Goal: Feedback & Contribution: Submit feedback/report problem

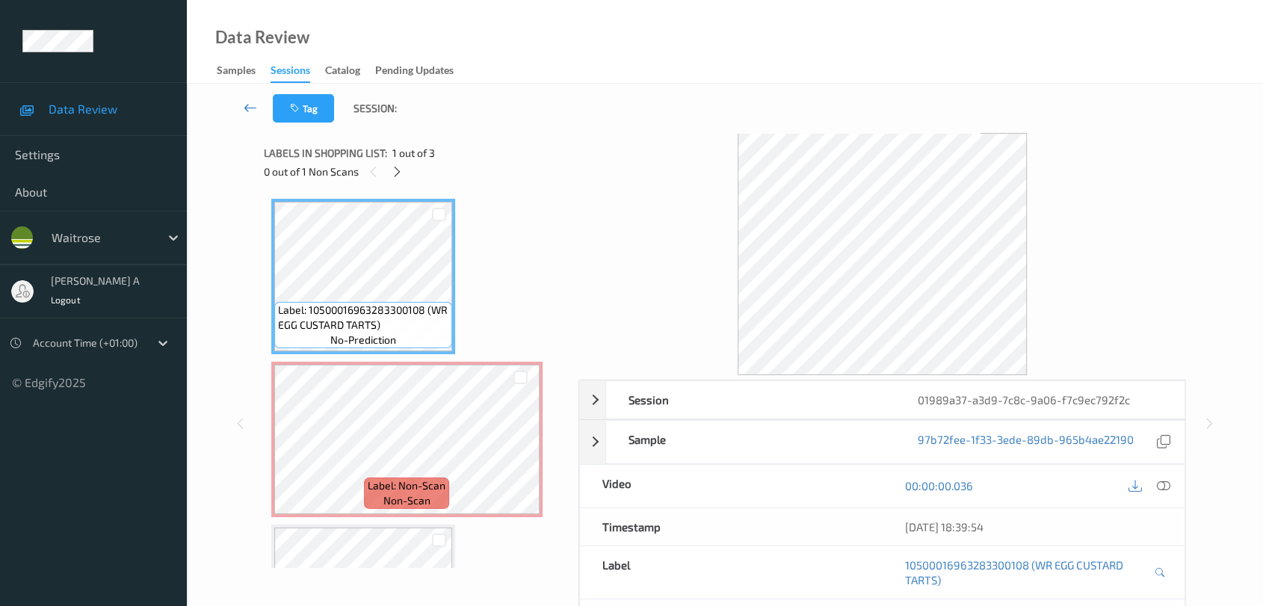
click at [246, 105] on icon at bounding box center [250, 107] width 13 height 15
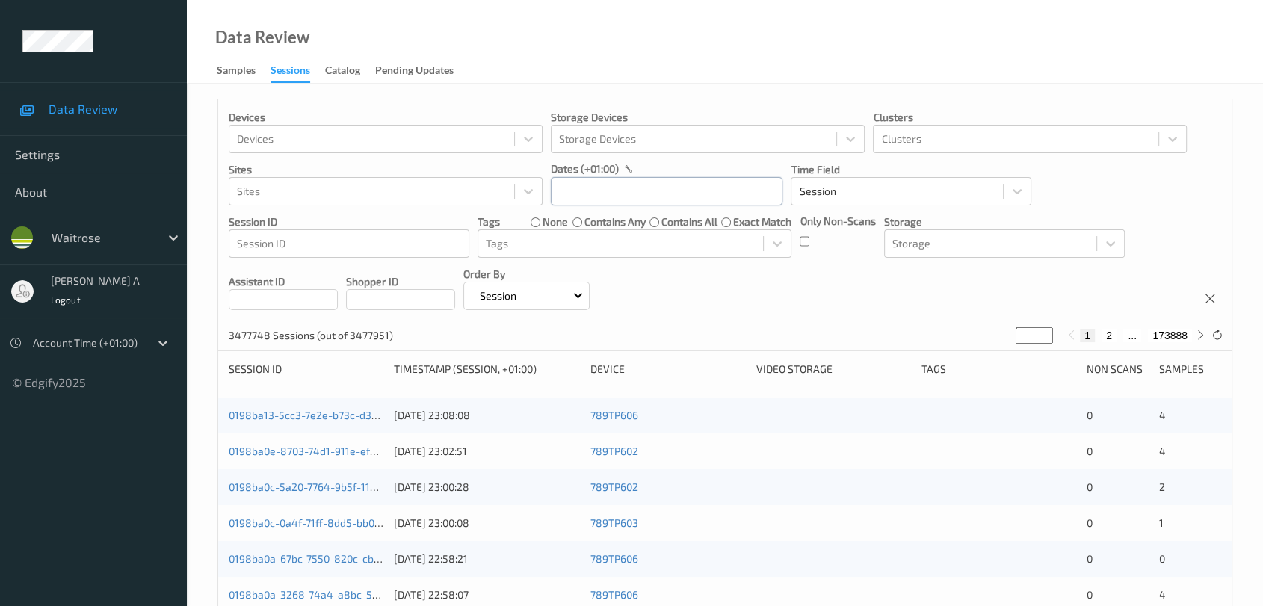
click at [585, 191] on input "text" at bounding box center [667, 191] width 232 height 28
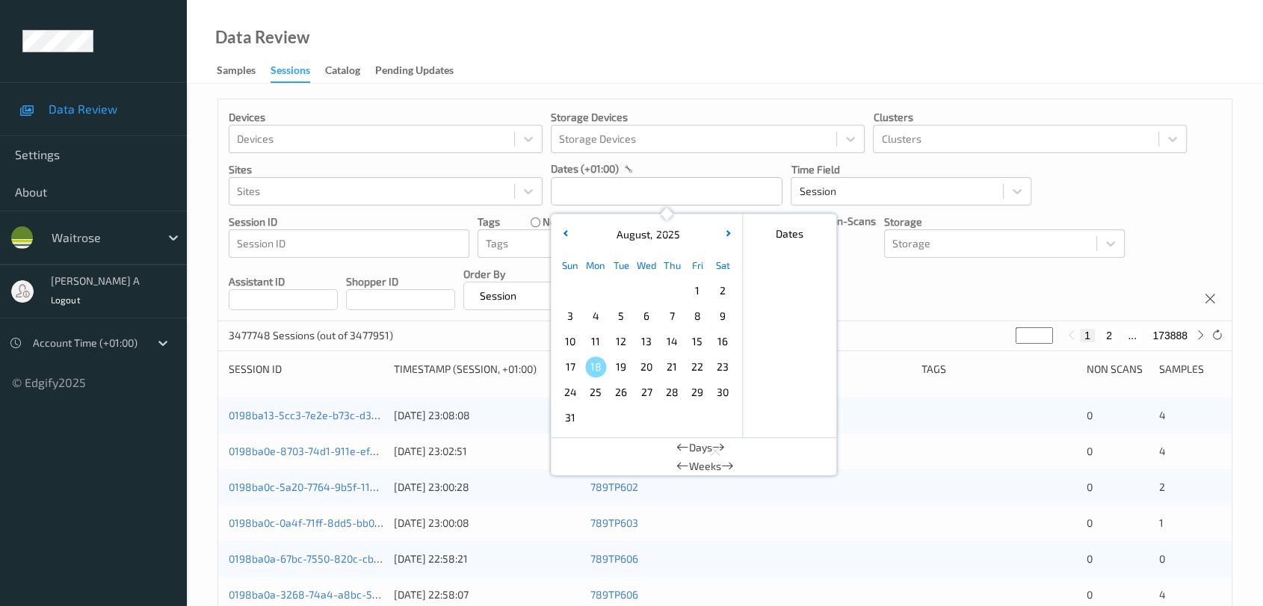
click at [819, 307] on div "Devices Devices Storage Devices Storage Devices Clusters Clusters Sites Sites d…" at bounding box center [725, 210] width 1014 height 222
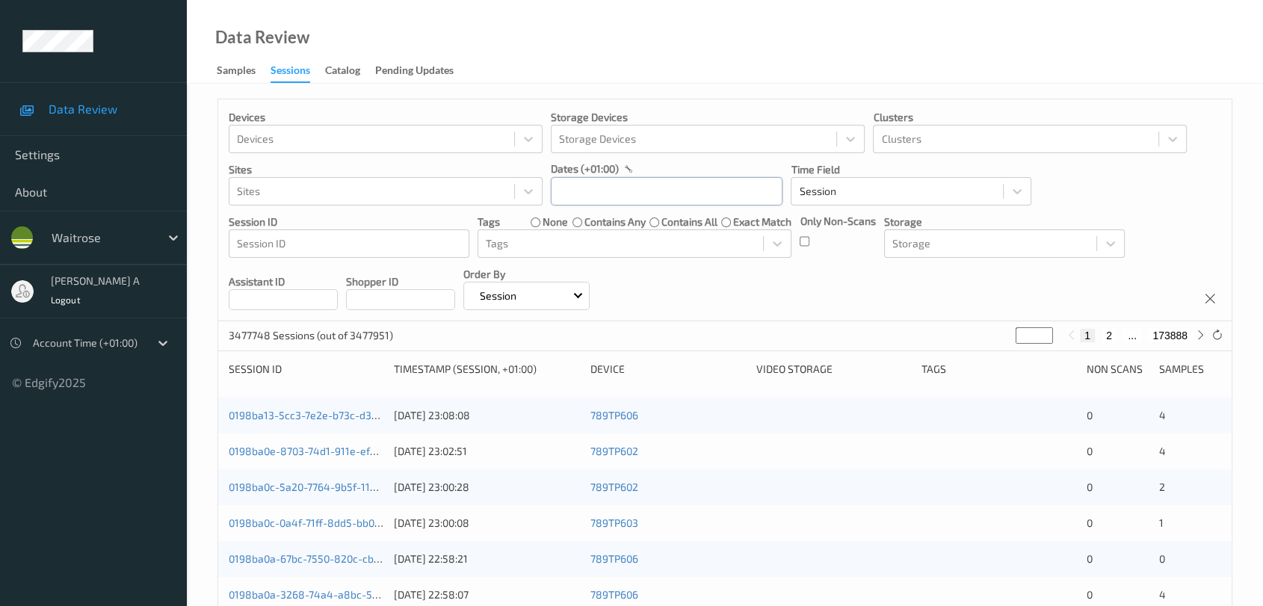
click at [710, 193] on input "text" at bounding box center [667, 191] width 232 height 28
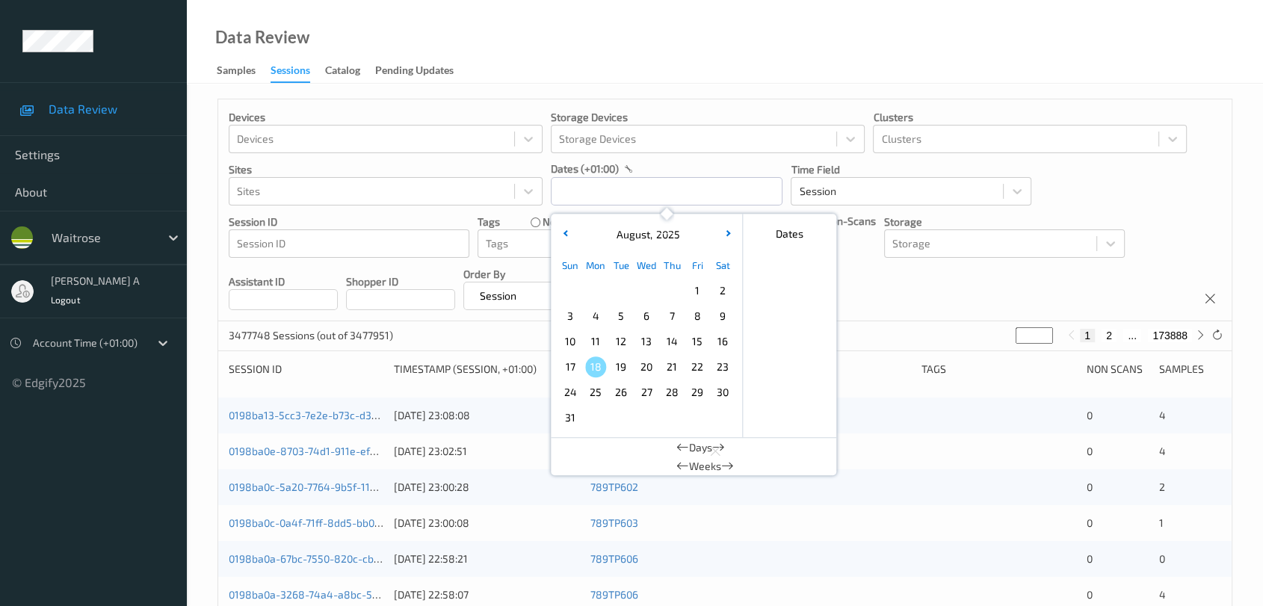
click at [668, 345] on span "14" at bounding box center [672, 341] width 21 height 21
type input "14/08/2025 00:00 -> 14/08/2025 23:59"
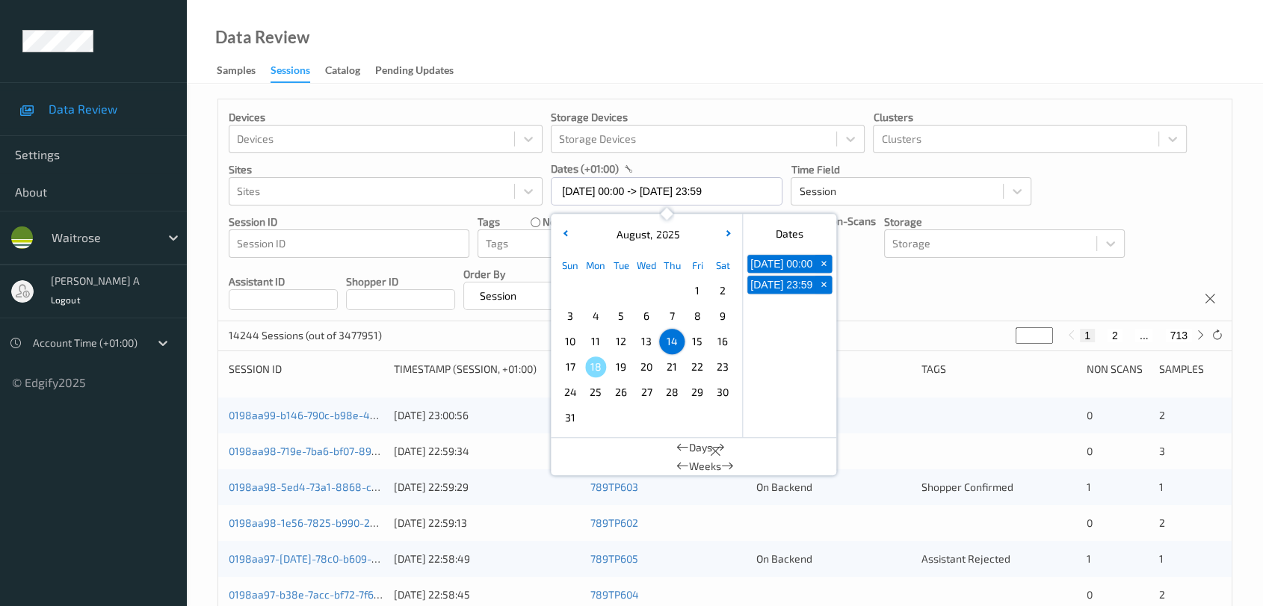
click at [819, 284] on div "Devices Devices Storage Devices Storage Devices Clusters Clusters Sites Sites d…" at bounding box center [725, 210] width 1014 height 222
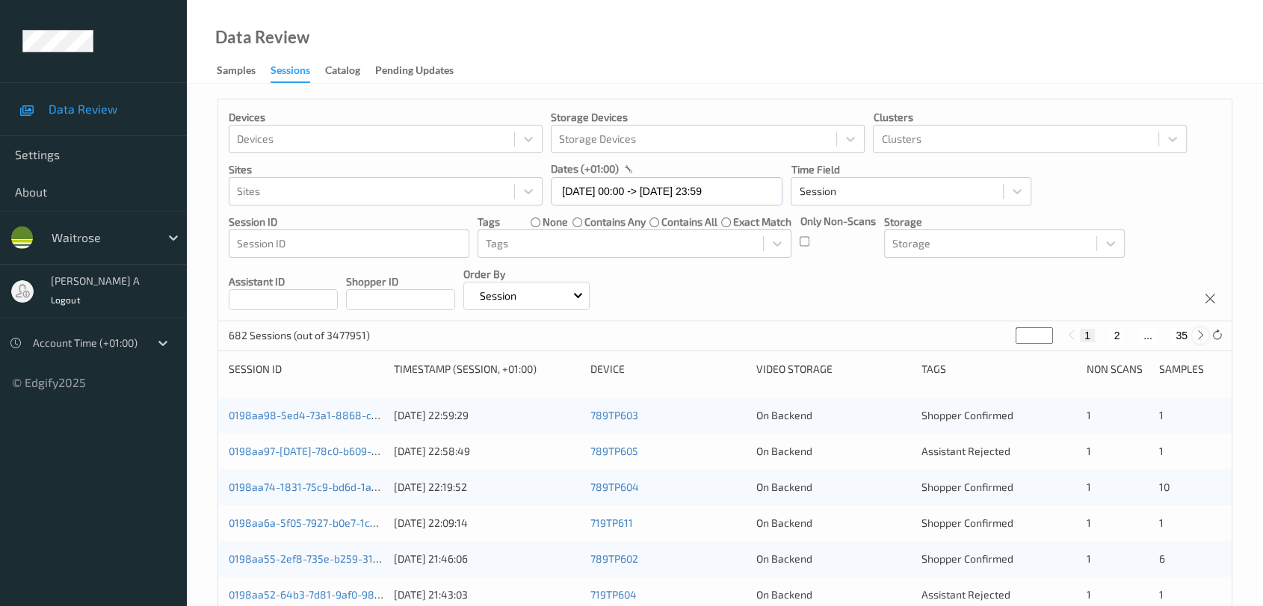
click at [819, 336] on icon at bounding box center [1200, 335] width 11 height 11
type input "*"
click at [819, 337] on button "3" at bounding box center [1131, 335] width 15 height 13
type input "*"
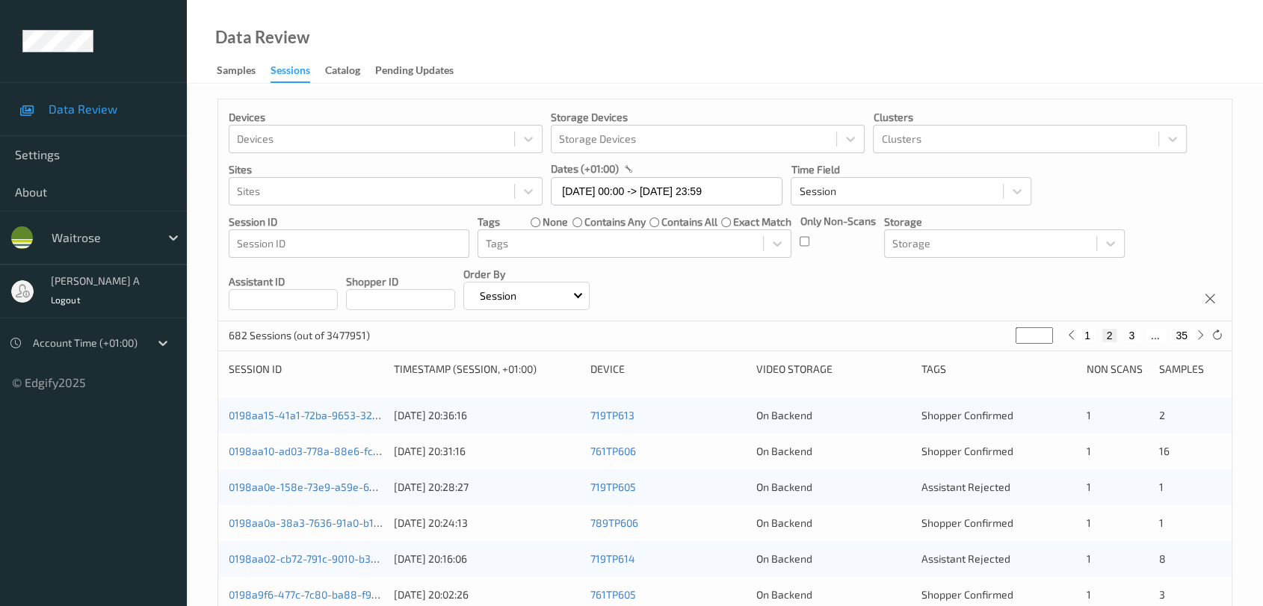
type input "*"
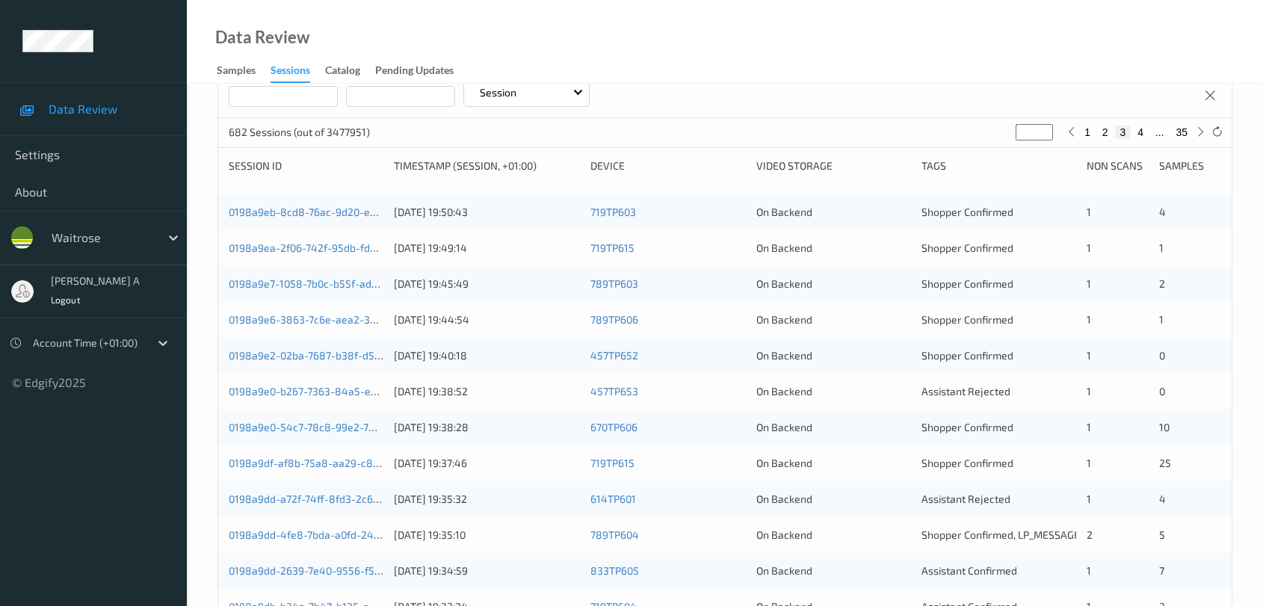
scroll to position [166, 0]
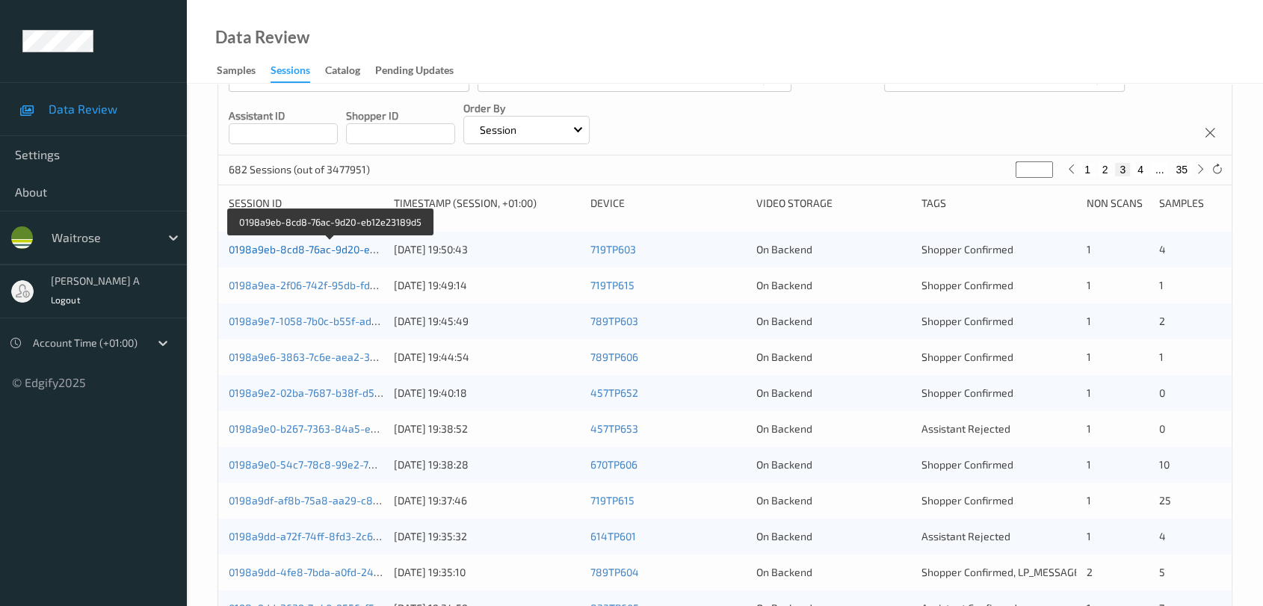
click at [256, 250] on link "0198a9eb-8cd8-76ac-9d20-eb12e23189d5" at bounding box center [331, 249] width 205 height 13
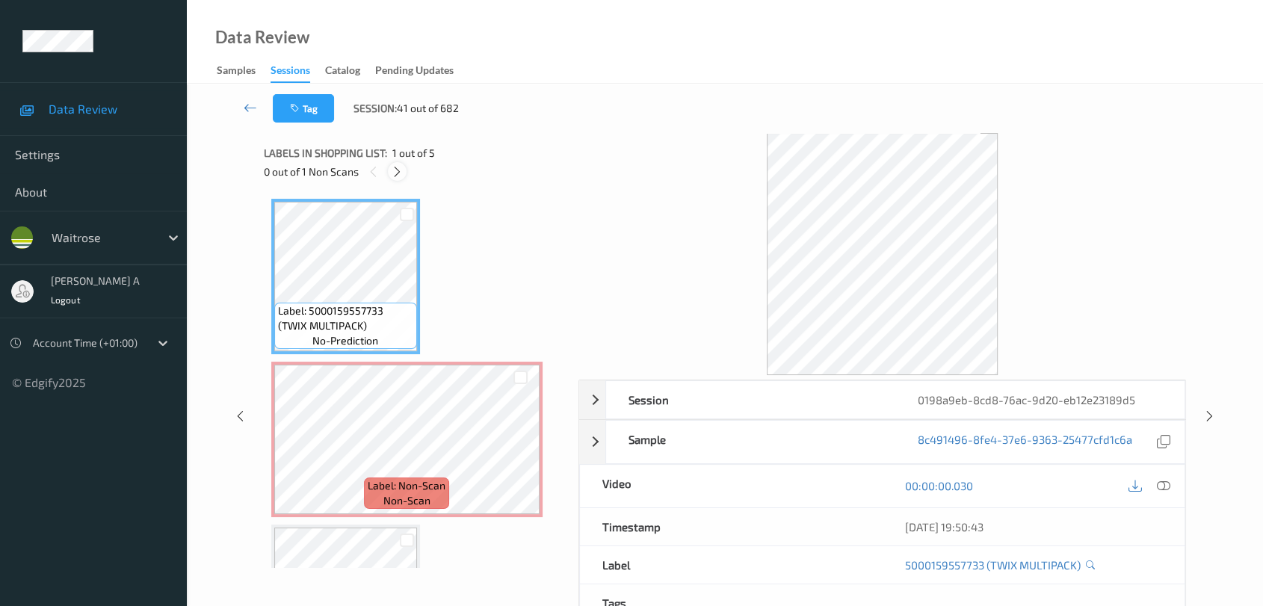
click at [402, 174] on icon at bounding box center [397, 171] width 13 height 13
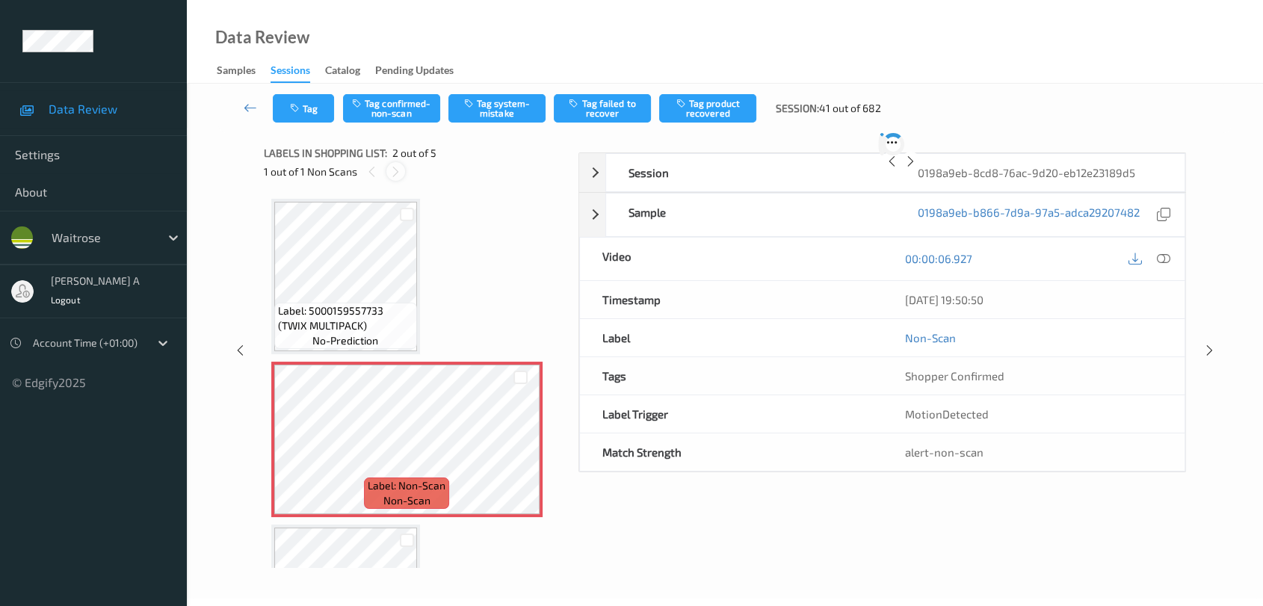
scroll to position [7, 0]
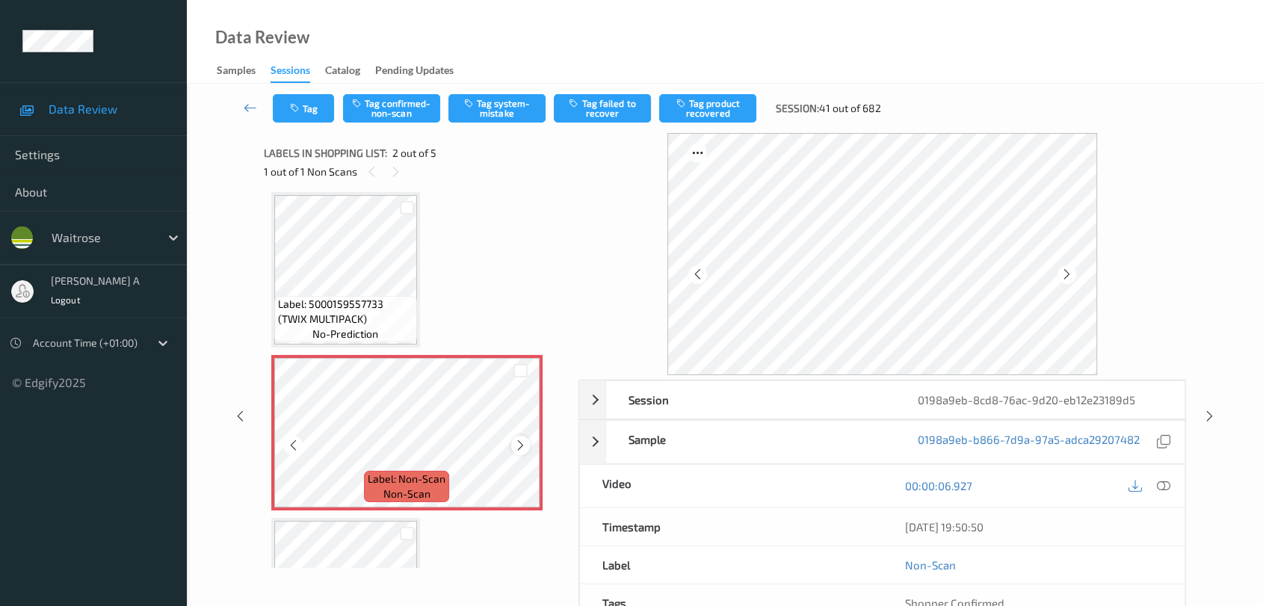
click at [521, 440] on icon at bounding box center [520, 445] width 13 height 13
click at [819, 484] on icon at bounding box center [1163, 485] width 13 height 13
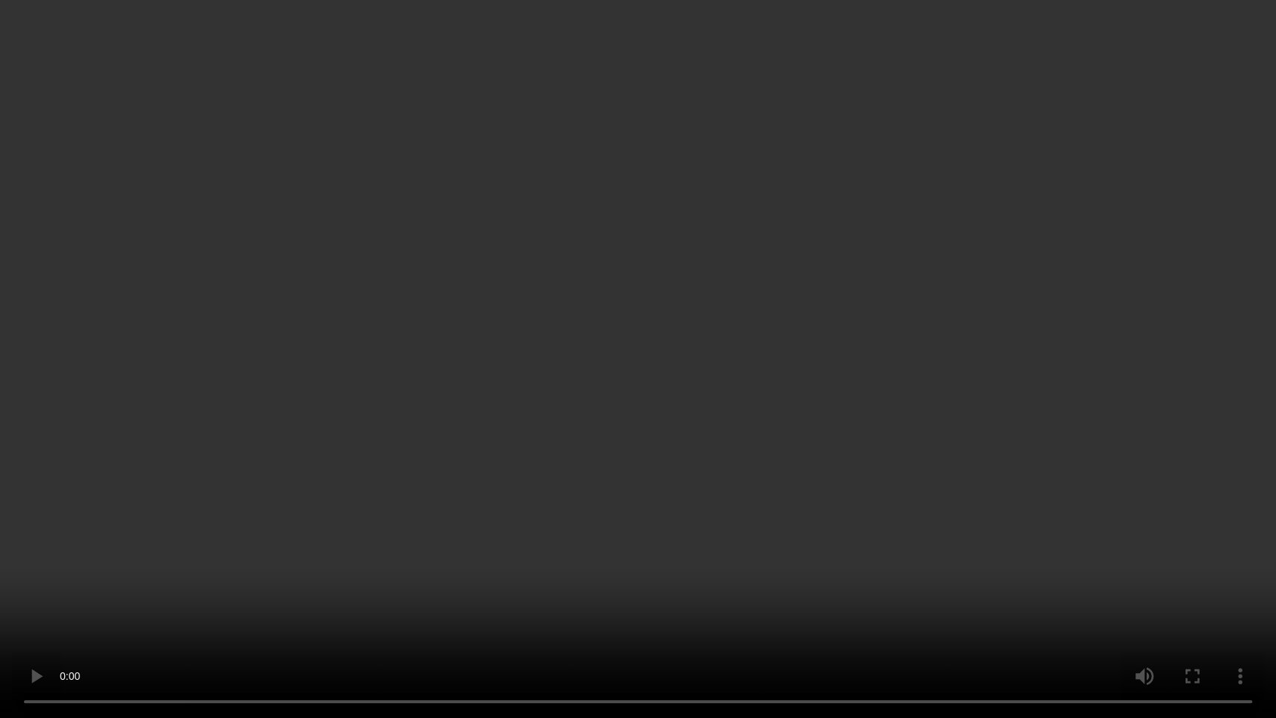
click at [736, 431] on video at bounding box center [638, 359] width 1276 height 718
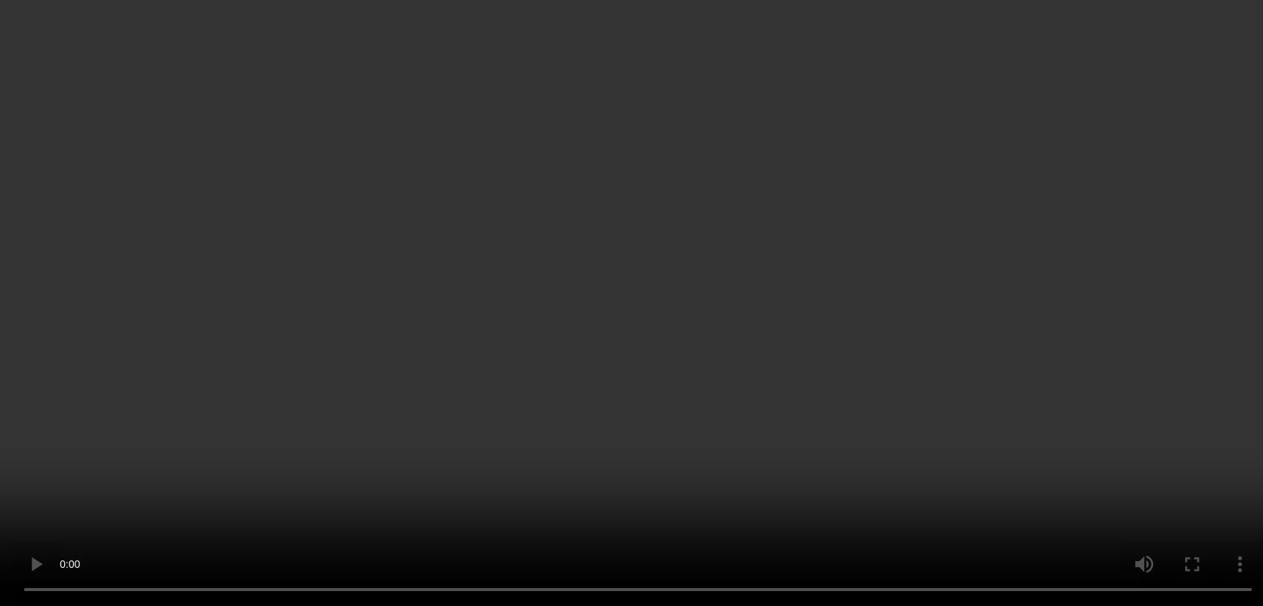
scroll to position [0, 0]
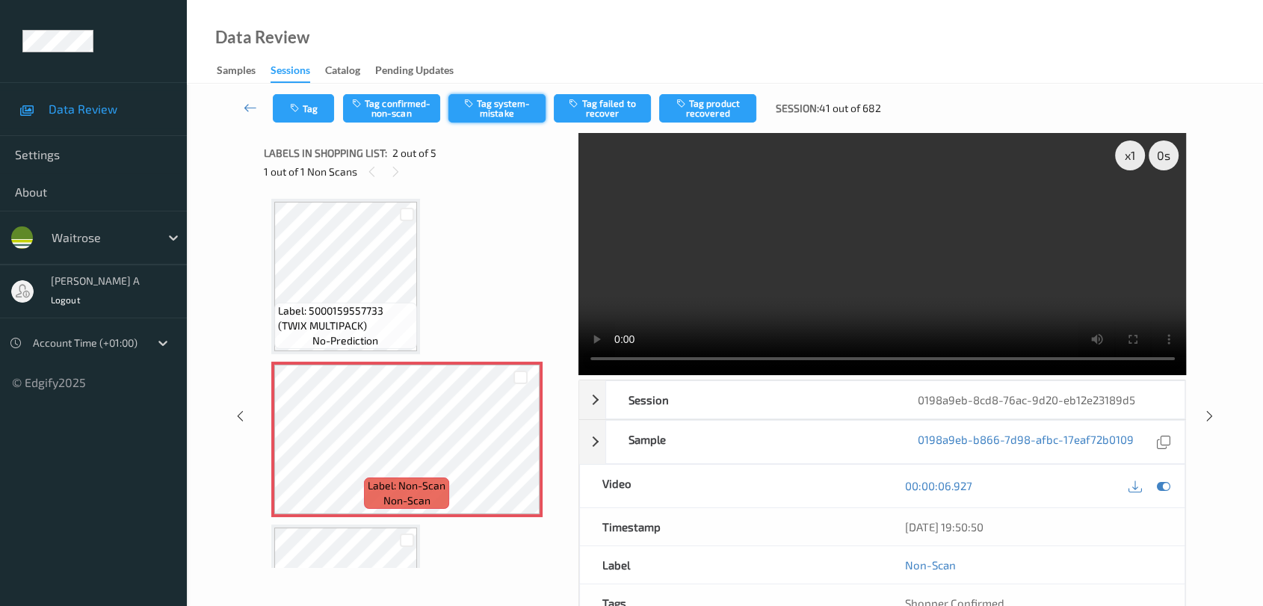
click at [494, 108] on button "Tag system-mistake" at bounding box center [497, 108] width 97 height 28
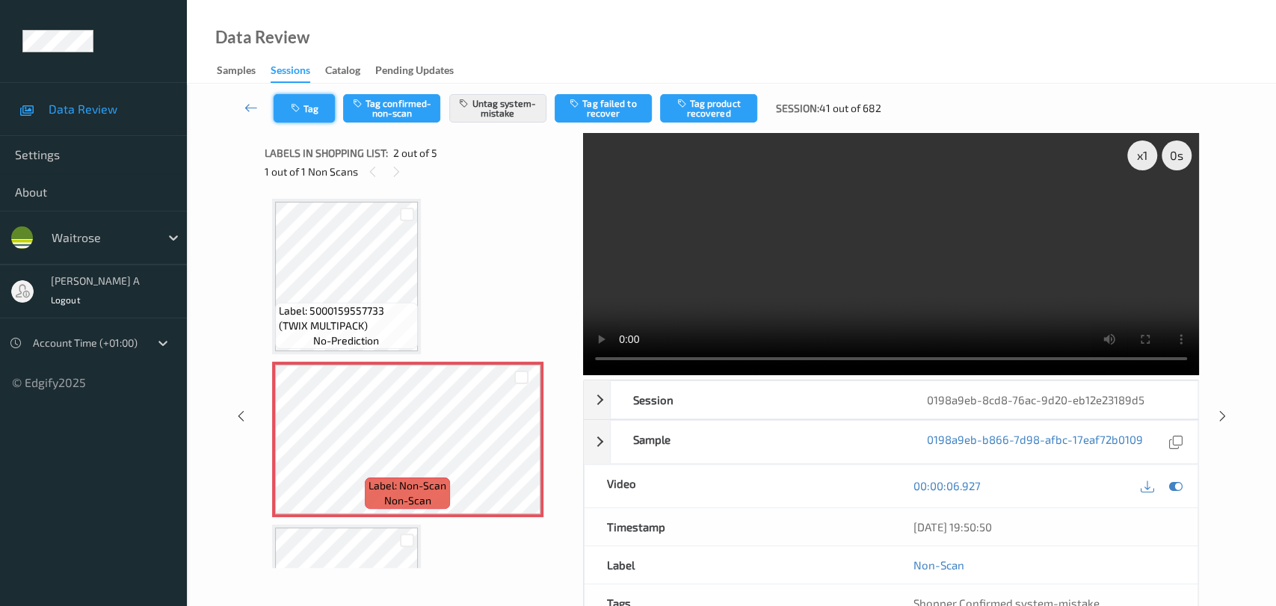
click at [297, 117] on button "Tag" at bounding box center [304, 108] width 61 height 28
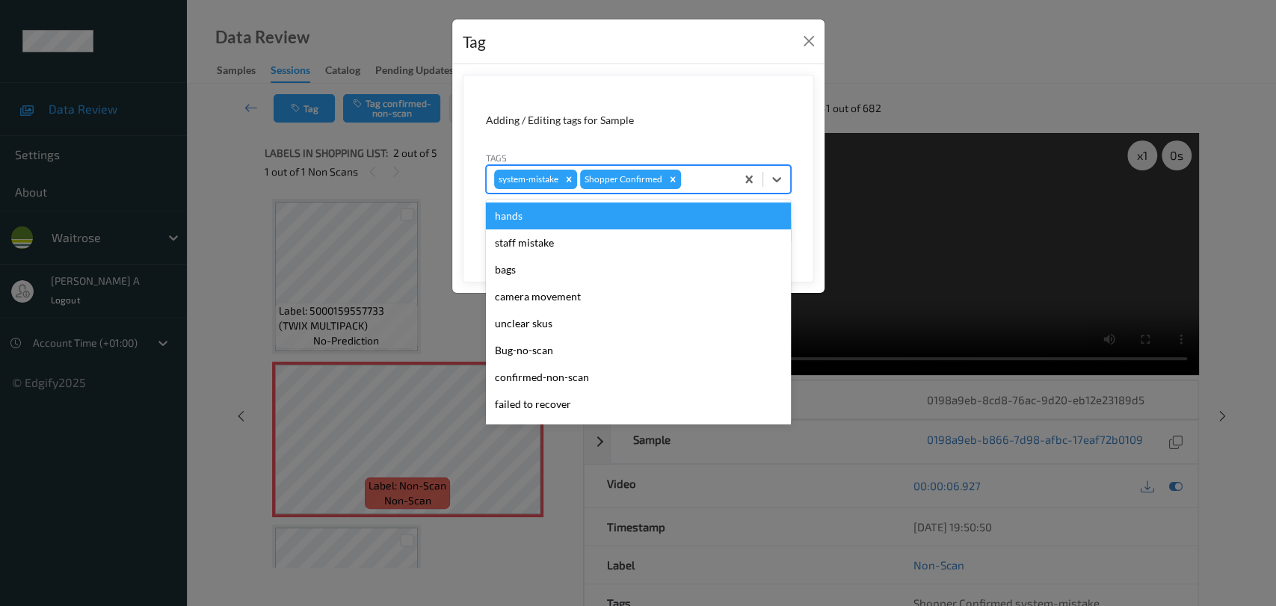
click at [719, 173] on div at bounding box center [706, 179] width 44 height 18
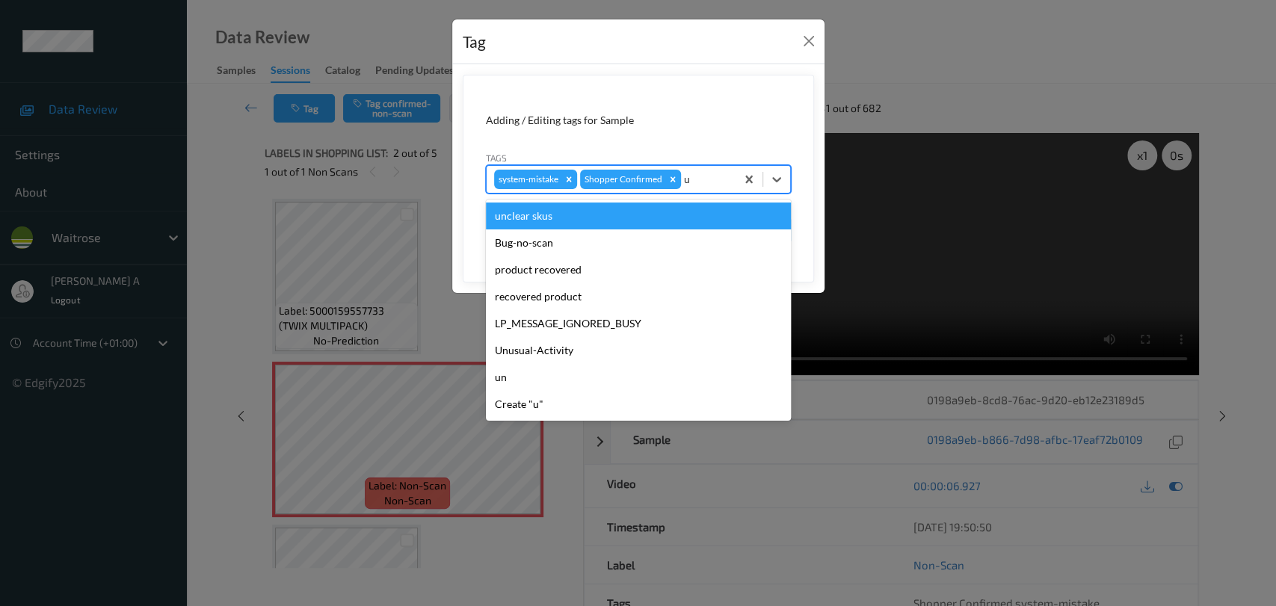
type input "un"
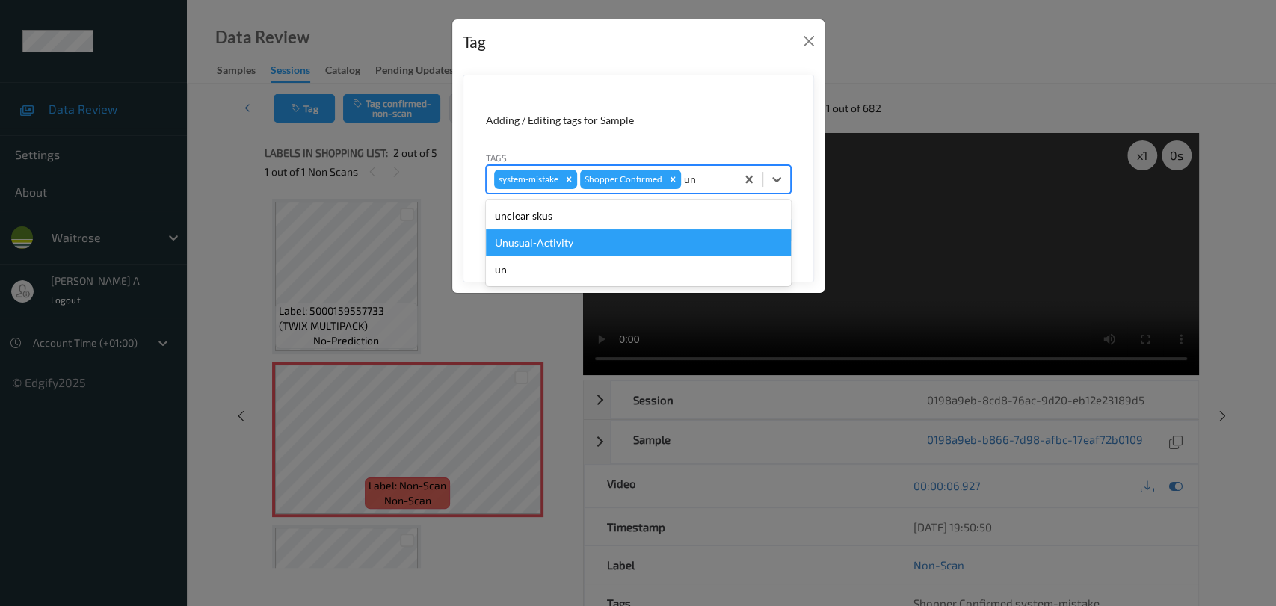
click at [659, 238] on div "Unusual-Activity" at bounding box center [638, 243] width 305 height 27
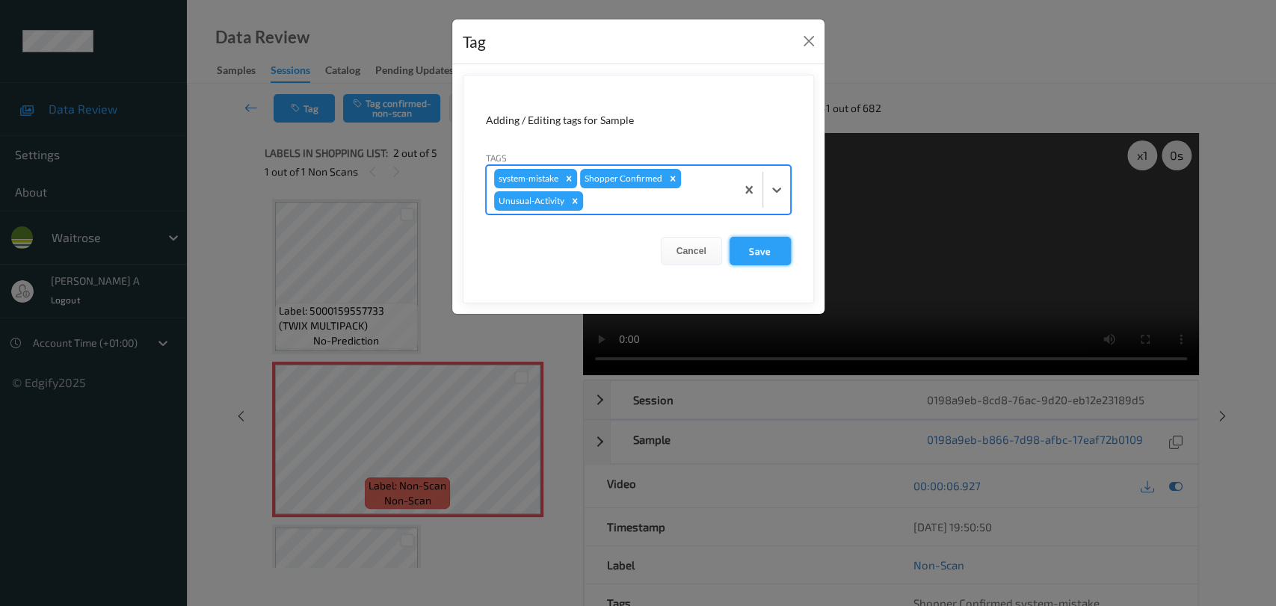
click at [772, 252] on button "Save" at bounding box center [760, 251] width 61 height 28
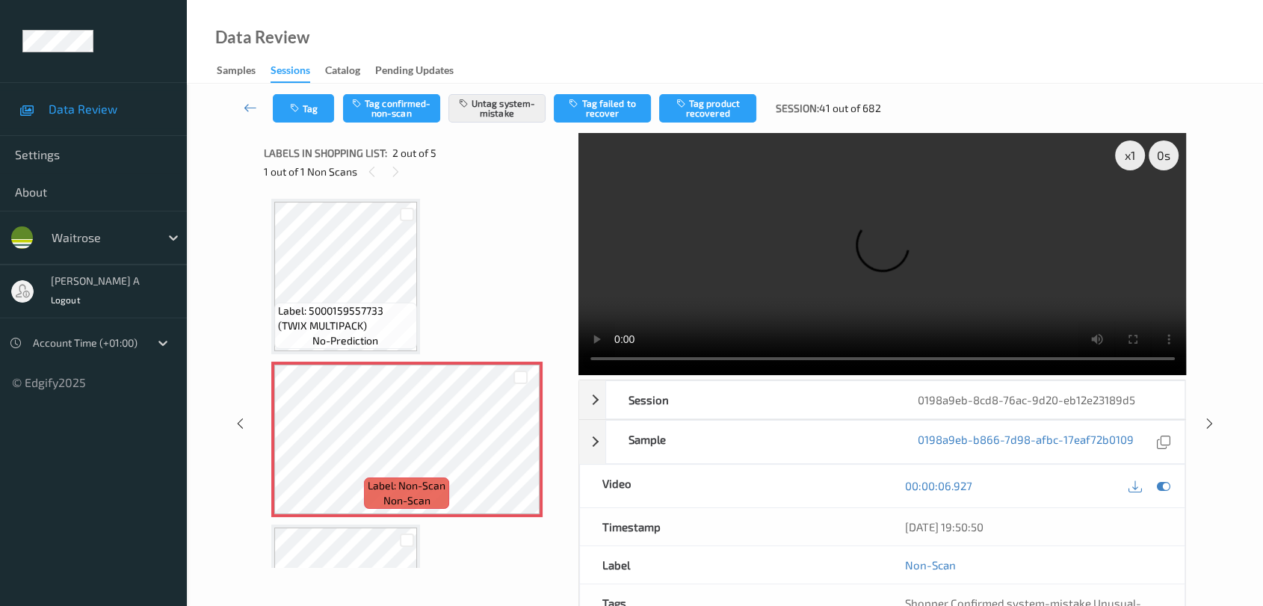
drag, startPoint x: 1213, startPoint y: 426, endPoint x: 774, endPoint y: 2, distance: 610.7
click at [819, 426] on icon at bounding box center [1210, 423] width 13 height 13
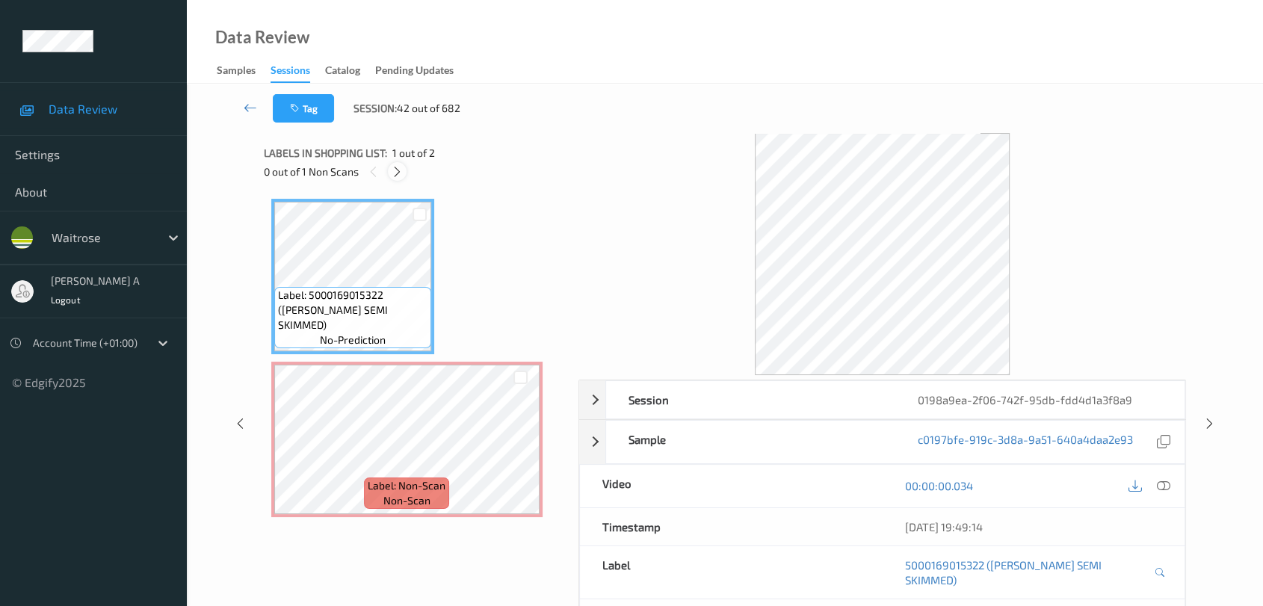
click at [395, 172] on icon at bounding box center [397, 171] width 13 height 13
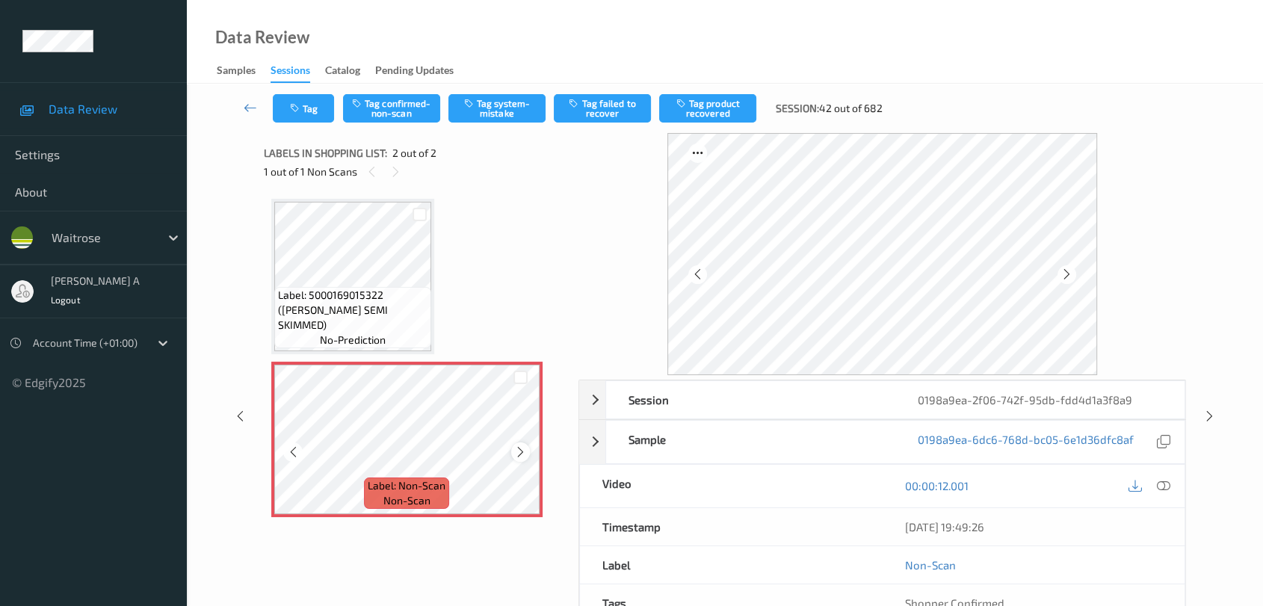
click at [520, 449] on icon at bounding box center [520, 452] width 13 height 13
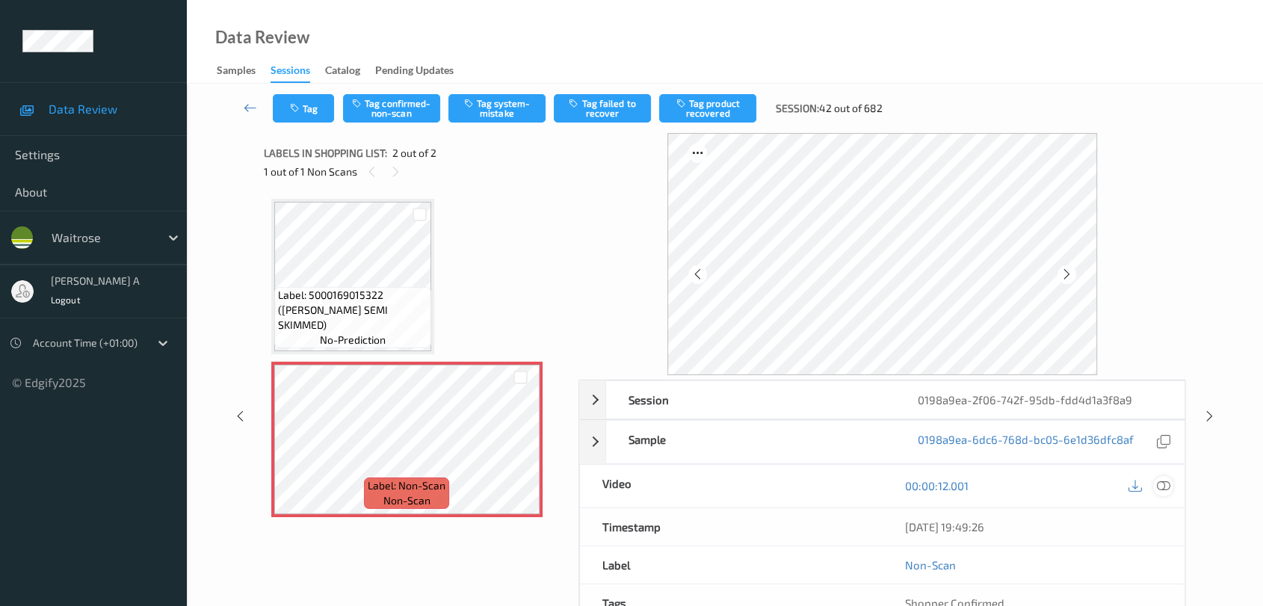
click at [819, 491] on icon at bounding box center [1163, 485] width 13 height 13
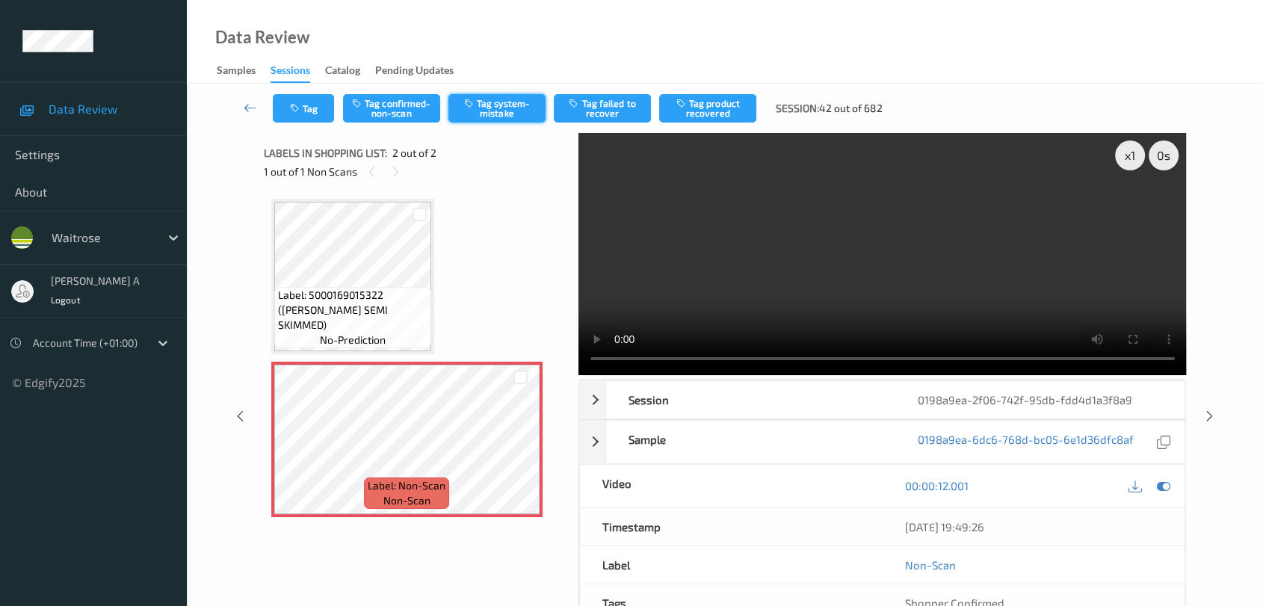
click at [508, 113] on button "Tag system-mistake" at bounding box center [497, 108] width 97 height 28
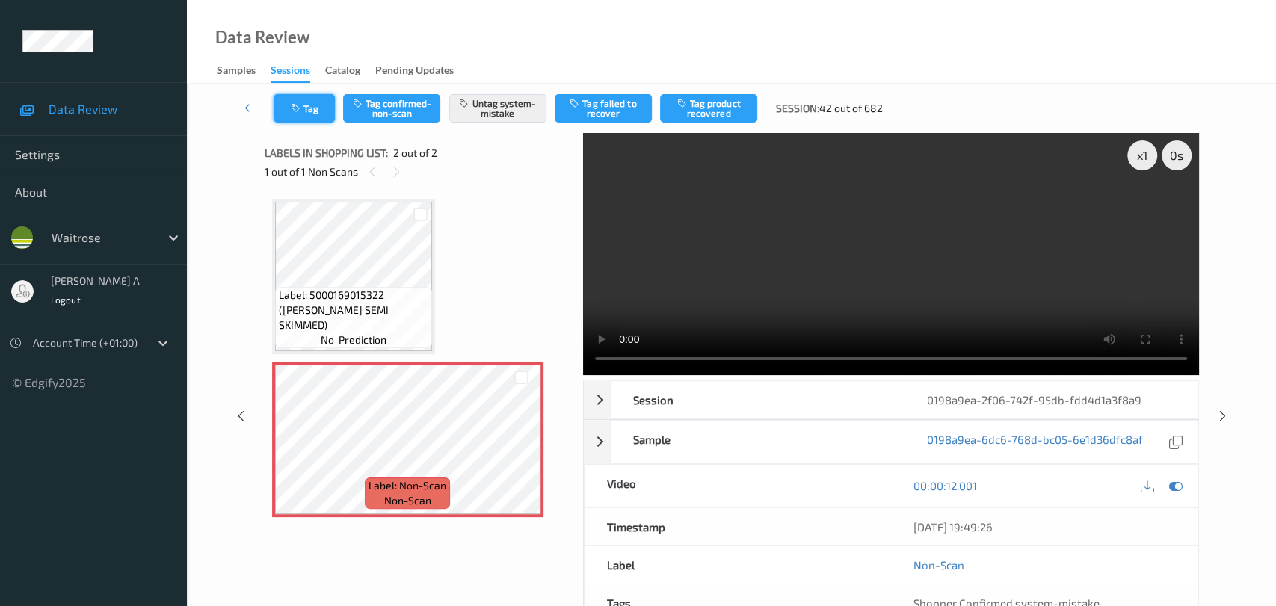
click at [318, 117] on button "Tag" at bounding box center [304, 108] width 61 height 28
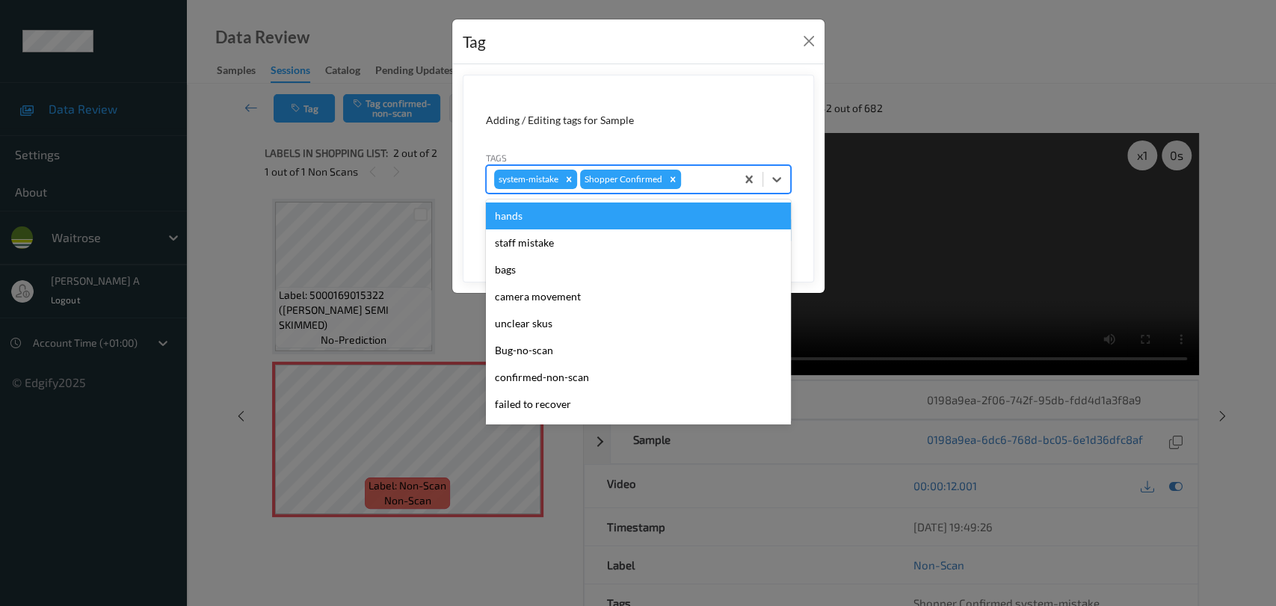
click at [709, 181] on div at bounding box center [706, 179] width 44 height 18
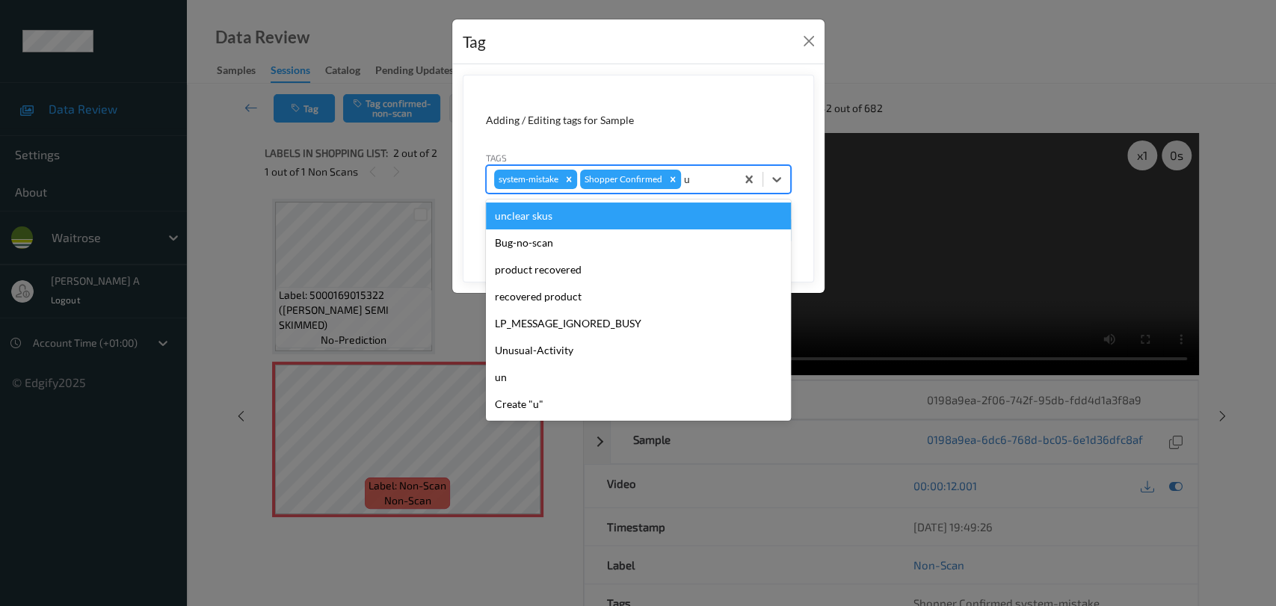
type input "un"
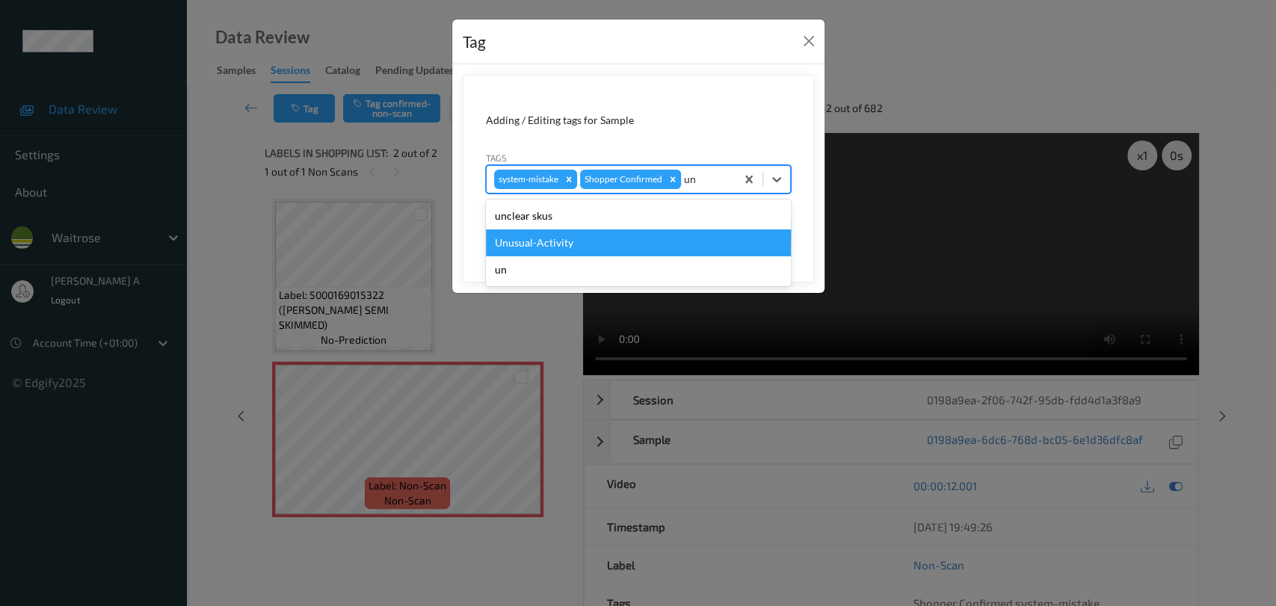
click at [588, 242] on div "Unusual-Activity" at bounding box center [638, 243] width 305 height 27
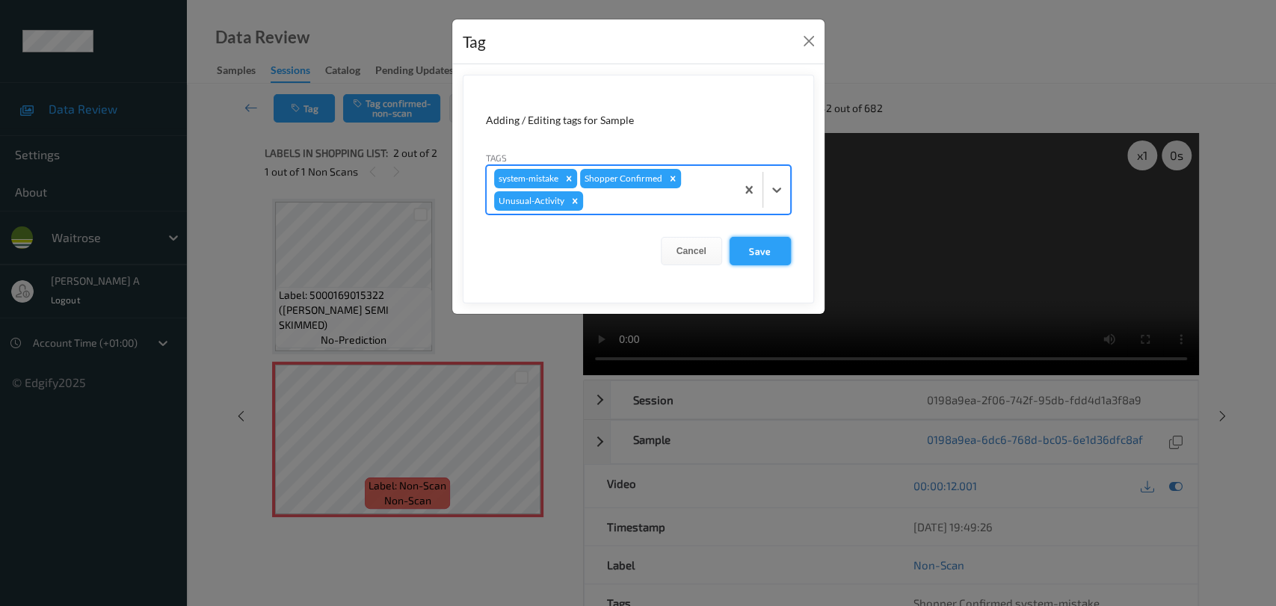
click at [769, 253] on button "Save" at bounding box center [760, 251] width 61 height 28
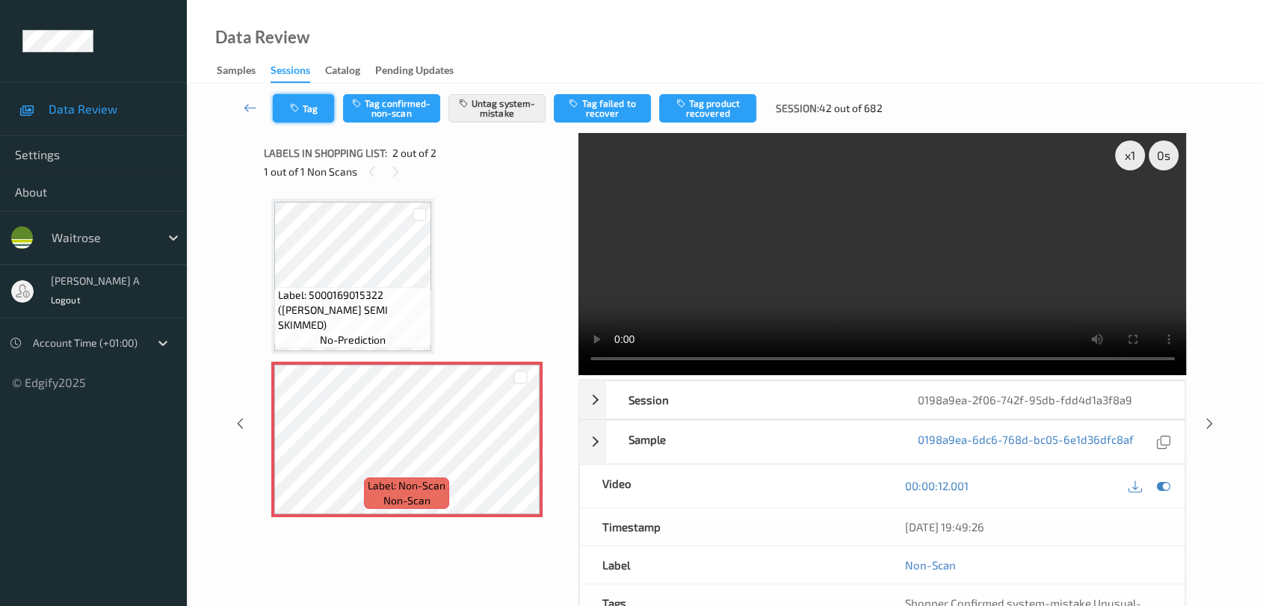
click at [288, 106] on button "Tag" at bounding box center [303, 108] width 61 height 28
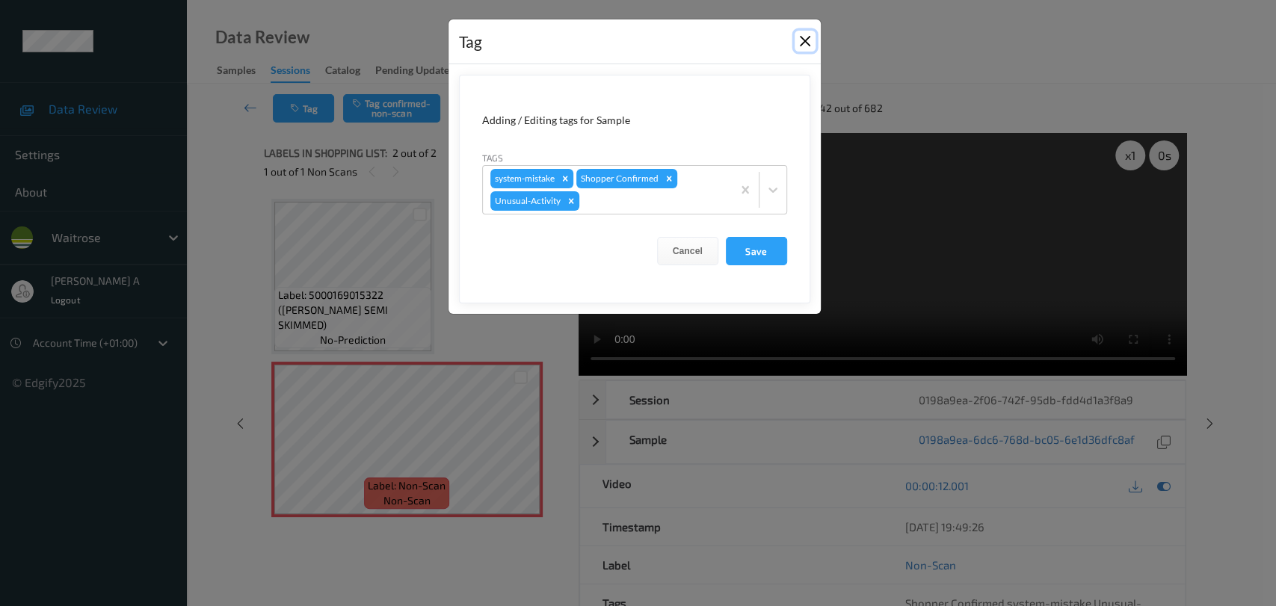
click at [807, 45] on button "Close" at bounding box center [805, 41] width 21 height 21
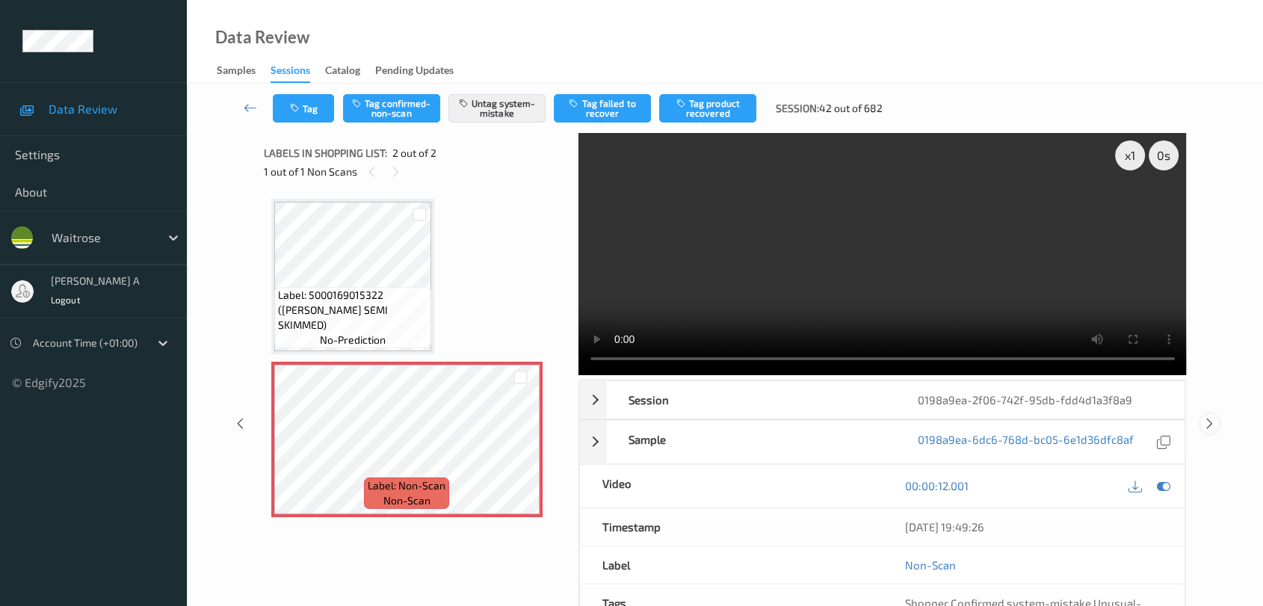
click at [819, 419] on icon at bounding box center [1210, 423] width 13 height 13
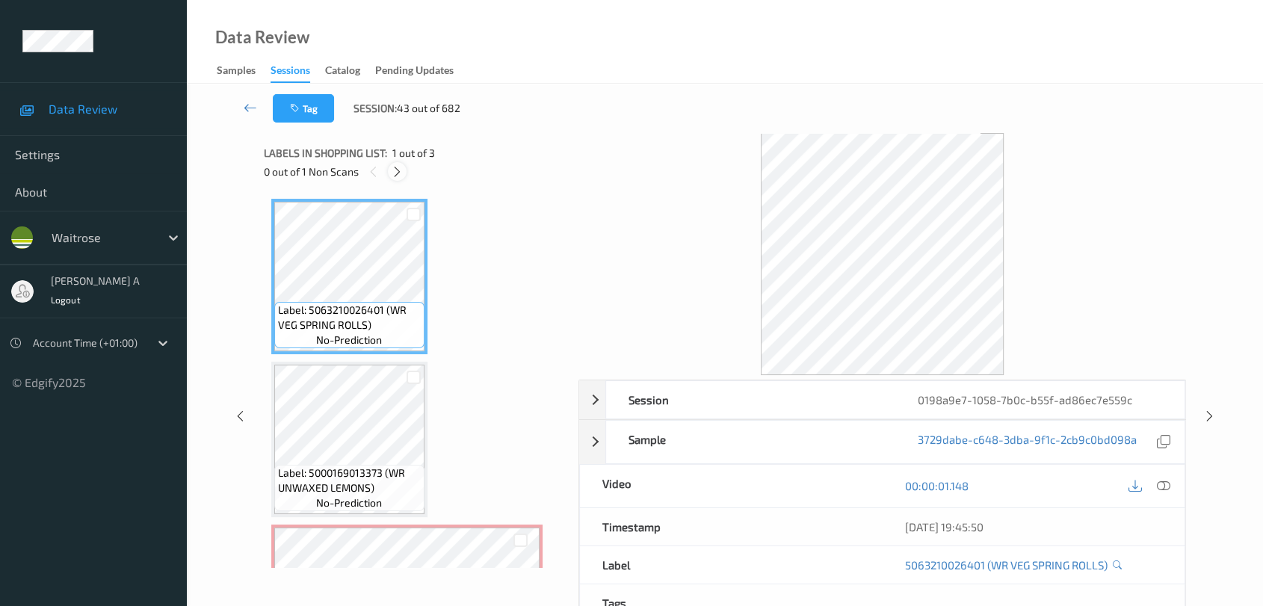
click at [397, 174] on icon at bounding box center [397, 171] width 13 height 13
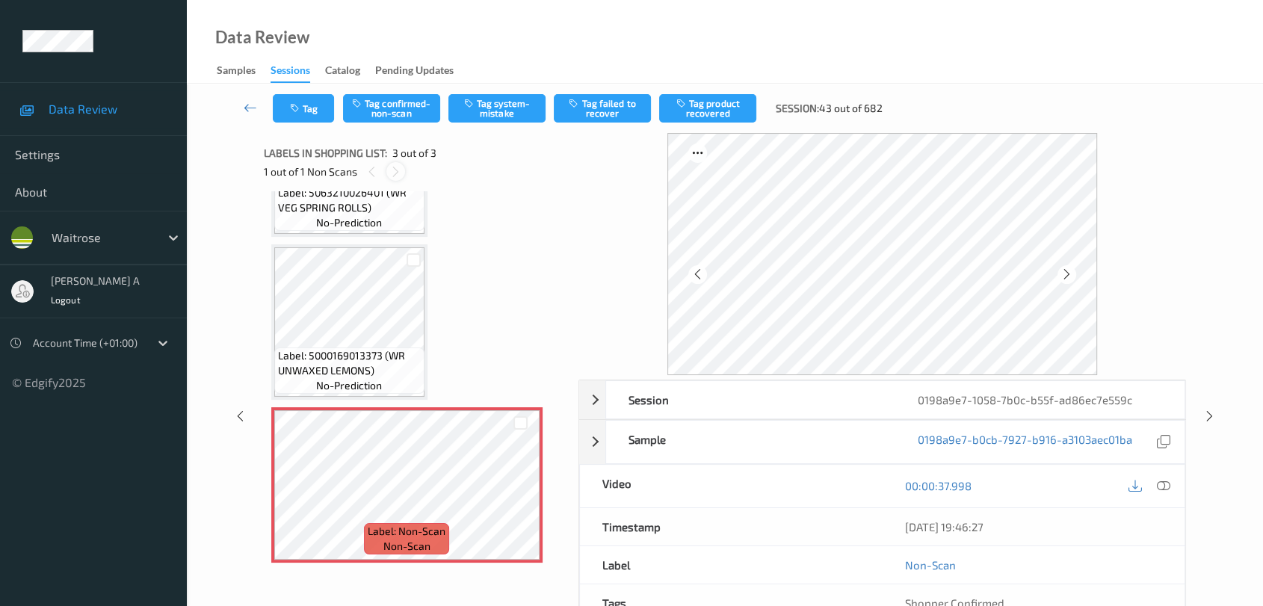
click at [401, 170] on icon at bounding box center [396, 171] width 13 height 13
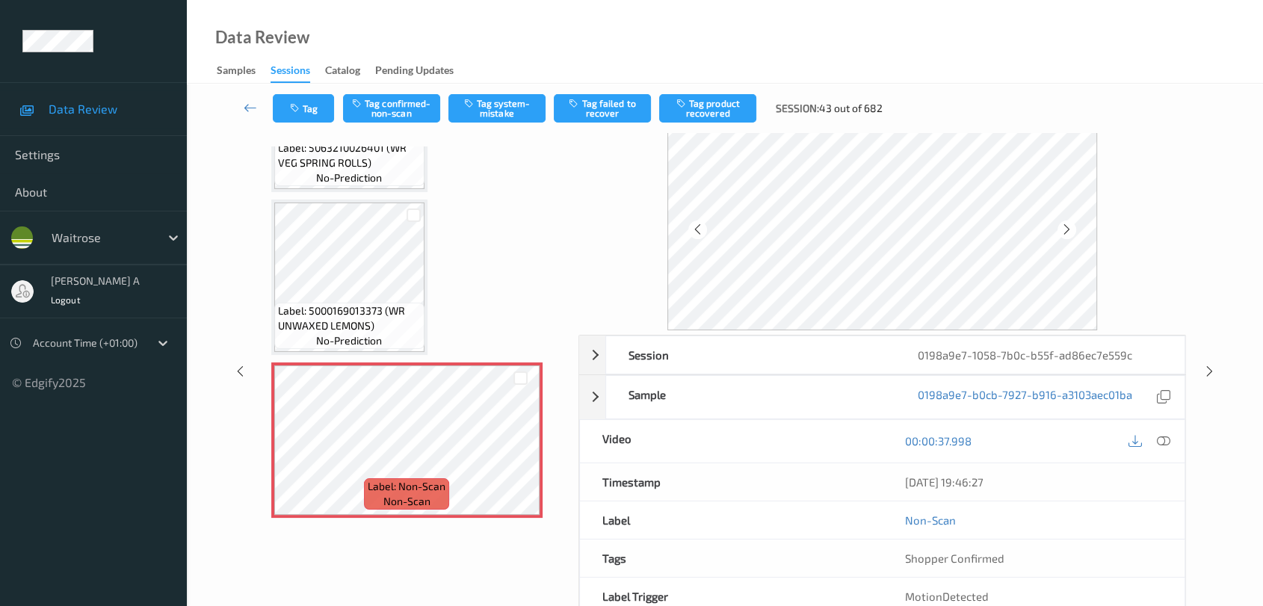
scroll to position [83, 0]
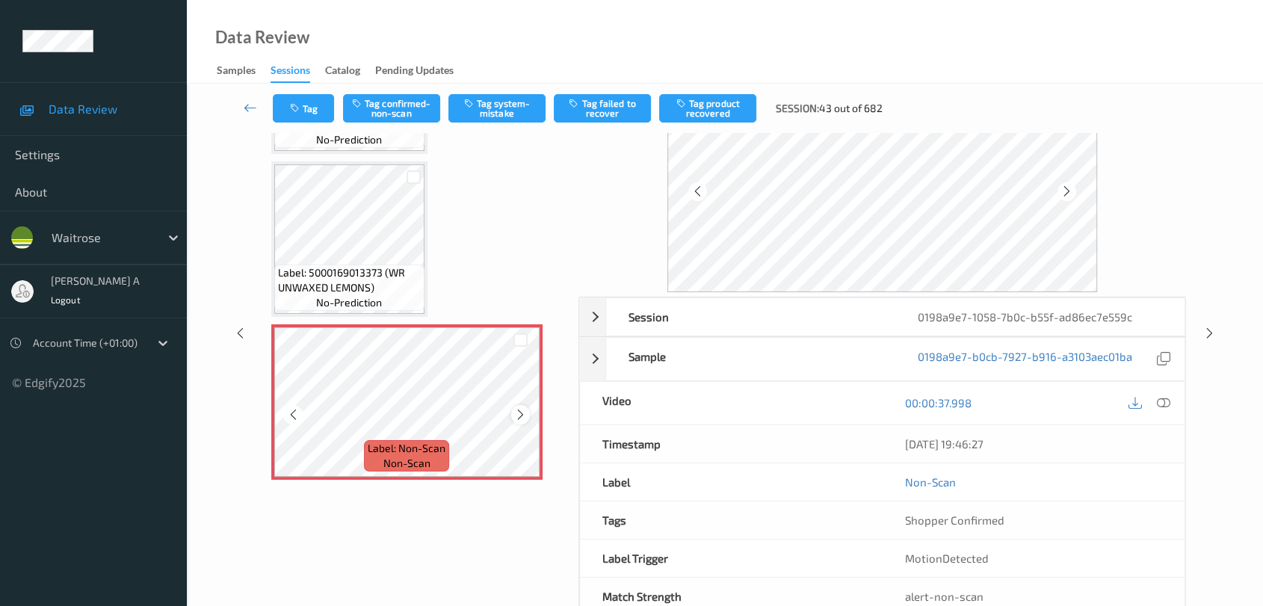
click at [517, 419] on div at bounding box center [520, 414] width 19 height 19
click at [819, 403] on icon at bounding box center [1163, 402] width 13 height 13
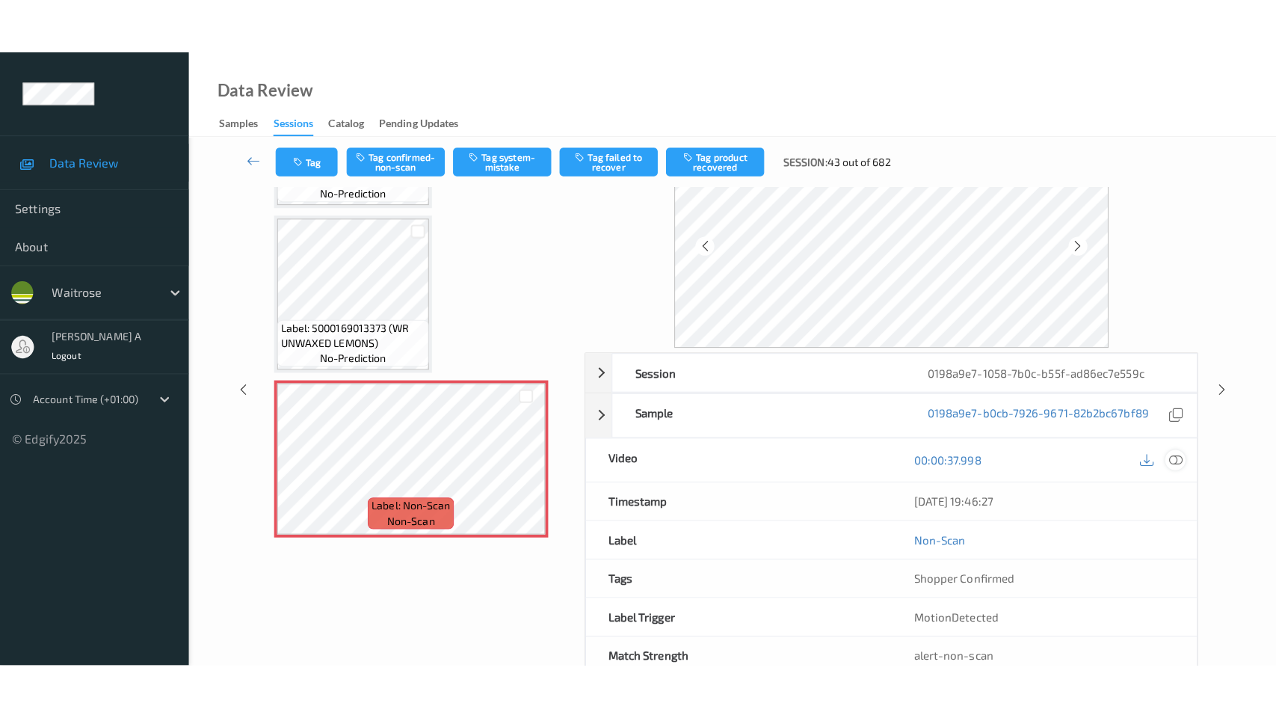
scroll to position [0, 0]
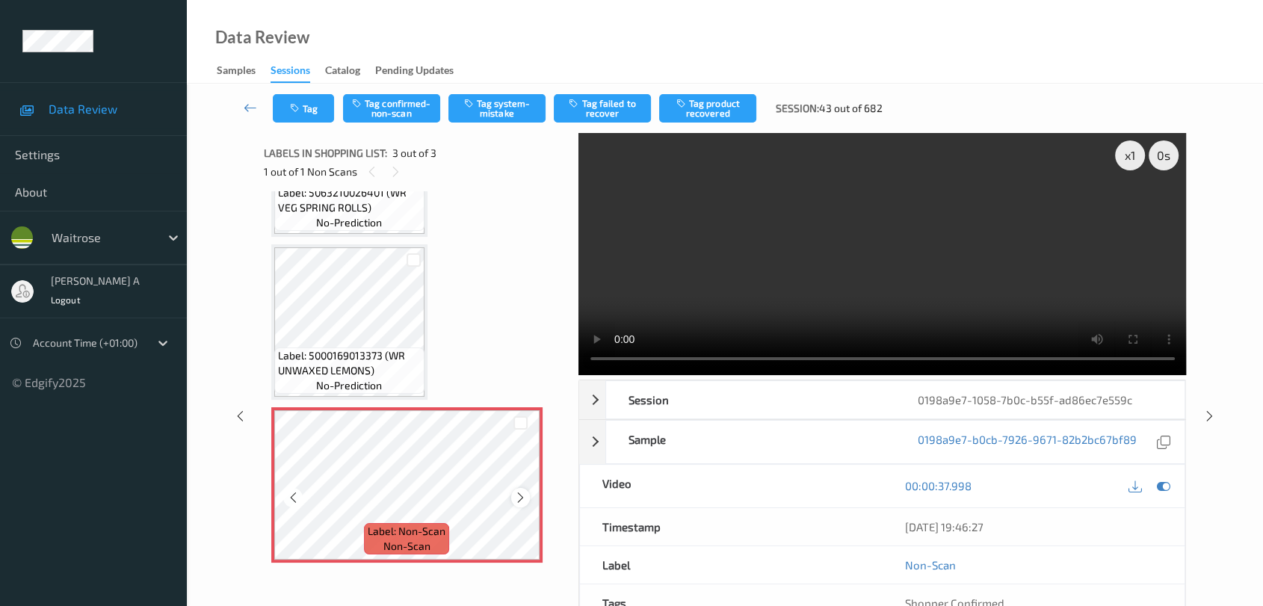
click at [520, 493] on icon at bounding box center [520, 497] width 13 height 13
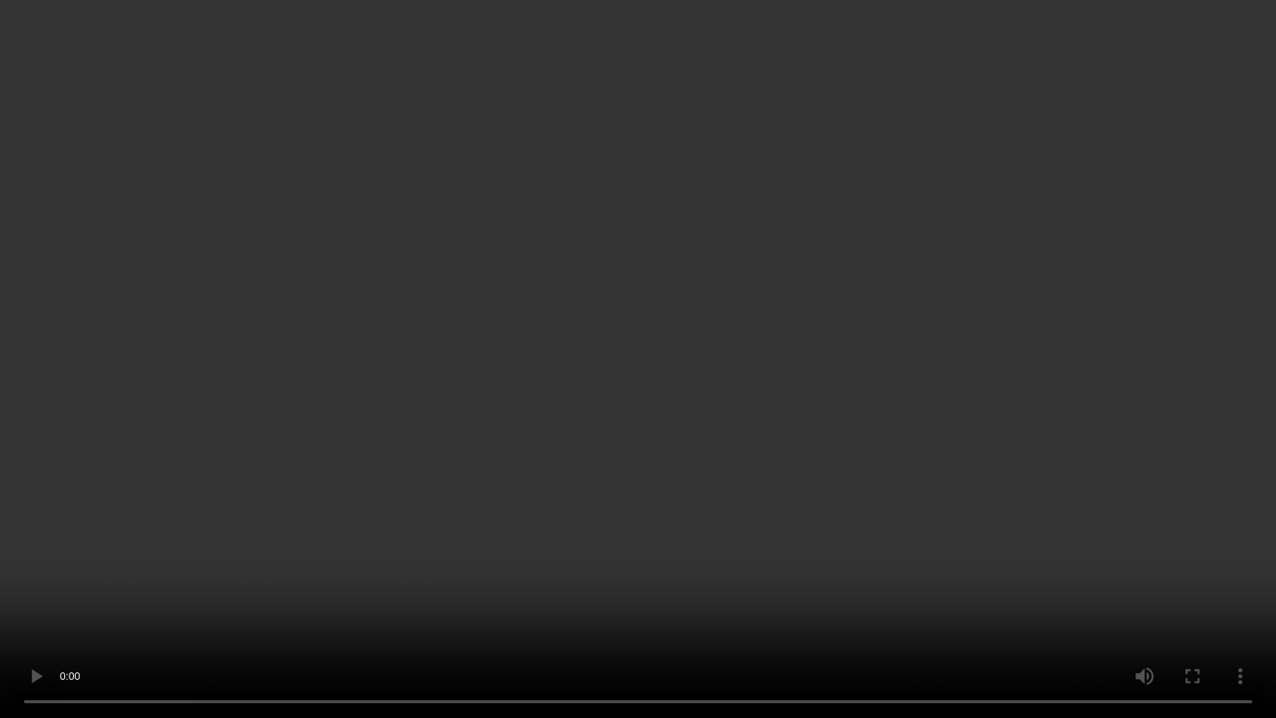
click at [633, 314] on video at bounding box center [638, 359] width 1276 height 718
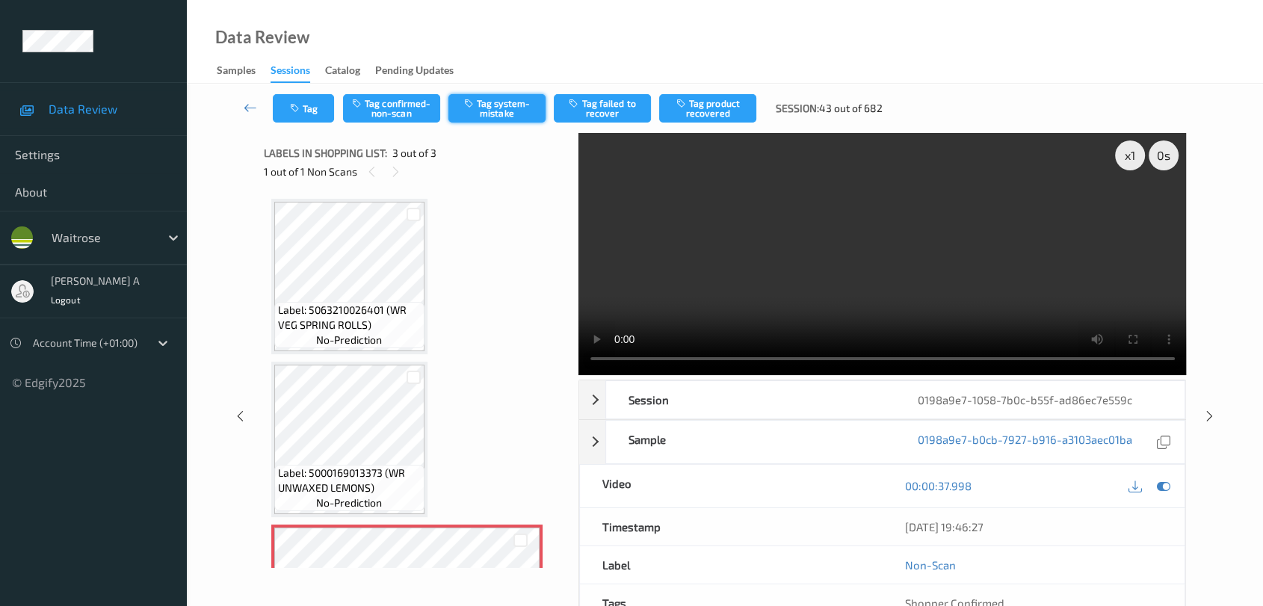
click at [505, 110] on button "Tag system-mistake" at bounding box center [497, 108] width 97 height 28
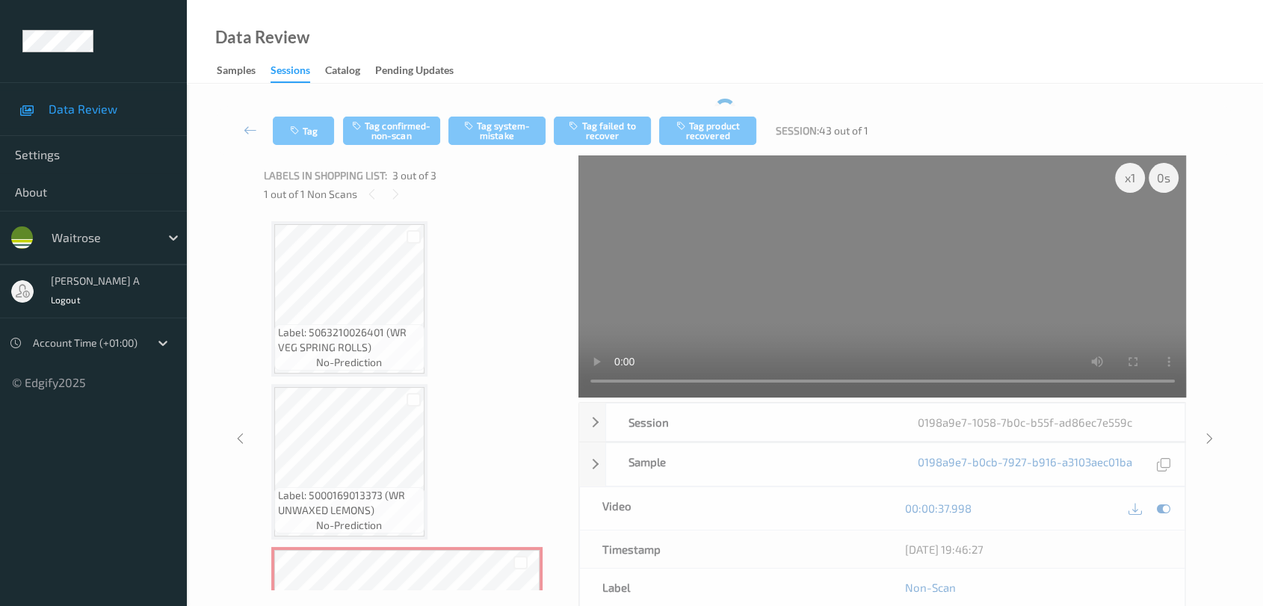
click at [303, 111] on div "Tag Tag confirmed-non-scan Tag system-mistake Tag failed to recover Tag product…" at bounding box center [725, 130] width 1015 height 49
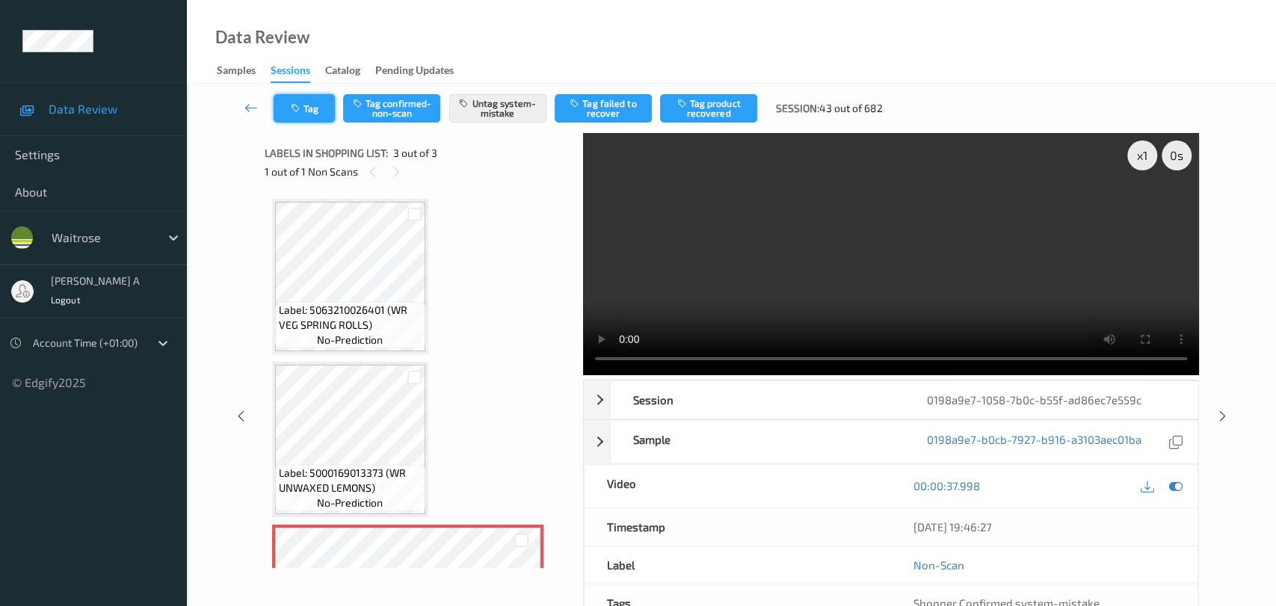
click at [307, 116] on button "Tag" at bounding box center [304, 108] width 61 height 28
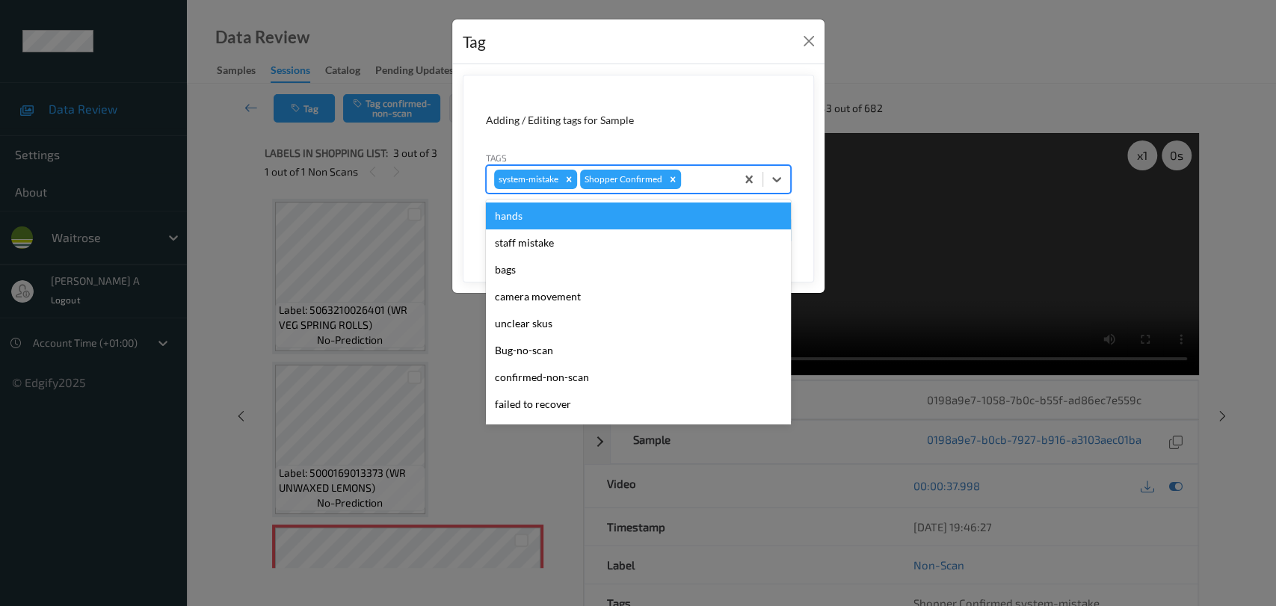
click at [695, 176] on div at bounding box center [706, 179] width 44 height 18
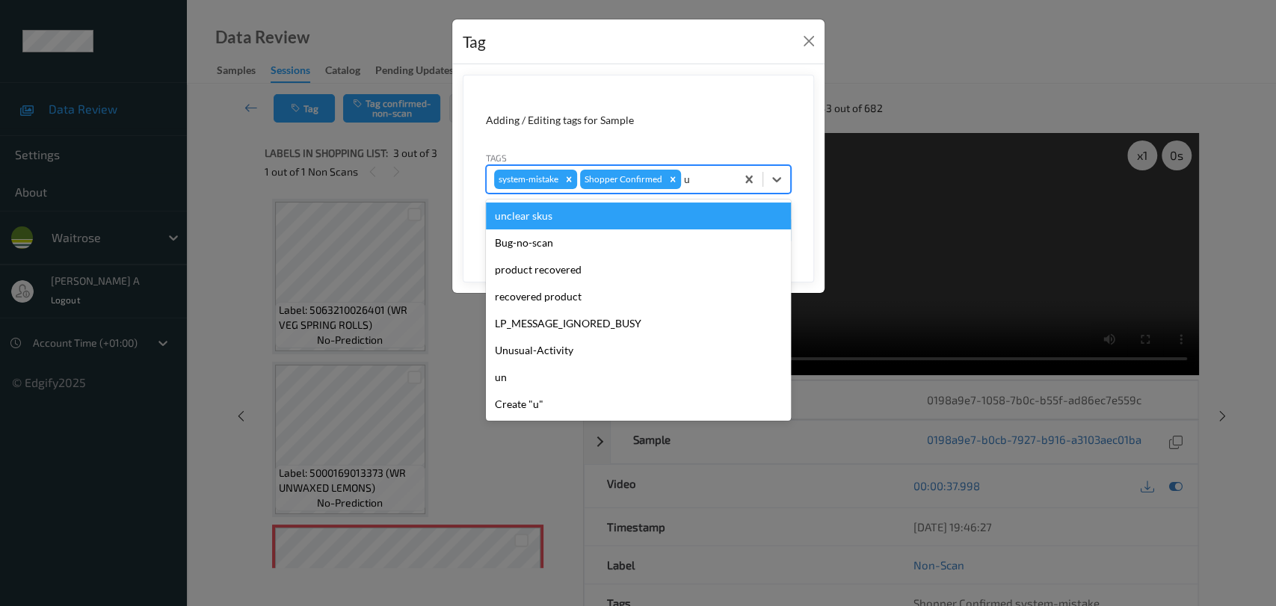
type input "un"
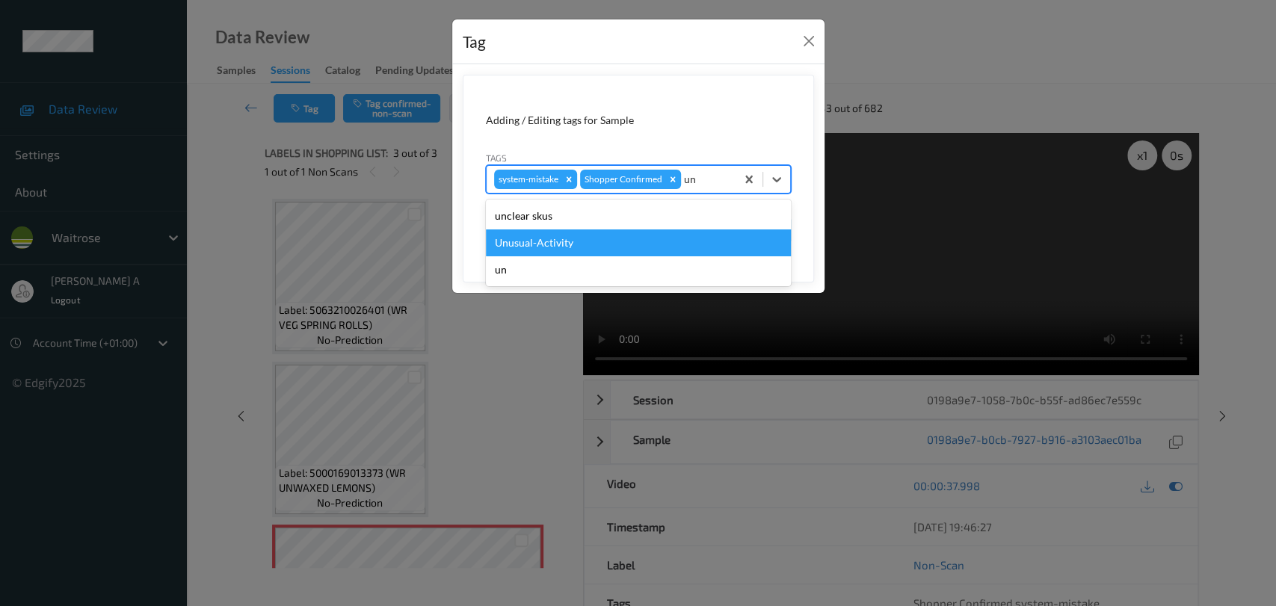
click at [532, 243] on div "Unusual-Activity" at bounding box center [638, 243] width 305 height 27
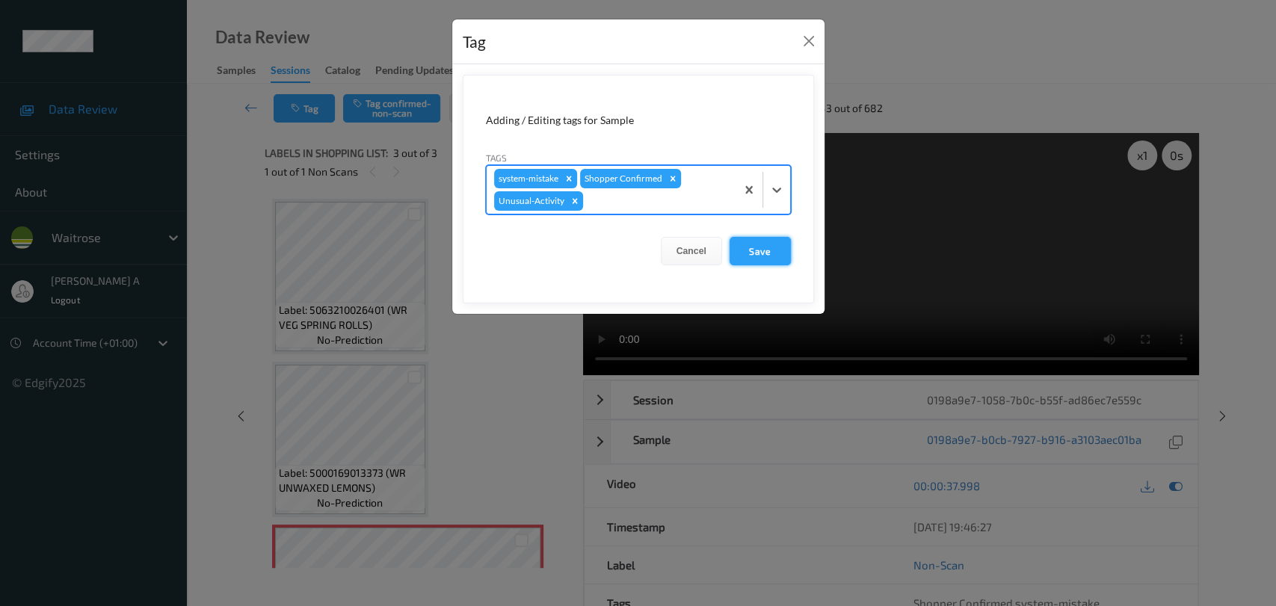
click at [751, 255] on button "Save" at bounding box center [760, 251] width 61 height 28
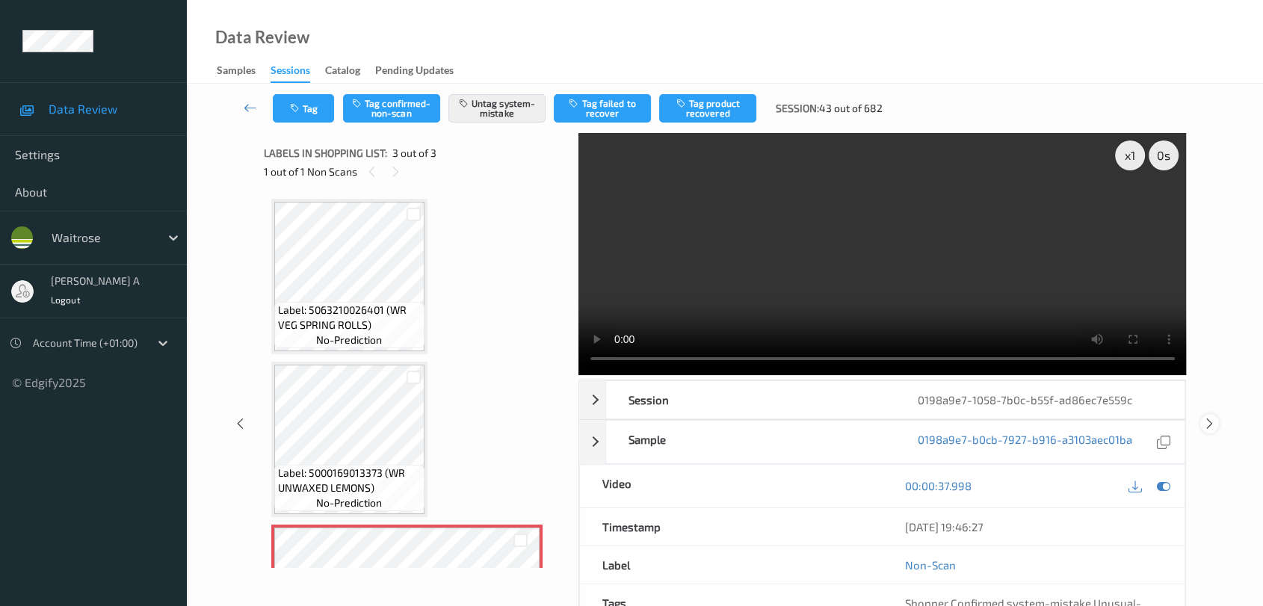
click at [819, 417] on icon at bounding box center [1210, 423] width 13 height 13
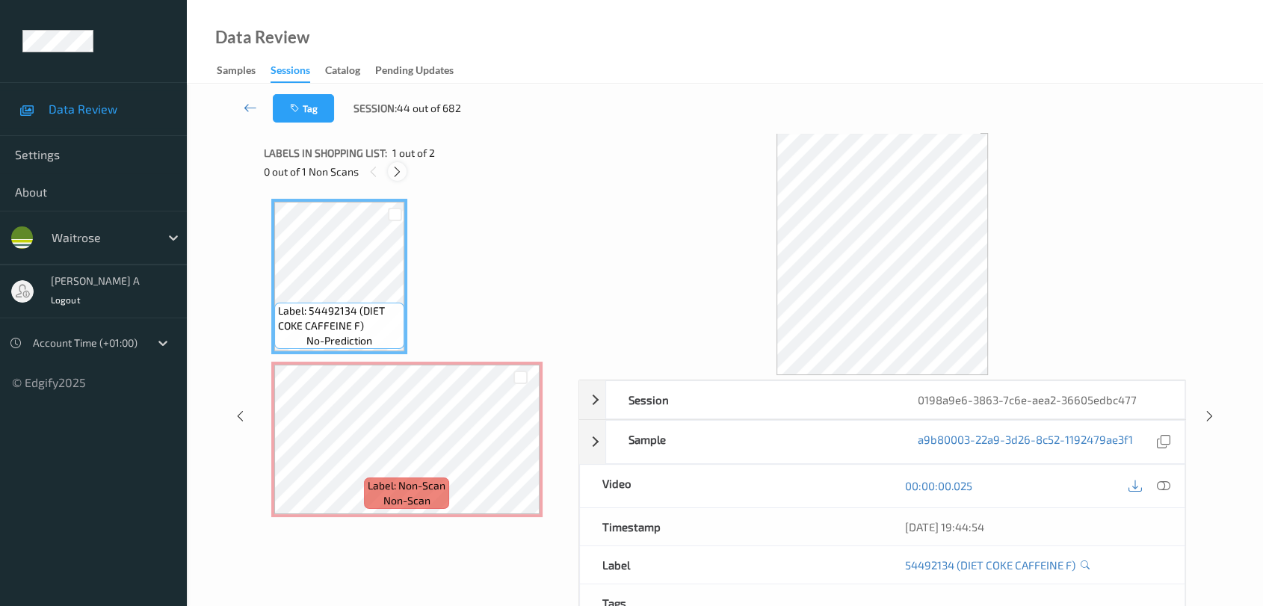
click at [405, 170] on div at bounding box center [397, 171] width 19 height 19
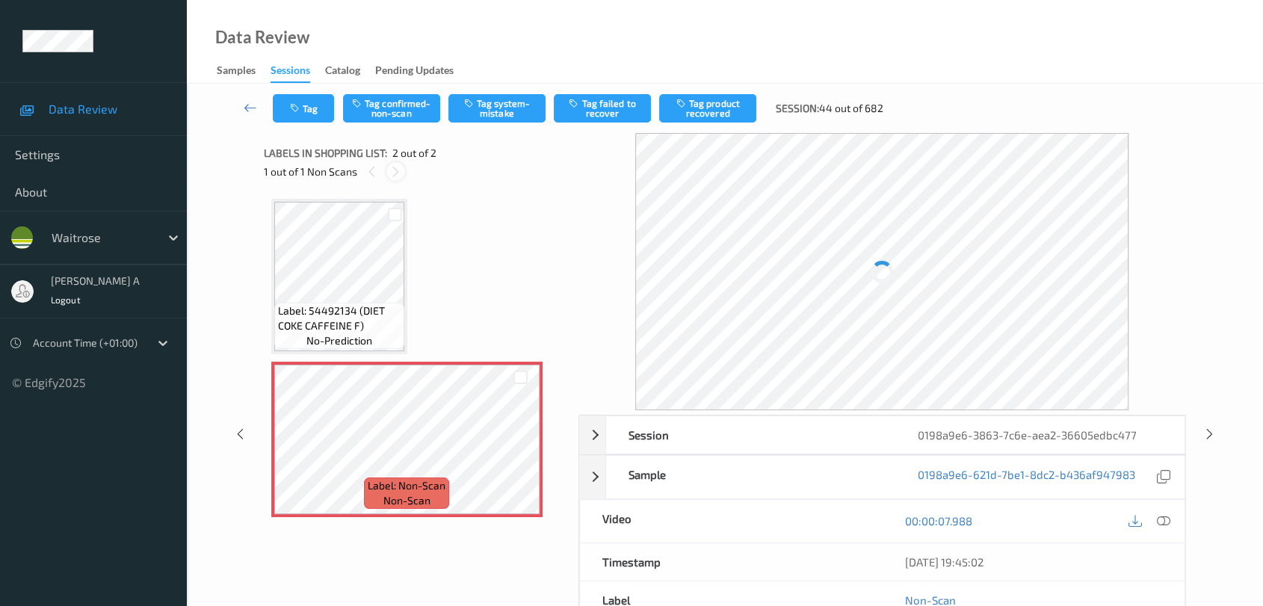
click at [405, 170] on div "1 out of 1 Non Scans" at bounding box center [416, 171] width 304 height 19
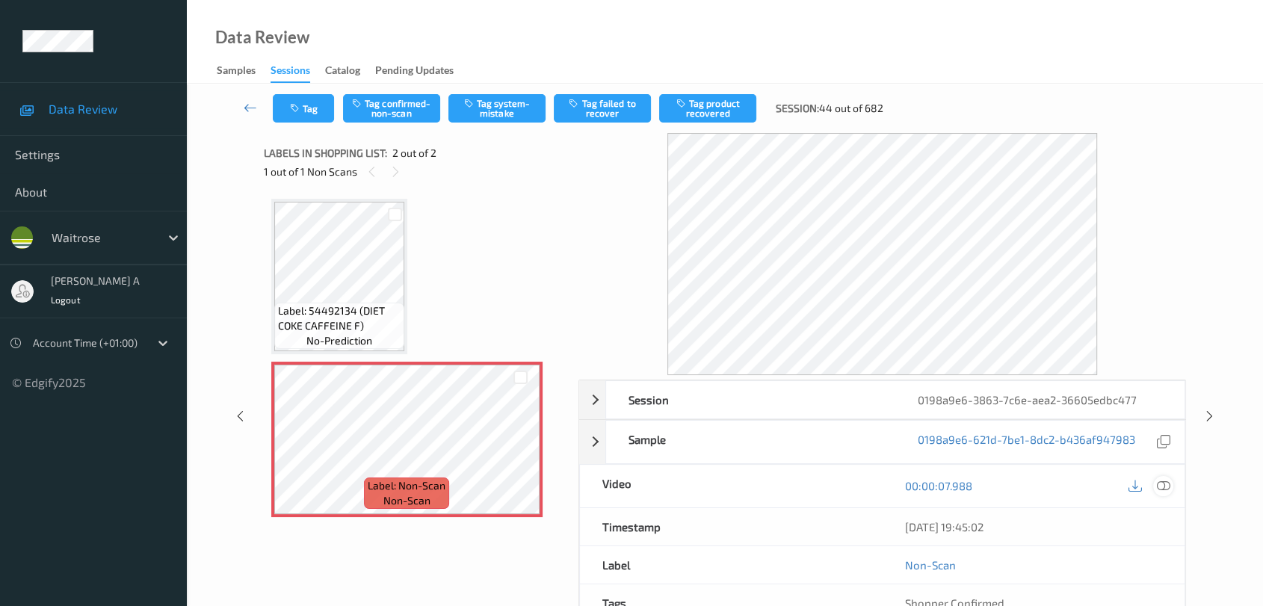
click at [819, 487] on icon at bounding box center [1163, 485] width 13 height 13
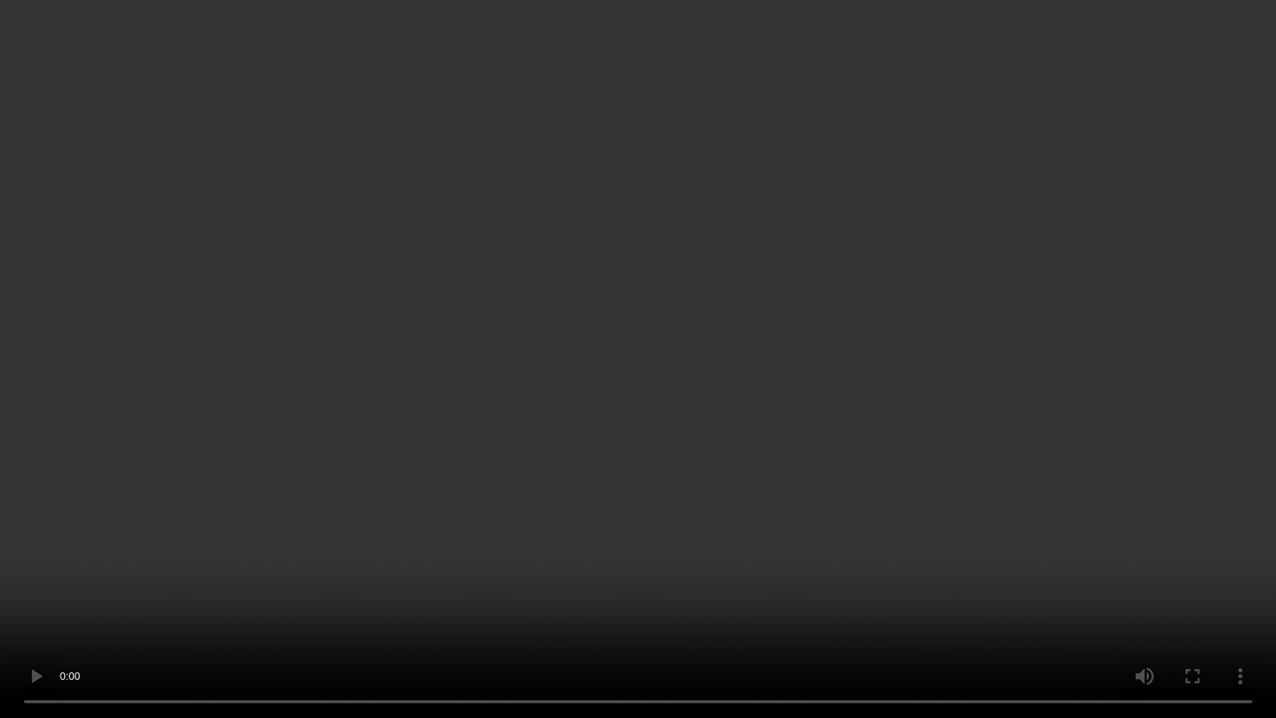
click at [622, 481] on video at bounding box center [638, 359] width 1276 height 718
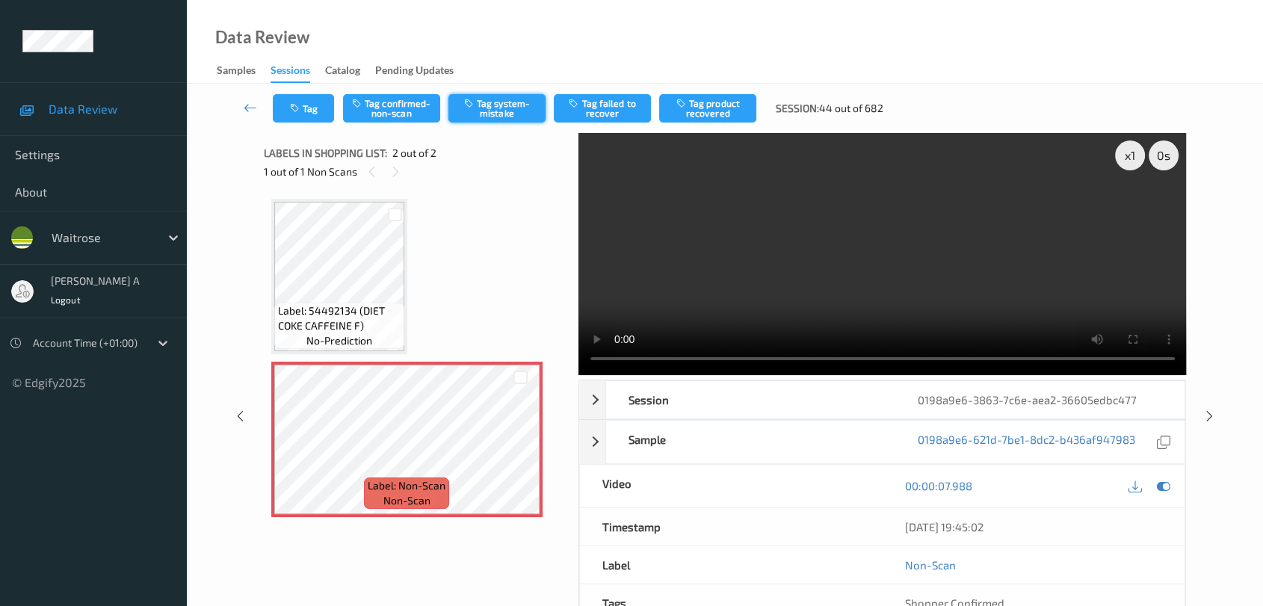
click at [490, 109] on button "Tag system-mistake" at bounding box center [497, 108] width 97 height 28
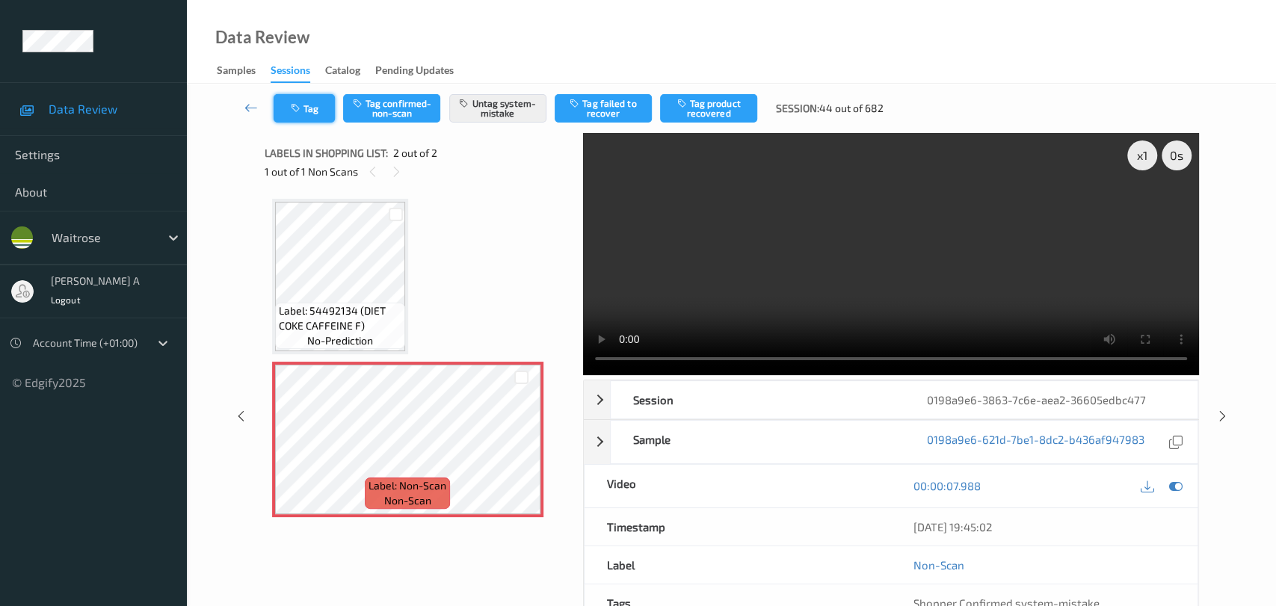
click at [315, 112] on button "Tag" at bounding box center [304, 108] width 61 height 28
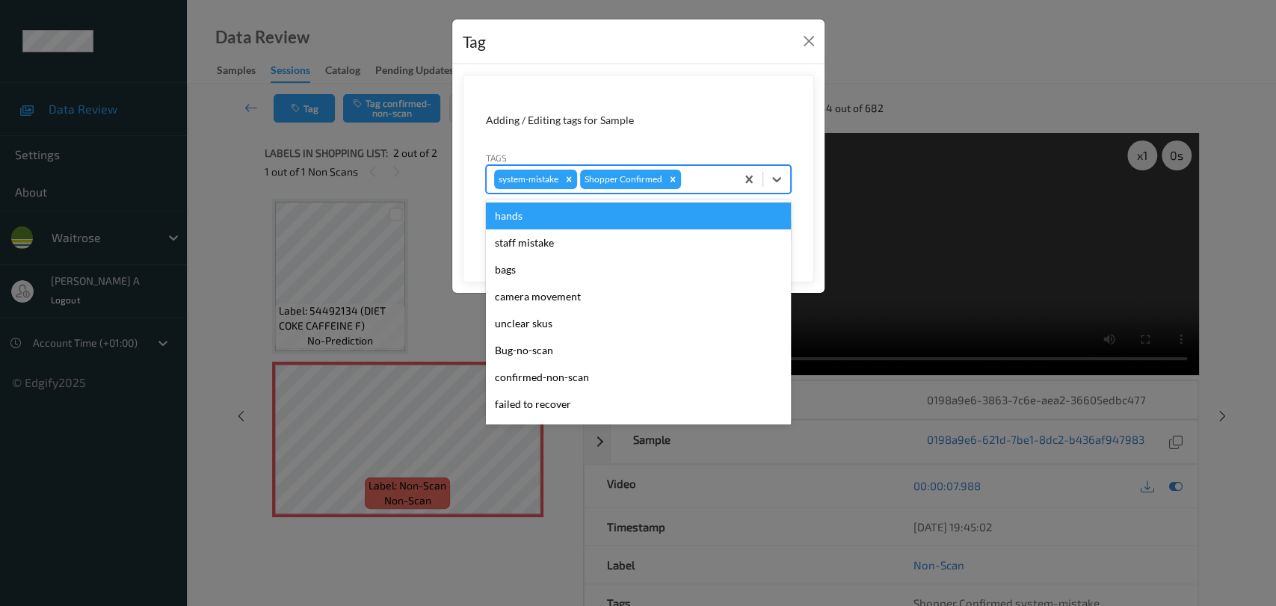
click at [694, 181] on div at bounding box center [706, 179] width 44 height 18
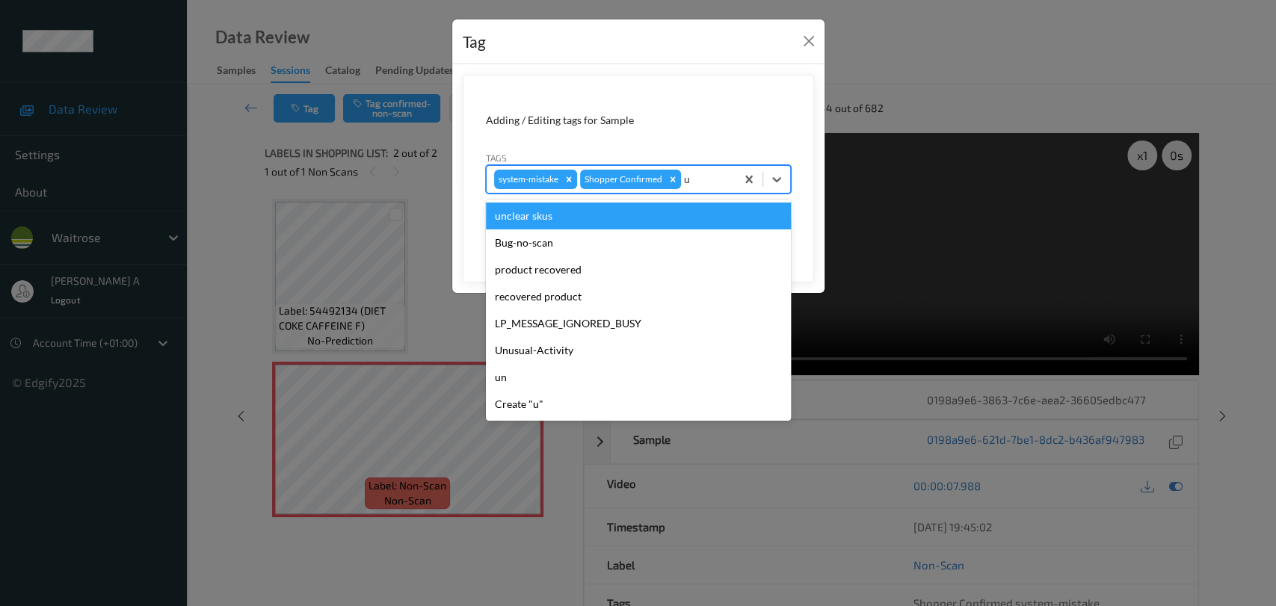
type input "un"
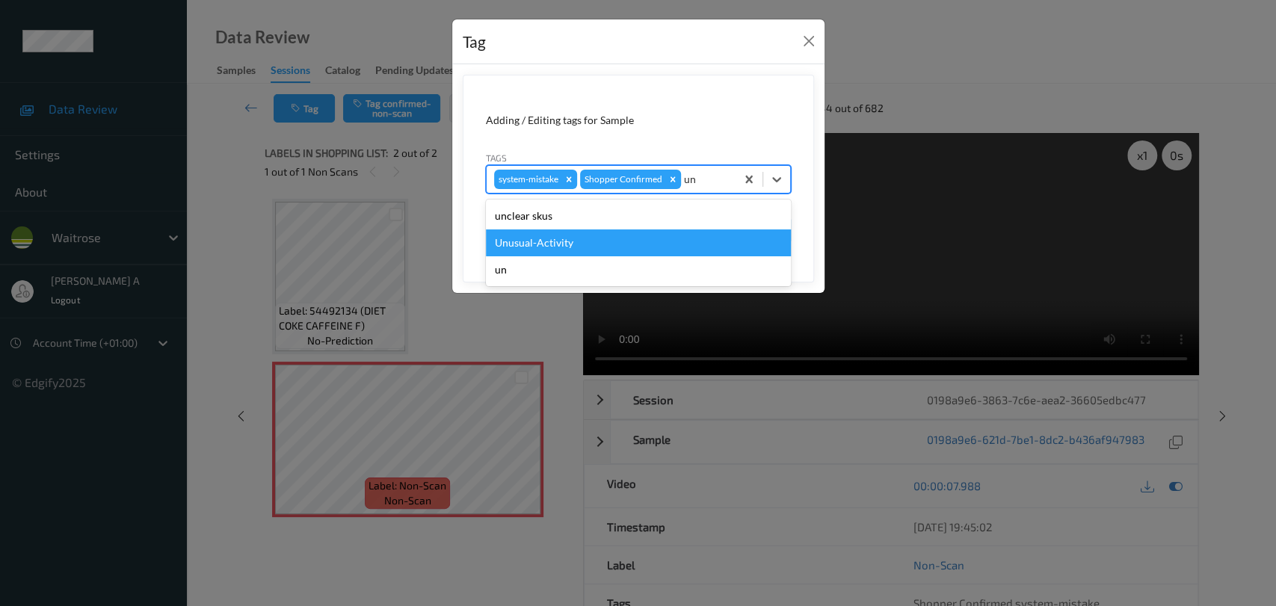
click at [571, 244] on div "Unusual-Activity" at bounding box center [638, 243] width 305 height 27
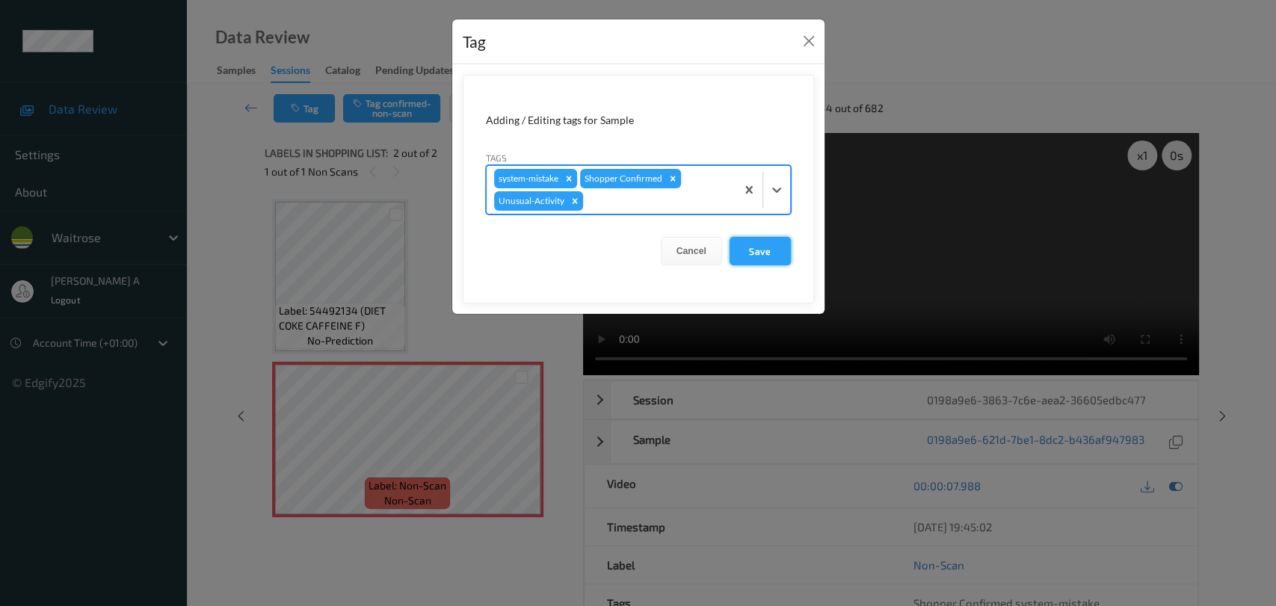
click at [764, 258] on button "Save" at bounding box center [760, 251] width 61 height 28
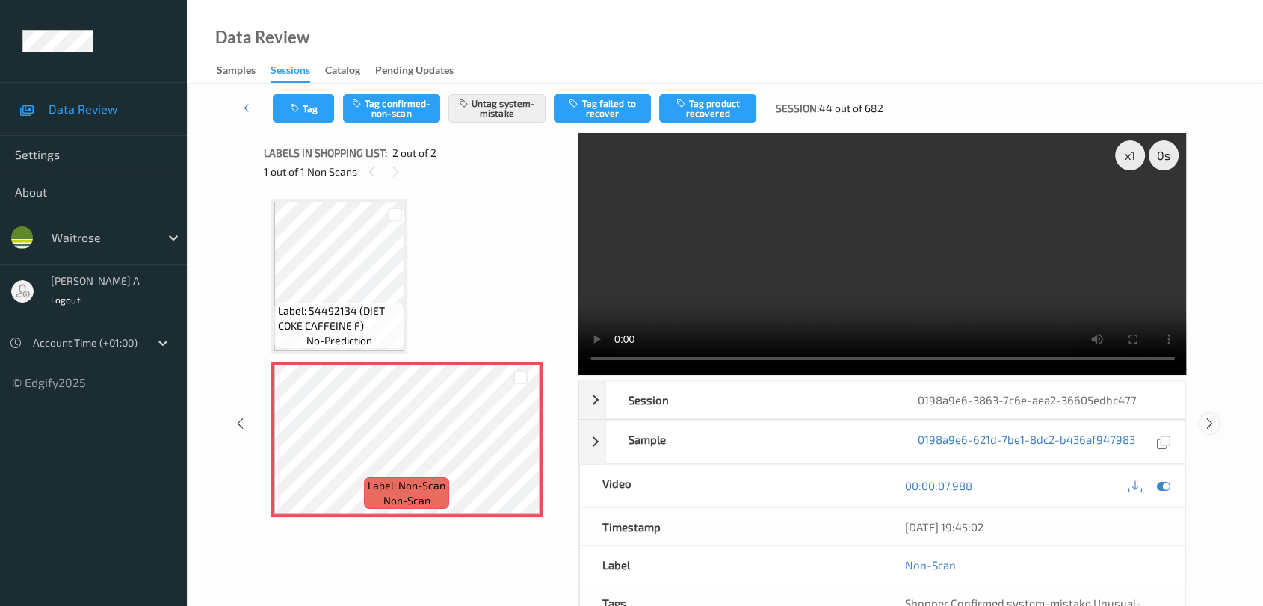
click at [819, 417] on icon at bounding box center [1210, 423] width 13 height 13
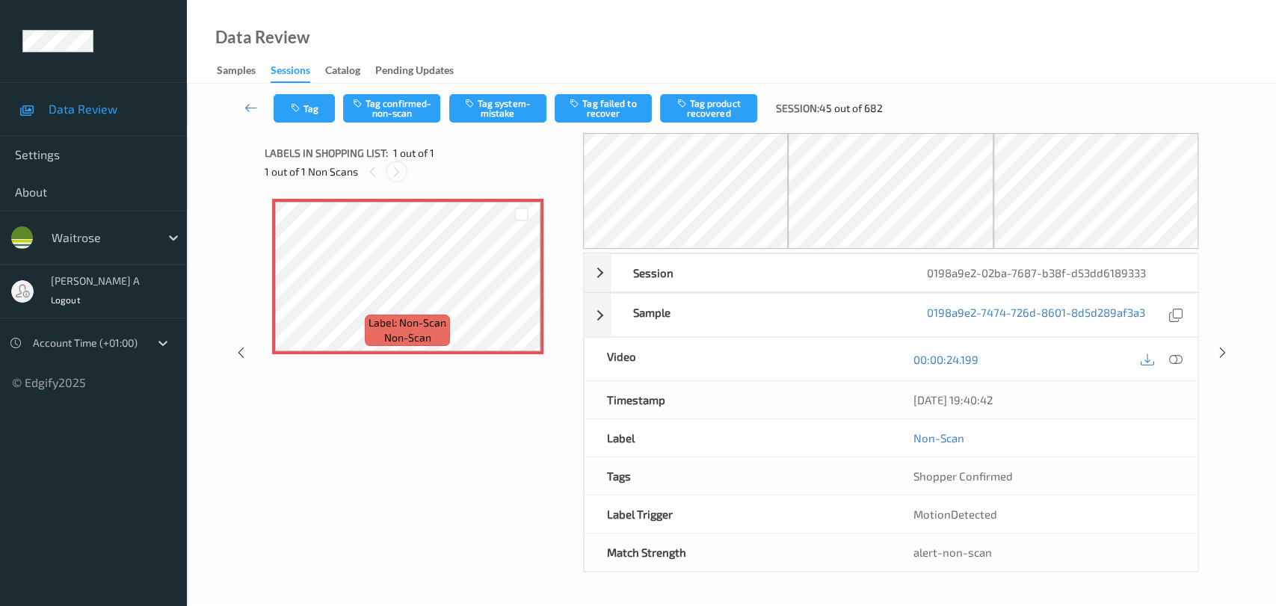
click at [397, 169] on icon at bounding box center [396, 171] width 13 height 13
click at [249, 111] on icon at bounding box center [250, 107] width 13 height 15
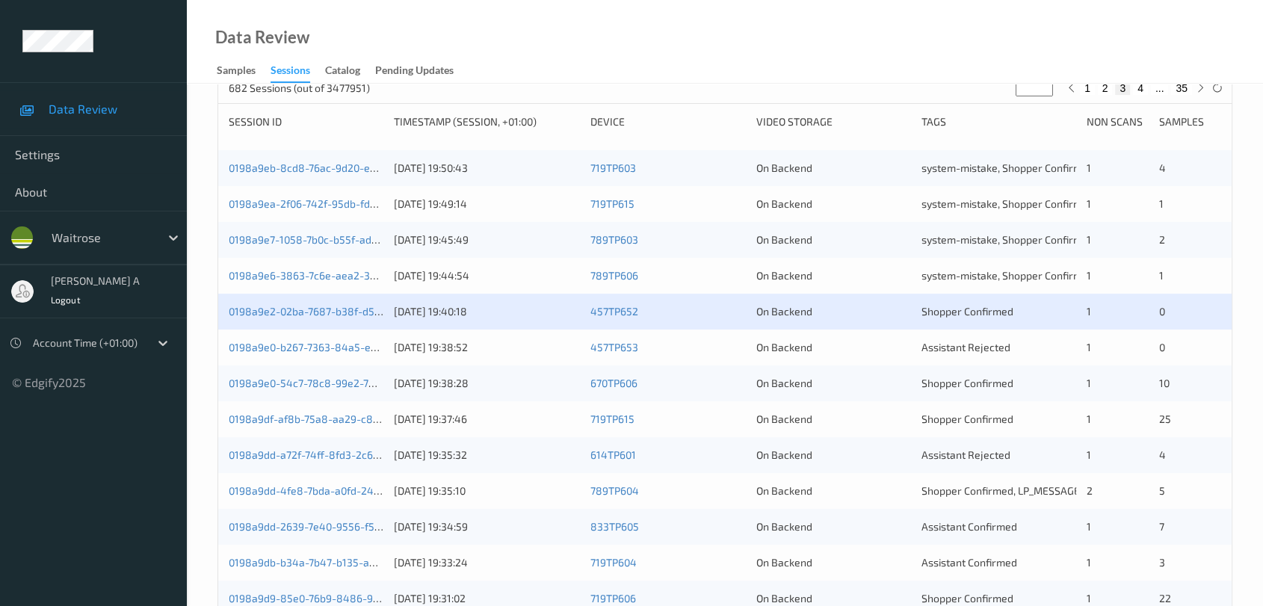
scroll to position [249, 0]
click at [319, 308] on link "0198a9e2-02ba-7687-b38f-d53dd6189333" at bounding box center [331, 310] width 205 height 13
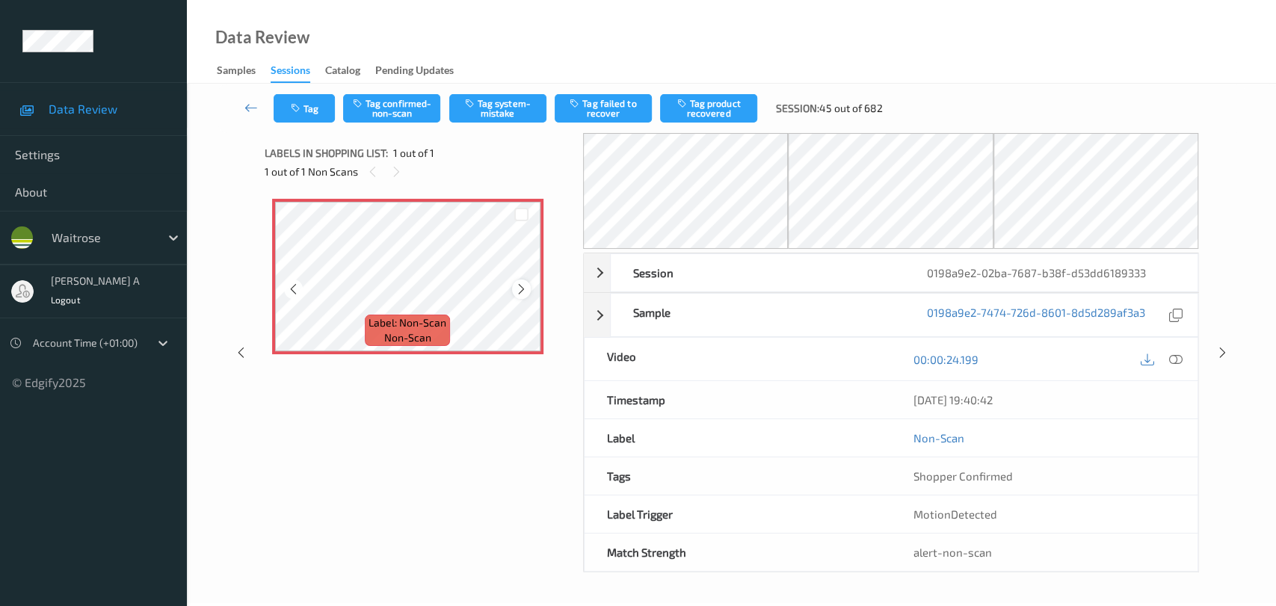
click at [518, 292] on icon at bounding box center [521, 289] width 13 height 13
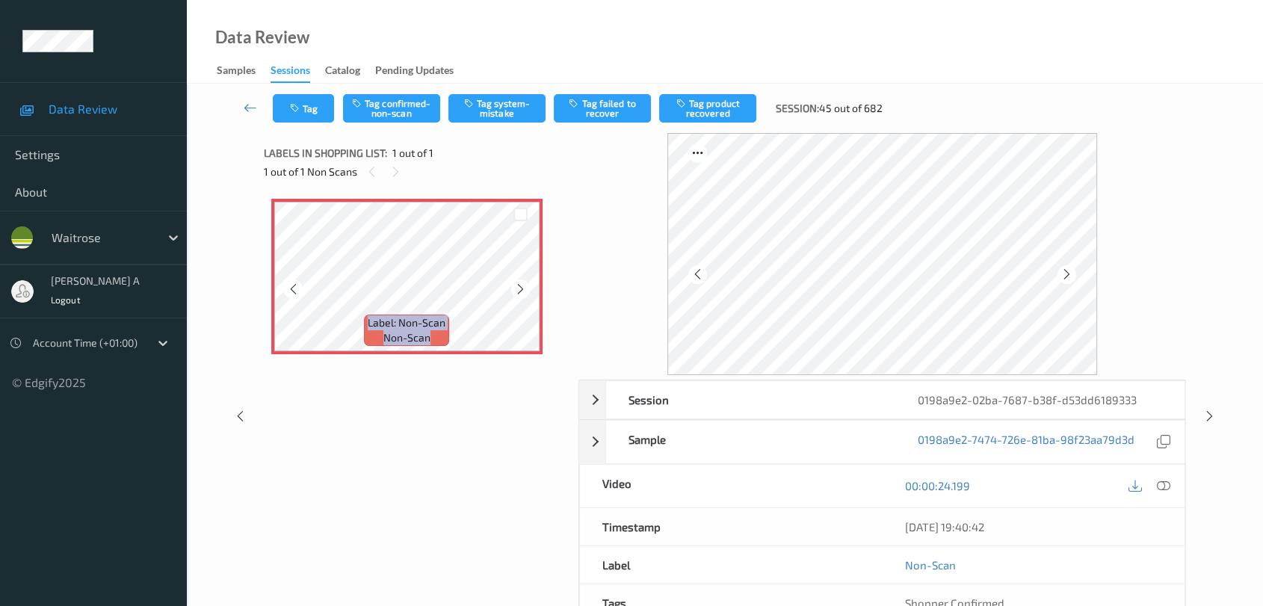
click at [518, 292] on icon at bounding box center [520, 289] width 13 height 13
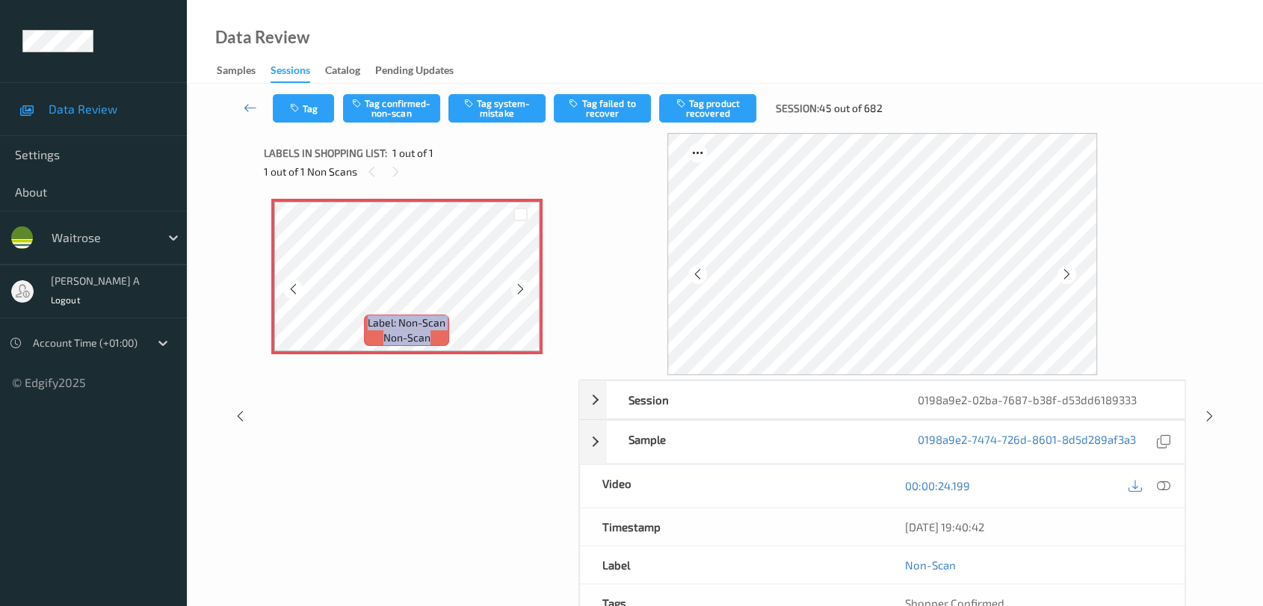
click at [518, 292] on icon at bounding box center [520, 289] width 13 height 13
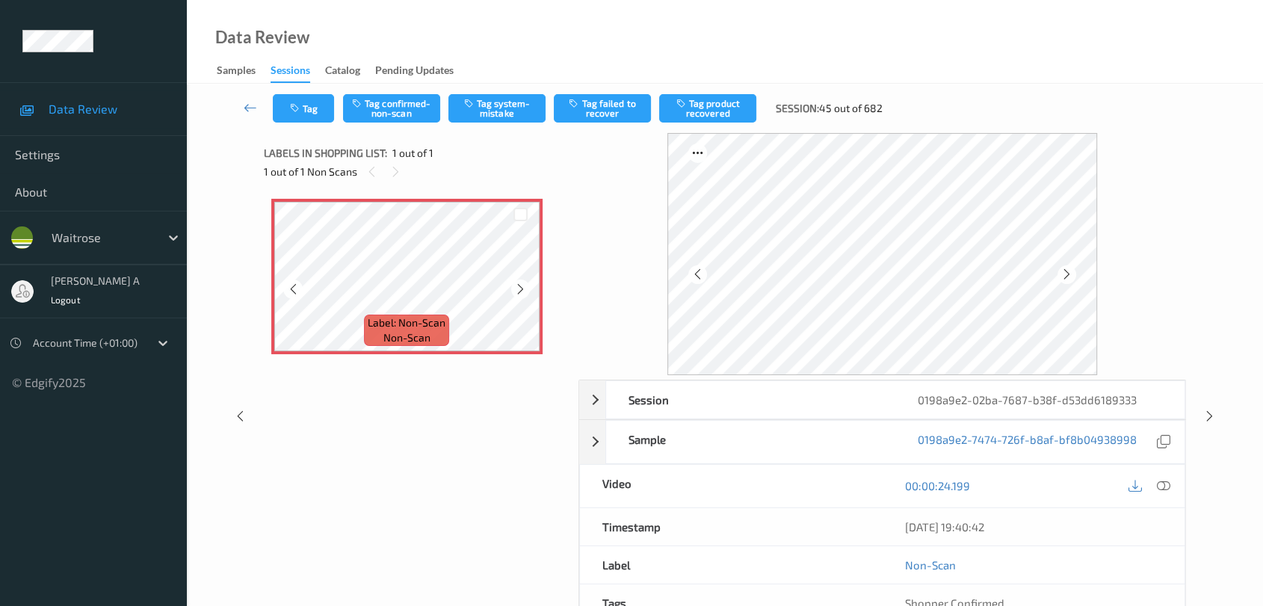
click at [518, 292] on icon at bounding box center [520, 289] width 13 height 13
click at [819, 416] on icon at bounding box center [1210, 416] width 13 height 13
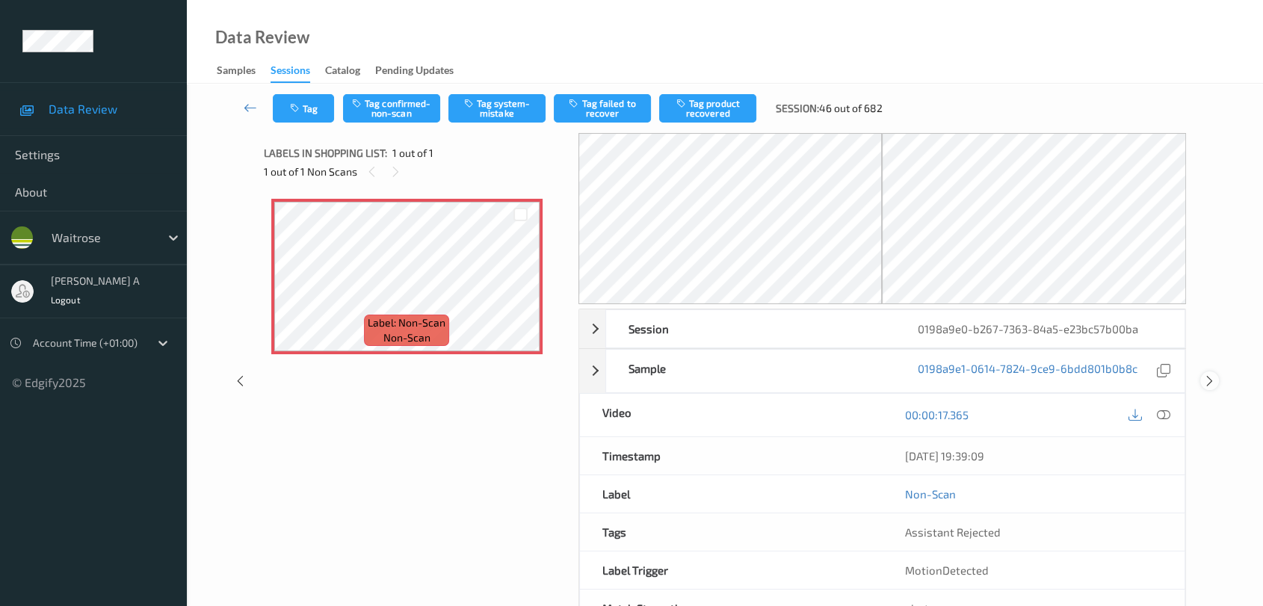
click at [819, 381] on icon at bounding box center [1210, 380] width 13 height 13
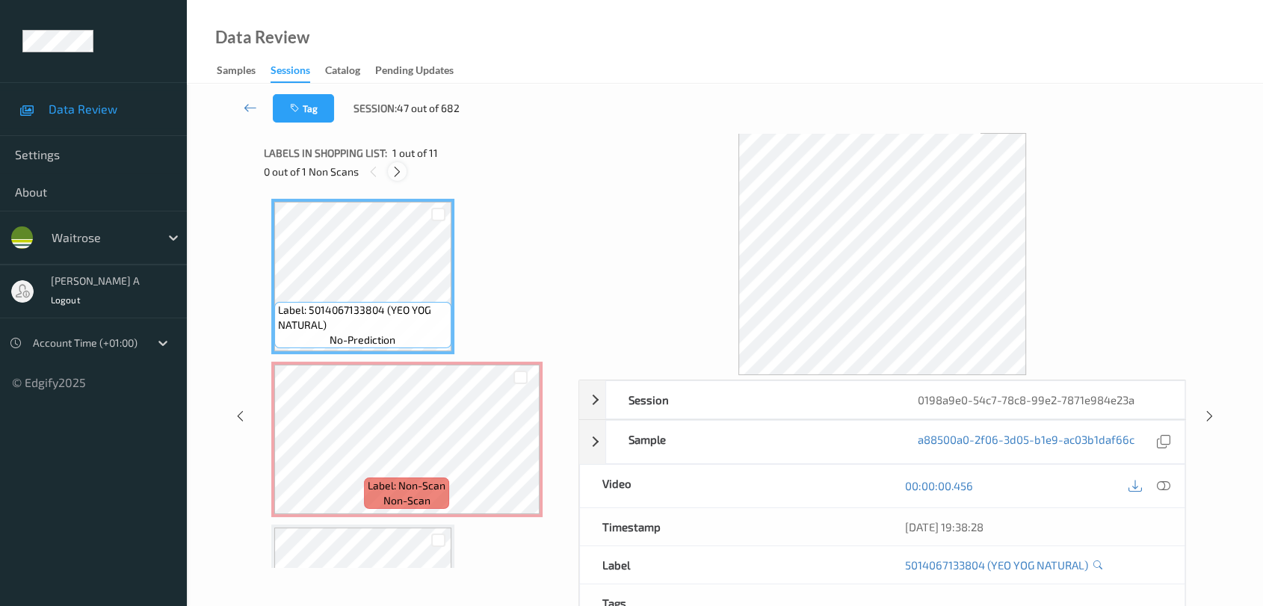
click at [392, 170] on icon at bounding box center [397, 171] width 13 height 13
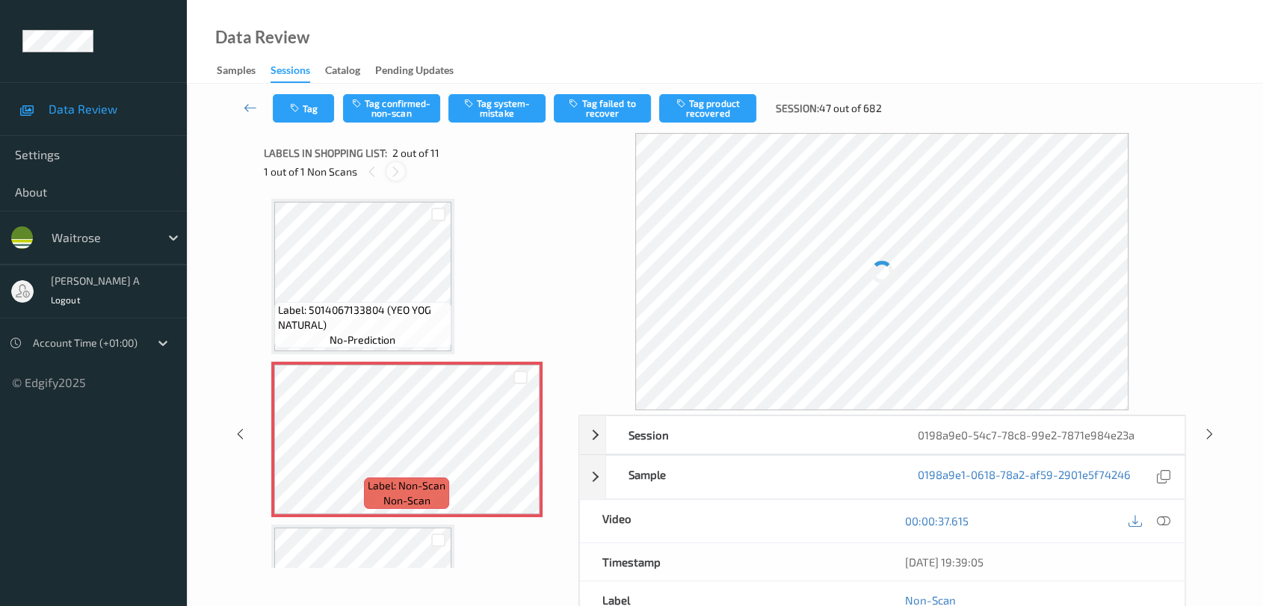
scroll to position [7, 0]
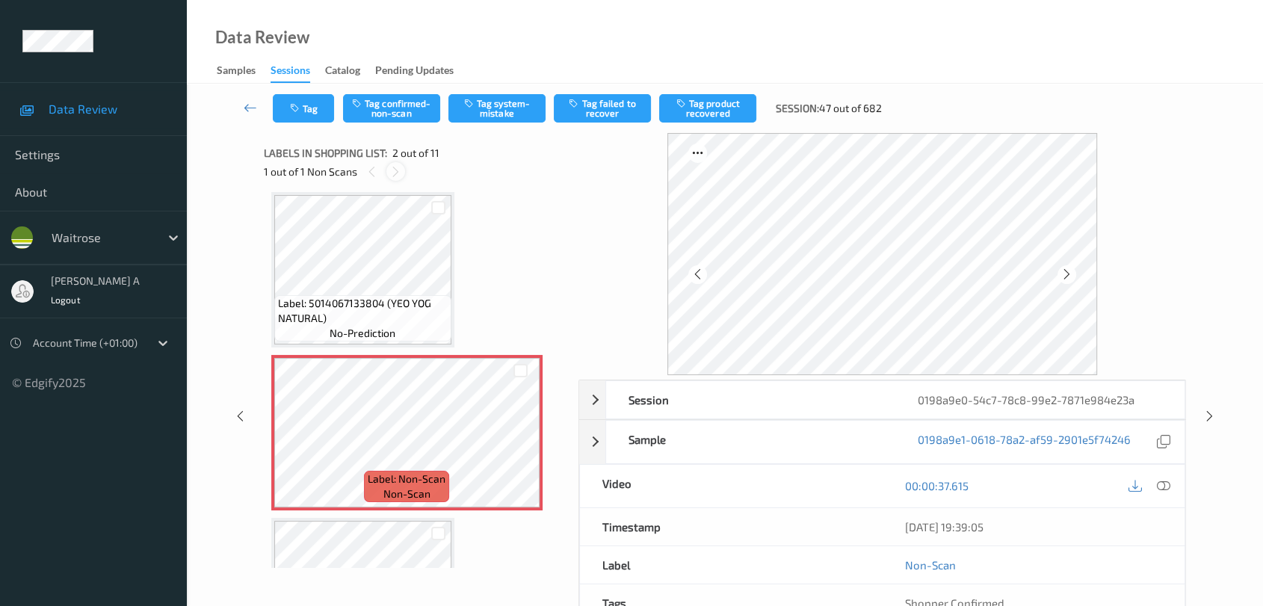
click at [392, 170] on icon at bounding box center [396, 171] width 13 height 13
click at [378, 176] on div at bounding box center [372, 171] width 19 height 19
click at [404, 170] on div at bounding box center [396, 171] width 19 height 19
click at [514, 448] on icon at bounding box center [520, 445] width 13 height 13
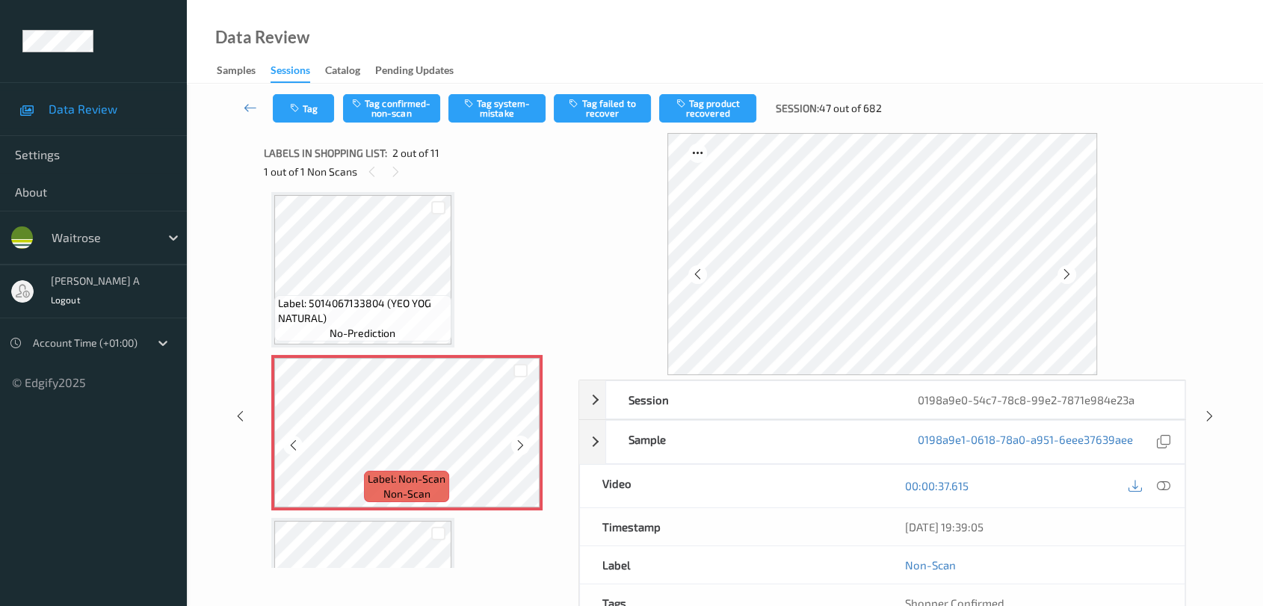
click at [514, 448] on icon at bounding box center [520, 445] width 13 height 13
click at [819, 483] on icon at bounding box center [1163, 485] width 13 height 13
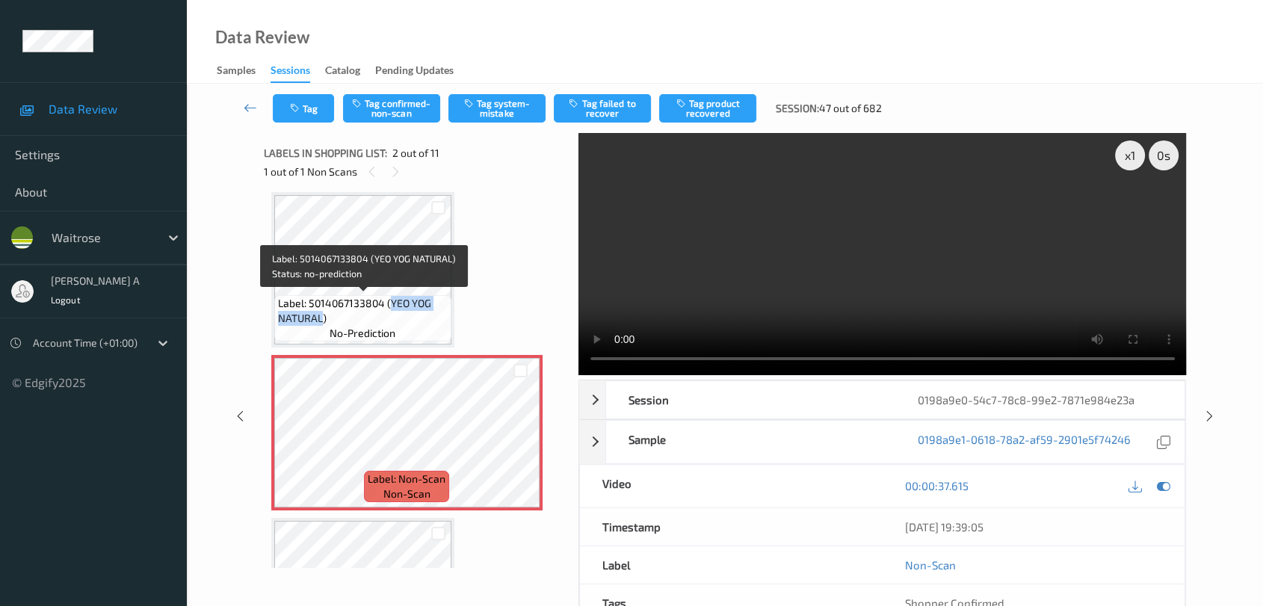
drag, startPoint x: 390, startPoint y: 303, endPoint x: 323, endPoint y: 320, distance: 69.4
click at [323, 320] on span "Label: 5014067133804 (YEO YOG NATURAL)" at bounding box center [363, 311] width 170 height 30
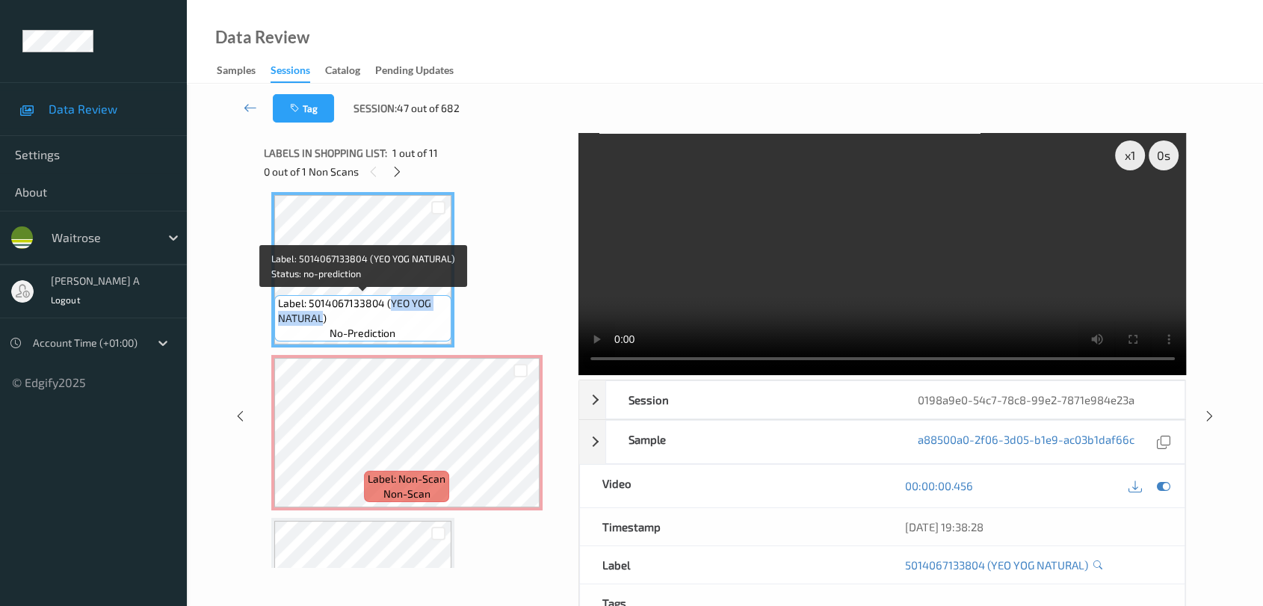
copy span "YEO YOG NATURAL"
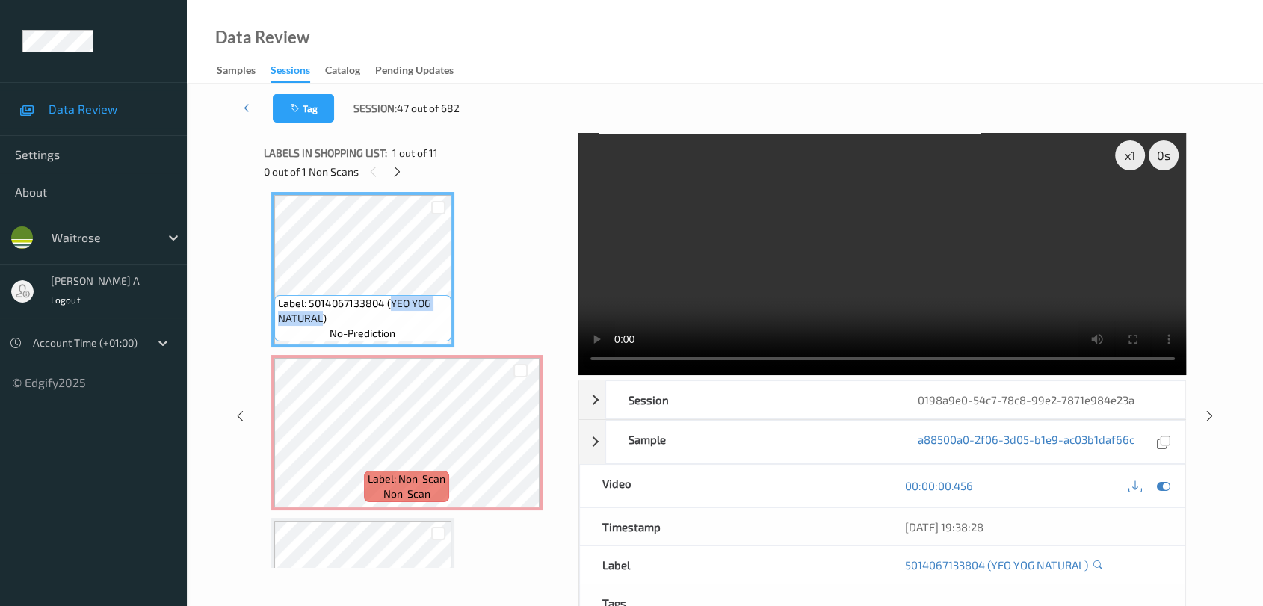
copy span "YEO YOG NATURAL"
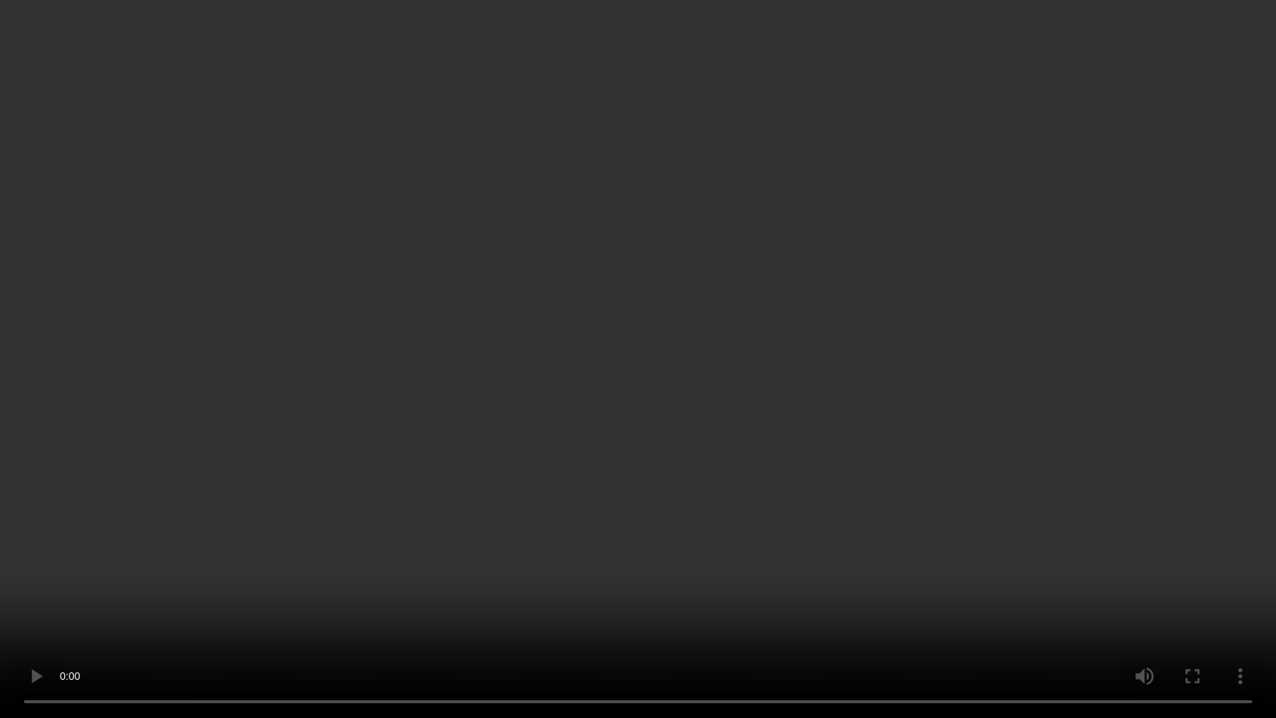
click at [616, 460] on video at bounding box center [638, 359] width 1276 height 718
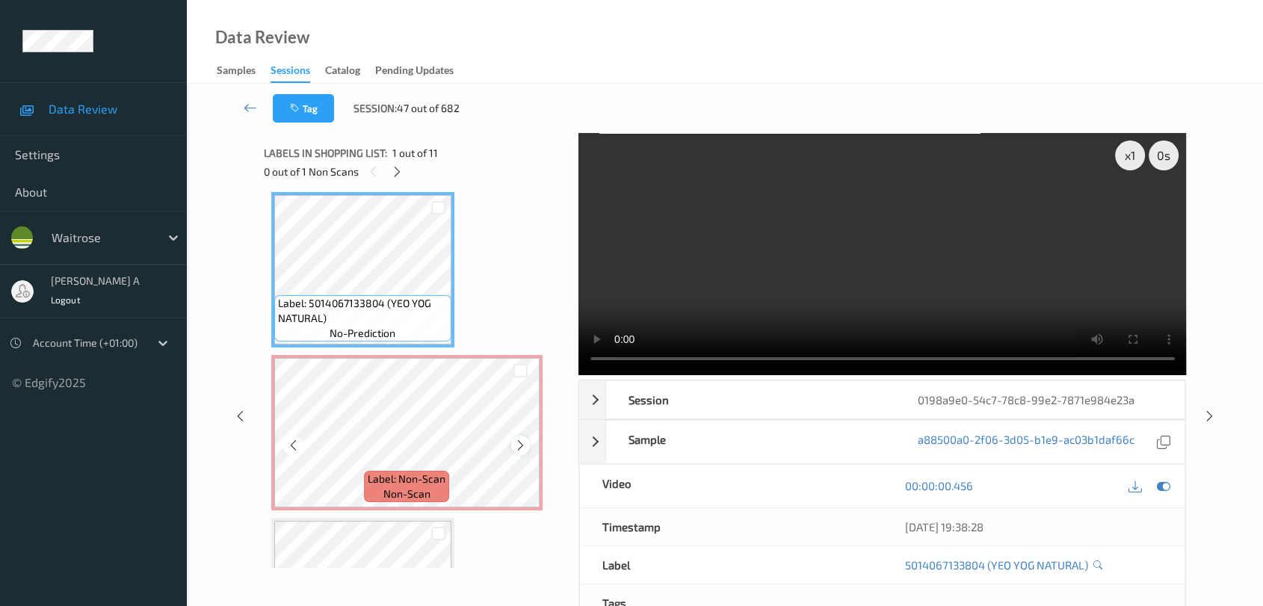
click at [516, 445] on icon at bounding box center [520, 445] width 13 height 13
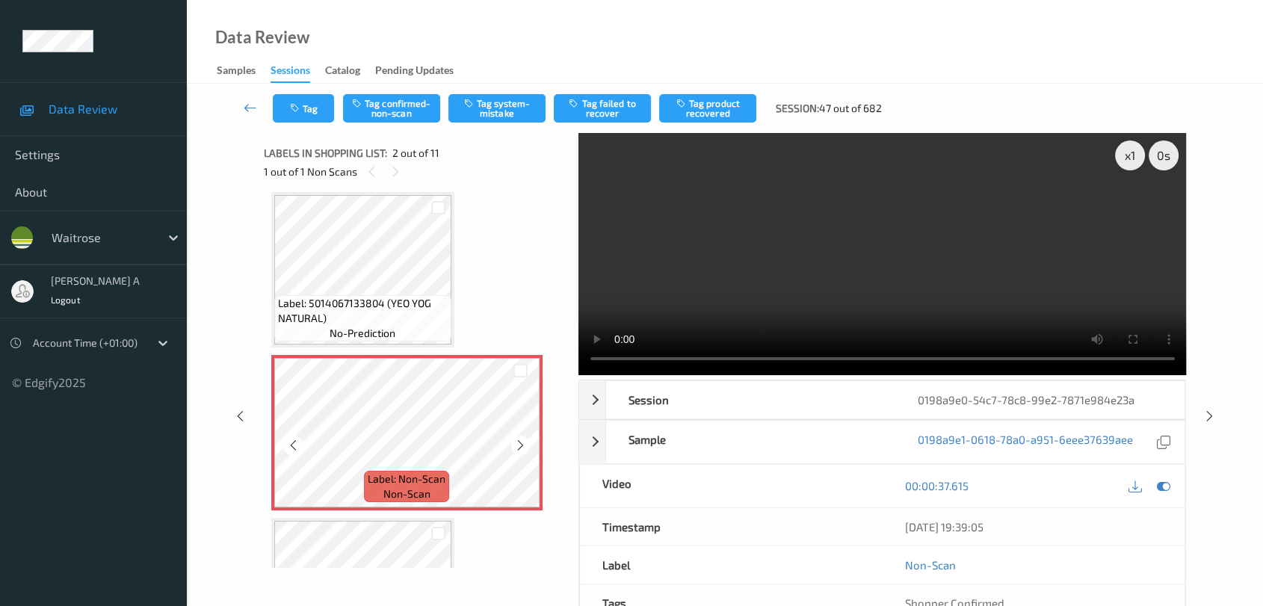
click at [516, 445] on icon at bounding box center [520, 445] width 13 height 13
click at [517, 440] on icon at bounding box center [520, 445] width 13 height 13
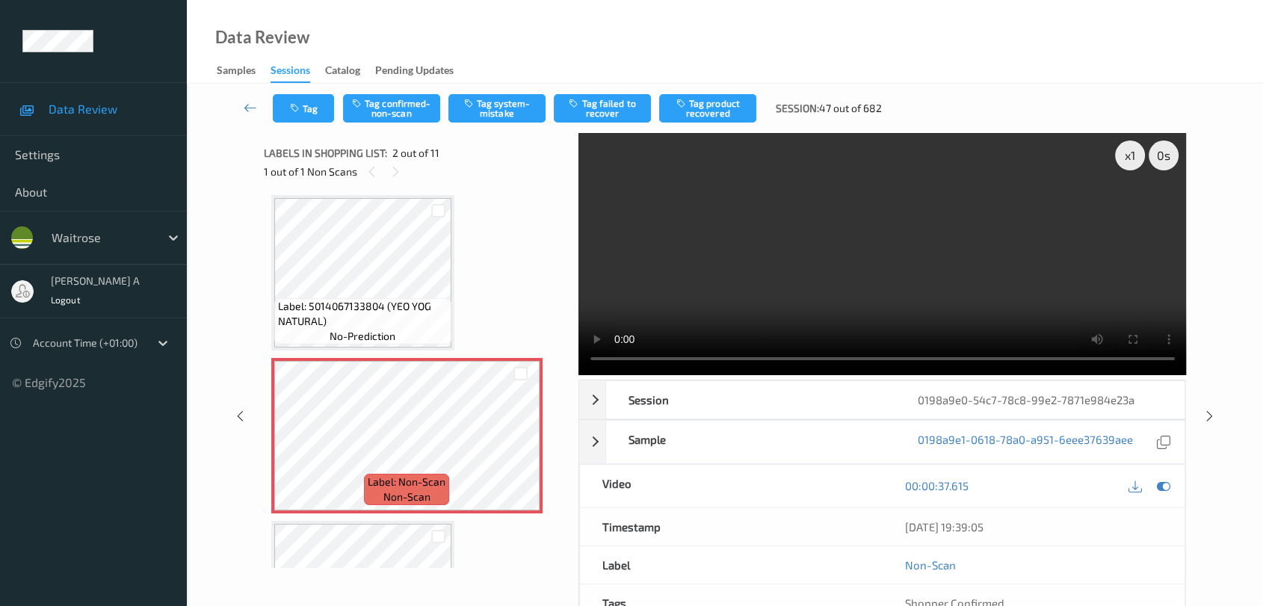
scroll to position [0, 0]
click at [517, 457] on icon at bounding box center [520, 452] width 13 height 13
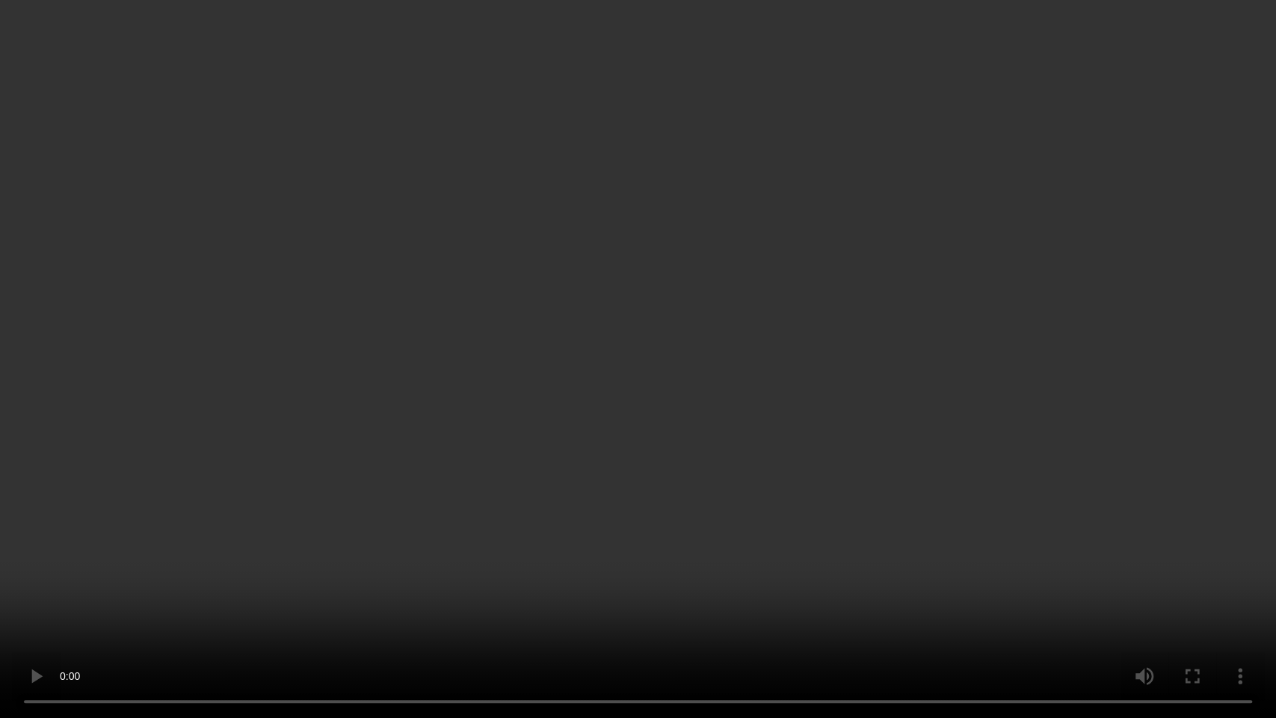
click at [549, 456] on video at bounding box center [638, 359] width 1276 height 718
click at [621, 461] on video at bounding box center [638, 359] width 1276 height 718
click at [657, 550] on video at bounding box center [638, 359] width 1276 height 718
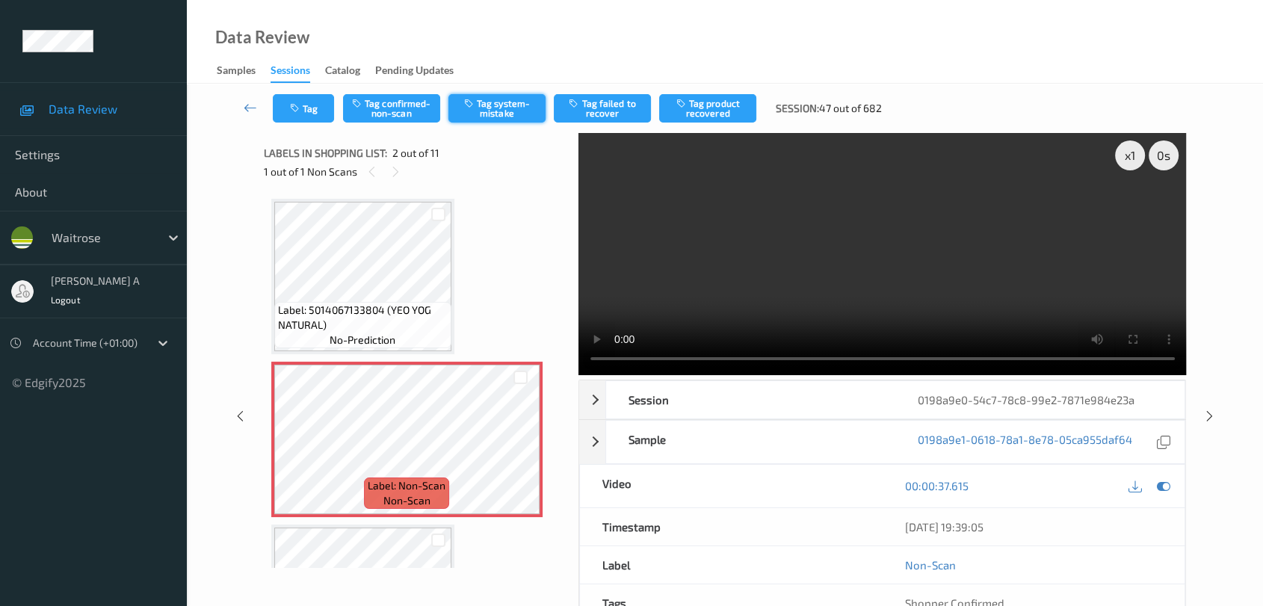
click at [519, 110] on button "Tag system-mistake" at bounding box center [497, 108] width 97 height 28
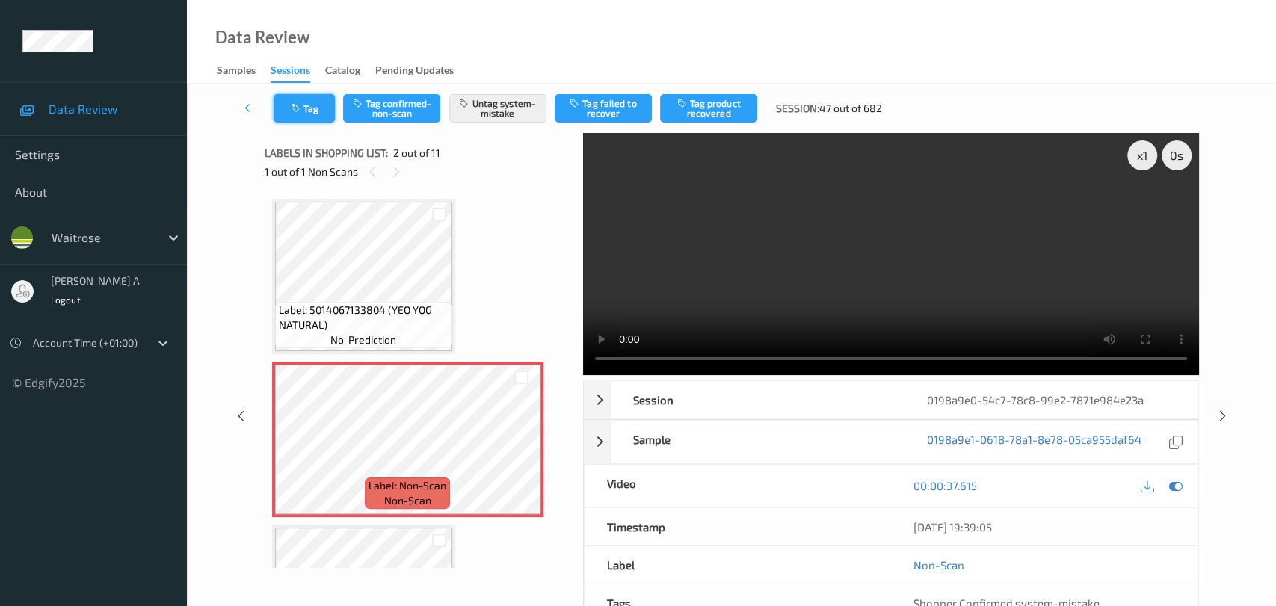
click at [303, 104] on icon "button" at bounding box center [297, 108] width 13 height 10
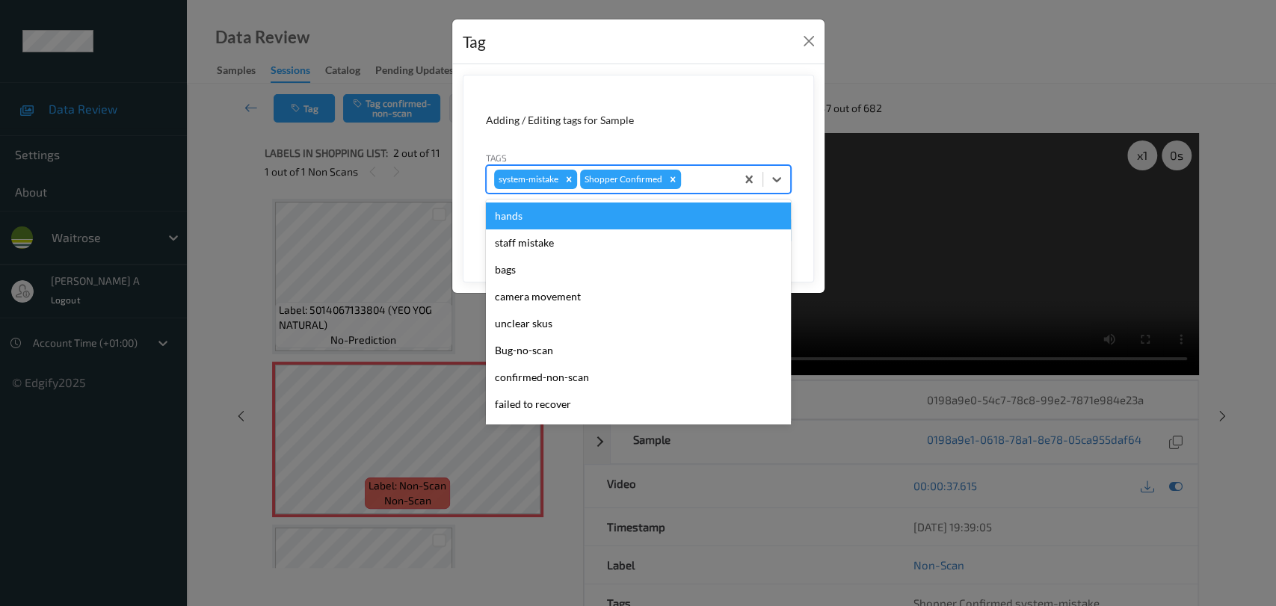
click at [688, 180] on div at bounding box center [706, 179] width 44 height 18
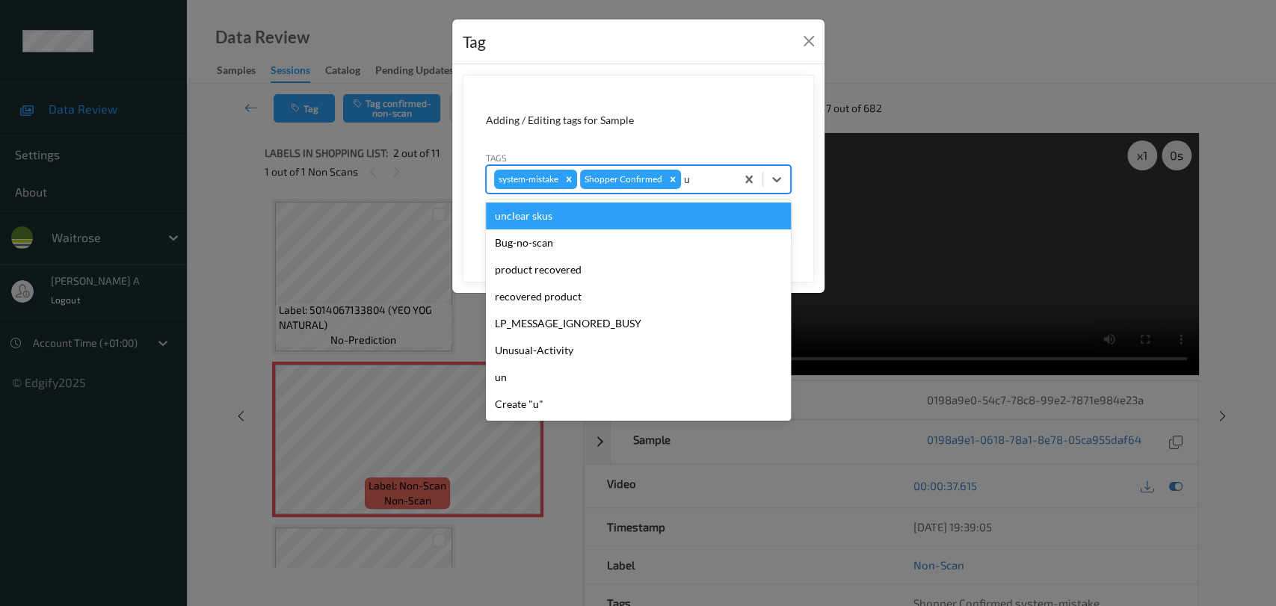
type input "un"
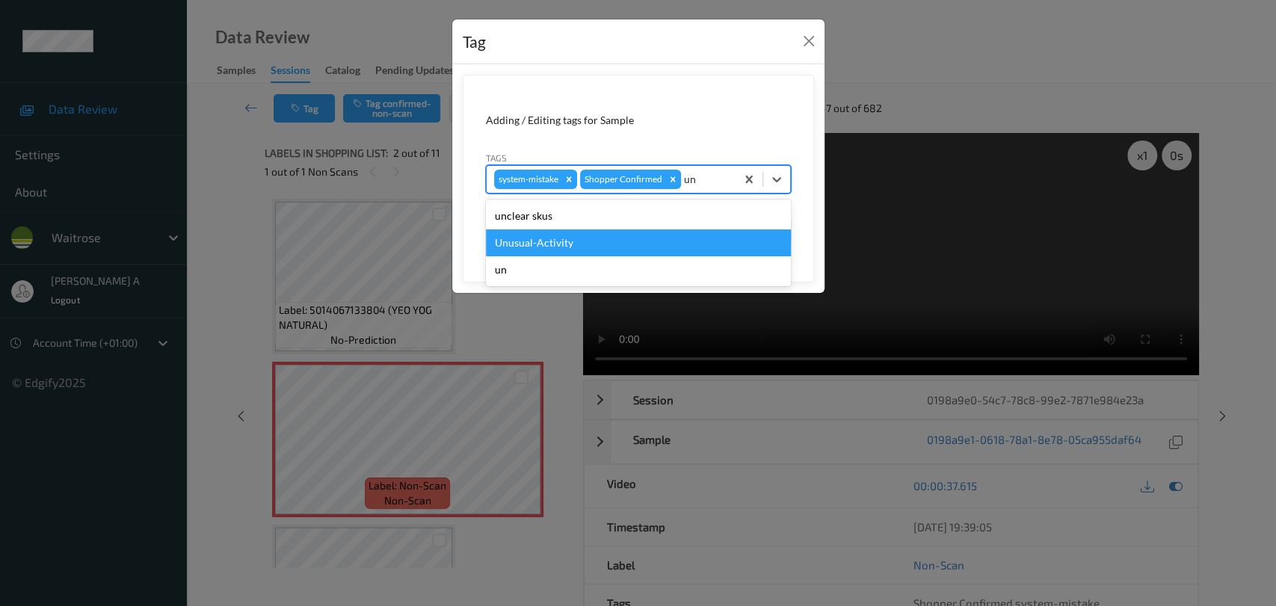
click at [595, 235] on div "Unusual-Activity" at bounding box center [638, 243] width 305 height 27
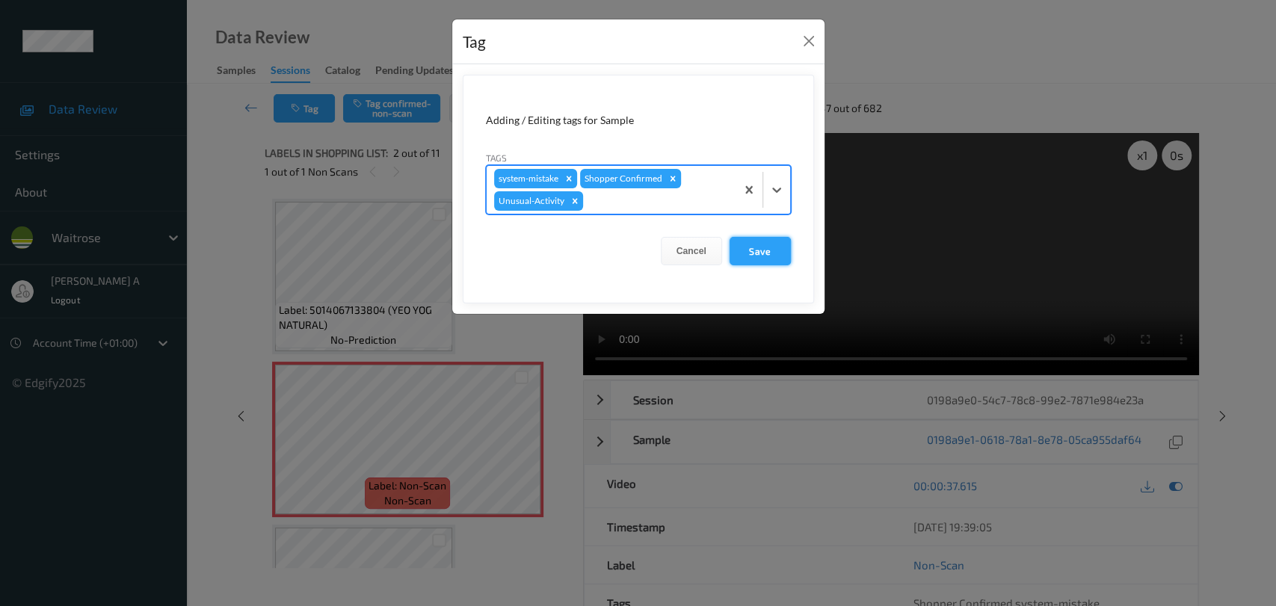
click at [785, 256] on button "Save" at bounding box center [760, 251] width 61 height 28
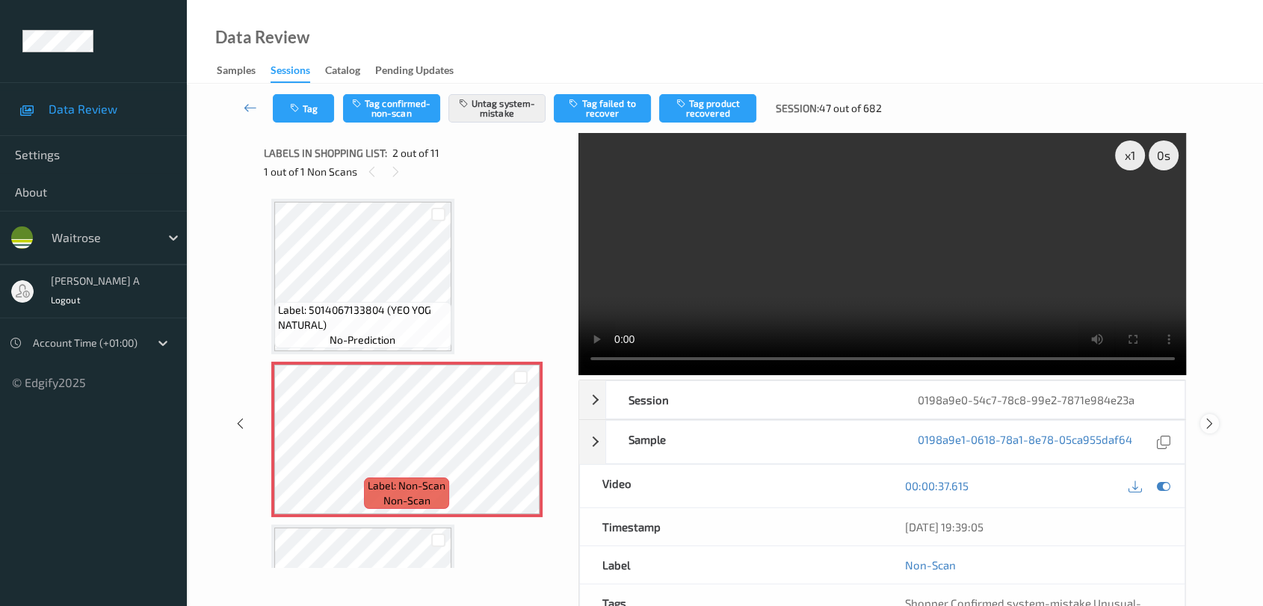
click at [819, 424] on icon at bounding box center [1210, 423] width 13 height 13
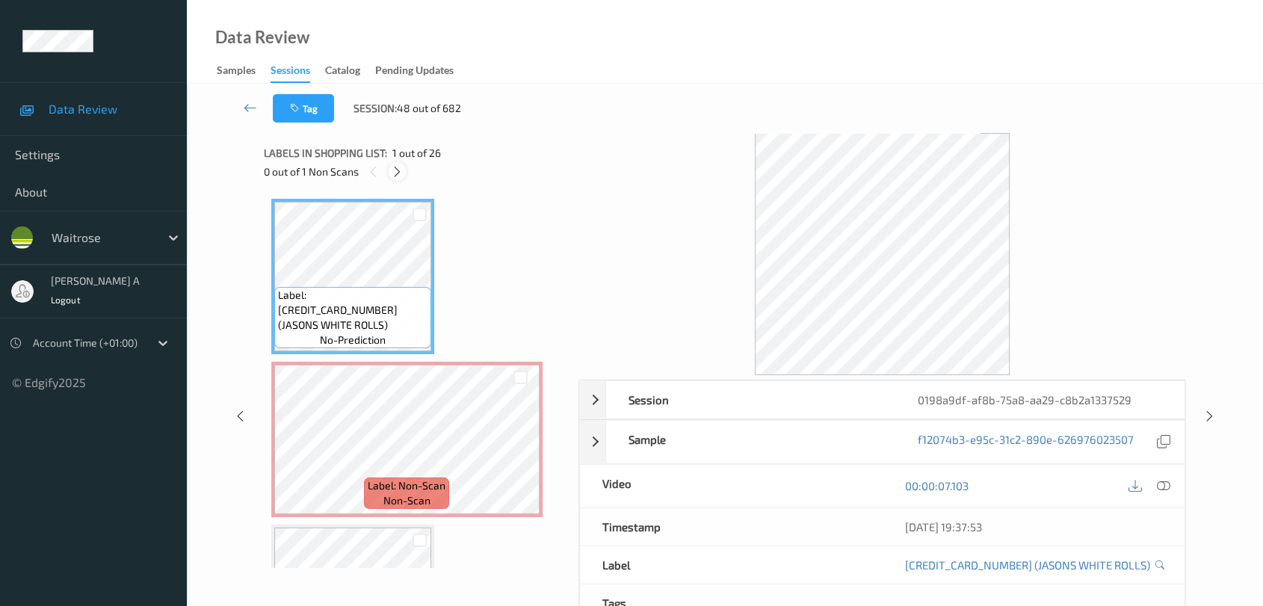
click at [396, 169] on icon at bounding box center [397, 171] width 13 height 13
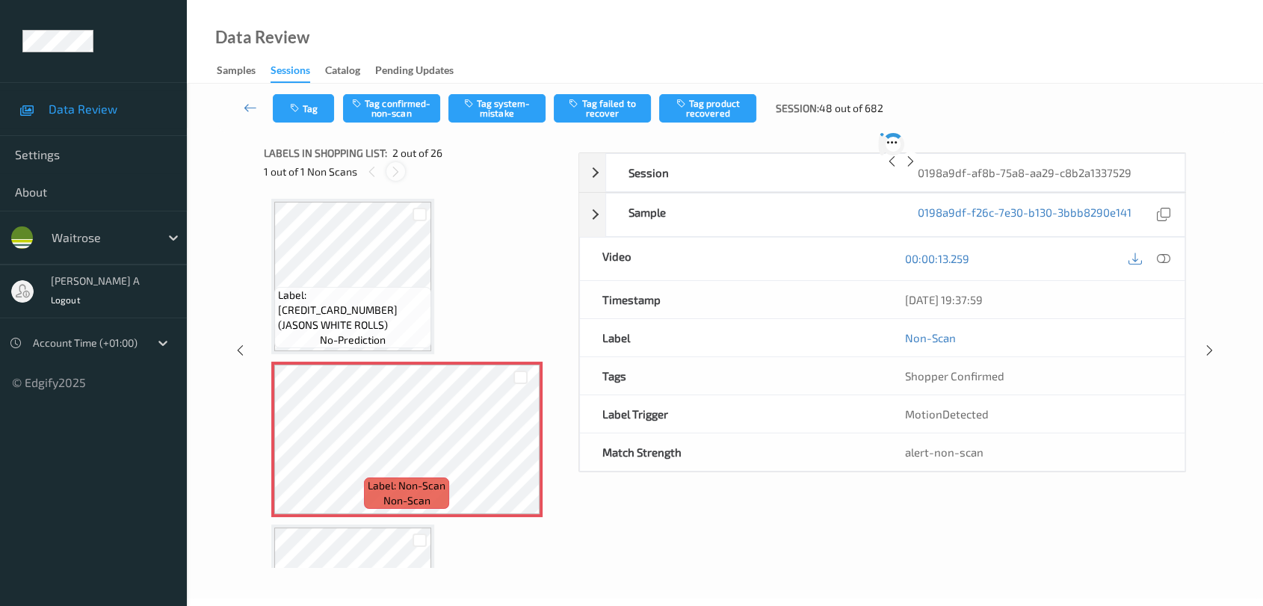
scroll to position [7, 0]
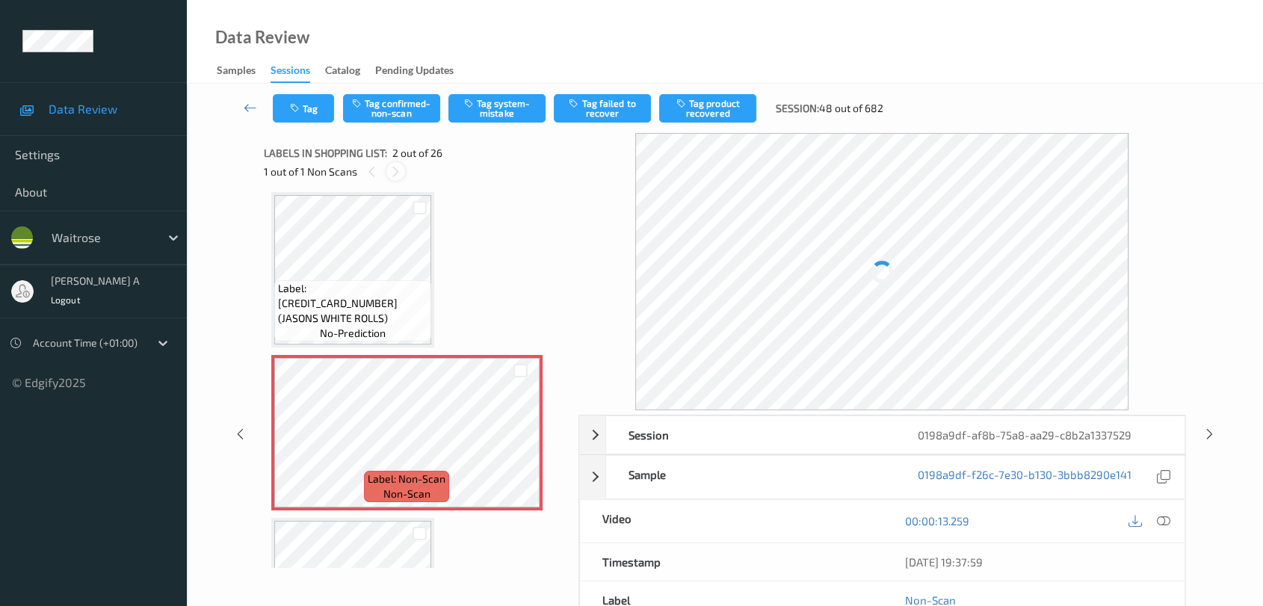
click at [396, 170] on icon at bounding box center [396, 171] width 13 height 13
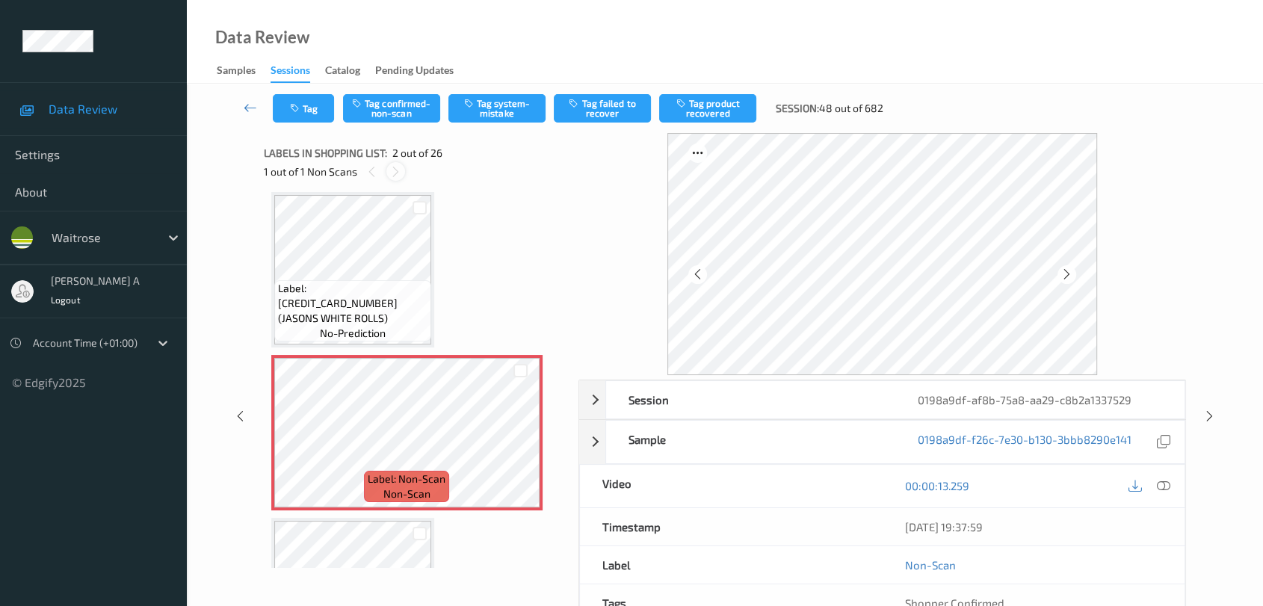
click at [396, 170] on icon at bounding box center [396, 171] width 13 height 13
click at [371, 170] on icon at bounding box center [372, 171] width 13 height 13
click at [525, 444] on icon at bounding box center [520, 445] width 13 height 13
click at [524, 444] on icon at bounding box center [520, 445] width 13 height 13
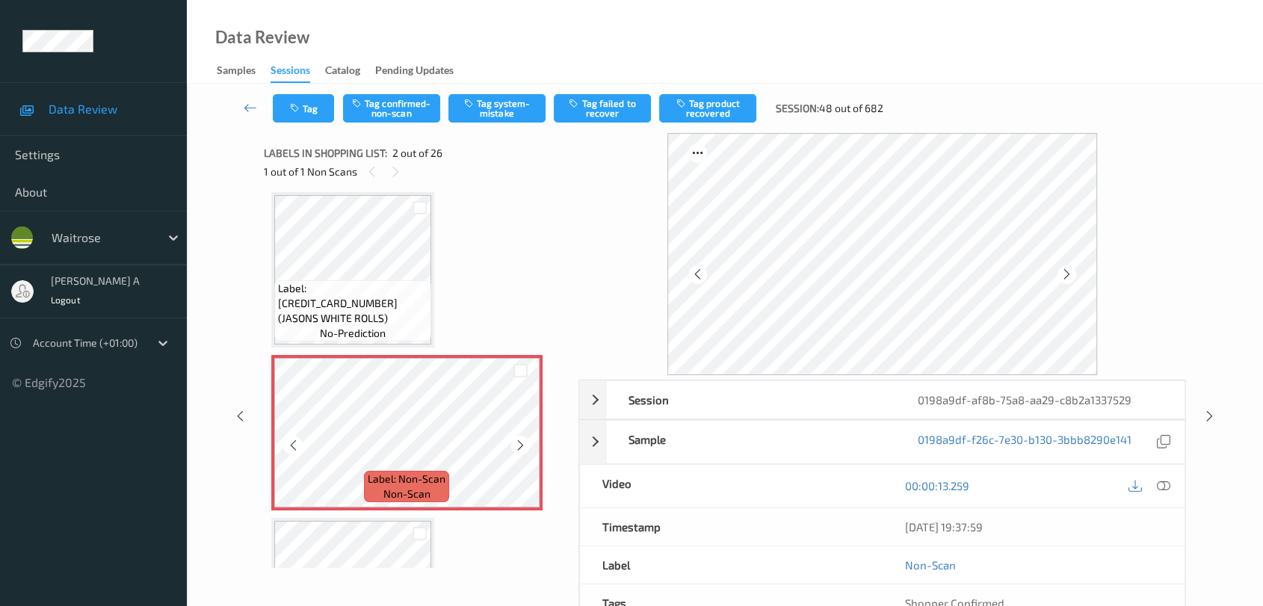
click at [524, 444] on icon at bounding box center [520, 445] width 13 height 13
click at [819, 485] on icon at bounding box center [1163, 485] width 13 height 13
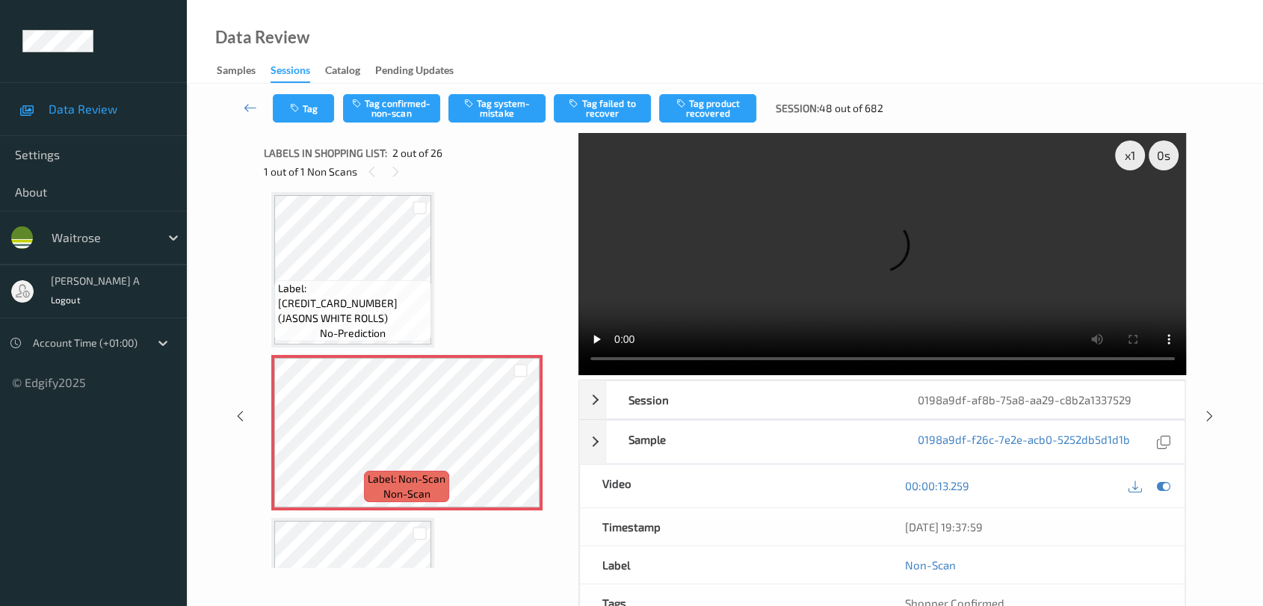
scroll to position [90, 0]
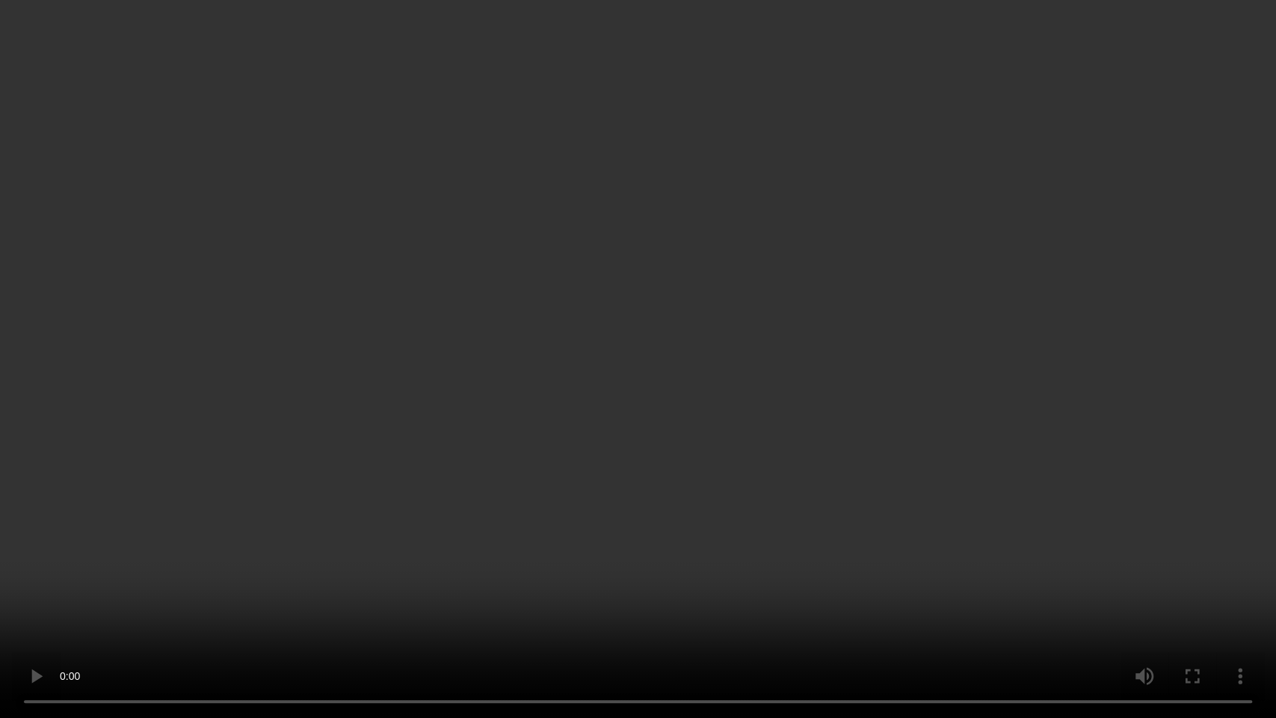
click at [724, 410] on video at bounding box center [638, 359] width 1276 height 718
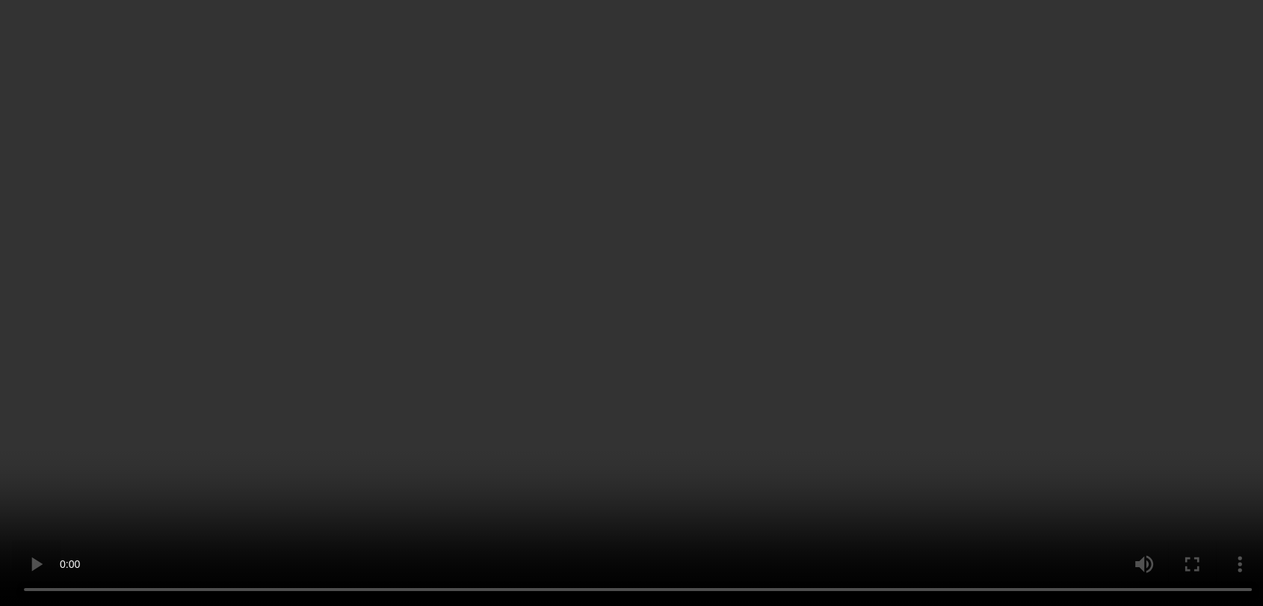
scroll to position [166, 0]
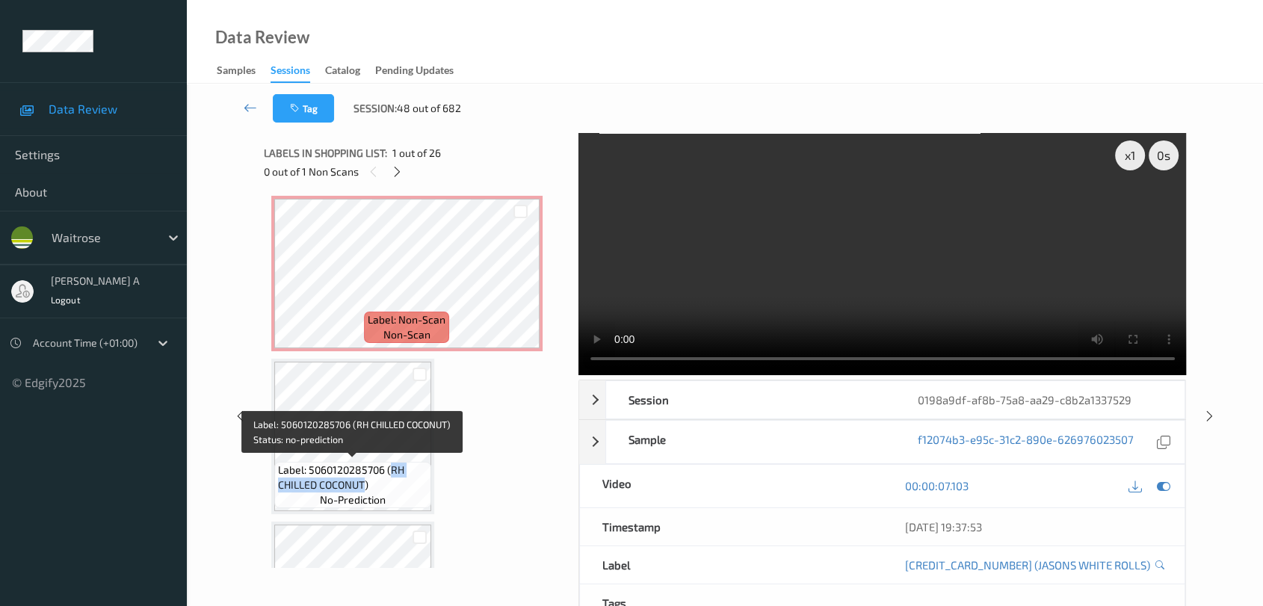
drag, startPoint x: 392, startPoint y: 468, endPoint x: 366, endPoint y: 487, distance: 32.6
click at [366, 487] on span "Label: 5060120285706 (RH CHILLED COCONUT)" at bounding box center [353, 478] width 150 height 30
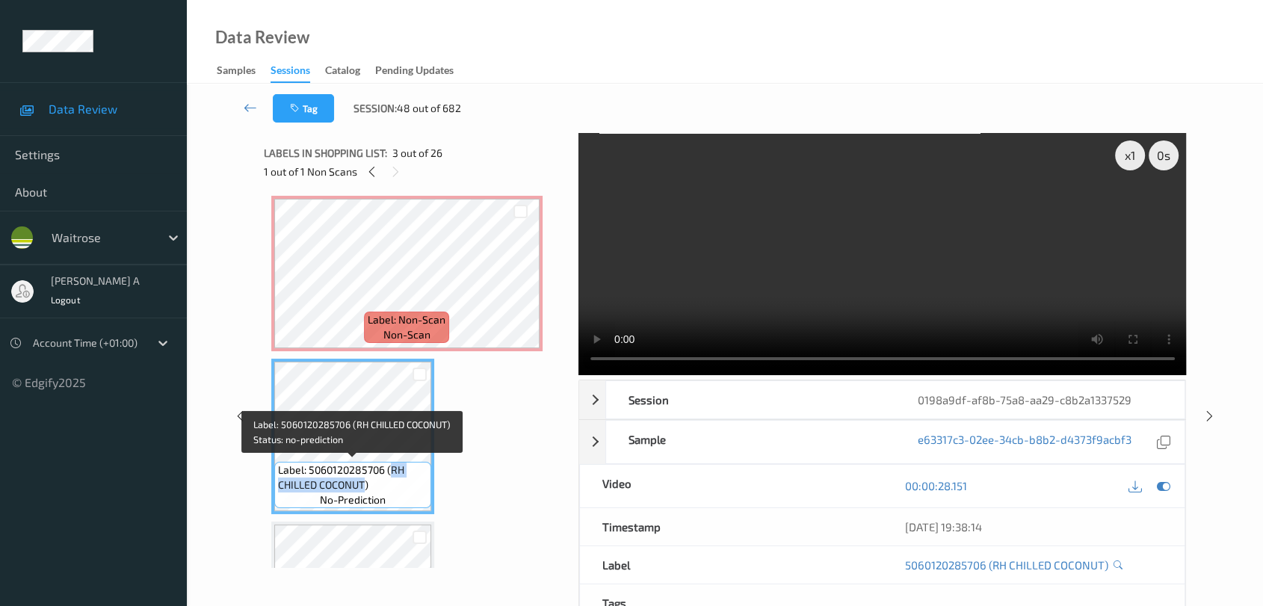
copy span "RH CHILLED COCONUT"
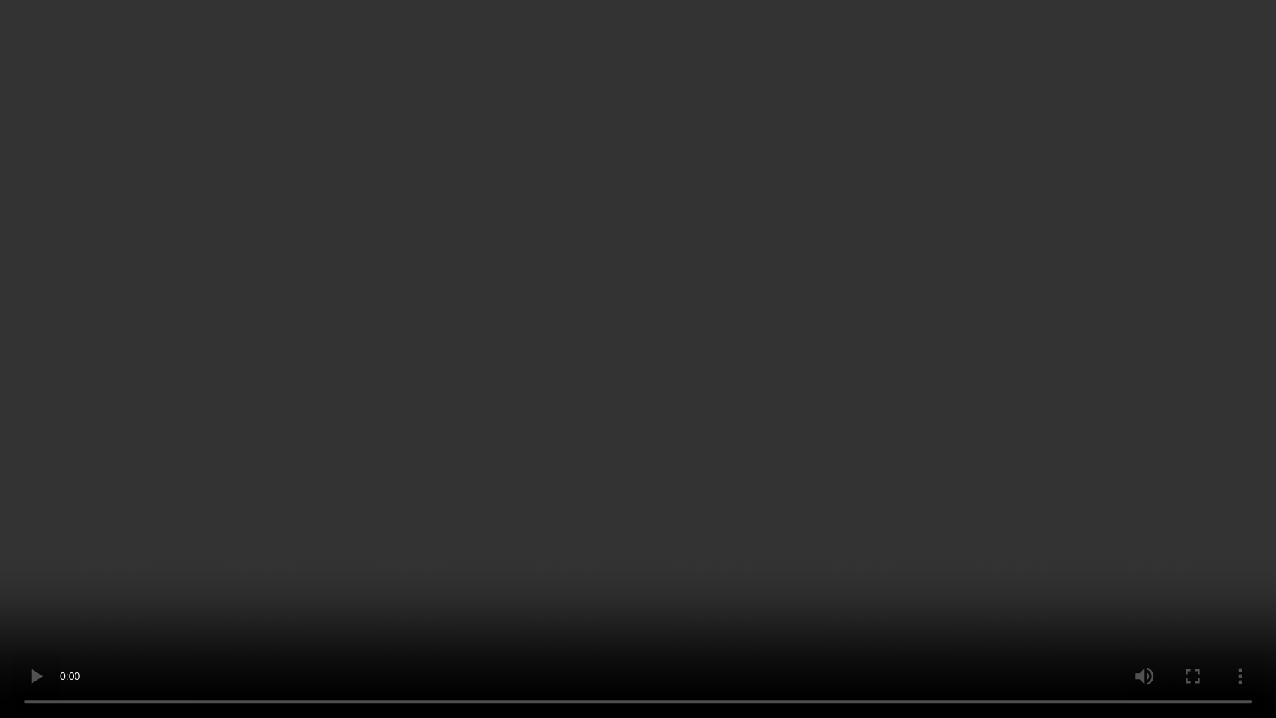
click at [692, 356] on video at bounding box center [638, 359] width 1276 height 718
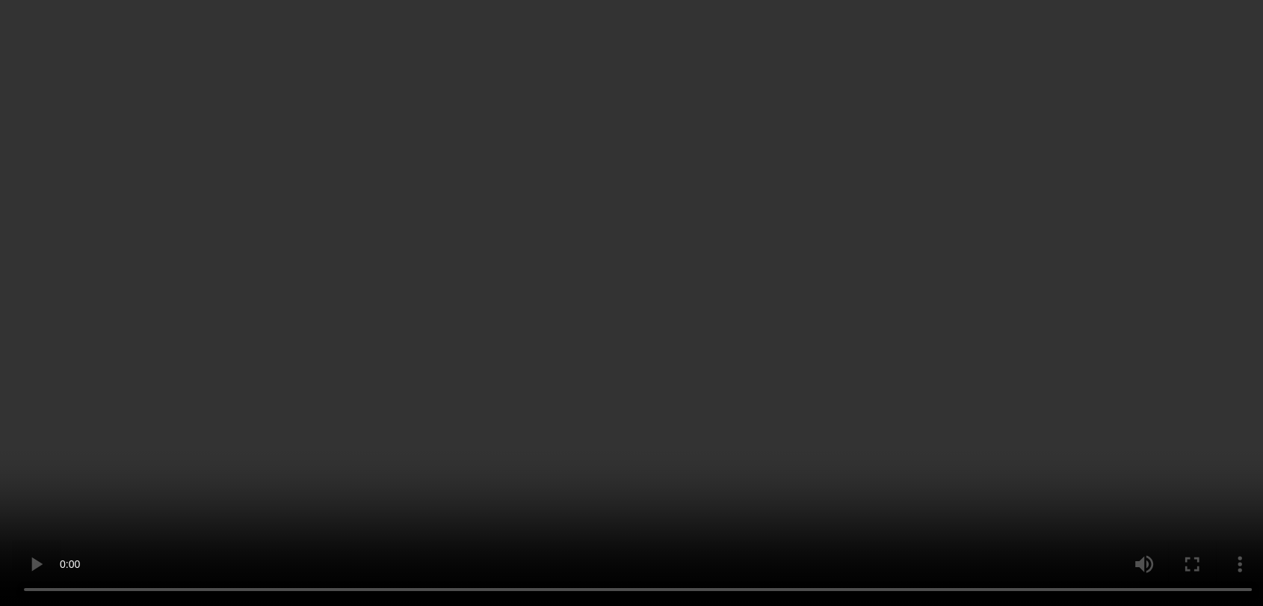
scroll to position [0, 0]
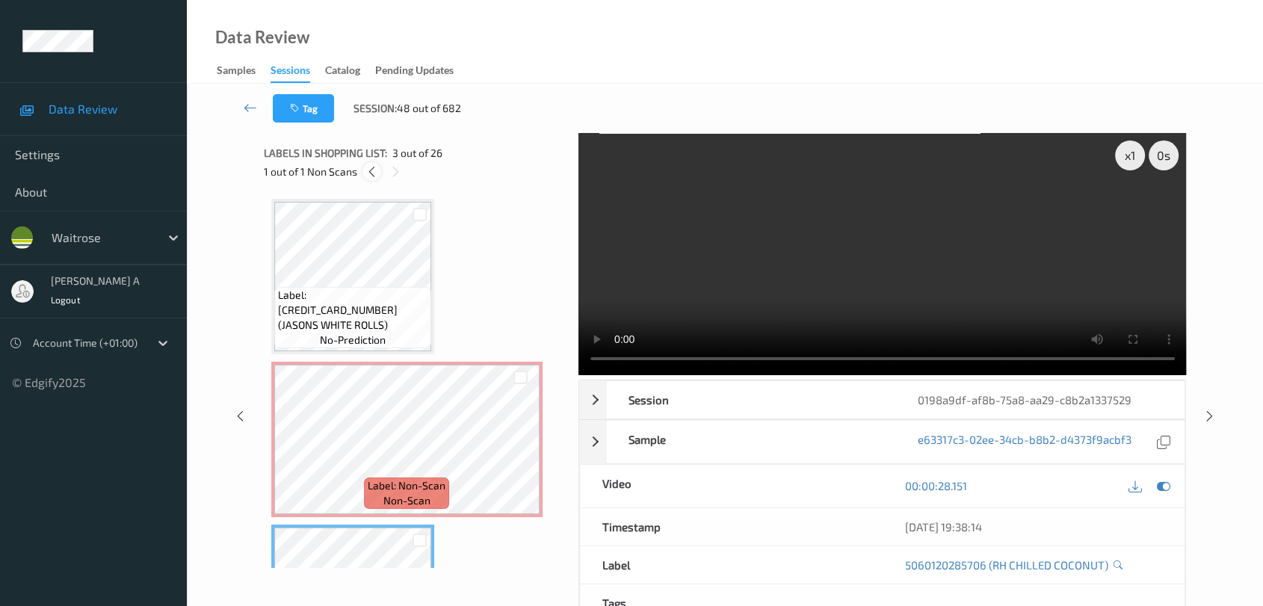
click at [375, 176] on icon at bounding box center [372, 171] width 13 height 13
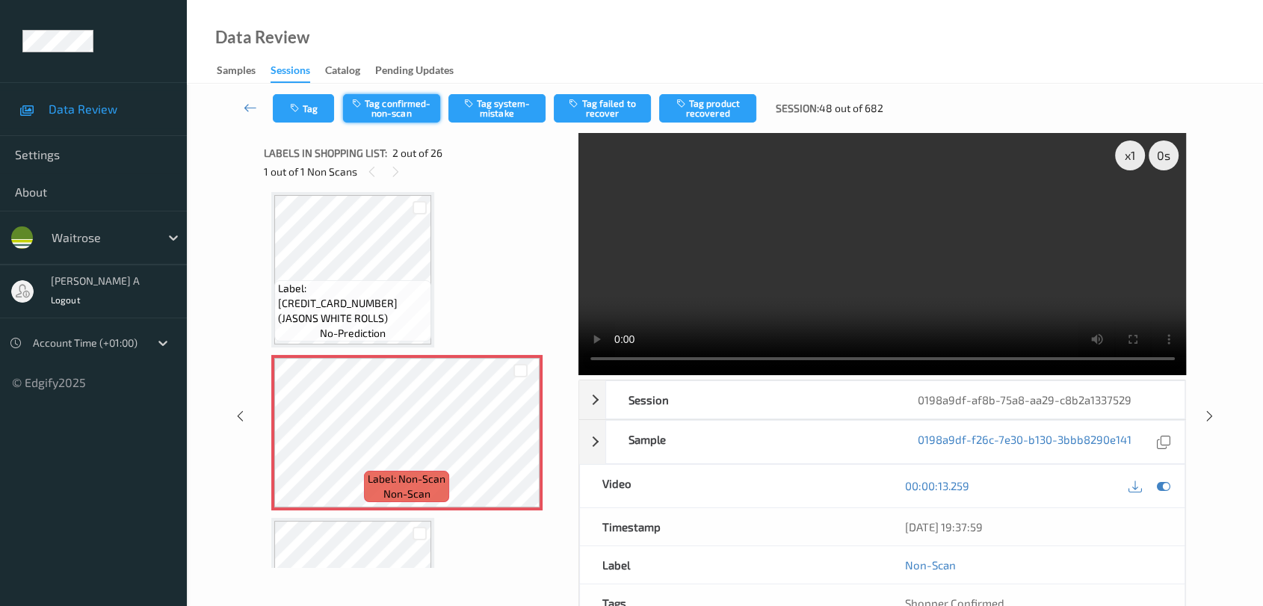
click at [389, 115] on button "Tag confirmed-non-scan" at bounding box center [391, 108] width 97 height 28
click at [727, 114] on button "Tag product recovered" at bounding box center [707, 108] width 97 height 28
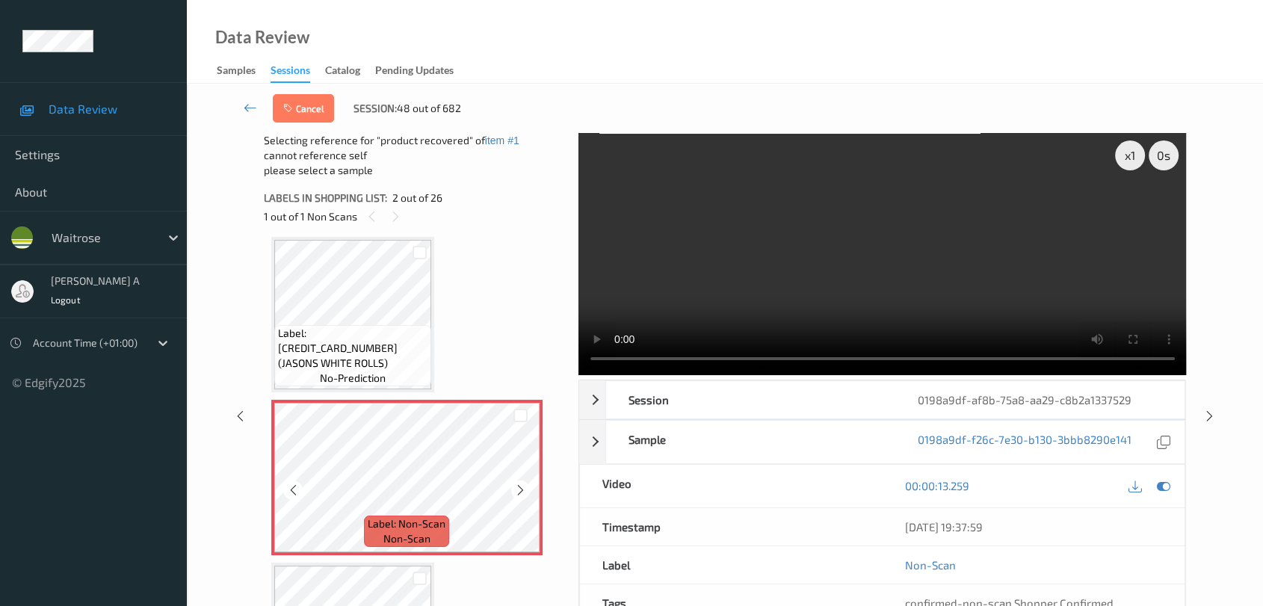
scroll to position [90, 0]
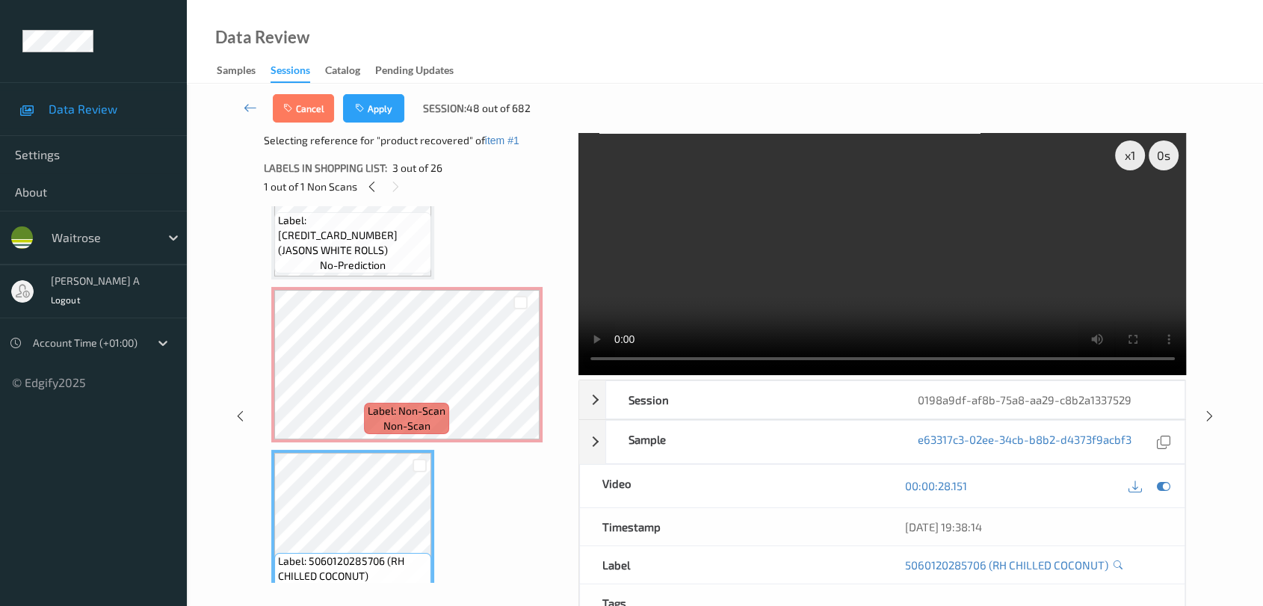
click at [386, 123] on div "Cancel Apply Session: 48 out of 682" at bounding box center [725, 108] width 1015 height 49
click at [391, 113] on button "Apply" at bounding box center [373, 108] width 61 height 28
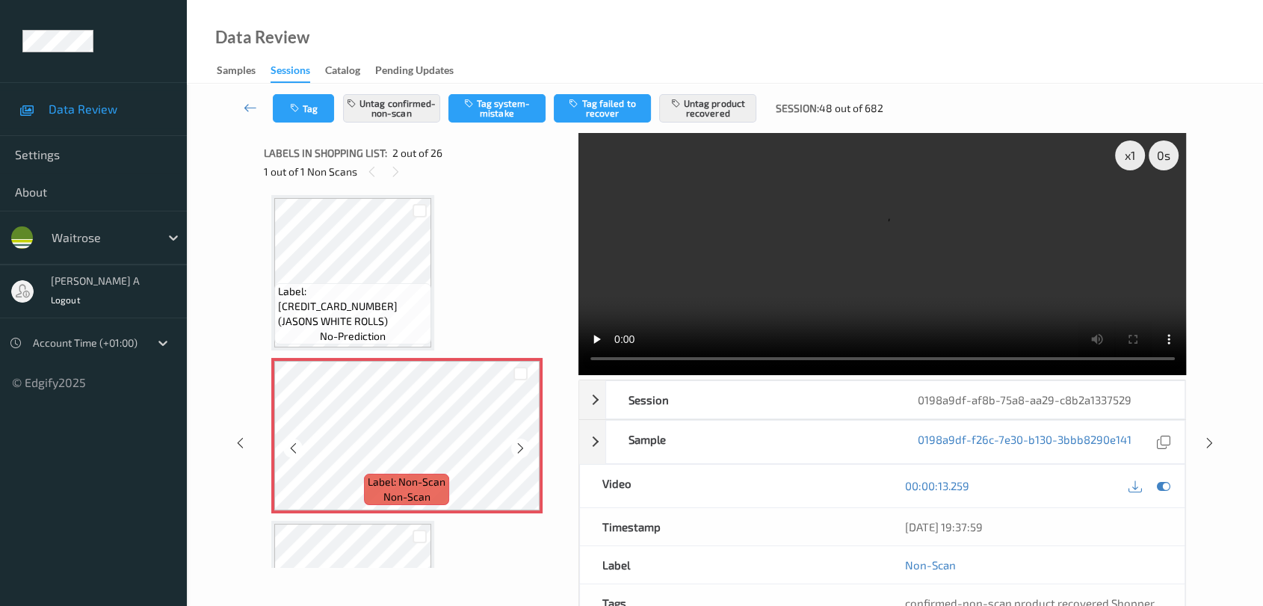
scroll to position [0, 0]
click at [819, 438] on icon at bounding box center [1210, 443] width 13 height 13
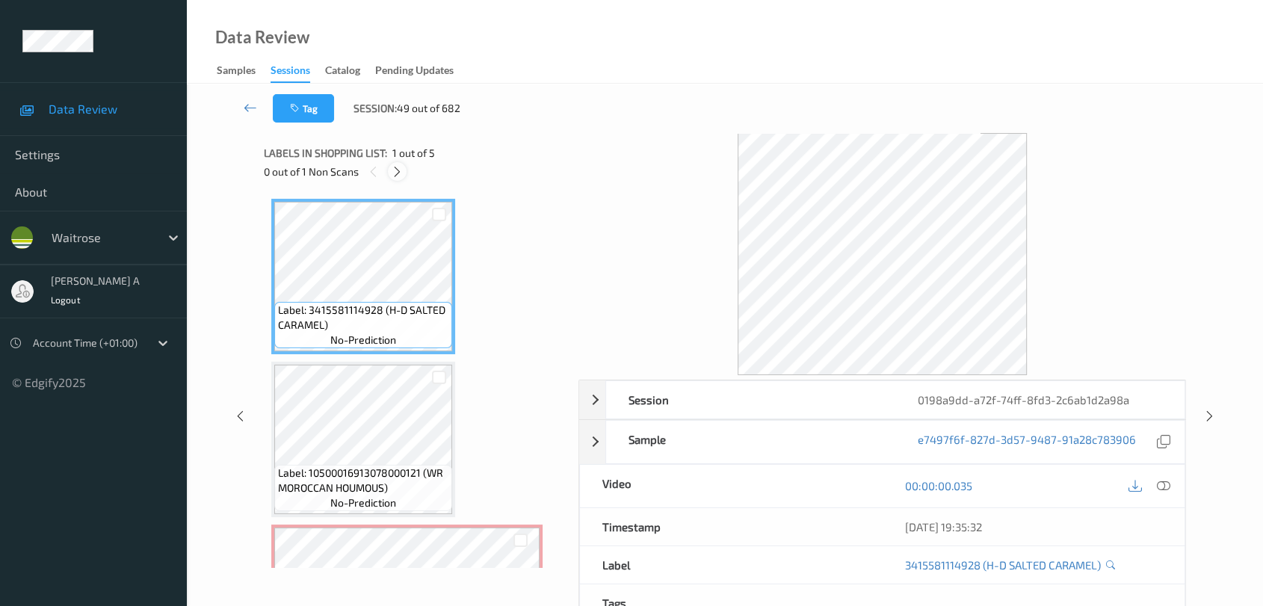
click at [398, 165] on icon at bounding box center [397, 171] width 13 height 13
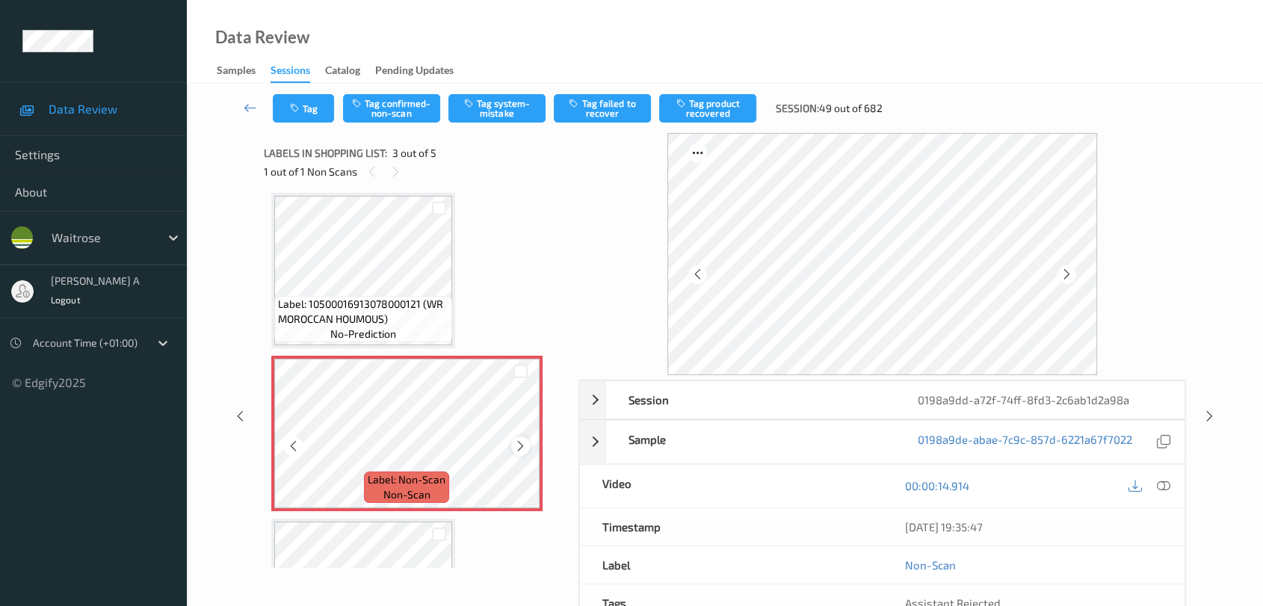
click at [518, 442] on icon at bounding box center [520, 446] width 13 height 13
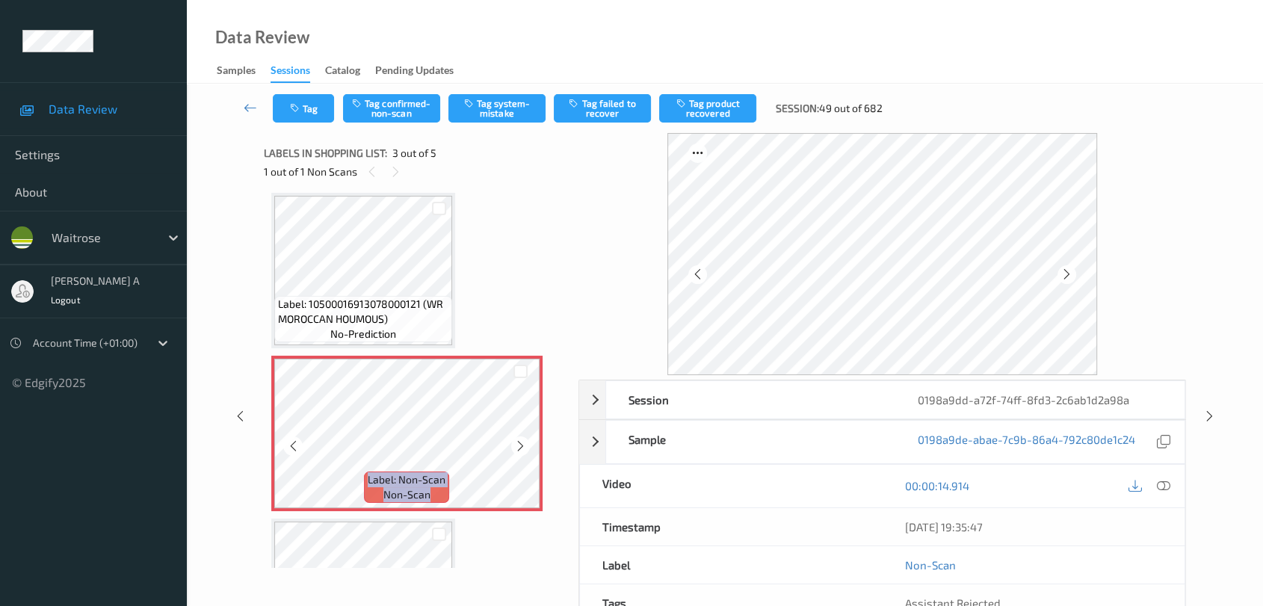
click at [518, 442] on icon at bounding box center [520, 446] width 13 height 13
click at [819, 485] on icon at bounding box center [1163, 485] width 13 height 13
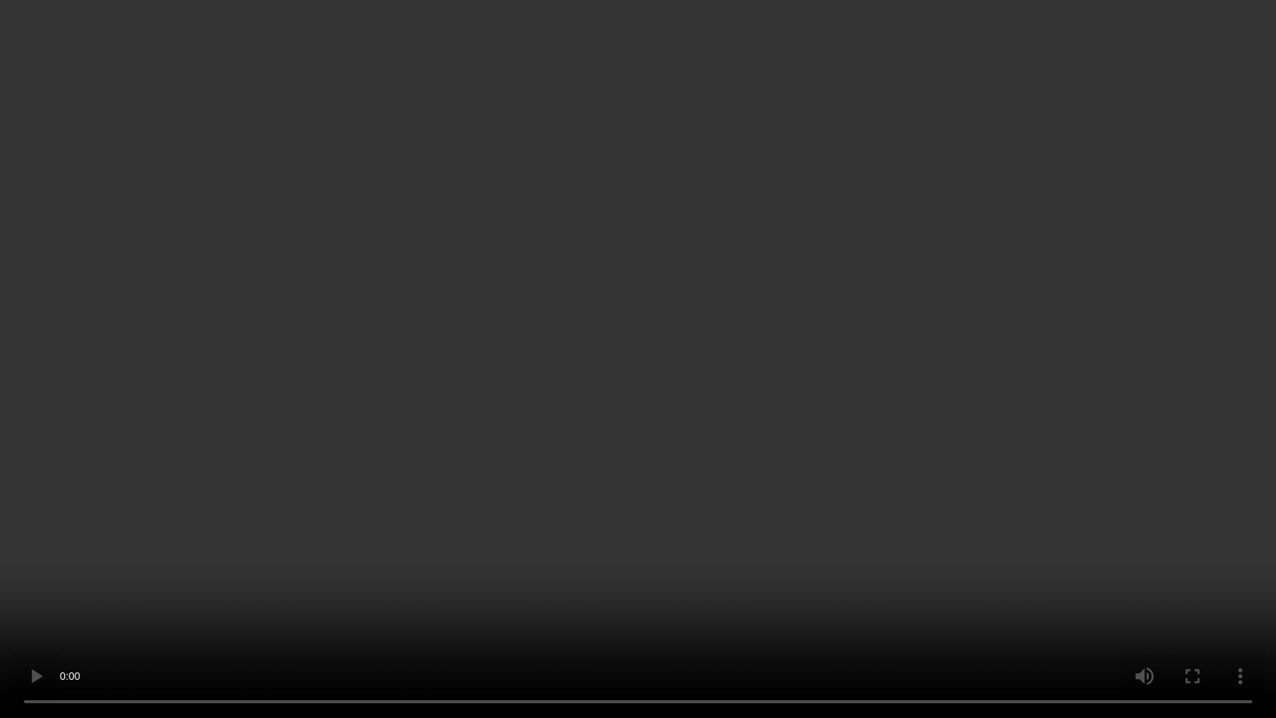
click at [684, 383] on video at bounding box center [638, 359] width 1276 height 718
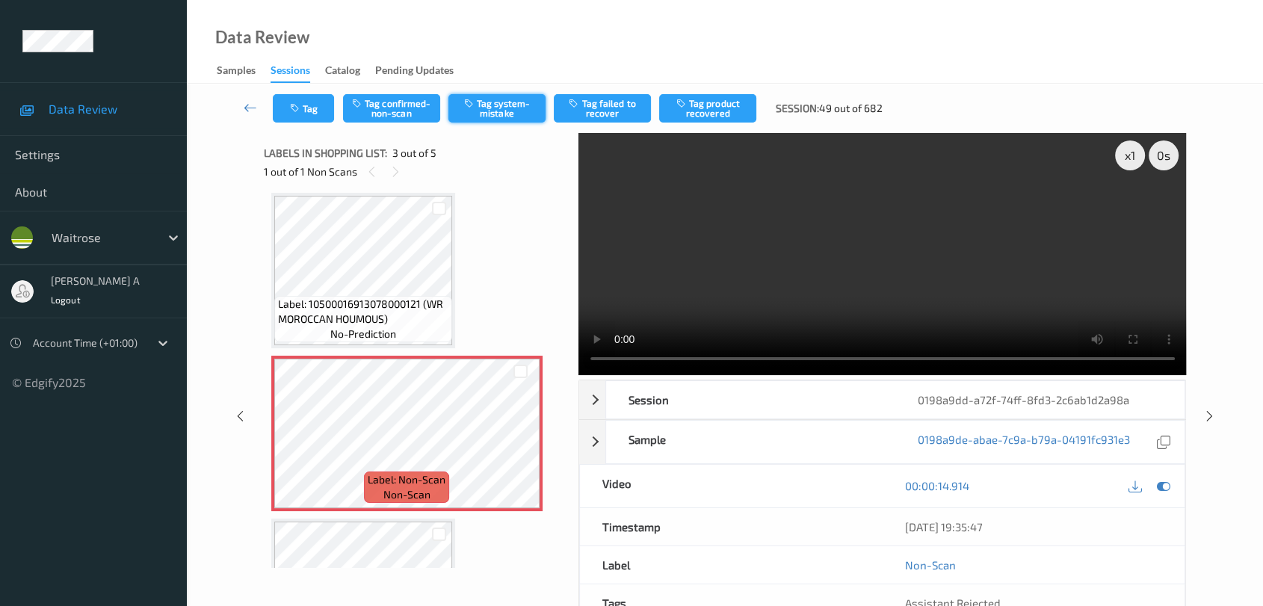
click at [505, 110] on button "Tag system-mistake" at bounding box center [497, 108] width 97 height 28
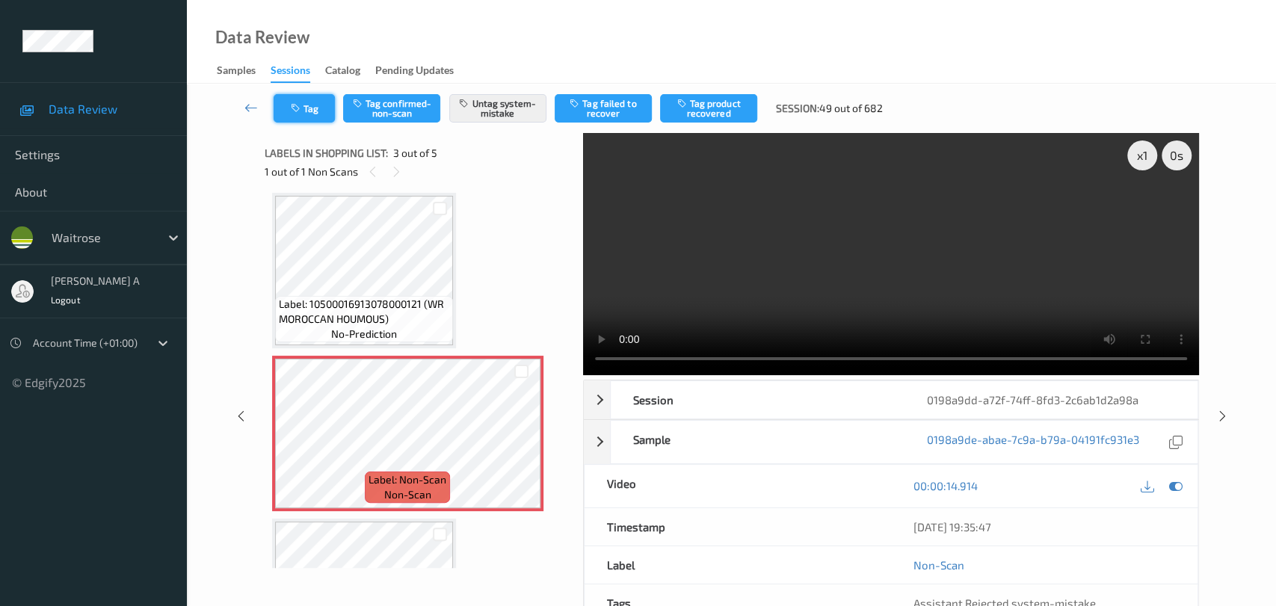
click at [310, 114] on button "Tag" at bounding box center [304, 108] width 61 height 28
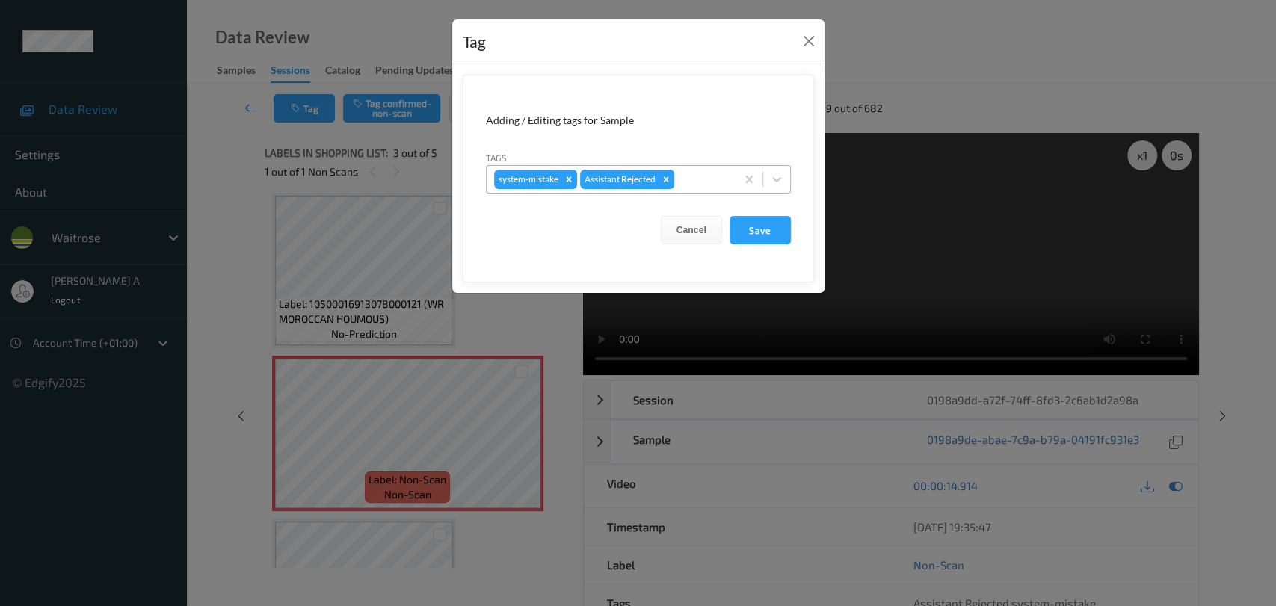
click at [698, 176] on div at bounding box center [702, 179] width 51 height 18
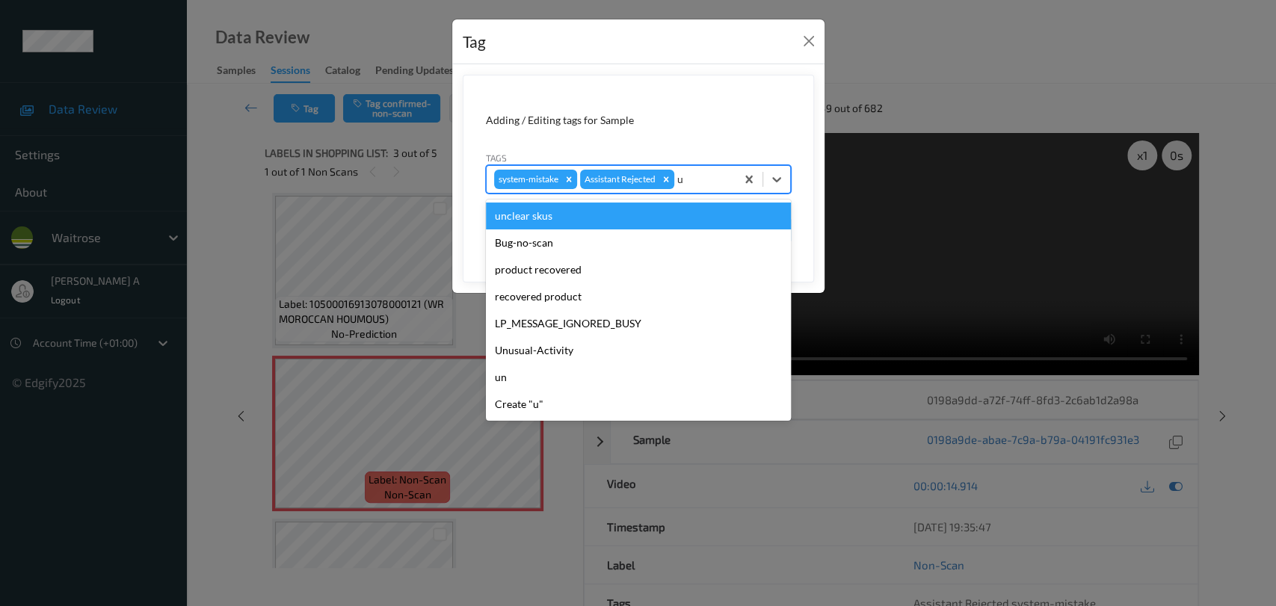
type input "un"
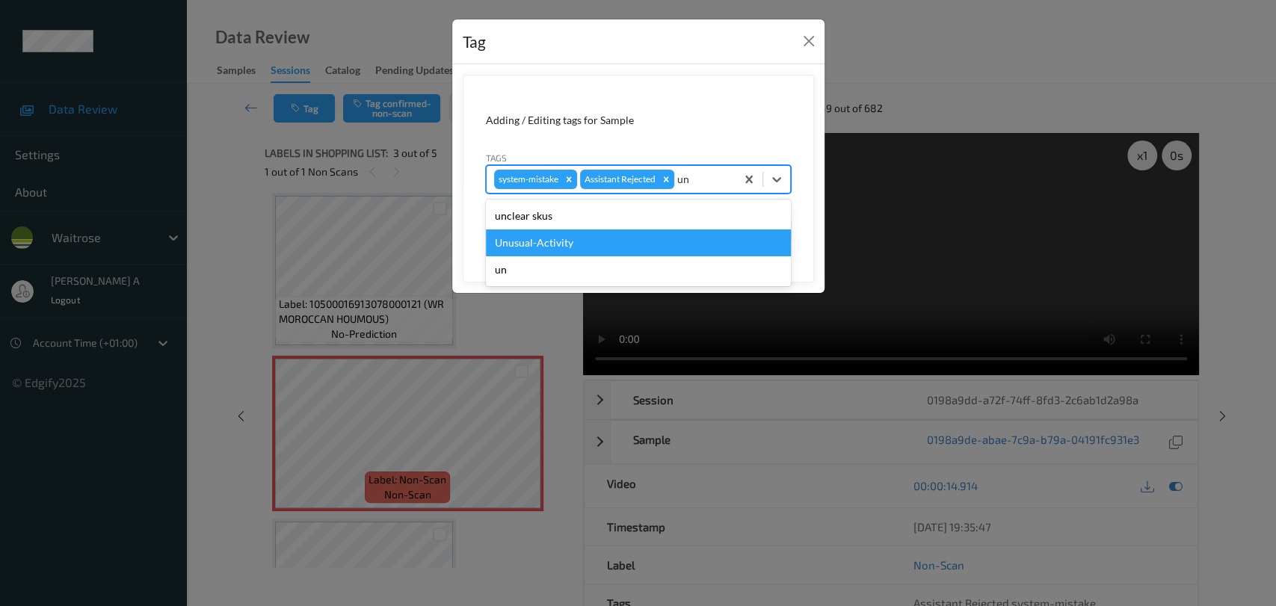
click at [590, 240] on div "Unusual-Activity" at bounding box center [638, 243] width 305 height 27
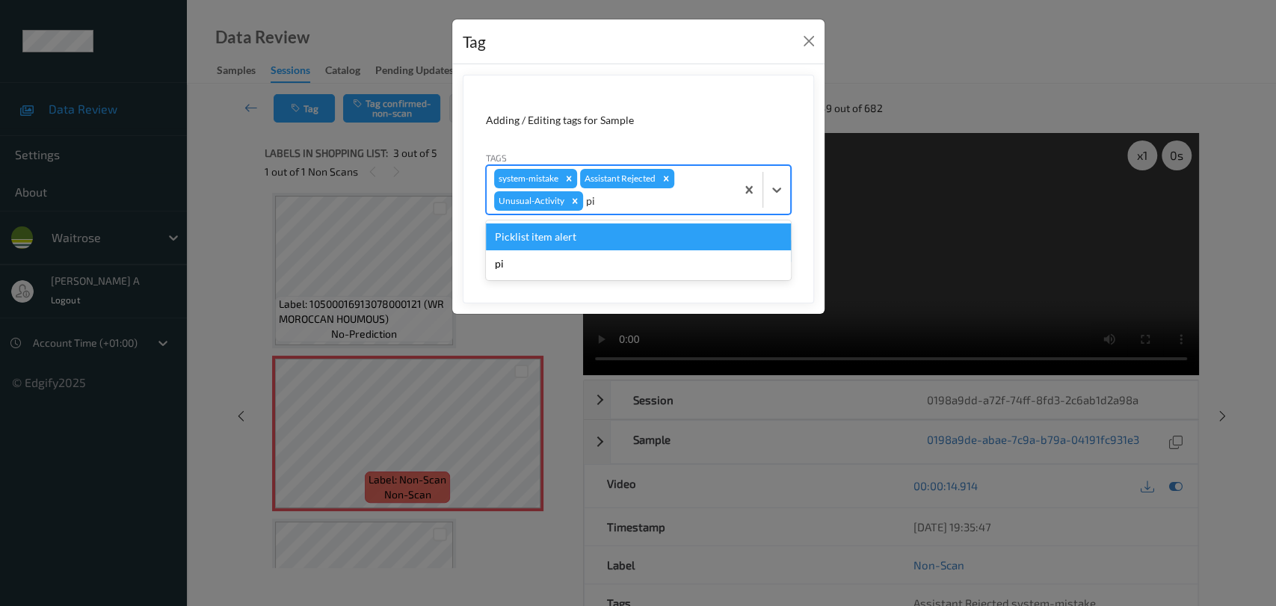
type input "pic"
click at [574, 240] on div "Picklist item alert" at bounding box center [638, 237] width 305 height 27
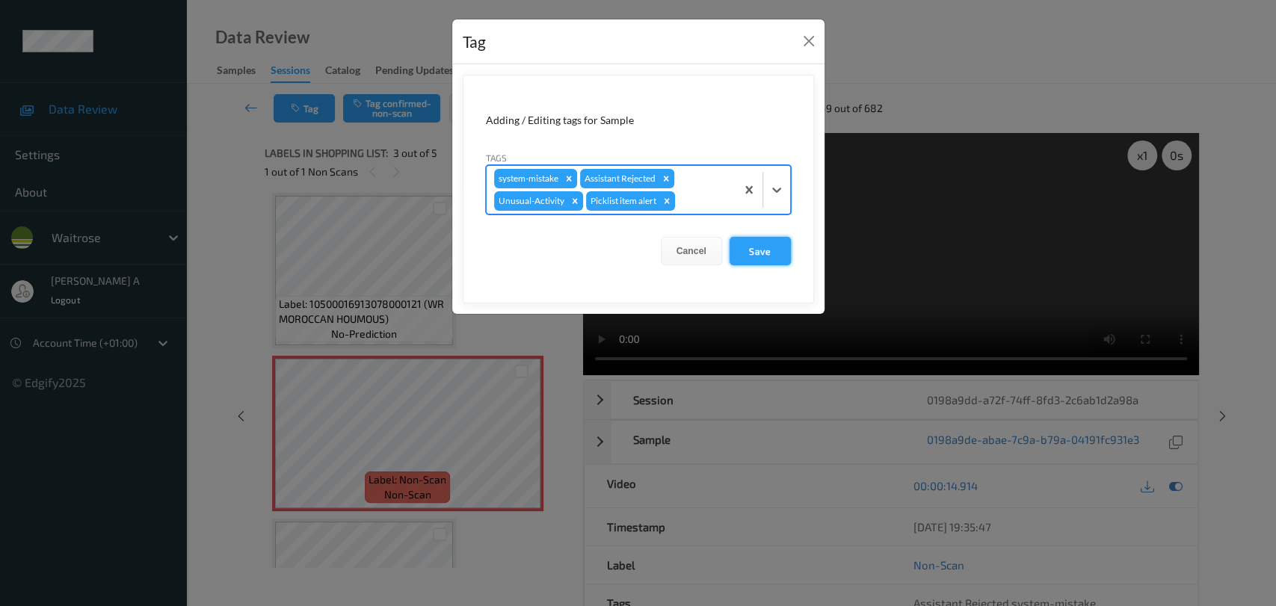
click at [760, 251] on button "Save" at bounding box center [760, 251] width 61 height 28
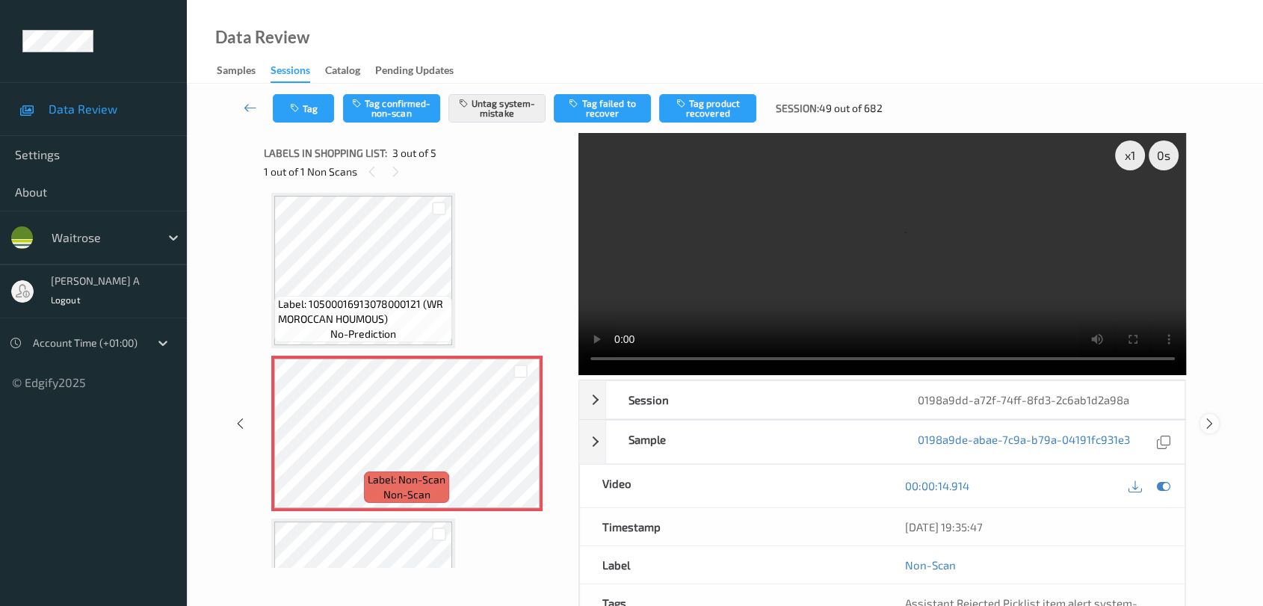
click at [819, 417] on icon at bounding box center [1210, 423] width 13 height 13
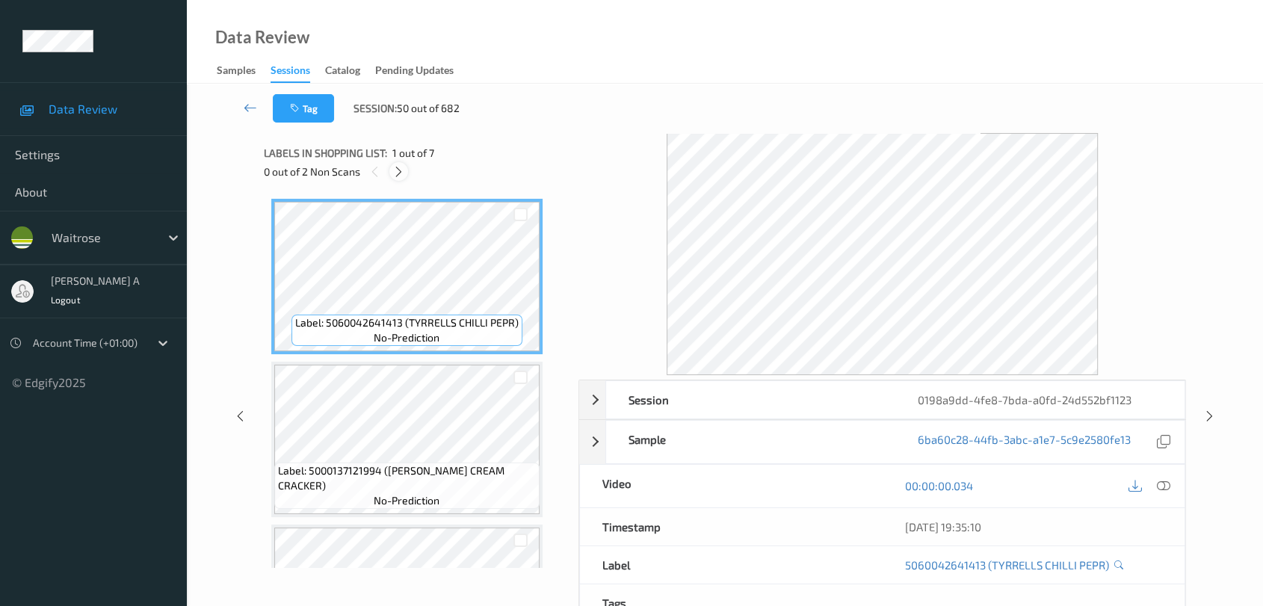
click at [390, 170] on div at bounding box center [399, 171] width 19 height 19
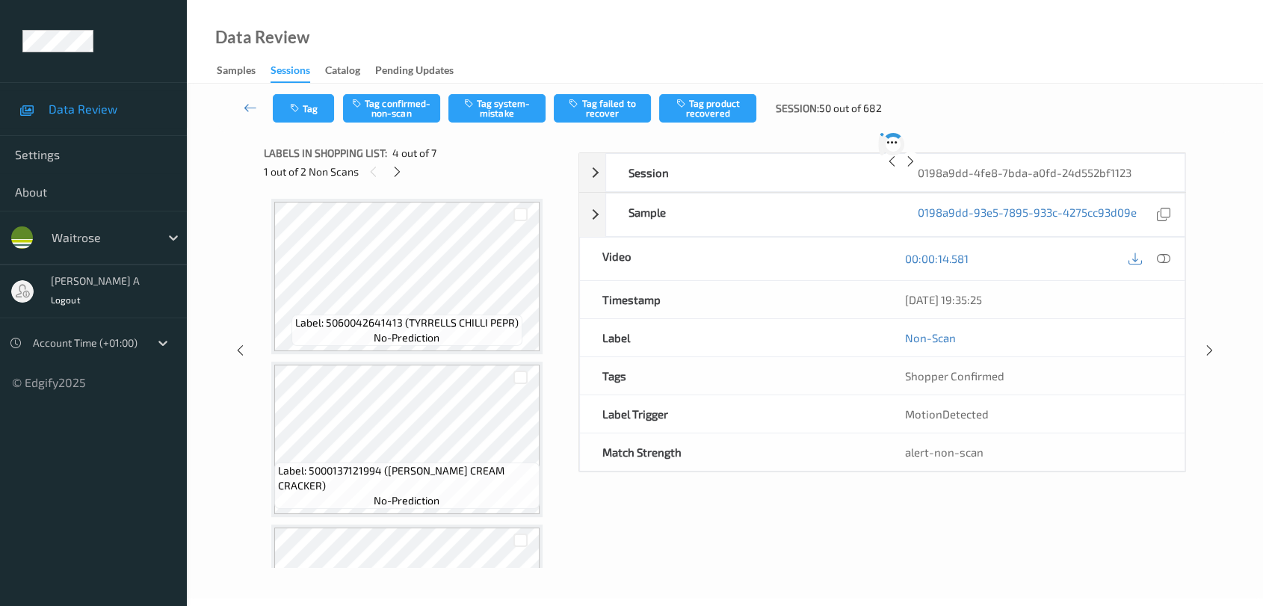
scroll to position [332, 0]
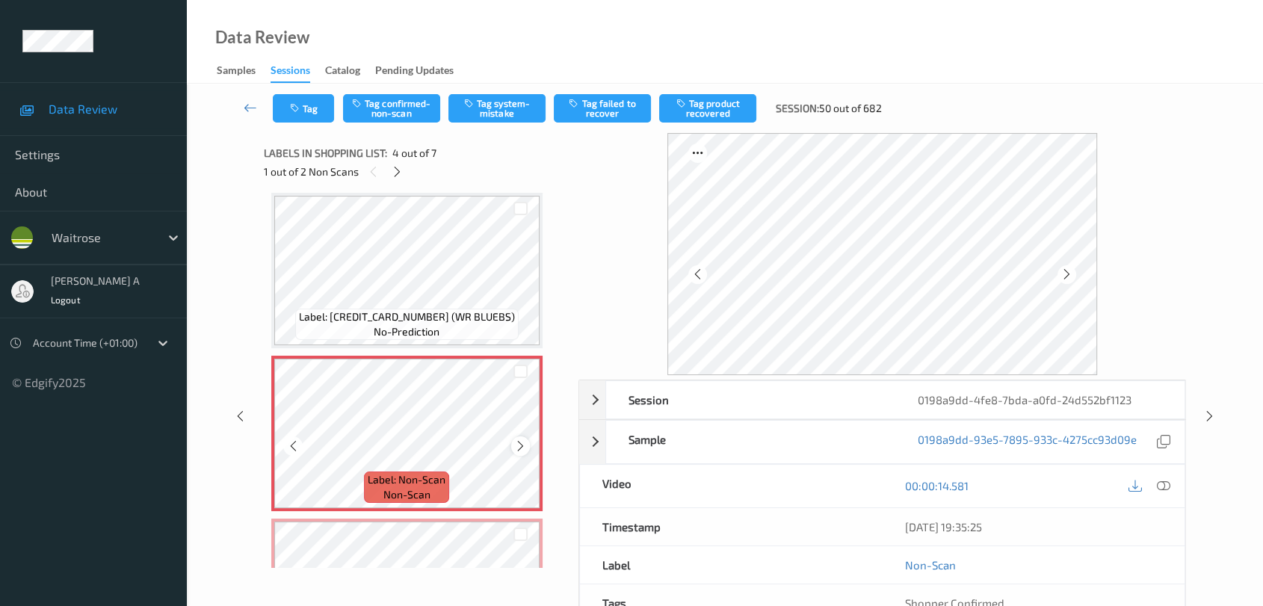
click at [520, 449] on icon at bounding box center [520, 446] width 13 height 13
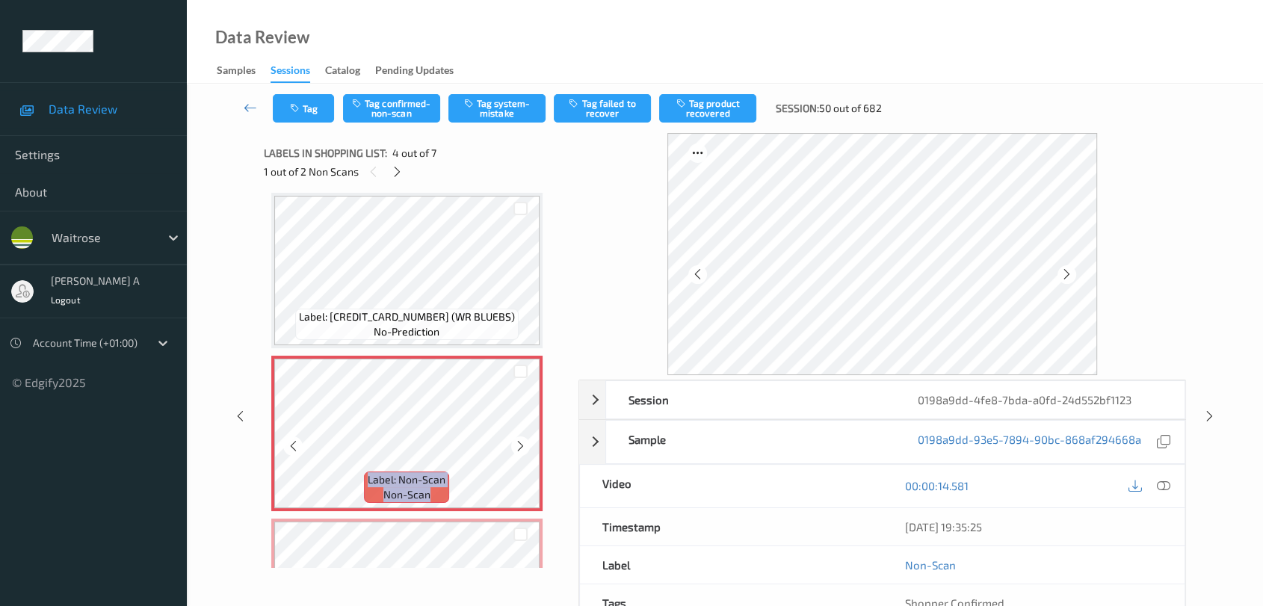
click at [520, 449] on icon at bounding box center [520, 446] width 13 height 13
click at [819, 487] on icon at bounding box center [1163, 485] width 13 height 13
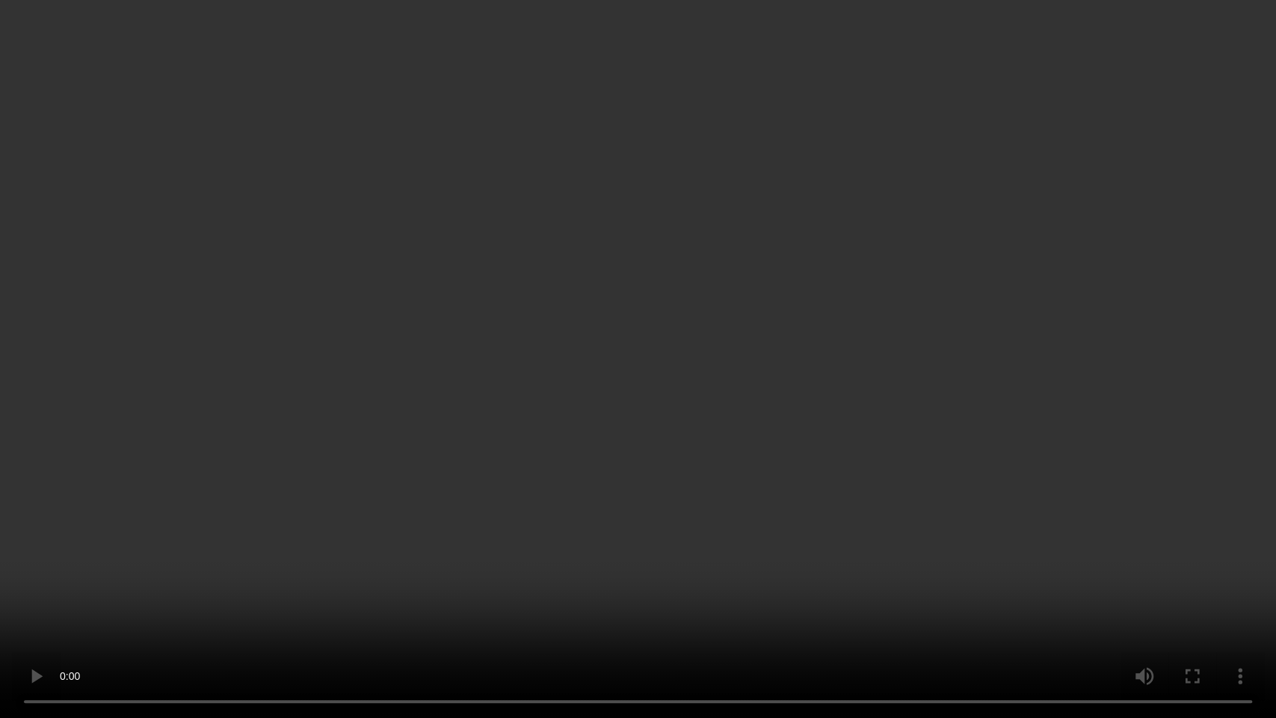
click at [551, 541] on video at bounding box center [638, 359] width 1276 height 718
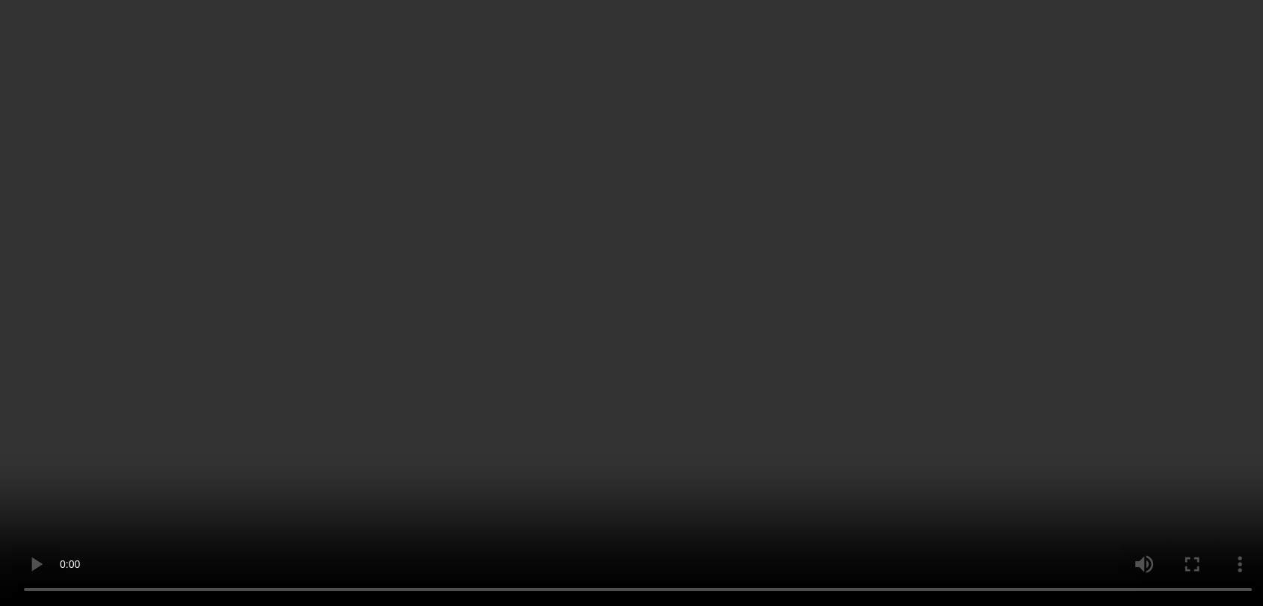
scroll to position [415, 0]
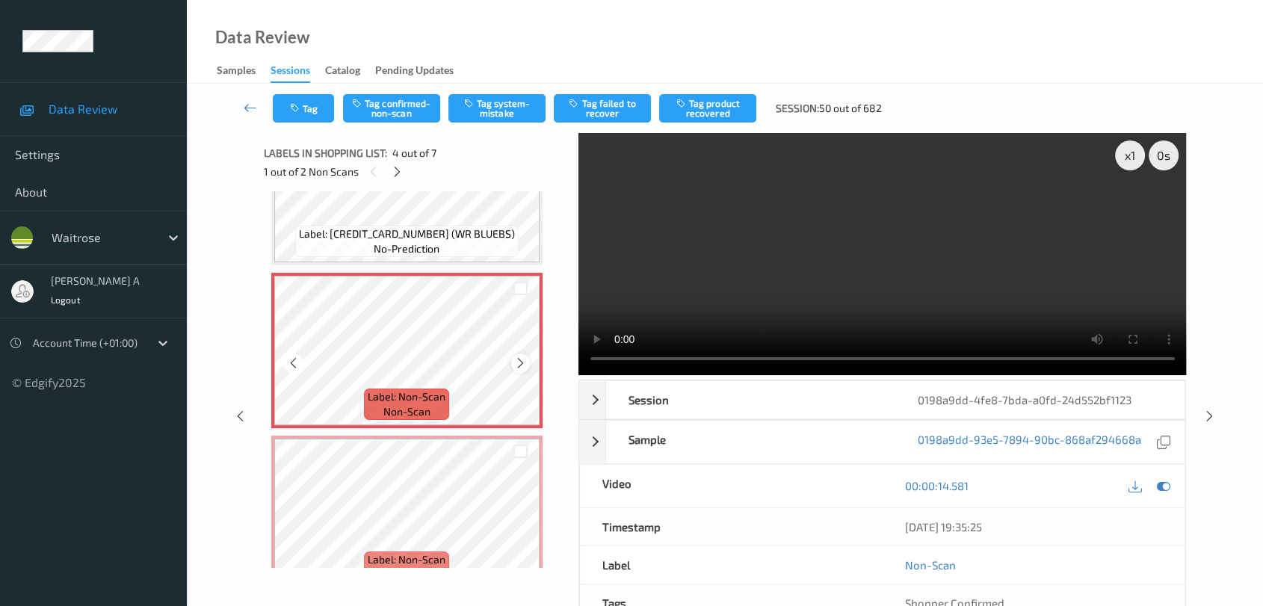
click at [519, 363] on icon at bounding box center [520, 363] width 13 height 13
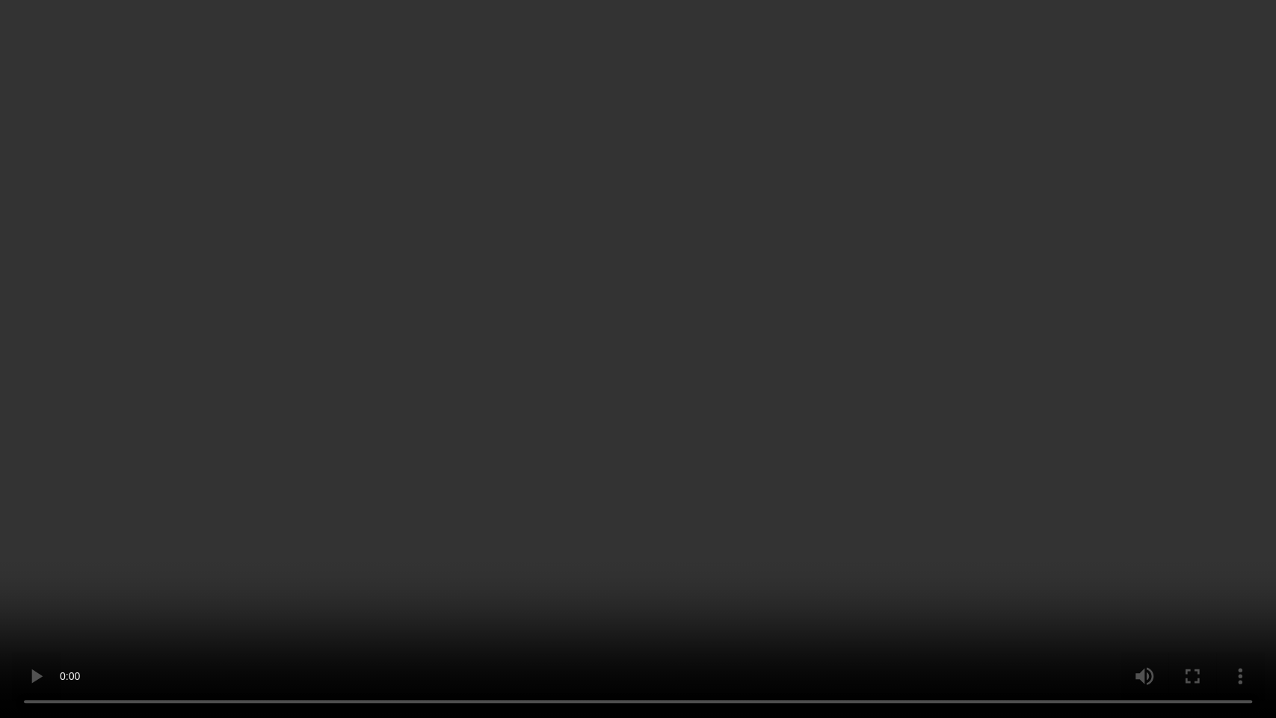
click at [341, 453] on video at bounding box center [638, 359] width 1276 height 718
click at [623, 466] on video at bounding box center [638, 359] width 1276 height 718
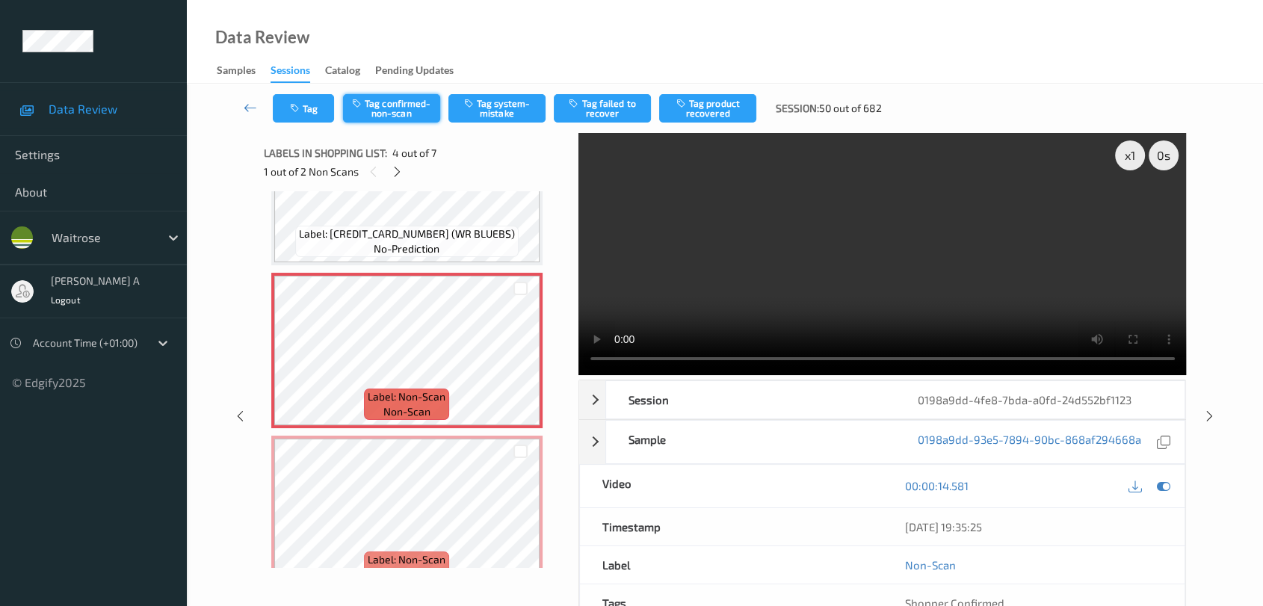
click at [389, 108] on button "Tag confirmed-non-scan" at bounding box center [391, 108] width 97 height 28
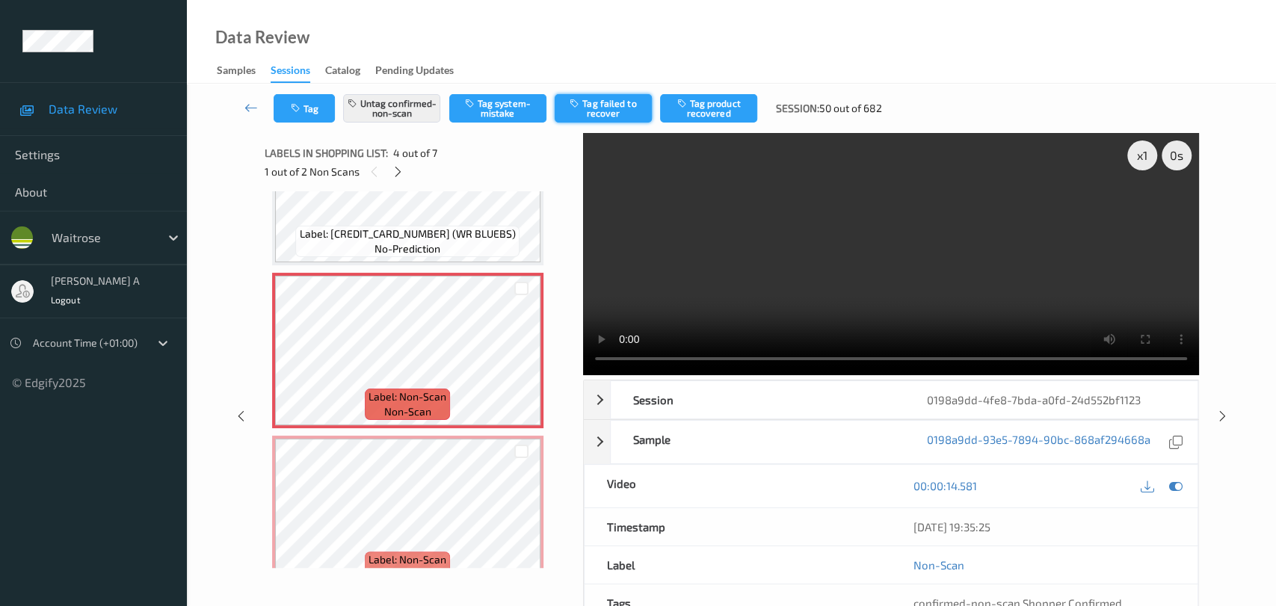
click at [594, 111] on button "Tag failed to recover" at bounding box center [603, 108] width 97 height 28
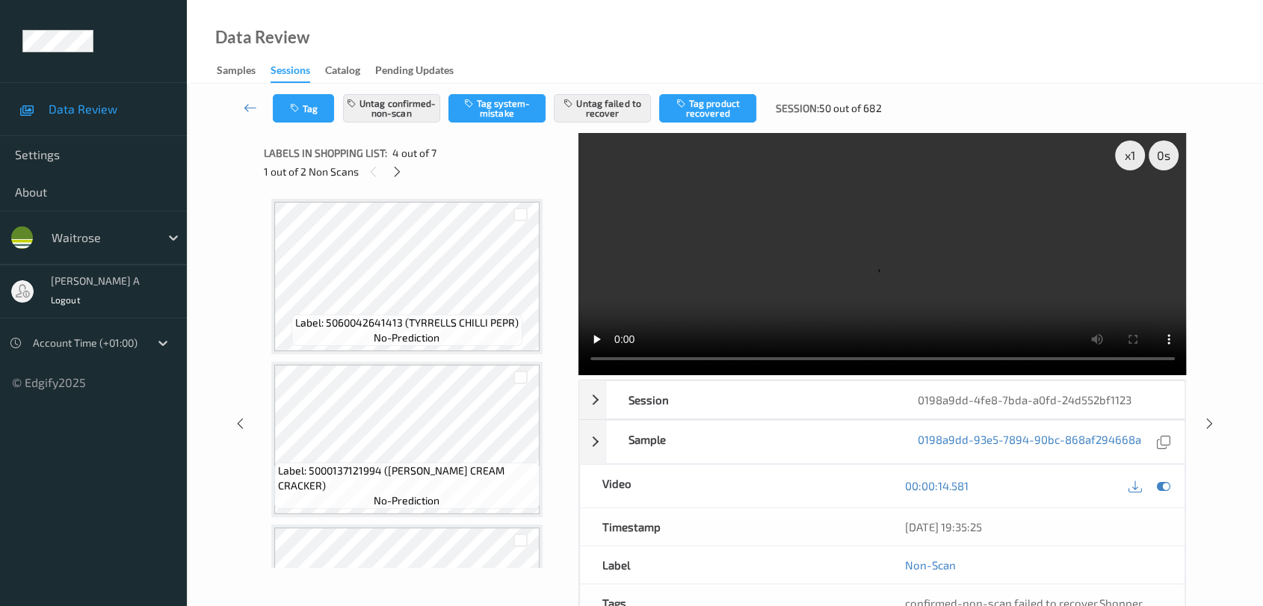
scroll to position [7, 0]
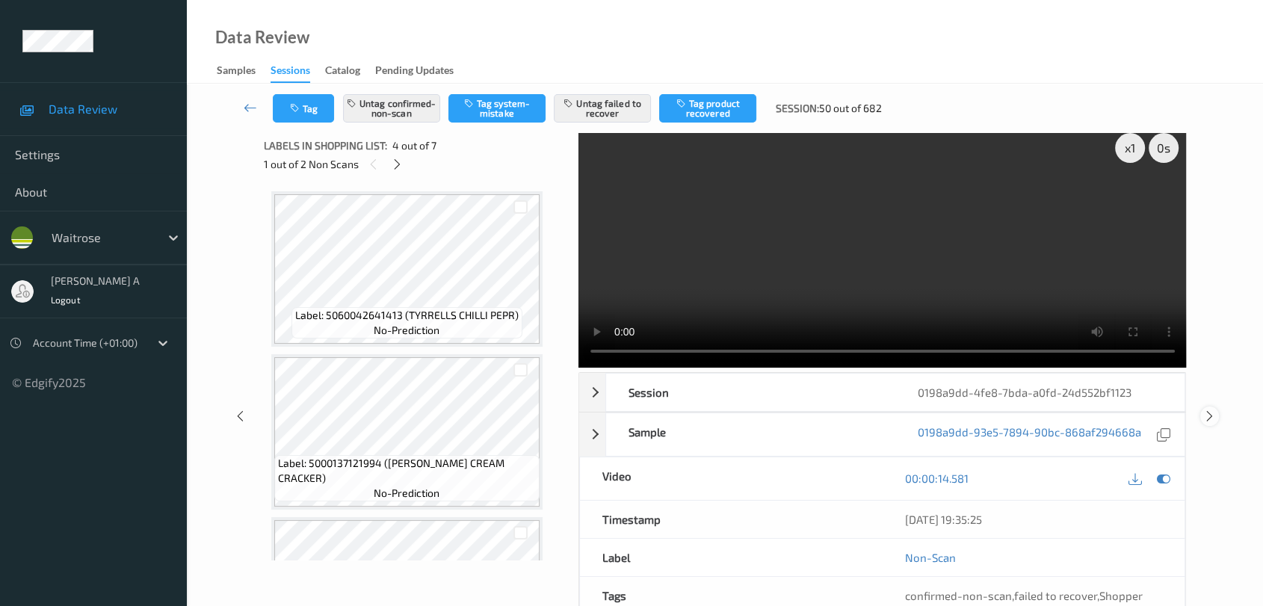
click at [819, 414] on icon at bounding box center [1210, 416] width 13 height 13
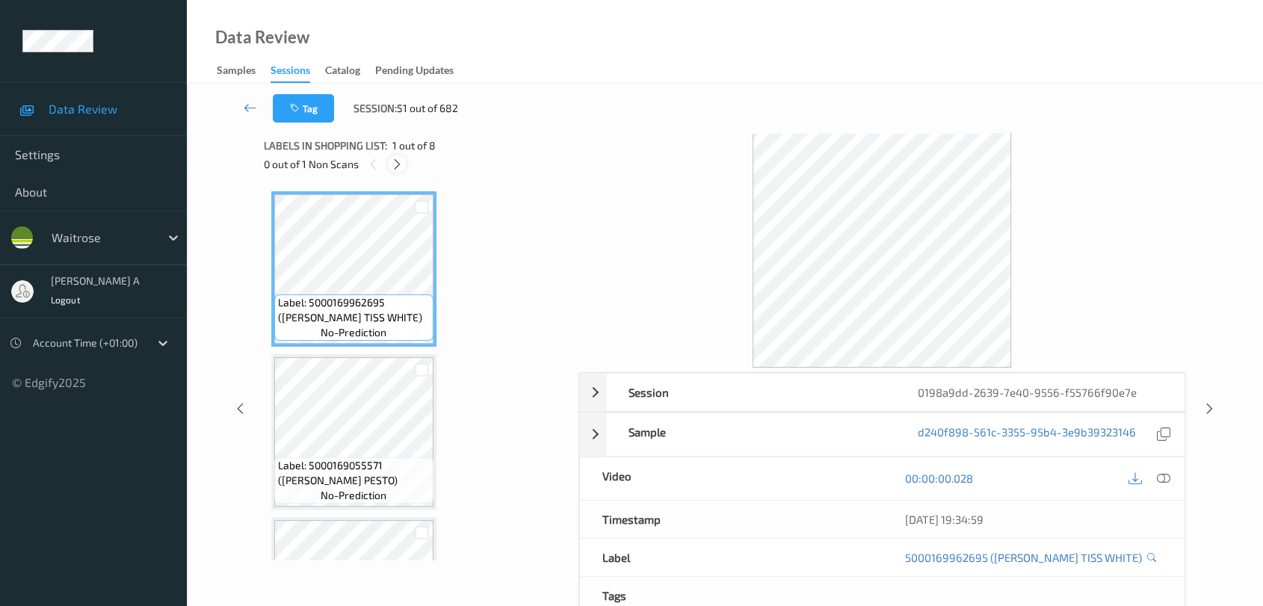
click at [401, 158] on icon at bounding box center [397, 164] width 13 height 13
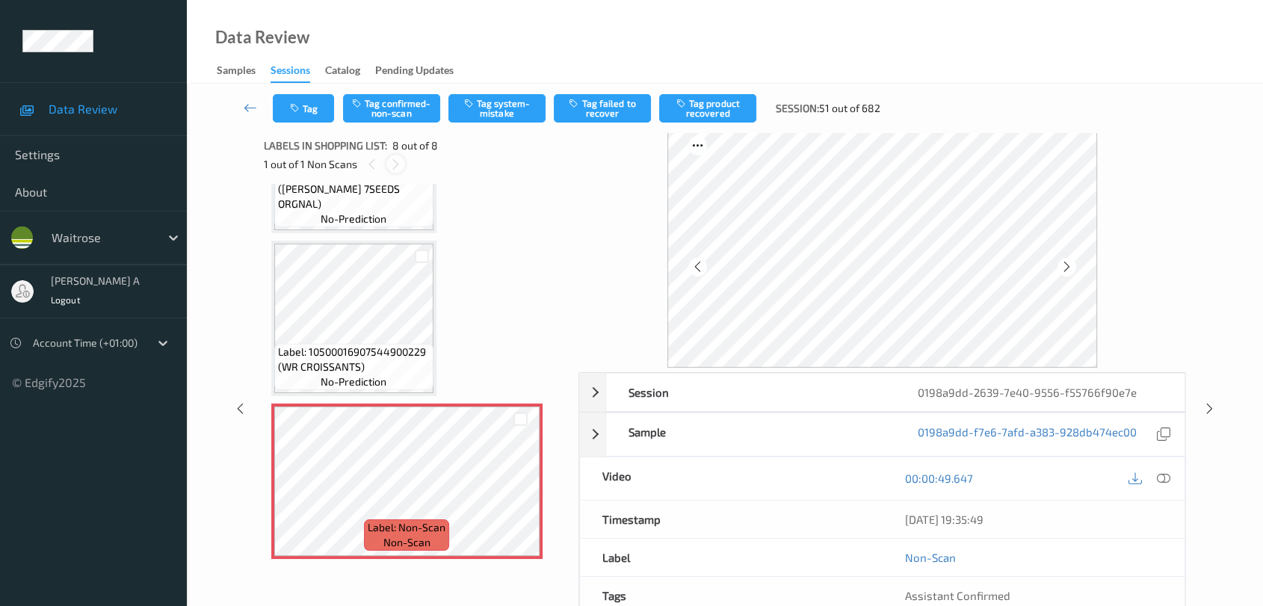
click at [394, 162] on icon at bounding box center [396, 164] width 13 height 13
click at [370, 161] on icon at bounding box center [372, 164] width 13 height 13
click at [522, 487] on icon at bounding box center [520, 493] width 13 height 13
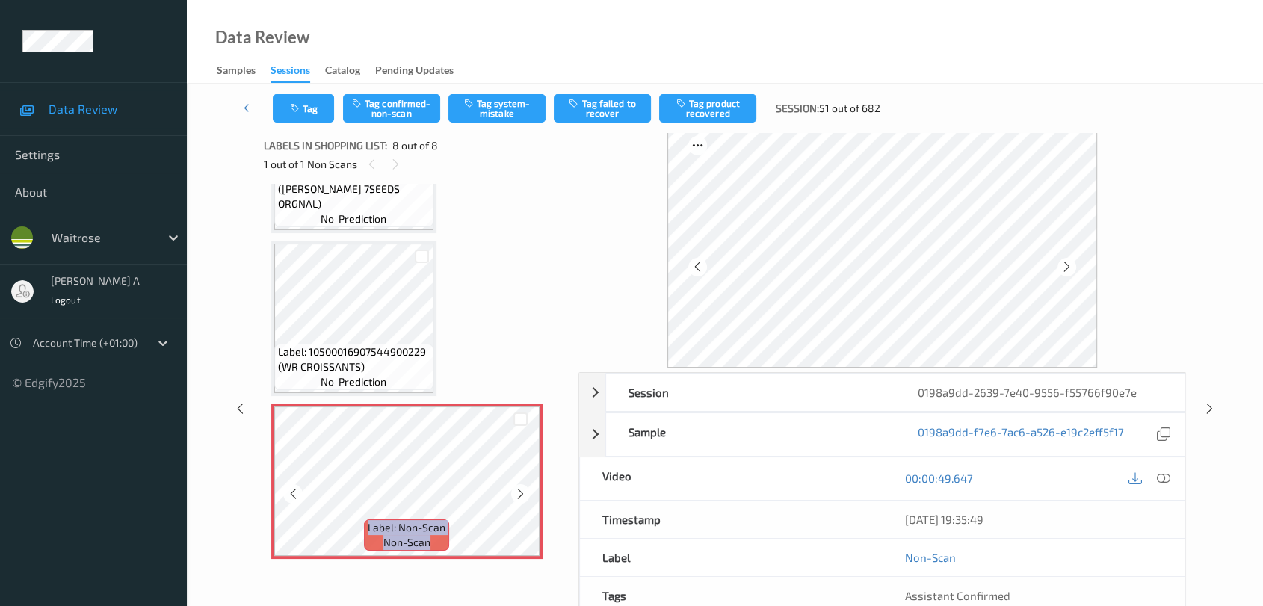
click at [522, 487] on icon at bounding box center [520, 493] width 13 height 13
click at [819, 480] on icon at bounding box center [1163, 478] width 13 height 13
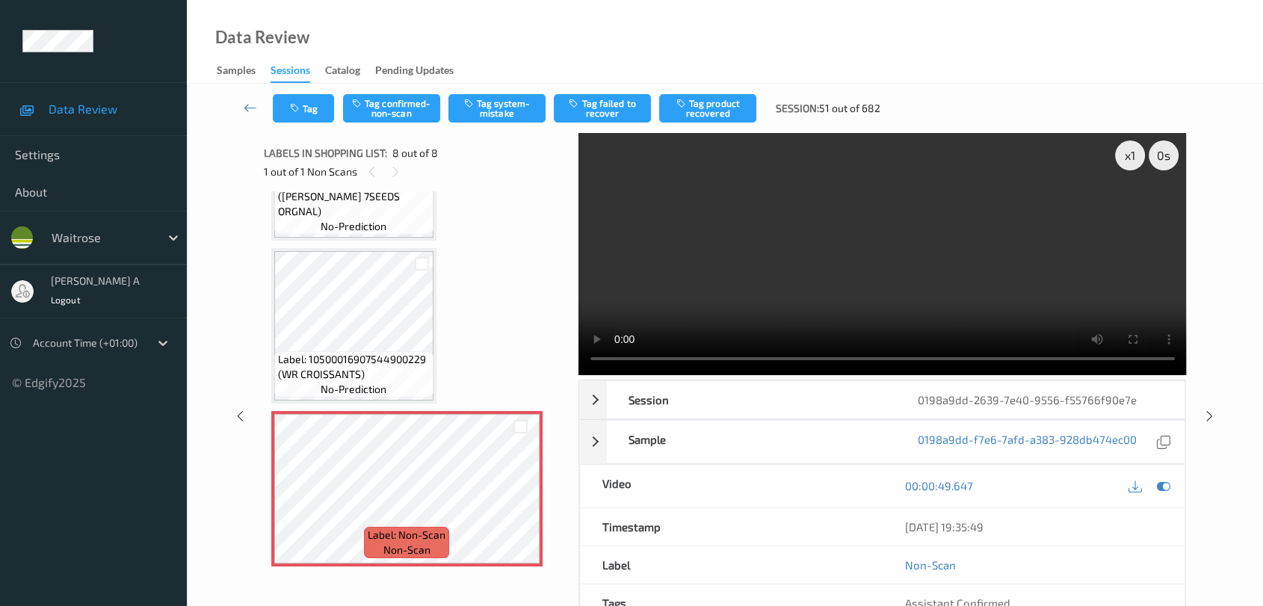
scroll to position [817, 0]
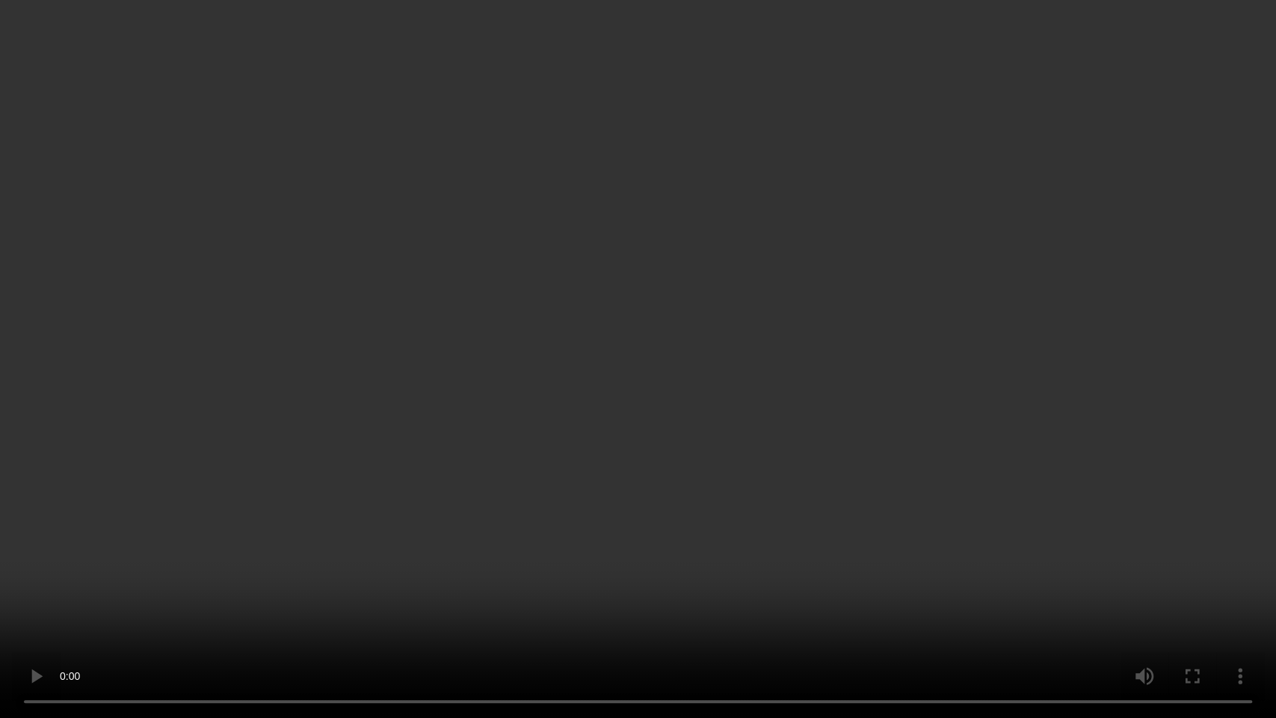
click at [726, 446] on video at bounding box center [638, 359] width 1276 height 718
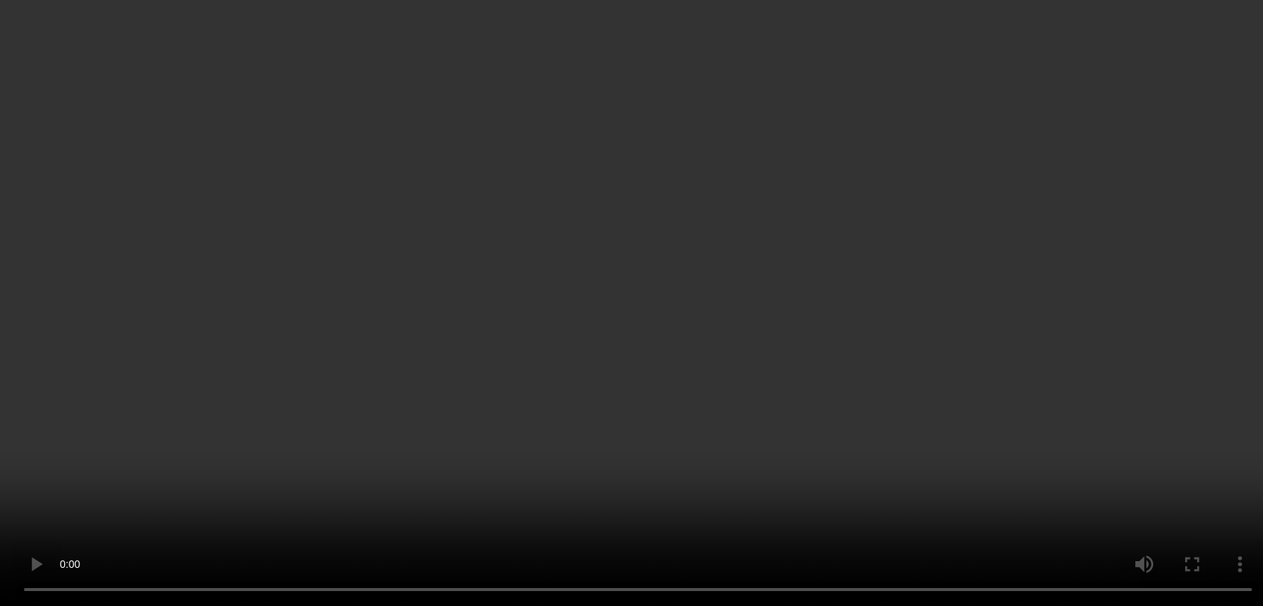
scroll to position [929, 0]
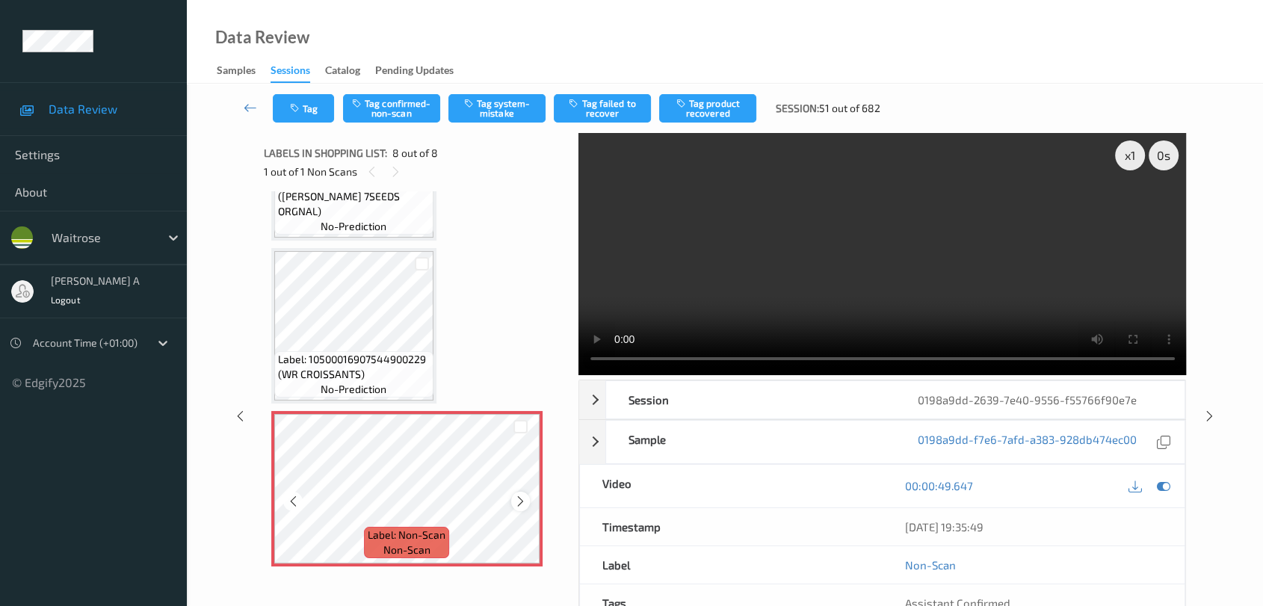
click at [517, 501] on icon at bounding box center [520, 501] width 13 height 13
click at [502, 108] on button "Tag system-mistake" at bounding box center [497, 108] width 97 height 28
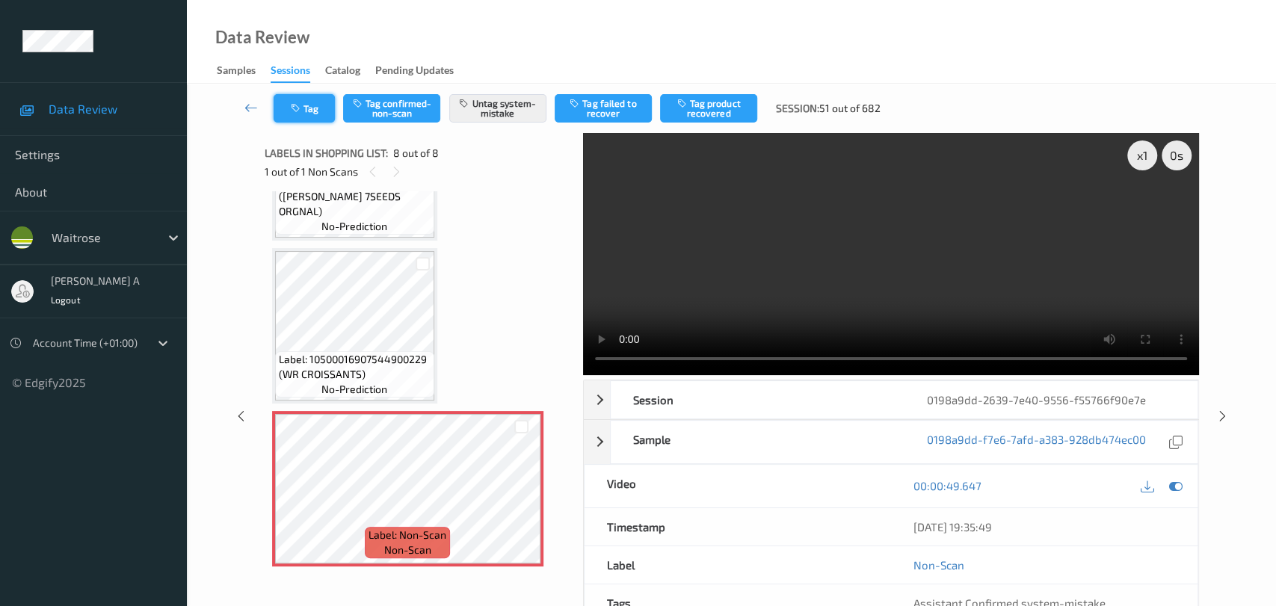
click at [311, 115] on button "Tag" at bounding box center [304, 108] width 61 height 28
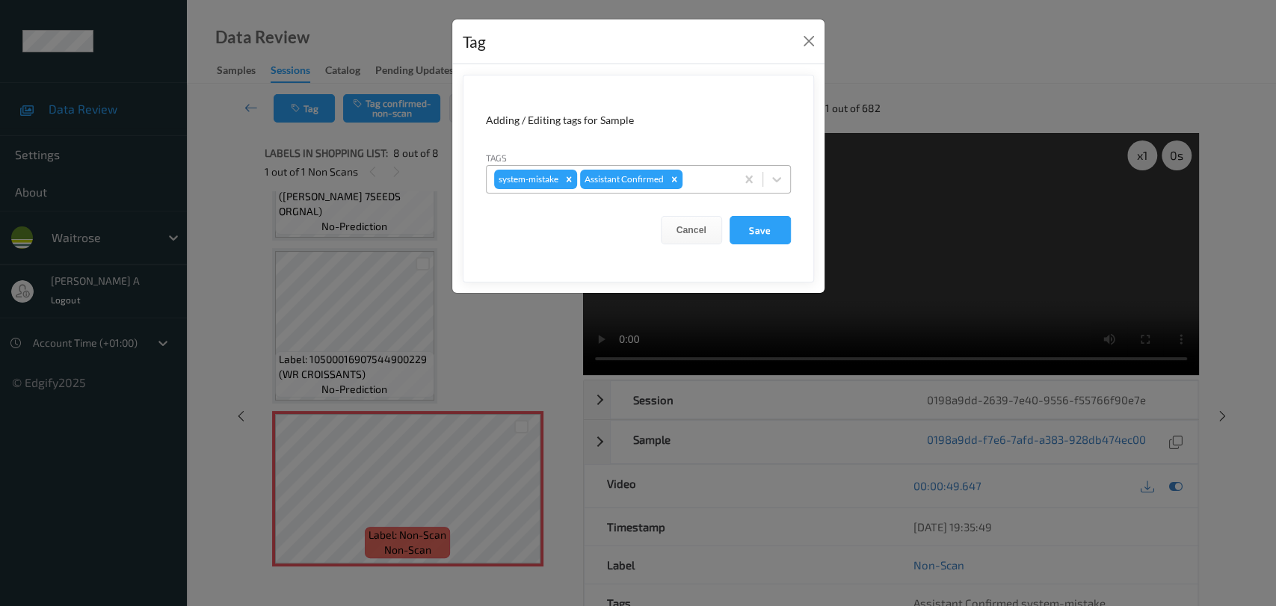
click at [699, 185] on div at bounding box center [707, 179] width 43 height 18
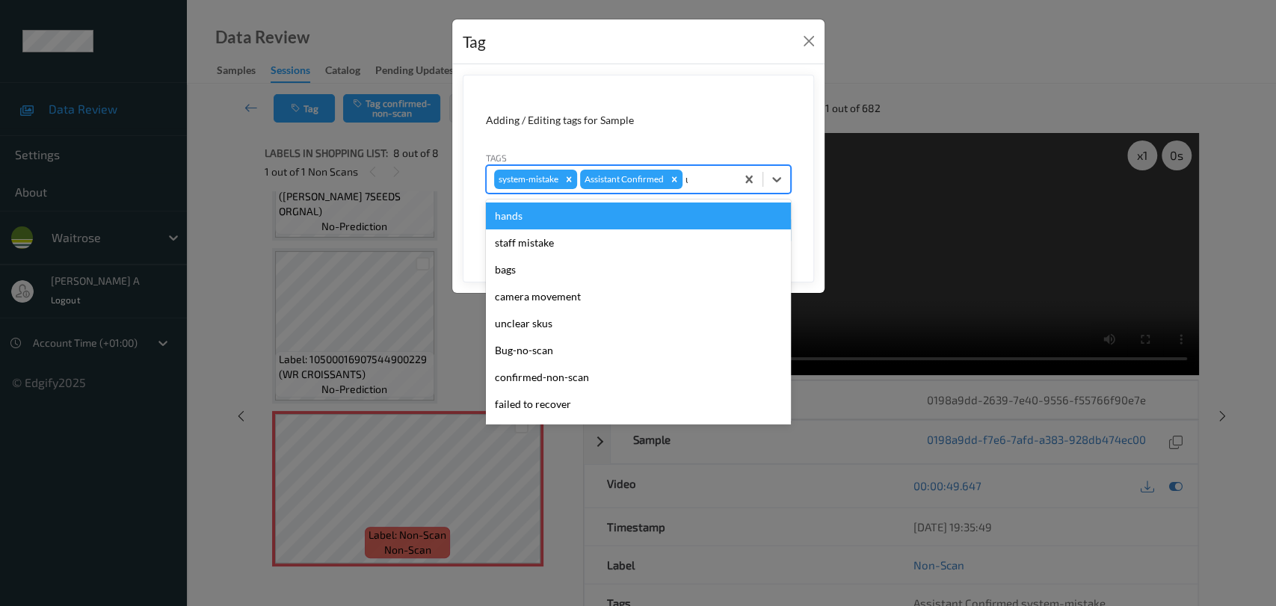
type input "un"
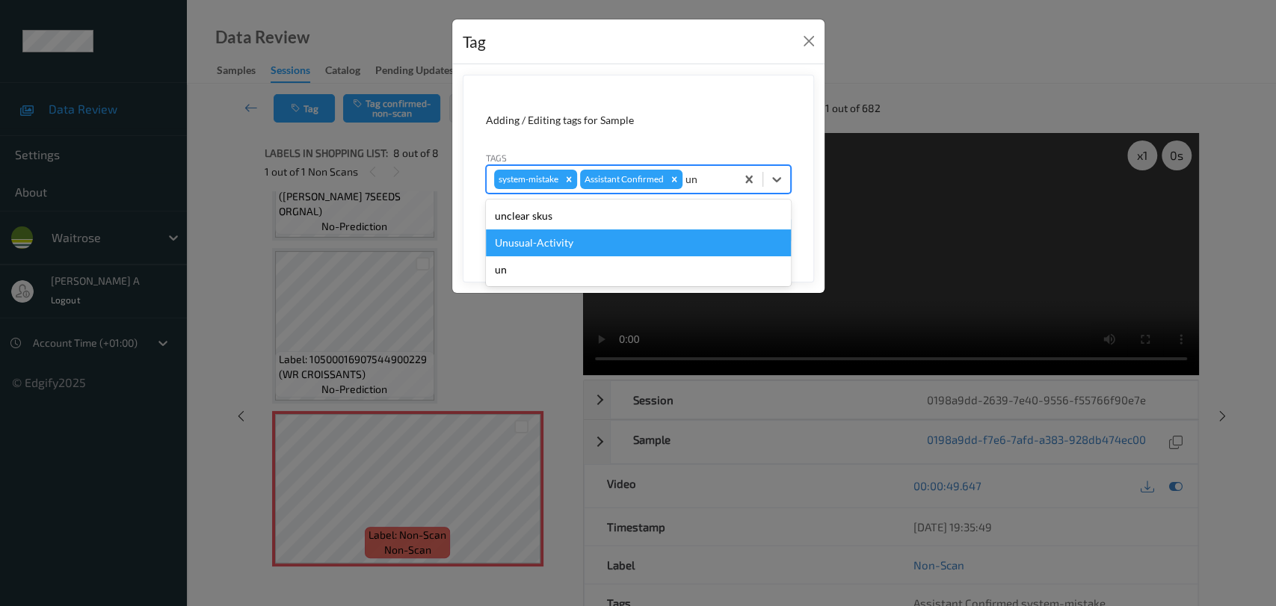
click at [593, 242] on div "Unusual-Activity" at bounding box center [638, 243] width 305 height 27
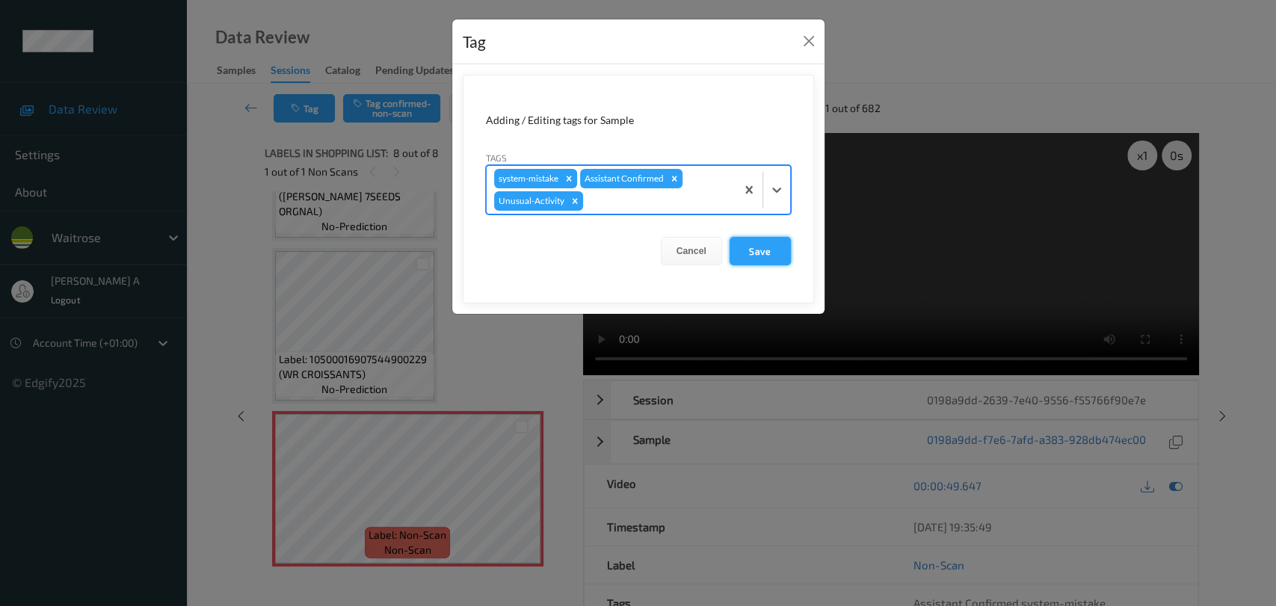
click at [754, 256] on button "Save" at bounding box center [760, 251] width 61 height 28
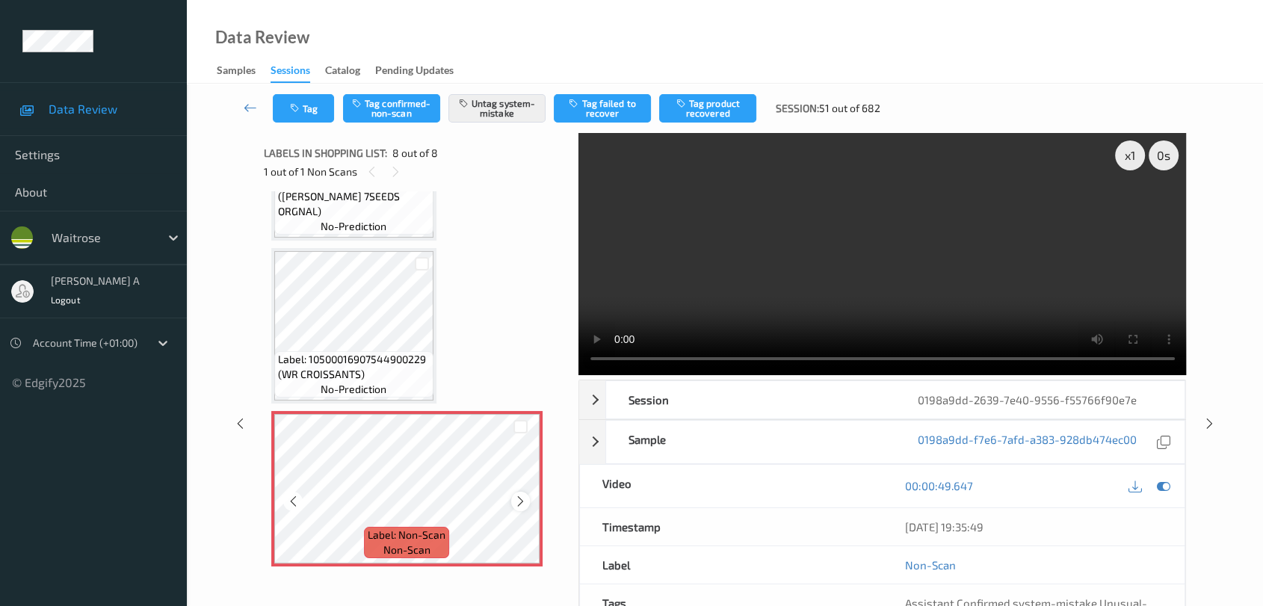
click at [517, 497] on icon at bounding box center [520, 501] width 13 height 13
click at [517, 496] on icon at bounding box center [520, 501] width 13 height 13
click at [519, 495] on icon at bounding box center [520, 501] width 13 height 13
click at [309, 108] on button "Tag" at bounding box center [303, 108] width 61 height 28
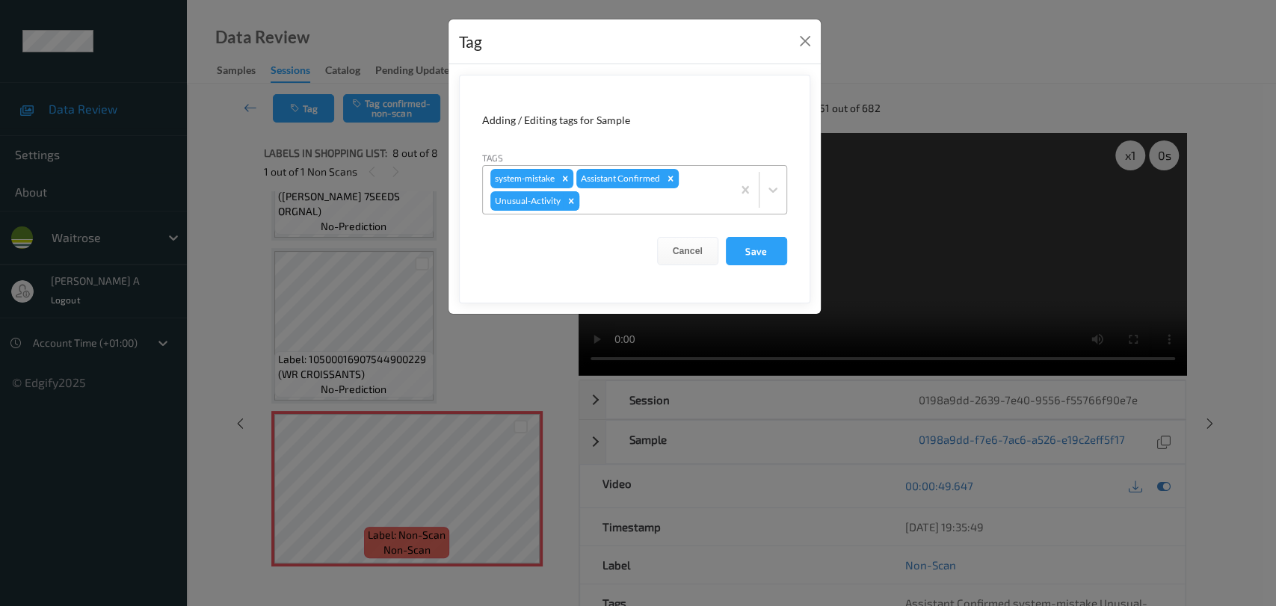
click at [570, 203] on icon "Remove Unusual-Activity" at bounding box center [571, 201] width 10 height 10
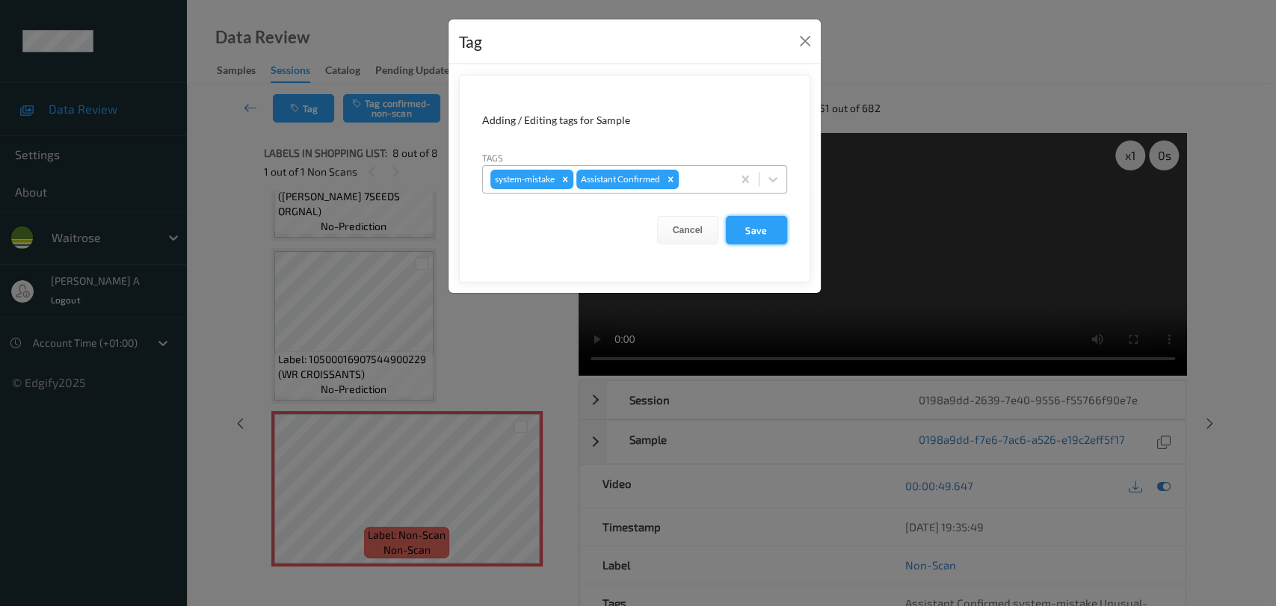
click at [761, 232] on button "Save" at bounding box center [756, 230] width 61 height 28
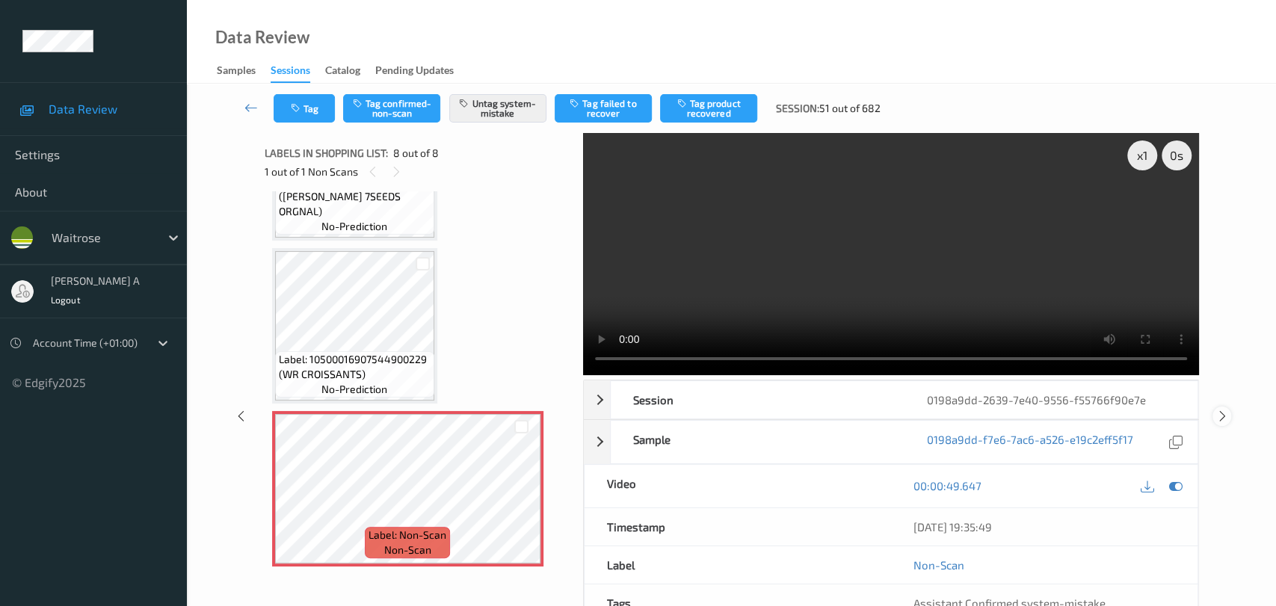
click at [819, 410] on icon at bounding box center [1222, 416] width 13 height 13
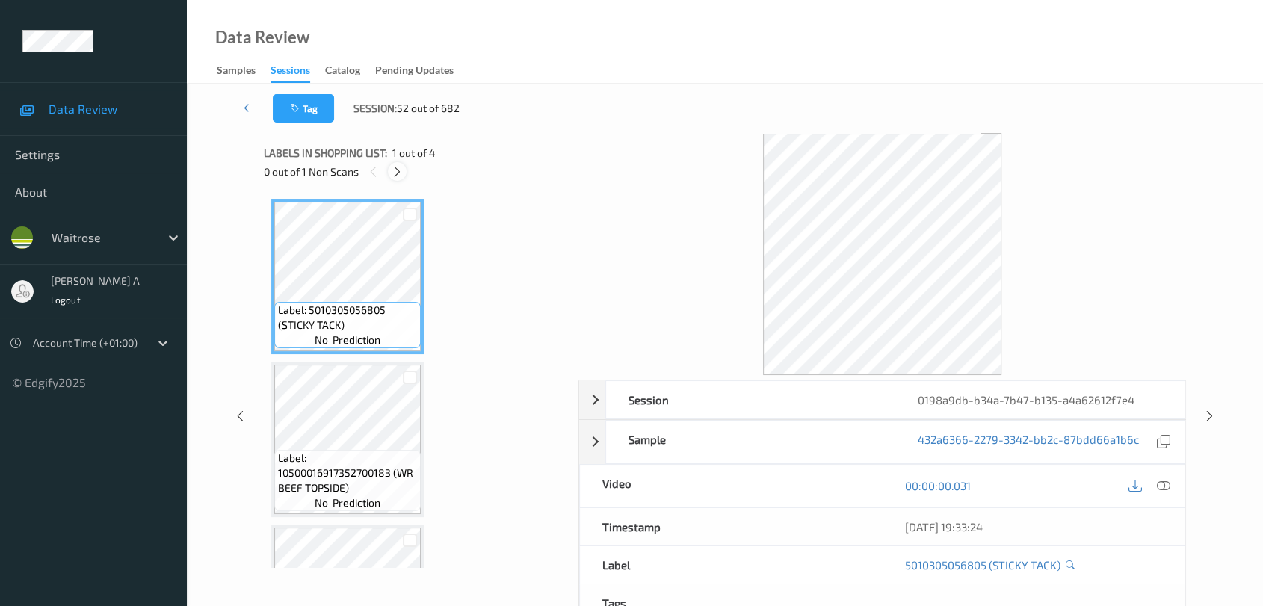
click at [392, 176] on icon at bounding box center [397, 171] width 13 height 13
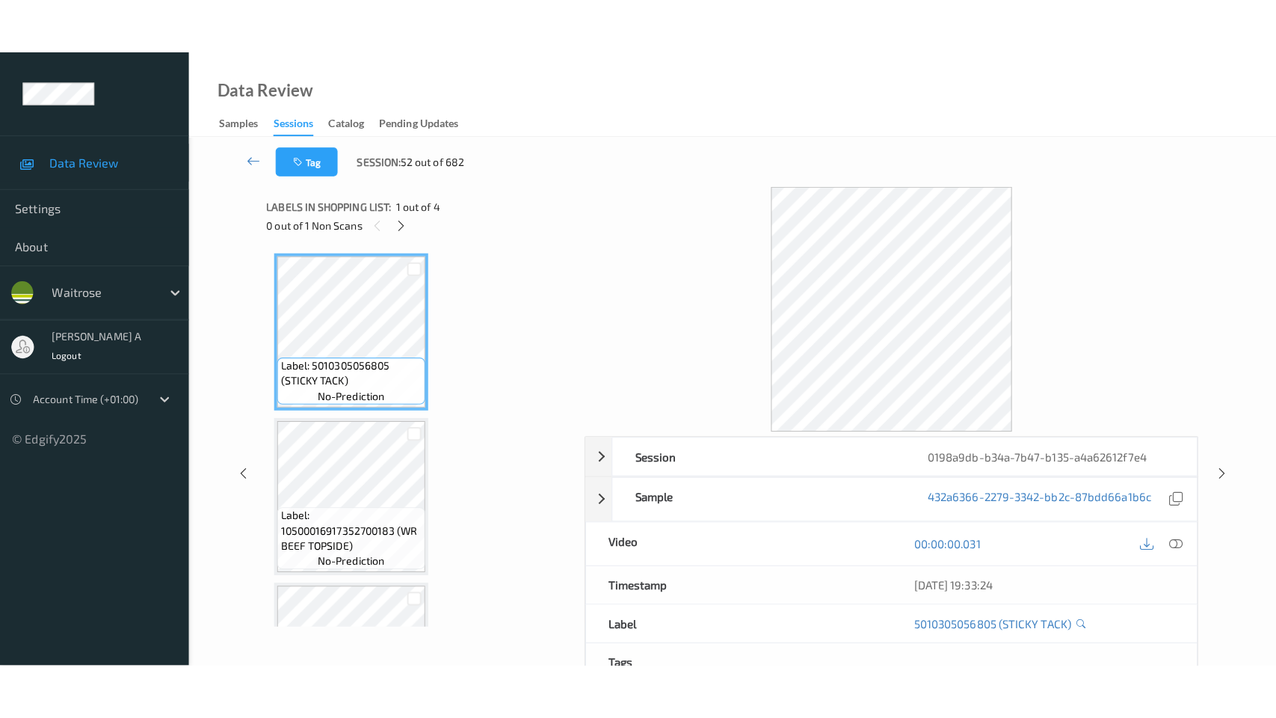
scroll to position [280, 0]
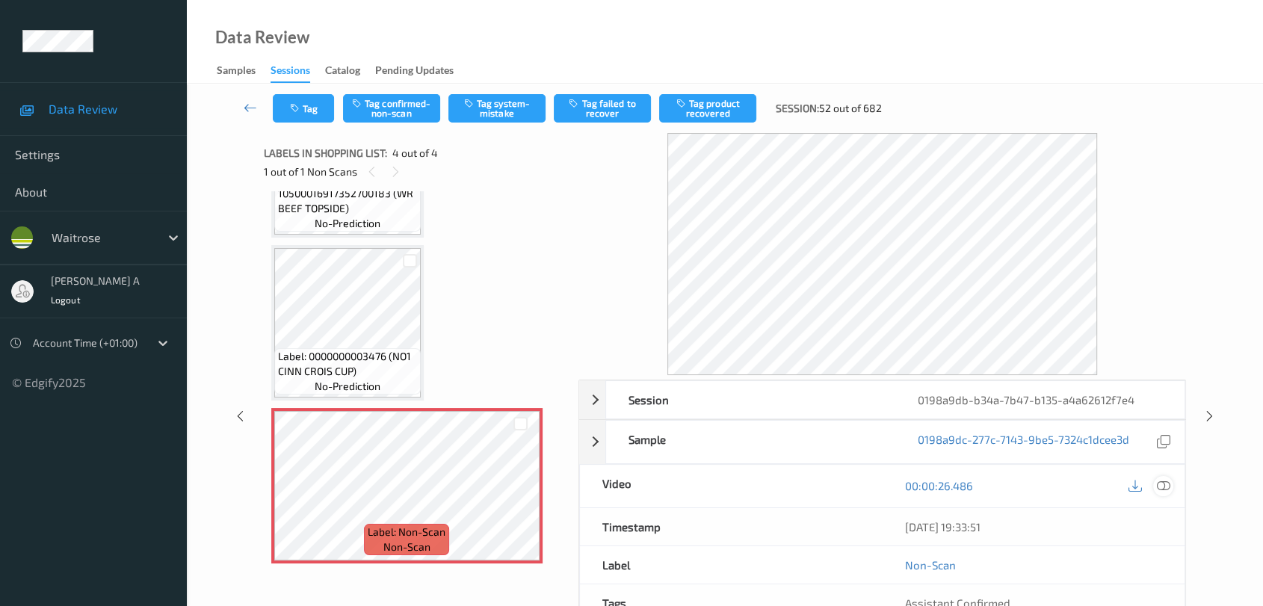
click at [819, 489] on icon at bounding box center [1163, 485] width 13 height 13
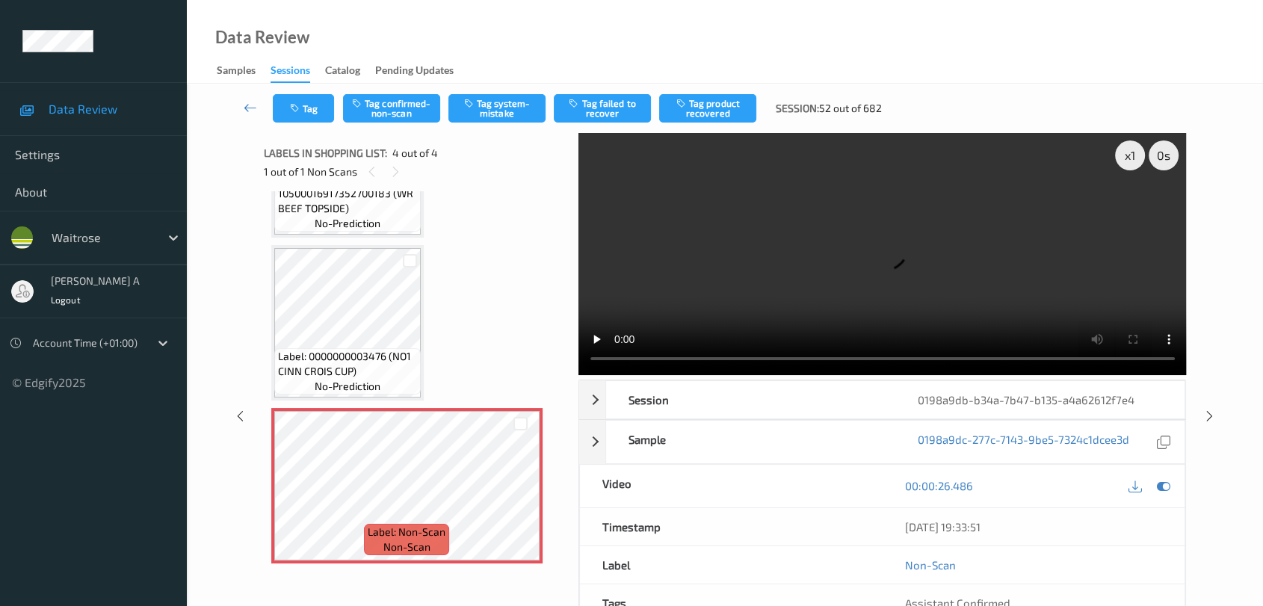
click at [597, 205] on video at bounding box center [883, 254] width 609 height 242
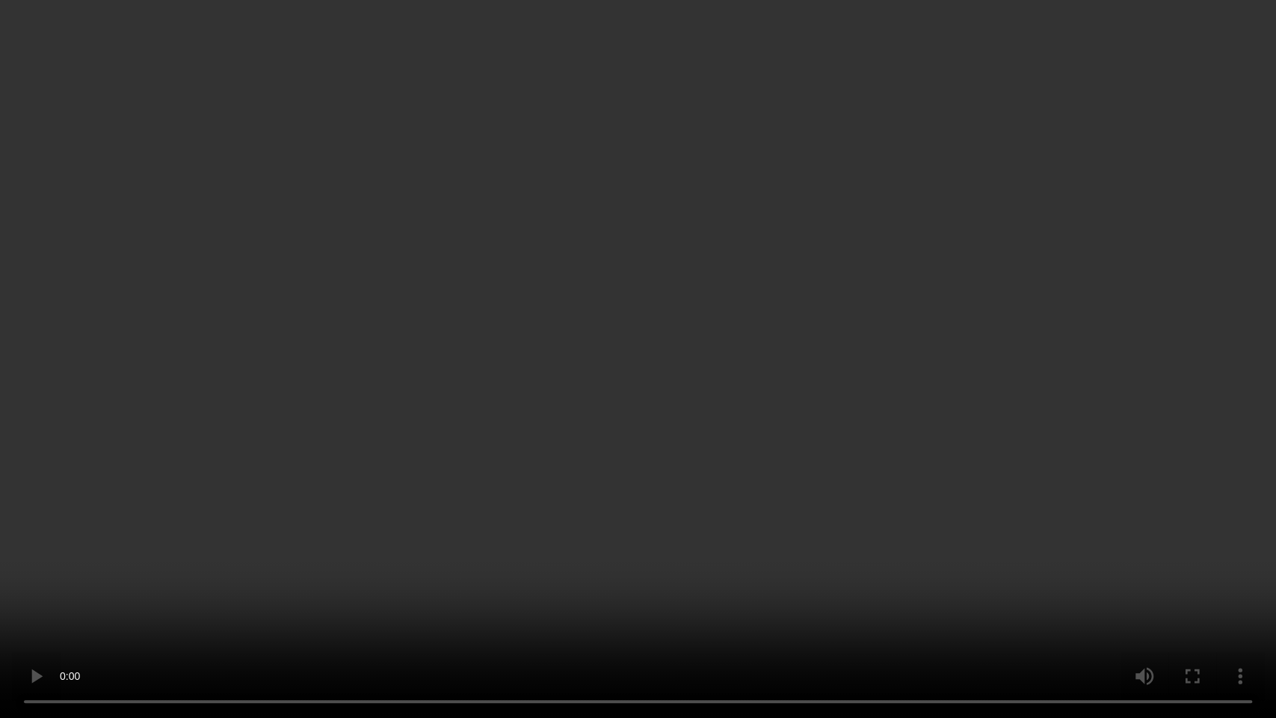
click at [676, 439] on video at bounding box center [638, 359] width 1276 height 718
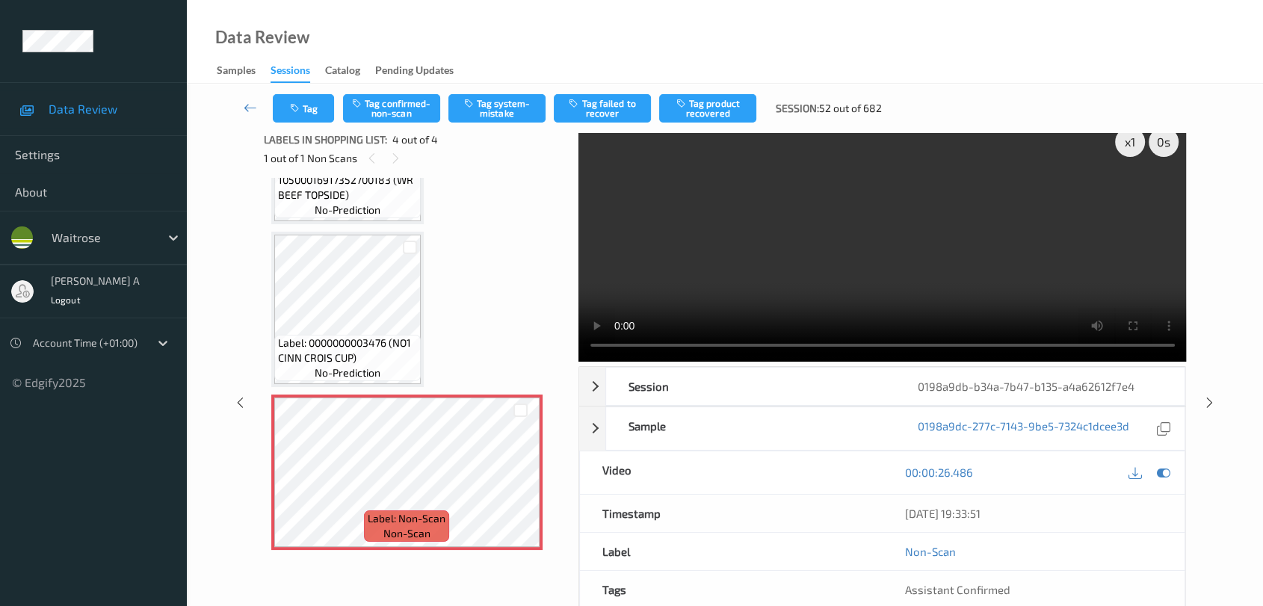
scroll to position [0, 0]
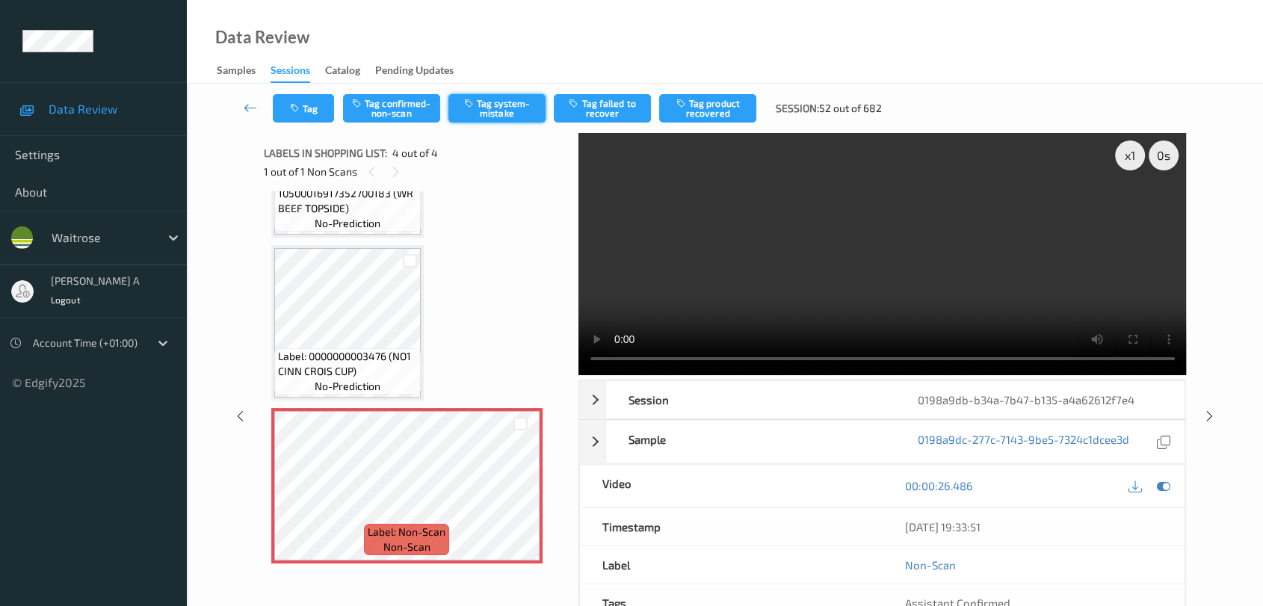
click at [504, 115] on button "Tag system-mistake" at bounding box center [497, 108] width 97 height 28
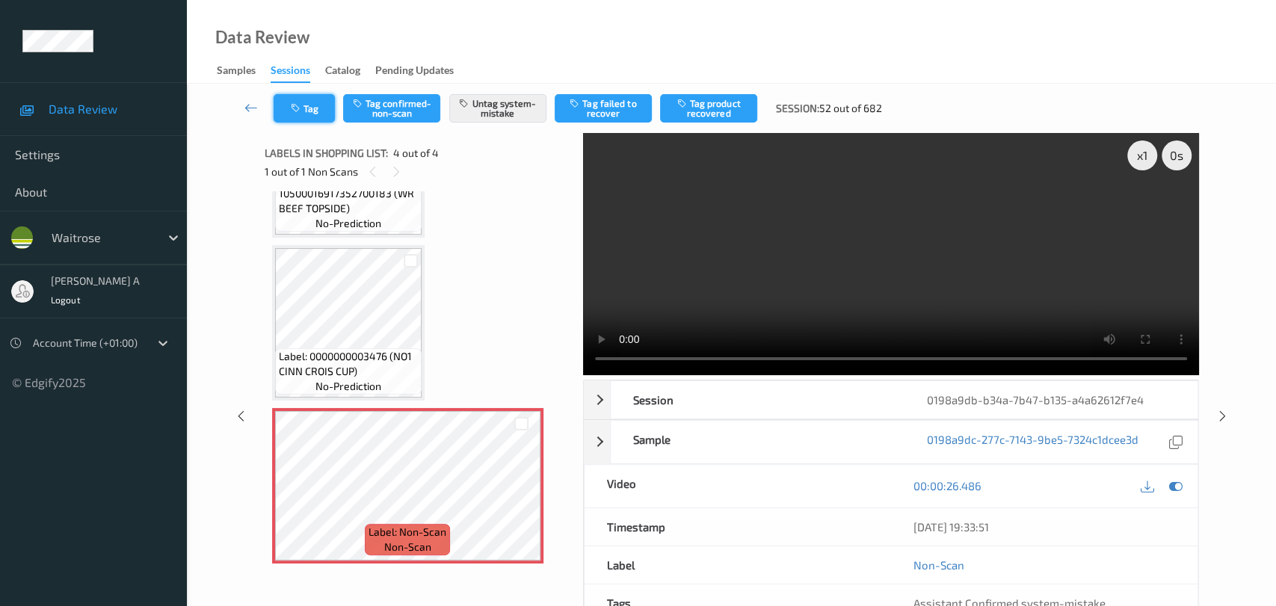
click at [305, 115] on button "Tag" at bounding box center [304, 108] width 61 height 28
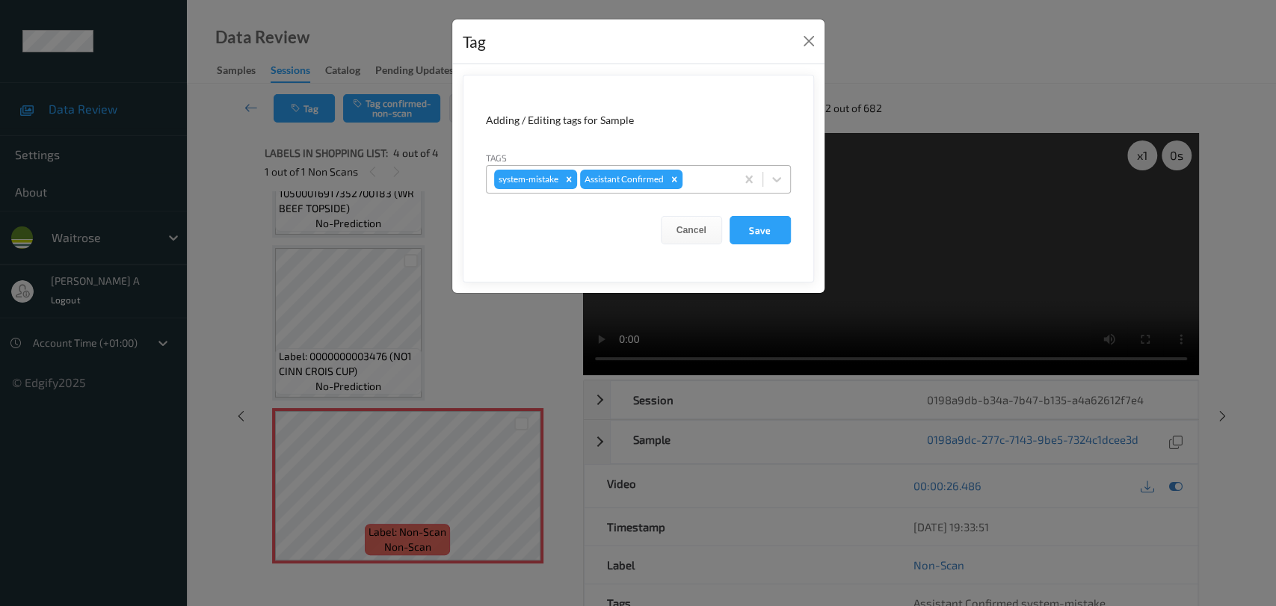
click at [692, 173] on div at bounding box center [707, 179] width 43 height 18
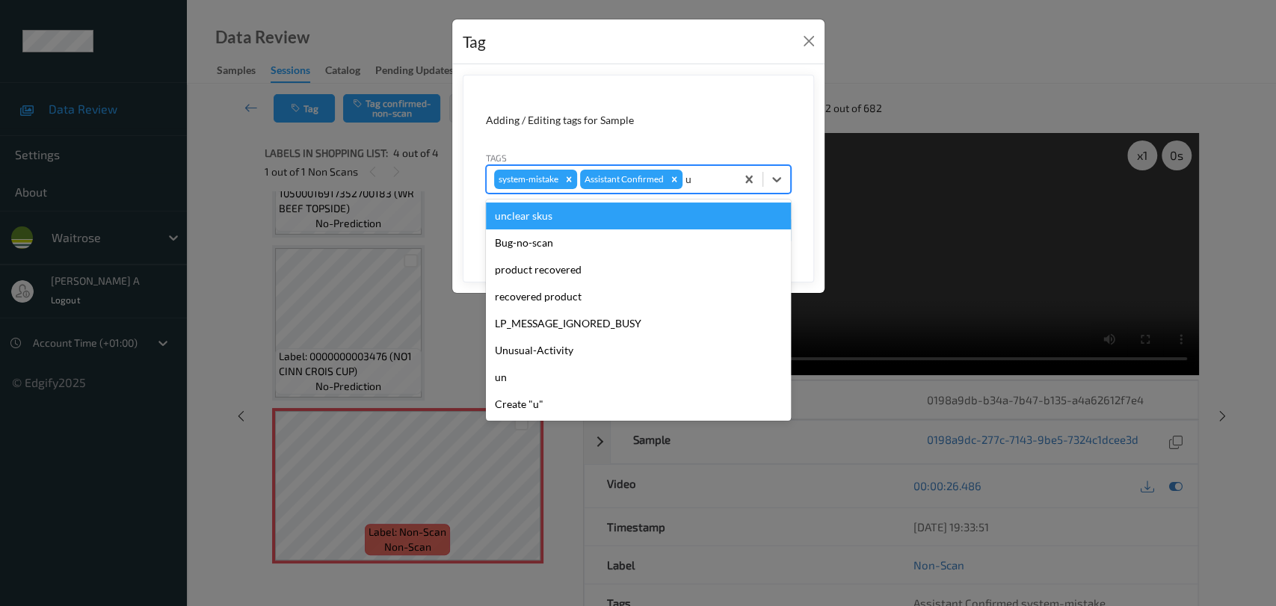
type input "un"
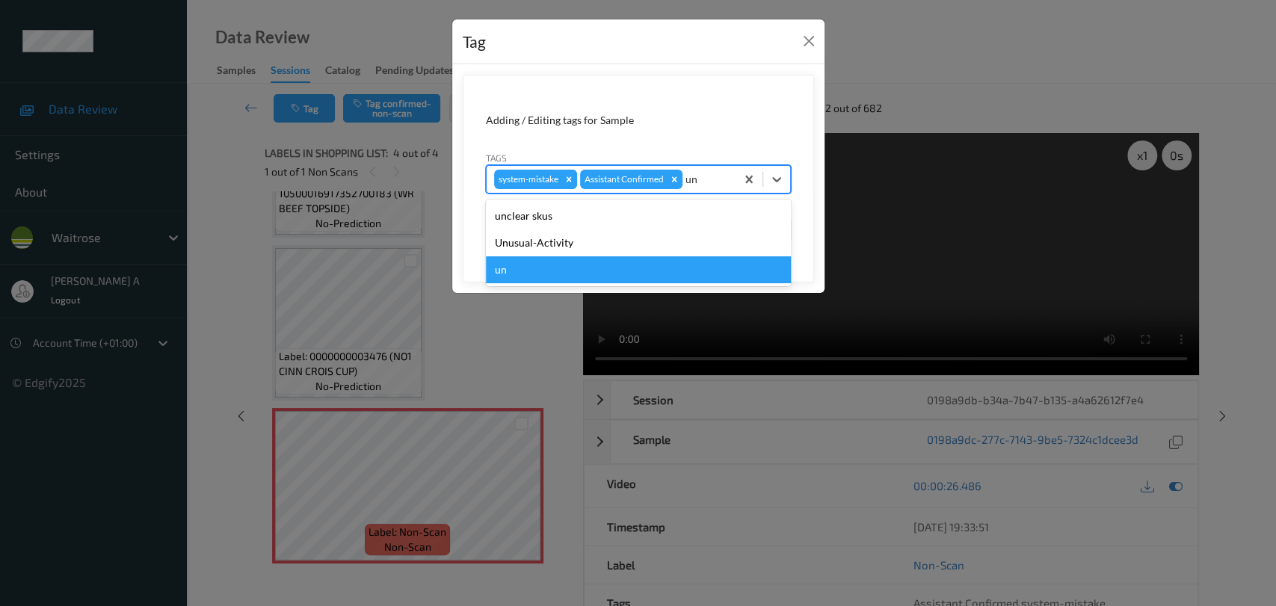
click at [628, 256] on div "un" at bounding box center [638, 269] width 305 height 27
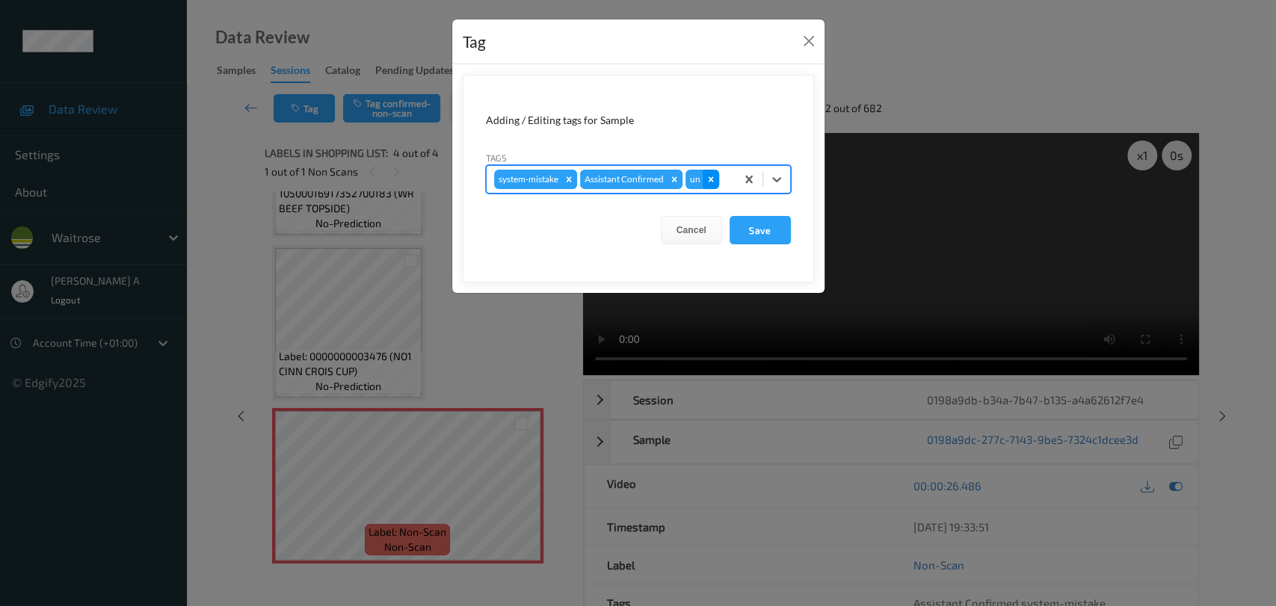
click at [712, 179] on icon "Remove un" at bounding box center [711, 179] width 10 height 10
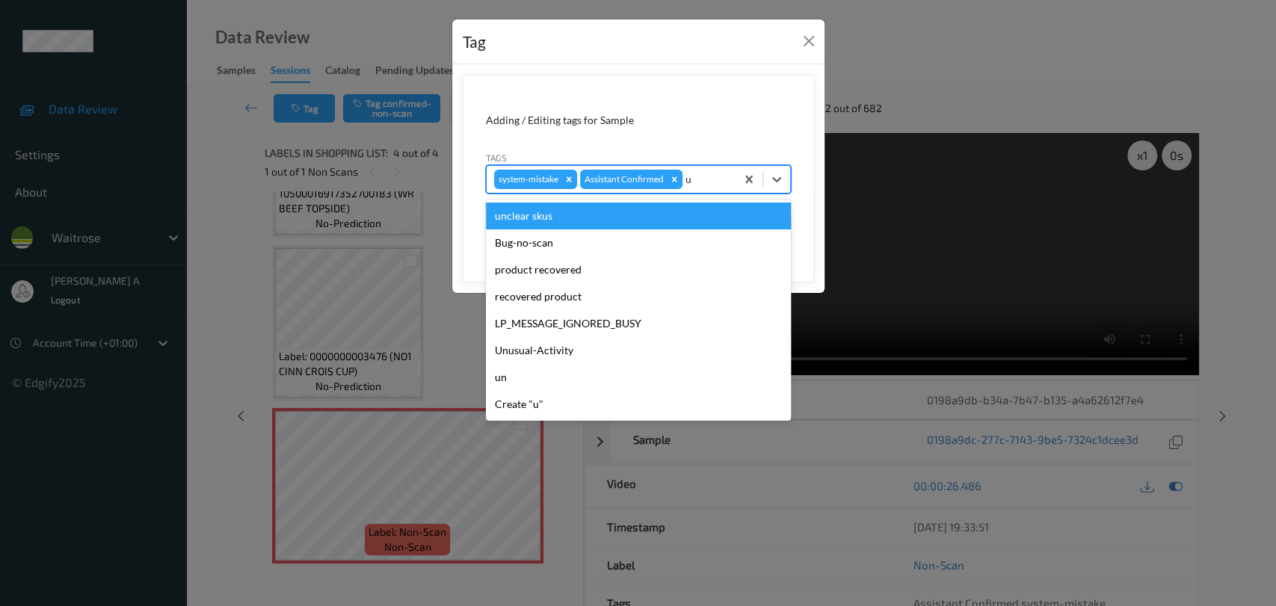
type input "un"
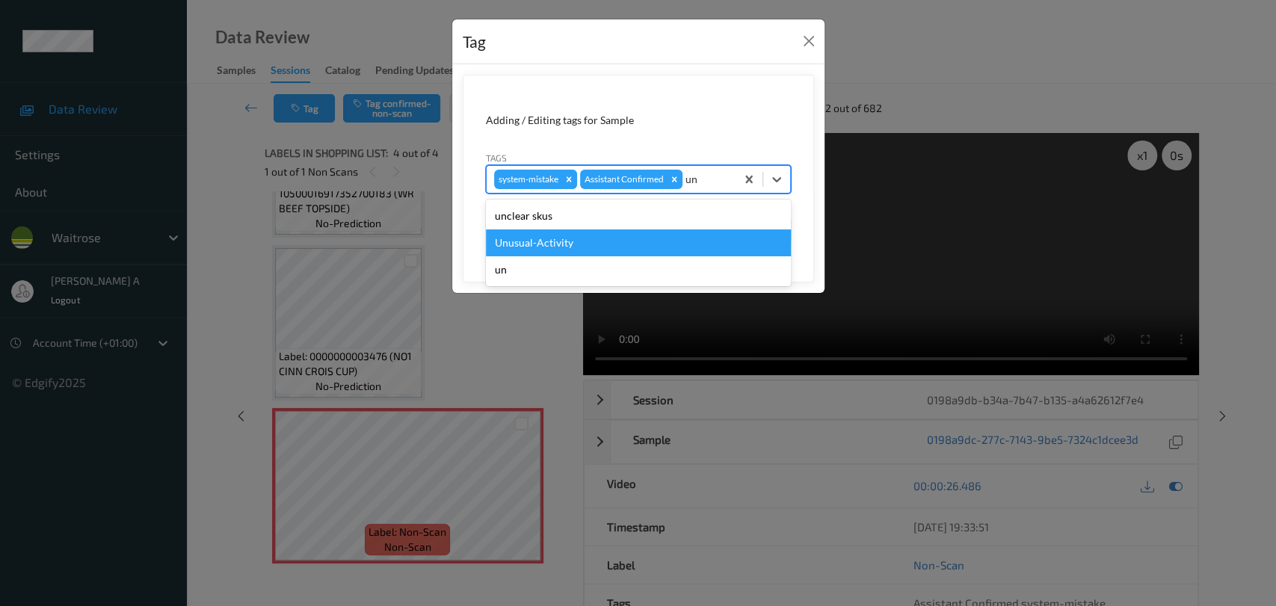
click at [662, 241] on div "Unusual-Activity" at bounding box center [638, 243] width 305 height 27
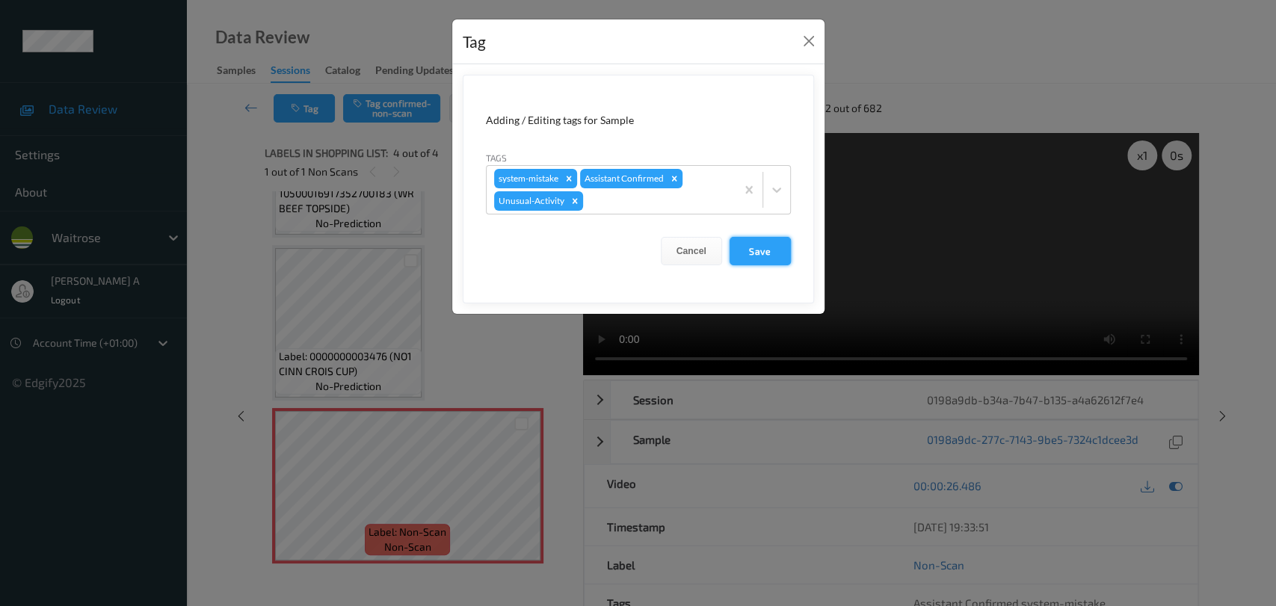
click at [752, 251] on button "Save" at bounding box center [760, 251] width 61 height 28
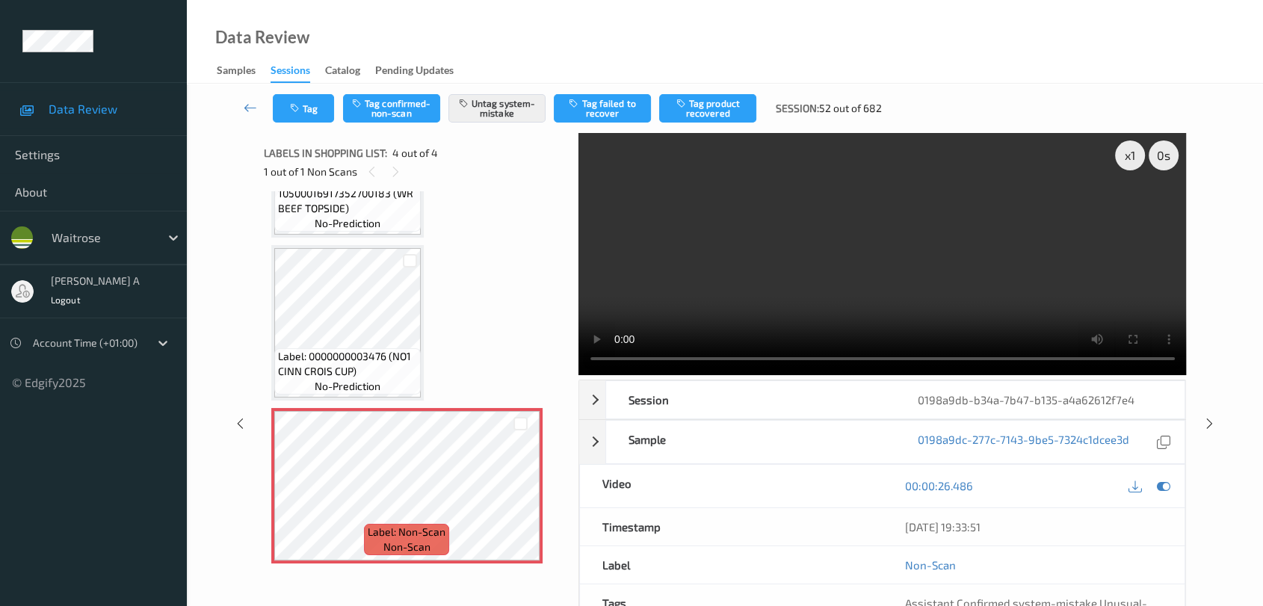
click at [819, 353] on div "x 1 0 s Session 0198a9db-b34a-7b47-b135-a4a62612f7e4 Session ID 0198a9db-b34a-7…" at bounding box center [725, 424] width 1015 height 582
click at [819, 424] on icon at bounding box center [1210, 423] width 13 height 13
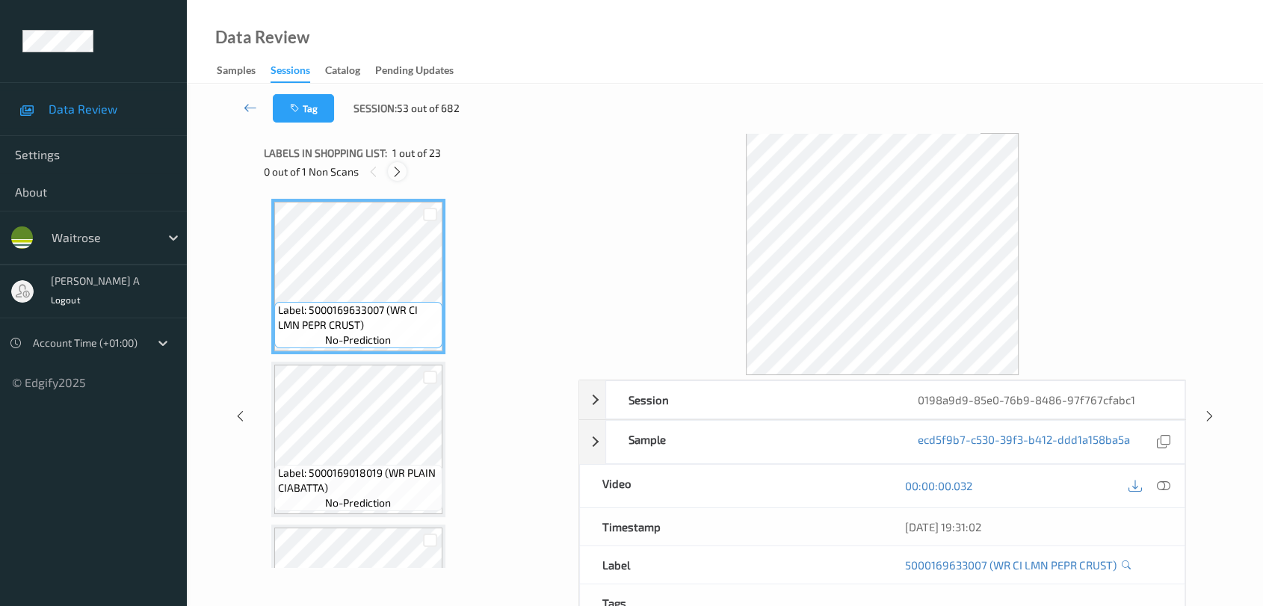
click at [396, 175] on icon at bounding box center [397, 171] width 13 height 13
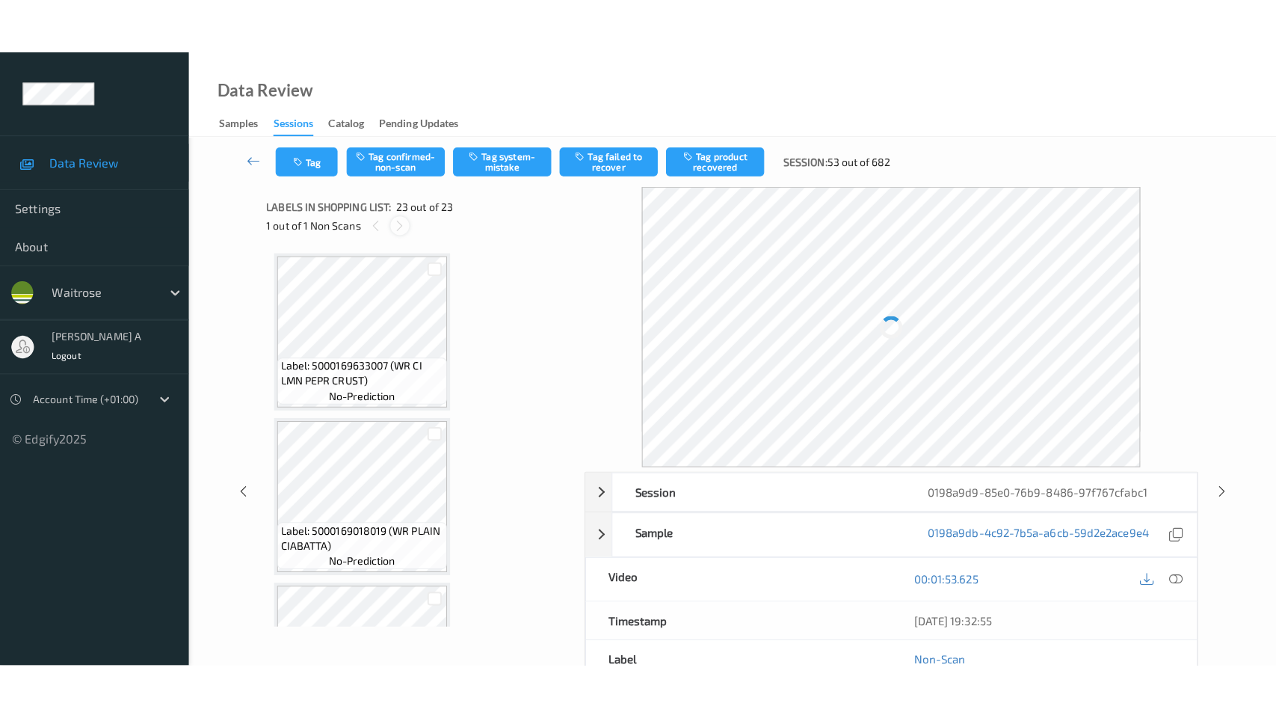
scroll to position [3363, 0]
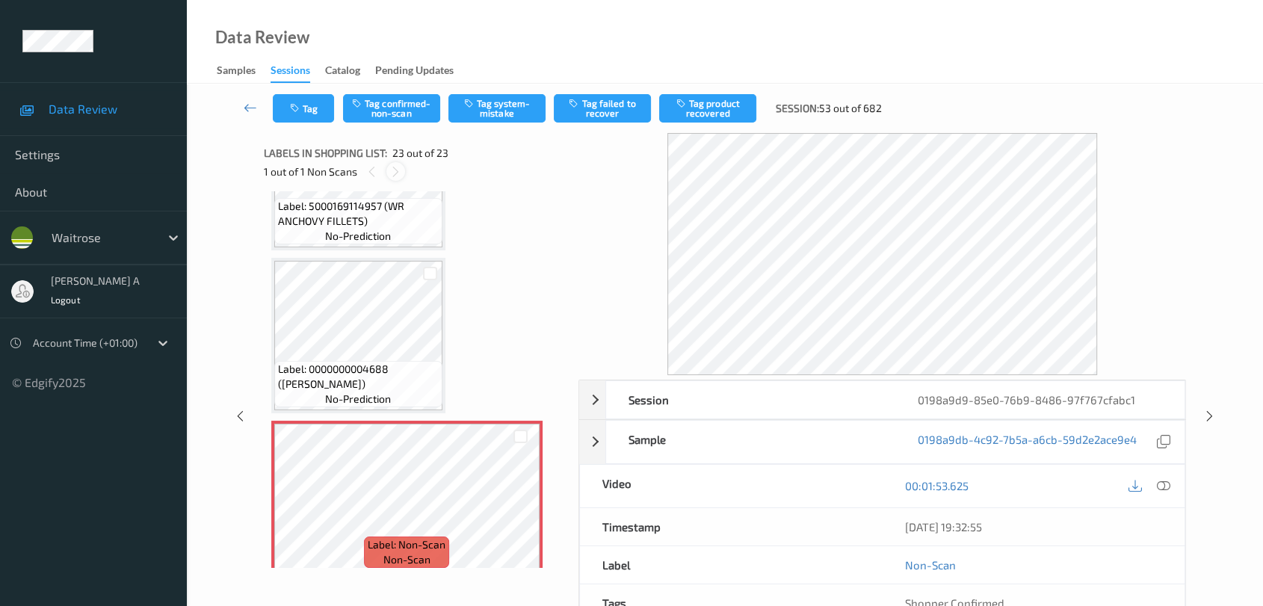
click at [396, 175] on icon at bounding box center [396, 171] width 13 height 13
click at [372, 175] on icon at bounding box center [372, 171] width 13 height 13
click at [819, 488] on icon at bounding box center [1163, 485] width 13 height 13
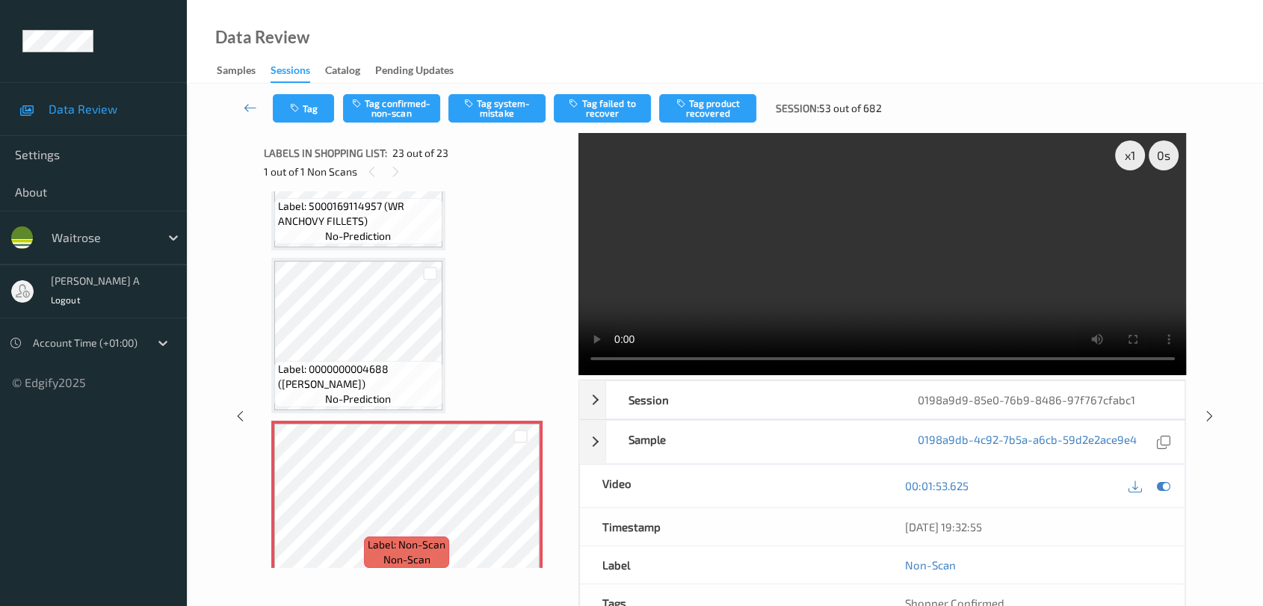
scroll to position [3252, 0]
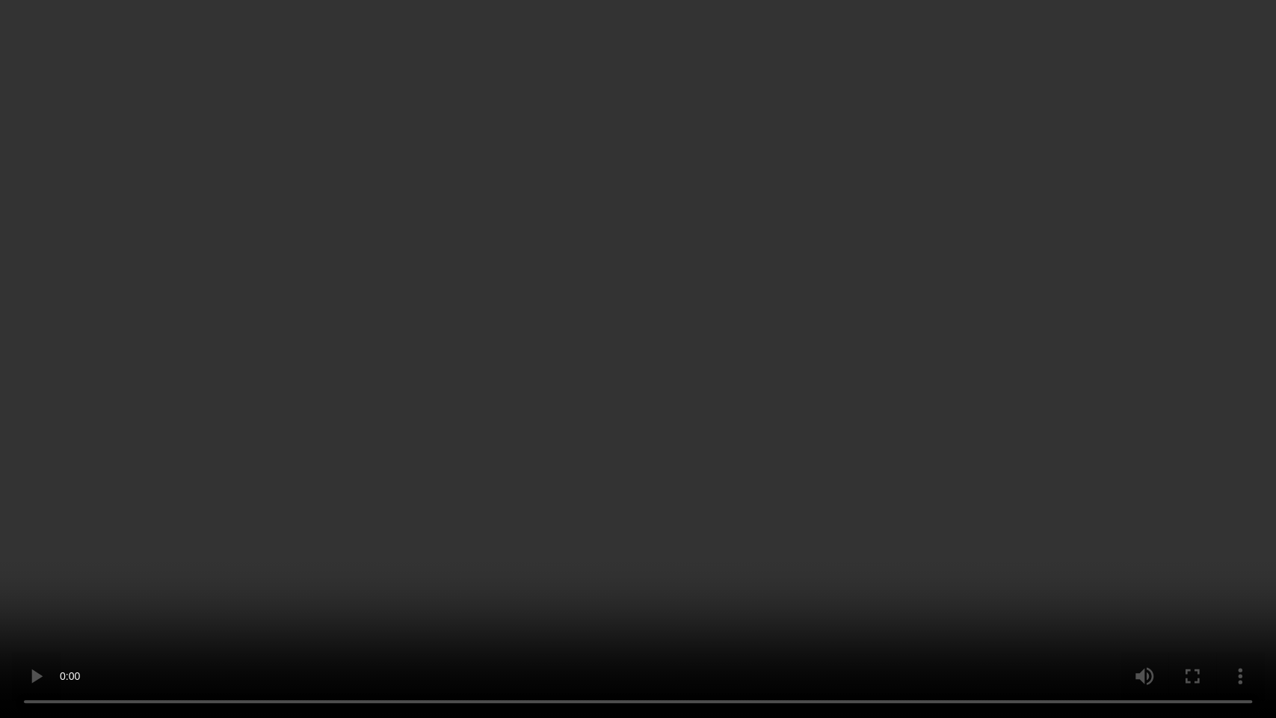
click at [718, 370] on video at bounding box center [638, 359] width 1276 height 718
click at [707, 378] on video at bounding box center [638, 359] width 1276 height 718
click at [766, 409] on video at bounding box center [638, 359] width 1276 height 718
click at [819, 419] on video at bounding box center [638, 359] width 1276 height 718
click at [819, 407] on video at bounding box center [638, 359] width 1276 height 718
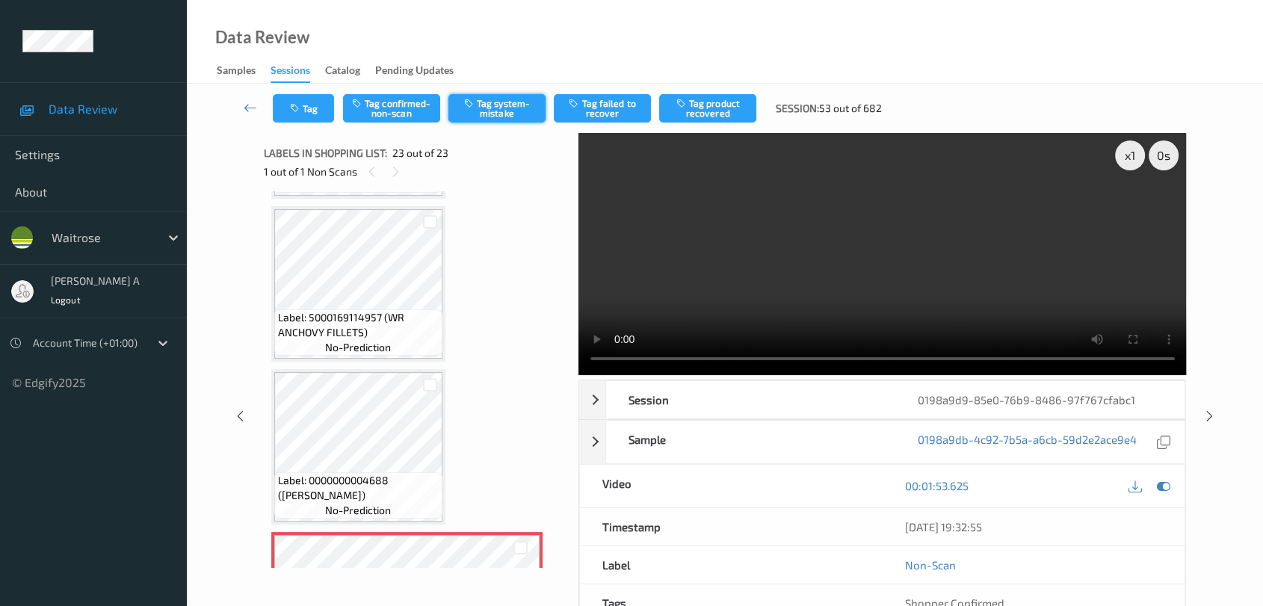
click at [501, 117] on button "Tag system-mistake" at bounding box center [497, 108] width 97 height 28
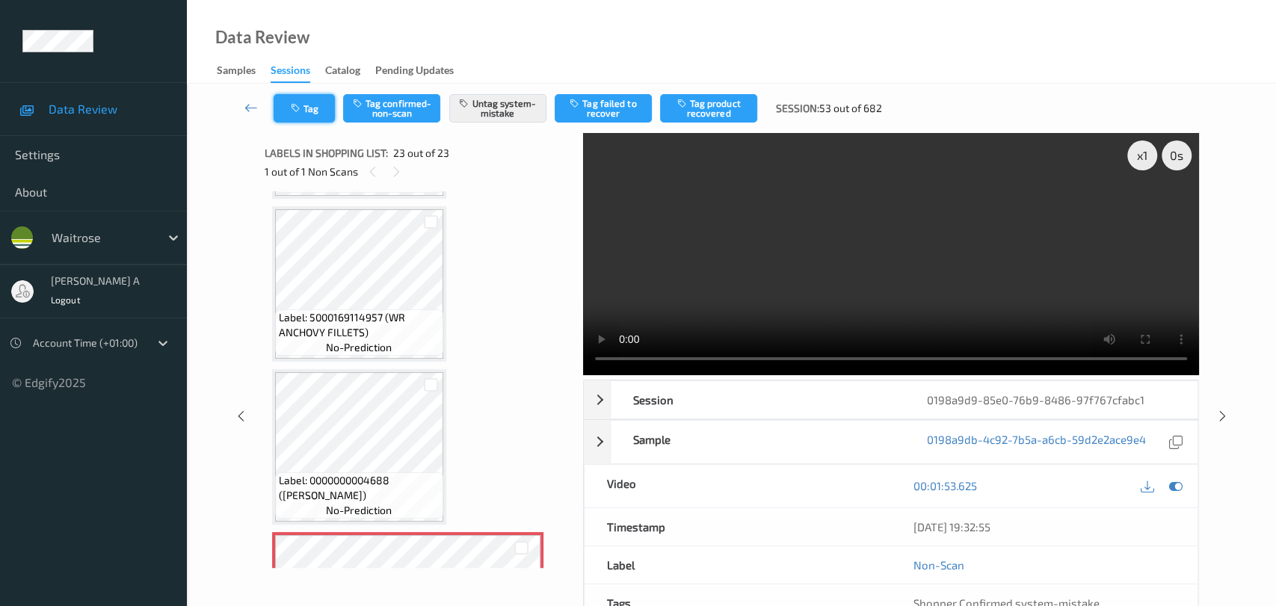
click at [303, 117] on button "Tag" at bounding box center [304, 108] width 61 height 28
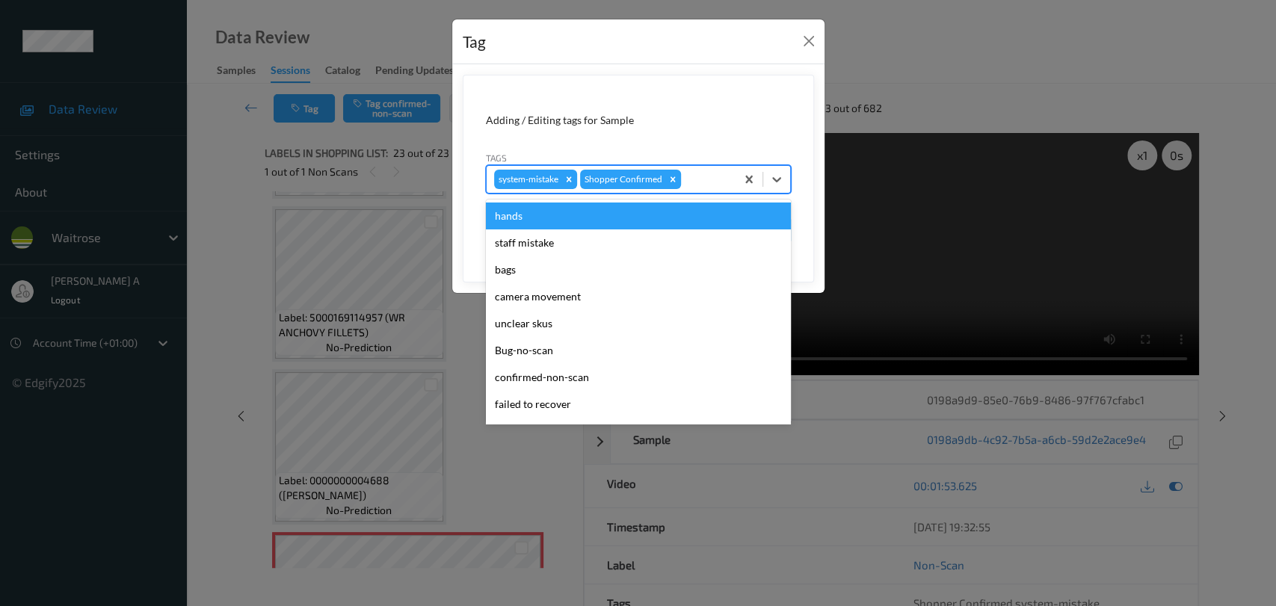
click at [715, 176] on div at bounding box center [706, 179] width 44 height 18
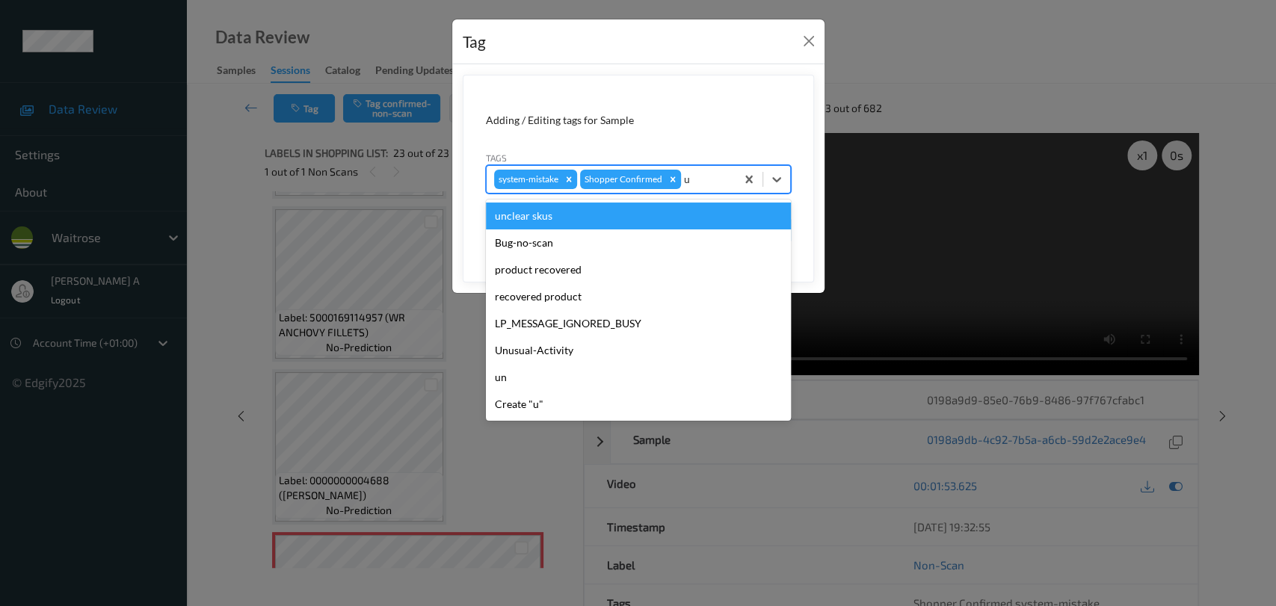
type input "un"
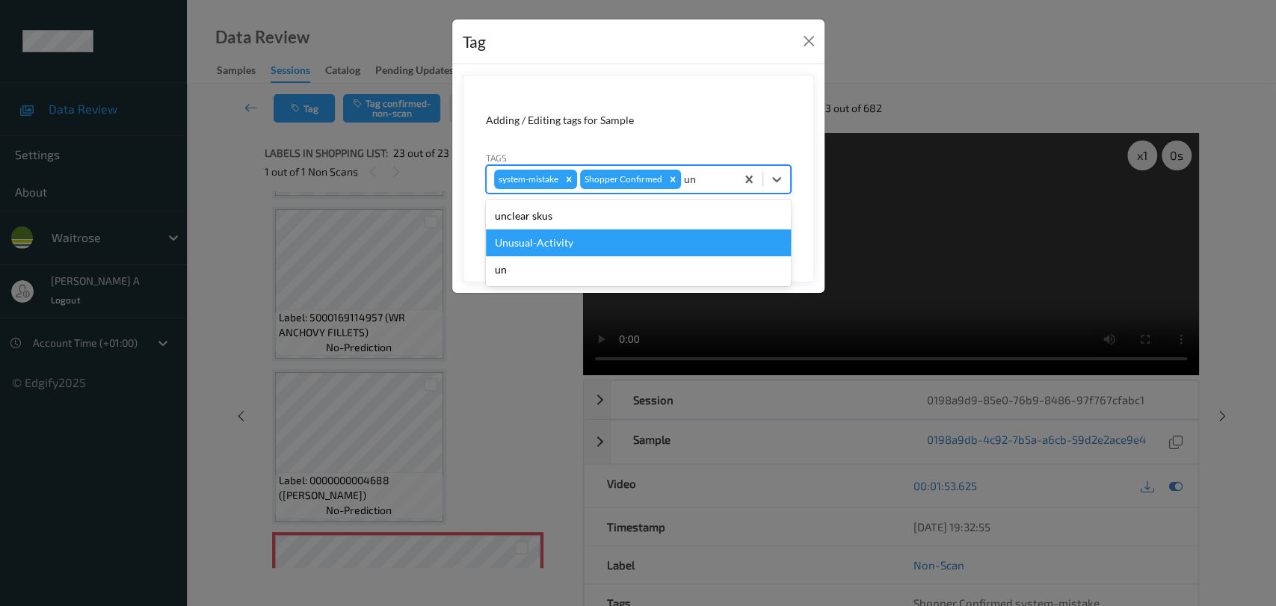
click at [597, 244] on div "Unusual-Activity" at bounding box center [638, 243] width 305 height 27
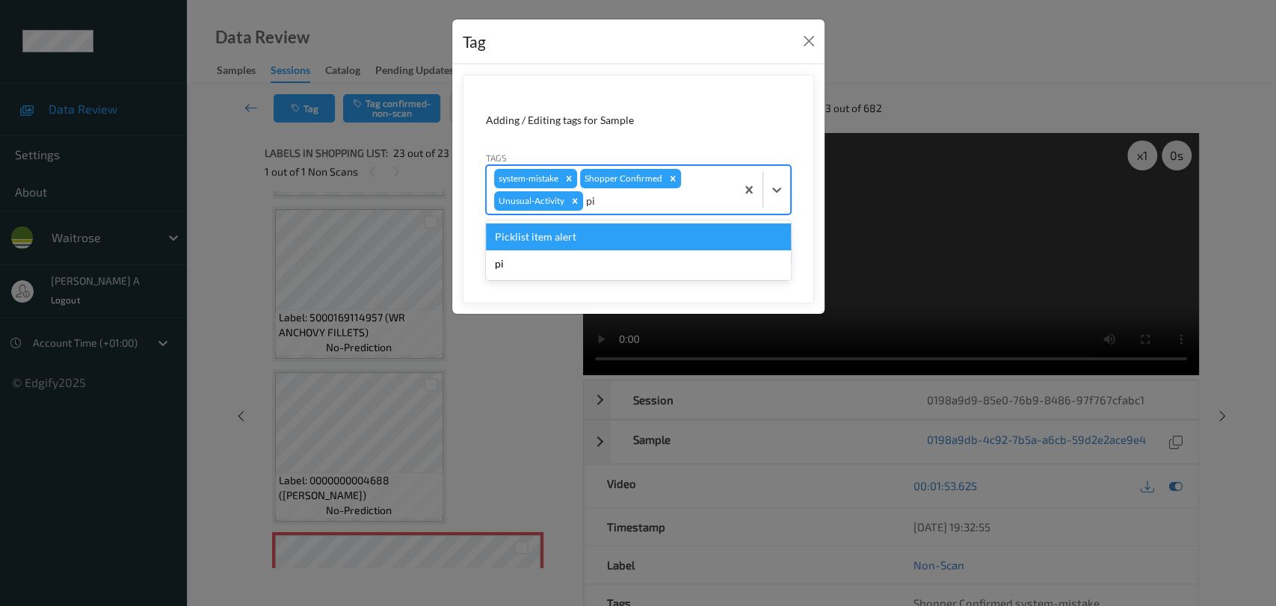
type input "pic"
click at [510, 237] on div "Picklist item alert" at bounding box center [638, 237] width 305 height 27
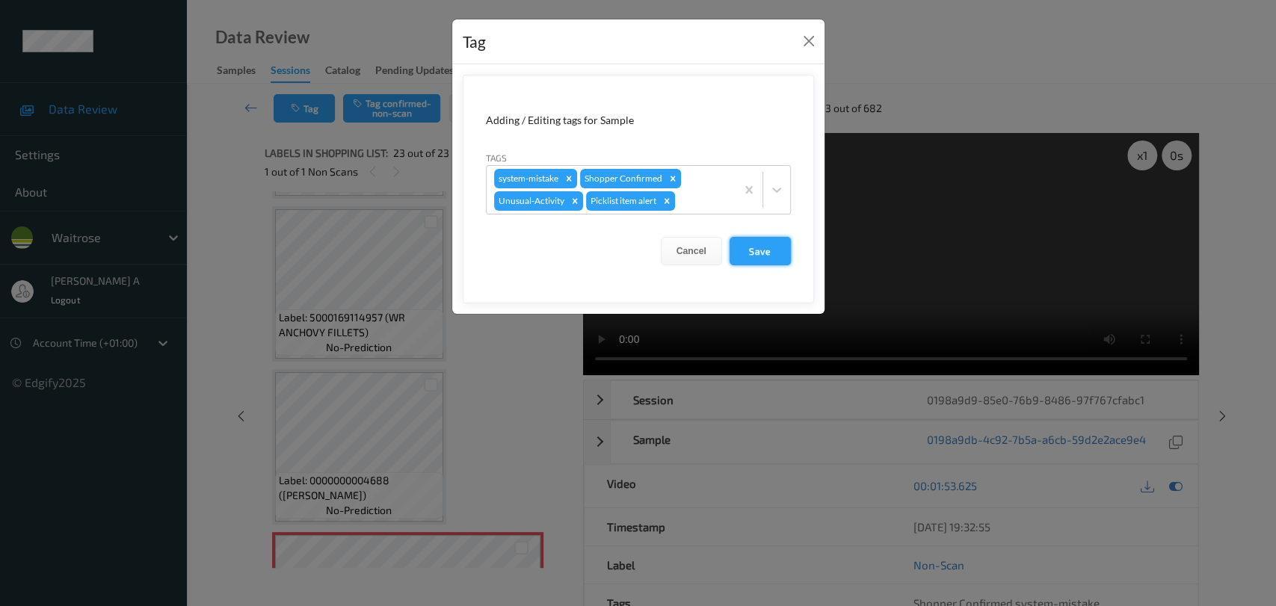
click at [776, 257] on button "Save" at bounding box center [760, 251] width 61 height 28
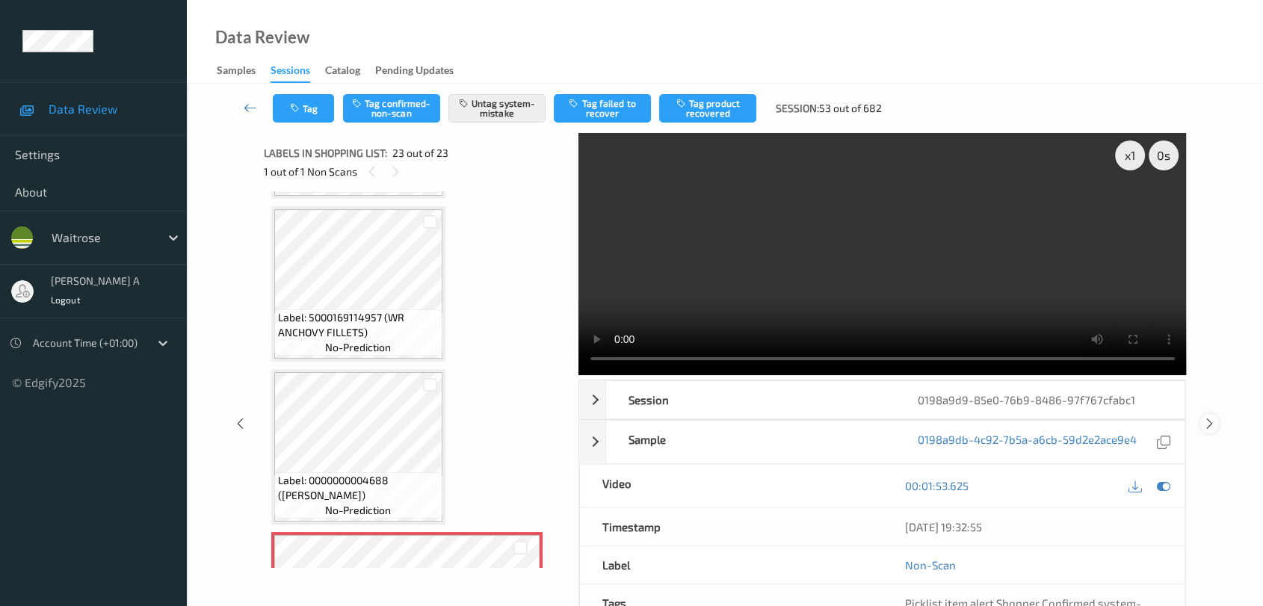
click at [819, 423] on icon at bounding box center [1210, 423] width 13 height 13
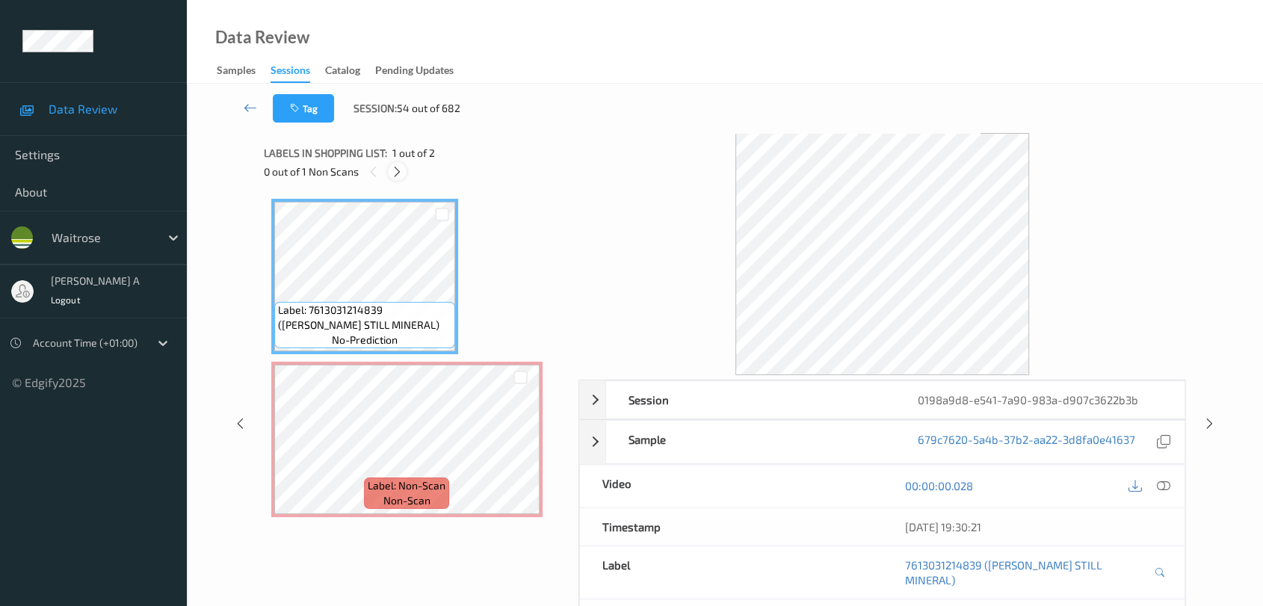
click at [401, 170] on icon at bounding box center [397, 171] width 13 height 13
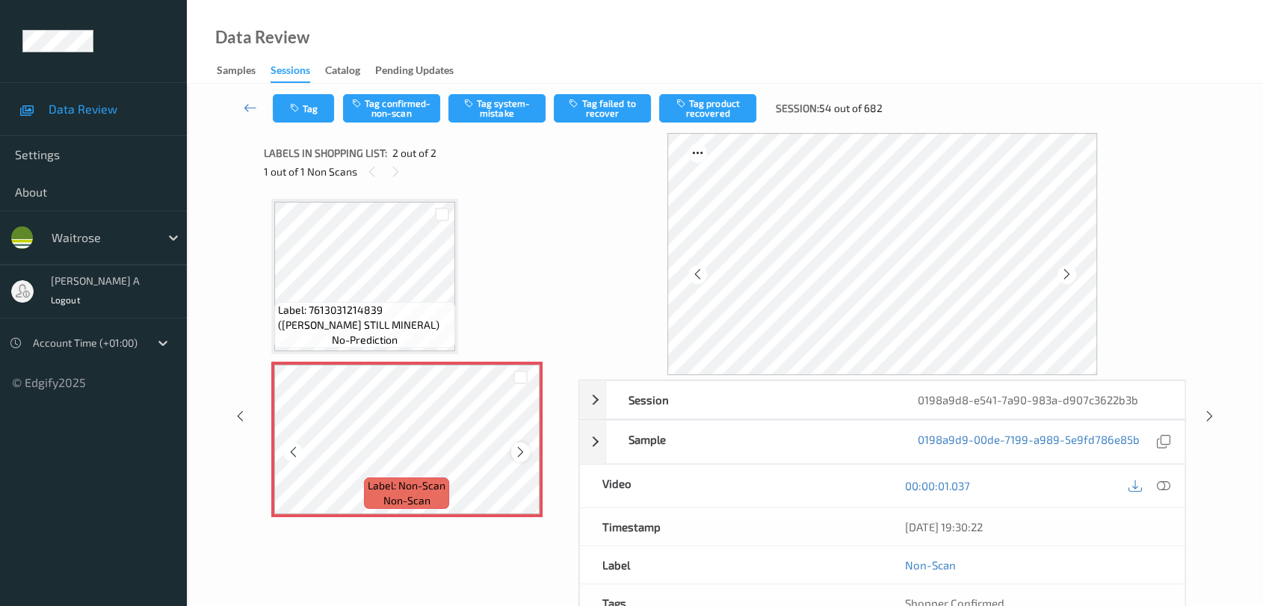
click at [514, 453] on icon at bounding box center [520, 452] width 13 height 13
click at [819, 486] on icon at bounding box center [1163, 485] width 13 height 13
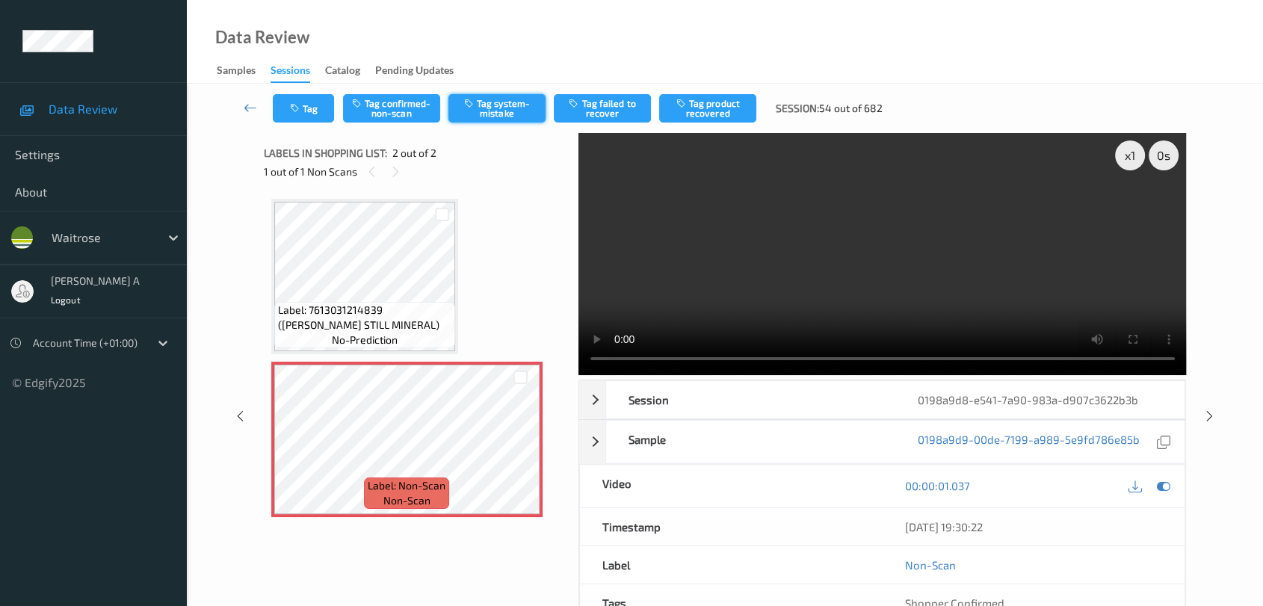
click at [490, 111] on button "Tag system-mistake" at bounding box center [497, 108] width 97 height 28
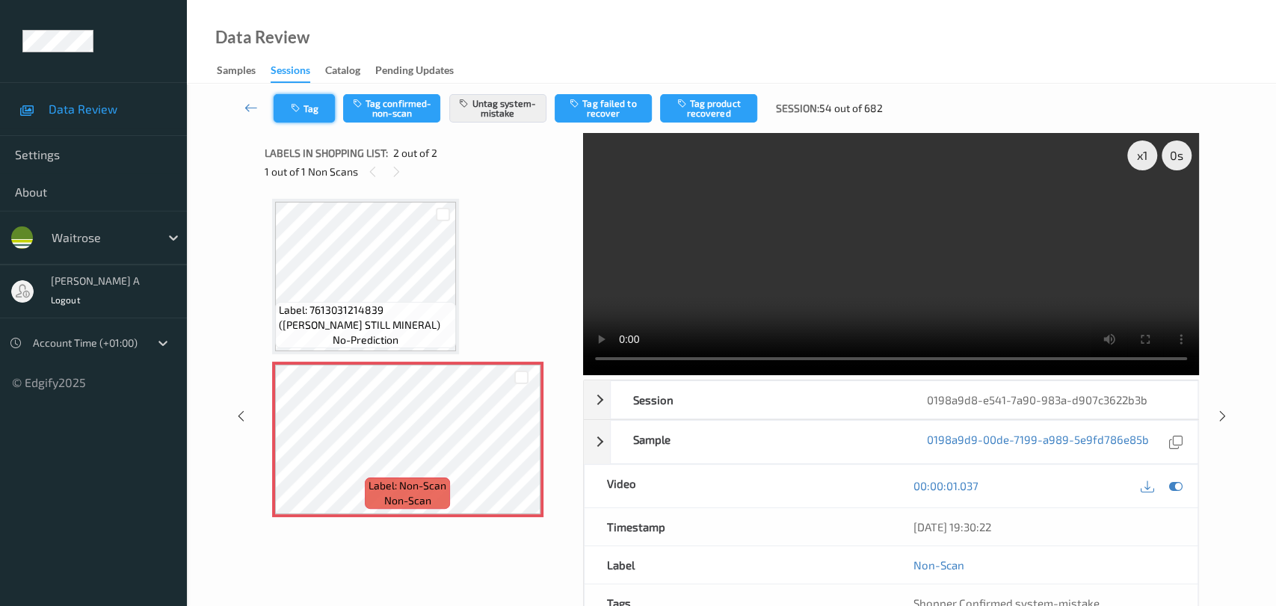
click at [310, 115] on button "Tag" at bounding box center [304, 108] width 61 height 28
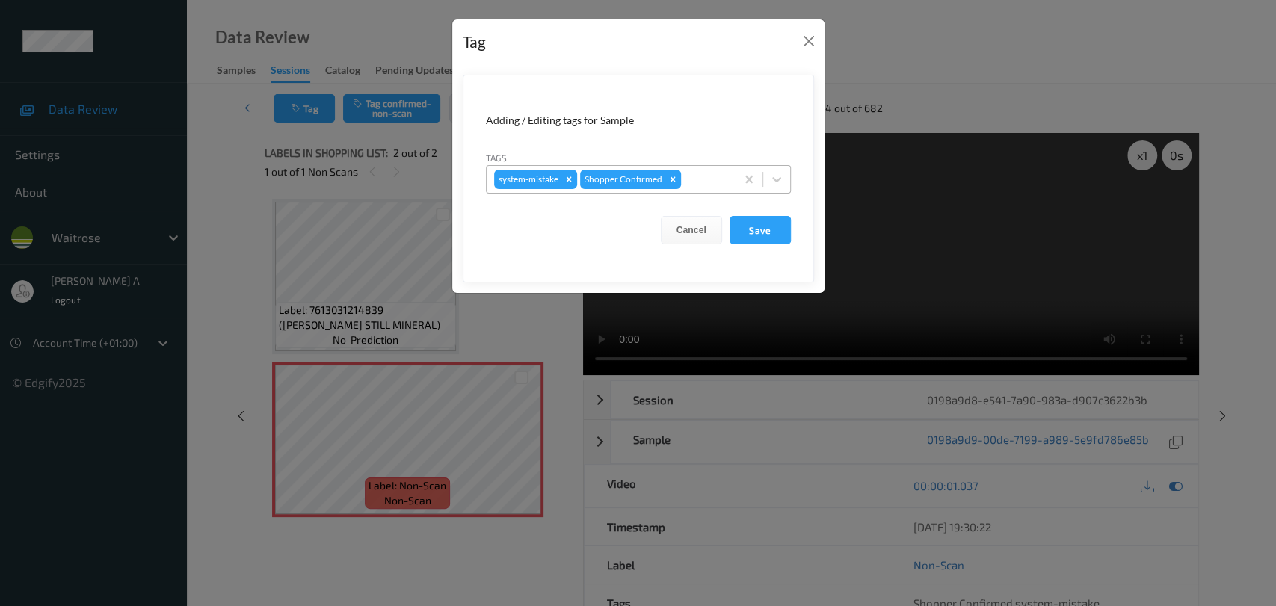
click at [707, 182] on div at bounding box center [706, 179] width 44 height 18
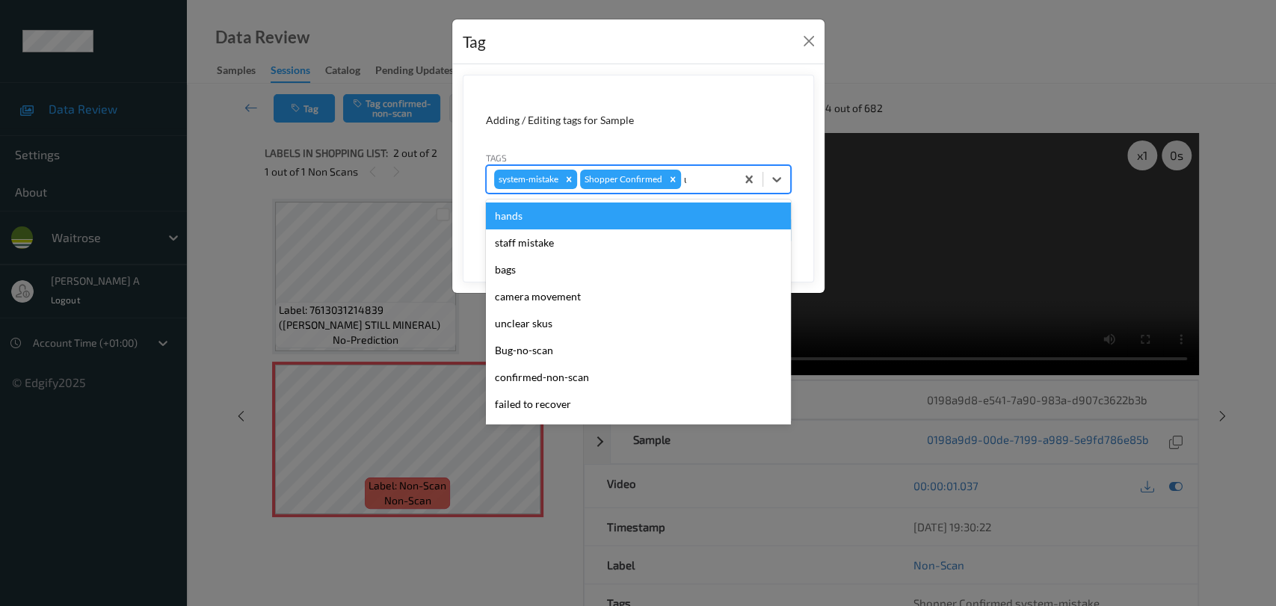
type input "un"
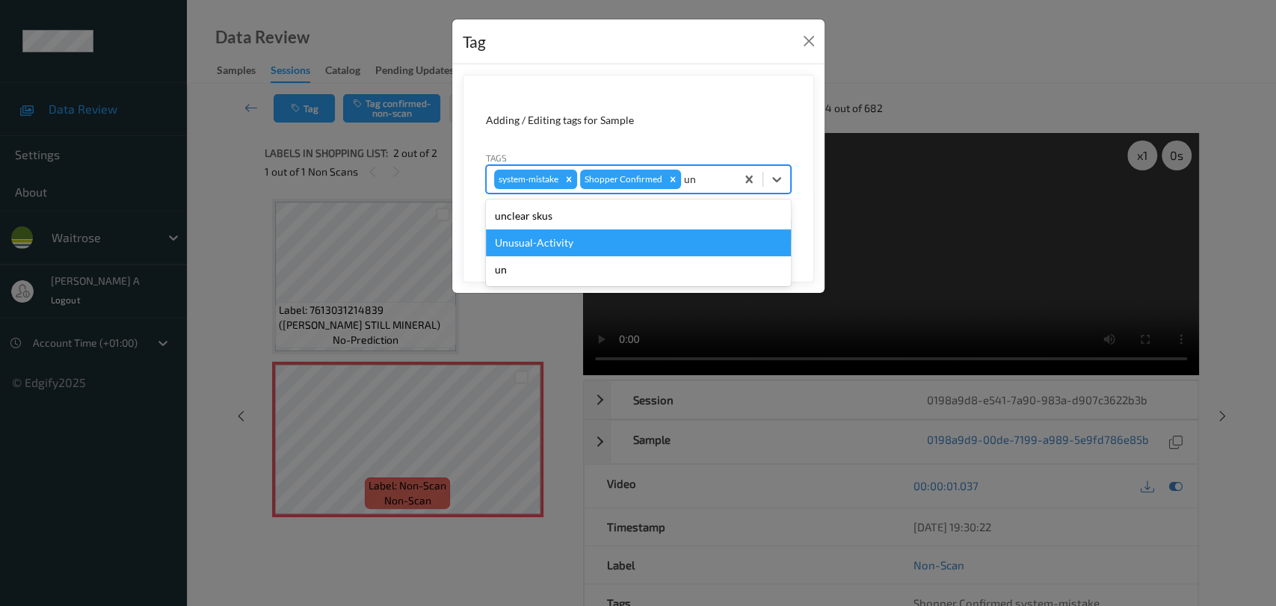
click at [579, 235] on div "Unusual-Activity" at bounding box center [638, 243] width 305 height 27
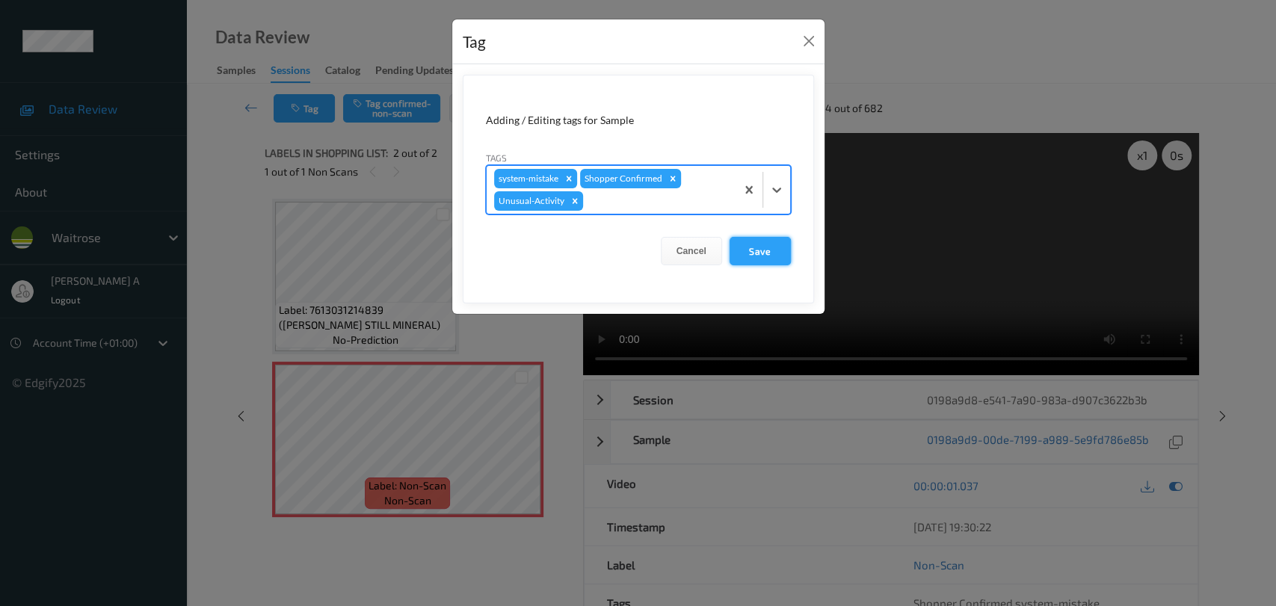
click at [757, 251] on button "Save" at bounding box center [760, 251] width 61 height 28
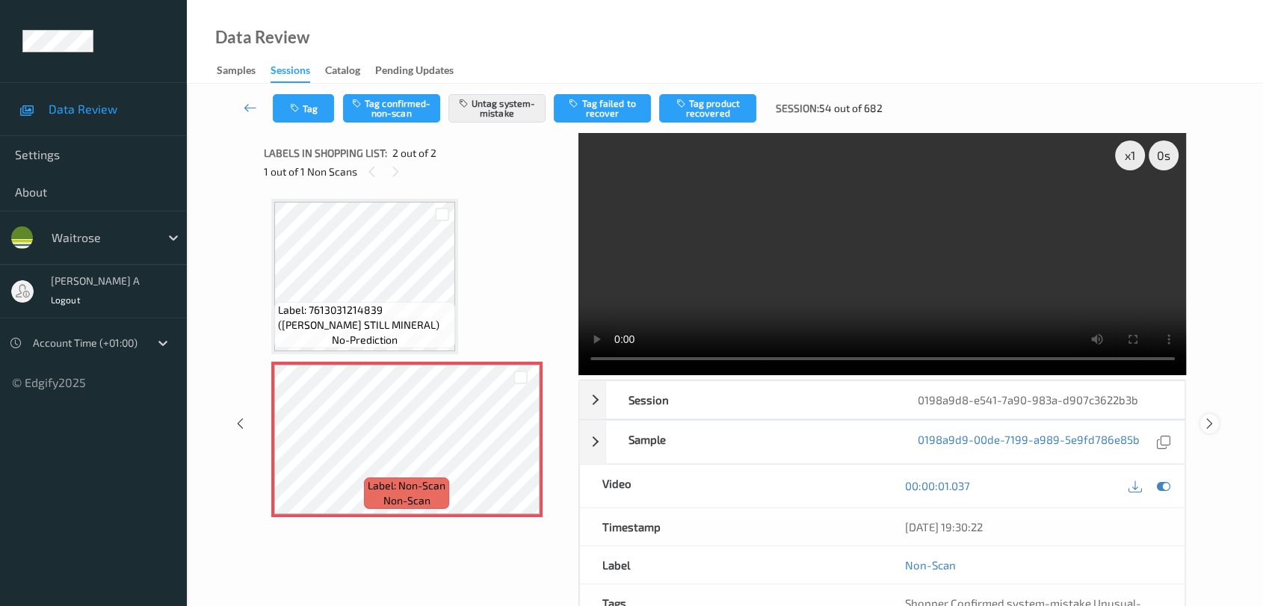
click at [819, 429] on icon at bounding box center [1210, 423] width 13 height 13
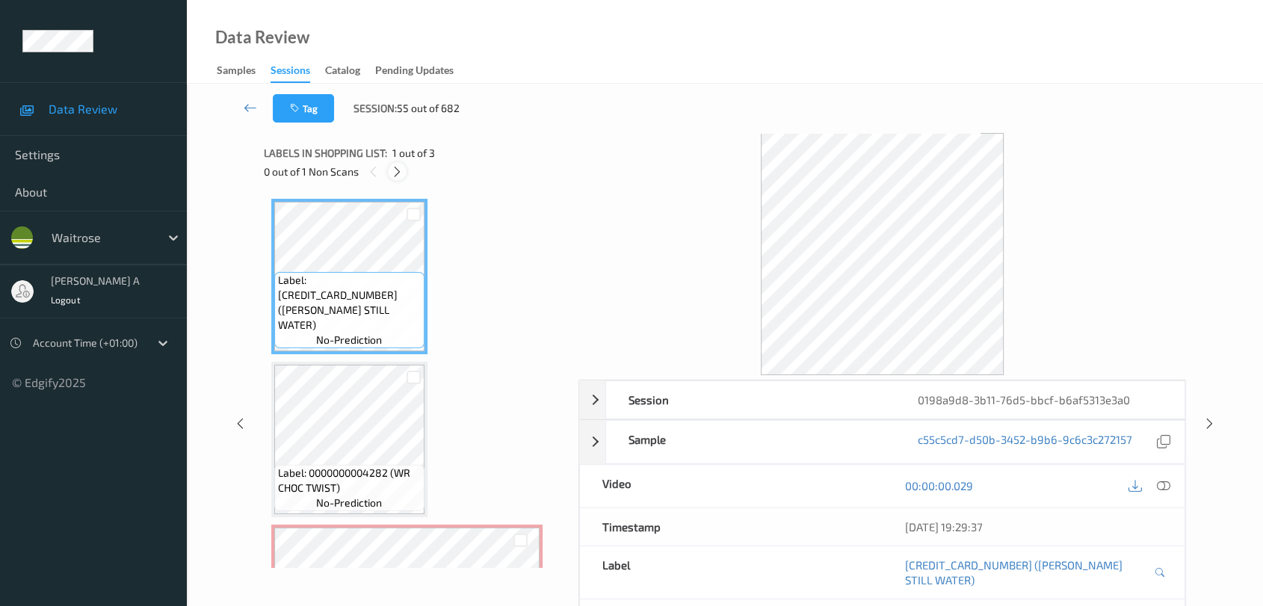
click at [399, 168] on icon at bounding box center [397, 171] width 13 height 13
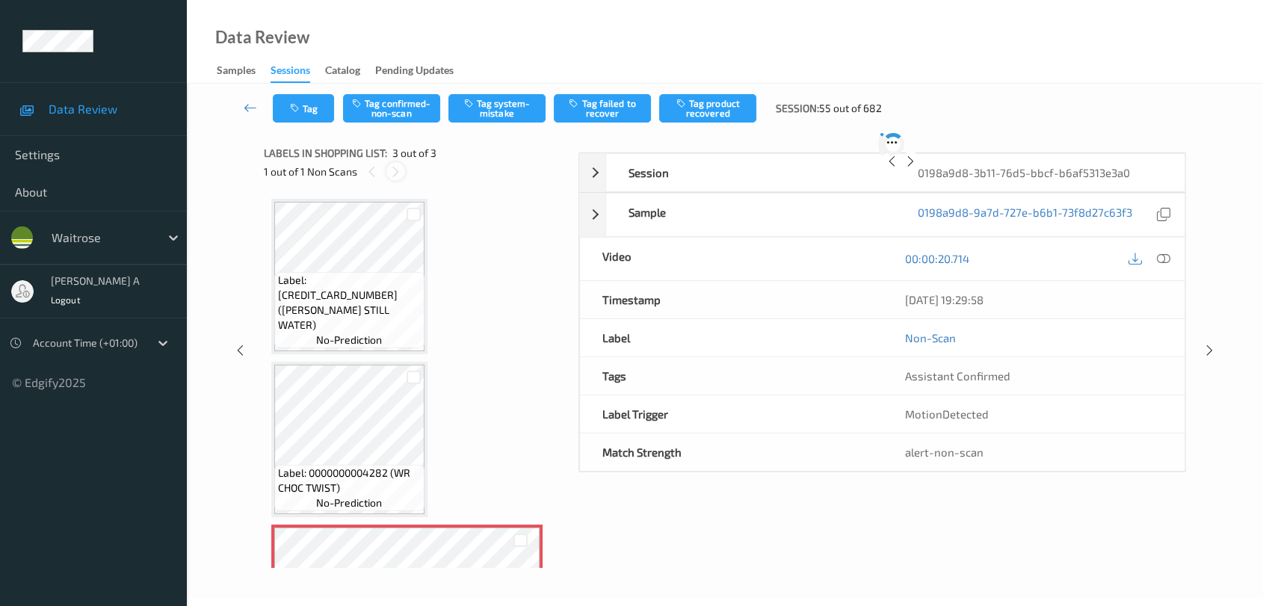
scroll to position [117, 0]
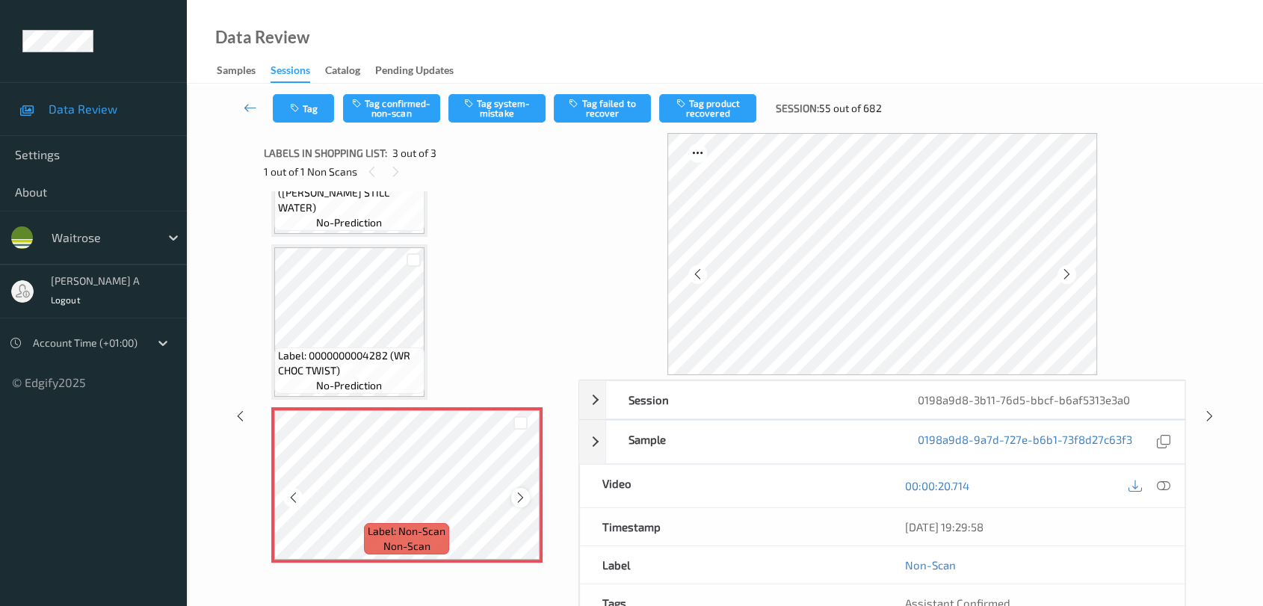
click at [525, 492] on icon at bounding box center [520, 497] width 13 height 13
click at [523, 491] on icon at bounding box center [520, 497] width 13 height 13
click at [523, 492] on icon at bounding box center [520, 497] width 13 height 13
click at [523, 493] on icon at bounding box center [520, 497] width 13 height 13
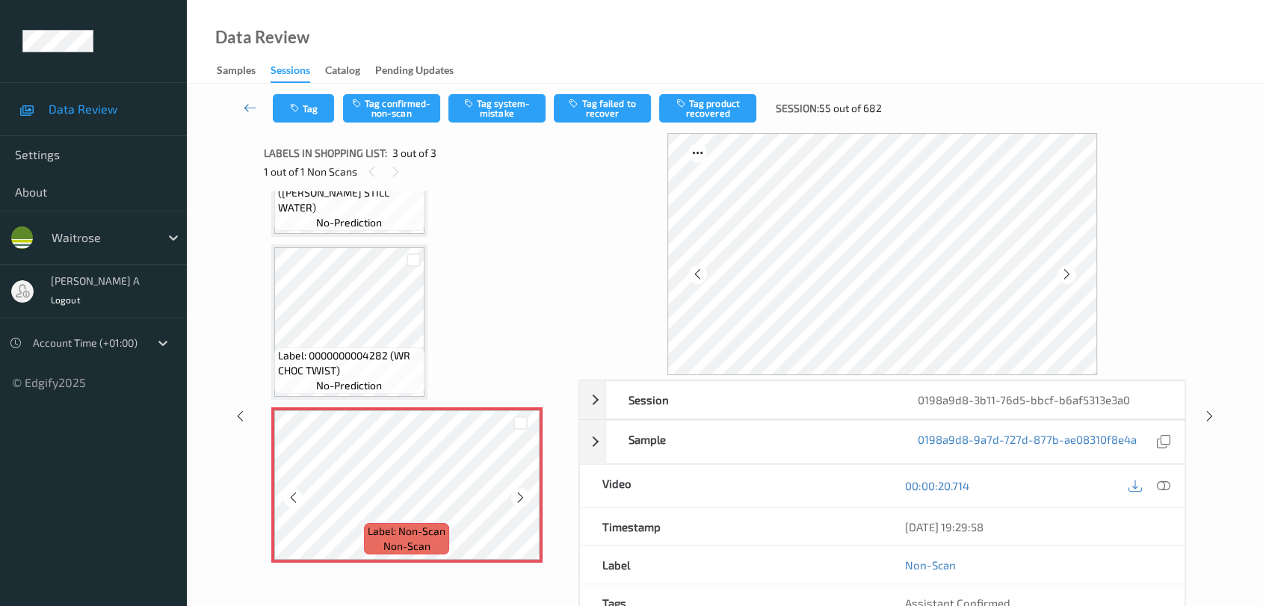
click at [523, 493] on icon at bounding box center [520, 497] width 13 height 13
click at [819, 486] on icon at bounding box center [1163, 485] width 13 height 13
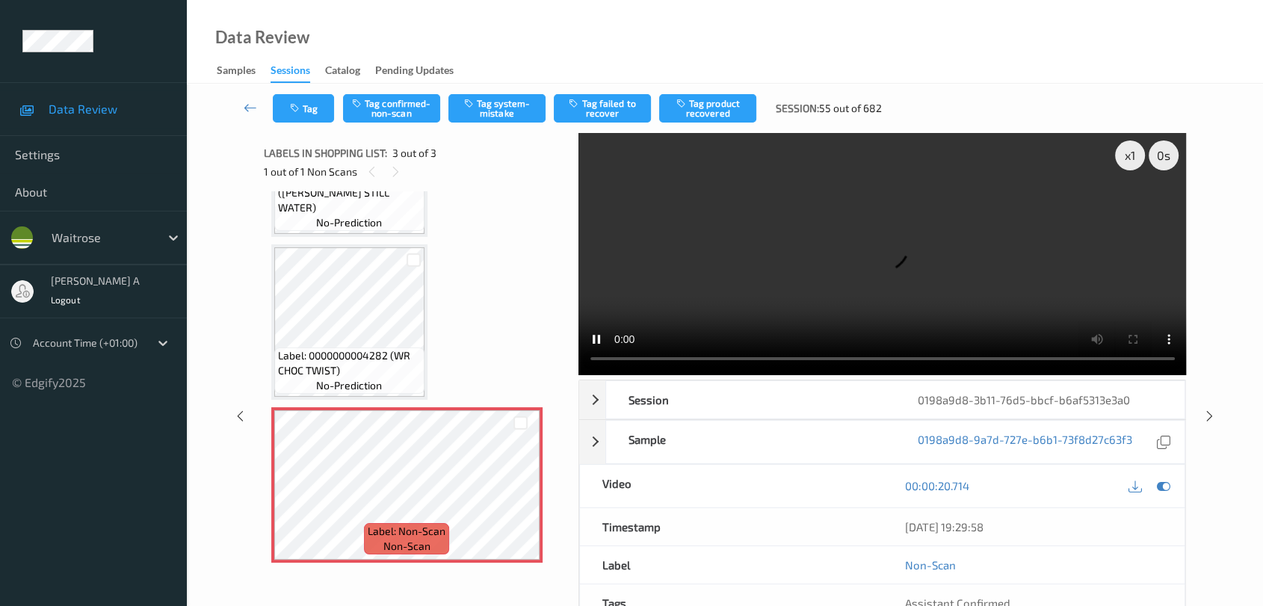
scroll to position [6, 0]
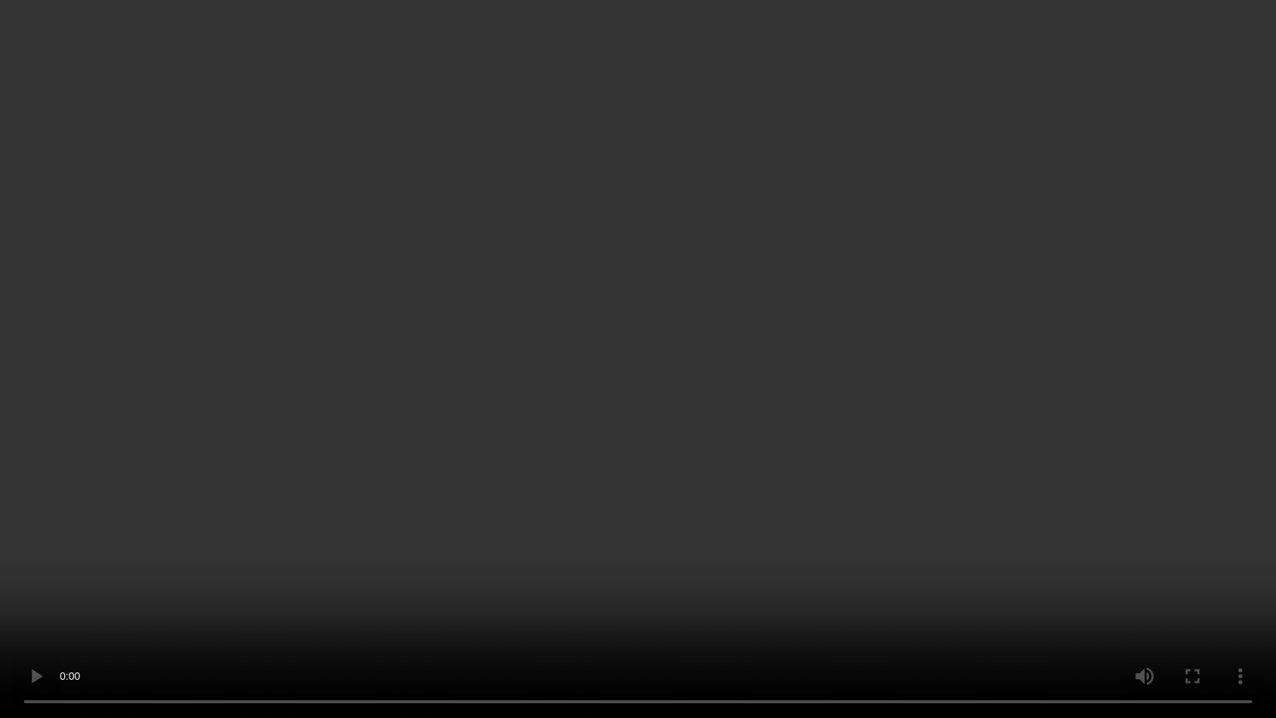
click at [200, 603] on video at bounding box center [638, 359] width 1276 height 718
click at [550, 213] on video at bounding box center [638, 359] width 1276 height 718
click at [613, 59] on video at bounding box center [638, 359] width 1276 height 718
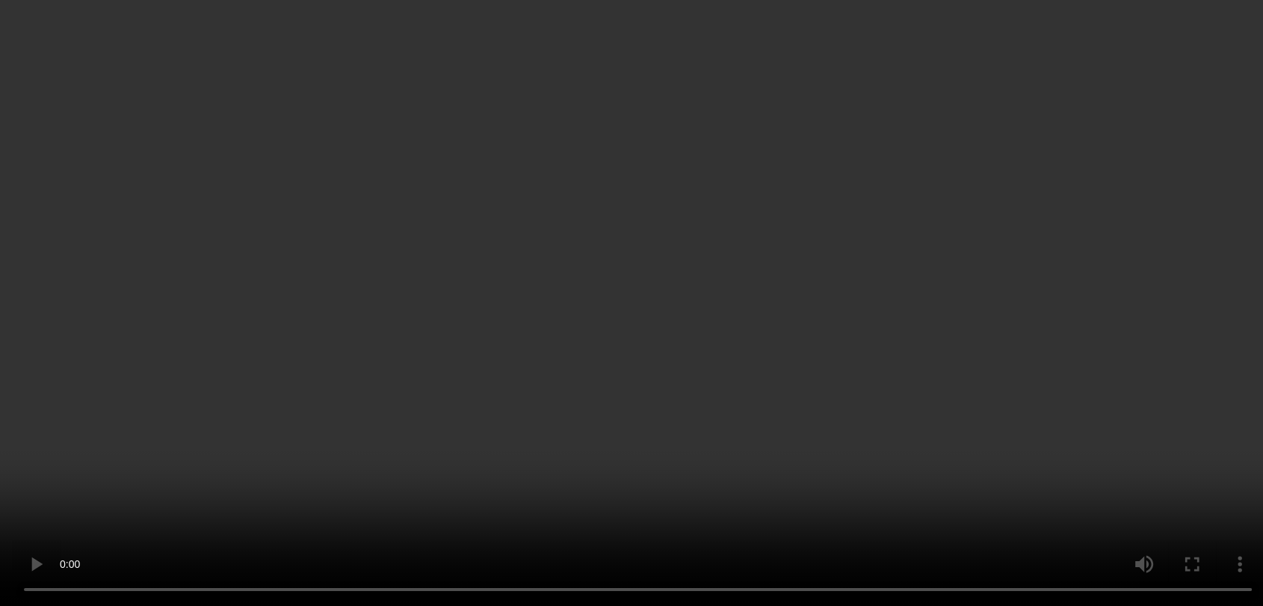
scroll to position [117, 0]
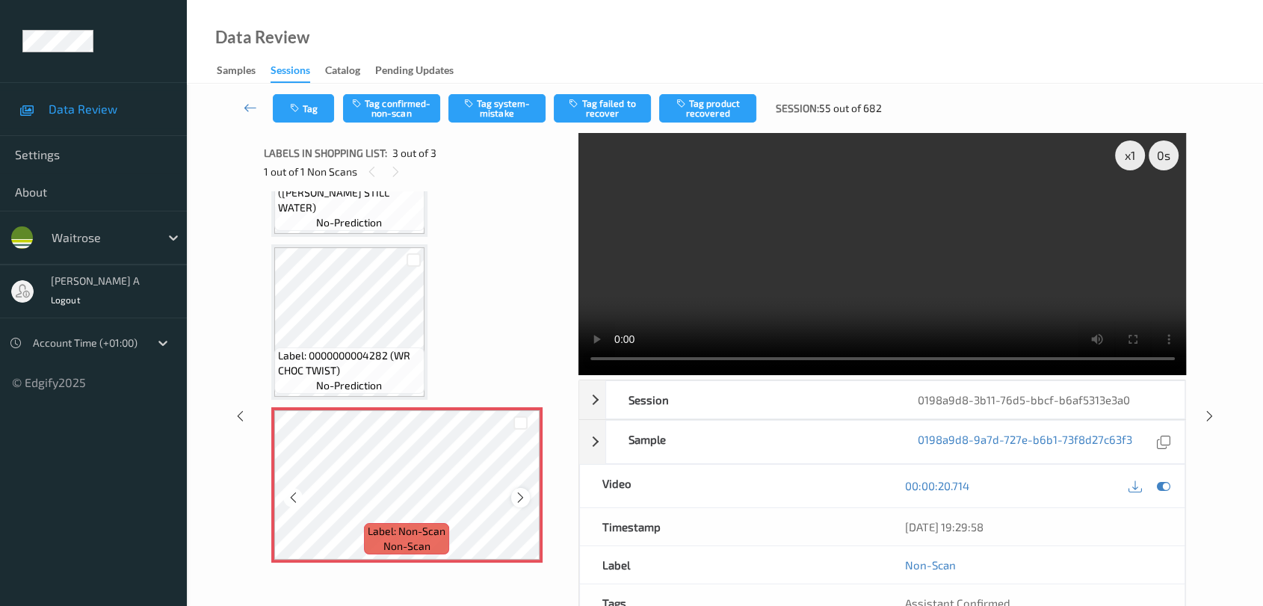
click at [517, 495] on icon at bounding box center [520, 497] width 13 height 13
click at [517, 106] on button "Tag system-mistake" at bounding box center [497, 108] width 97 height 28
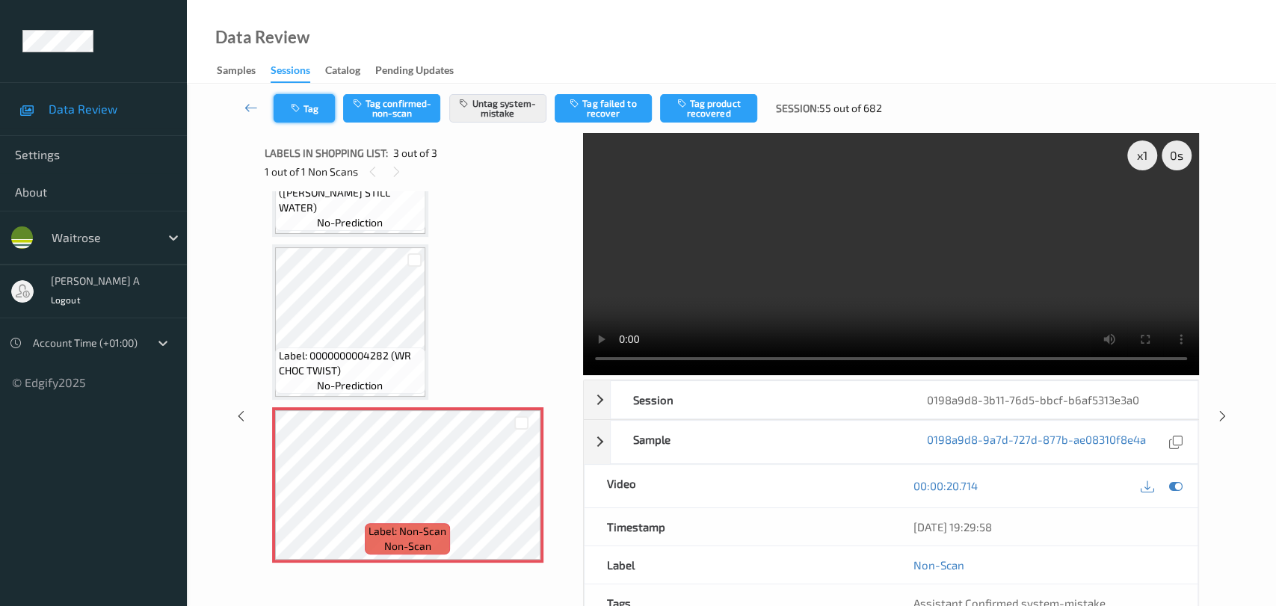
click at [314, 117] on button "Tag" at bounding box center [304, 108] width 61 height 28
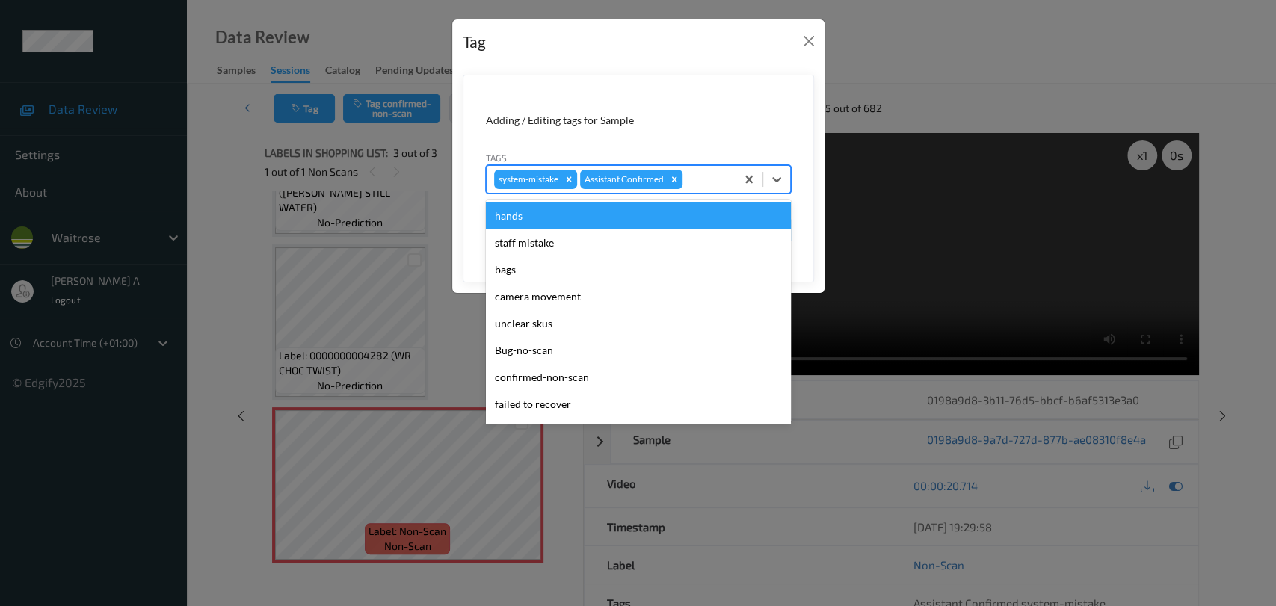
click at [706, 176] on div at bounding box center [707, 179] width 43 height 18
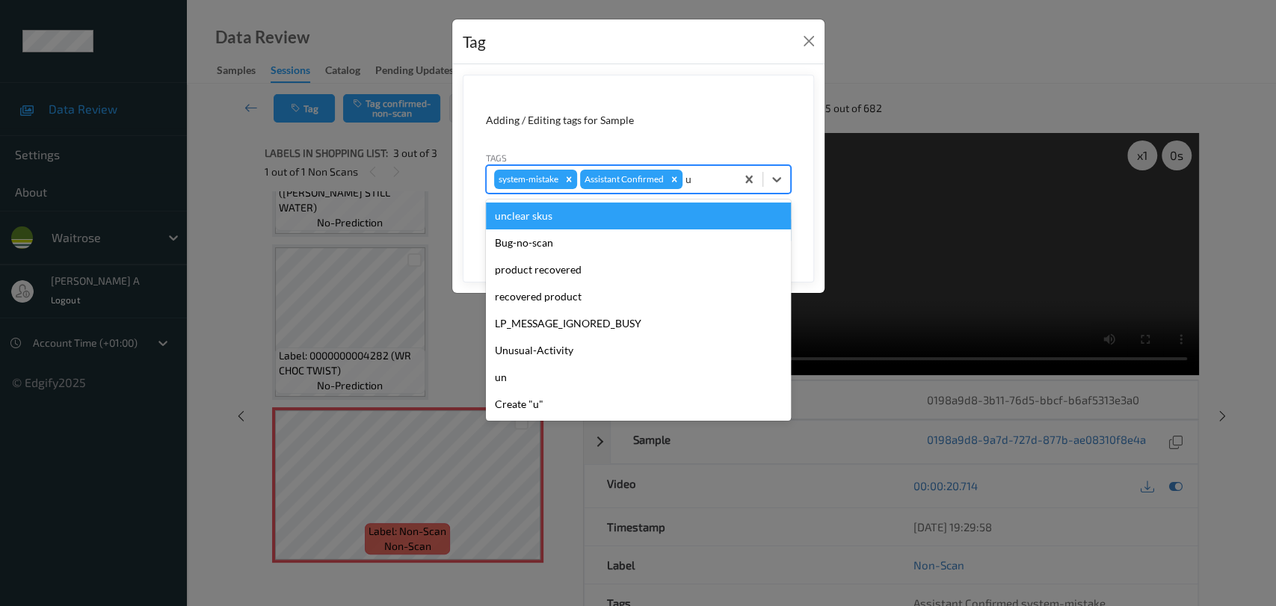
type input "un"
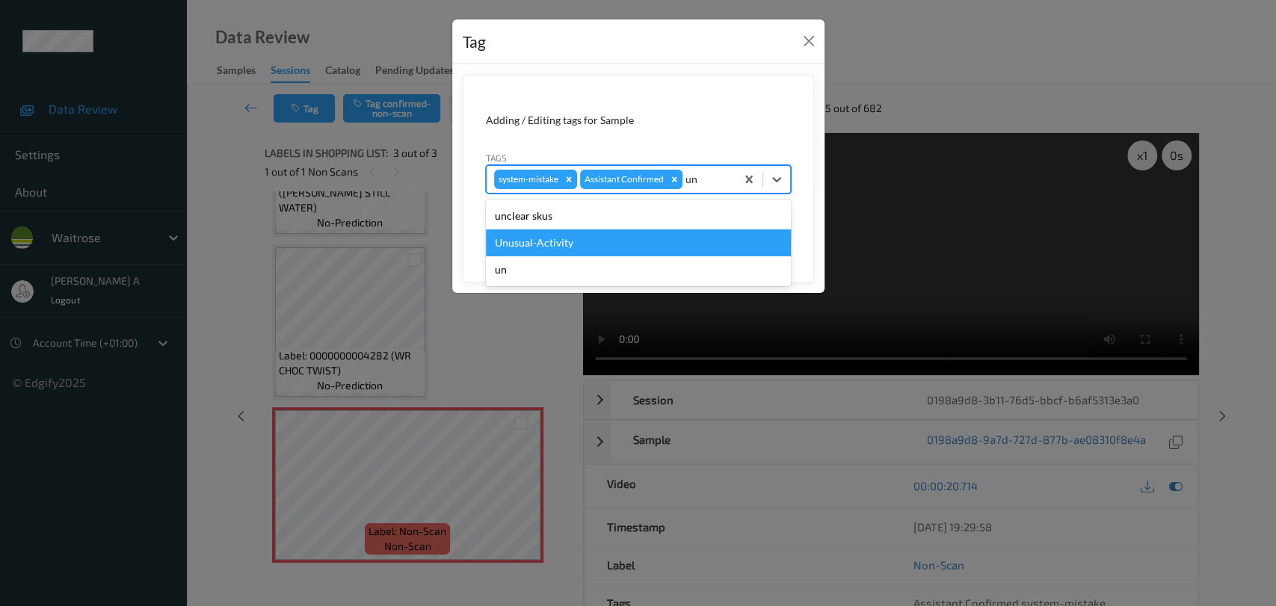
click at [604, 230] on div "Unusual-Activity" at bounding box center [638, 243] width 305 height 27
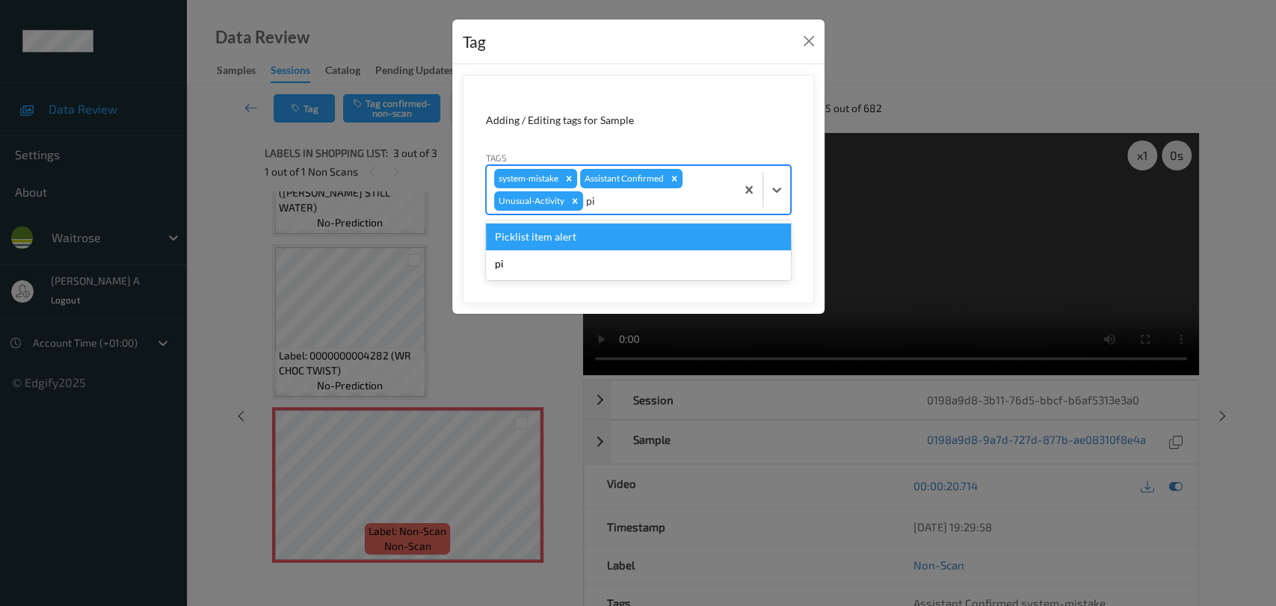
type input "pic"
click at [604, 230] on div "Picklist item alert" at bounding box center [638, 237] width 305 height 27
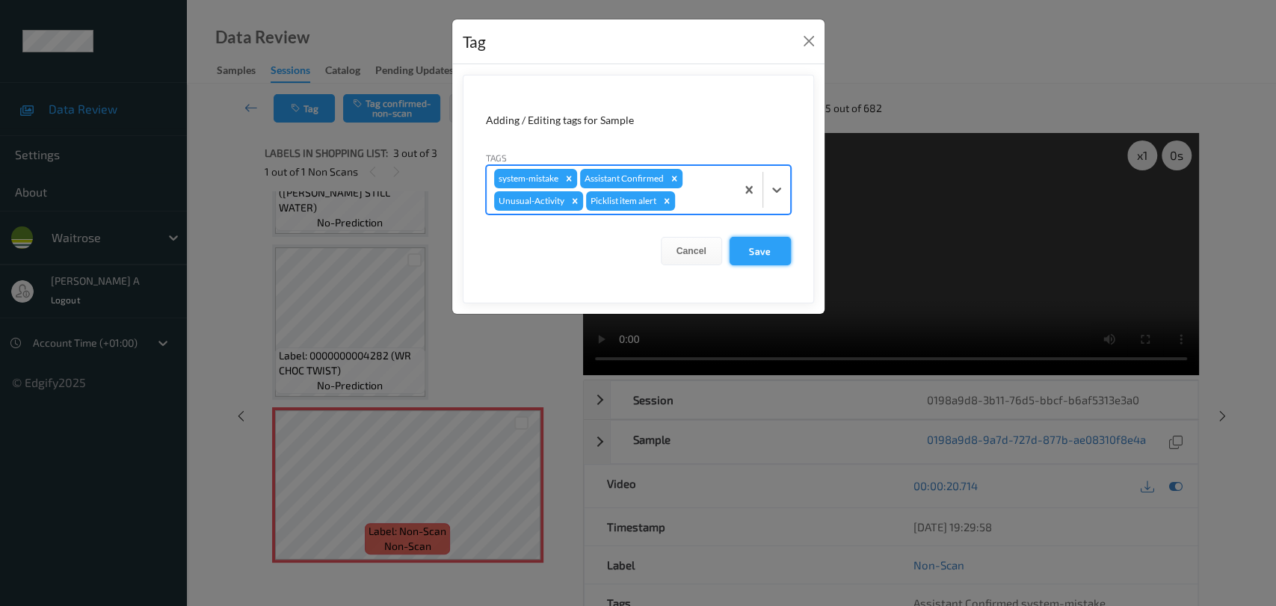
click at [754, 258] on button "Save" at bounding box center [760, 251] width 61 height 28
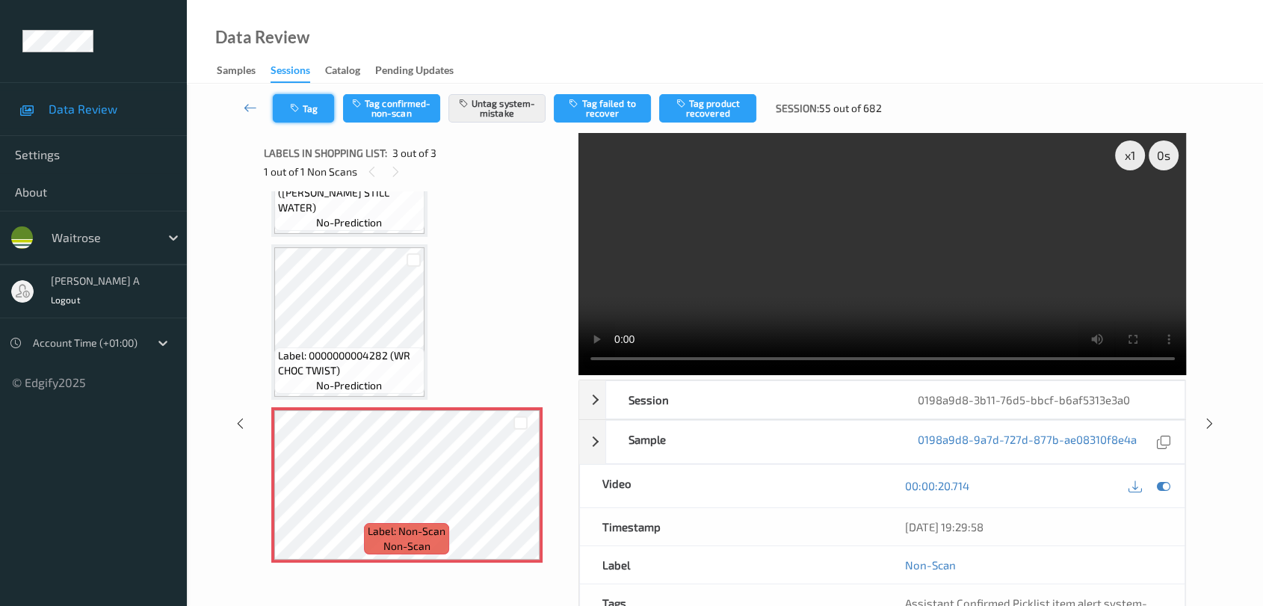
click at [308, 105] on button "Tag" at bounding box center [303, 108] width 61 height 28
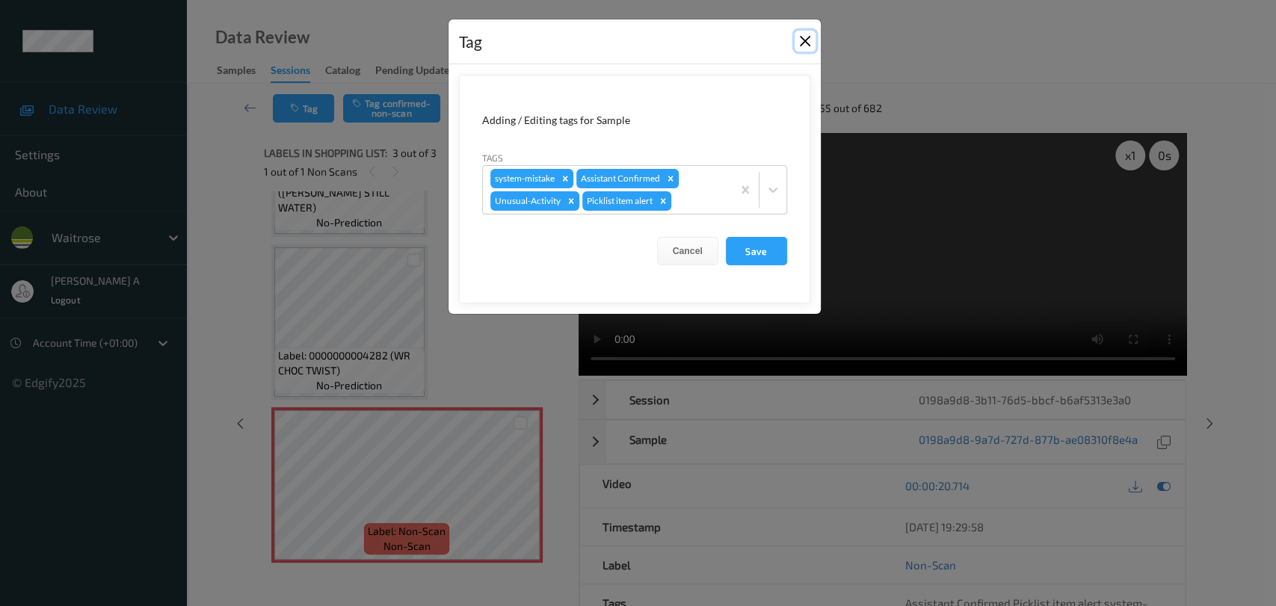
click at [804, 46] on button "Close" at bounding box center [805, 41] width 21 height 21
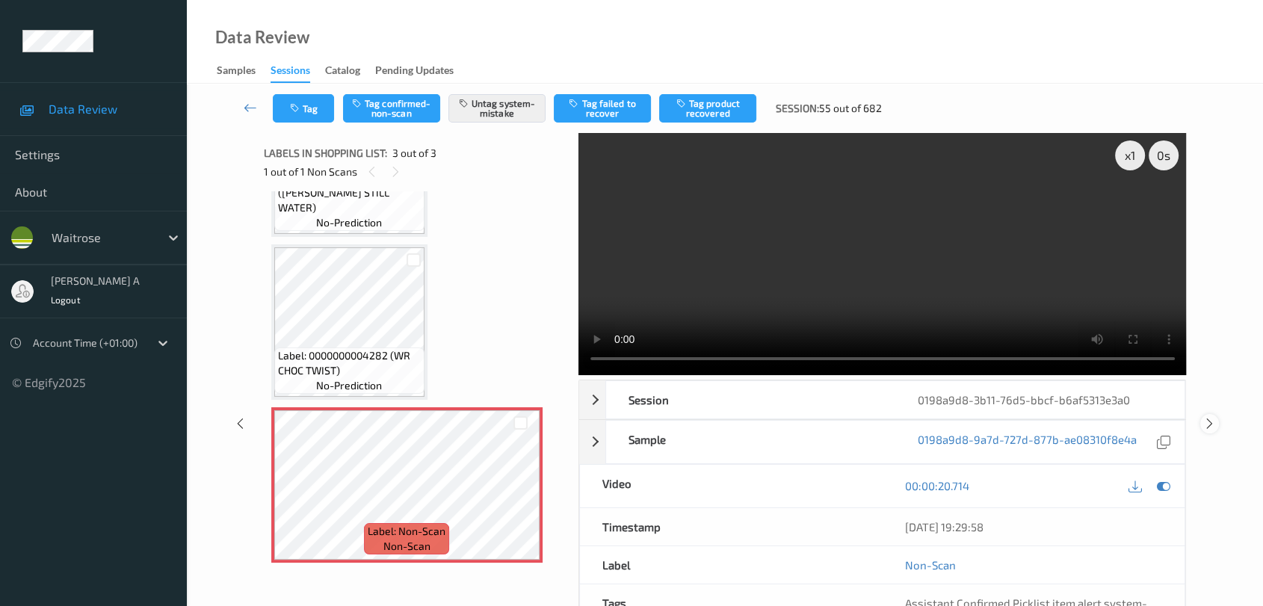
click at [819, 420] on icon at bounding box center [1210, 423] width 13 height 13
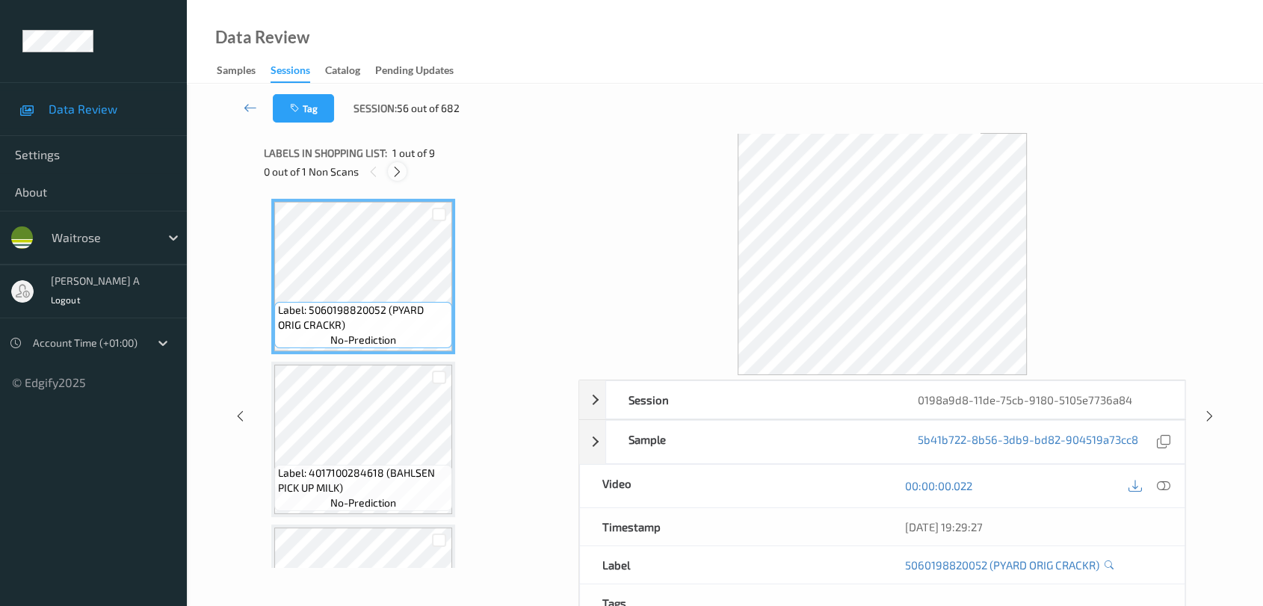
click at [399, 167] on icon at bounding box center [397, 171] width 13 height 13
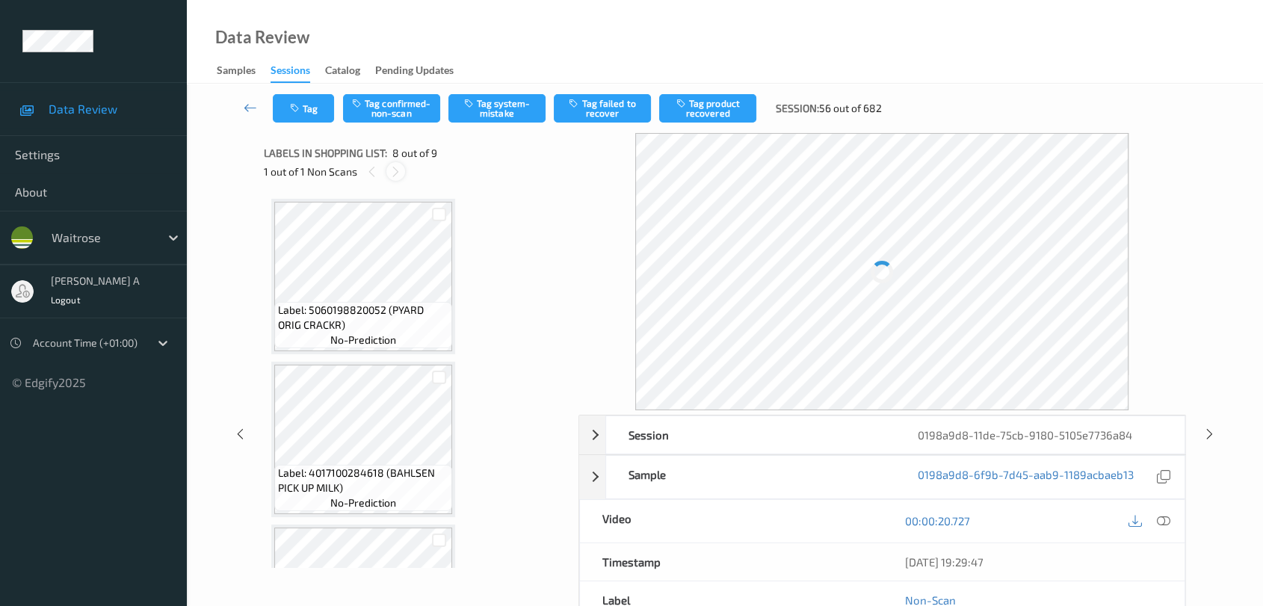
scroll to position [981, 0]
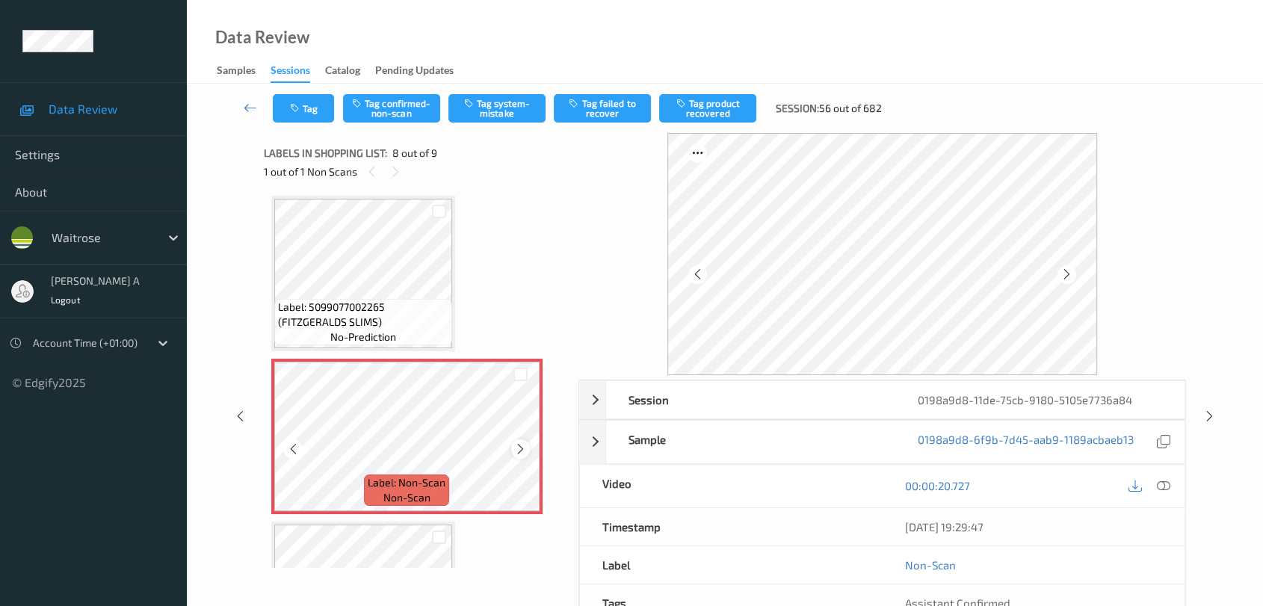
click at [517, 449] on icon at bounding box center [520, 449] width 13 height 13
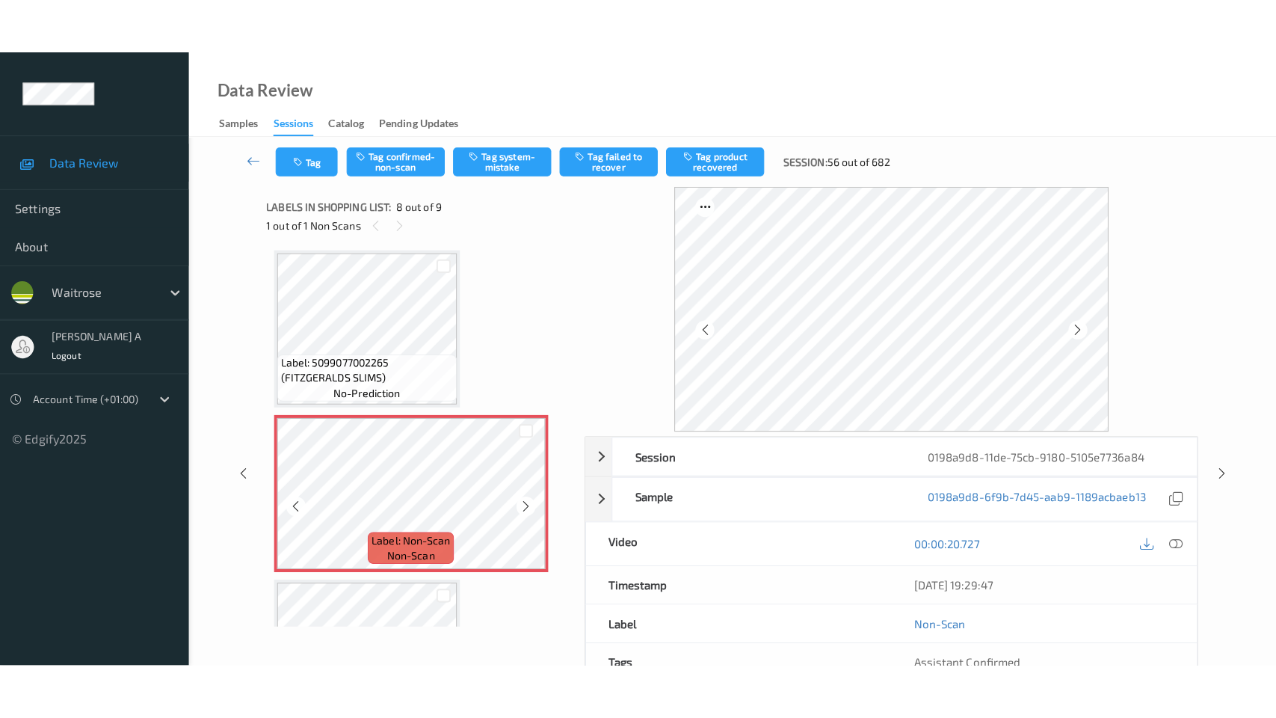
scroll to position [1065, 0]
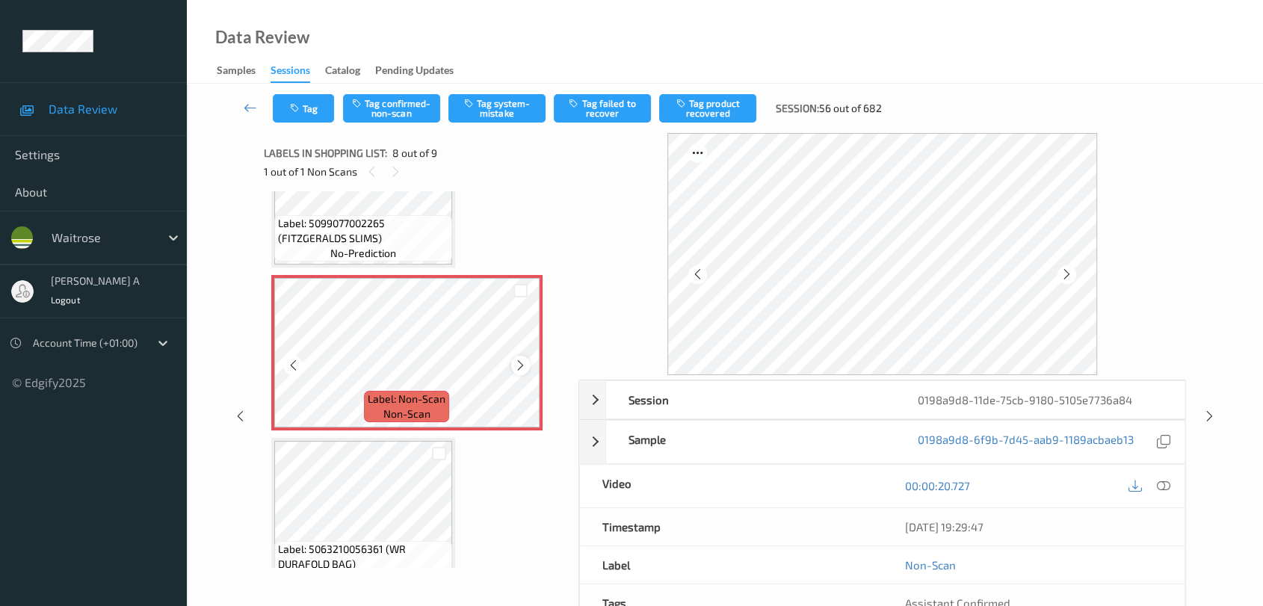
click at [525, 361] on icon at bounding box center [520, 365] width 13 height 13
click at [819, 476] on div at bounding box center [1164, 486] width 20 height 20
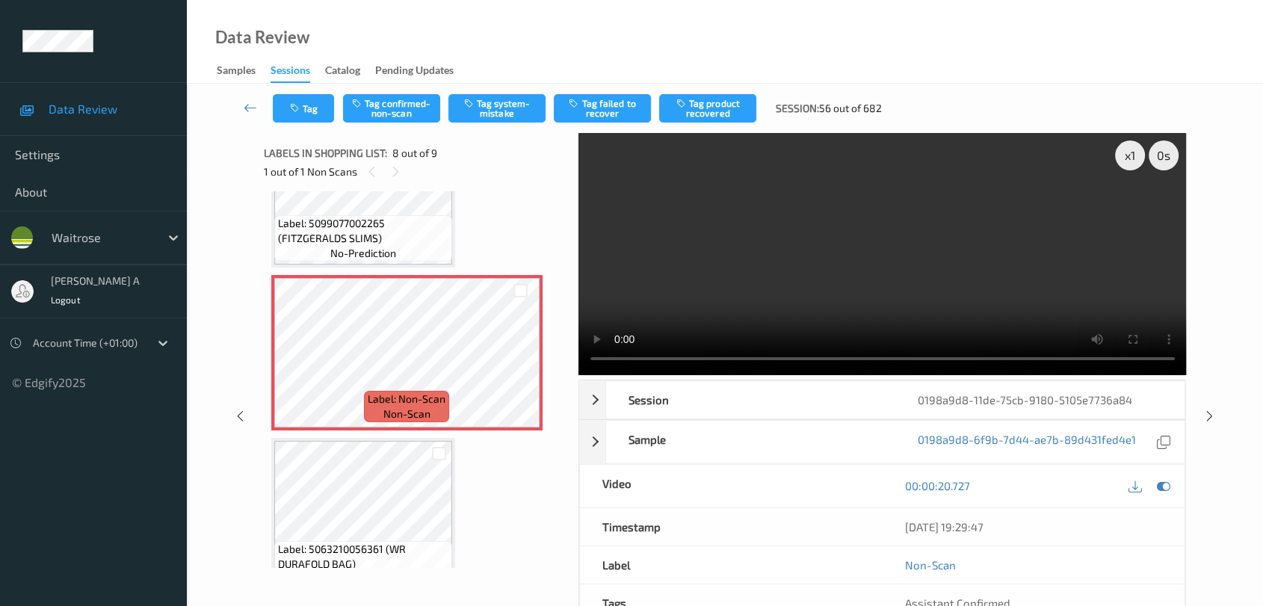
scroll to position [980, 0]
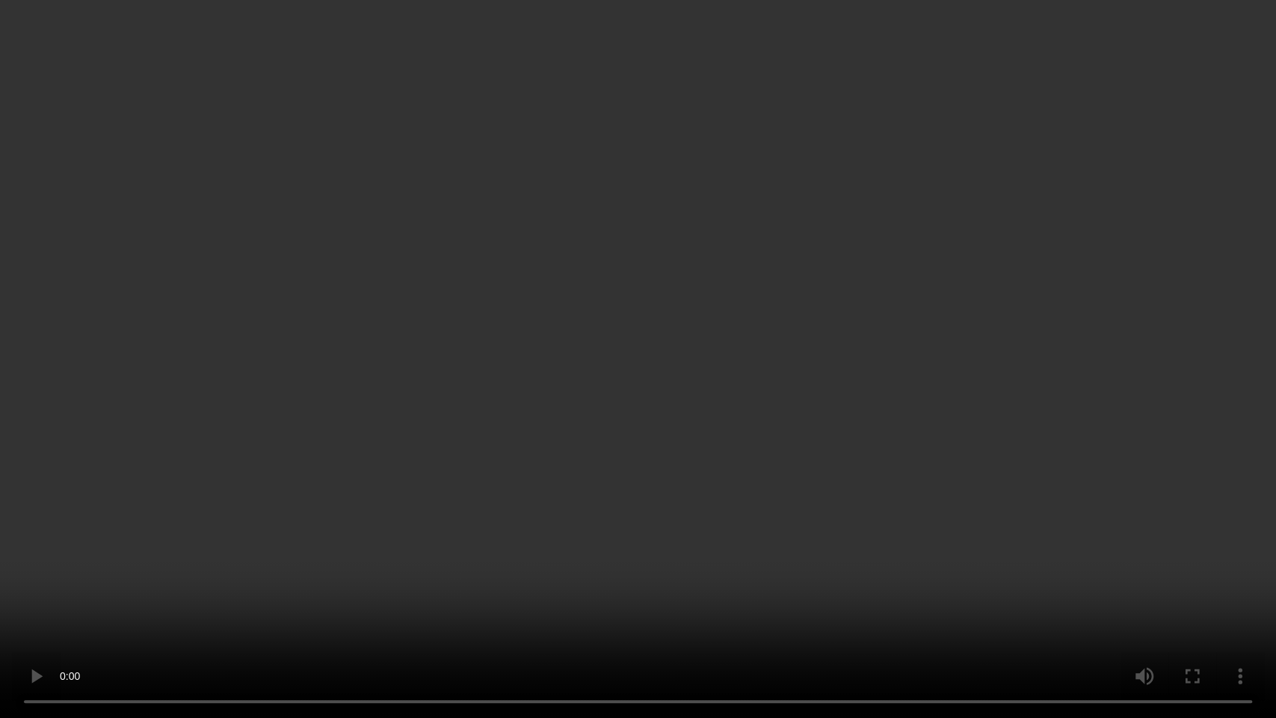
click at [819, 501] on video at bounding box center [638, 359] width 1276 height 718
click at [647, 342] on video at bounding box center [638, 359] width 1276 height 718
click at [655, 411] on video at bounding box center [638, 359] width 1276 height 718
click at [642, 190] on video at bounding box center [638, 359] width 1276 height 718
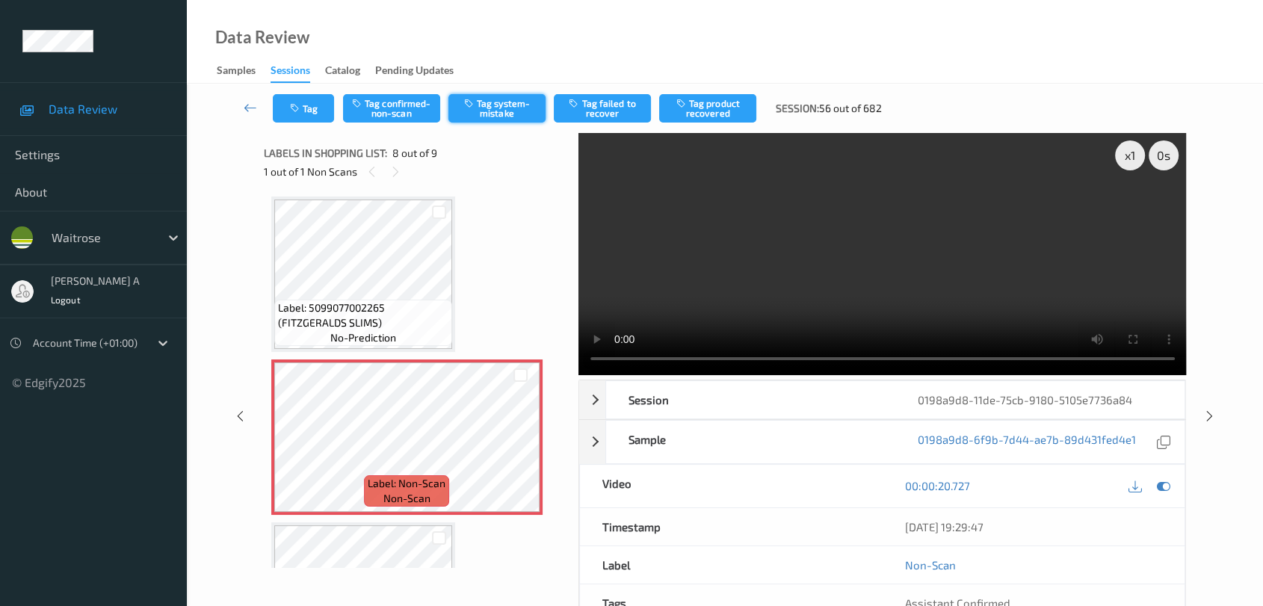
click at [490, 106] on button "Tag system-mistake" at bounding box center [497, 108] width 97 height 28
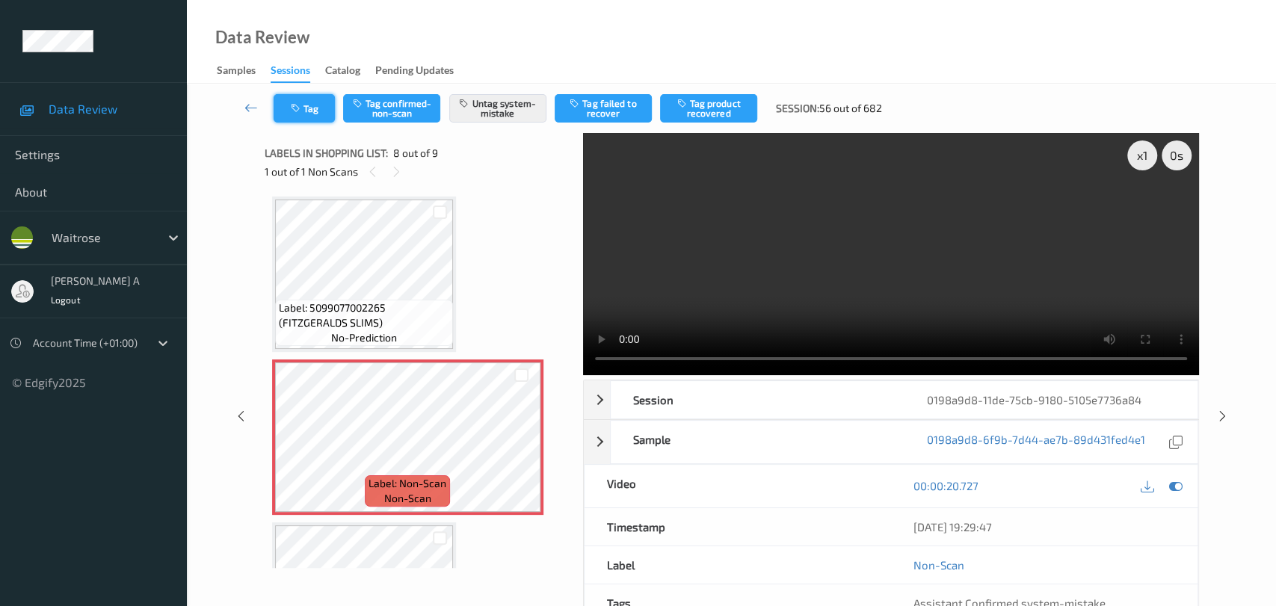
click at [305, 103] on button "Tag" at bounding box center [304, 108] width 61 height 28
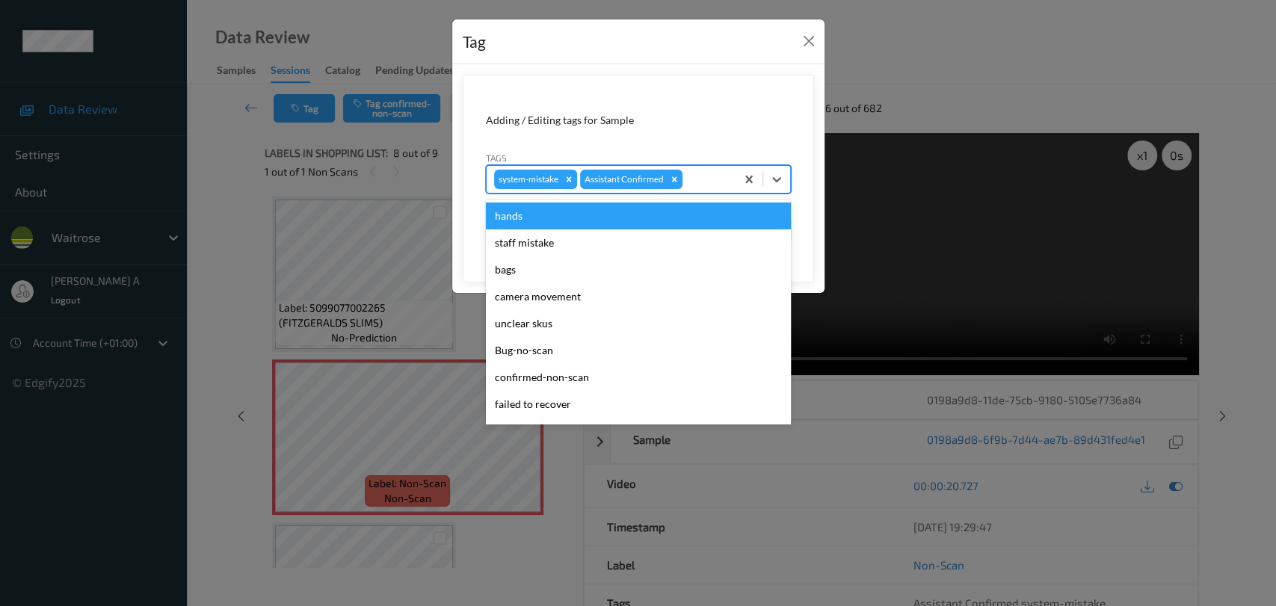
click at [694, 175] on div at bounding box center [707, 179] width 43 height 18
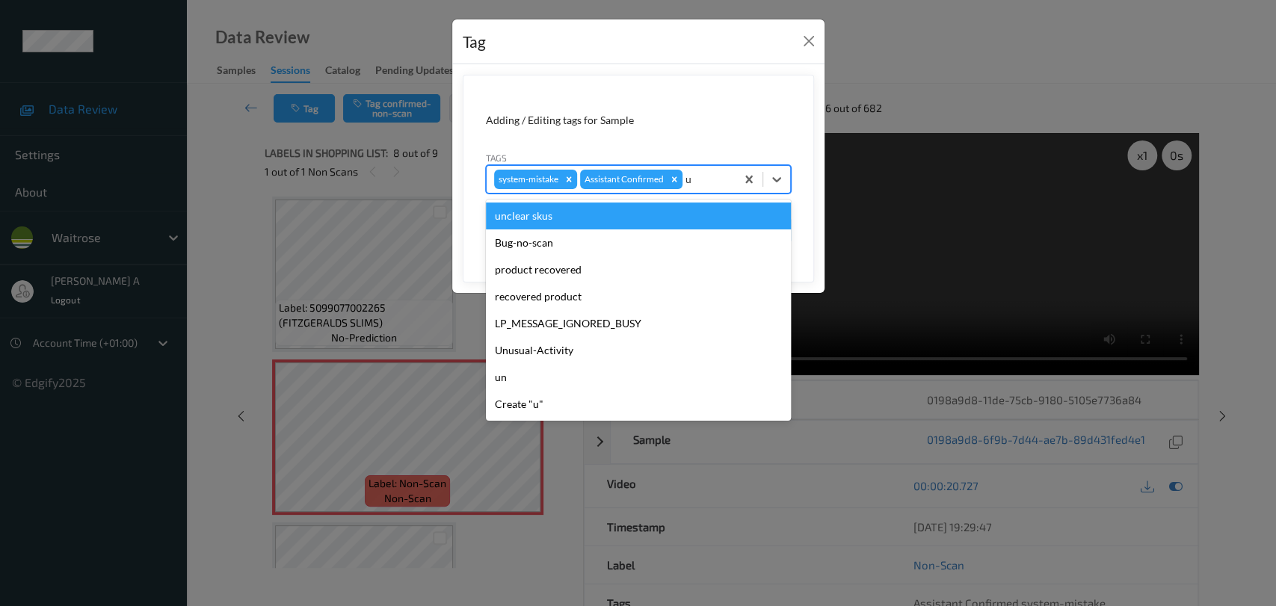
type input "un"
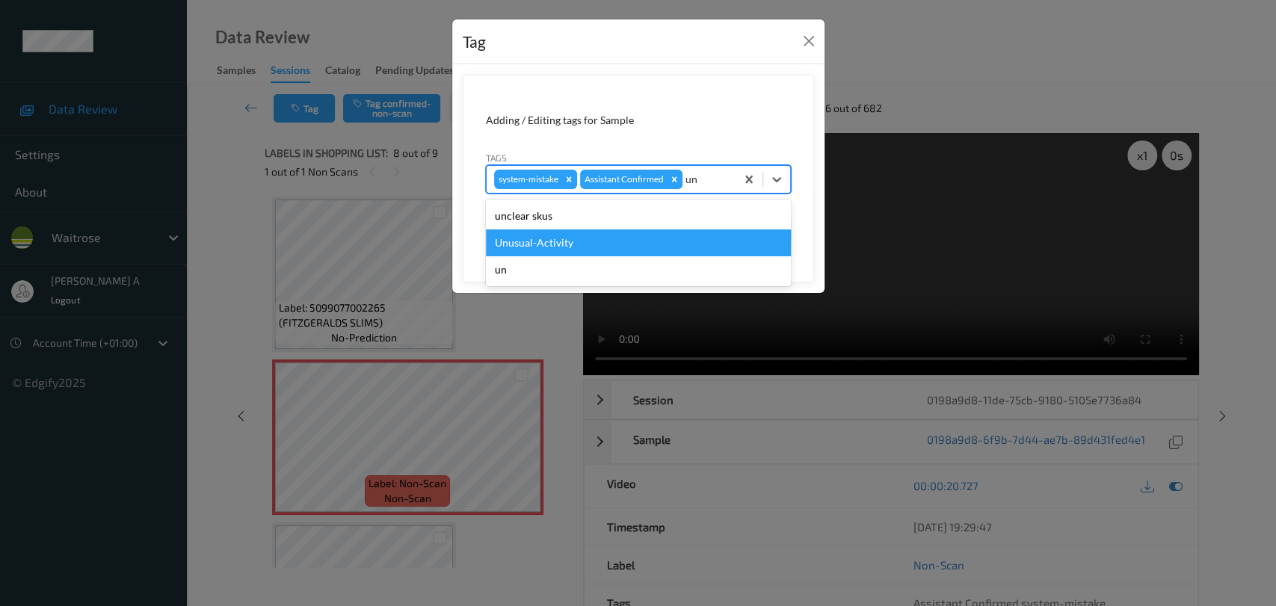
click at [569, 238] on div "Unusual-Activity" at bounding box center [638, 243] width 305 height 27
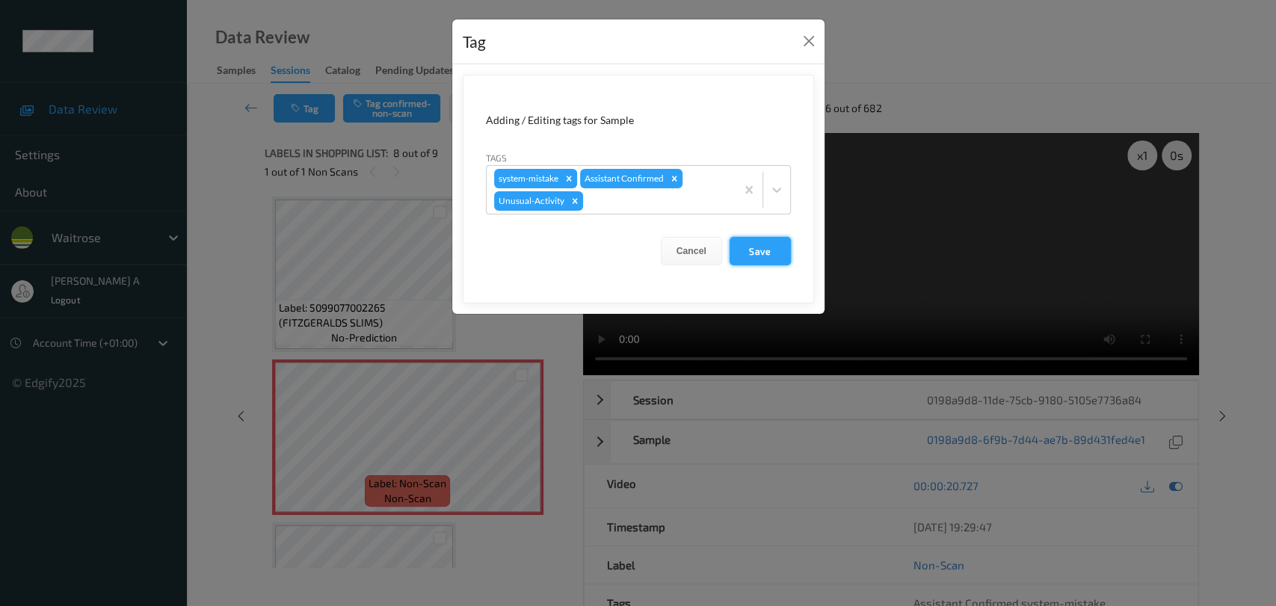
click at [760, 248] on button "Save" at bounding box center [760, 251] width 61 height 28
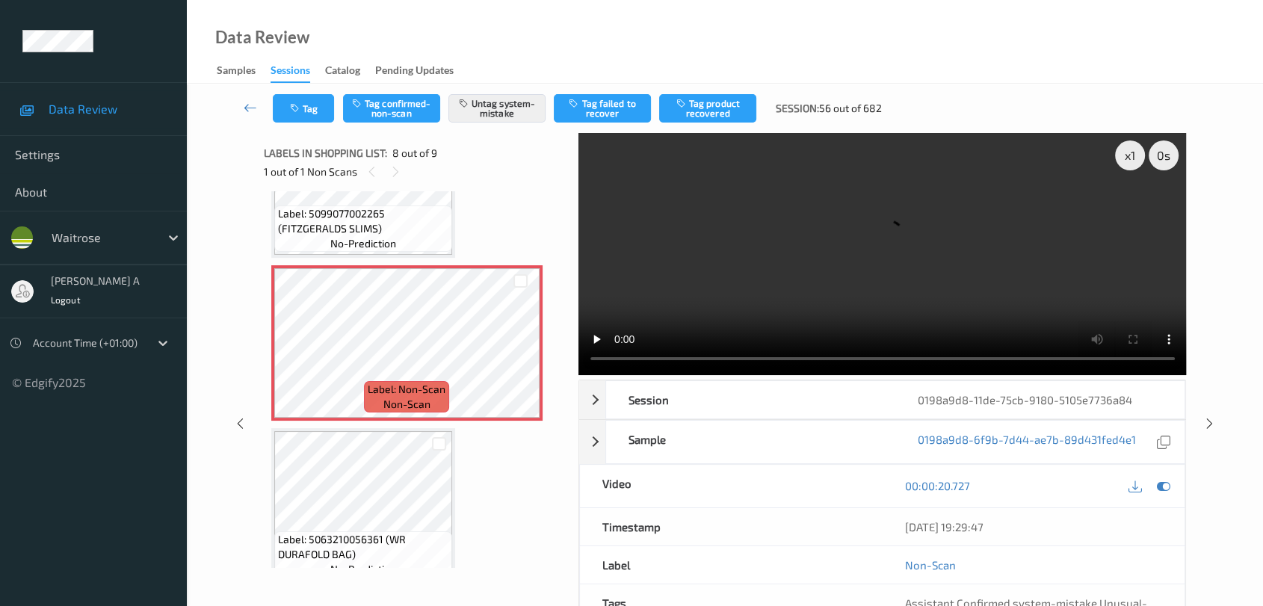
scroll to position [1092, 0]
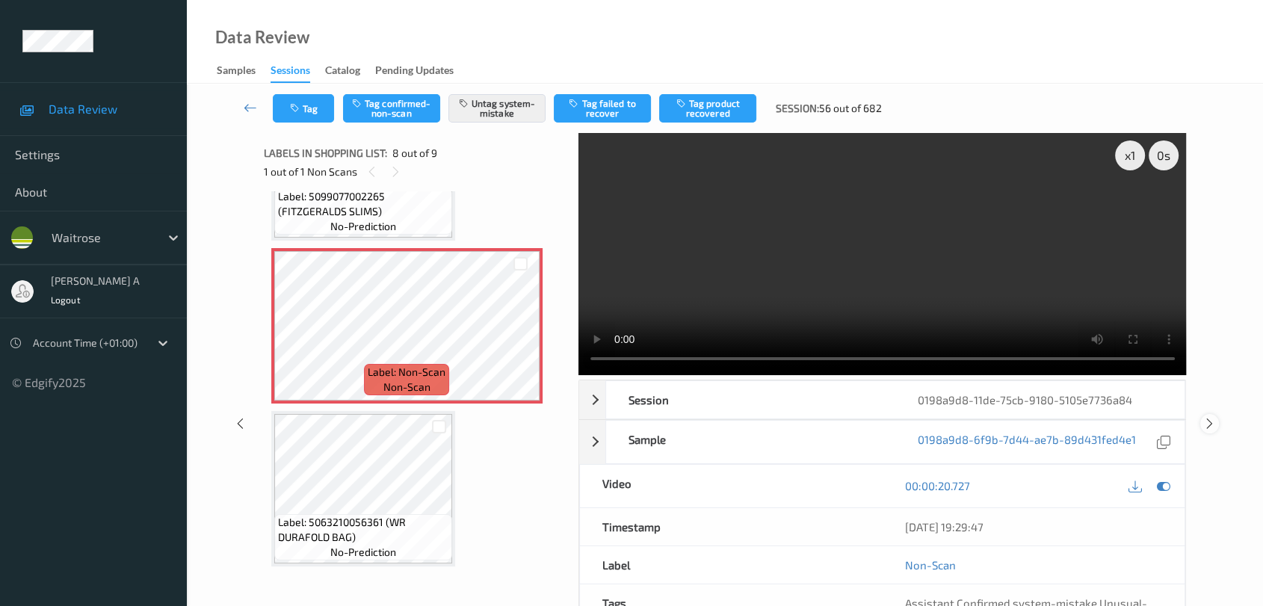
click at [819, 420] on icon at bounding box center [1210, 423] width 13 height 13
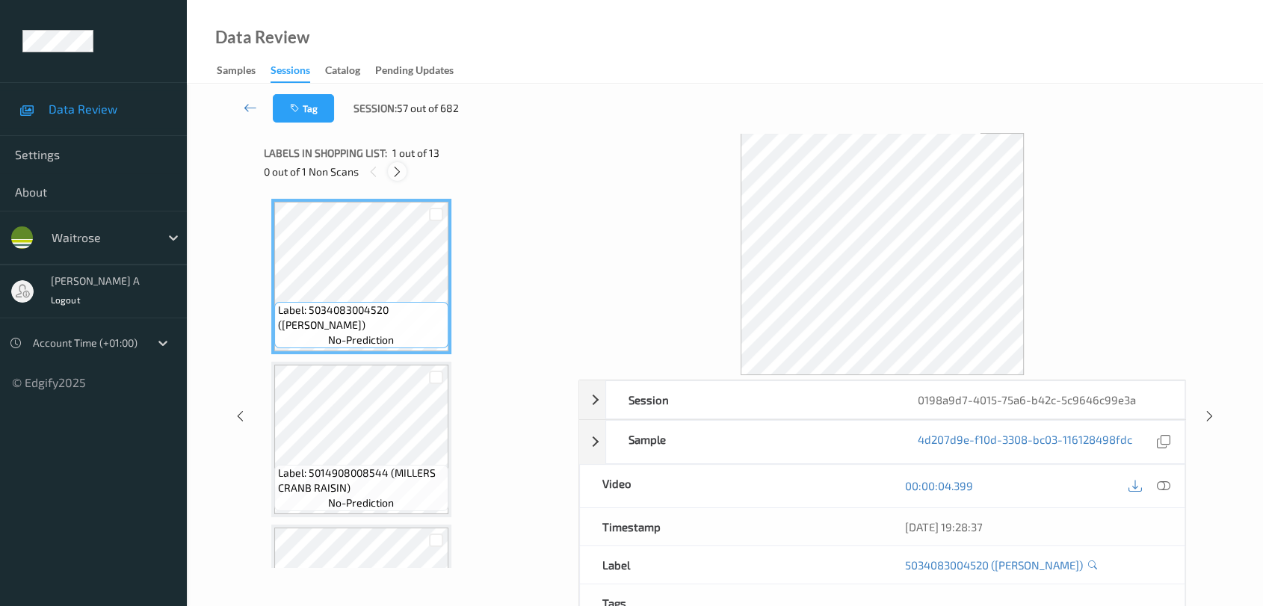
click at [399, 176] on icon at bounding box center [397, 171] width 13 height 13
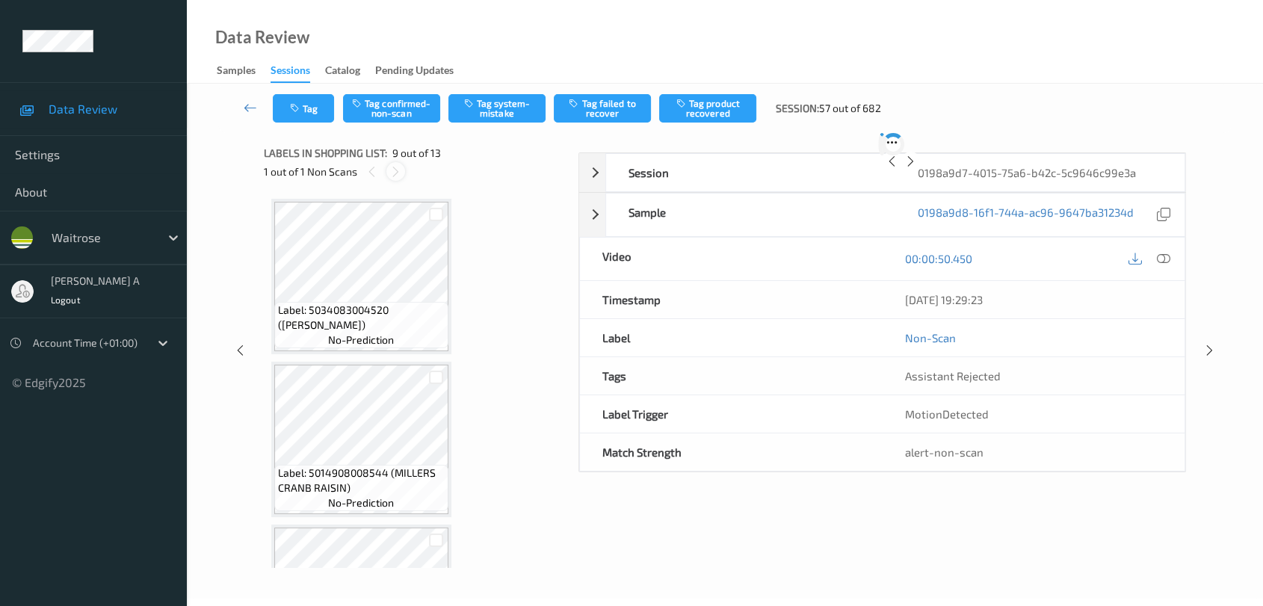
scroll to position [1143, 0]
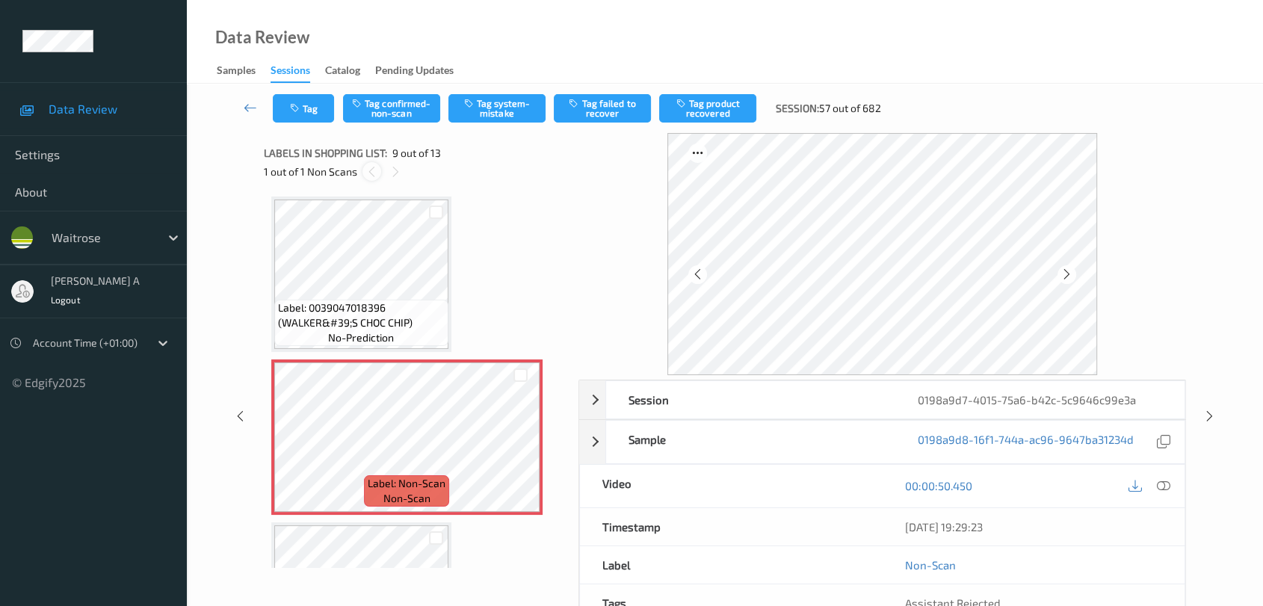
click at [363, 172] on div at bounding box center [372, 171] width 19 height 19
click at [394, 169] on icon at bounding box center [396, 171] width 13 height 13
click at [517, 446] on icon at bounding box center [520, 449] width 13 height 13
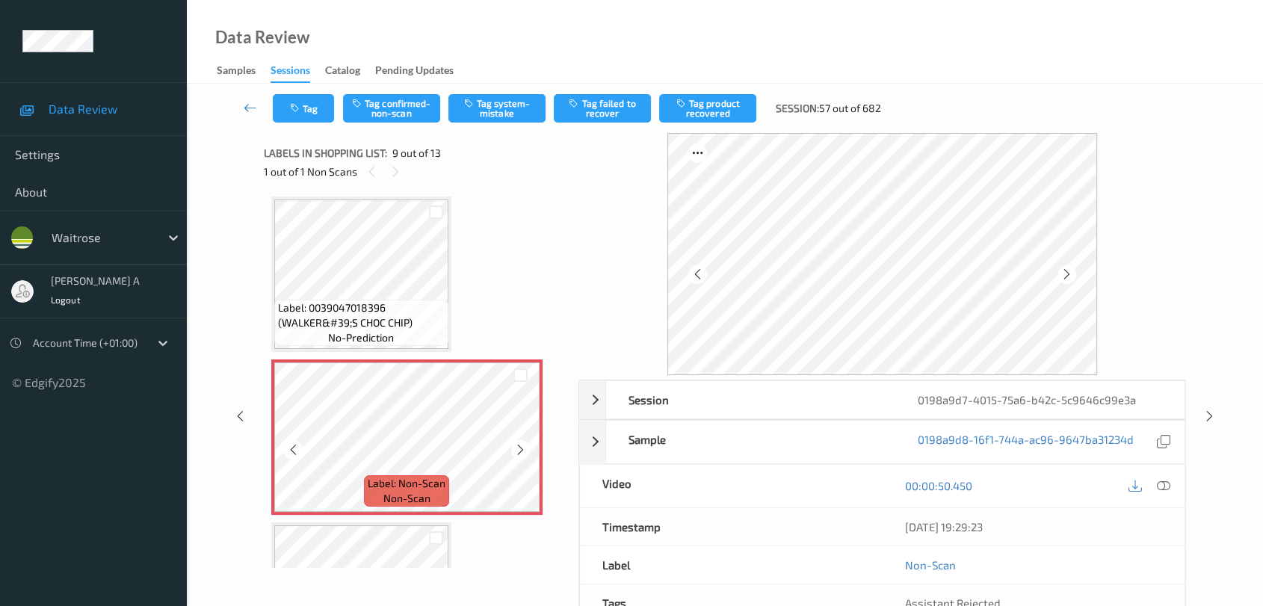
click at [517, 446] on icon at bounding box center [520, 449] width 13 height 13
click at [819, 484] on icon at bounding box center [1163, 485] width 13 height 13
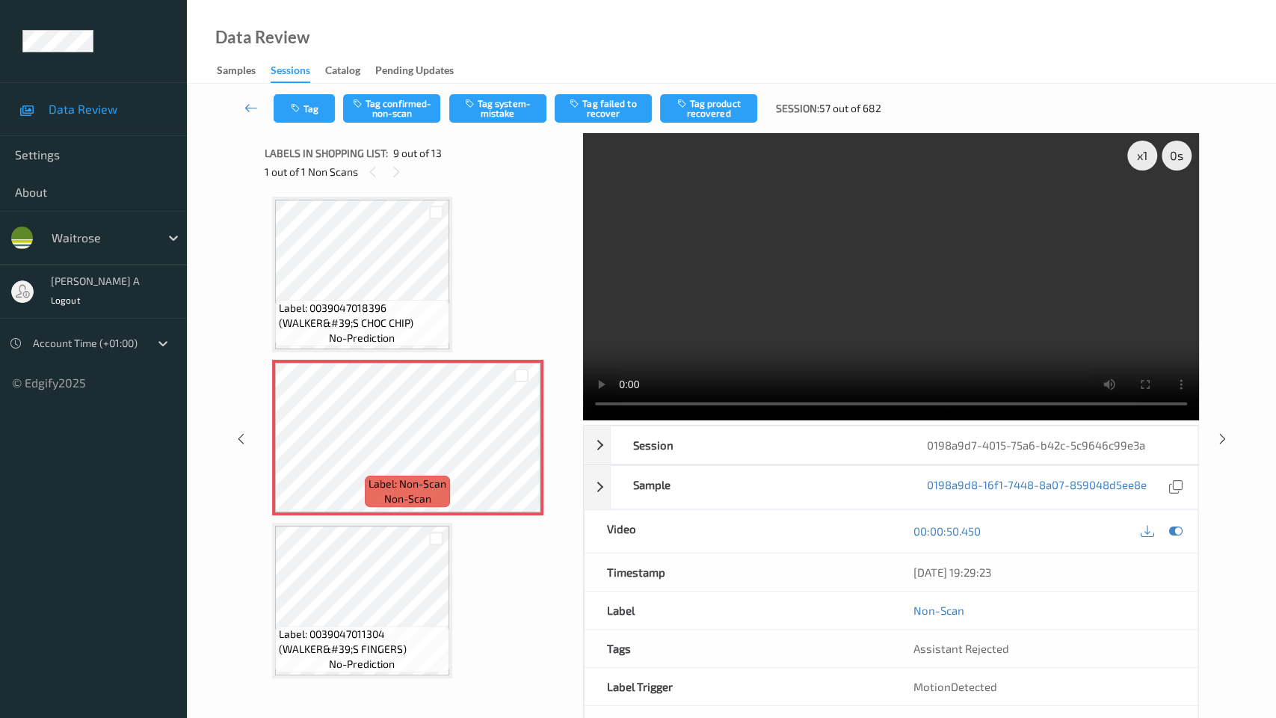
click at [583, 420] on video at bounding box center [891, 276] width 616 height 287
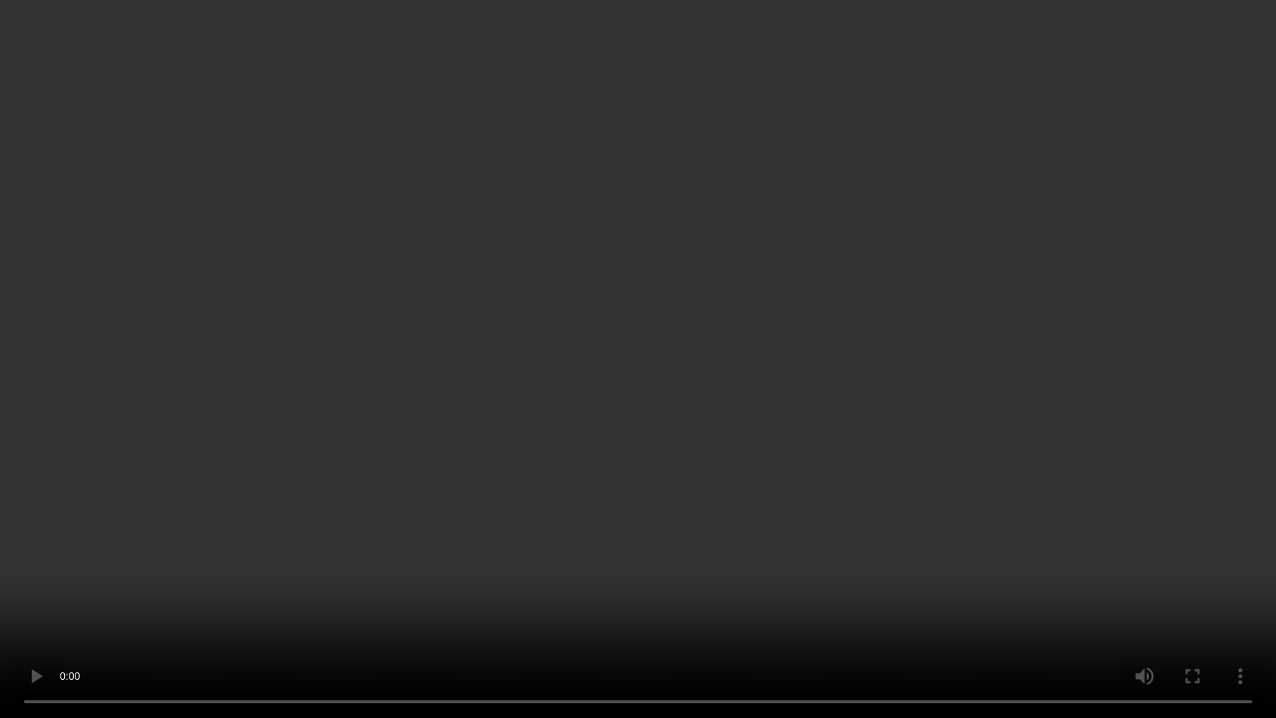
click at [142, 603] on video at bounding box center [638, 359] width 1276 height 718
click at [263, 489] on video at bounding box center [638, 359] width 1276 height 718
click at [461, 395] on video at bounding box center [638, 359] width 1276 height 718
click at [681, 304] on video at bounding box center [638, 359] width 1276 height 718
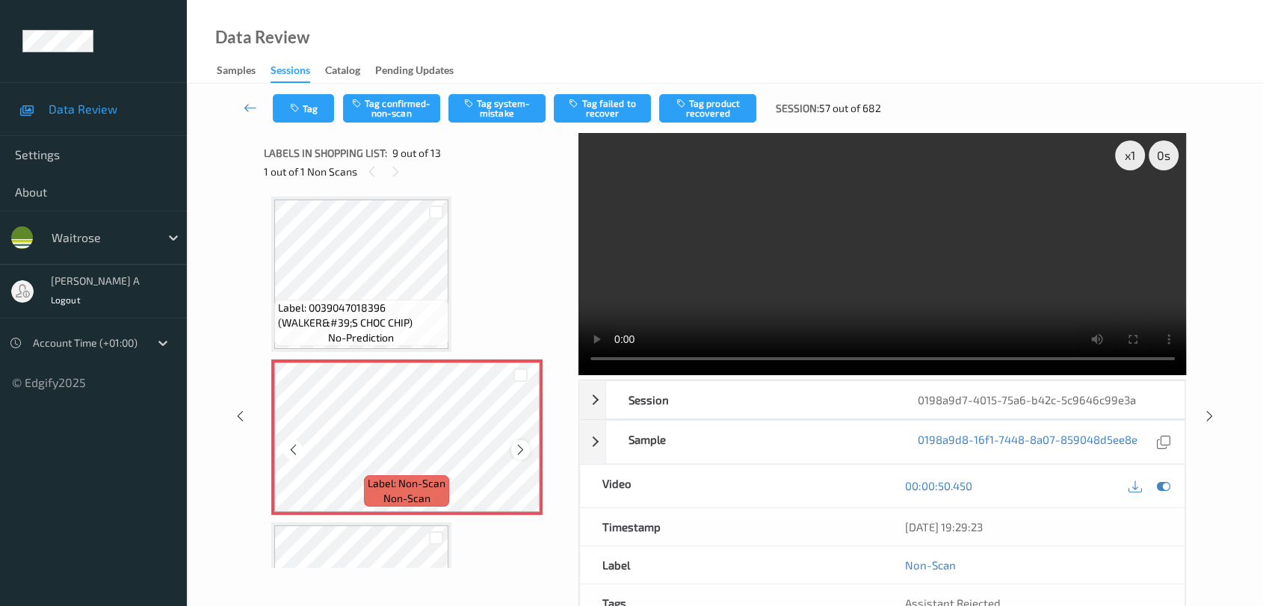
click at [520, 447] on icon at bounding box center [520, 449] width 13 height 13
click at [505, 108] on button "Tag system-mistake" at bounding box center [497, 108] width 97 height 28
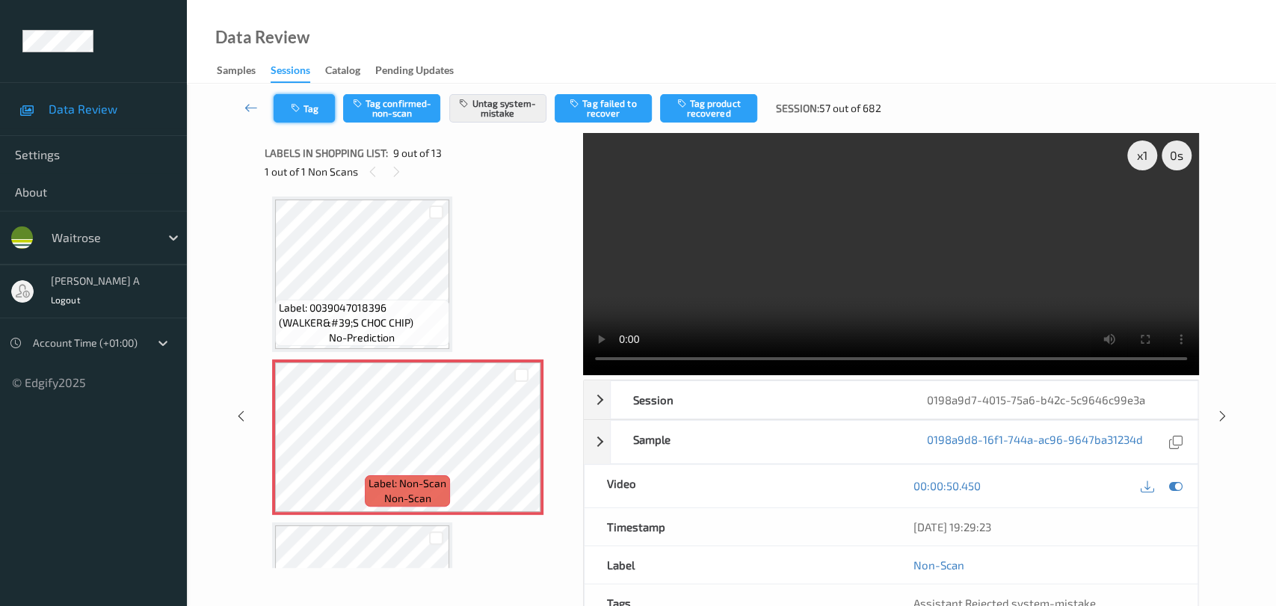
click at [305, 109] on button "Tag" at bounding box center [304, 108] width 61 height 28
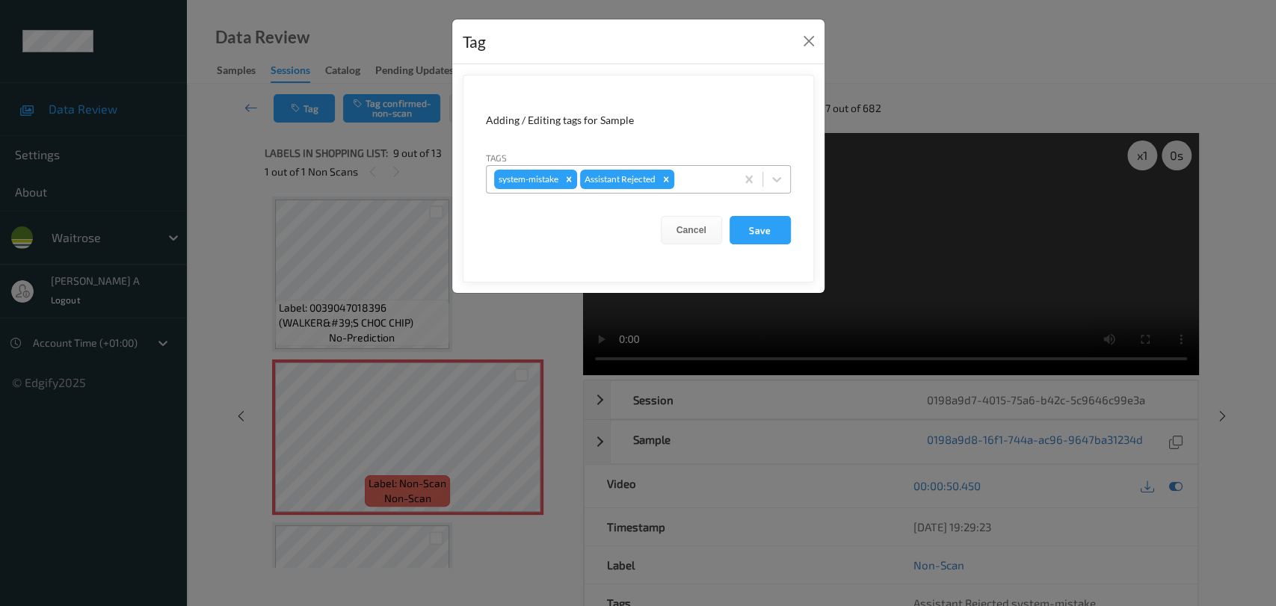
click at [700, 179] on div at bounding box center [702, 179] width 51 height 18
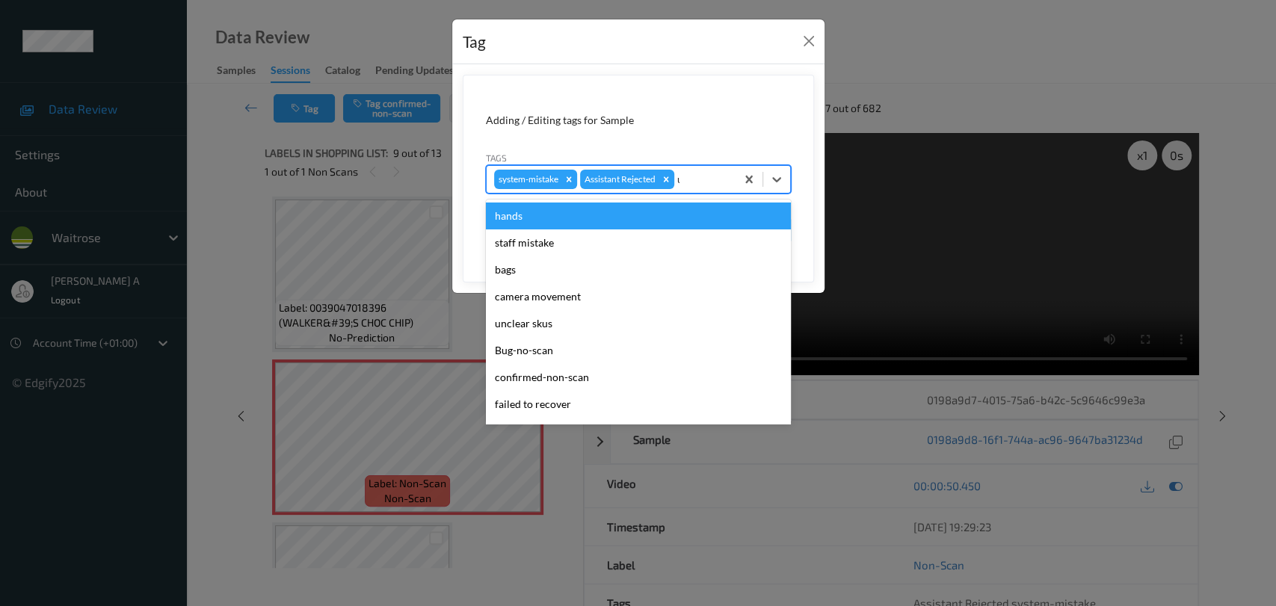
type input "un"
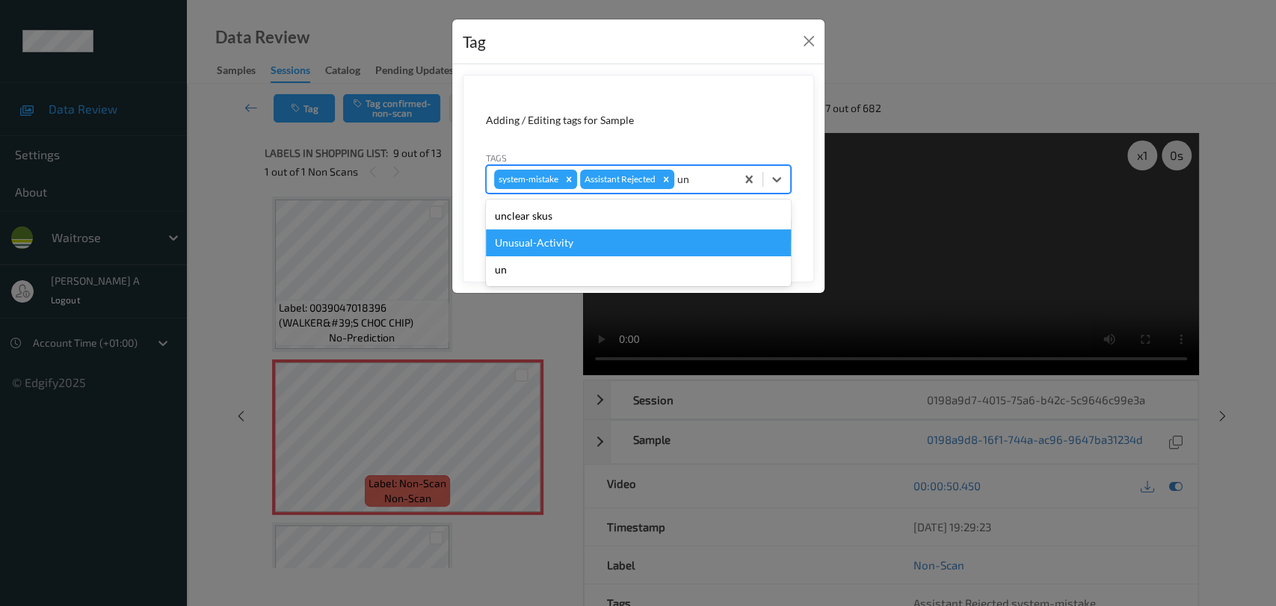
click at [579, 241] on div "Unusual-Activity" at bounding box center [638, 243] width 305 height 27
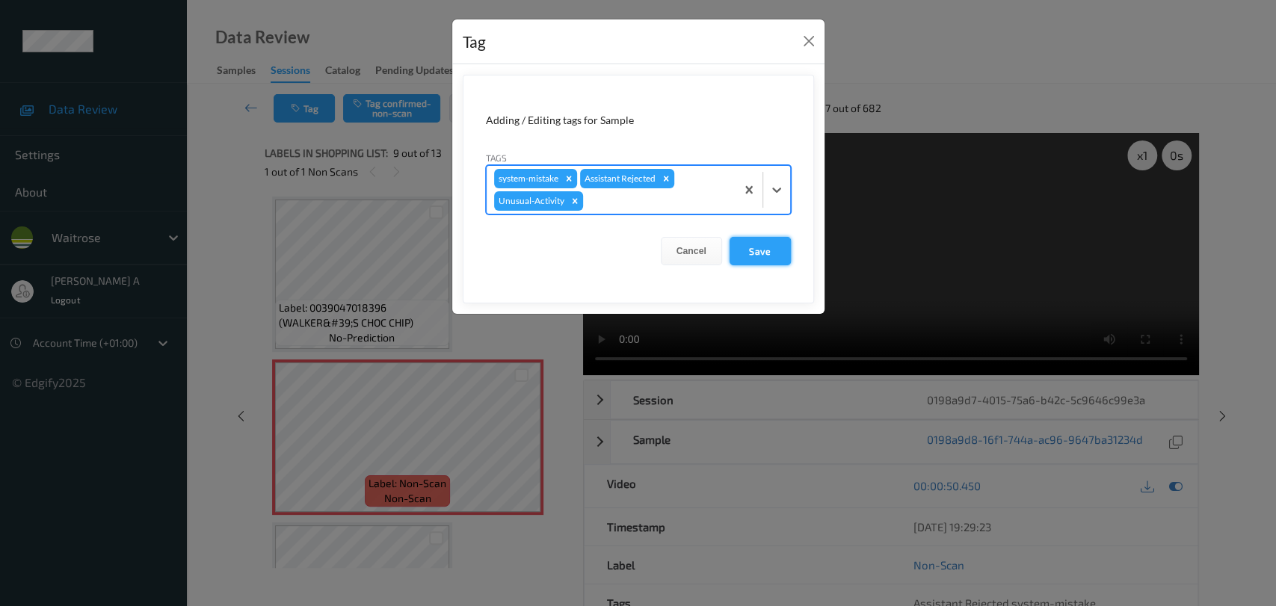
click at [754, 247] on button "Save" at bounding box center [760, 251] width 61 height 28
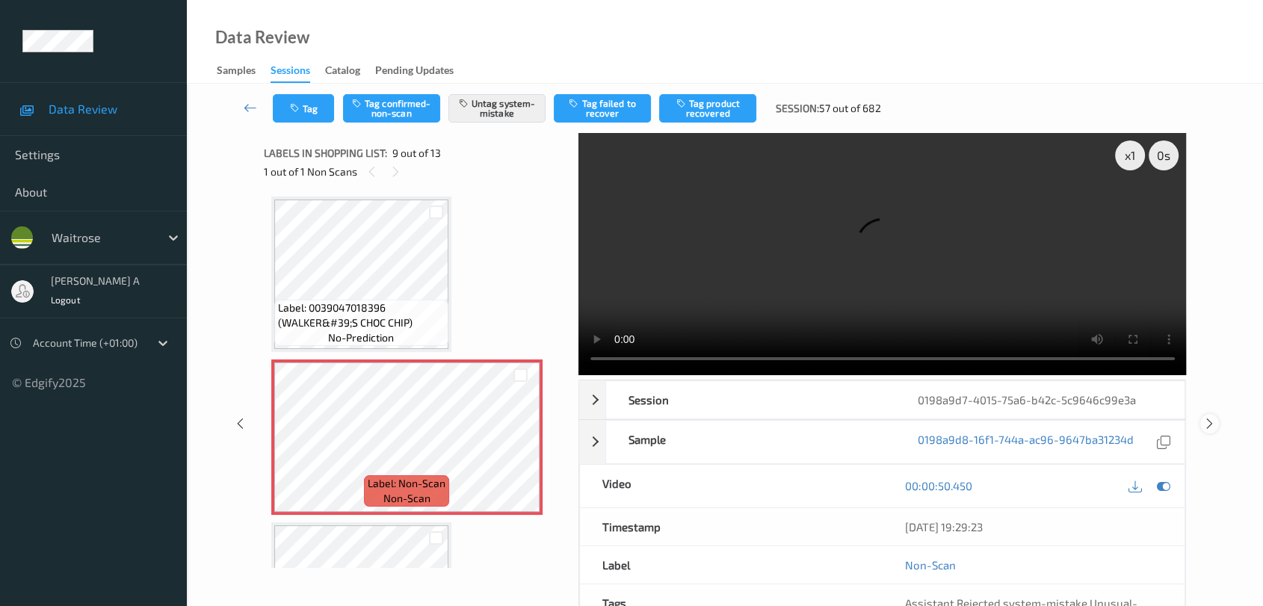
click at [819, 426] on icon at bounding box center [1210, 423] width 13 height 13
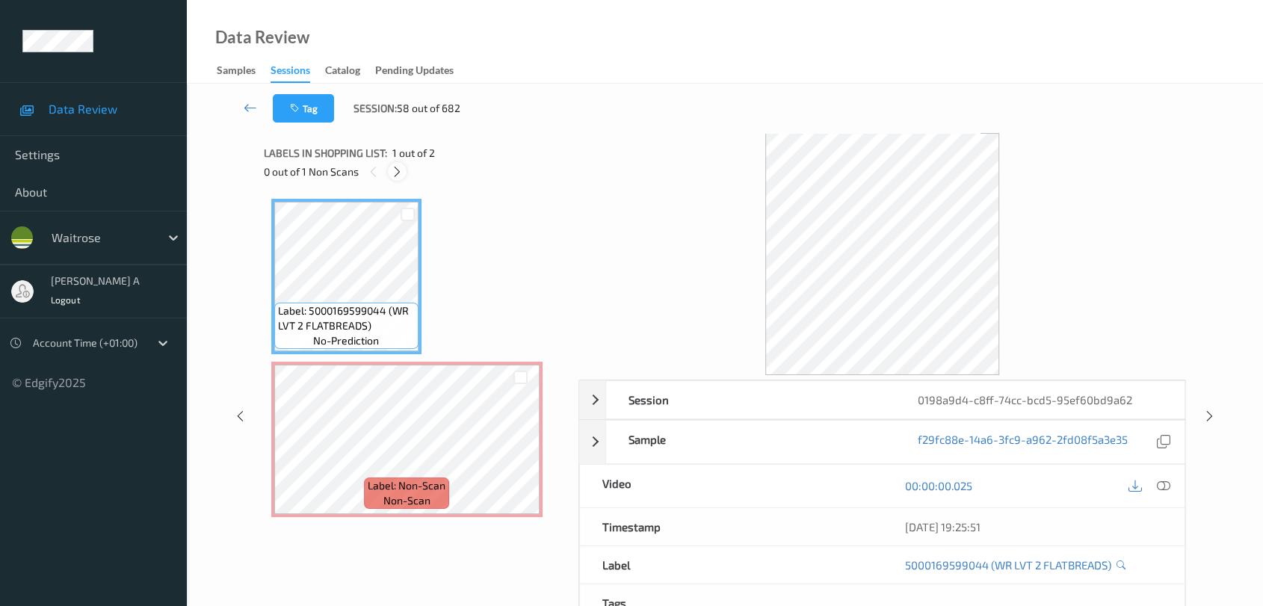
click at [402, 175] on icon at bounding box center [397, 171] width 13 height 13
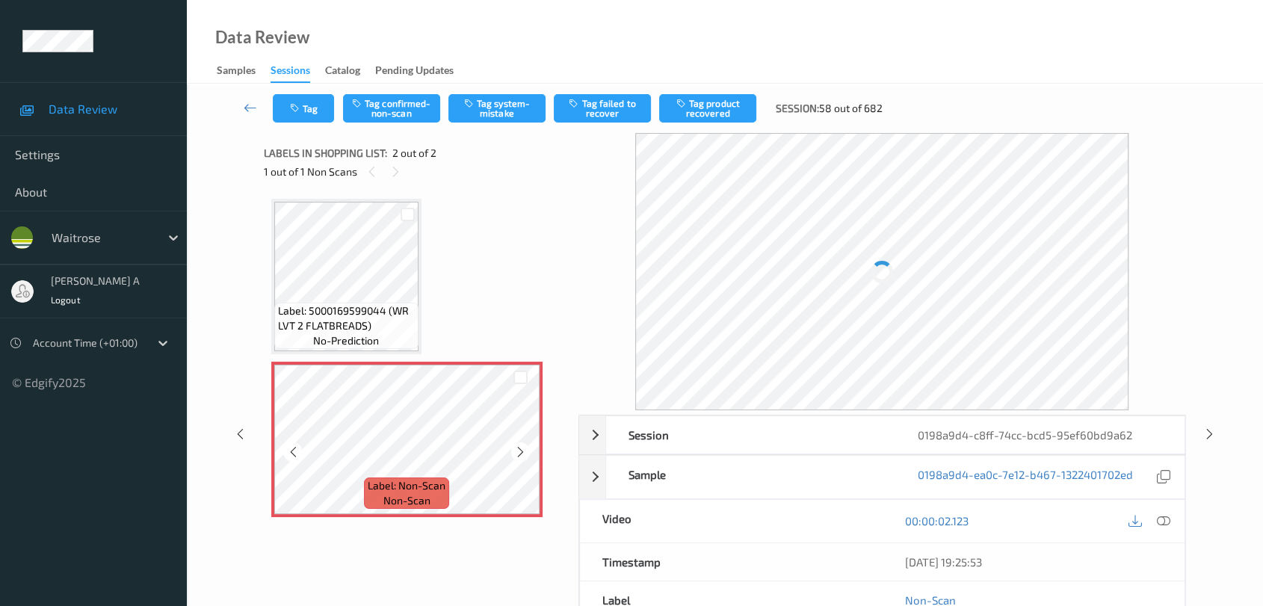
click at [518, 453] on icon at bounding box center [520, 452] width 13 height 13
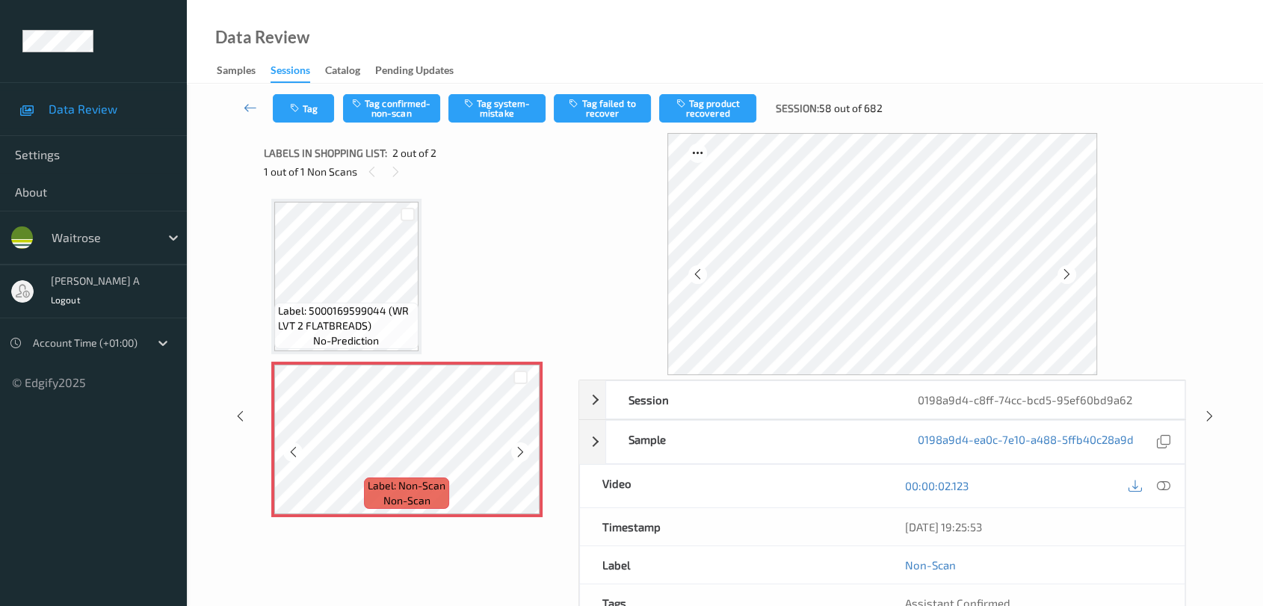
click at [518, 453] on icon at bounding box center [520, 452] width 13 height 13
click at [819, 492] on icon at bounding box center [1163, 485] width 13 height 13
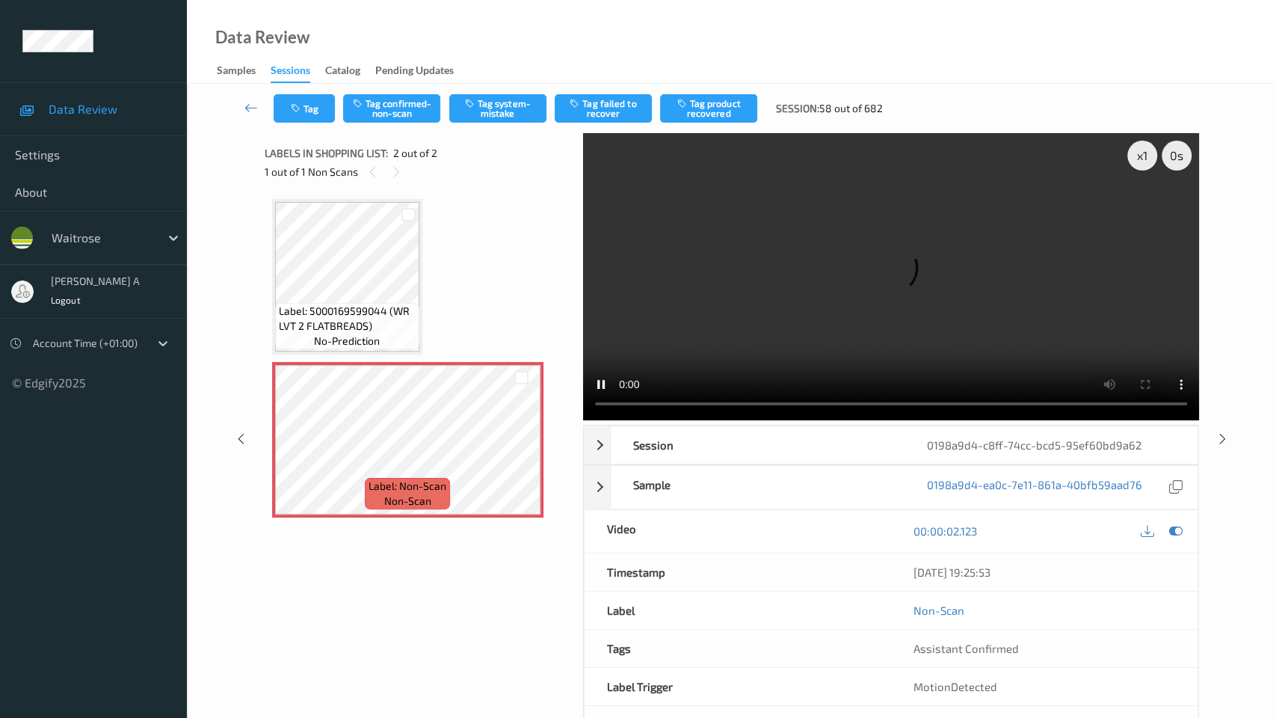
click at [583, 420] on video at bounding box center [891, 276] width 616 height 287
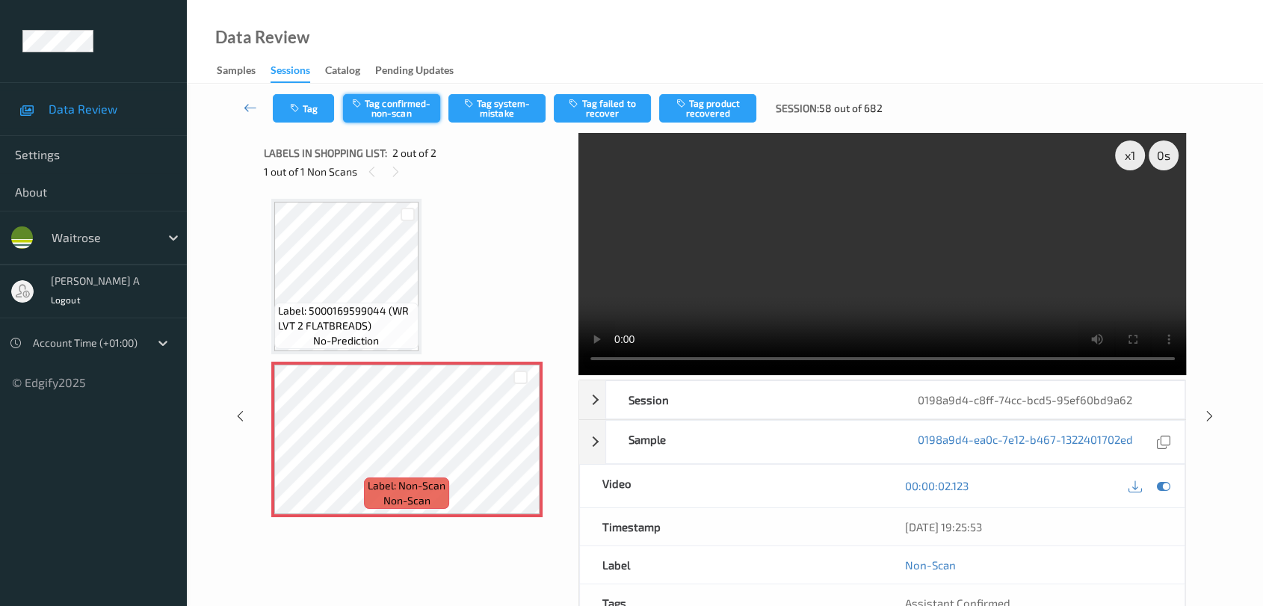
click at [407, 108] on button "Tag confirmed-non-scan" at bounding box center [391, 108] width 97 height 28
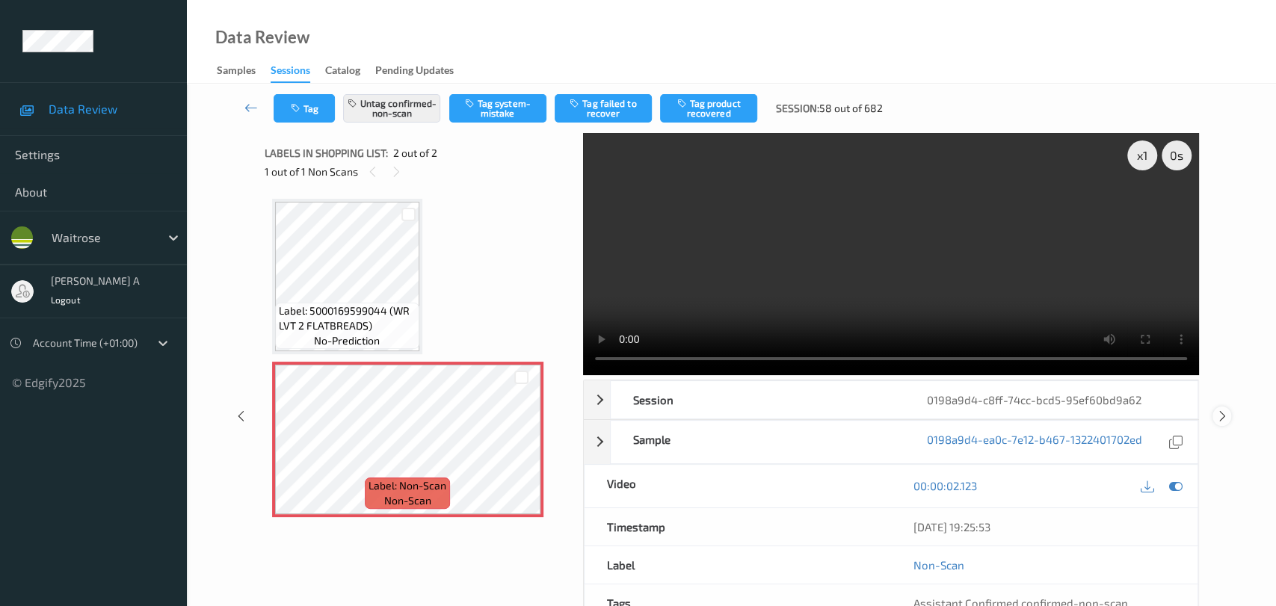
click at [819, 410] on icon at bounding box center [1222, 416] width 13 height 13
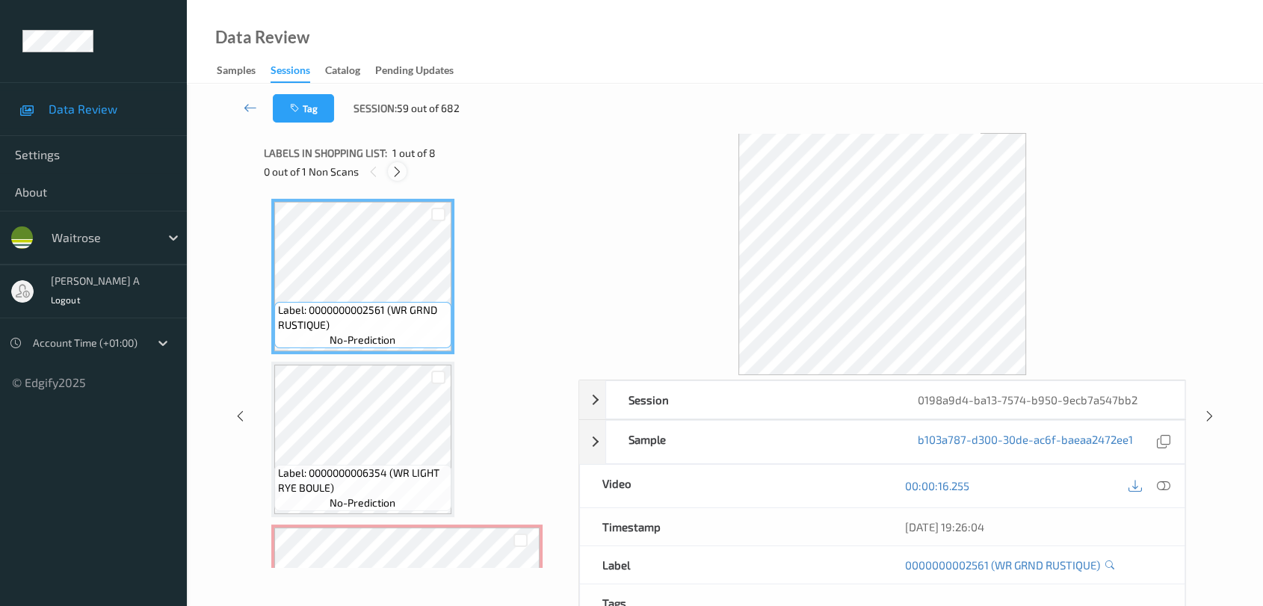
click at [400, 171] on icon at bounding box center [397, 171] width 13 height 13
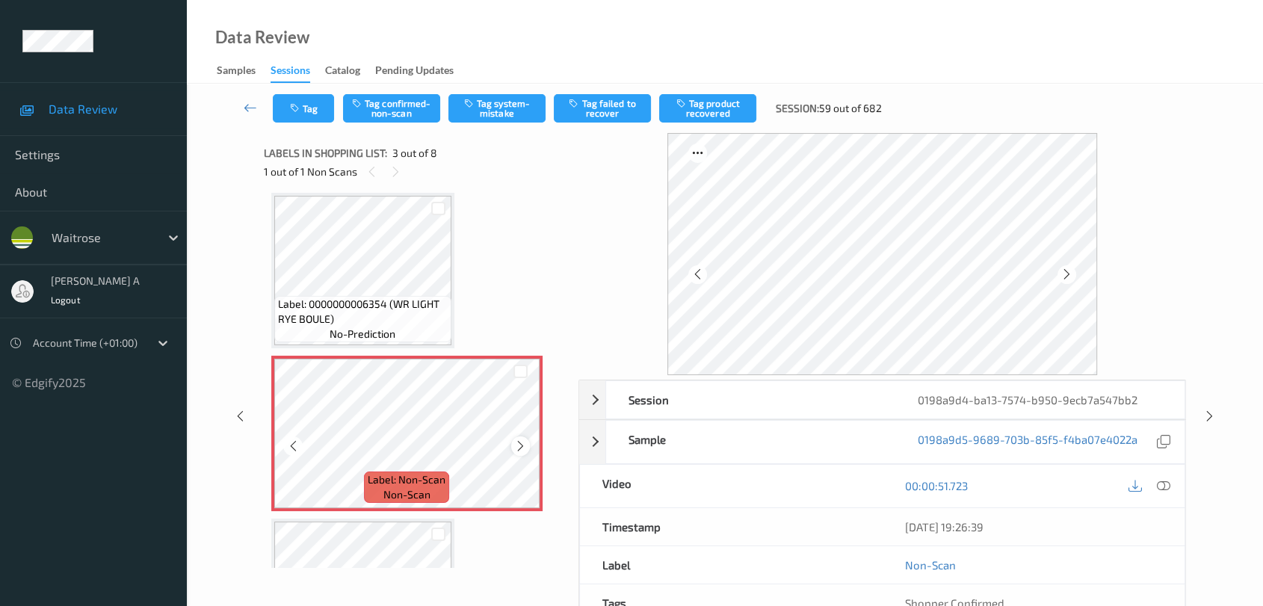
click at [522, 452] on div at bounding box center [520, 446] width 19 height 19
click at [819, 484] on icon at bounding box center [1163, 485] width 13 height 13
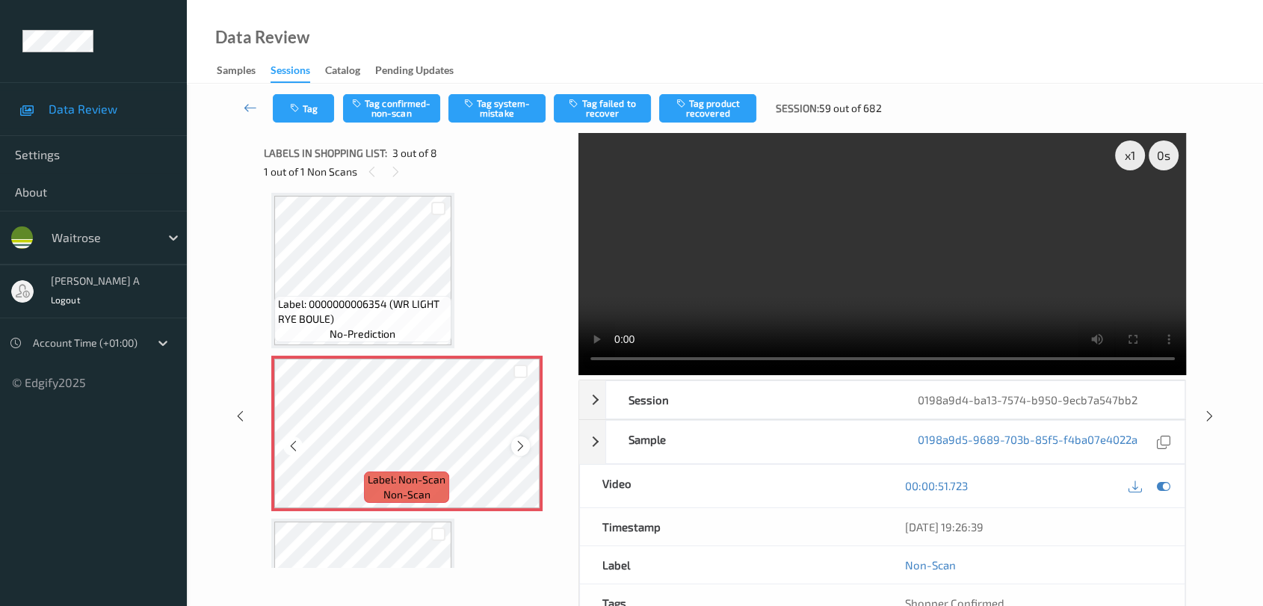
click at [518, 443] on icon at bounding box center [520, 446] width 13 height 13
click at [819, 261] on video at bounding box center [883, 254] width 609 height 242
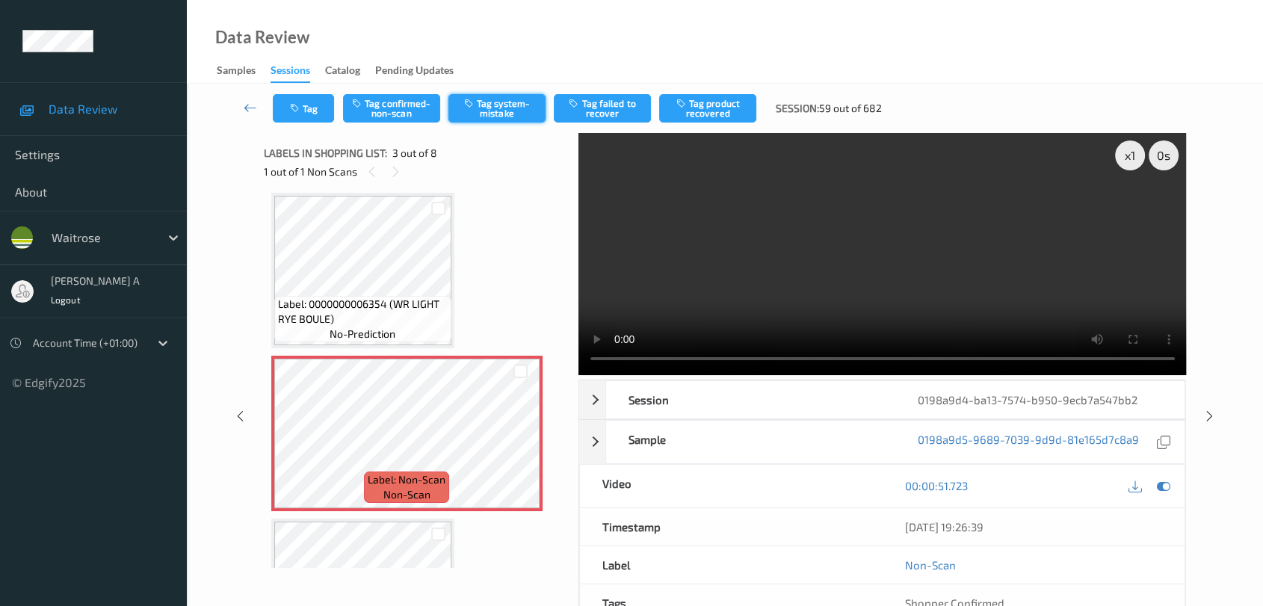
click at [493, 103] on button "Tag system-mistake" at bounding box center [497, 108] width 97 height 28
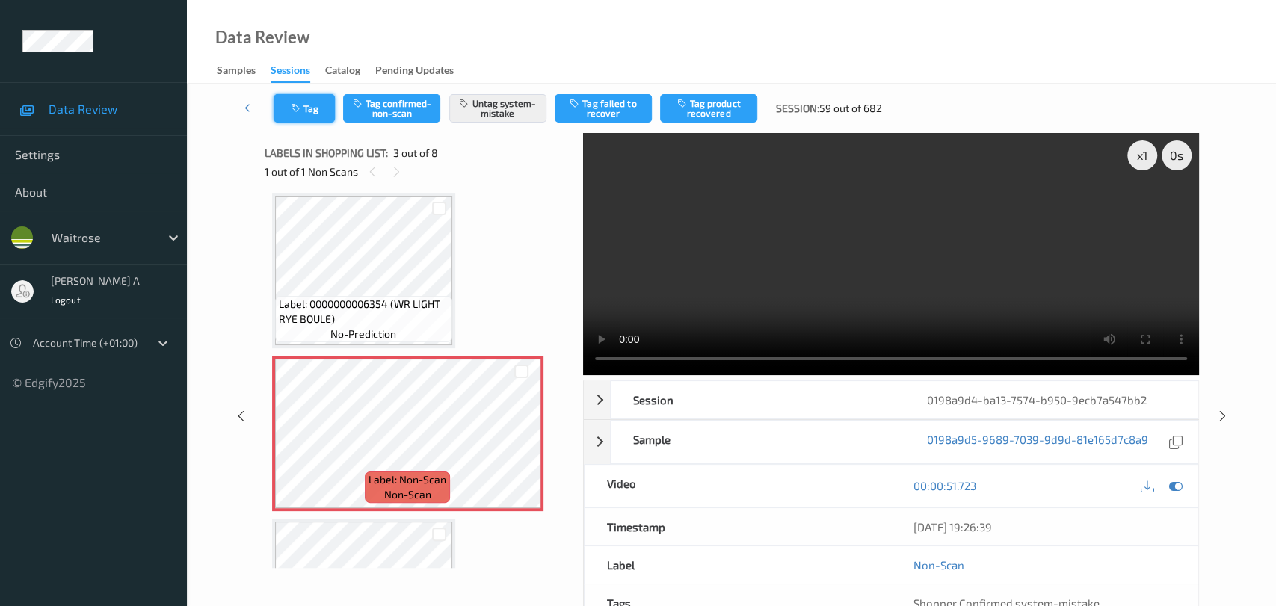
click at [316, 111] on button "Tag" at bounding box center [304, 108] width 61 height 28
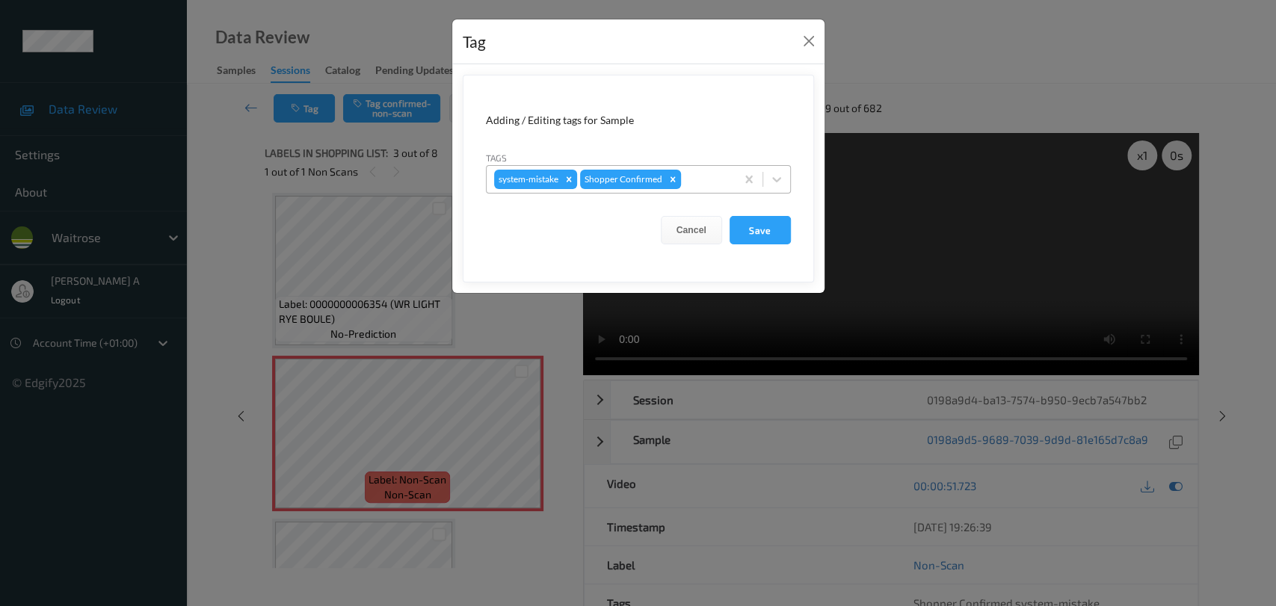
click at [703, 185] on div at bounding box center [706, 179] width 44 height 18
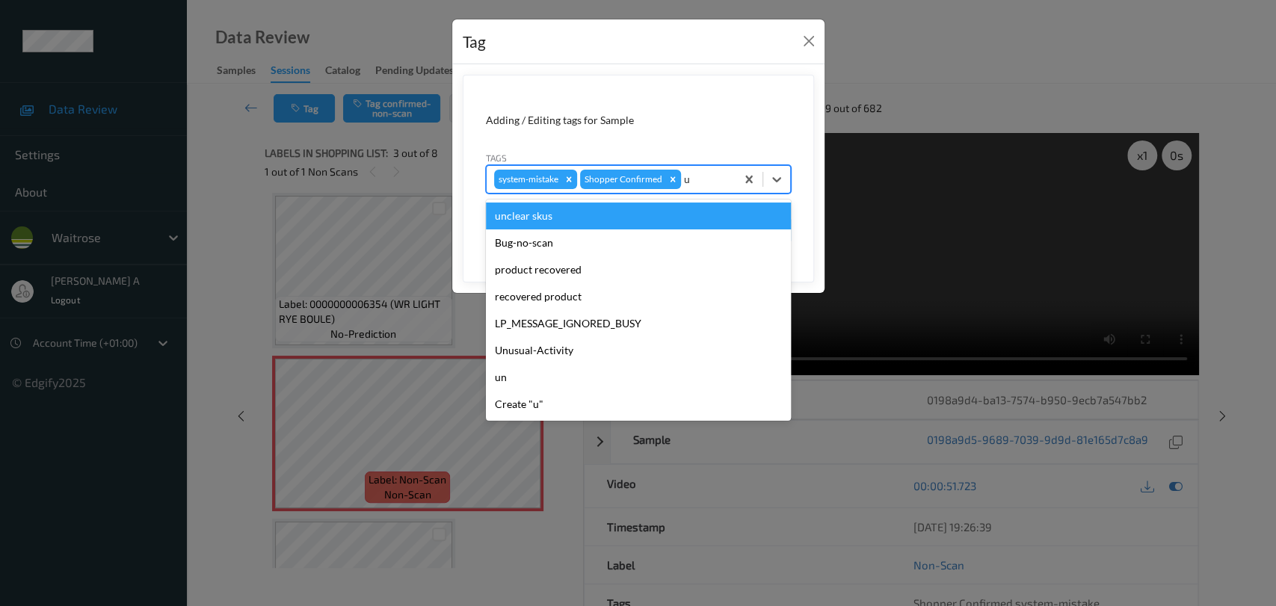
type input "un"
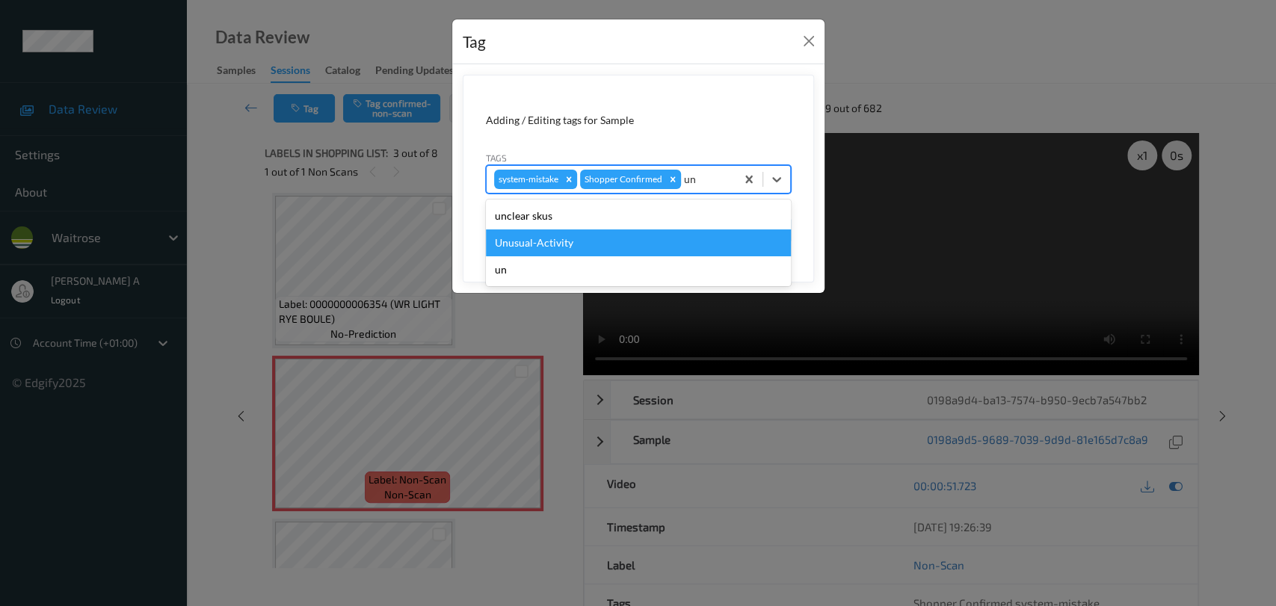
click at [606, 240] on div "Unusual-Activity" at bounding box center [638, 243] width 305 height 27
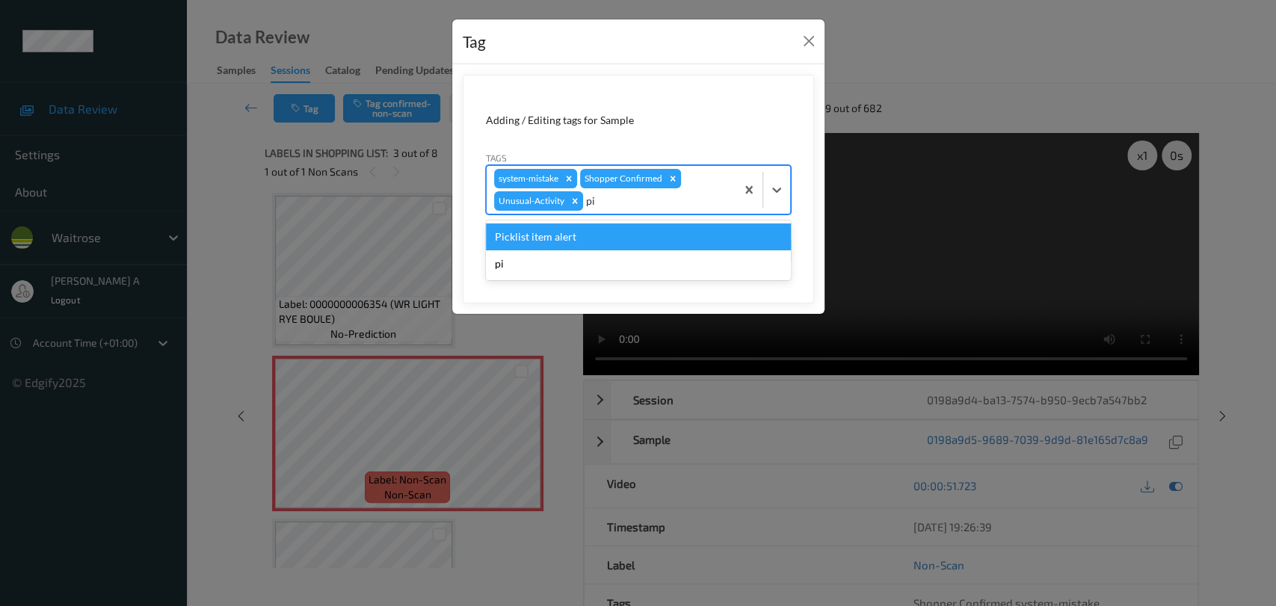
type input "pic"
click at [574, 241] on div "Picklist item alert" at bounding box center [638, 237] width 305 height 27
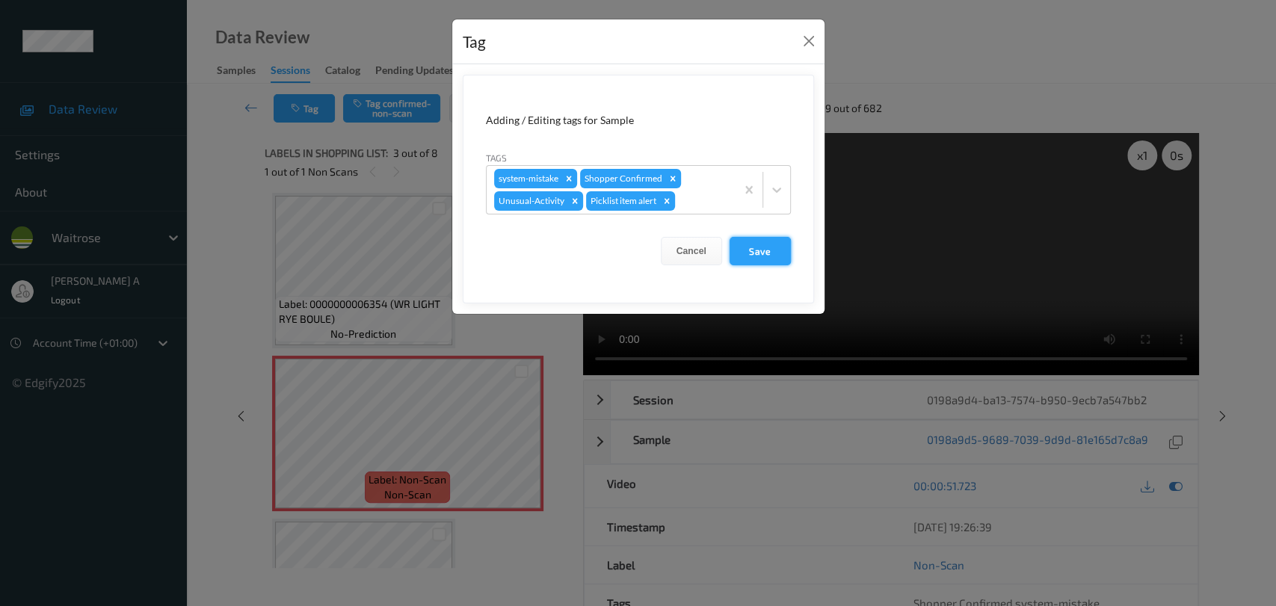
click at [754, 254] on button "Save" at bounding box center [760, 251] width 61 height 28
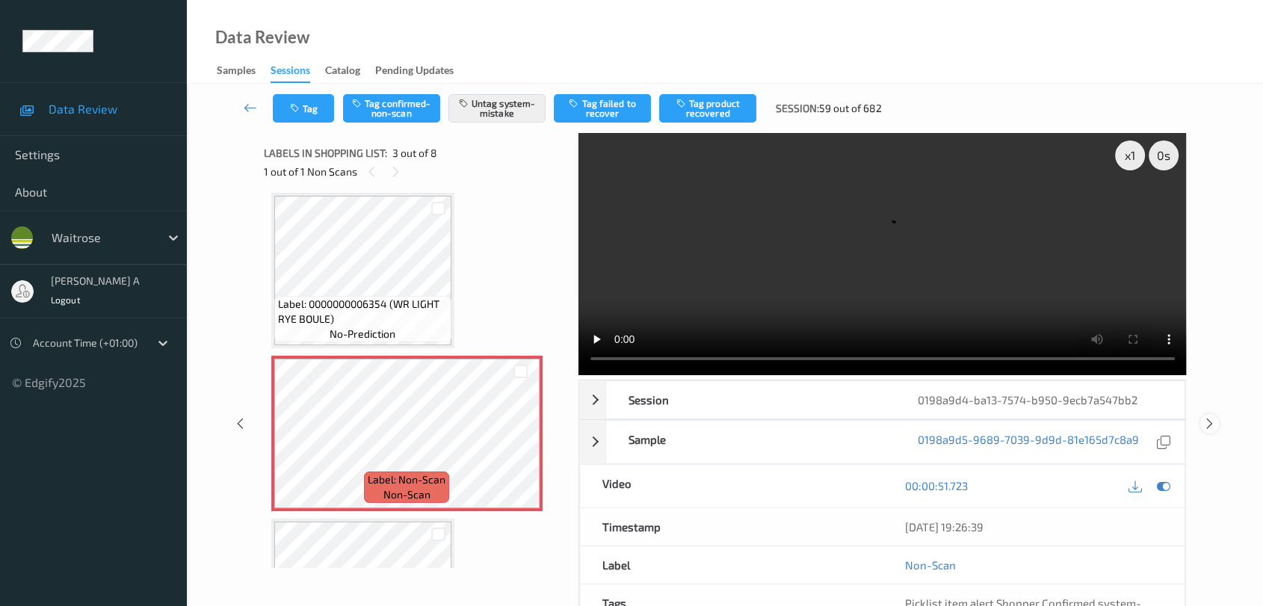
click at [819, 417] on icon at bounding box center [1210, 423] width 13 height 13
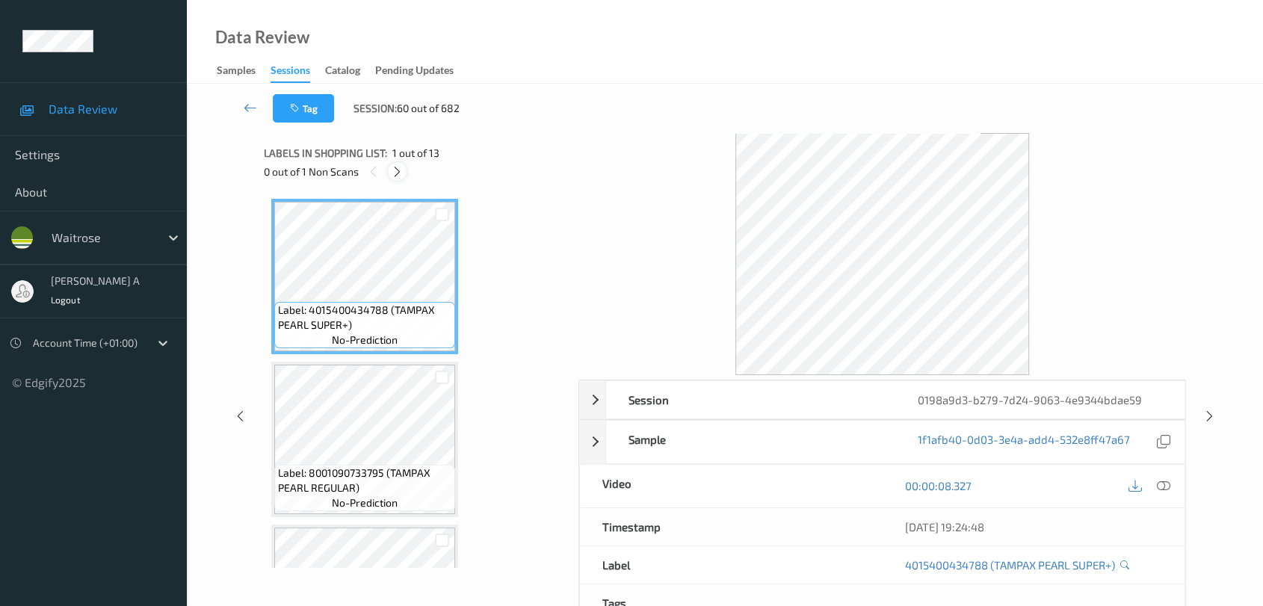
click at [398, 169] on icon at bounding box center [397, 171] width 13 height 13
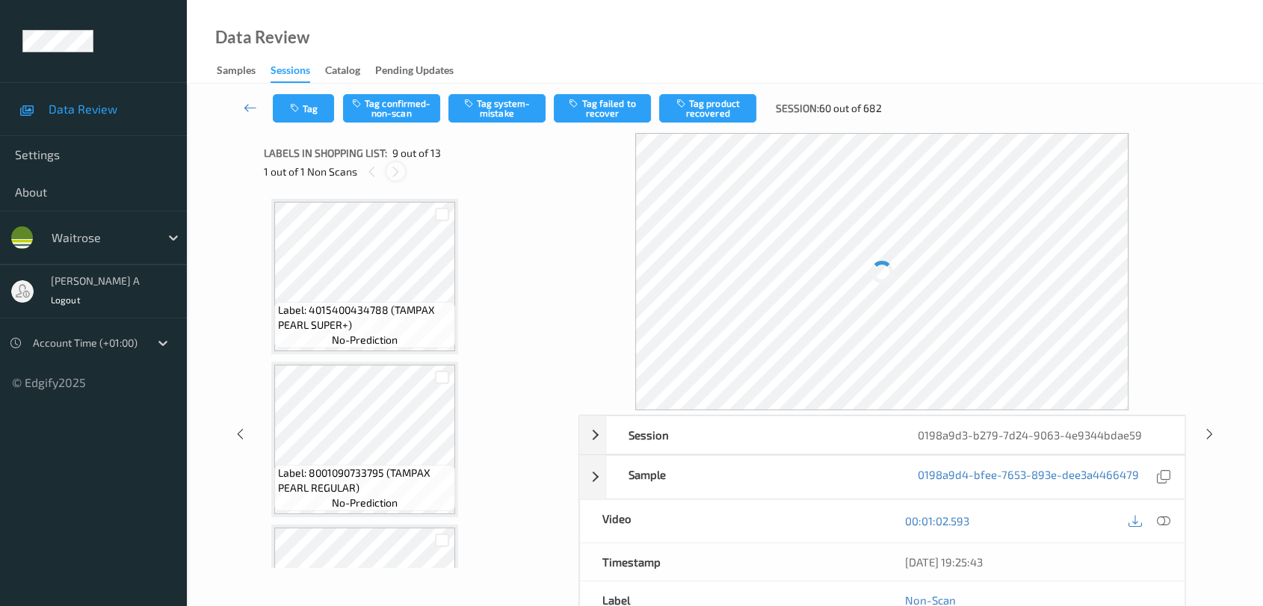
scroll to position [1143, 0]
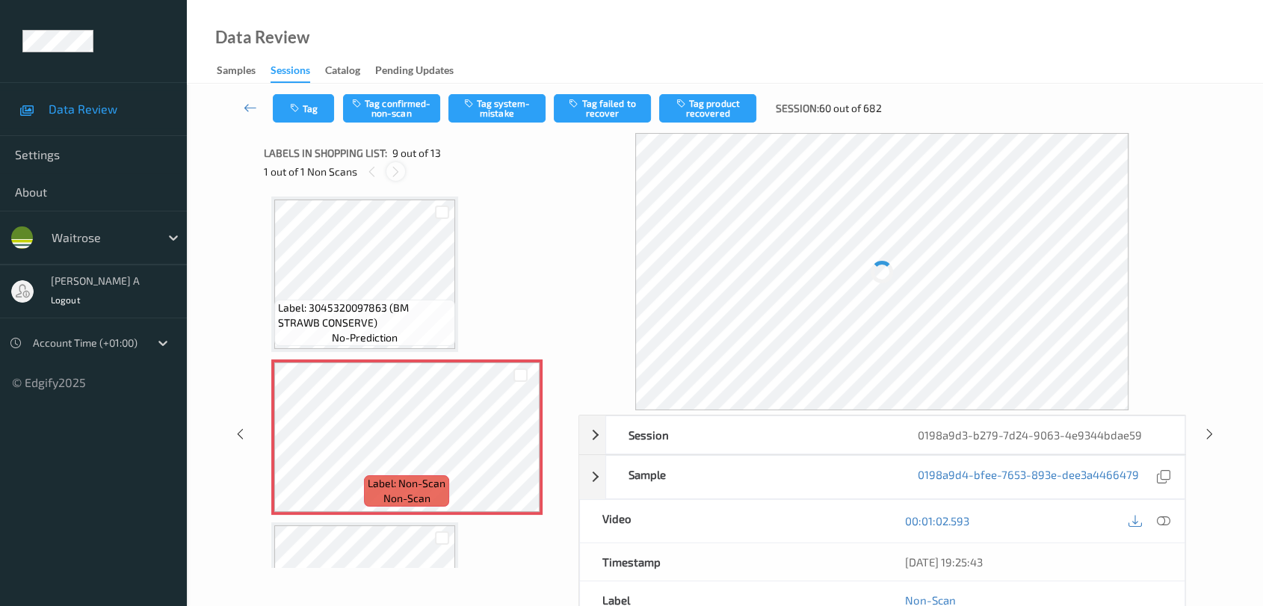
click at [398, 169] on icon at bounding box center [396, 171] width 13 height 13
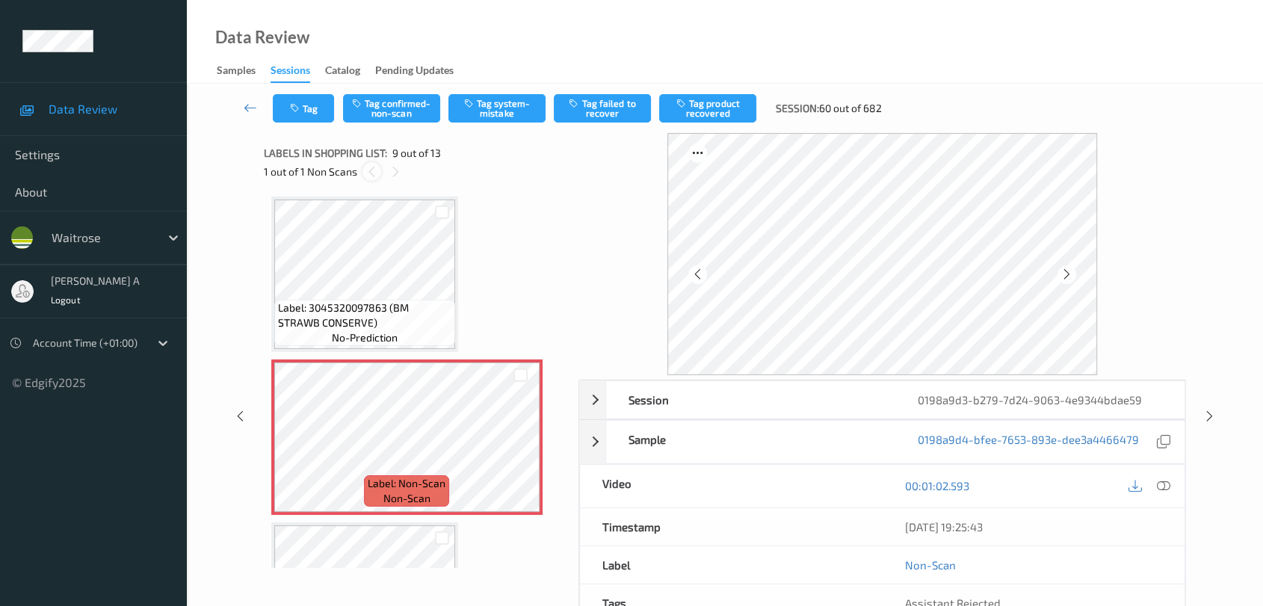
click at [375, 170] on icon at bounding box center [372, 171] width 13 height 13
click at [515, 443] on icon at bounding box center [520, 449] width 13 height 13
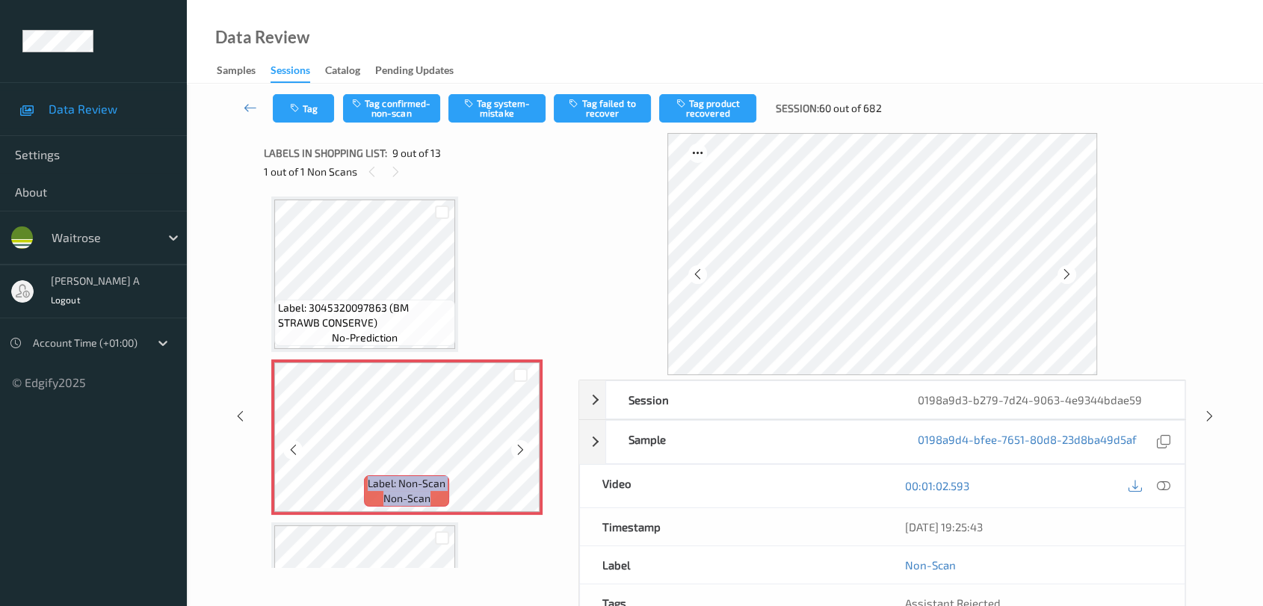
click at [515, 443] on icon at bounding box center [520, 449] width 13 height 13
click at [819, 486] on icon at bounding box center [1163, 485] width 13 height 13
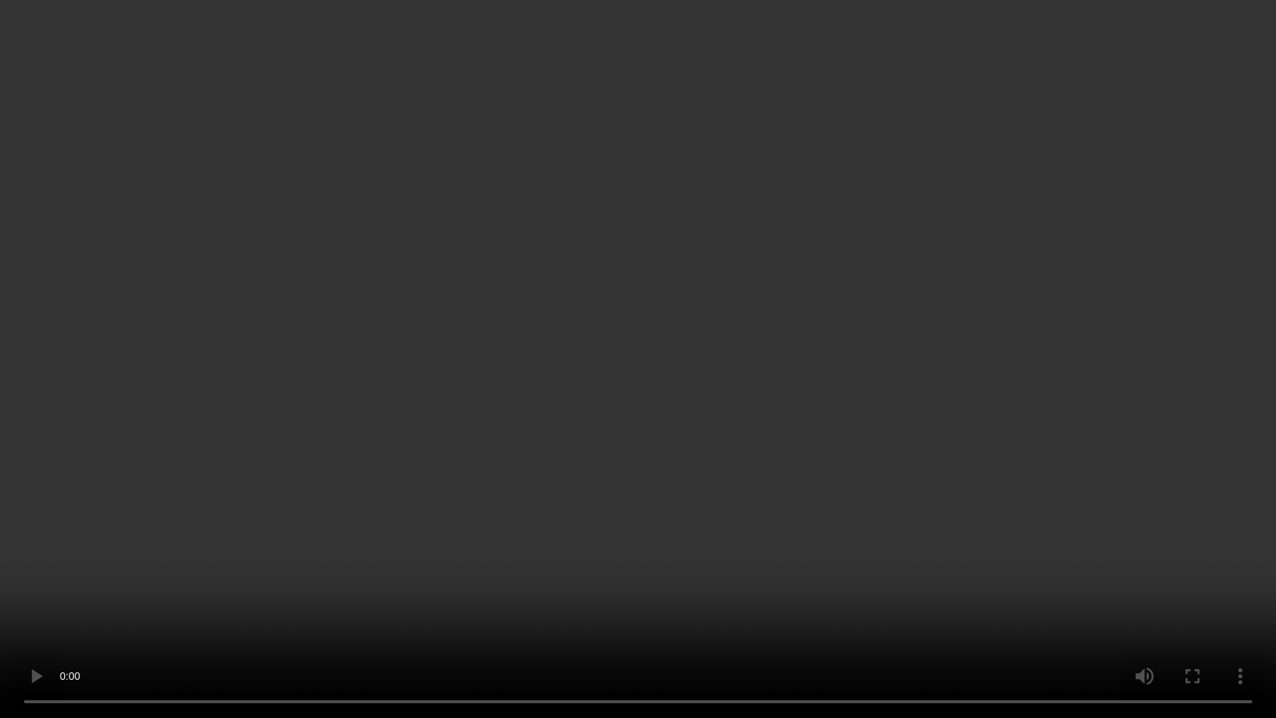
click at [627, 419] on video at bounding box center [638, 359] width 1276 height 718
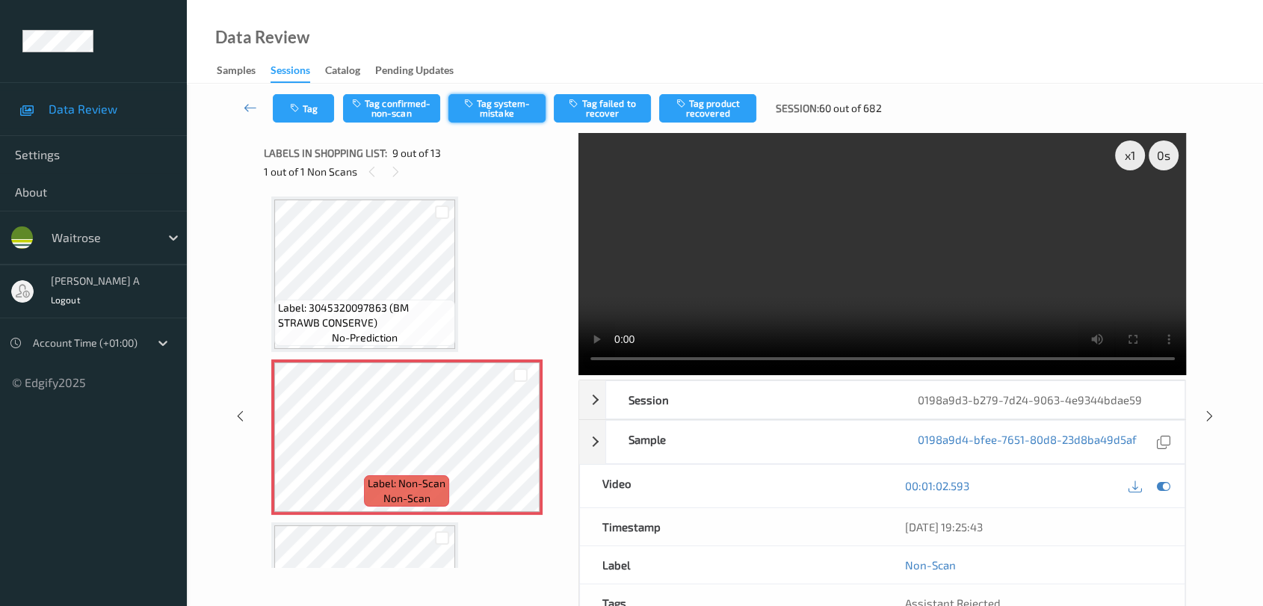
click at [520, 111] on button "Tag system-mistake" at bounding box center [497, 108] width 97 height 28
click at [250, 108] on icon at bounding box center [250, 107] width 13 height 15
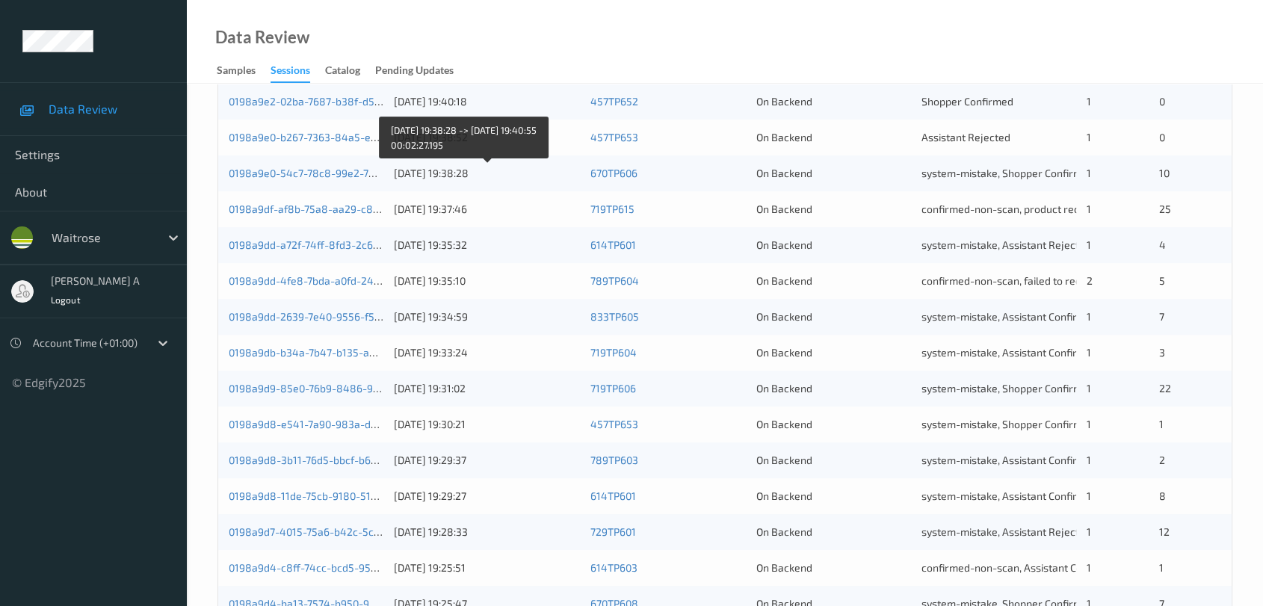
scroll to position [487, 0]
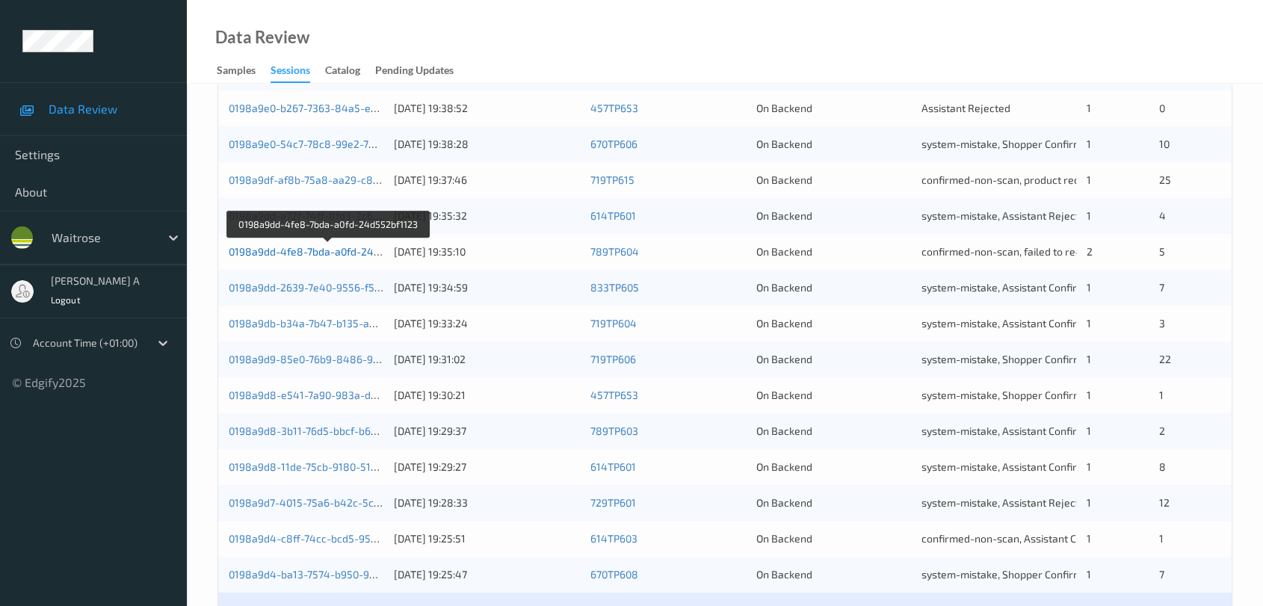
click at [337, 253] on link "0198a9dd-4fe8-7bda-a0fd-24d552bf1123" at bounding box center [329, 251] width 200 height 13
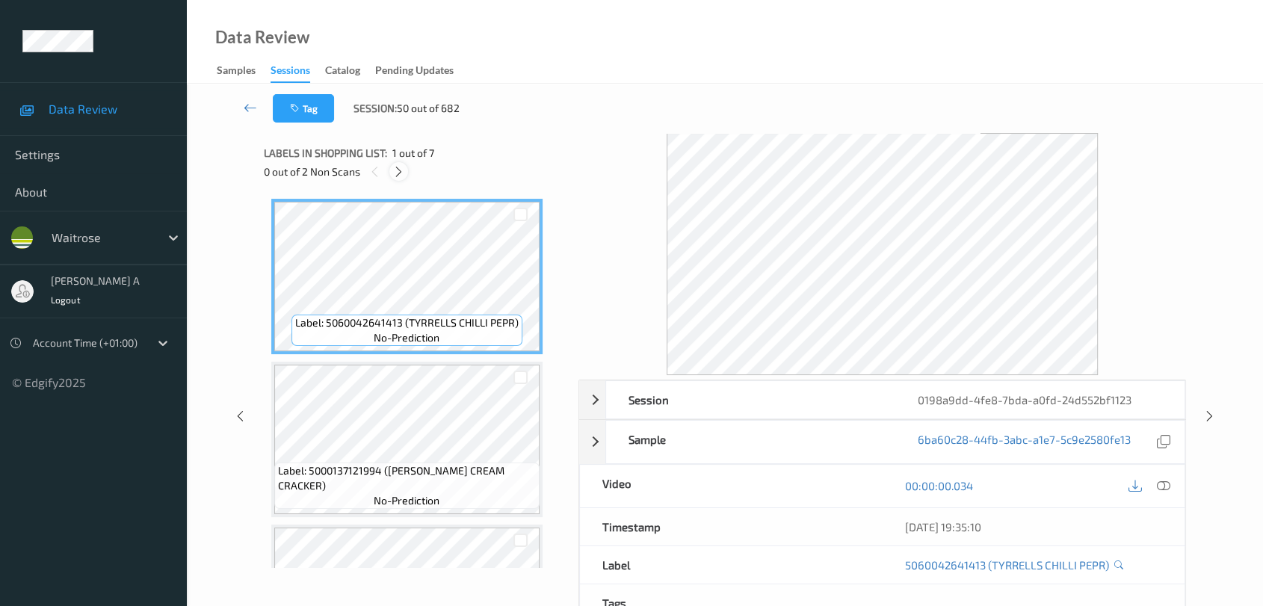
click at [401, 176] on icon at bounding box center [398, 171] width 13 height 13
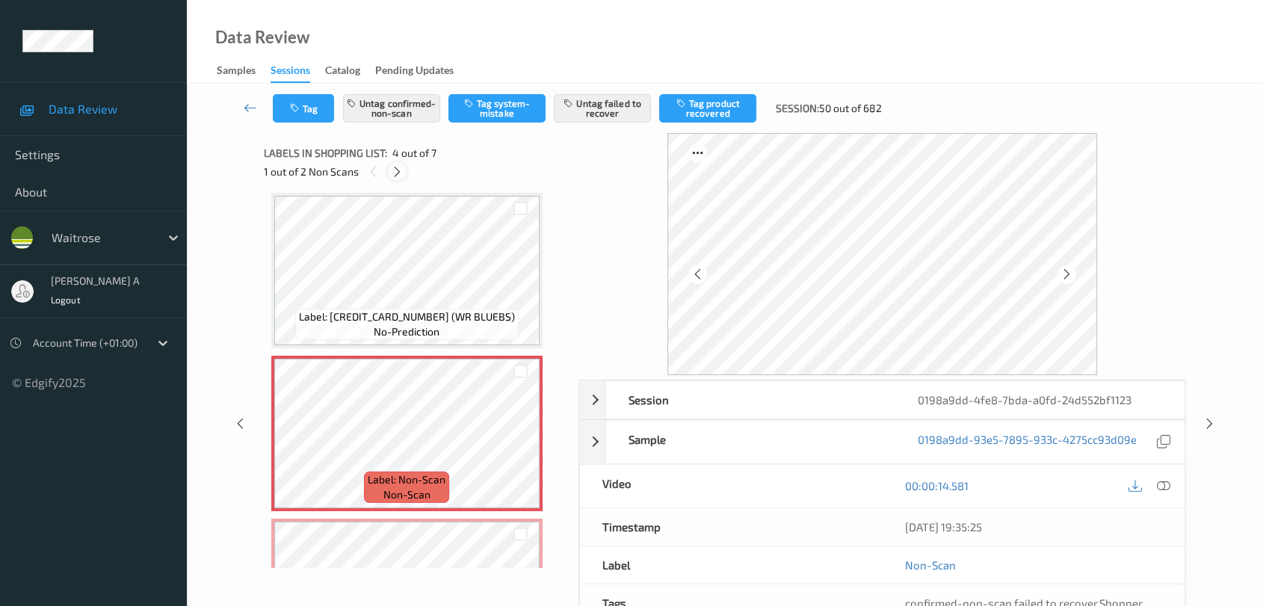
click at [401, 176] on icon at bounding box center [397, 171] width 13 height 13
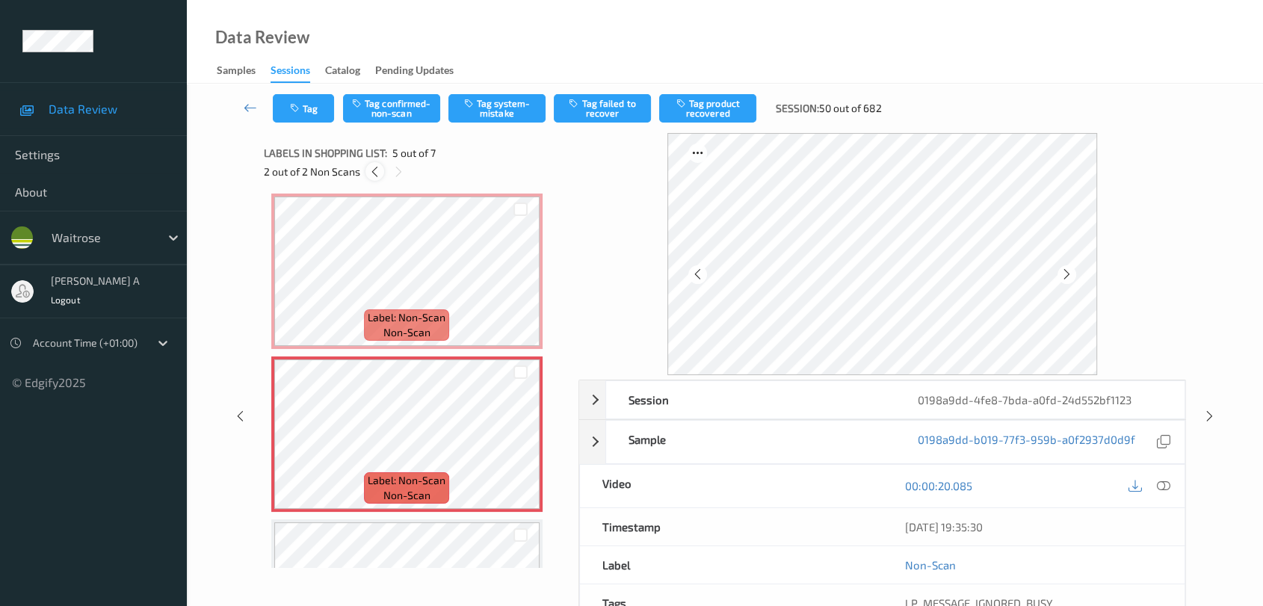
click at [375, 172] on icon at bounding box center [375, 171] width 13 height 13
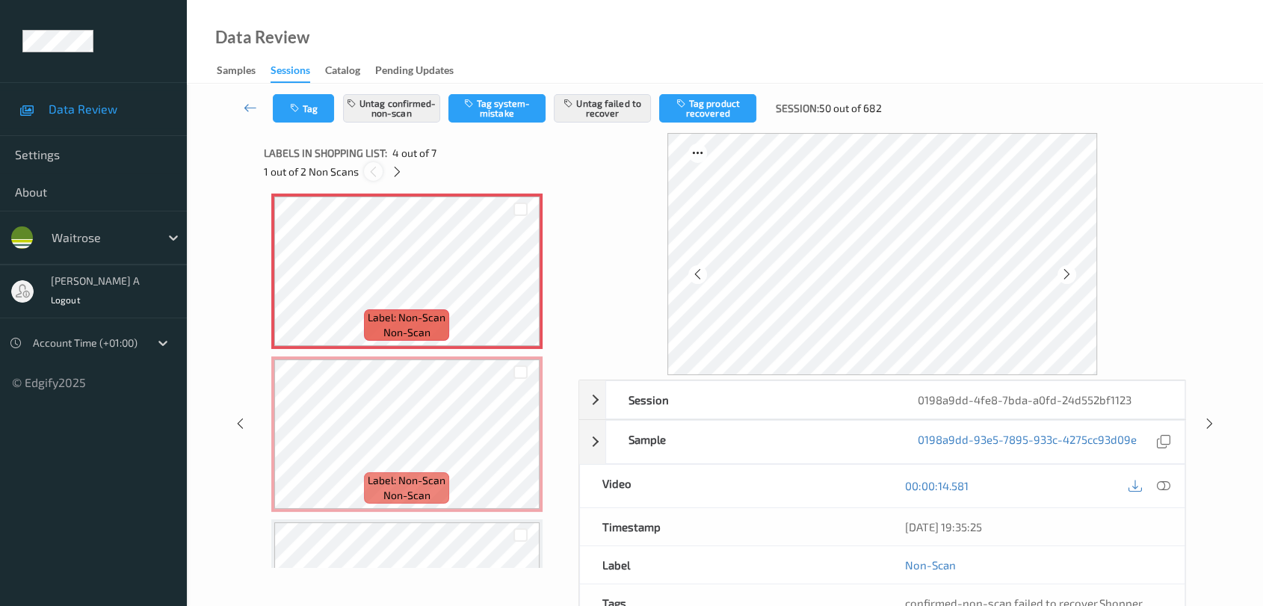
scroll to position [332, 0]
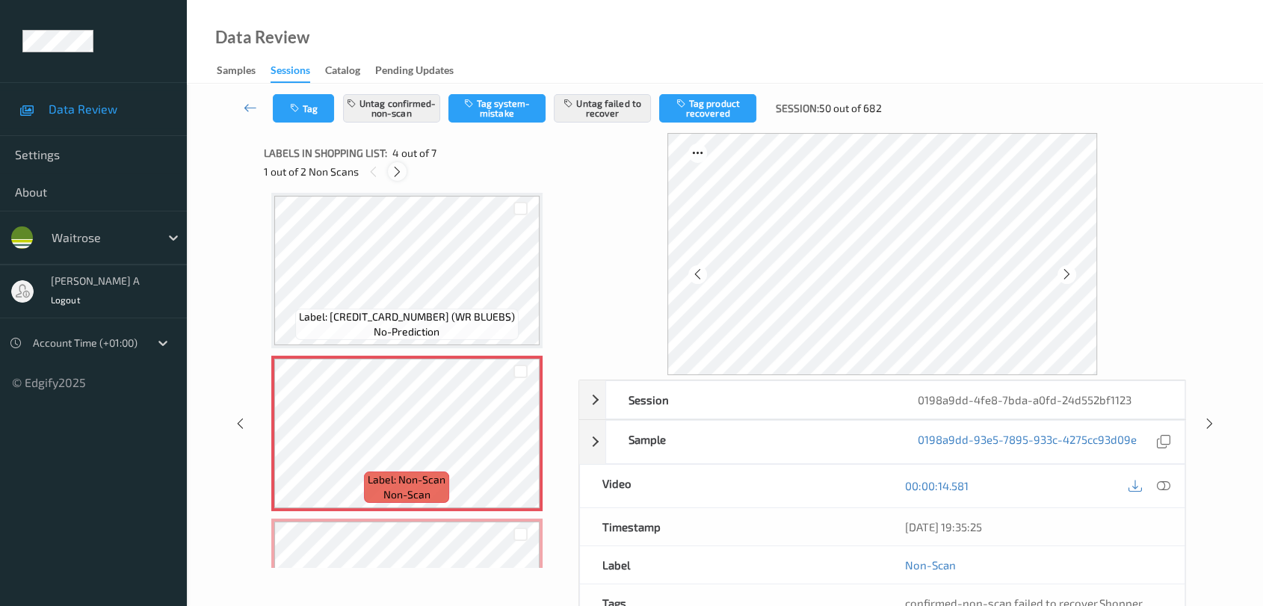
click at [395, 170] on icon at bounding box center [397, 171] width 13 height 13
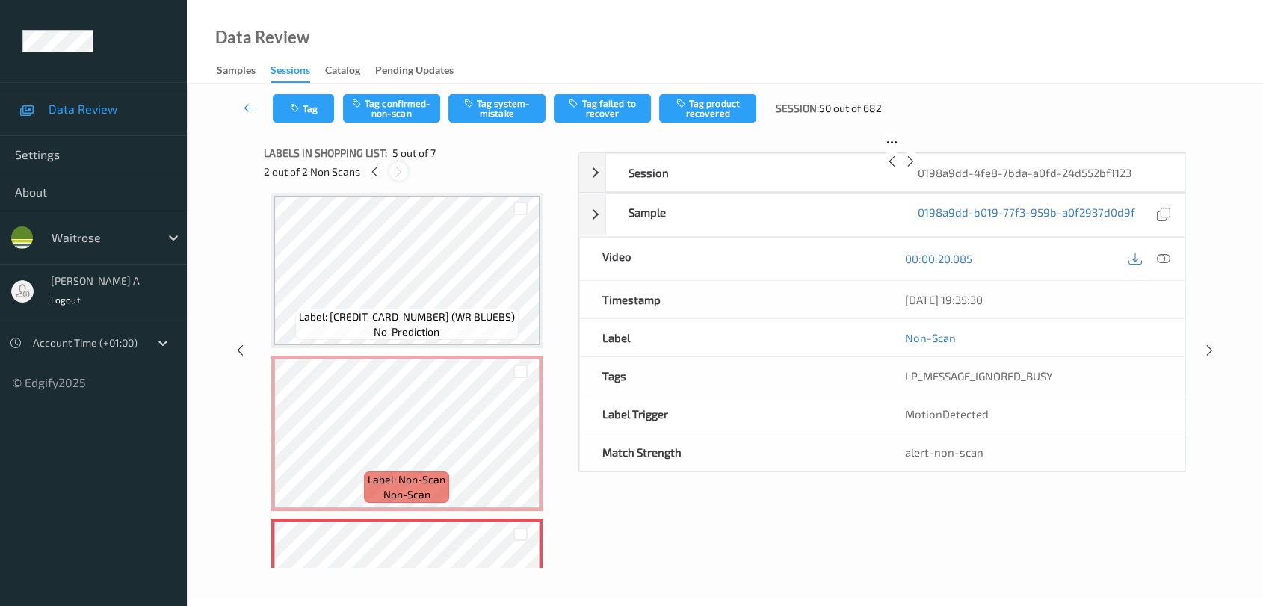
scroll to position [494, 0]
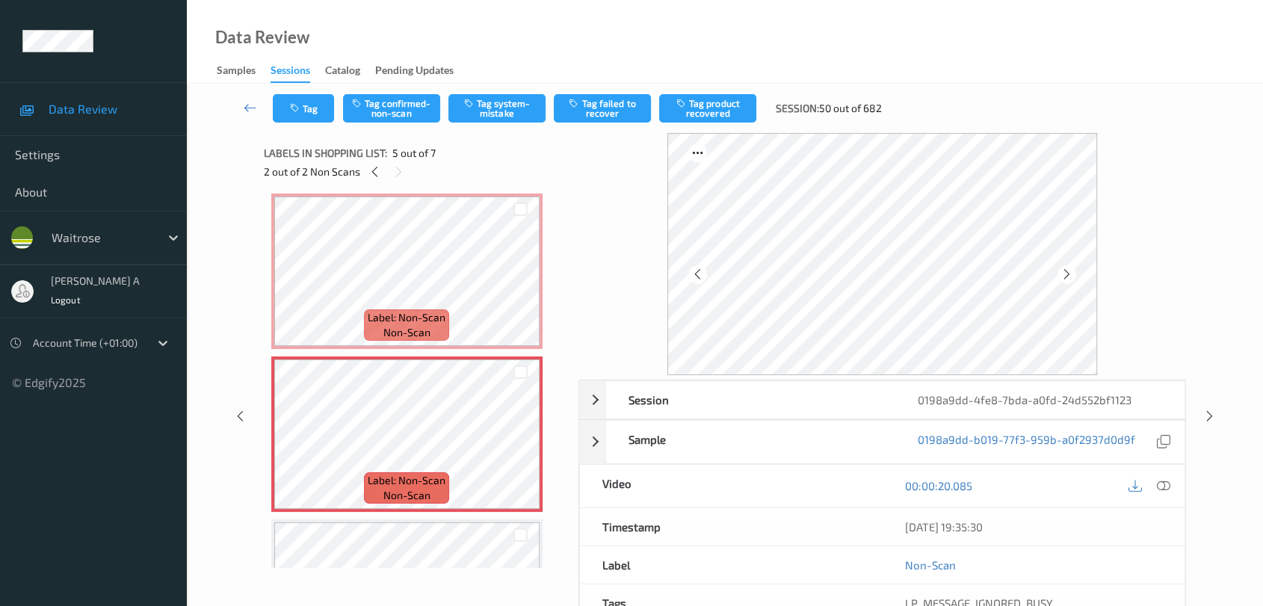
drag, startPoint x: 1160, startPoint y: 487, endPoint x: 1097, endPoint y: 450, distance: 73.7
click at [819, 487] on icon at bounding box center [1163, 485] width 13 height 13
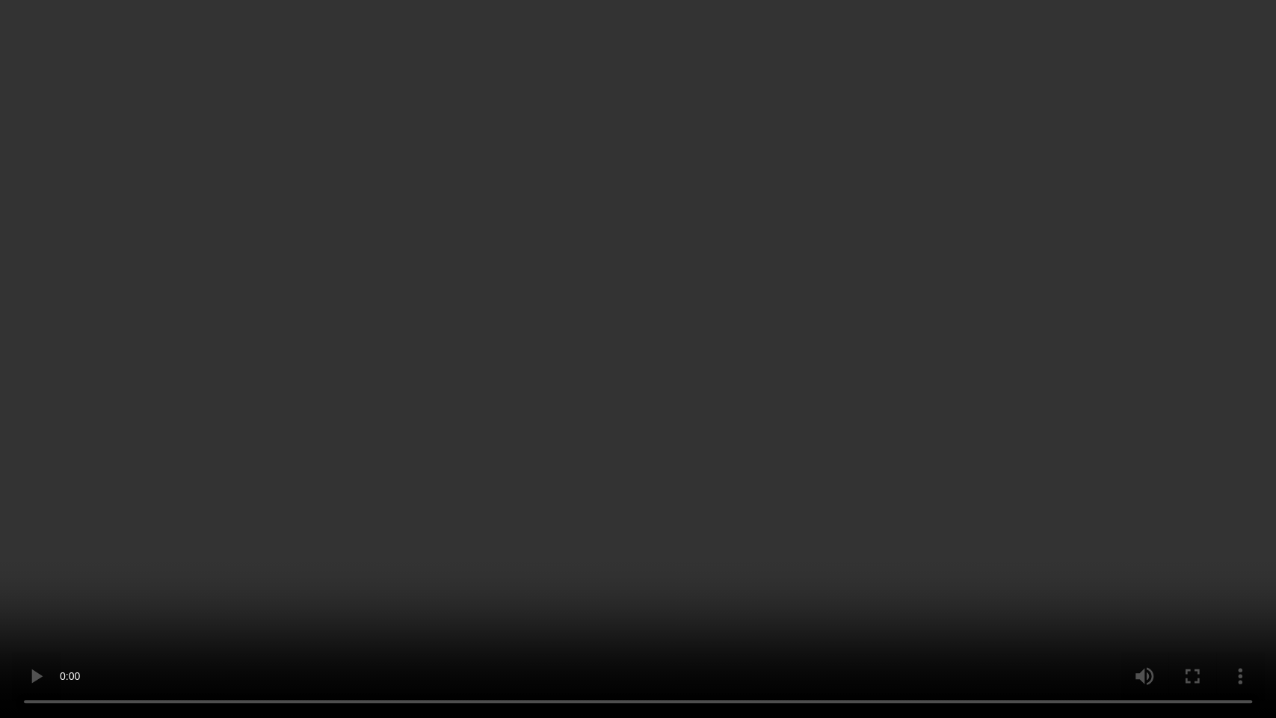
click at [624, 366] on video at bounding box center [638, 359] width 1276 height 718
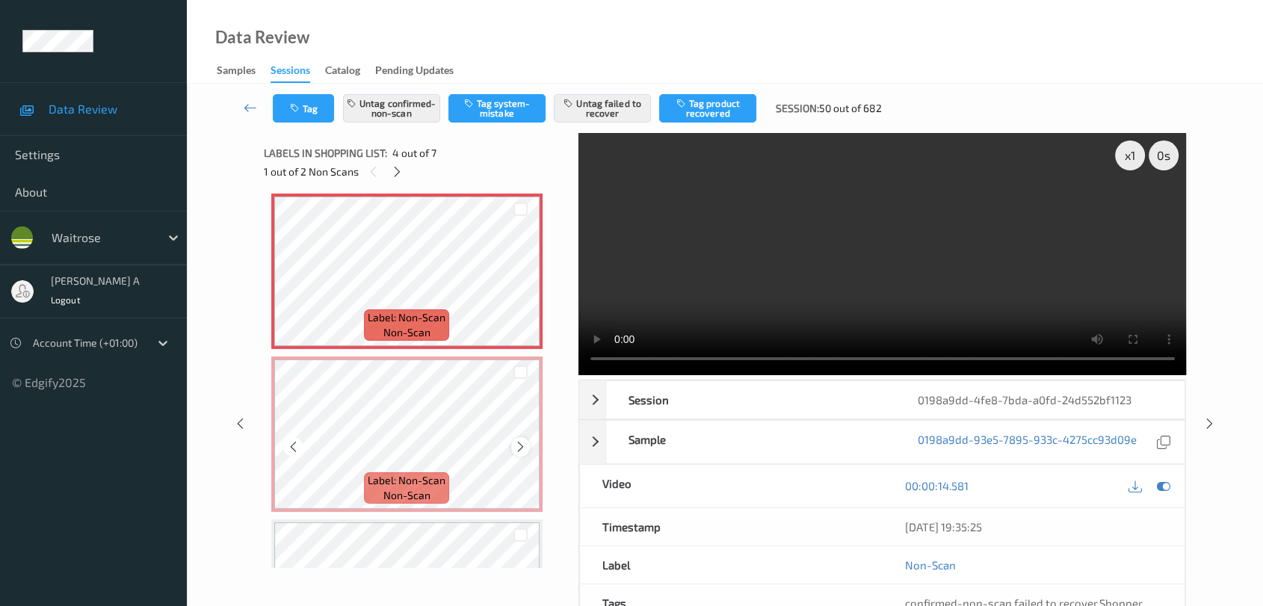
click at [521, 446] on icon at bounding box center [520, 446] width 13 height 13
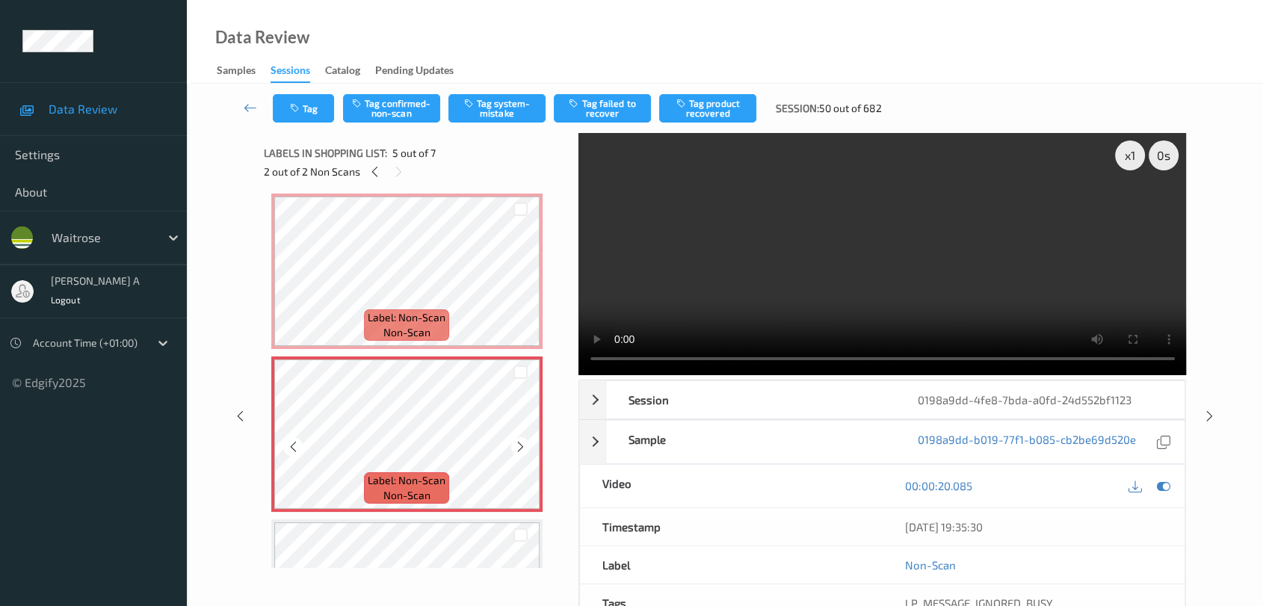
click at [521, 446] on icon at bounding box center [520, 446] width 13 height 13
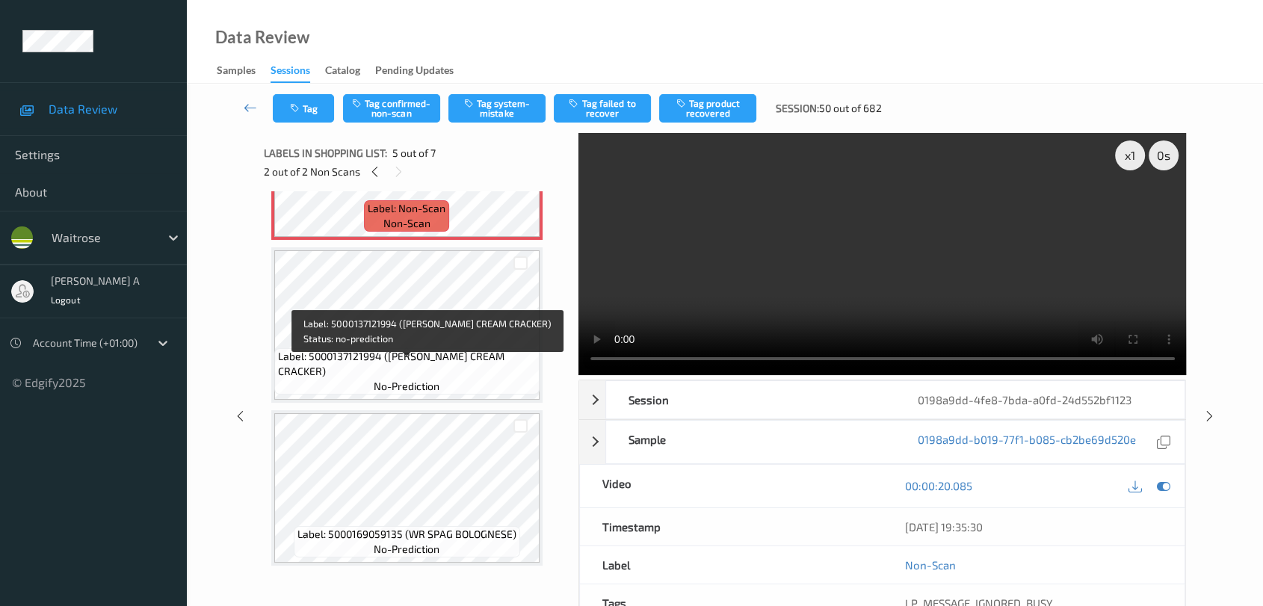
scroll to position [600, 0]
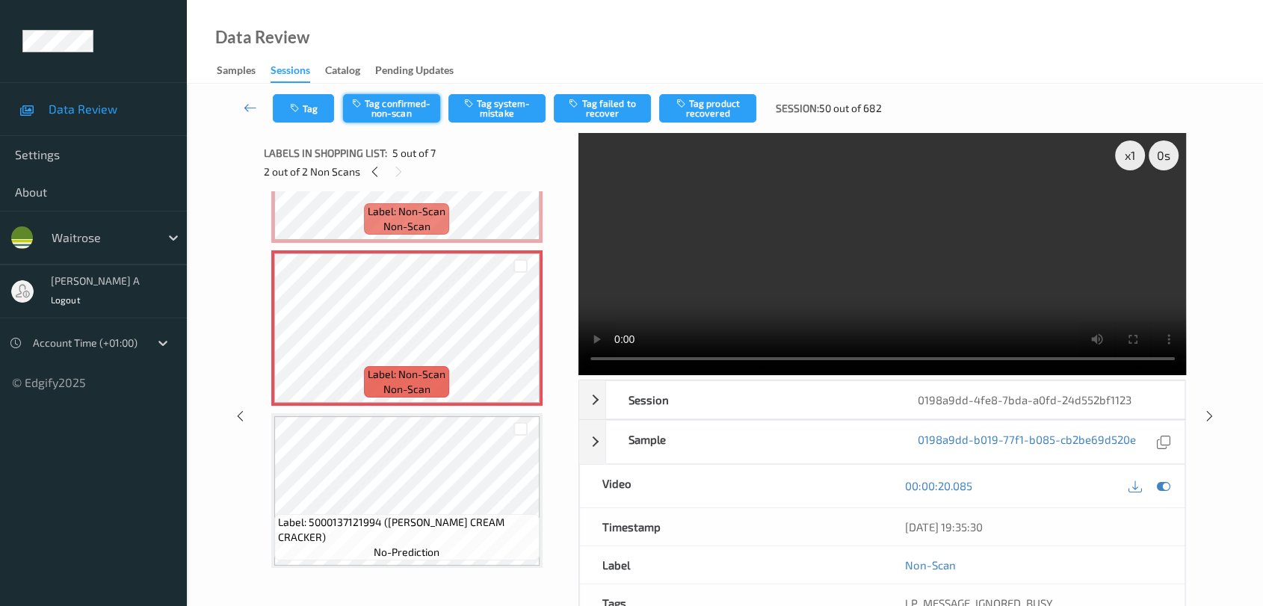
click at [407, 109] on button "Tag confirmed-non-scan" at bounding box center [391, 108] width 97 height 28
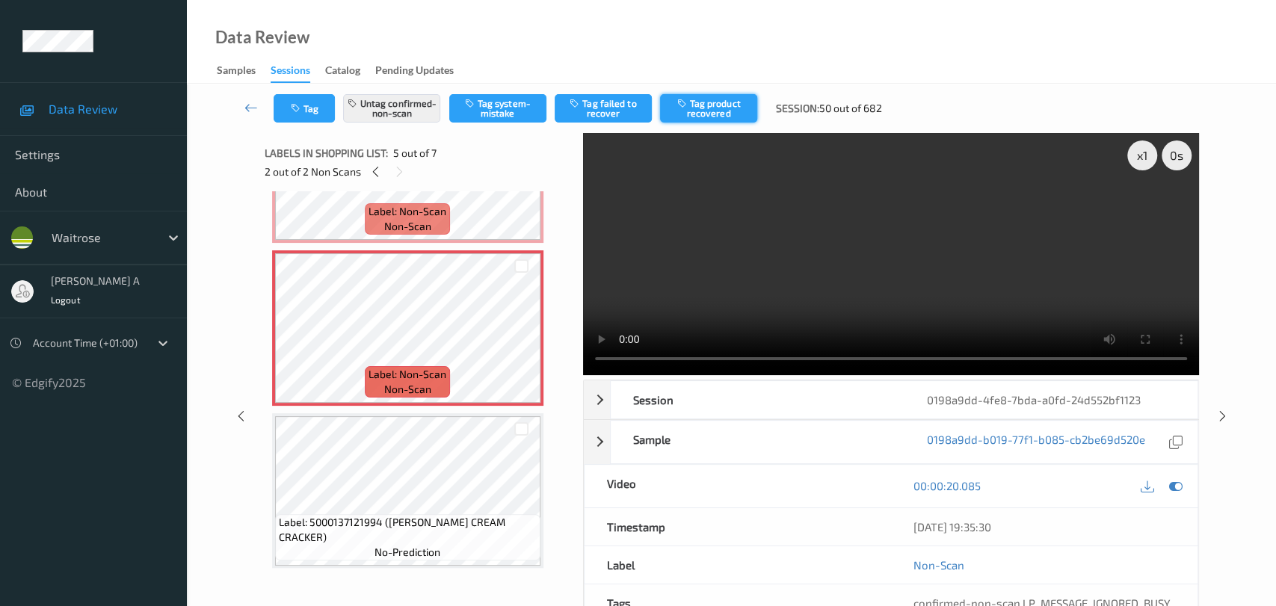
click at [729, 115] on button "Tag product recovered" at bounding box center [708, 108] width 97 height 28
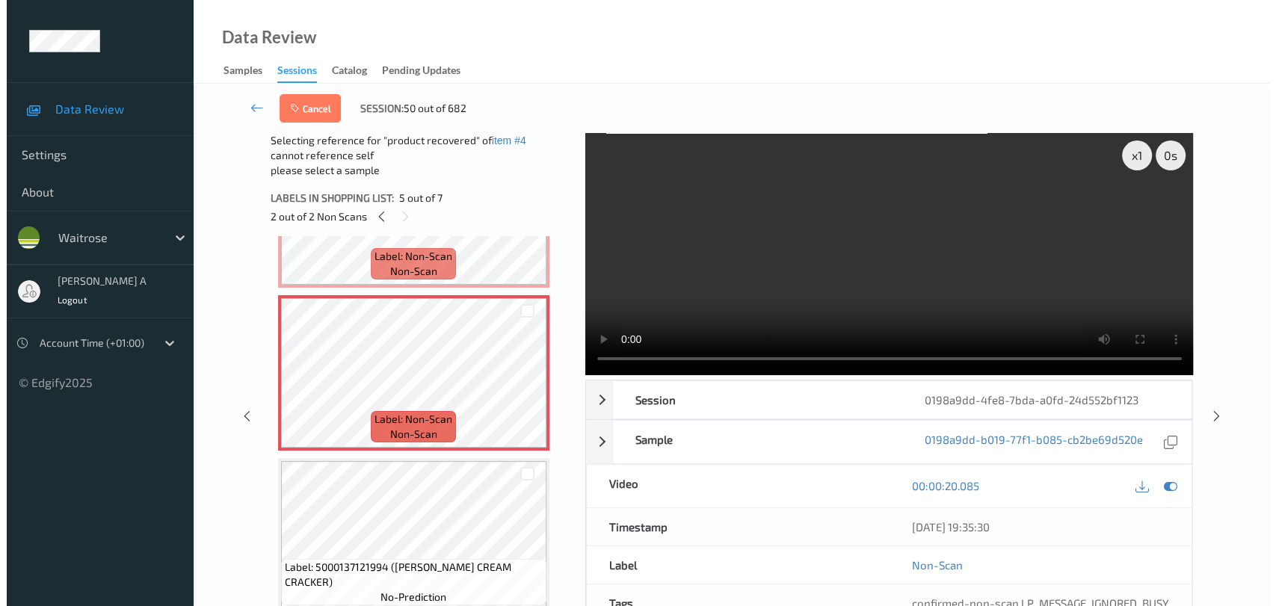
scroll to position [766, 0]
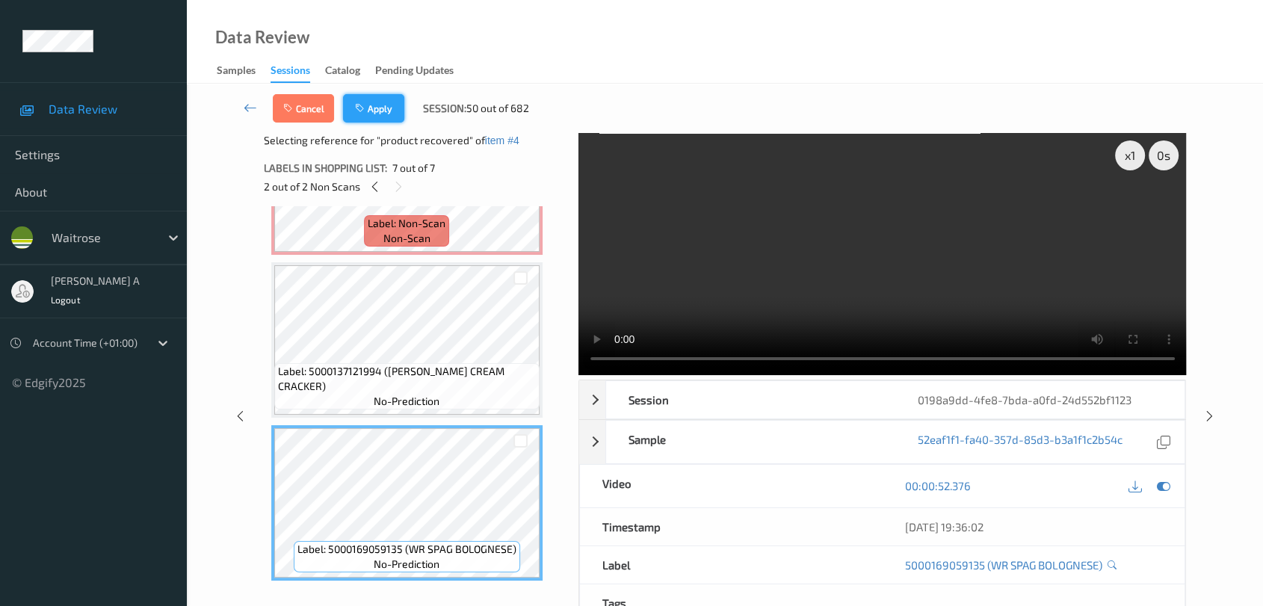
click at [385, 105] on button "Apply" at bounding box center [373, 108] width 61 height 28
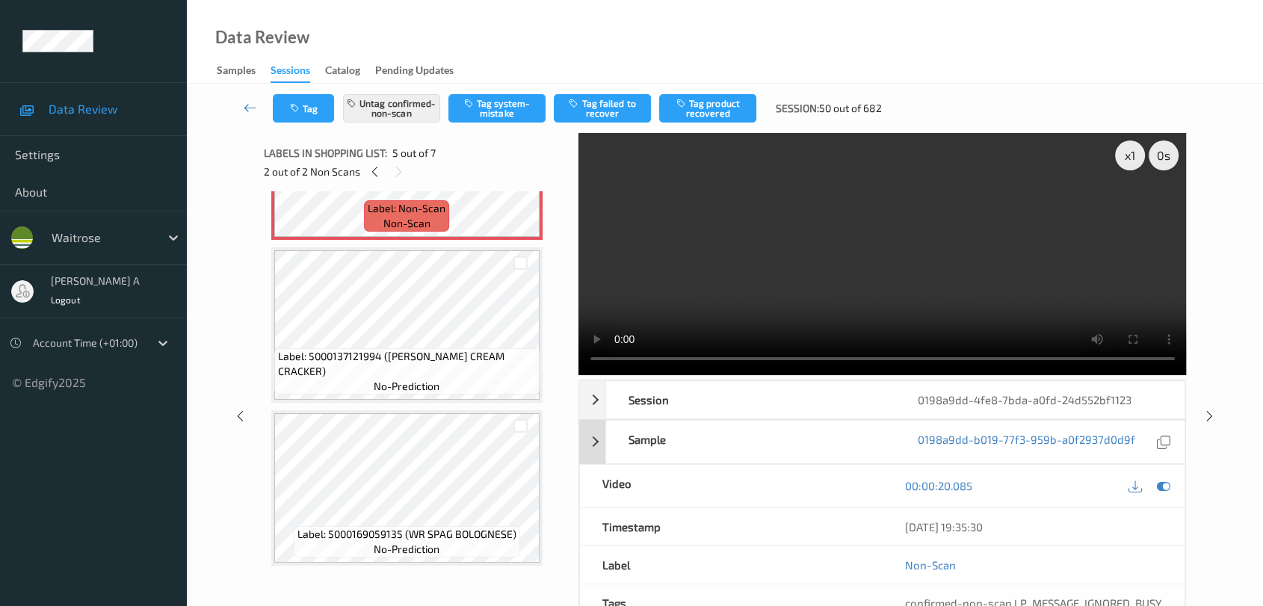
scroll to position [494, 0]
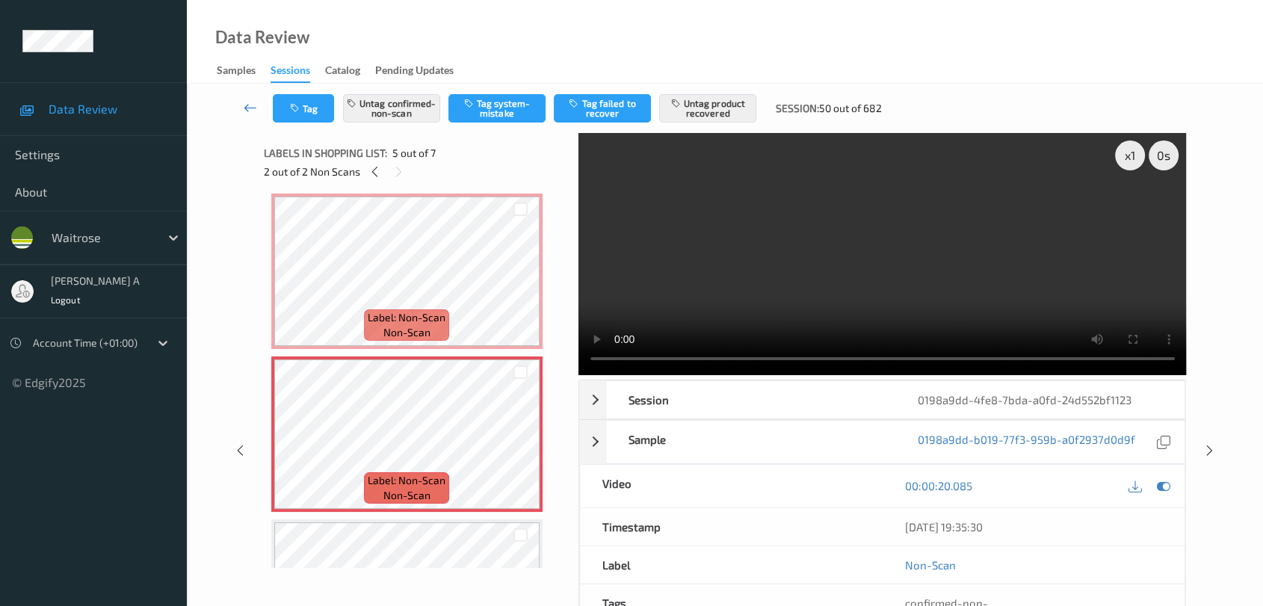
click at [257, 105] on icon at bounding box center [250, 107] width 13 height 15
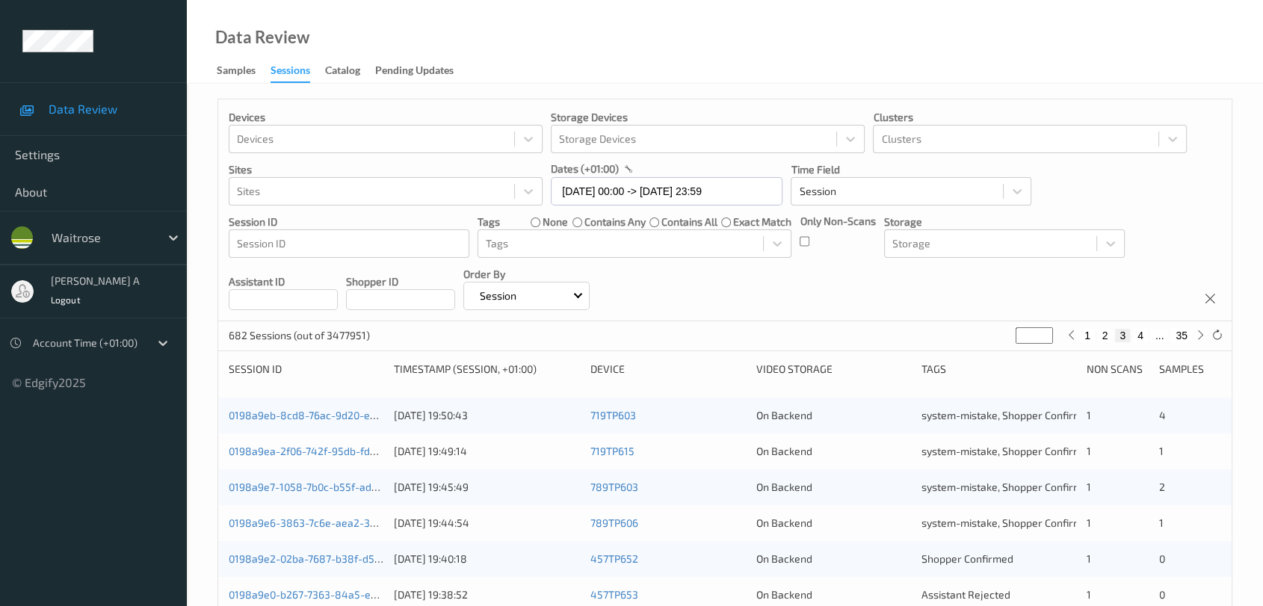
click at [819, 331] on button "4" at bounding box center [1140, 335] width 15 height 13
type input "*"
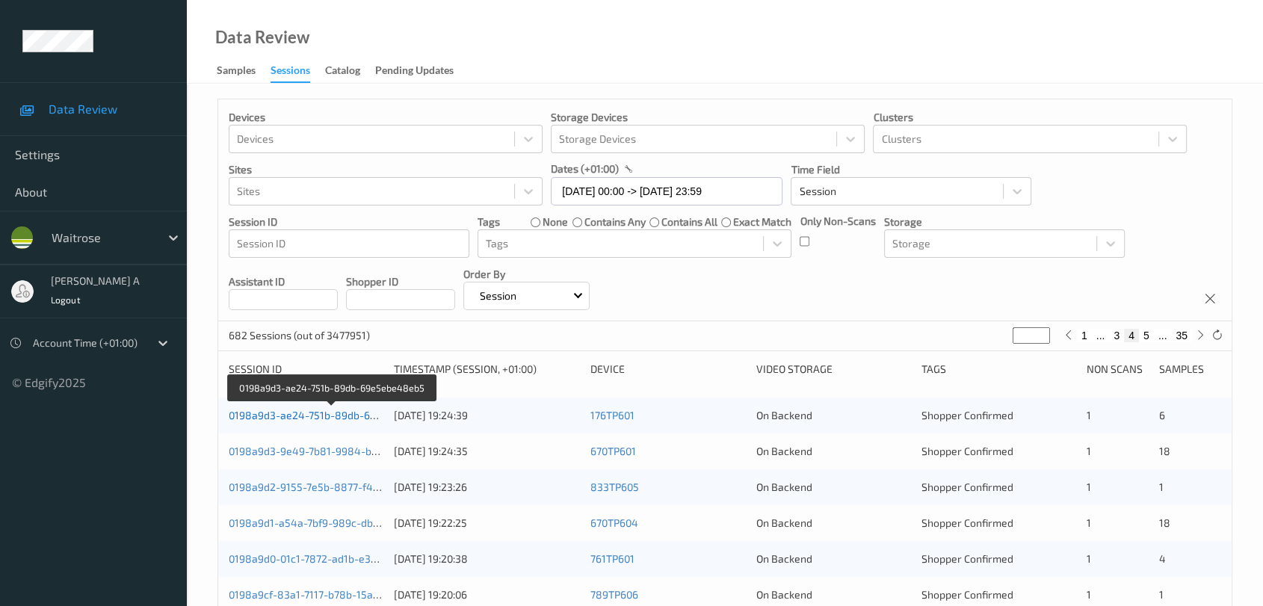
click at [302, 416] on link "0198a9d3-ae24-751b-89db-69e5ebe48eb5" at bounding box center [333, 415] width 209 height 13
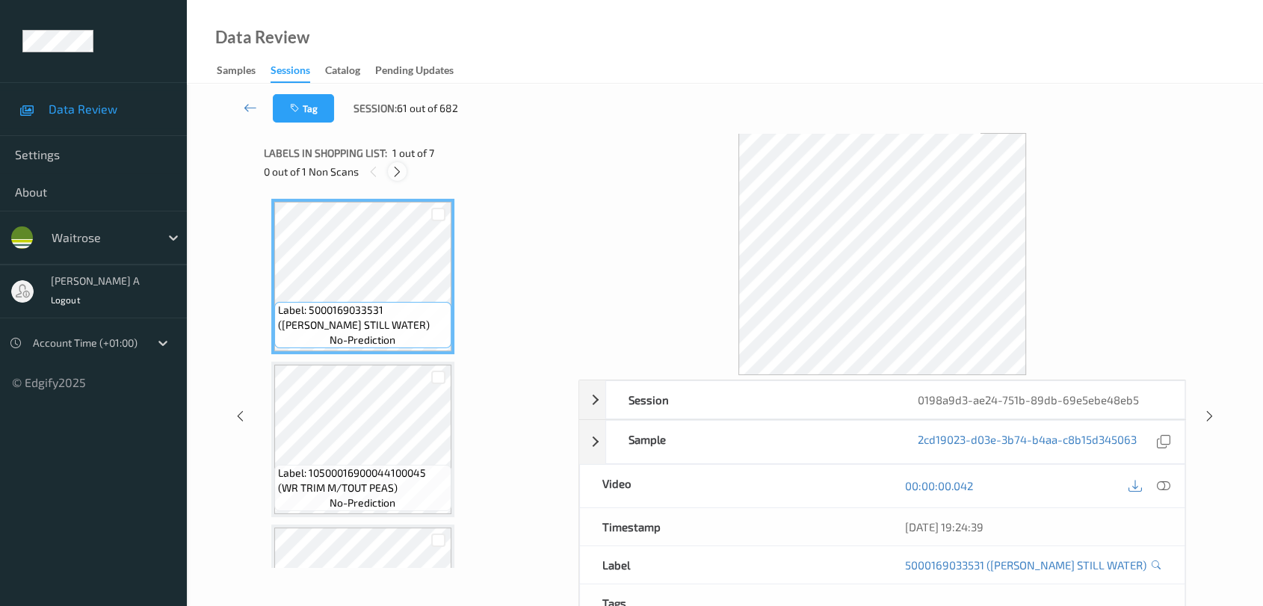
click at [390, 173] on div at bounding box center [397, 171] width 19 height 19
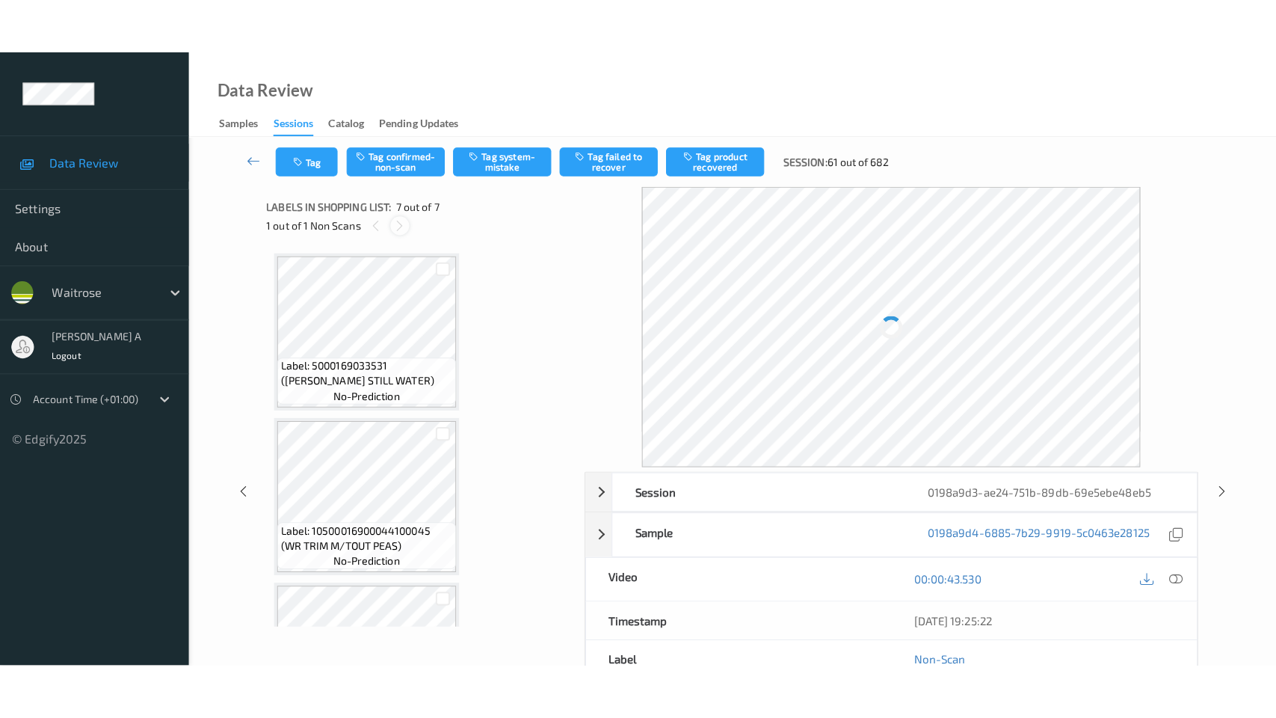
scroll to position [766, 0]
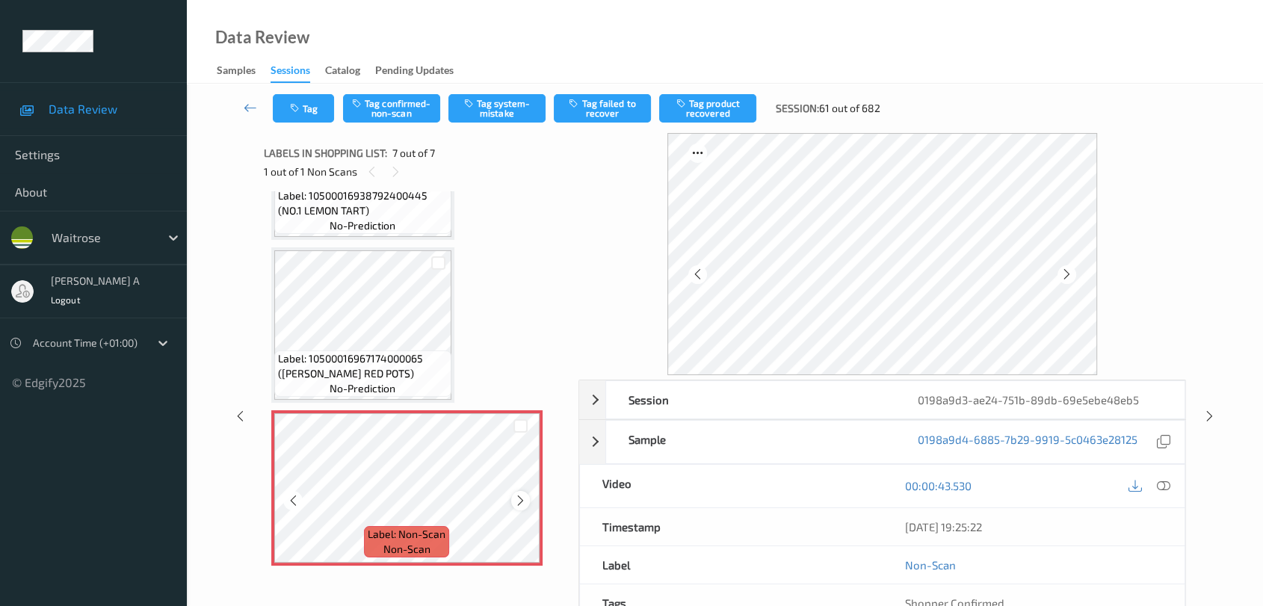
click at [514, 497] on icon at bounding box center [520, 500] width 13 height 13
click at [819, 490] on icon at bounding box center [1163, 485] width 13 height 13
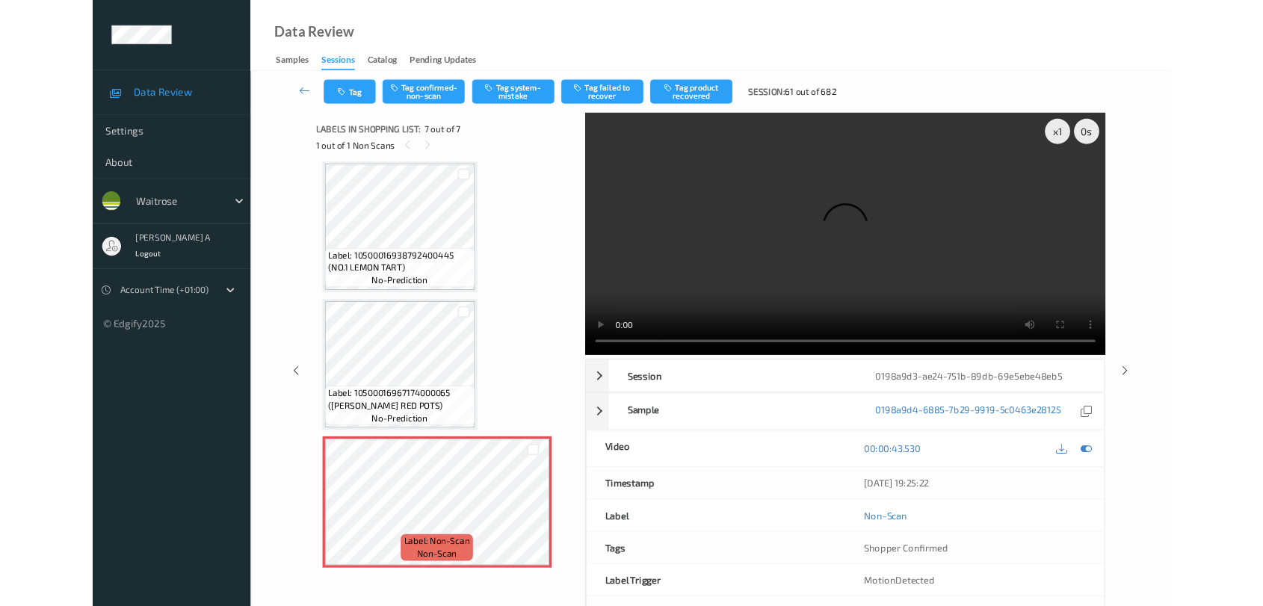
scroll to position [655, 0]
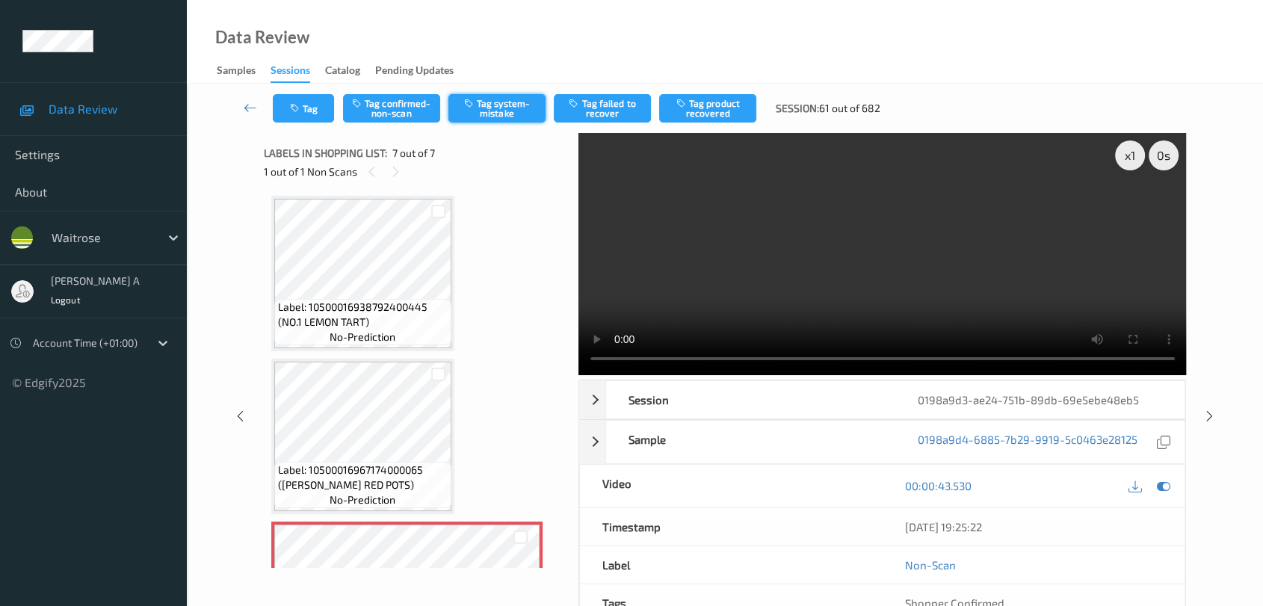
click at [505, 114] on button "Tag system-mistake" at bounding box center [497, 108] width 97 height 28
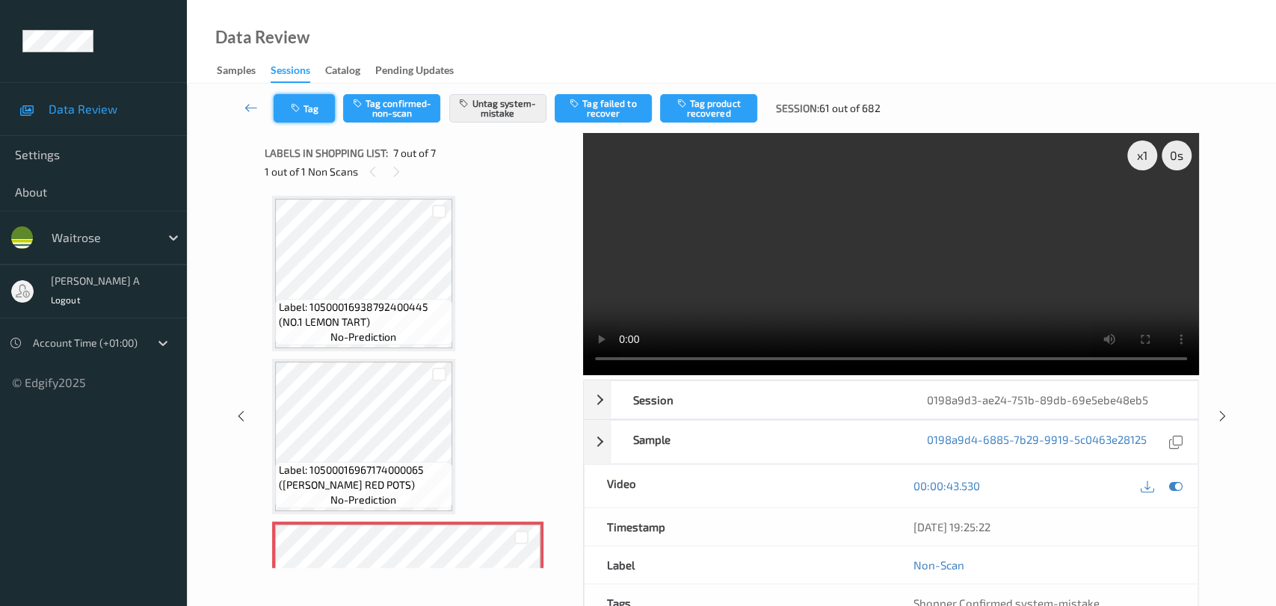
click at [293, 114] on button "Tag" at bounding box center [304, 108] width 61 height 28
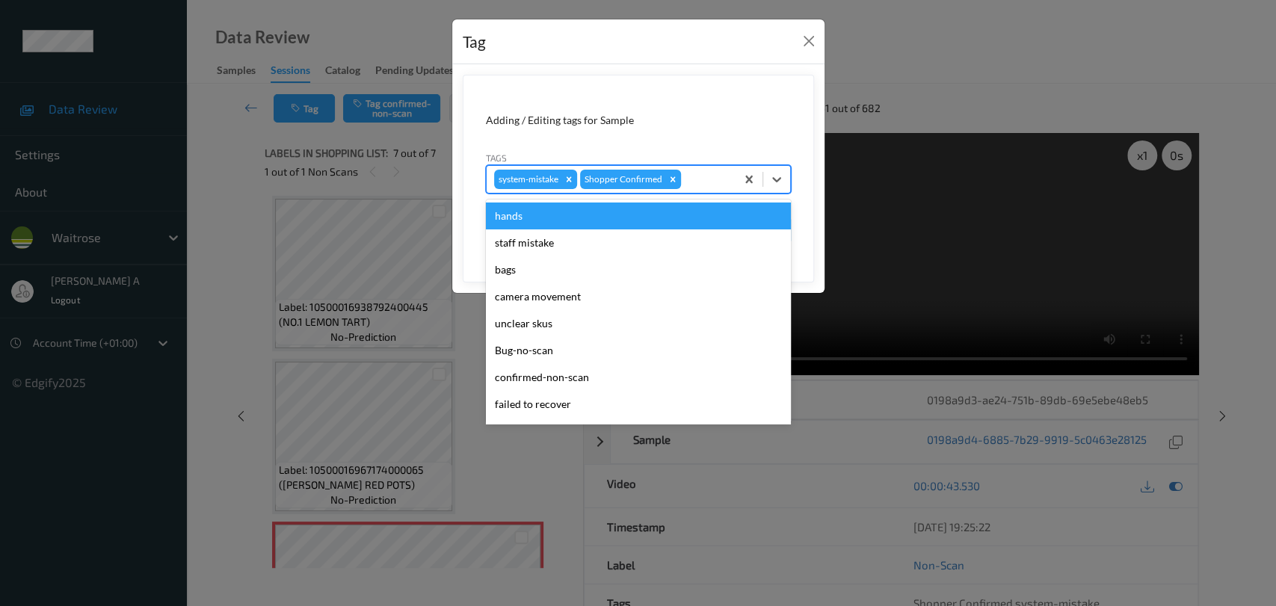
click at [702, 181] on div at bounding box center [706, 179] width 44 height 18
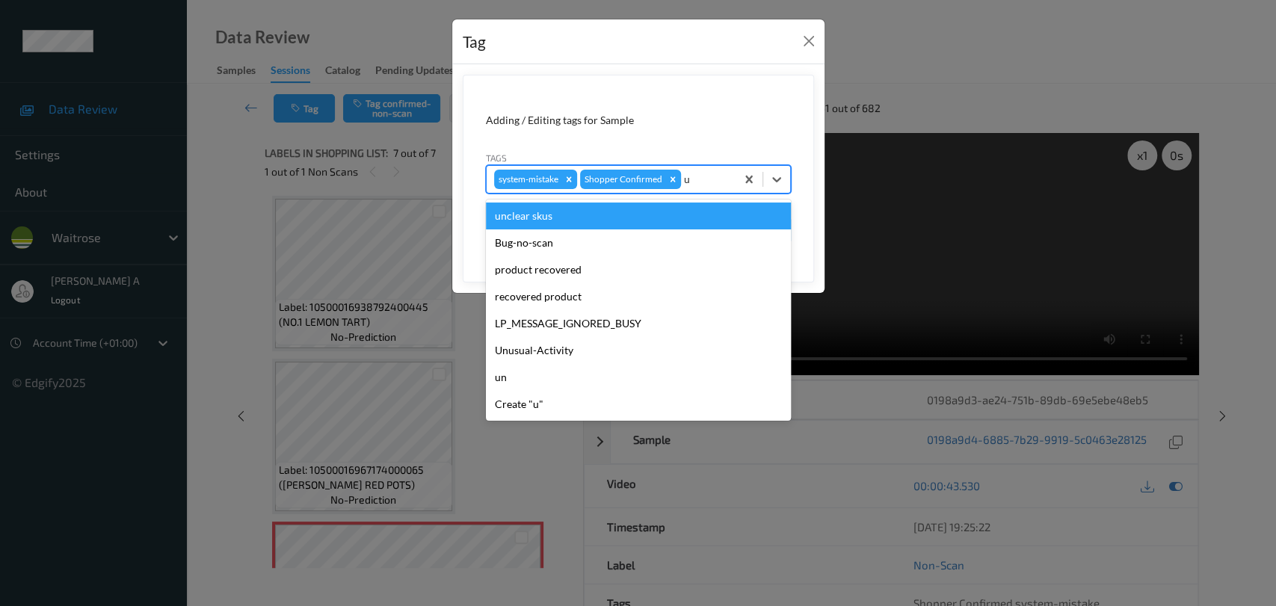
type input "un"
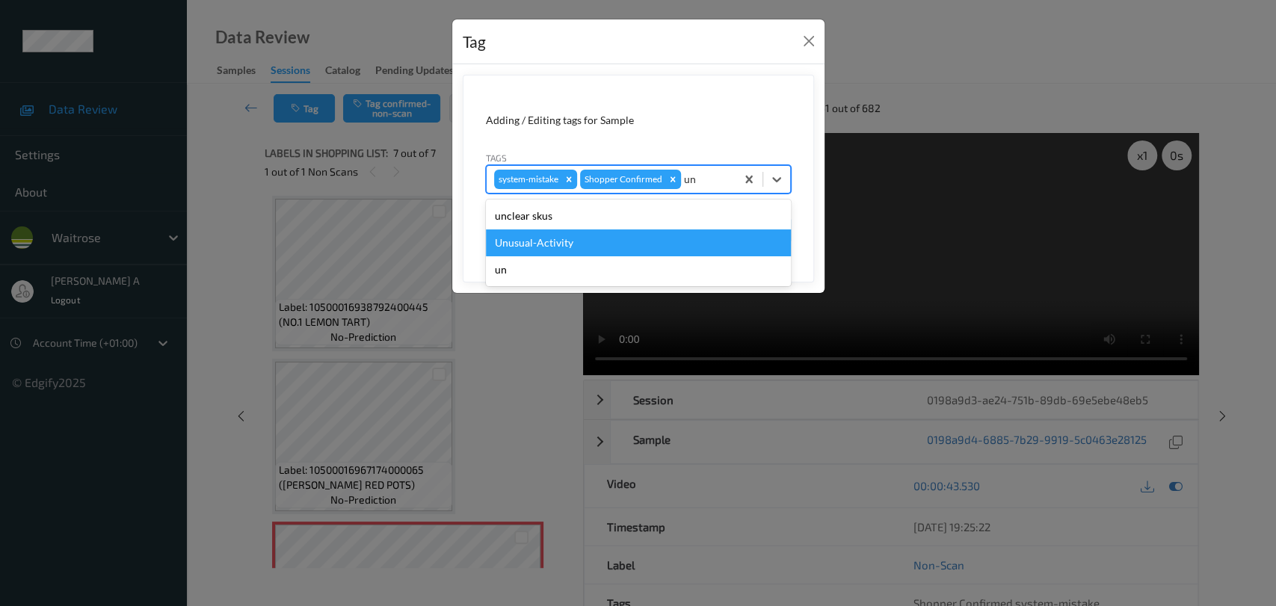
click at [568, 241] on div "Unusual-Activity" at bounding box center [638, 243] width 305 height 27
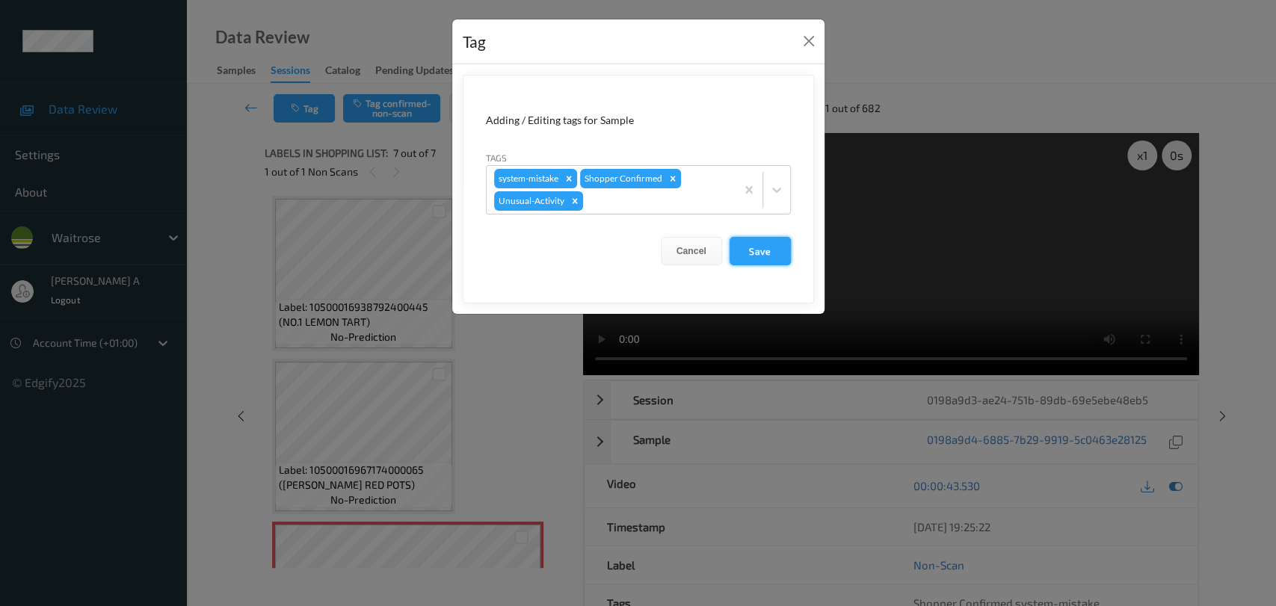
click at [766, 245] on button "Save" at bounding box center [760, 251] width 61 height 28
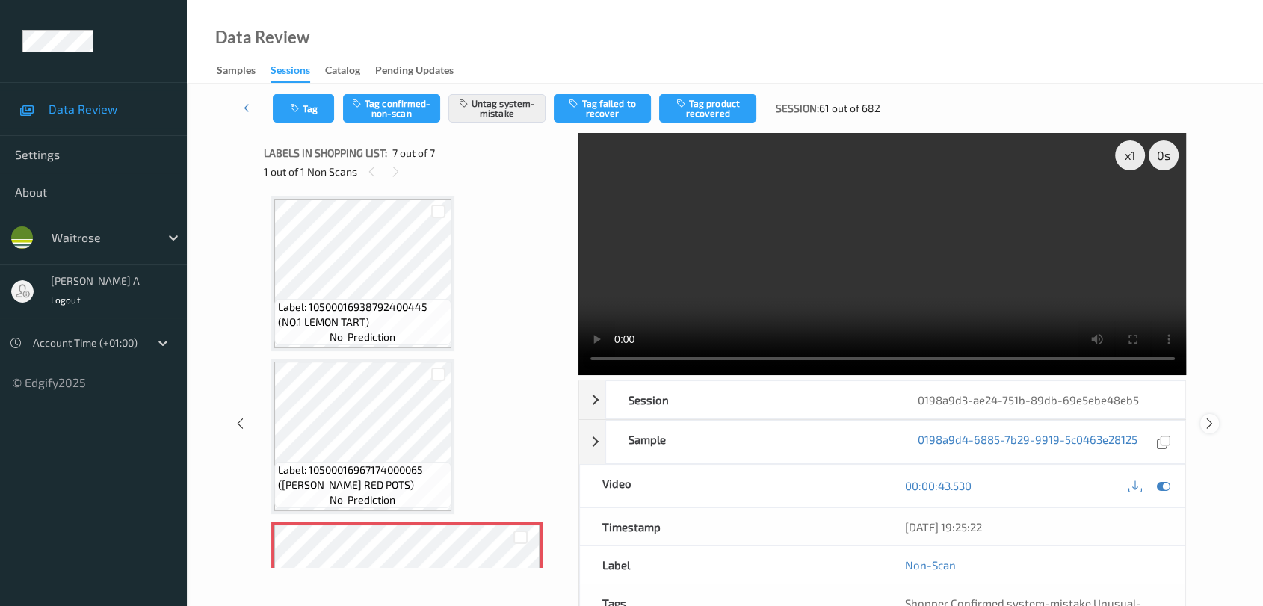
click at [819, 417] on icon at bounding box center [1210, 423] width 13 height 13
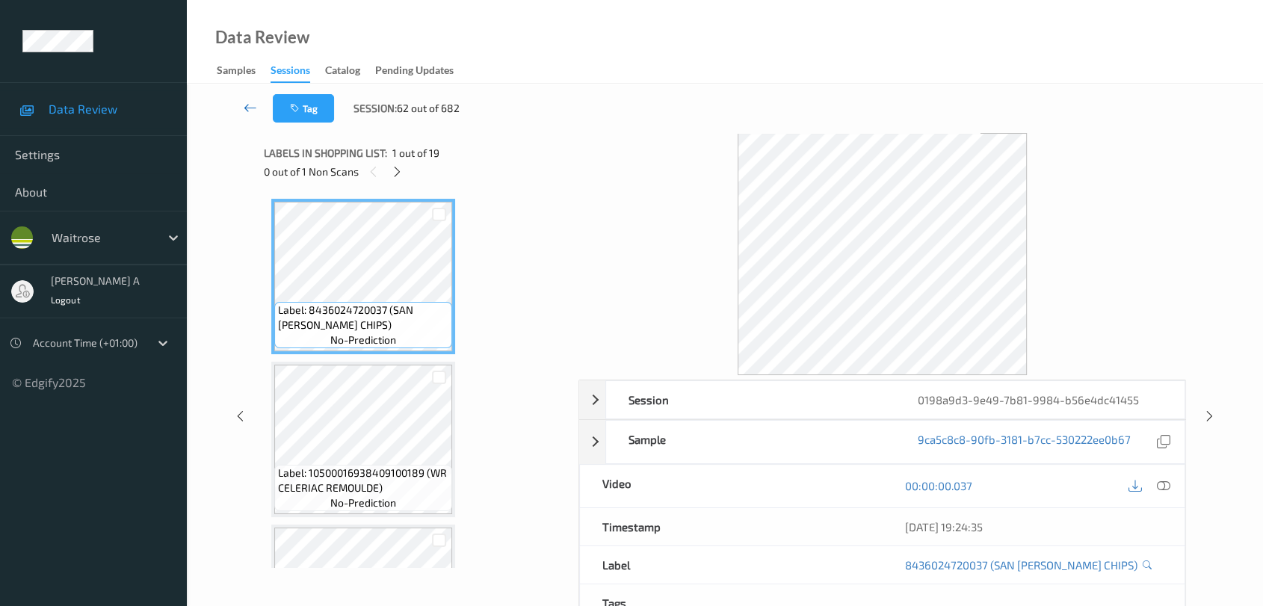
click at [253, 108] on icon at bounding box center [250, 107] width 13 height 15
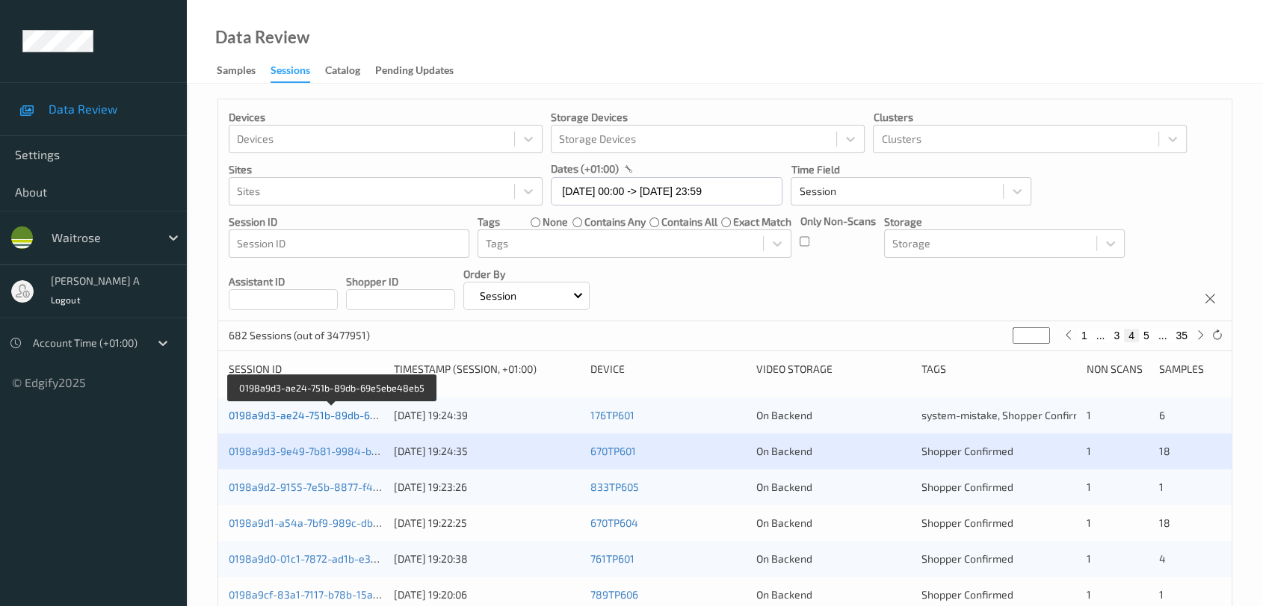
click at [356, 414] on link "0198a9d3-ae24-751b-89db-69e5ebe48eb5" at bounding box center [333, 415] width 209 height 13
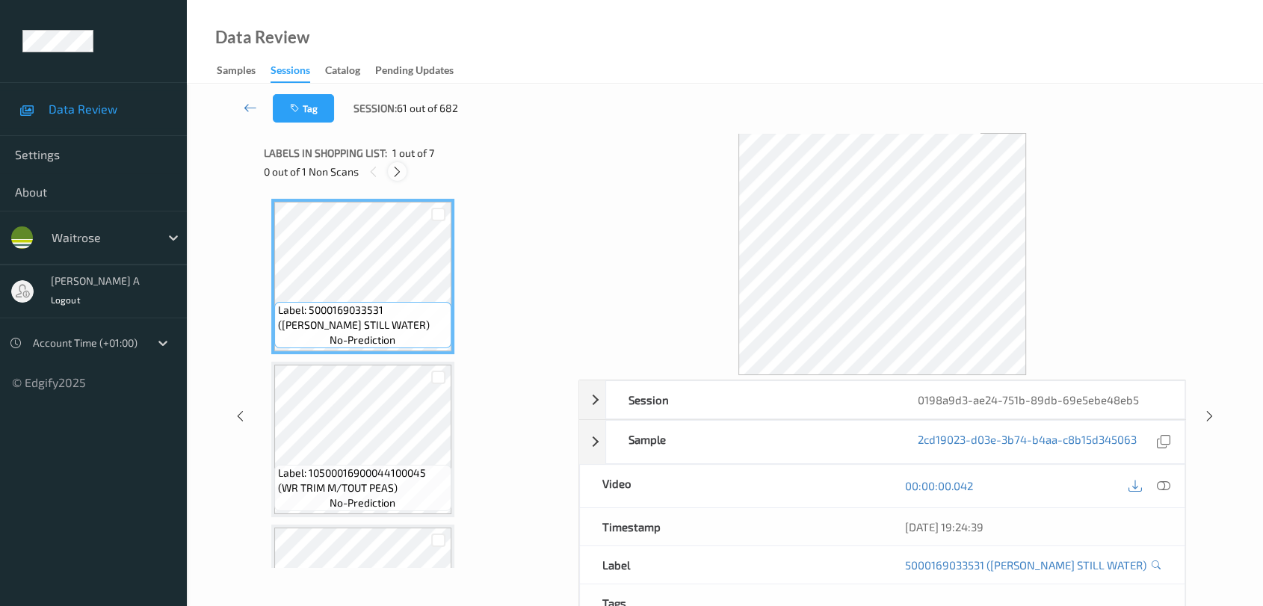
click at [395, 179] on div at bounding box center [397, 171] width 19 height 19
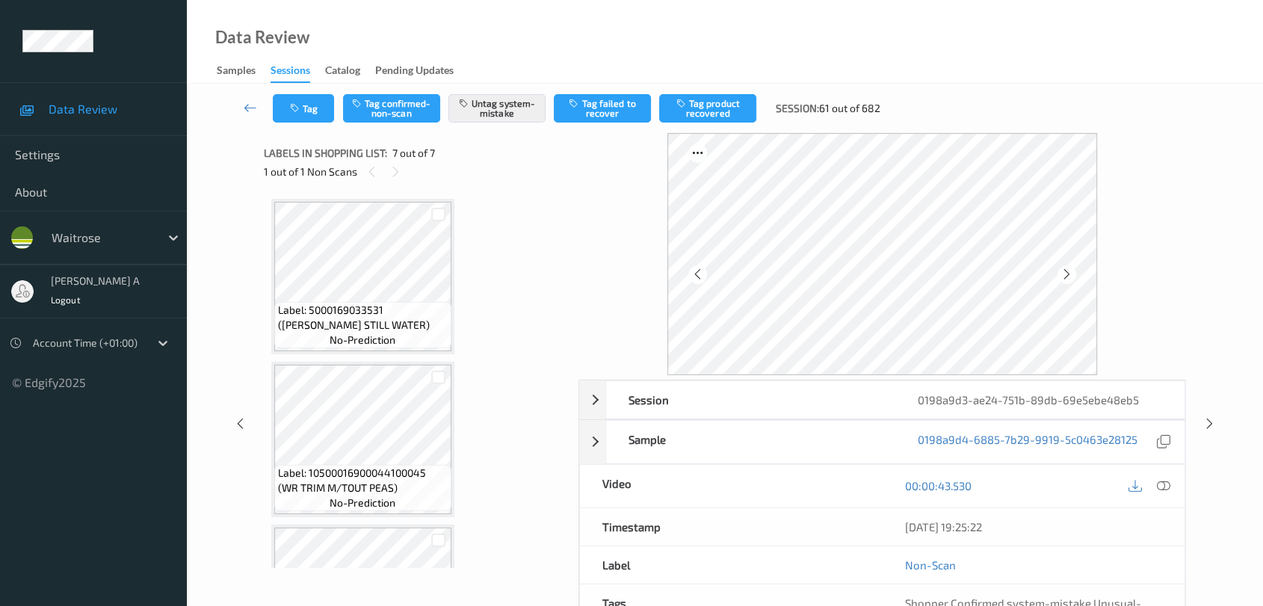
scroll to position [766, 0]
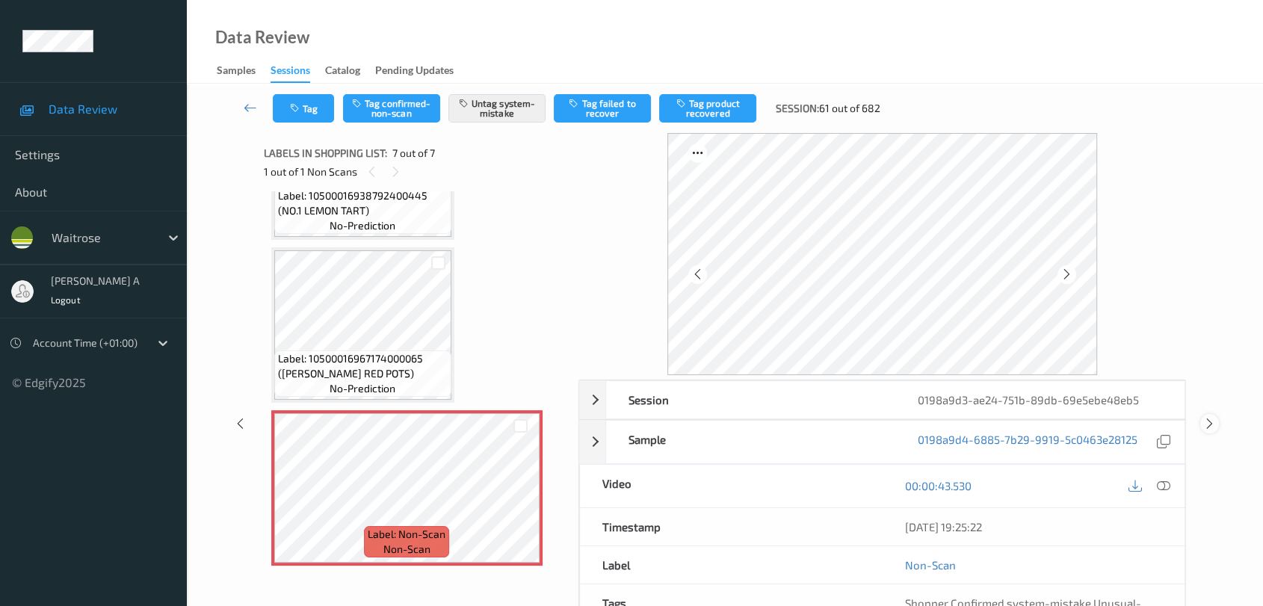
click at [819, 425] on icon at bounding box center [1210, 423] width 13 height 13
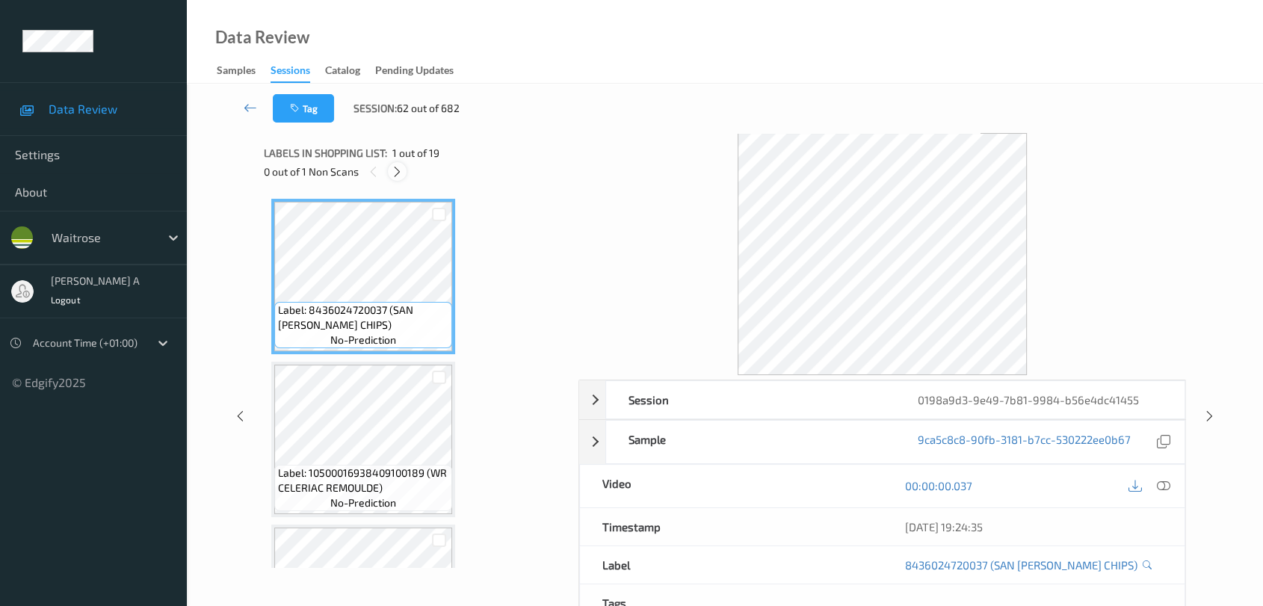
click at [398, 175] on icon at bounding box center [397, 171] width 13 height 13
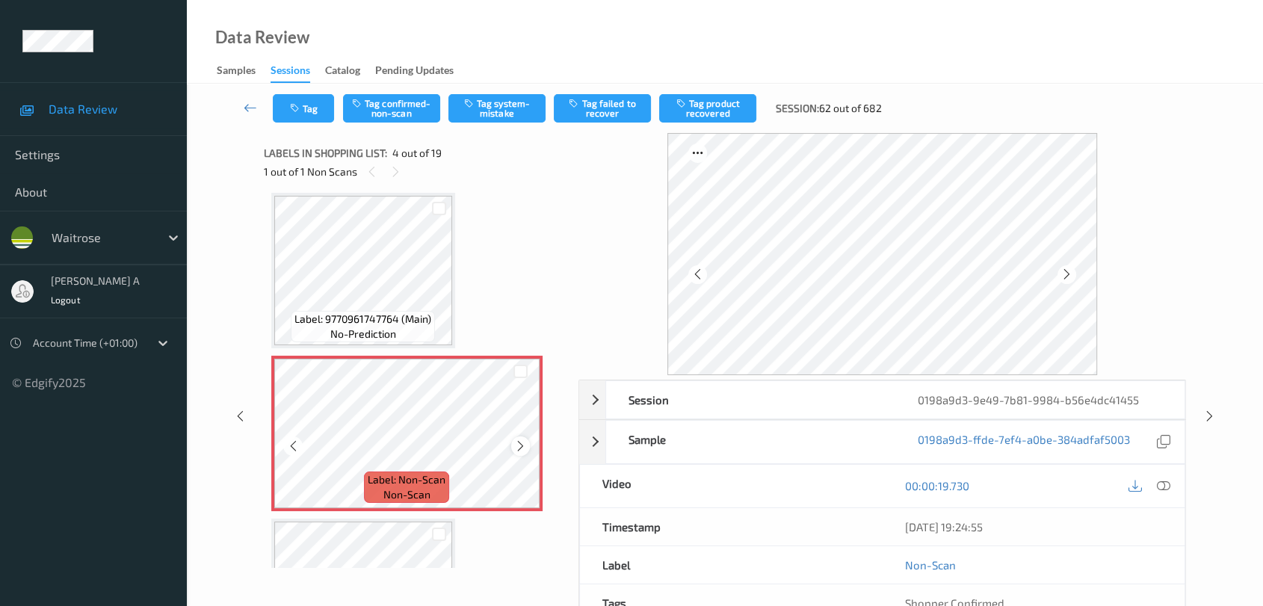
click at [526, 441] on icon at bounding box center [520, 446] width 13 height 13
click at [819, 489] on icon at bounding box center [1163, 485] width 13 height 13
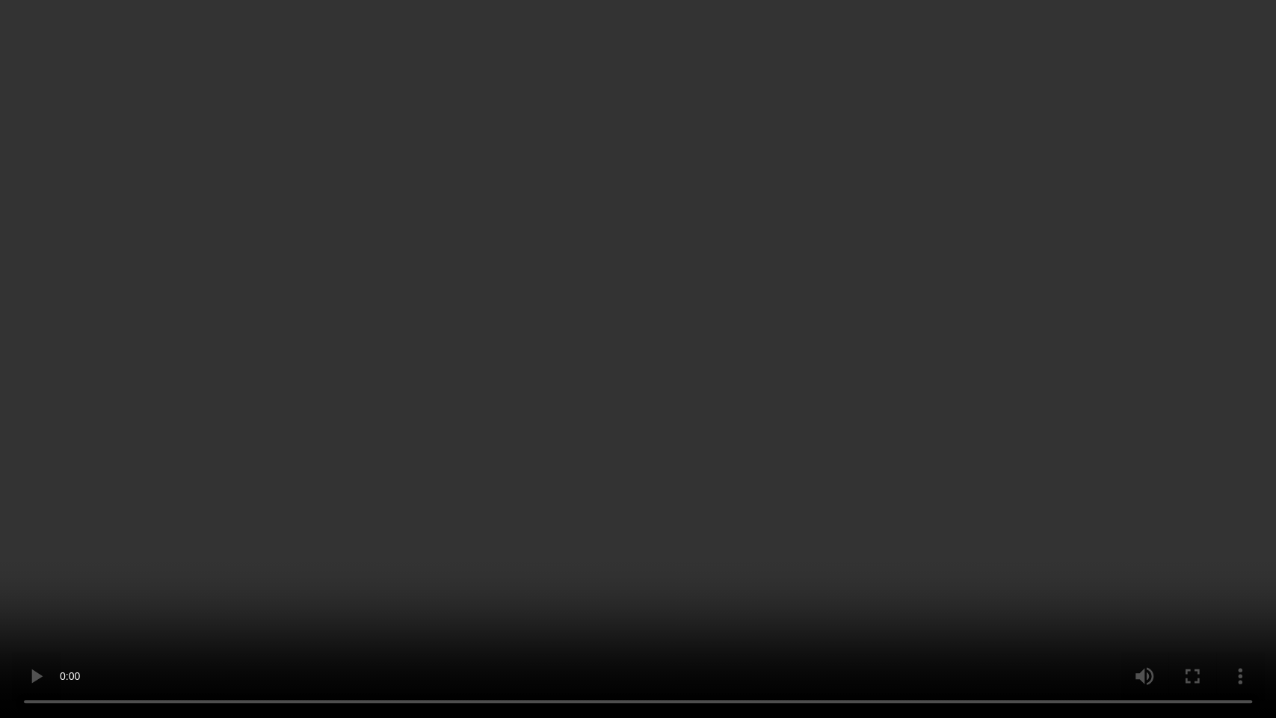
click at [615, 318] on video at bounding box center [638, 359] width 1276 height 718
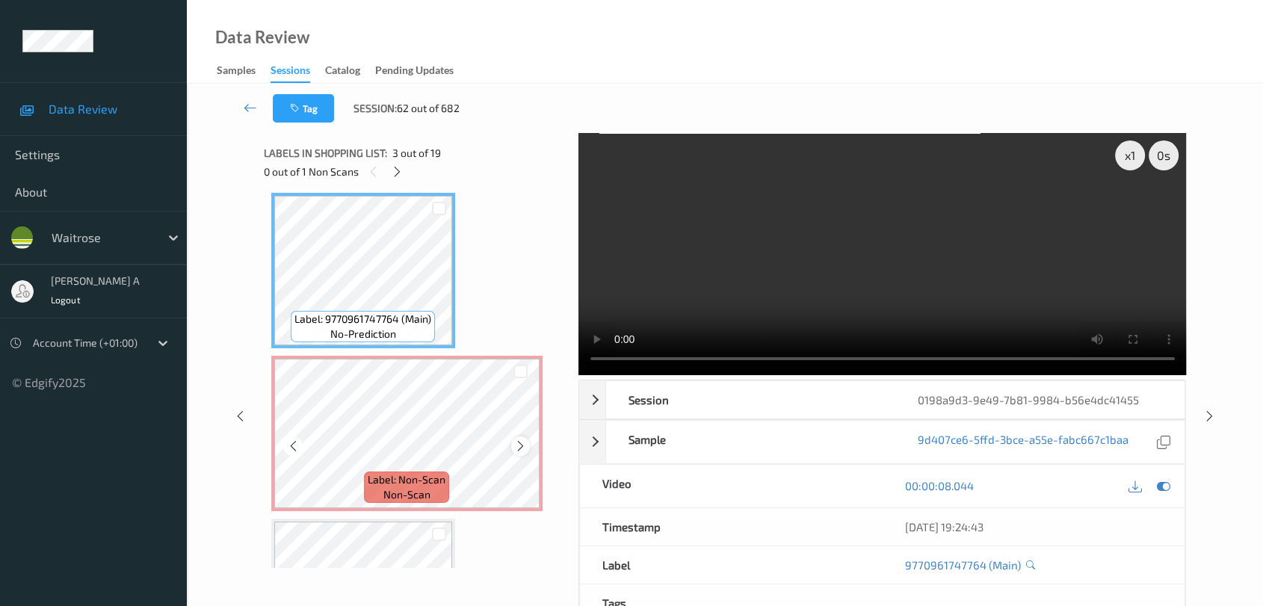
click at [522, 440] on icon at bounding box center [520, 446] width 13 height 13
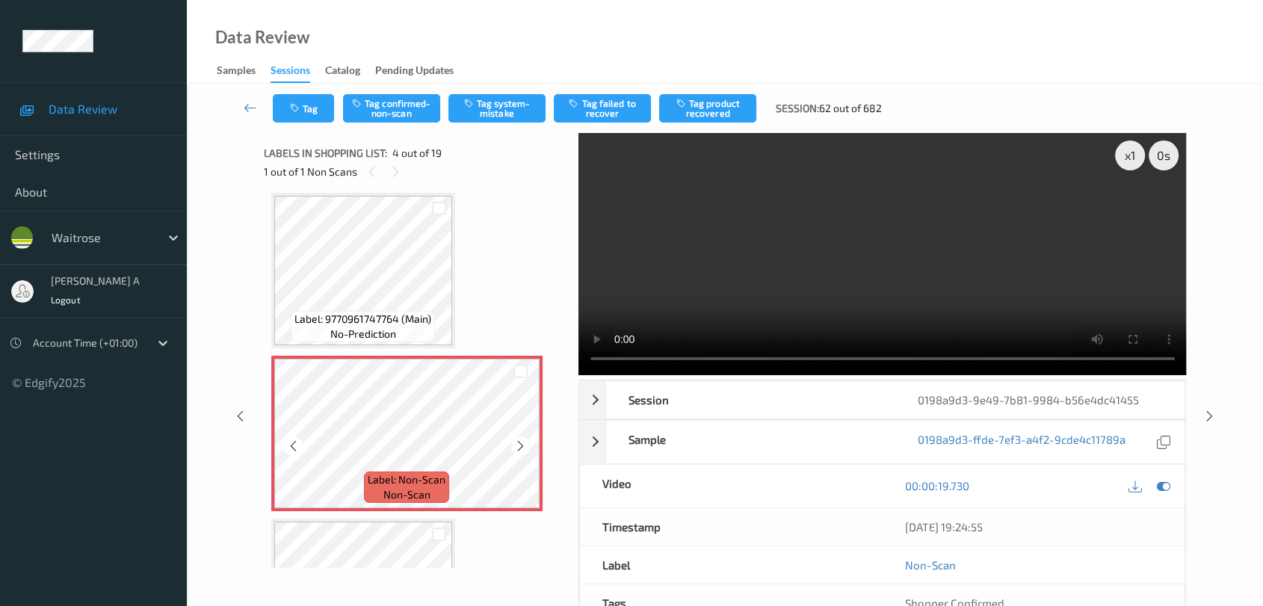
click at [522, 440] on icon at bounding box center [520, 446] width 13 height 13
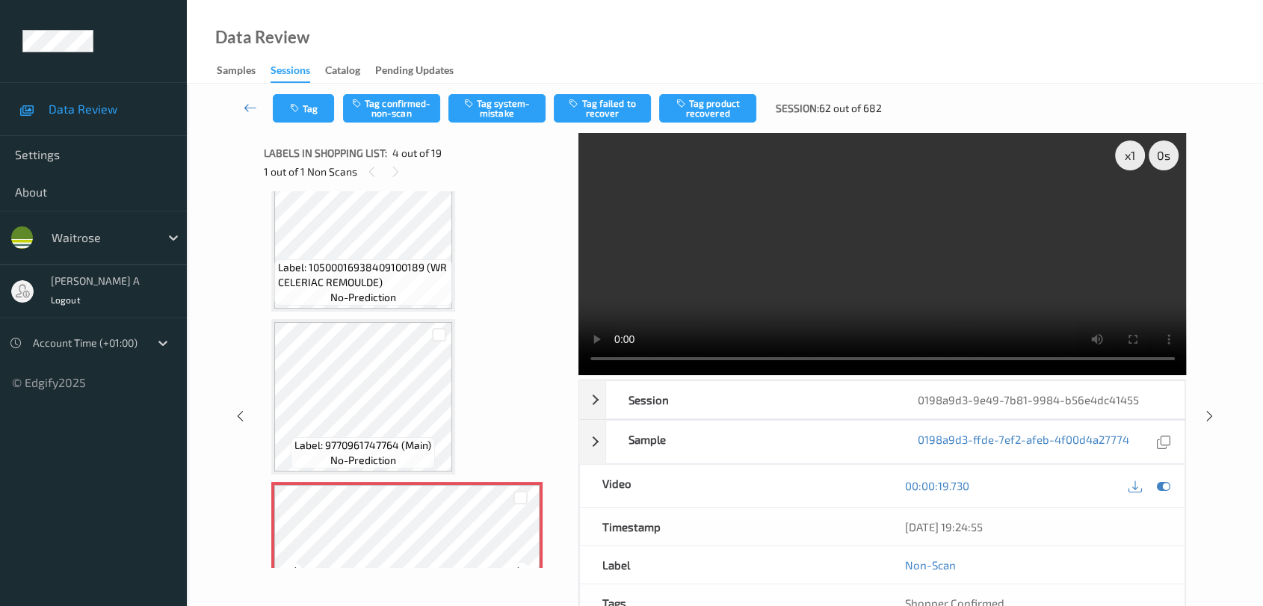
scroll to position [83, 0]
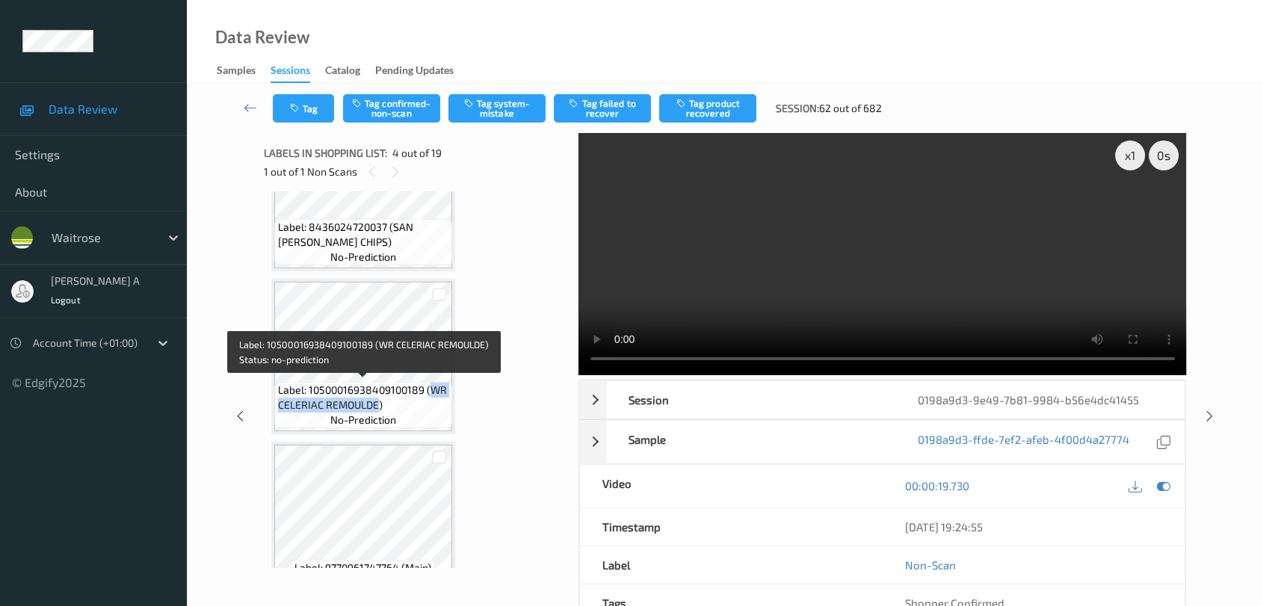
drag, startPoint x: 431, startPoint y: 388, endPoint x: 376, endPoint y: 403, distance: 56.6
click at [376, 403] on span "Label: 10500016938409100189 (WR CELERIAC REMOULDE)" at bounding box center [363, 398] width 170 height 30
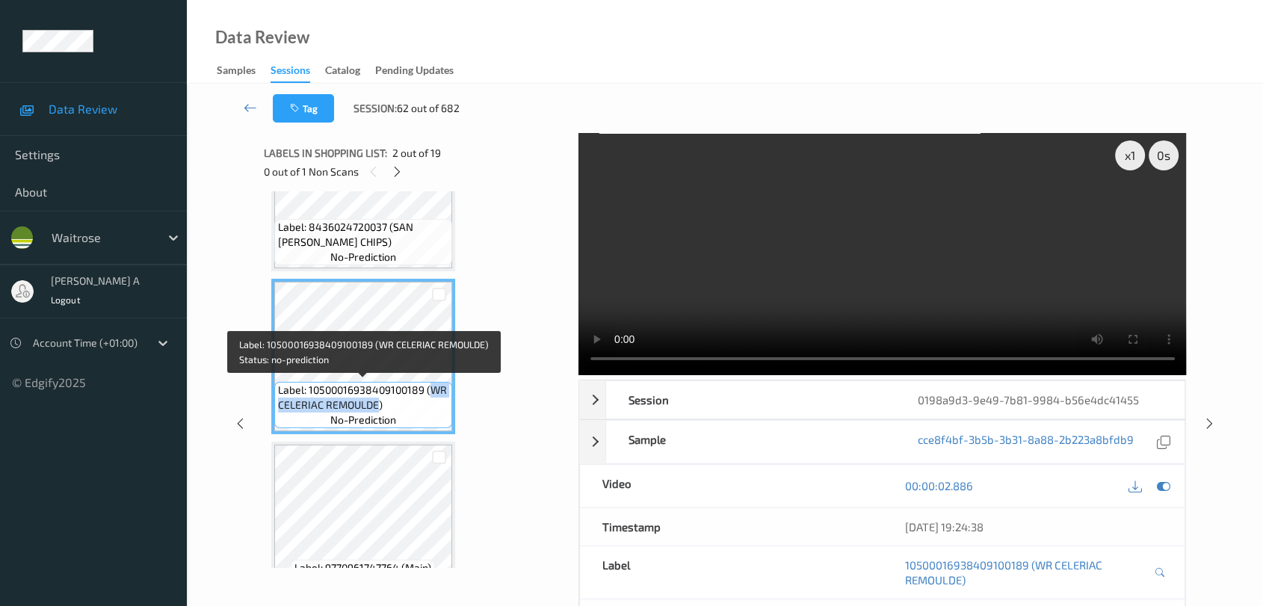
copy span "WR CELERIAC REMOULDE"
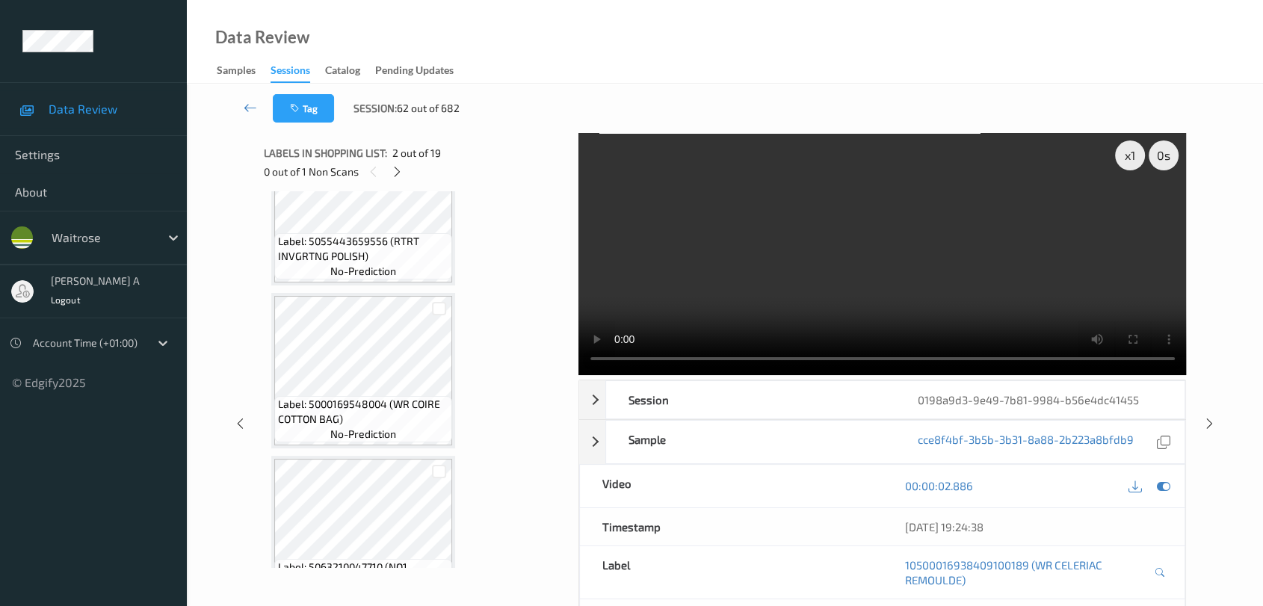
scroll to position [1328, 0]
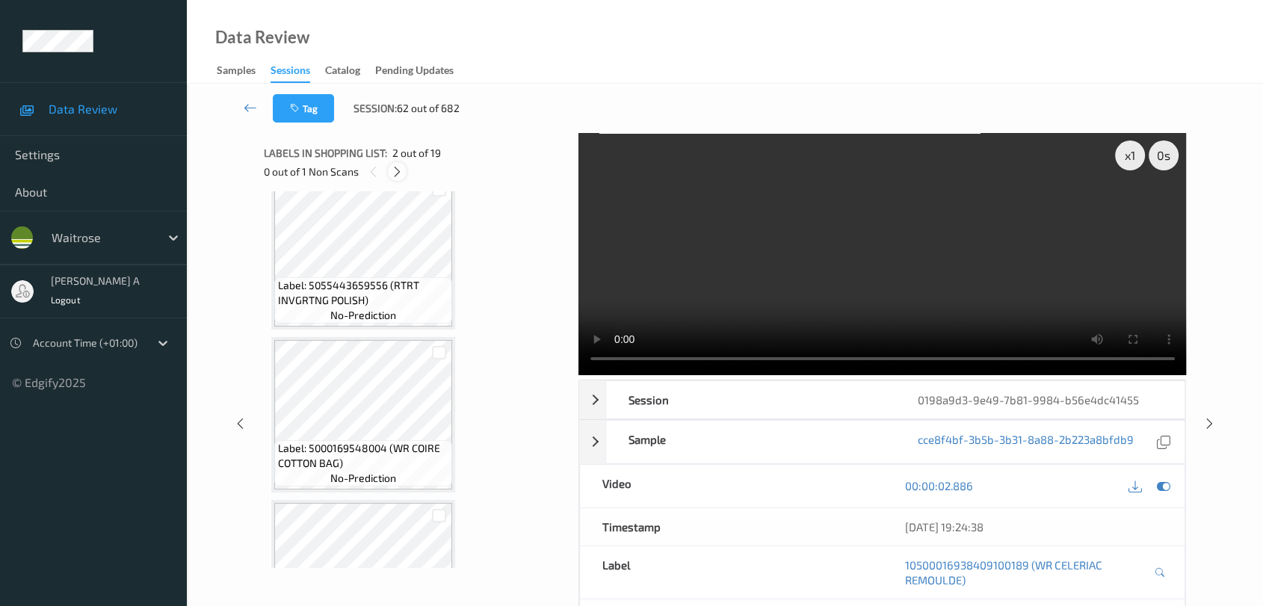
click at [401, 175] on icon at bounding box center [397, 171] width 13 height 13
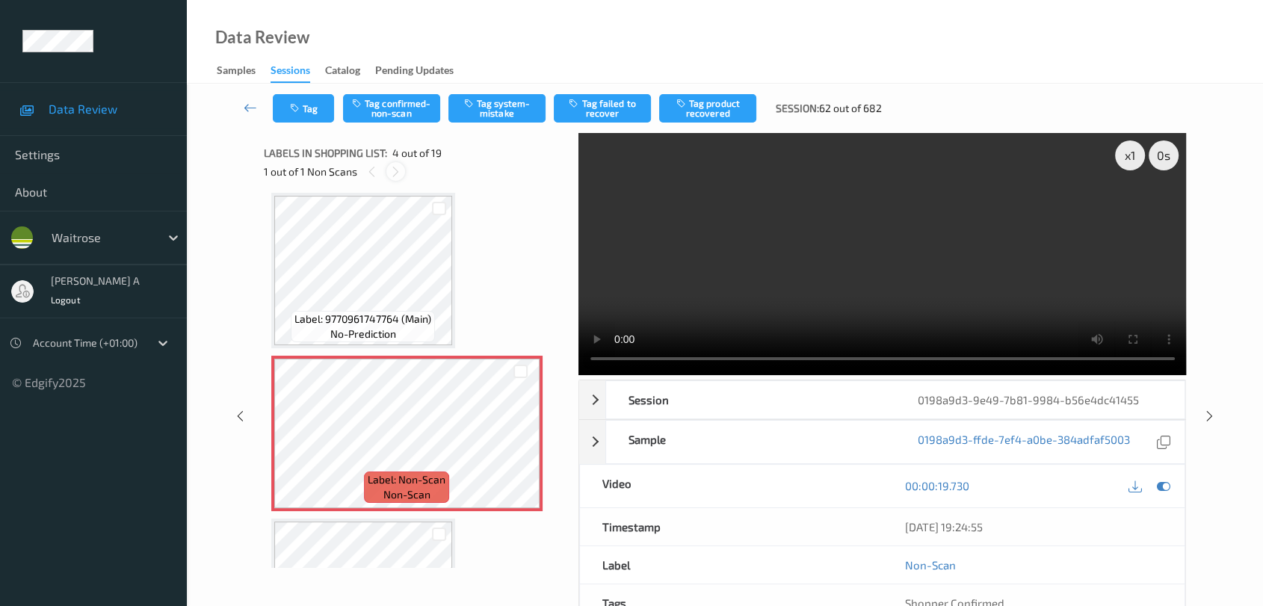
click at [401, 172] on icon at bounding box center [396, 171] width 13 height 13
click at [371, 169] on icon at bounding box center [372, 171] width 13 height 13
click at [401, 167] on icon at bounding box center [396, 171] width 13 height 13
click at [511, 105] on button "Tag system-mistake" at bounding box center [497, 108] width 97 height 28
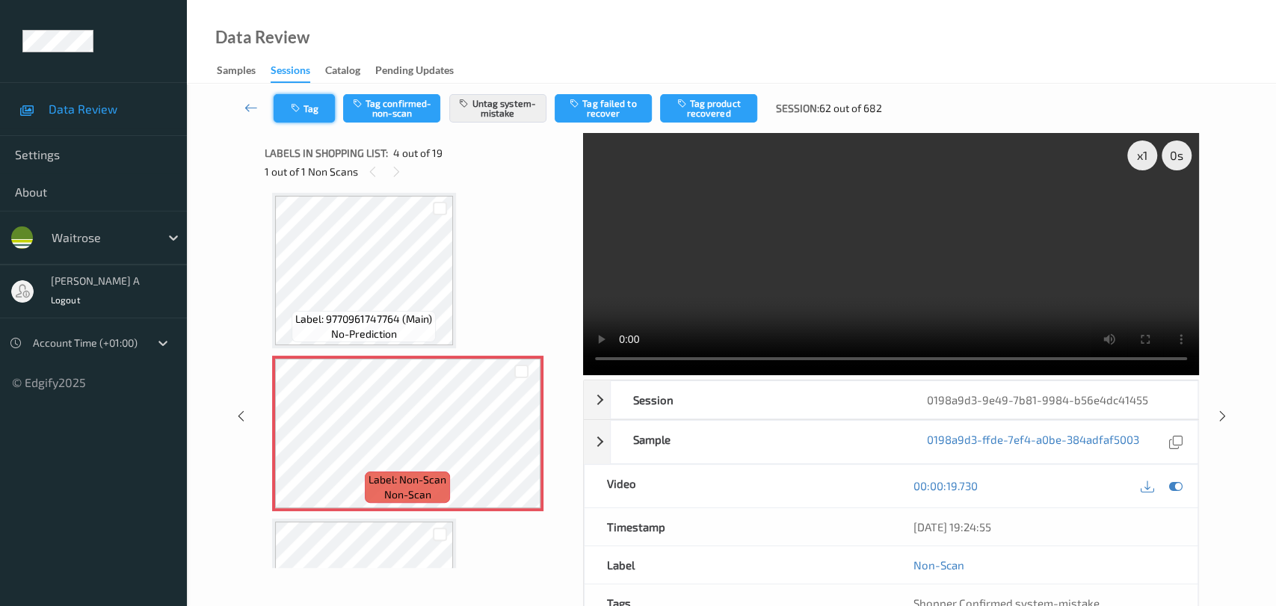
click at [300, 113] on icon "button" at bounding box center [297, 108] width 13 height 10
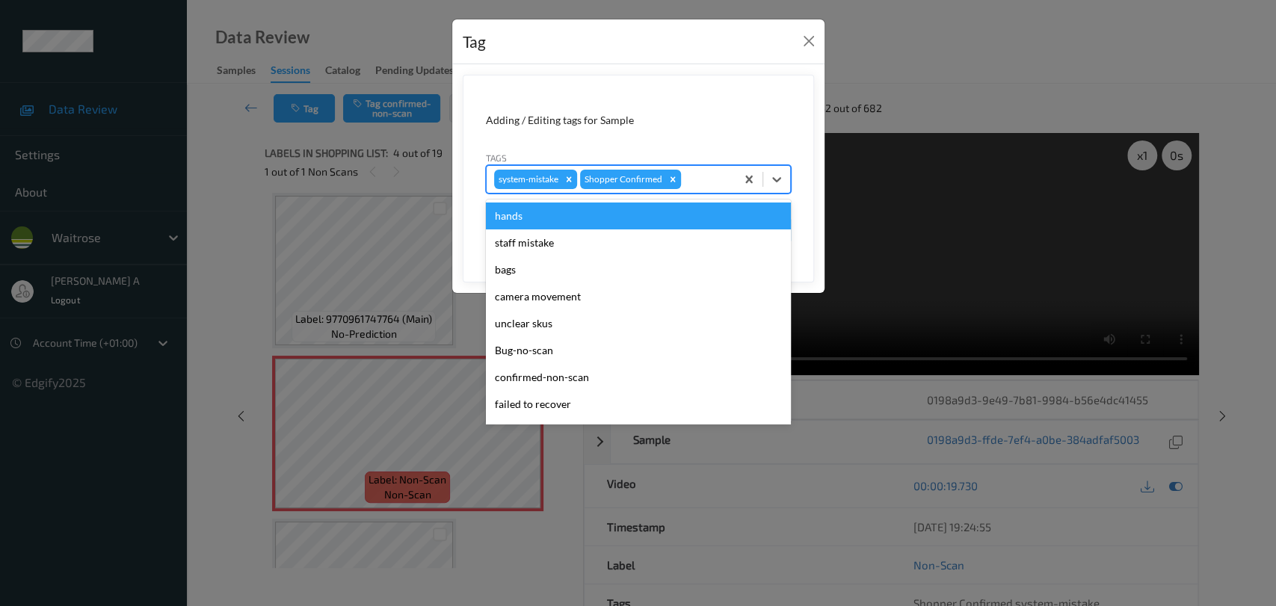
click at [718, 176] on div at bounding box center [706, 179] width 44 height 18
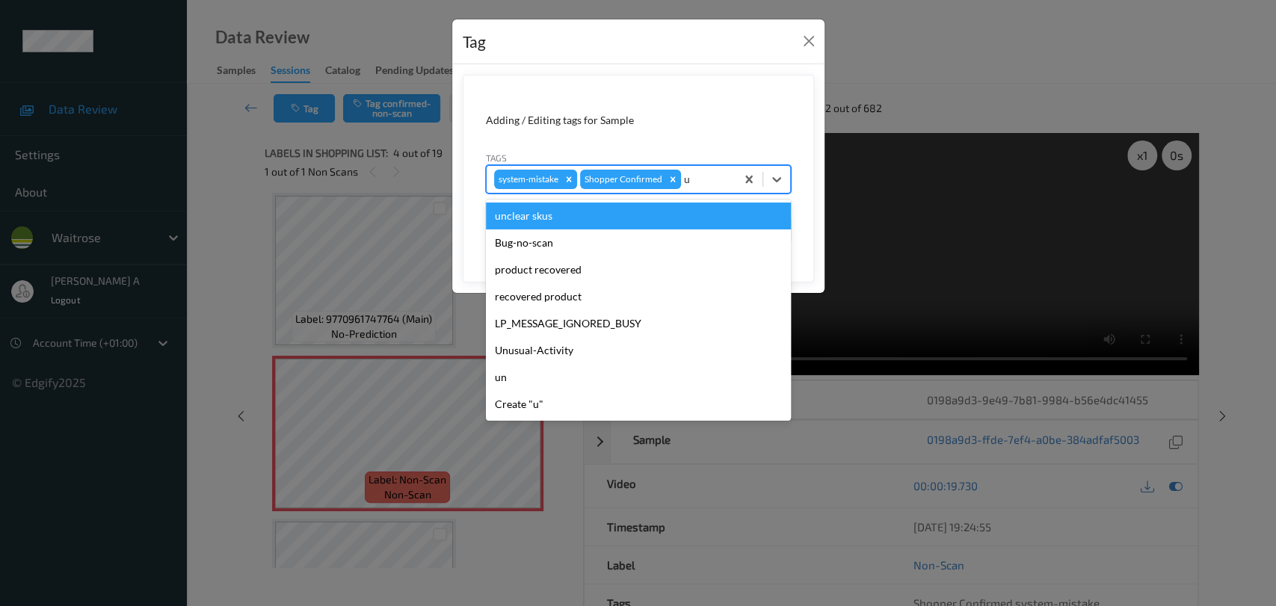
type input "un"
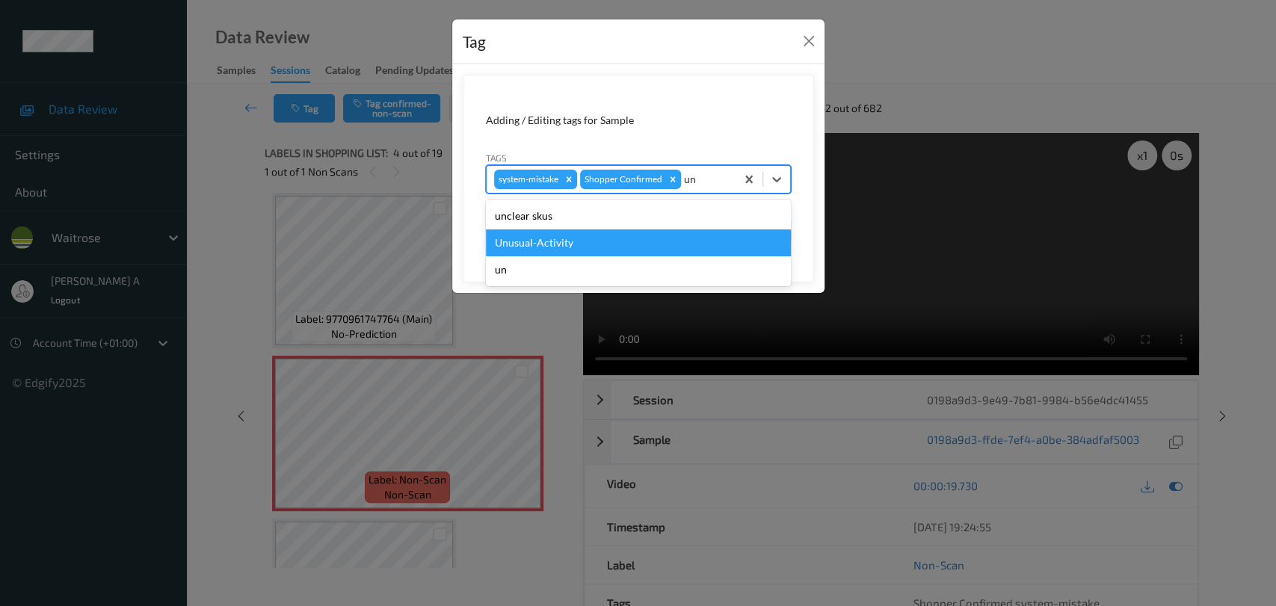
click at [610, 241] on div "Unusual-Activity" at bounding box center [638, 243] width 305 height 27
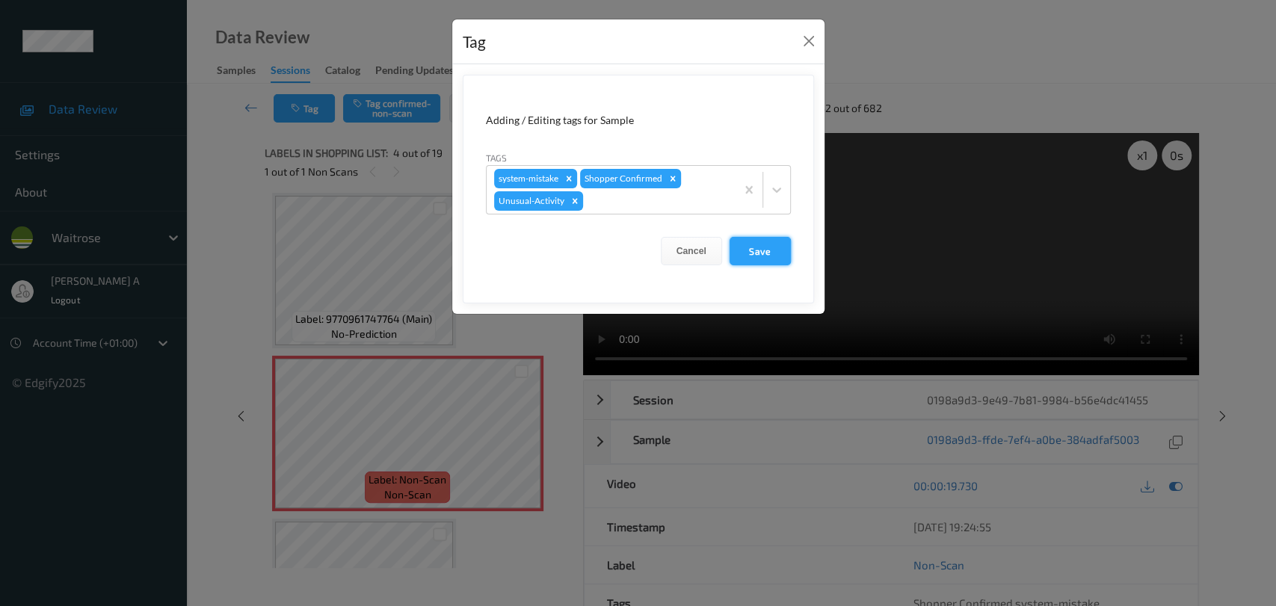
click at [765, 253] on button "Save" at bounding box center [760, 251] width 61 height 28
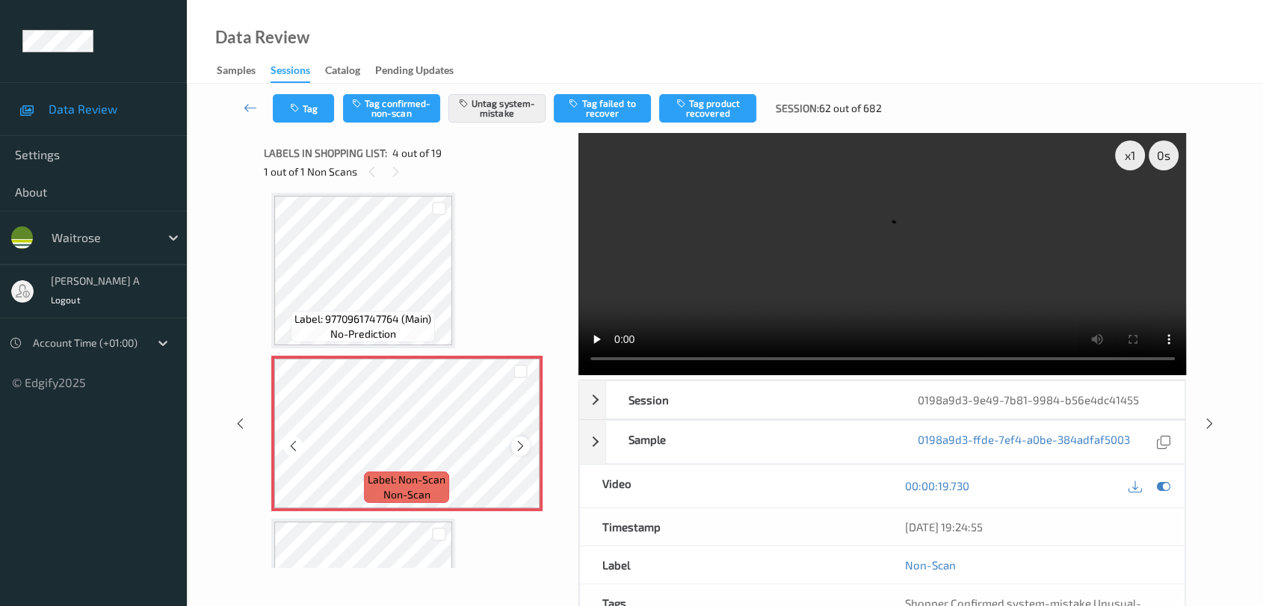
click at [521, 446] on icon at bounding box center [520, 446] width 13 height 13
click at [819, 277] on video at bounding box center [883, 254] width 609 height 242
click at [819, 426] on icon at bounding box center [1210, 423] width 13 height 13
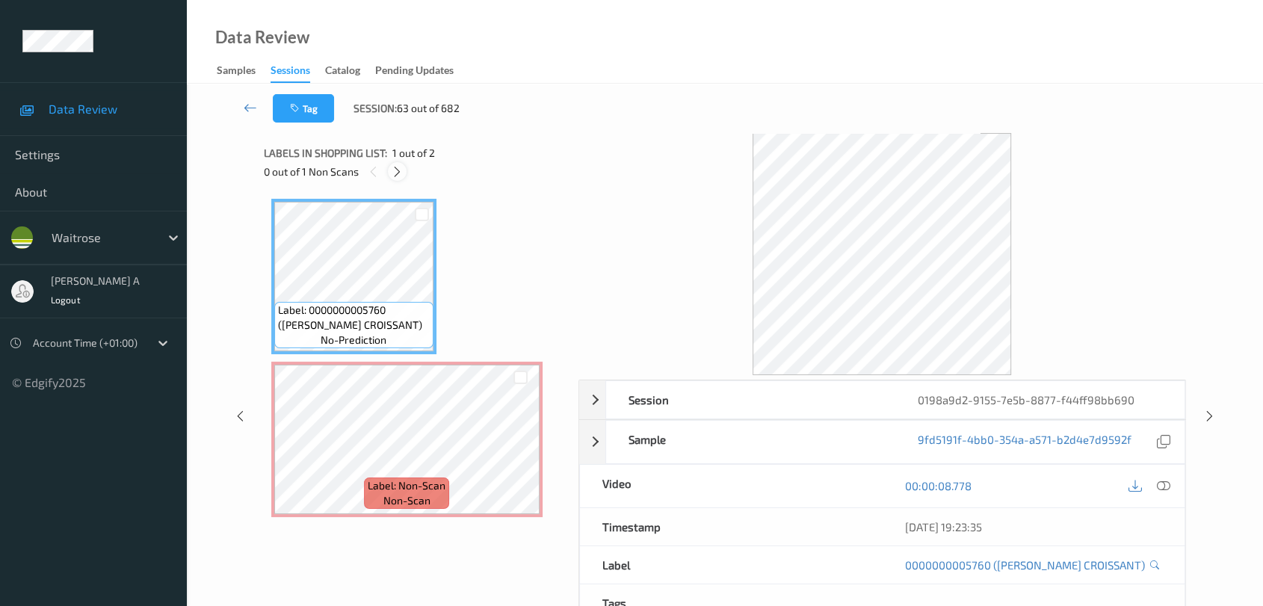
click at [401, 174] on icon at bounding box center [397, 171] width 13 height 13
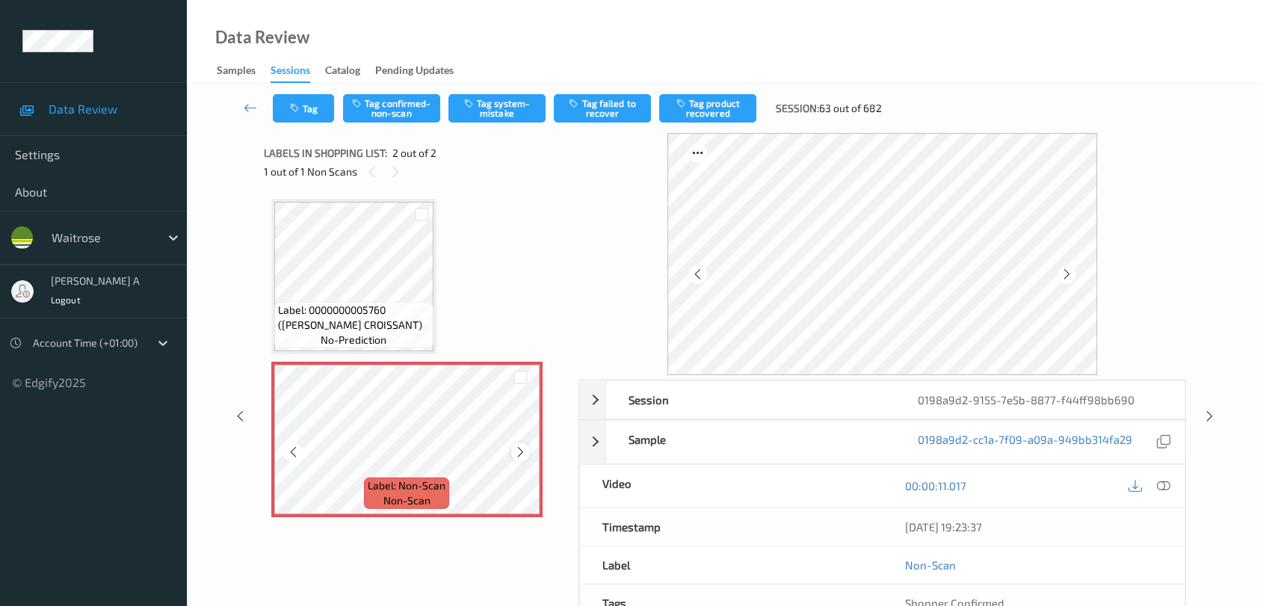
click at [523, 456] on icon at bounding box center [520, 452] width 13 height 13
click at [819, 485] on icon at bounding box center [1163, 485] width 13 height 13
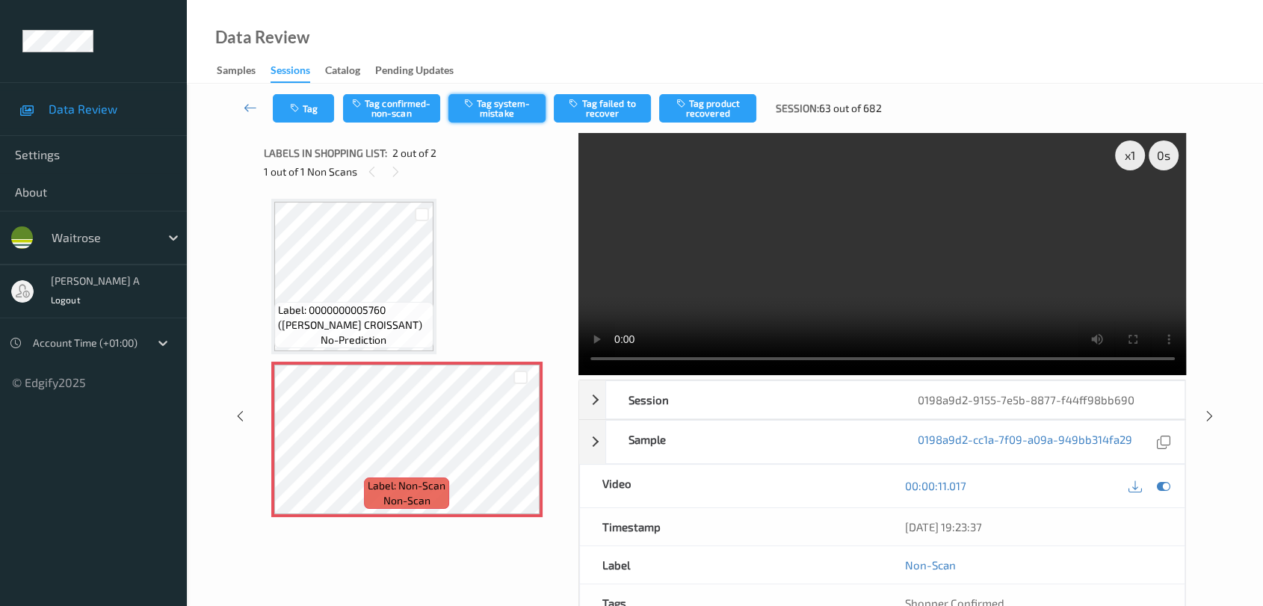
click at [520, 109] on button "Tag system-mistake" at bounding box center [497, 108] width 97 height 28
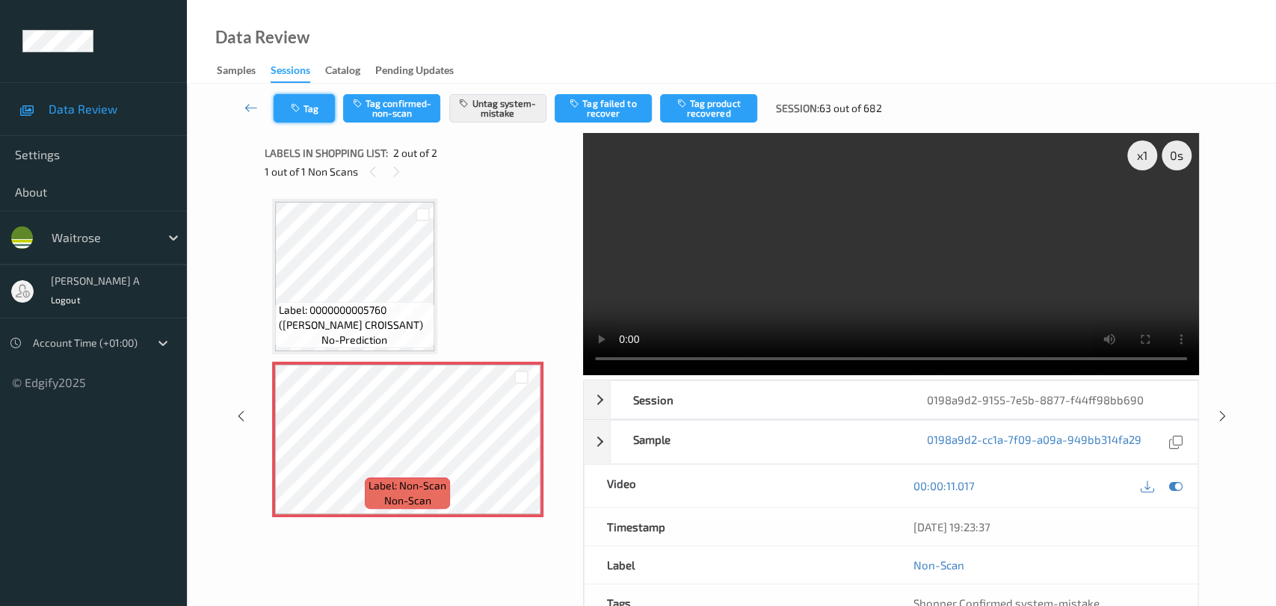
click at [306, 108] on button "Tag" at bounding box center [304, 108] width 61 height 28
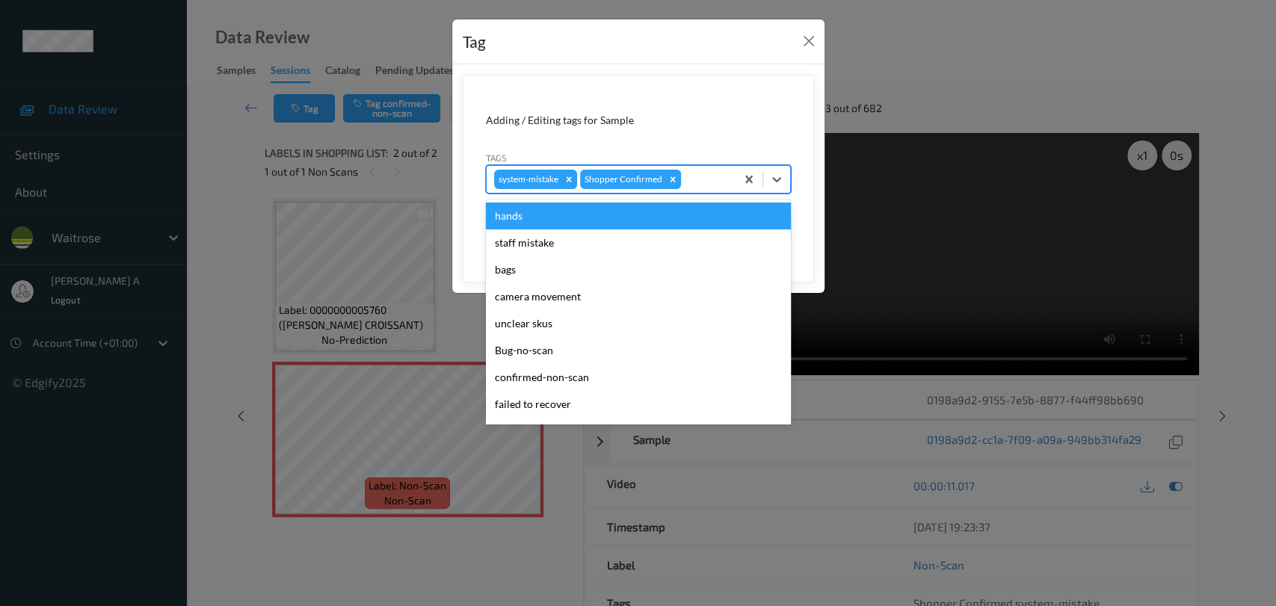
click at [695, 185] on div at bounding box center [706, 179] width 44 height 18
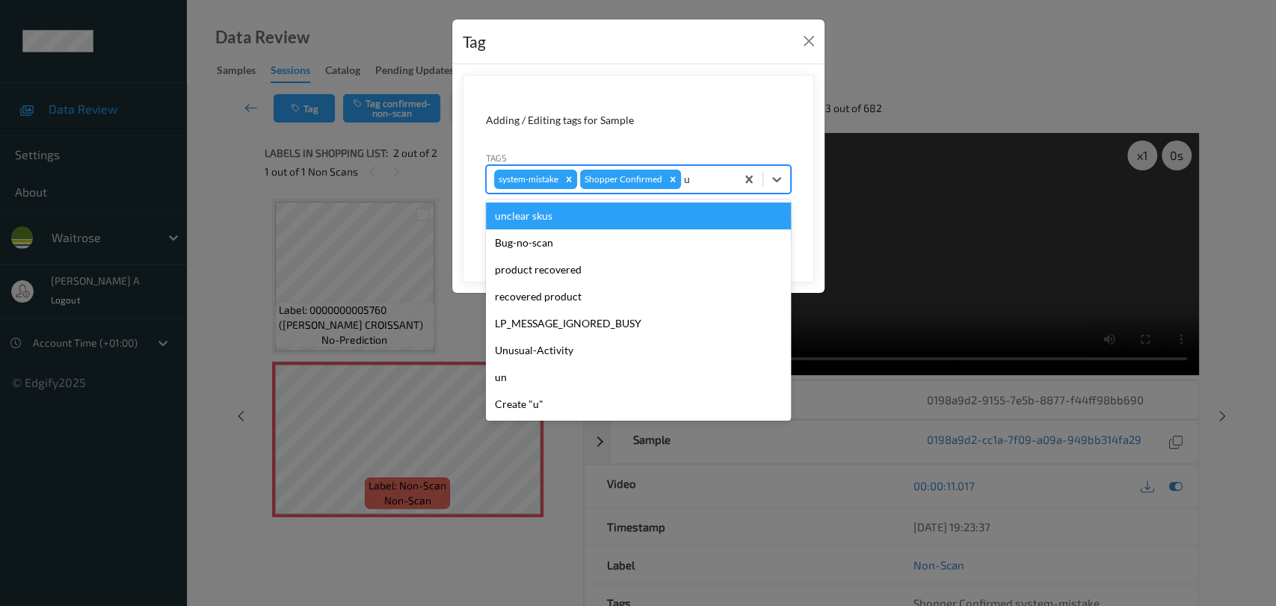
type input "un"
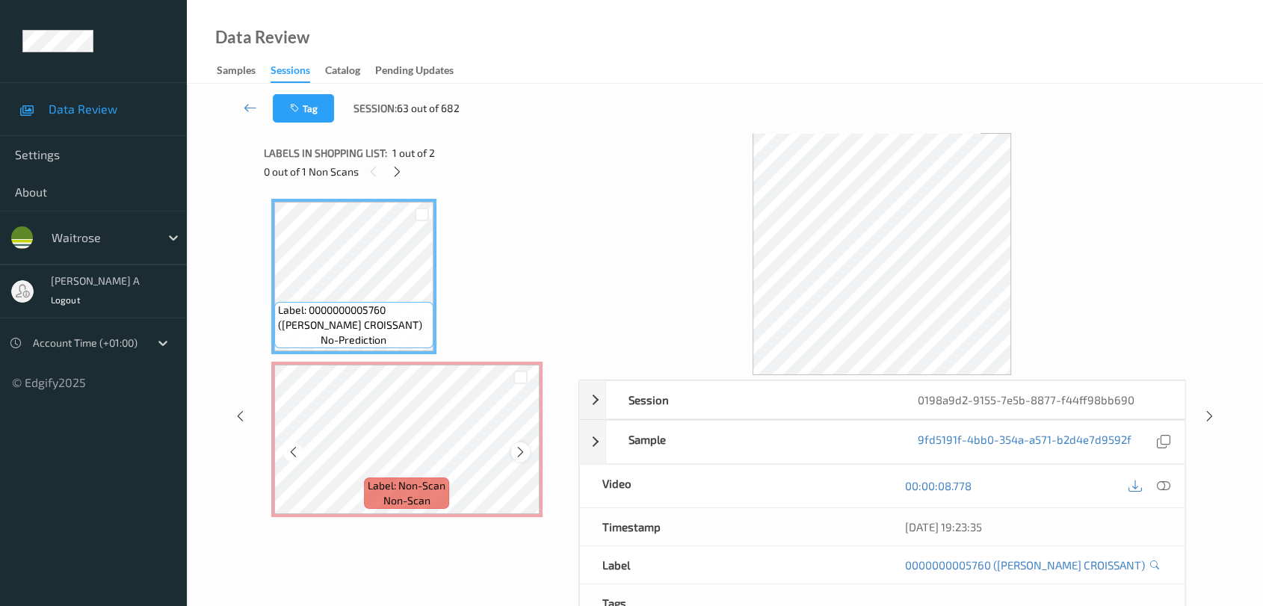
click at [523, 455] on icon at bounding box center [520, 452] width 13 height 13
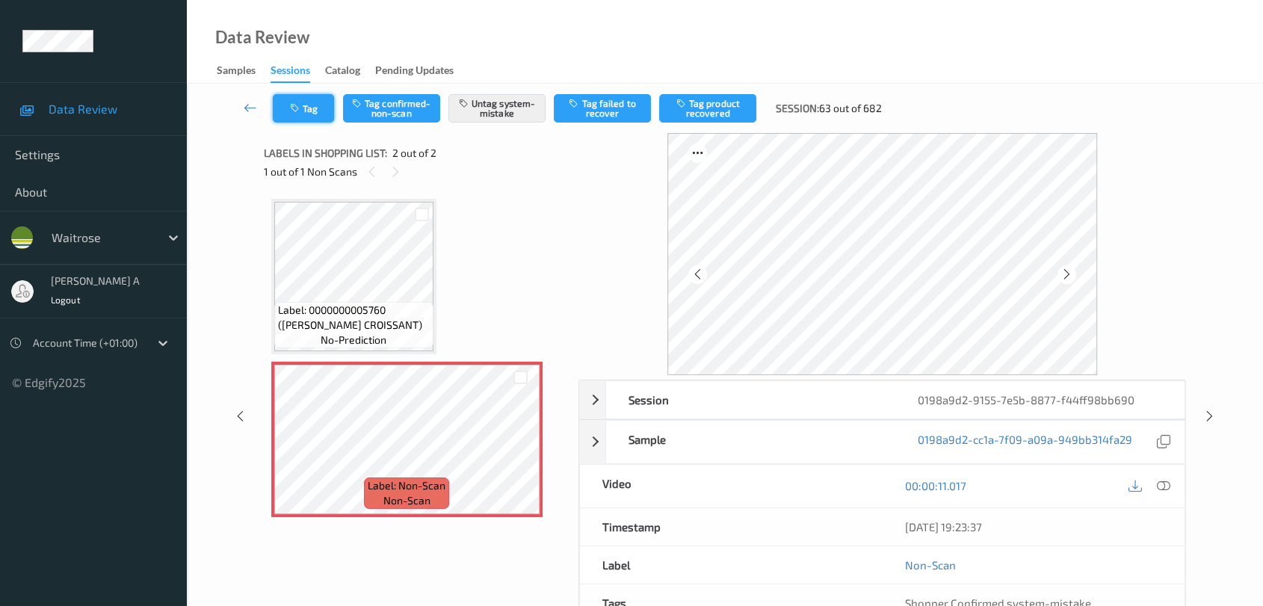
click at [289, 114] on button "Tag" at bounding box center [303, 108] width 61 height 28
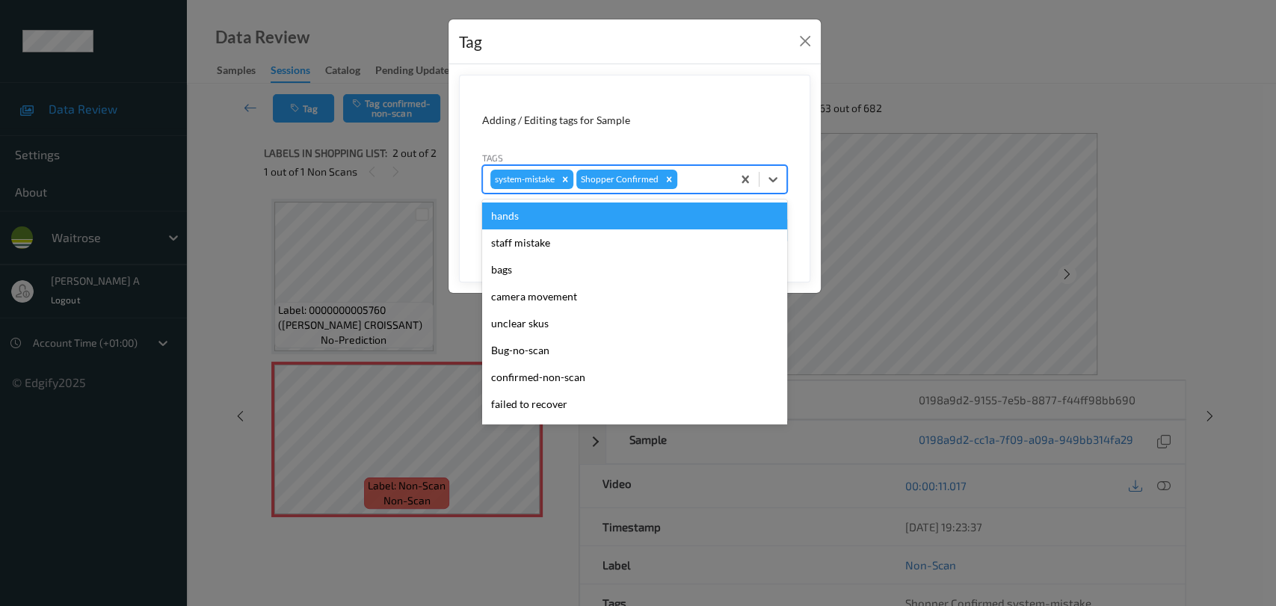
click at [709, 187] on div at bounding box center [702, 179] width 44 height 18
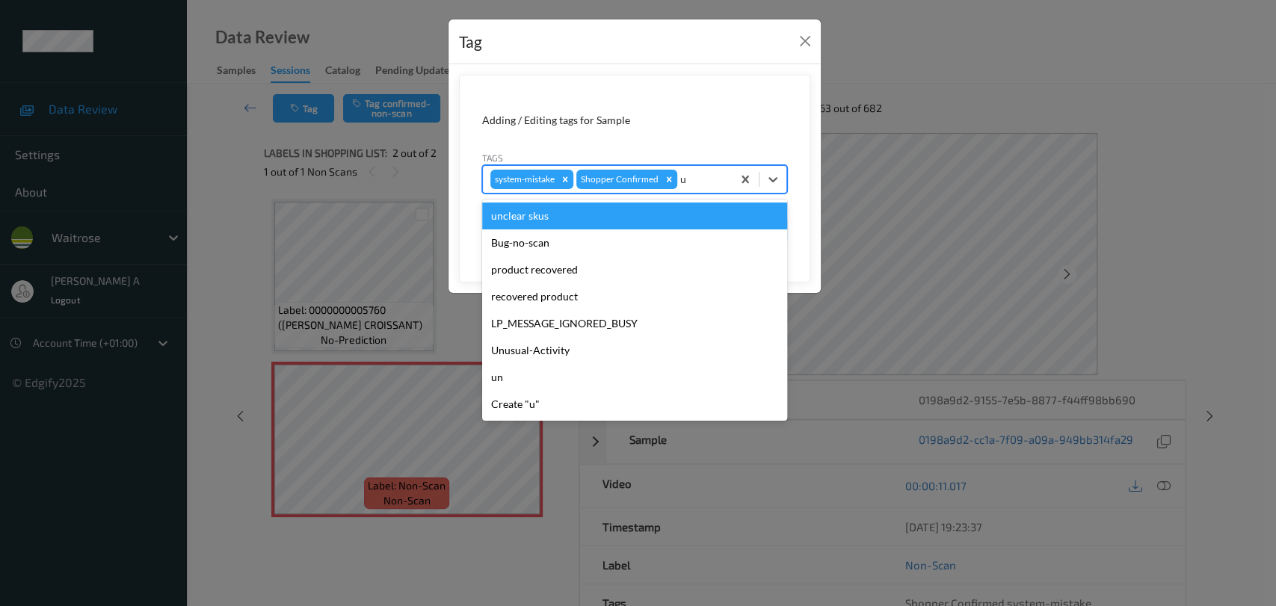
type input "un"
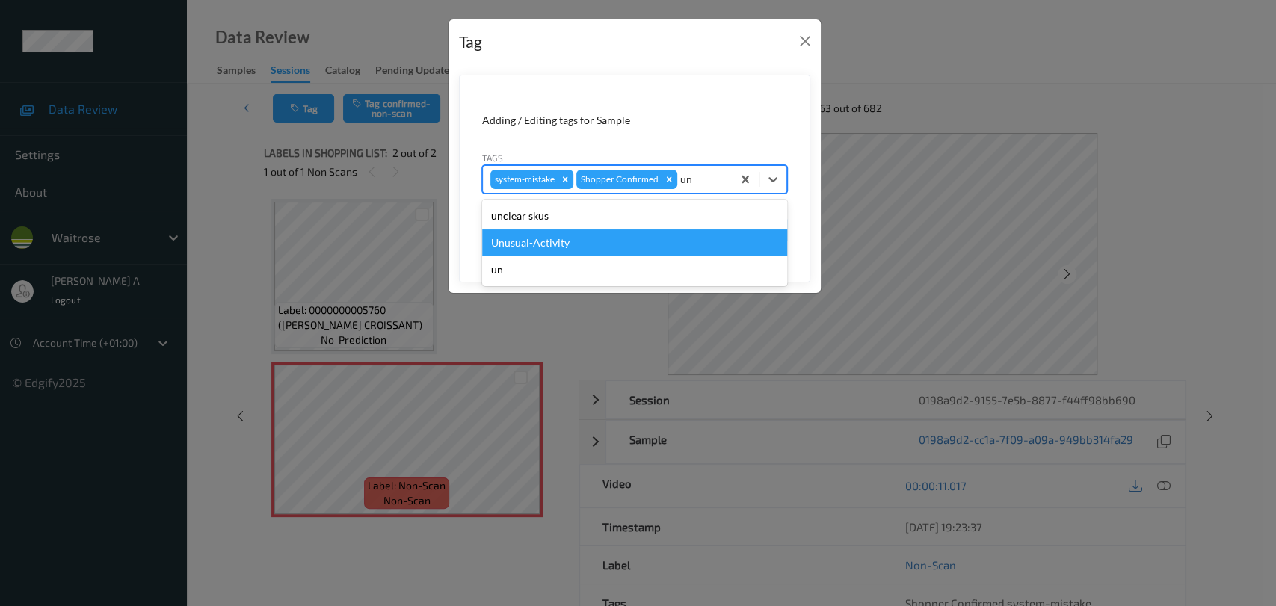
click at [538, 247] on div "Unusual-Activity" at bounding box center [634, 243] width 305 height 27
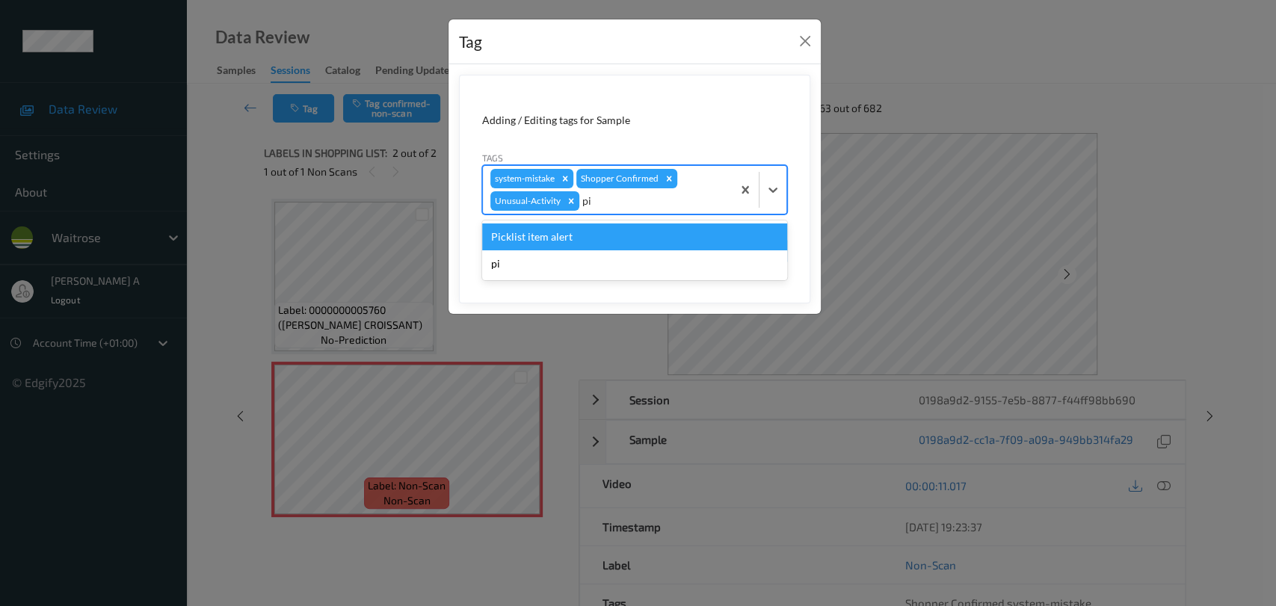
type input "pic"
click at [569, 231] on div "Picklist item alert" at bounding box center [634, 237] width 305 height 27
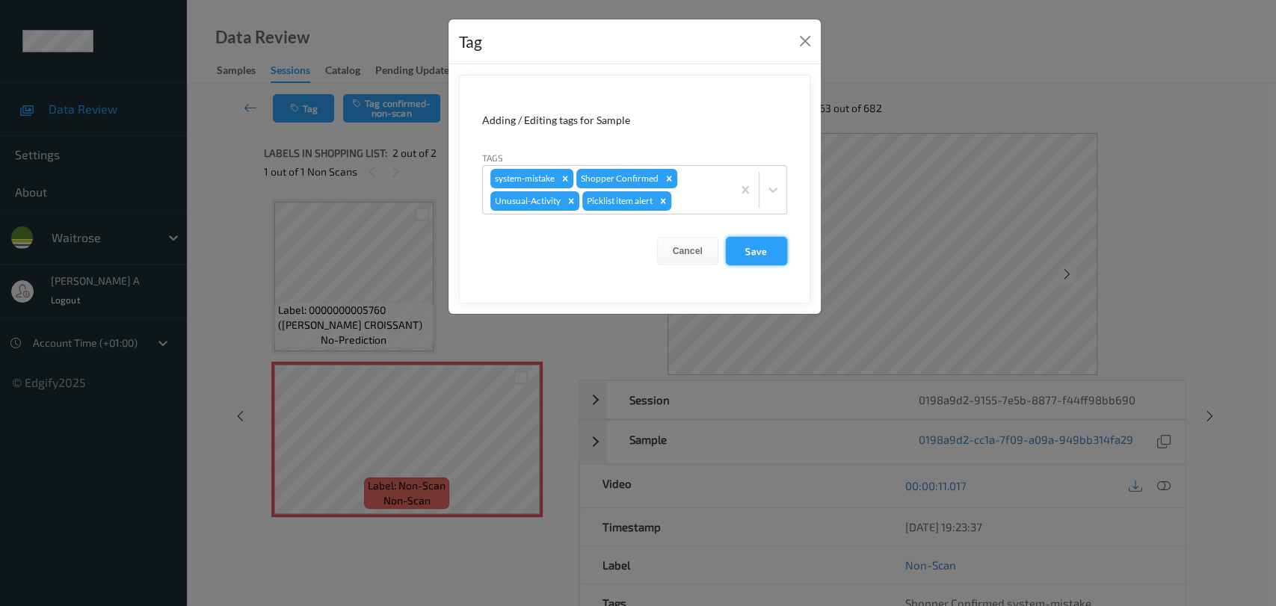
click at [759, 250] on button "Save" at bounding box center [756, 251] width 61 height 28
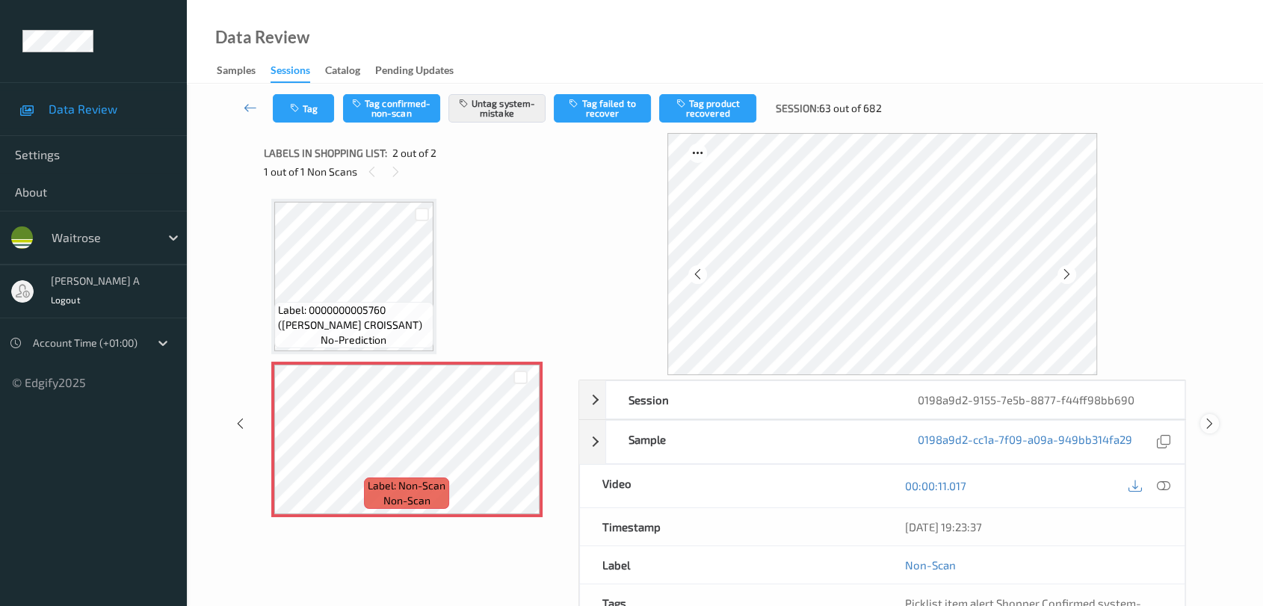
click at [819, 426] on icon at bounding box center [1210, 423] width 13 height 13
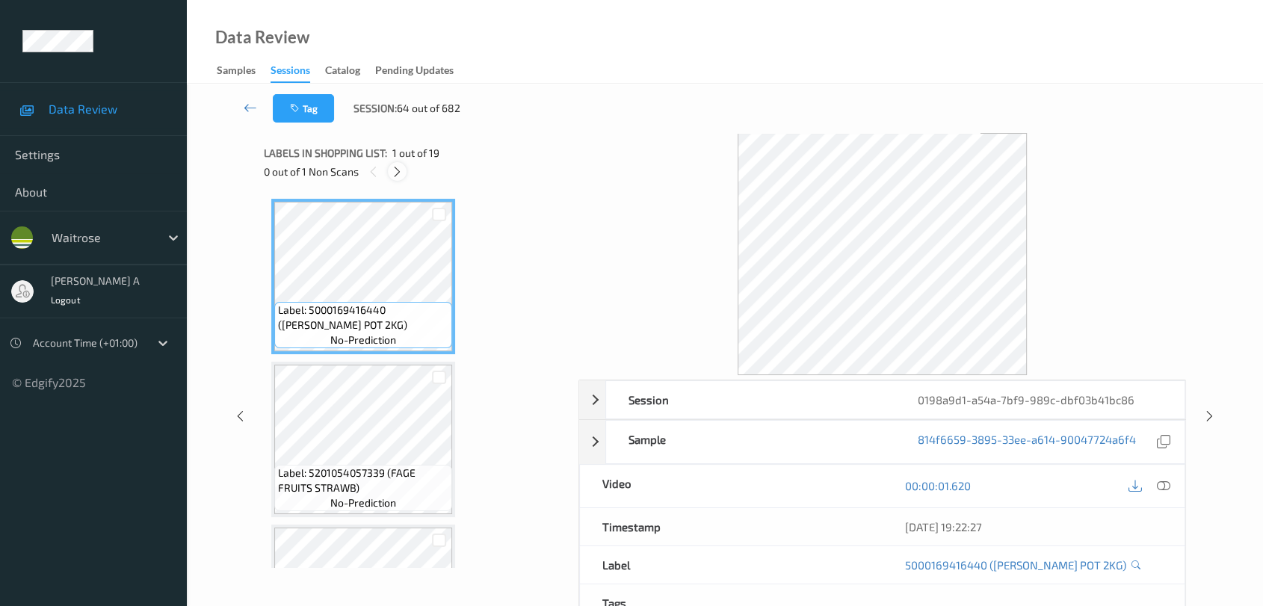
click at [404, 168] on div at bounding box center [397, 171] width 19 height 19
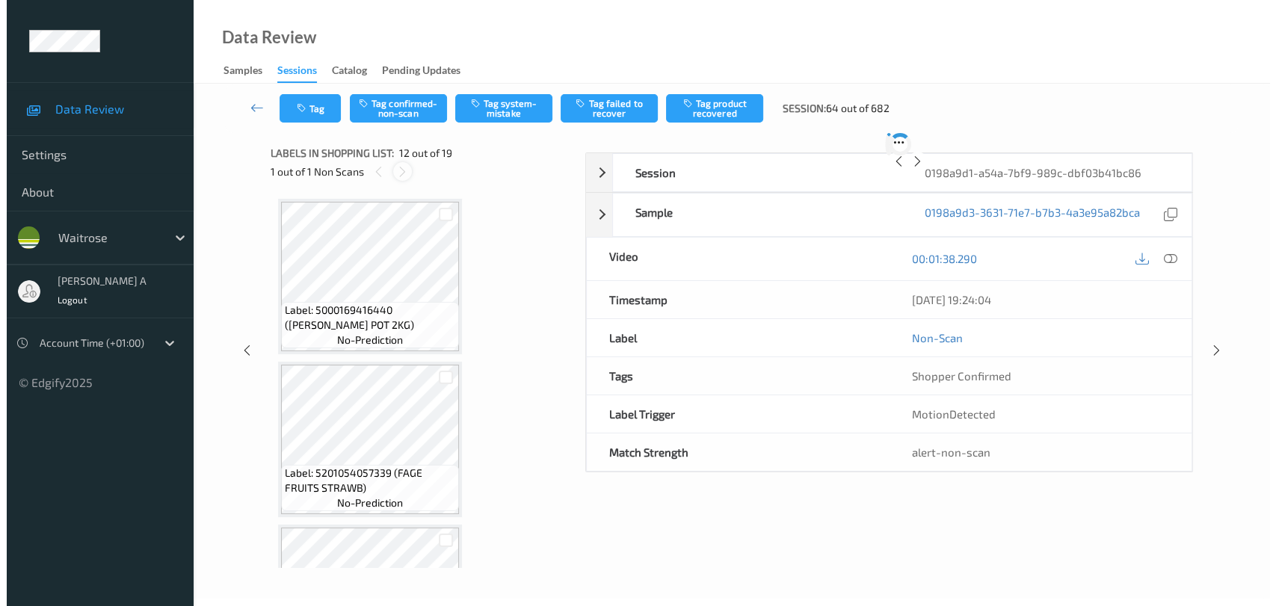
scroll to position [1631, 0]
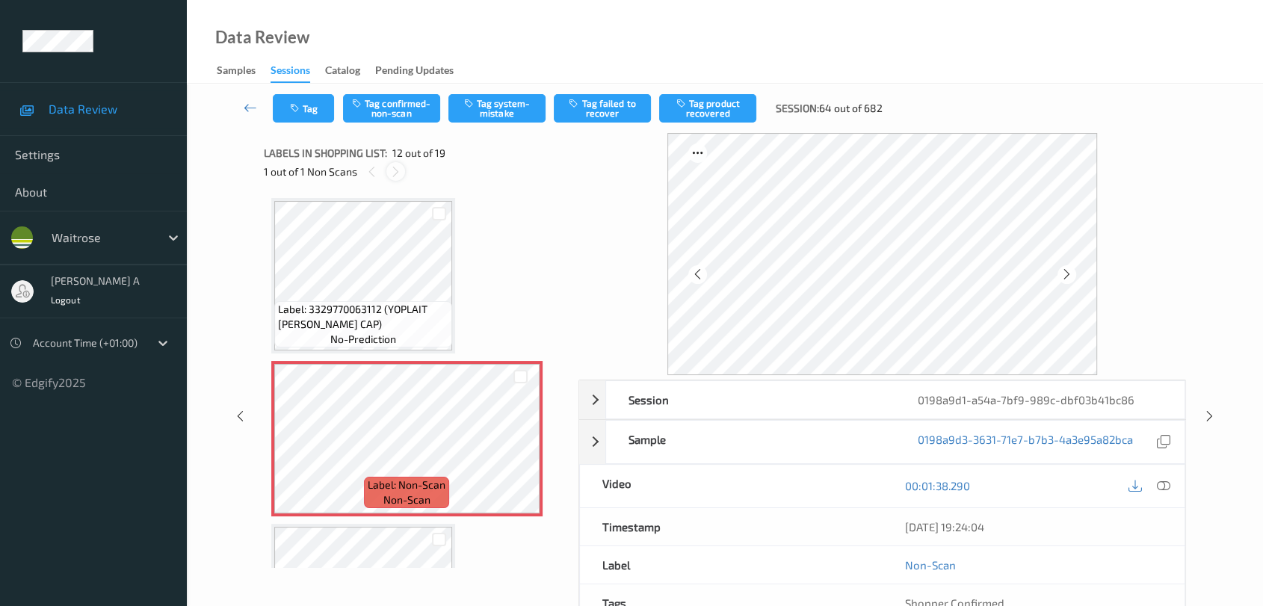
click at [399, 170] on icon at bounding box center [396, 171] width 13 height 13
click at [375, 169] on icon at bounding box center [372, 171] width 13 height 13
click at [518, 445] on icon at bounding box center [520, 451] width 13 height 13
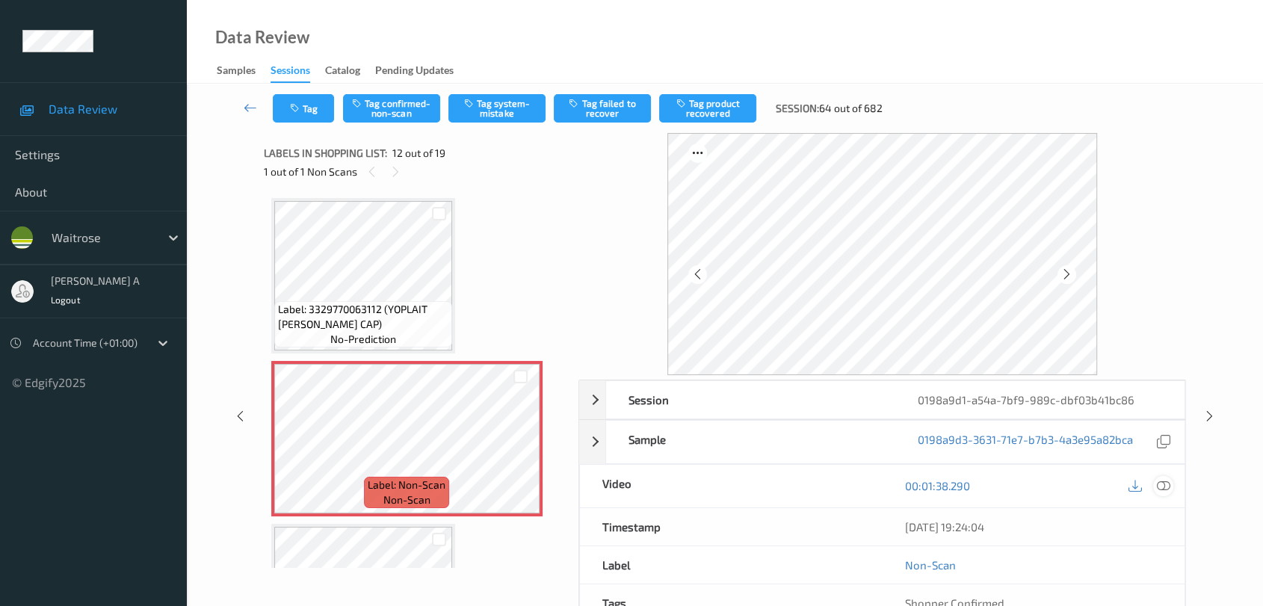
click at [819, 487] on icon at bounding box center [1163, 485] width 13 height 13
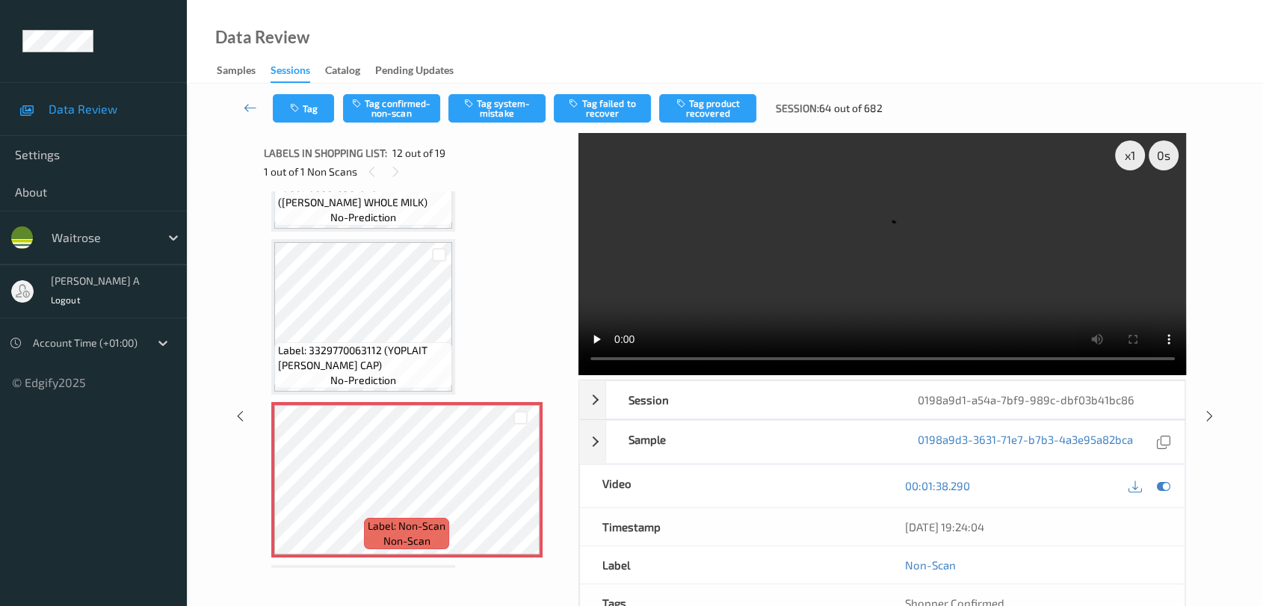
scroll to position [1548, 0]
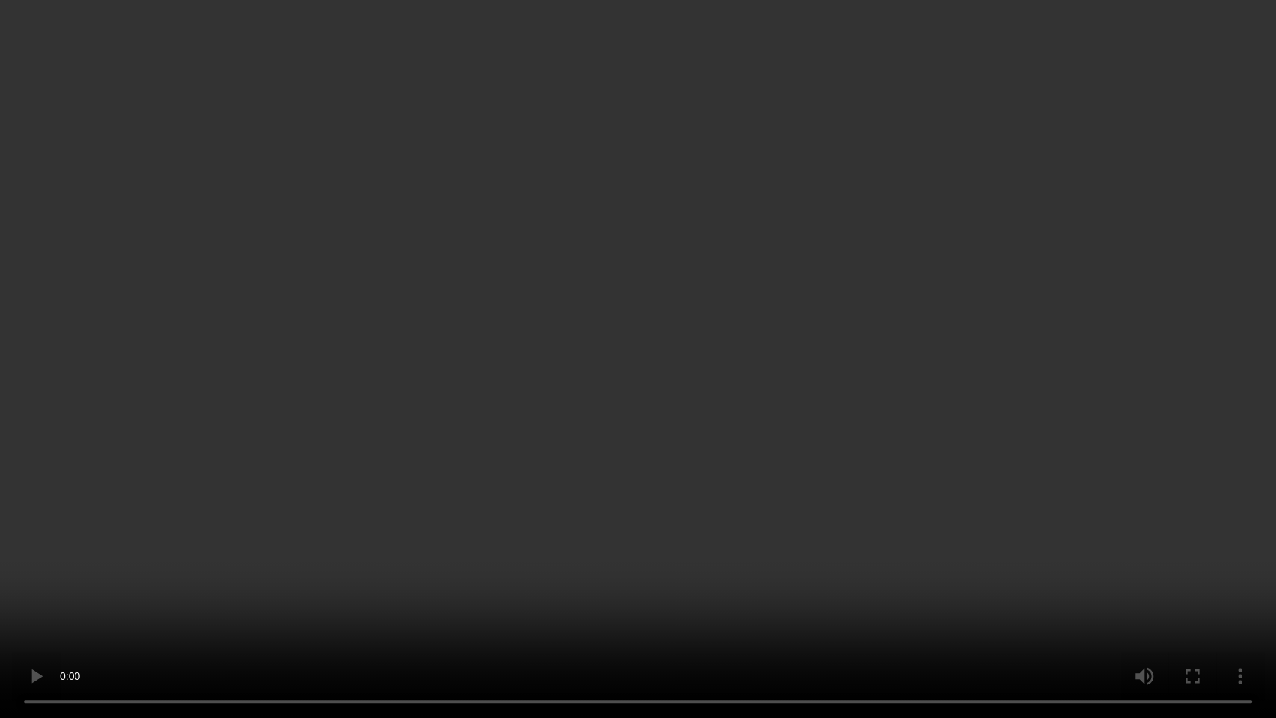
click at [702, 363] on video at bounding box center [638, 359] width 1276 height 718
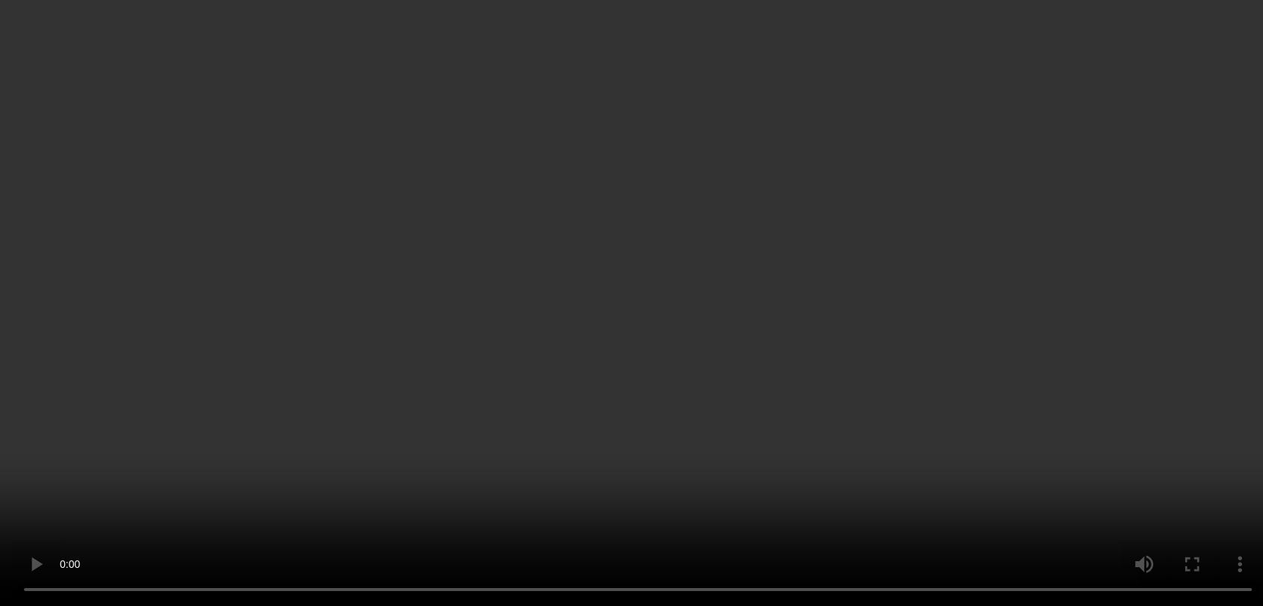
scroll to position [1796, 0]
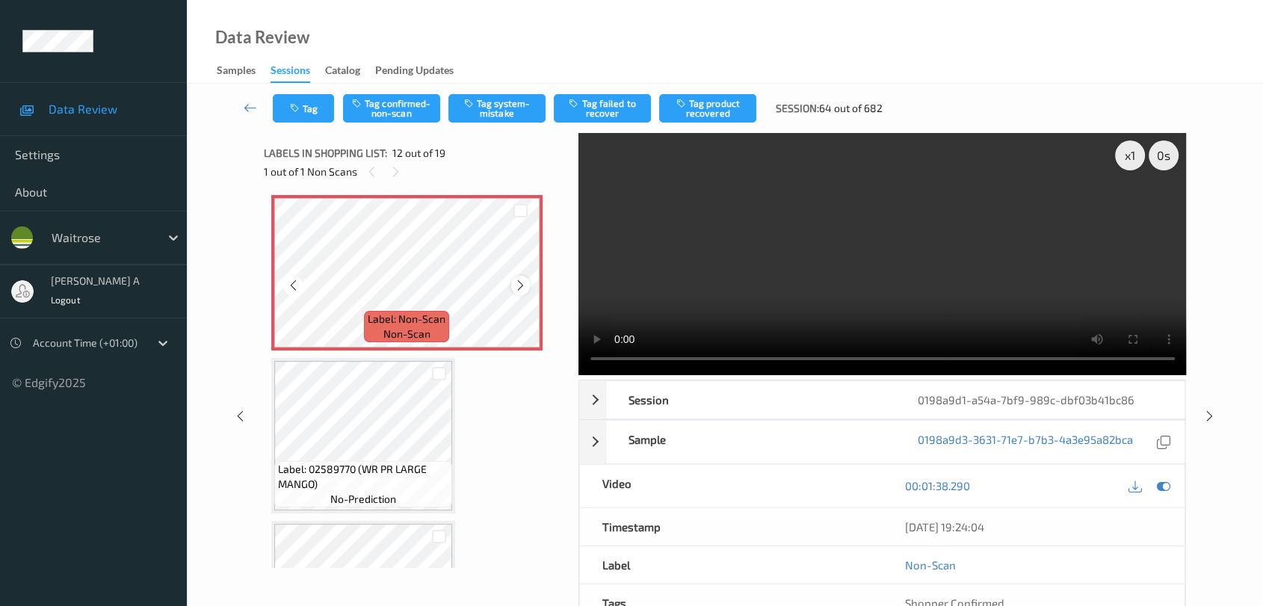
click at [518, 280] on icon at bounding box center [520, 285] width 13 height 13
click at [406, 112] on button "Tag confirmed-non-scan" at bounding box center [391, 108] width 97 height 28
click at [395, 109] on button "Tag confirmed-non-scan" at bounding box center [391, 108] width 97 height 28
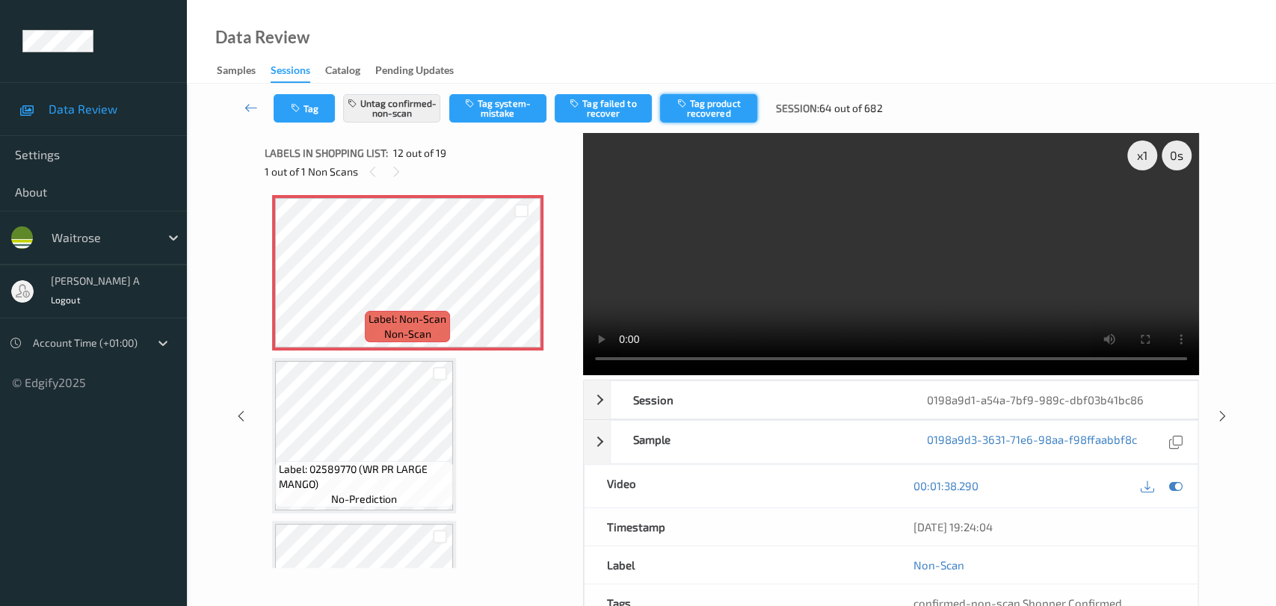
click at [700, 108] on button "Tag product recovered" at bounding box center [708, 108] width 97 height 28
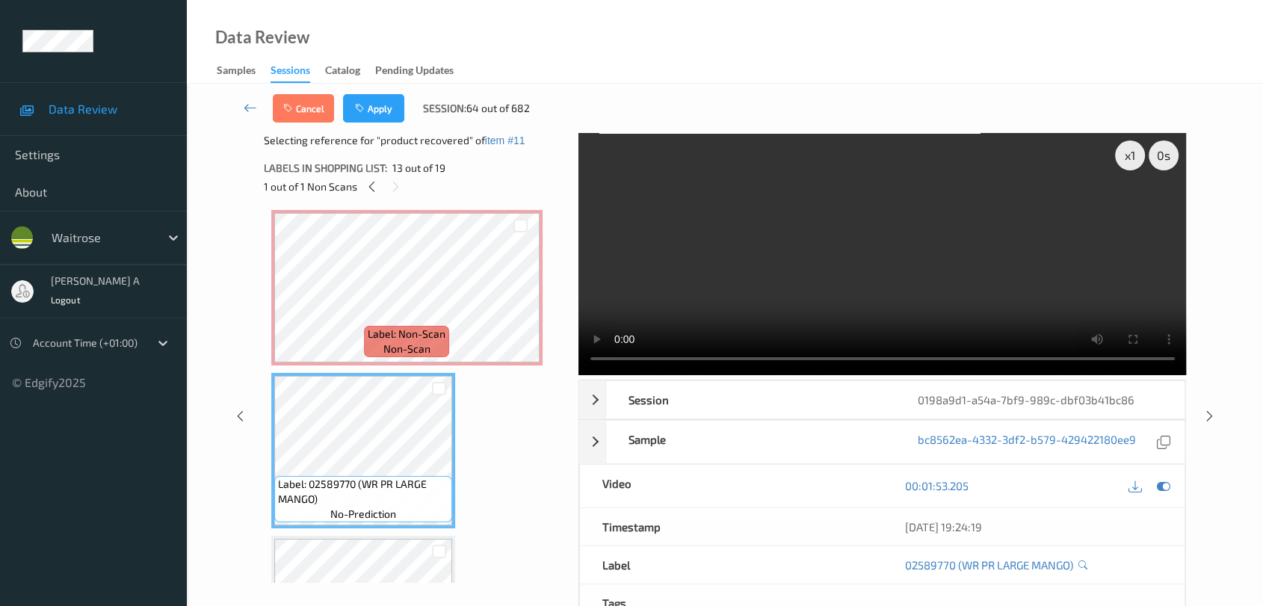
click at [379, 123] on div "Cancel Apply Session: 64 out of 682" at bounding box center [725, 108] width 1015 height 49
click at [378, 117] on button "Apply" at bounding box center [373, 108] width 61 height 28
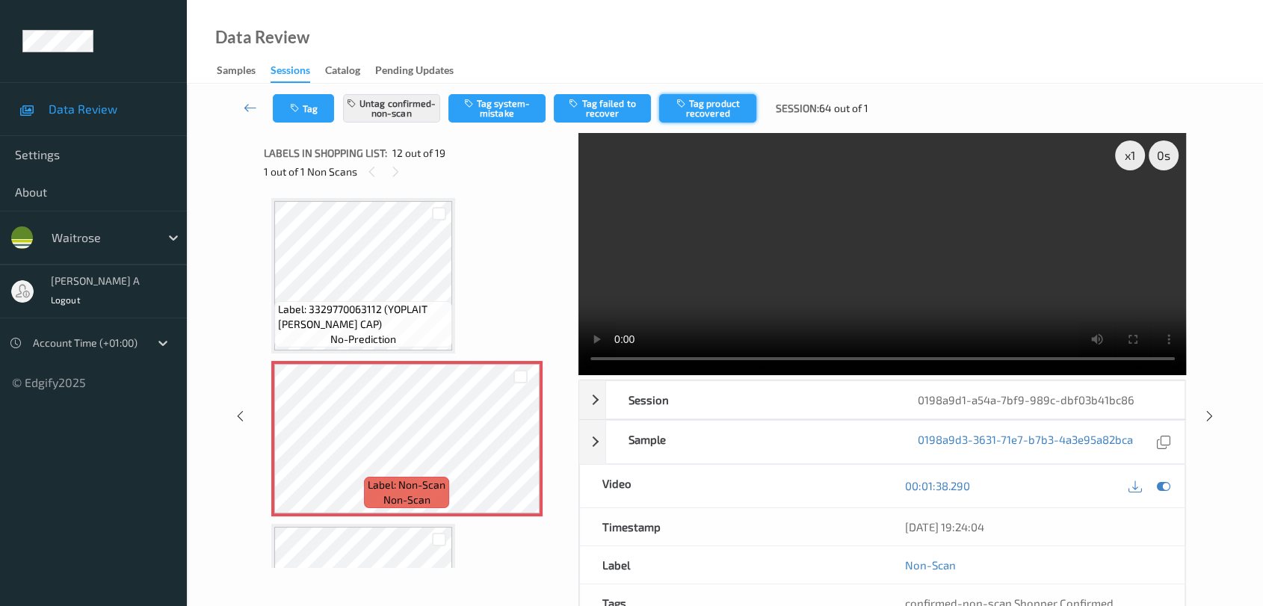
click at [715, 109] on button "Tag product recovered" at bounding box center [707, 108] width 97 height 28
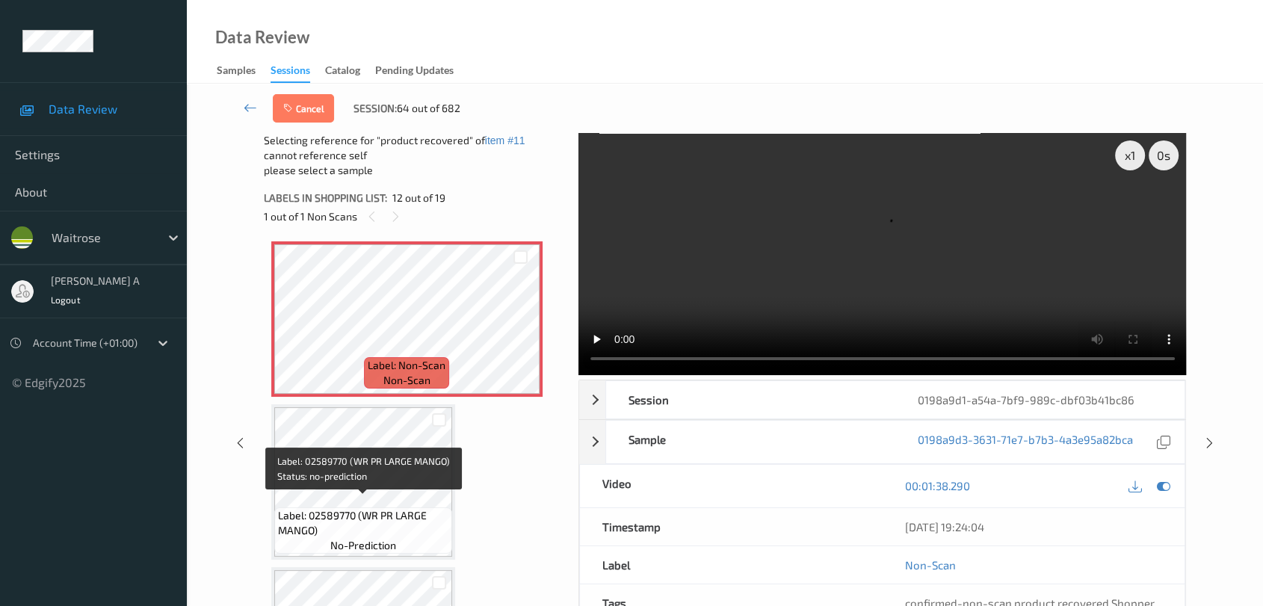
scroll to position [1796, 0]
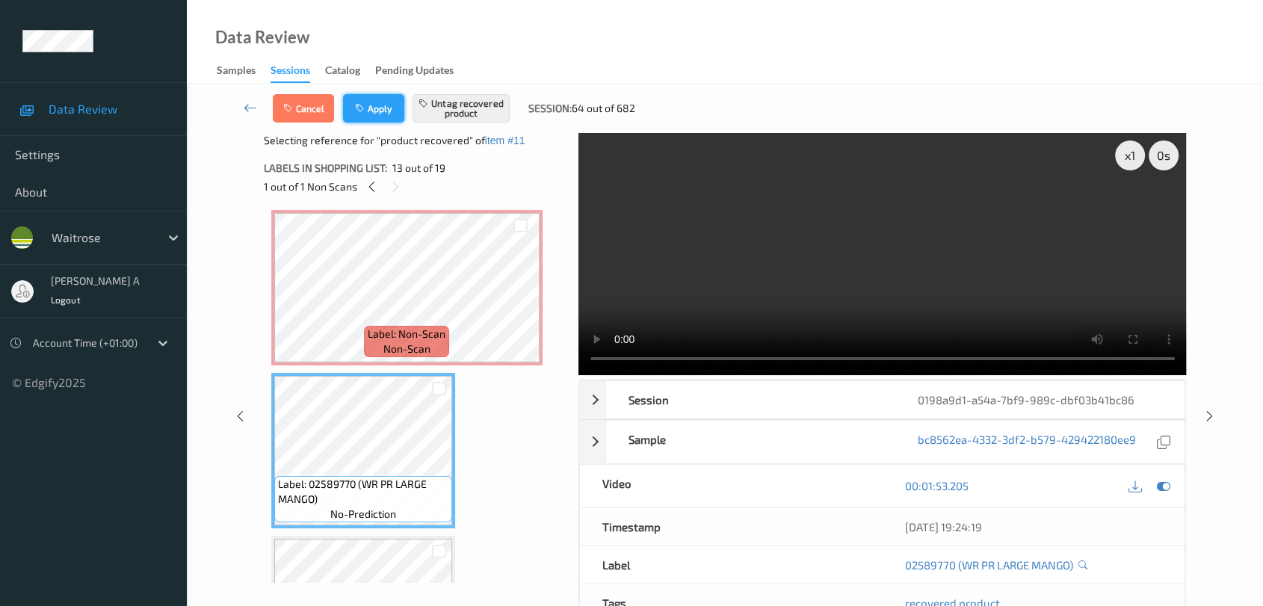
click at [374, 112] on button "Apply" at bounding box center [373, 108] width 61 height 28
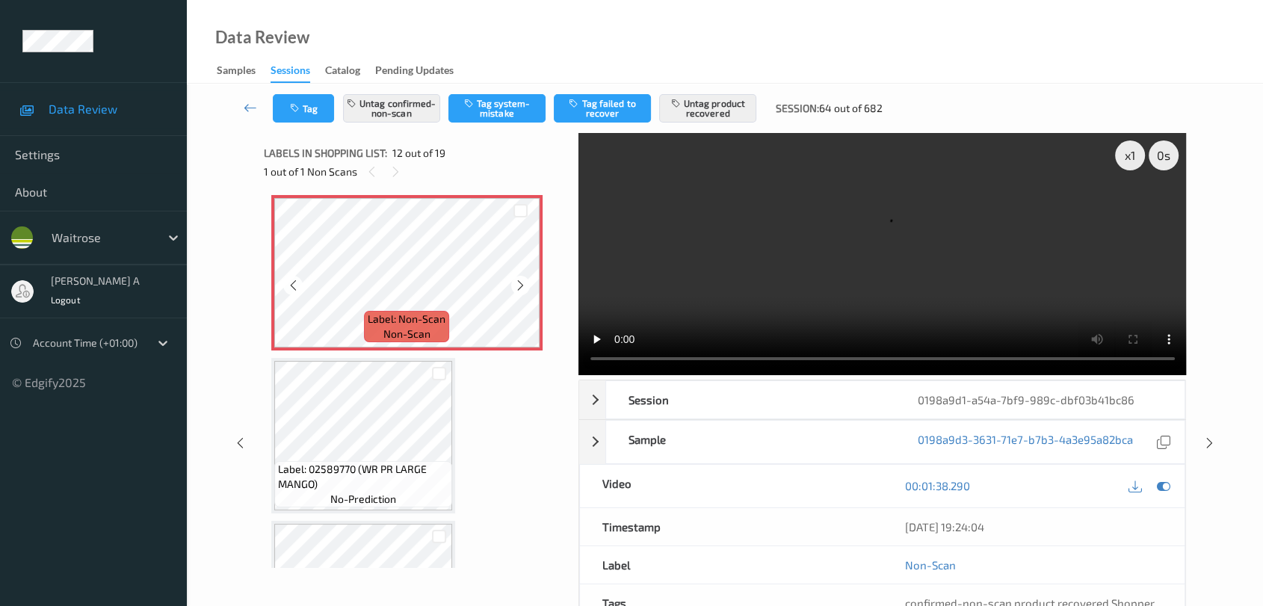
scroll to position [1714, 0]
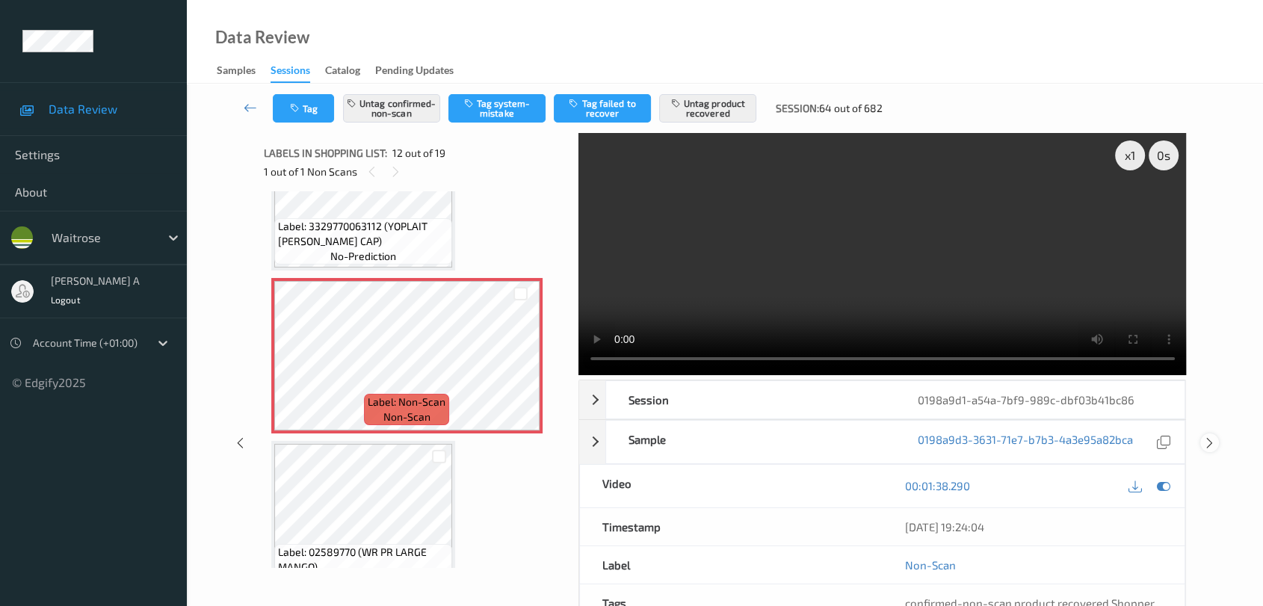
click at [819, 442] on icon at bounding box center [1210, 443] width 13 height 13
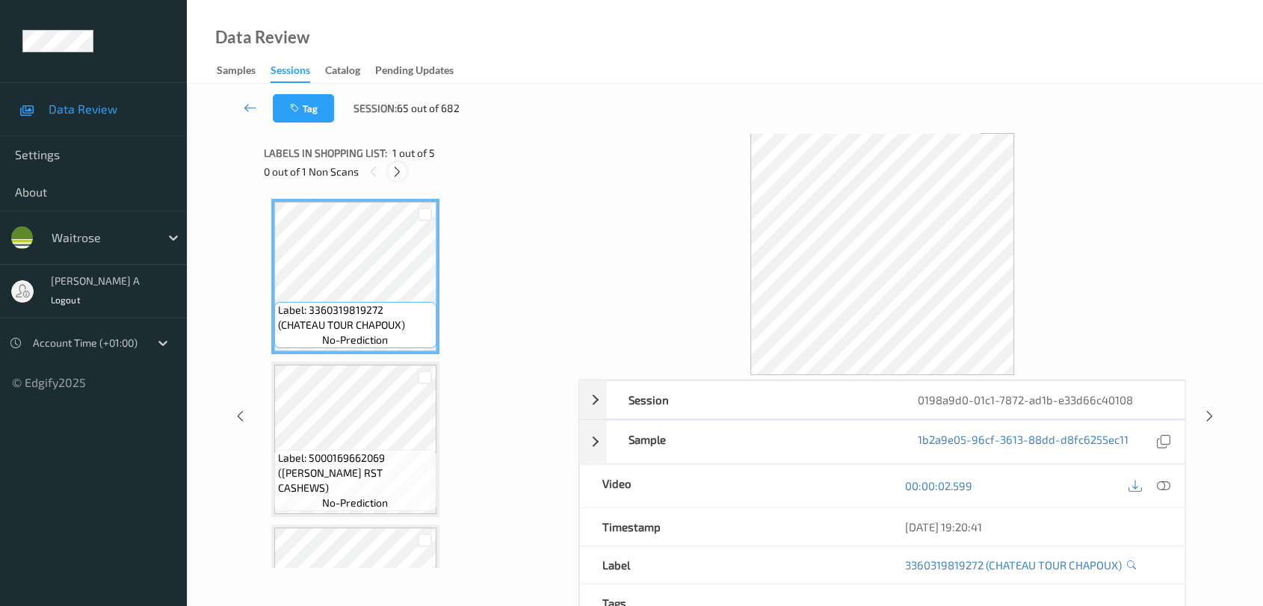
click at [398, 169] on icon at bounding box center [397, 171] width 13 height 13
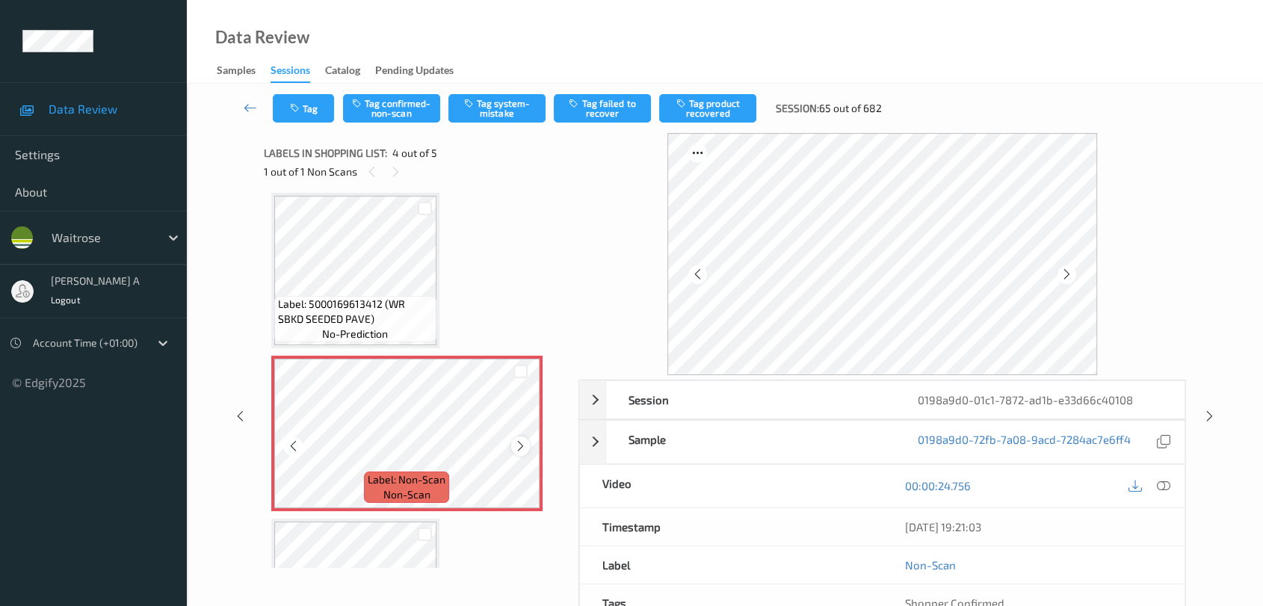
click at [519, 444] on icon at bounding box center [520, 446] width 13 height 13
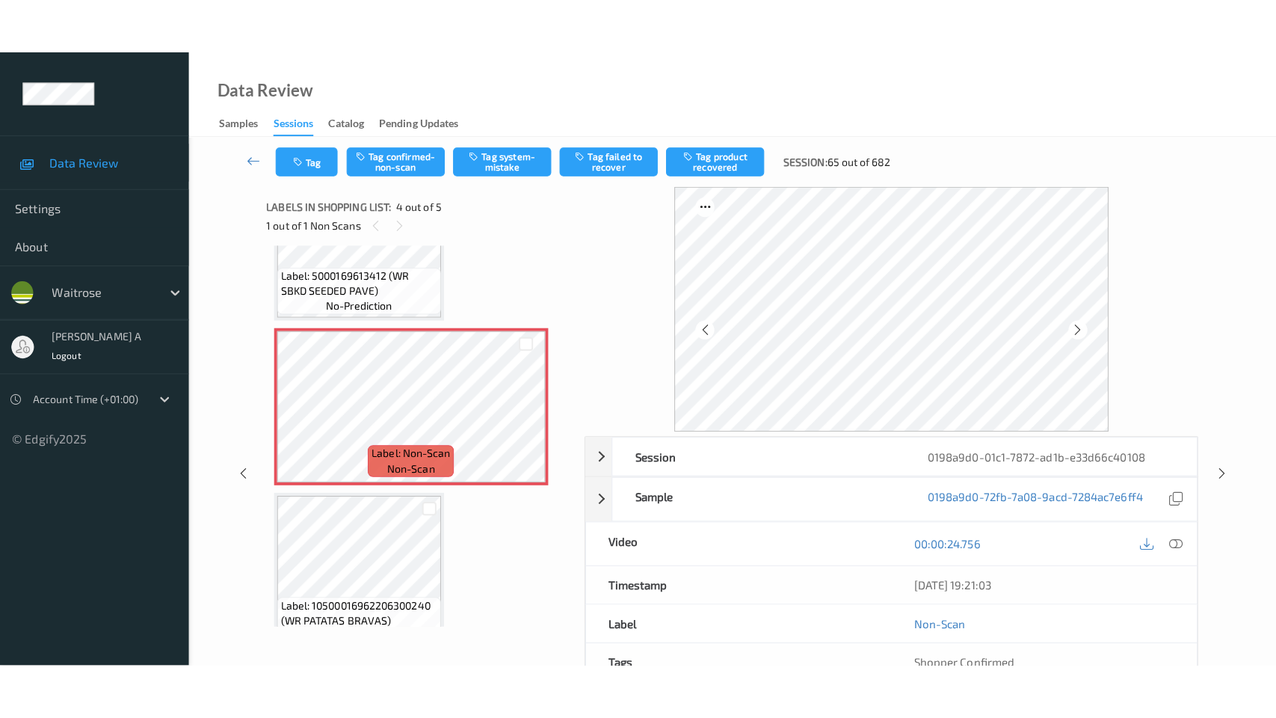
scroll to position [443, 0]
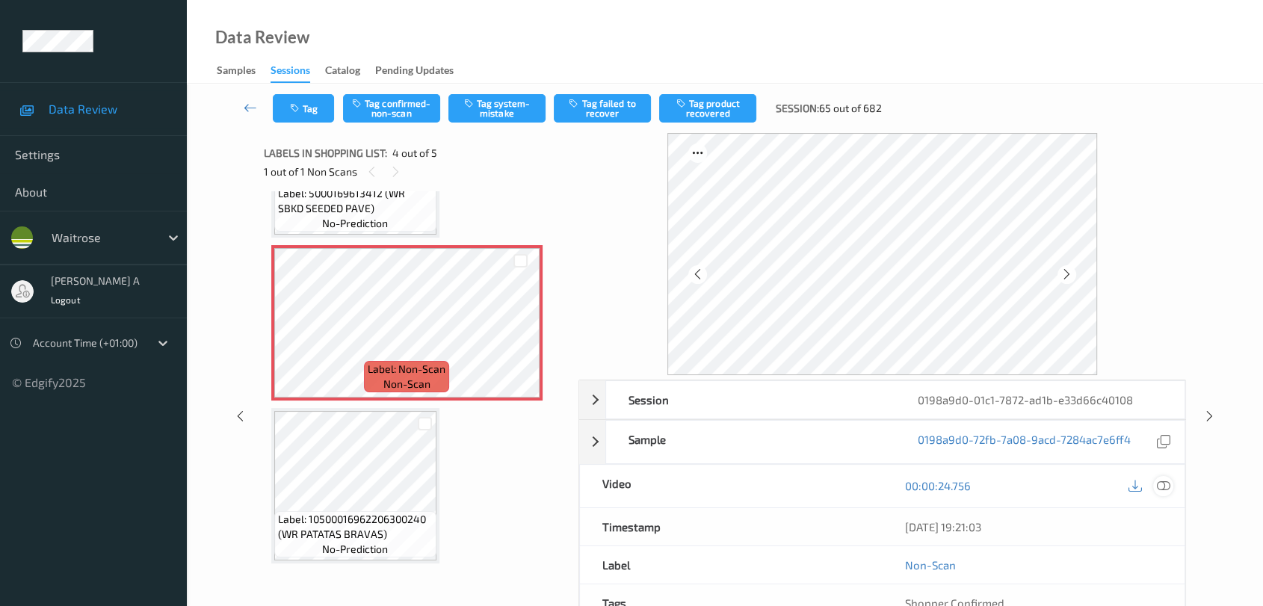
click at [819, 487] on icon at bounding box center [1163, 485] width 13 height 13
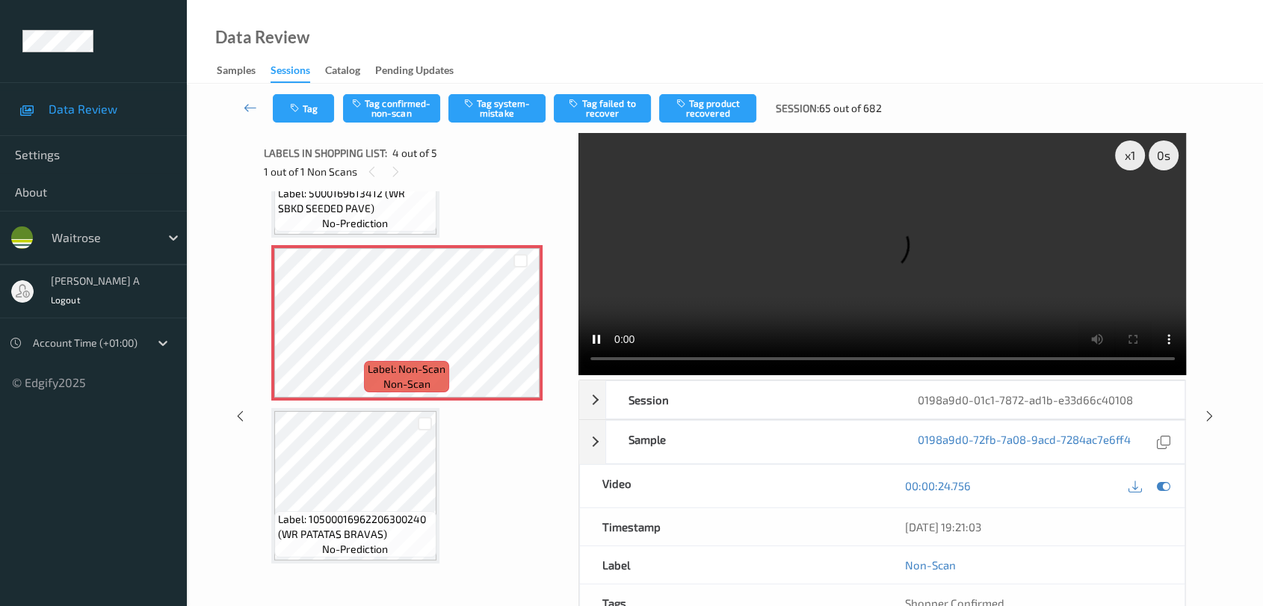
scroll to position [330, 0]
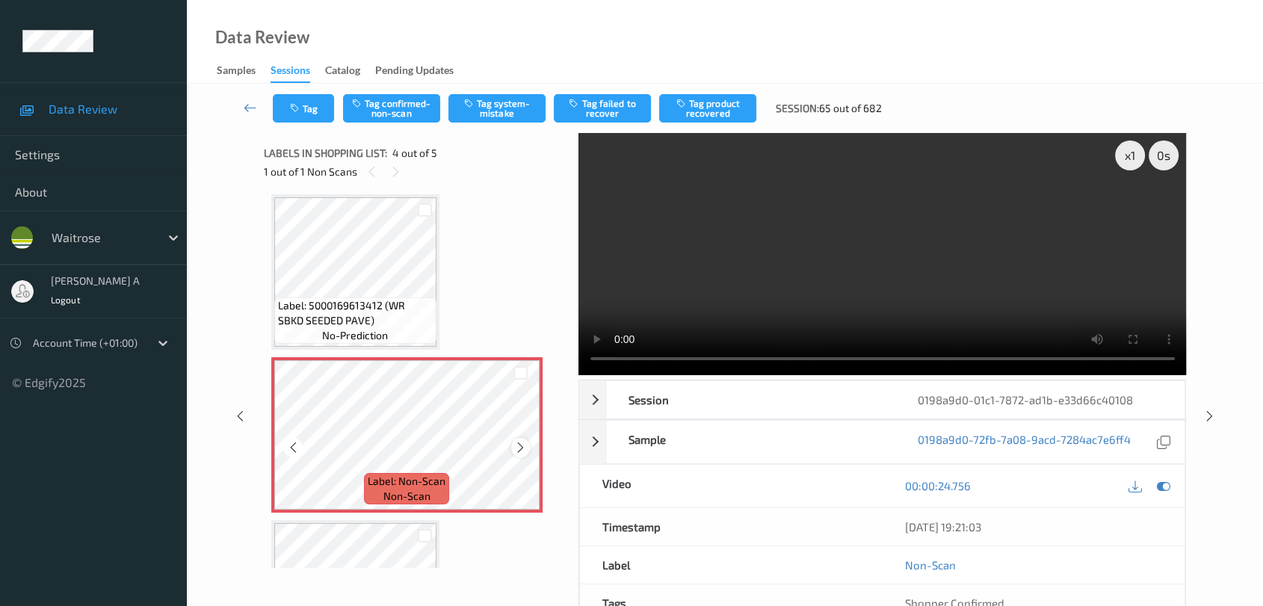
click at [517, 446] on icon at bounding box center [520, 447] width 13 height 13
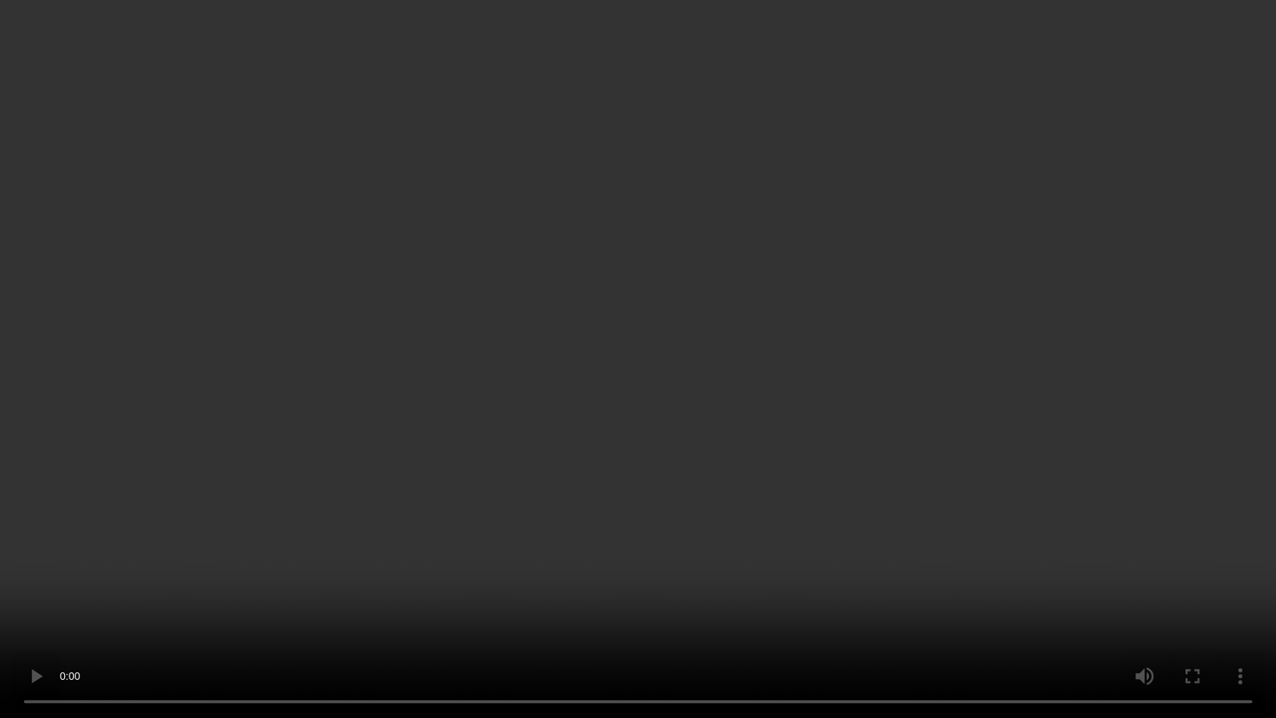
click at [729, 487] on video at bounding box center [638, 359] width 1276 height 718
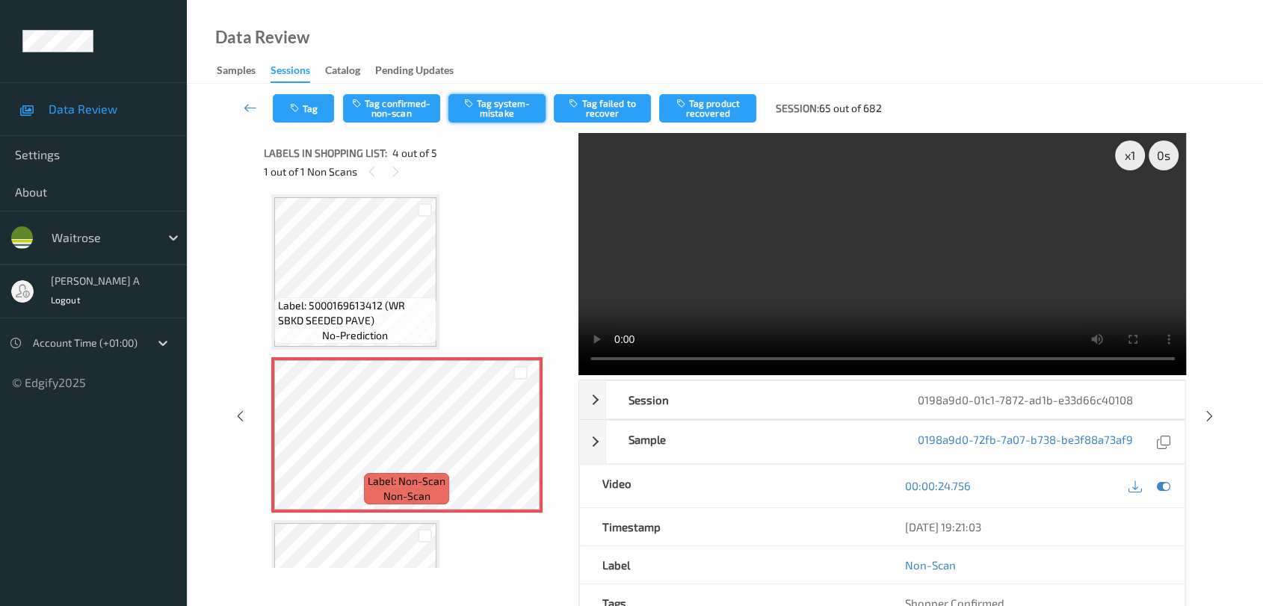
click at [504, 104] on button "Tag system-mistake" at bounding box center [497, 108] width 97 height 28
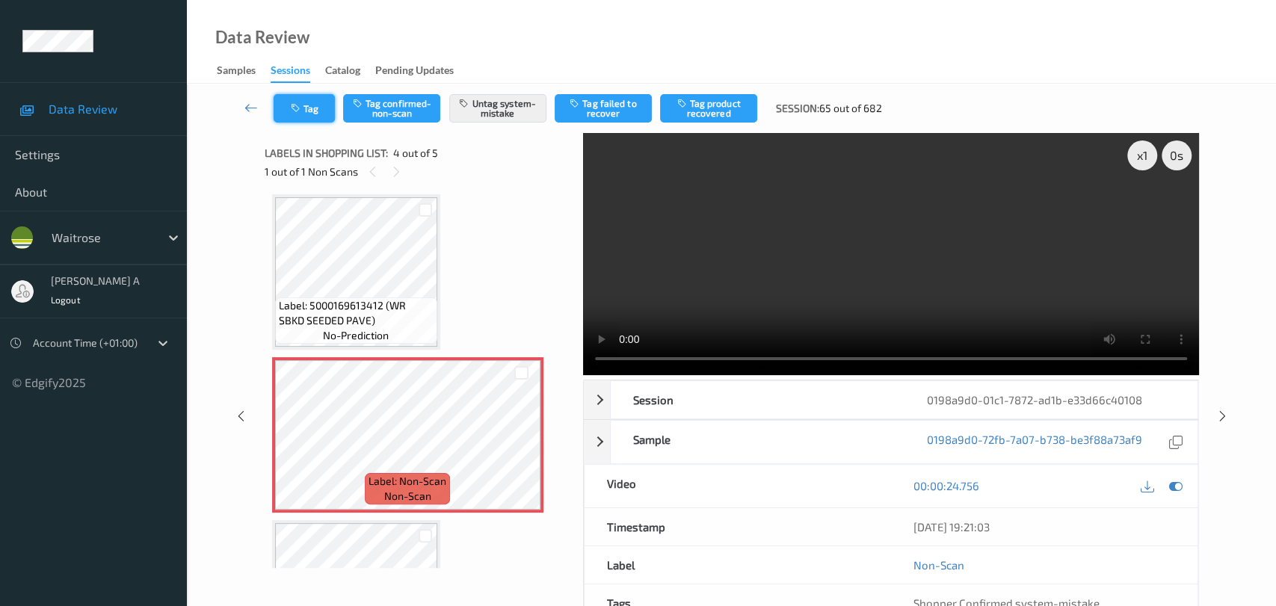
click at [308, 109] on button "Tag" at bounding box center [304, 108] width 61 height 28
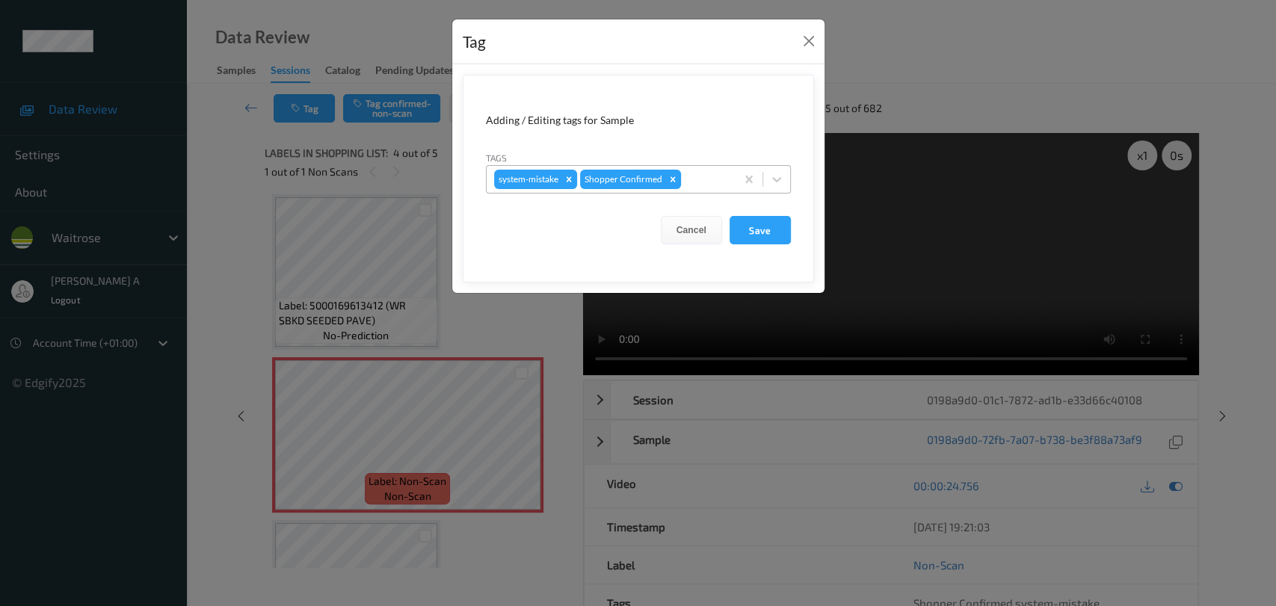
click at [697, 183] on div at bounding box center [706, 179] width 44 height 18
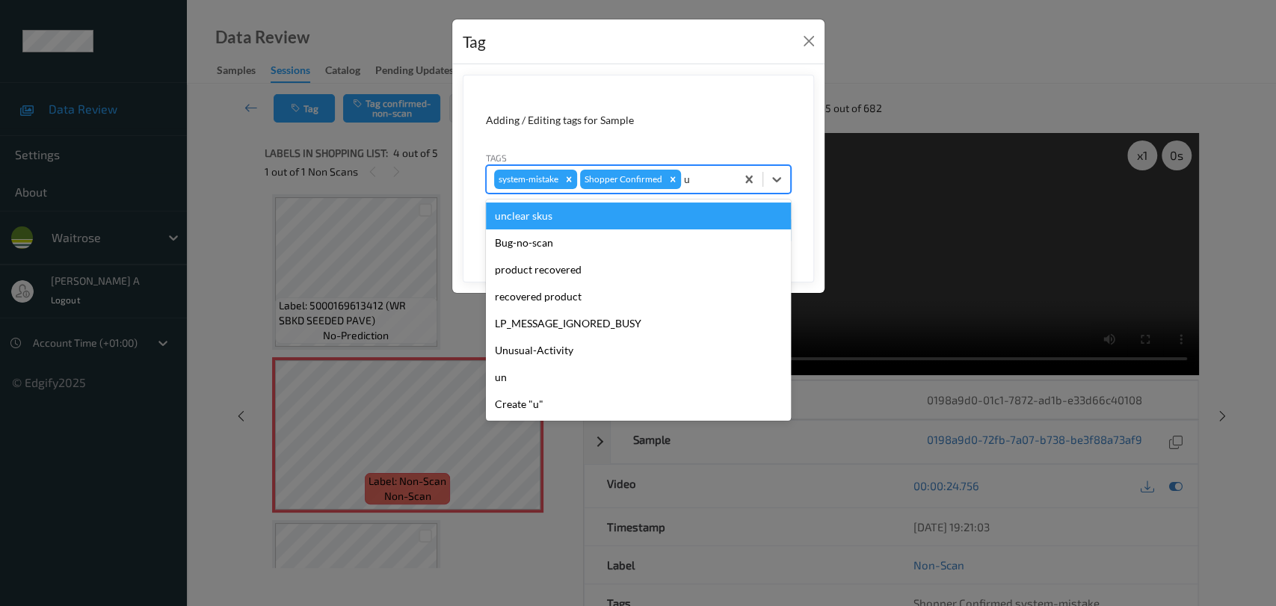
type input "un"
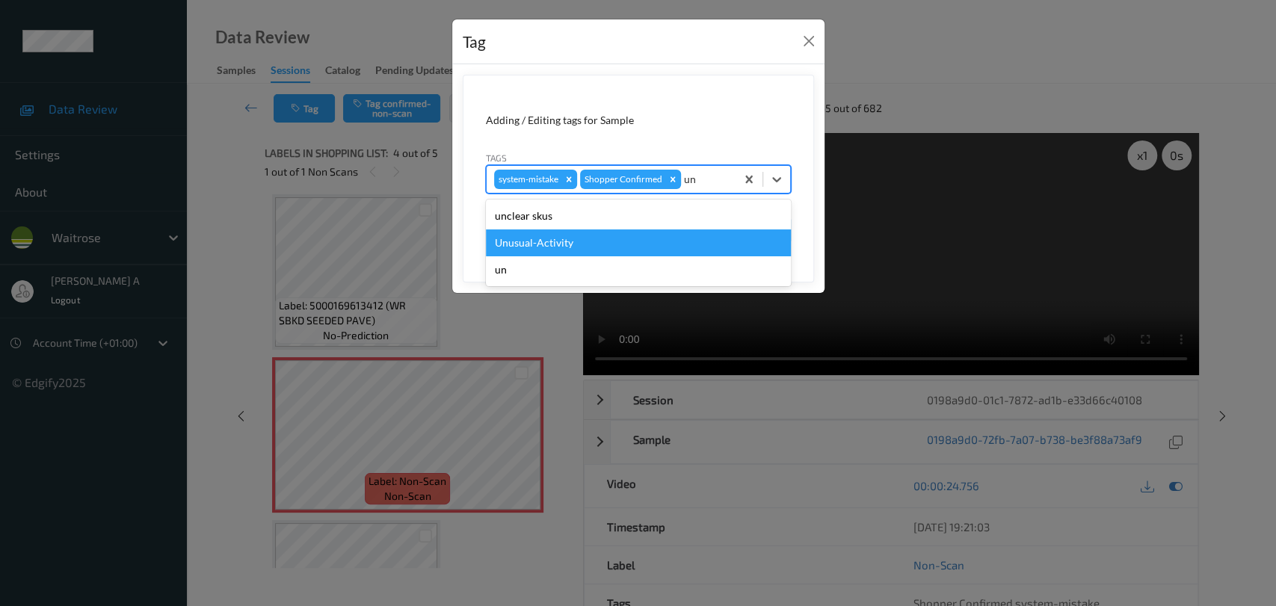
click at [577, 241] on div "Unusual-Activity" at bounding box center [638, 243] width 305 height 27
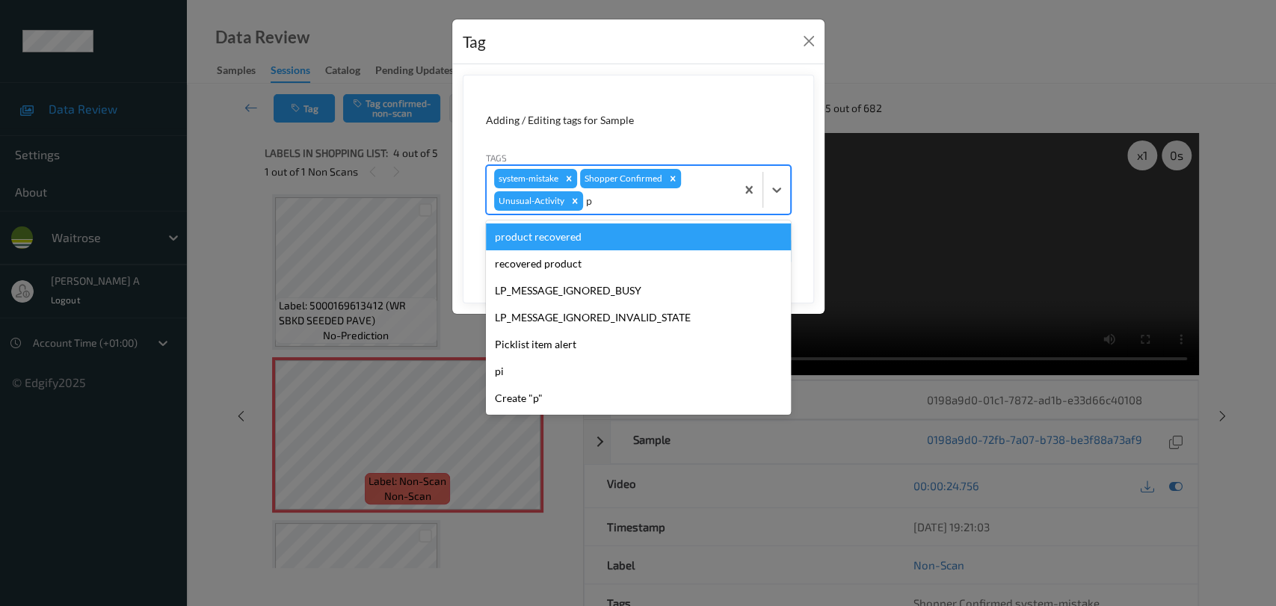
type input "pi"
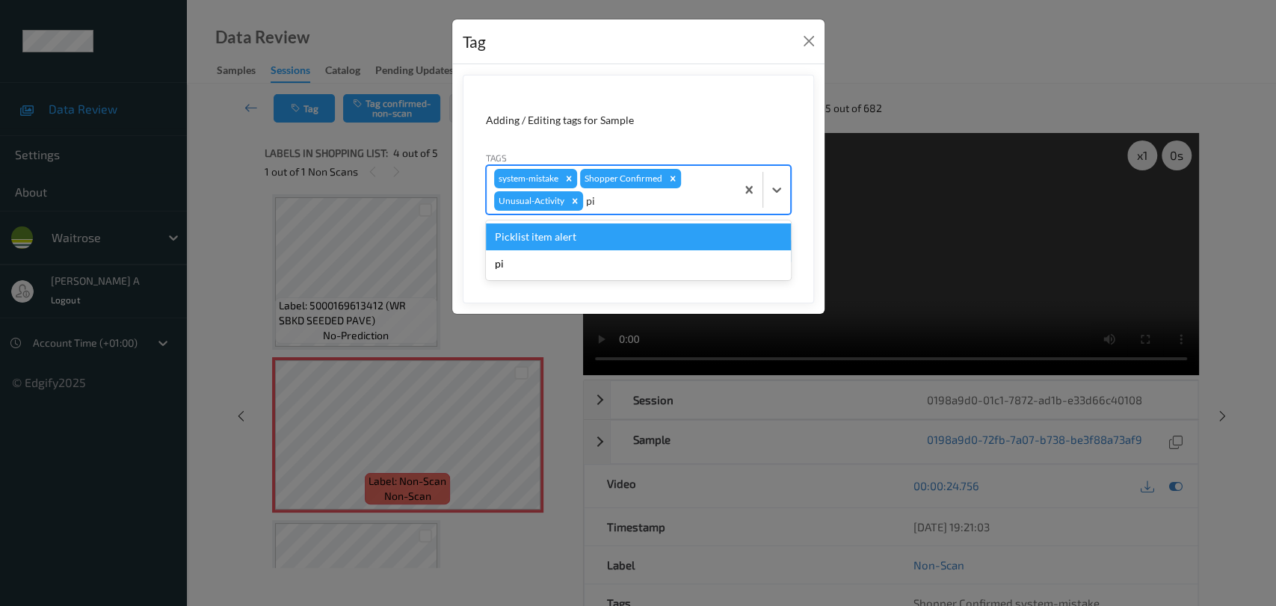
click at [558, 241] on div "Picklist item alert" at bounding box center [638, 237] width 305 height 27
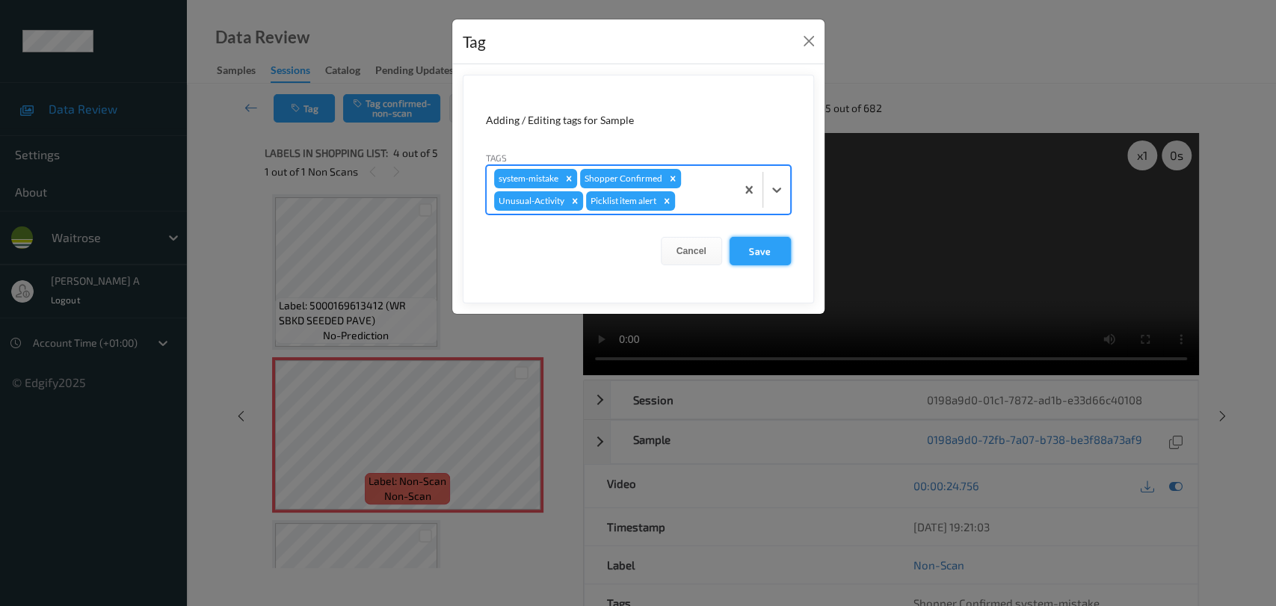
click at [759, 254] on button "Save" at bounding box center [760, 251] width 61 height 28
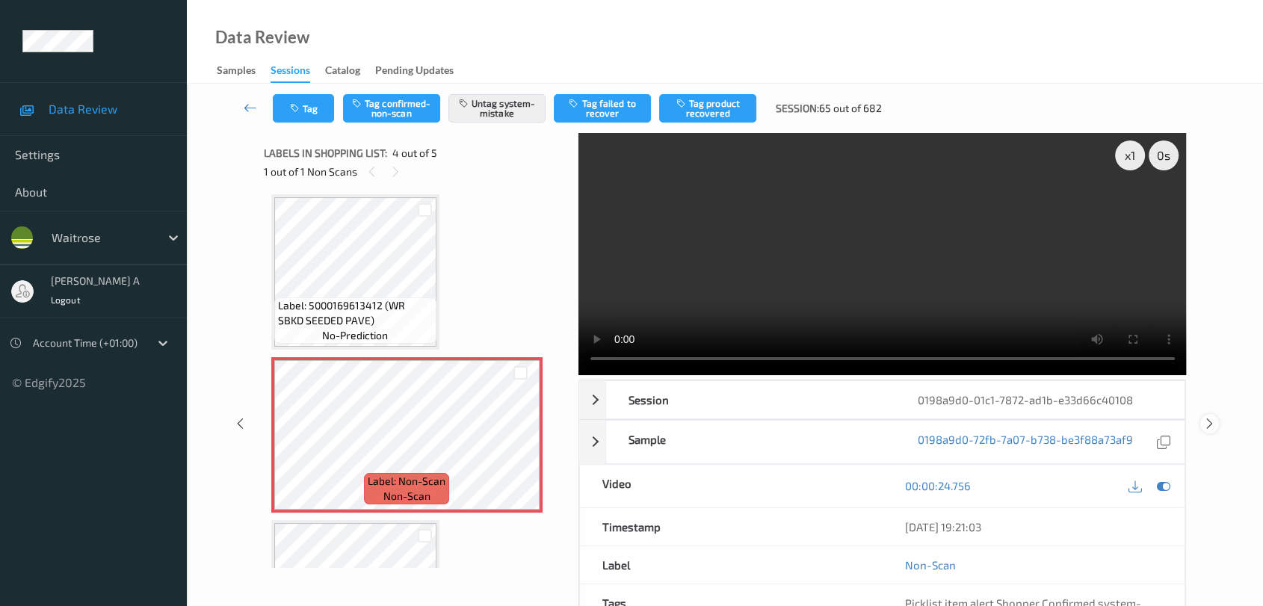
click at [819, 417] on icon at bounding box center [1210, 423] width 13 height 13
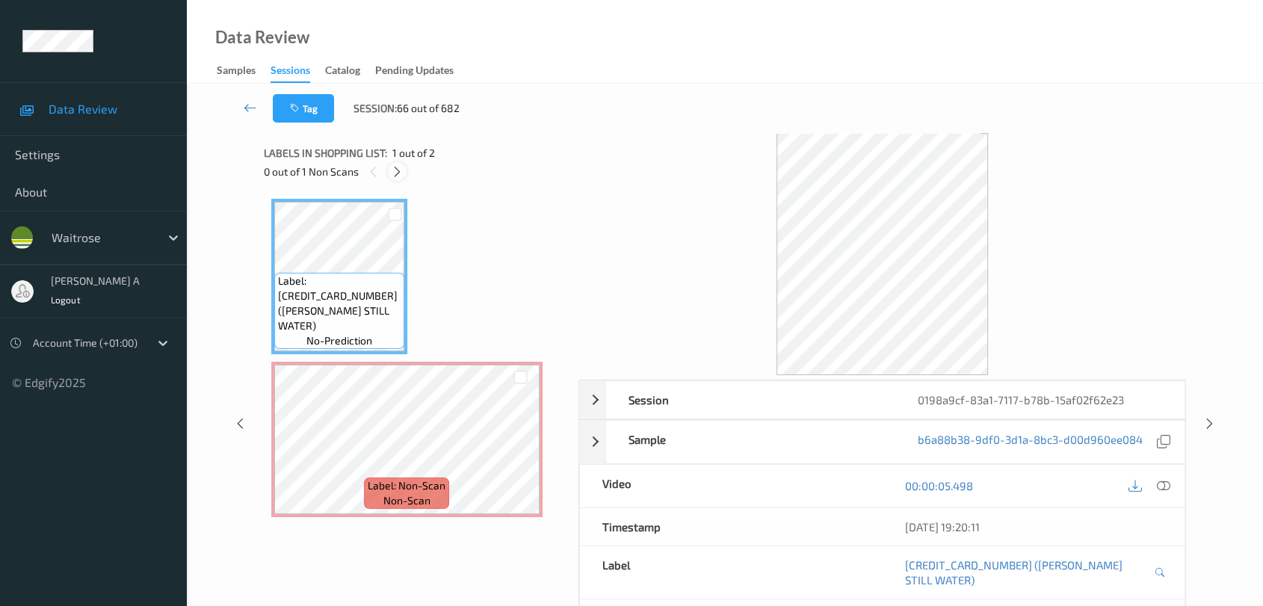
click at [395, 166] on icon at bounding box center [397, 171] width 13 height 13
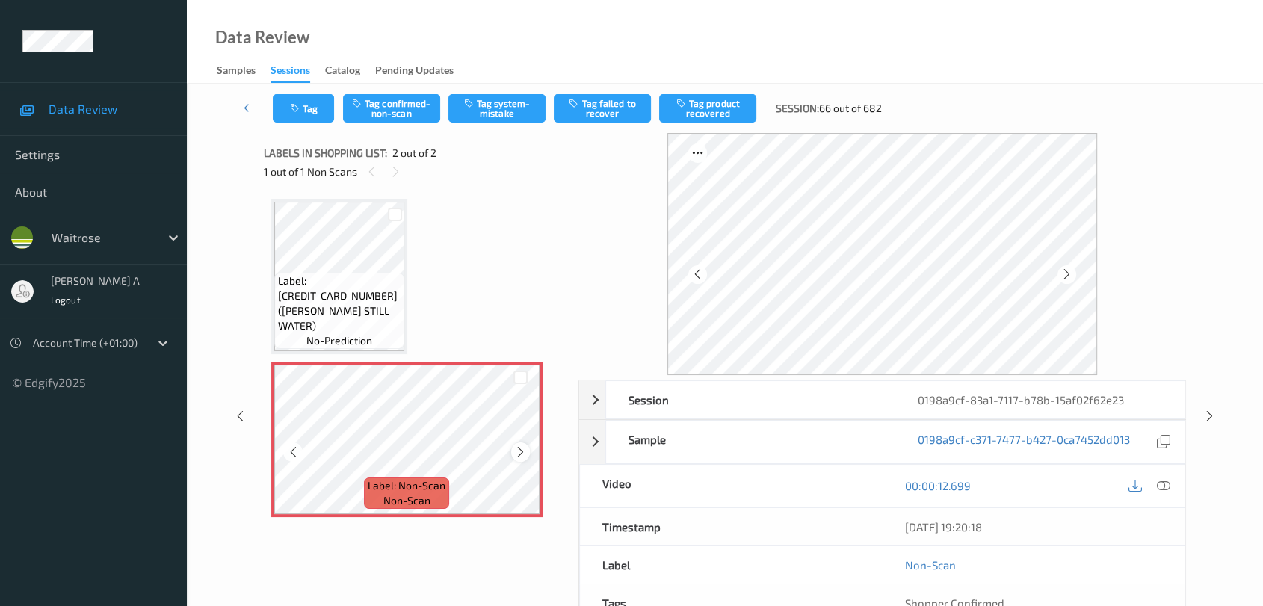
click at [521, 460] on div at bounding box center [520, 452] width 19 height 19
click at [520, 452] on icon at bounding box center [520, 452] width 13 height 13
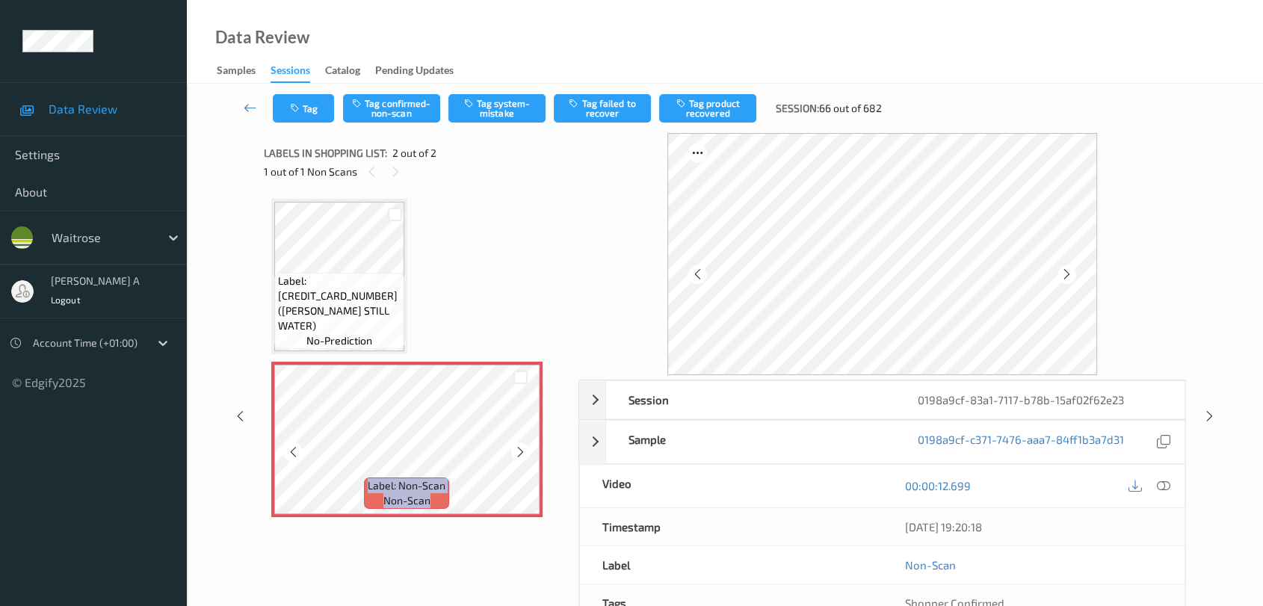
click at [520, 452] on icon at bounding box center [520, 452] width 13 height 13
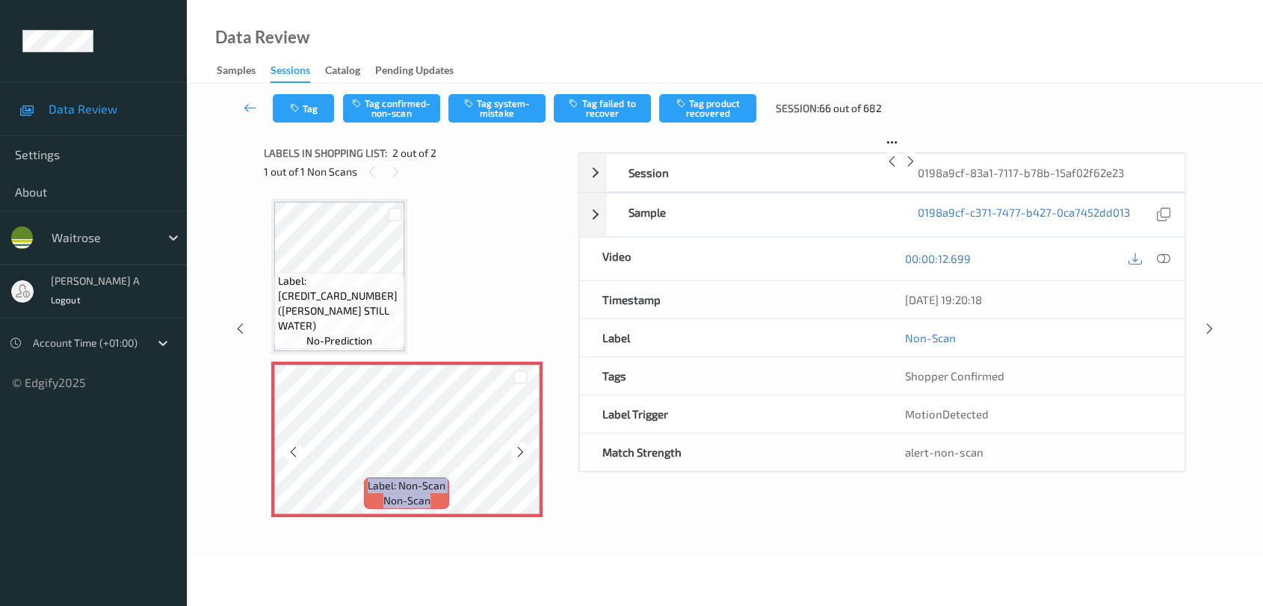
click at [520, 452] on icon at bounding box center [520, 452] width 13 height 13
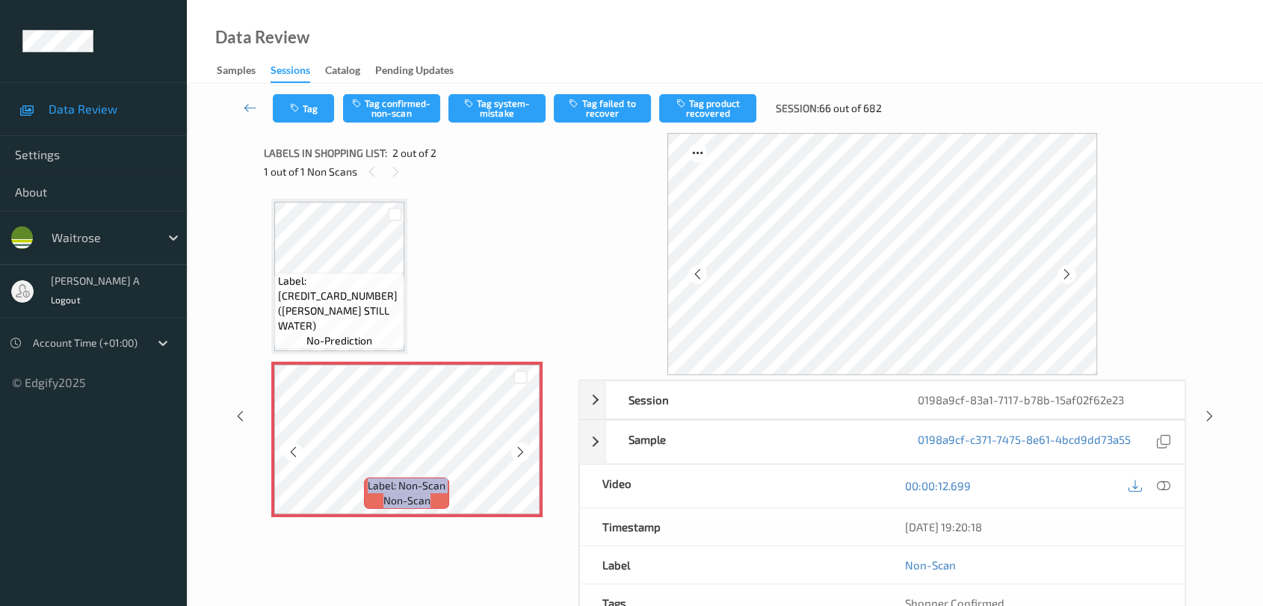
click at [520, 452] on icon at bounding box center [520, 452] width 13 height 13
click at [819, 487] on icon at bounding box center [1163, 485] width 13 height 13
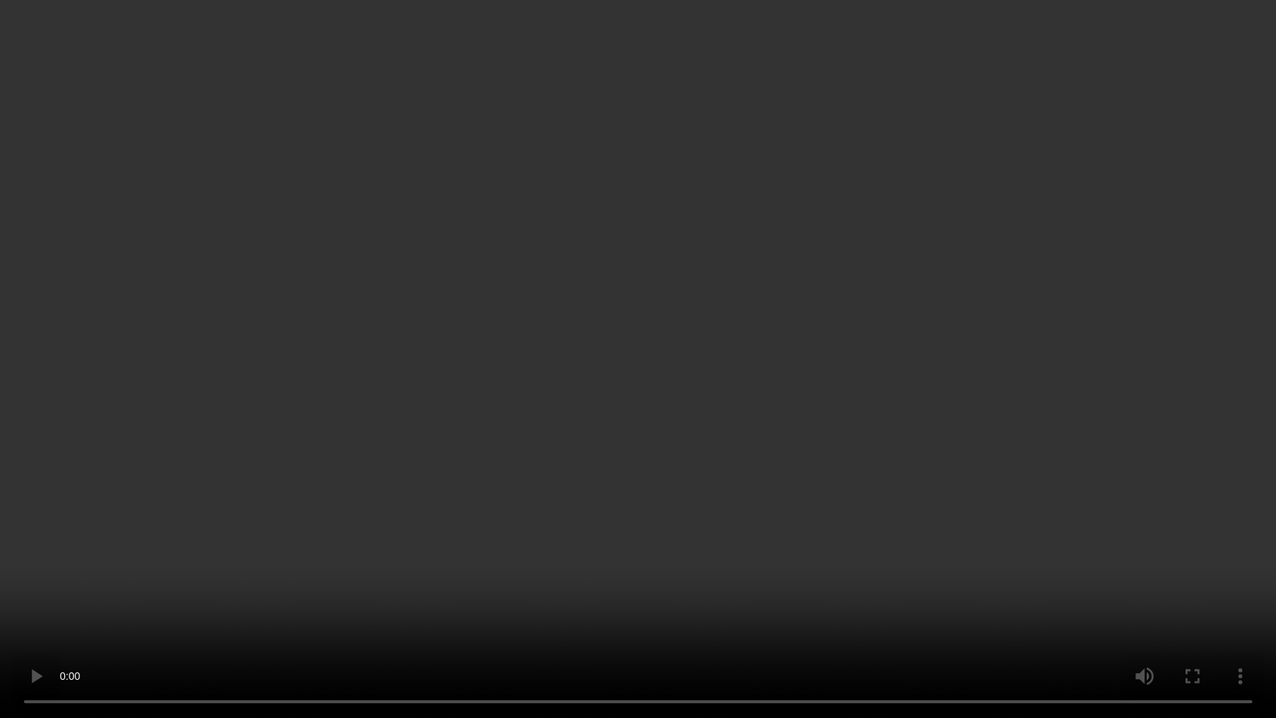
click at [701, 461] on video at bounding box center [638, 359] width 1276 height 718
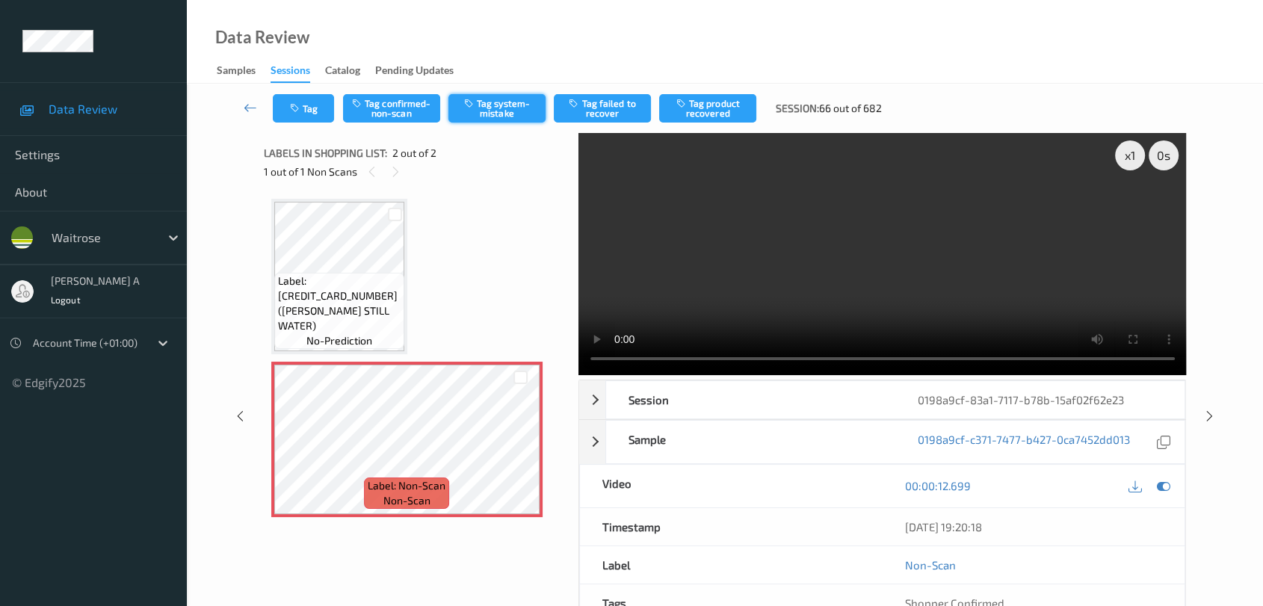
click at [496, 102] on button "Tag system-mistake" at bounding box center [497, 108] width 97 height 28
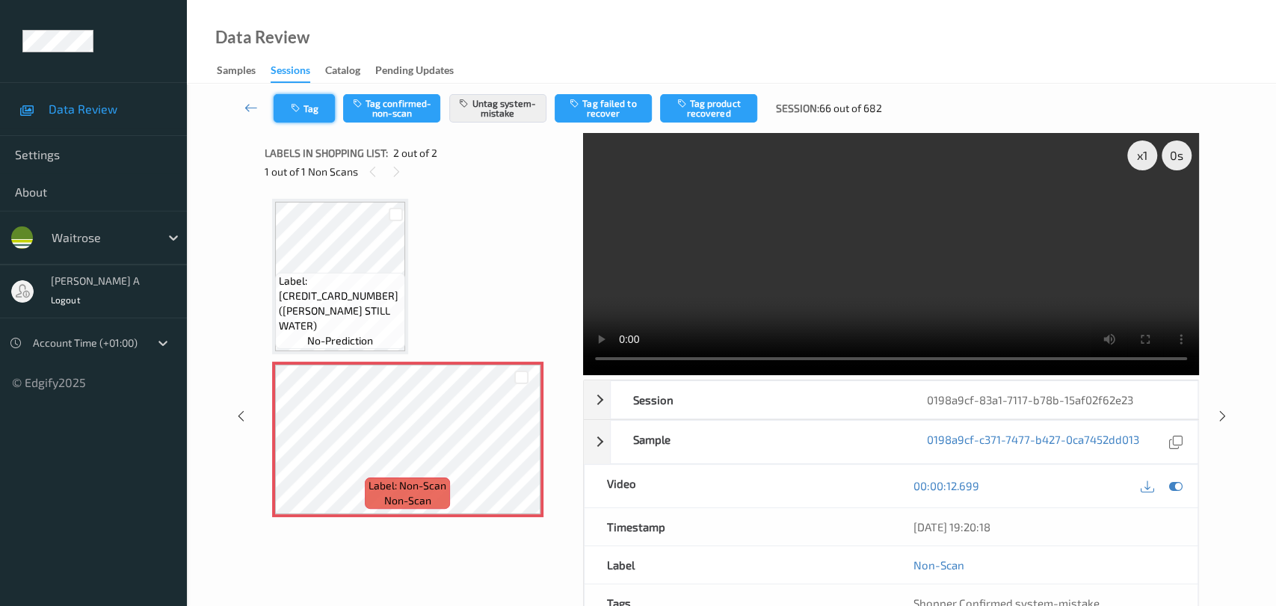
click at [305, 112] on button "Tag" at bounding box center [304, 108] width 61 height 28
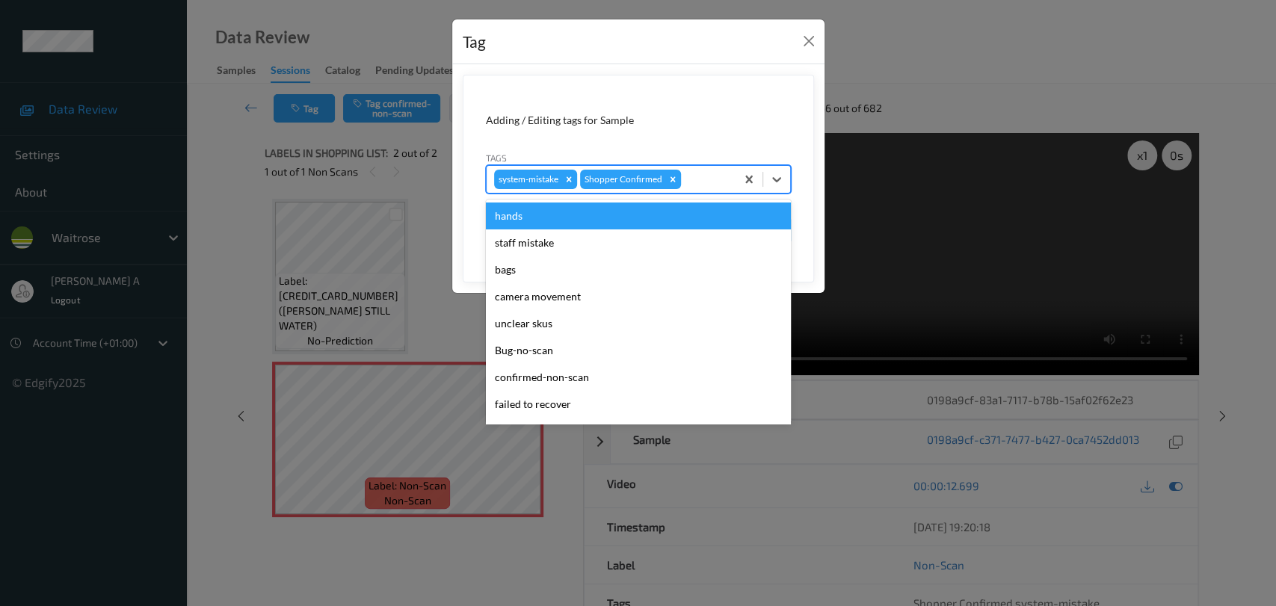
click at [701, 176] on div at bounding box center [706, 179] width 44 height 18
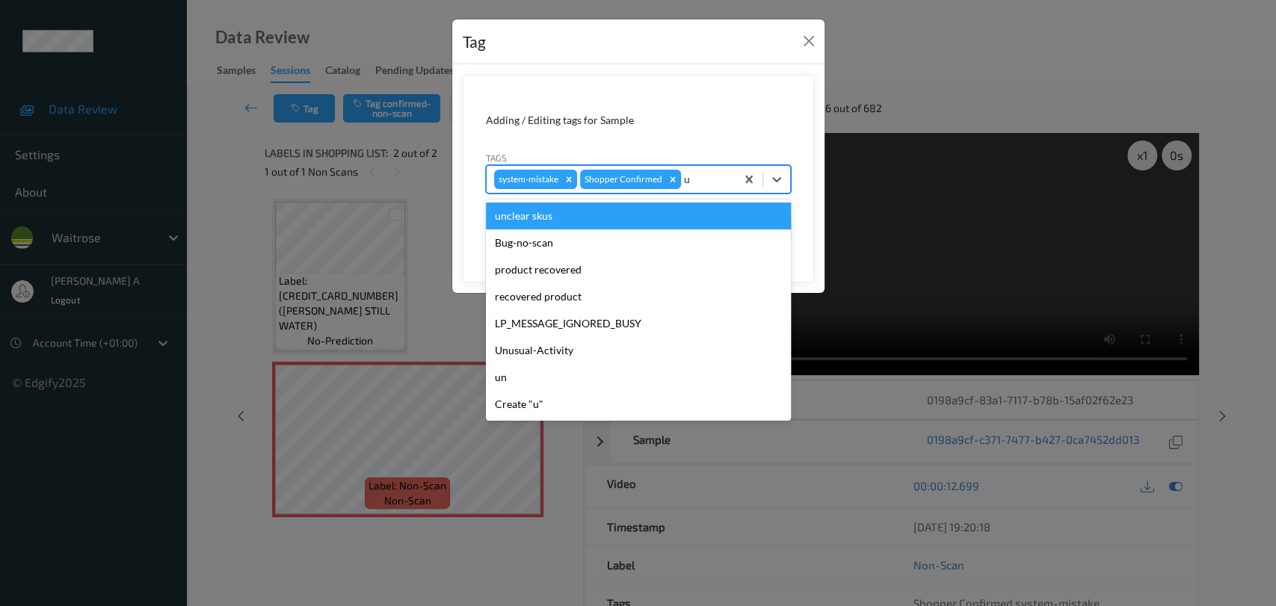
type input "un"
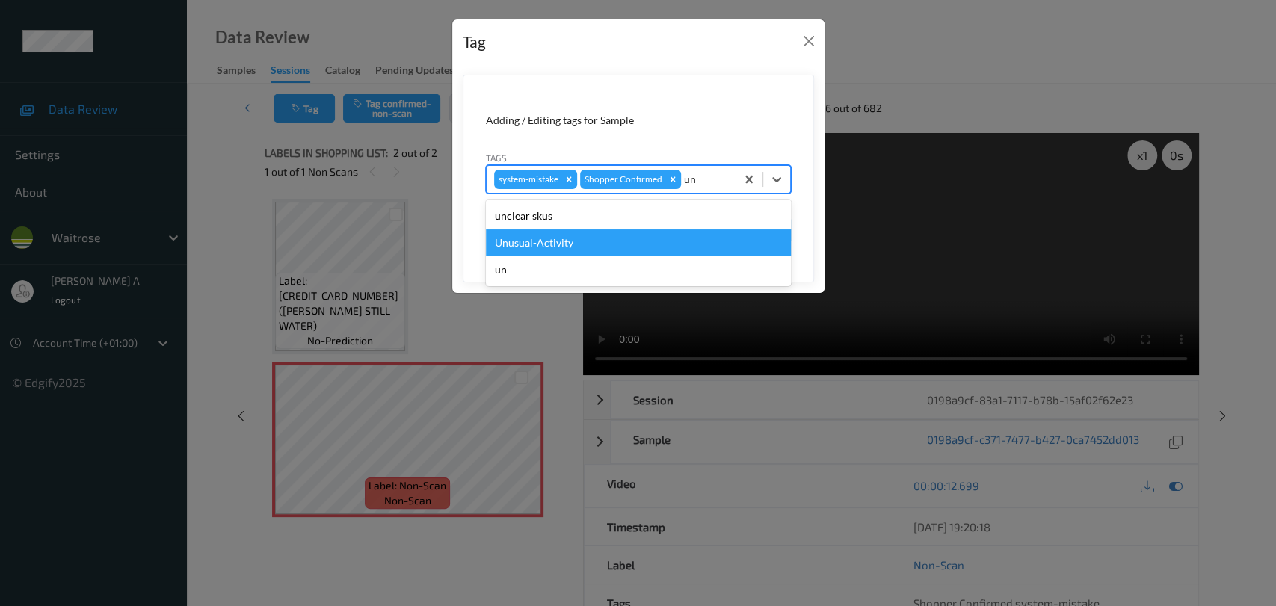
click at [622, 243] on div "Unusual-Activity" at bounding box center [638, 243] width 305 height 27
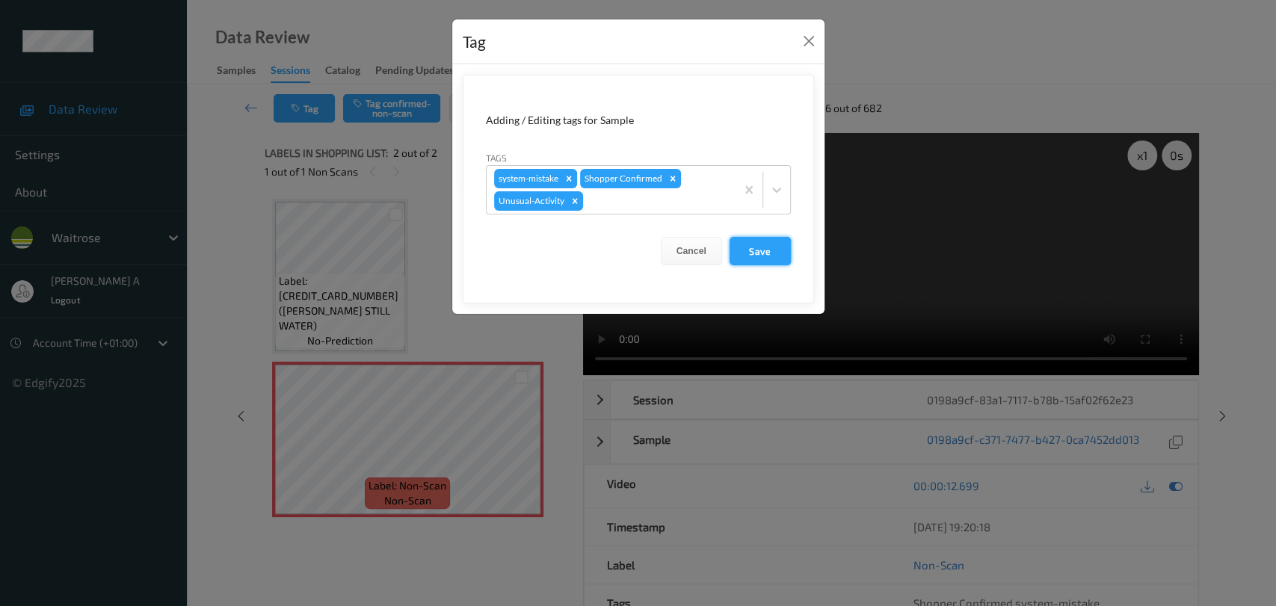
click at [750, 256] on button "Save" at bounding box center [760, 251] width 61 height 28
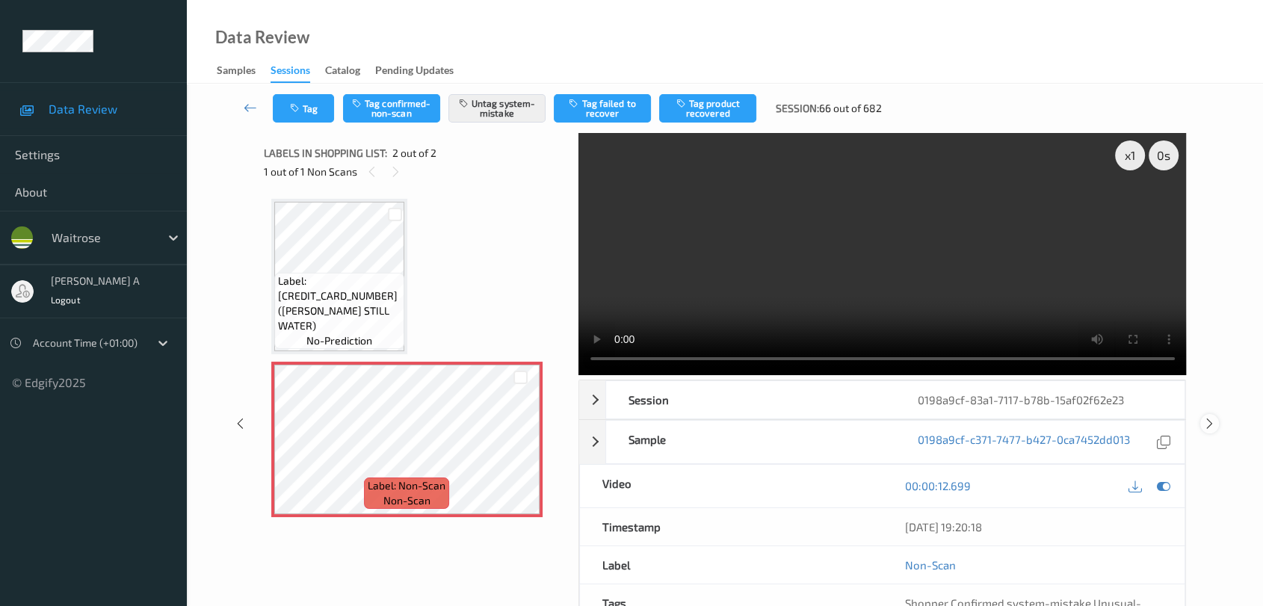
click at [819, 421] on icon at bounding box center [1210, 423] width 13 height 13
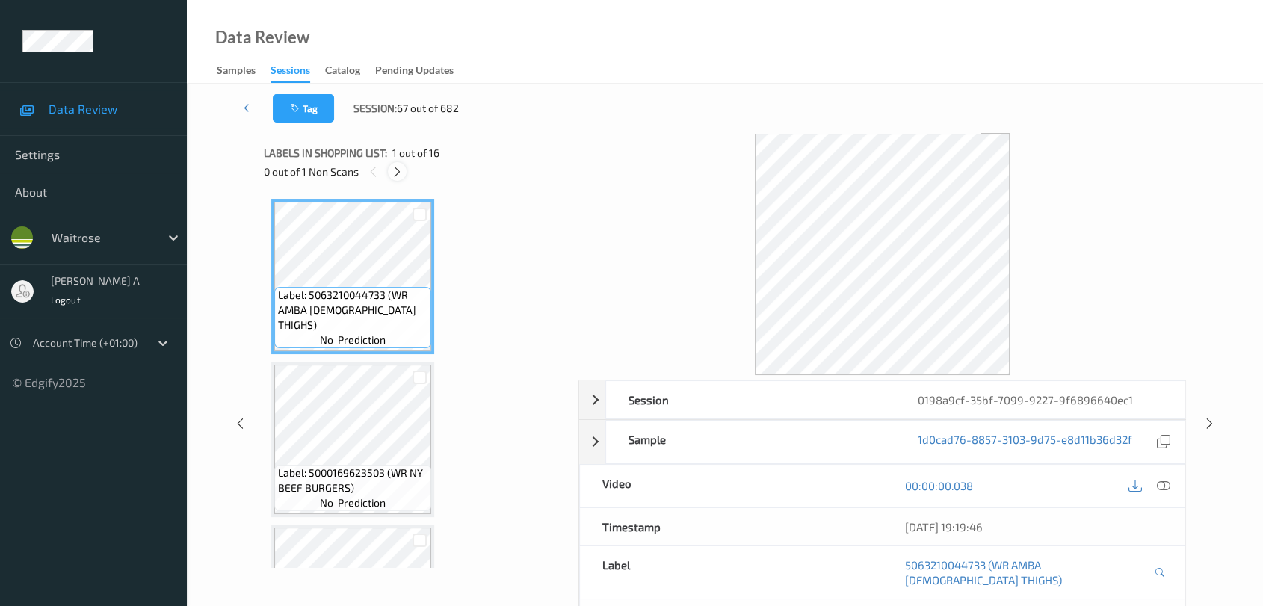
click at [392, 173] on icon at bounding box center [397, 171] width 13 height 13
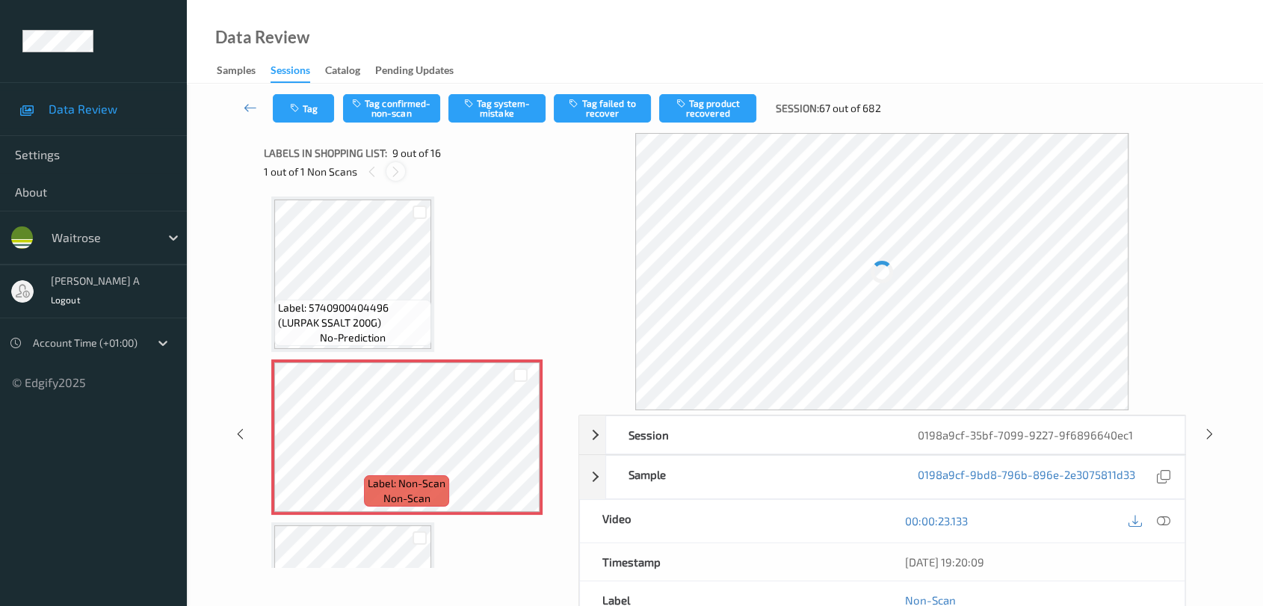
click at [392, 173] on icon at bounding box center [396, 171] width 13 height 13
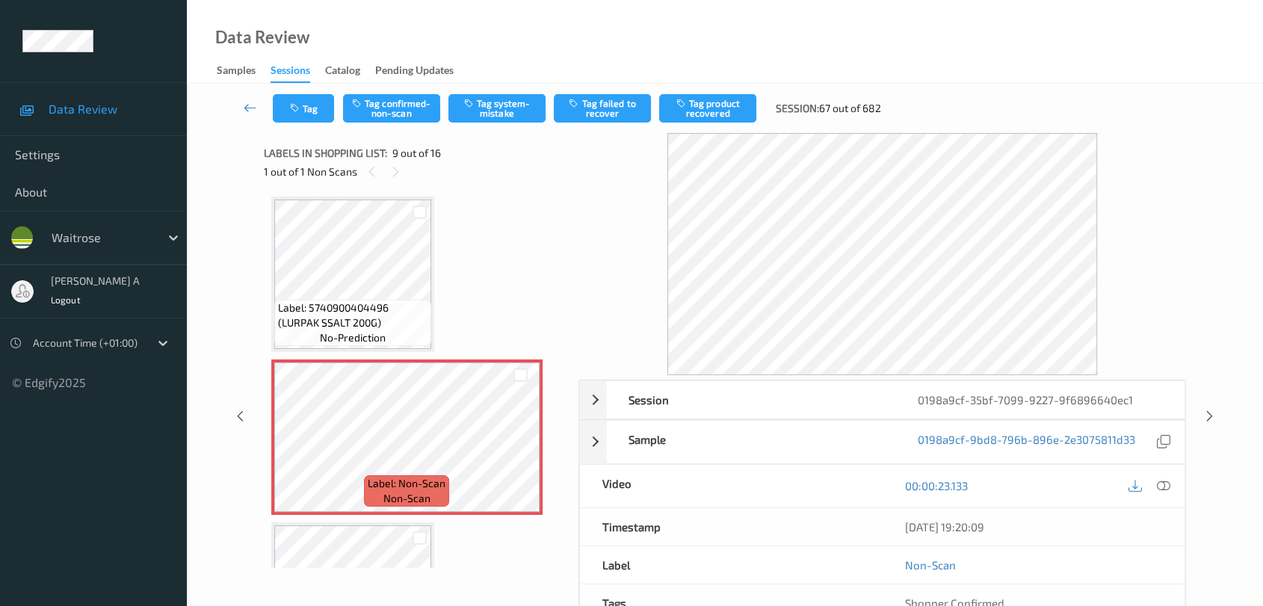
click at [360, 168] on div "1 out of 1 Non Scans" at bounding box center [416, 171] width 304 height 19
click at [376, 168] on icon at bounding box center [372, 171] width 13 height 13
click at [390, 169] on icon at bounding box center [396, 171] width 13 height 13
drag, startPoint x: 1163, startPoint y: 486, endPoint x: 1083, endPoint y: 446, distance: 88.9
click at [819, 486] on icon at bounding box center [1163, 485] width 13 height 13
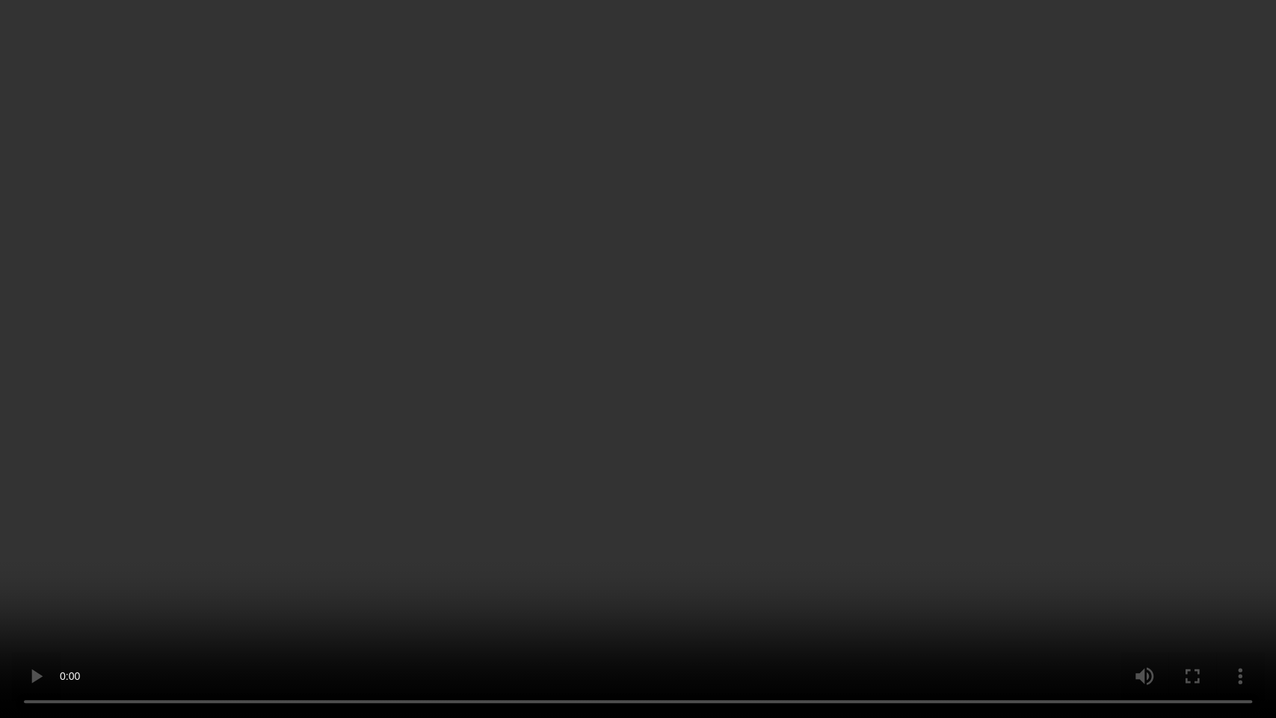
click at [594, 475] on video at bounding box center [638, 359] width 1276 height 718
click at [742, 452] on video at bounding box center [638, 359] width 1276 height 718
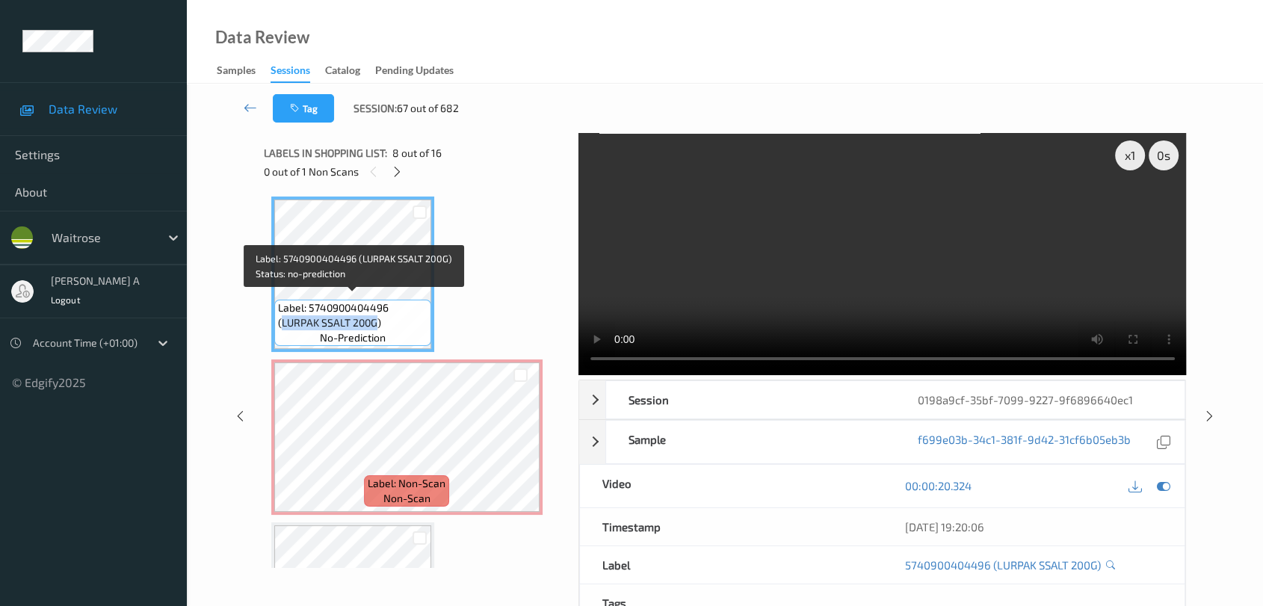
drag, startPoint x: 281, startPoint y: 318, endPoint x: 374, endPoint y: 319, distance: 92.7
click at [374, 319] on span "Label: 5740900404496 (LURPAK SSALT 200G)" at bounding box center [353, 316] width 150 height 30
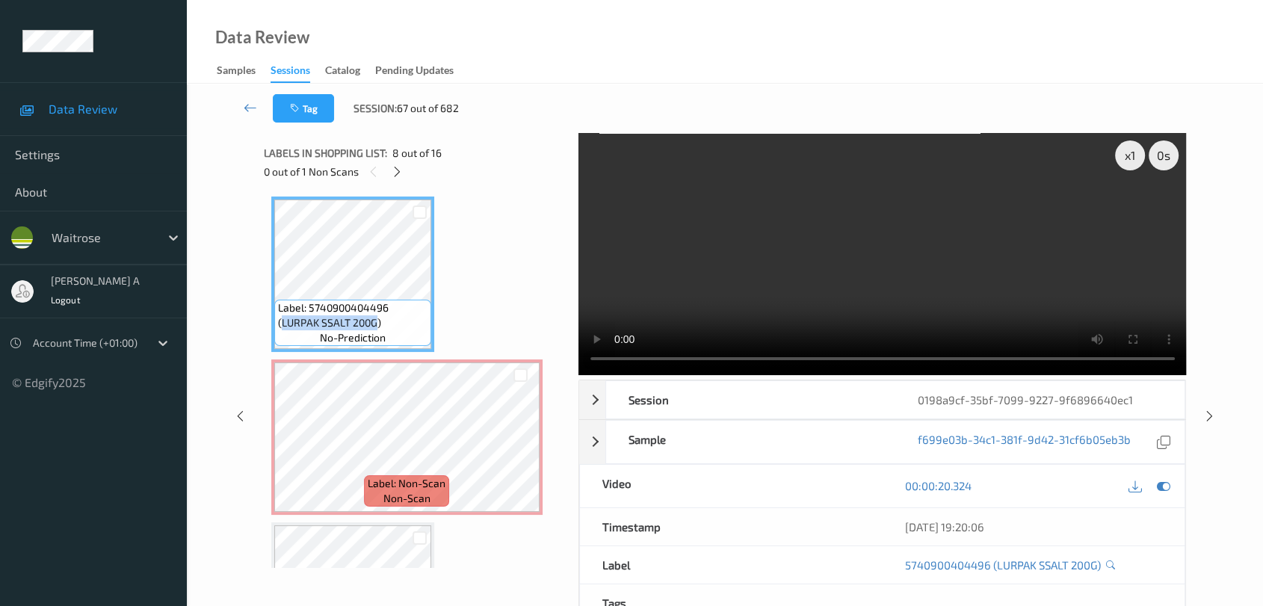
copy span "LURPAK SSALT 200G"
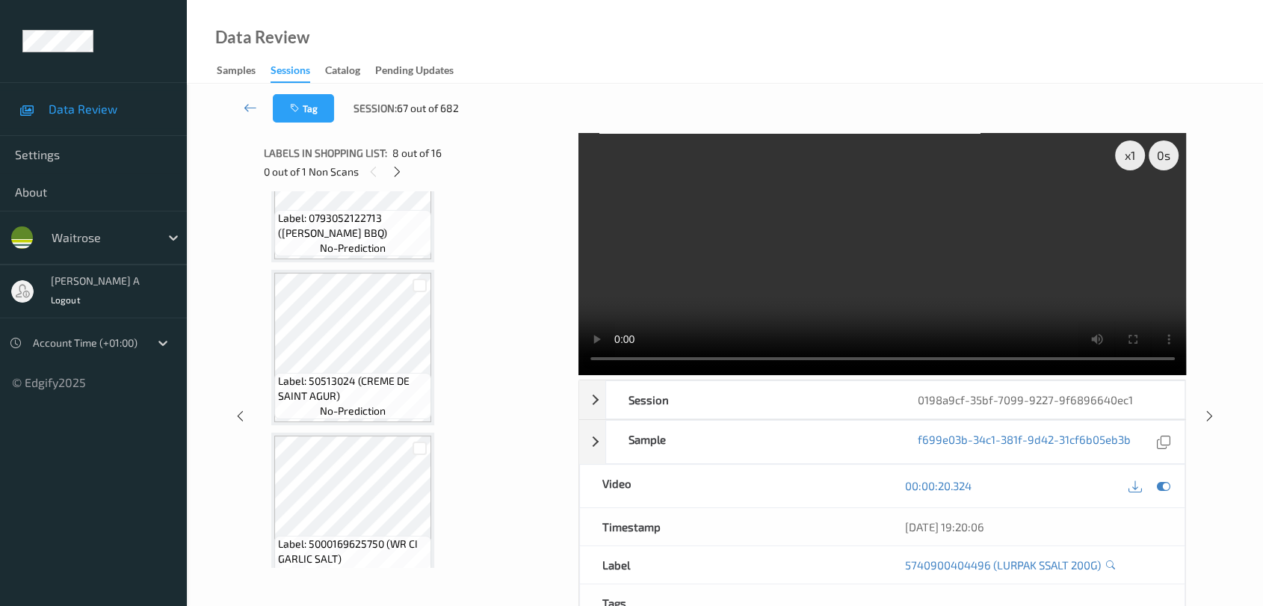
scroll to position [1393, 0]
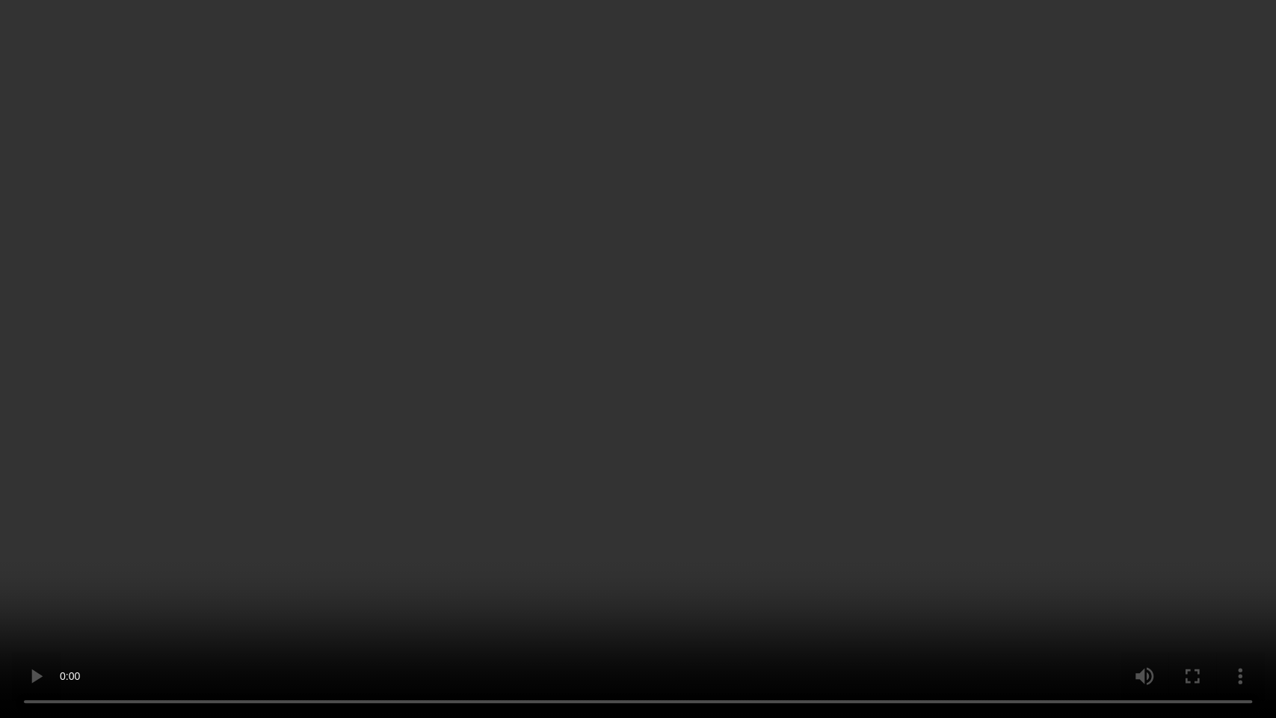
click at [539, 416] on video at bounding box center [638, 359] width 1276 height 718
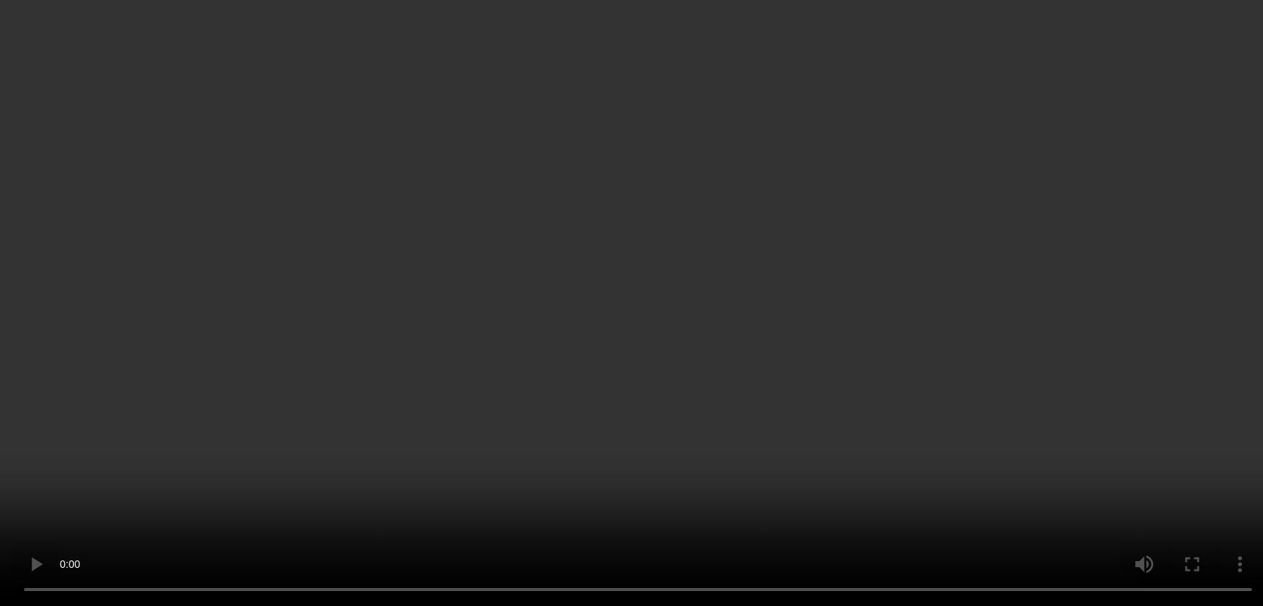
scroll to position [1226, 0]
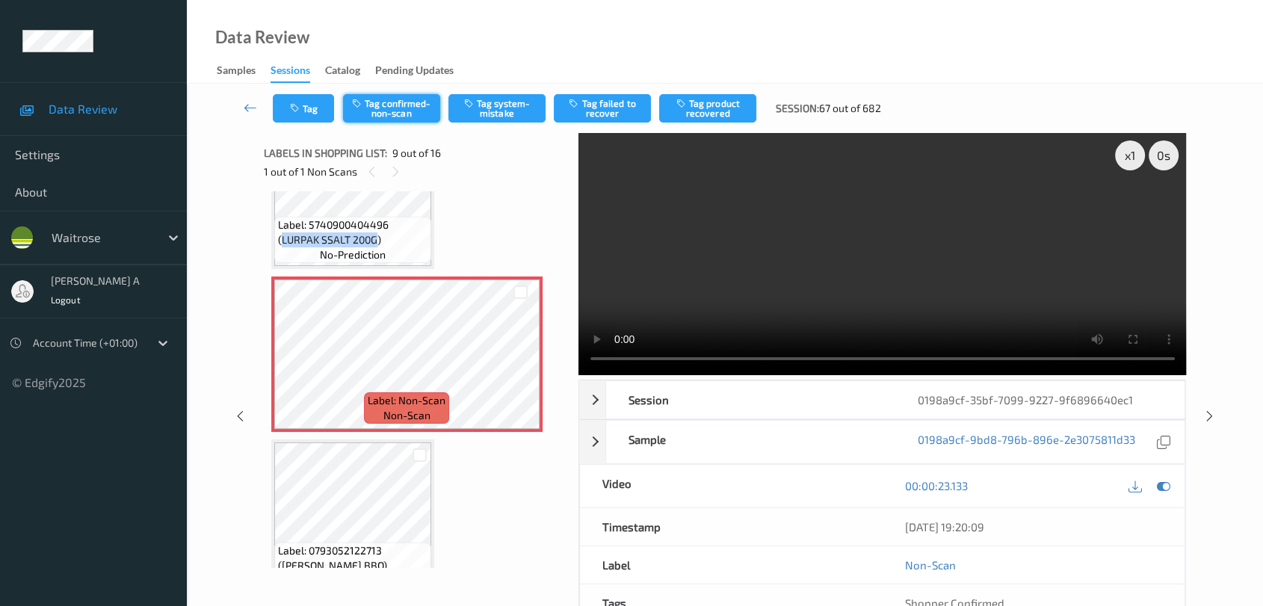
click at [381, 121] on button "Tag confirmed-non-scan" at bounding box center [391, 108] width 97 height 28
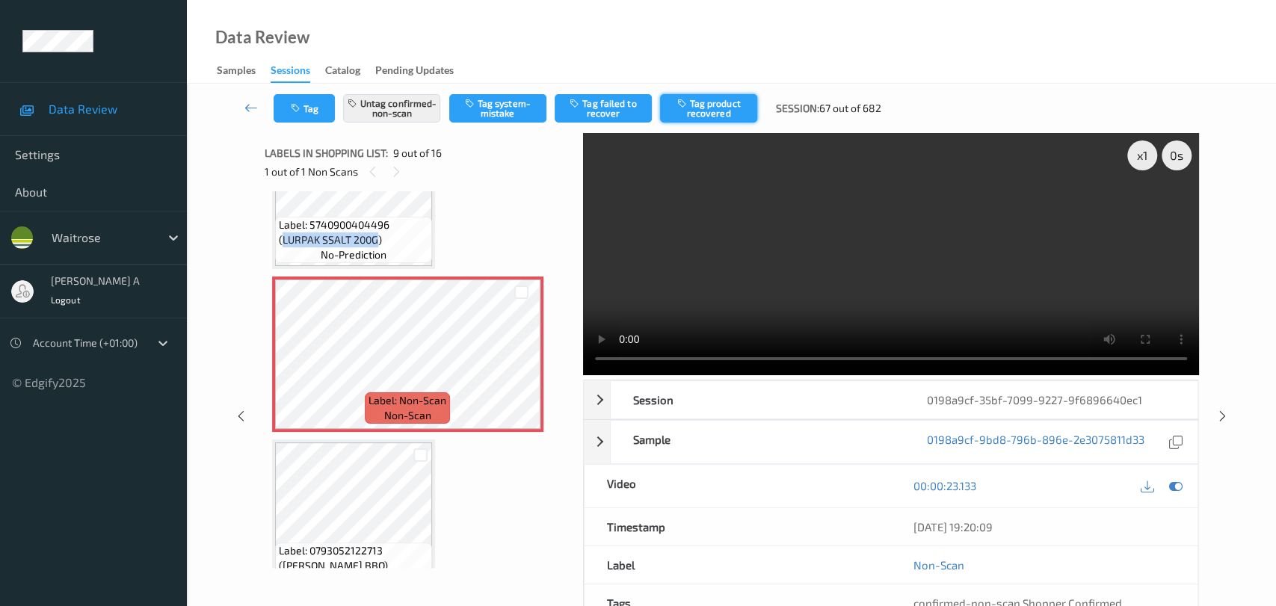
click at [724, 103] on button "Tag product recovered" at bounding box center [708, 108] width 97 height 28
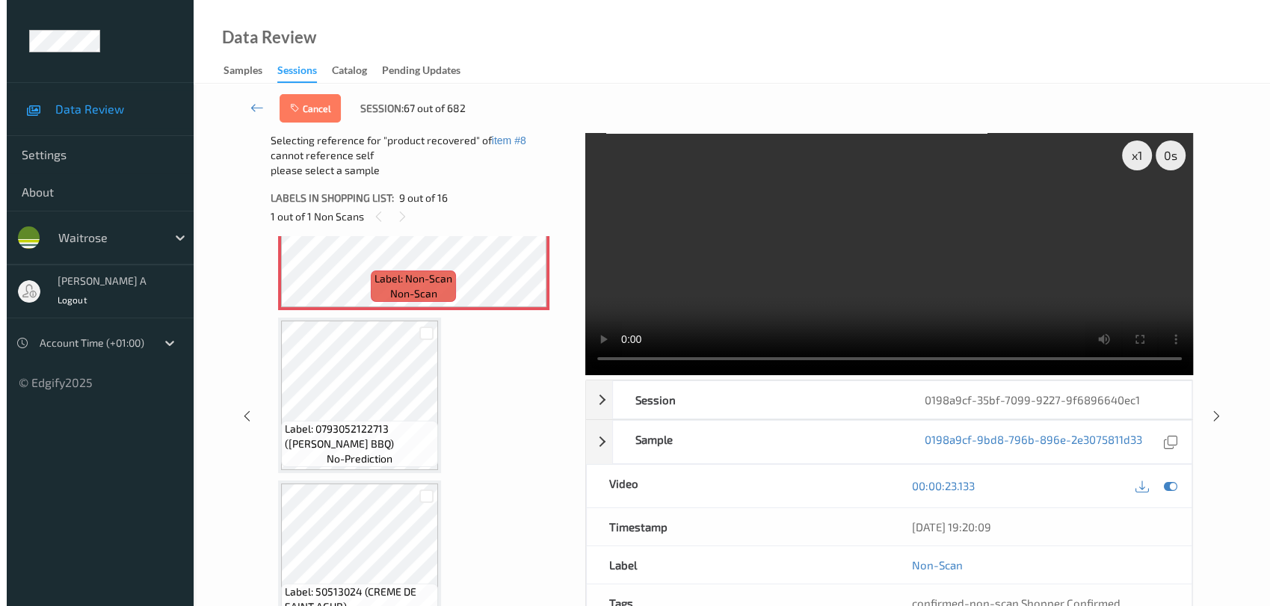
scroll to position [1476, 0]
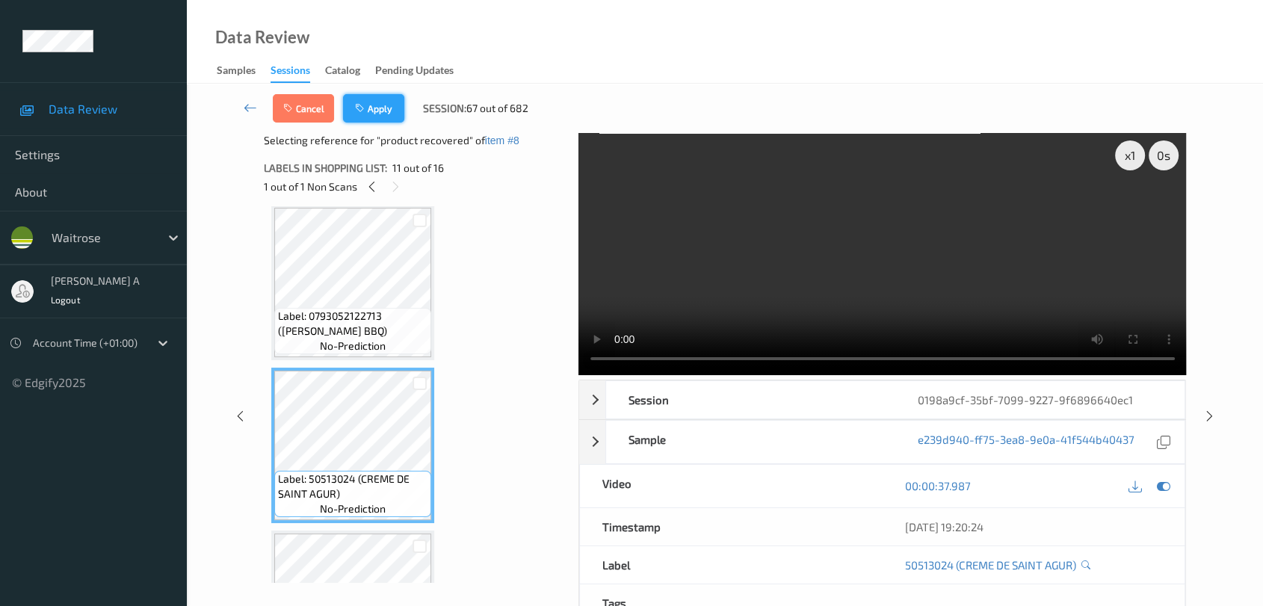
click at [373, 102] on button "Apply" at bounding box center [373, 108] width 61 height 28
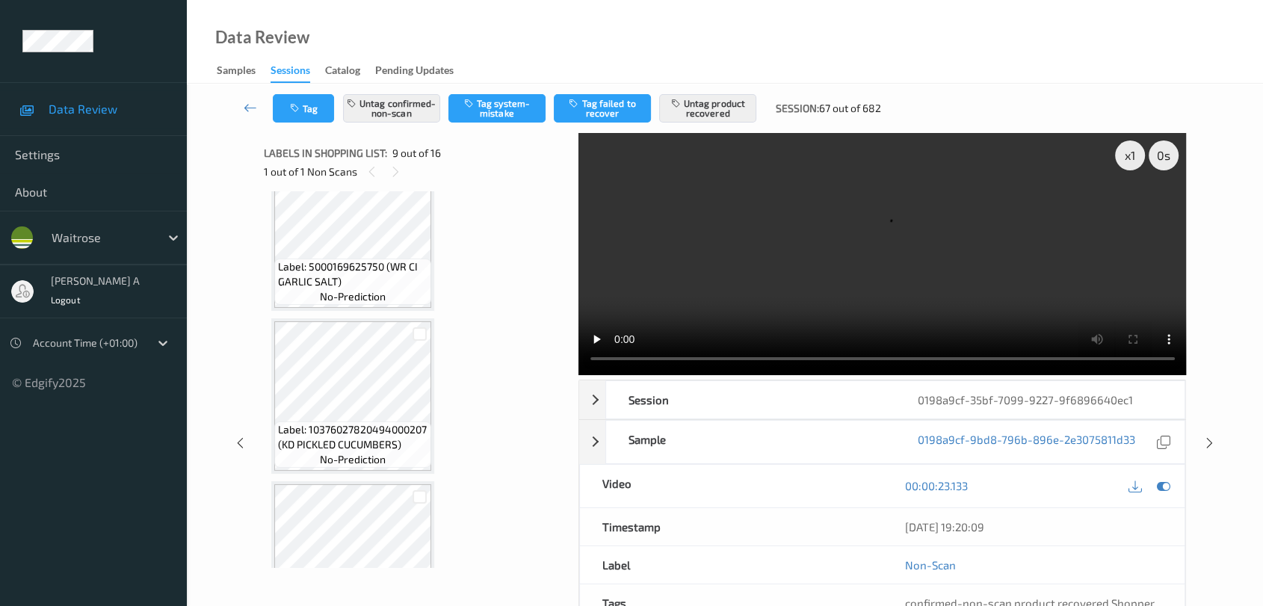
scroll to position [1808, 0]
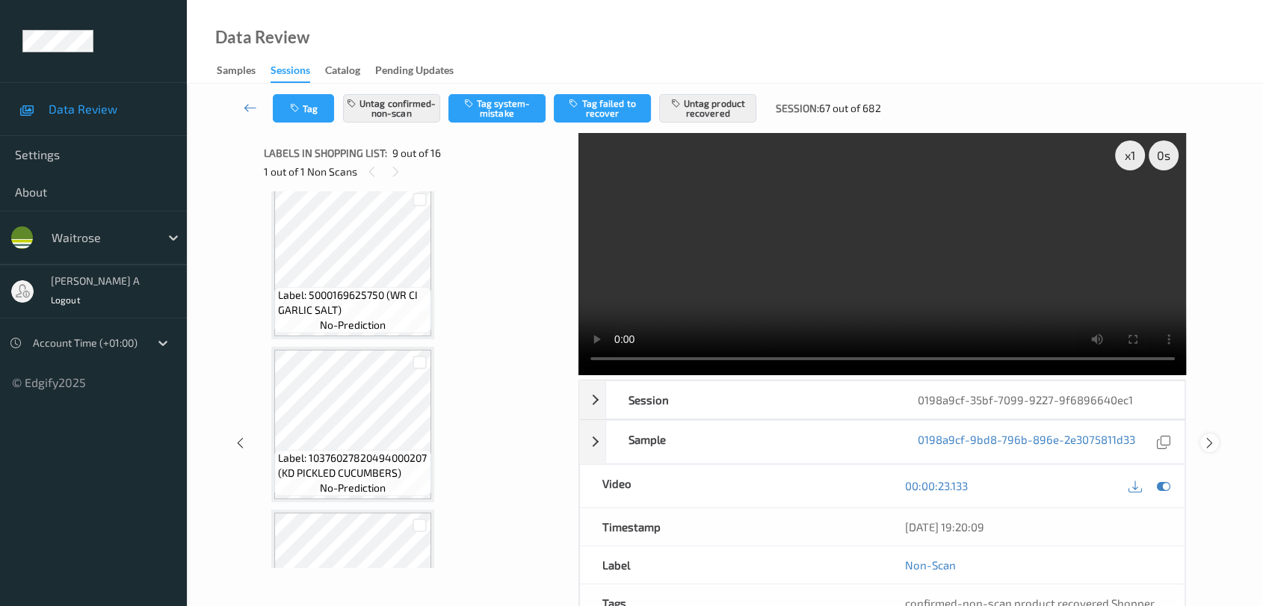
click at [819, 440] on icon at bounding box center [1210, 443] width 13 height 13
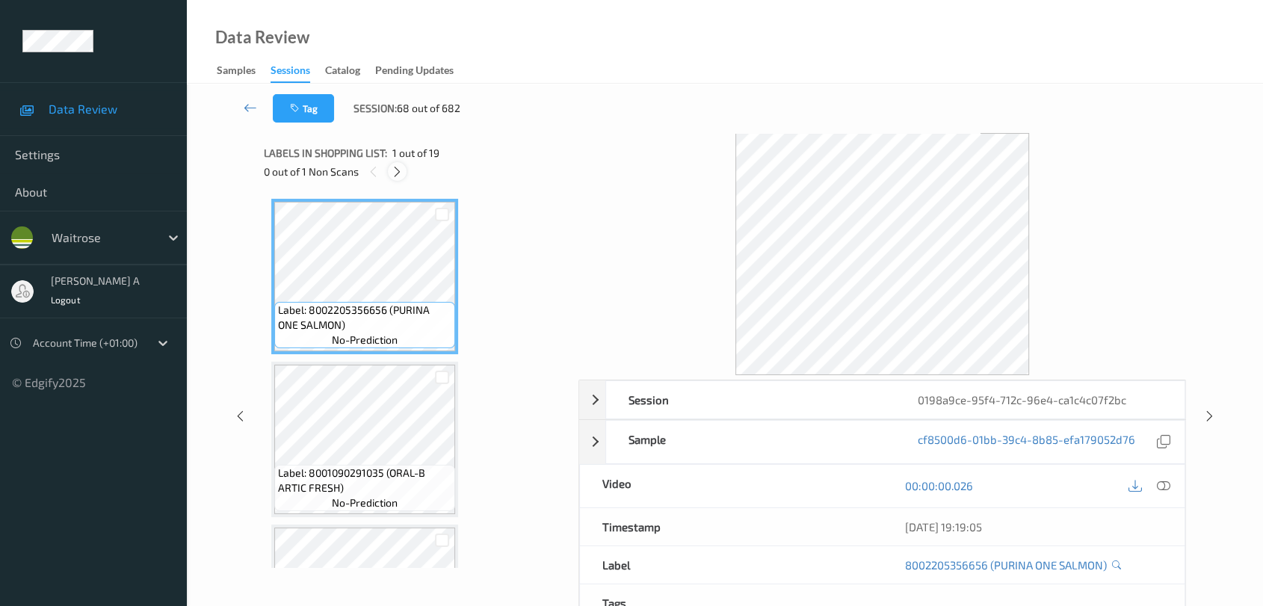
click at [401, 171] on icon at bounding box center [397, 171] width 13 height 13
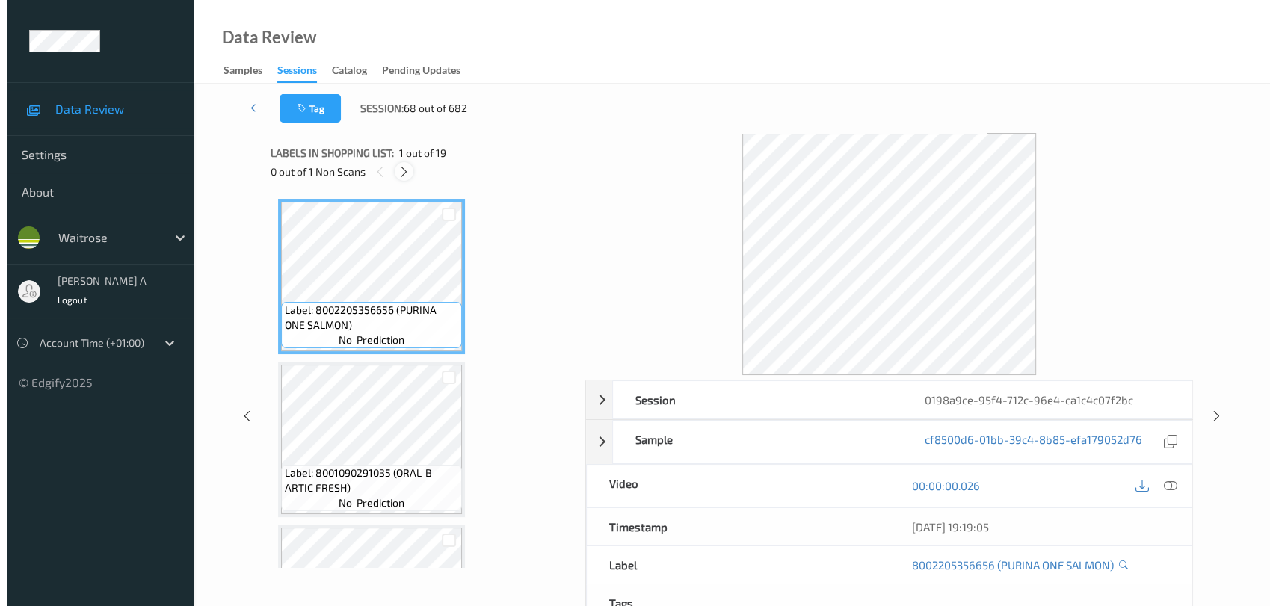
scroll to position [1631, 0]
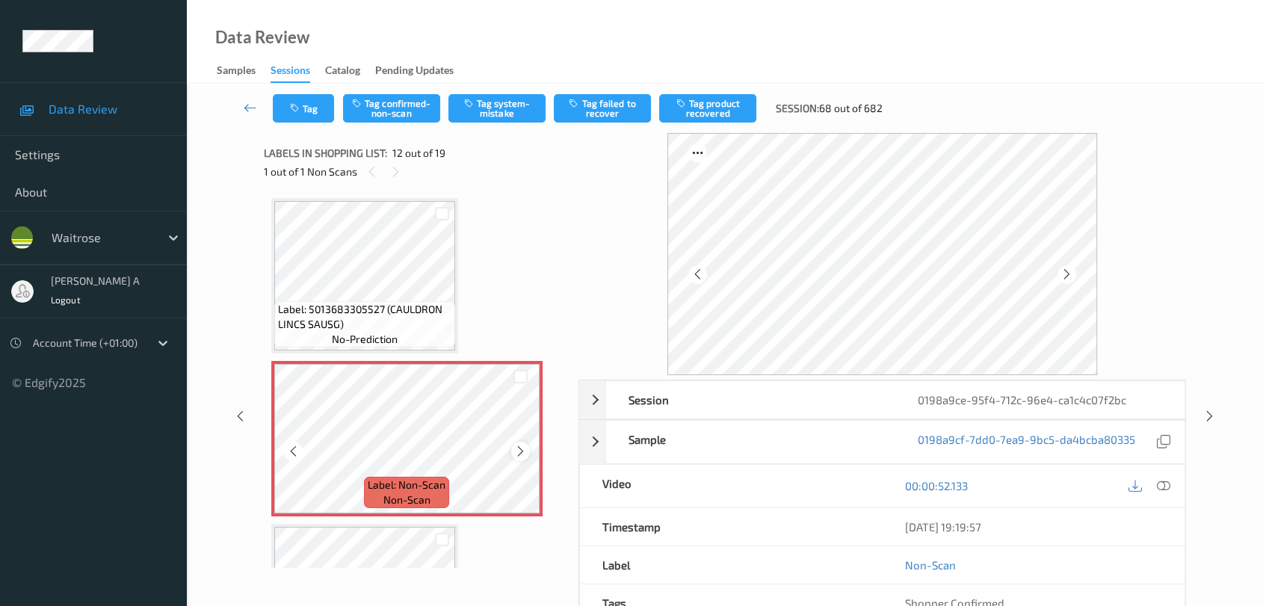
click at [518, 445] on icon at bounding box center [520, 451] width 13 height 13
click at [819, 487] on div at bounding box center [1164, 486] width 20 height 20
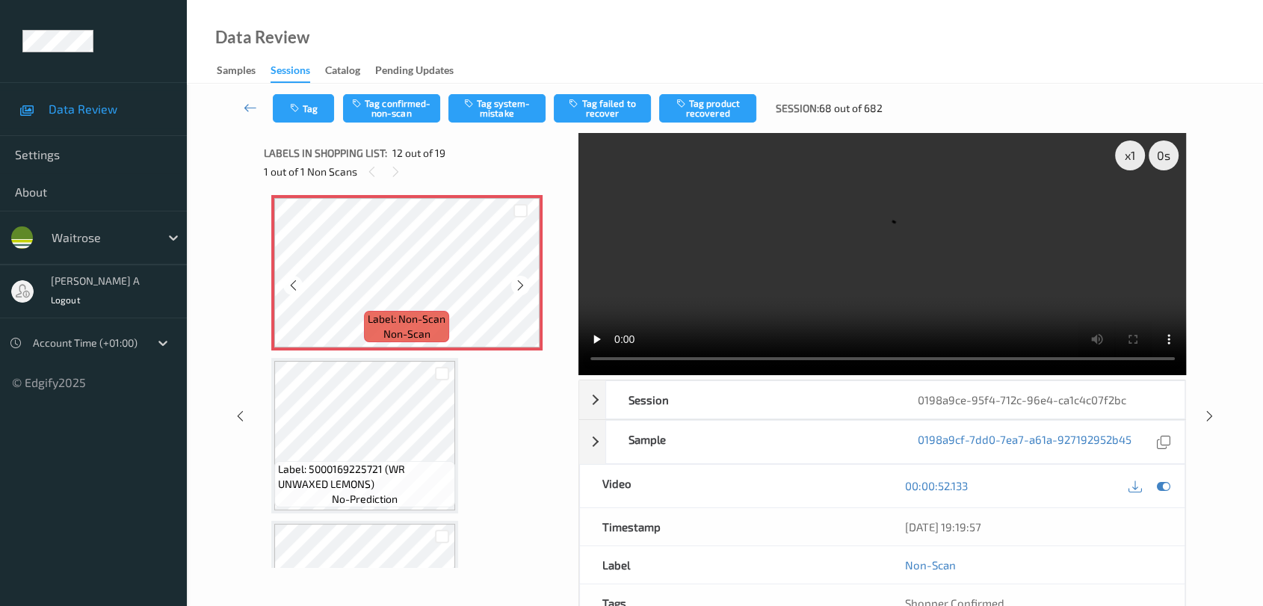
scroll to position [1714, 0]
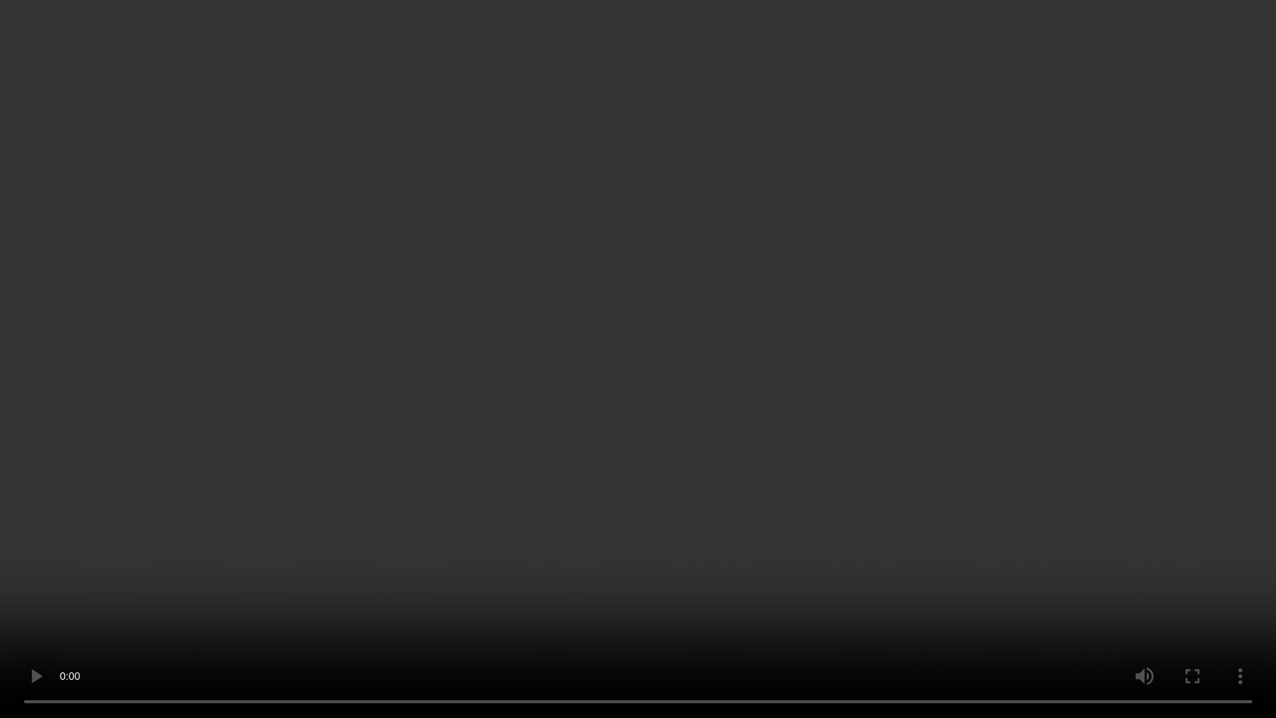
click at [638, 359] on video at bounding box center [638, 359] width 1276 height 718
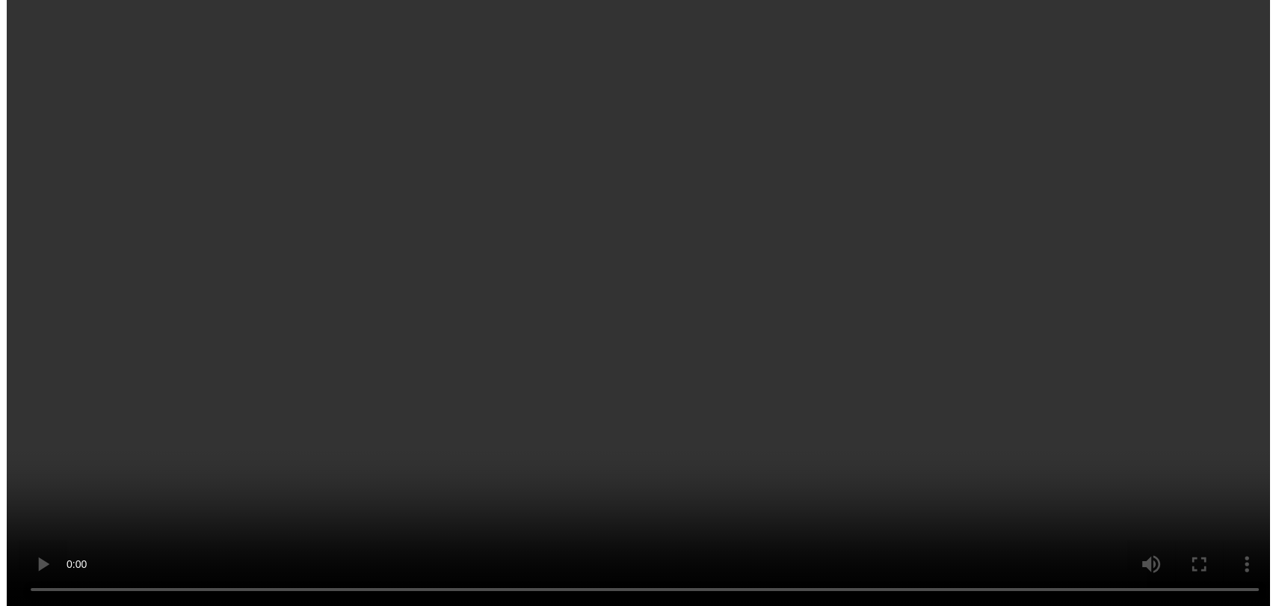
scroll to position [1796, 0]
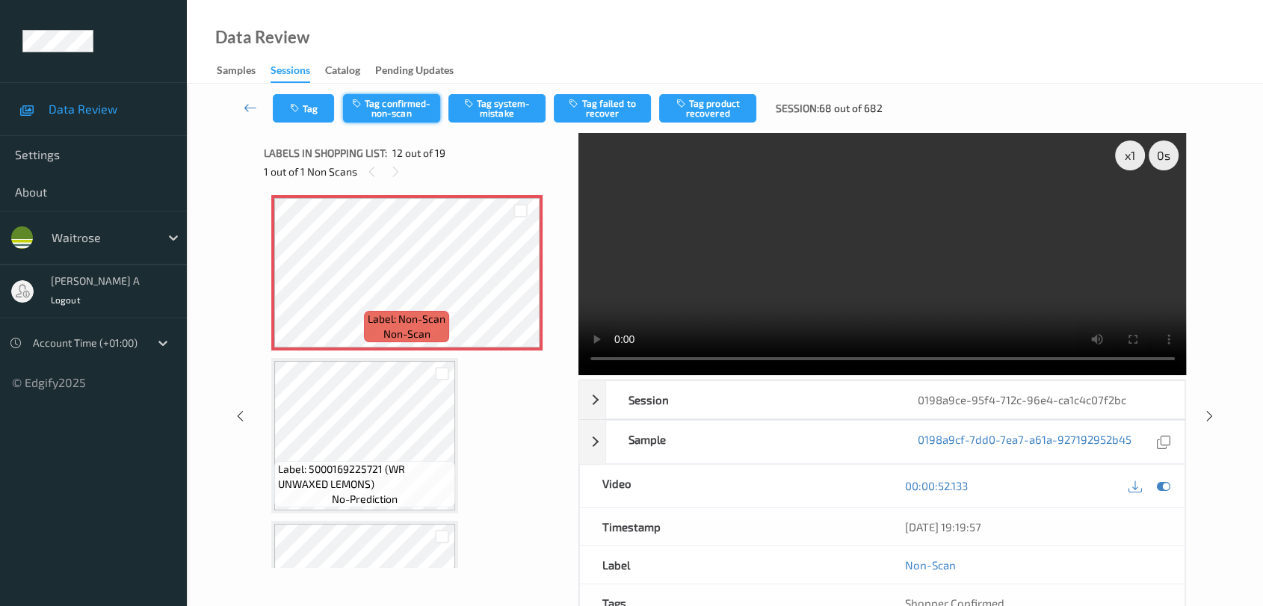
click at [378, 111] on button "Tag confirmed-non-scan" at bounding box center [391, 108] width 97 height 28
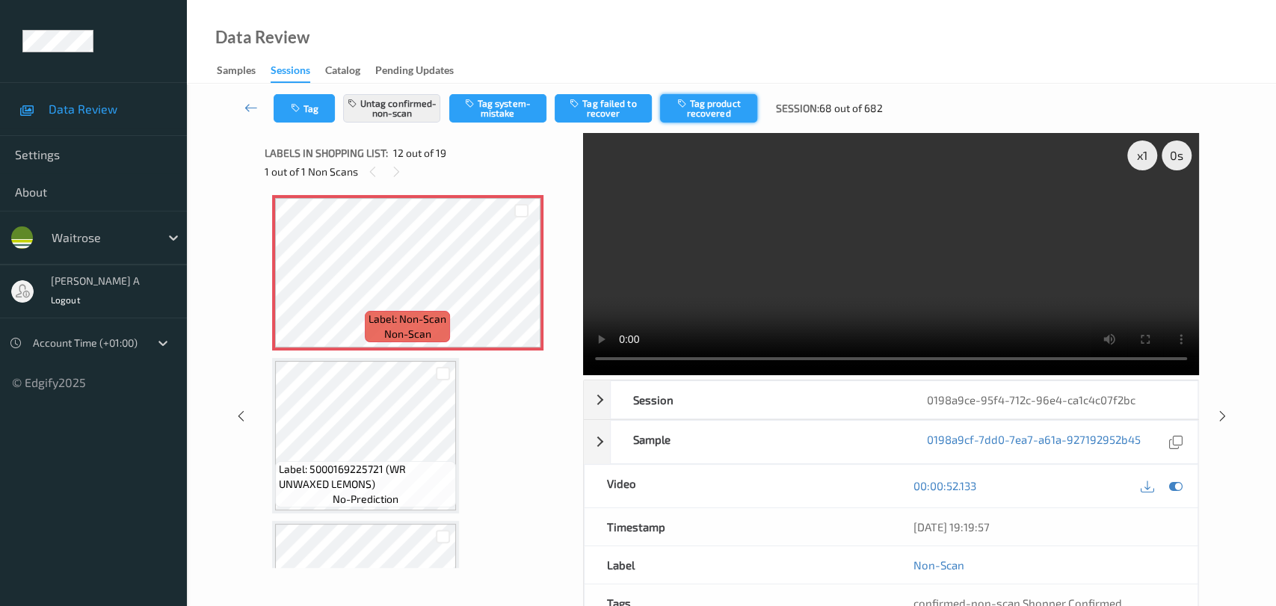
click at [716, 108] on button "Tag product recovered" at bounding box center [708, 108] width 97 height 28
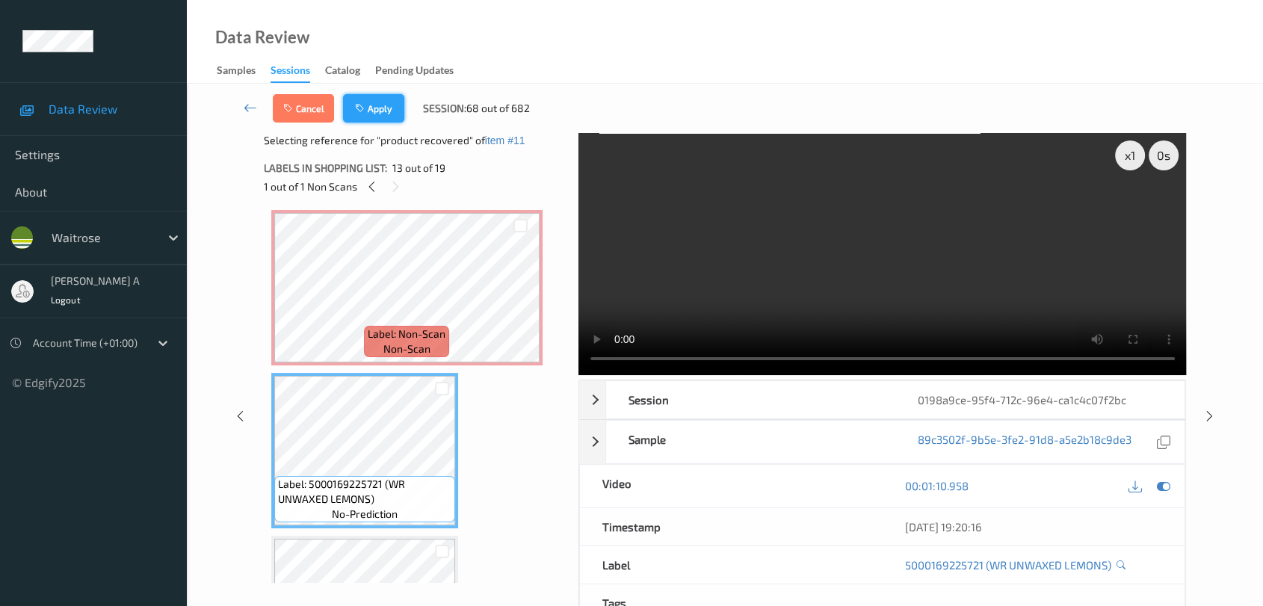
click at [382, 106] on button "Apply" at bounding box center [373, 108] width 61 height 28
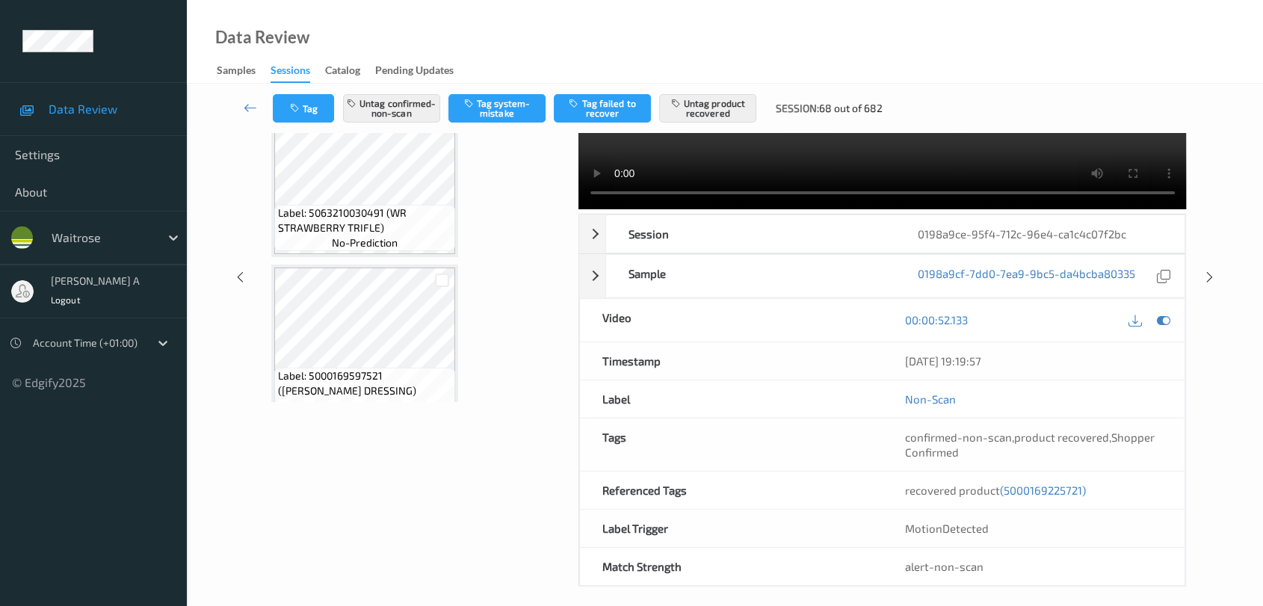
scroll to position [0, 0]
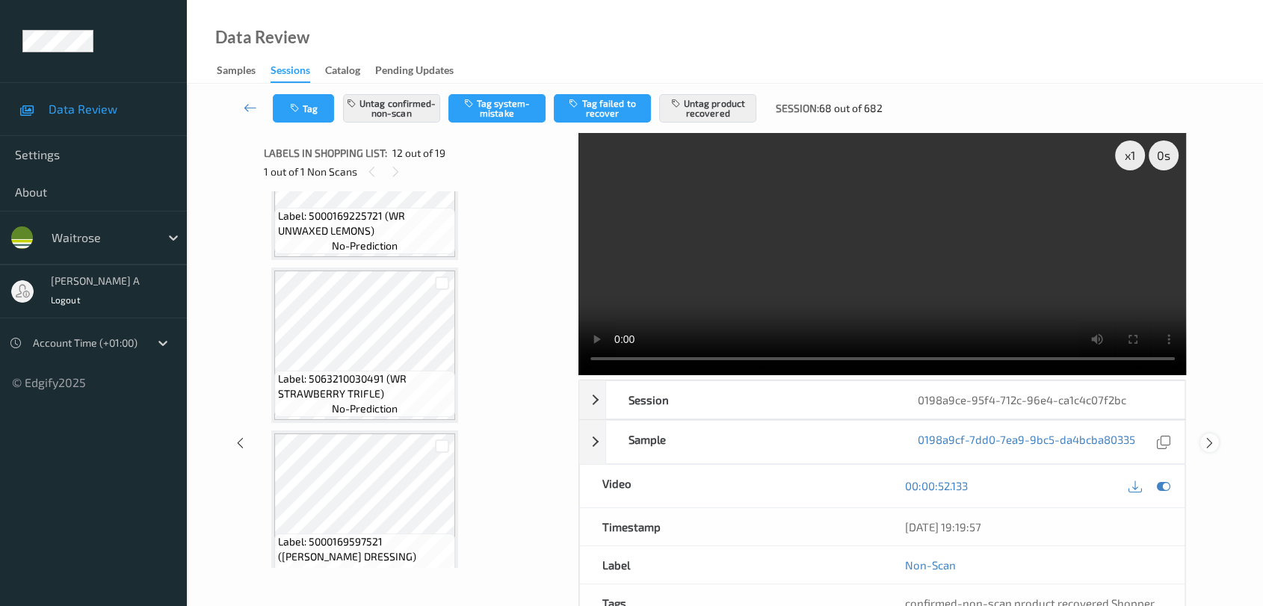
click at [819, 443] on icon at bounding box center [1210, 443] width 13 height 13
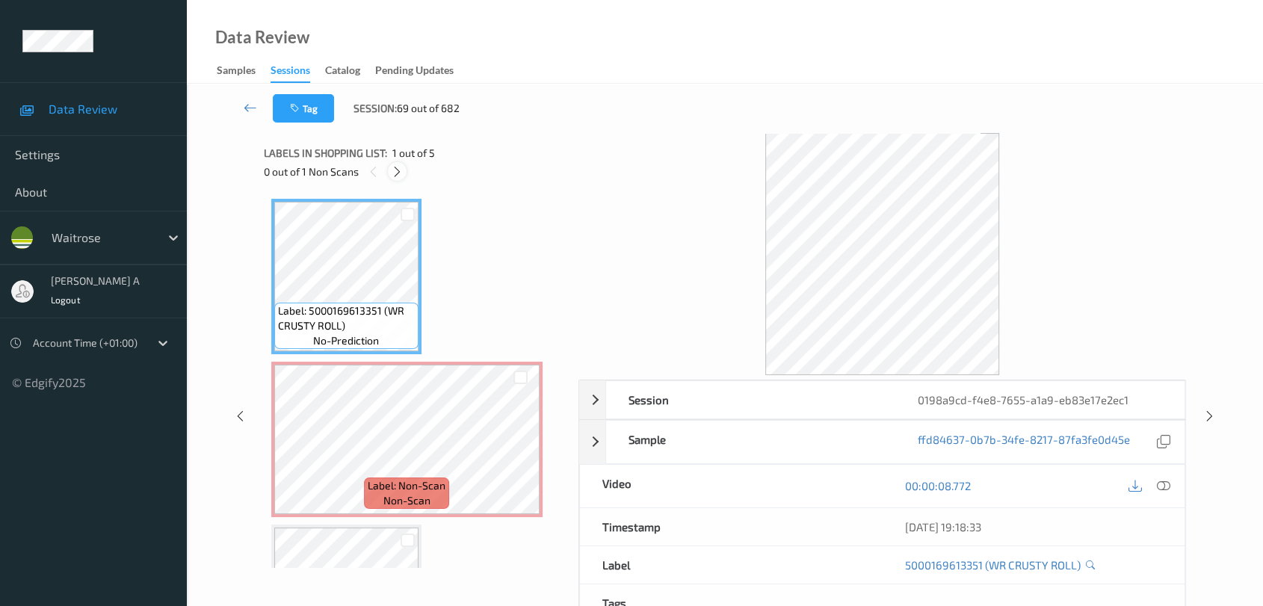
click at [392, 170] on icon at bounding box center [397, 171] width 13 height 13
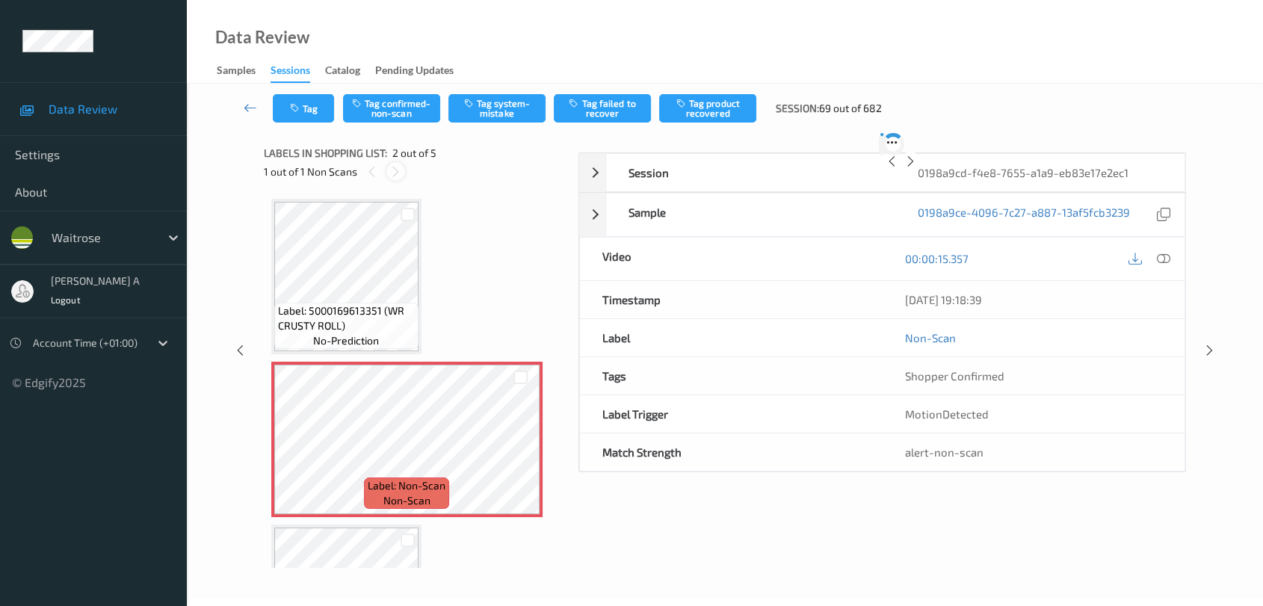
scroll to position [7, 0]
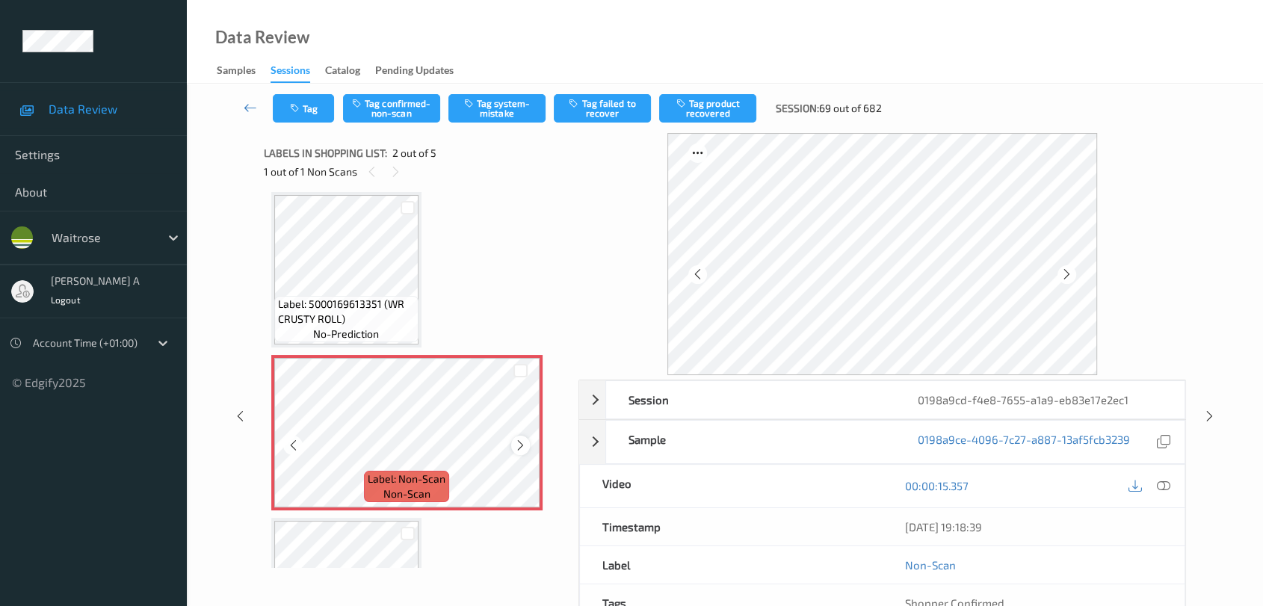
click at [526, 446] on div at bounding box center [520, 445] width 19 height 19
click at [522, 444] on icon at bounding box center [520, 445] width 13 height 13
click at [519, 444] on icon at bounding box center [520, 445] width 13 height 13
click at [819, 487] on icon at bounding box center [1163, 485] width 13 height 13
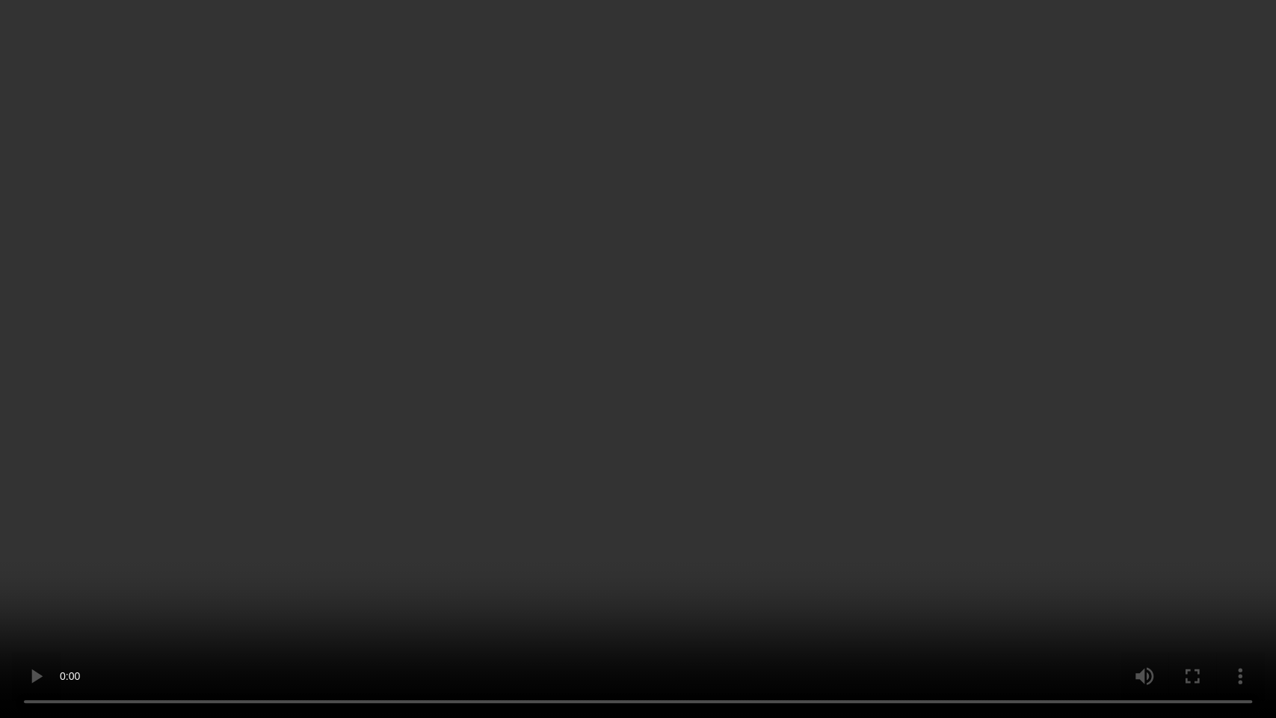
click at [523, 496] on video at bounding box center [638, 359] width 1276 height 718
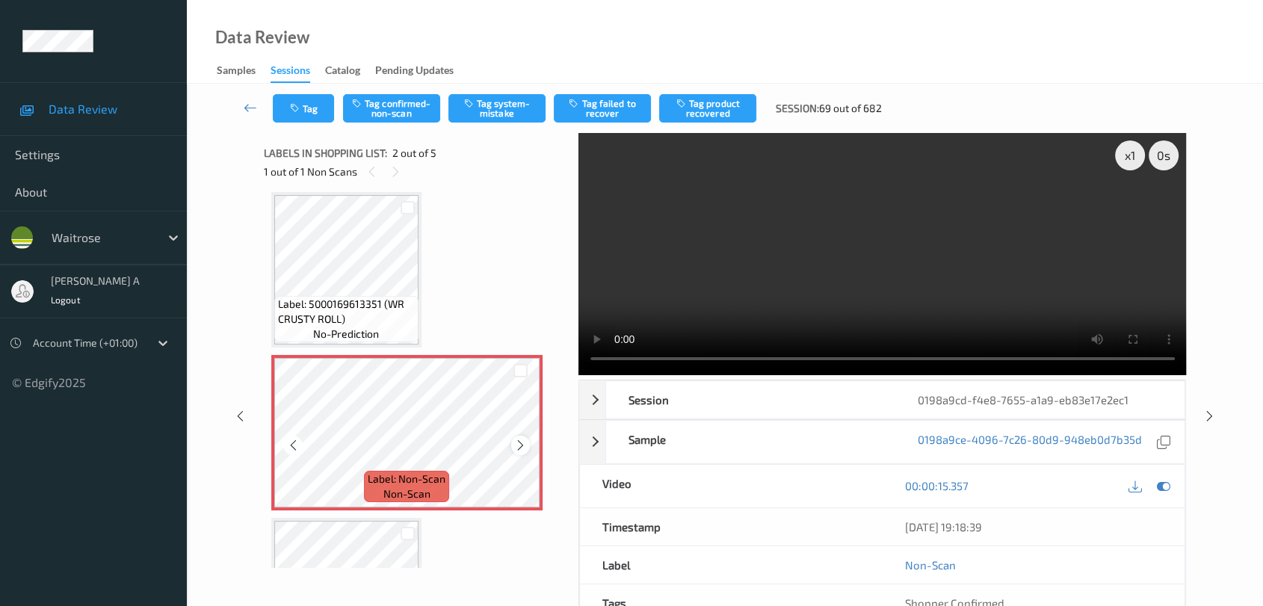
click at [526, 443] on icon at bounding box center [520, 445] width 13 height 13
click at [494, 108] on button "Tag system-mistake" at bounding box center [497, 108] width 97 height 28
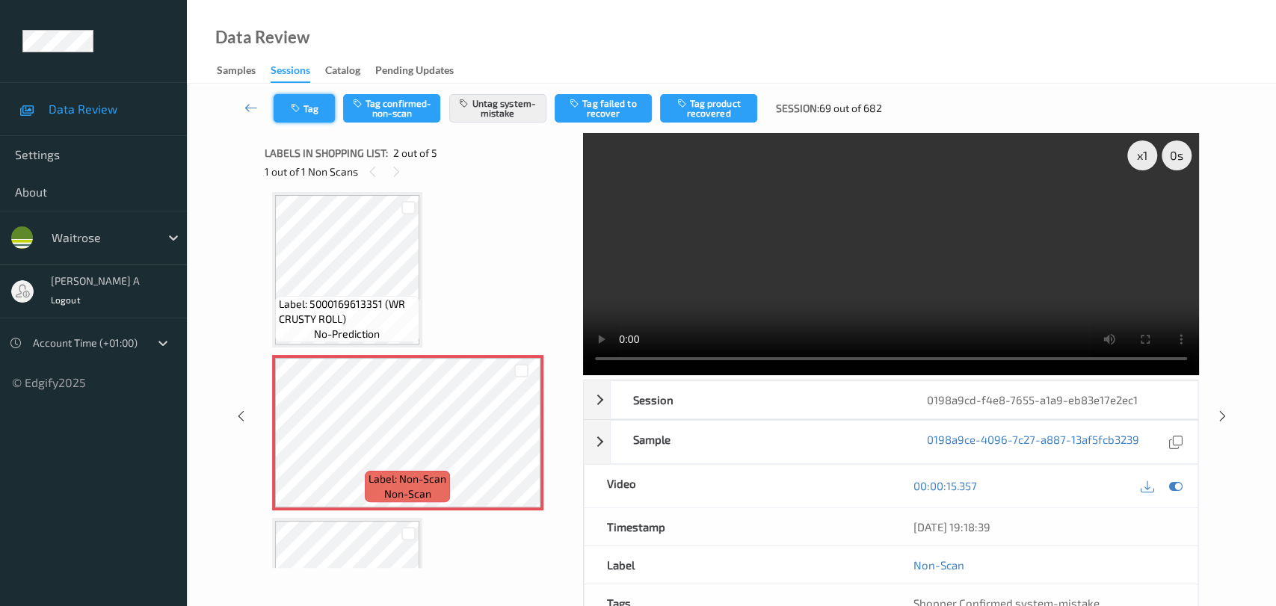
click at [305, 112] on button "Tag" at bounding box center [304, 108] width 61 height 28
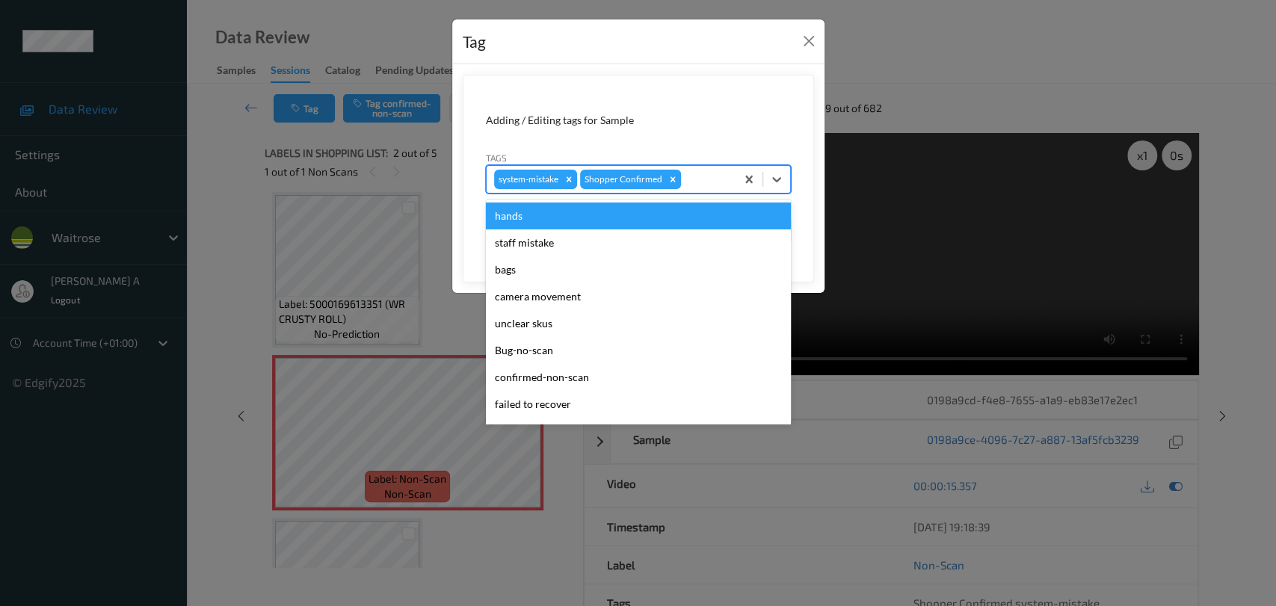
click at [709, 184] on div at bounding box center [706, 179] width 44 height 18
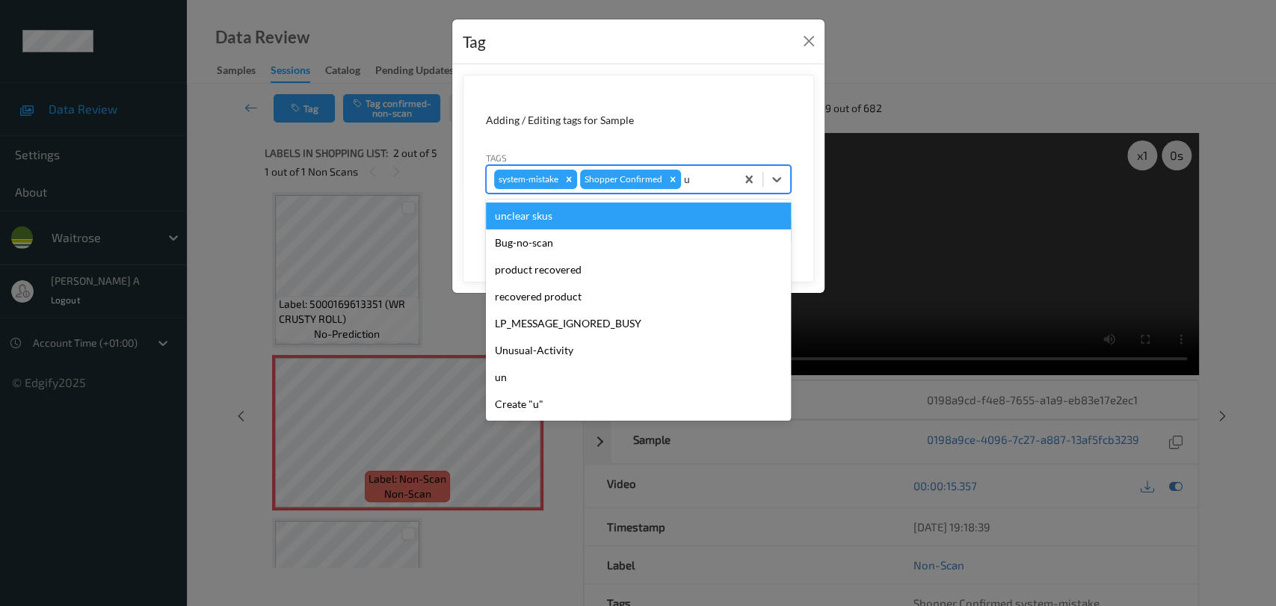
type input "un"
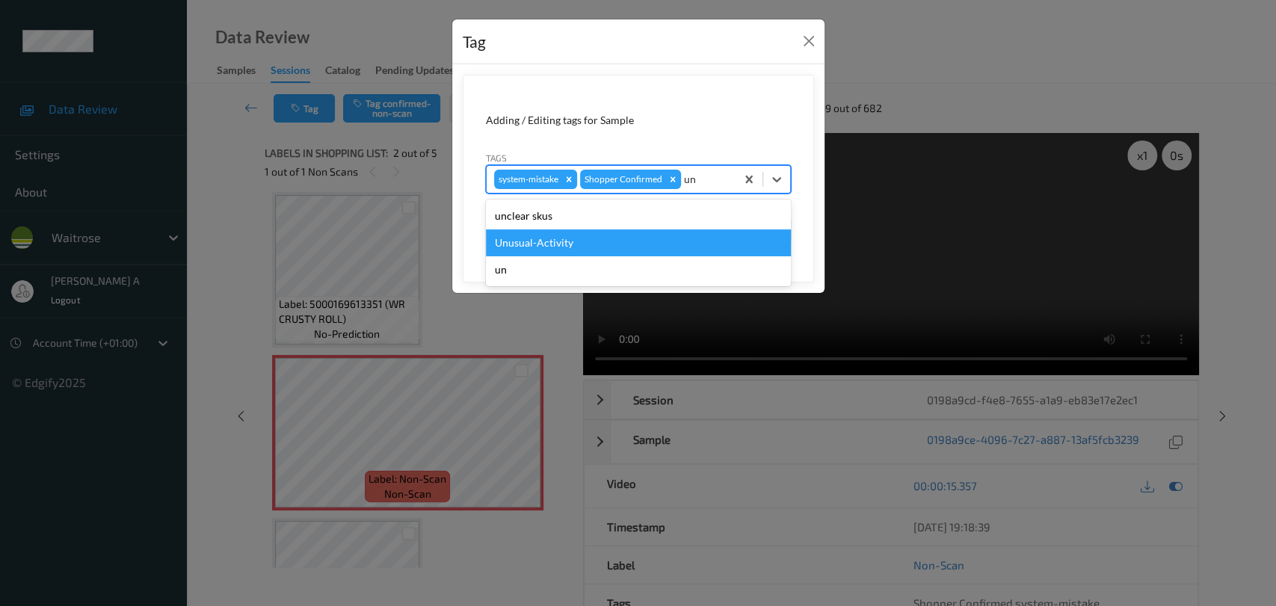
click at [605, 235] on div "Unusual-Activity" at bounding box center [638, 243] width 305 height 27
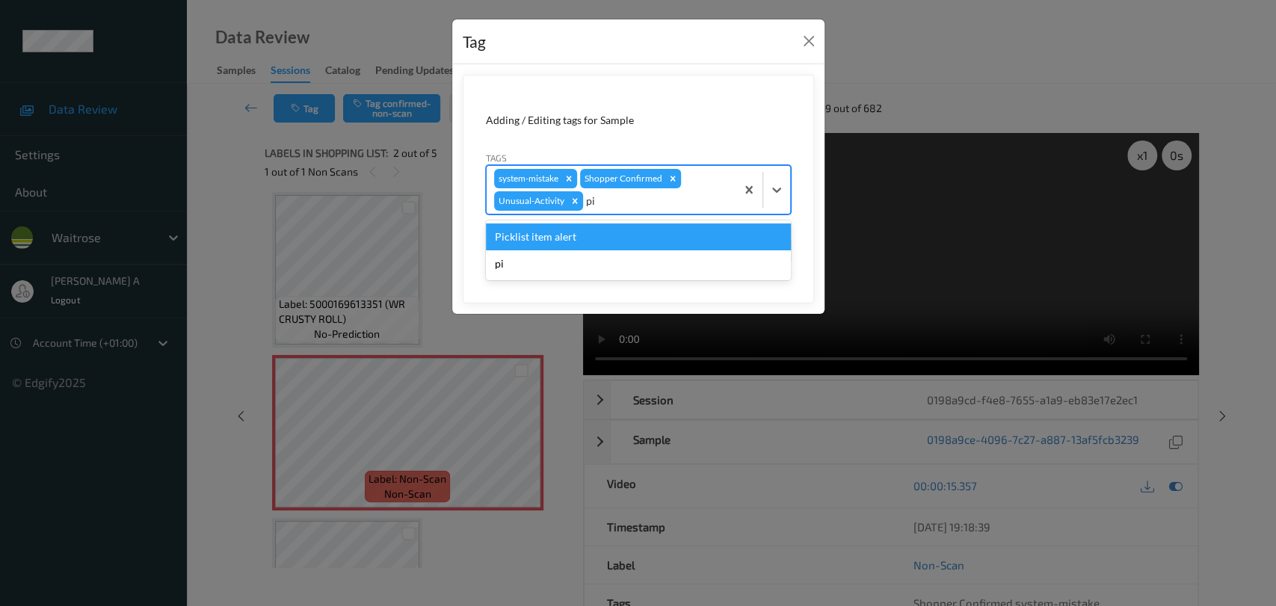
type input "pic"
click at [609, 235] on div "Picklist item alert" at bounding box center [638, 237] width 305 height 27
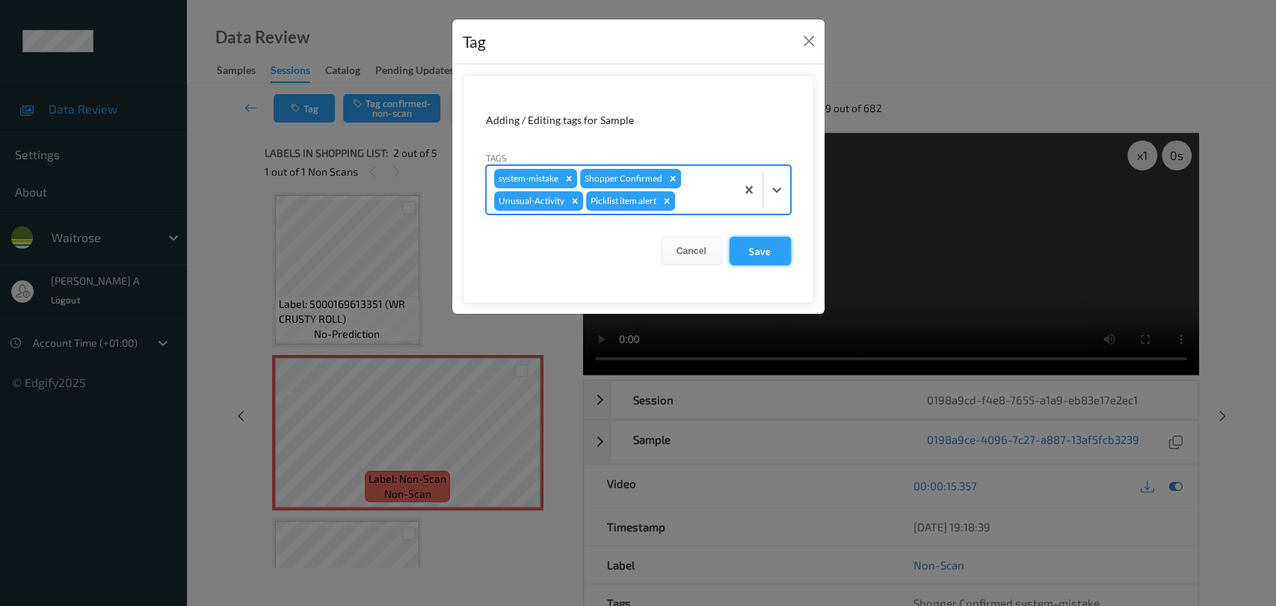
click at [778, 264] on button "Save" at bounding box center [760, 251] width 61 height 28
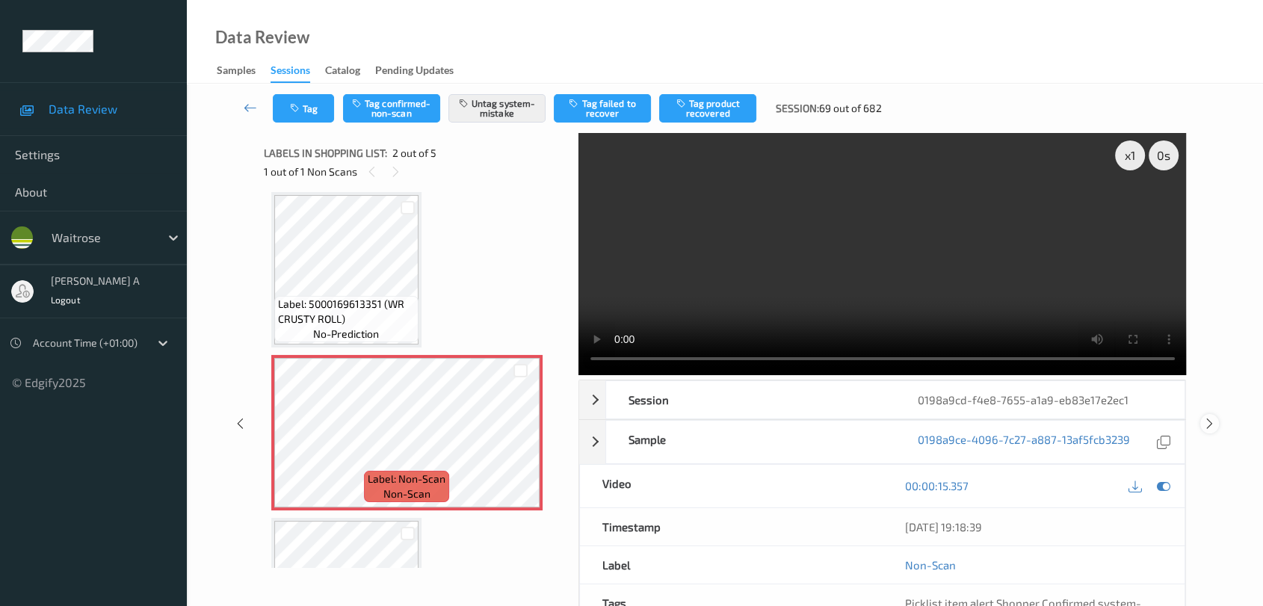
click at [819, 426] on icon at bounding box center [1210, 423] width 13 height 13
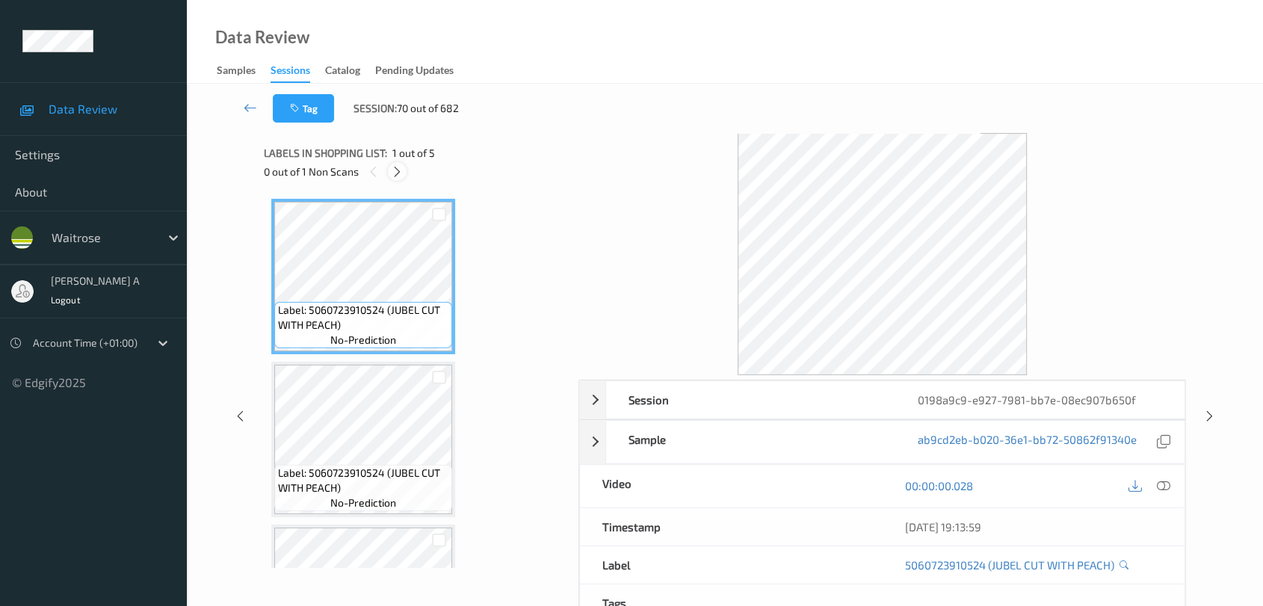
click at [397, 175] on icon at bounding box center [397, 171] width 13 height 13
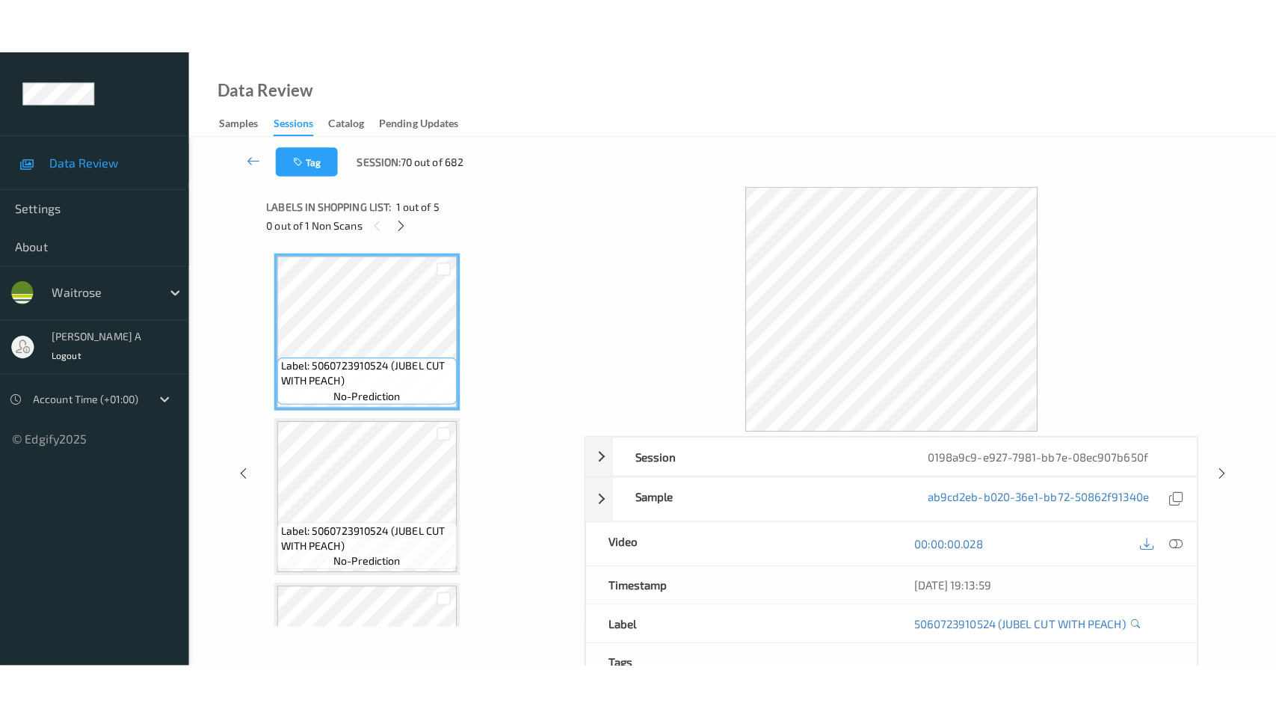
scroll to position [332, 0]
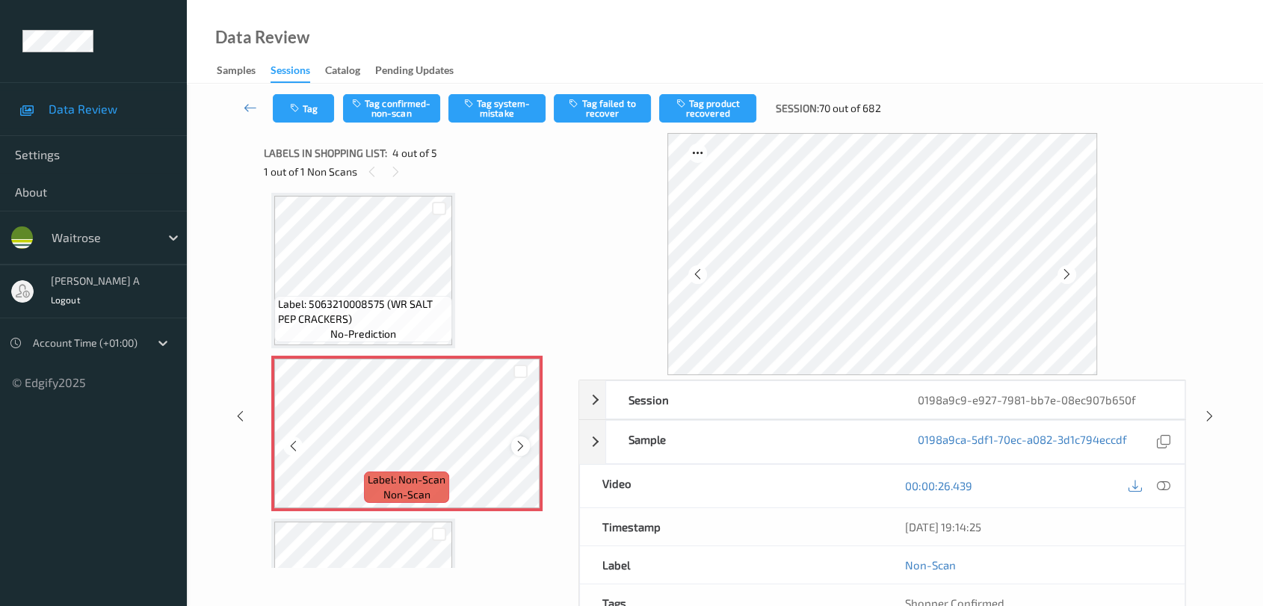
click at [523, 444] on icon at bounding box center [520, 446] width 13 height 13
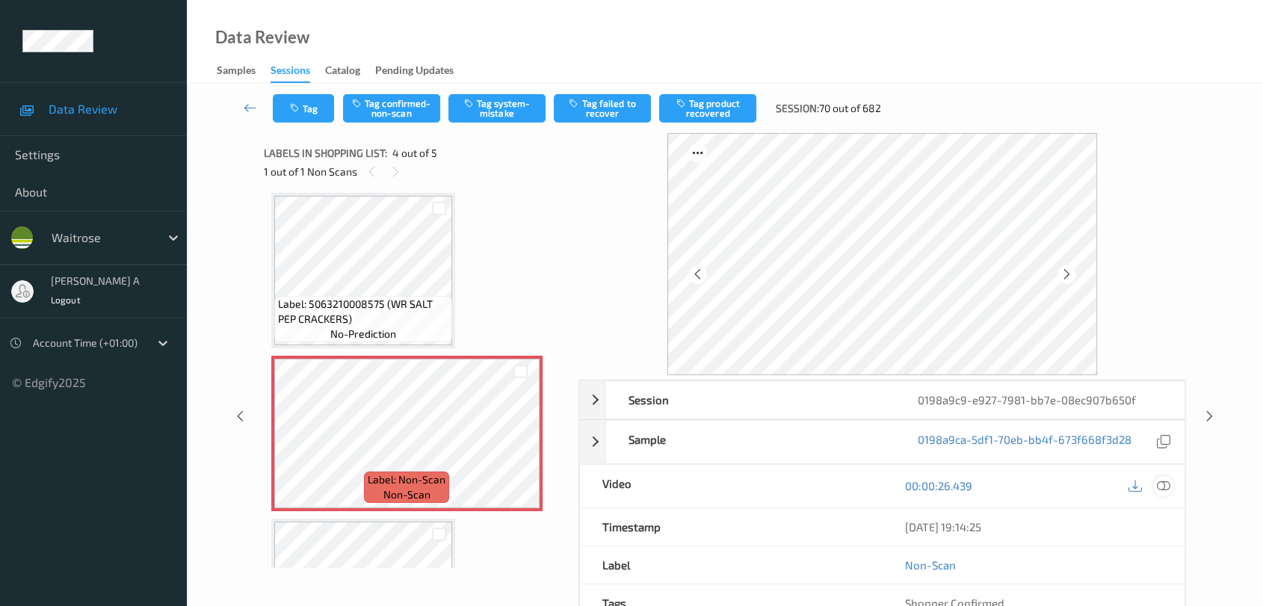
click at [819, 487] on icon at bounding box center [1163, 485] width 13 height 13
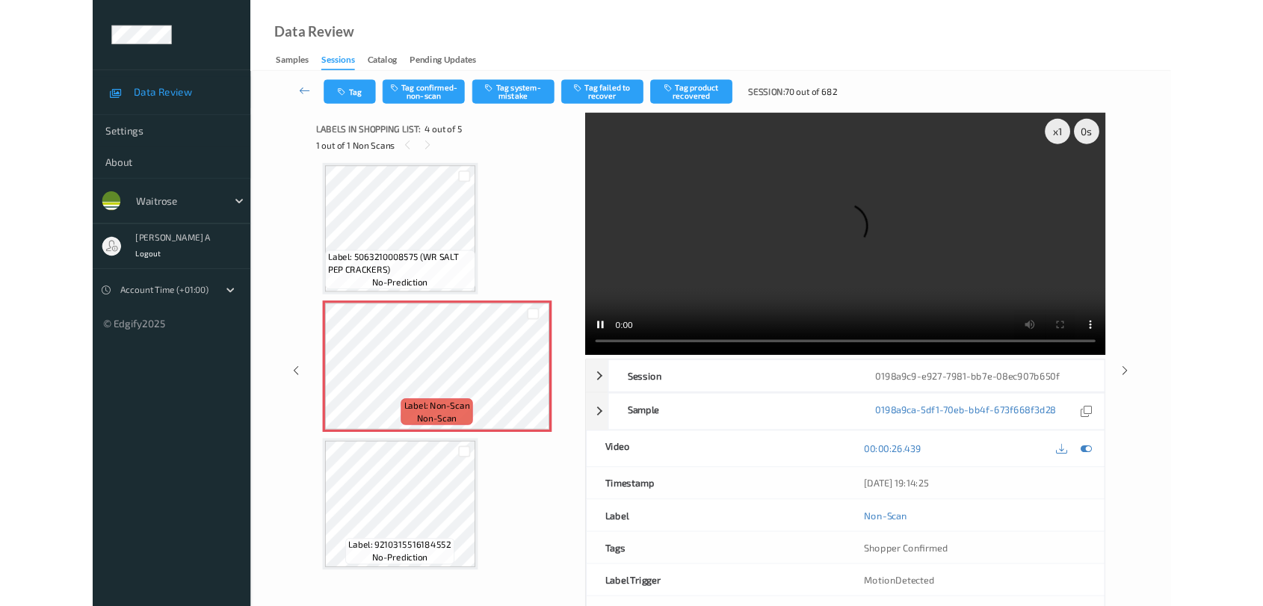
scroll to position [330, 0]
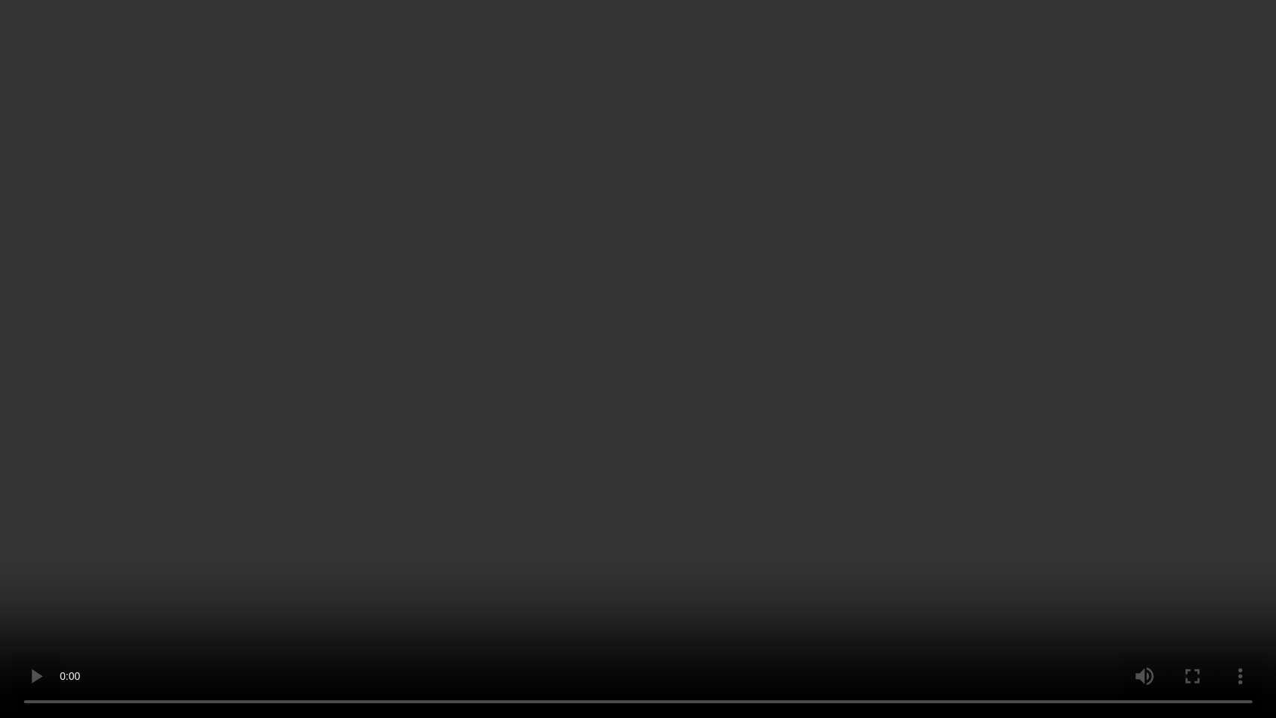
click at [750, 419] on video at bounding box center [638, 359] width 1276 height 718
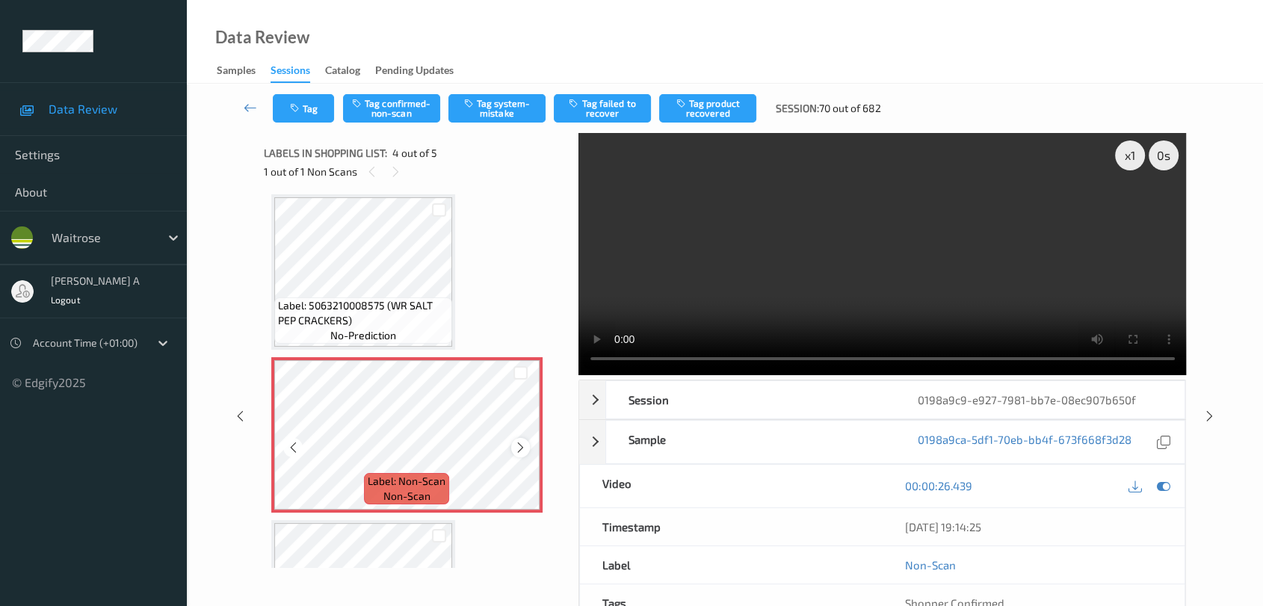
click at [521, 446] on icon at bounding box center [520, 447] width 13 height 13
click at [500, 112] on button "Tag system-mistake" at bounding box center [497, 108] width 97 height 28
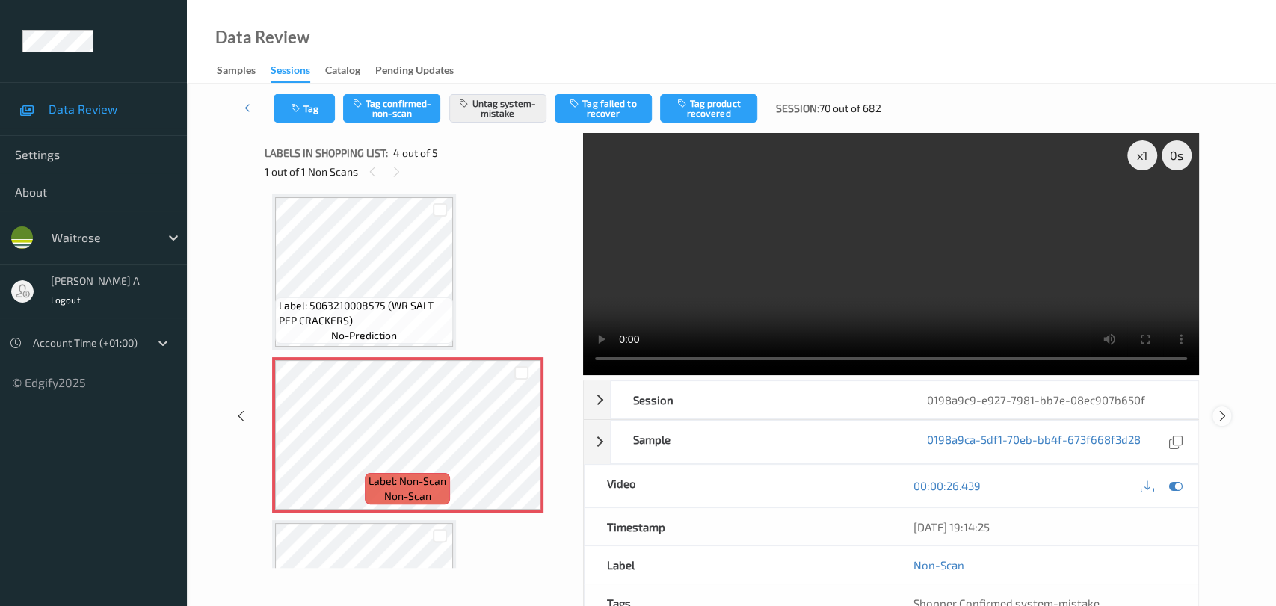
click at [819, 410] on icon at bounding box center [1222, 416] width 13 height 13
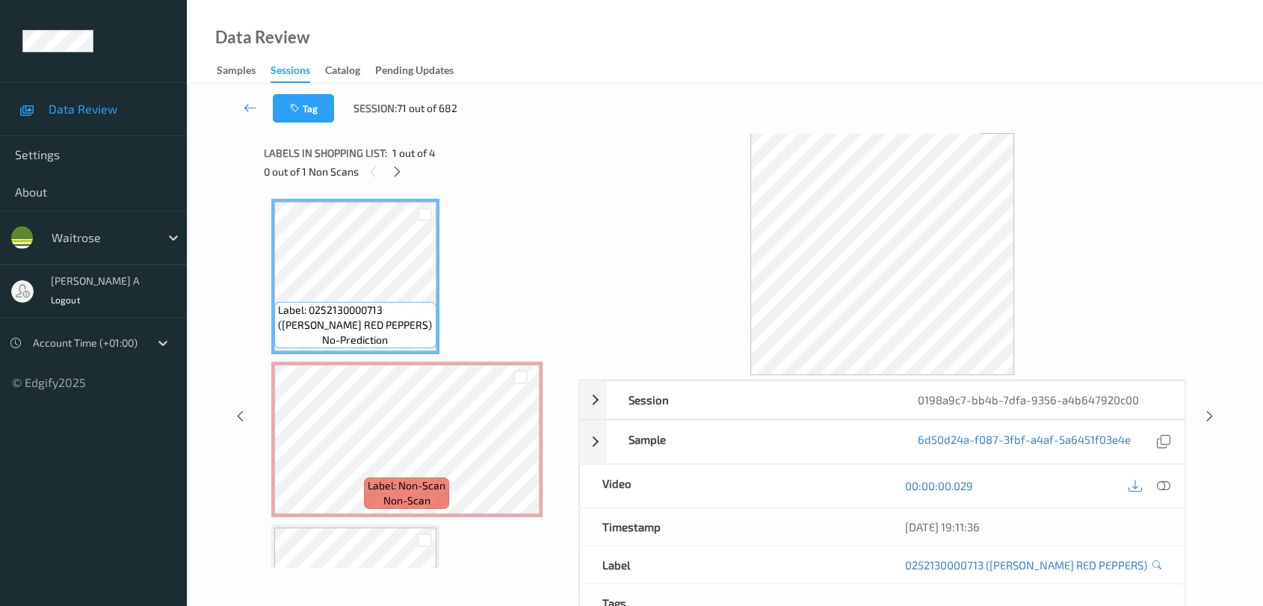
click at [600, 109] on div "Tag Session: 71 out of 682" at bounding box center [725, 108] width 1015 height 49
click at [239, 417] on icon at bounding box center [240, 416] width 13 height 13
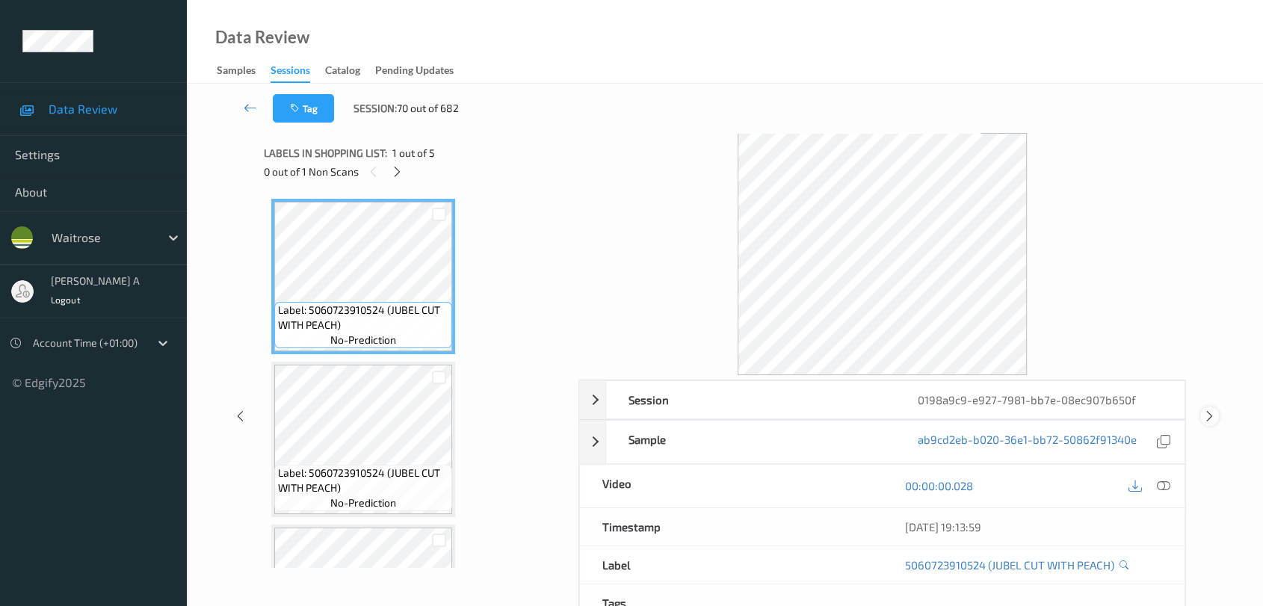
click at [819, 413] on icon at bounding box center [1210, 416] width 13 height 13
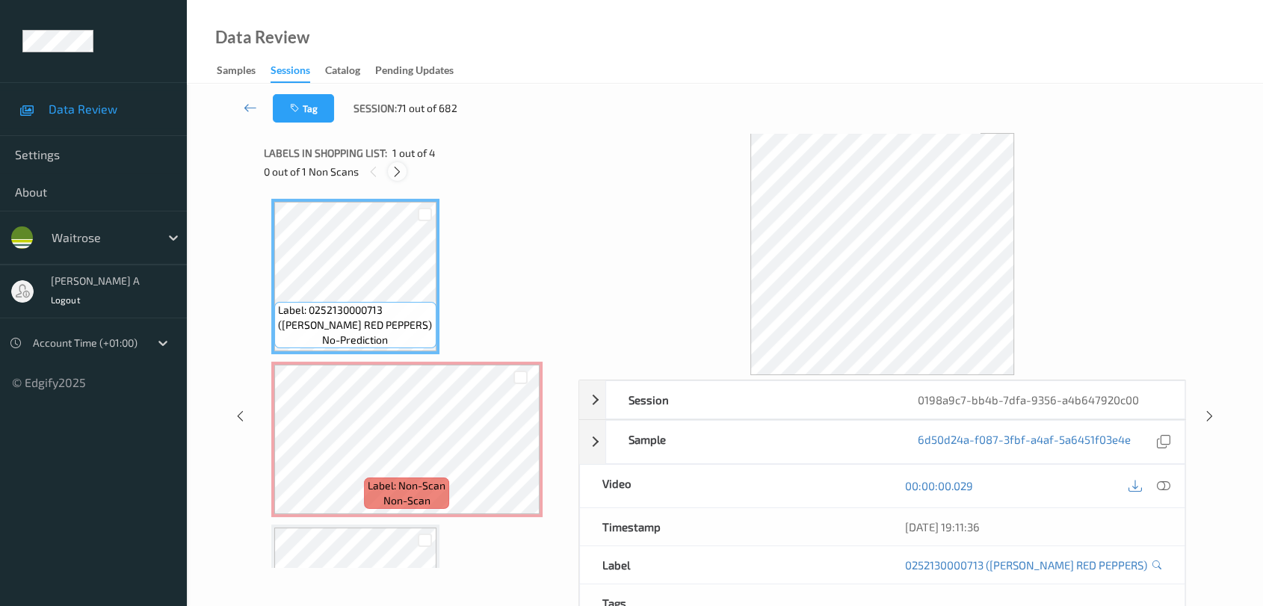
click at [401, 169] on icon at bounding box center [397, 171] width 13 height 13
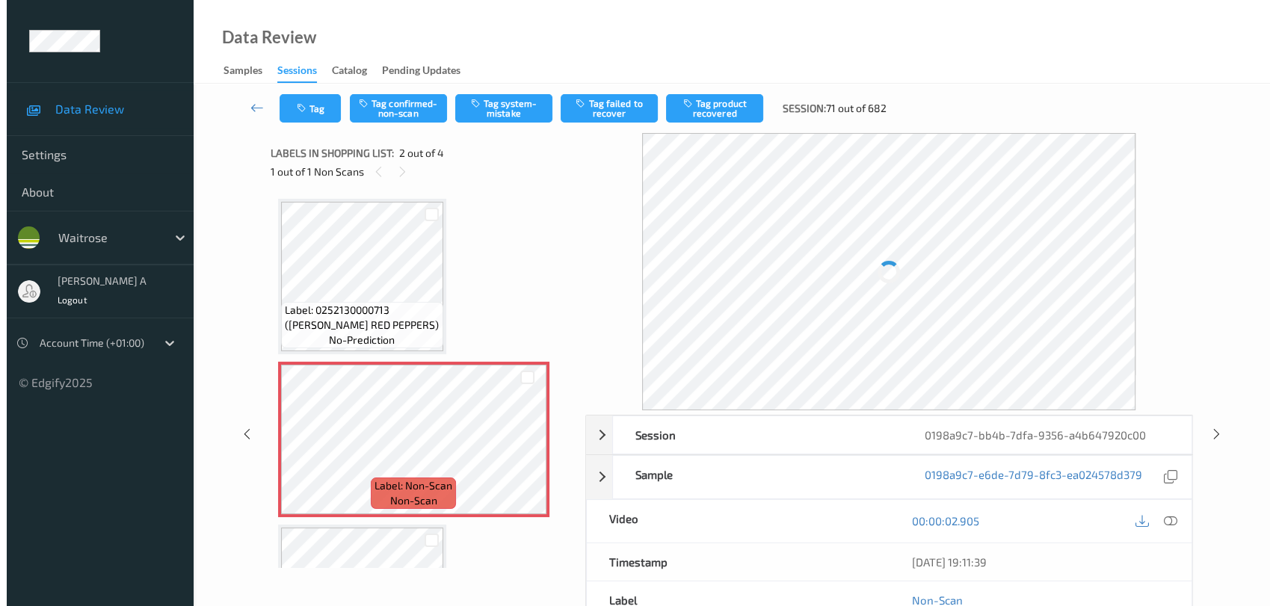
scroll to position [7, 0]
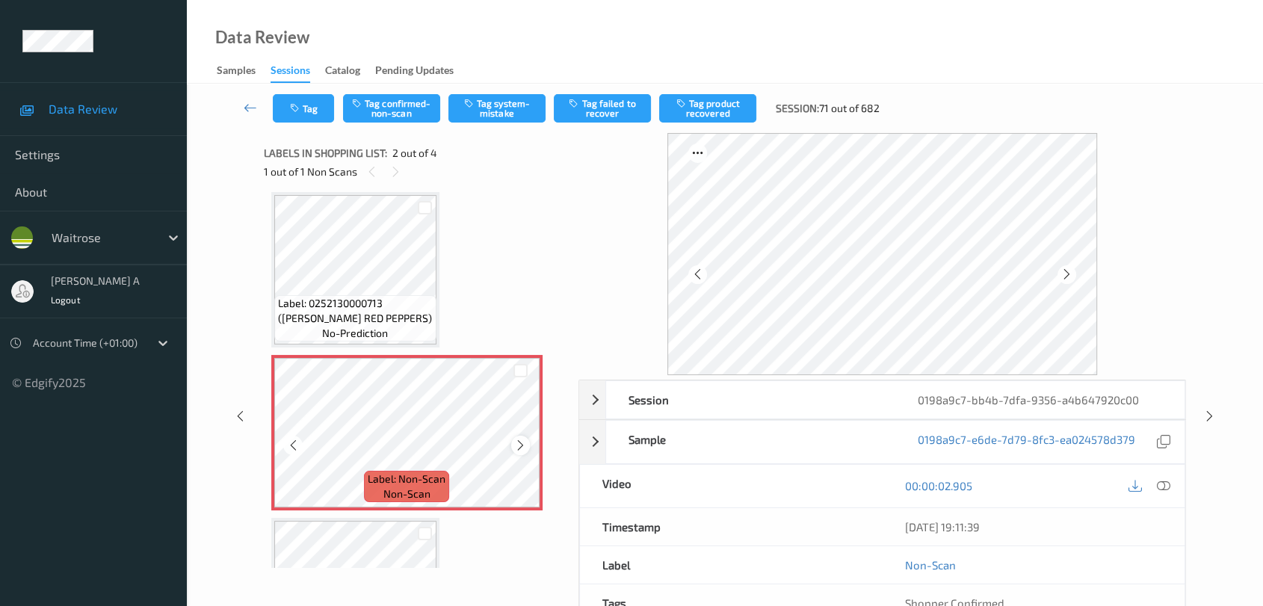
click at [517, 449] on icon at bounding box center [520, 445] width 13 height 13
click at [819, 499] on div "00:00:02.905" at bounding box center [1033, 486] width 303 height 43
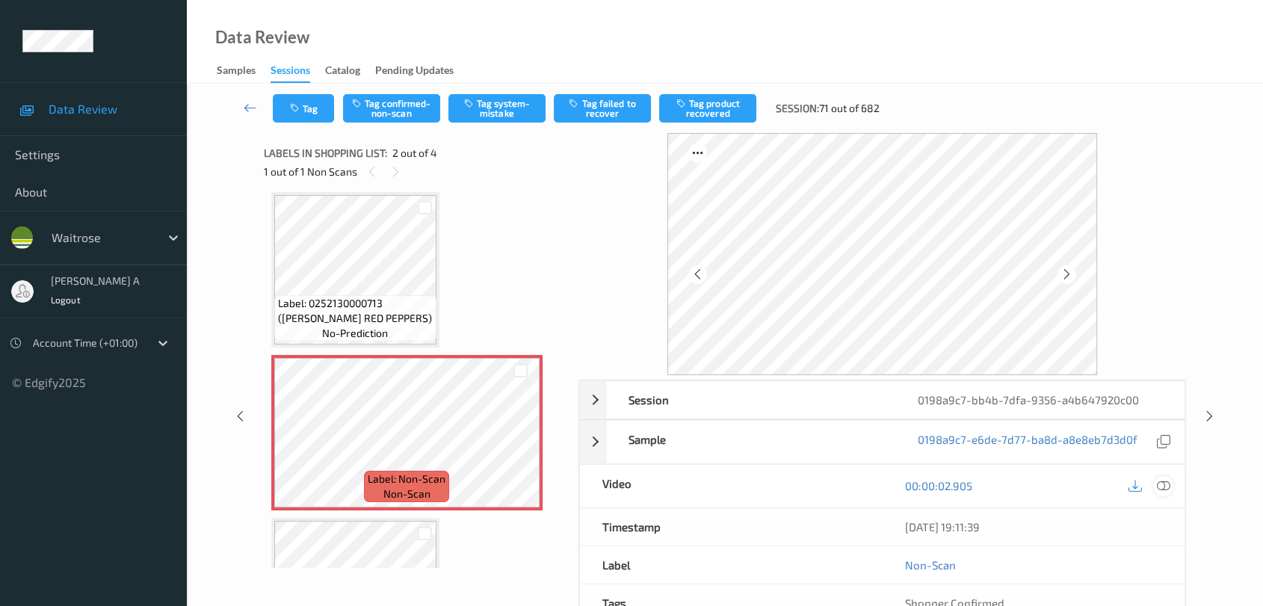
click at [819, 481] on icon at bounding box center [1163, 485] width 13 height 13
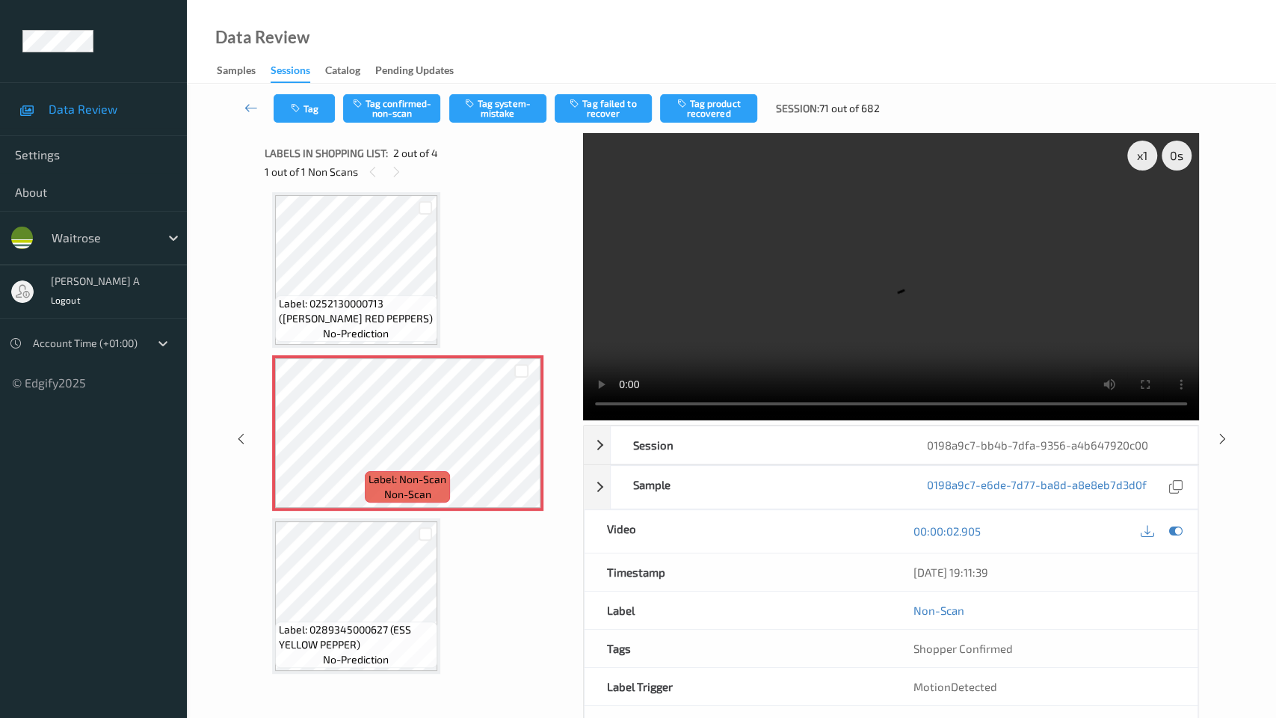
click at [583, 420] on video at bounding box center [891, 276] width 616 height 287
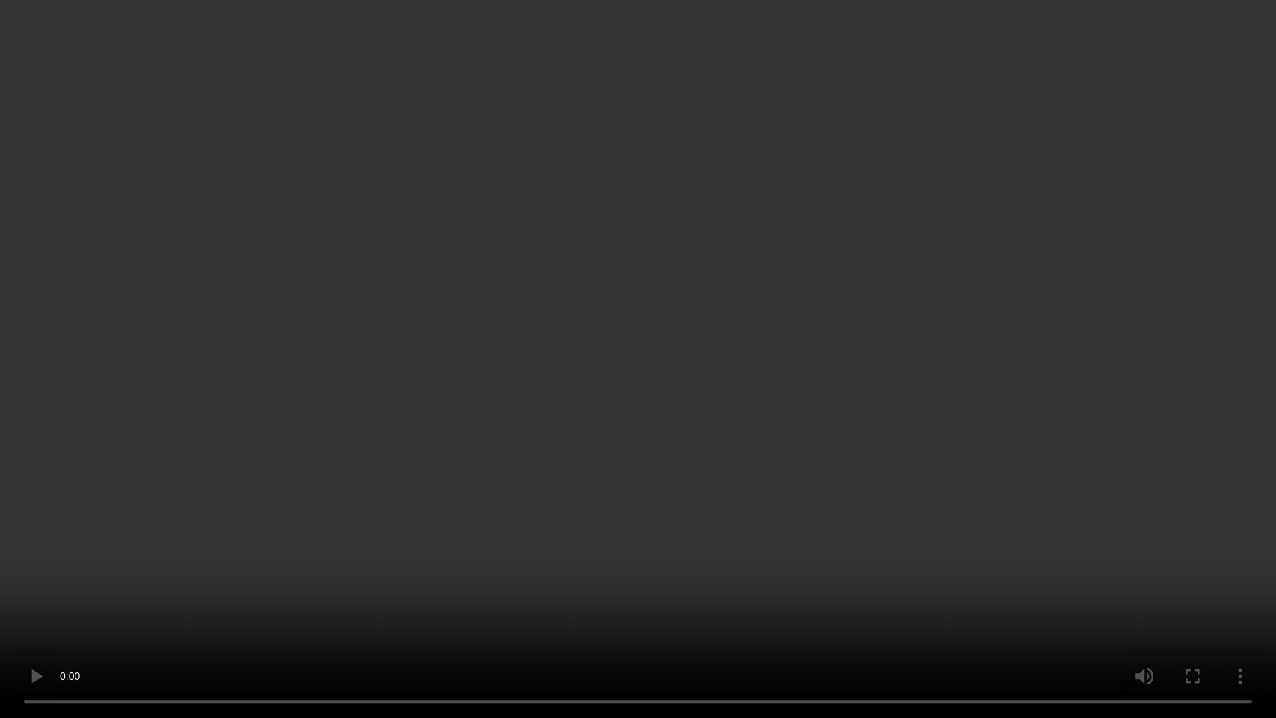
click at [717, 384] on video at bounding box center [638, 359] width 1276 height 718
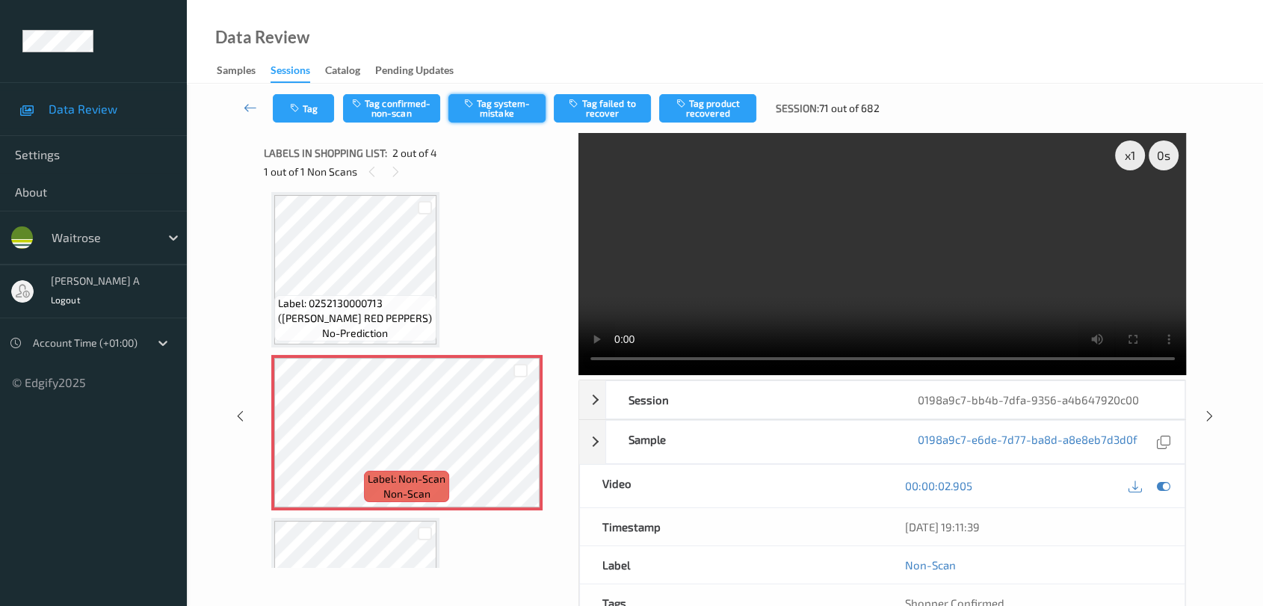
click at [517, 111] on button "Tag system-mistake" at bounding box center [497, 108] width 97 height 28
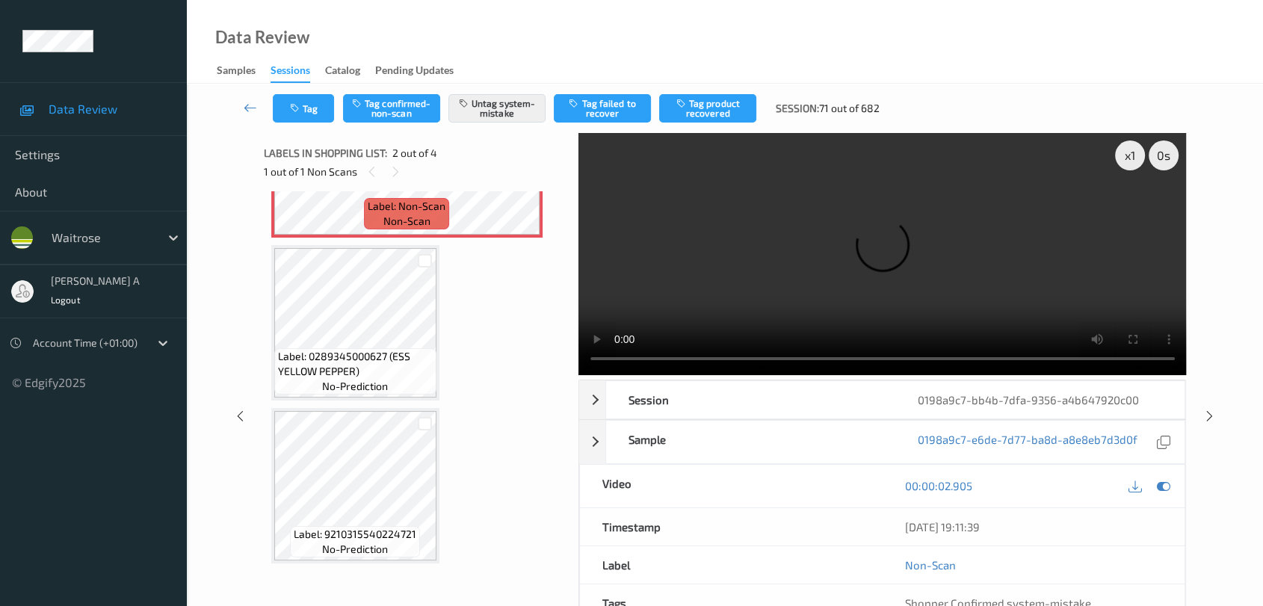
scroll to position [167, 0]
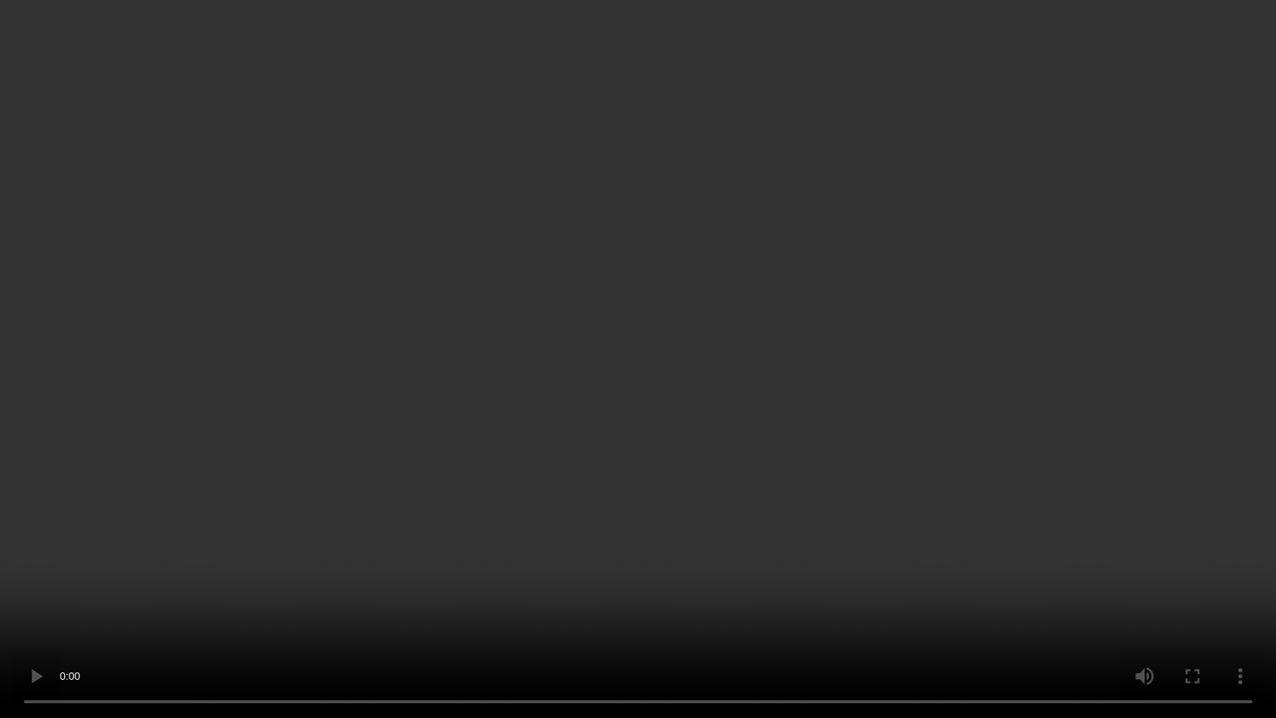
click at [760, 283] on video at bounding box center [638, 359] width 1276 height 718
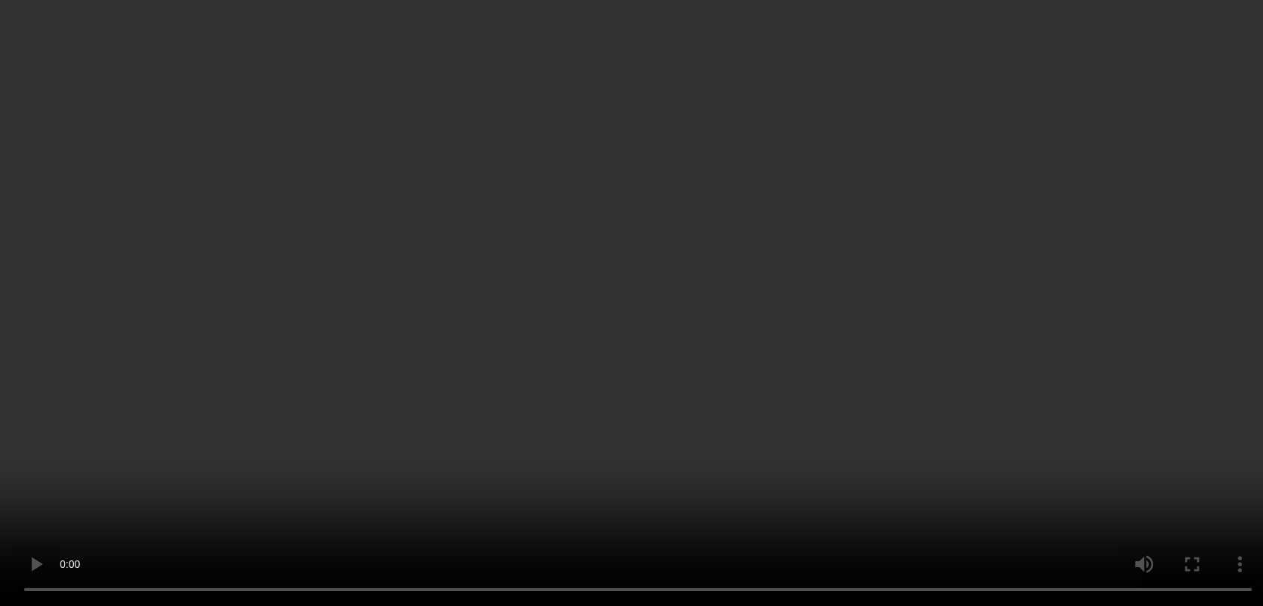
scroll to position [0, 0]
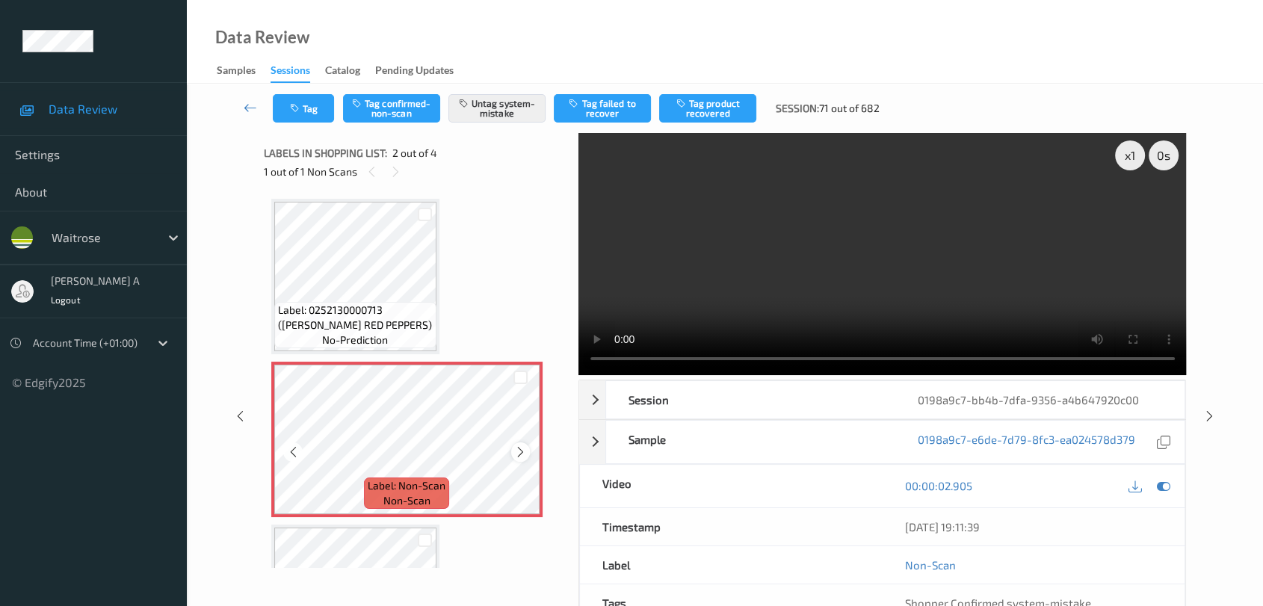
click at [522, 450] on icon at bounding box center [520, 452] width 13 height 13
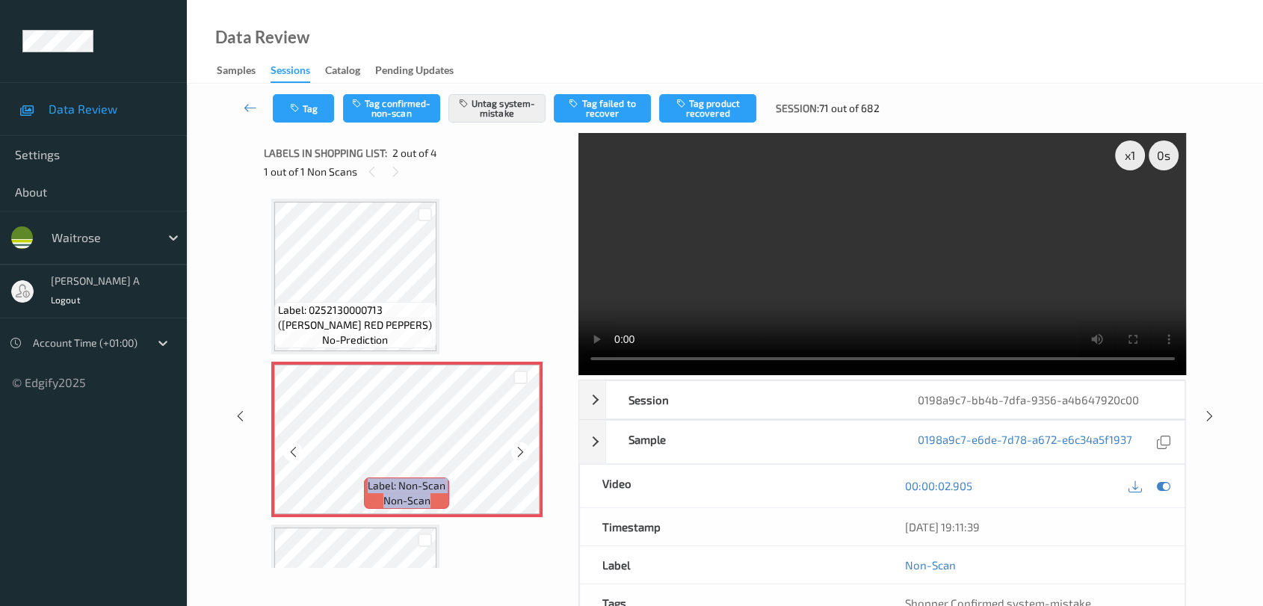
click at [522, 450] on icon at bounding box center [520, 452] width 13 height 13
click at [819, 487] on icon at bounding box center [1163, 485] width 13 height 13
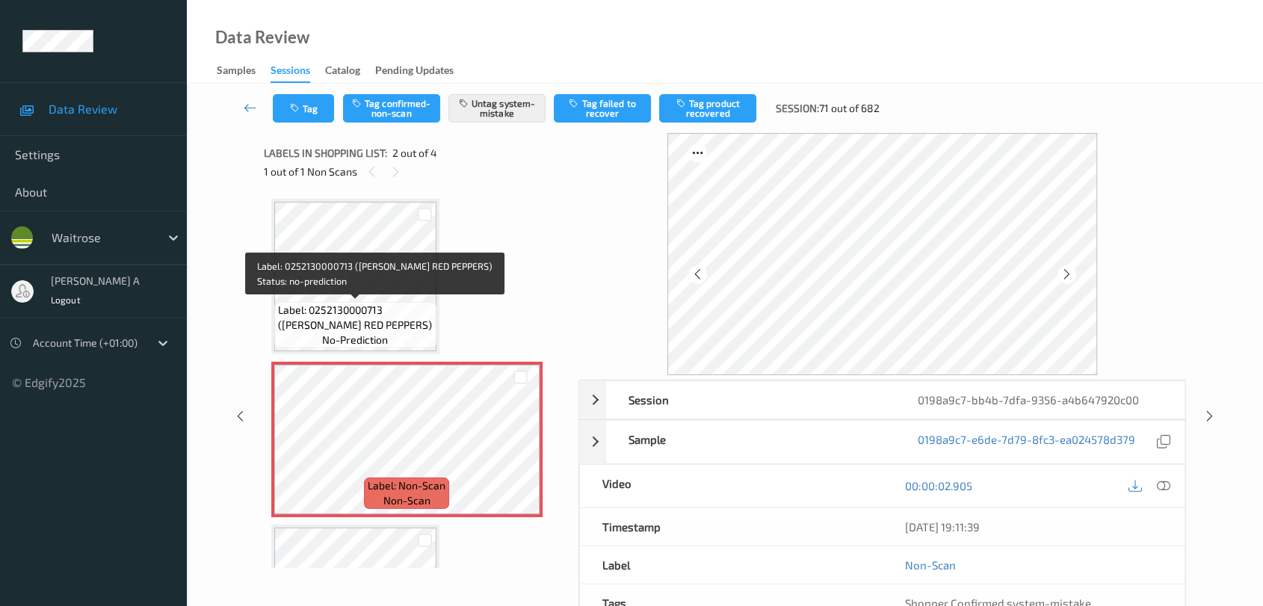
click at [419, 312] on span "Label: 0252130000713 (WR ESS RED PEPPERS)" at bounding box center [355, 318] width 155 height 30
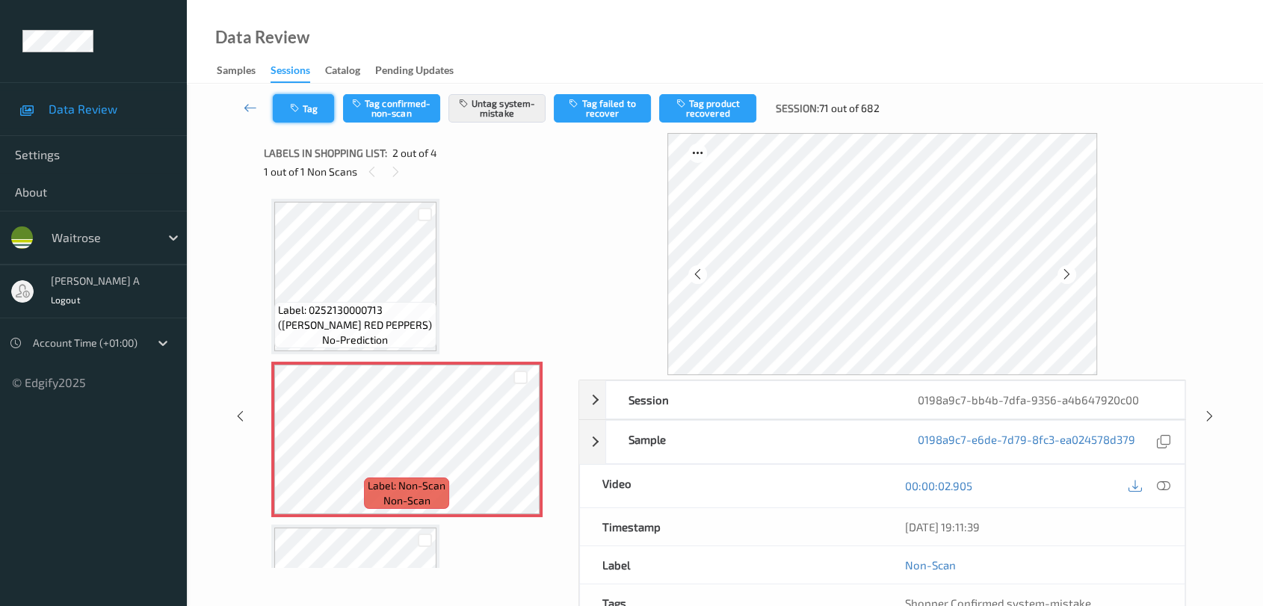
click at [319, 120] on button "Tag" at bounding box center [303, 108] width 61 height 28
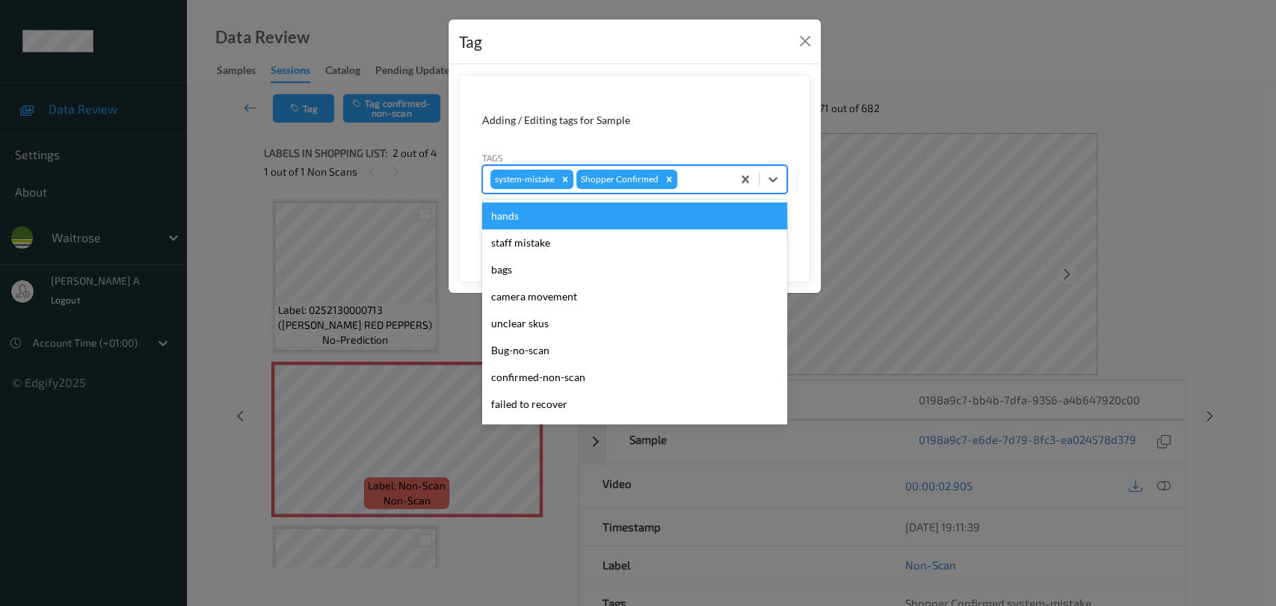
click at [688, 180] on div at bounding box center [702, 179] width 44 height 18
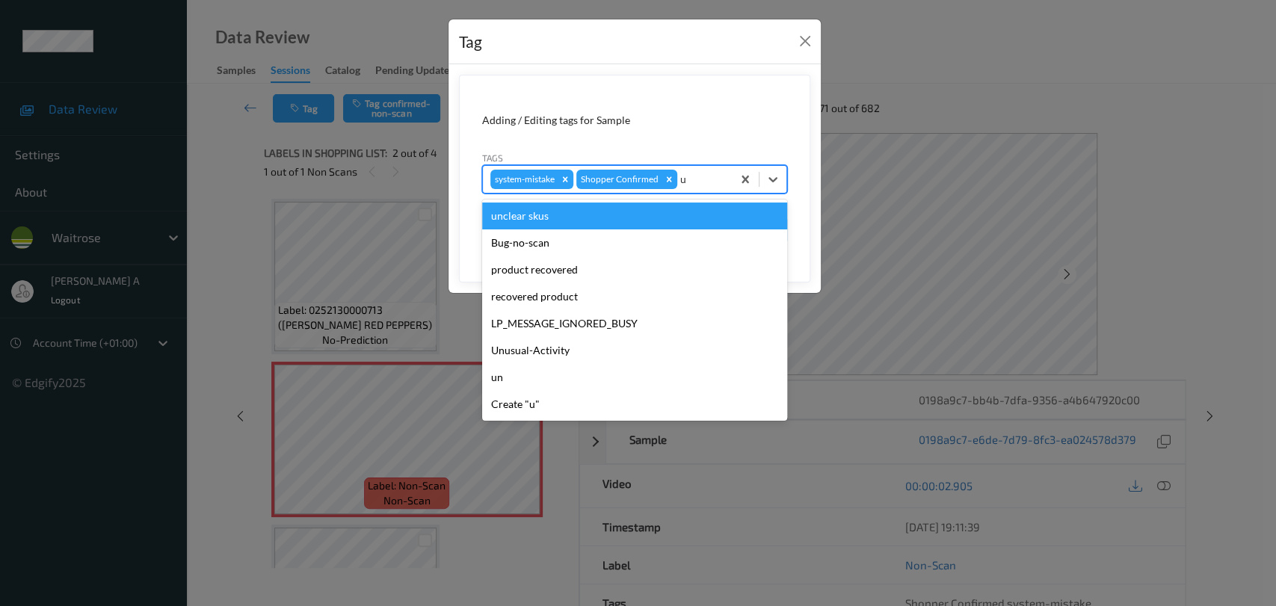
type input "un"
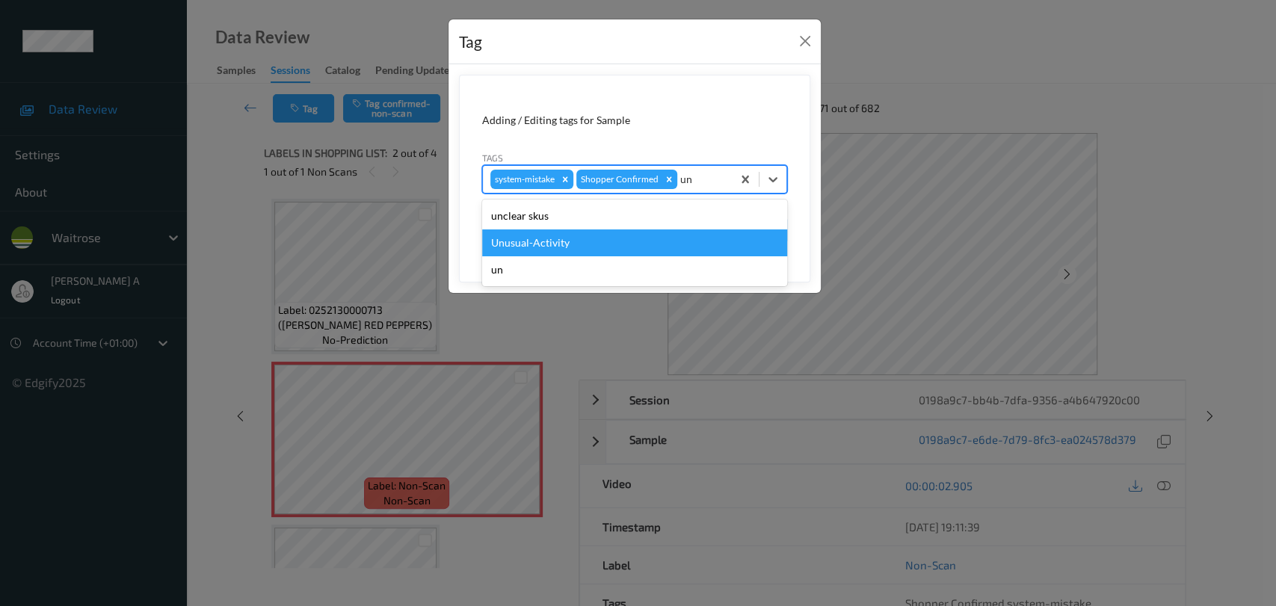
click at [622, 235] on div "Unusual-Activity" at bounding box center [634, 243] width 305 height 27
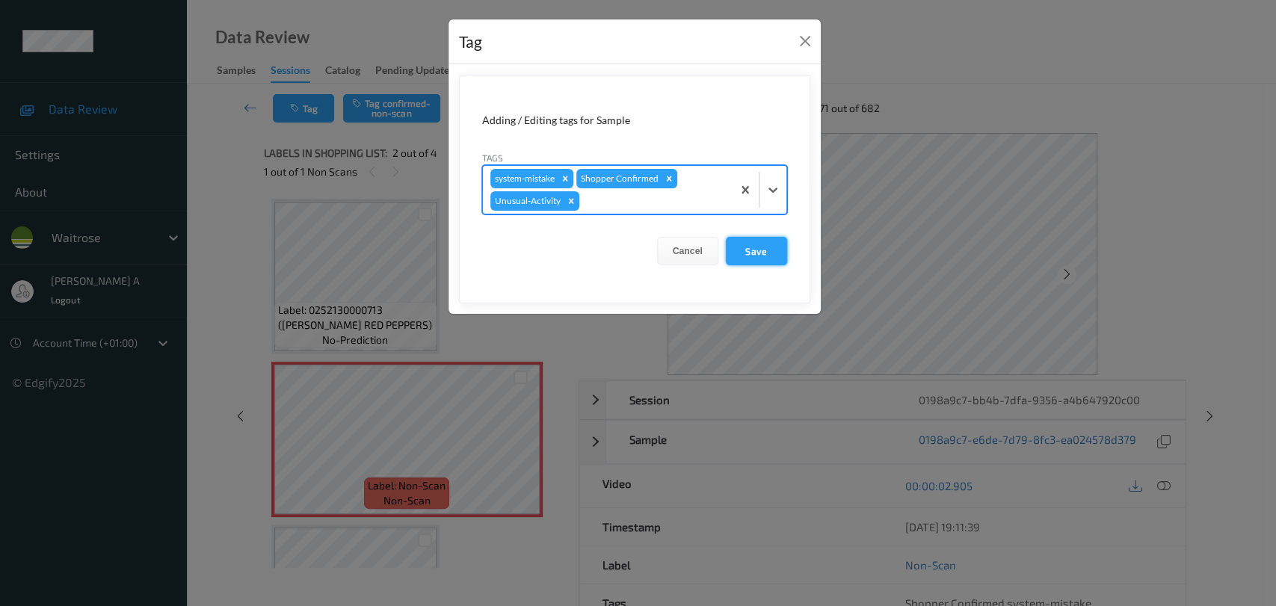
click at [757, 253] on button "Save" at bounding box center [756, 251] width 61 height 28
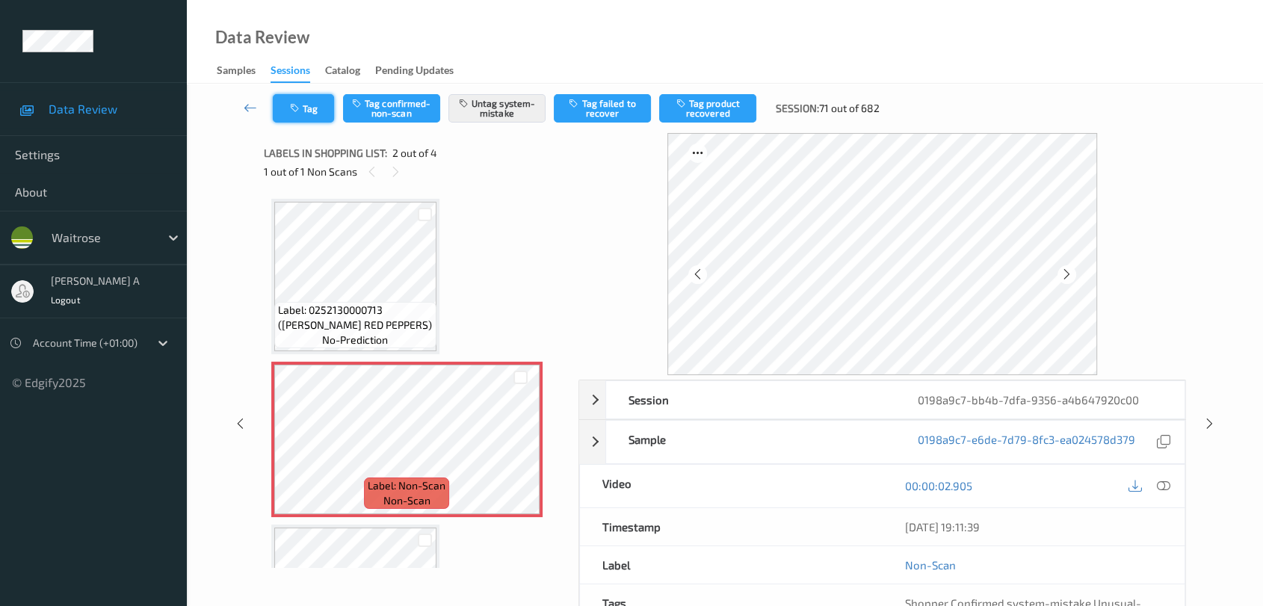
click at [317, 114] on button "Tag" at bounding box center [303, 108] width 61 height 28
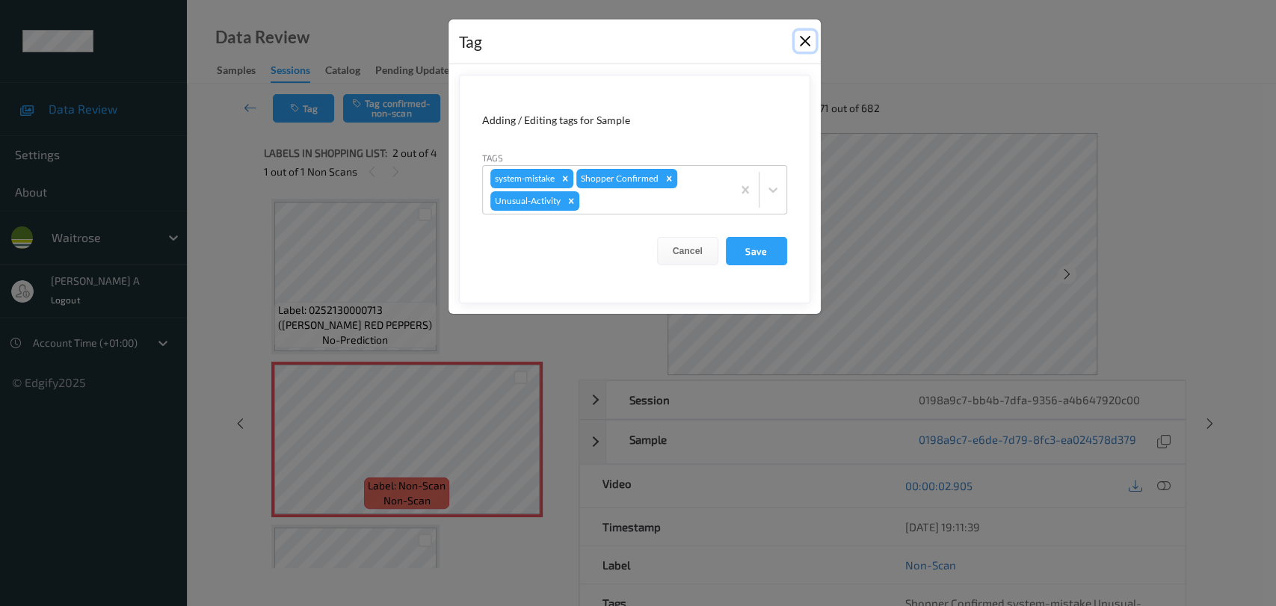
click at [812, 48] on button "Close" at bounding box center [805, 41] width 21 height 21
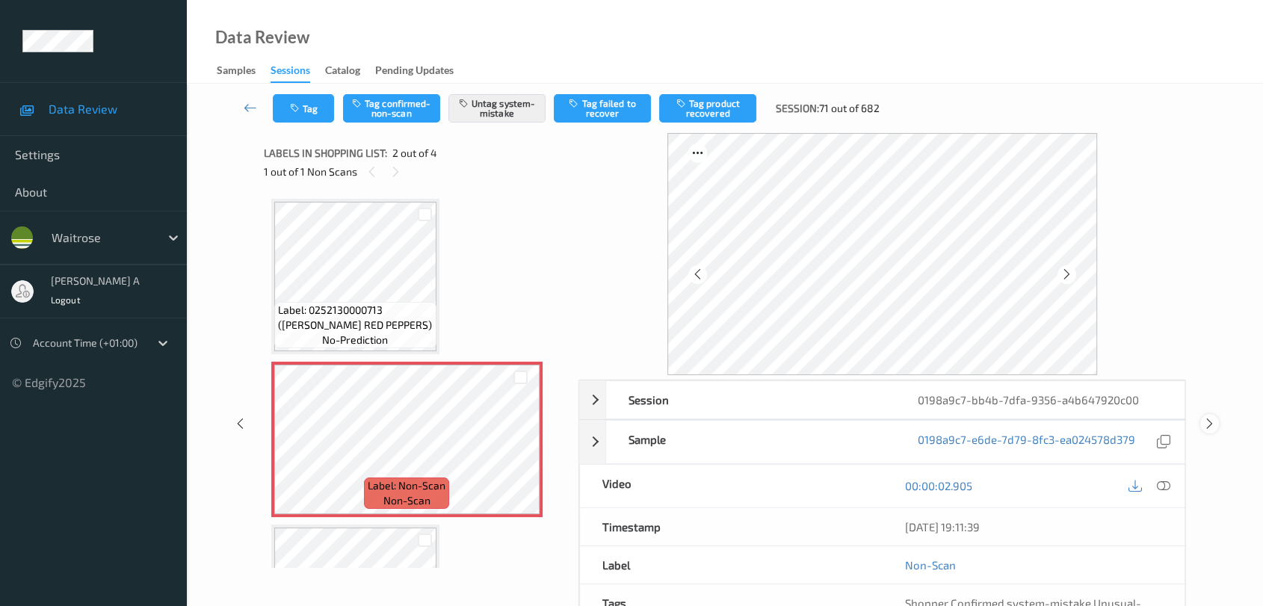
click at [819, 425] on icon at bounding box center [1210, 423] width 13 height 13
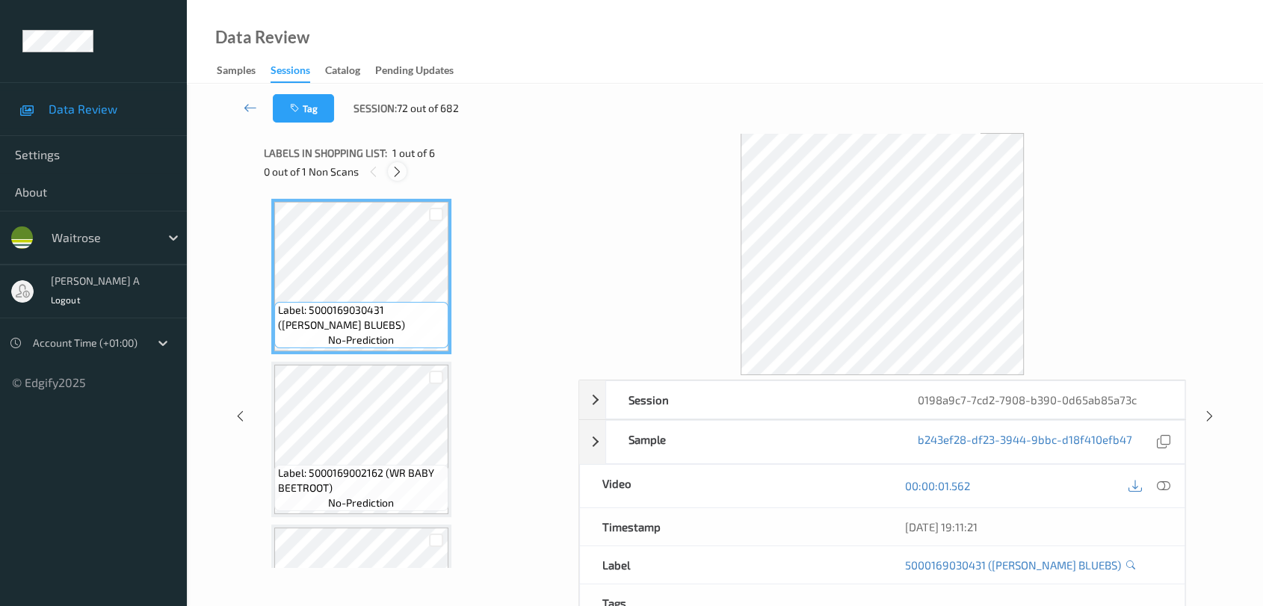
click at [395, 167] on icon at bounding box center [397, 171] width 13 height 13
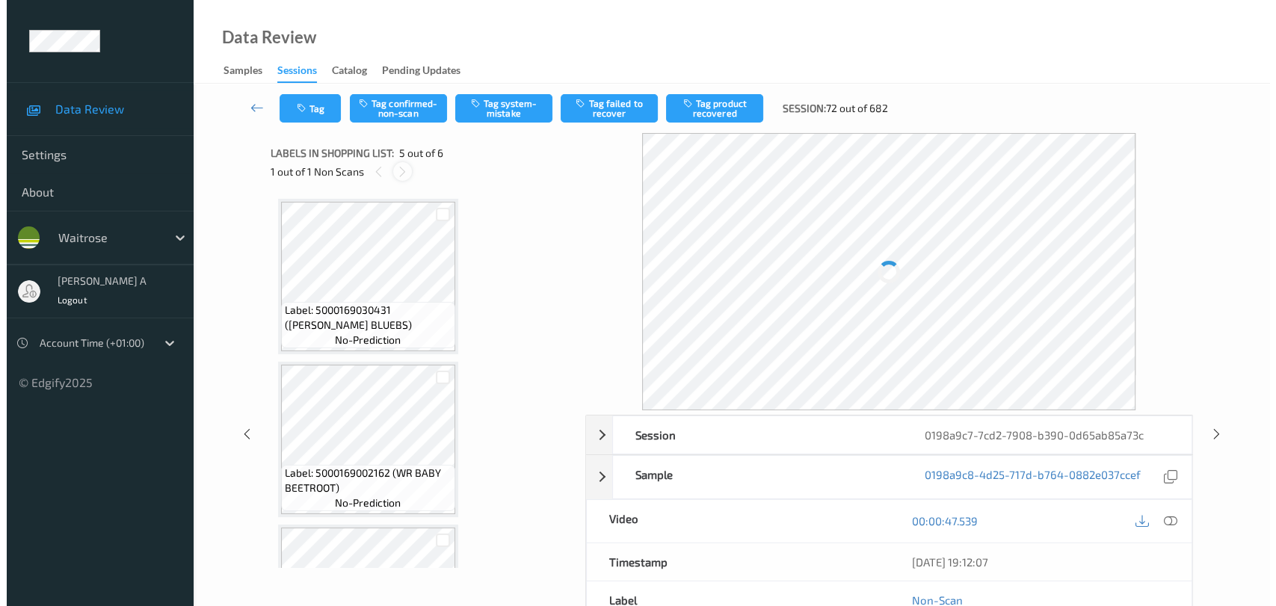
scroll to position [494, 0]
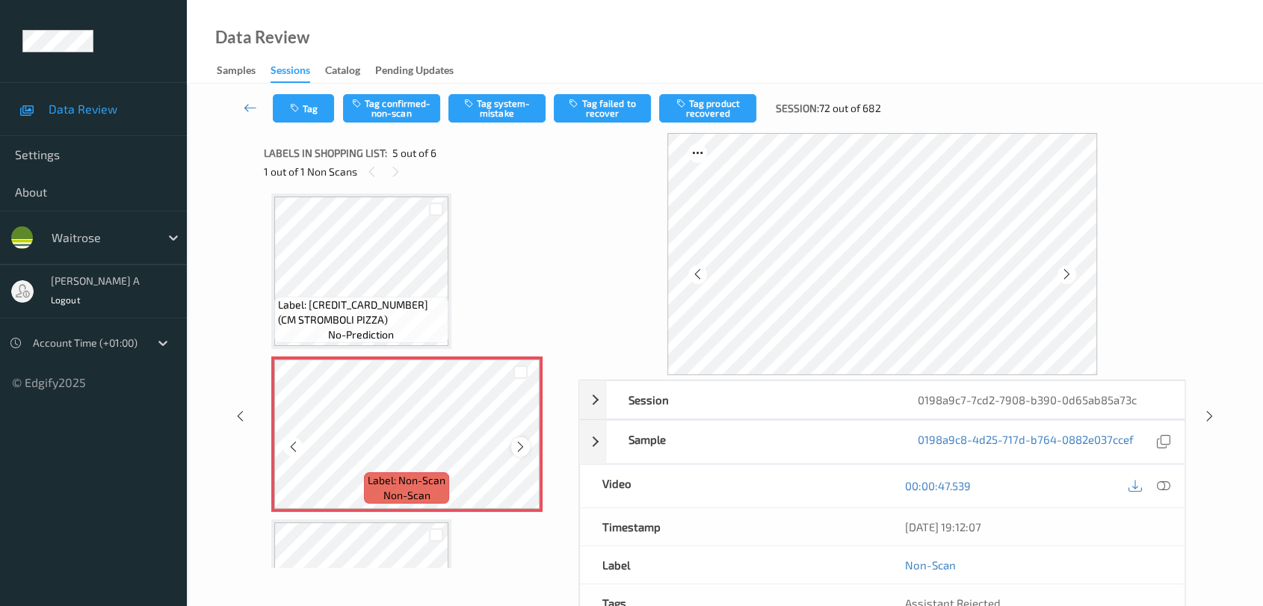
click at [520, 446] on icon at bounding box center [520, 446] width 13 height 13
click at [819, 487] on icon at bounding box center [1163, 485] width 13 height 13
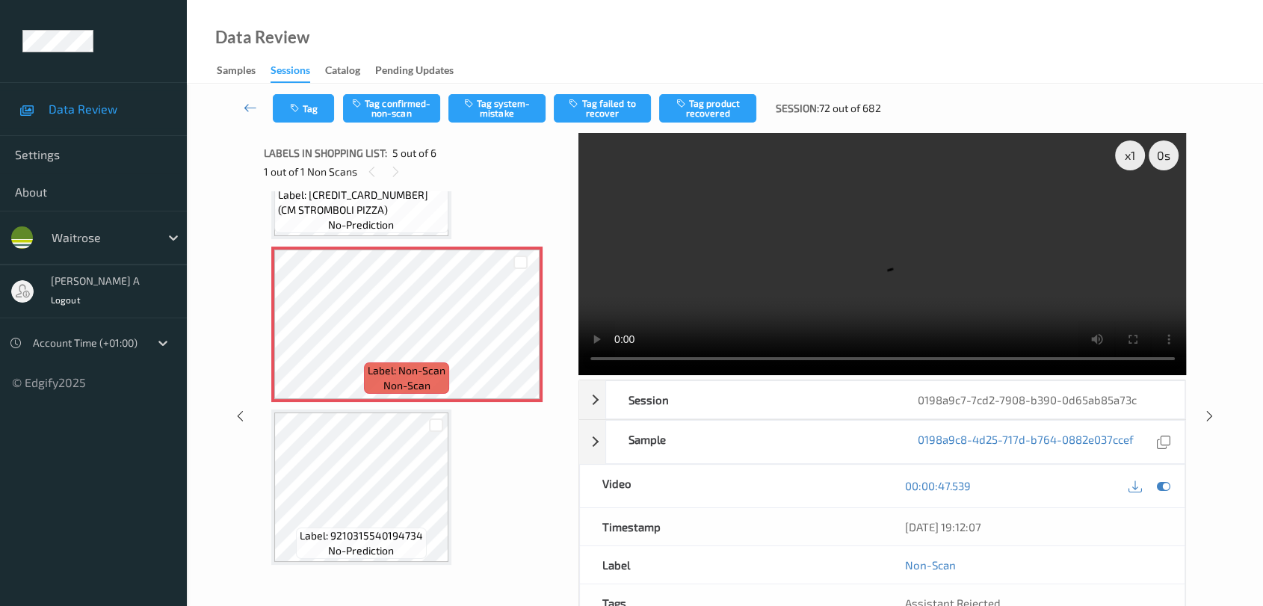
scroll to position [493, 0]
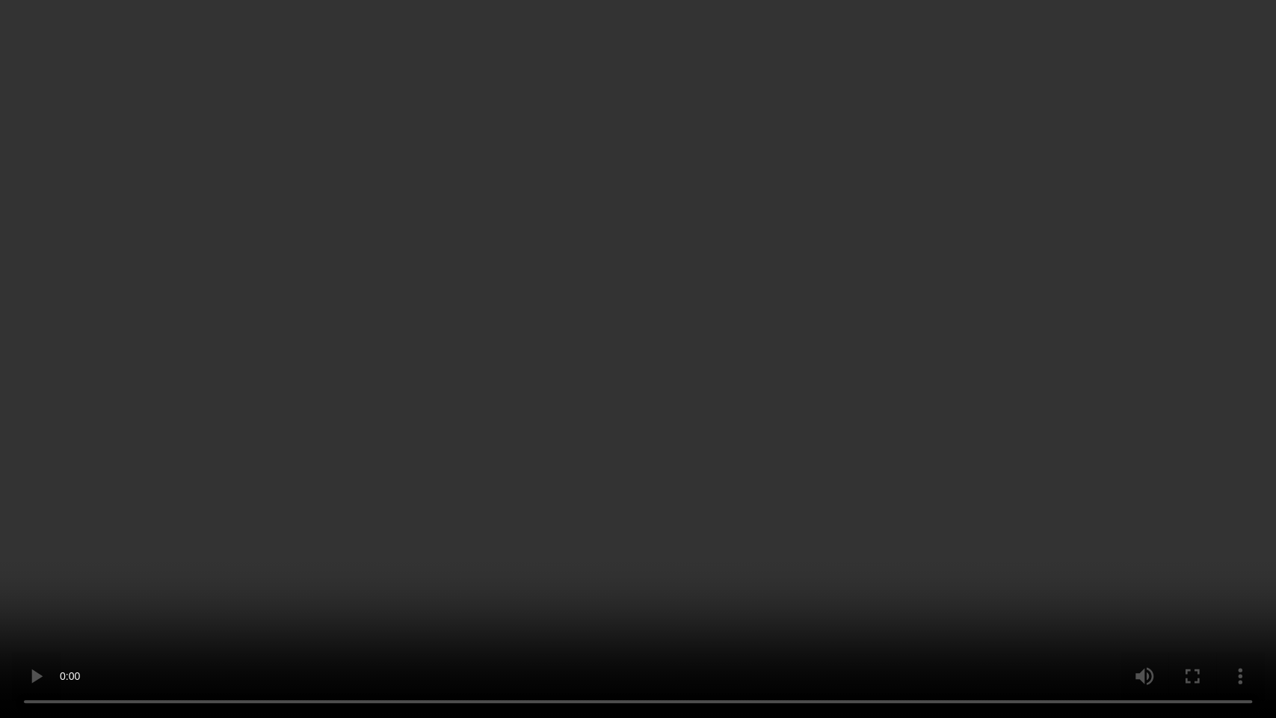
click at [819, 365] on video at bounding box center [638, 359] width 1276 height 718
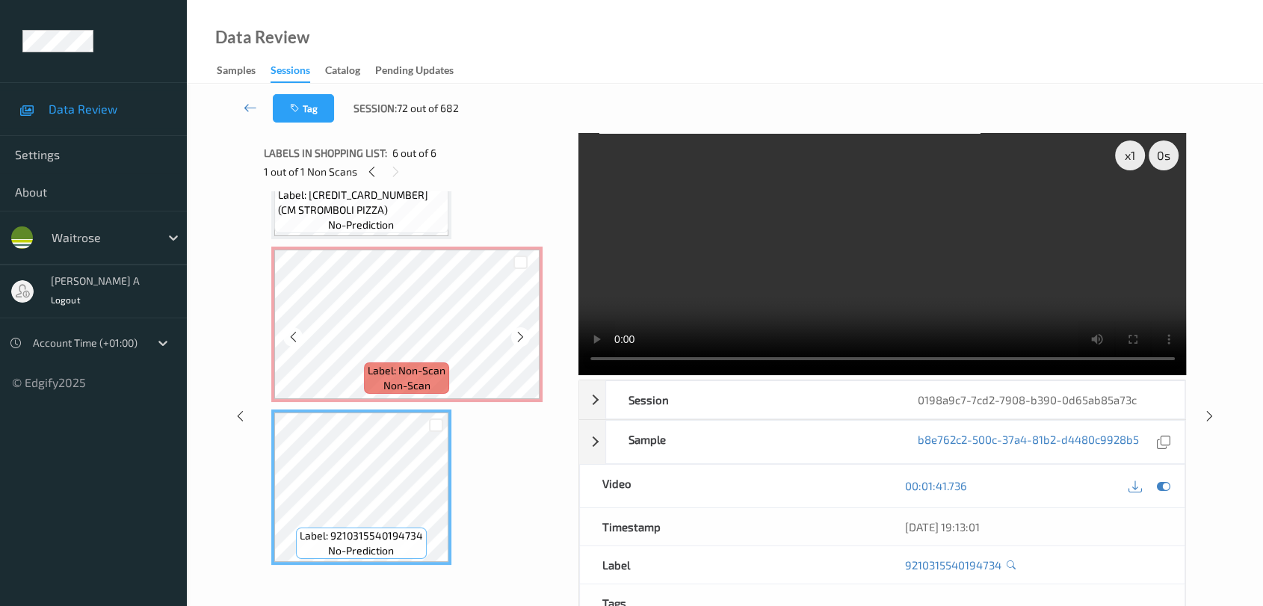
scroll to position [355, 0]
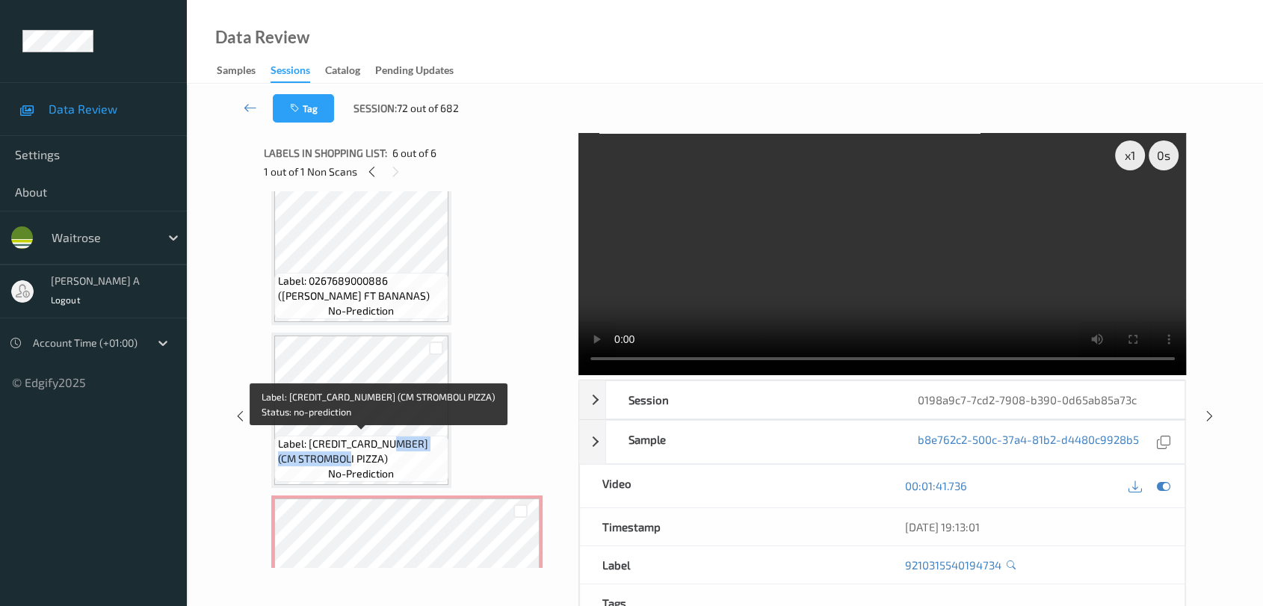
drag, startPoint x: 393, startPoint y: 443, endPoint x: 363, endPoint y: 459, distance: 34.8
click at [363, 459] on span "Label: 5060198644238 (CM STROMBOLI PIZZA)" at bounding box center [361, 452] width 167 height 30
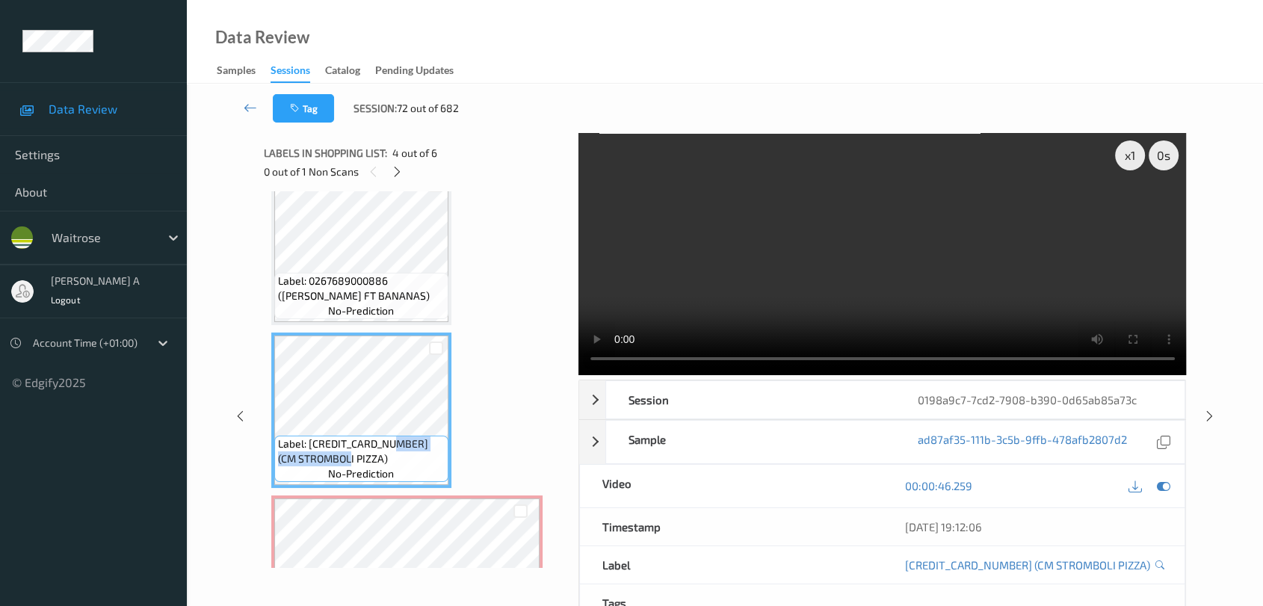
copy span "CM STROMBOLI PIZZA"
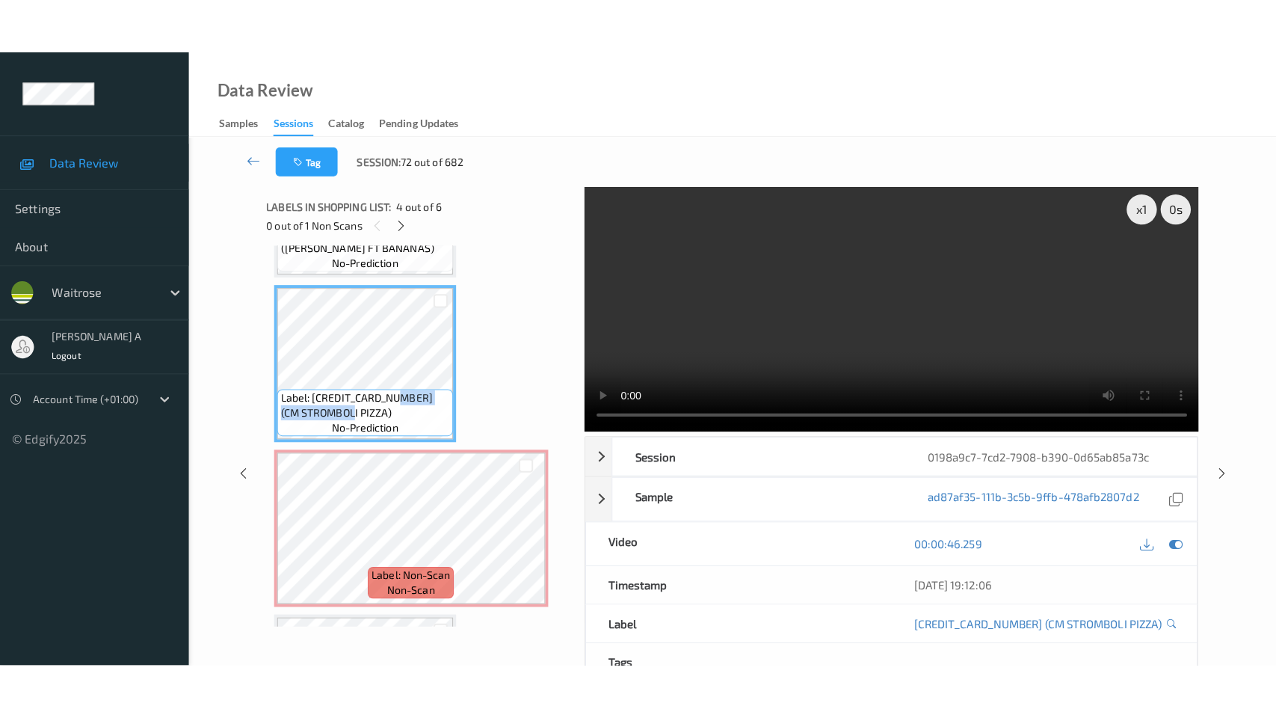
scroll to position [604, 0]
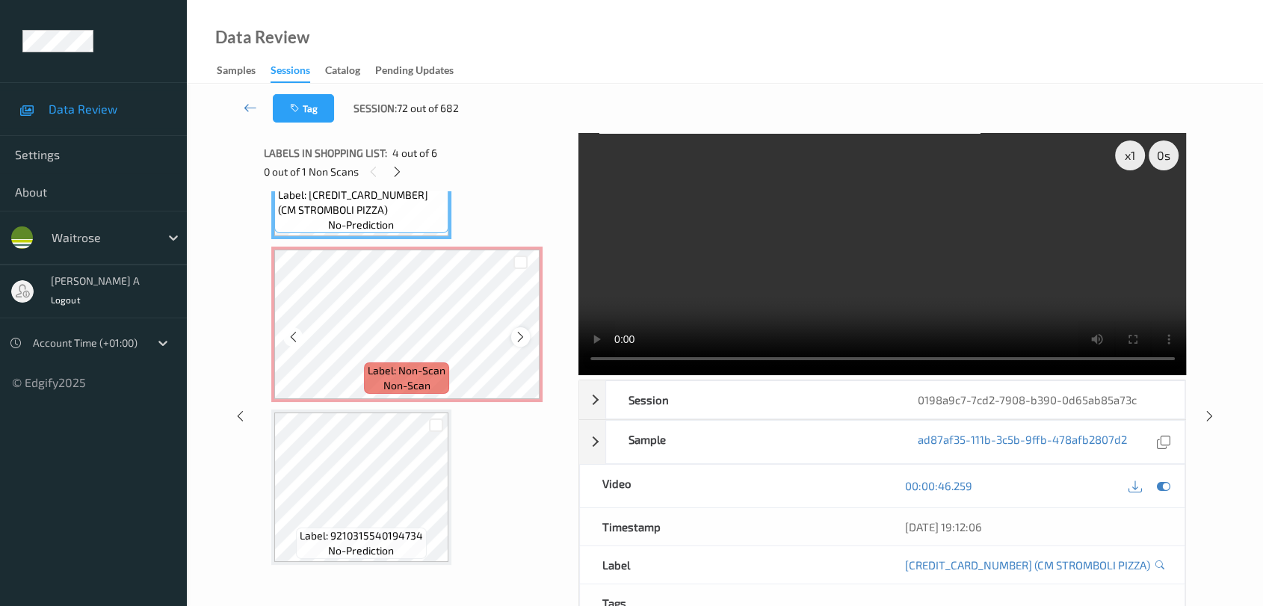
click at [523, 336] on icon at bounding box center [520, 336] width 13 height 13
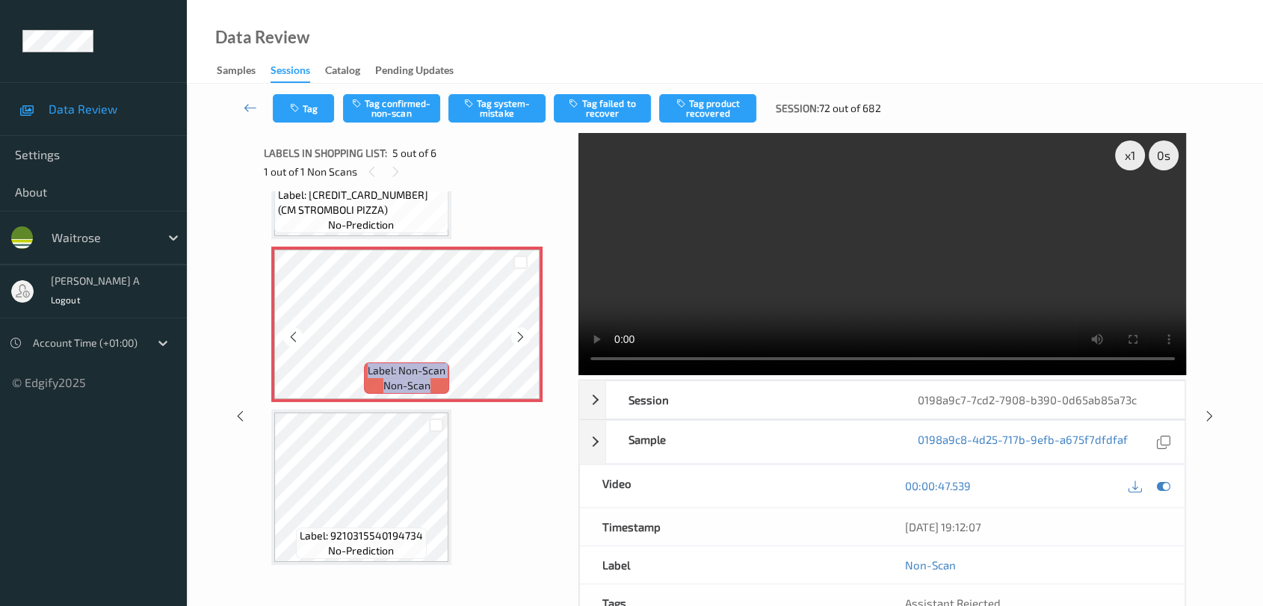
click at [523, 336] on icon at bounding box center [520, 336] width 13 height 13
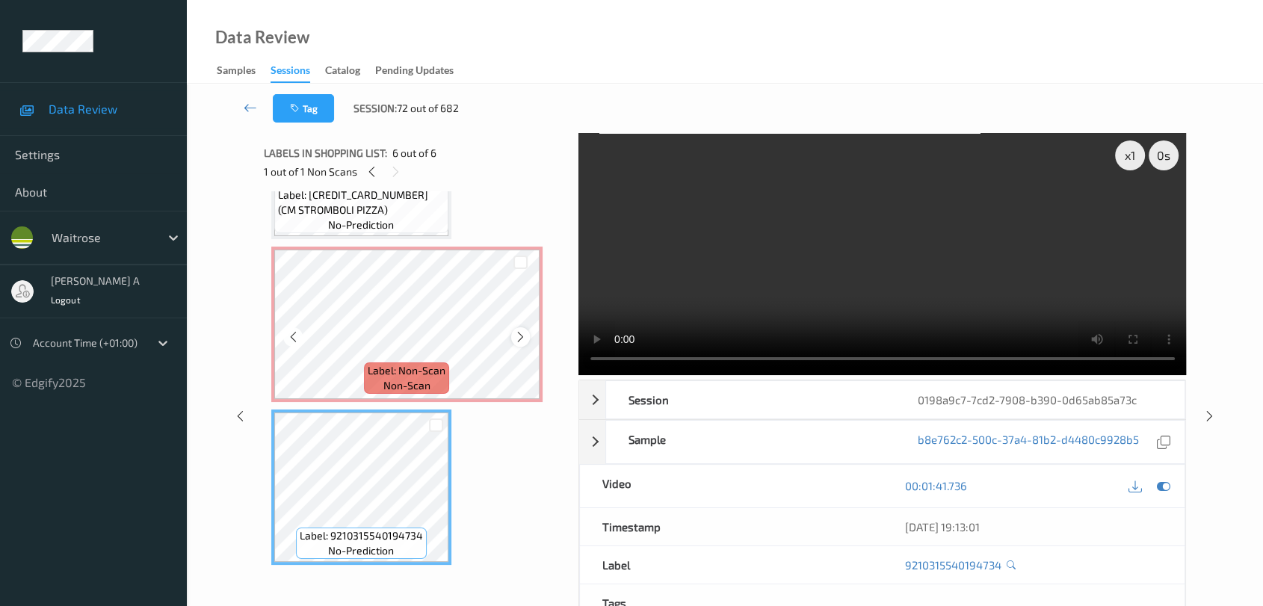
click at [520, 330] on icon at bounding box center [520, 336] width 13 height 13
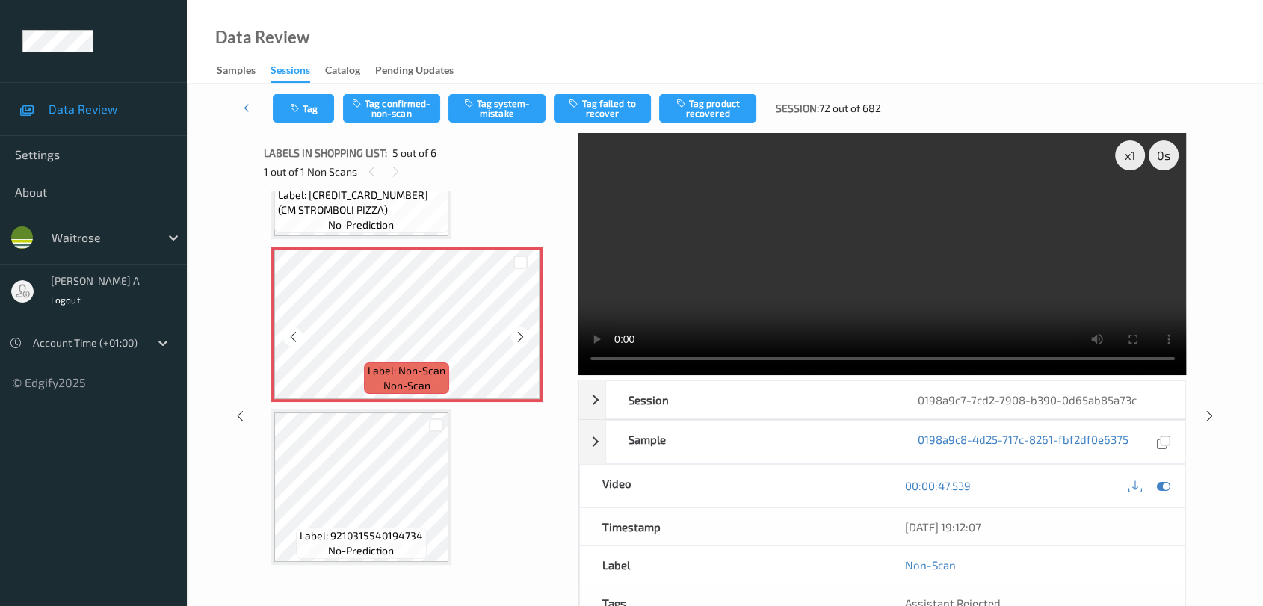
click at [520, 330] on icon at bounding box center [520, 336] width 13 height 13
click at [385, 111] on button "Tag confirmed-non-scan" at bounding box center [391, 108] width 97 height 28
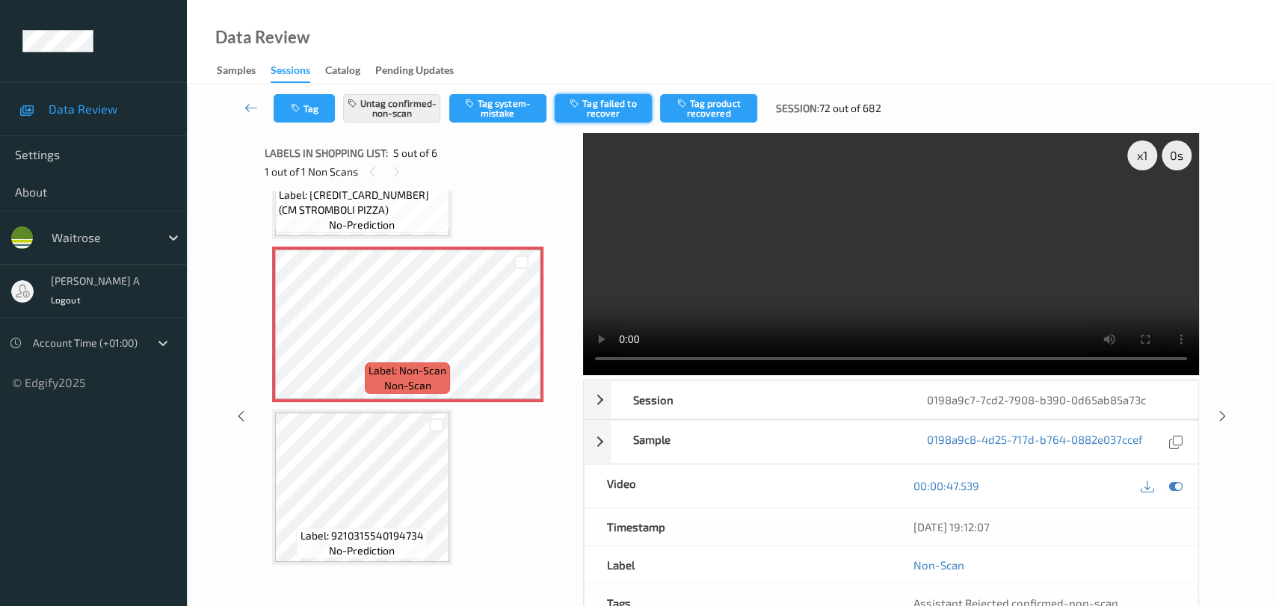
click at [615, 112] on button "Tag failed to recover" at bounding box center [603, 108] width 97 height 28
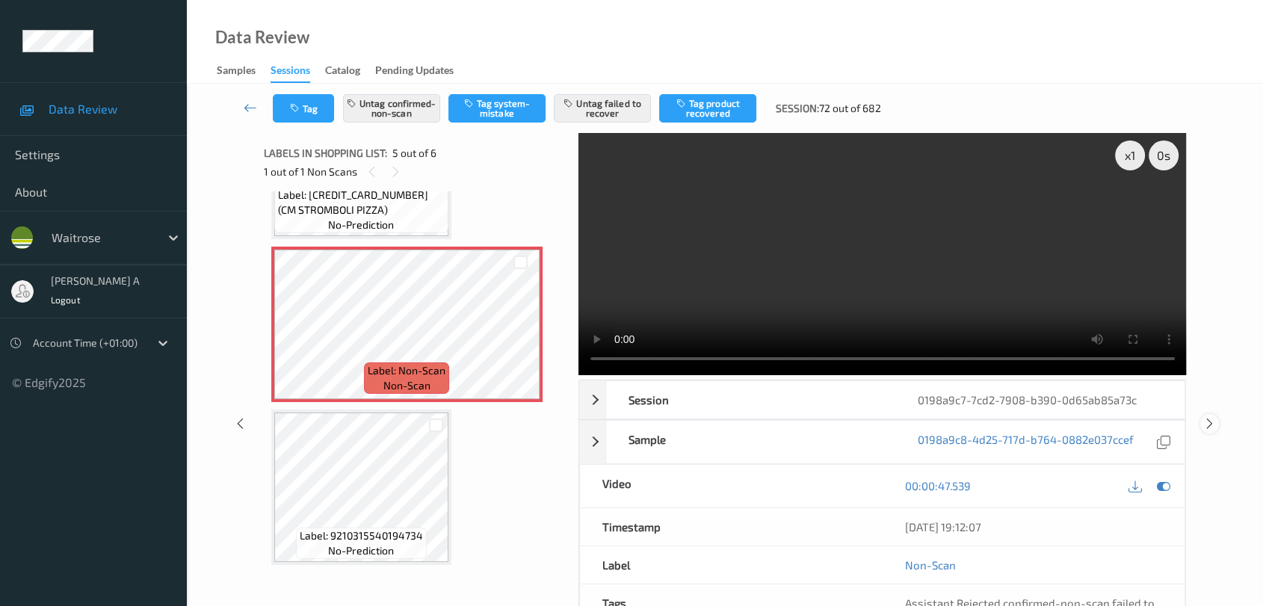
click at [819, 424] on icon at bounding box center [1210, 423] width 13 height 13
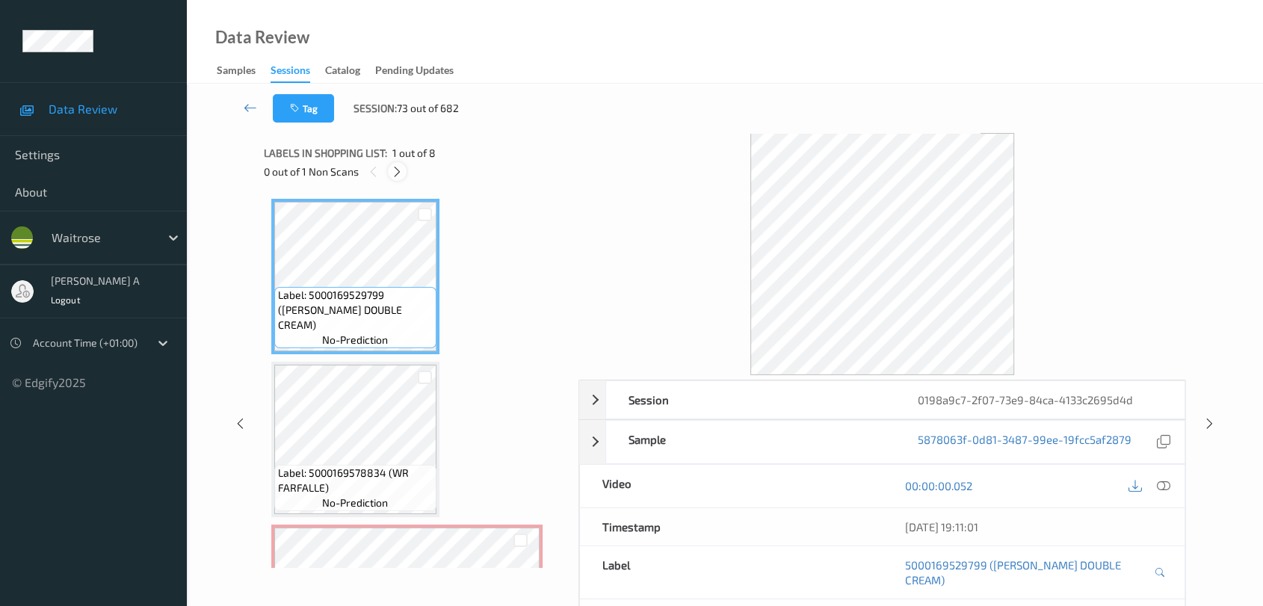
click at [392, 166] on icon at bounding box center [397, 171] width 13 height 13
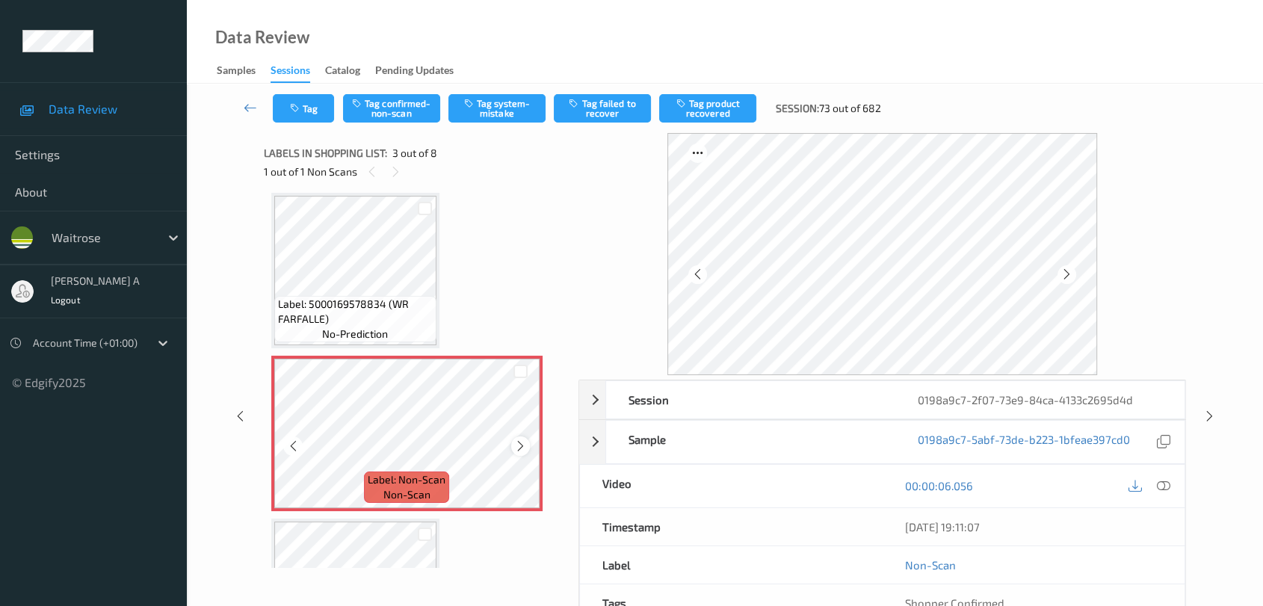
click at [520, 446] on icon at bounding box center [520, 446] width 13 height 13
click at [819, 488] on icon at bounding box center [1163, 485] width 13 height 13
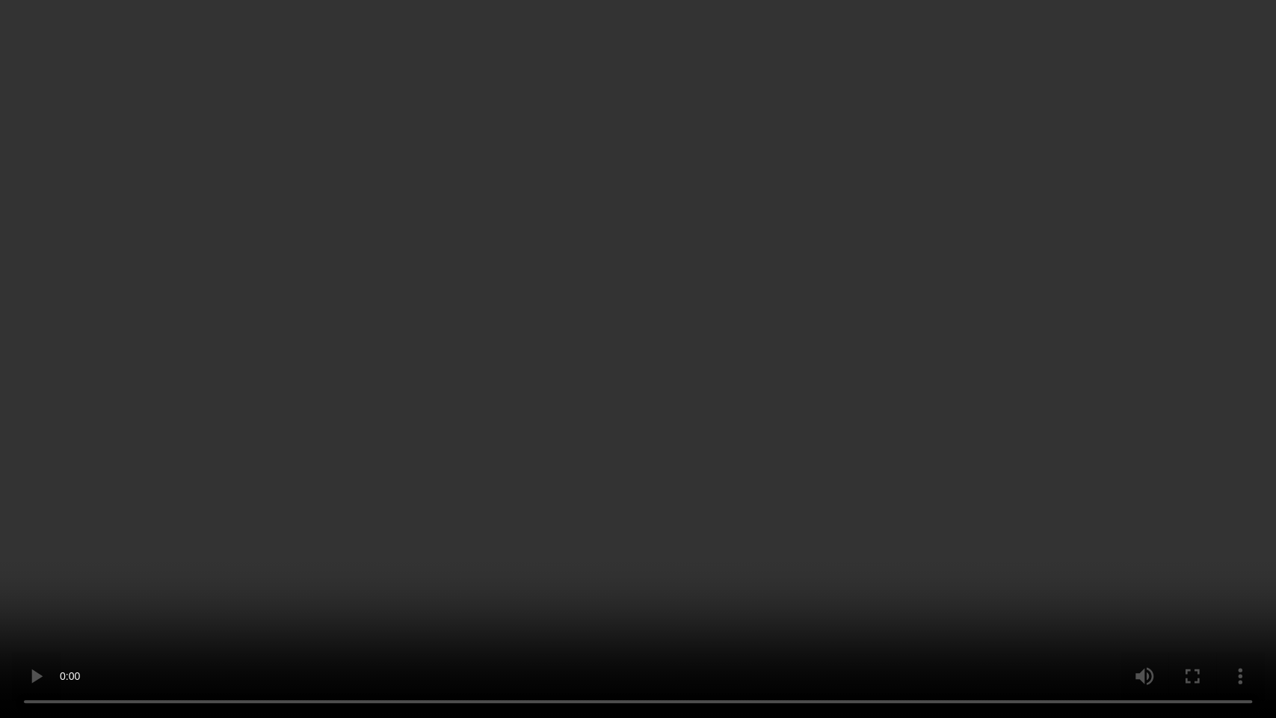
click at [609, 360] on video at bounding box center [638, 359] width 1276 height 718
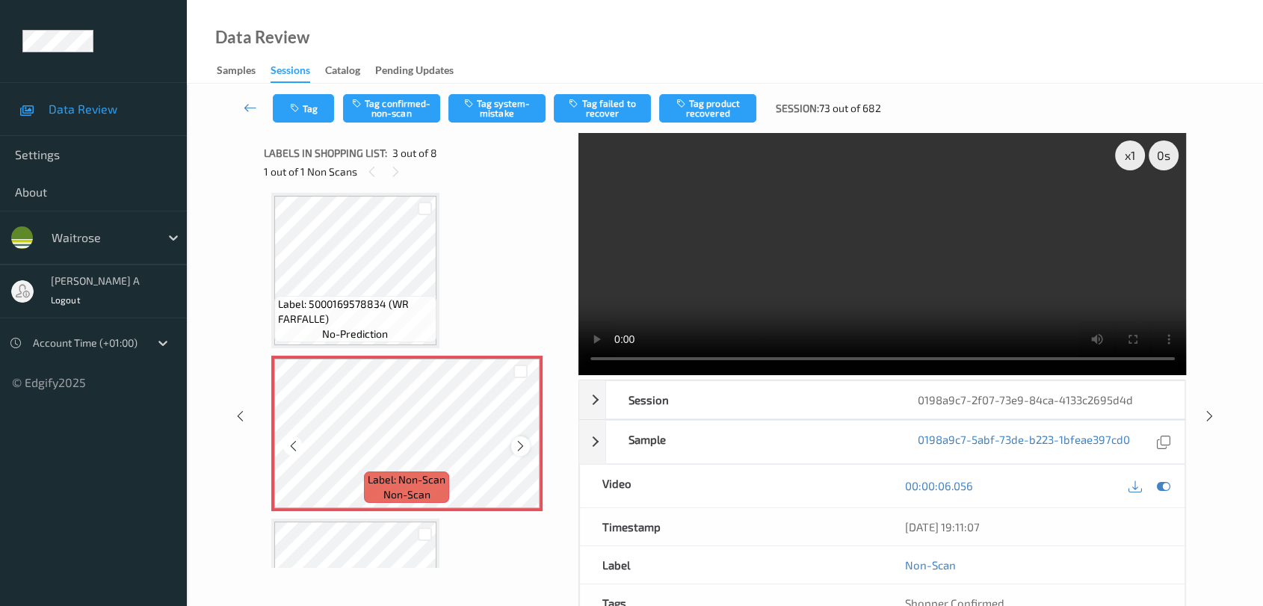
click at [515, 446] on icon at bounding box center [520, 446] width 13 height 13
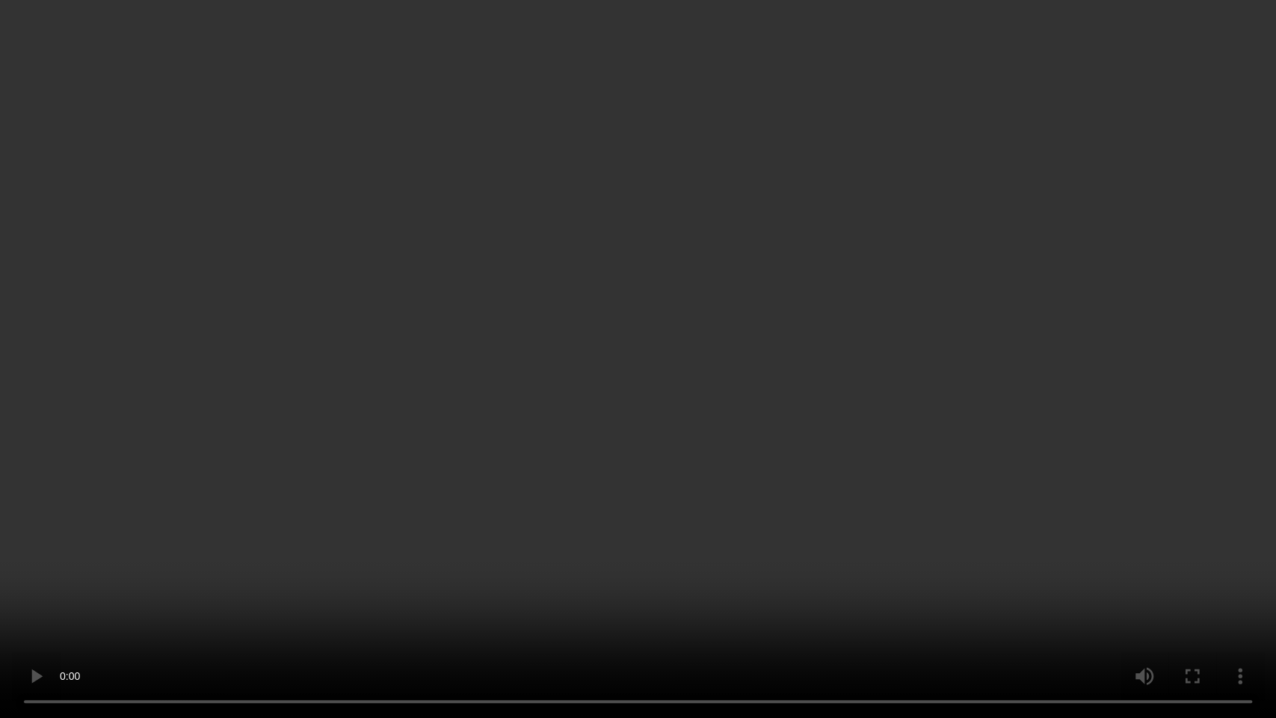
click at [586, 321] on video at bounding box center [638, 359] width 1276 height 718
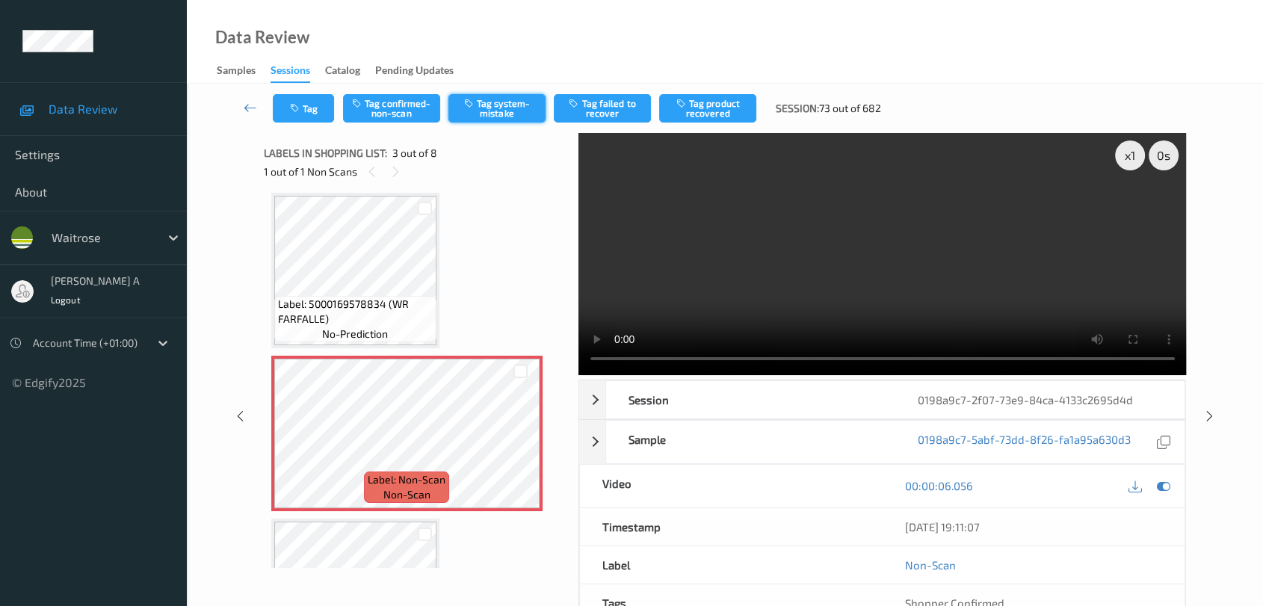
click at [496, 114] on button "Tag system-mistake" at bounding box center [497, 108] width 97 height 28
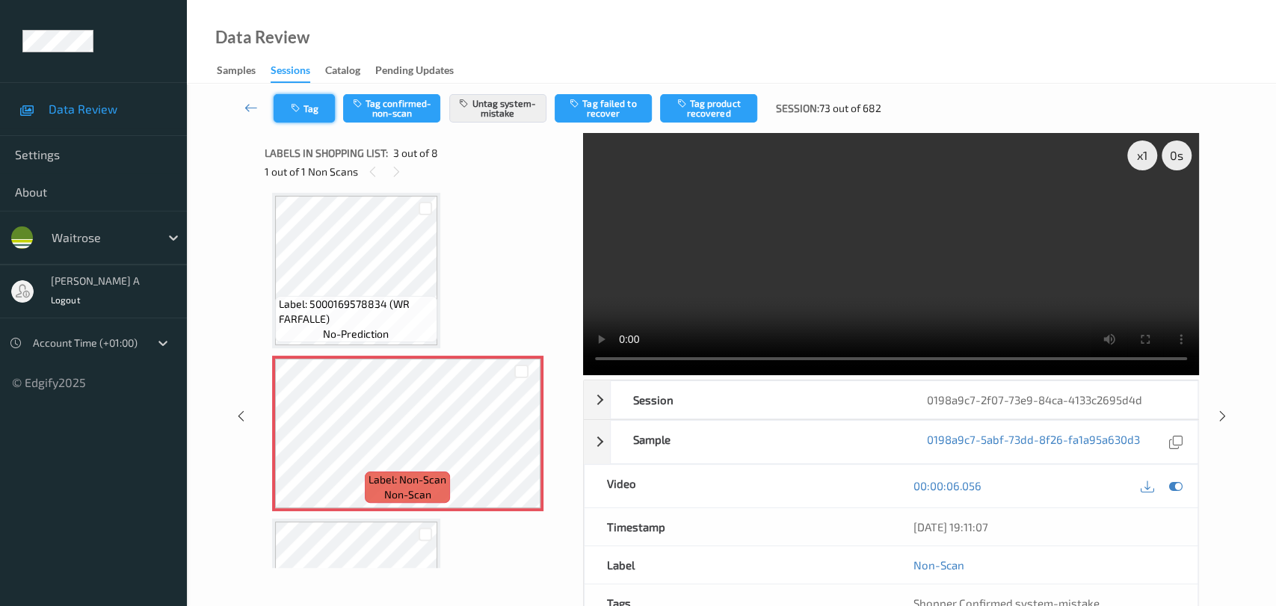
click at [299, 109] on icon "button" at bounding box center [297, 108] width 13 height 10
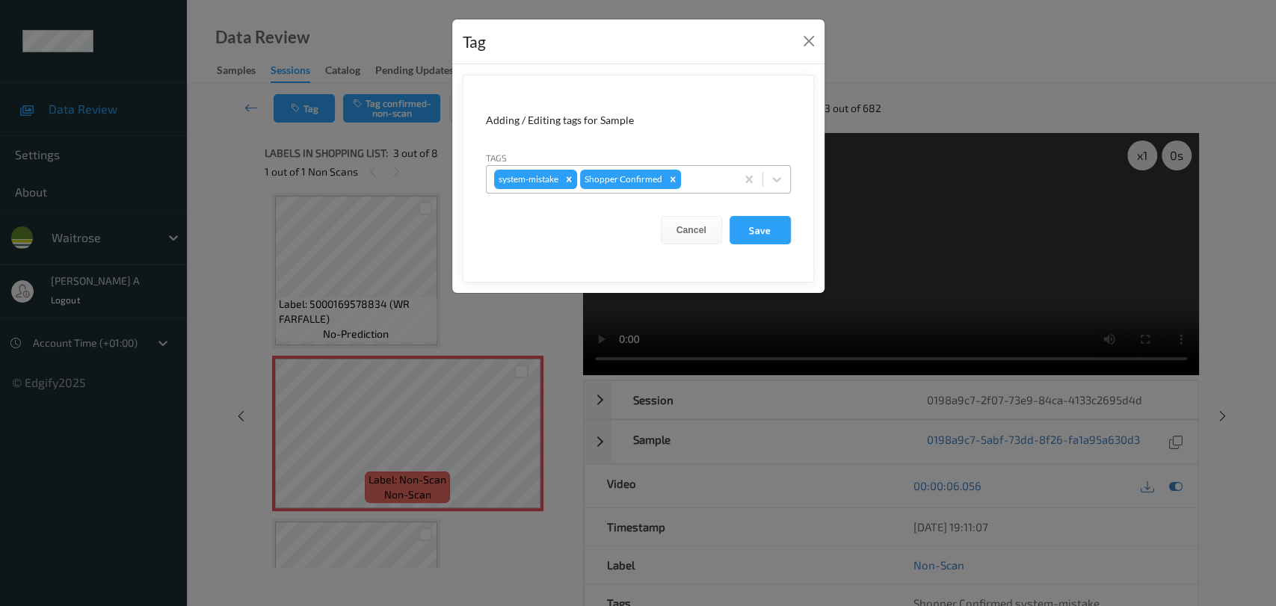
click at [696, 176] on div at bounding box center [706, 179] width 44 height 18
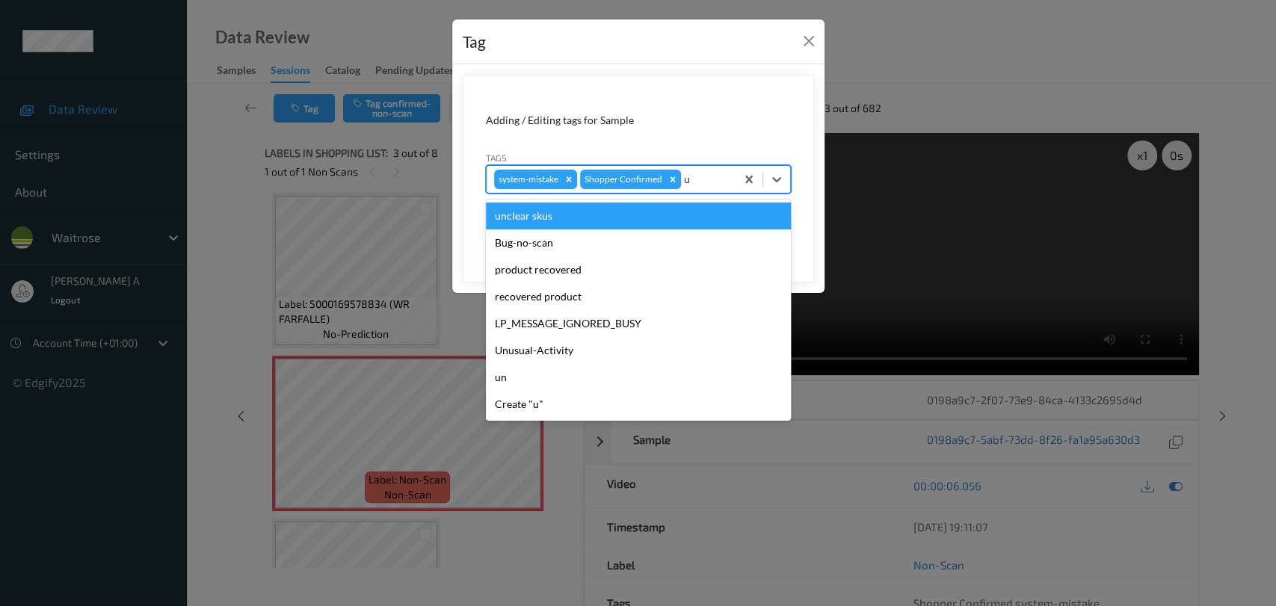
type input "un"
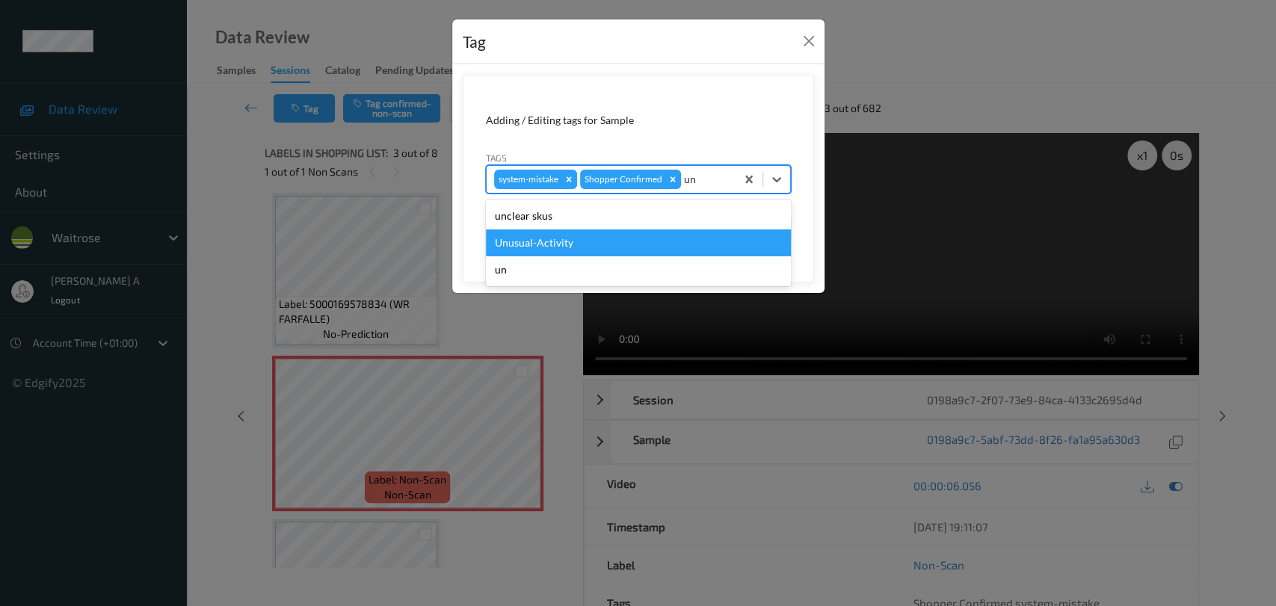
click at [616, 247] on div "Unusual-Activity" at bounding box center [638, 243] width 305 height 27
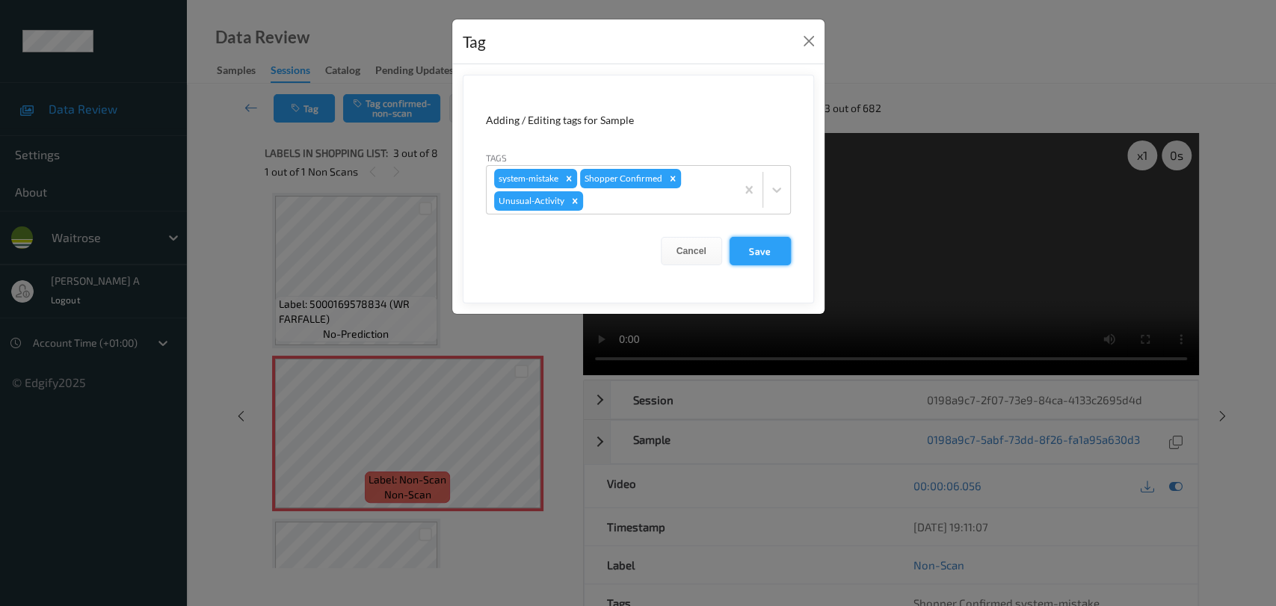
click at [754, 253] on button "Save" at bounding box center [760, 251] width 61 height 28
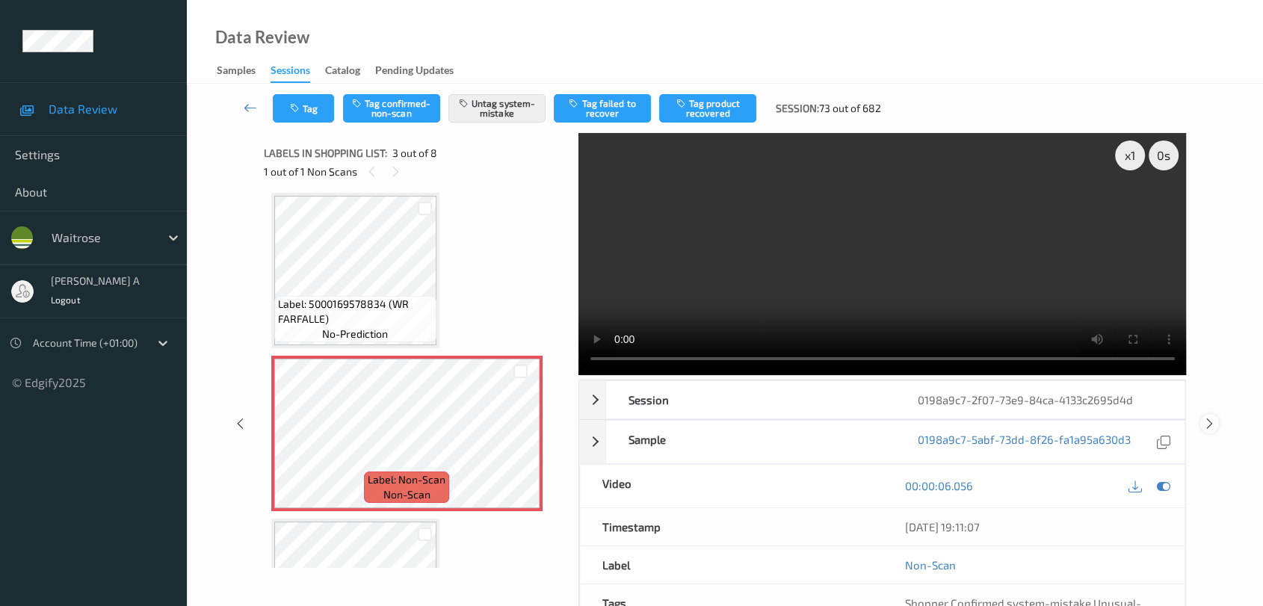
click at [819, 417] on icon at bounding box center [1210, 423] width 13 height 13
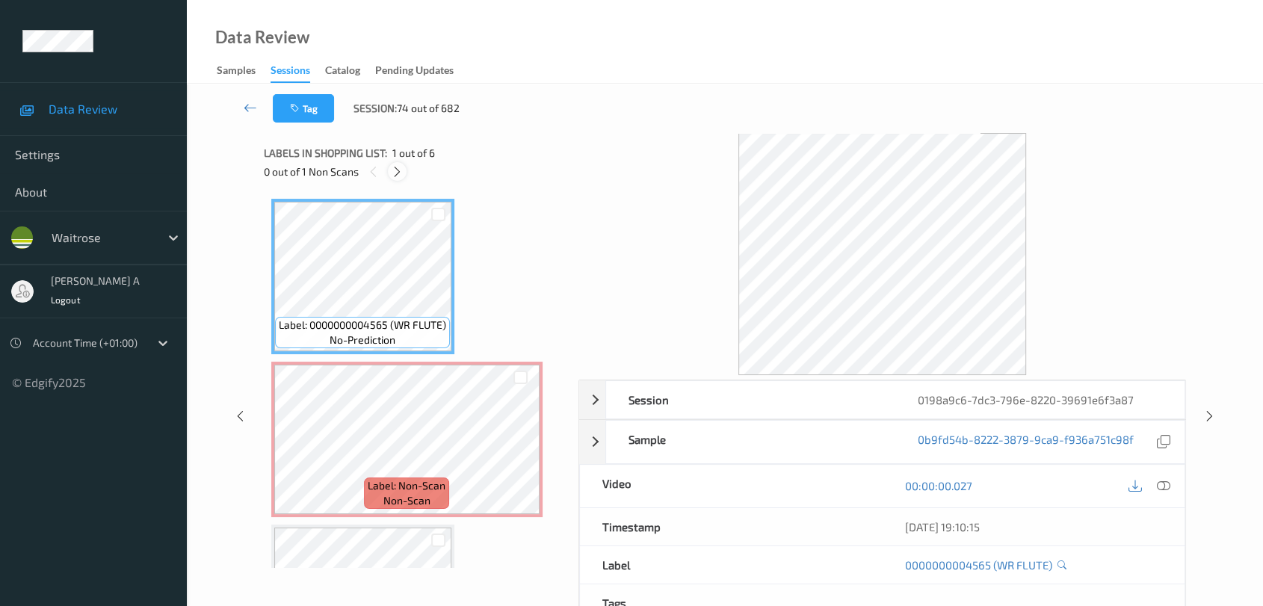
click at [405, 175] on div at bounding box center [397, 171] width 19 height 19
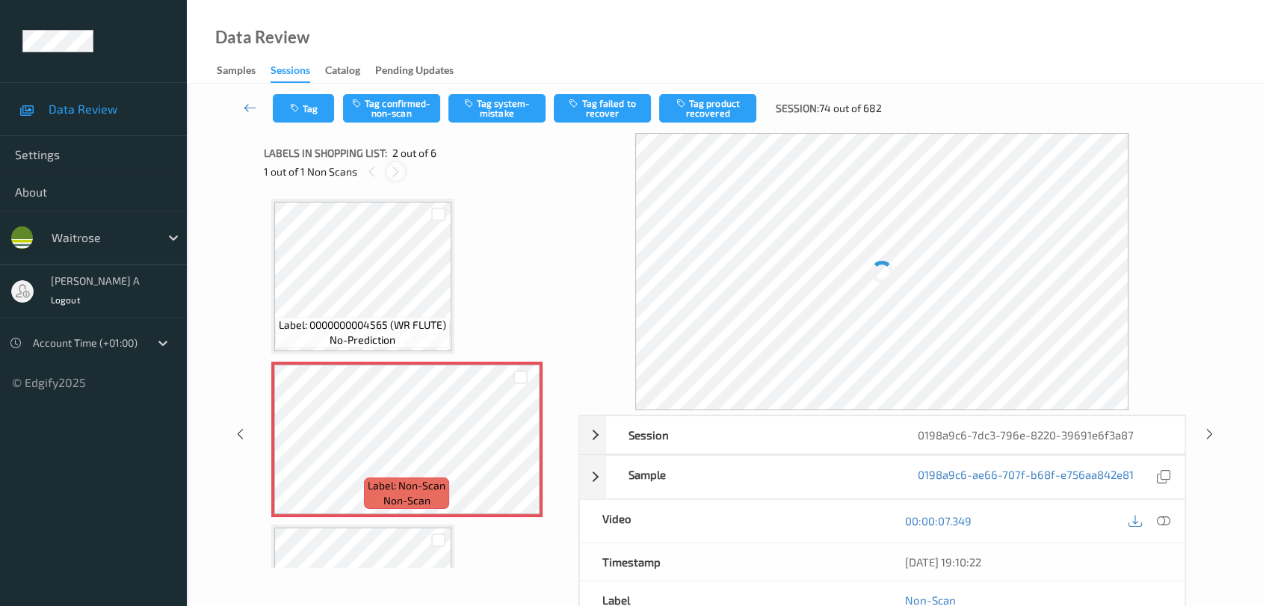
scroll to position [7, 0]
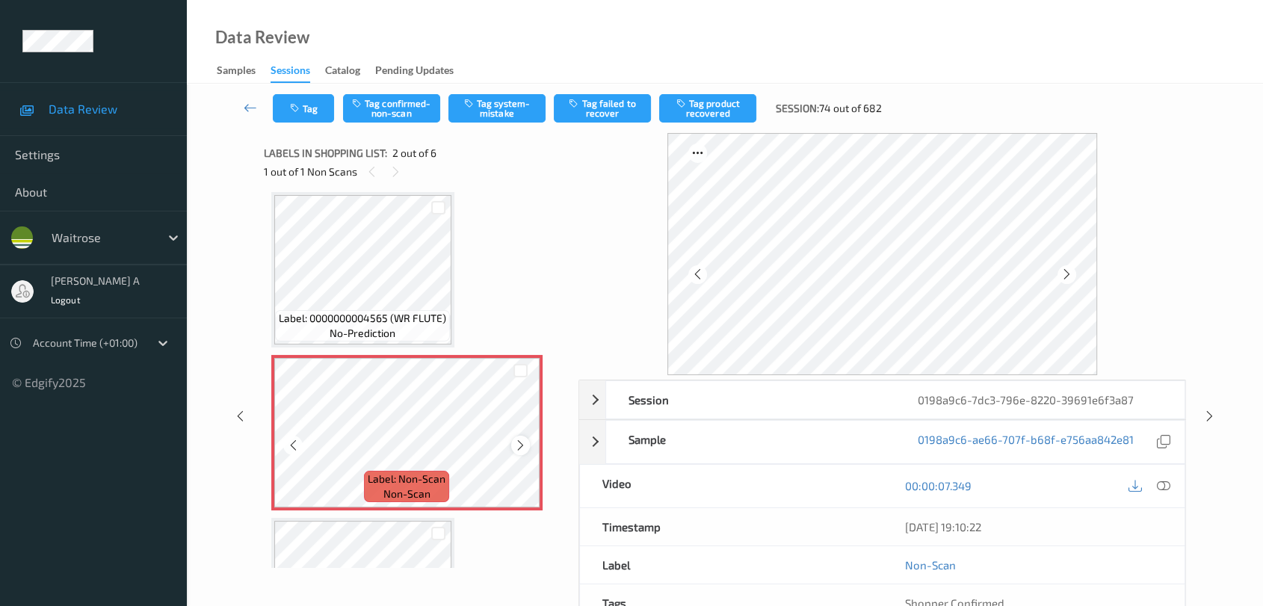
click at [526, 446] on icon at bounding box center [520, 445] width 13 height 13
click at [819, 486] on icon at bounding box center [1163, 485] width 13 height 13
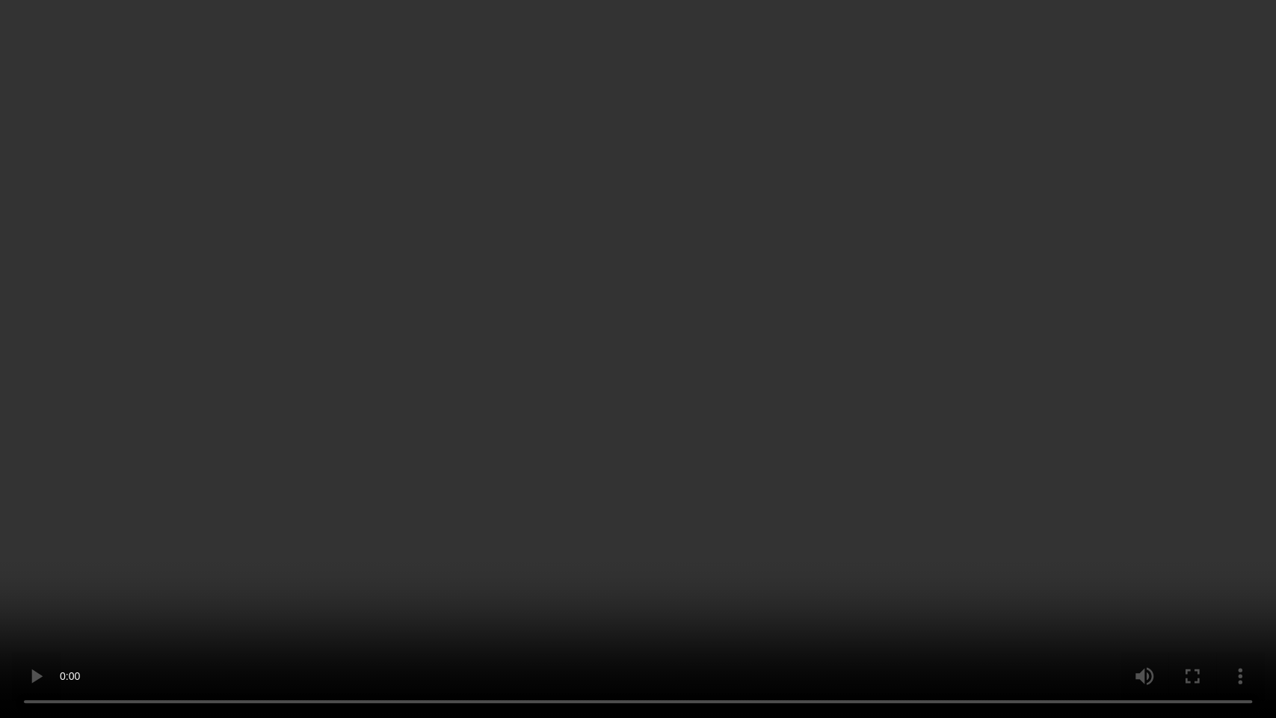
click at [597, 468] on video at bounding box center [638, 359] width 1276 height 718
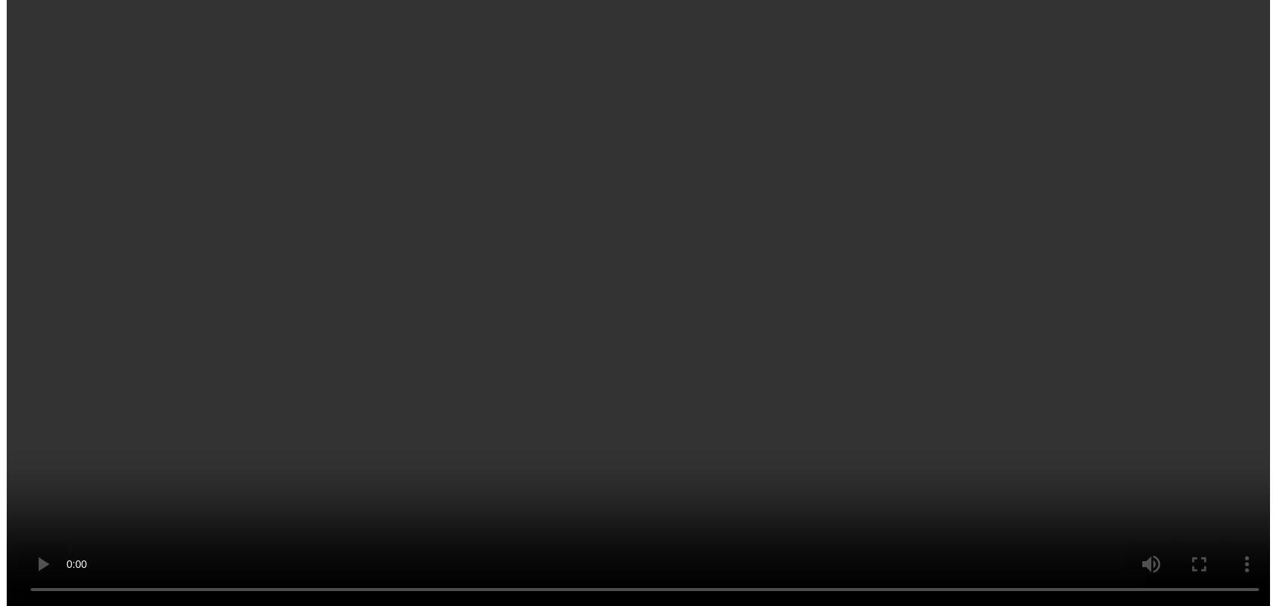
scroll to position [90, 0]
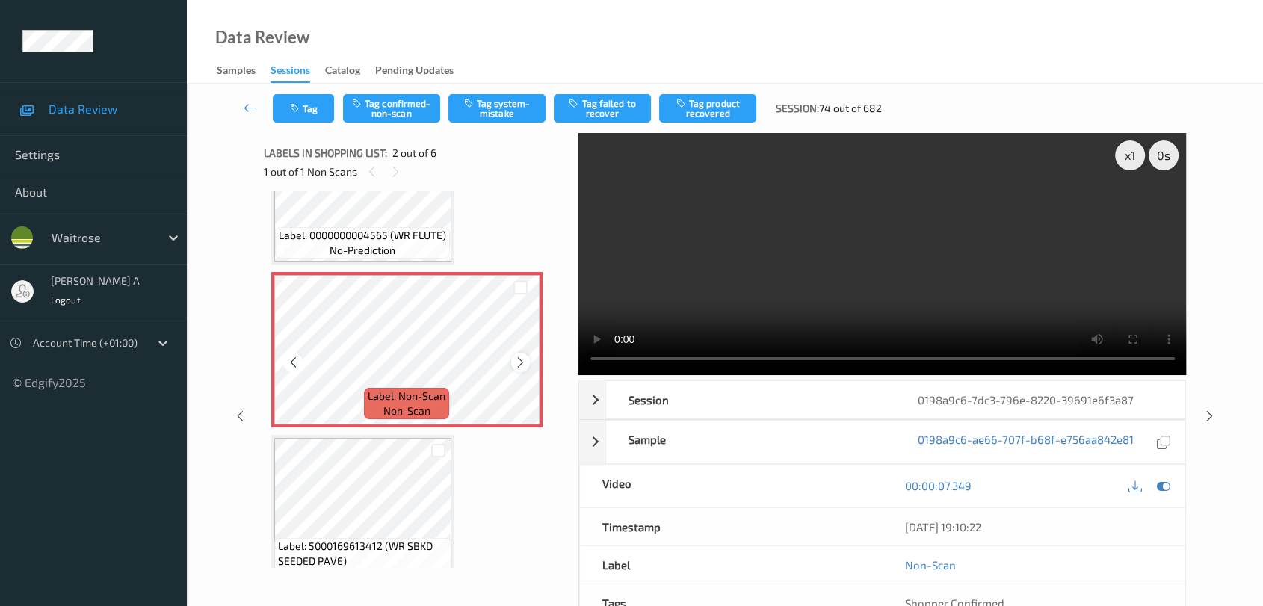
click at [522, 368] on div at bounding box center [520, 362] width 19 height 19
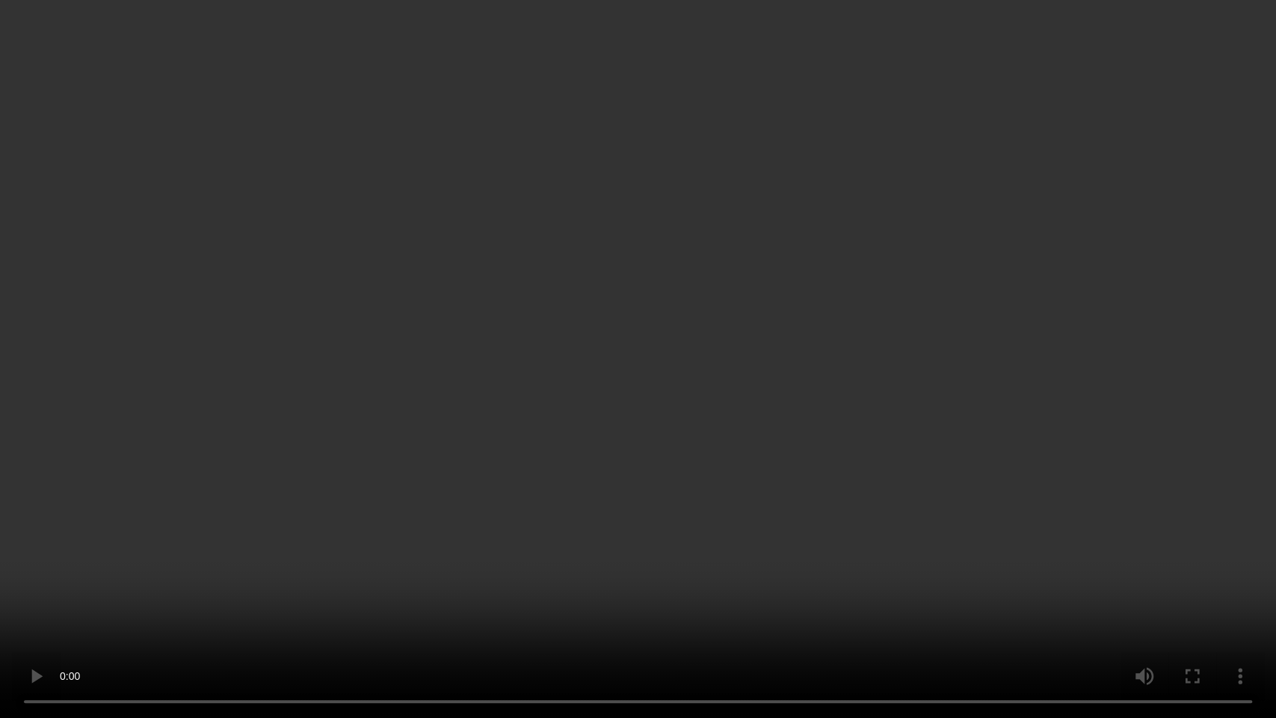
click at [633, 453] on video at bounding box center [638, 359] width 1276 height 718
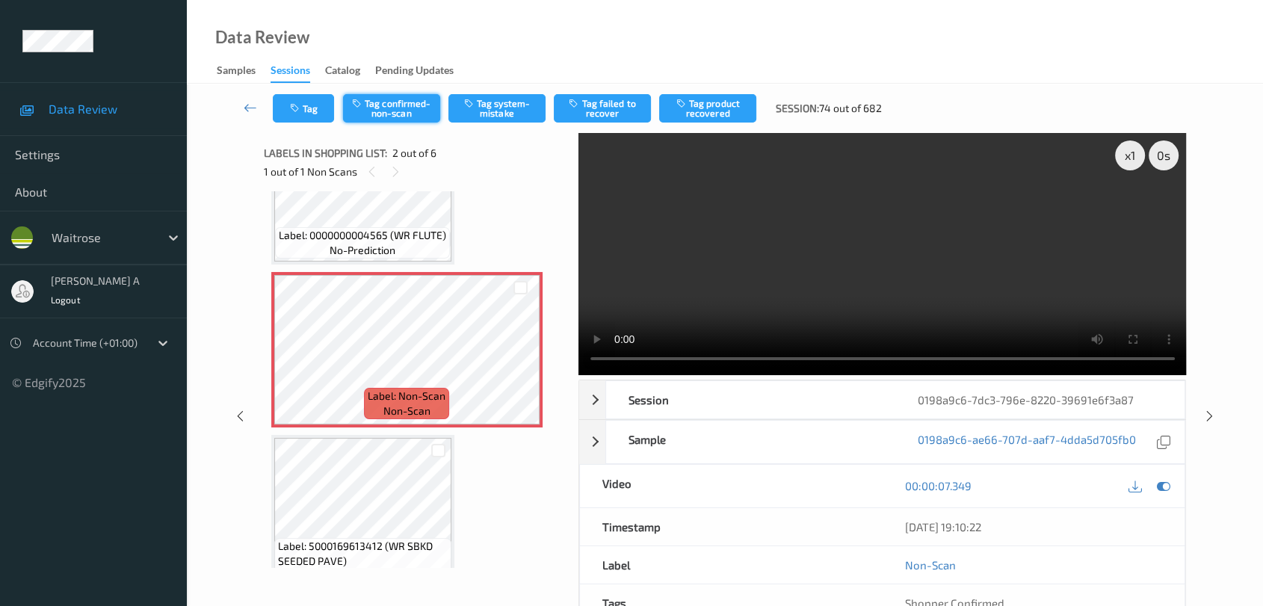
click at [395, 103] on button "Tag confirmed-non-scan" at bounding box center [391, 108] width 97 height 28
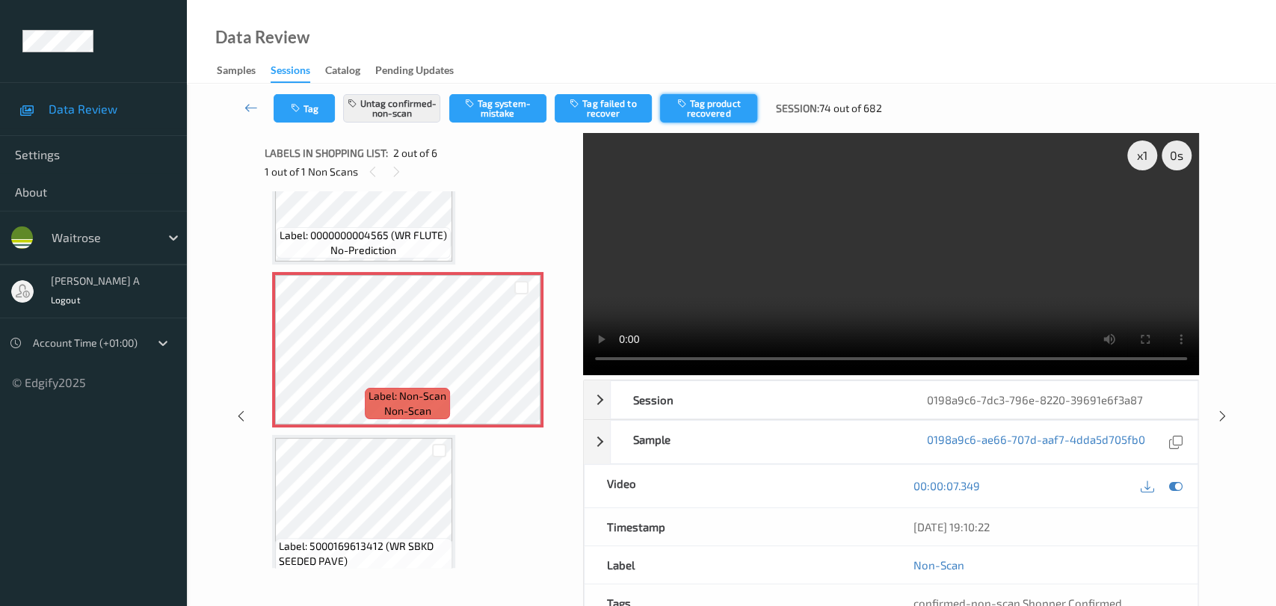
click at [712, 115] on button "Tag product recovered" at bounding box center [708, 108] width 97 height 28
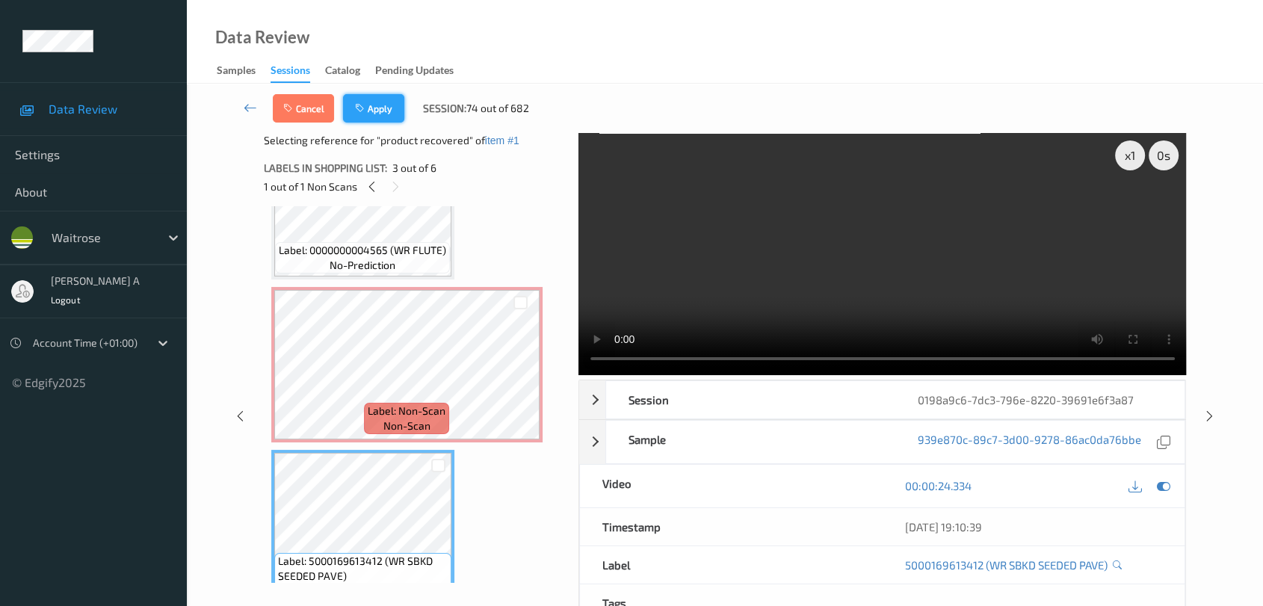
click at [377, 111] on button "Apply" at bounding box center [373, 108] width 61 height 28
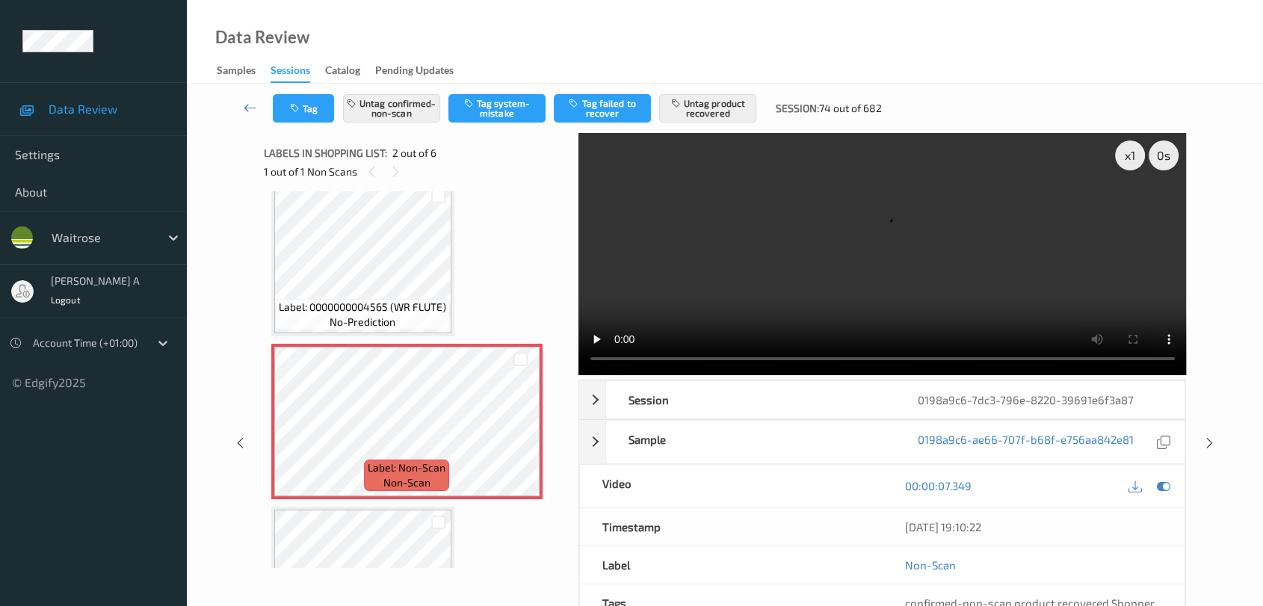
scroll to position [0, 0]
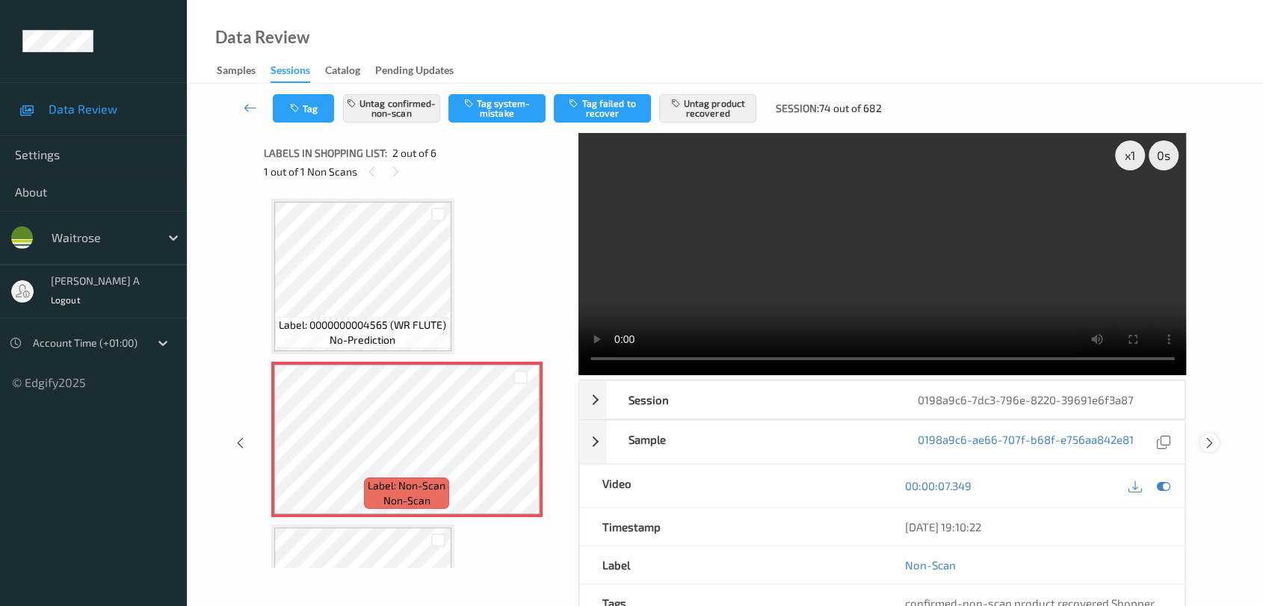
click at [819, 444] on icon at bounding box center [1210, 443] width 13 height 13
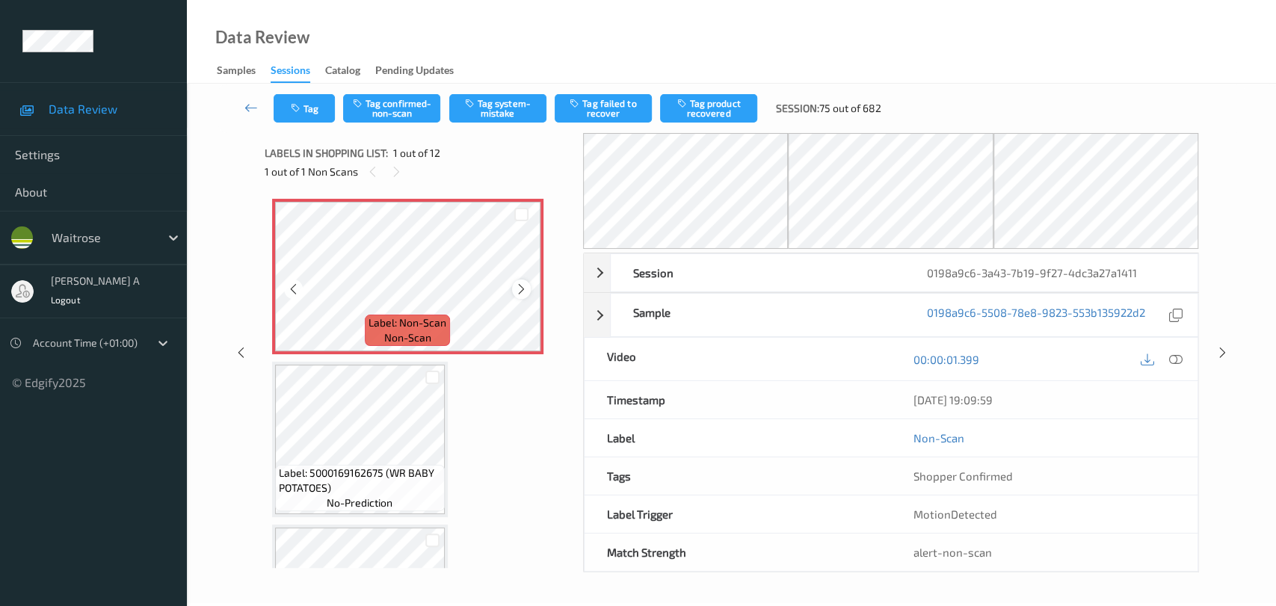
click at [520, 291] on icon at bounding box center [521, 289] width 13 height 13
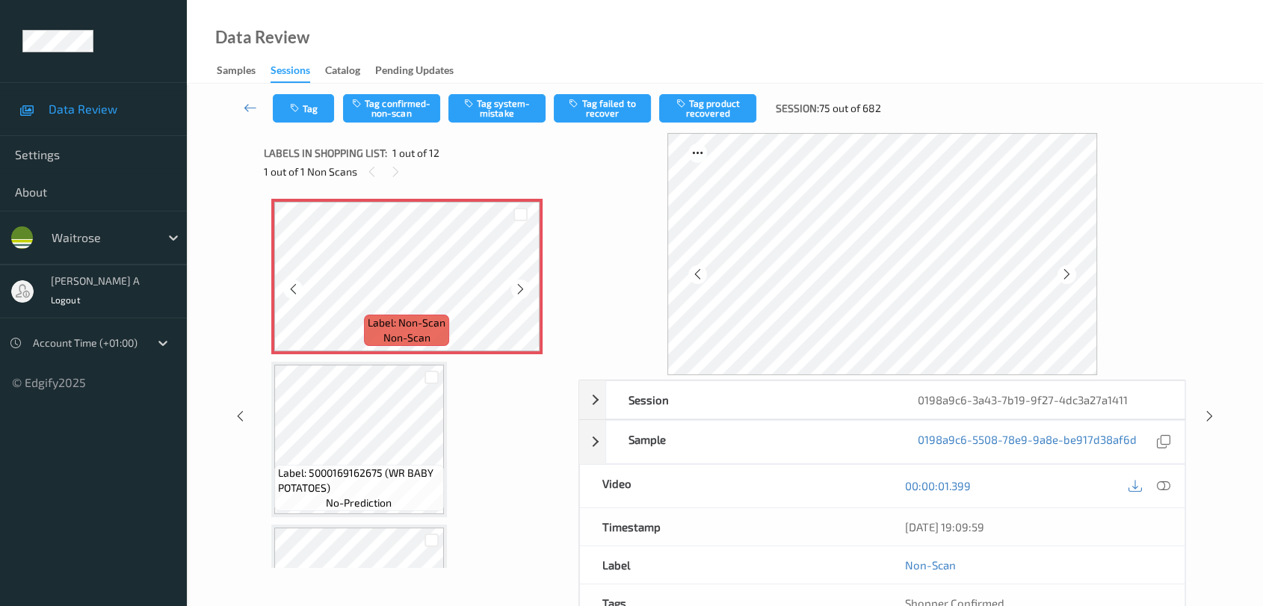
click at [520, 291] on icon at bounding box center [520, 289] width 13 height 13
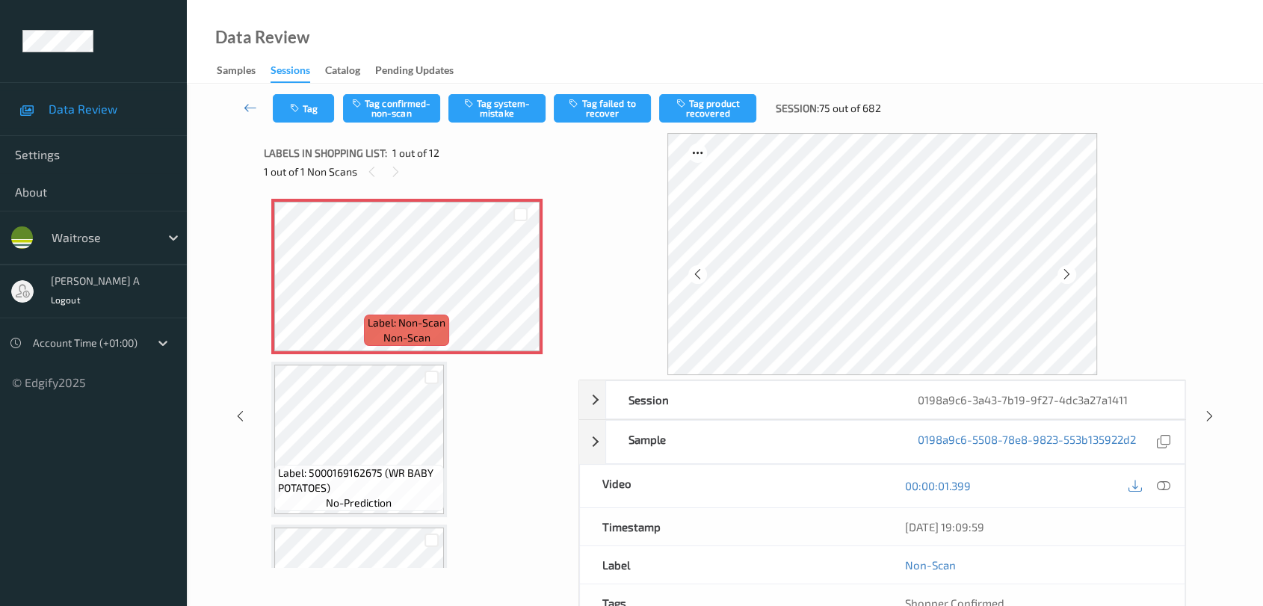
drag, startPoint x: 1166, startPoint y: 489, endPoint x: 1106, endPoint y: 464, distance: 64.7
click at [819, 489] on icon at bounding box center [1163, 485] width 13 height 13
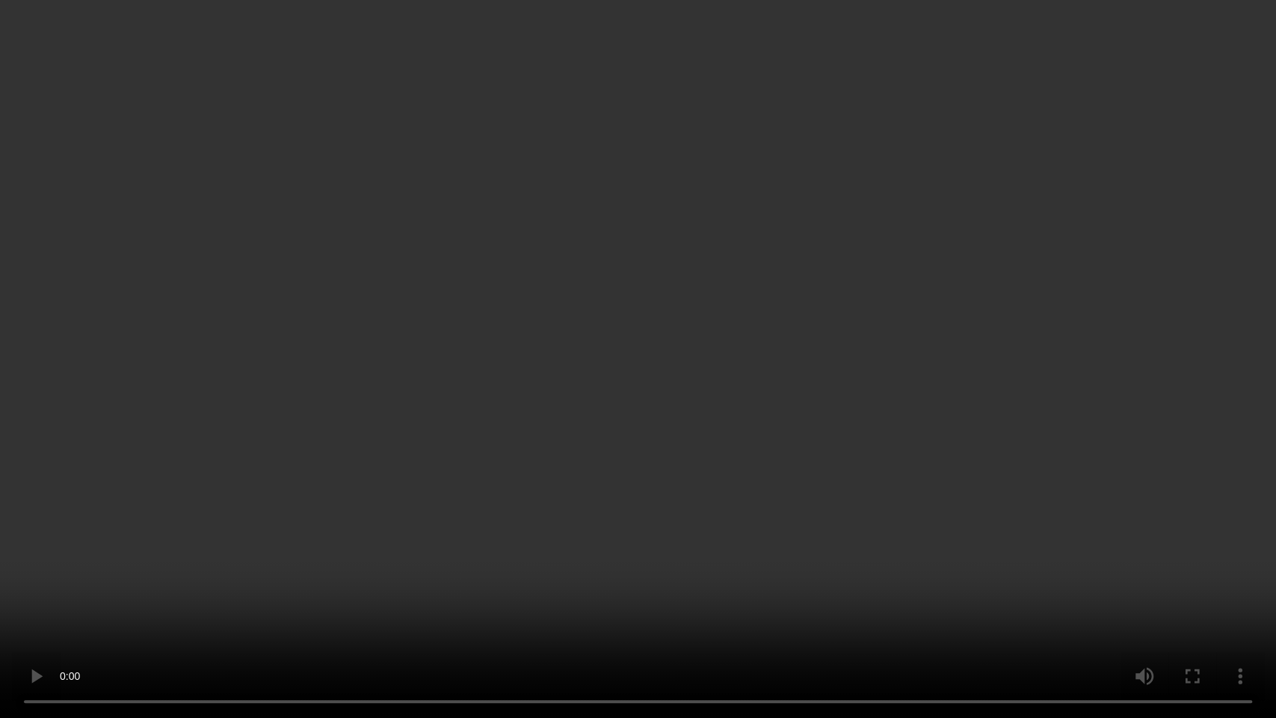
click at [742, 357] on video at bounding box center [638, 359] width 1276 height 718
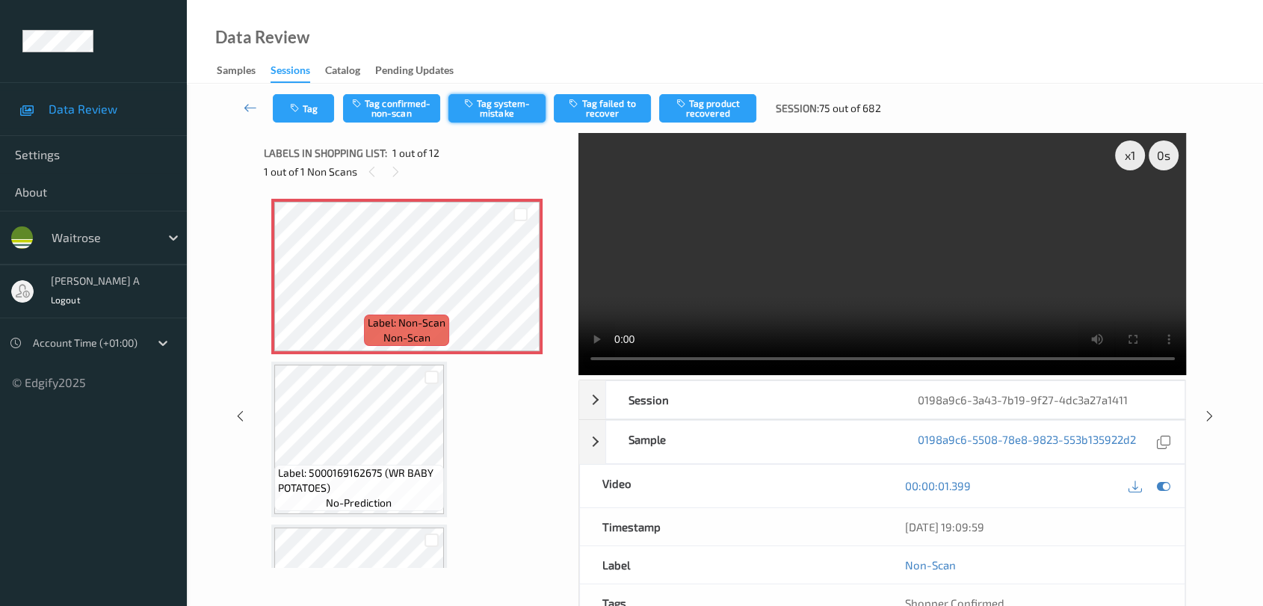
click at [489, 109] on button "Tag system-mistake" at bounding box center [497, 108] width 97 height 28
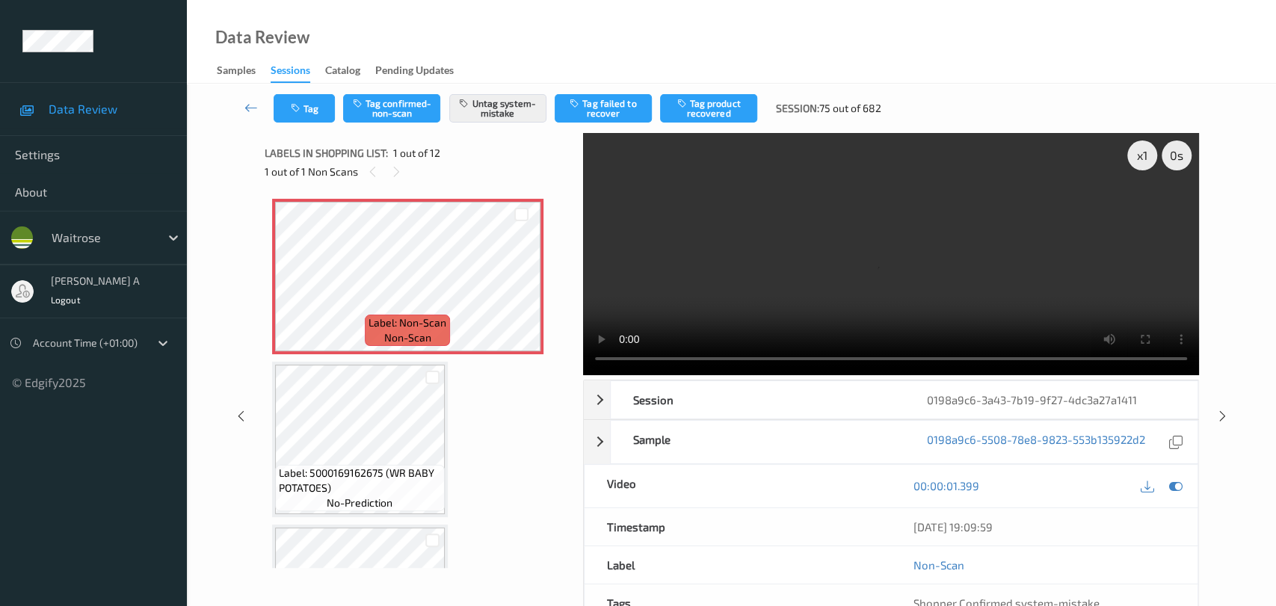
drag, startPoint x: 1222, startPoint y: 348, endPoint x: 1207, endPoint y: 326, distance: 25.9
click at [819, 410] on icon at bounding box center [1222, 416] width 13 height 13
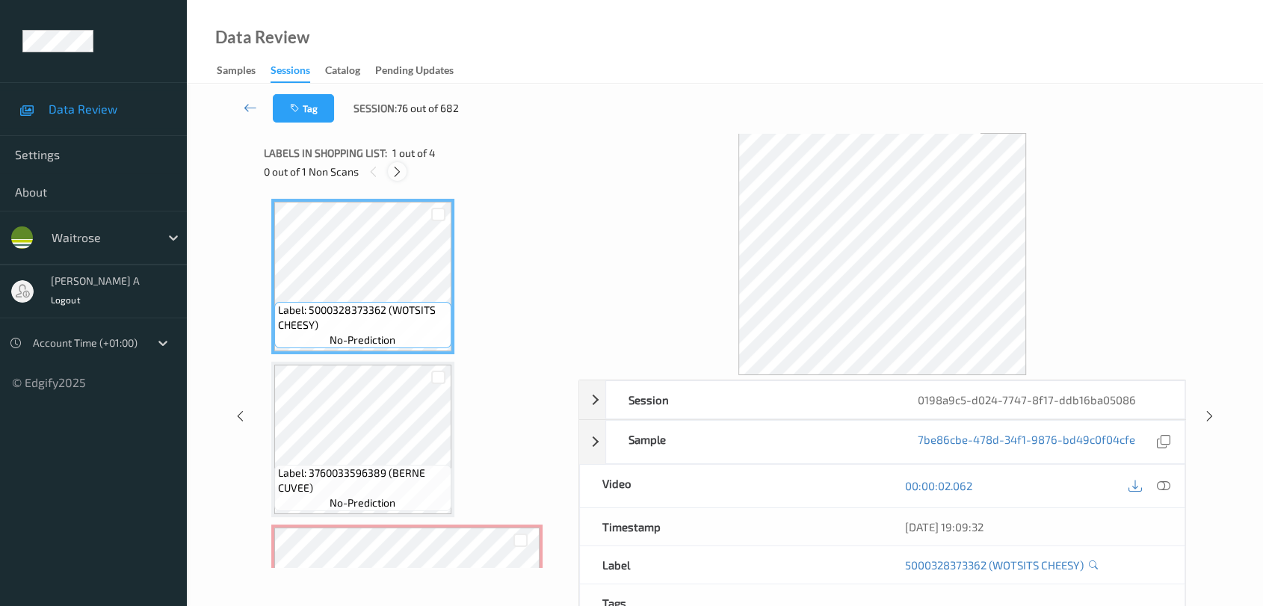
click at [398, 173] on icon at bounding box center [397, 171] width 13 height 13
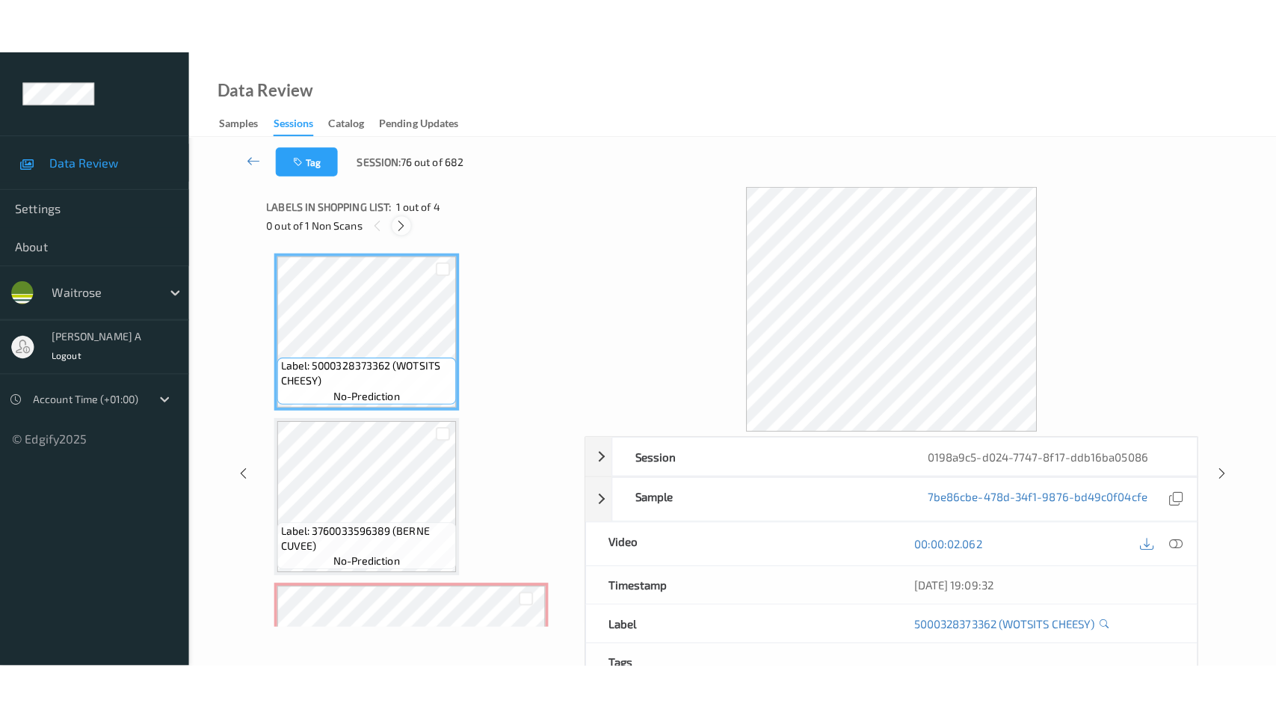
scroll to position [169, 0]
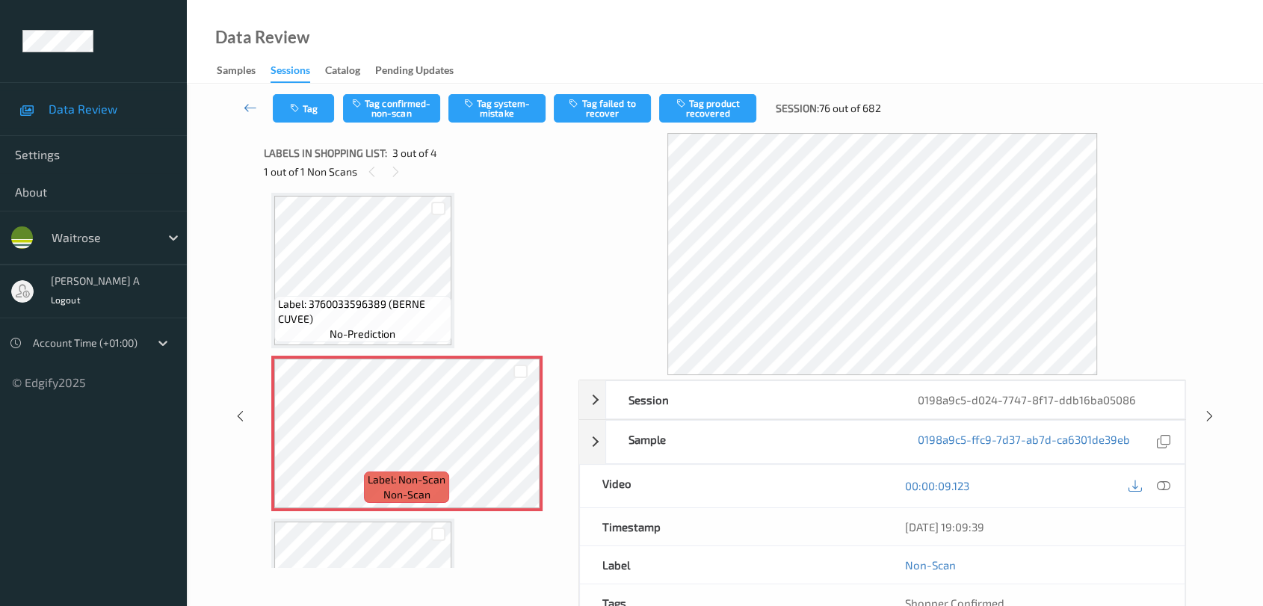
click at [819, 487] on icon at bounding box center [1163, 485] width 13 height 13
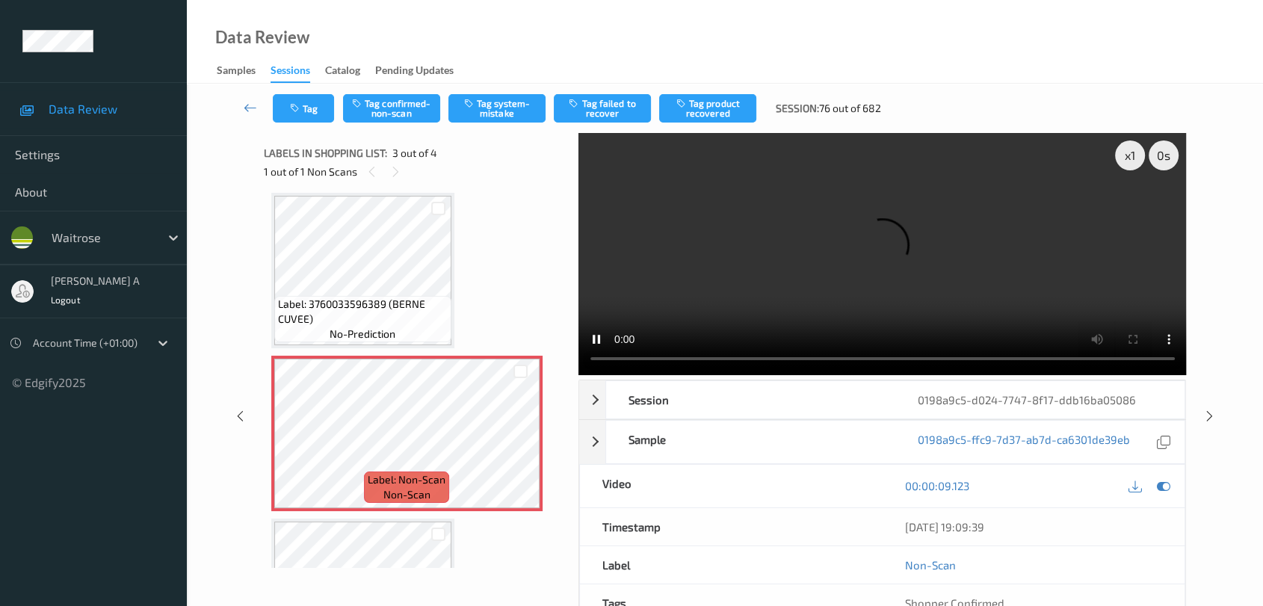
scroll to position [167, 0]
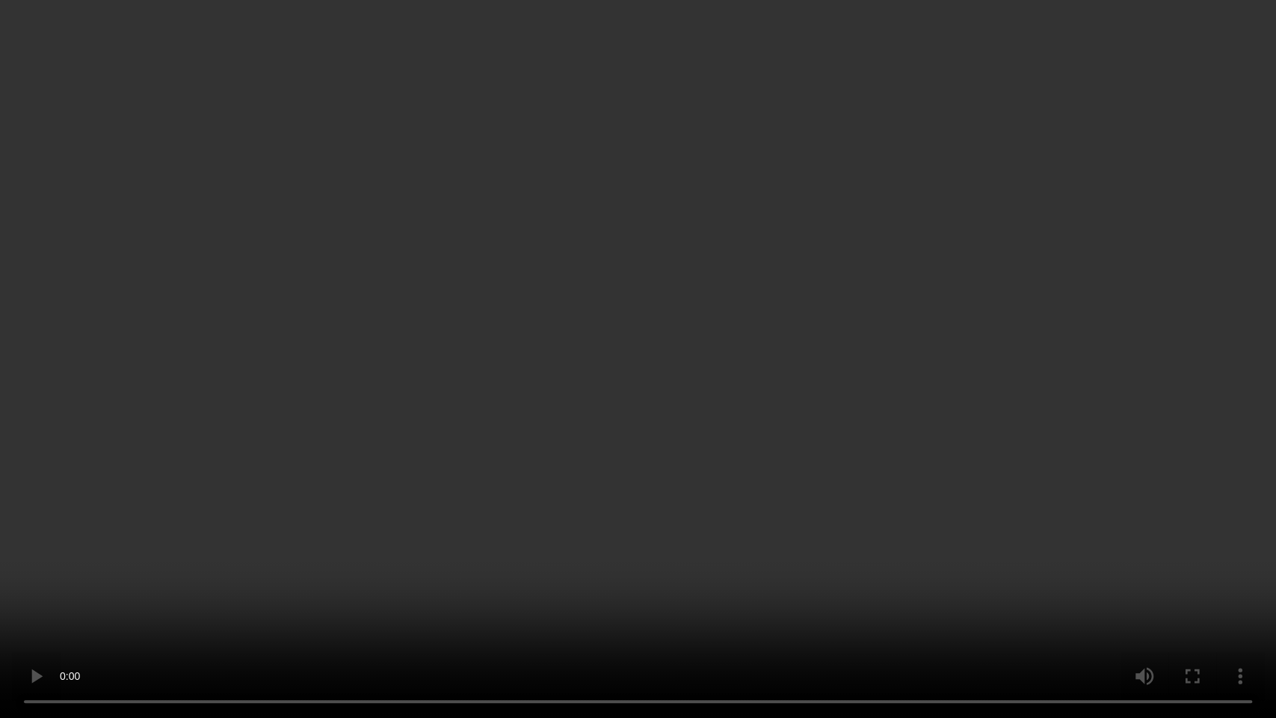
click at [680, 231] on video at bounding box center [638, 359] width 1276 height 718
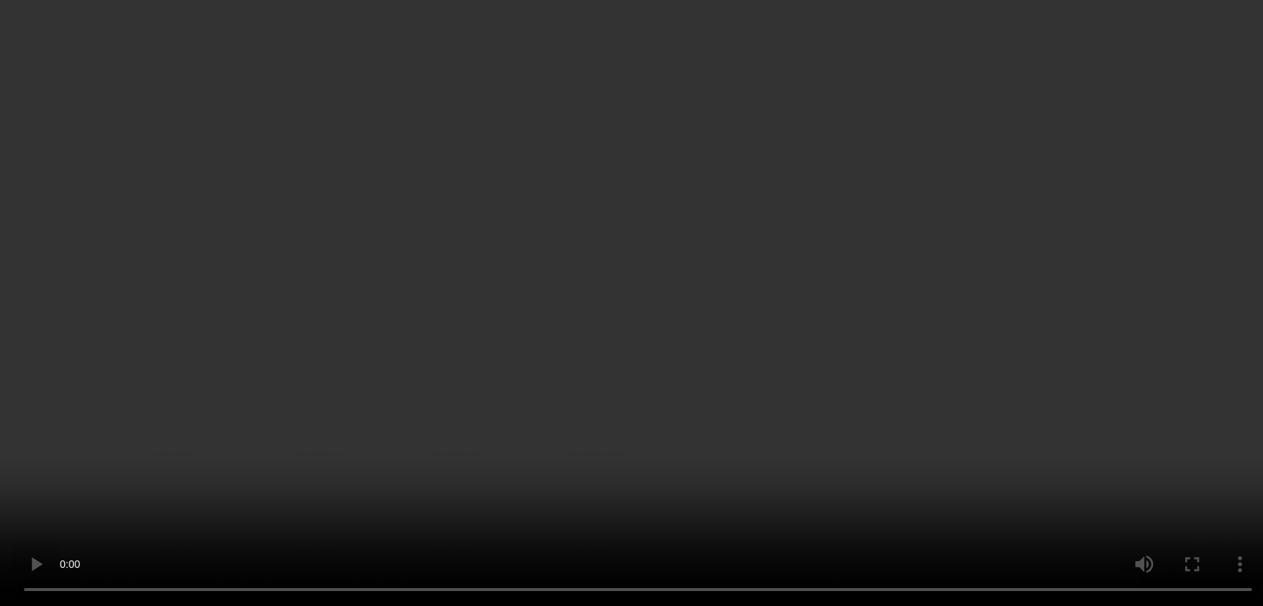
scroll to position [280, 0]
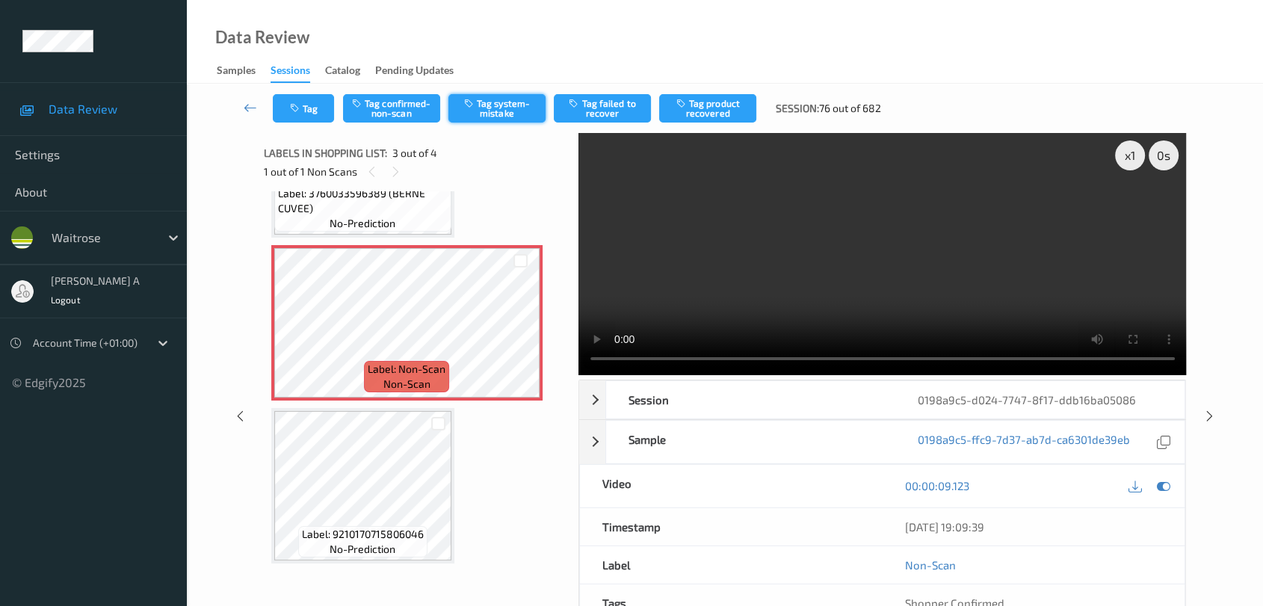
click at [520, 108] on button "Tag system-mistake" at bounding box center [497, 108] width 97 height 28
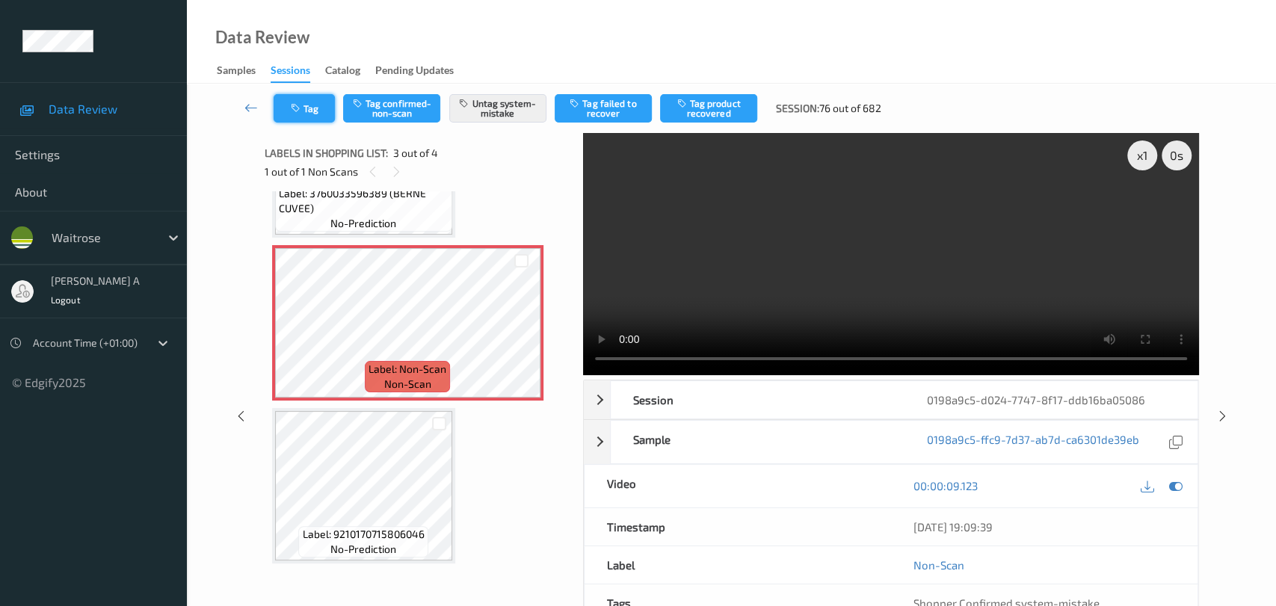
click at [305, 109] on button "Tag" at bounding box center [304, 108] width 61 height 28
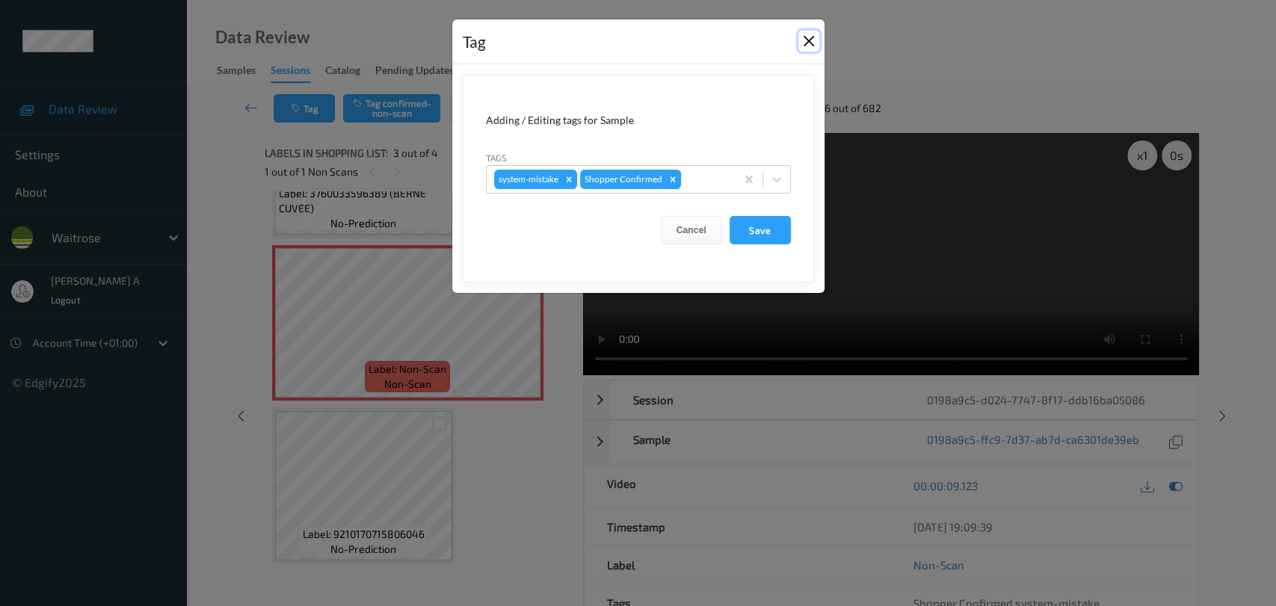
click at [813, 44] on button "Close" at bounding box center [808, 41] width 21 height 21
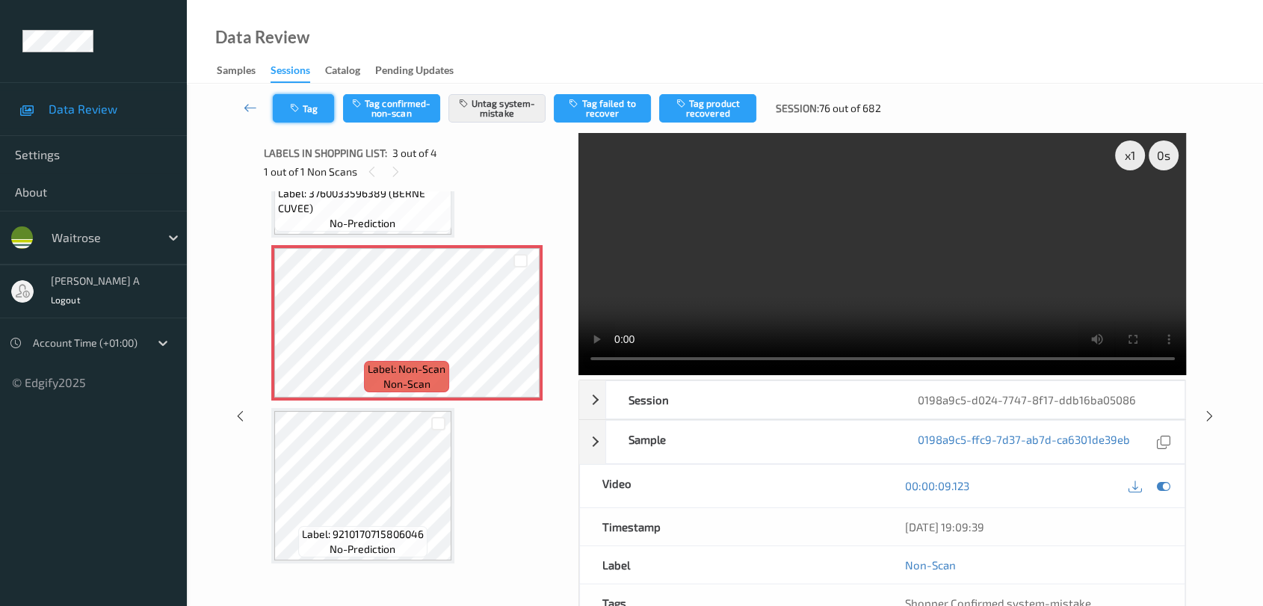
click at [320, 121] on button "Tag" at bounding box center [303, 108] width 61 height 28
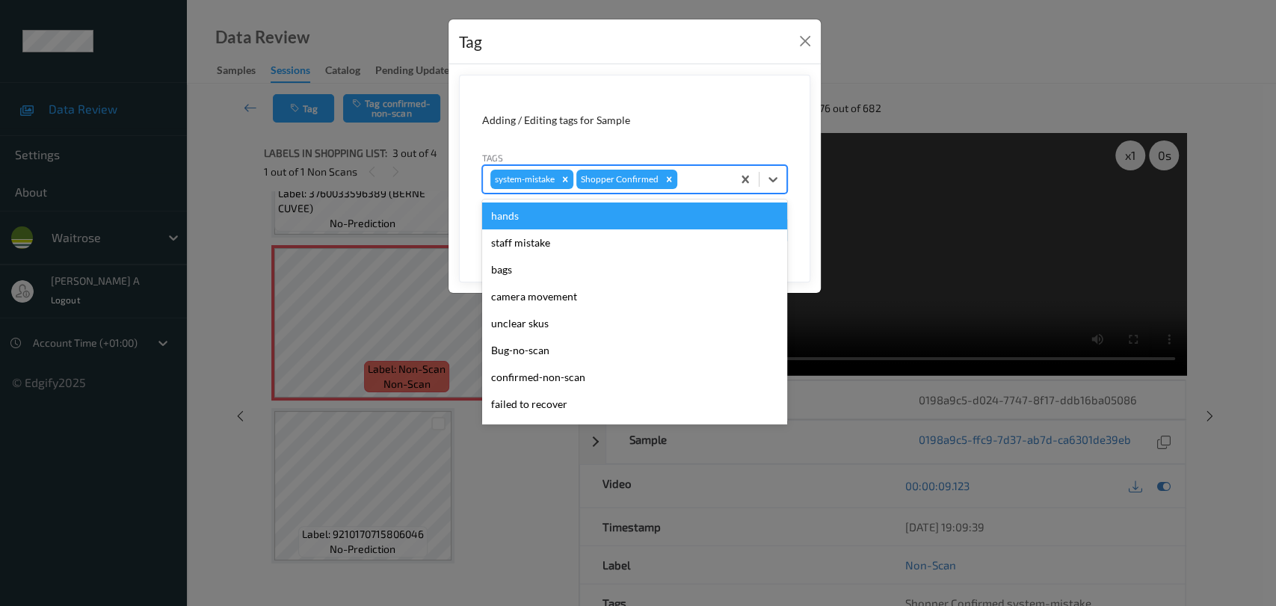
click at [699, 180] on div at bounding box center [702, 179] width 44 height 18
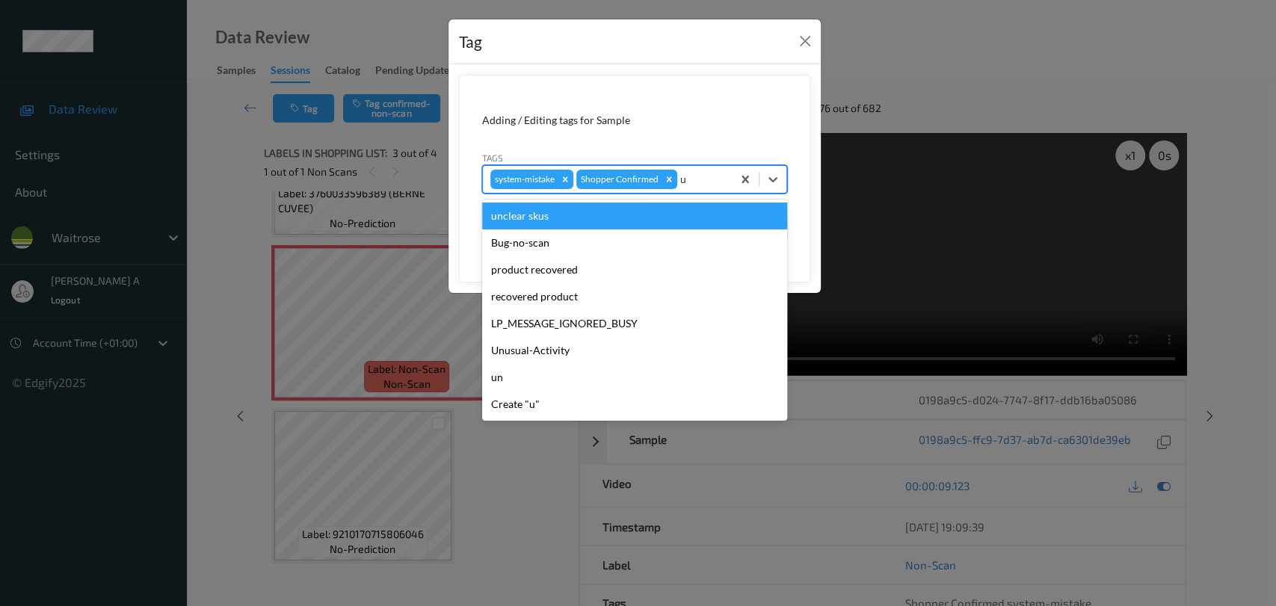
type input "un"
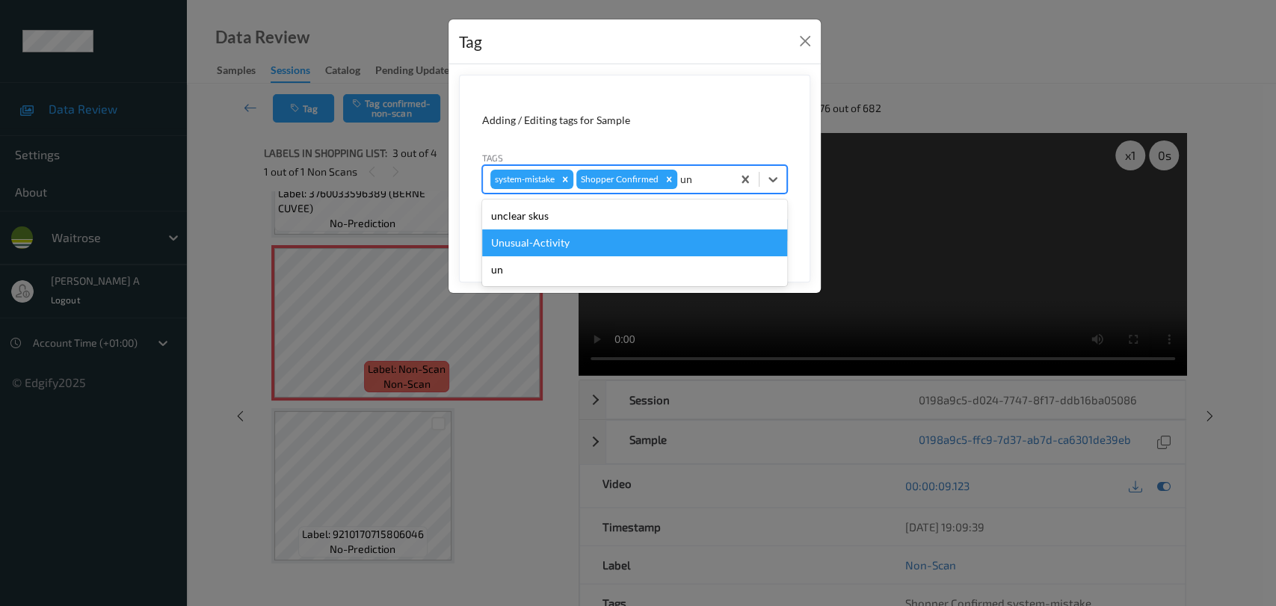
click at [573, 245] on div "Unusual-Activity" at bounding box center [634, 243] width 305 height 27
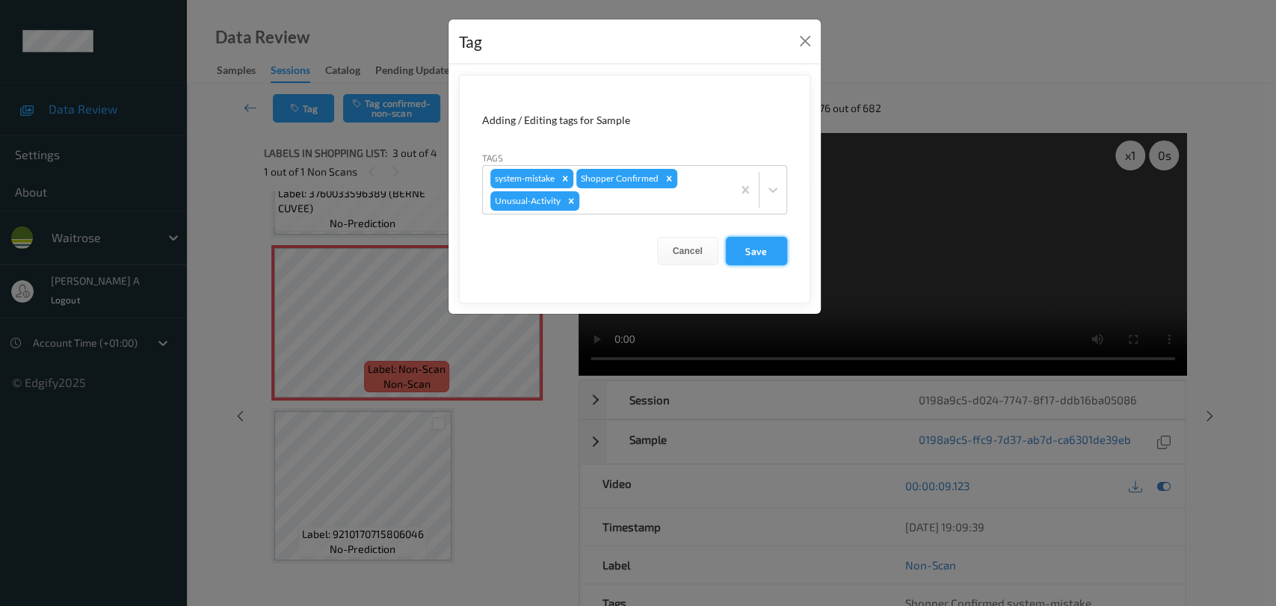
click at [766, 247] on button "Save" at bounding box center [756, 251] width 61 height 28
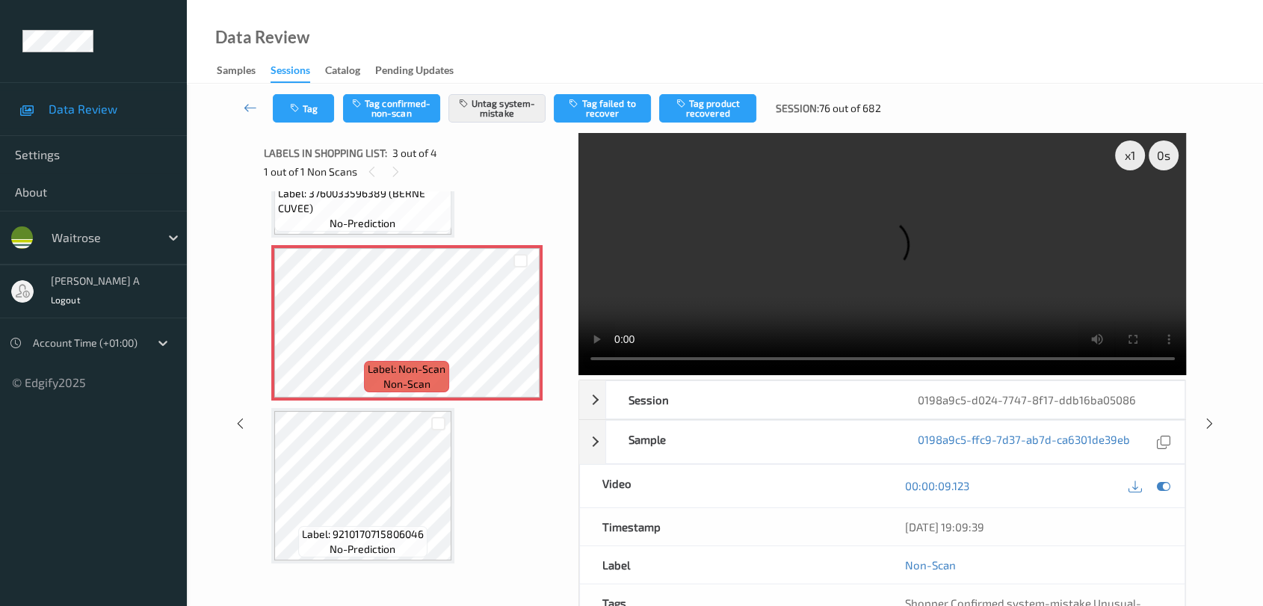
drag, startPoint x: 1210, startPoint y: 355, endPoint x: 1189, endPoint y: 325, distance: 36.9
click at [819, 417] on icon at bounding box center [1210, 423] width 13 height 13
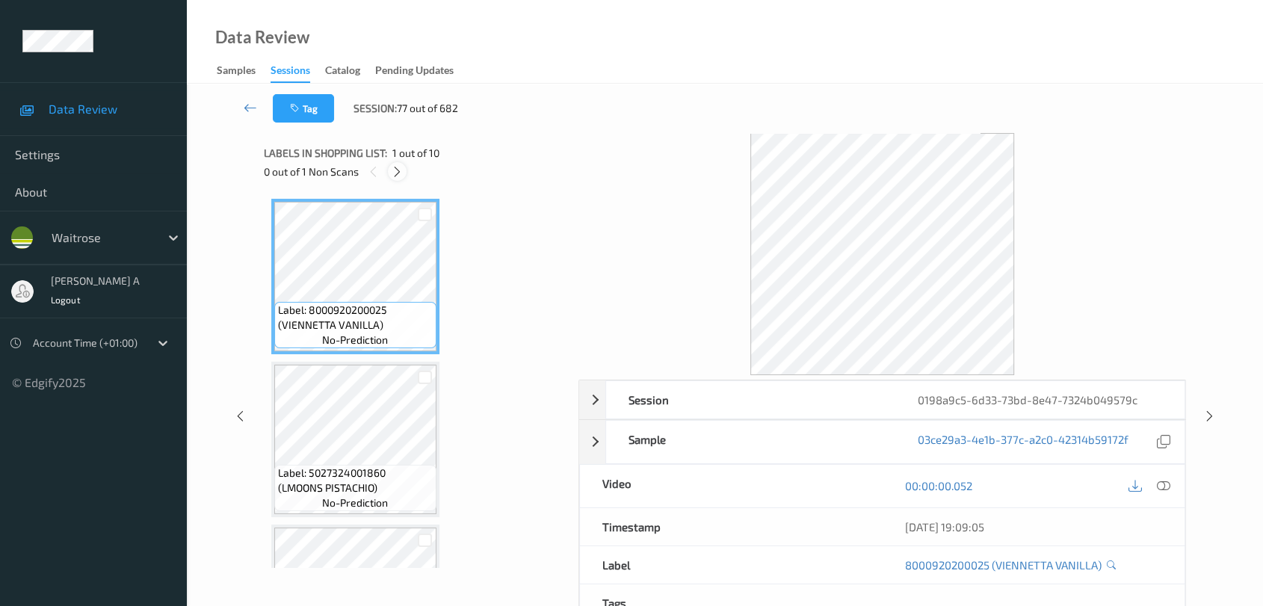
click at [398, 170] on icon at bounding box center [397, 171] width 13 height 13
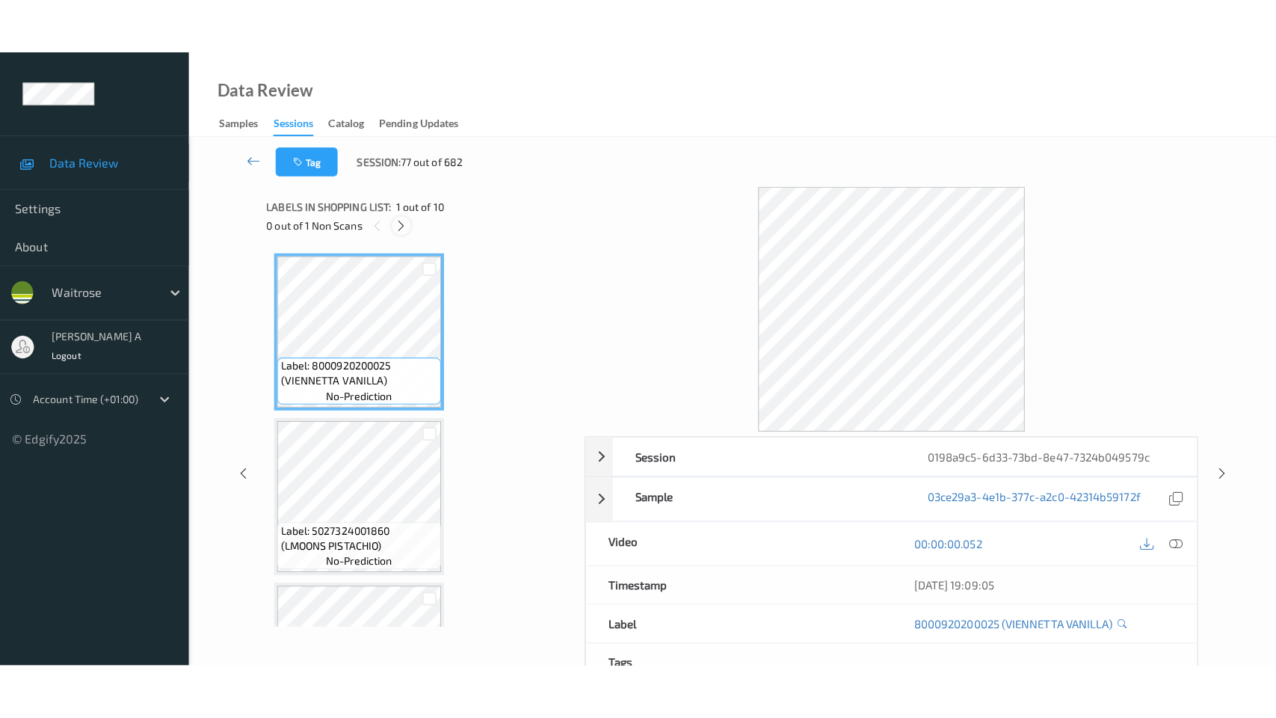
scroll to position [1254, 0]
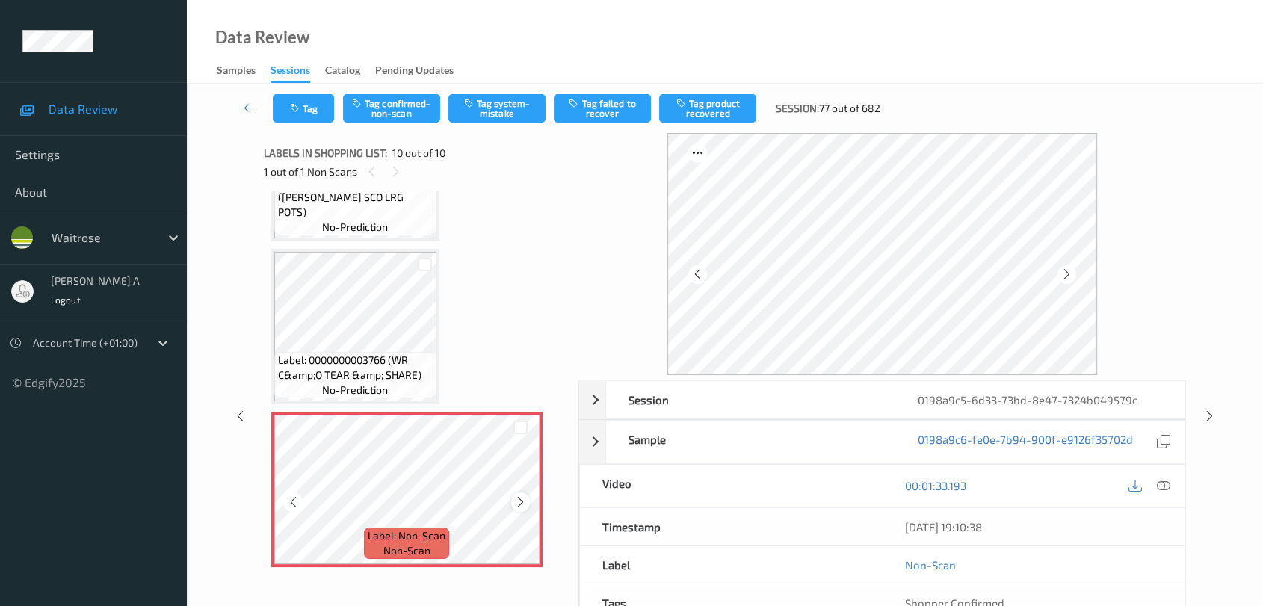
click at [520, 500] on icon at bounding box center [520, 502] width 13 height 13
drag, startPoint x: 520, startPoint y: 499, endPoint x: 644, endPoint y: 463, distance: 128.7
click at [520, 499] on icon at bounding box center [520, 502] width 13 height 13
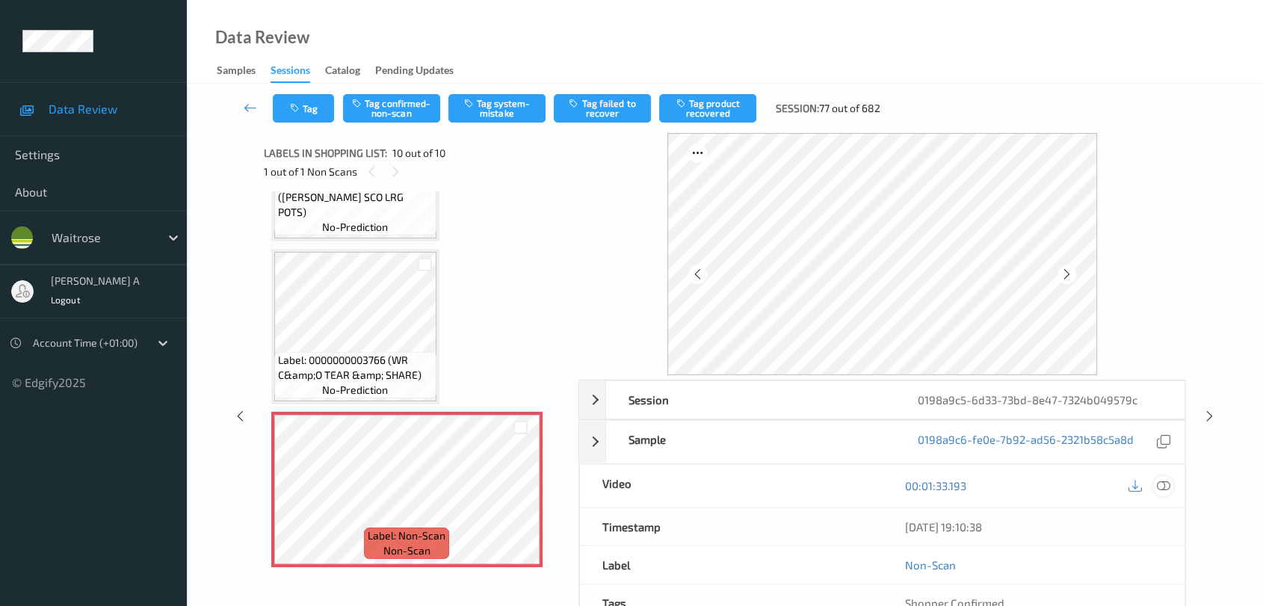
click at [819, 487] on icon at bounding box center [1163, 485] width 13 height 13
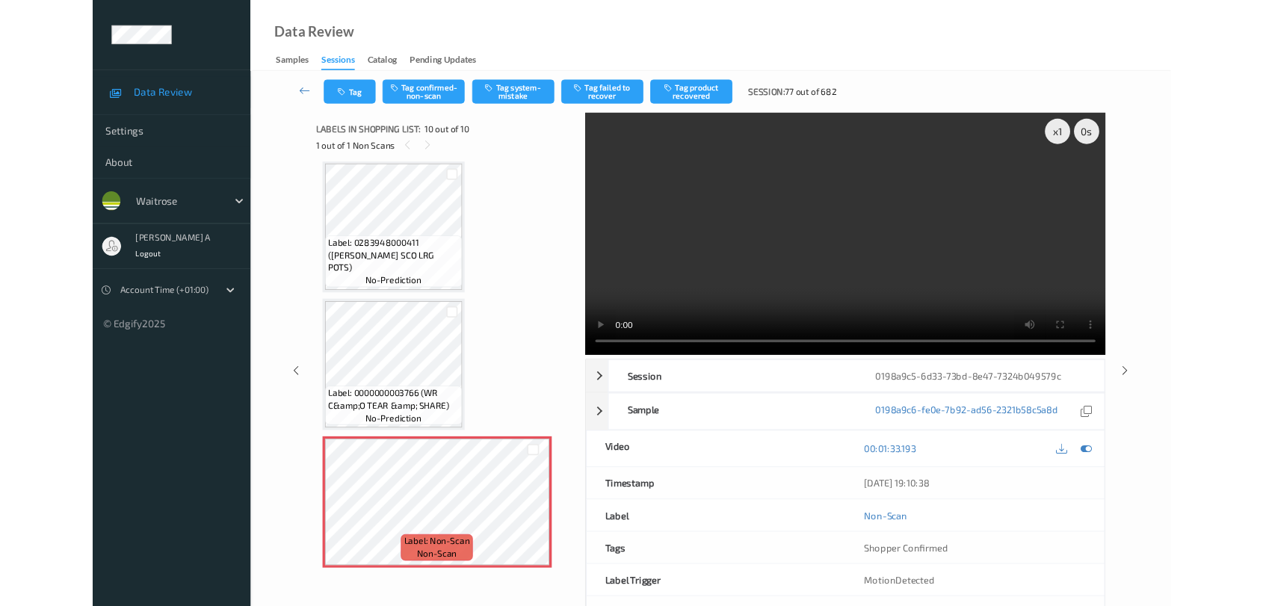
scroll to position [1142, 0]
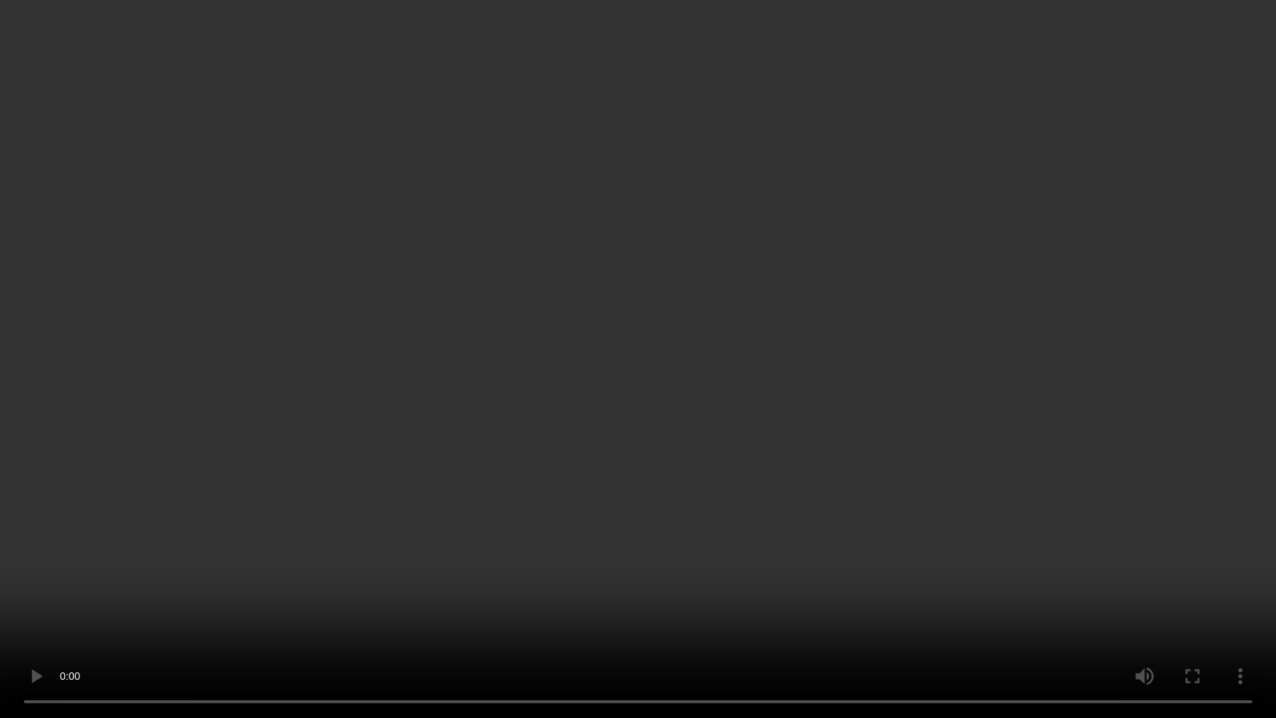
click at [637, 401] on video at bounding box center [638, 359] width 1276 height 718
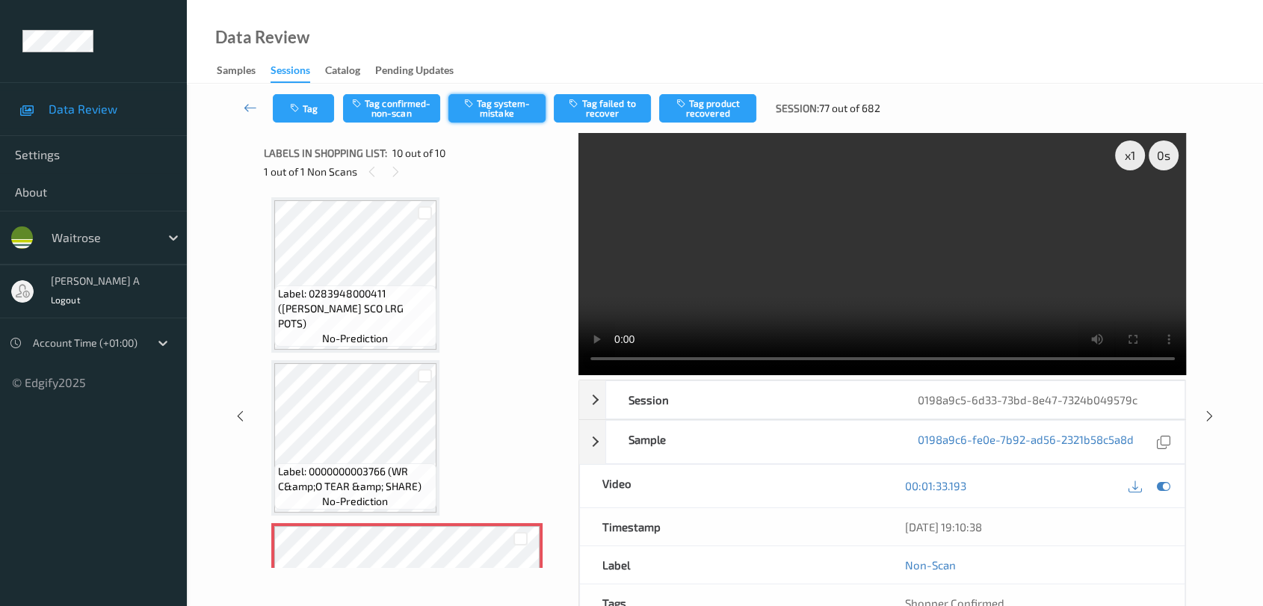
click at [510, 111] on button "Tag system-mistake" at bounding box center [497, 108] width 97 height 28
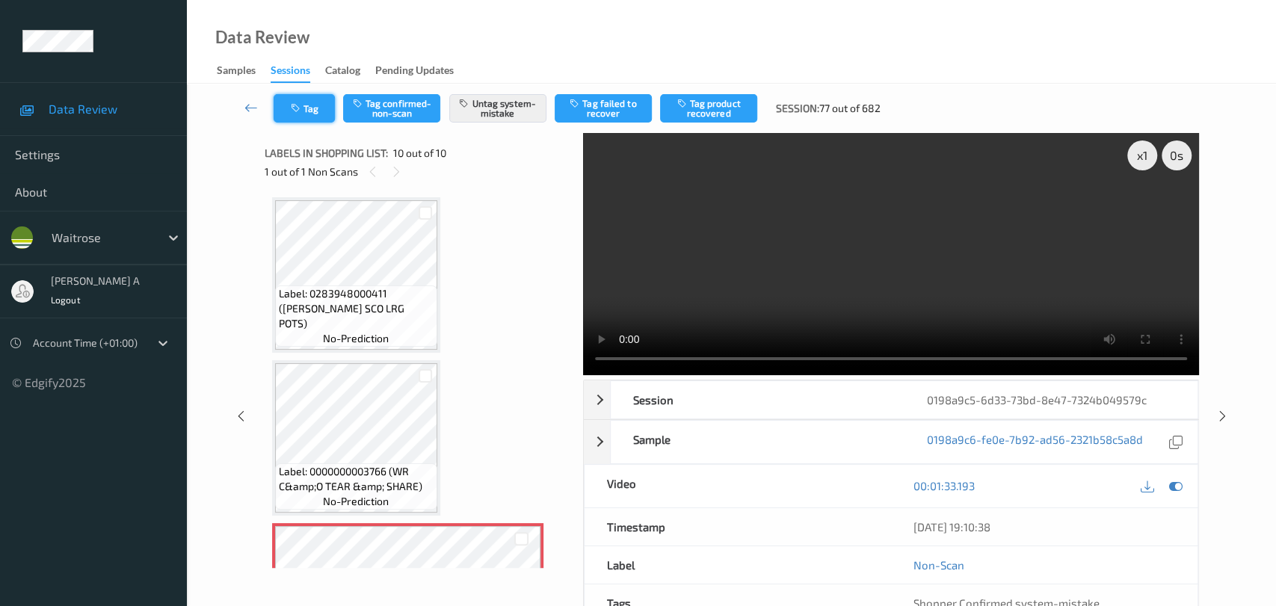
click at [303, 111] on icon "button" at bounding box center [297, 108] width 13 height 10
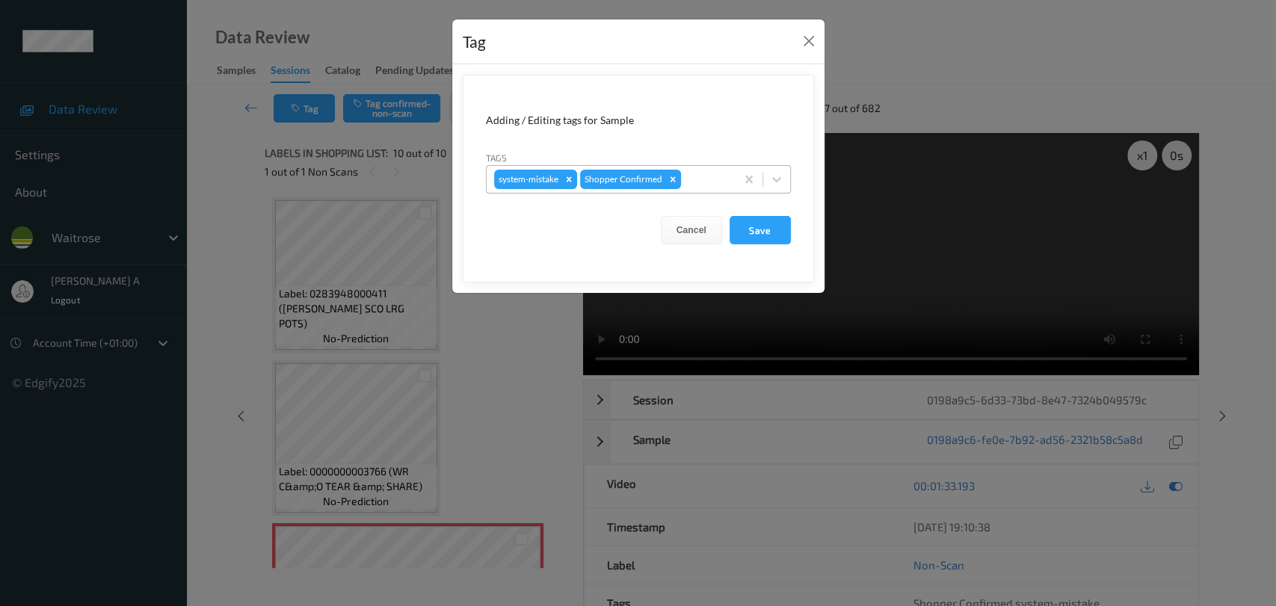
click at [702, 184] on div at bounding box center [706, 179] width 44 height 18
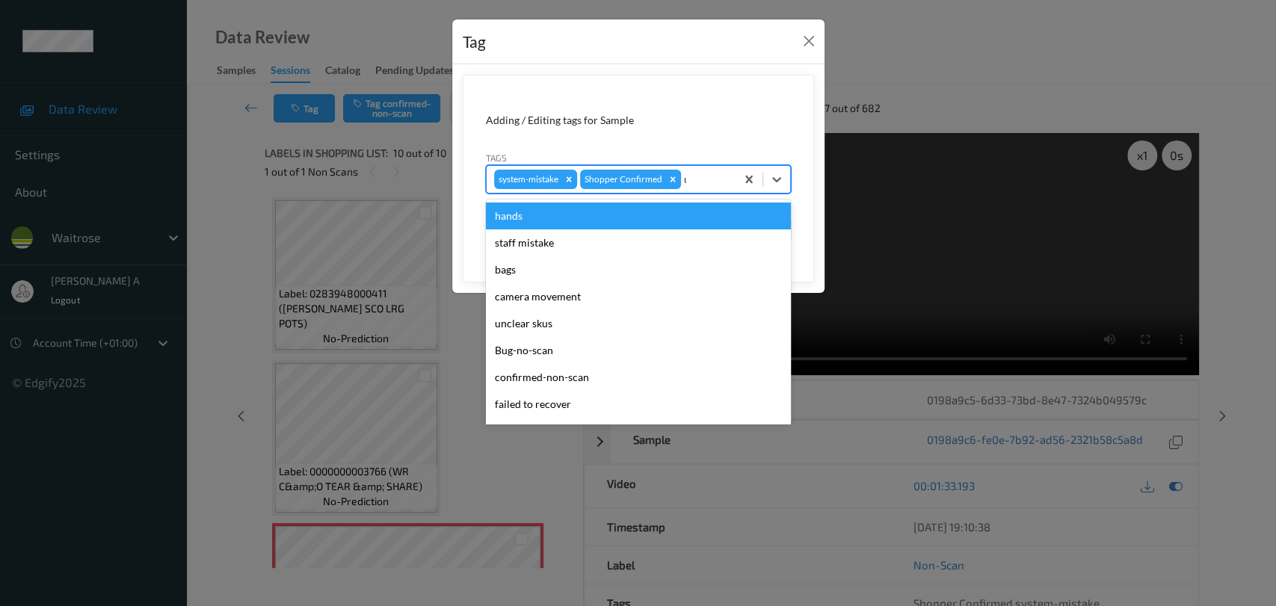
type input "un"
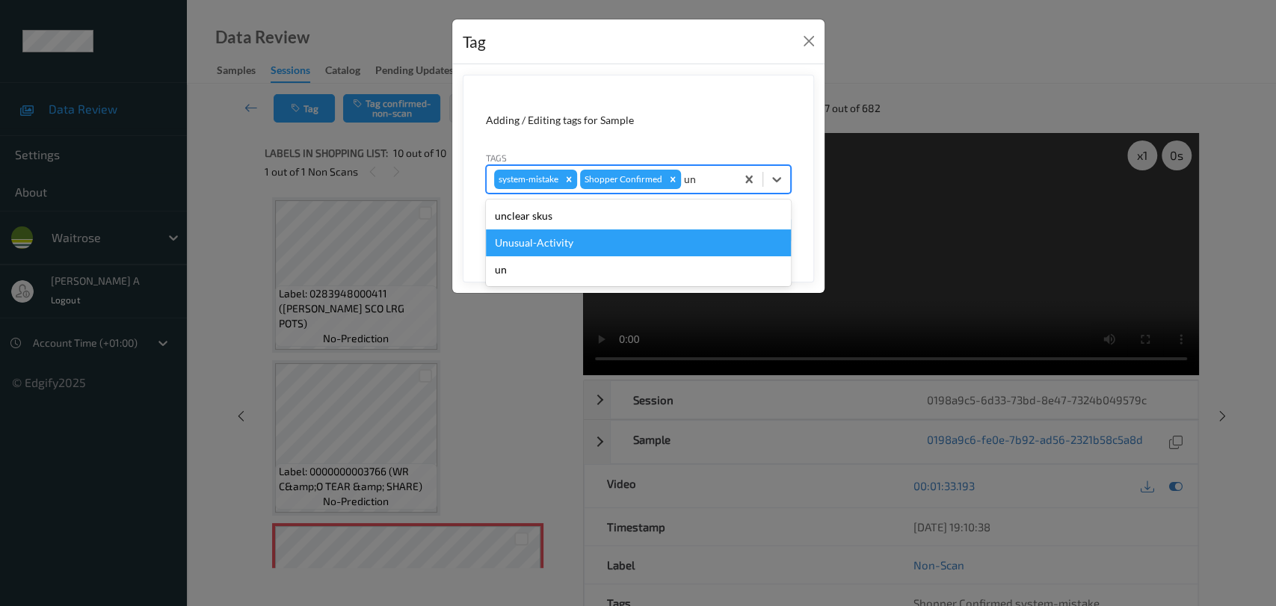
click at [579, 247] on div "Unusual-Activity" at bounding box center [638, 243] width 305 height 27
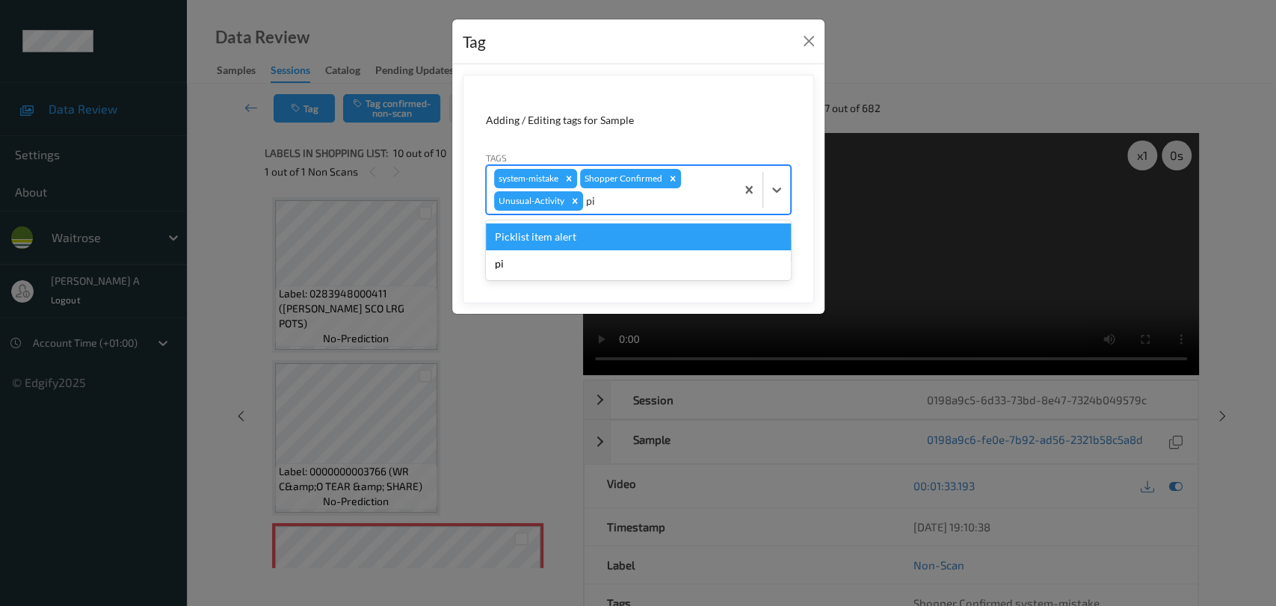
type input "pic"
click at [584, 244] on div "Picklist item alert" at bounding box center [638, 237] width 305 height 27
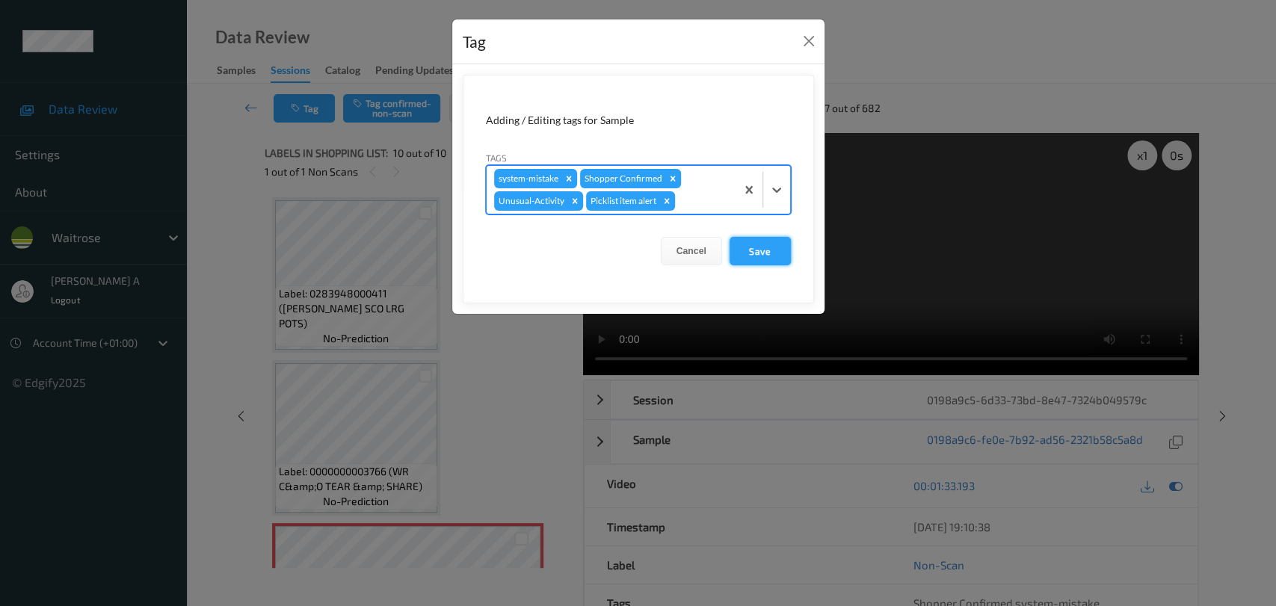
click at [771, 259] on button "Save" at bounding box center [760, 251] width 61 height 28
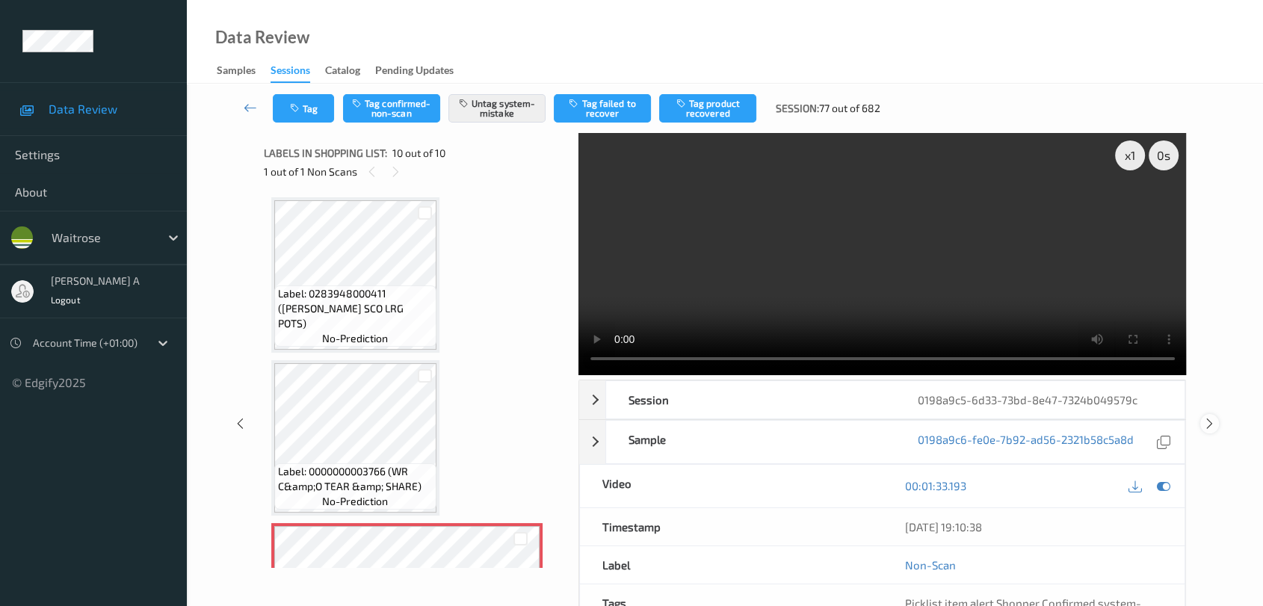
click at [819, 426] on icon at bounding box center [1210, 423] width 13 height 13
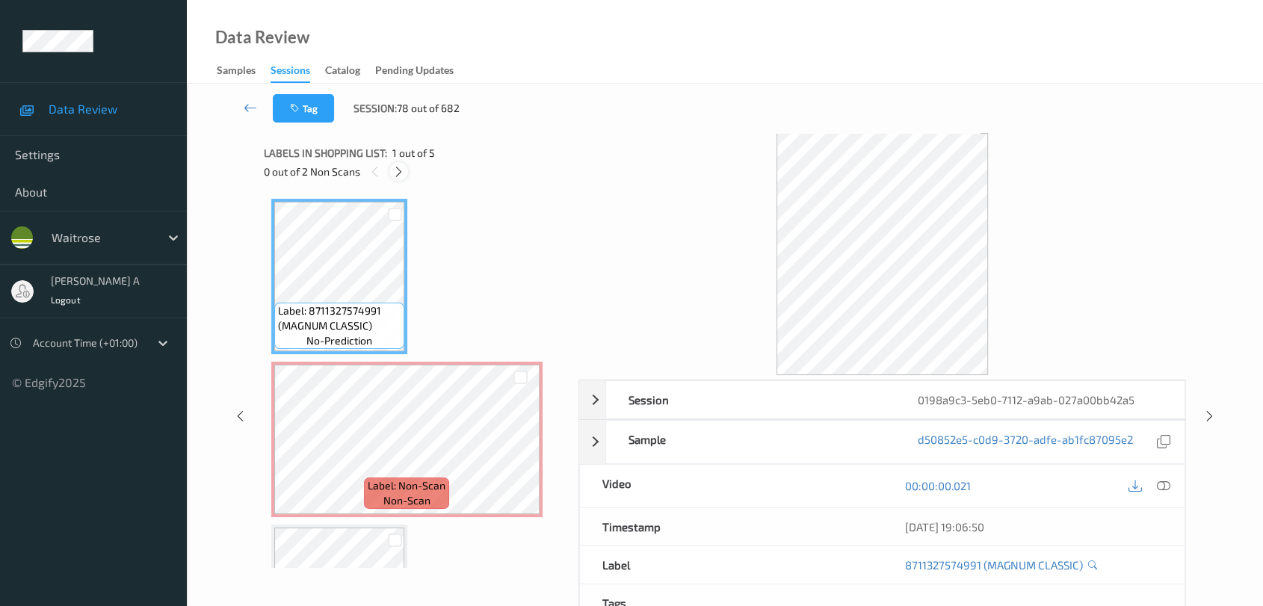
click at [395, 171] on icon at bounding box center [398, 171] width 13 height 13
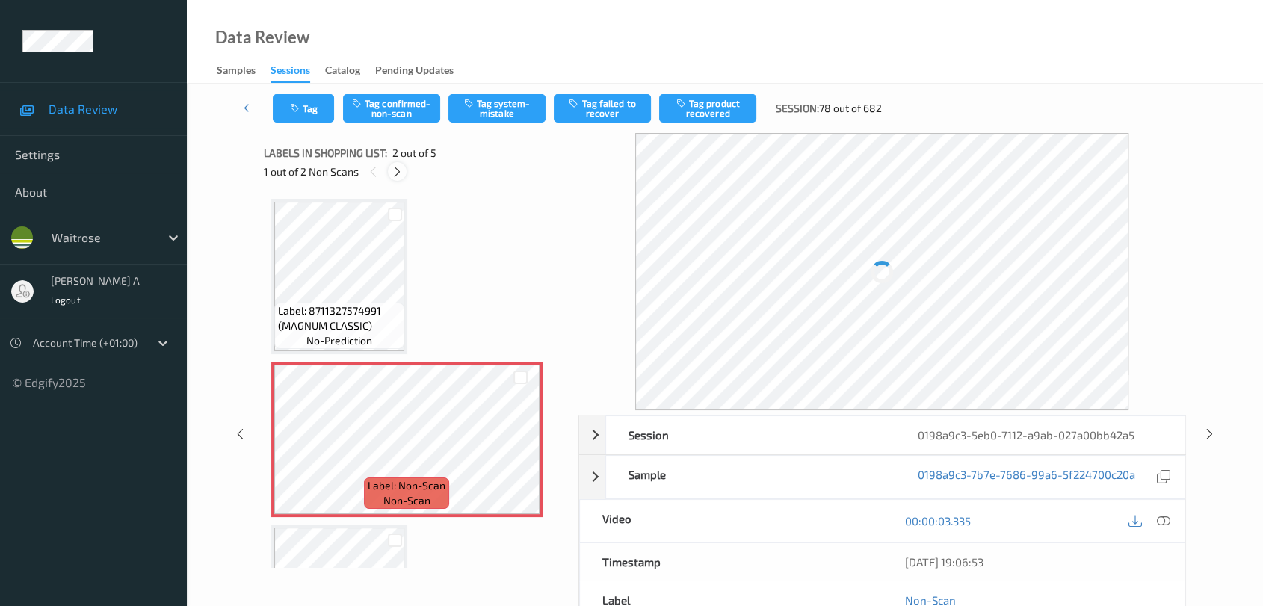
scroll to position [7, 0]
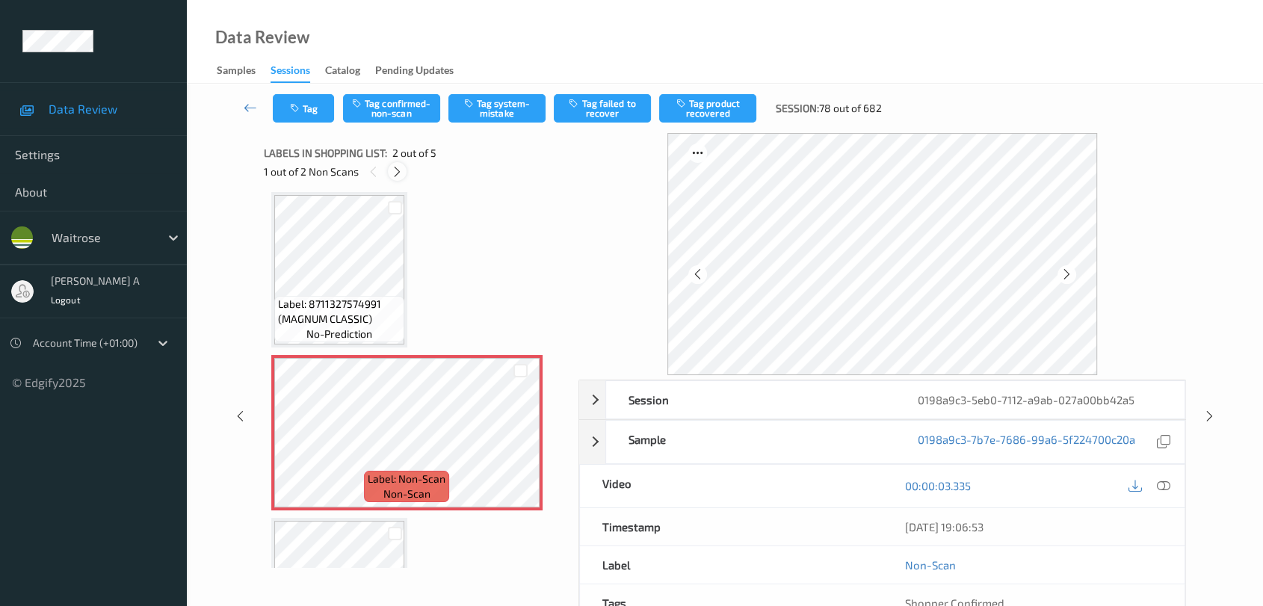
click at [395, 171] on icon at bounding box center [397, 171] width 13 height 13
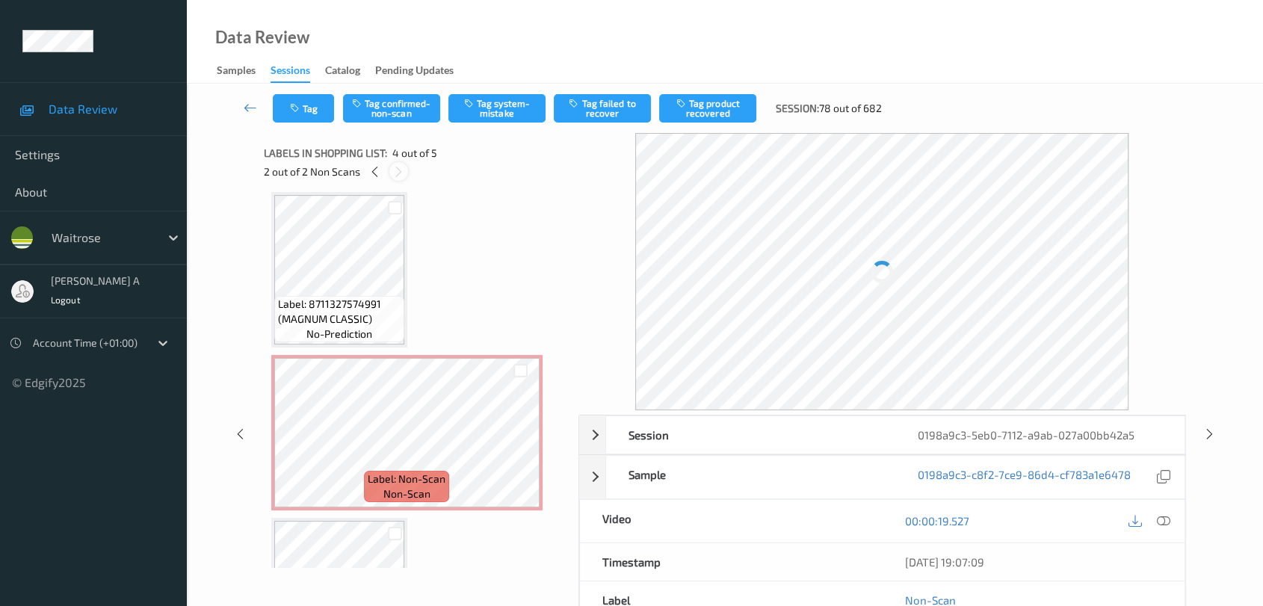
scroll to position [332, 0]
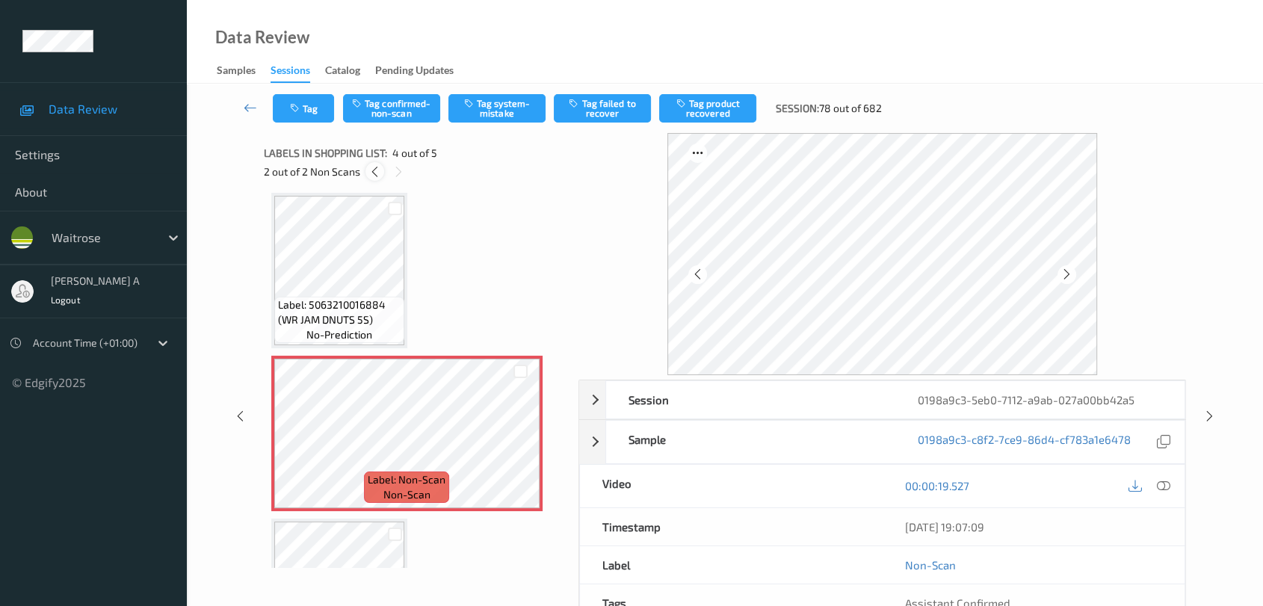
click at [375, 178] on div at bounding box center [375, 171] width 19 height 19
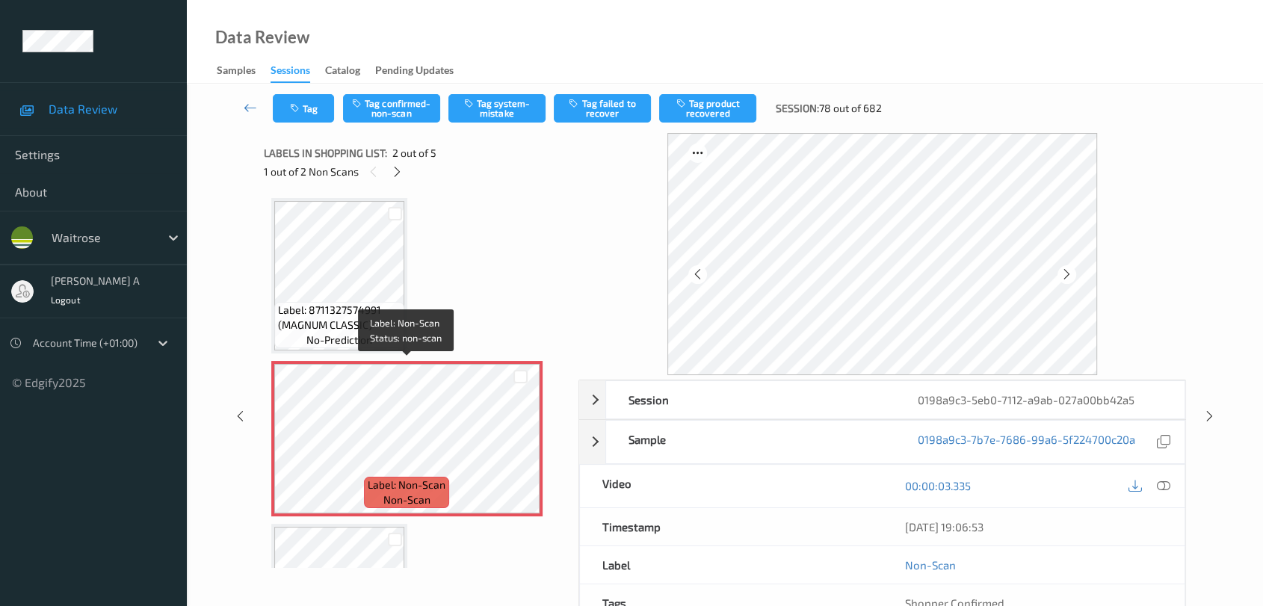
scroll to position [0, 0]
click at [819, 487] on icon at bounding box center [1163, 485] width 13 height 13
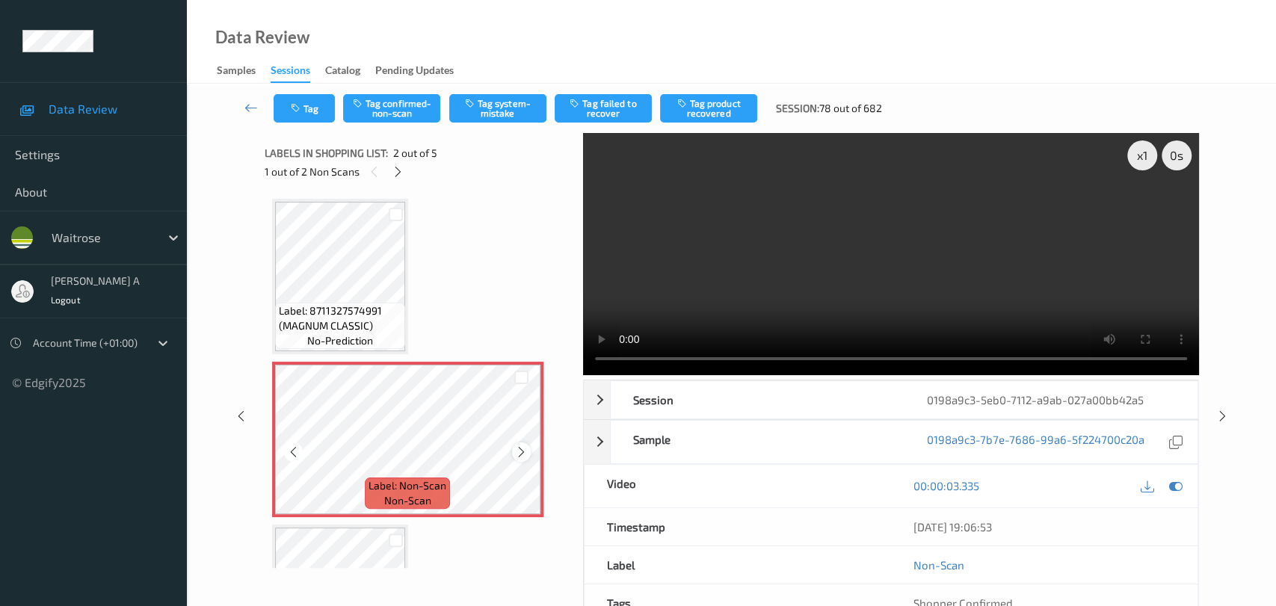
click at [526, 447] on icon at bounding box center [521, 452] width 13 height 13
click at [520, 452] on icon at bounding box center [521, 452] width 13 height 13
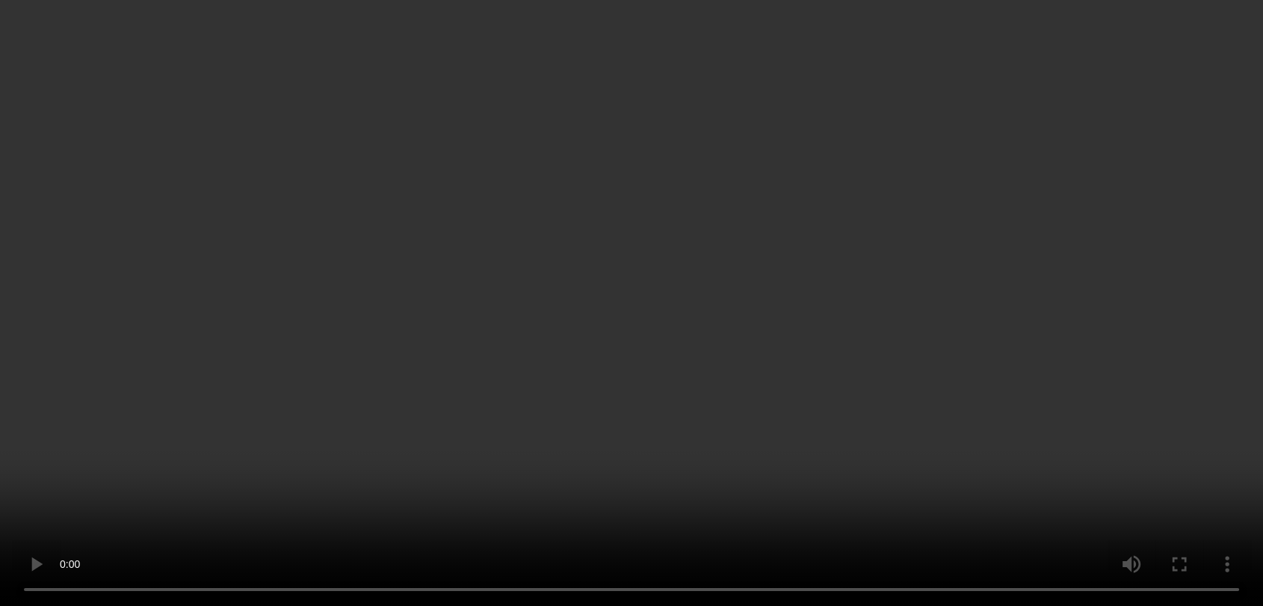
scroll to position [443, 0]
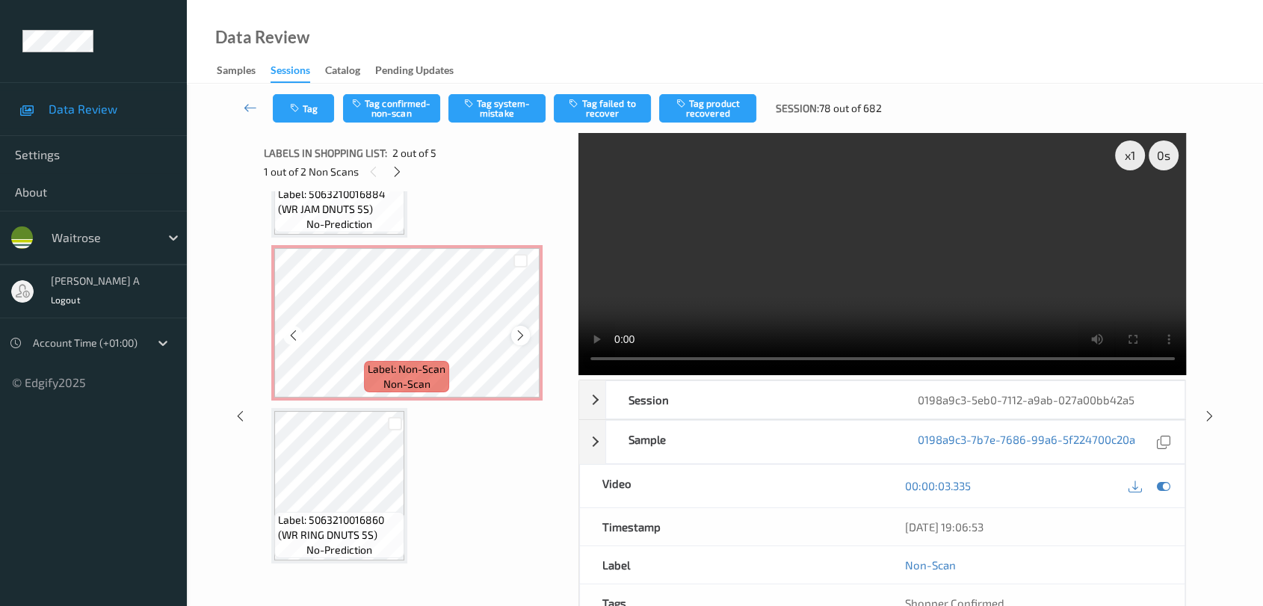
click at [522, 331] on icon at bounding box center [520, 335] width 13 height 13
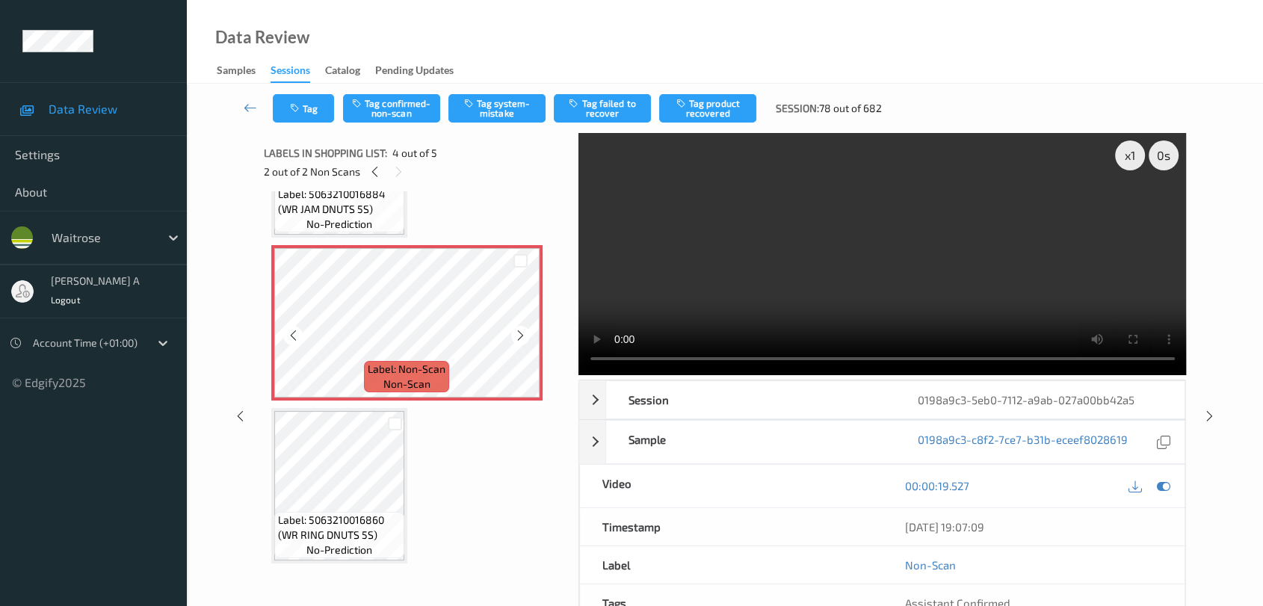
click at [522, 331] on icon at bounding box center [520, 335] width 13 height 13
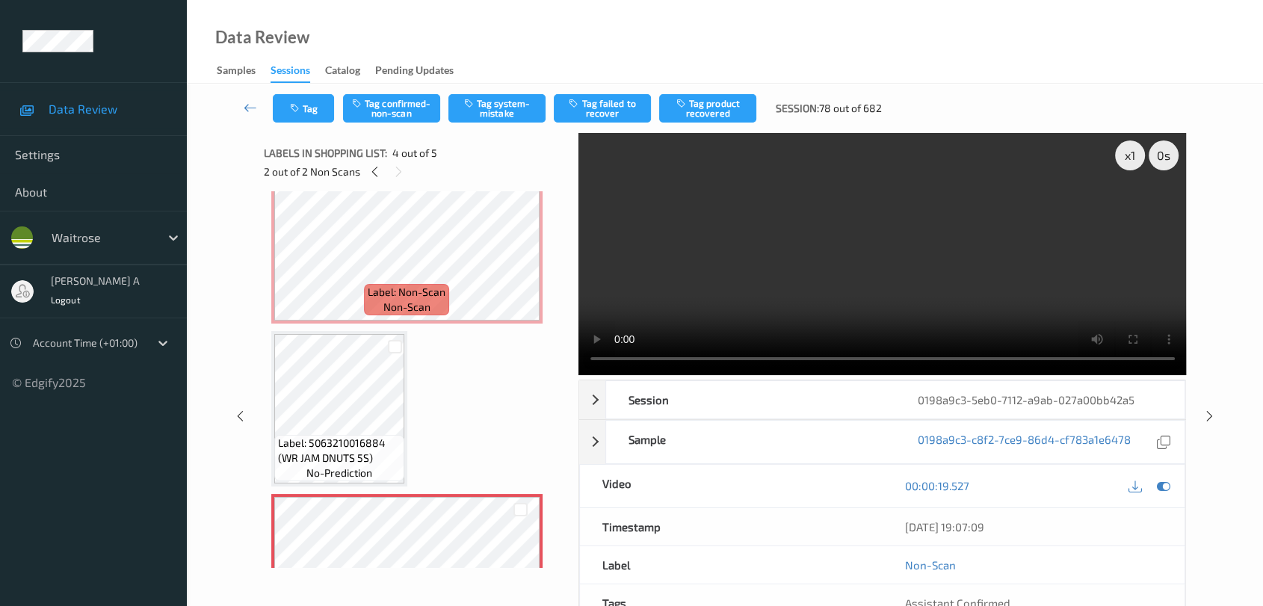
scroll to position [193, 0]
click at [520, 259] on icon at bounding box center [520, 259] width 13 height 13
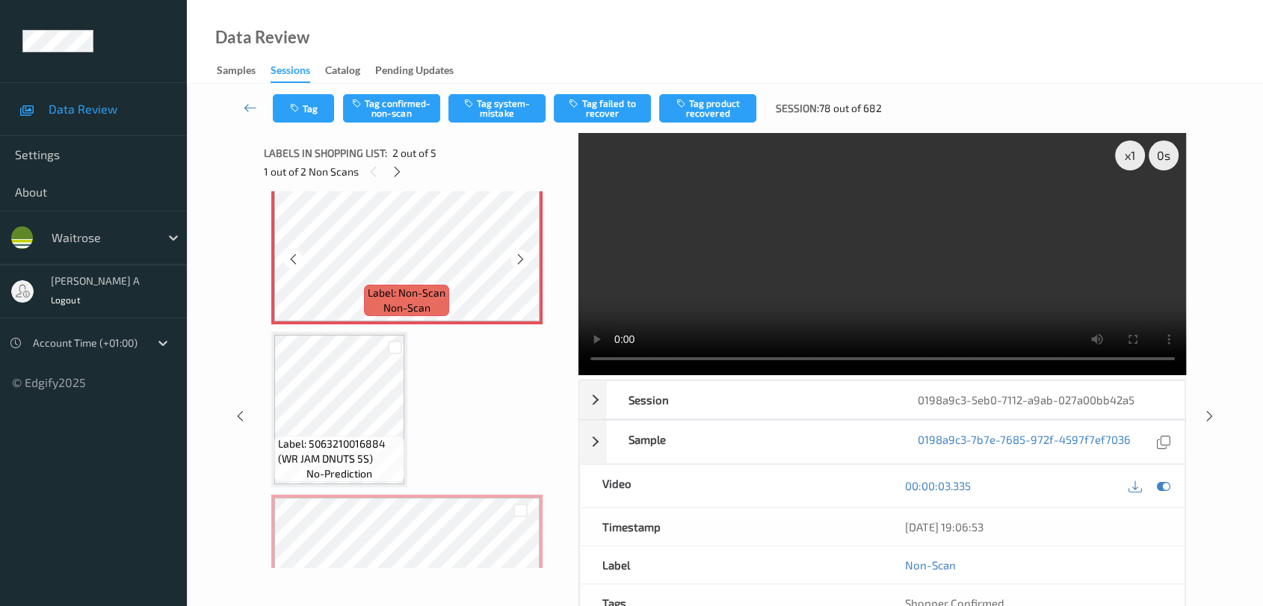
click at [520, 259] on icon at bounding box center [520, 259] width 13 height 13
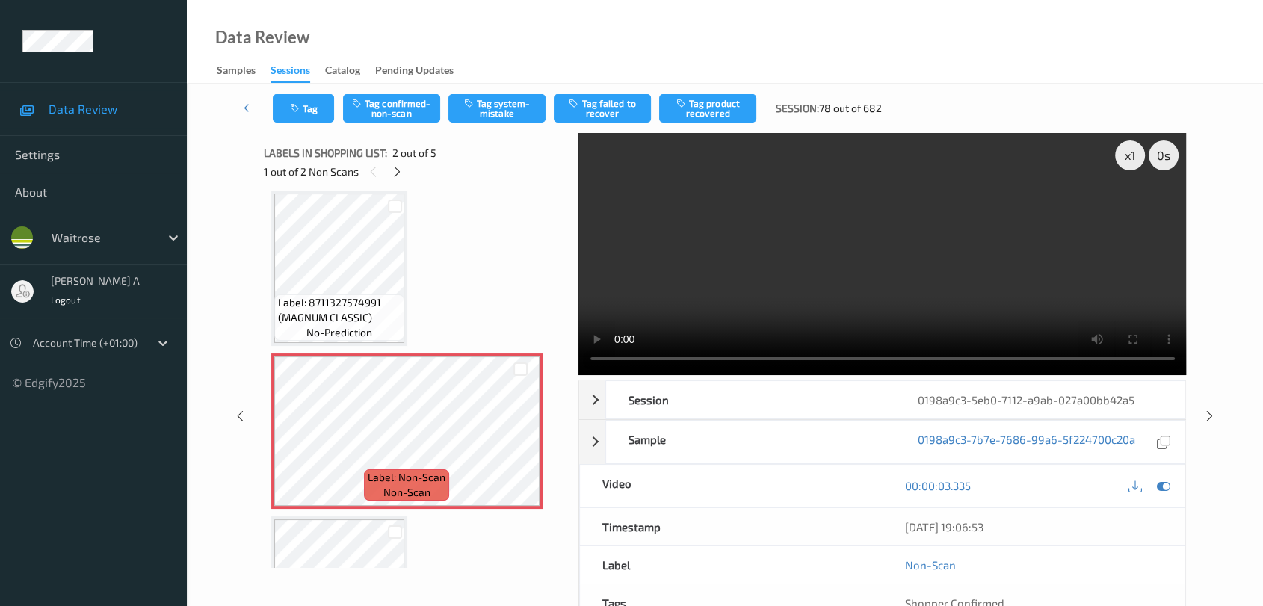
scroll to position [0, 0]
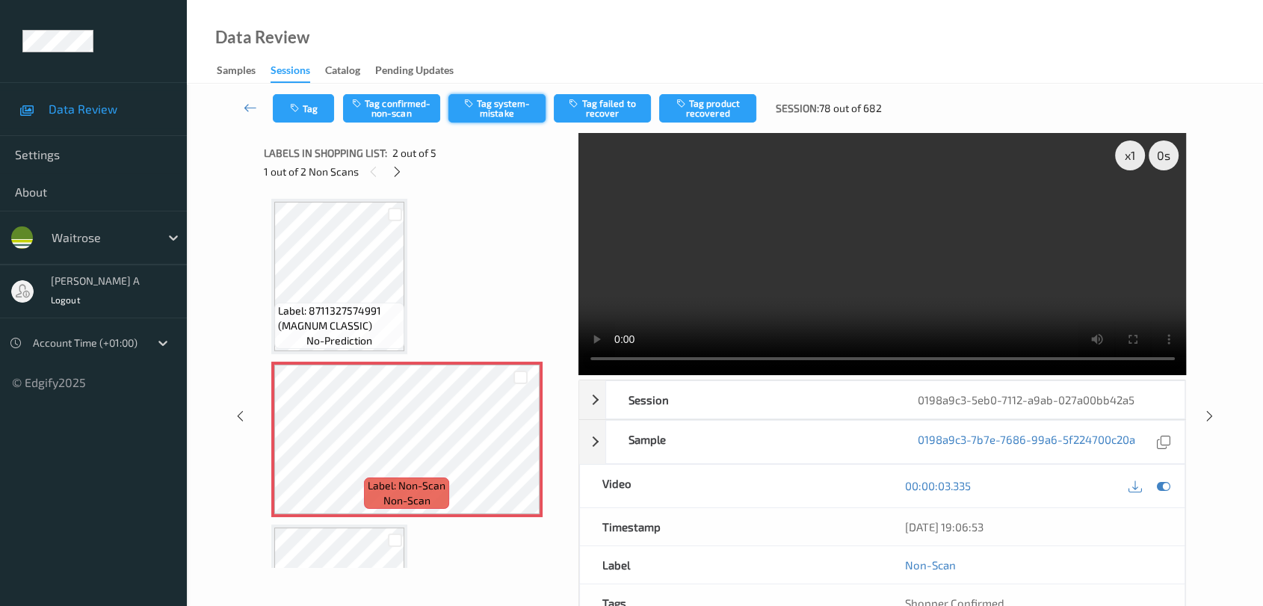
click at [488, 115] on button "Tag system-mistake" at bounding box center [497, 108] width 97 height 28
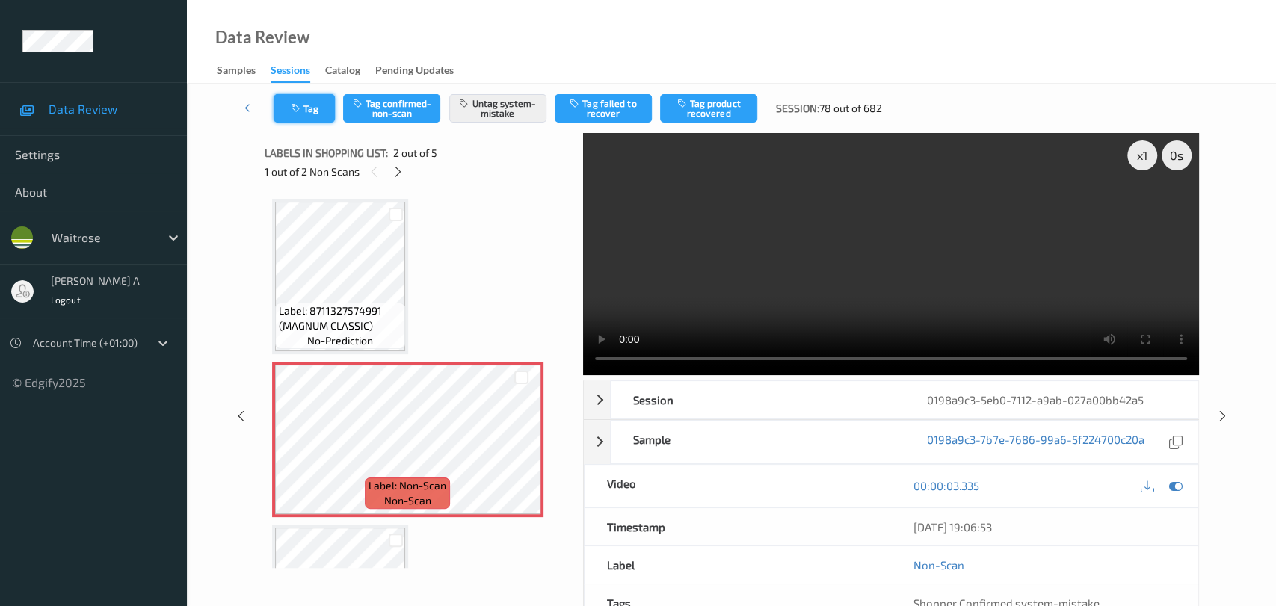
click at [315, 121] on button "Tag" at bounding box center [304, 108] width 61 height 28
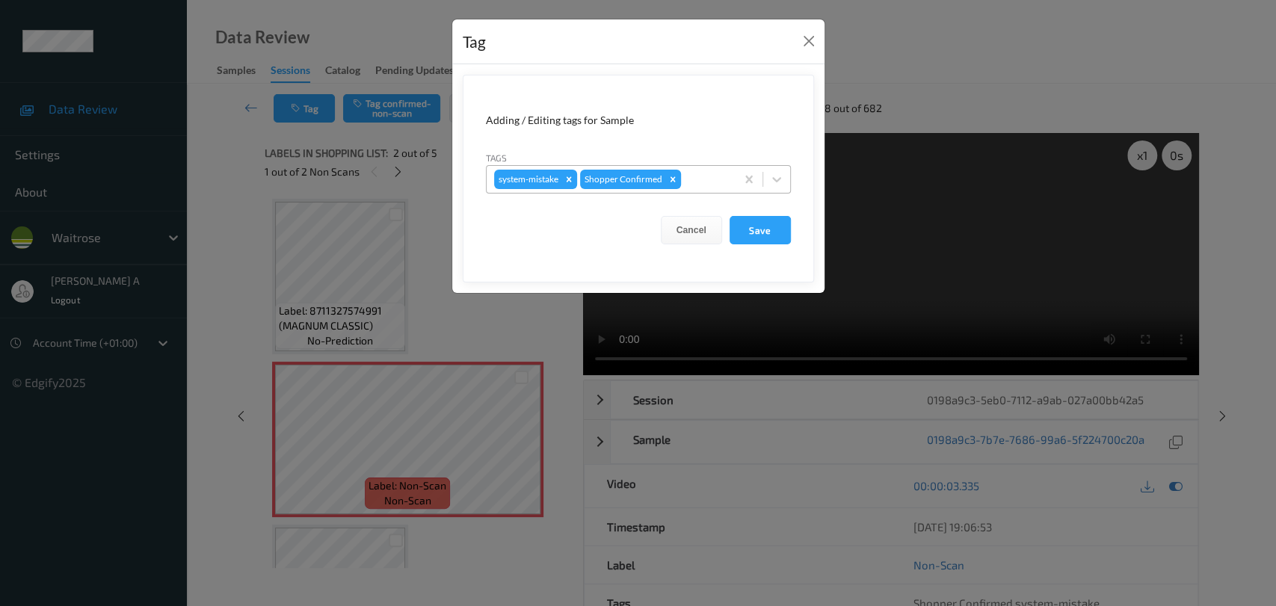
click at [704, 182] on div at bounding box center [706, 179] width 44 height 18
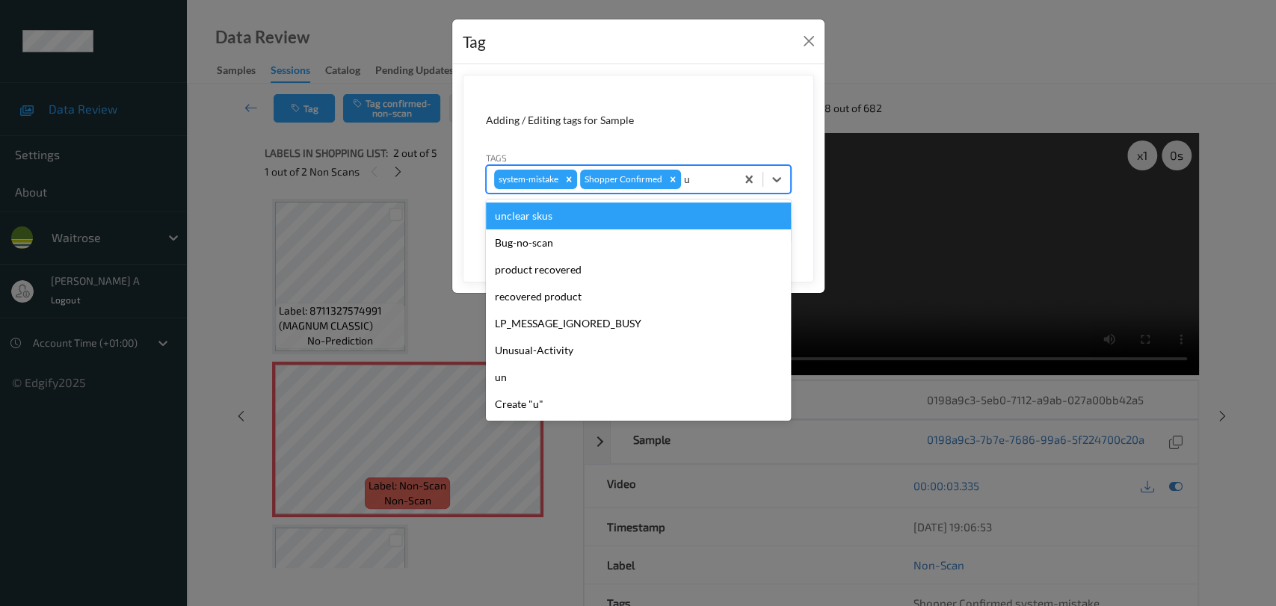
type input "un"
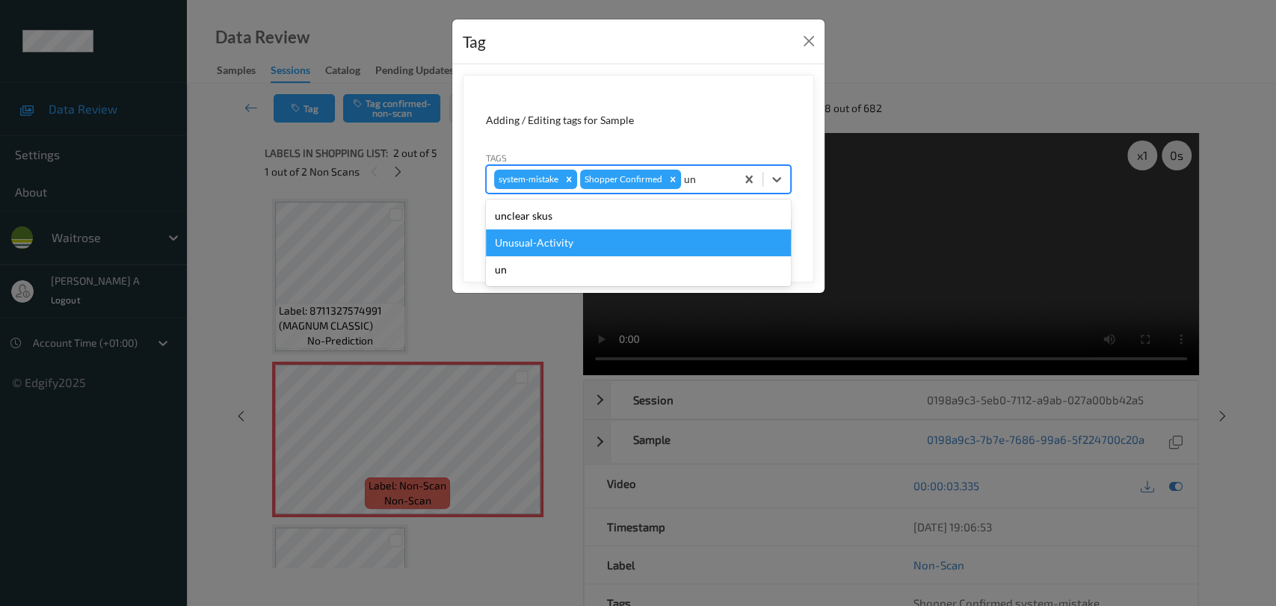
click at [603, 250] on div "Unusual-Activity" at bounding box center [638, 243] width 305 height 27
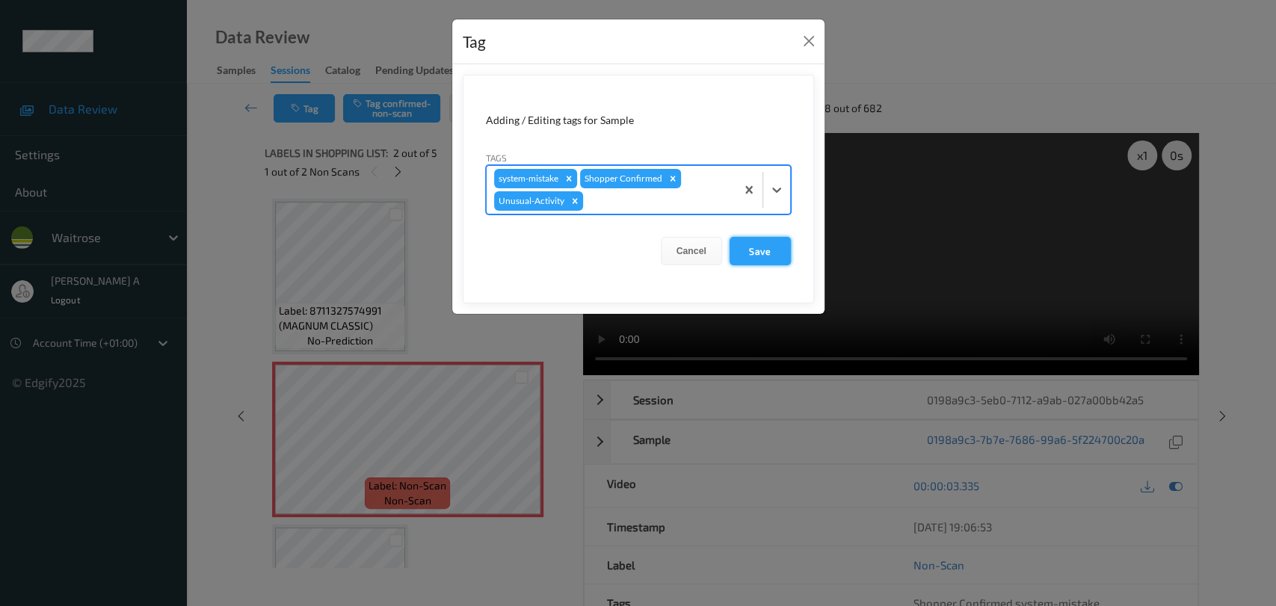
click at [766, 244] on button "Save" at bounding box center [760, 251] width 61 height 28
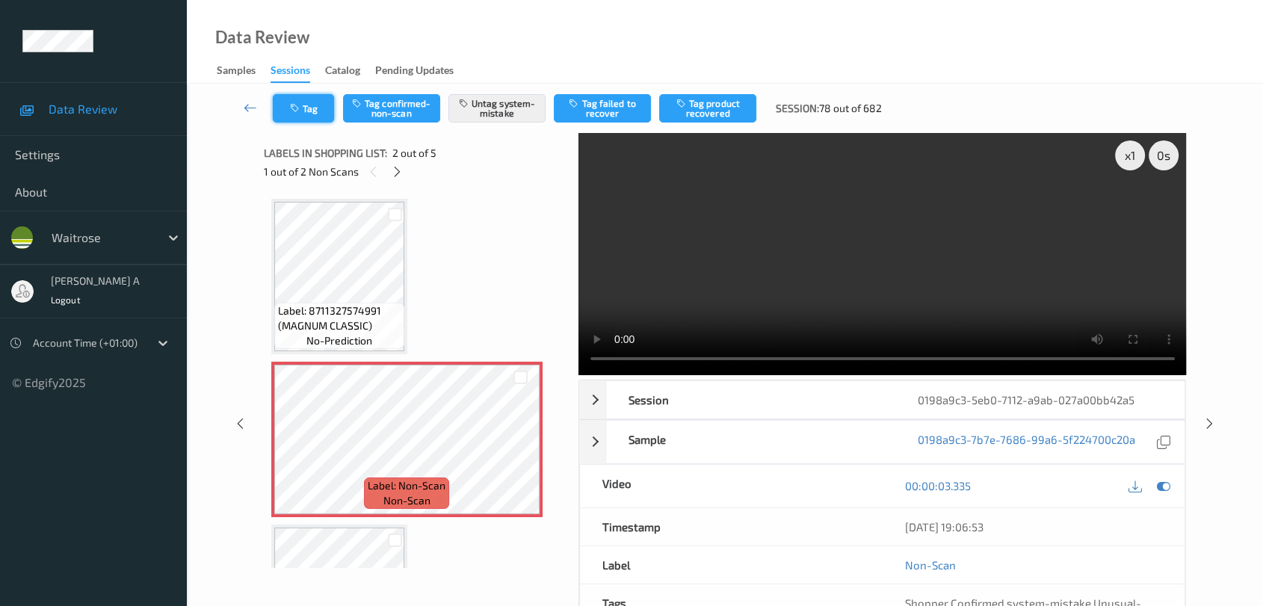
click at [312, 106] on button "Tag" at bounding box center [303, 108] width 61 height 28
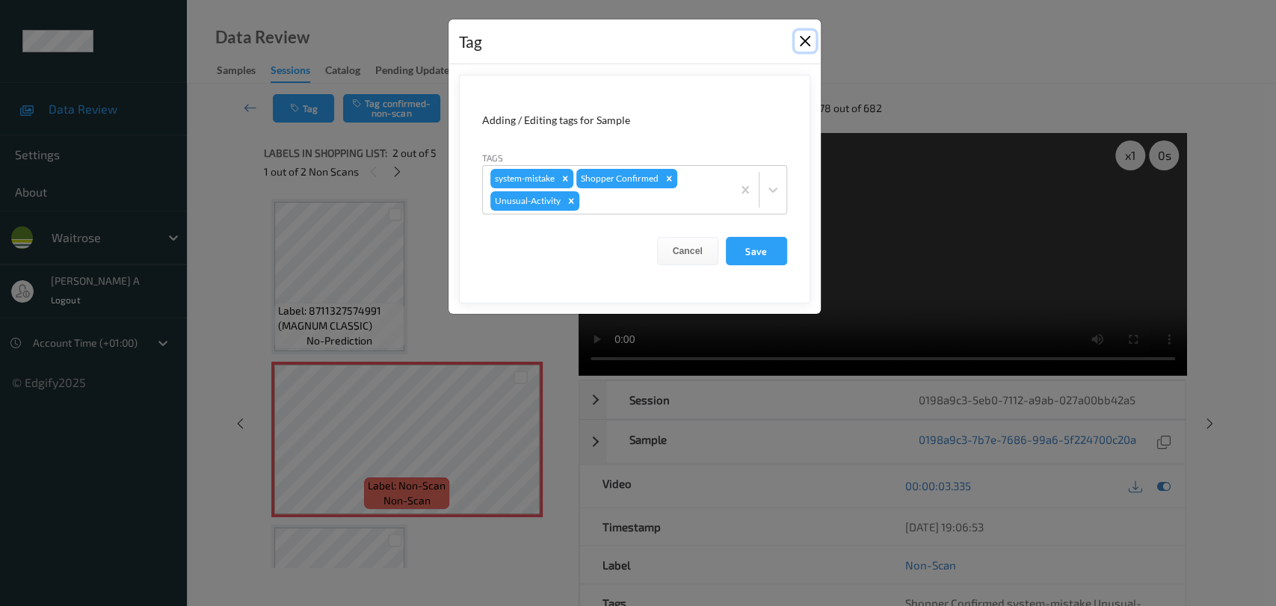
click at [804, 45] on button "Close" at bounding box center [805, 41] width 21 height 21
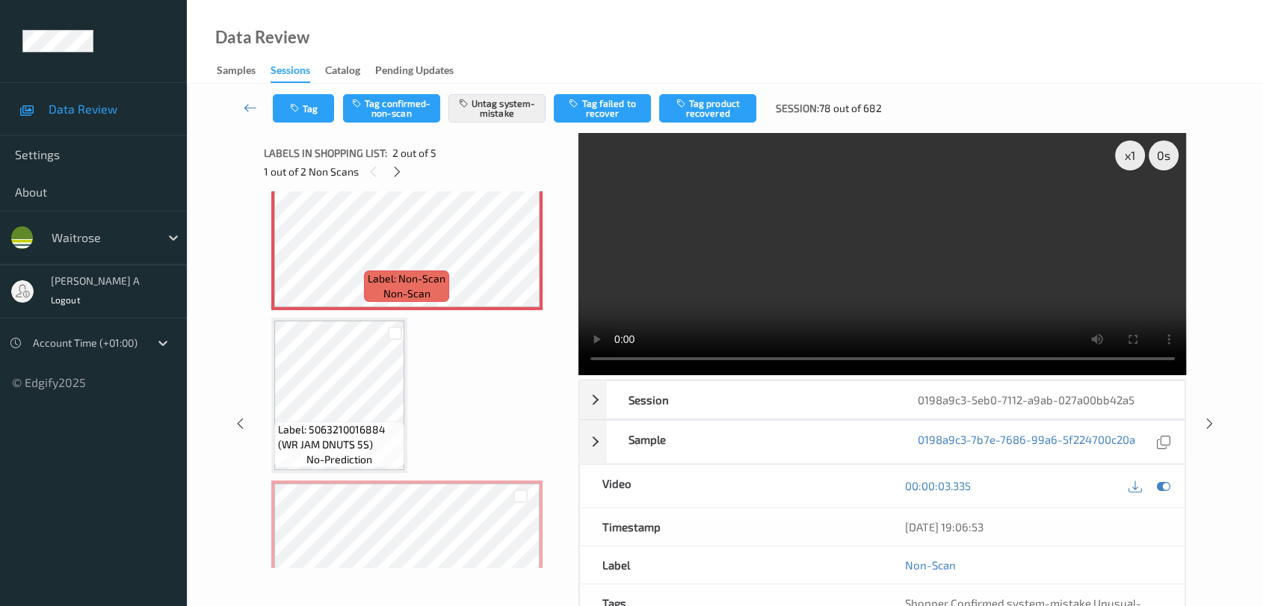
scroll to position [332, 0]
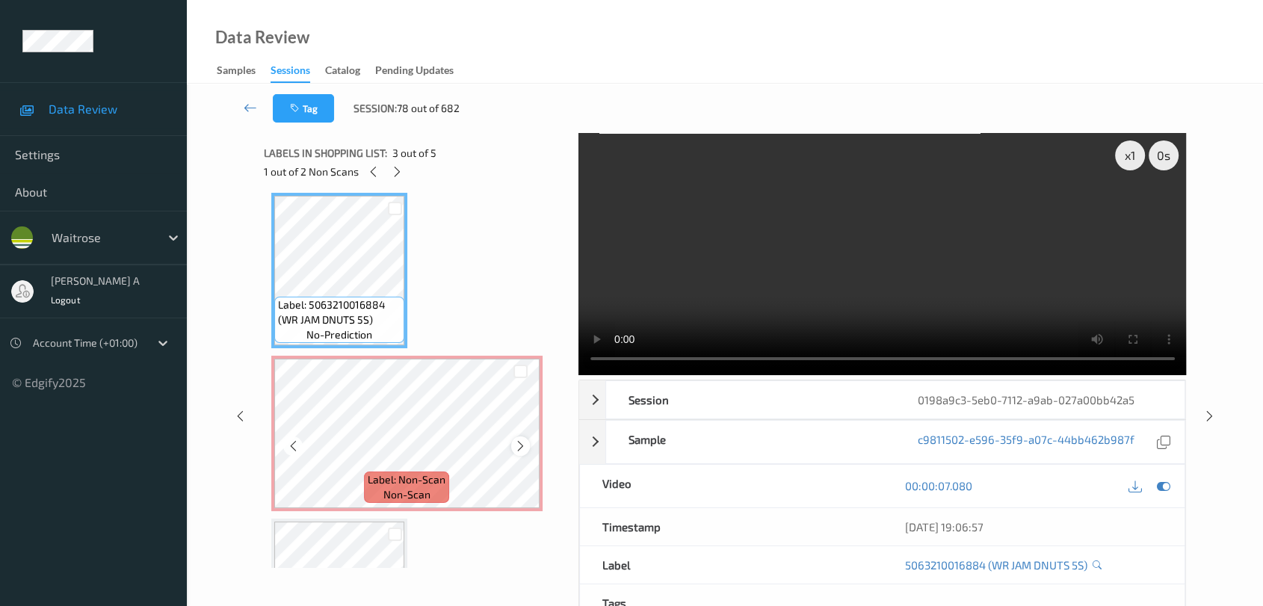
click at [526, 446] on div at bounding box center [520, 446] width 19 height 19
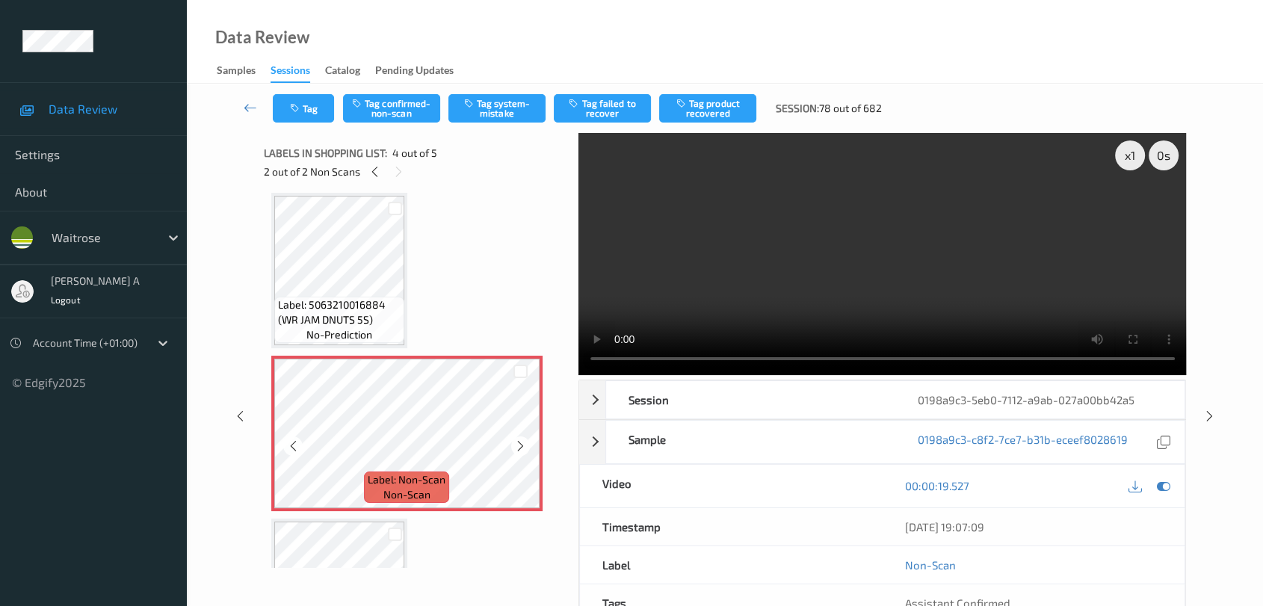
click at [526, 446] on div at bounding box center [520, 446] width 19 height 19
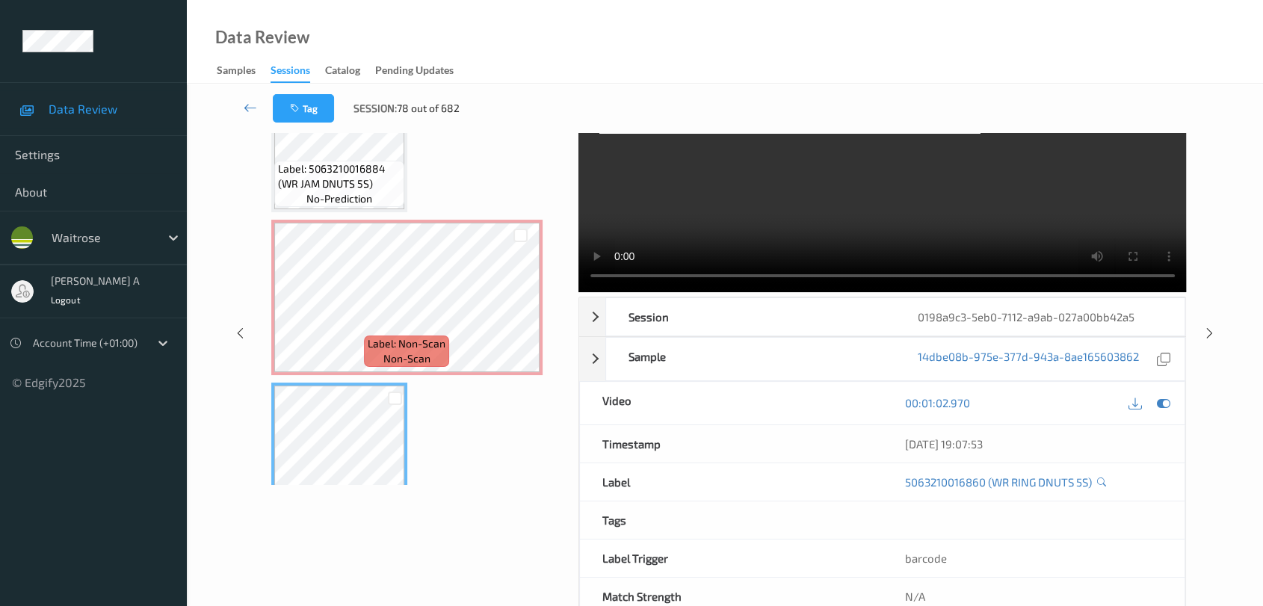
scroll to position [359, 0]
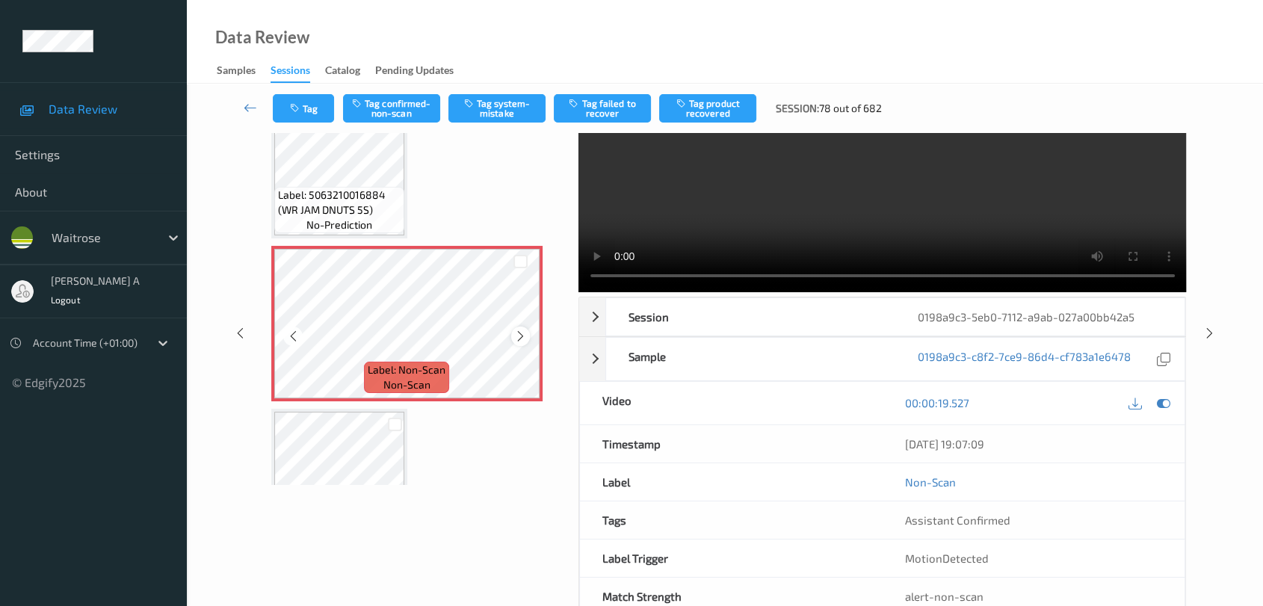
click at [525, 331] on icon at bounding box center [520, 336] width 13 height 13
click at [523, 330] on icon at bounding box center [520, 336] width 13 height 13
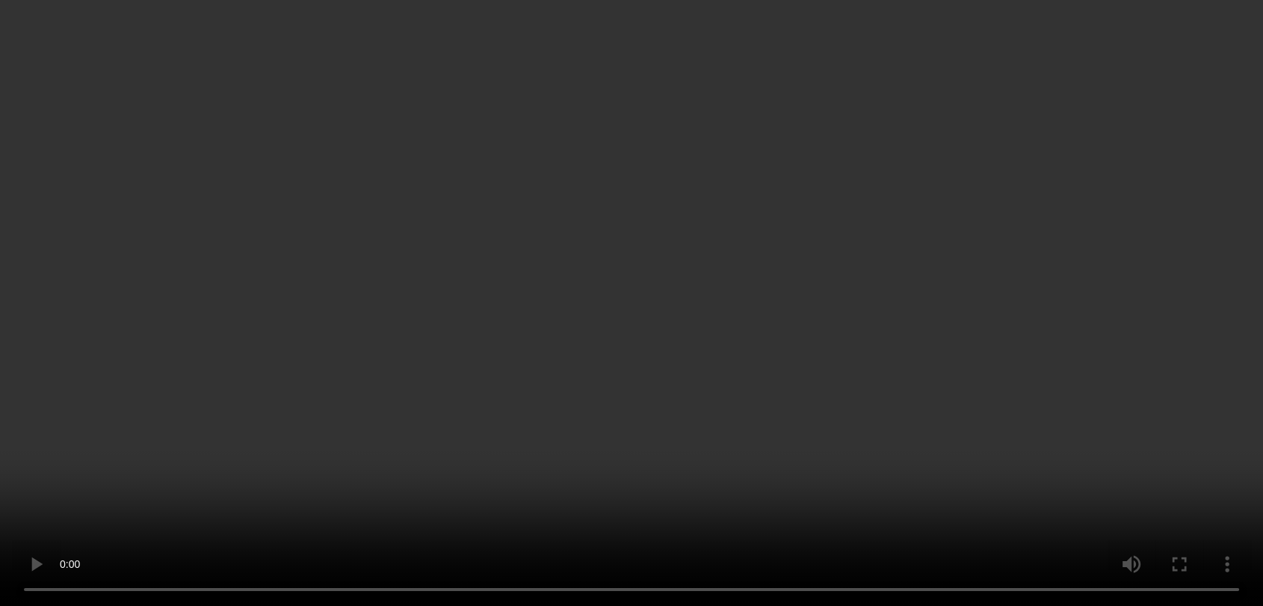
scroll to position [330, 0]
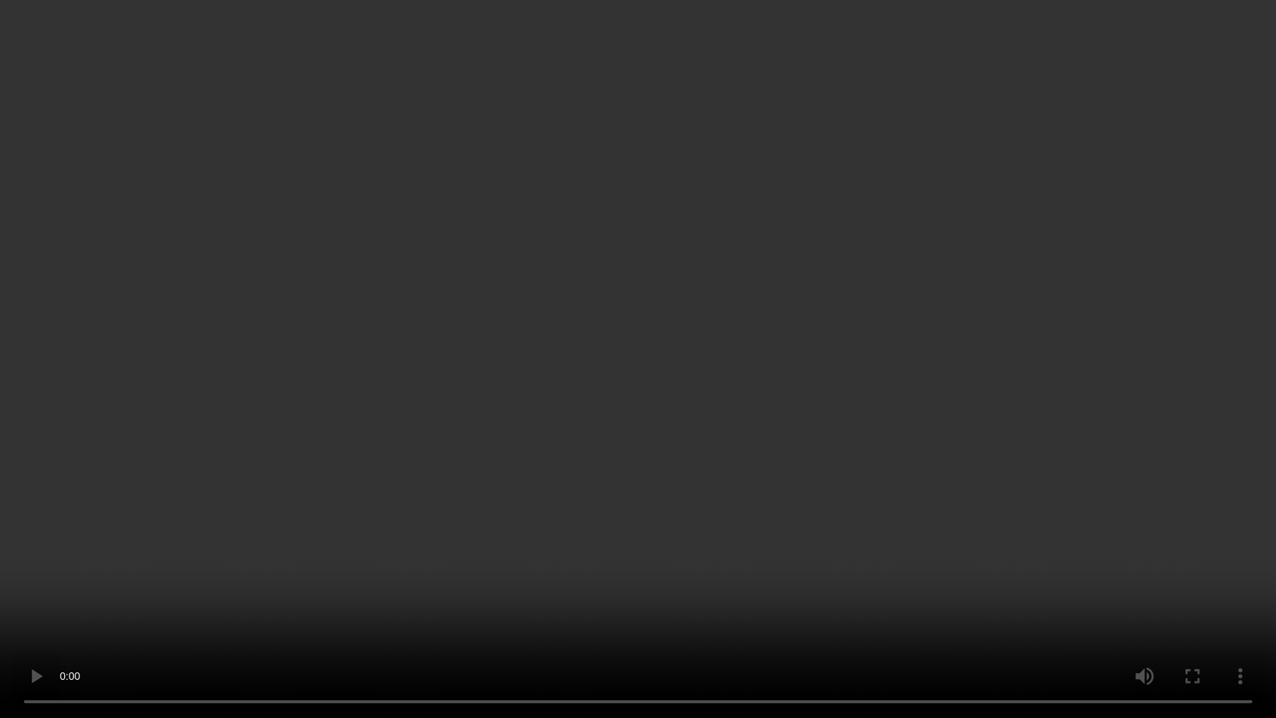
click at [813, 422] on video at bounding box center [638, 359] width 1276 height 718
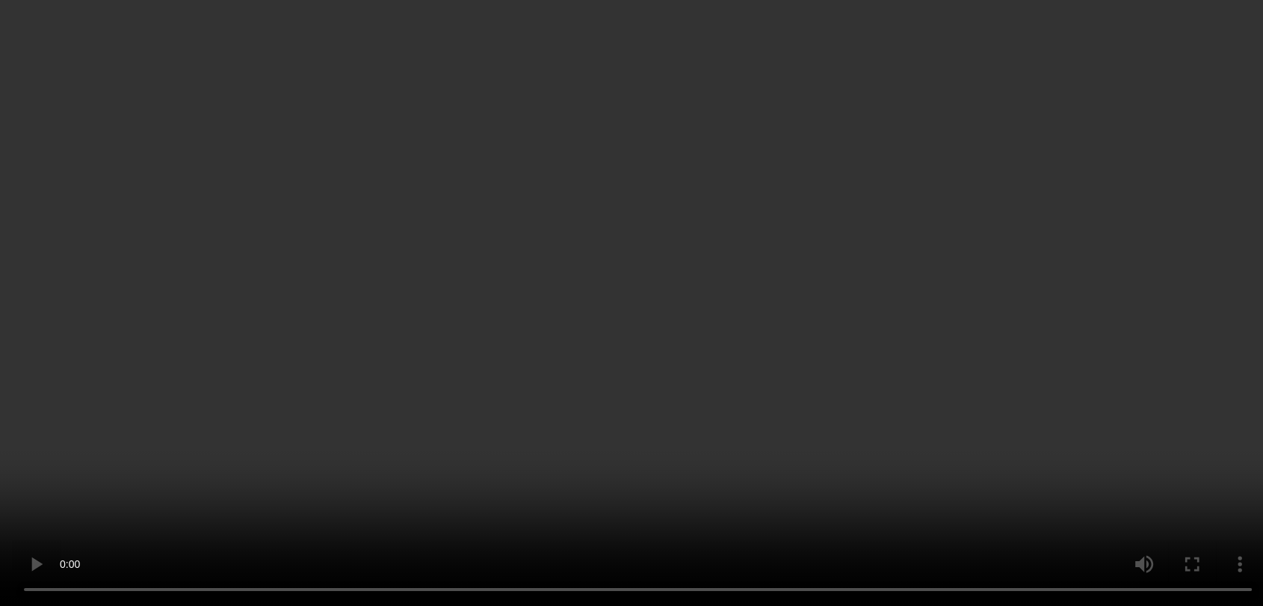
scroll to position [276, 0]
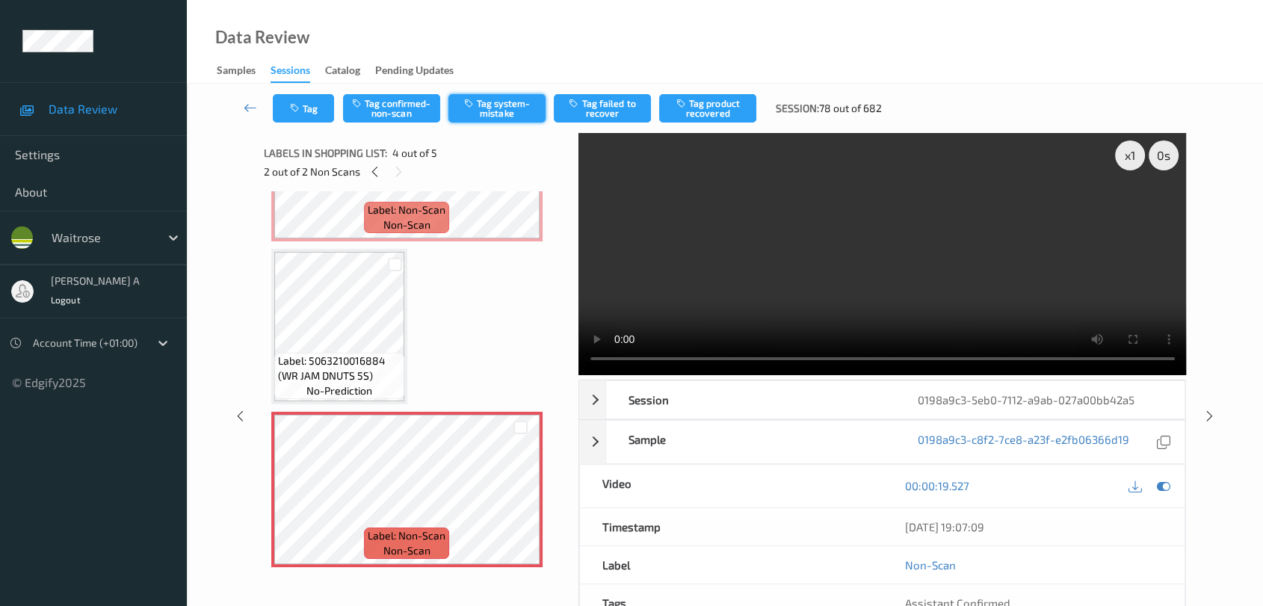
click at [502, 102] on button "Tag system-mistake" at bounding box center [497, 108] width 97 height 28
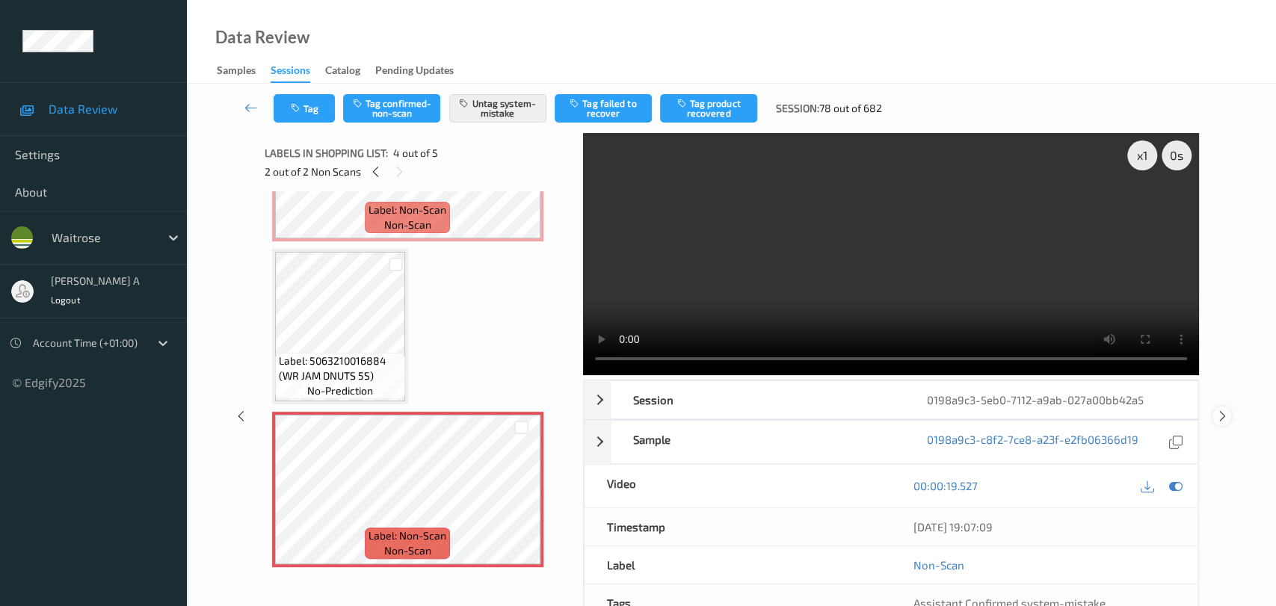
click at [819, 410] on icon at bounding box center [1222, 416] width 13 height 13
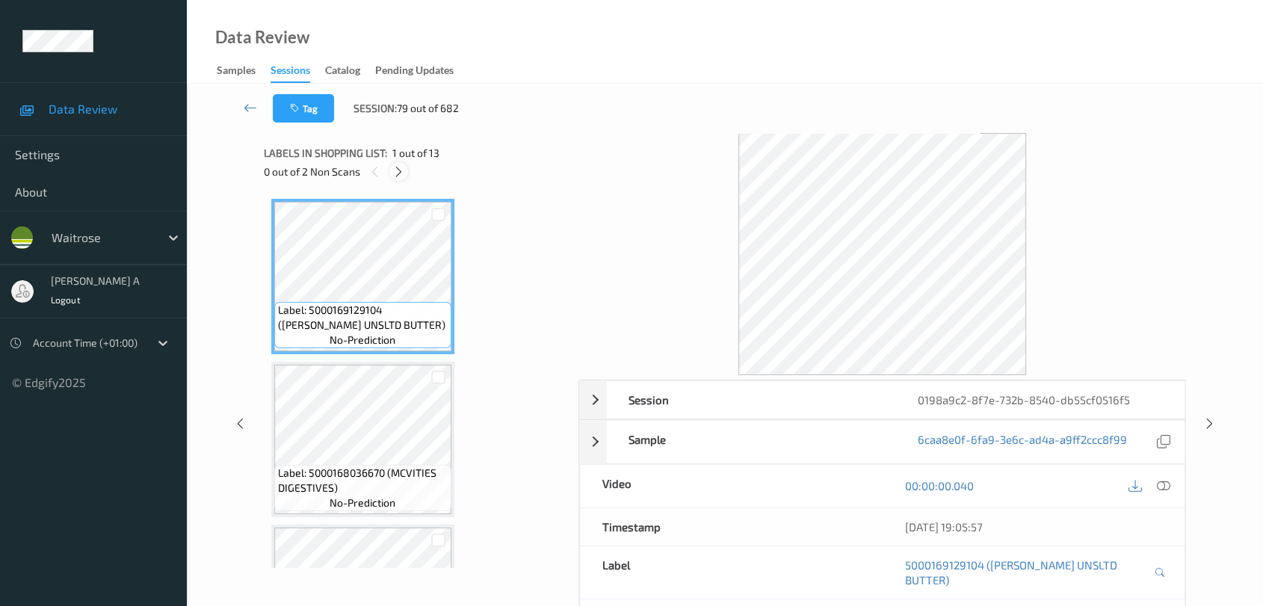
click at [401, 167] on icon at bounding box center [398, 171] width 13 height 13
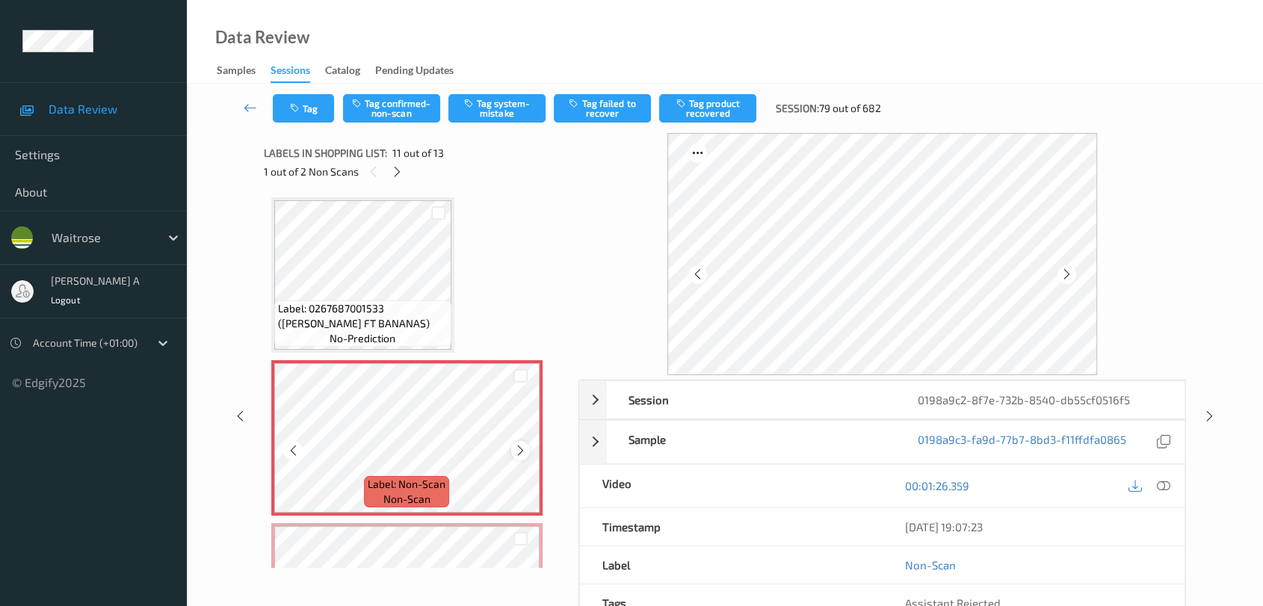
click at [523, 445] on icon at bounding box center [520, 450] width 13 height 13
drag, startPoint x: 1164, startPoint y: 486, endPoint x: 1127, endPoint y: 464, distance: 43.6
click at [819, 486] on icon at bounding box center [1163, 485] width 13 height 13
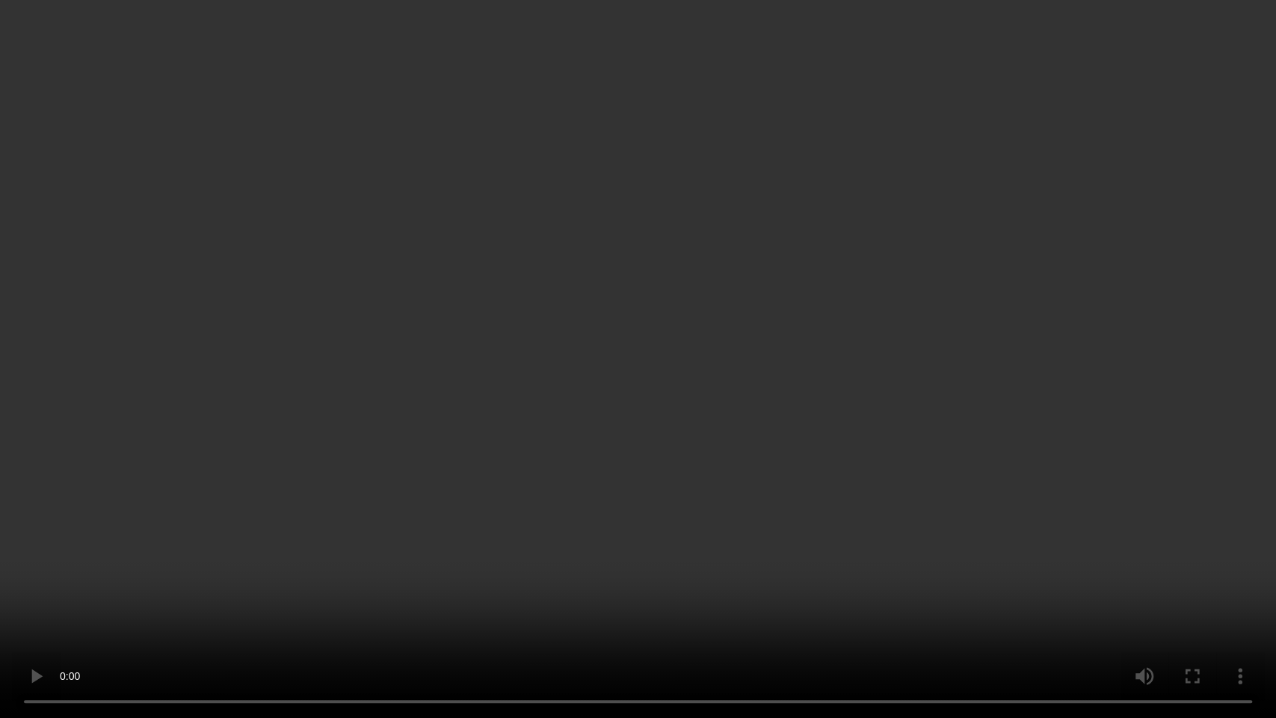
click at [698, 317] on video at bounding box center [638, 359] width 1276 height 718
click at [706, 306] on video at bounding box center [638, 359] width 1276 height 718
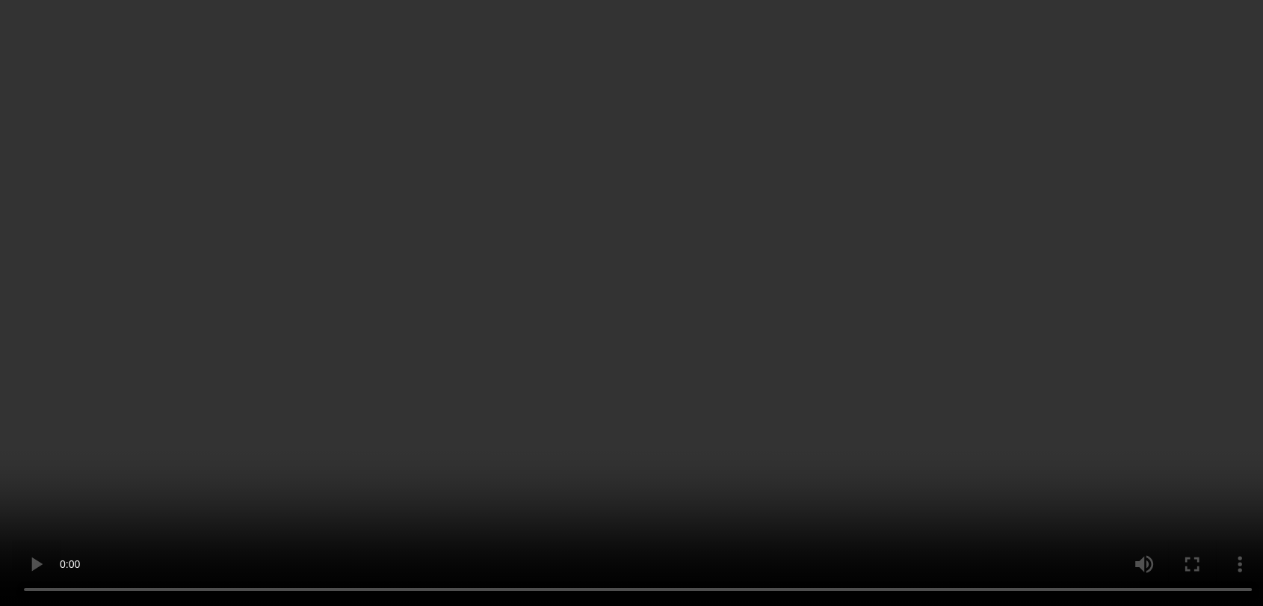
scroll to position [1634, 0]
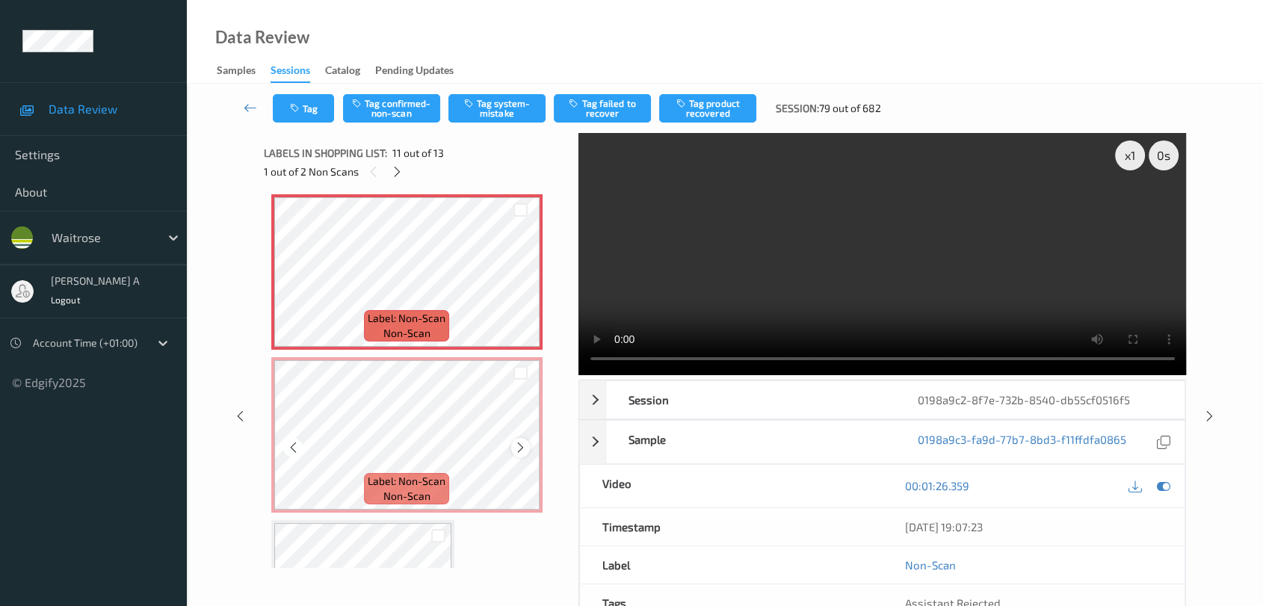
click at [521, 441] on icon at bounding box center [520, 447] width 13 height 13
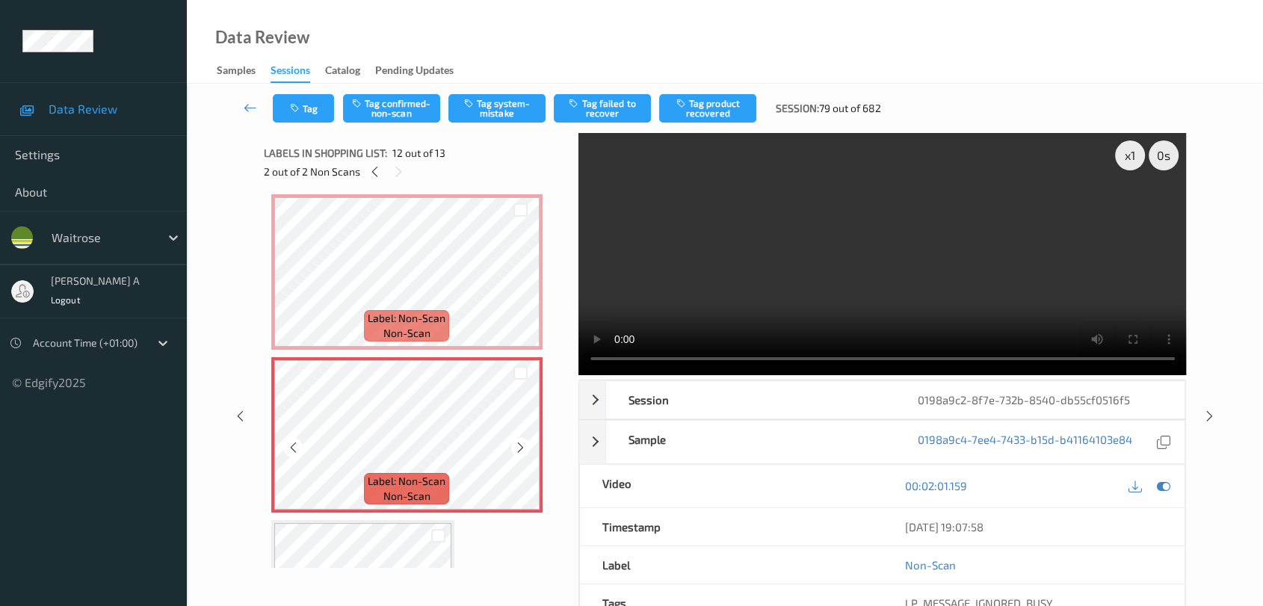
click at [521, 441] on icon at bounding box center [520, 447] width 13 height 13
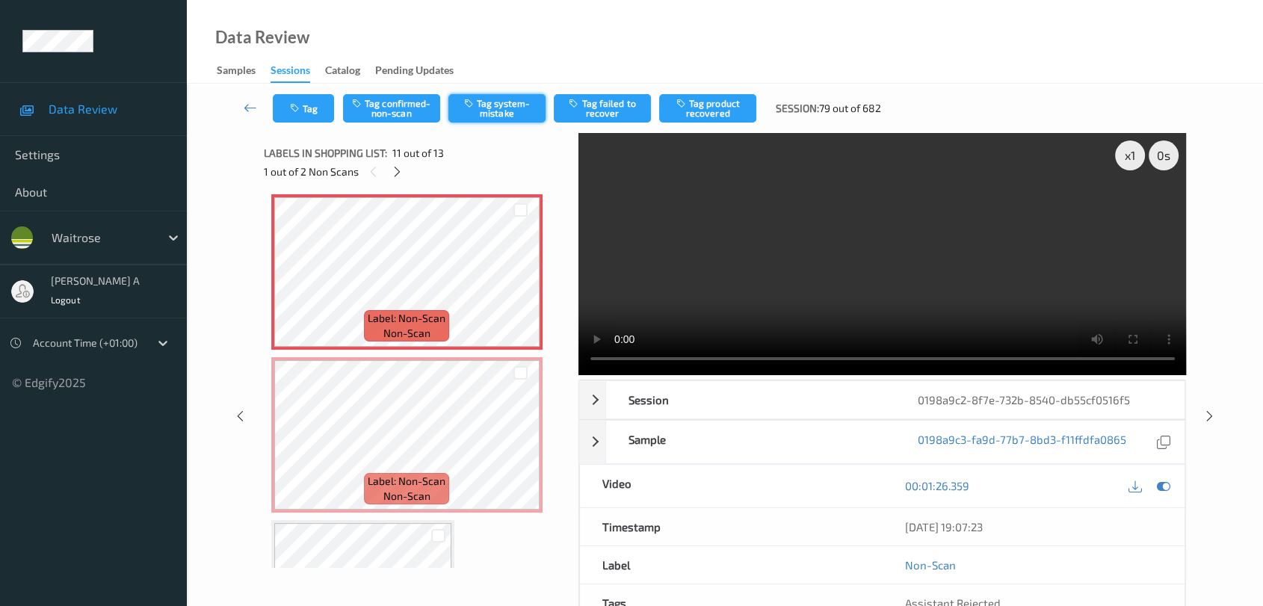
click at [496, 110] on button "Tag system-mistake" at bounding box center [497, 108] width 97 height 28
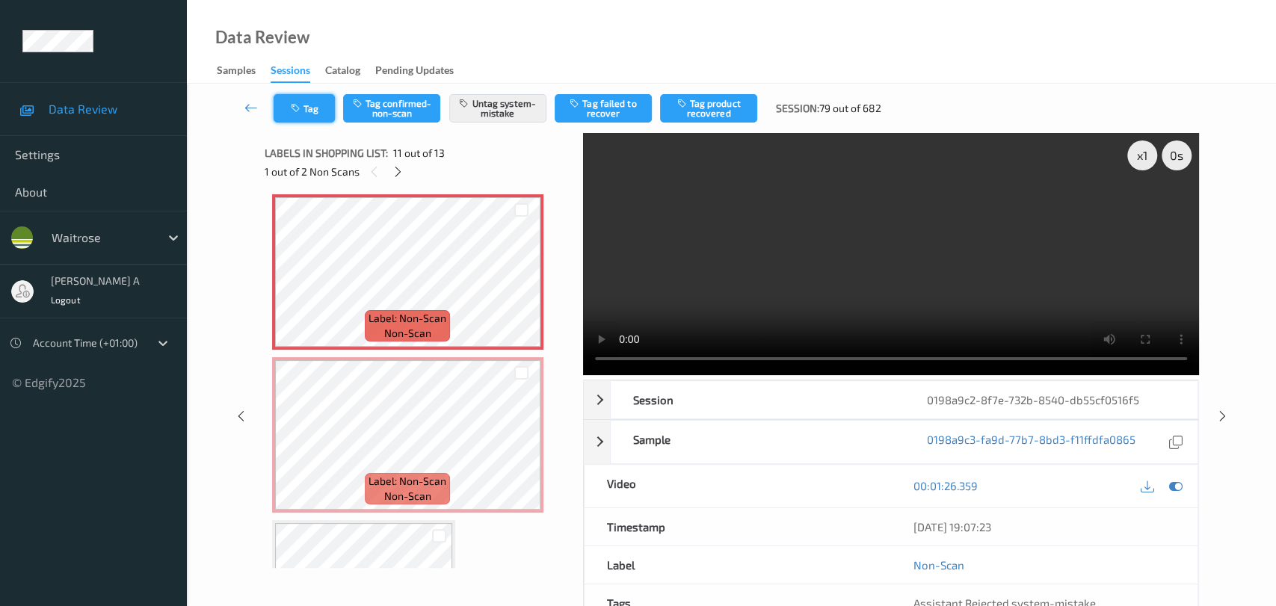
click at [317, 115] on button "Tag" at bounding box center [304, 108] width 61 height 28
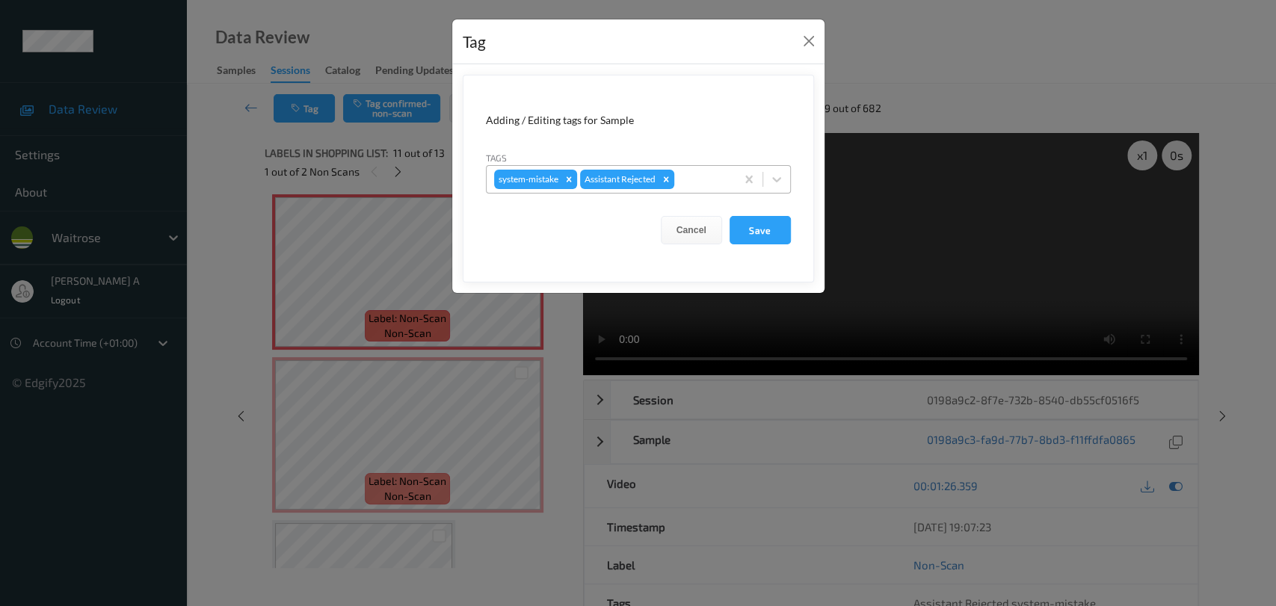
click at [699, 174] on div at bounding box center [702, 179] width 51 height 18
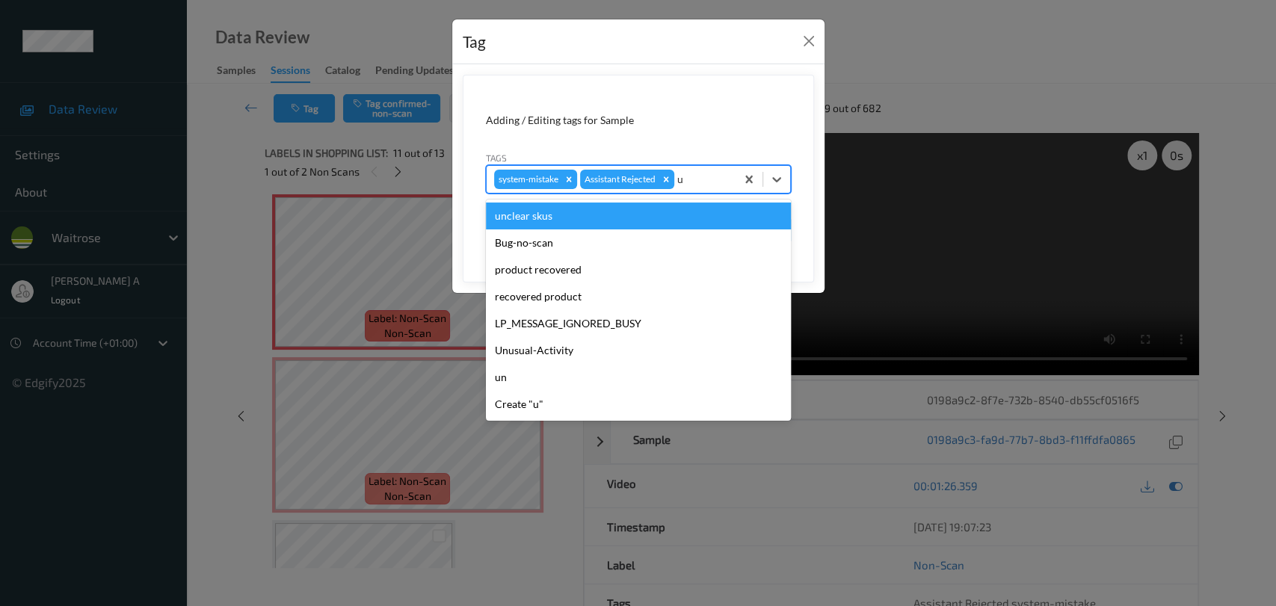
type input "un"
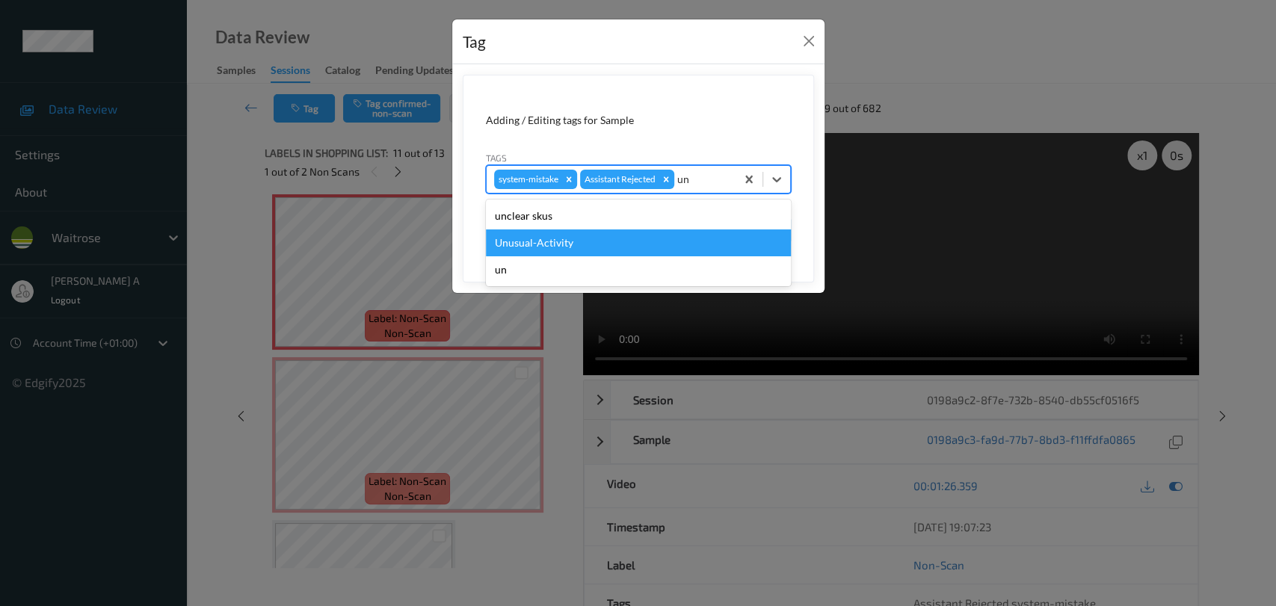
click at [563, 234] on div "Unusual-Activity" at bounding box center [638, 243] width 305 height 27
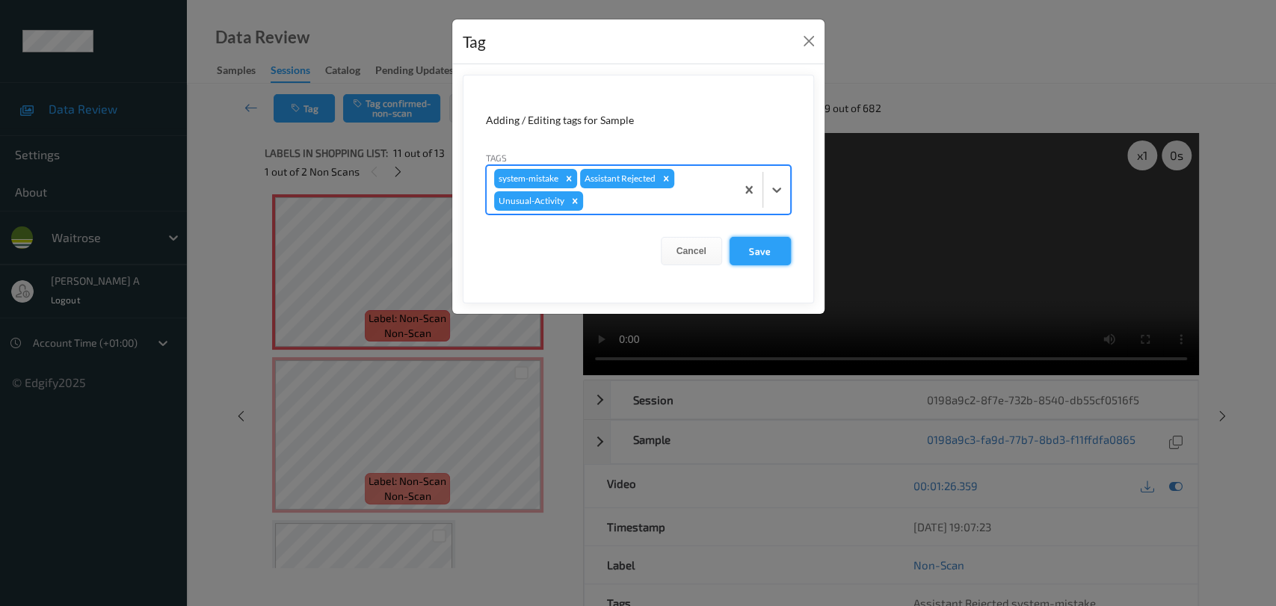
click at [748, 253] on button "Save" at bounding box center [760, 251] width 61 height 28
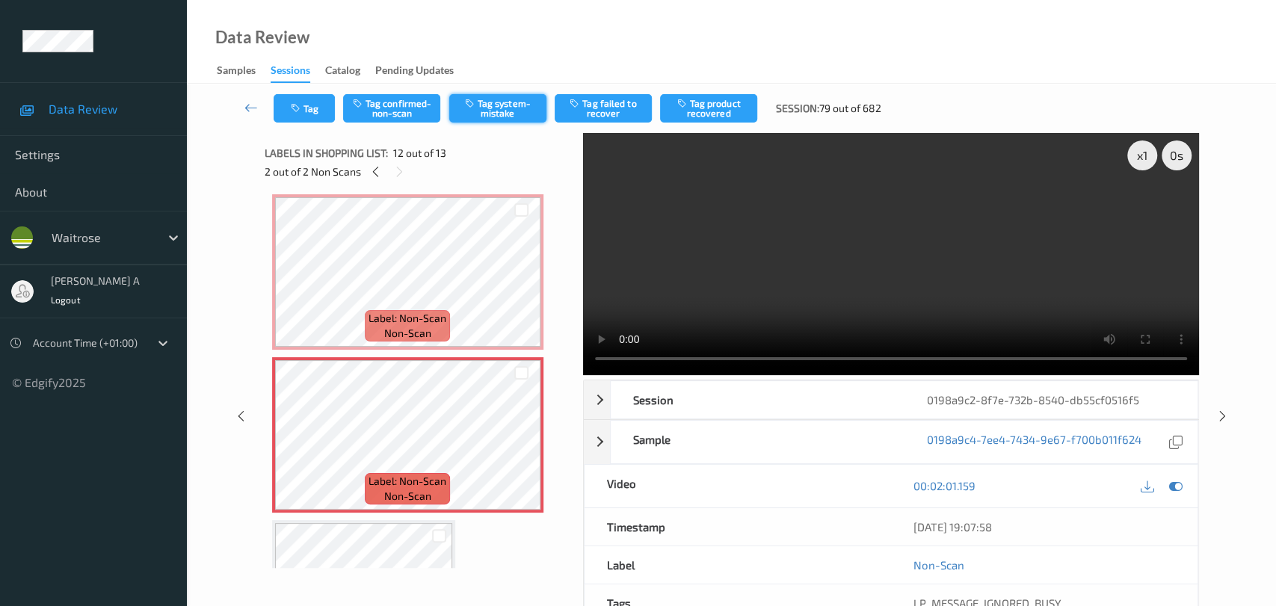
click at [507, 108] on button "Tag system-mistake" at bounding box center [497, 108] width 97 height 28
click at [312, 114] on button "Tag" at bounding box center [304, 108] width 61 height 28
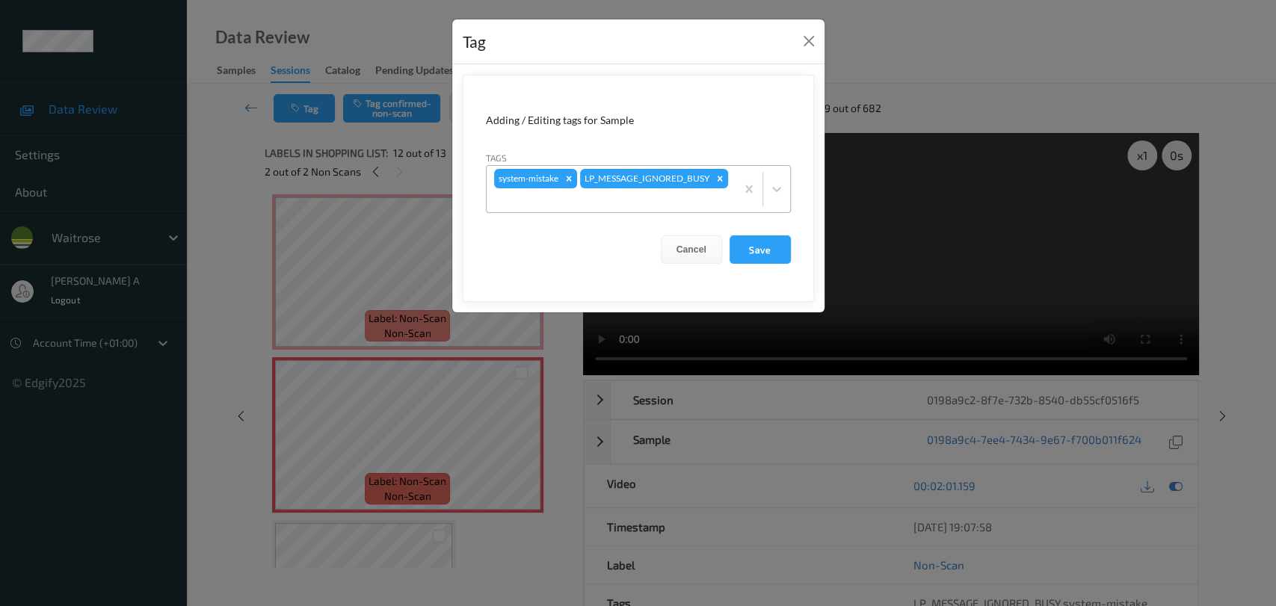
click at [669, 198] on div at bounding box center [611, 200] width 234 height 18
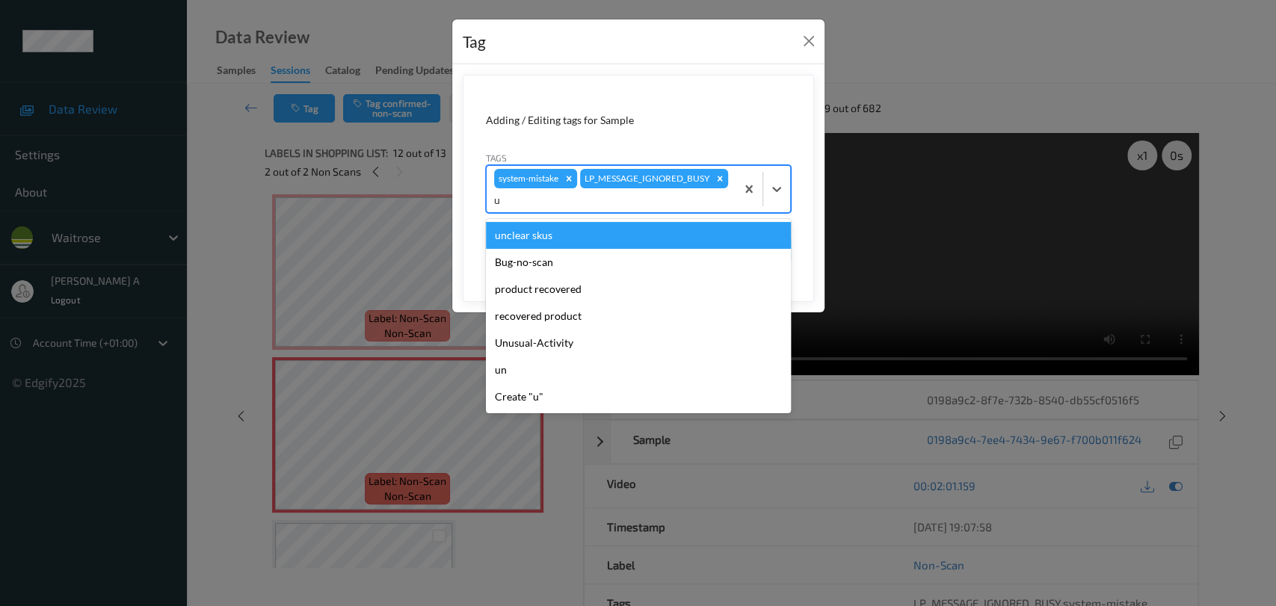
type input "un"
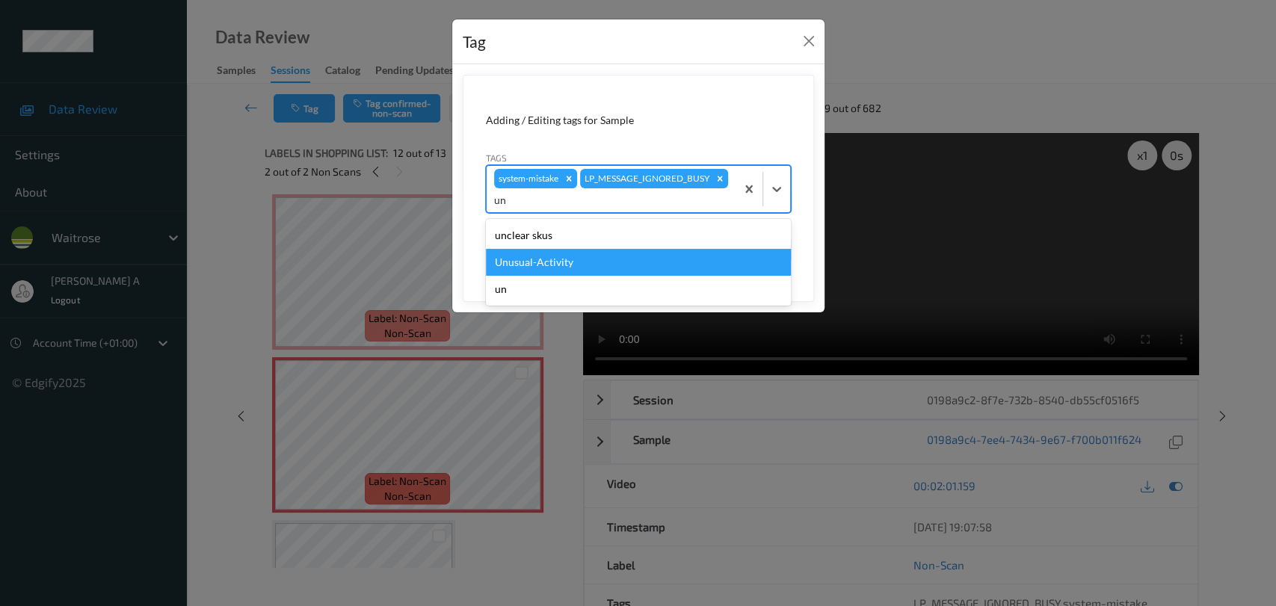
click at [644, 256] on div "Unusual-Activity" at bounding box center [638, 262] width 305 height 27
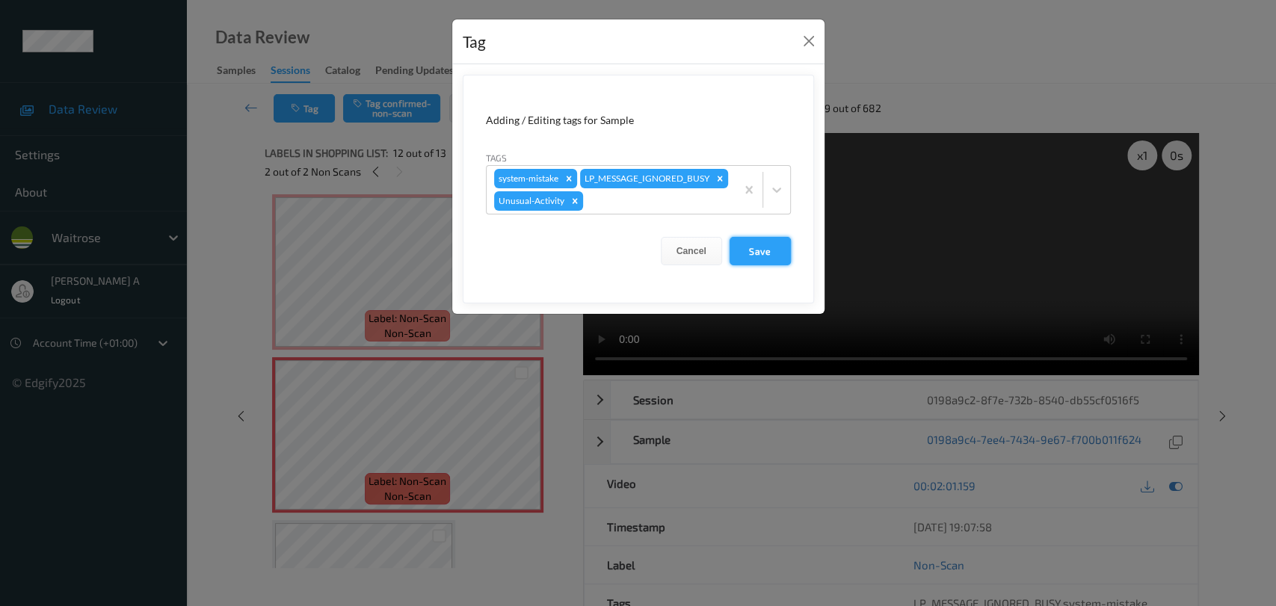
click at [751, 237] on button "Save" at bounding box center [760, 251] width 61 height 28
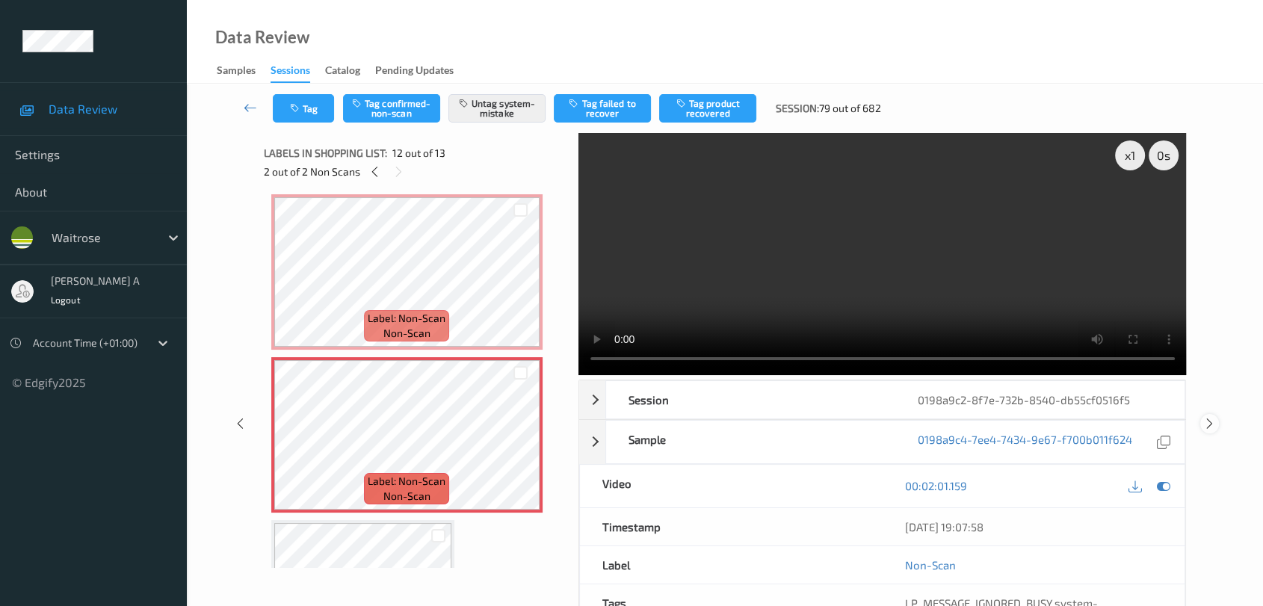
click at [819, 420] on icon at bounding box center [1210, 423] width 13 height 13
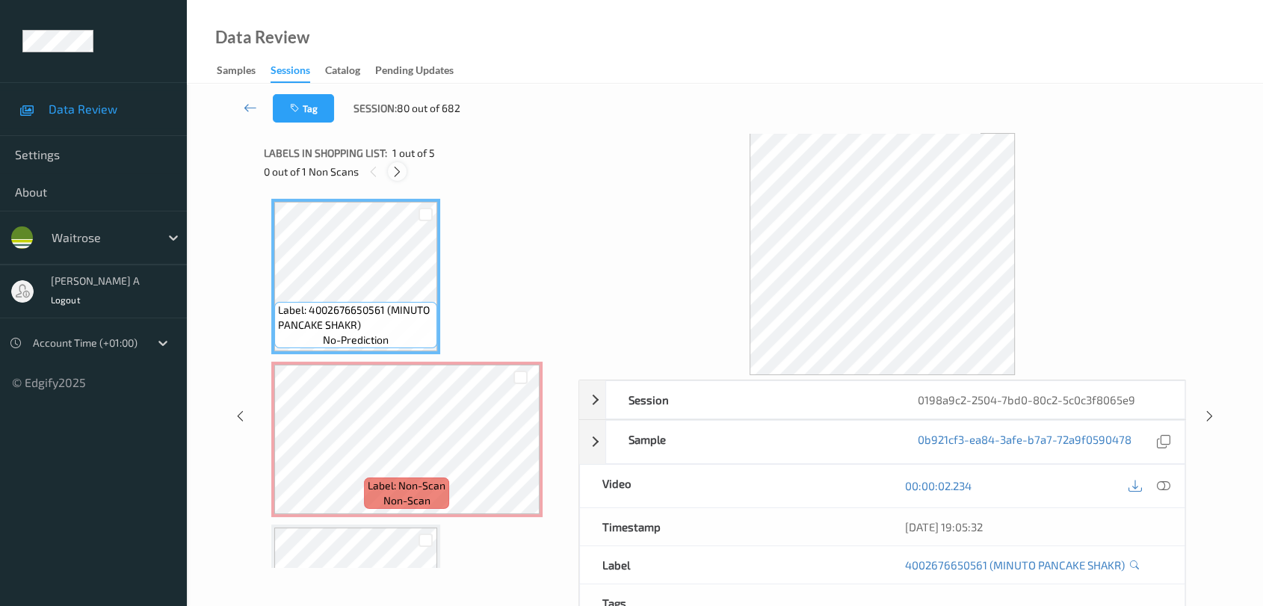
click at [392, 167] on icon at bounding box center [397, 171] width 13 height 13
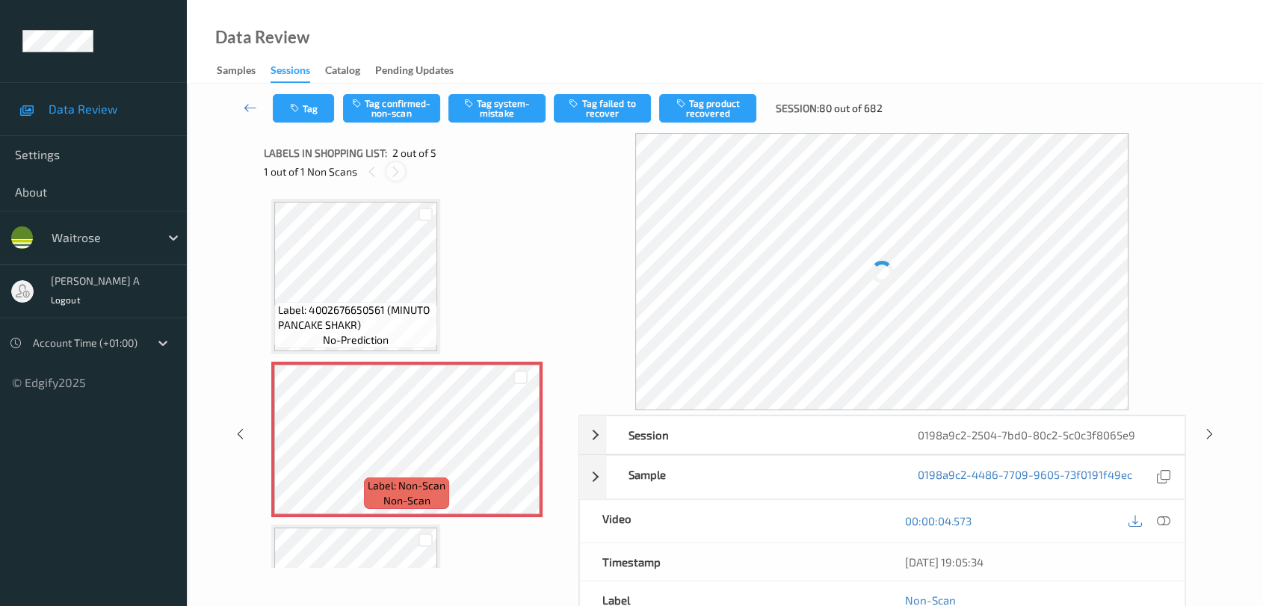
scroll to position [7, 0]
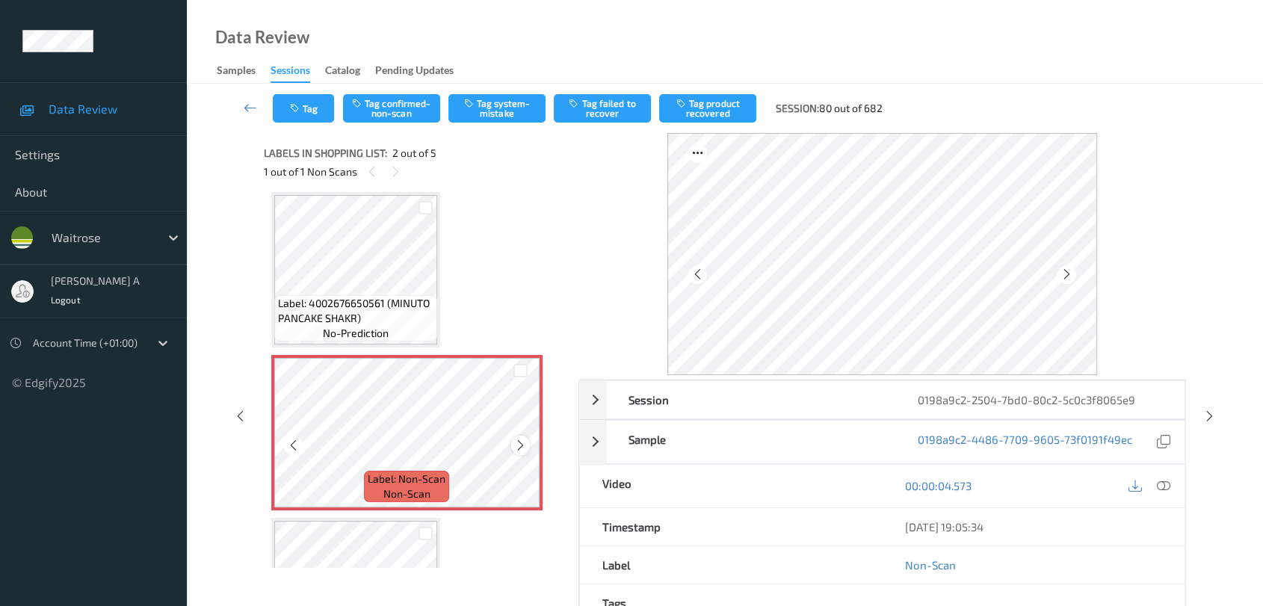
click at [522, 443] on icon at bounding box center [520, 445] width 13 height 13
click at [819, 492] on div at bounding box center [1164, 486] width 20 height 20
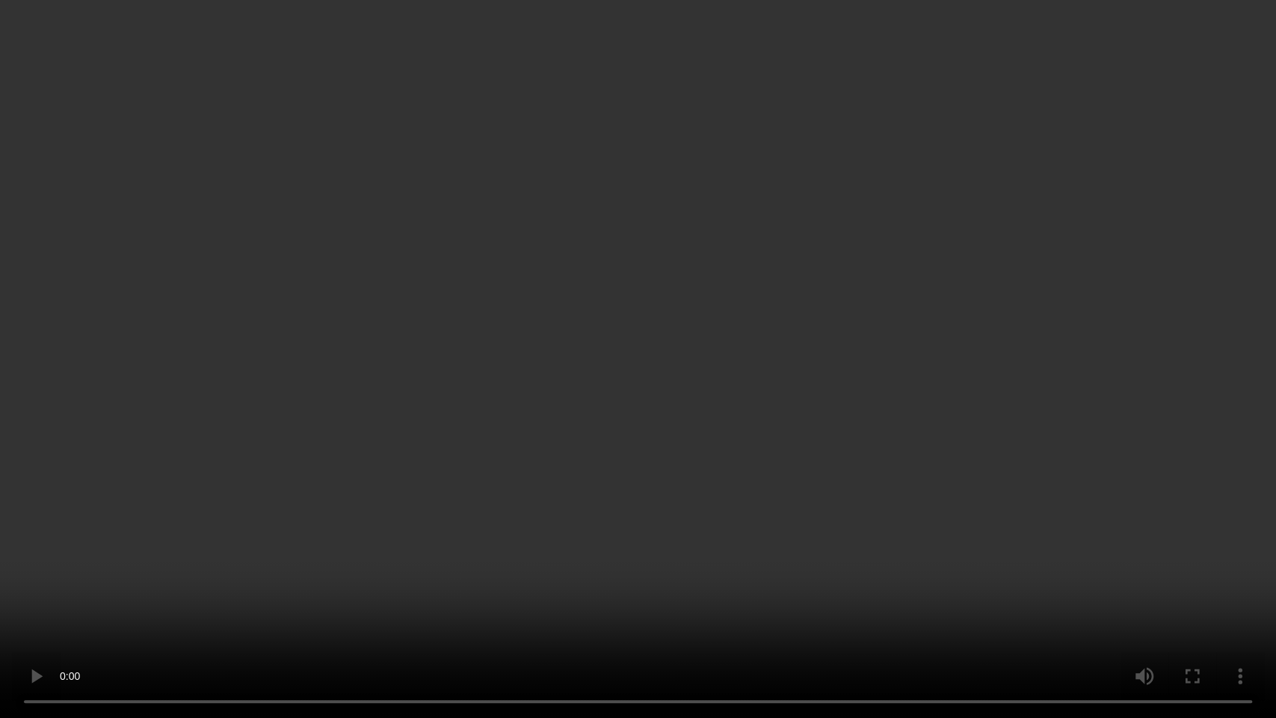
click at [418, 379] on video at bounding box center [638, 359] width 1276 height 718
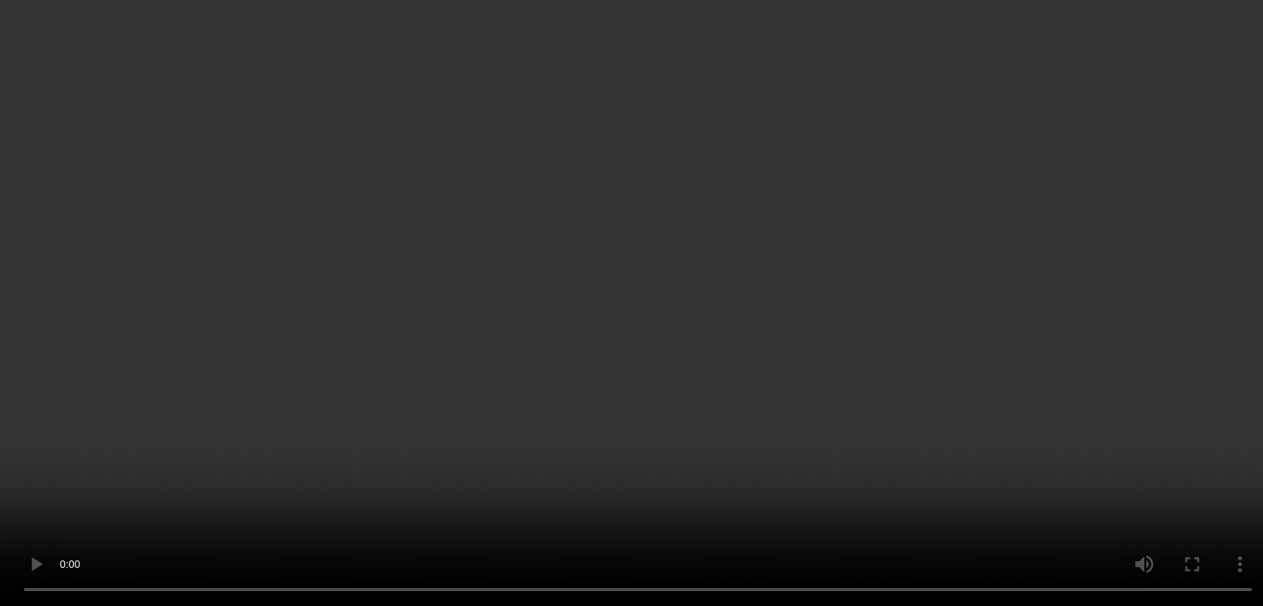
scroll to position [0, 0]
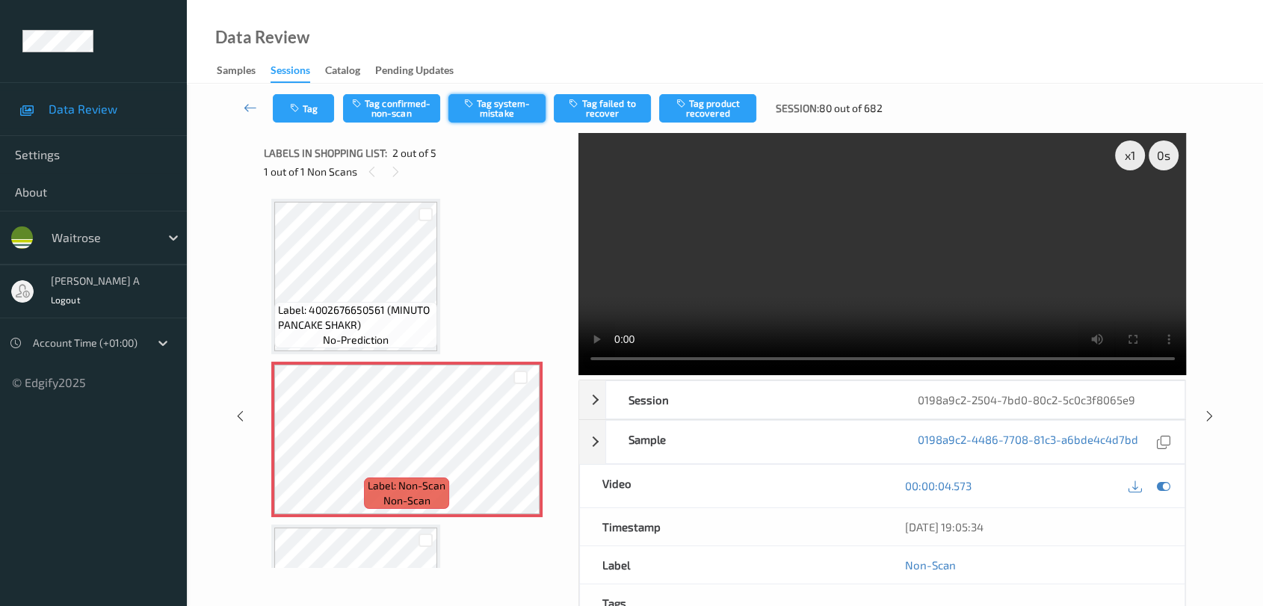
click at [499, 105] on button "Tag system-mistake" at bounding box center [497, 108] width 97 height 28
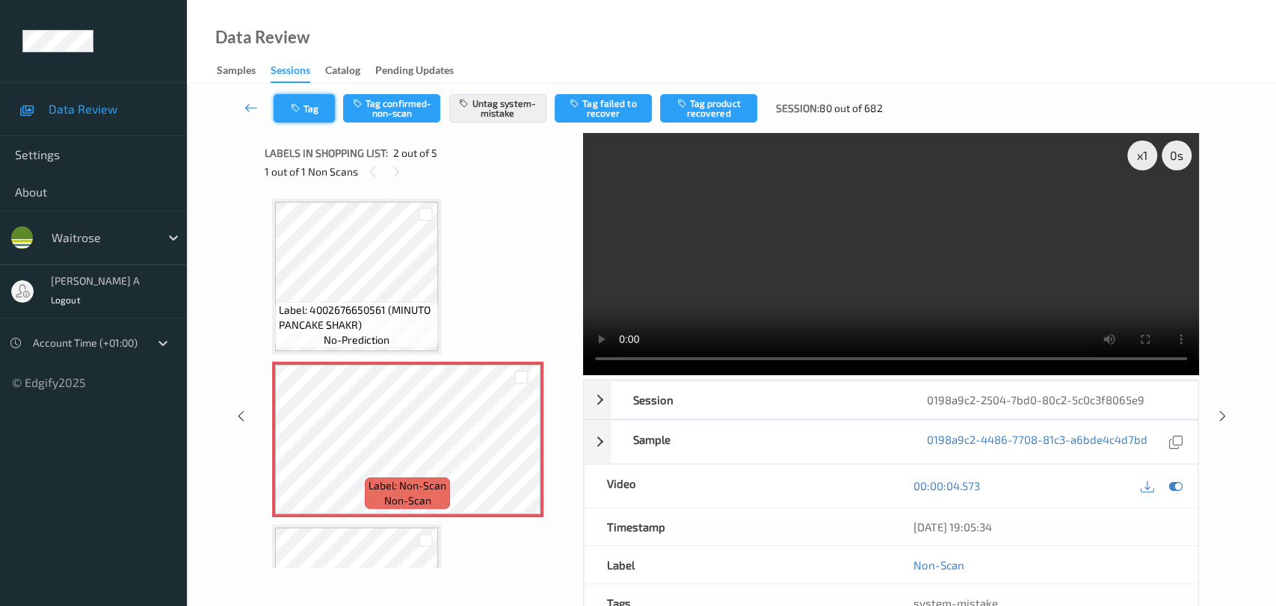
click at [311, 111] on button "Tag" at bounding box center [304, 108] width 61 height 28
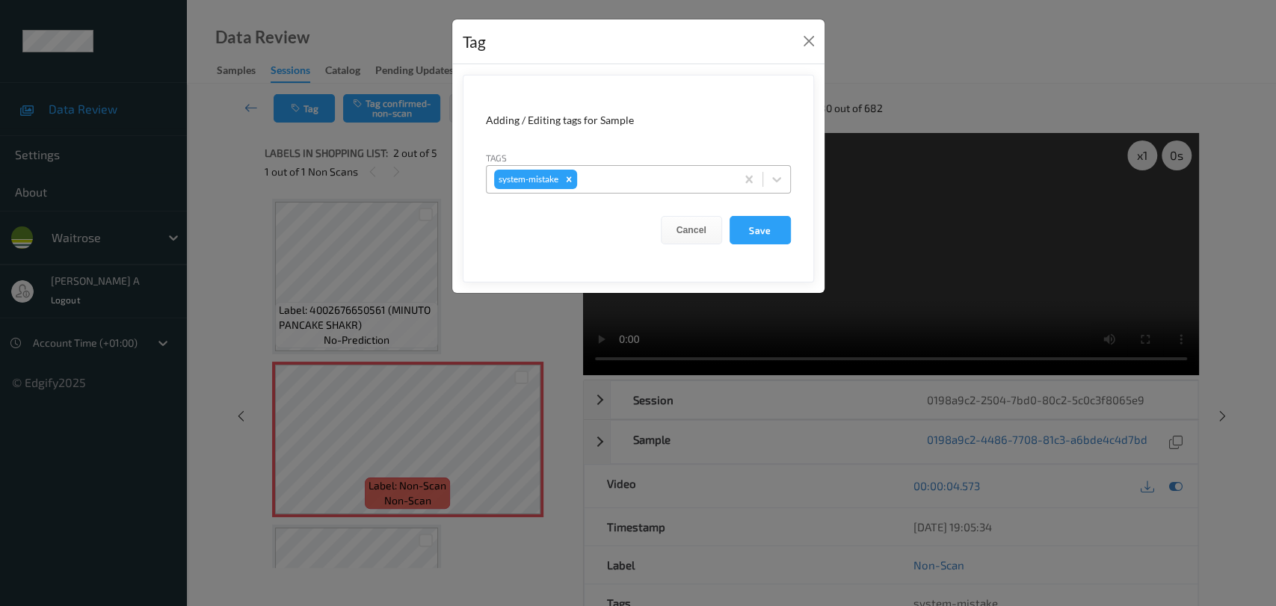
click at [589, 175] on div at bounding box center [654, 179] width 148 height 18
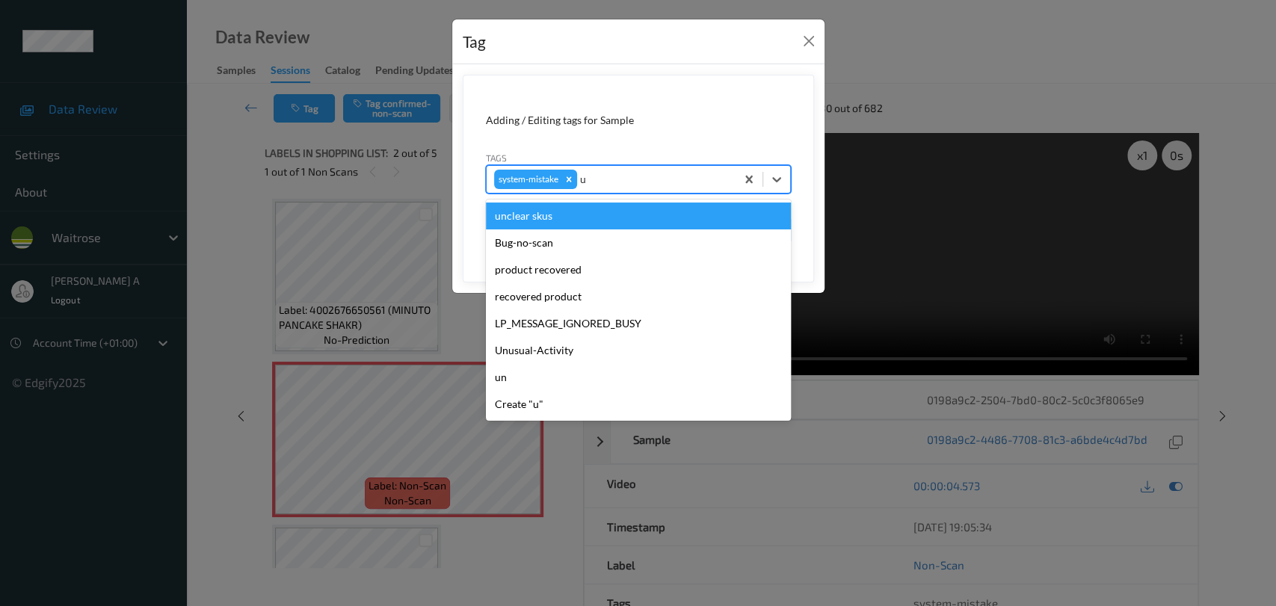
type input "un"
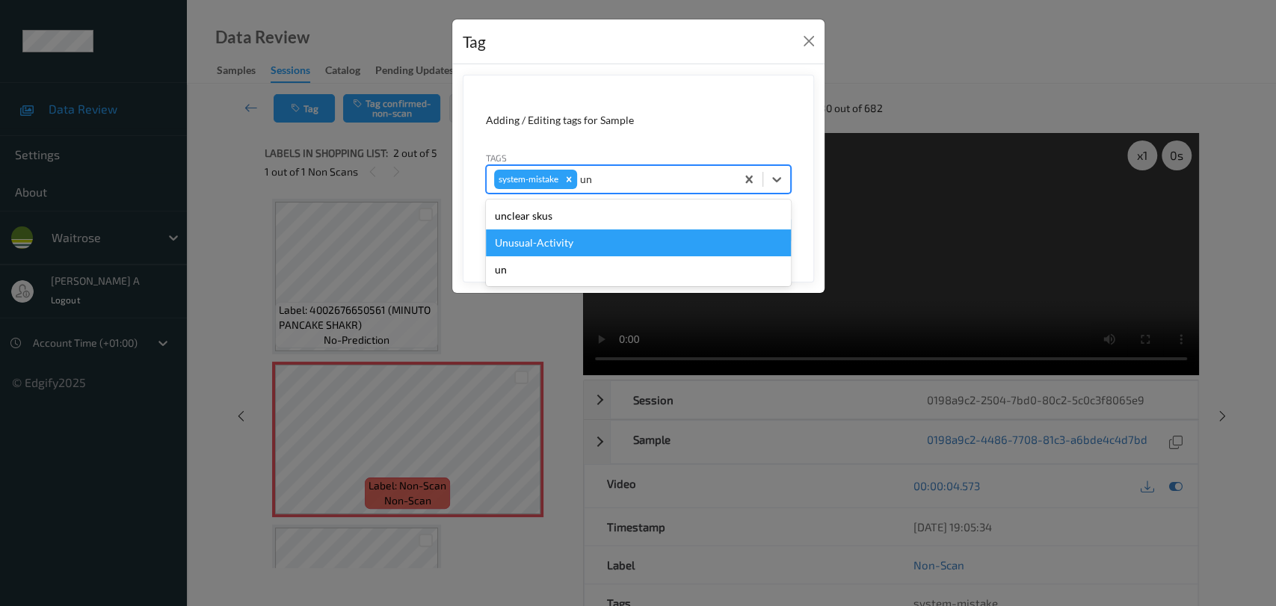
click at [575, 238] on div "Unusual-Activity" at bounding box center [638, 243] width 305 height 27
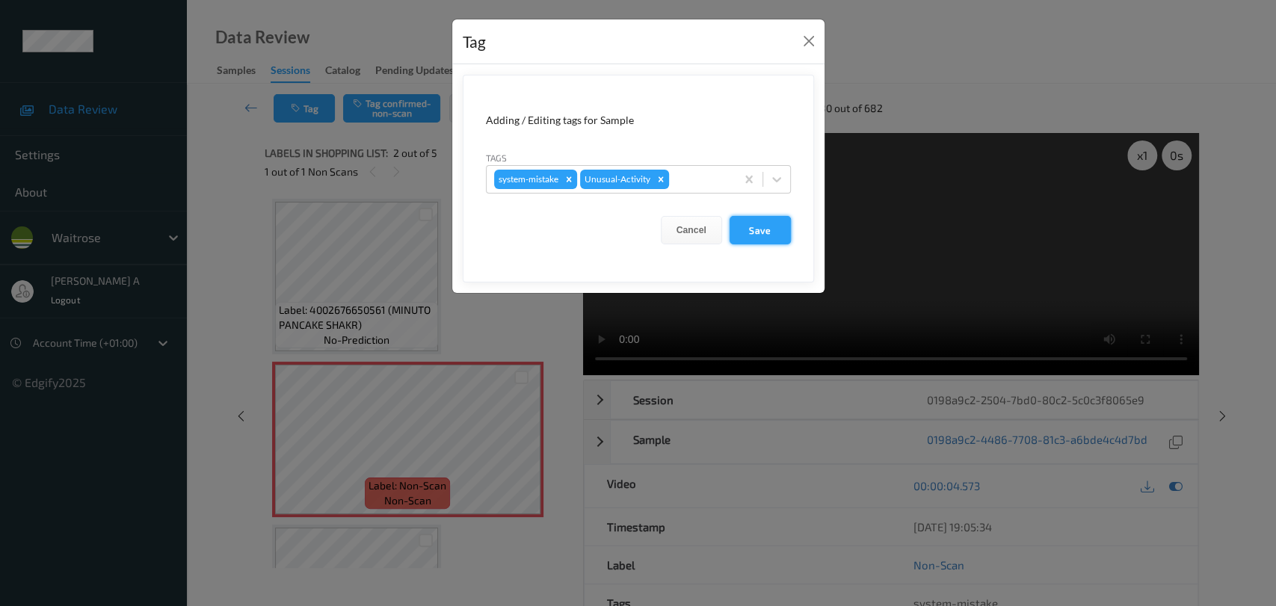
click at [776, 230] on button "Save" at bounding box center [760, 230] width 61 height 28
click at [761, 233] on button "Save" at bounding box center [760, 230] width 61 height 28
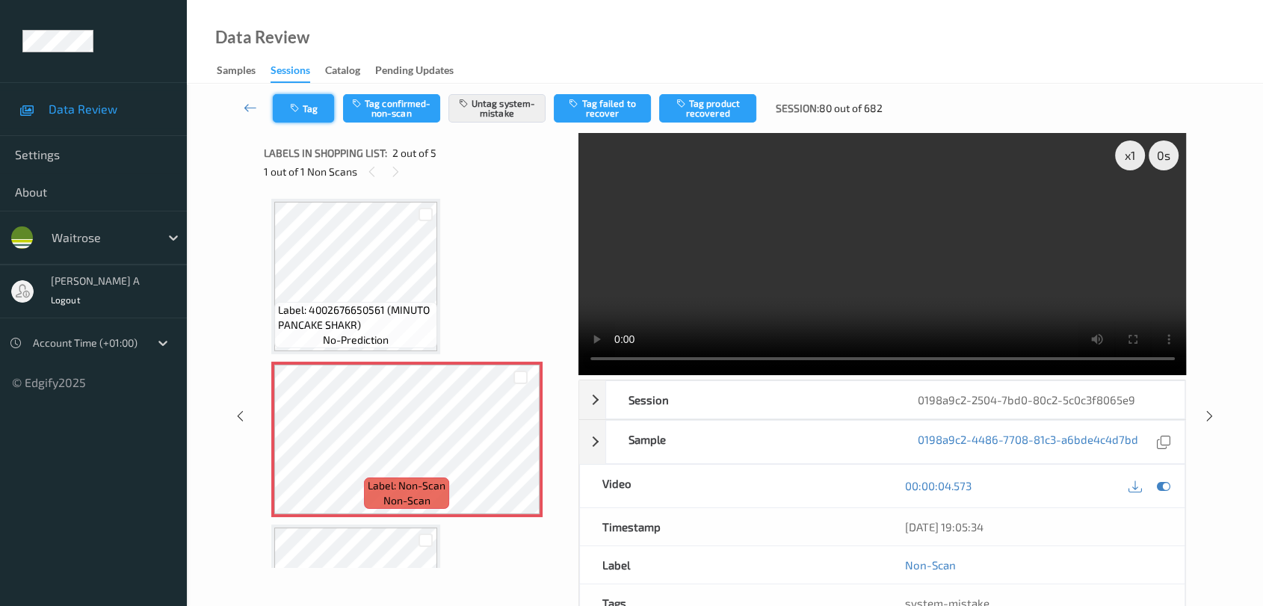
click at [320, 121] on button "Tag" at bounding box center [303, 108] width 61 height 28
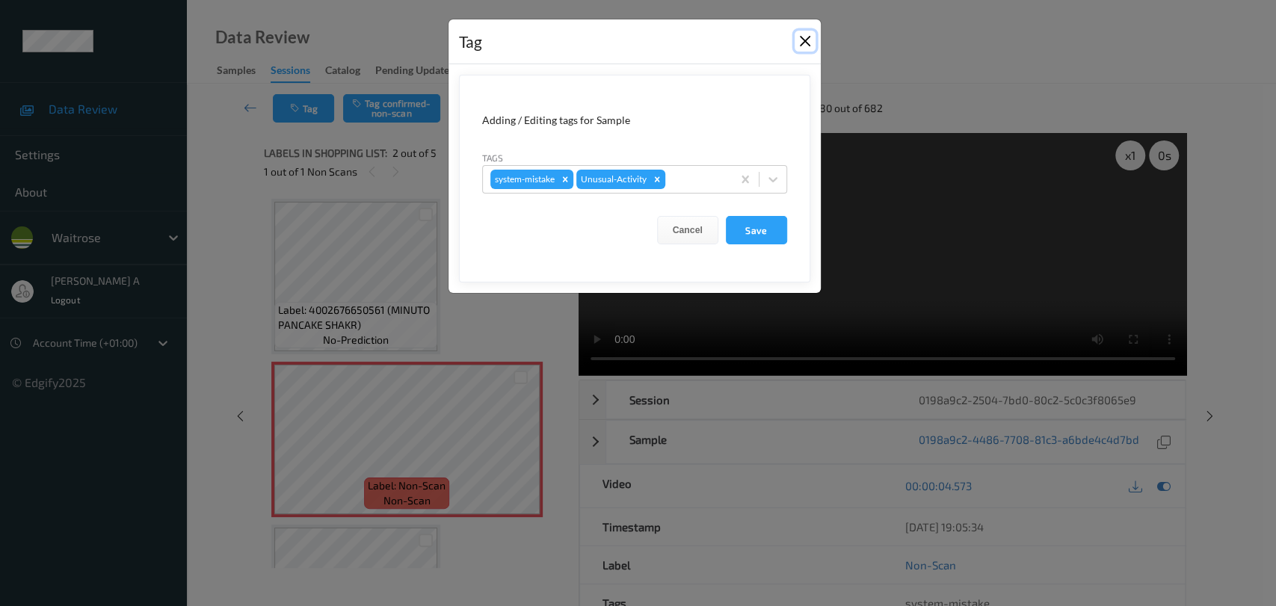
click at [798, 37] on button "Close" at bounding box center [805, 41] width 21 height 21
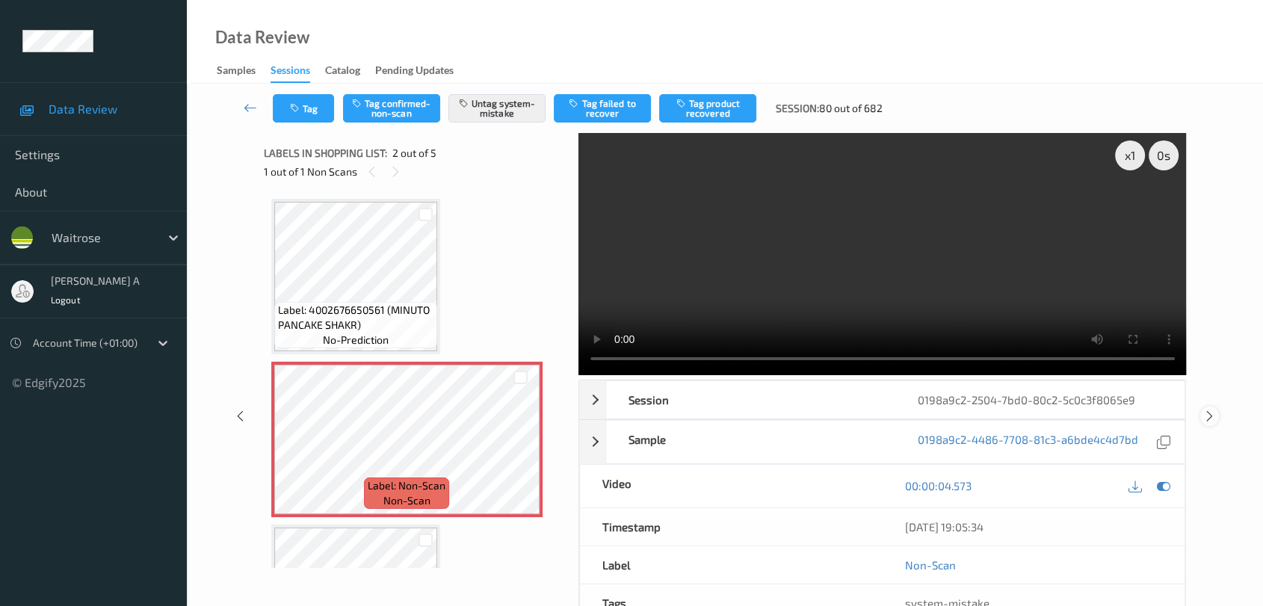
click at [819, 413] on icon at bounding box center [1210, 416] width 13 height 13
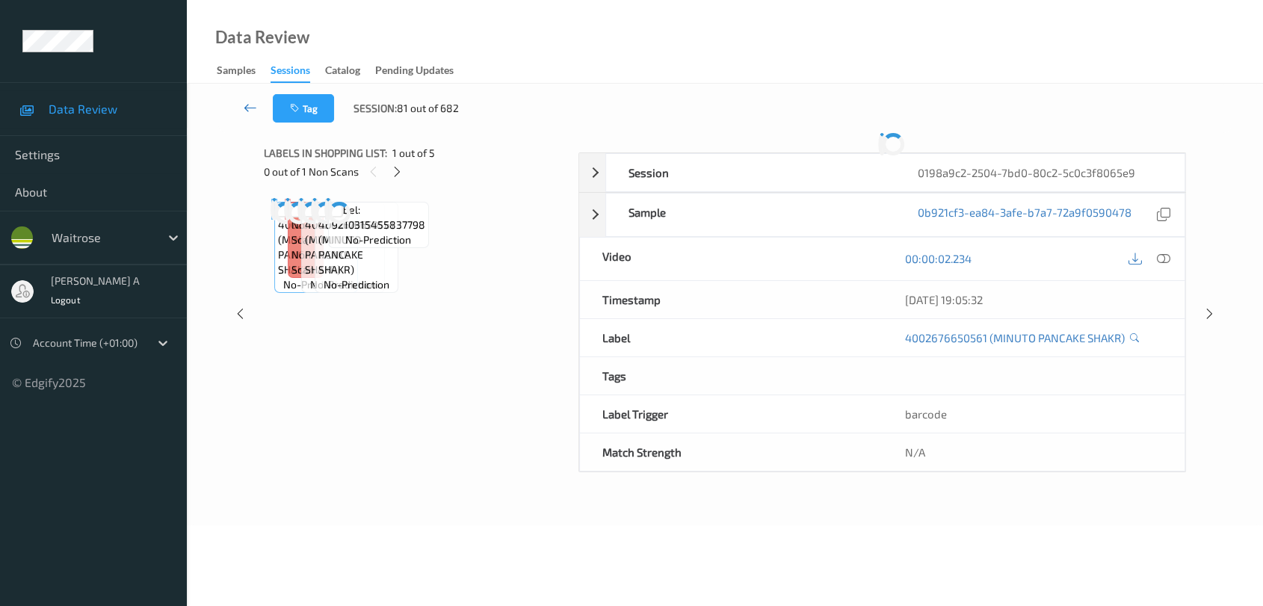
click at [250, 114] on icon at bounding box center [250, 107] width 13 height 15
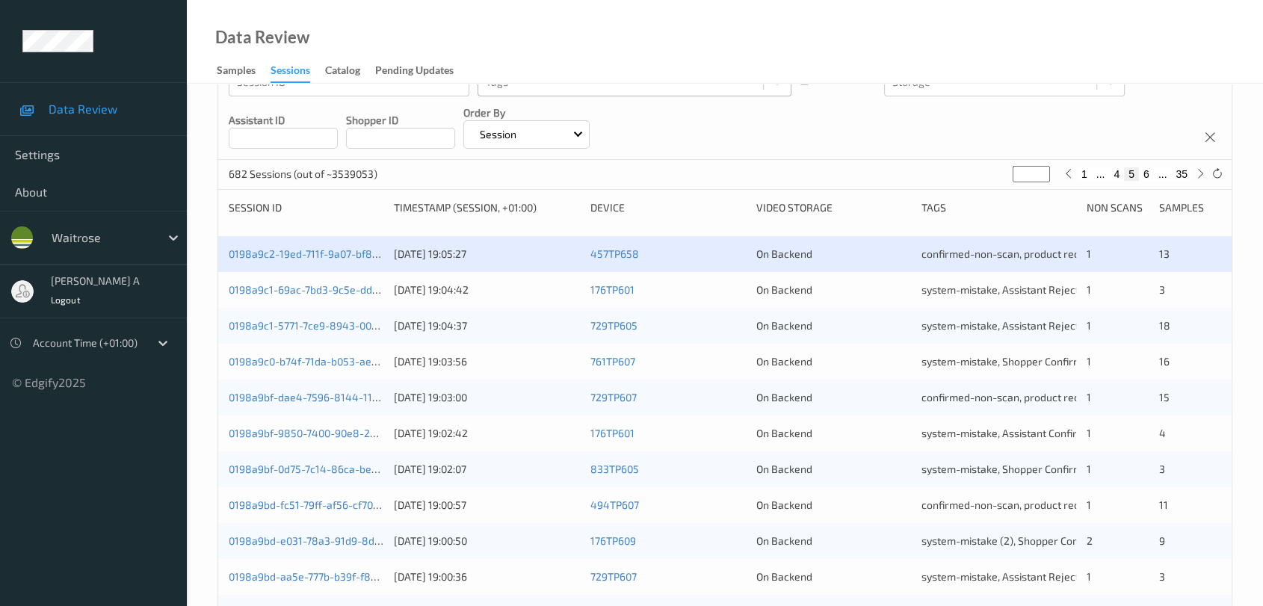
scroll to position [155, 0]
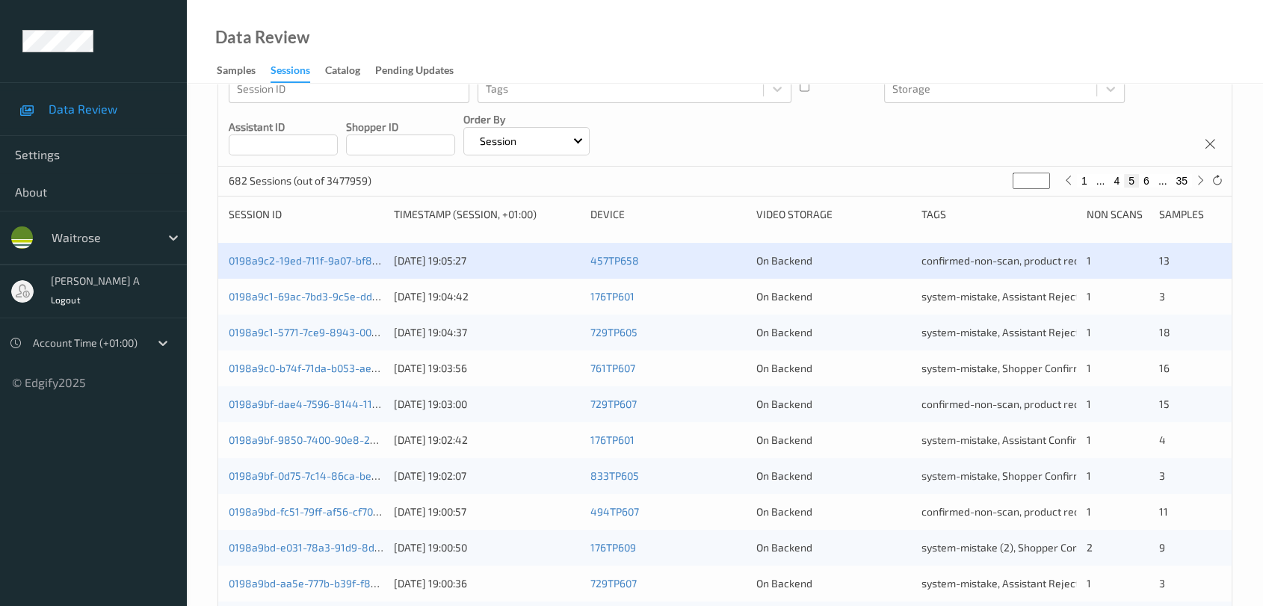
click at [819, 179] on button "4" at bounding box center [1116, 180] width 15 height 13
type input "*"
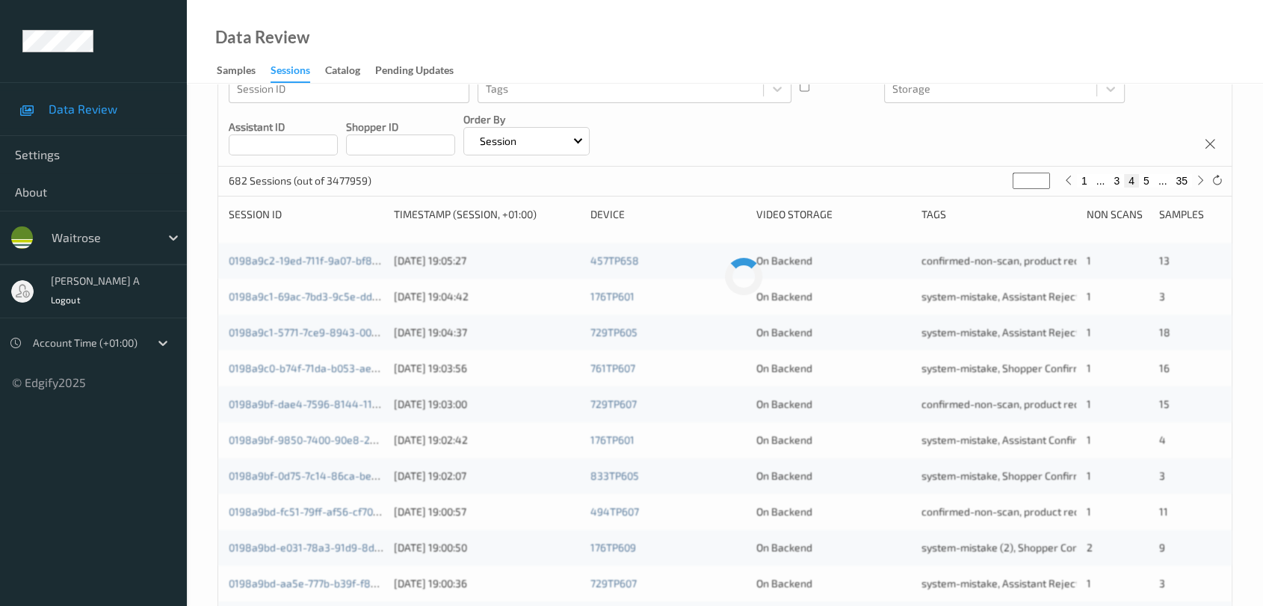
scroll to position [0, 0]
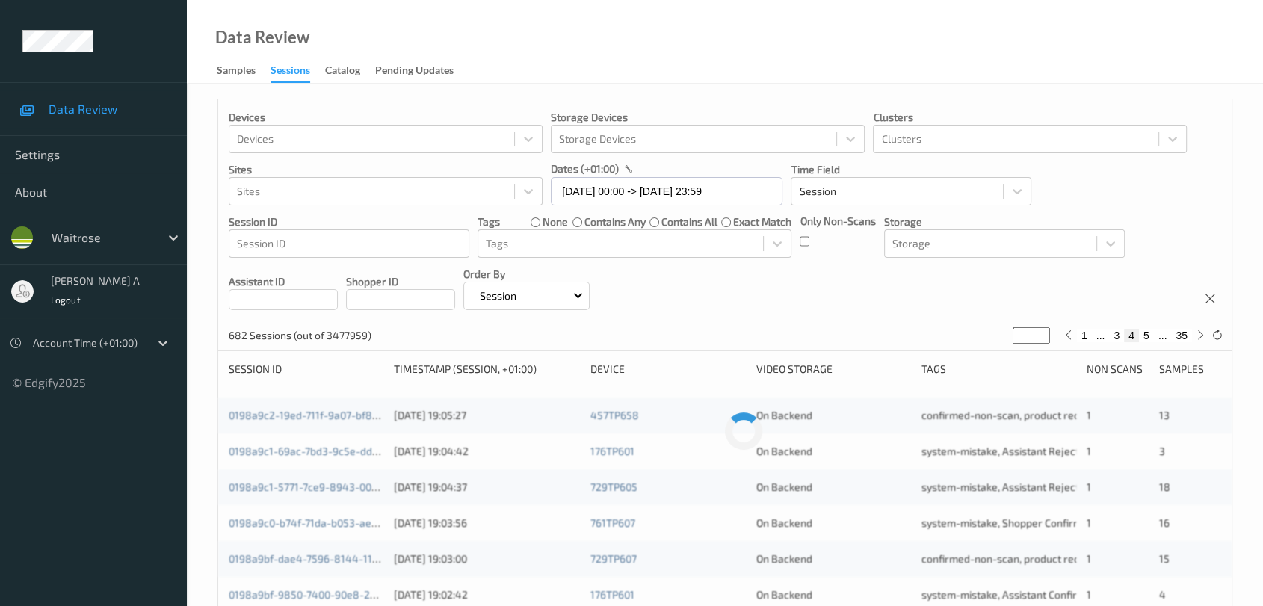
click at [819, 331] on button "3" at bounding box center [1116, 335] width 15 height 13
type input "*"
click at [819, 329] on button "4" at bounding box center [1140, 335] width 15 height 13
type input "*"
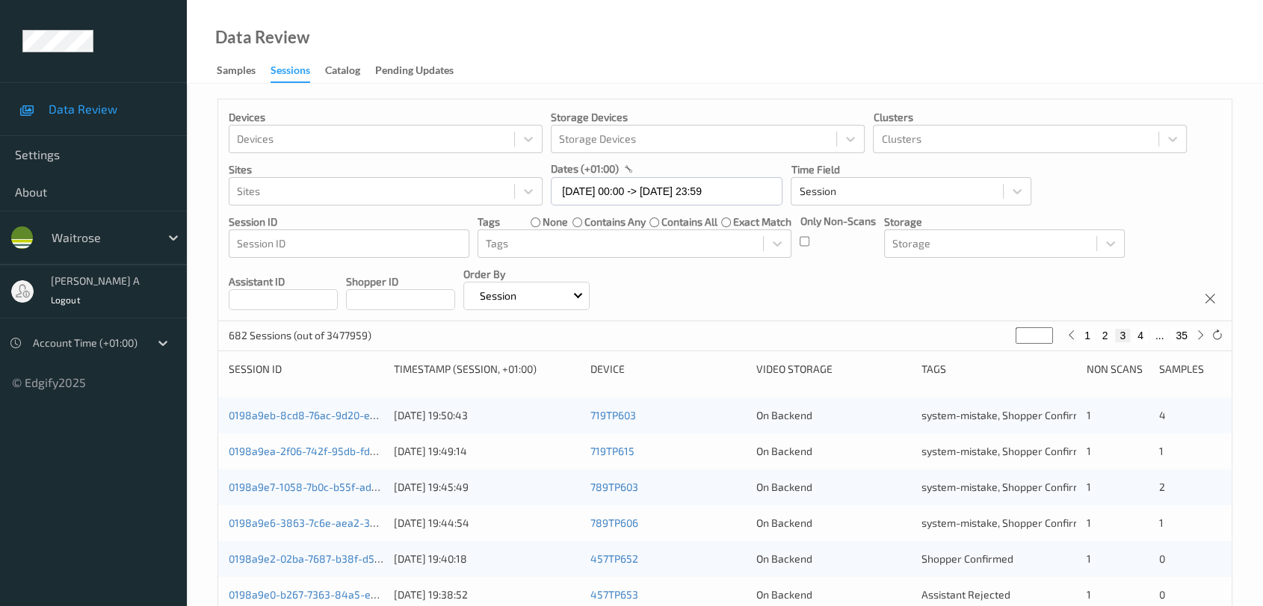
type input "*"
click at [819, 336] on input "*" at bounding box center [1031, 335] width 37 height 16
click at [819, 334] on input "*" at bounding box center [1031, 335] width 37 height 16
type input "**"
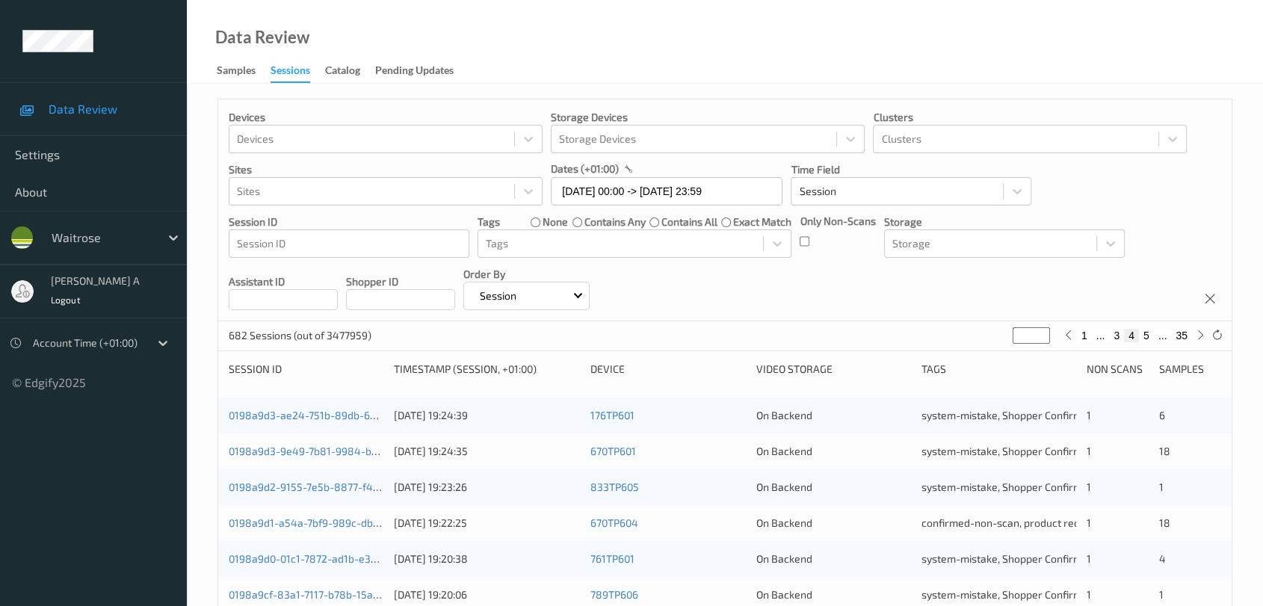
type input "**"
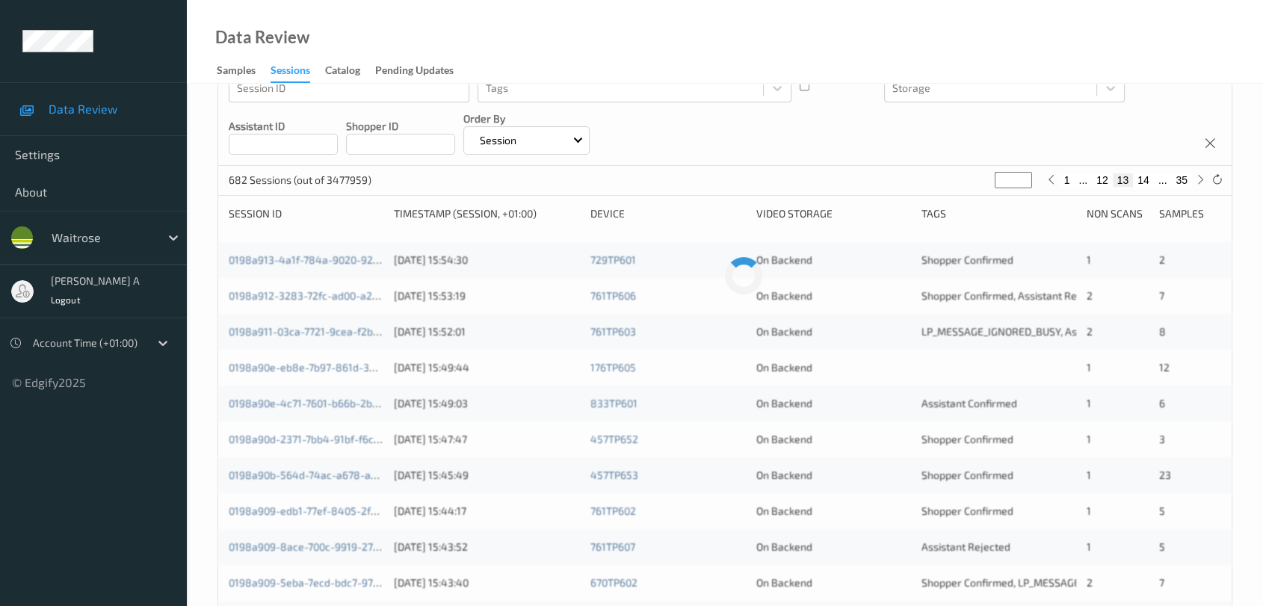
scroll to position [166, 0]
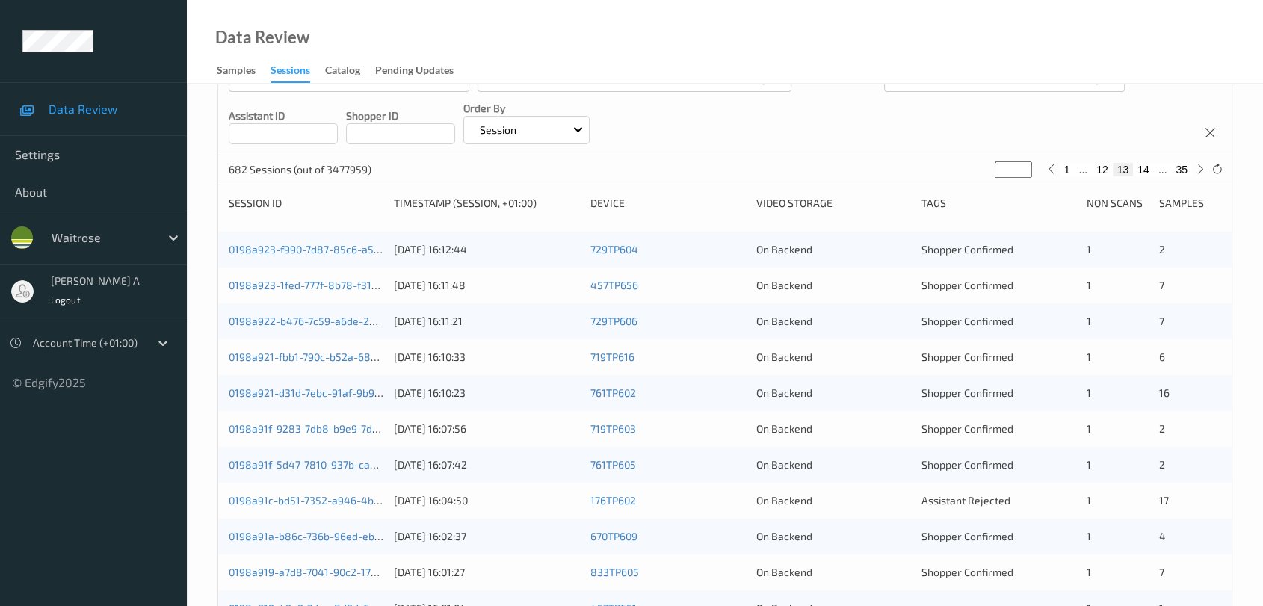
type input "**"
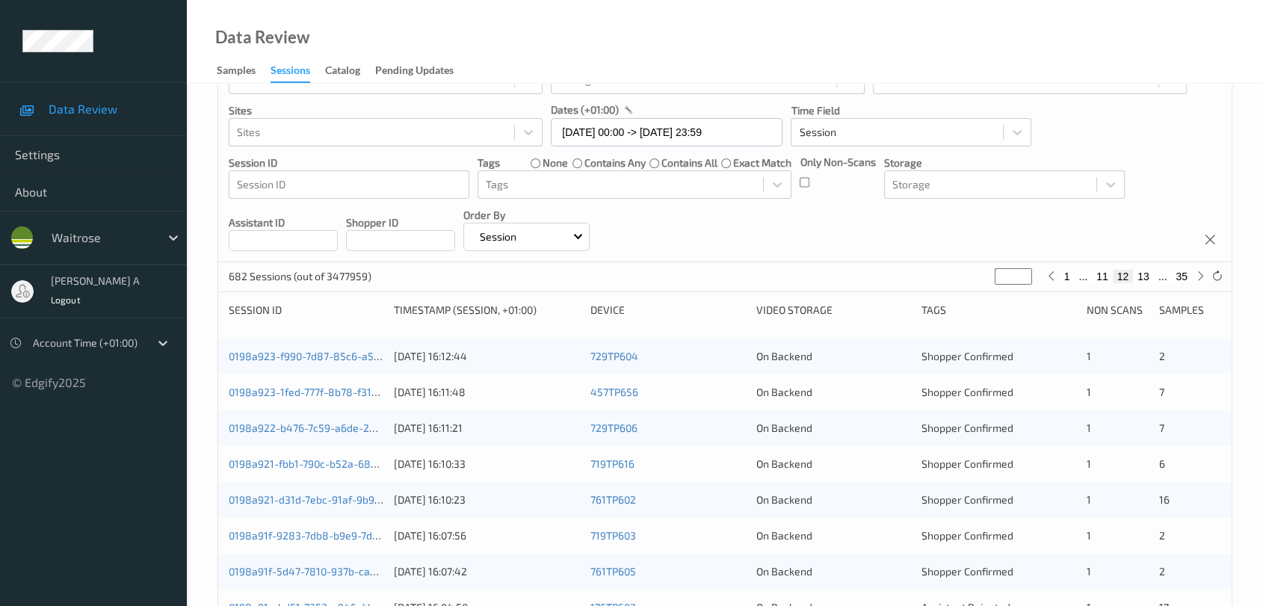
click at [819, 268] on input "**" at bounding box center [1013, 276] width 37 height 16
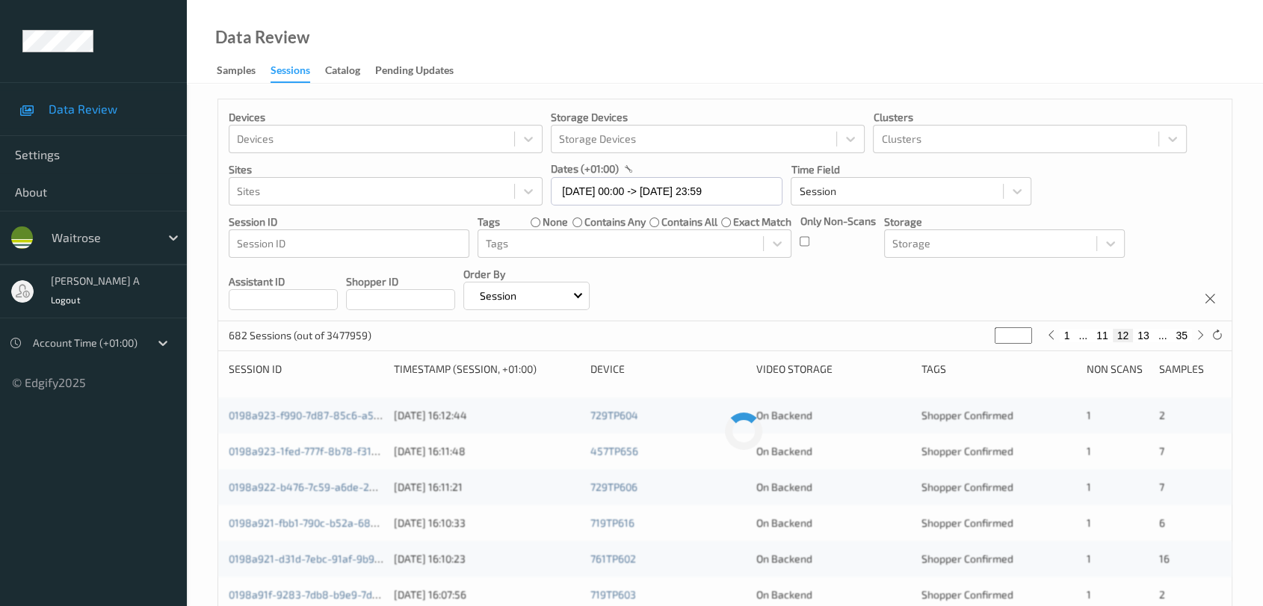
scroll to position [0, 0]
type input "**"
click at [819, 332] on input "**" at bounding box center [1013, 335] width 37 height 16
type input "**"
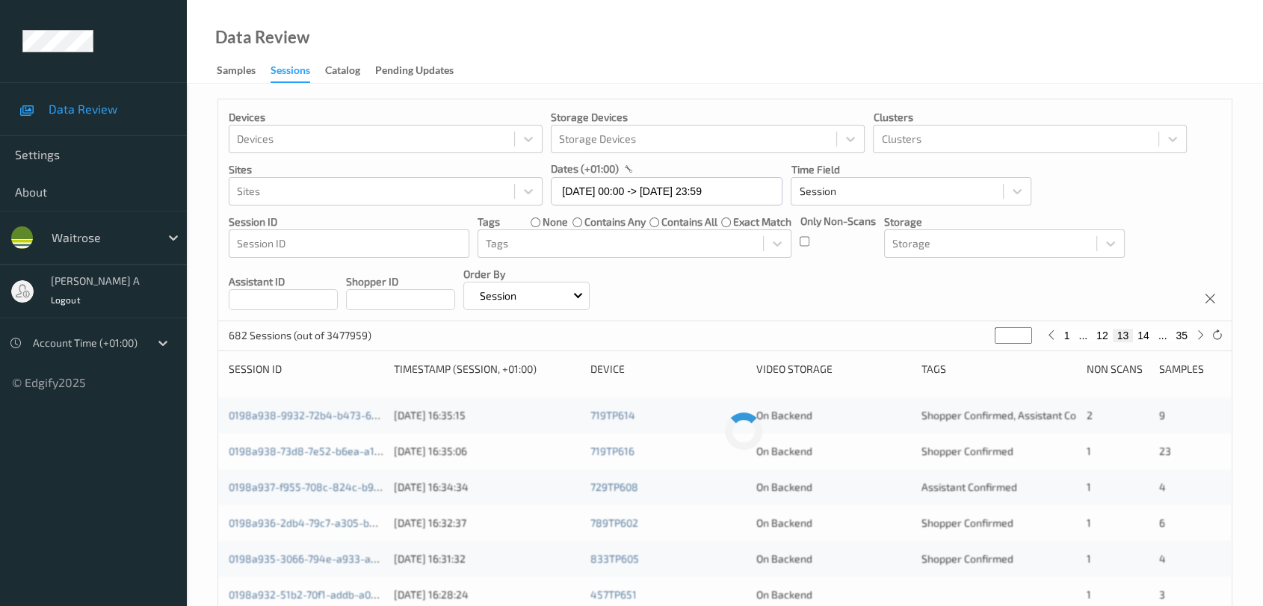
type input "**"
click at [819, 332] on input "**" at bounding box center [1013, 335] width 37 height 16
type input "**"
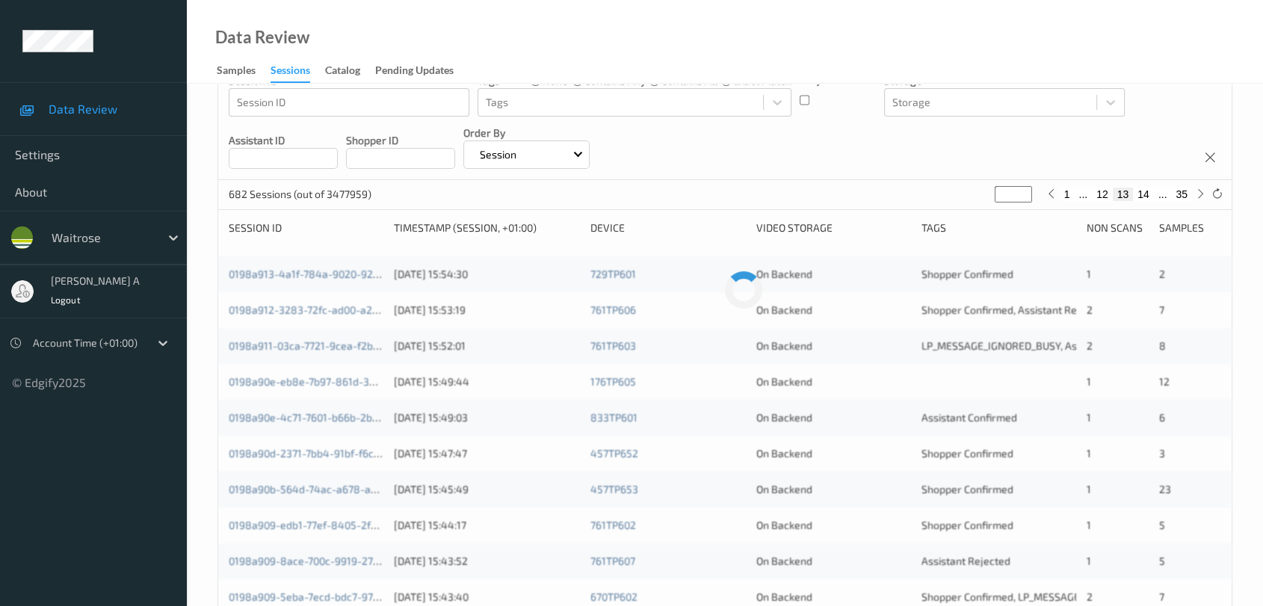
scroll to position [83, 0]
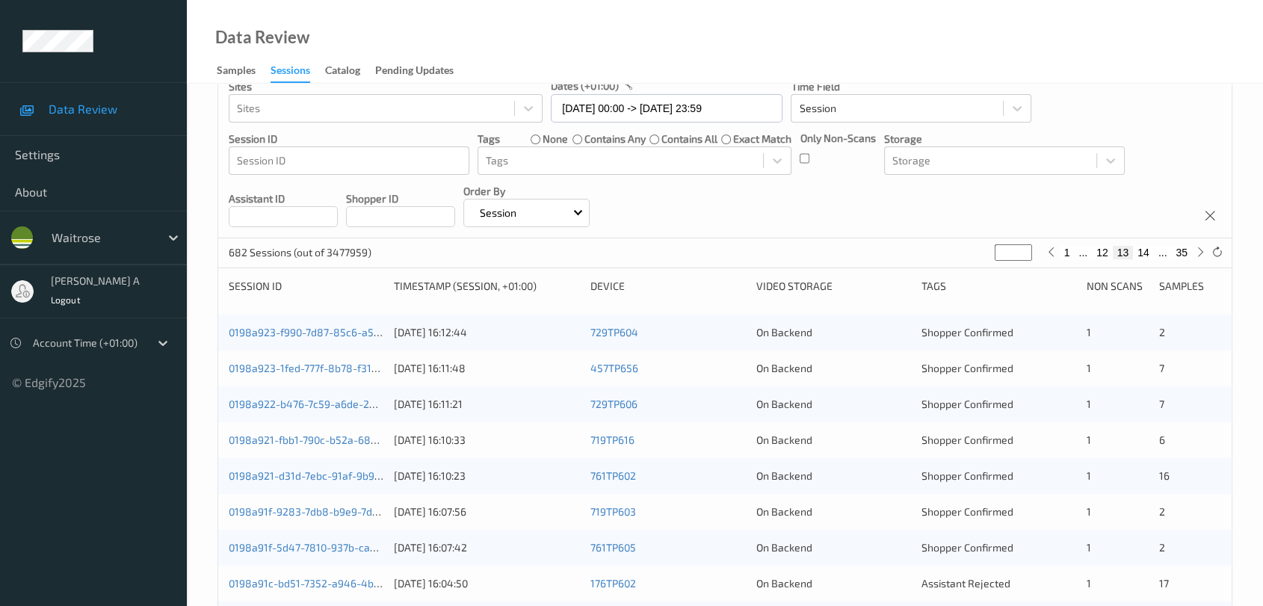
type input "**"
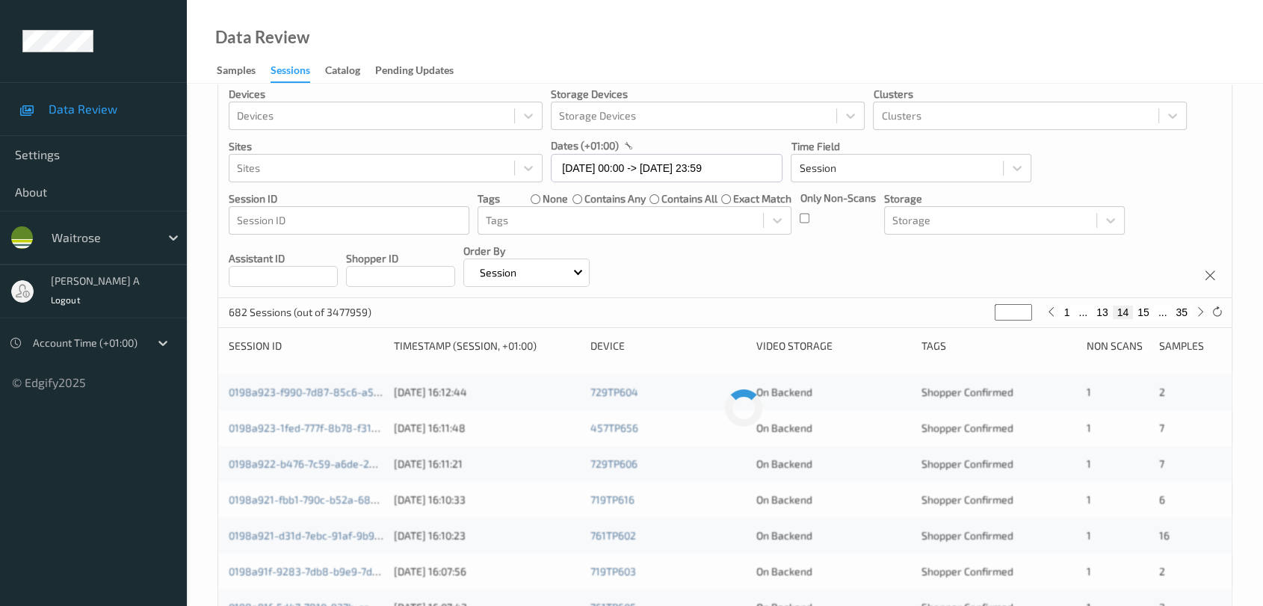
click at [819, 304] on input "**" at bounding box center [1013, 312] width 37 height 16
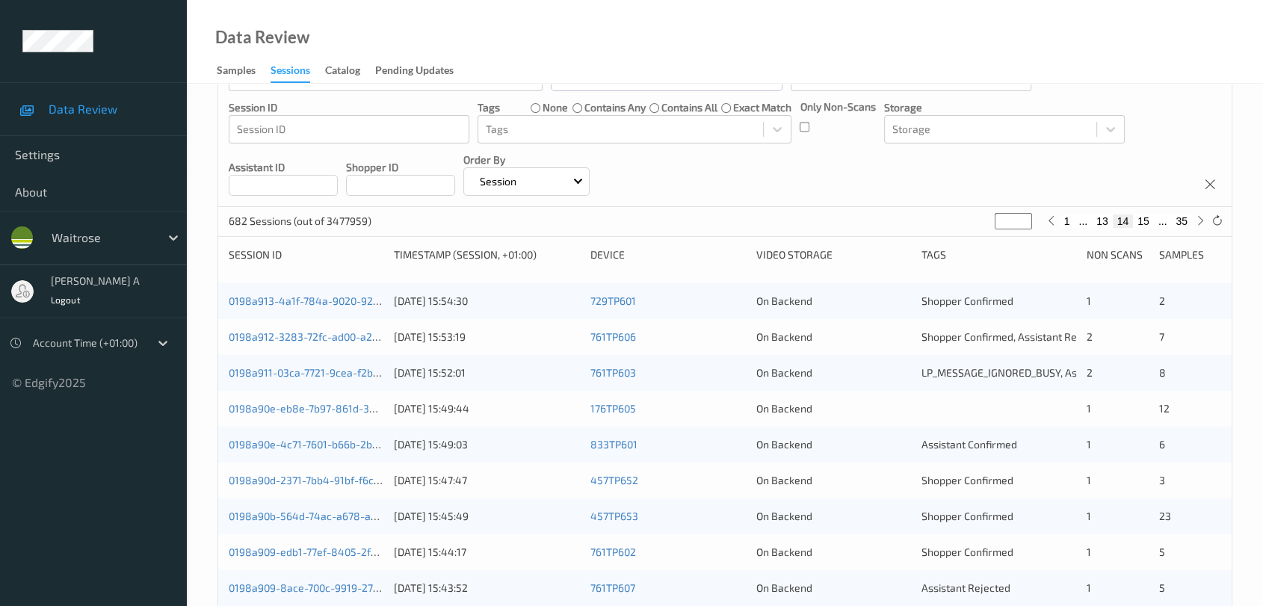
scroll to position [155, 0]
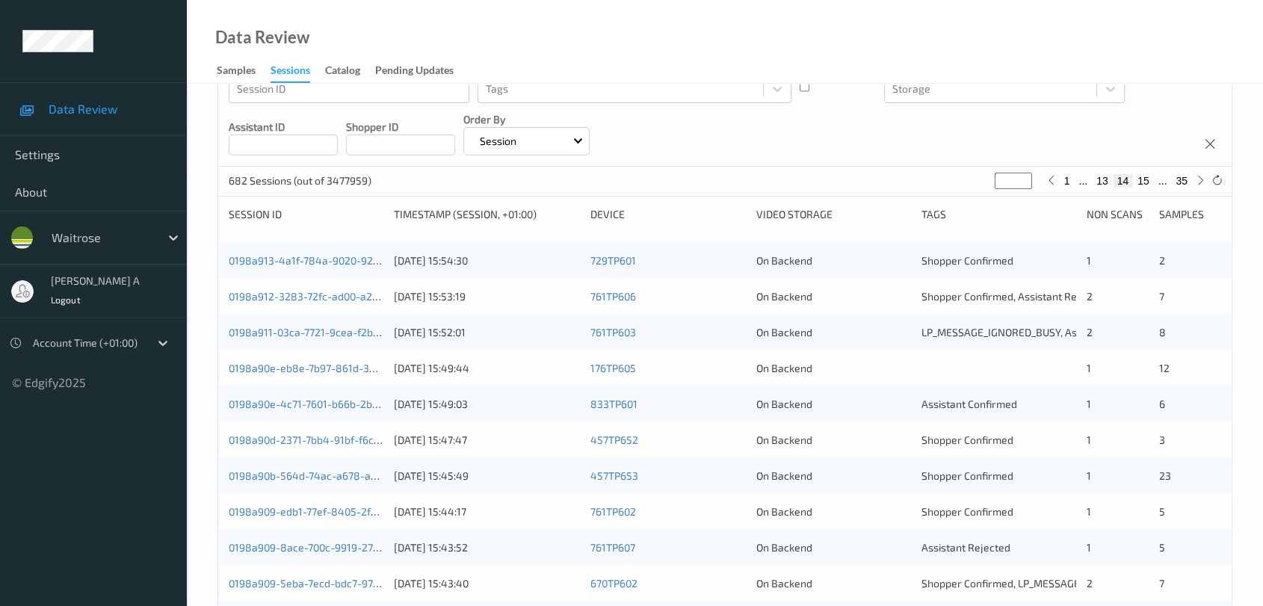
click at [819, 154] on div "Devices Devices Storage Devices Storage Devices Clusters Clusters Sites Sites d…" at bounding box center [725, 56] width 1014 height 222
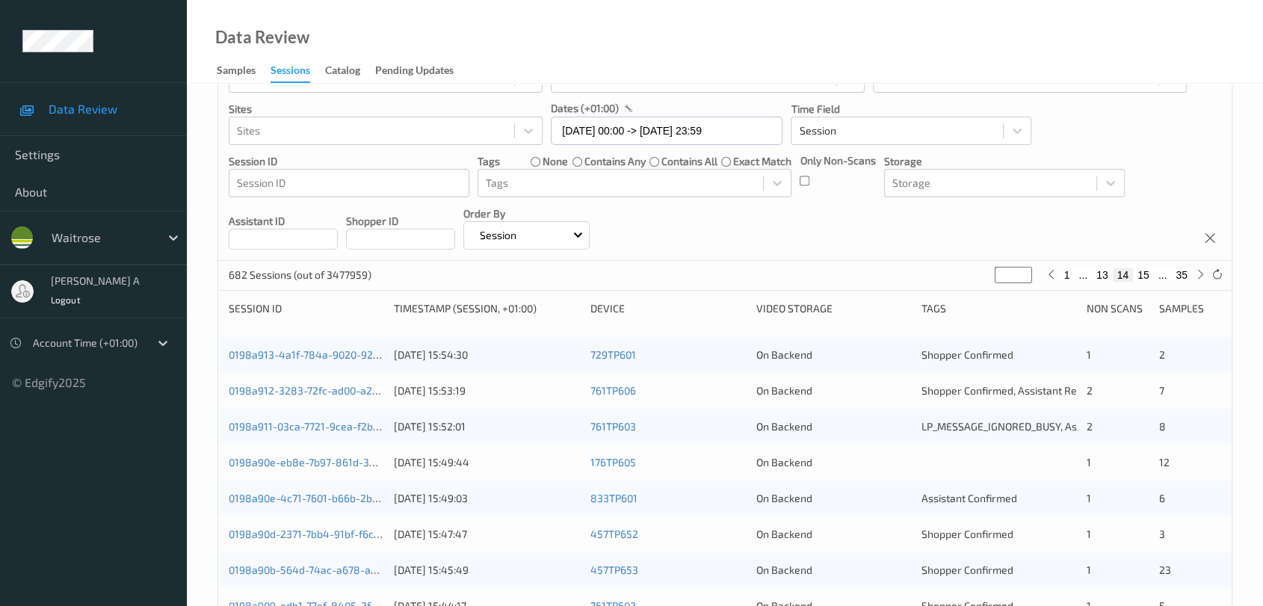
scroll to position [166, 0]
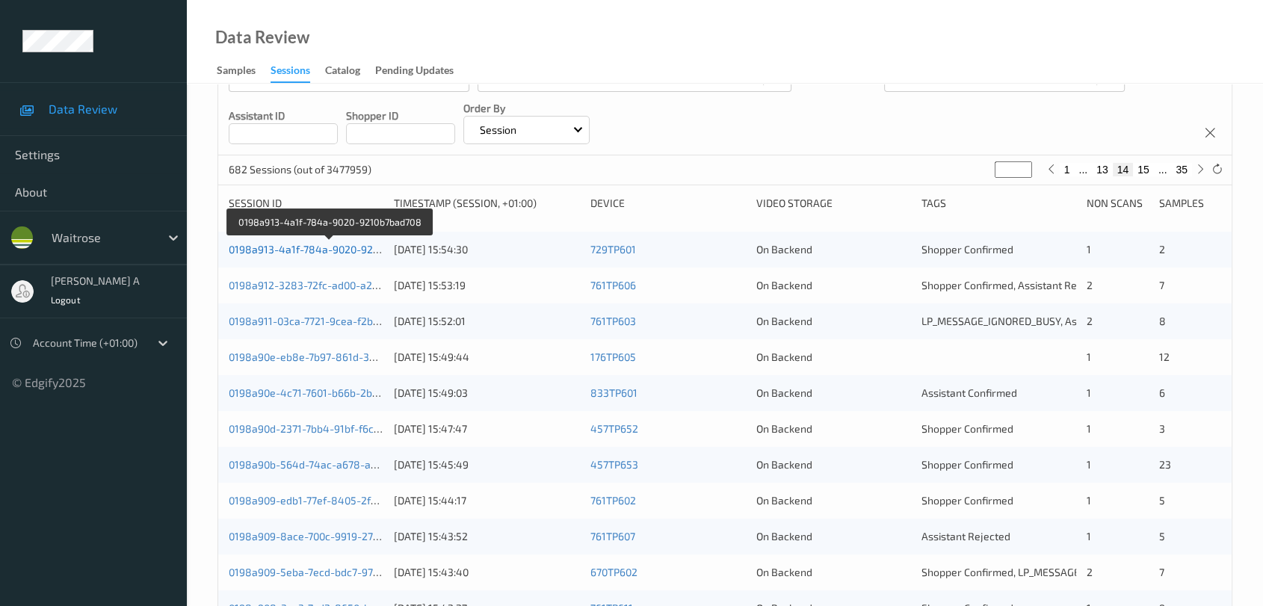
click at [366, 245] on link "0198a913-4a1f-784a-9020-9210b7bad708" at bounding box center [330, 249] width 202 height 13
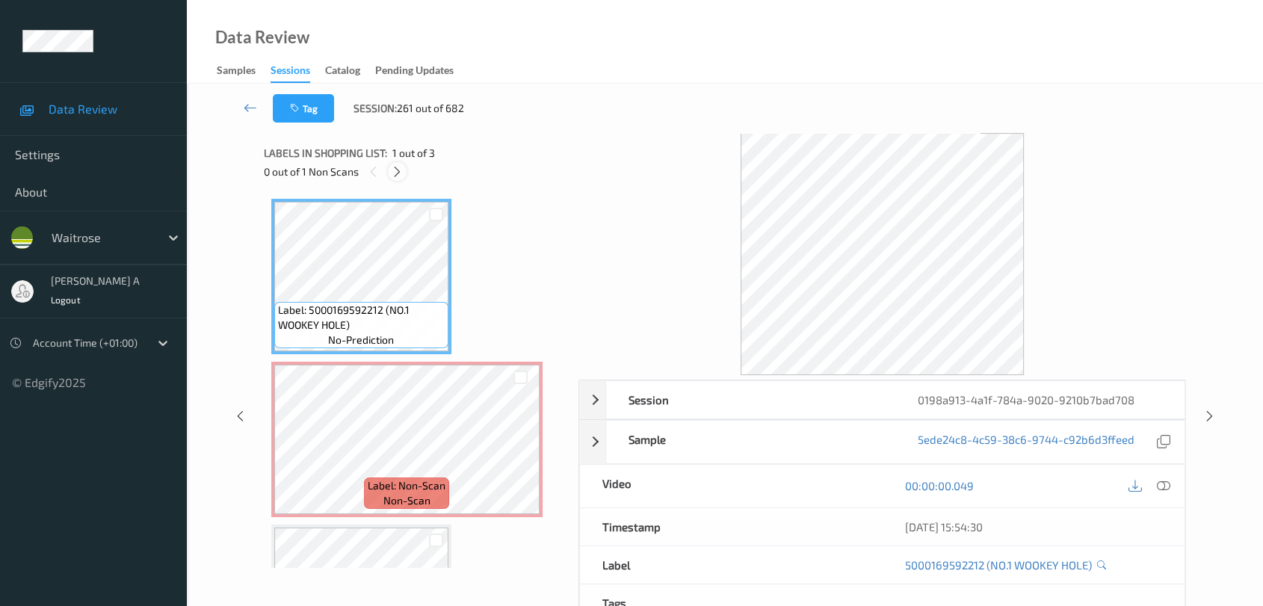
click at [393, 174] on icon at bounding box center [397, 171] width 13 height 13
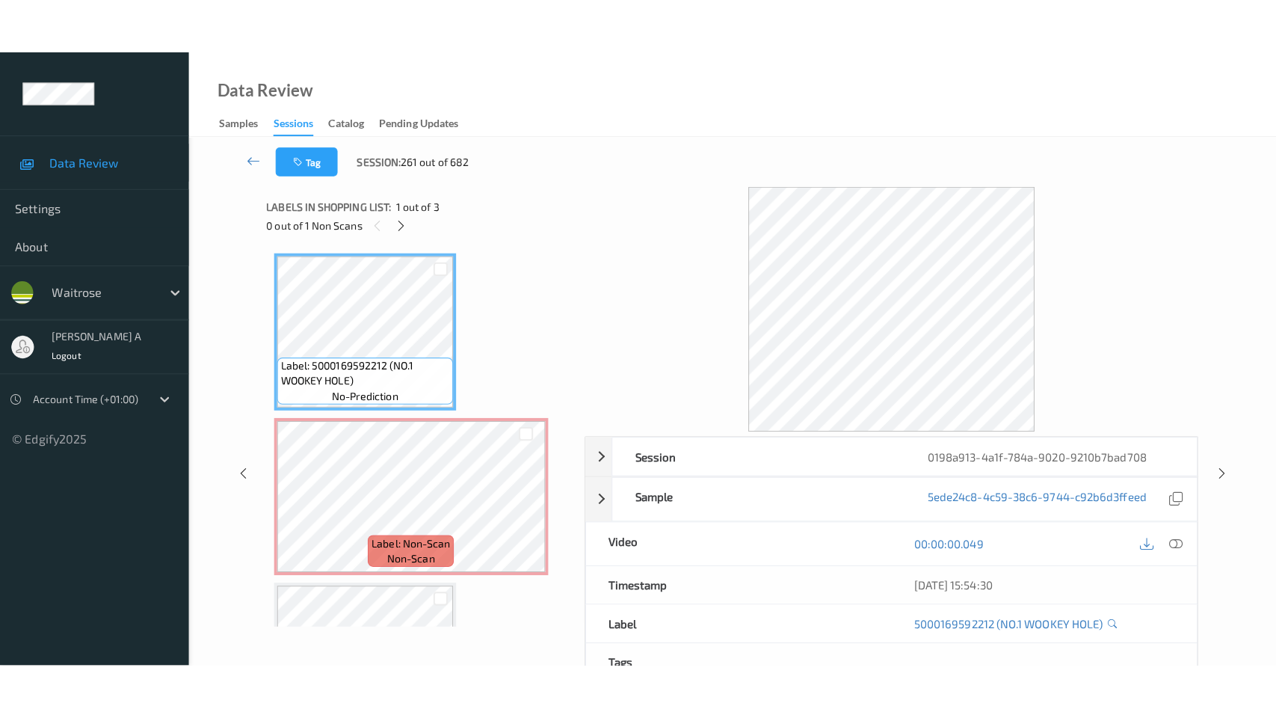
scroll to position [7, 0]
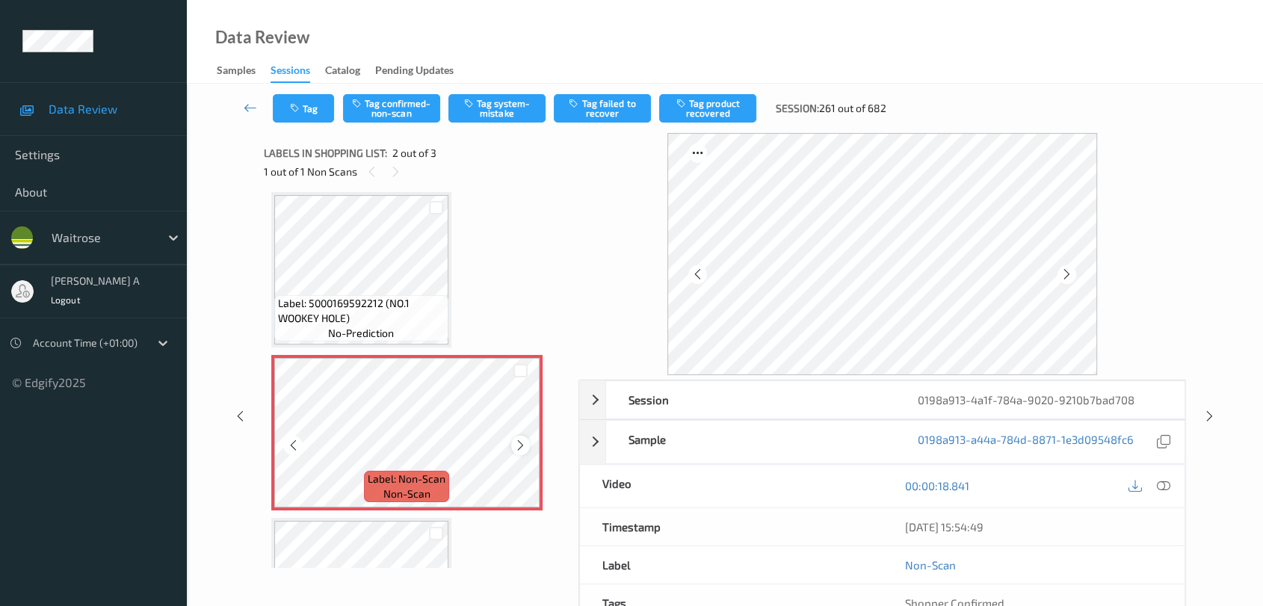
click at [514, 439] on icon at bounding box center [520, 445] width 13 height 13
click at [819, 487] on icon at bounding box center [1163, 485] width 13 height 13
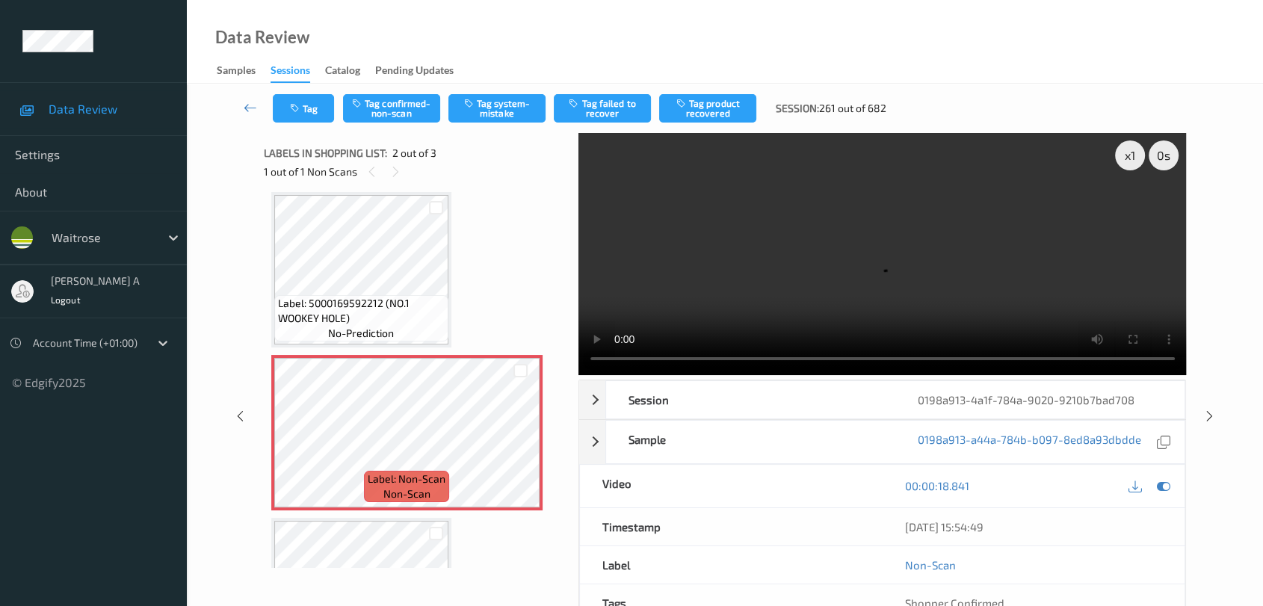
scroll to position [6, 0]
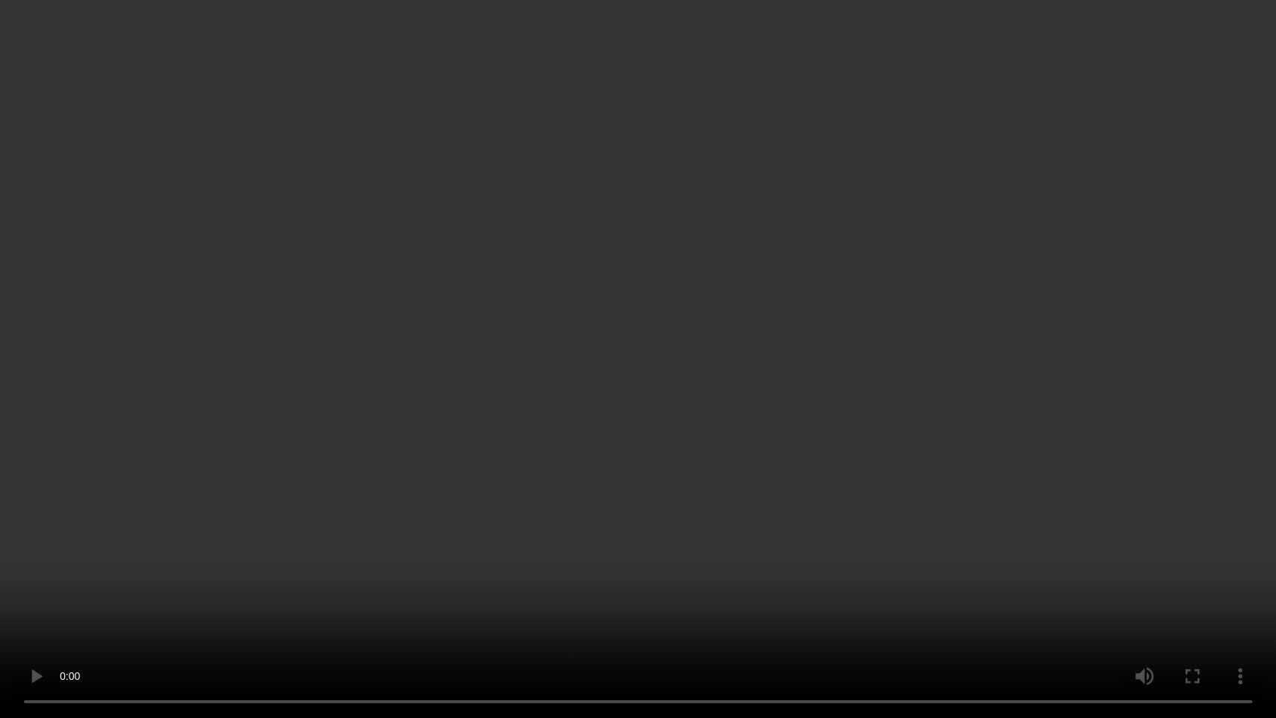
click at [544, 350] on video at bounding box center [638, 359] width 1276 height 718
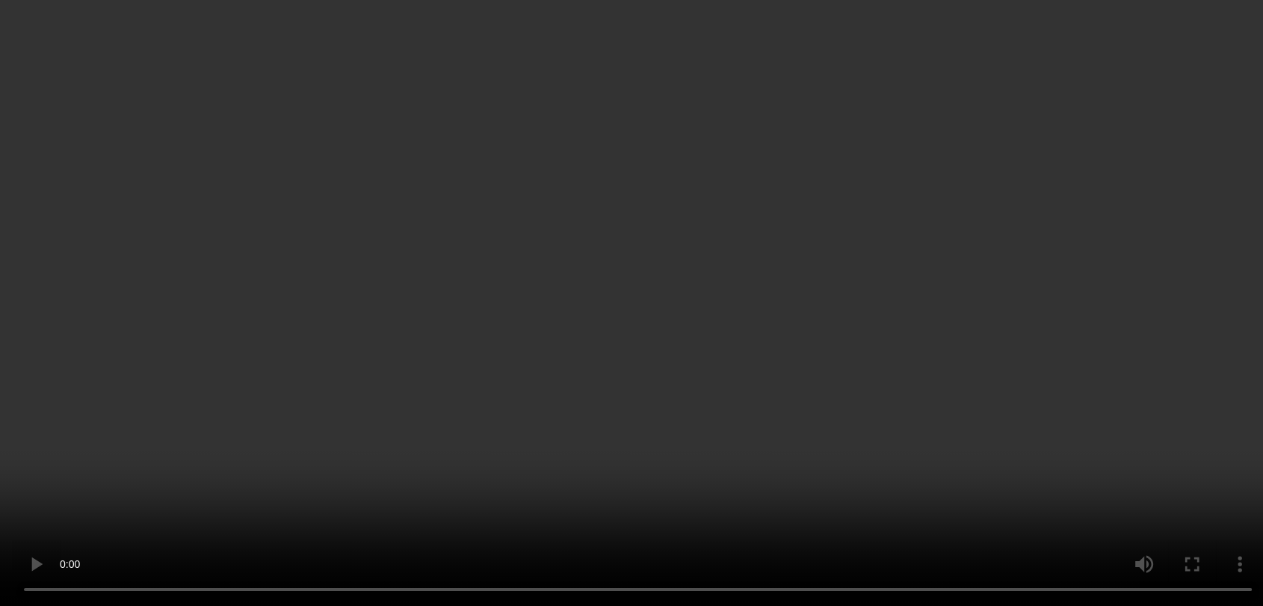
scroll to position [117, 0]
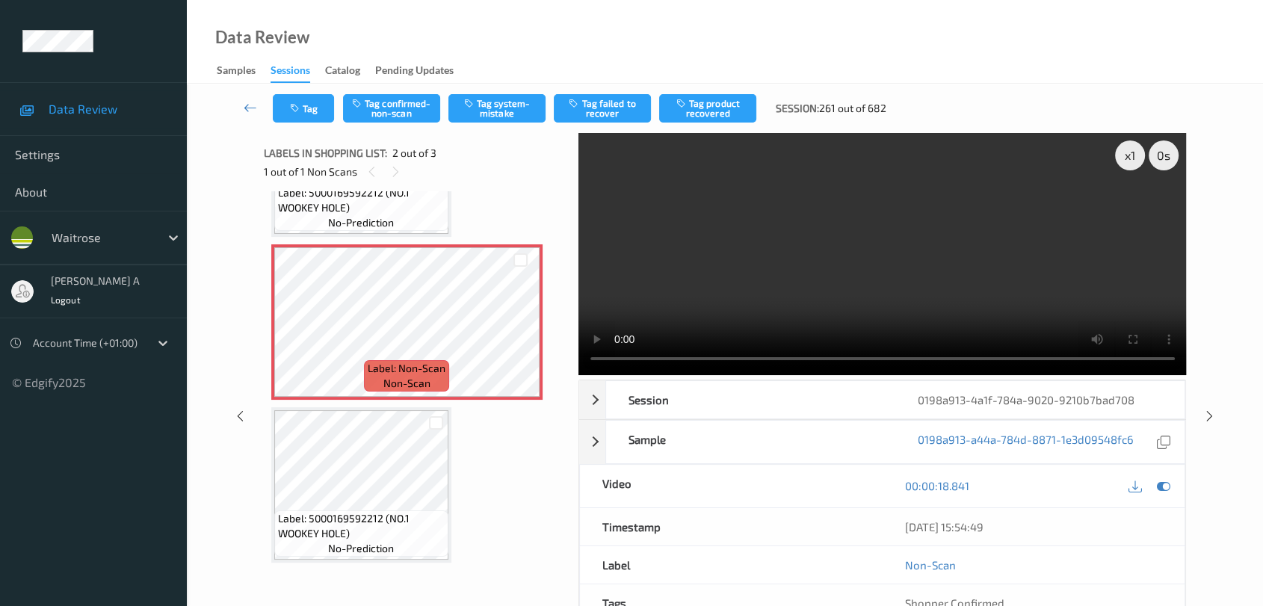
click at [819, 271] on video at bounding box center [883, 254] width 609 height 242
click at [505, 109] on button "Tag system-mistake" at bounding box center [497, 108] width 97 height 28
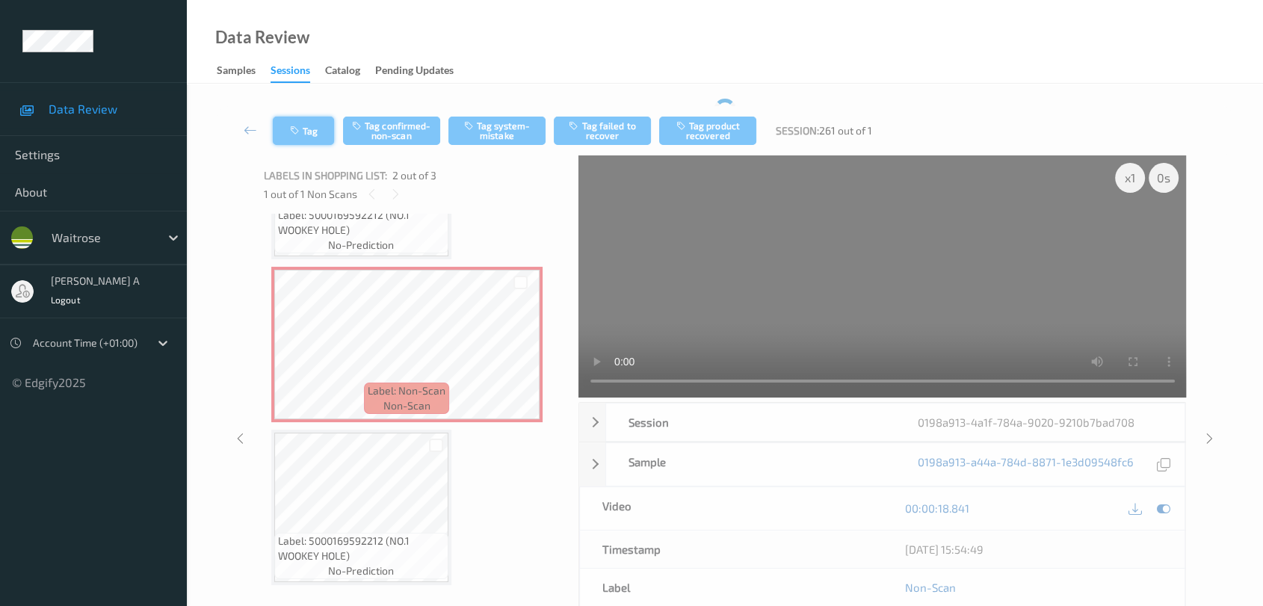
click at [320, 111] on div "Tag Tag confirmed-non-scan Tag system-mistake Tag failed to recover Tag product…" at bounding box center [725, 130] width 1015 height 49
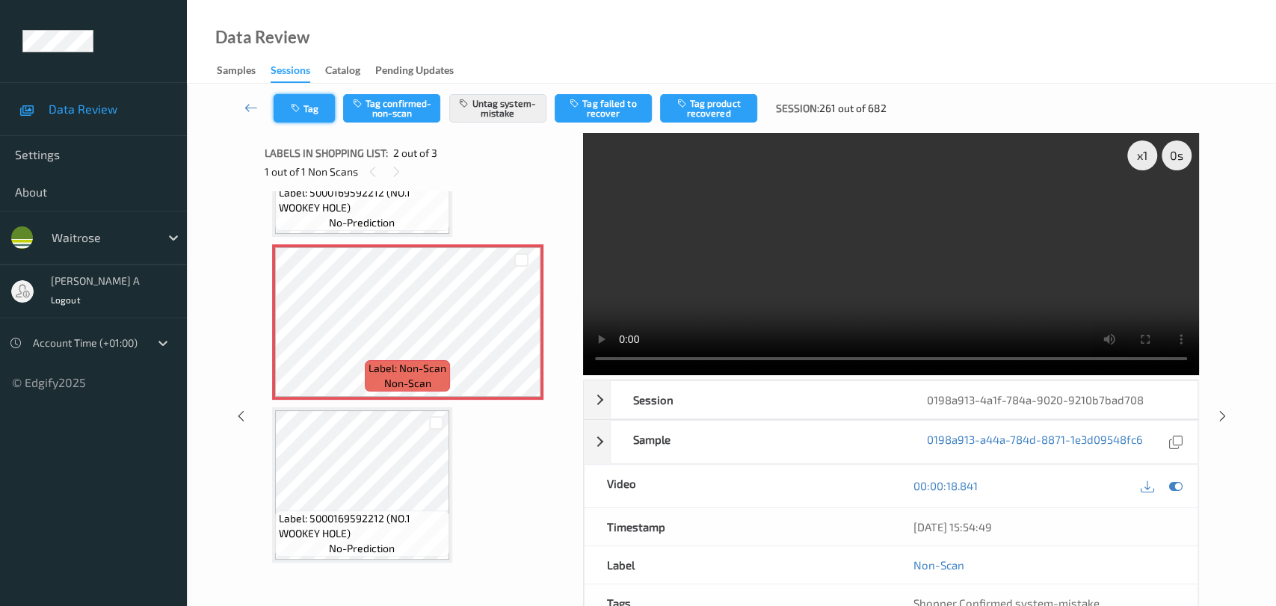
click at [307, 108] on button "Tag" at bounding box center [304, 108] width 61 height 28
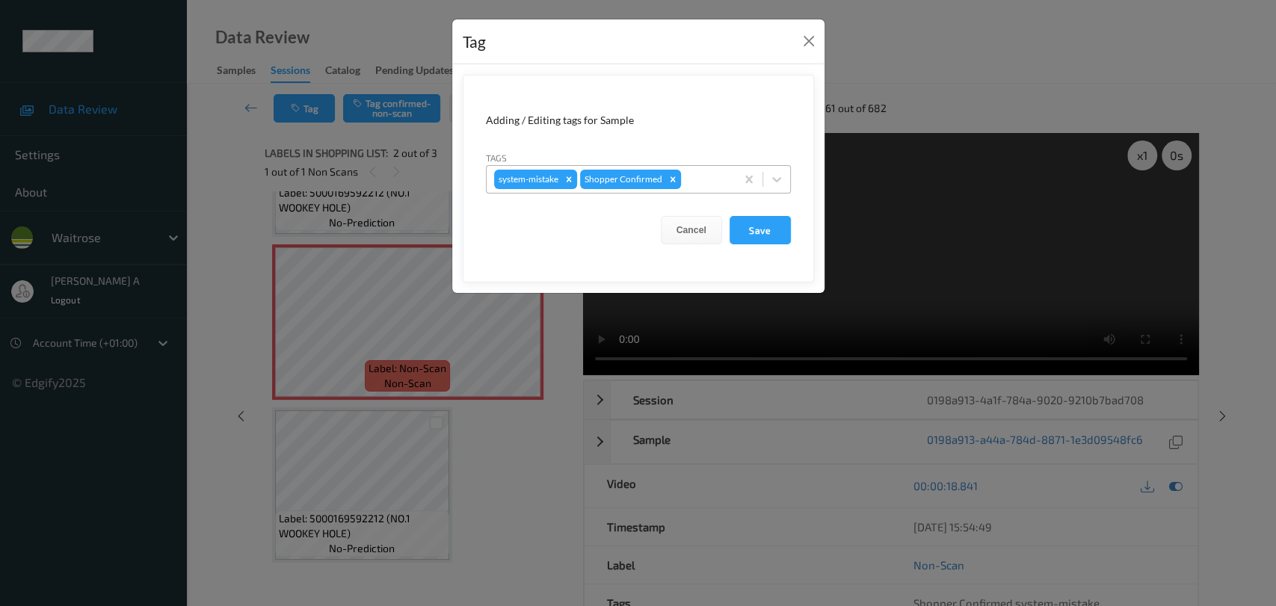
click at [703, 181] on div at bounding box center [706, 179] width 44 height 18
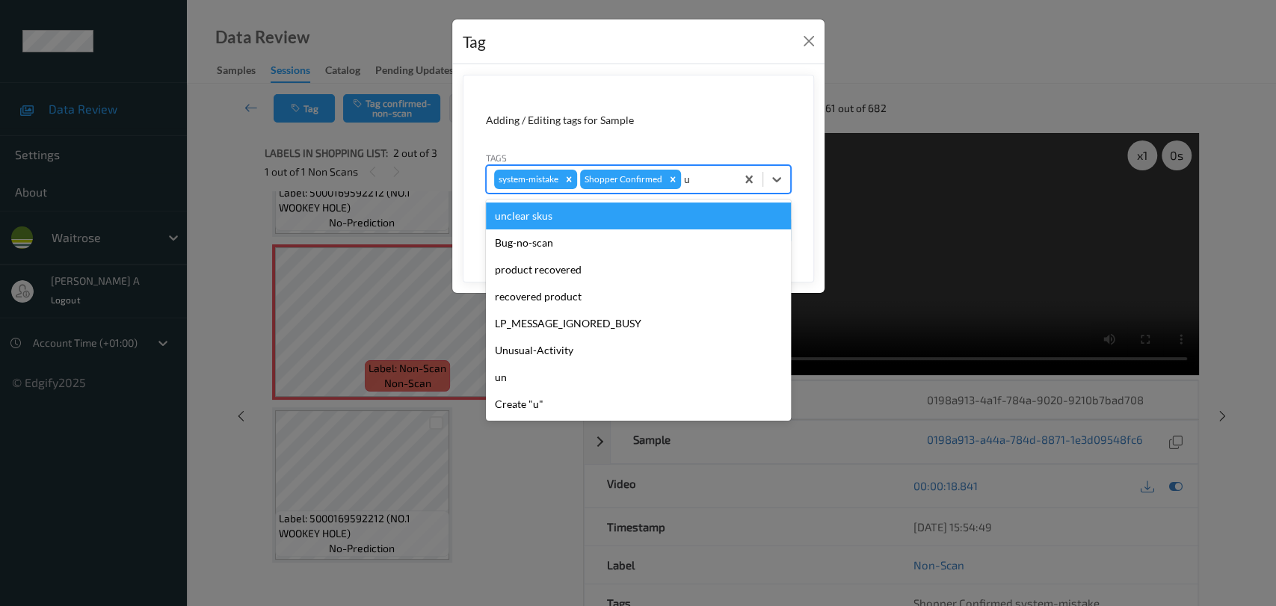
type input "un"
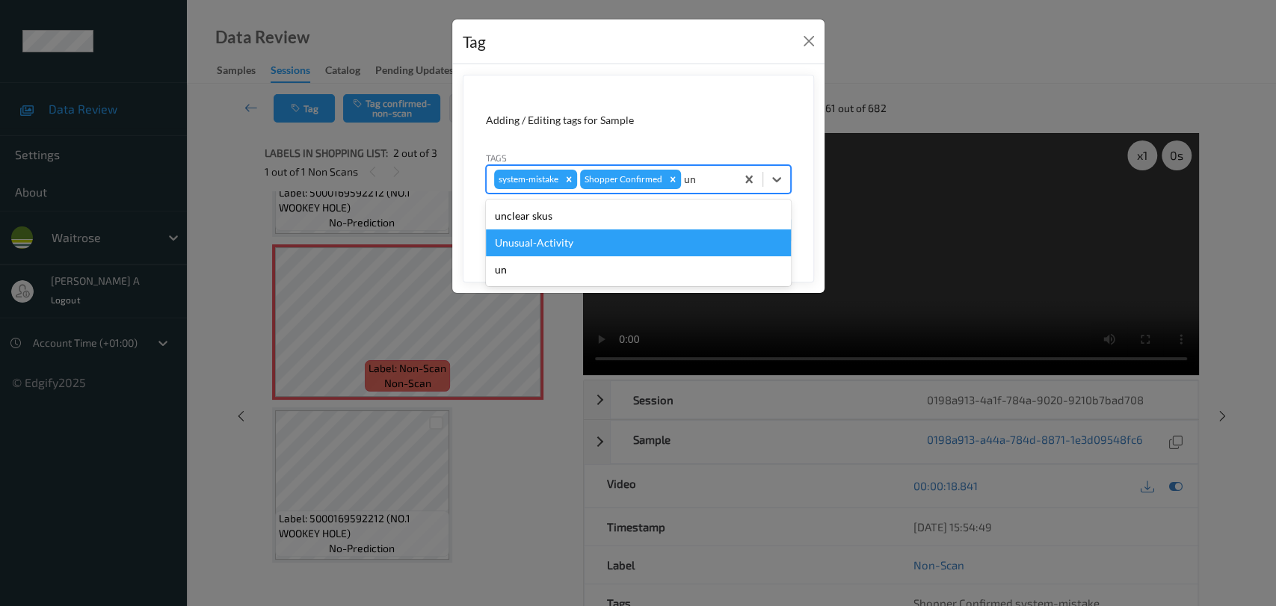
click at [615, 233] on div "Unusual-Activity" at bounding box center [638, 243] width 305 height 27
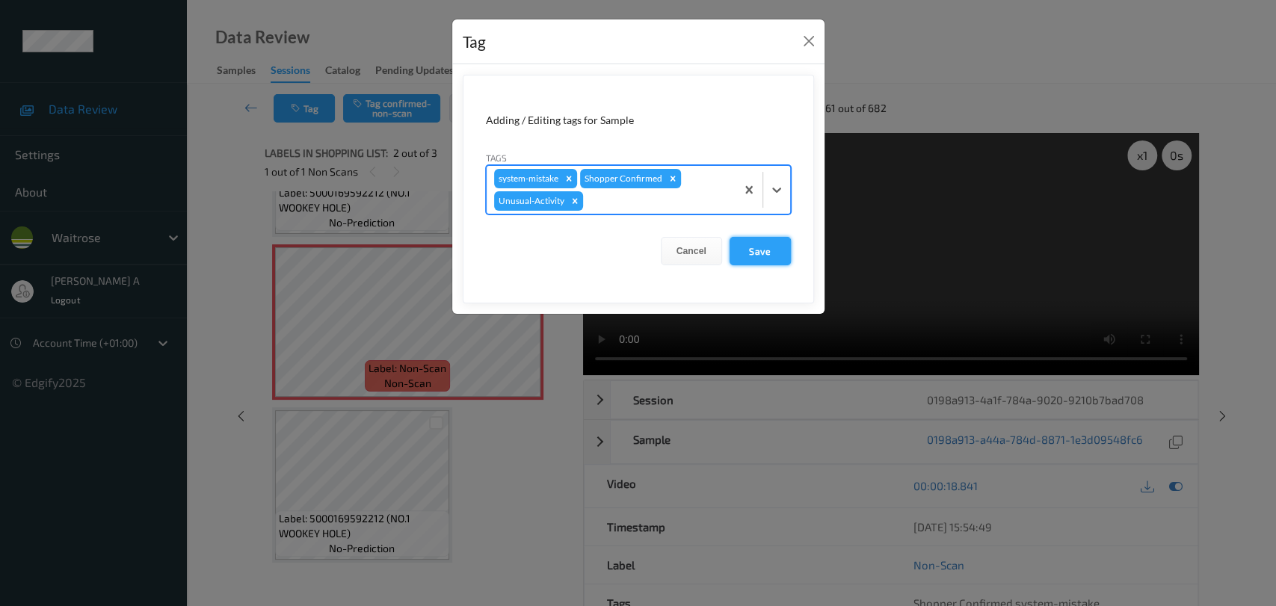
click at [752, 262] on button "Save" at bounding box center [760, 251] width 61 height 28
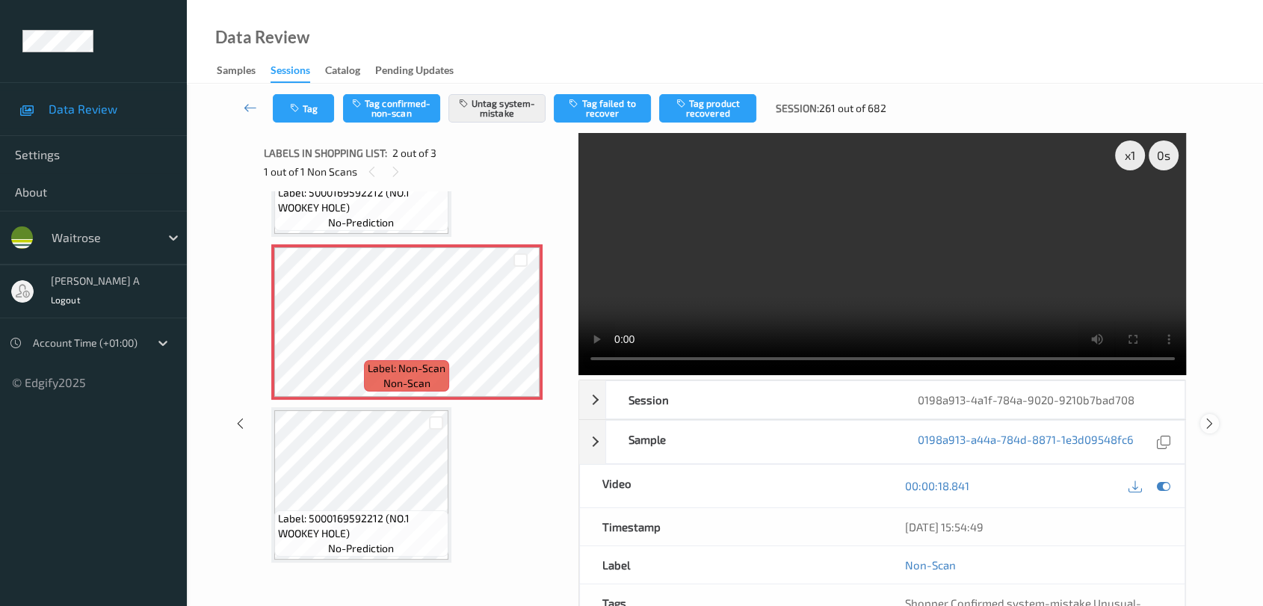
click at [819, 417] on icon at bounding box center [1210, 423] width 13 height 13
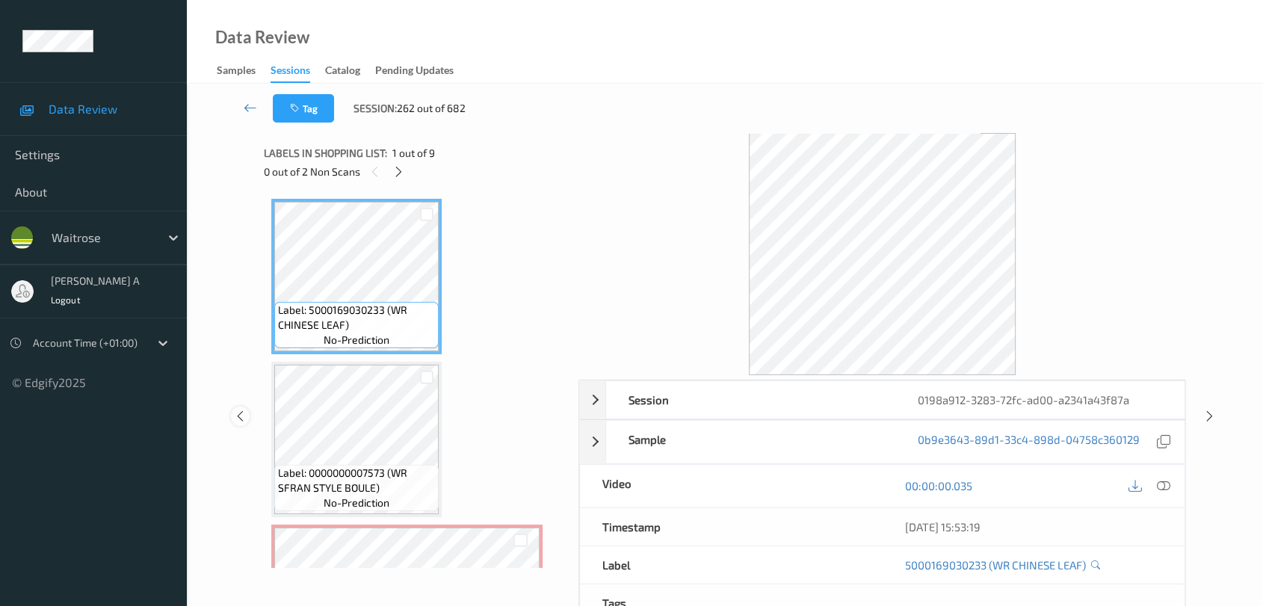
click at [243, 417] on icon at bounding box center [240, 416] width 13 height 13
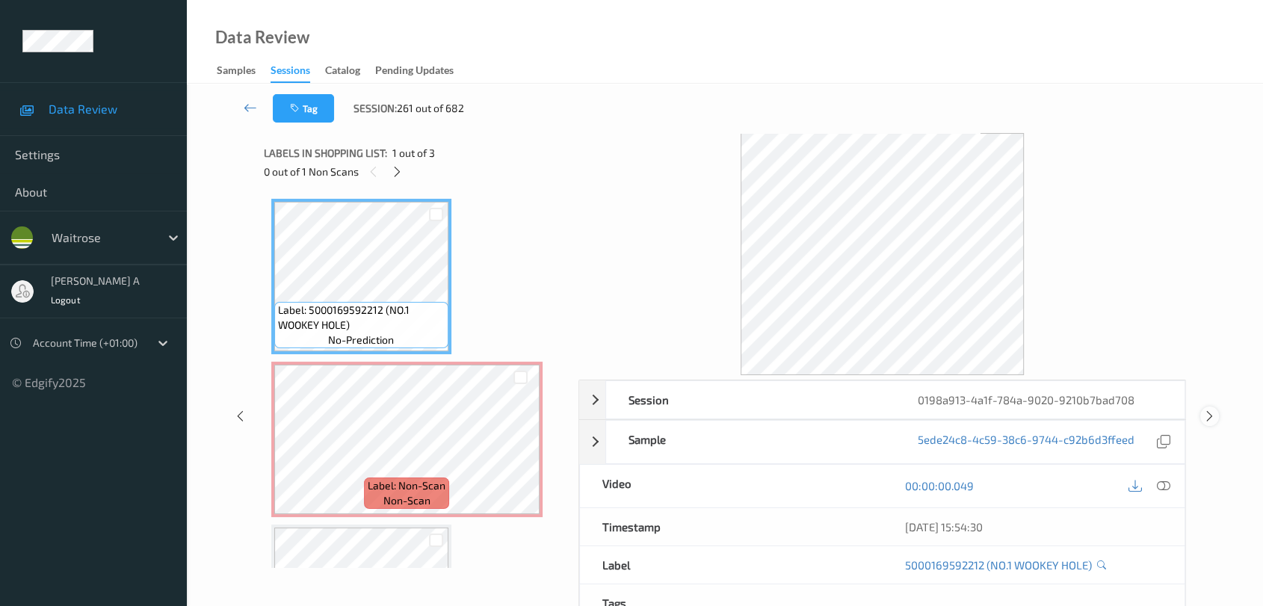
click at [819, 417] on icon at bounding box center [1210, 416] width 13 height 13
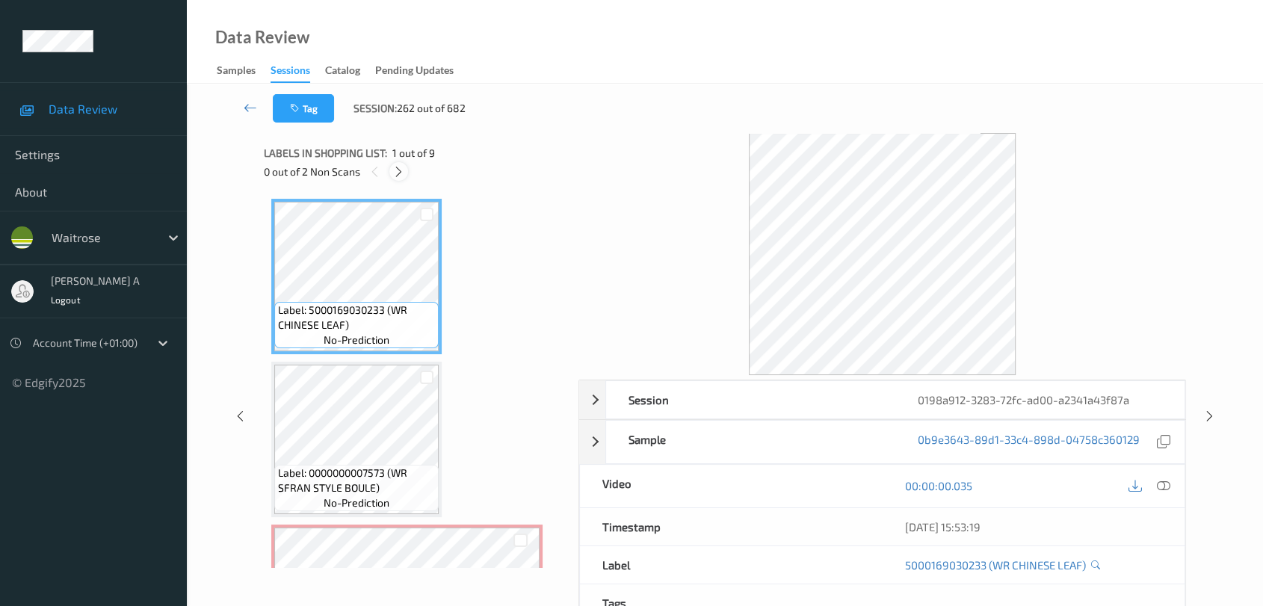
click at [400, 170] on icon at bounding box center [398, 171] width 13 height 13
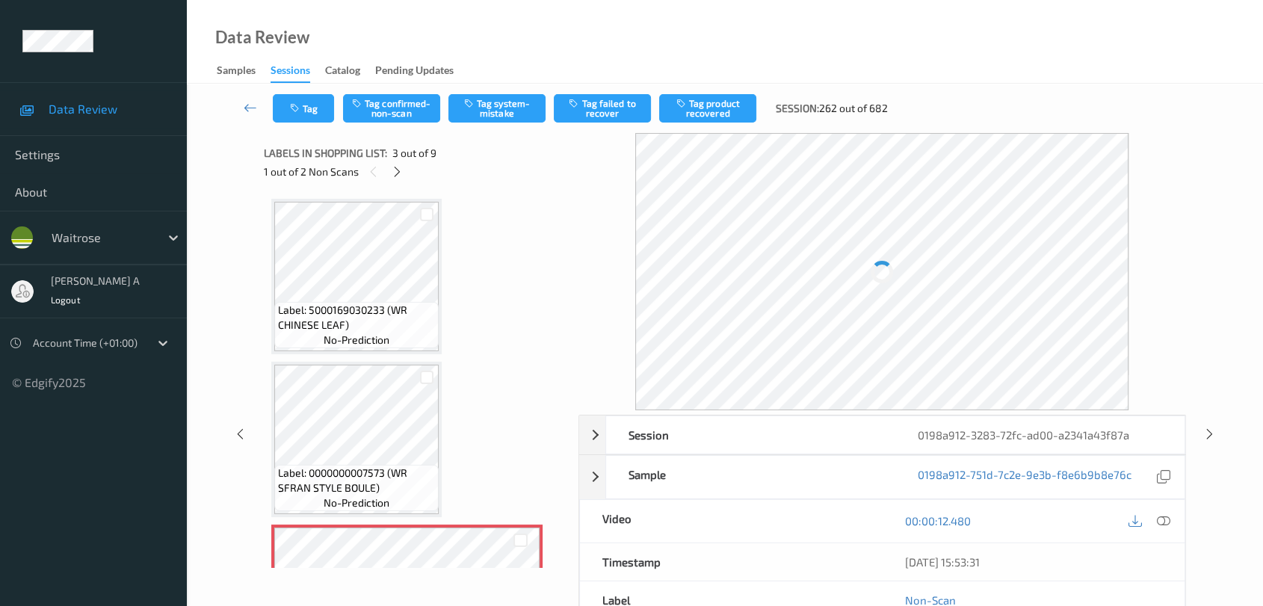
scroll to position [169, 0]
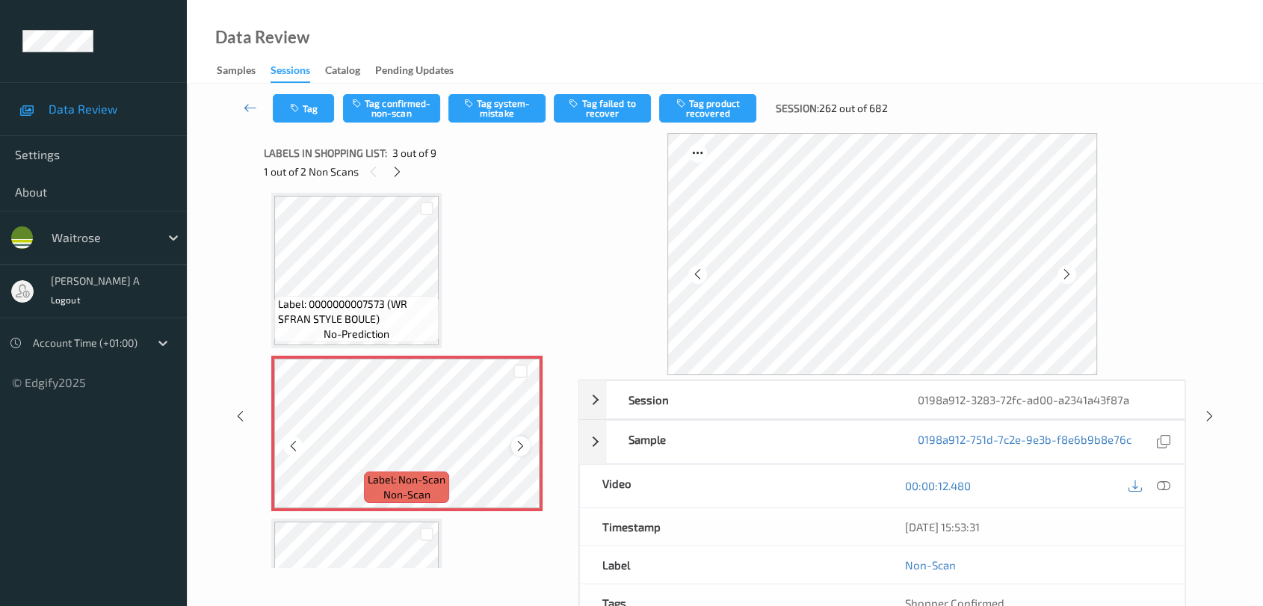
click at [525, 450] on div at bounding box center [520, 446] width 19 height 19
click at [524, 450] on div at bounding box center [520, 446] width 19 height 19
click at [819, 481] on icon at bounding box center [1163, 485] width 13 height 13
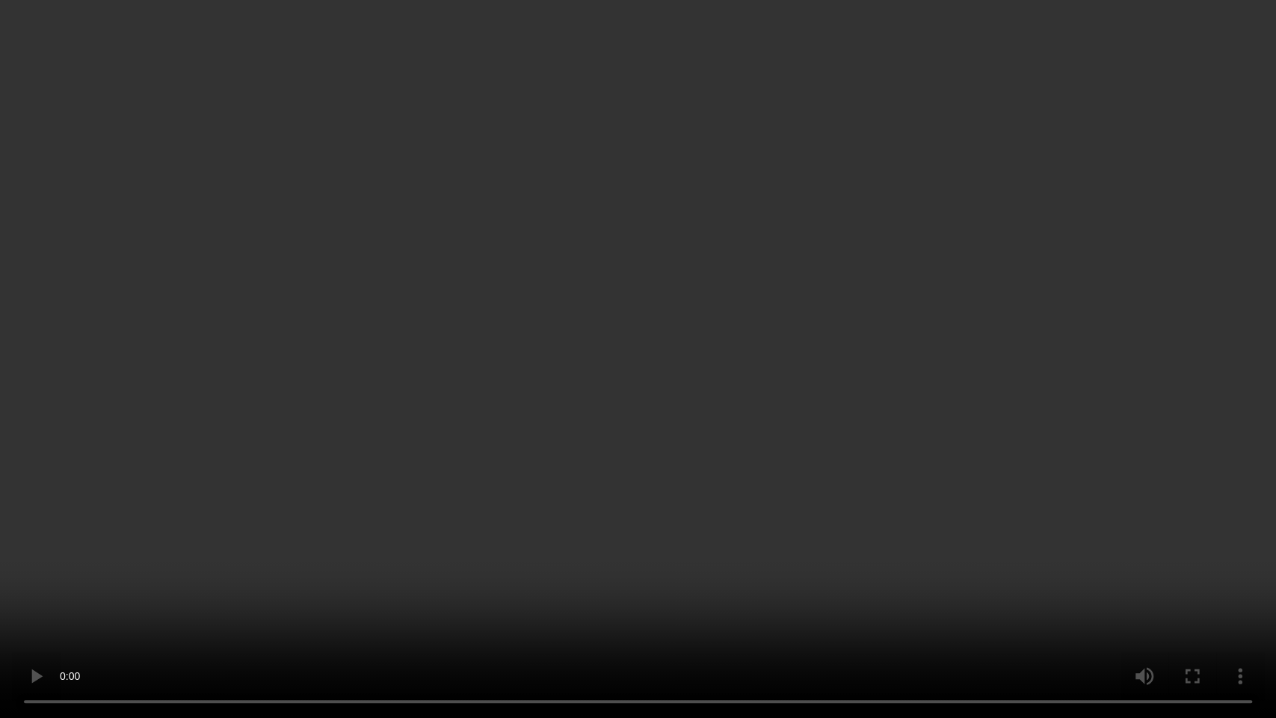
click at [677, 437] on video at bounding box center [638, 359] width 1276 height 718
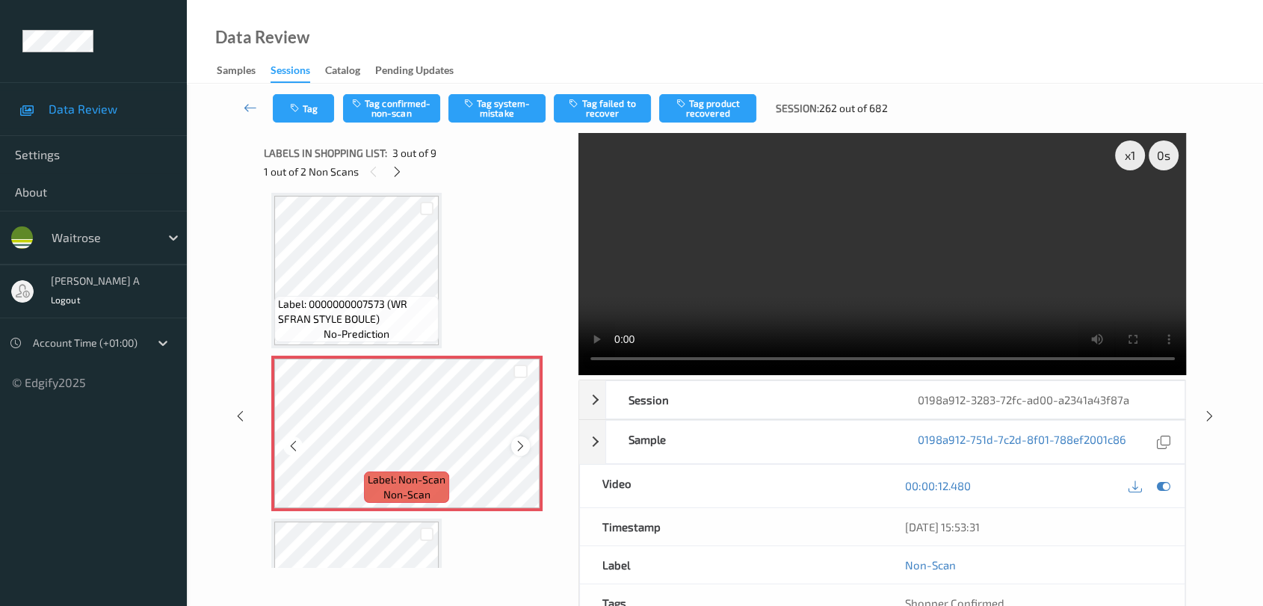
click at [514, 449] on icon at bounding box center [520, 446] width 13 height 13
click at [499, 116] on button "Tag system-mistake" at bounding box center [497, 108] width 97 height 28
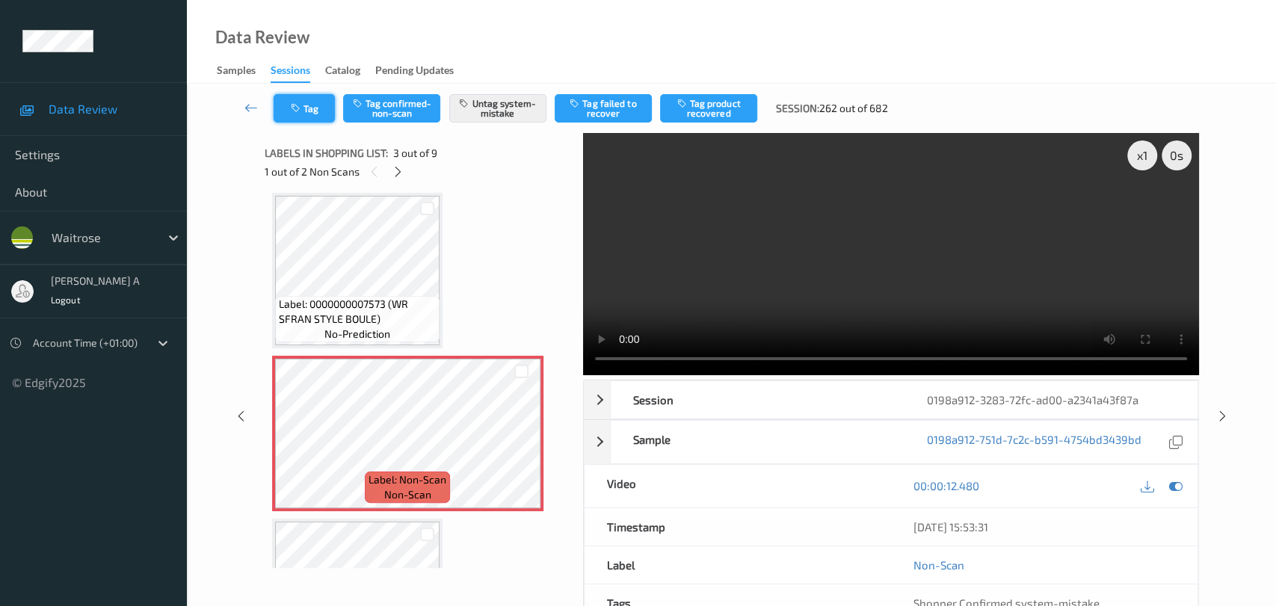
click at [305, 115] on button "Tag" at bounding box center [304, 108] width 61 height 28
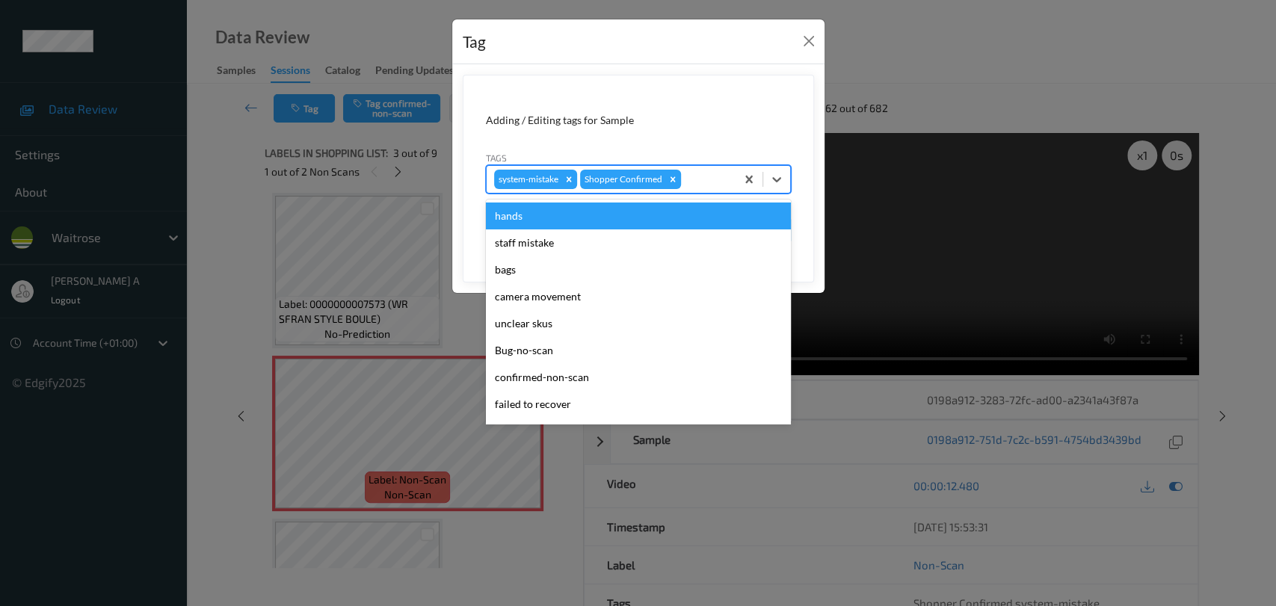
click at [709, 178] on div at bounding box center [706, 179] width 44 height 18
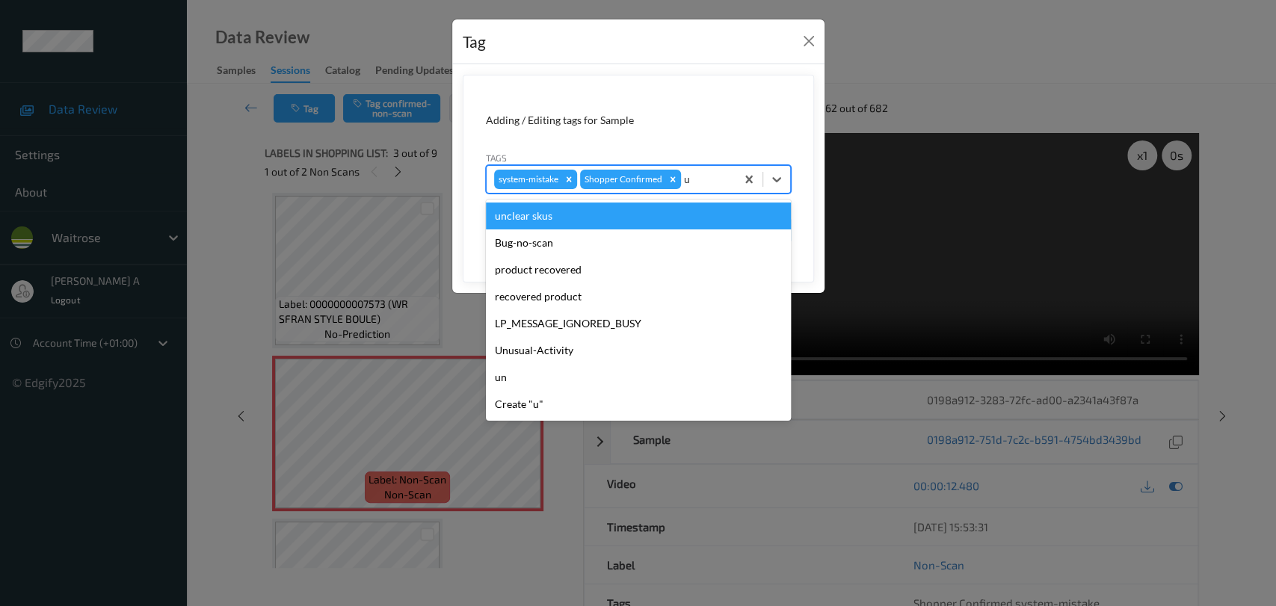
type input "un"
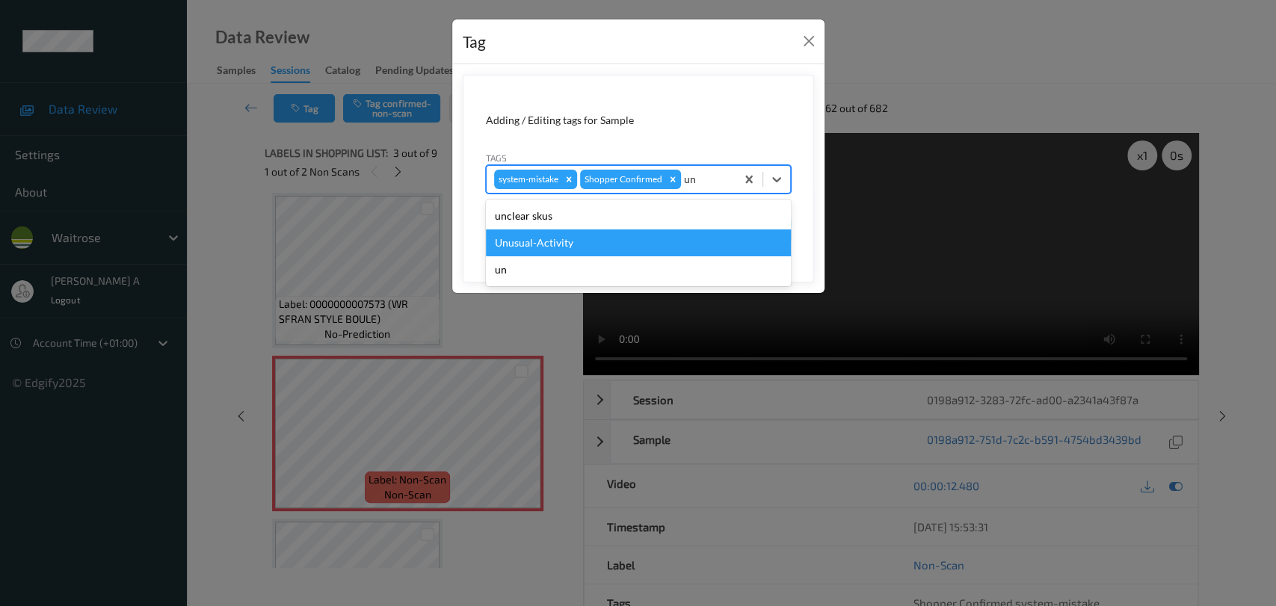
click at [582, 251] on div "Unusual-Activity" at bounding box center [638, 243] width 305 height 27
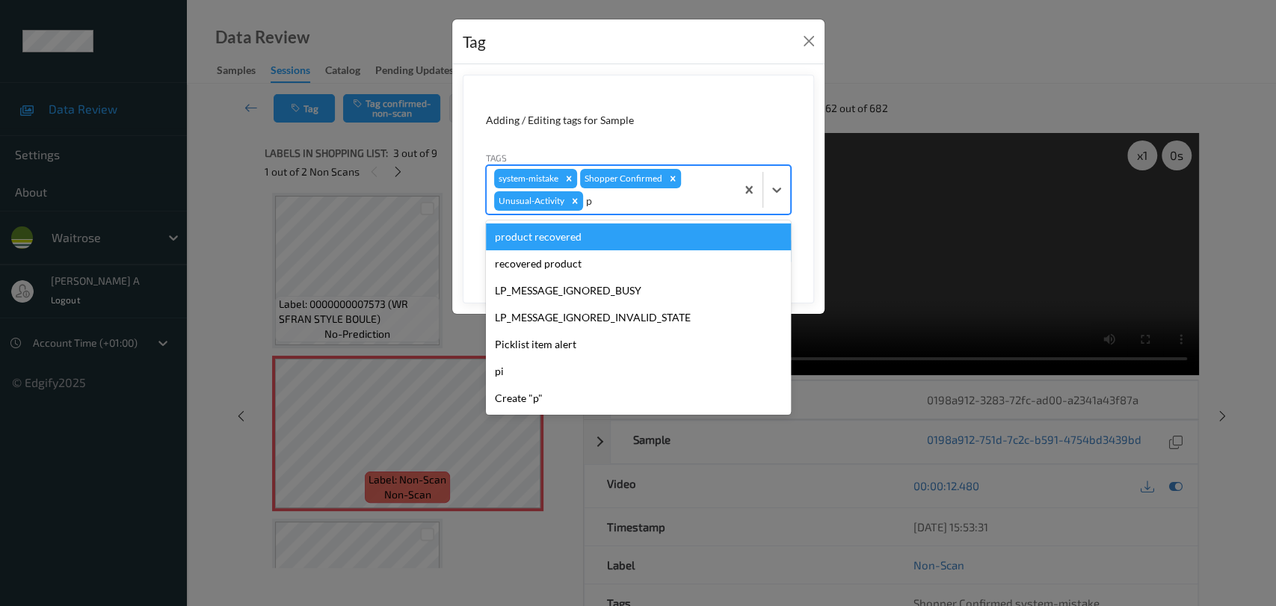
type input "pi"
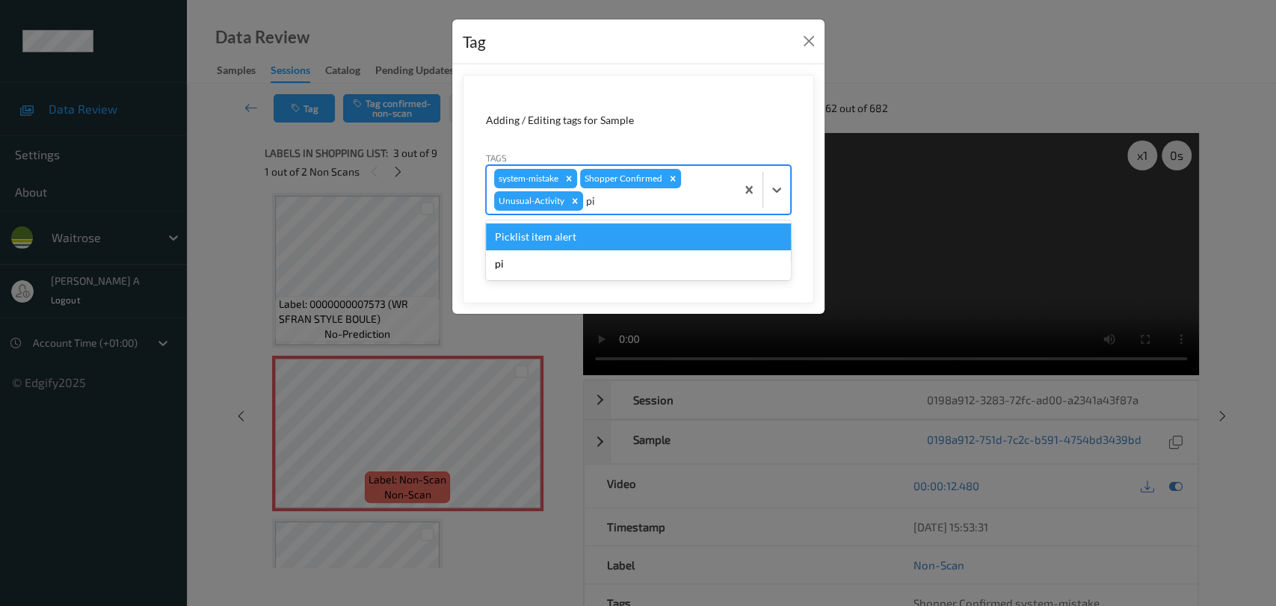
click at [588, 247] on div "Picklist item alert" at bounding box center [638, 237] width 305 height 27
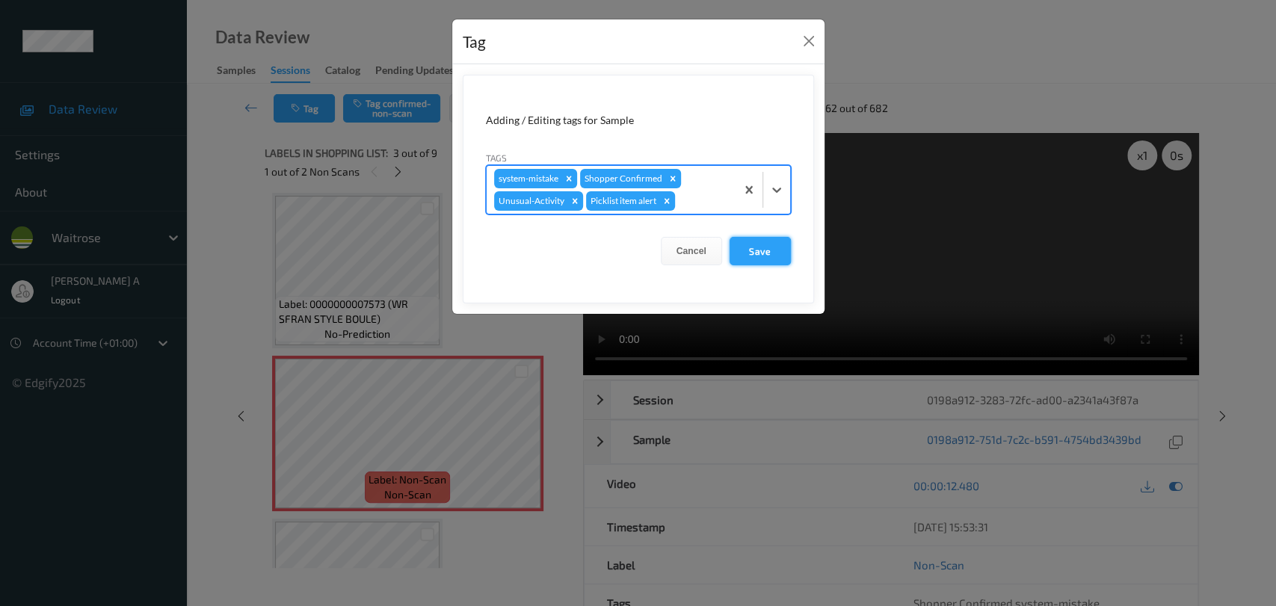
click at [755, 247] on button "Save" at bounding box center [760, 251] width 61 height 28
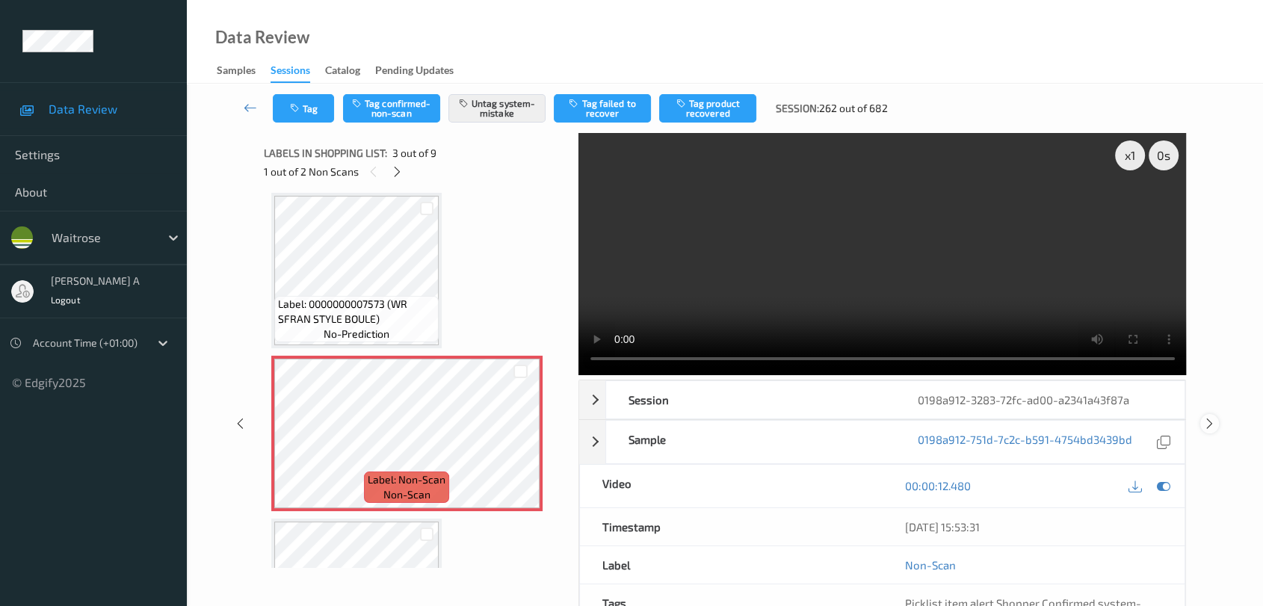
click at [819, 425] on icon at bounding box center [1210, 423] width 13 height 13
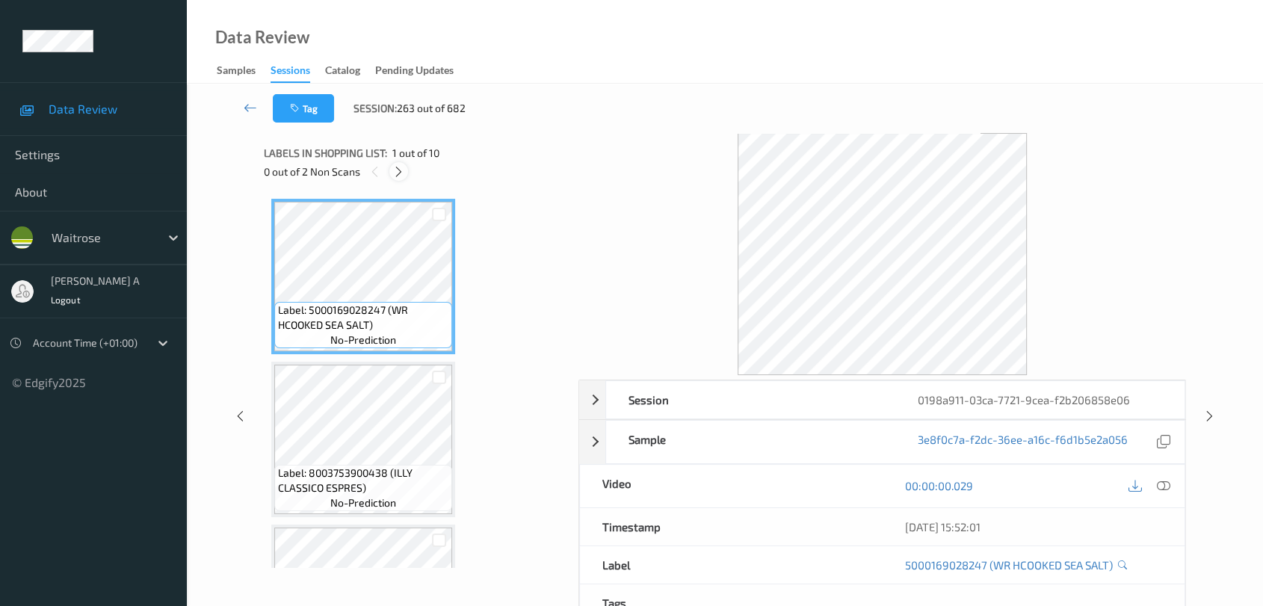
click at [401, 173] on icon at bounding box center [398, 171] width 13 height 13
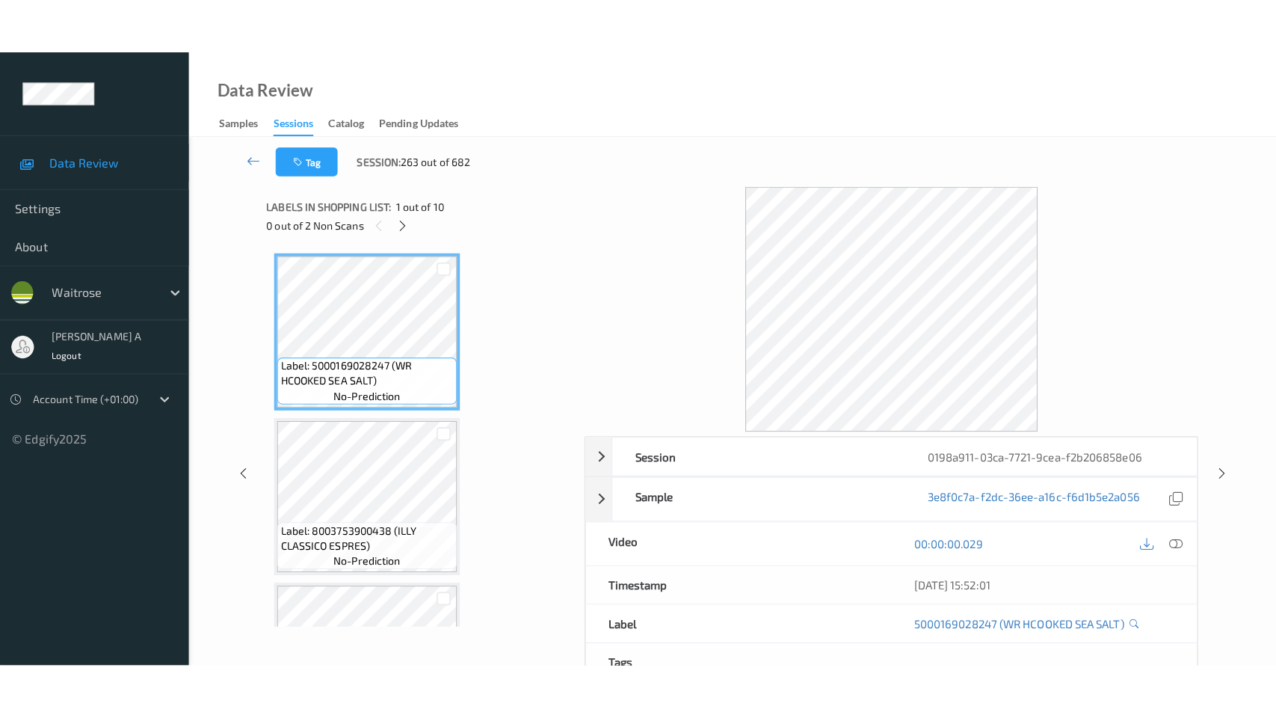
scroll to position [1143, 0]
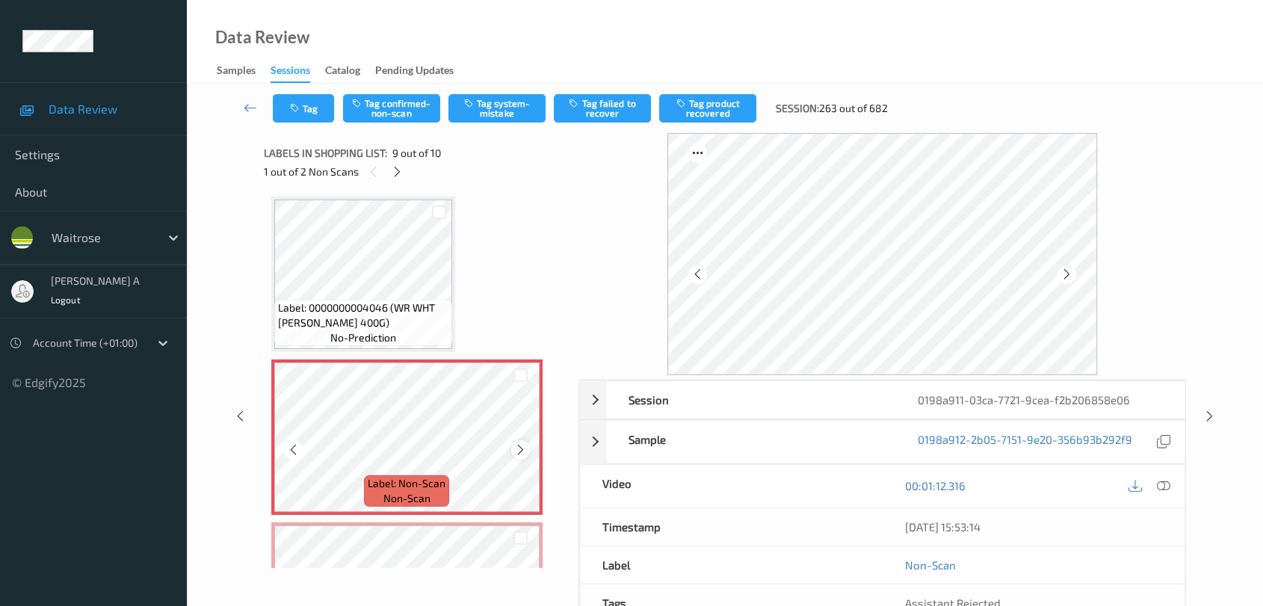
click at [514, 443] on icon at bounding box center [520, 449] width 13 height 13
click at [819, 482] on icon at bounding box center [1163, 485] width 13 height 13
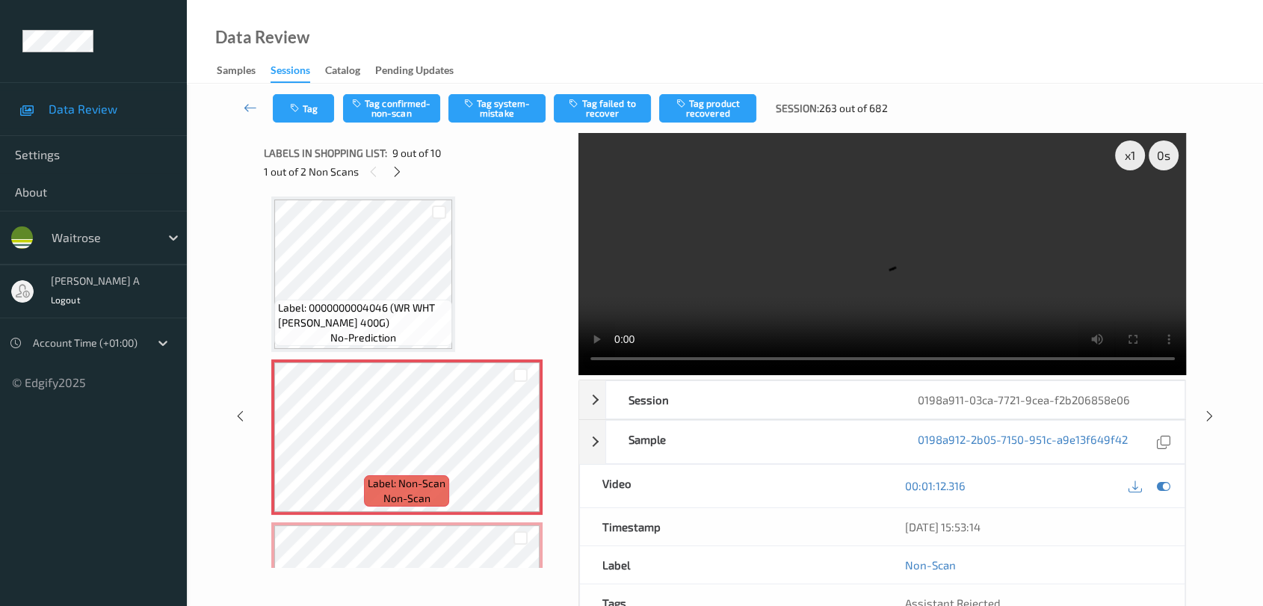
scroll to position [1142, 0]
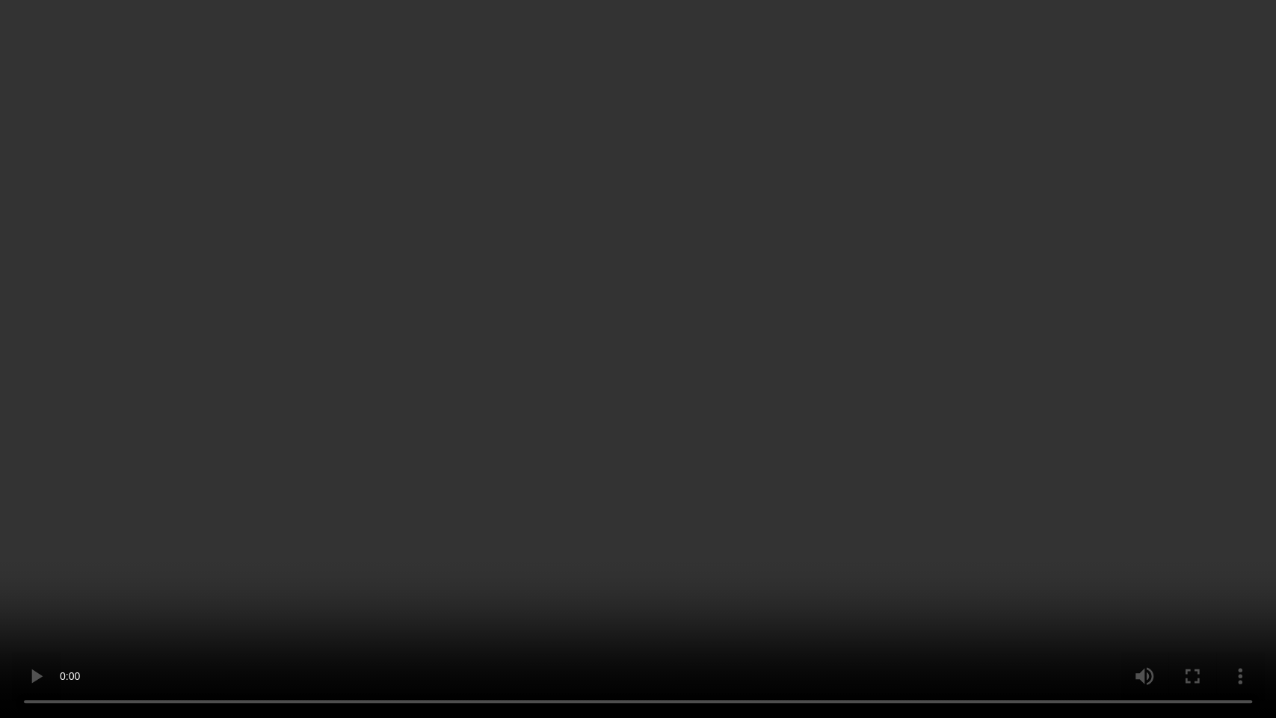
click at [683, 452] on video at bounding box center [638, 359] width 1276 height 718
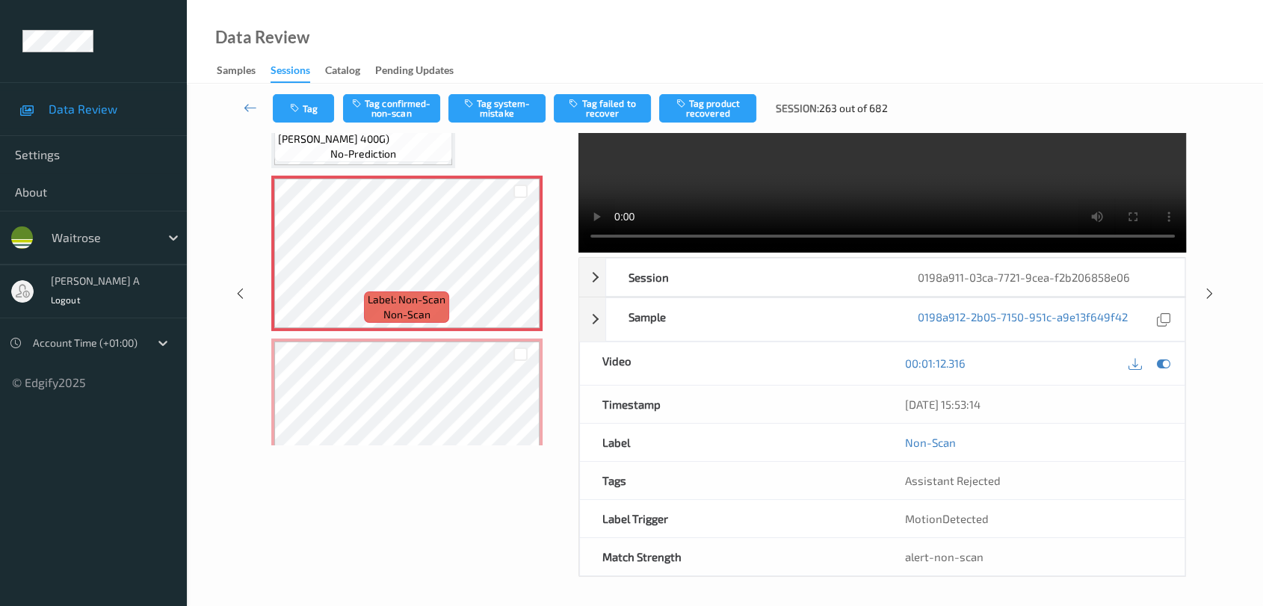
scroll to position [1254, 0]
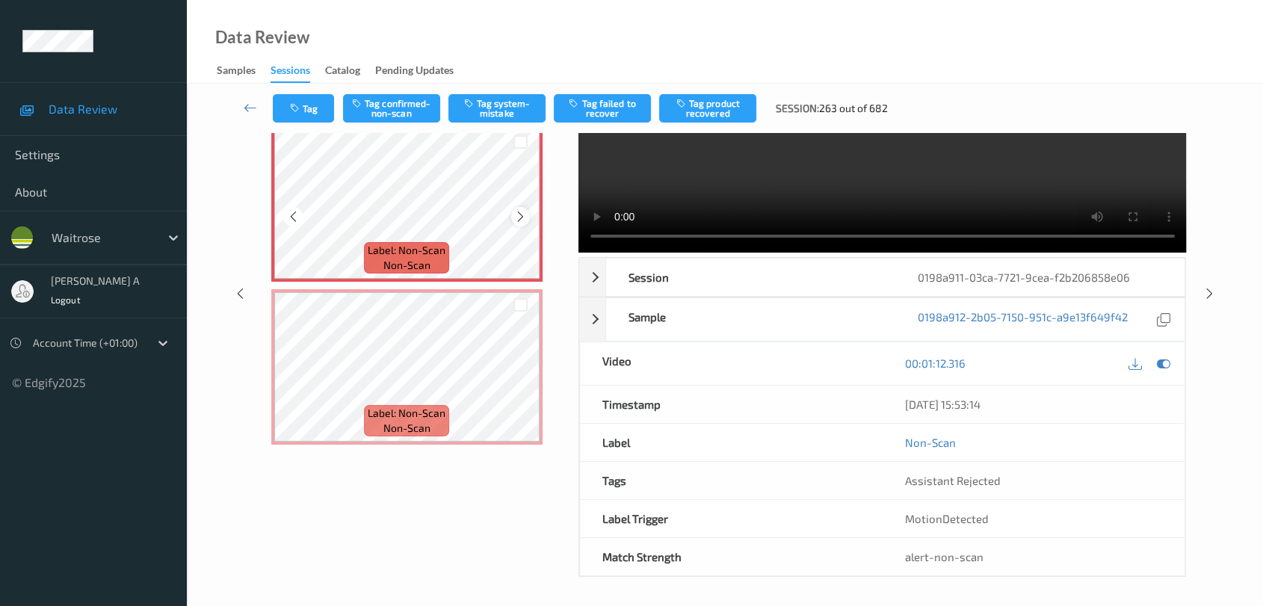
click at [523, 211] on icon at bounding box center [520, 216] width 13 height 13
click at [517, 376] on icon at bounding box center [520, 379] width 13 height 13
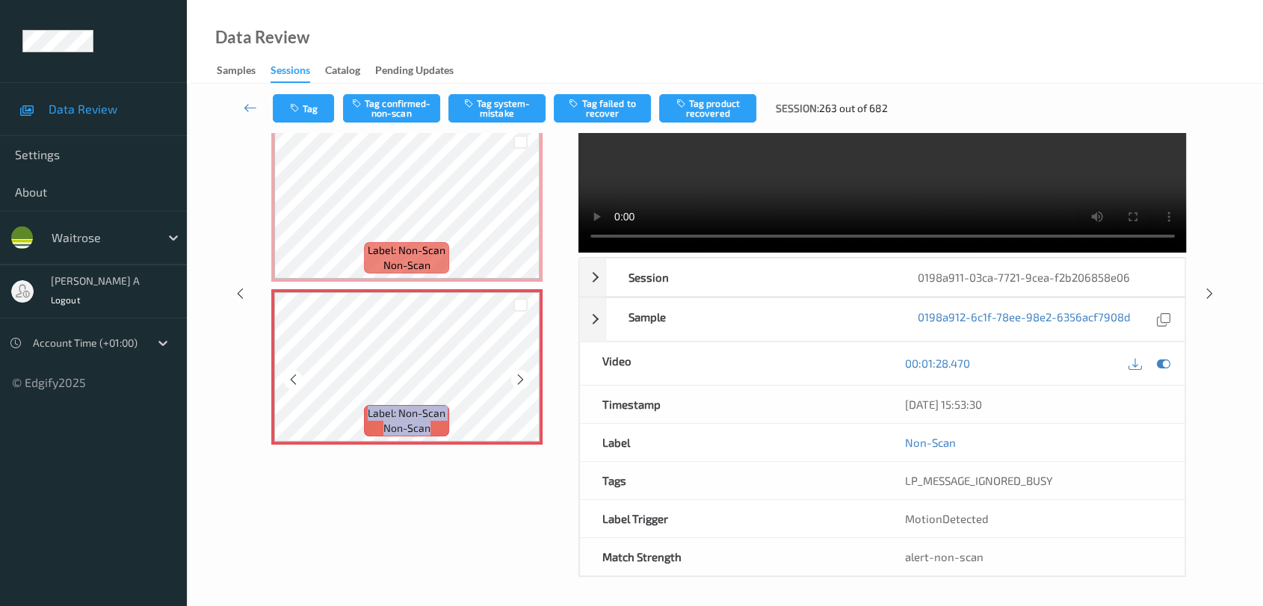
click at [517, 376] on icon at bounding box center [520, 379] width 13 height 13
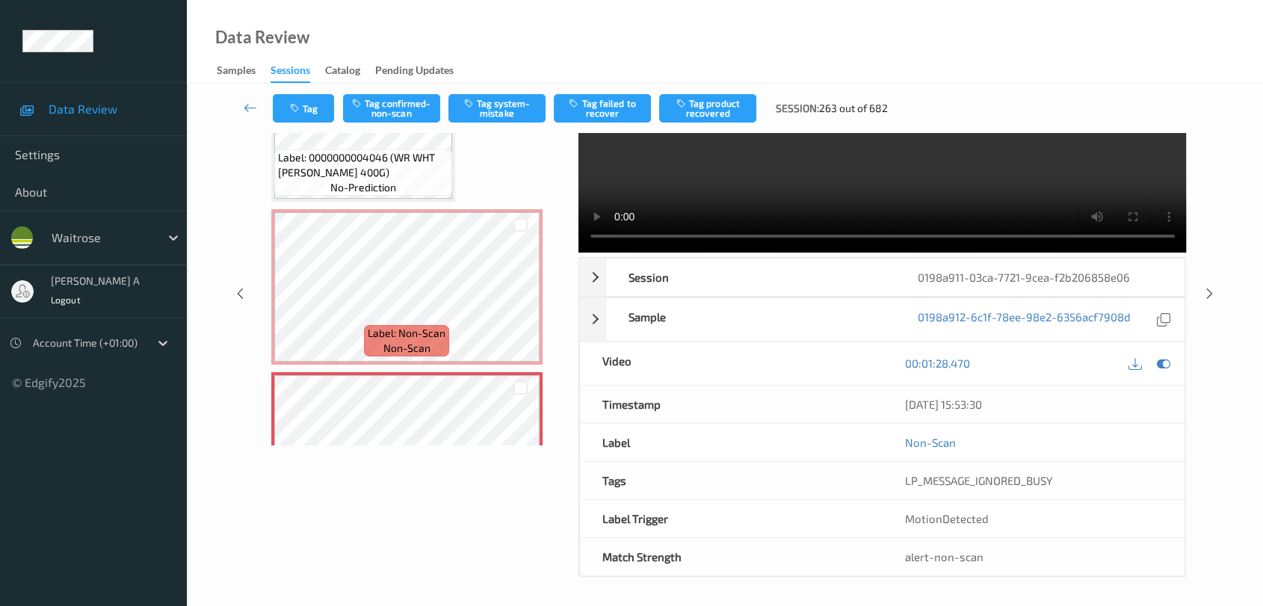
scroll to position [1088, 0]
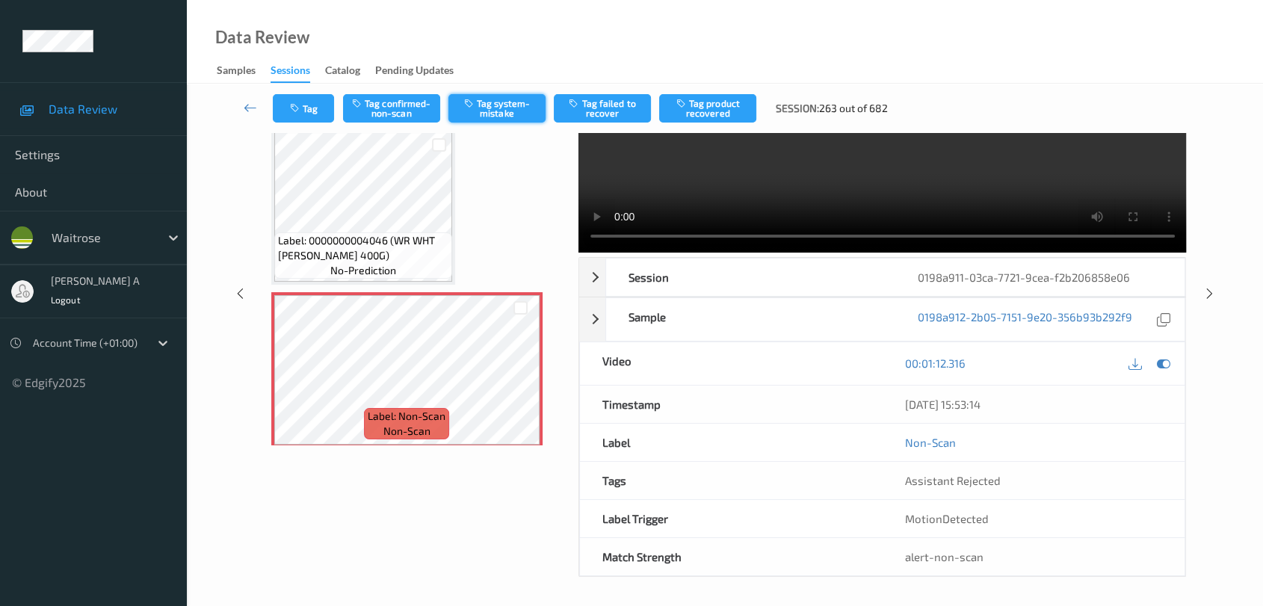
click at [495, 103] on button "Tag system-mistake" at bounding box center [497, 108] width 97 height 28
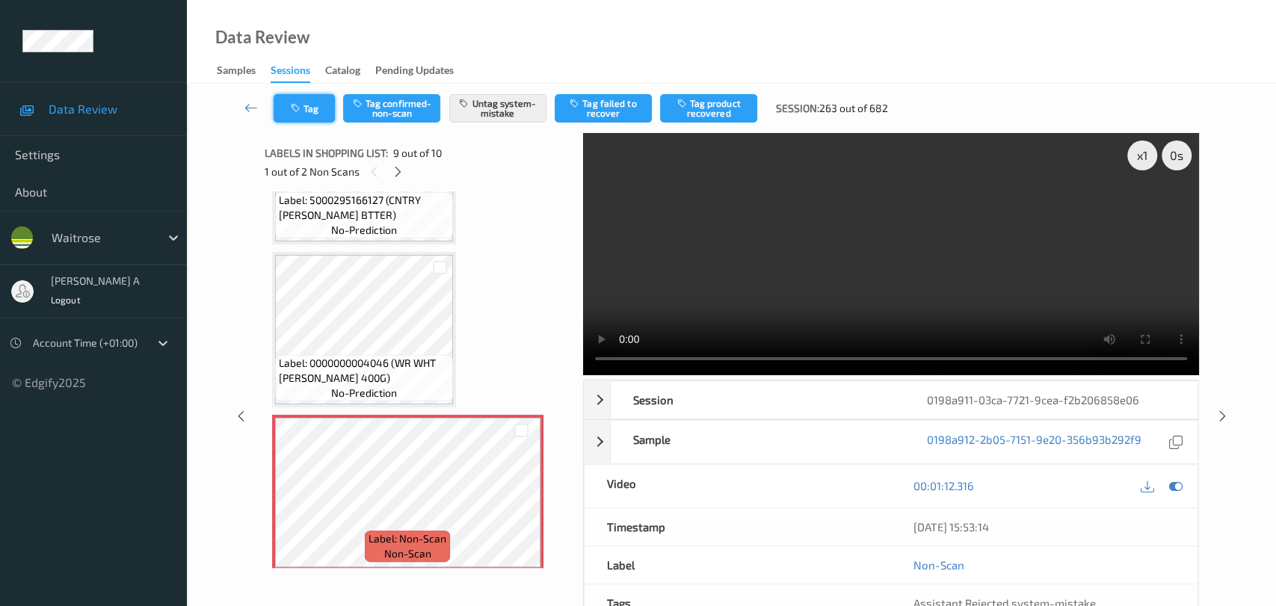
click at [299, 104] on icon "button" at bounding box center [297, 108] width 13 height 10
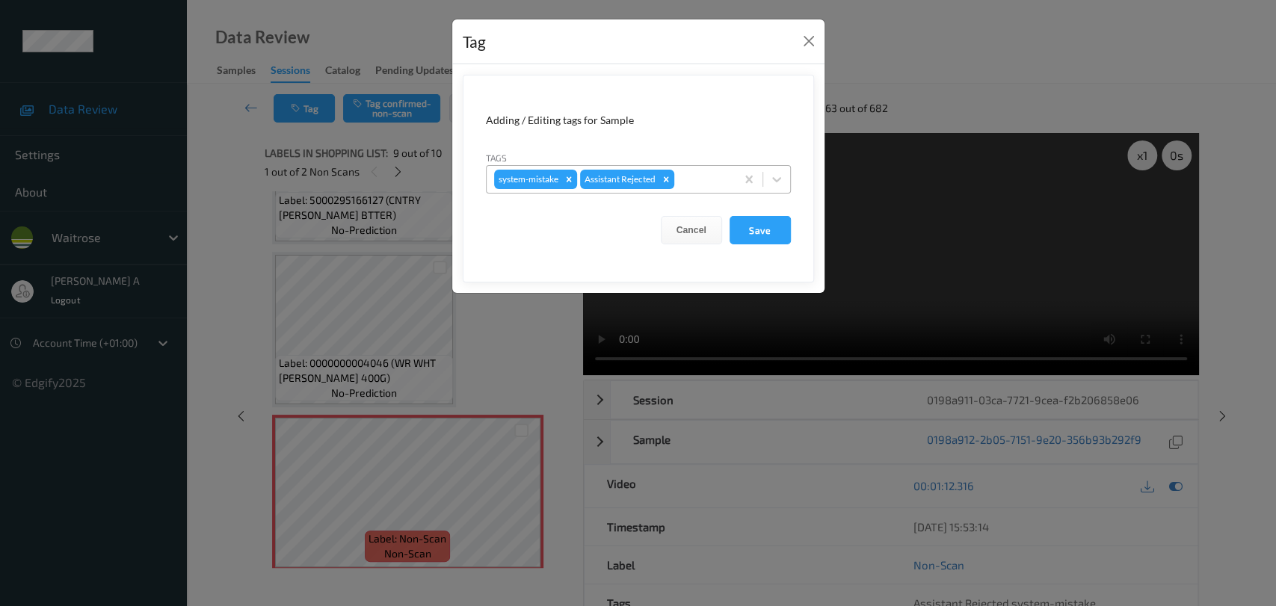
click at [699, 180] on div at bounding box center [702, 179] width 51 height 18
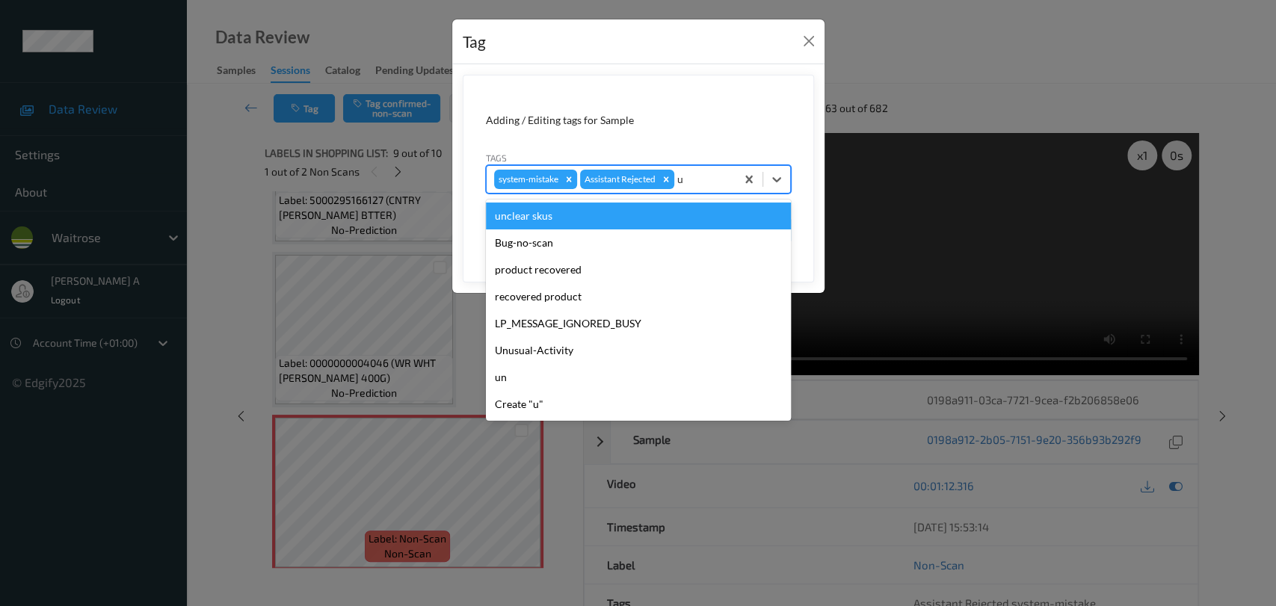
type input "un"
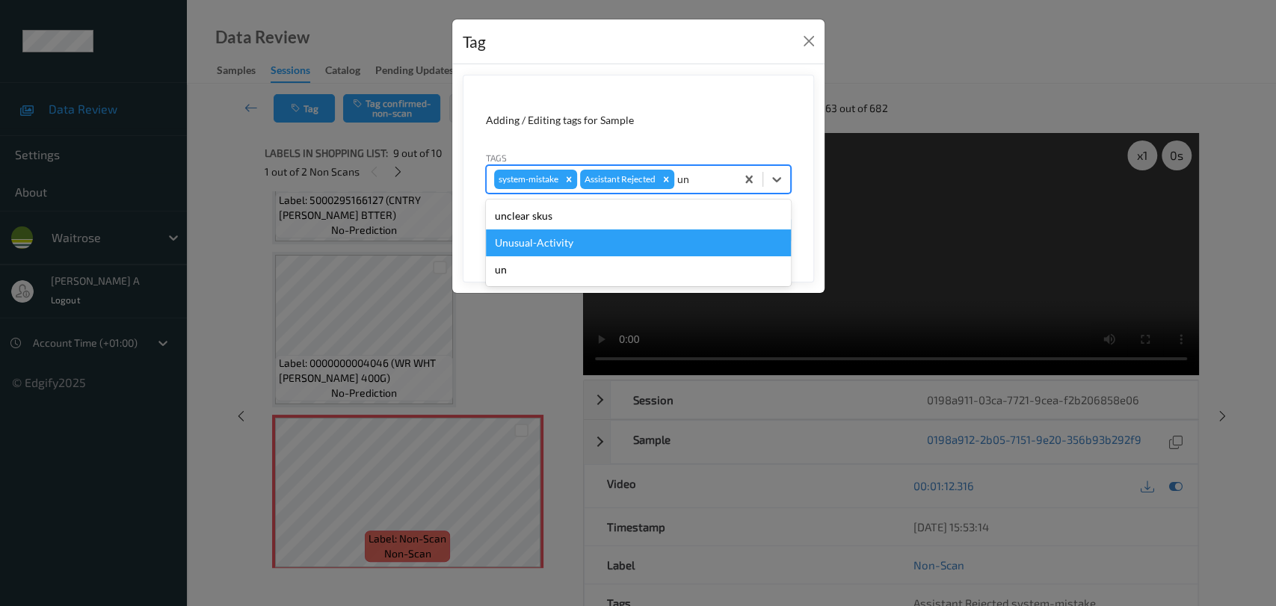
click at [586, 238] on div "Unusual-Activity" at bounding box center [638, 243] width 305 height 27
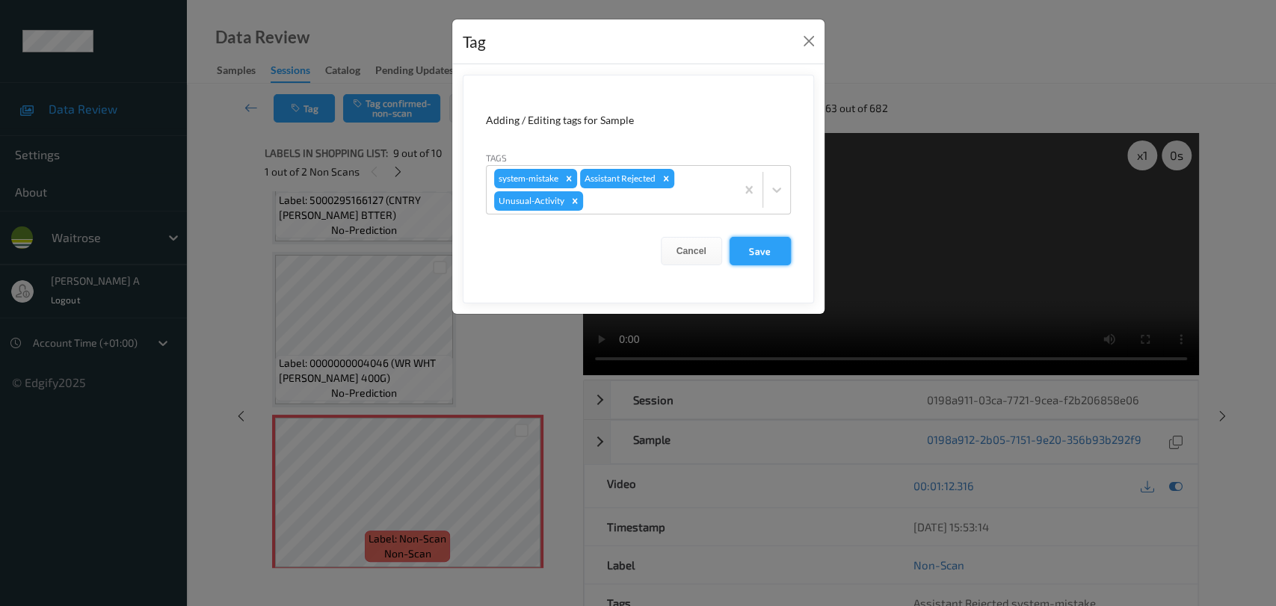
click at [756, 251] on button "Save" at bounding box center [760, 251] width 61 height 28
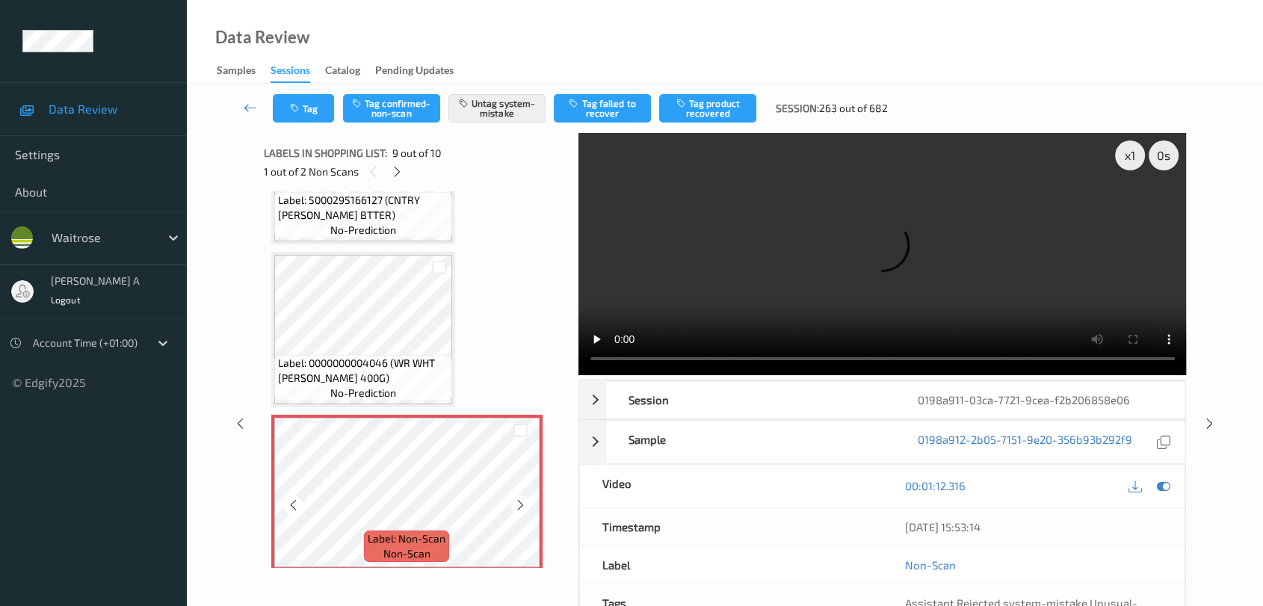
scroll to position [1254, 0]
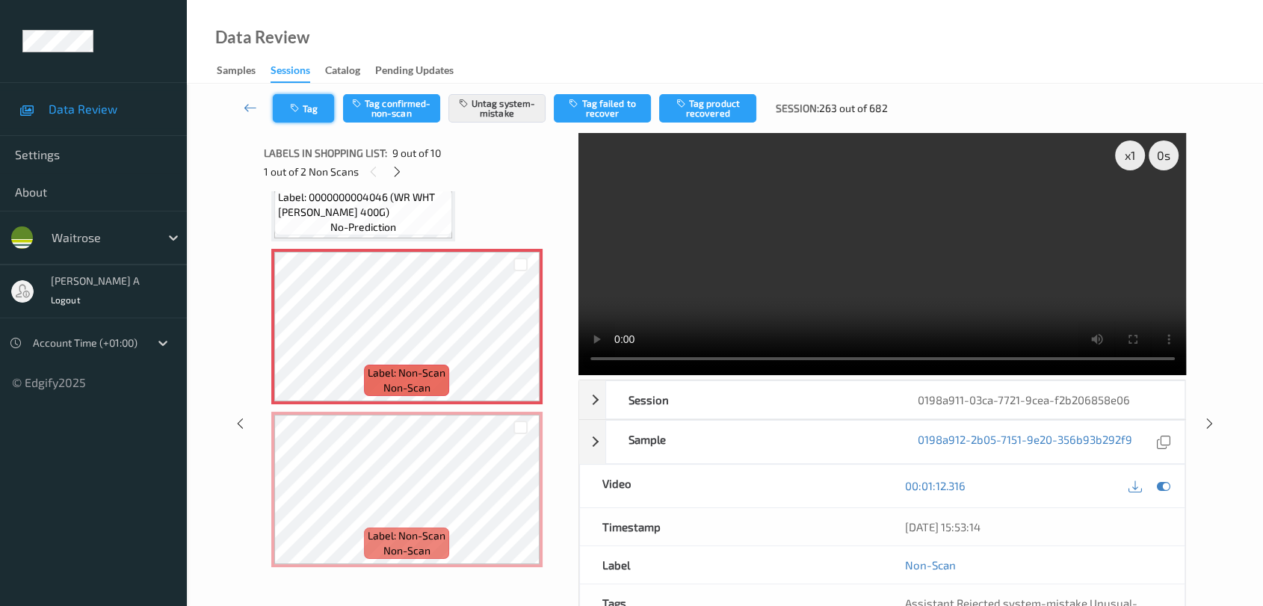
click at [313, 104] on button "Tag" at bounding box center [303, 108] width 61 height 28
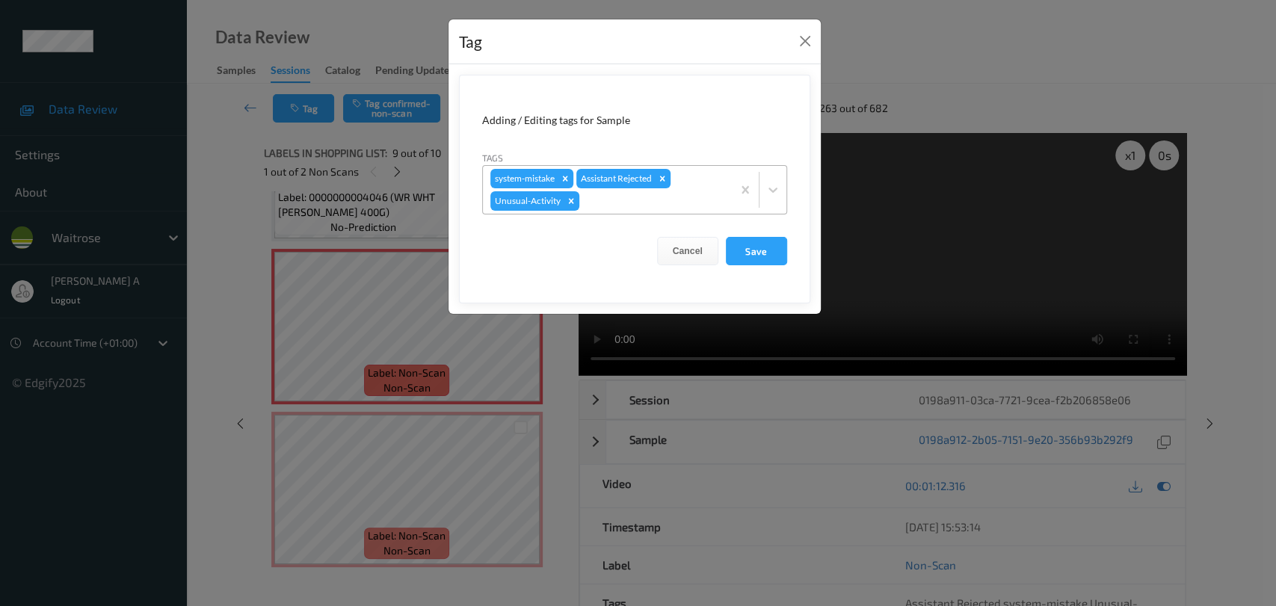
click at [665, 203] on div at bounding box center [653, 201] width 142 height 18
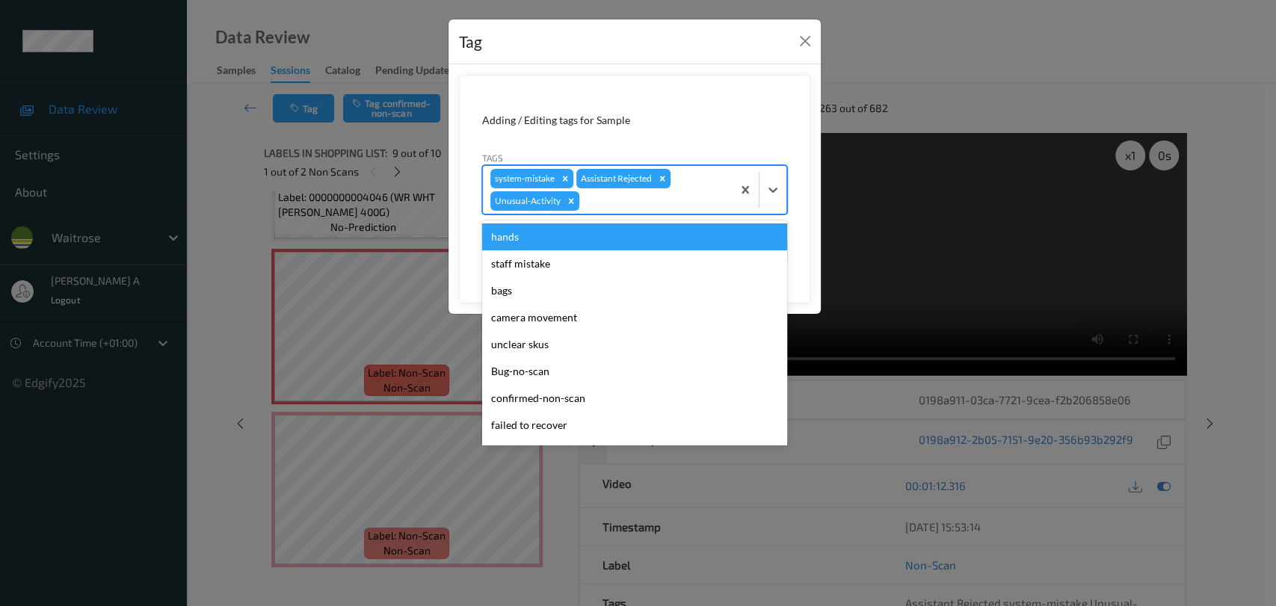
type input "o"
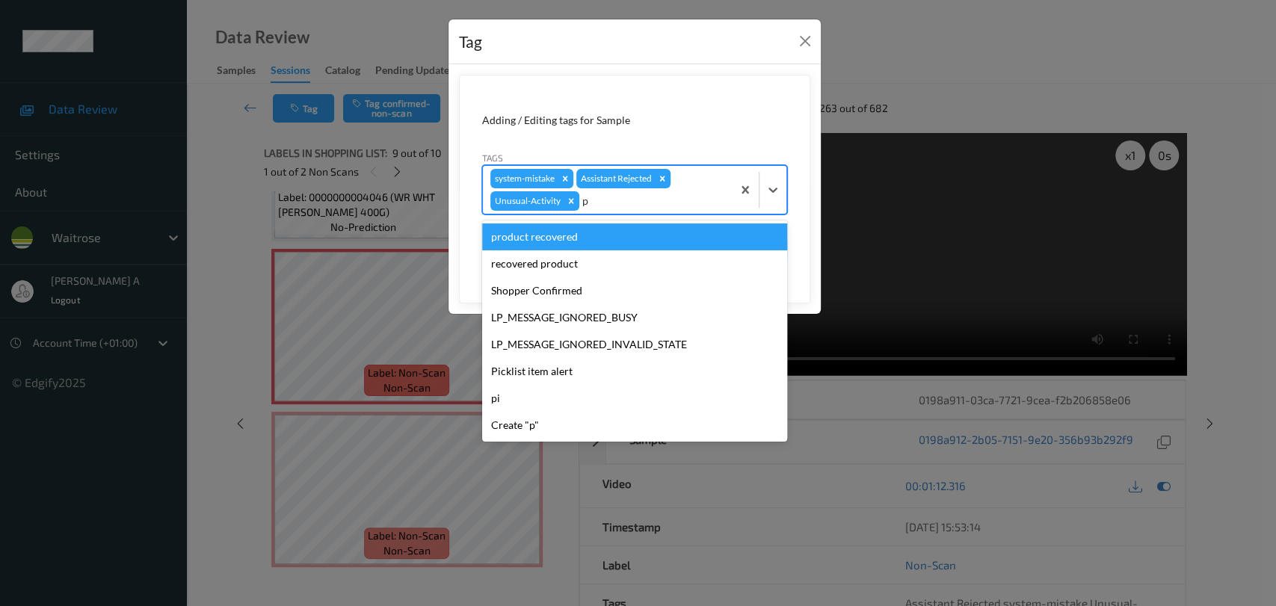
type input "pi"
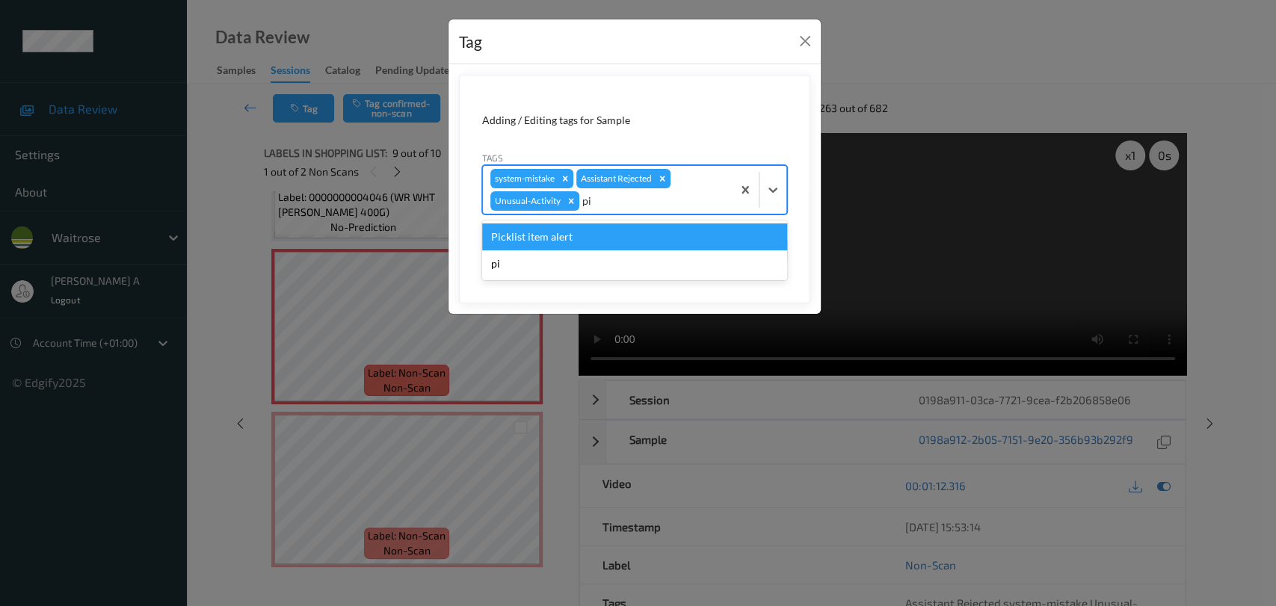
click at [581, 234] on div "Picklist item alert" at bounding box center [634, 237] width 305 height 27
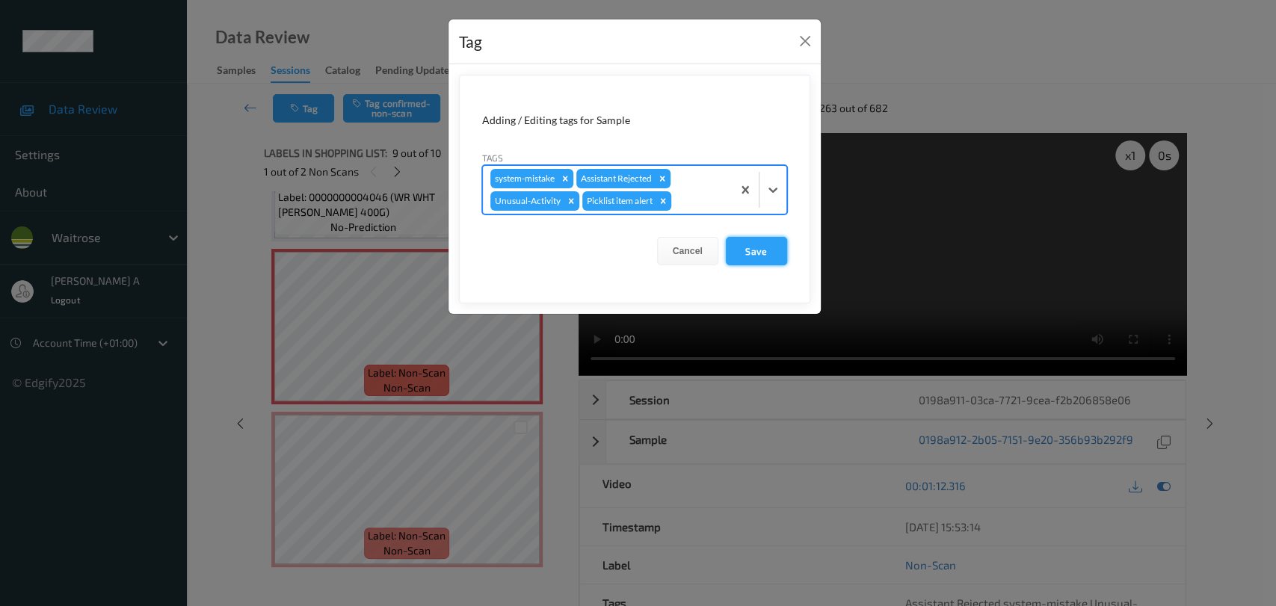
click at [739, 252] on button "Save" at bounding box center [756, 251] width 61 height 28
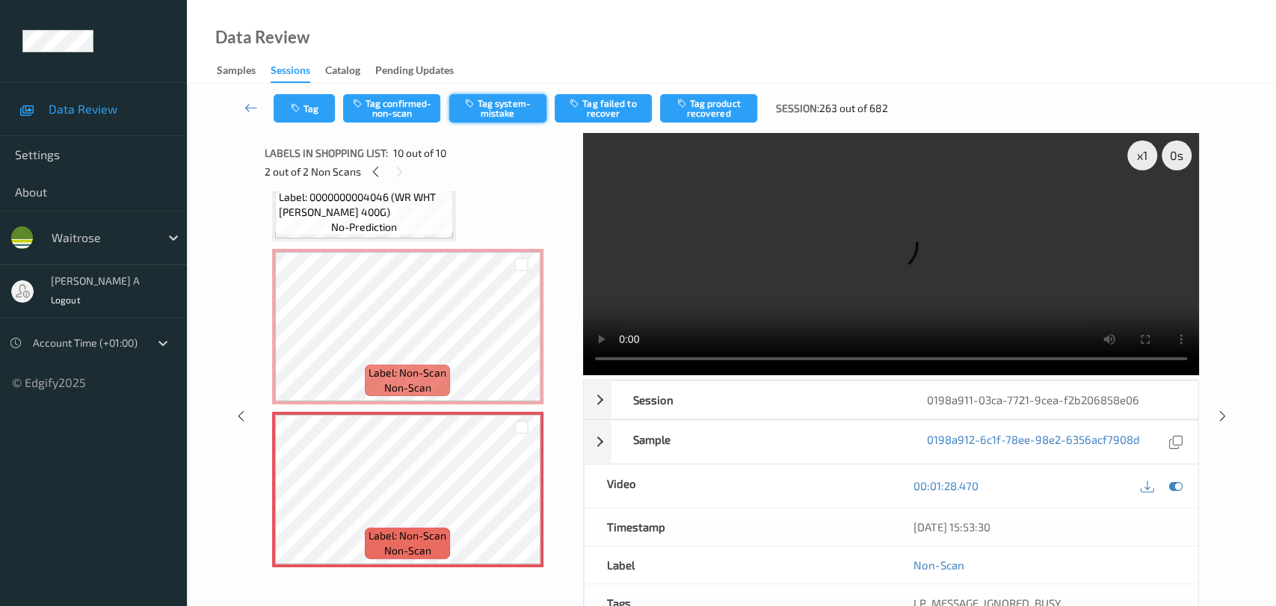
click at [494, 106] on button "Tag system-mistake" at bounding box center [497, 108] width 97 height 28
click at [307, 121] on button "Tag" at bounding box center [304, 108] width 61 height 28
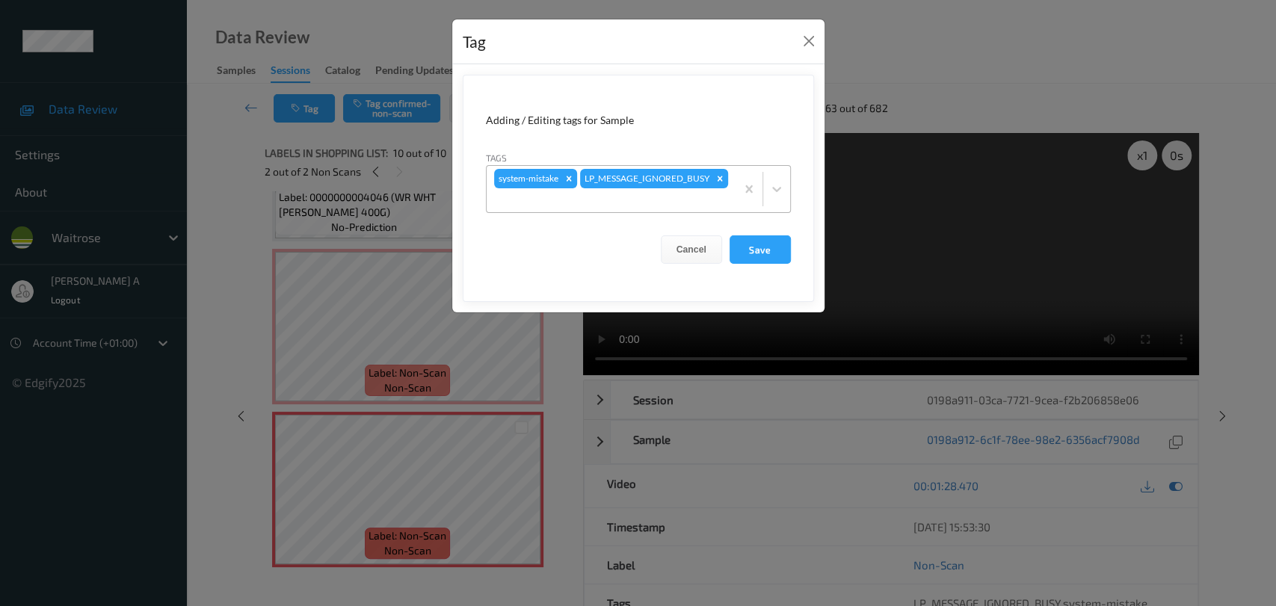
click at [632, 202] on div at bounding box center [611, 200] width 234 height 18
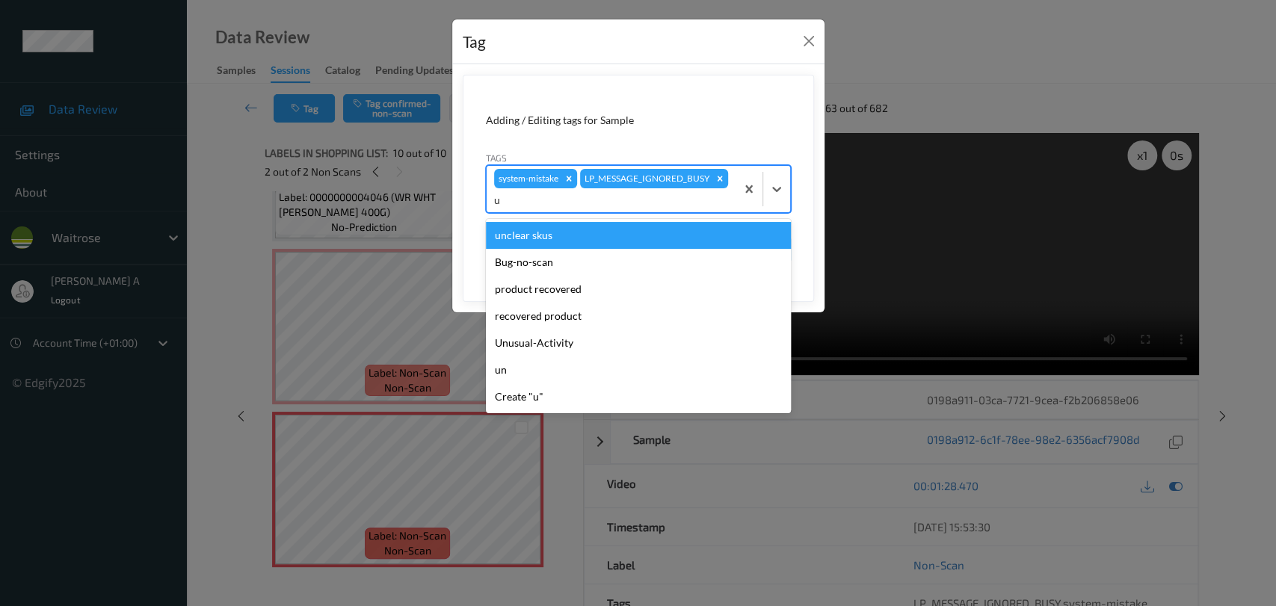
type input "un"
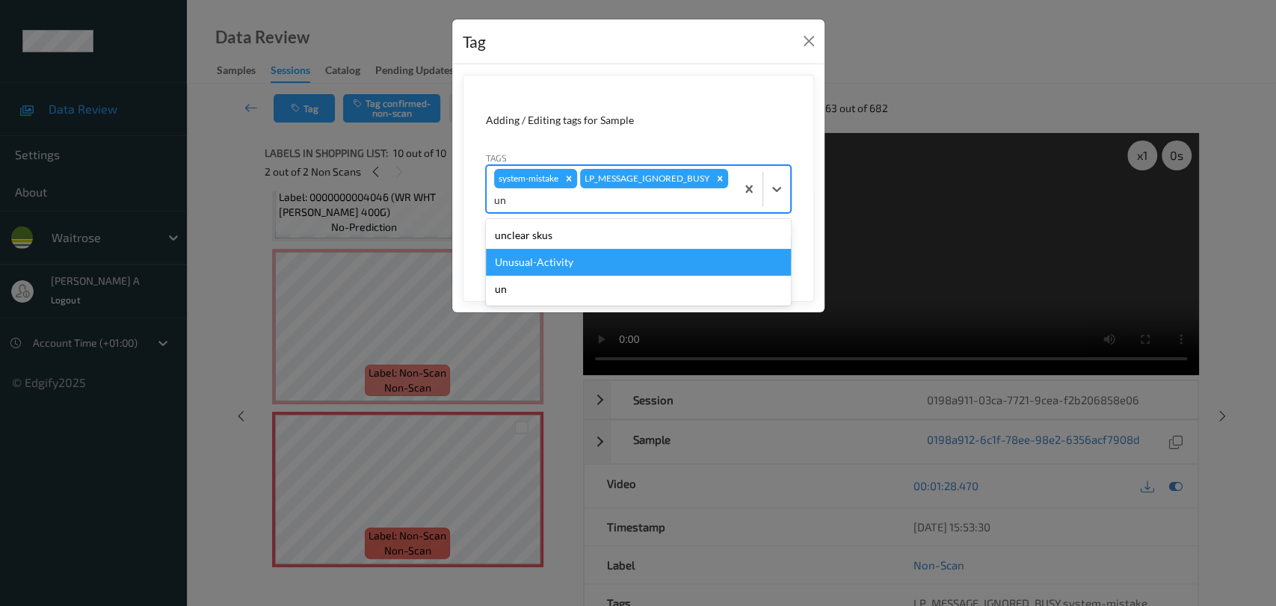
click at [557, 256] on div "Unusual-Activity" at bounding box center [638, 262] width 305 height 27
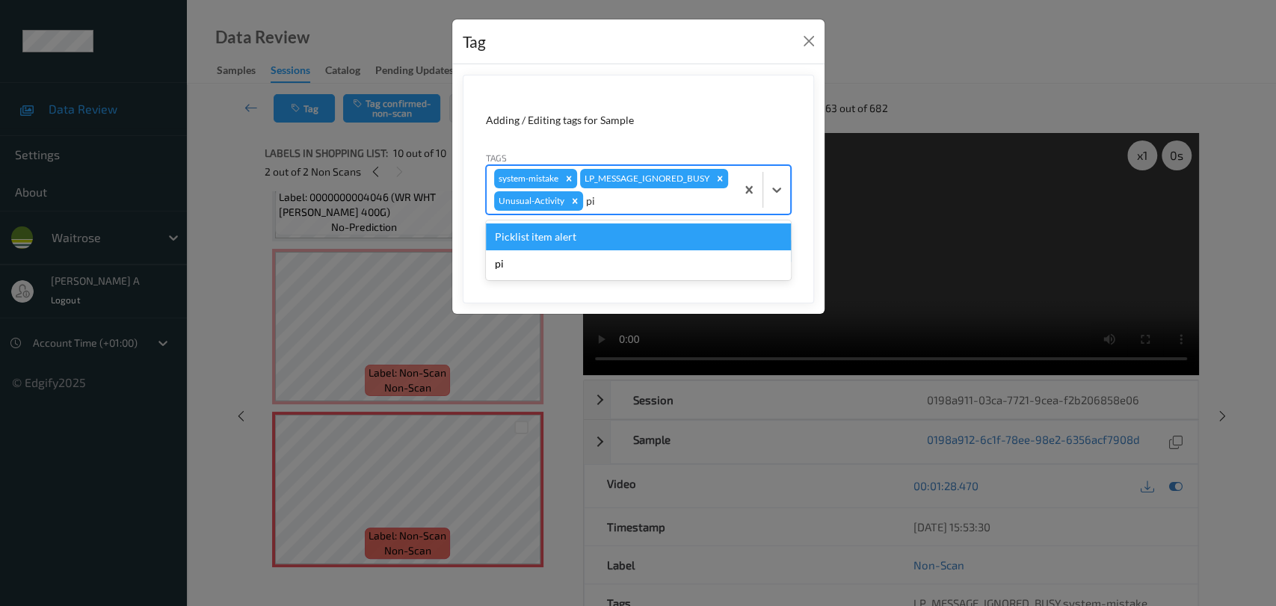
type input "pic"
click at [585, 242] on div "Picklist item alert" at bounding box center [638, 237] width 305 height 27
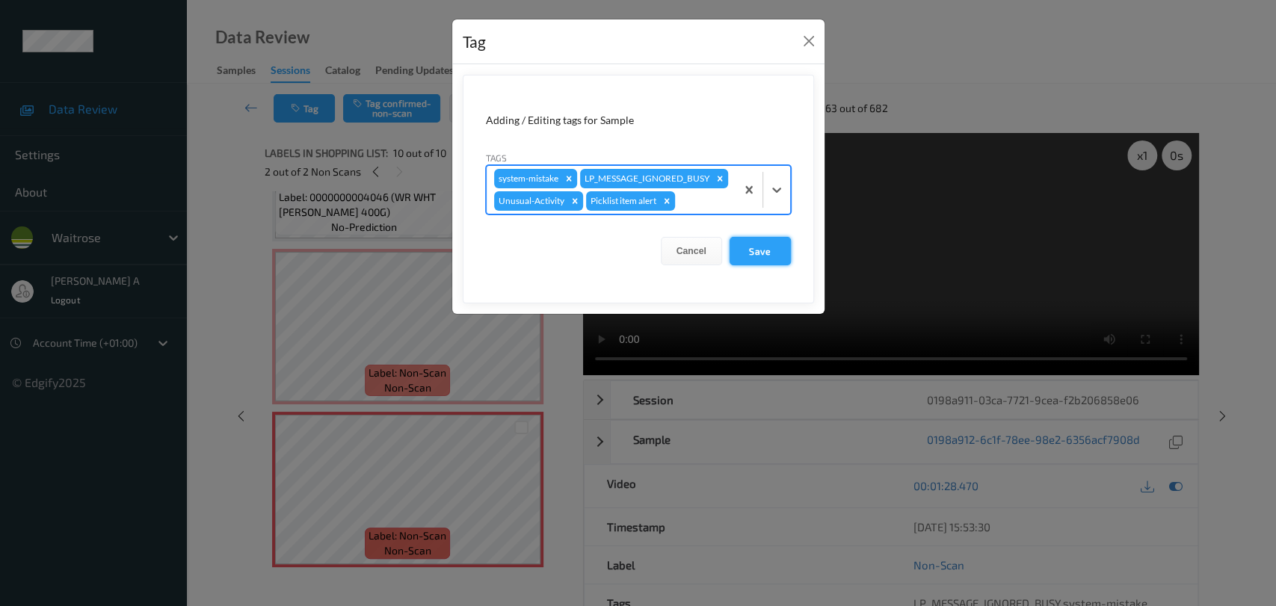
click at [775, 239] on button "Save" at bounding box center [760, 251] width 61 height 28
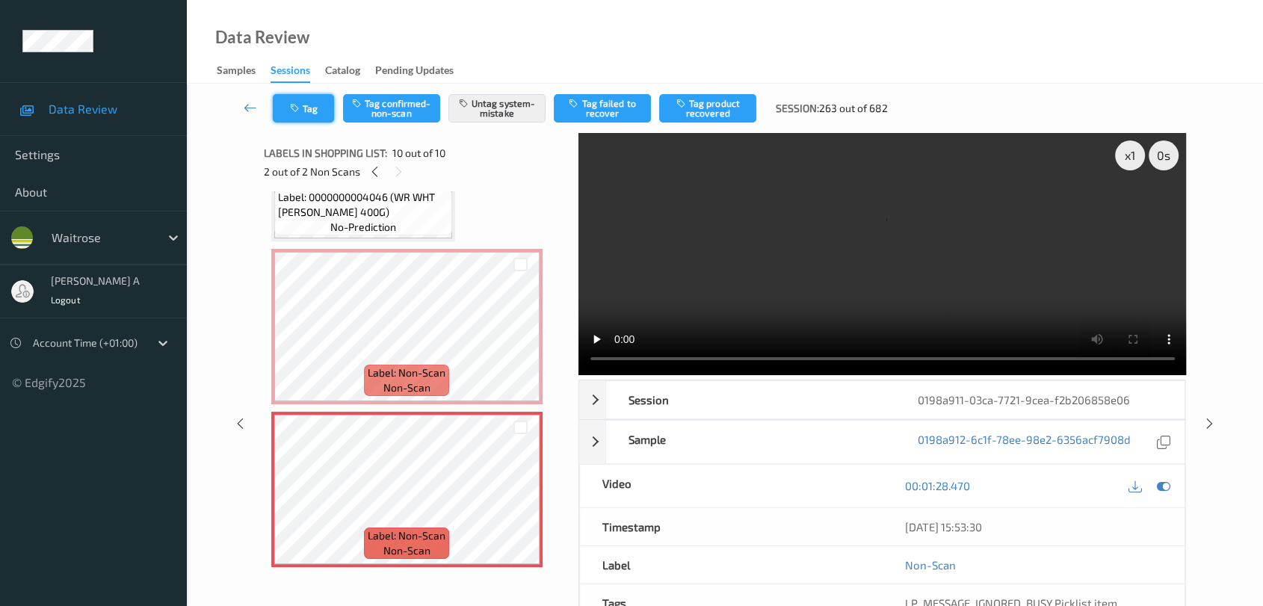
click at [310, 115] on button "Tag" at bounding box center [303, 108] width 61 height 28
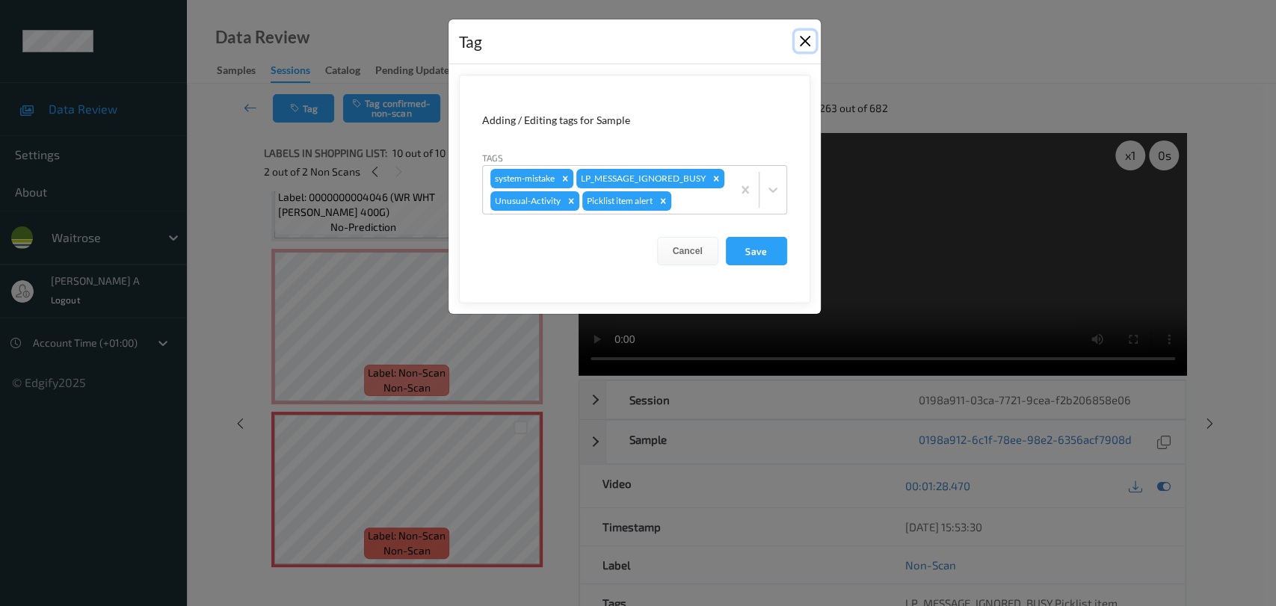
click at [800, 46] on button "Close" at bounding box center [805, 41] width 21 height 21
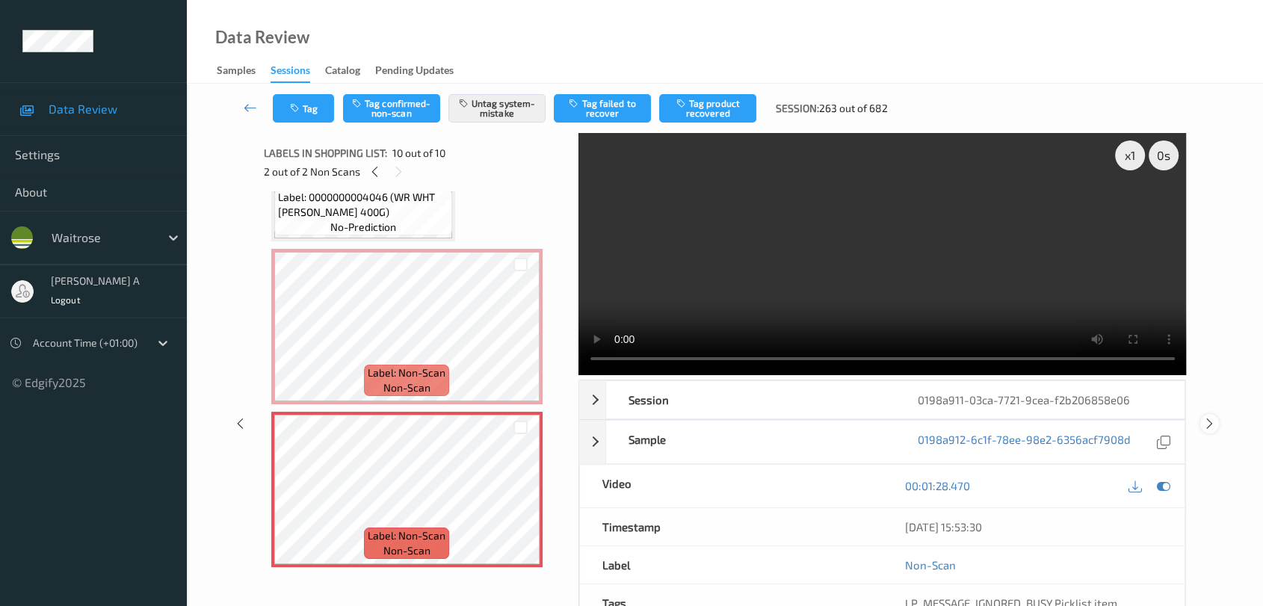
click at [819, 424] on icon at bounding box center [1210, 423] width 13 height 13
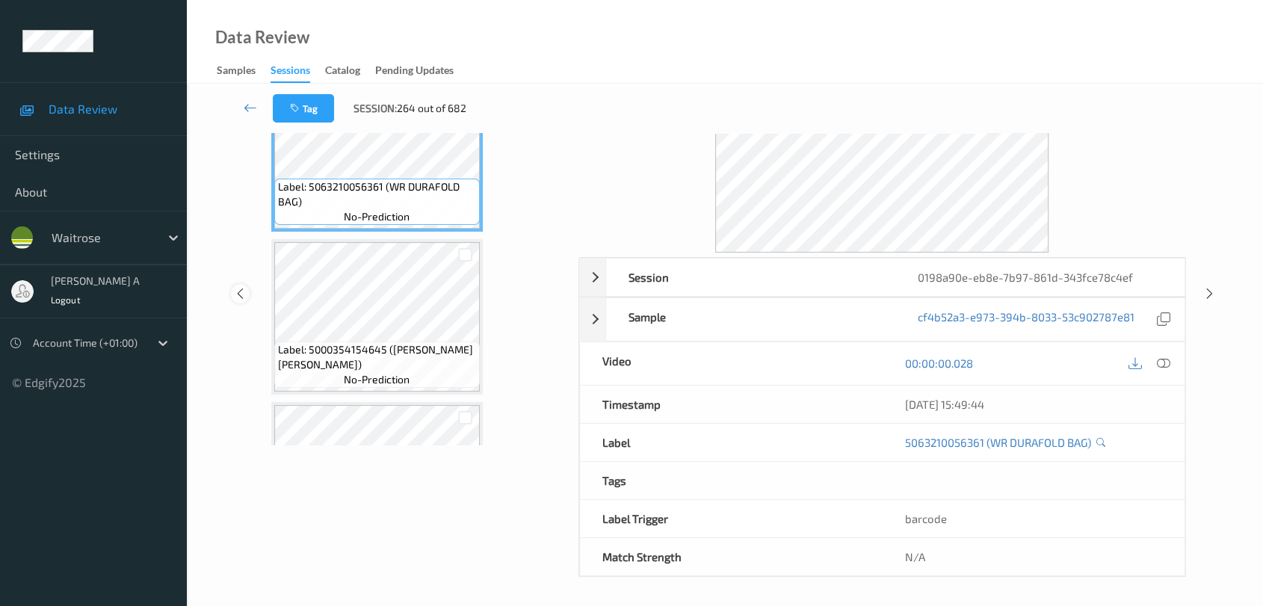
click at [239, 292] on icon at bounding box center [240, 293] width 13 height 13
click at [244, 293] on icon at bounding box center [240, 293] width 13 height 13
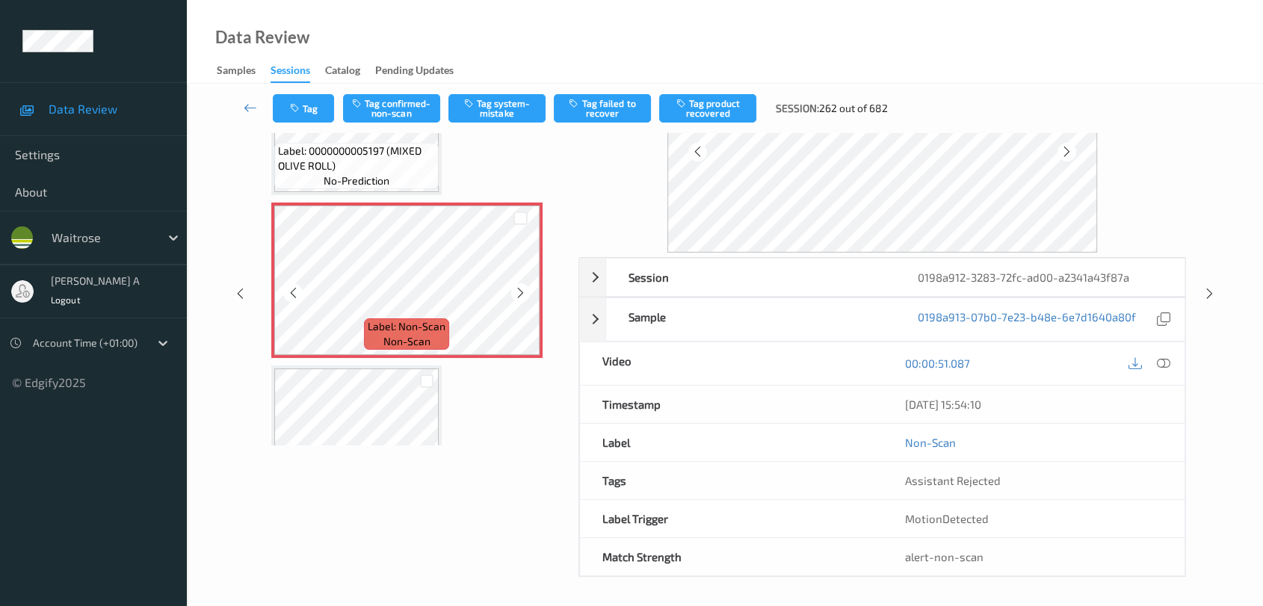
scroll to position [498, 0]
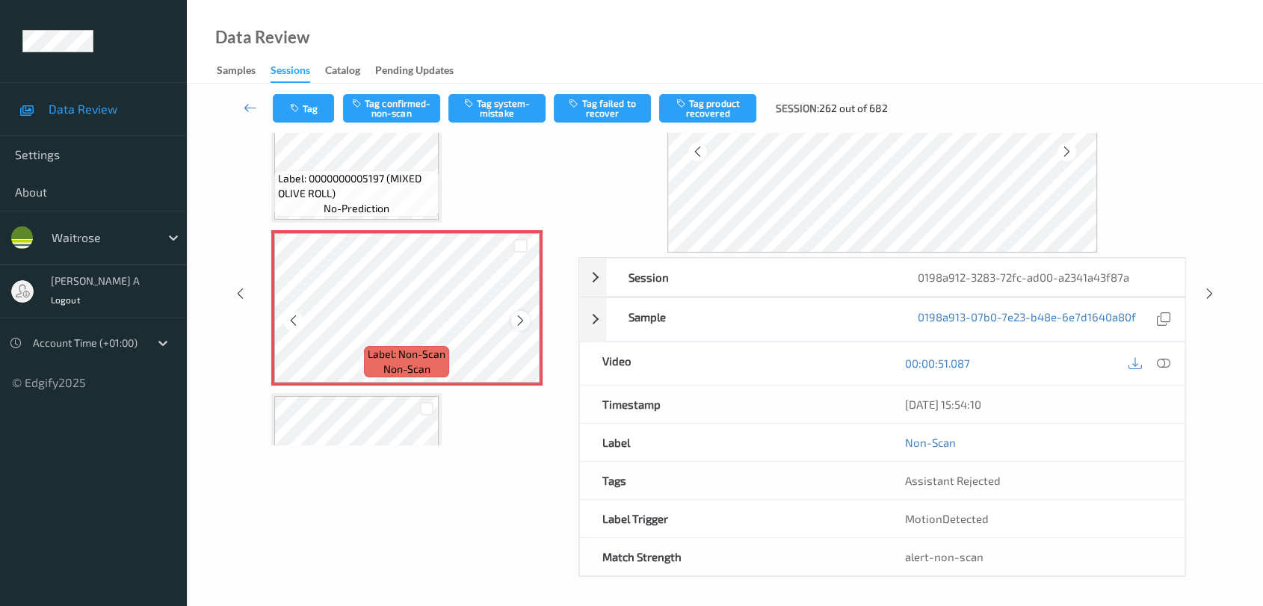
click at [520, 317] on icon at bounding box center [520, 320] width 13 height 13
click at [508, 110] on button "Tag system-mistake" at bounding box center [497, 108] width 97 height 28
click at [315, 115] on button "Tag" at bounding box center [303, 108] width 61 height 28
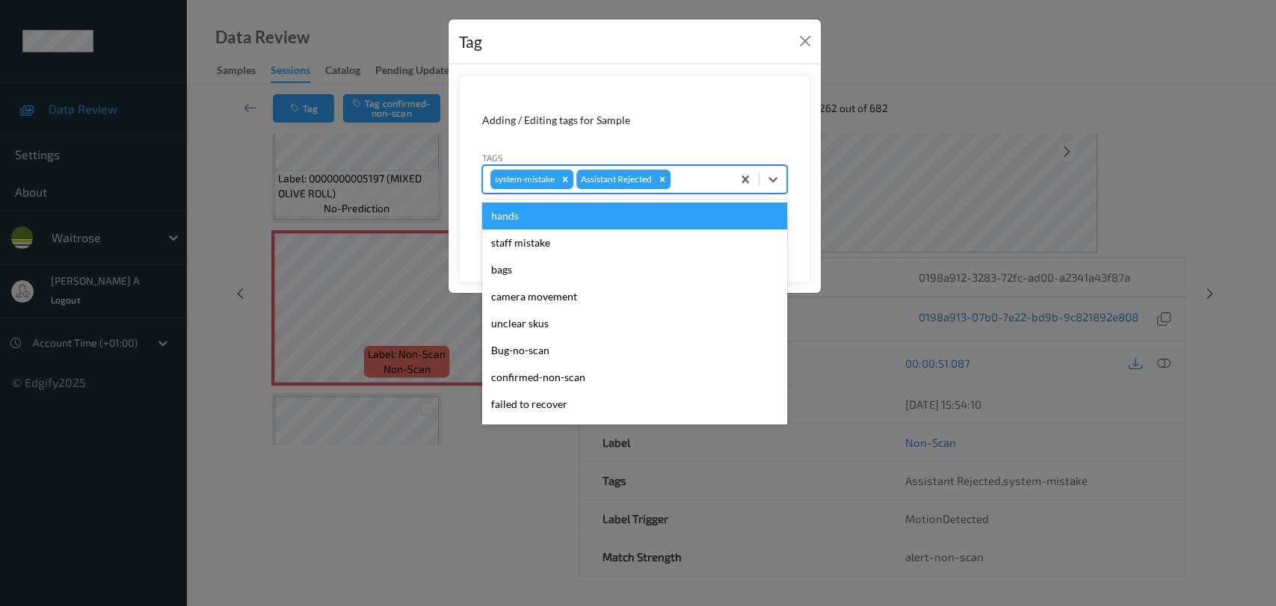
click at [695, 182] on div at bounding box center [699, 179] width 51 height 18
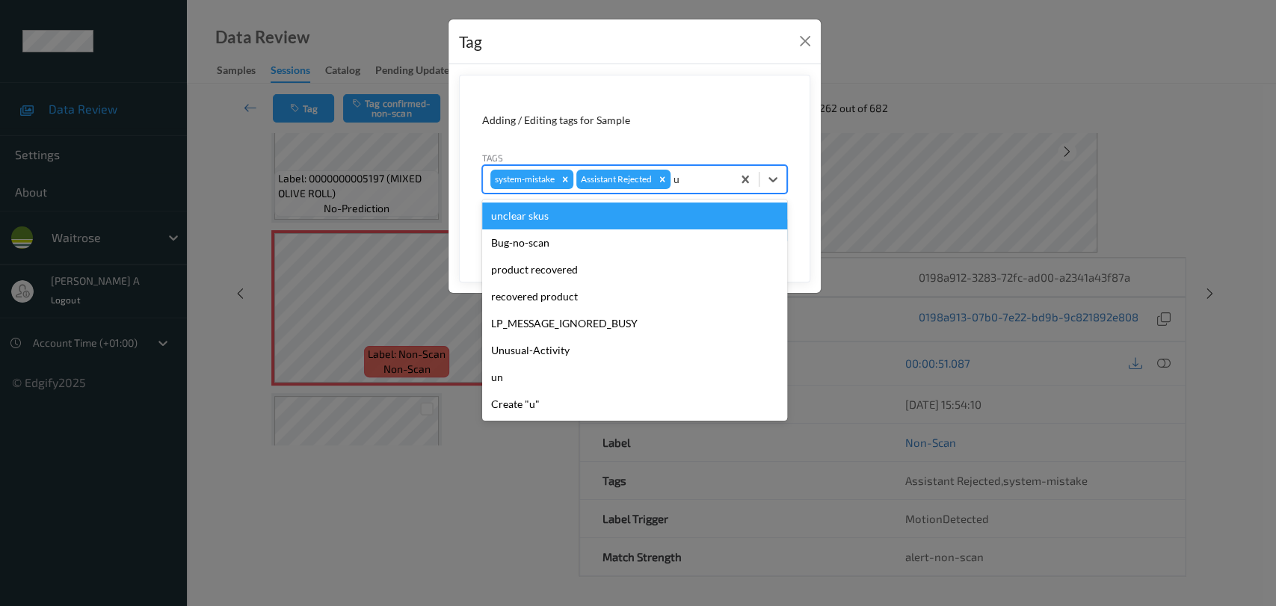
type input "un"
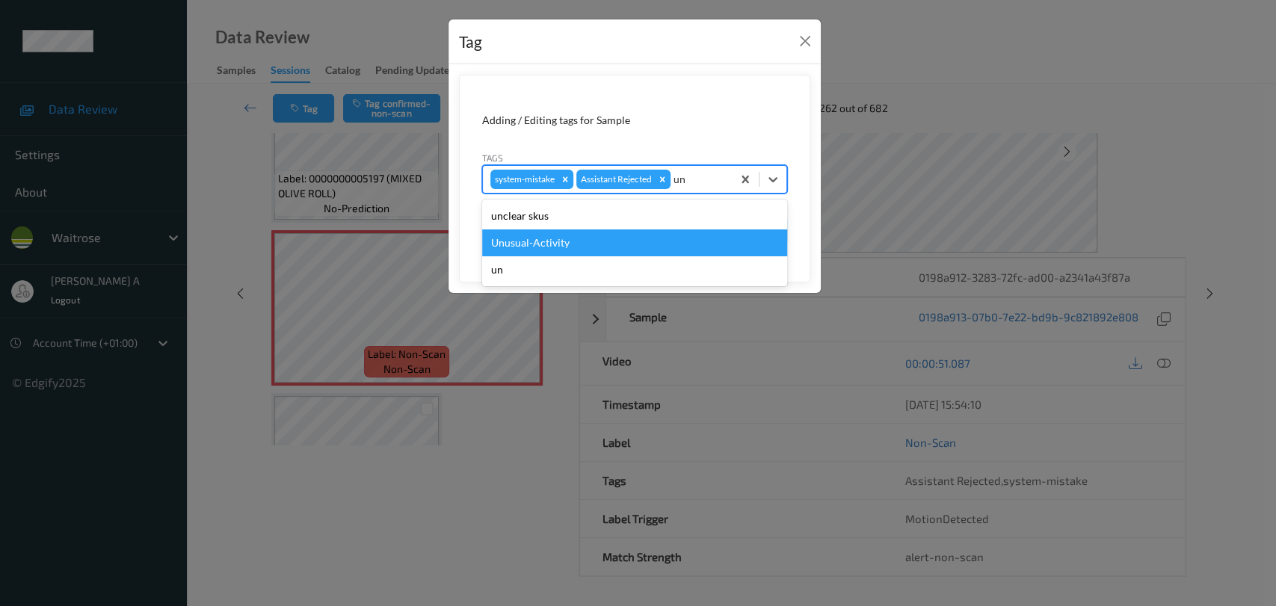
click at [570, 243] on div "Unusual-Activity" at bounding box center [634, 243] width 305 height 27
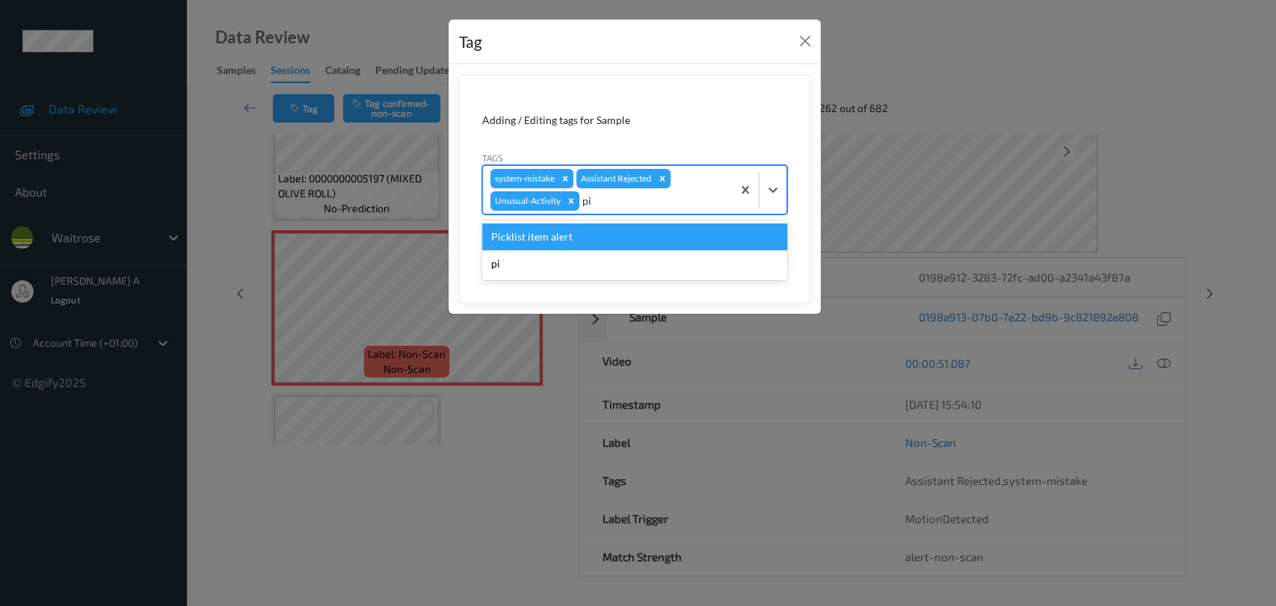
type input "pic"
click at [570, 243] on div "Picklist item alert" at bounding box center [634, 237] width 305 height 27
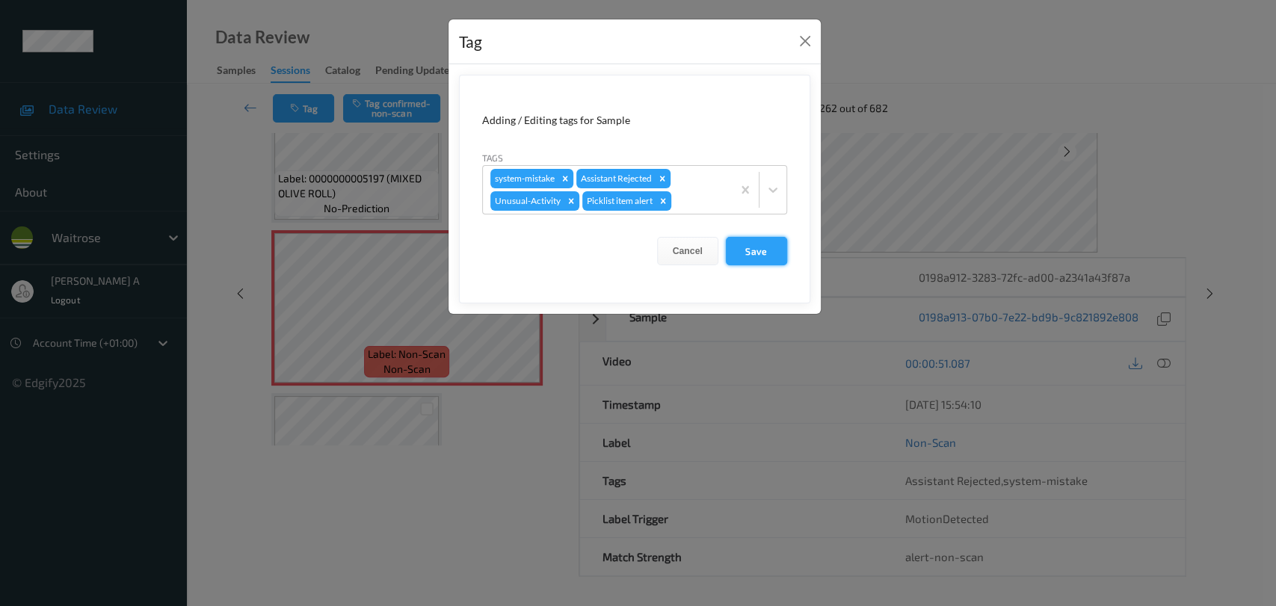
click at [730, 237] on button "Save" at bounding box center [756, 251] width 61 height 28
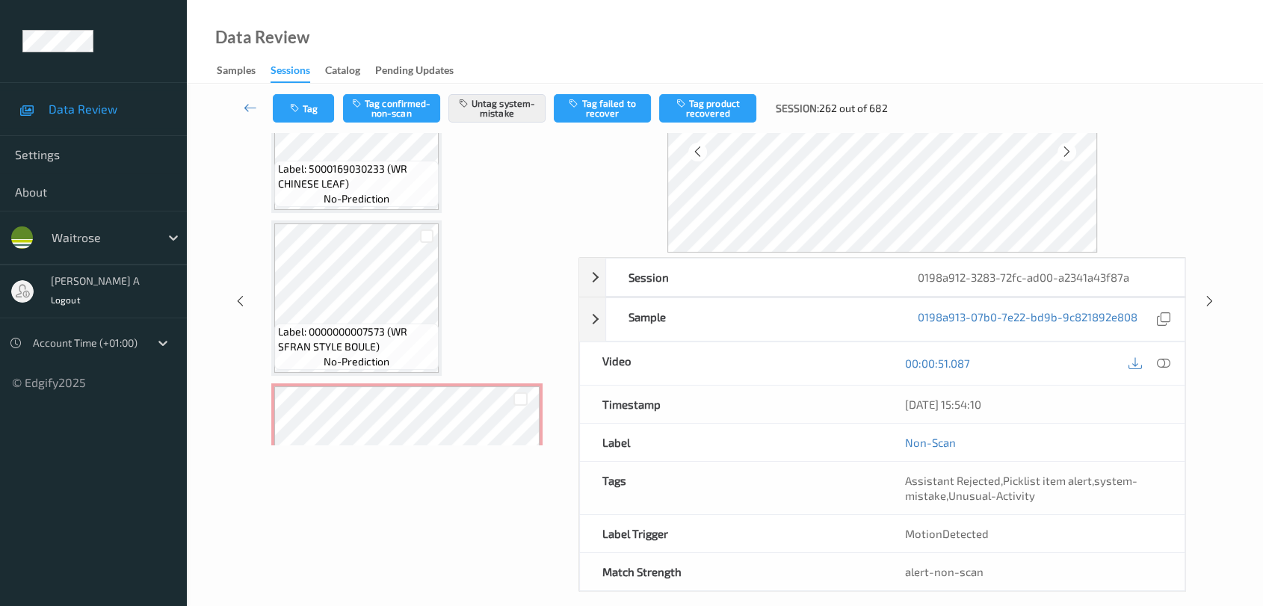
scroll to position [0, 0]
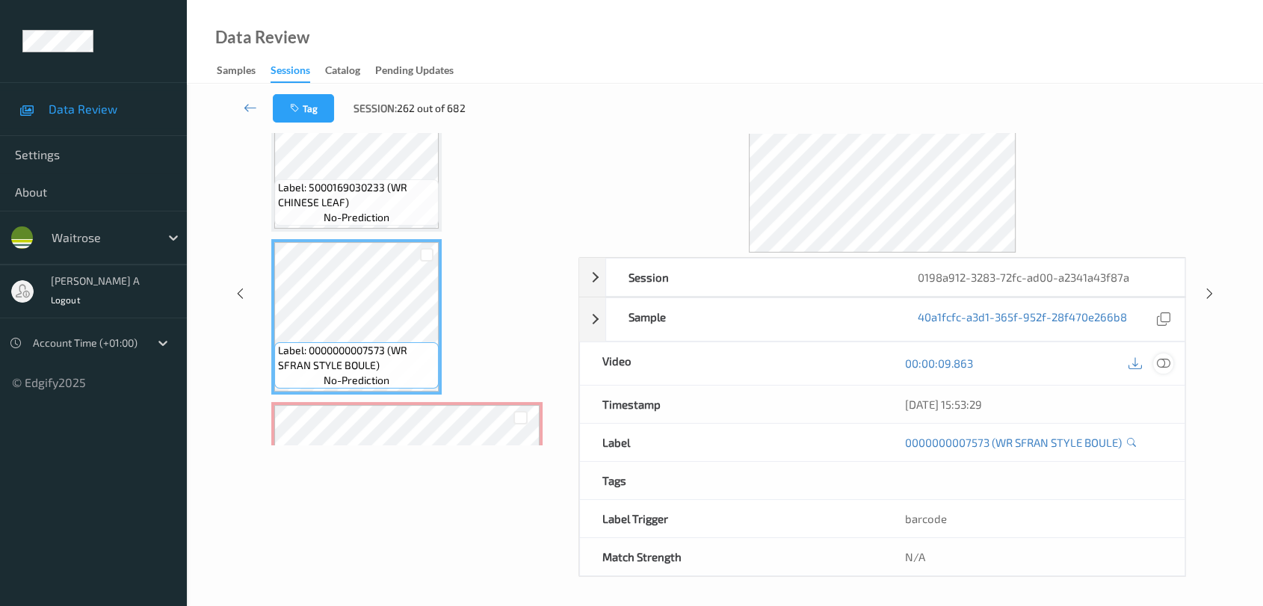
click at [819, 365] on icon at bounding box center [1163, 363] width 13 height 13
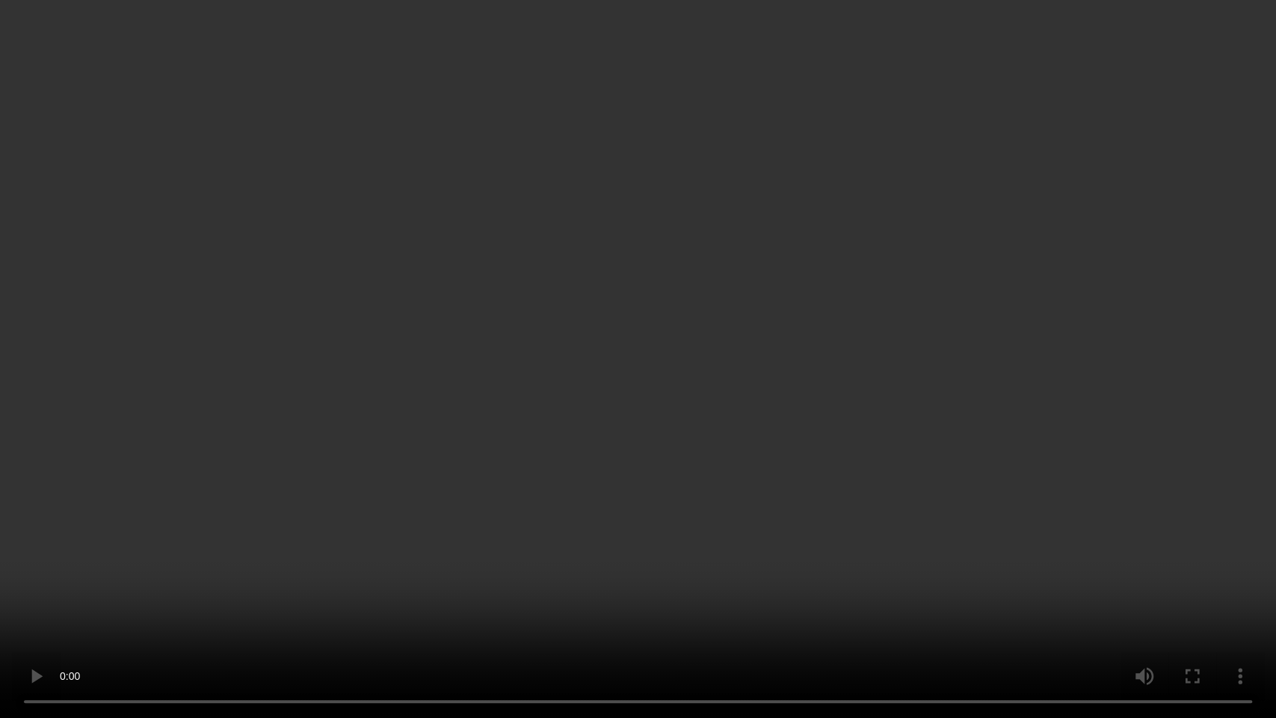
click at [553, 371] on video at bounding box center [638, 359] width 1276 height 718
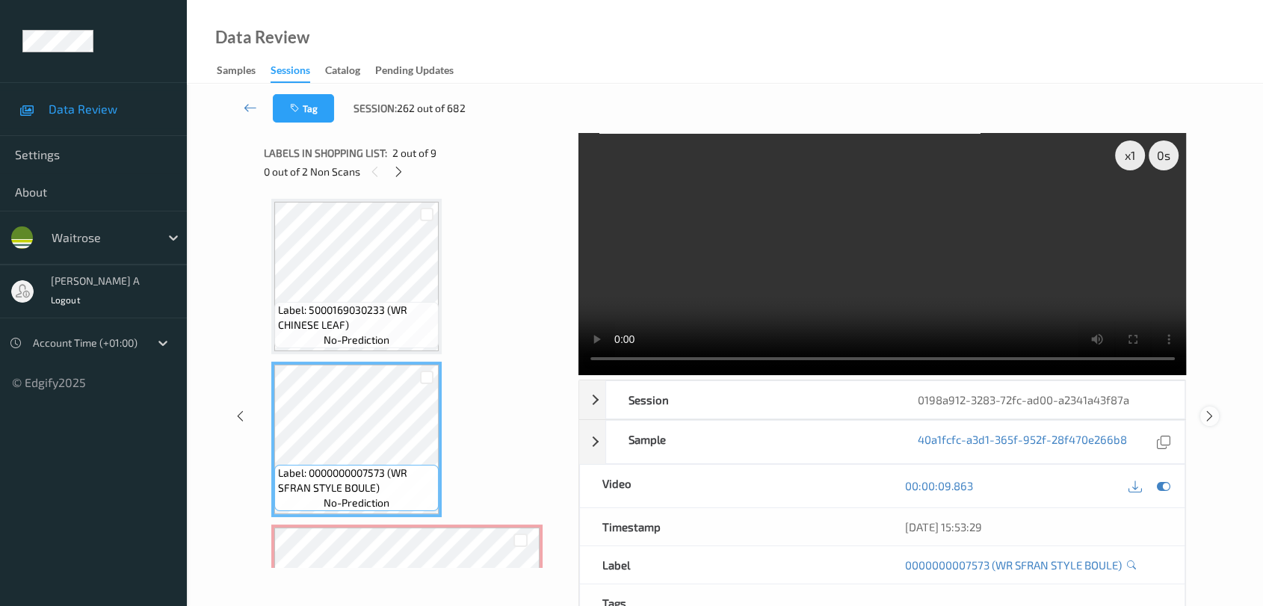
click at [819, 414] on icon at bounding box center [1210, 416] width 13 height 13
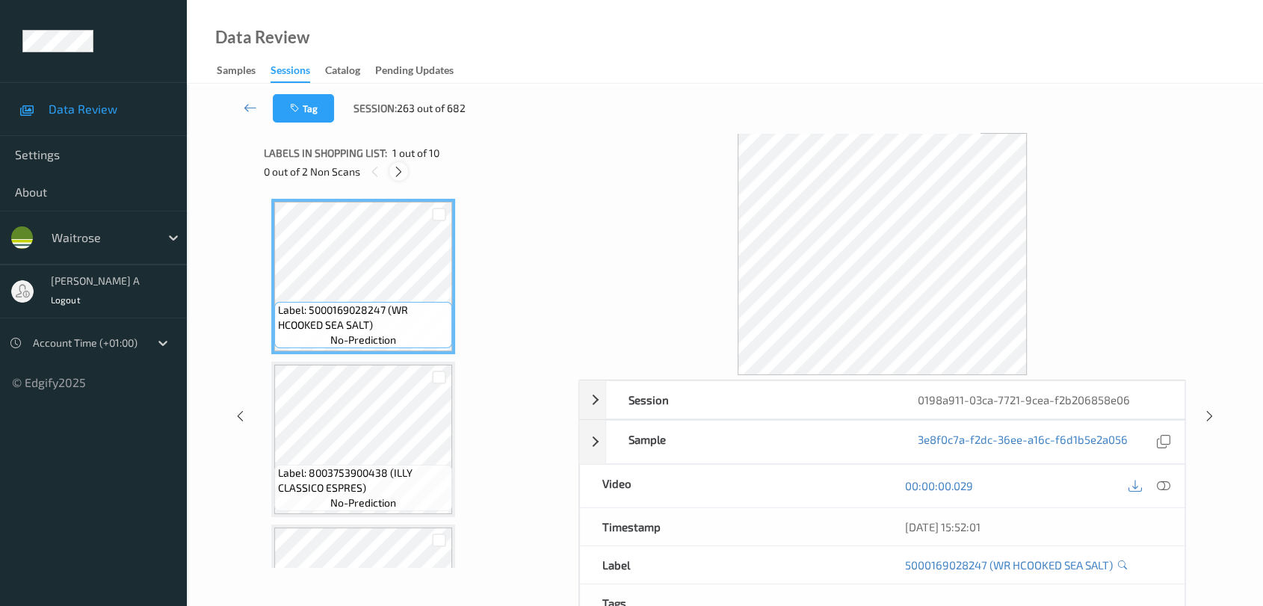
click at [401, 169] on icon at bounding box center [398, 171] width 13 height 13
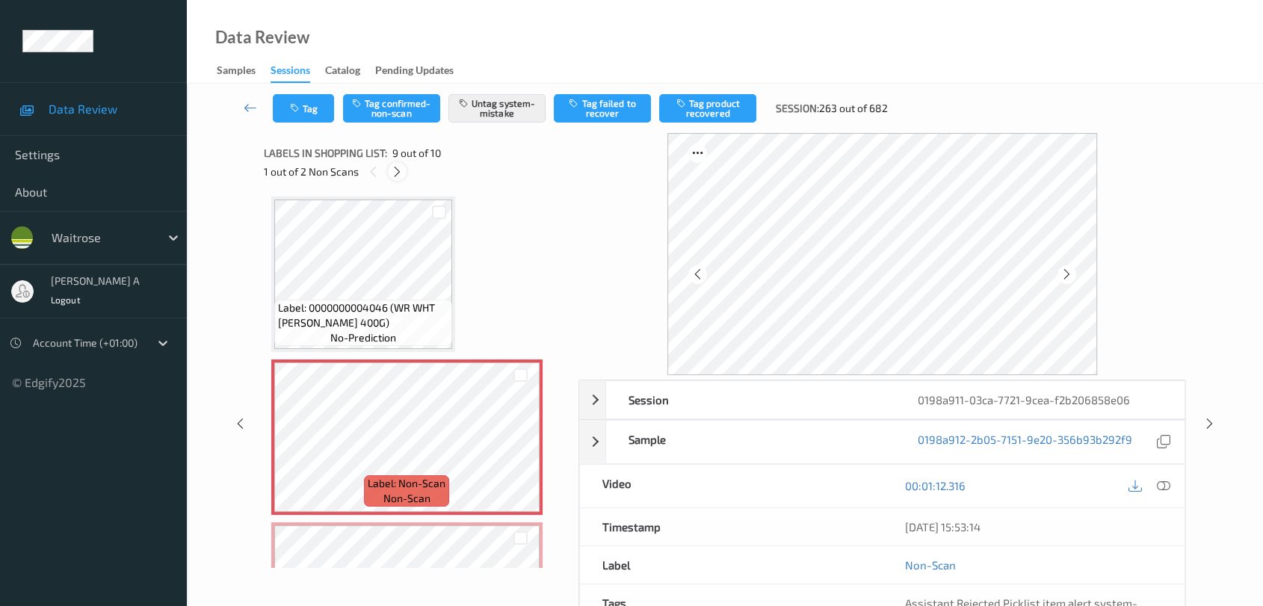
click at [401, 169] on icon at bounding box center [397, 171] width 13 height 13
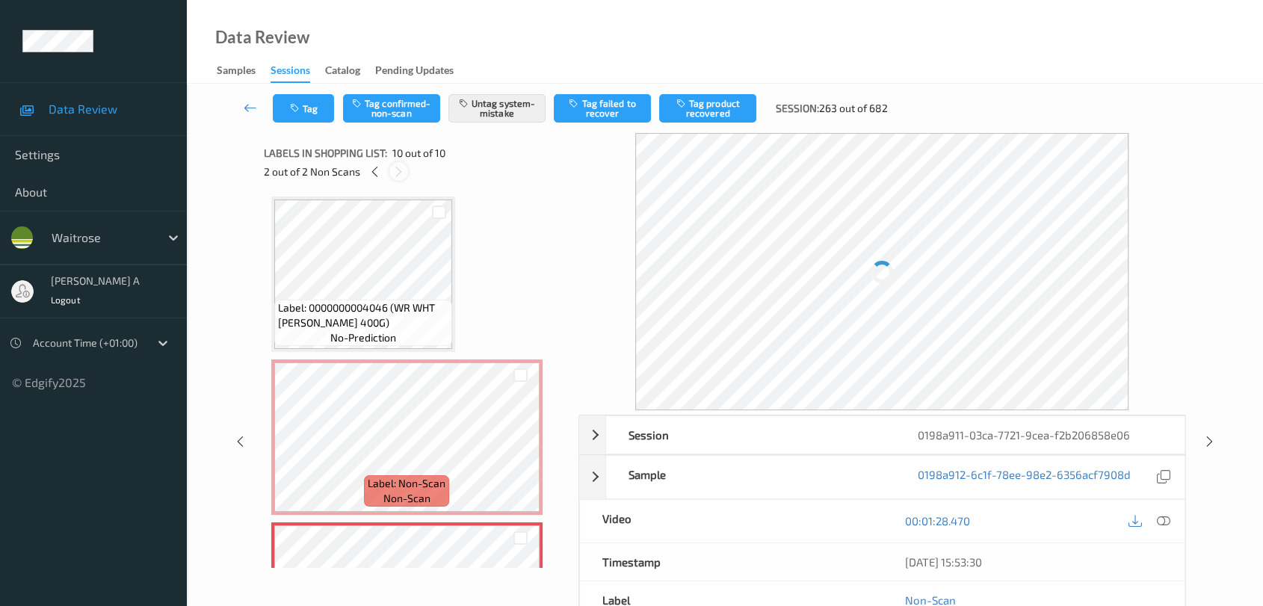
scroll to position [1254, 0]
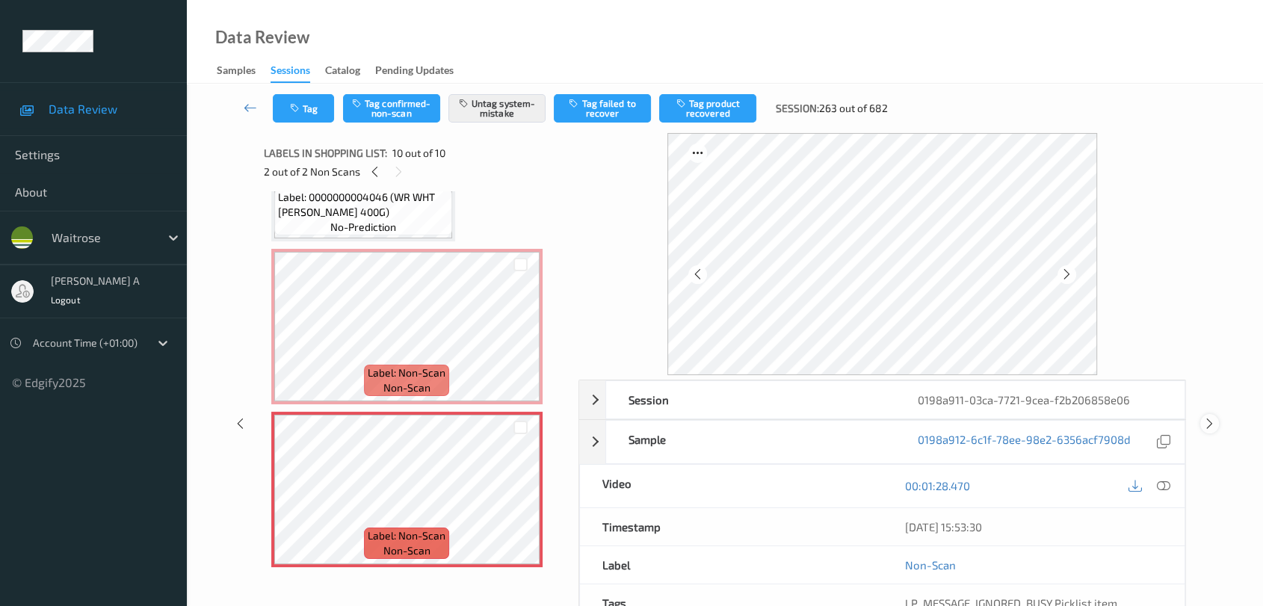
click at [819, 422] on icon at bounding box center [1210, 423] width 13 height 13
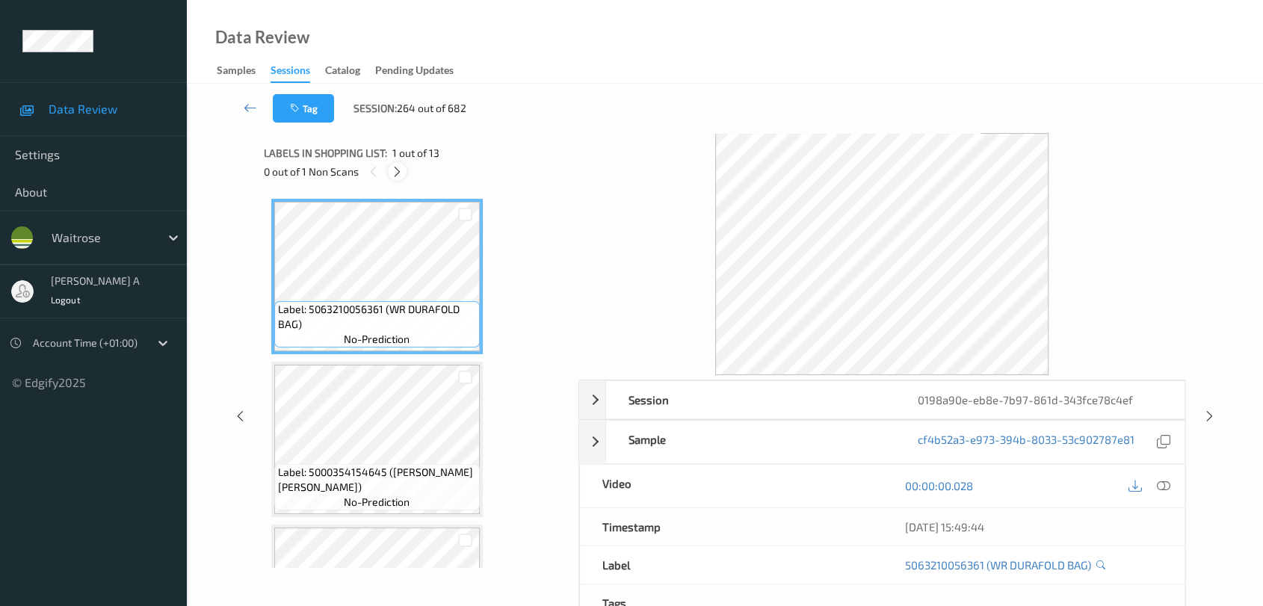
click at [397, 172] on icon at bounding box center [397, 171] width 13 height 13
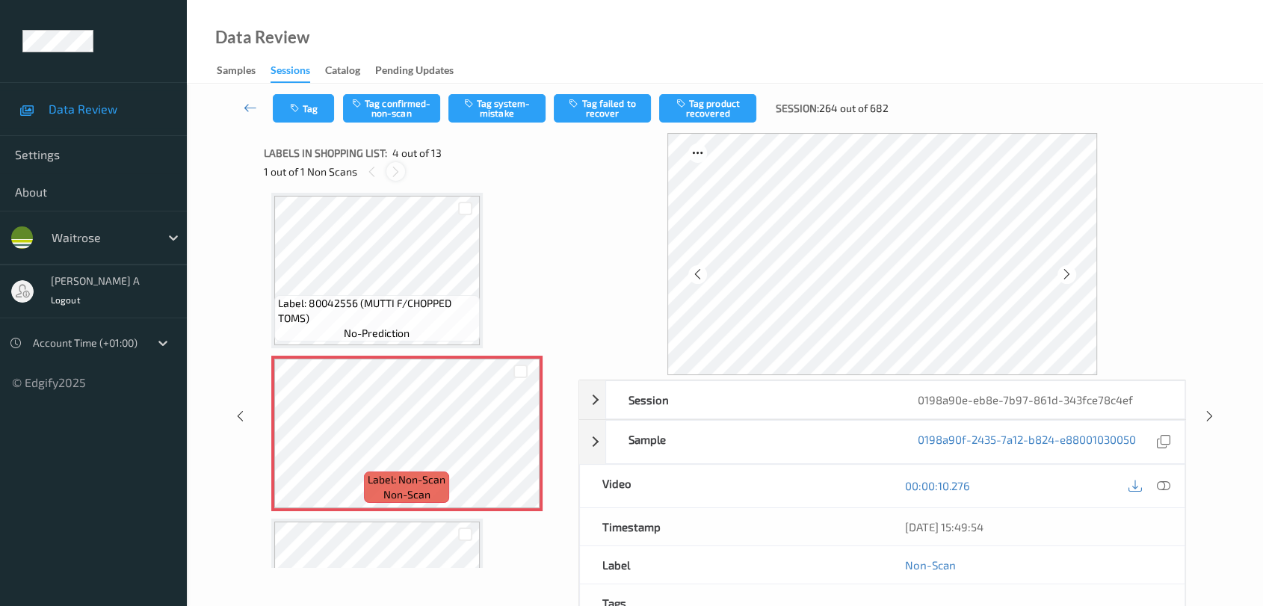
click at [396, 176] on icon at bounding box center [396, 171] width 13 height 13
click at [513, 446] on div at bounding box center [520, 446] width 19 height 19
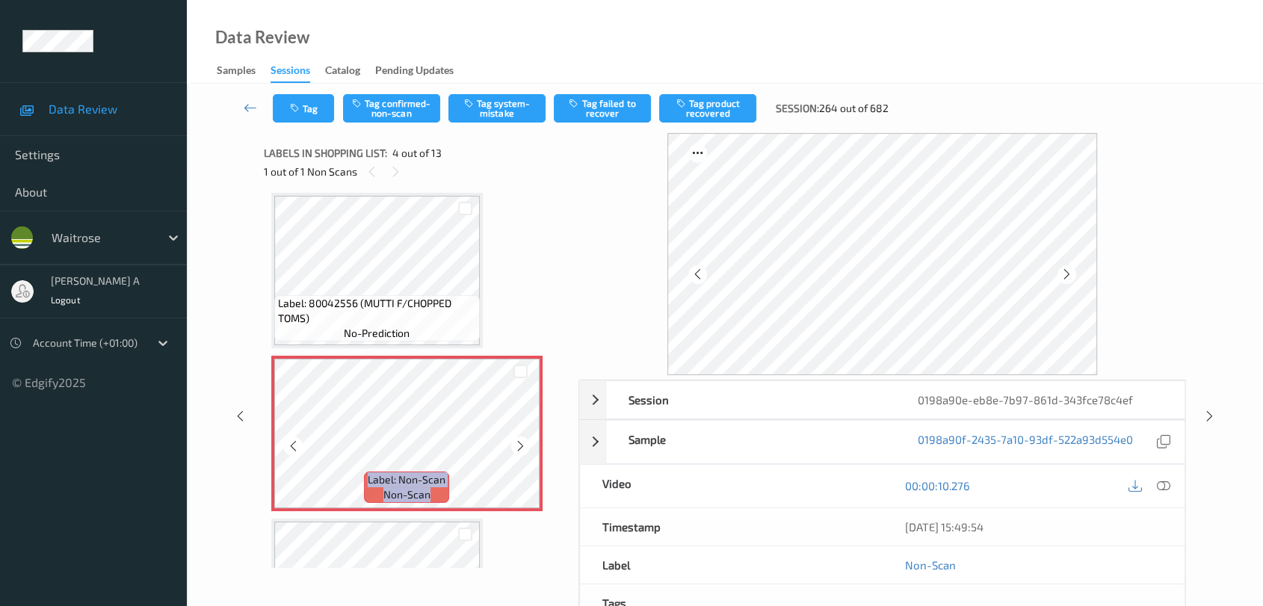
click at [513, 446] on div at bounding box center [520, 446] width 19 height 19
click at [514, 446] on icon at bounding box center [520, 446] width 13 height 13
click at [819, 487] on icon at bounding box center [1163, 485] width 13 height 13
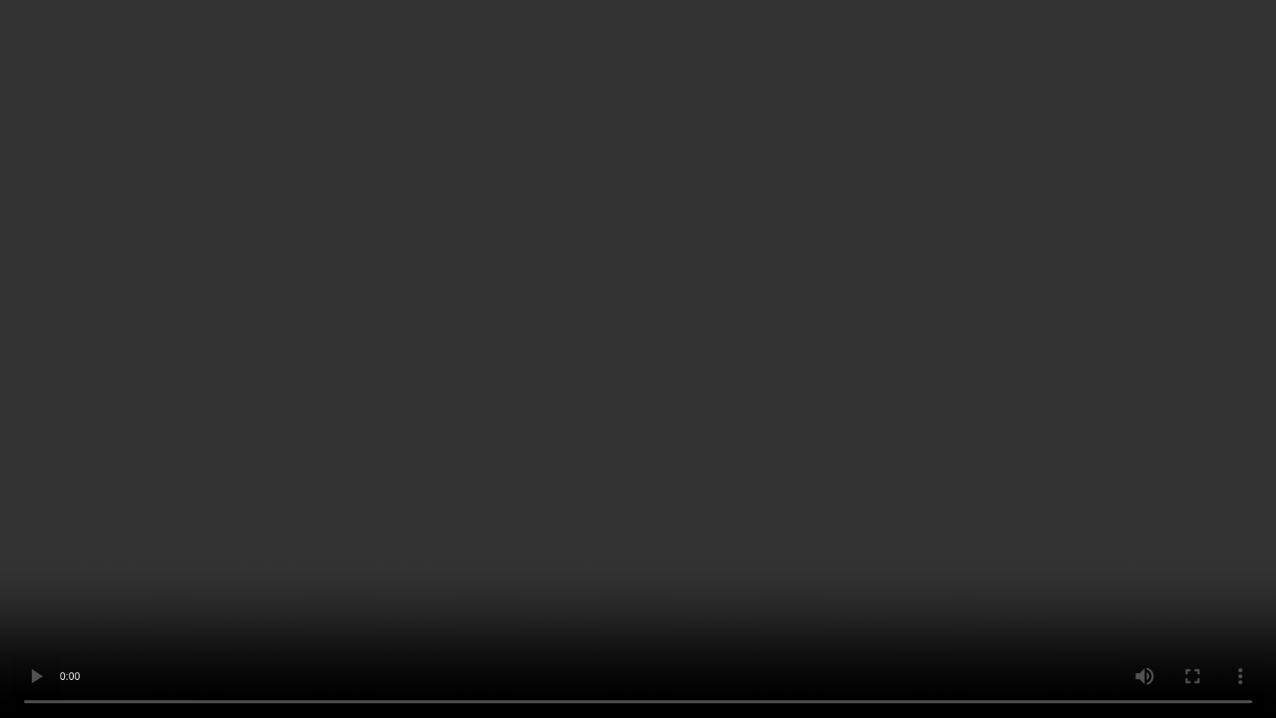
click at [549, 441] on video at bounding box center [638, 359] width 1276 height 718
click at [468, 431] on video at bounding box center [638, 359] width 1276 height 718
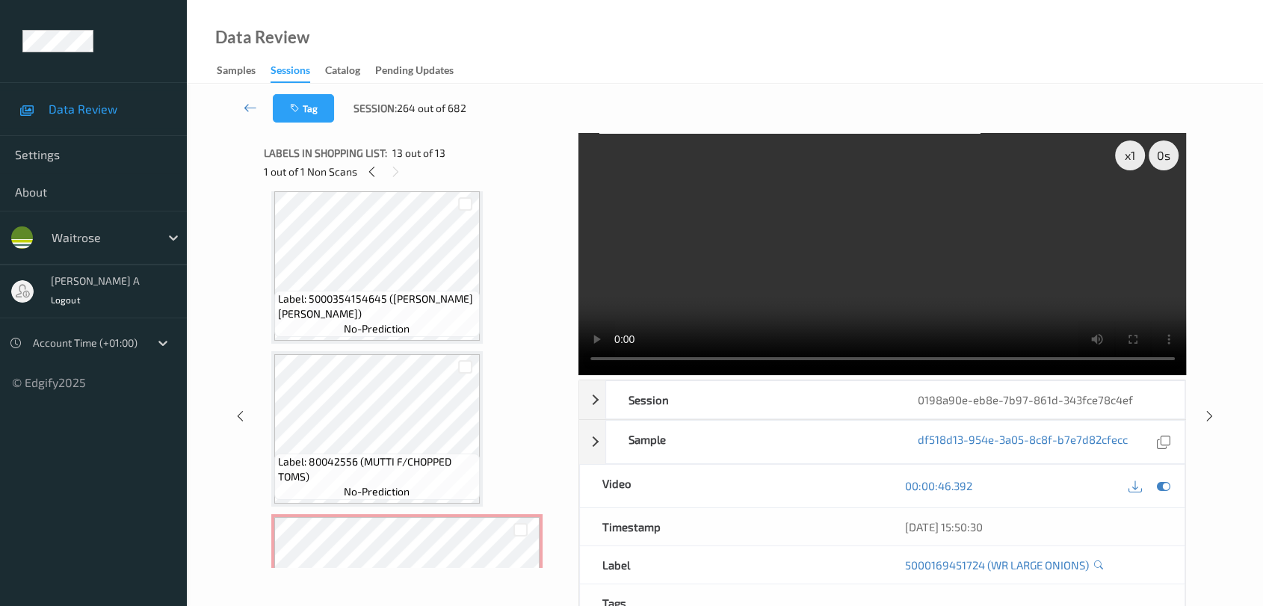
scroll to position [245, 0]
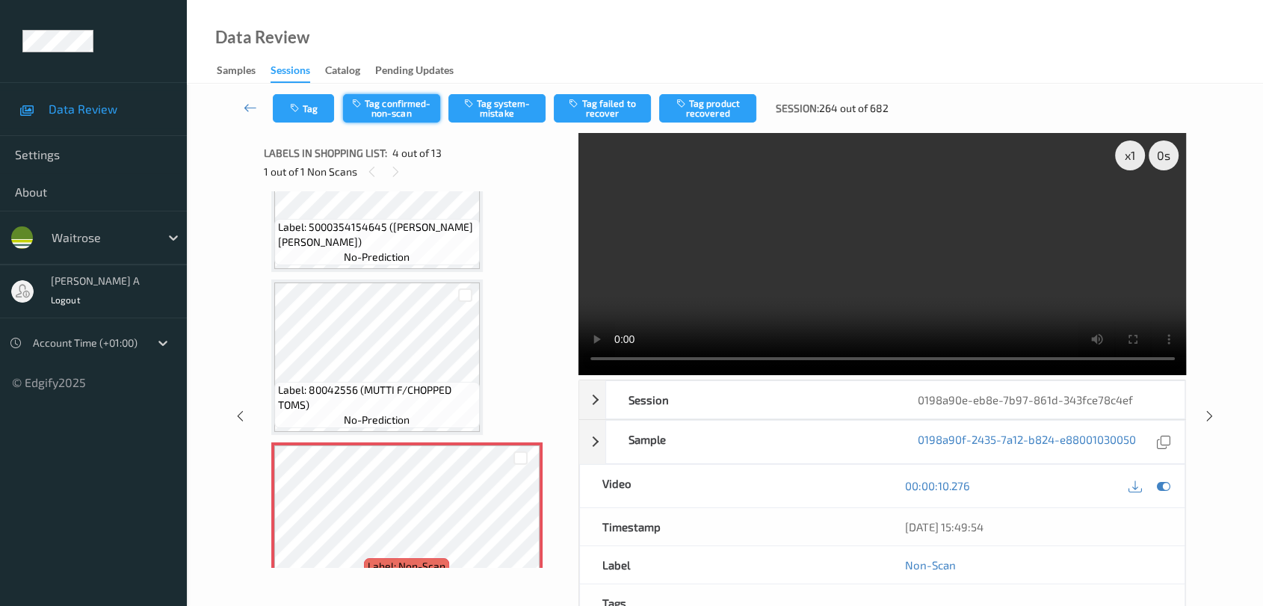
click at [404, 120] on button "Tag confirmed-non-scan" at bounding box center [391, 108] width 97 height 28
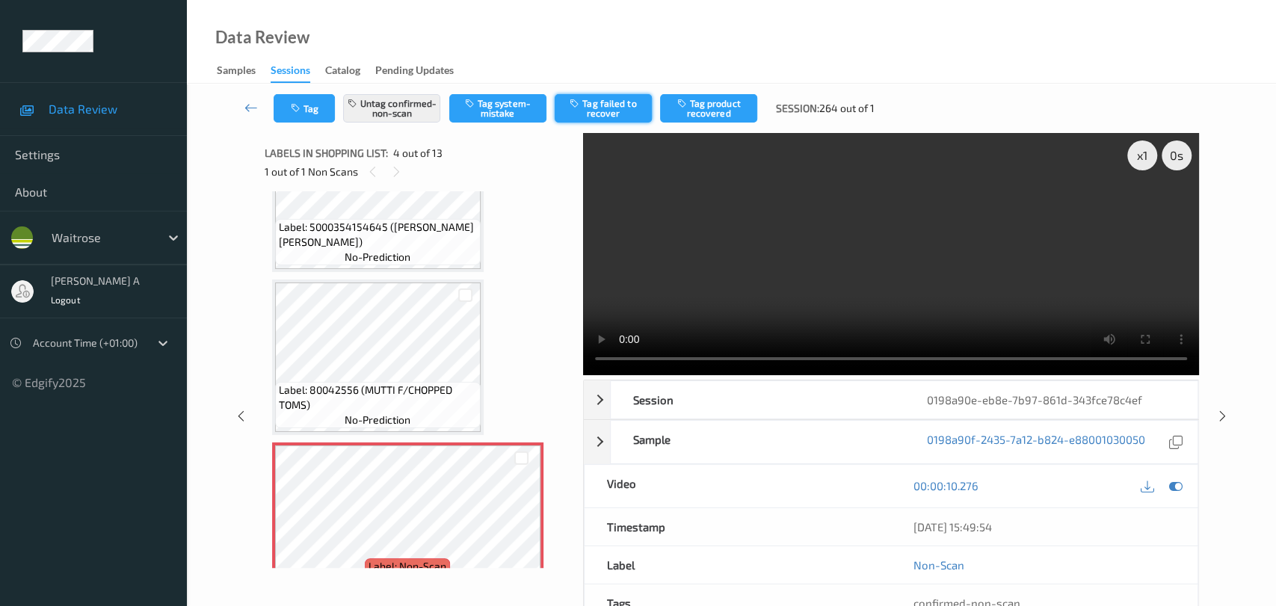
click at [621, 111] on button "Tag failed to recover" at bounding box center [603, 108] width 97 height 28
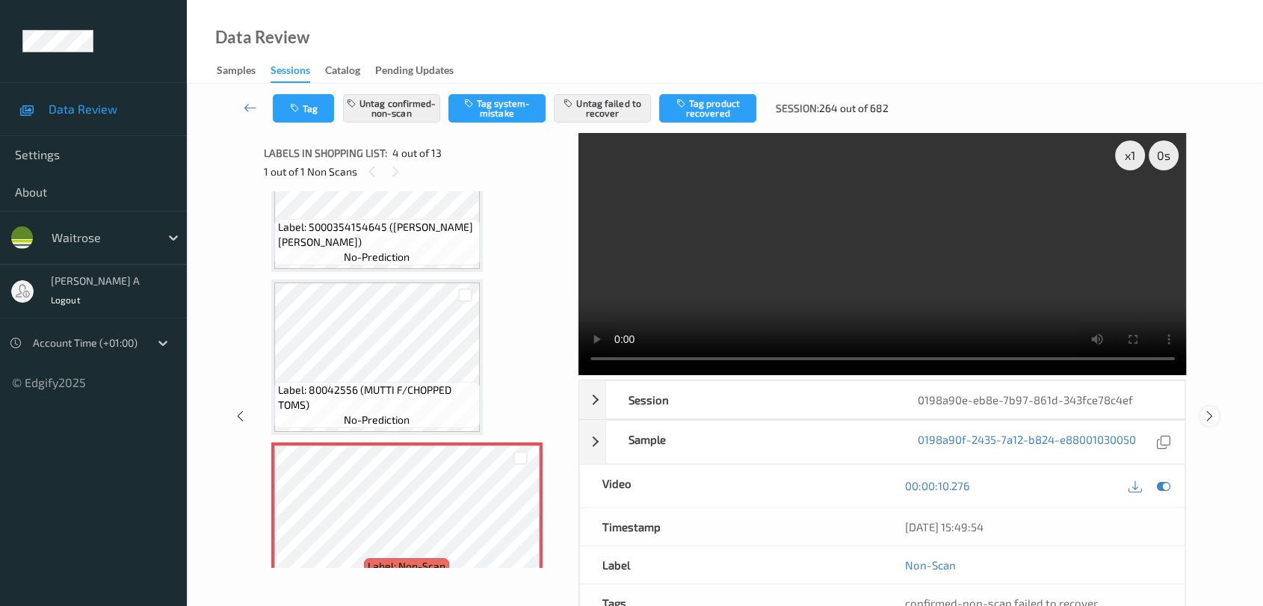
click at [819, 413] on icon at bounding box center [1210, 416] width 13 height 13
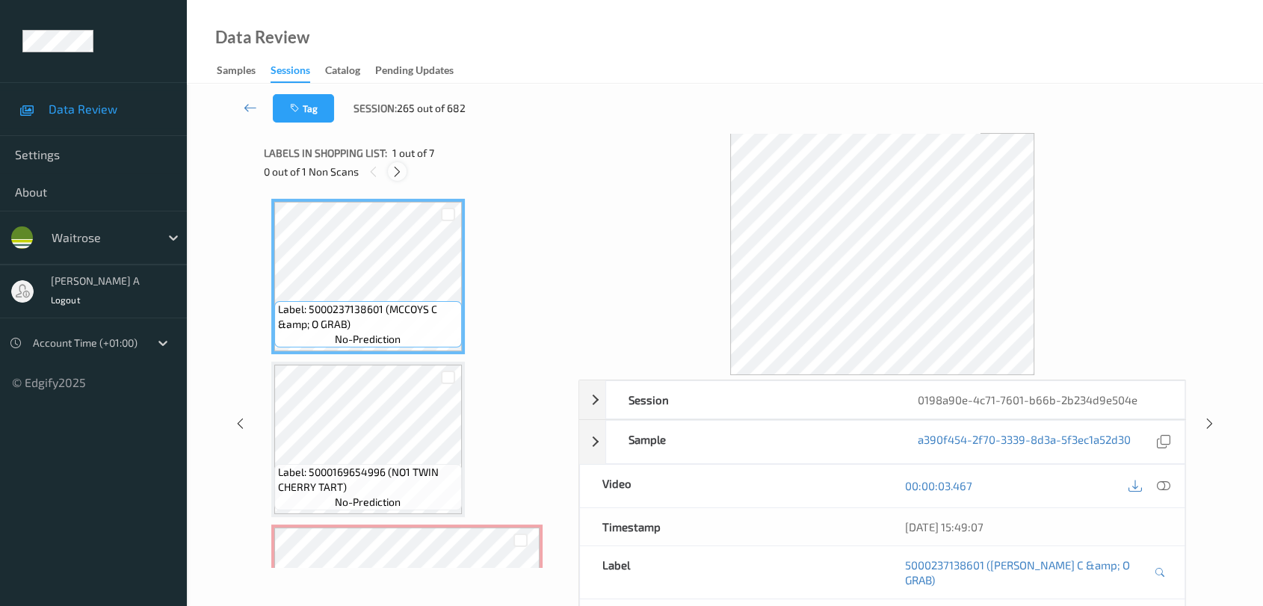
click at [392, 175] on icon at bounding box center [397, 171] width 13 height 13
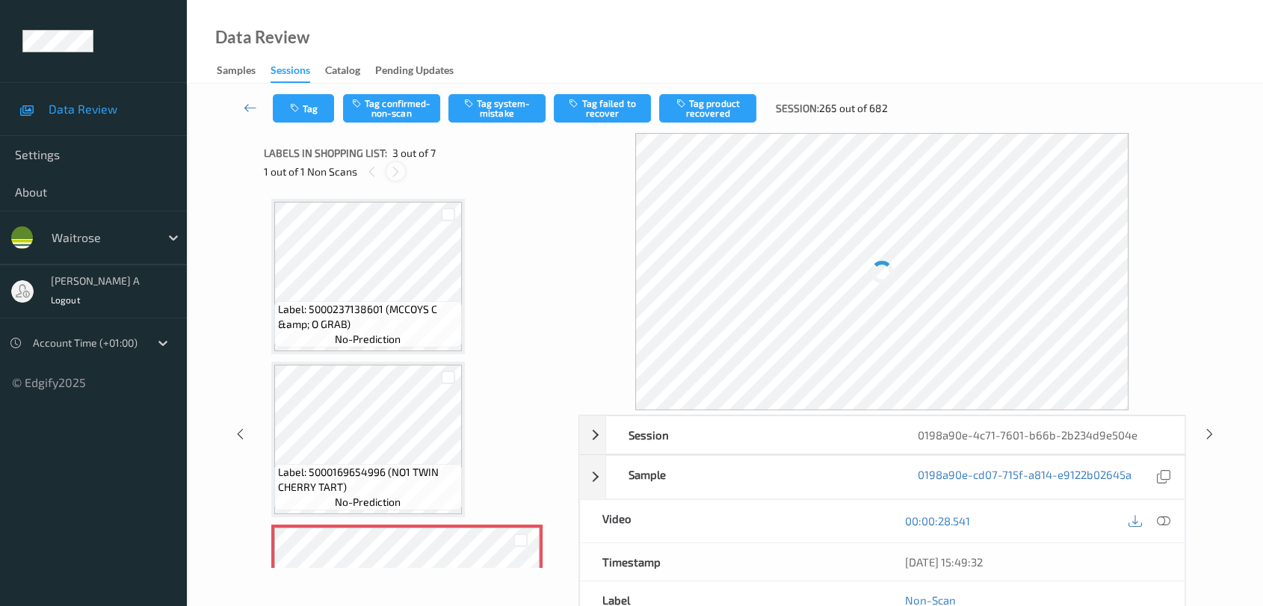
scroll to position [169, 0]
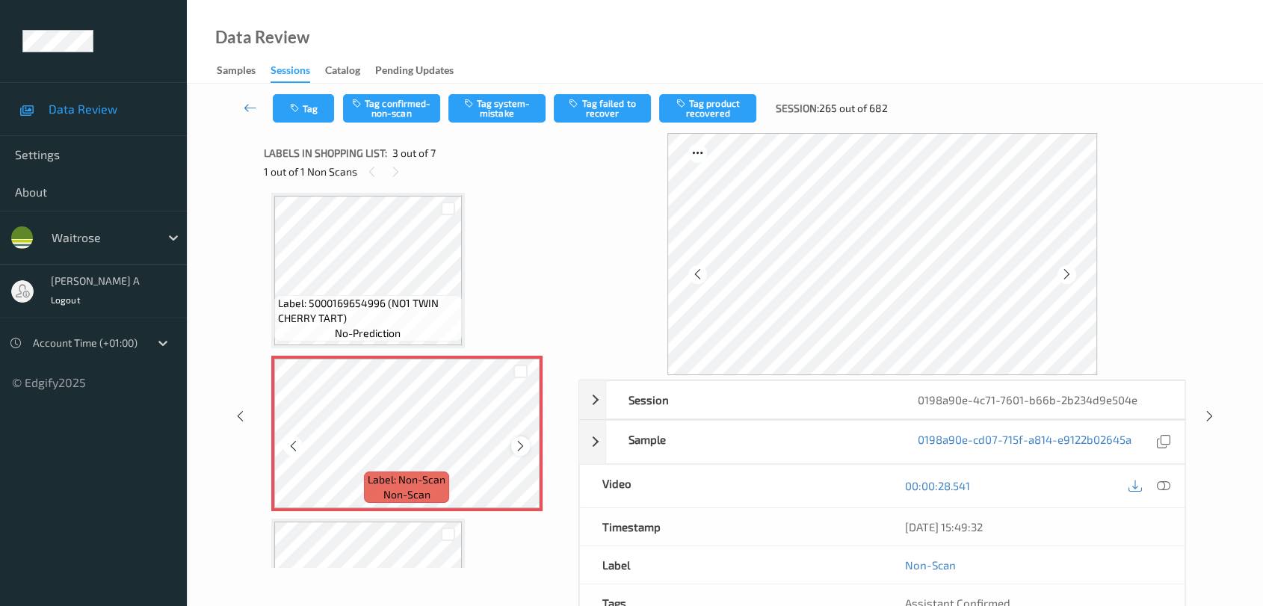
click at [511, 446] on div at bounding box center [520, 446] width 19 height 19
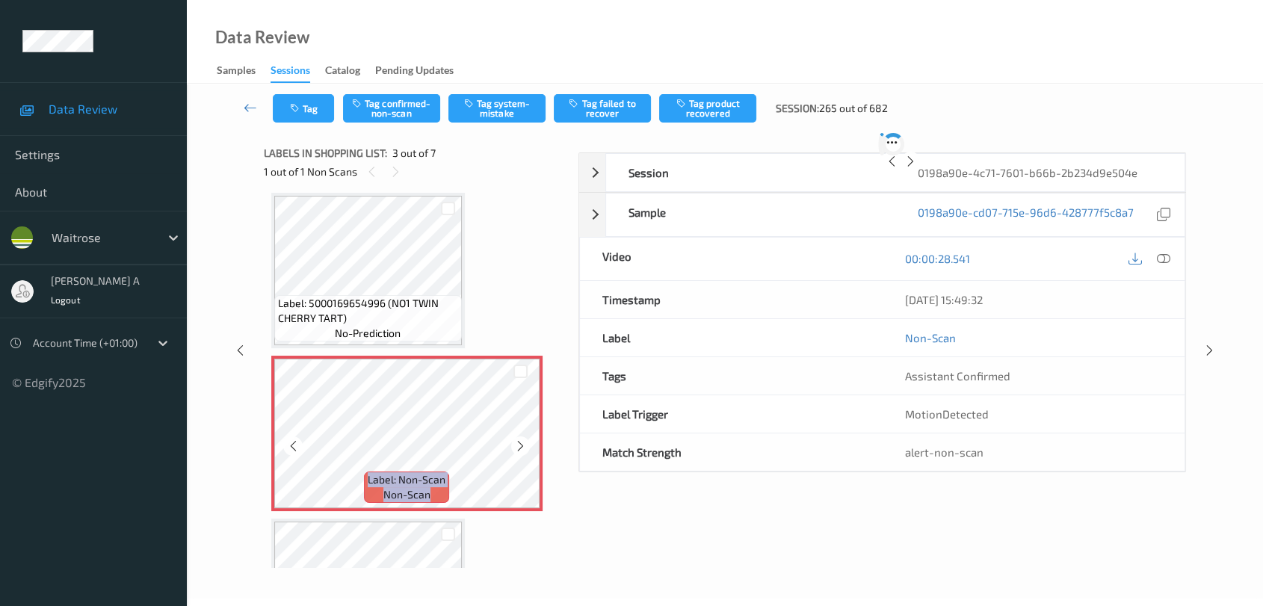
click at [511, 446] on div at bounding box center [520, 446] width 19 height 19
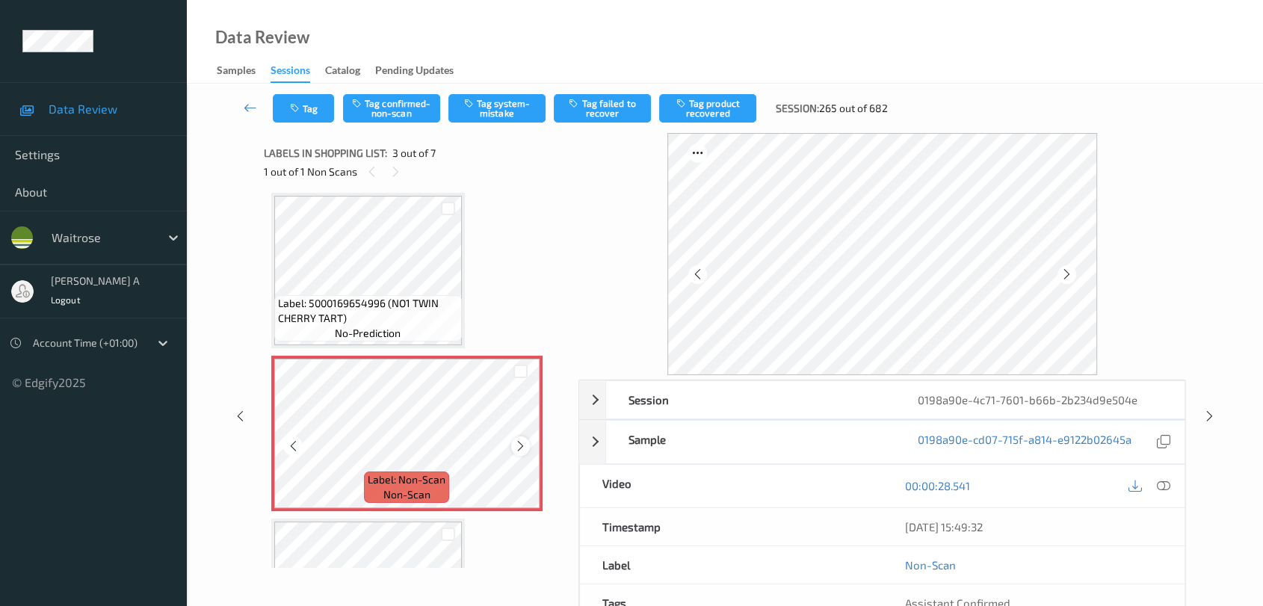
click at [513, 446] on div at bounding box center [520, 446] width 19 height 19
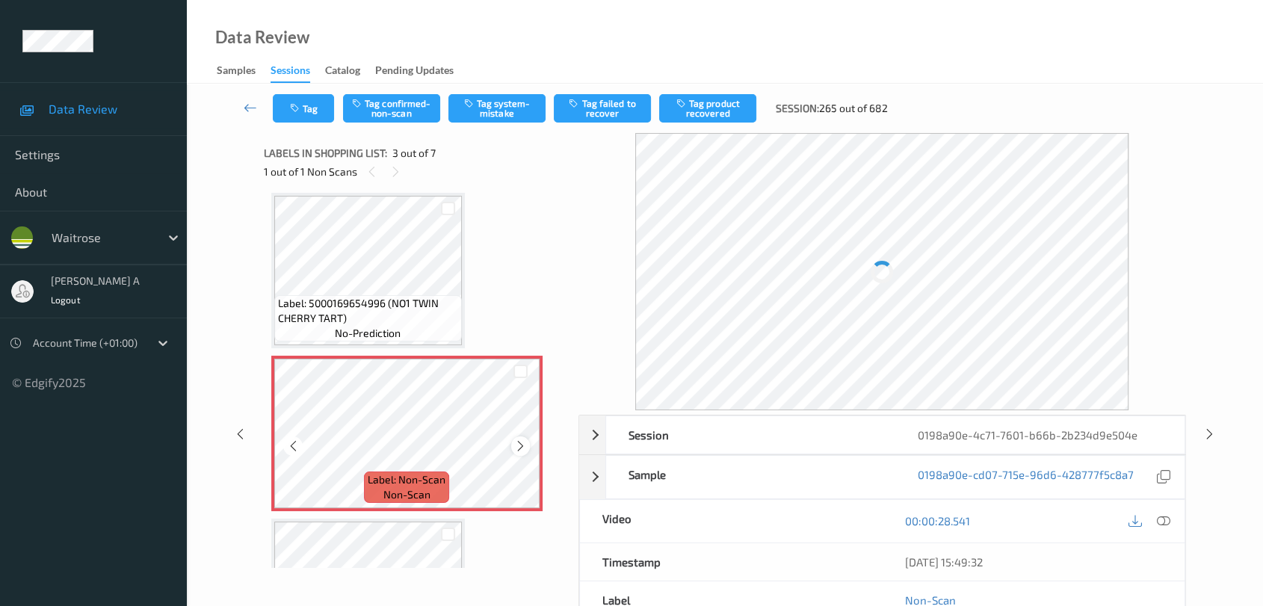
click at [520, 442] on icon at bounding box center [520, 446] width 13 height 13
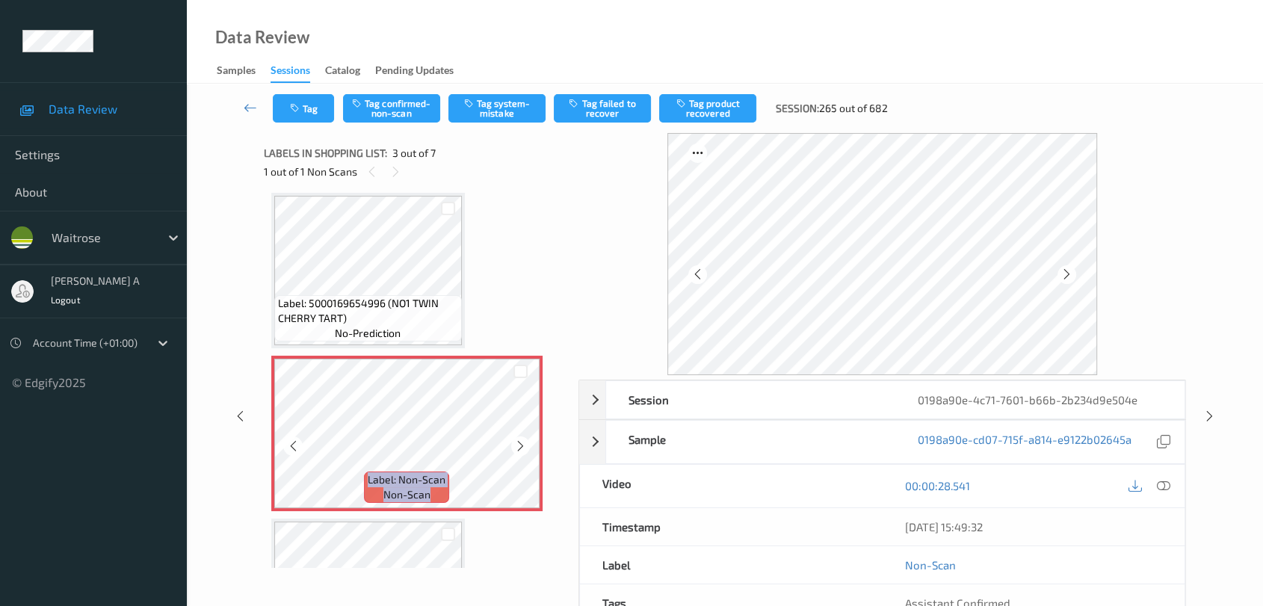
click at [520, 442] on icon at bounding box center [520, 446] width 13 height 13
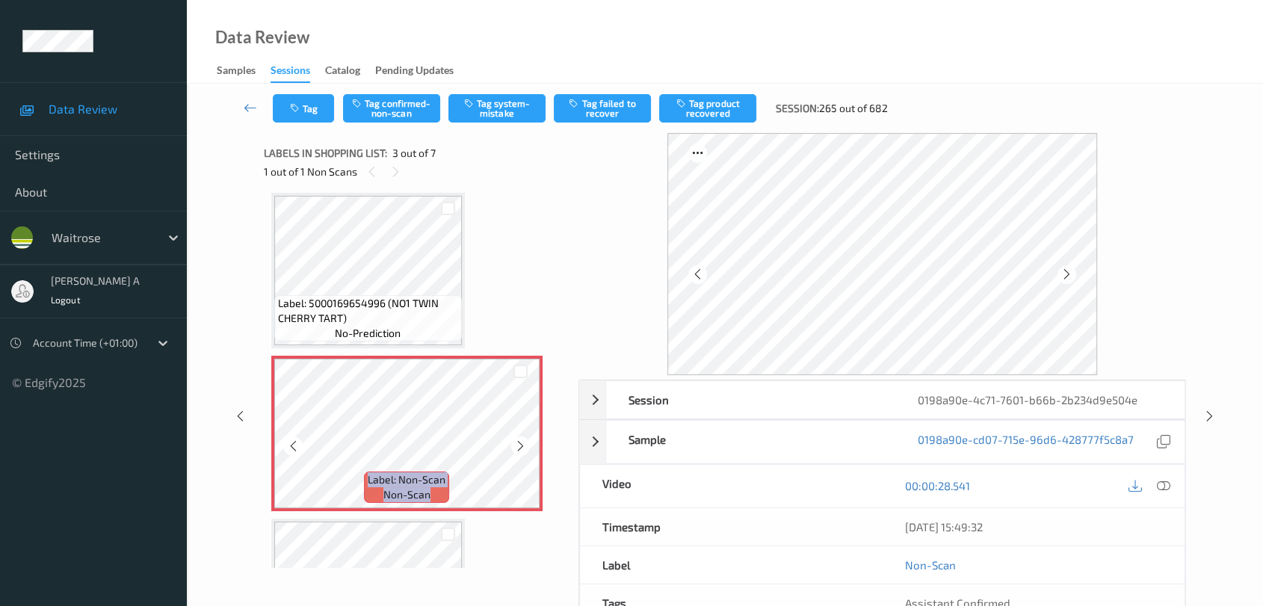
click at [520, 442] on icon at bounding box center [520, 446] width 13 height 13
click at [395, 172] on icon at bounding box center [396, 171] width 13 height 13
click at [368, 171] on icon at bounding box center [372, 171] width 13 height 13
click at [522, 444] on icon at bounding box center [520, 446] width 13 height 13
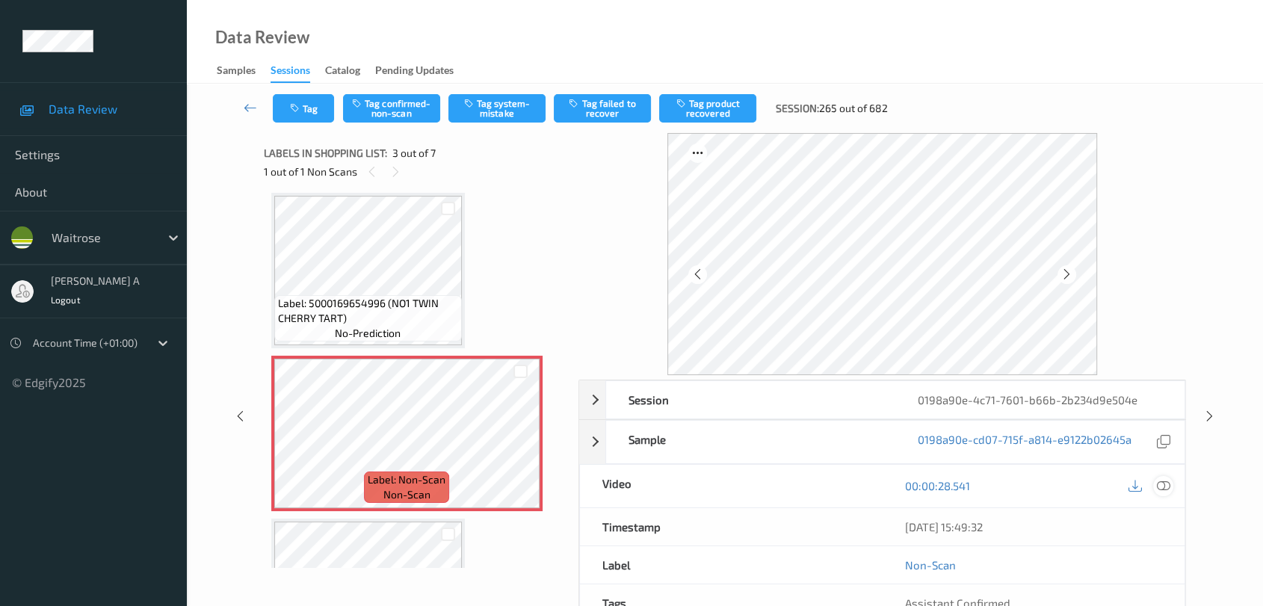
click at [819, 490] on icon at bounding box center [1163, 485] width 13 height 13
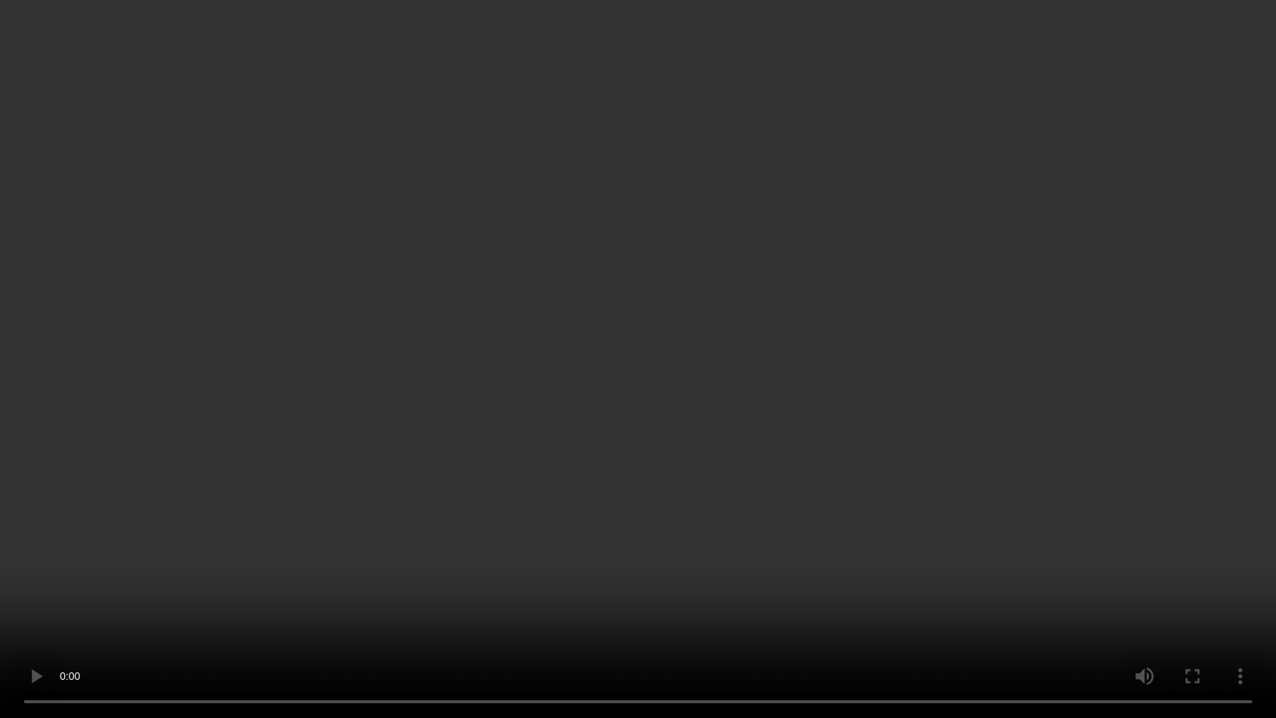
click at [819, 405] on video at bounding box center [638, 359] width 1276 height 718
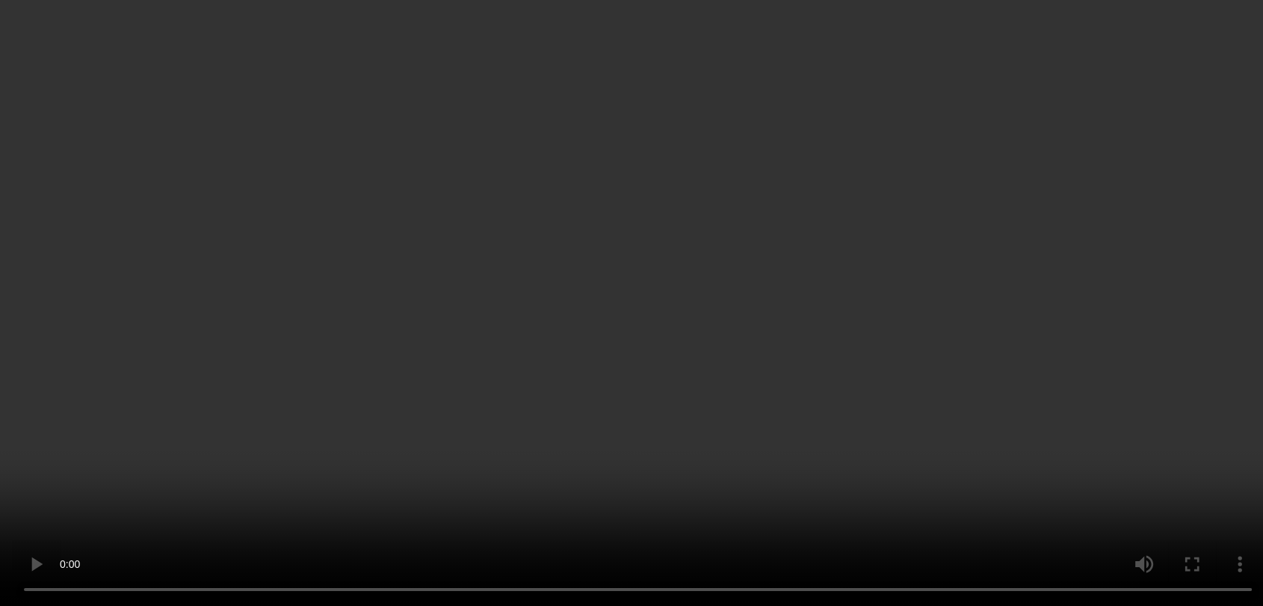
scroll to position [268, 0]
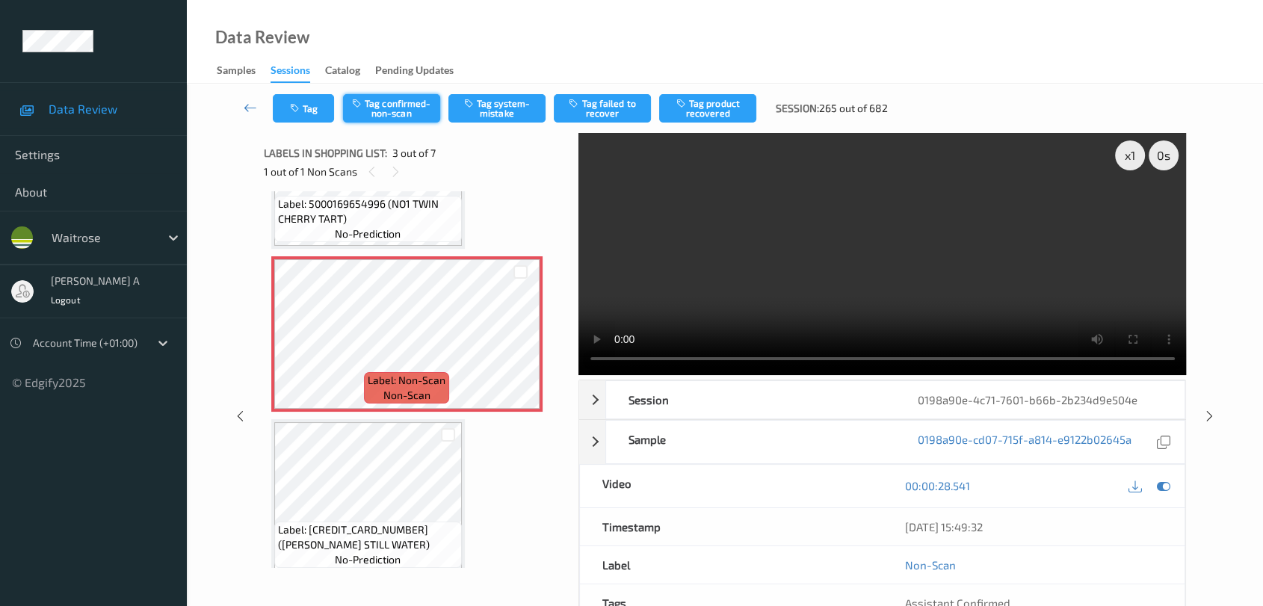
click at [405, 97] on button "Tag confirmed-non-scan" at bounding box center [391, 108] width 97 height 28
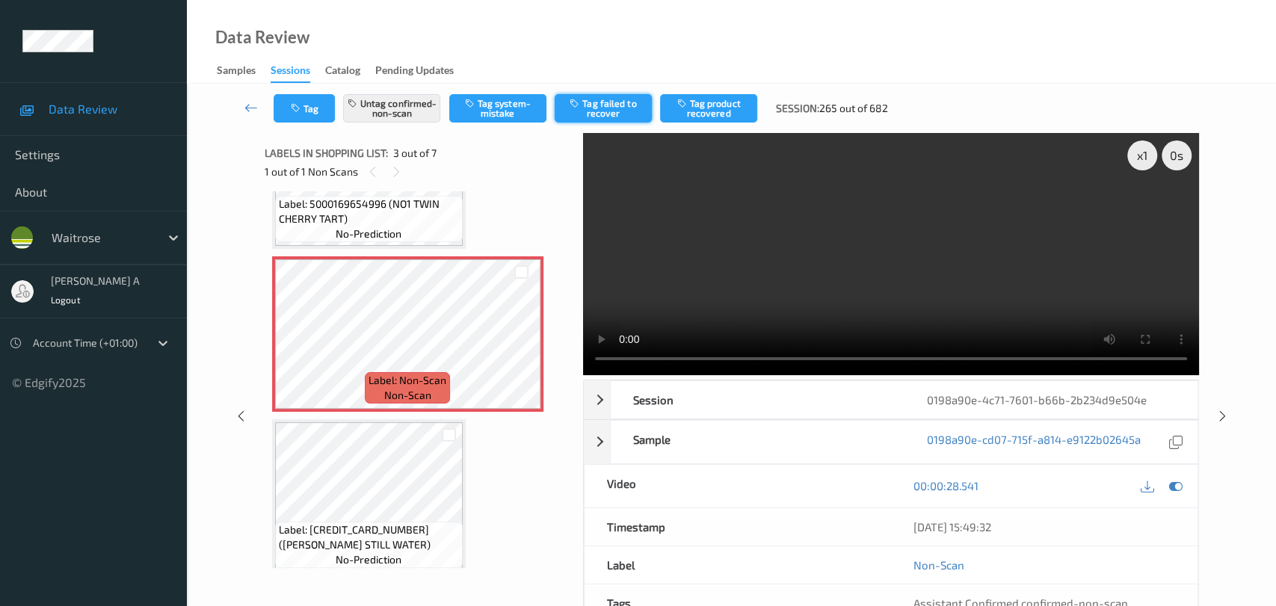
click at [620, 110] on button "Tag failed to recover" at bounding box center [603, 108] width 97 height 28
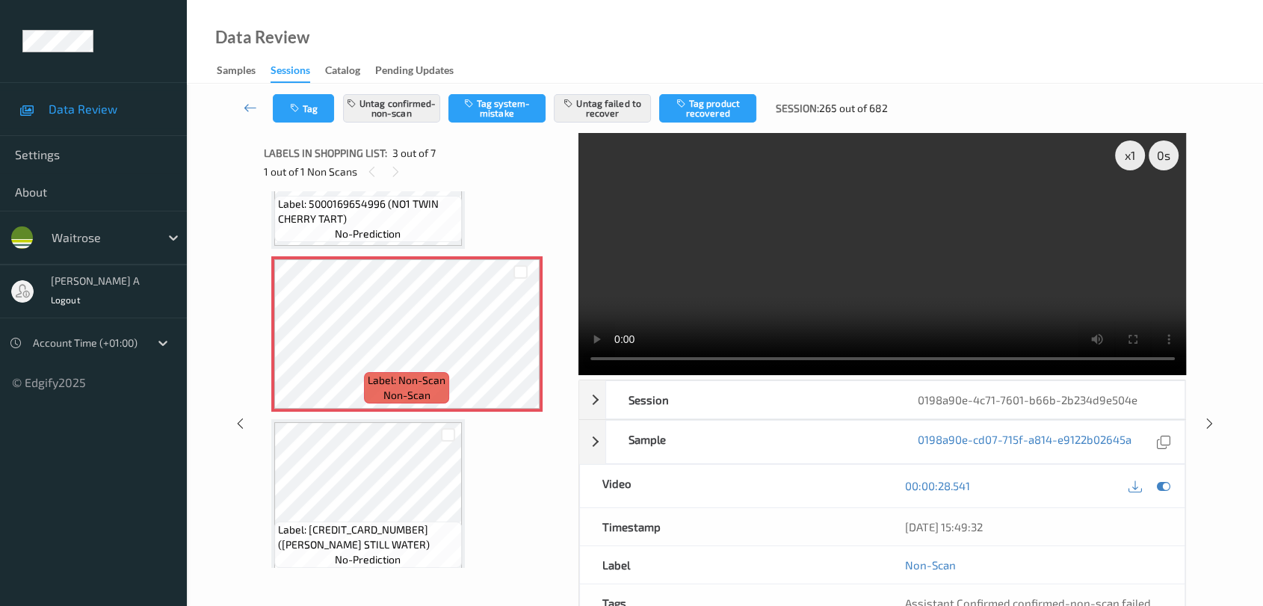
click at [819, 206] on video at bounding box center [883, 254] width 609 height 242
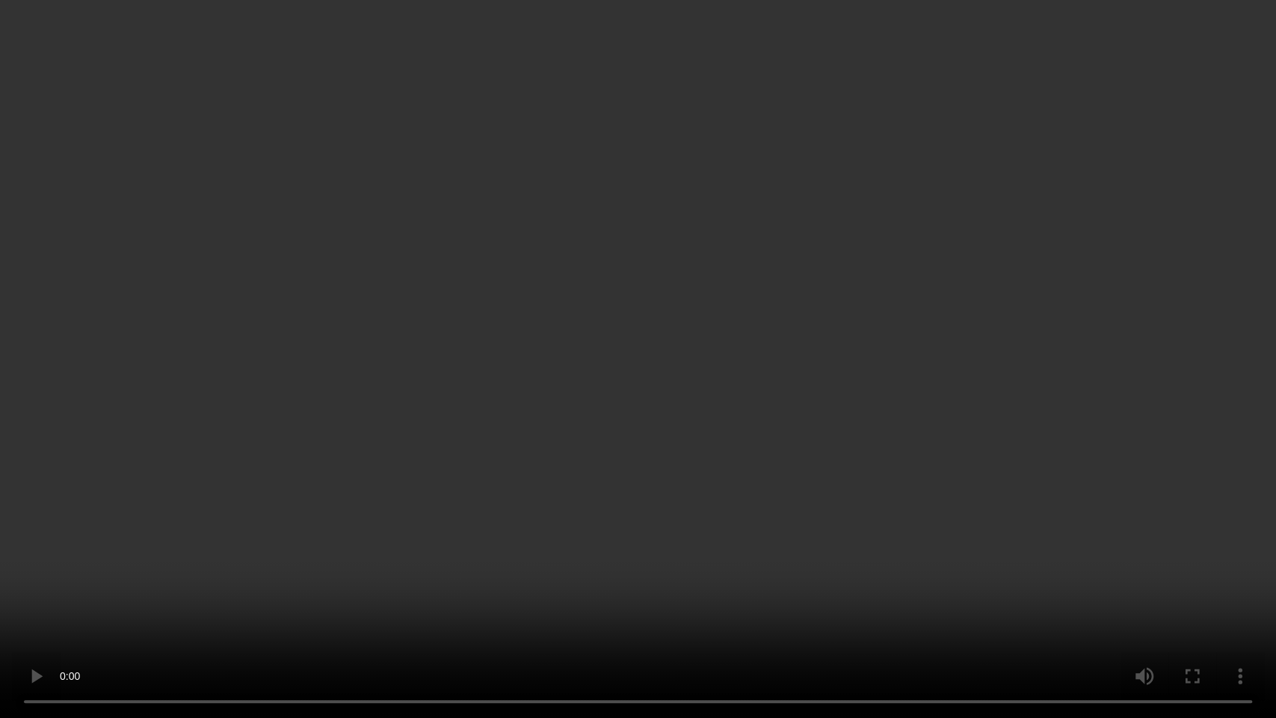
click at [819, 313] on video at bounding box center [638, 359] width 1276 height 718
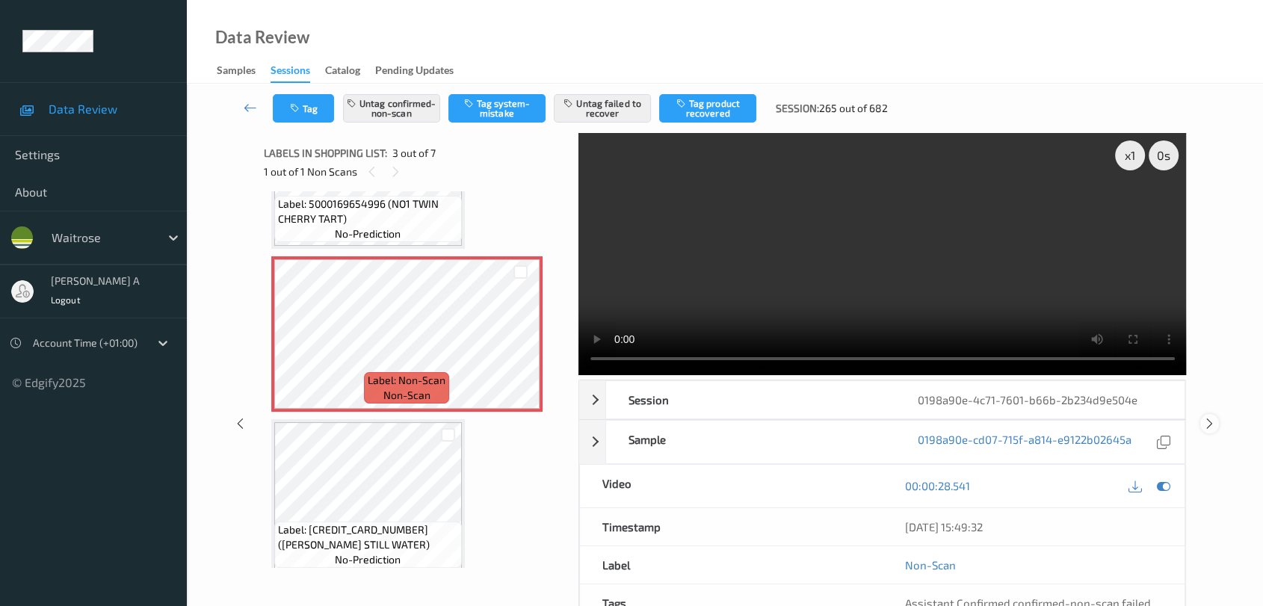
click at [819, 420] on icon at bounding box center [1210, 423] width 13 height 13
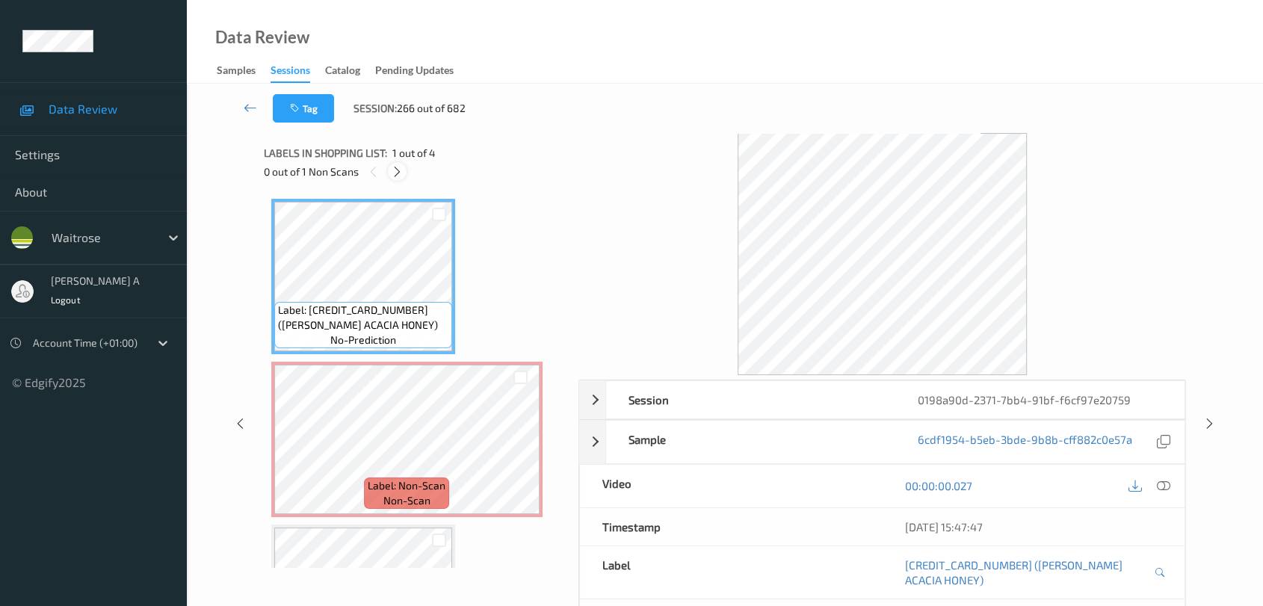
click at [395, 170] on icon at bounding box center [397, 171] width 13 height 13
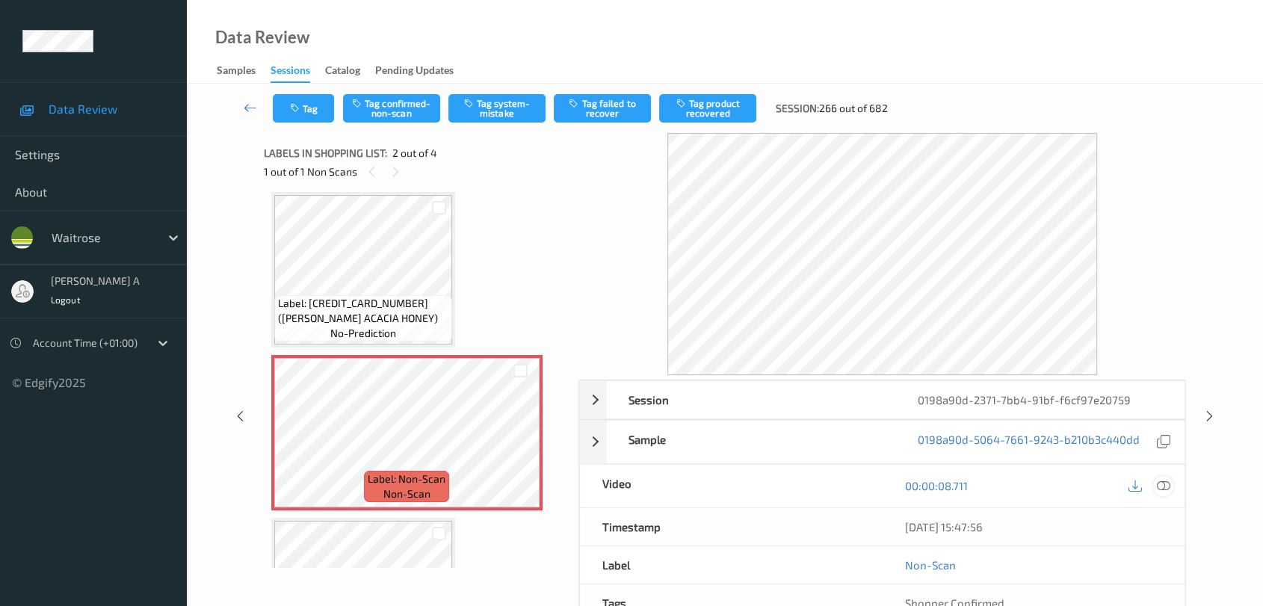
click at [819, 482] on div at bounding box center [1164, 486] width 20 height 20
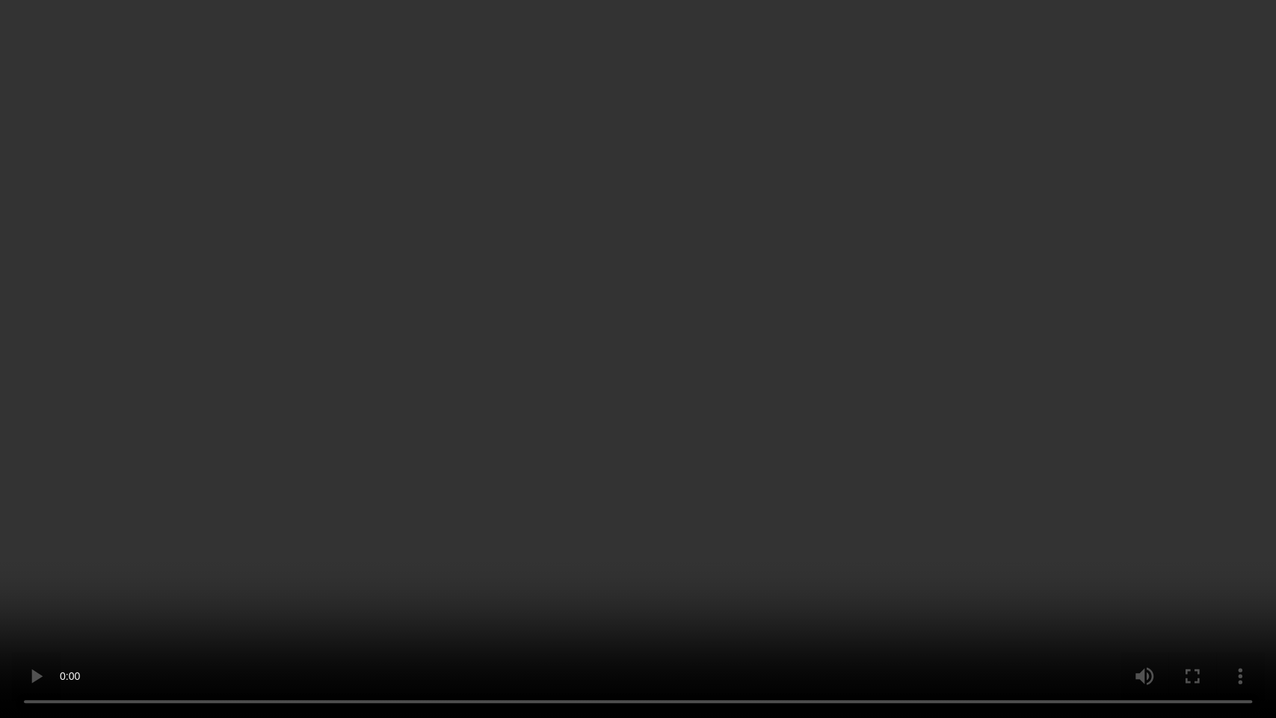
click at [658, 391] on video at bounding box center [638, 359] width 1276 height 718
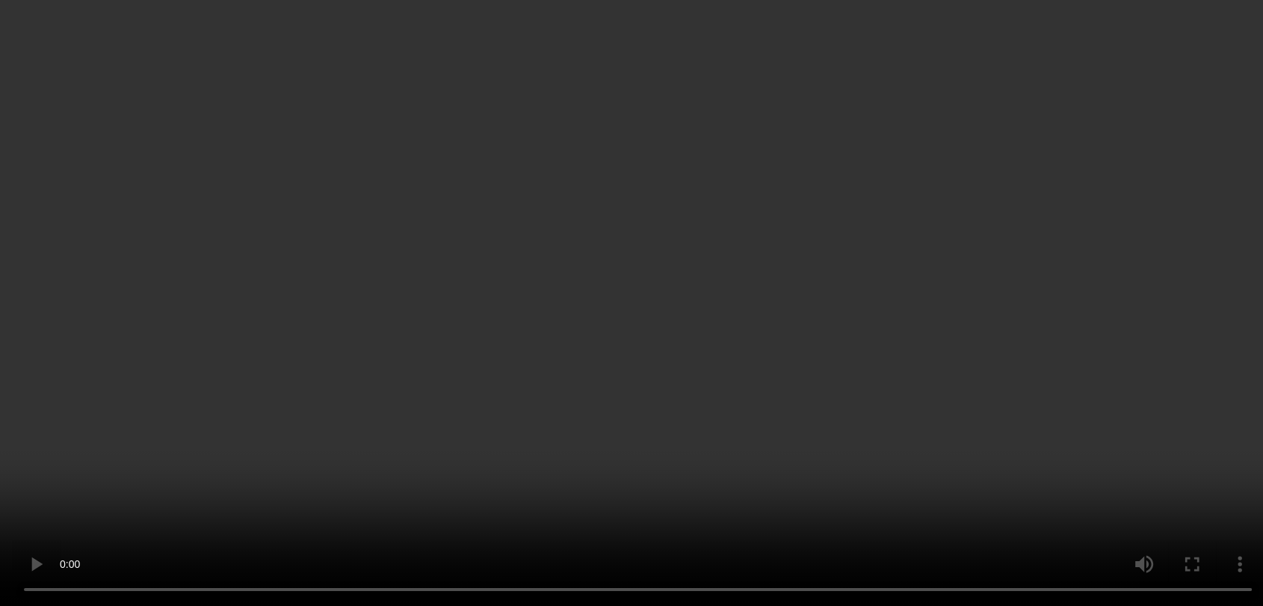
scroll to position [0, 0]
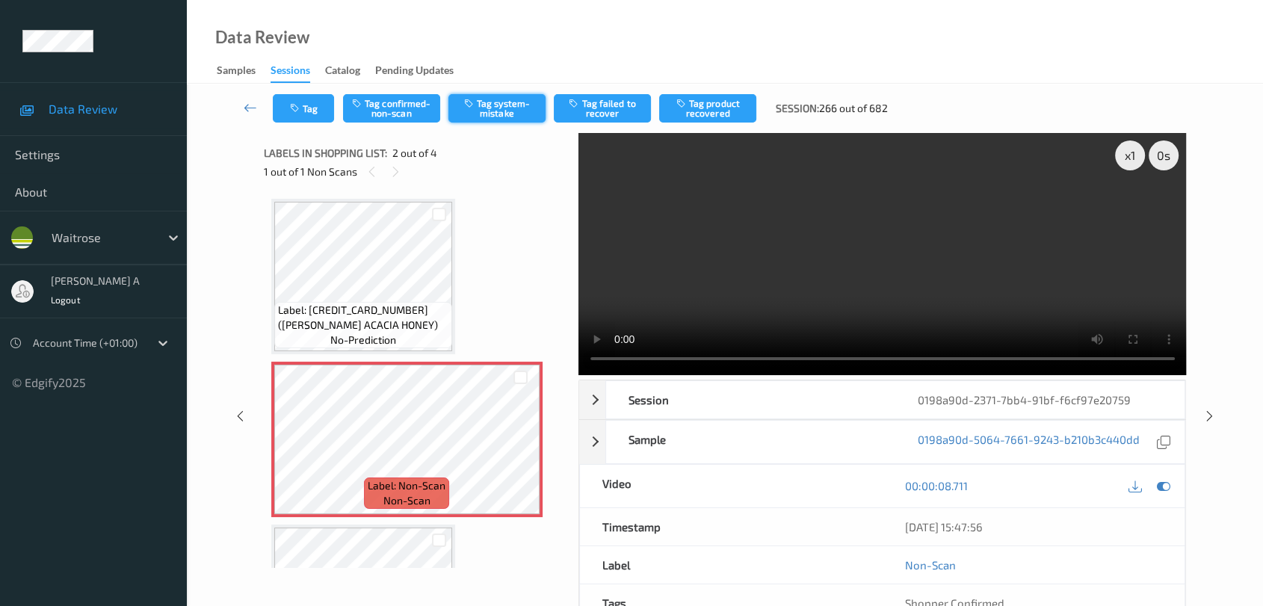
click at [505, 114] on button "Tag system-mistake" at bounding box center [497, 108] width 97 height 28
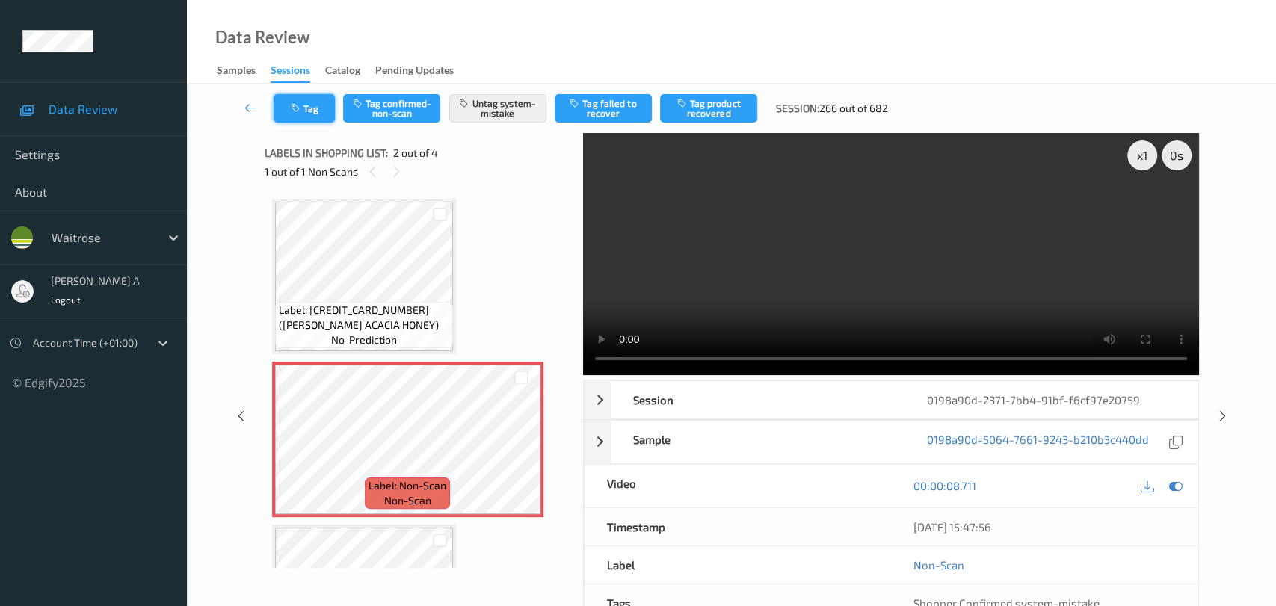
click at [305, 111] on button "Tag" at bounding box center [304, 108] width 61 height 28
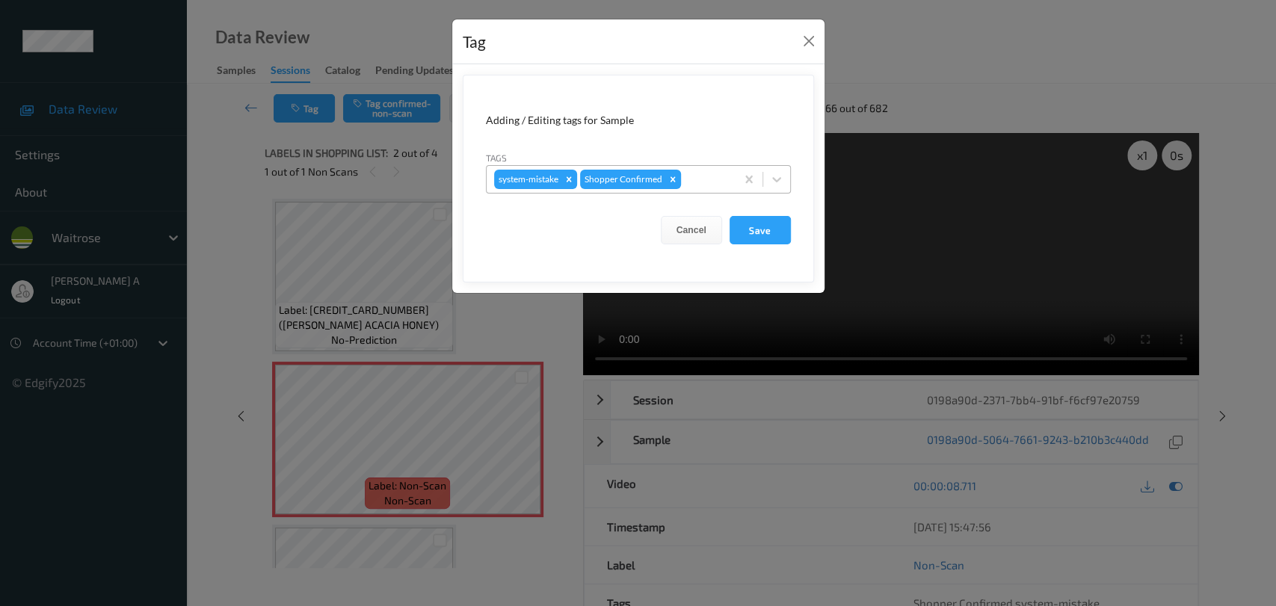
click at [700, 179] on div at bounding box center [706, 179] width 44 height 18
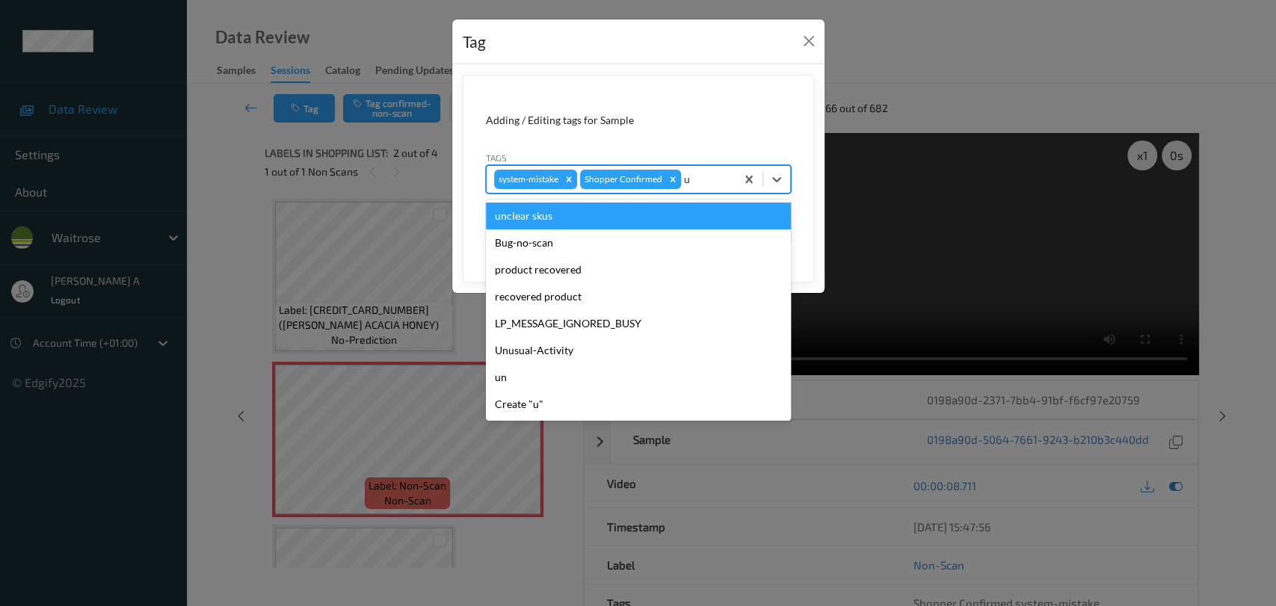
type input "un"
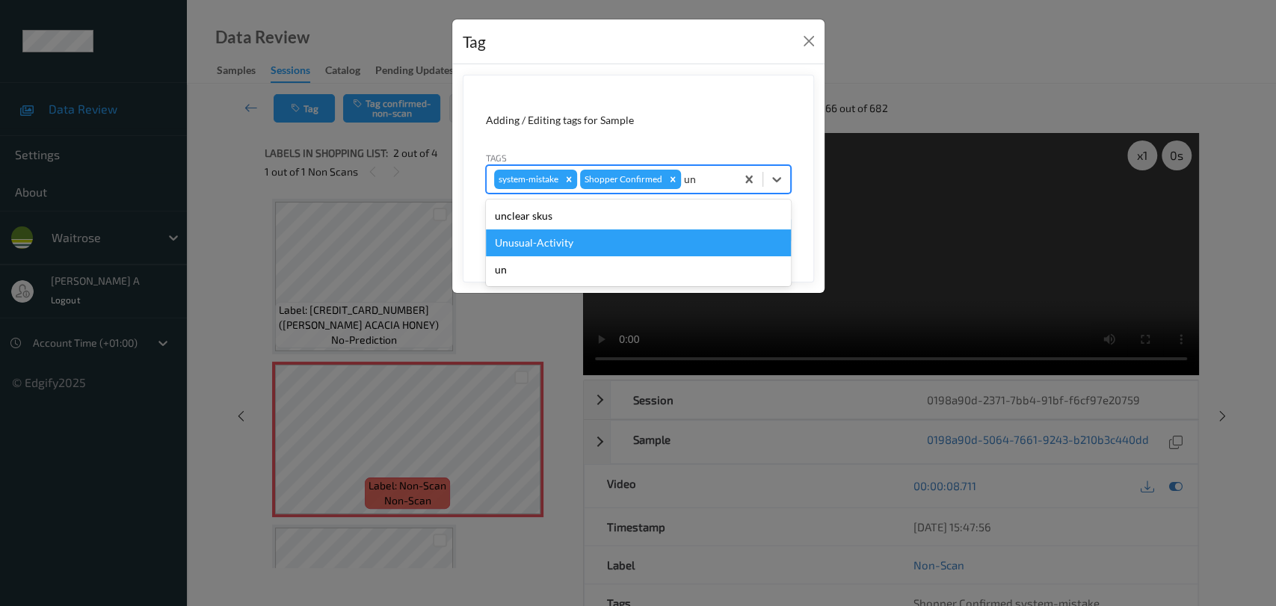
click at [603, 245] on div "Unusual-Activity" at bounding box center [638, 243] width 305 height 27
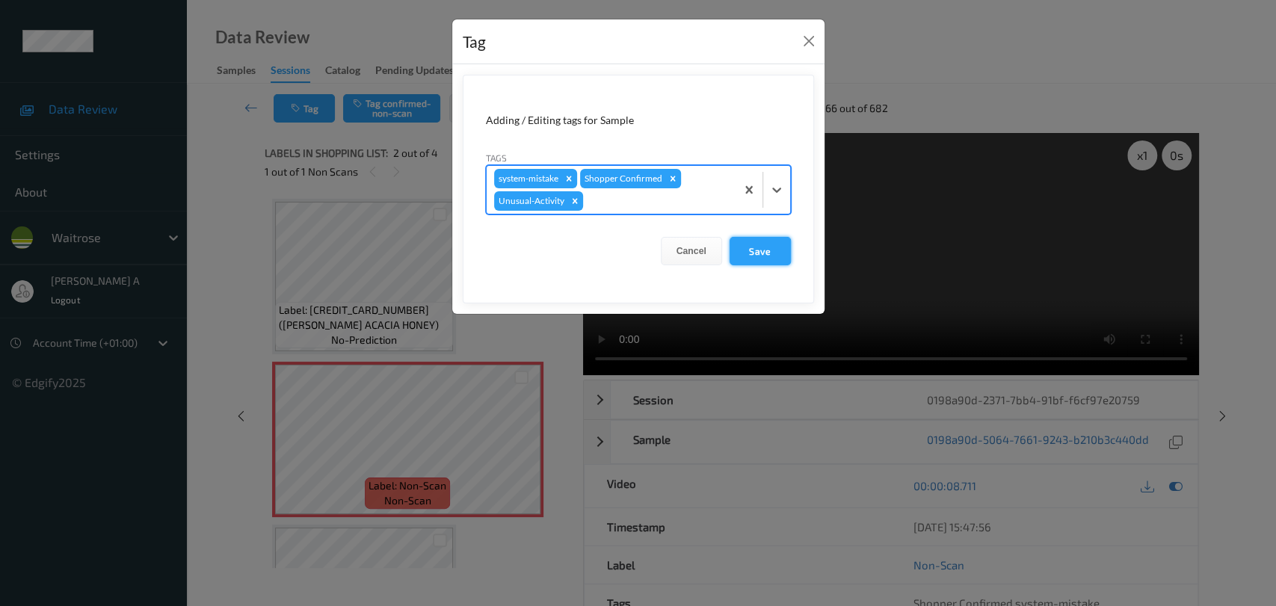
click at [773, 253] on button "Save" at bounding box center [760, 251] width 61 height 28
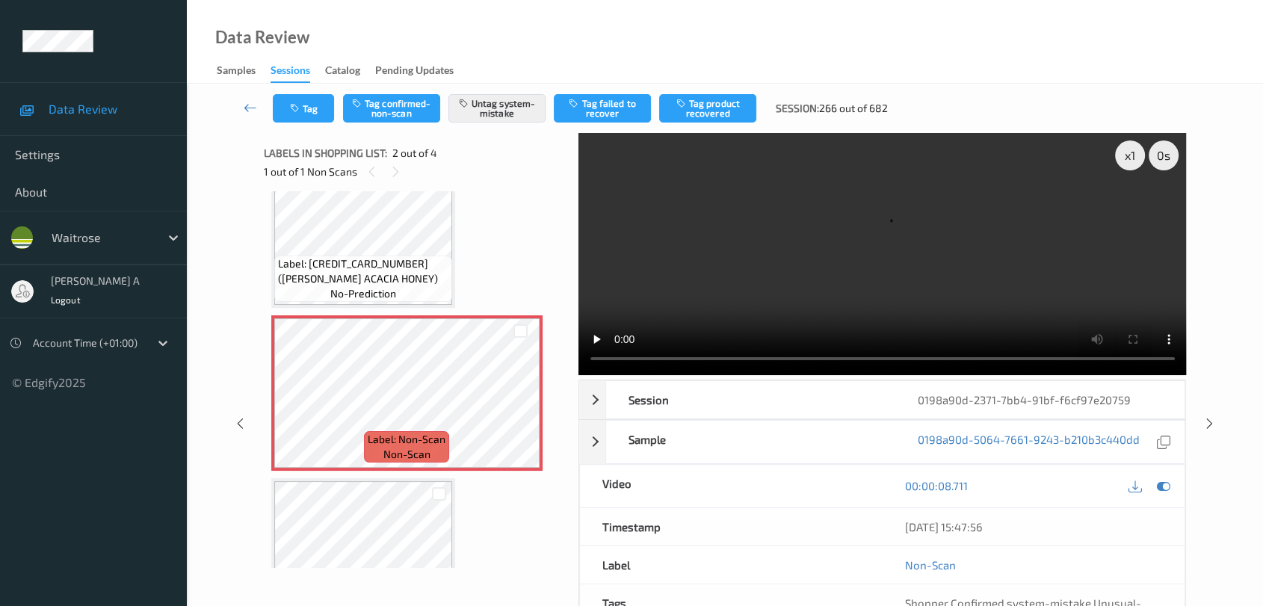
scroll to position [30, 0]
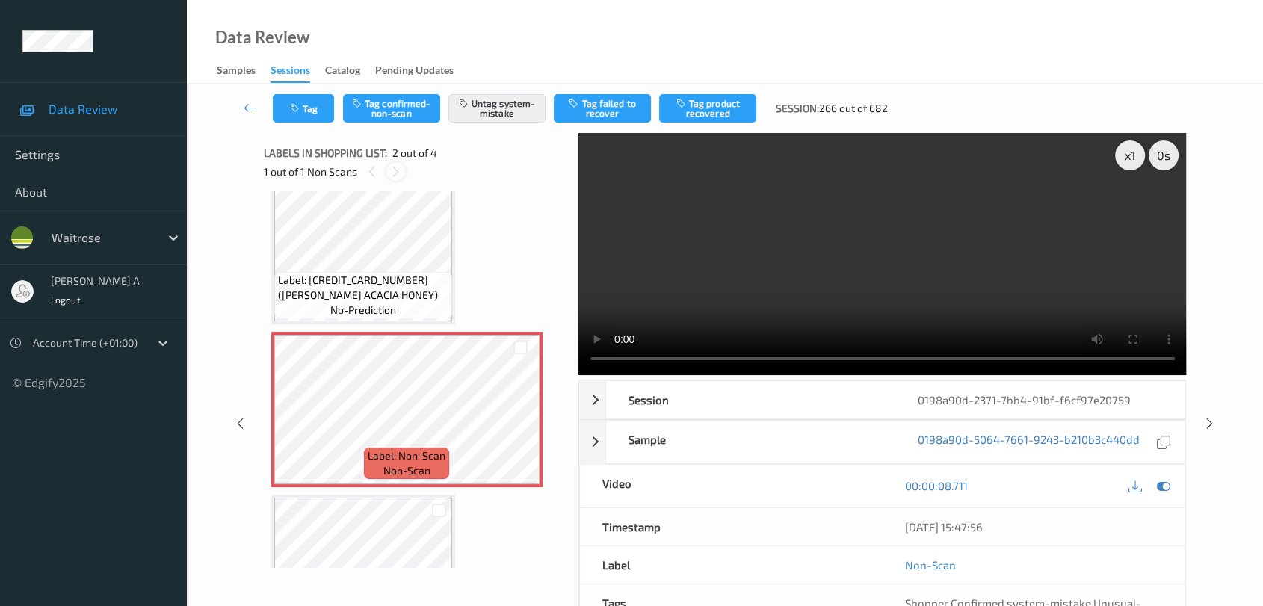
click at [395, 174] on icon at bounding box center [396, 171] width 13 height 13
click at [819, 419] on icon at bounding box center [1210, 423] width 13 height 13
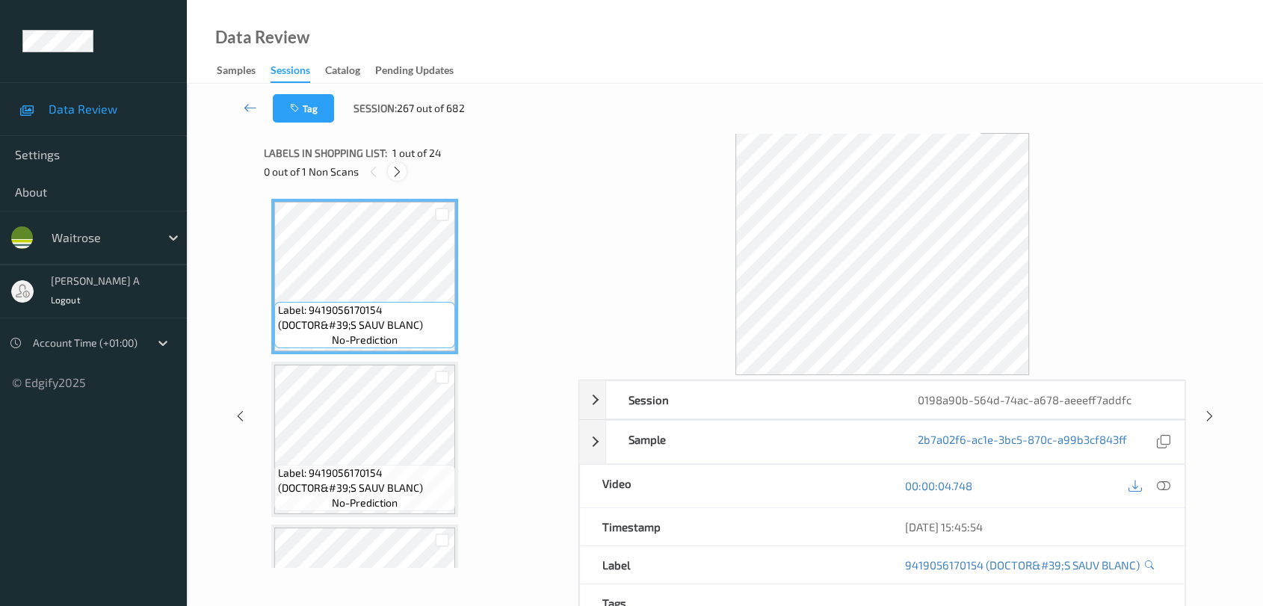
click at [398, 173] on icon at bounding box center [397, 171] width 13 height 13
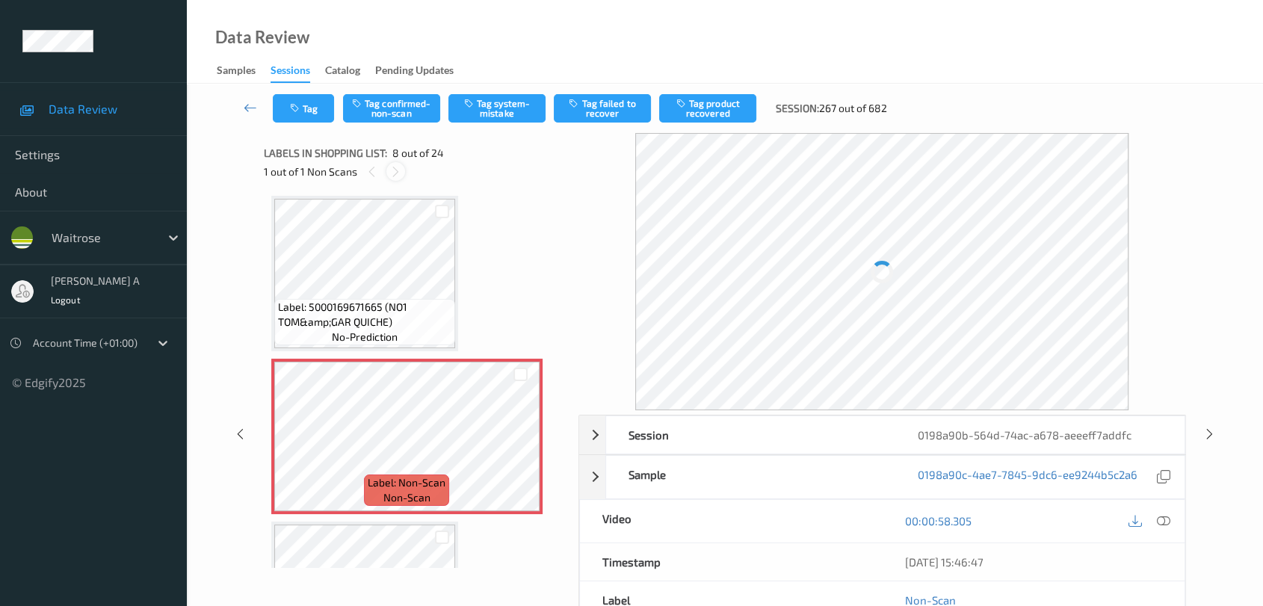
click at [398, 173] on icon at bounding box center [396, 171] width 13 height 13
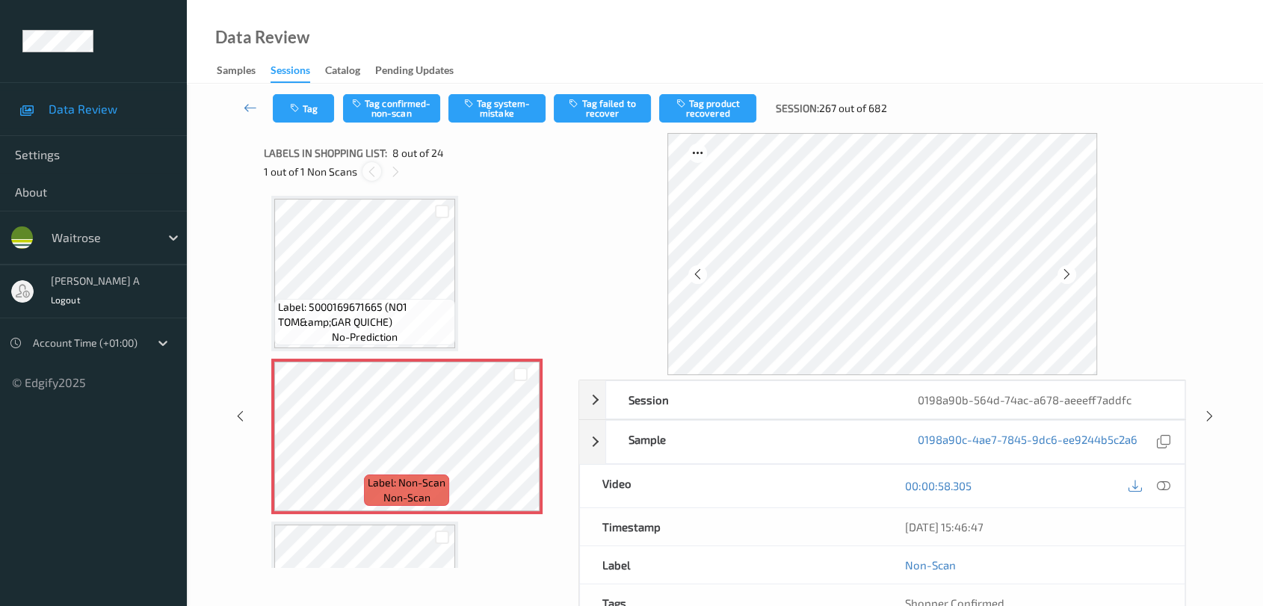
click at [371, 171] on icon at bounding box center [372, 171] width 13 height 13
click at [517, 449] on icon at bounding box center [520, 449] width 13 height 13
click at [819, 488] on div at bounding box center [1164, 486] width 20 height 20
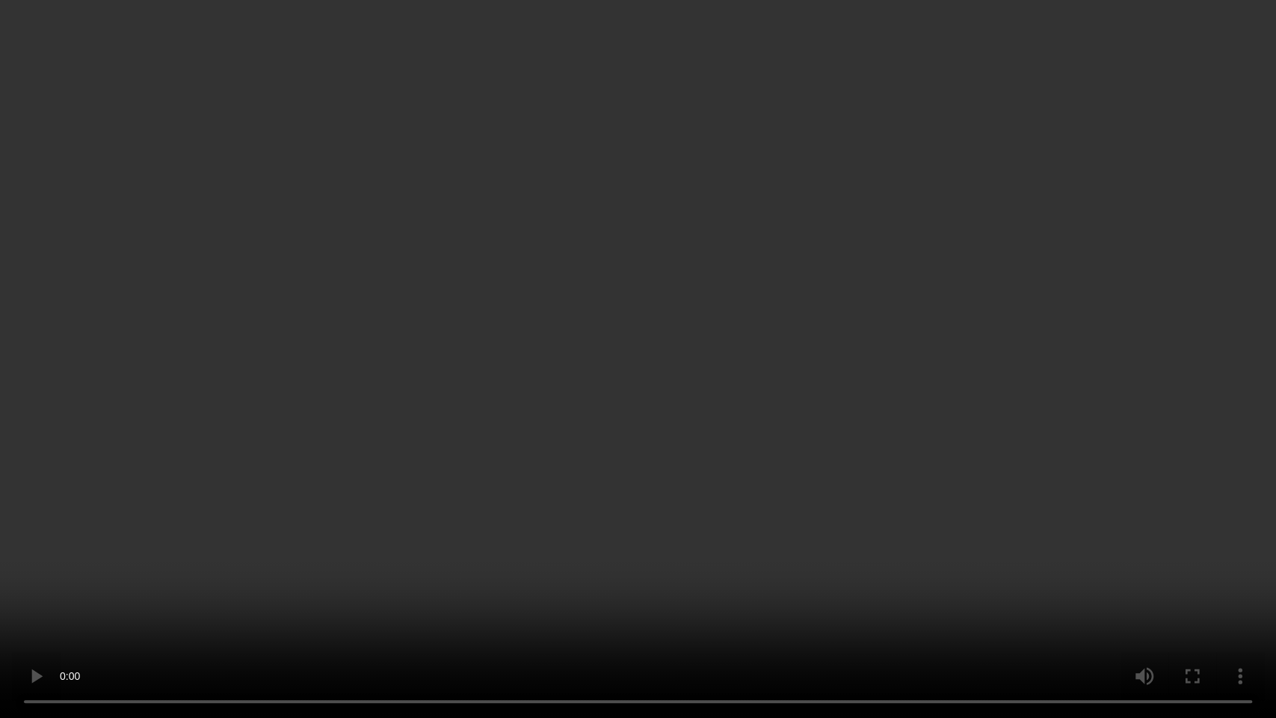
click at [404, 489] on video at bounding box center [638, 359] width 1276 height 718
click at [594, 437] on video at bounding box center [638, 359] width 1276 height 718
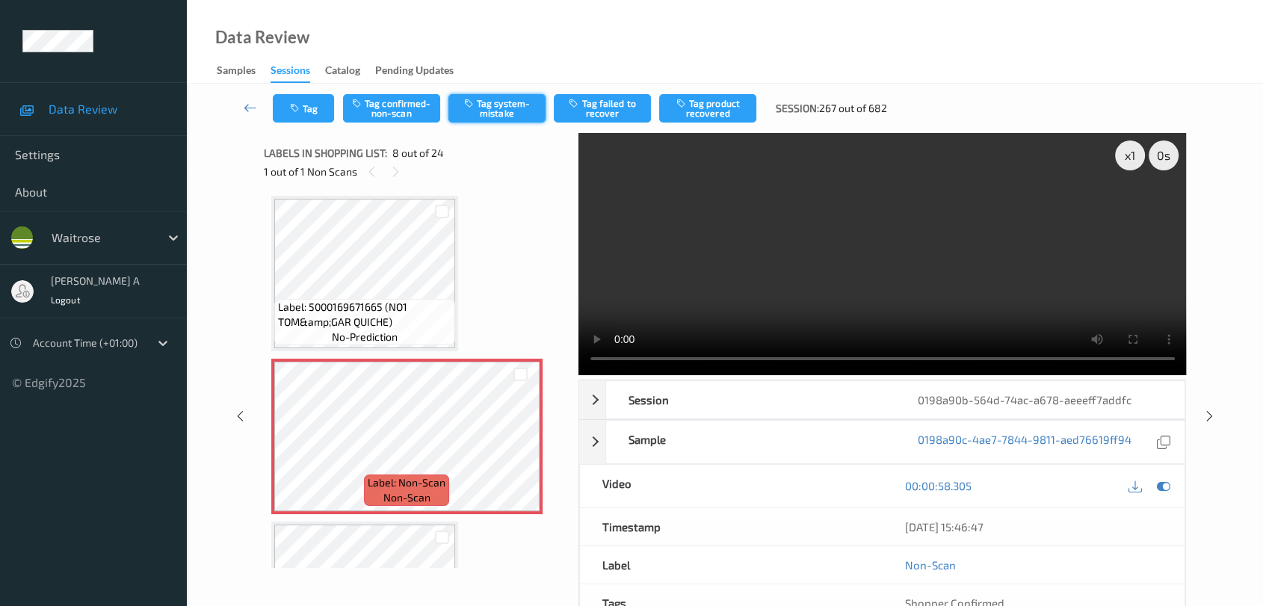
click at [502, 119] on button "Tag system-mistake" at bounding box center [497, 108] width 97 height 28
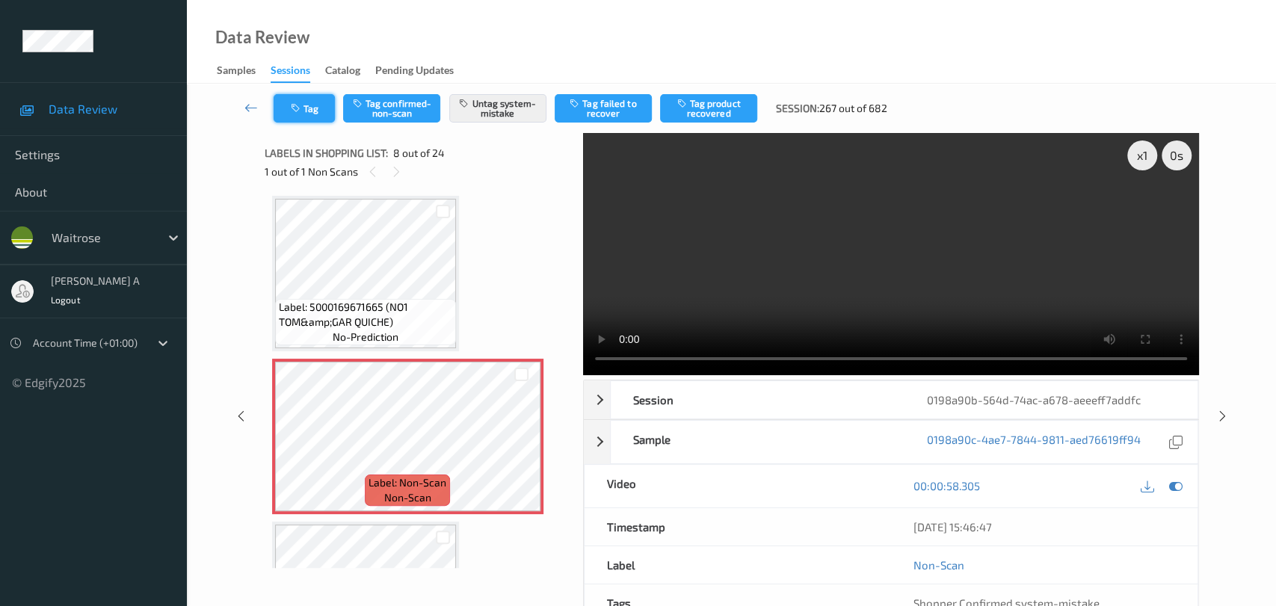
click at [309, 109] on button "Tag" at bounding box center [304, 108] width 61 height 28
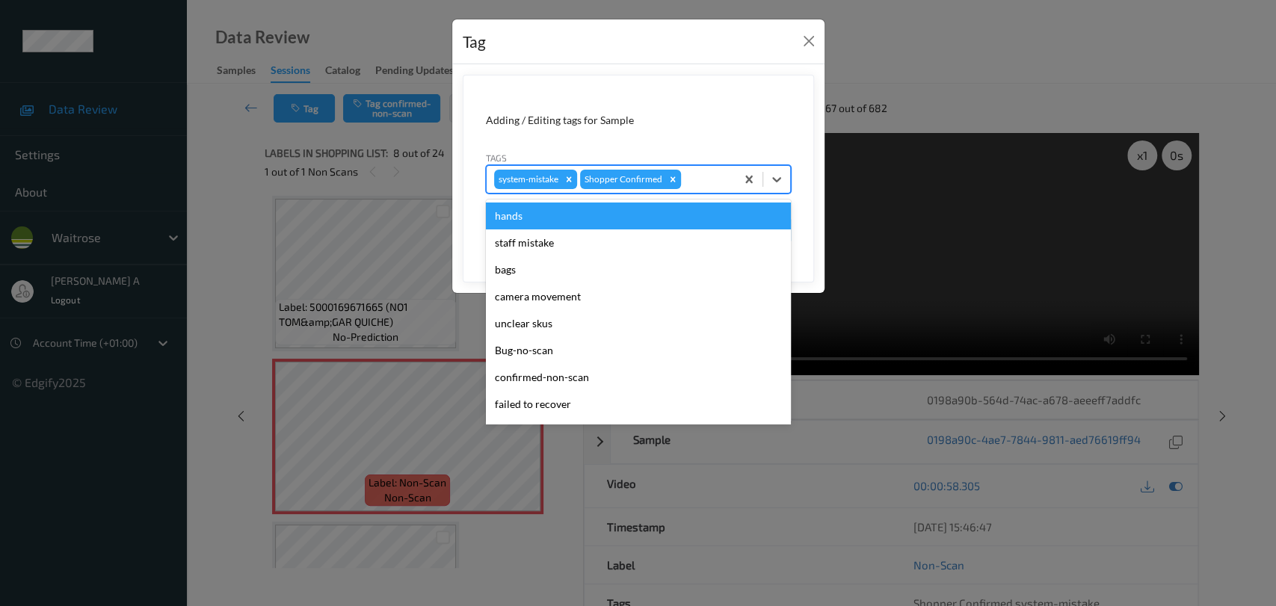
click at [685, 182] on div at bounding box center [706, 179] width 44 height 18
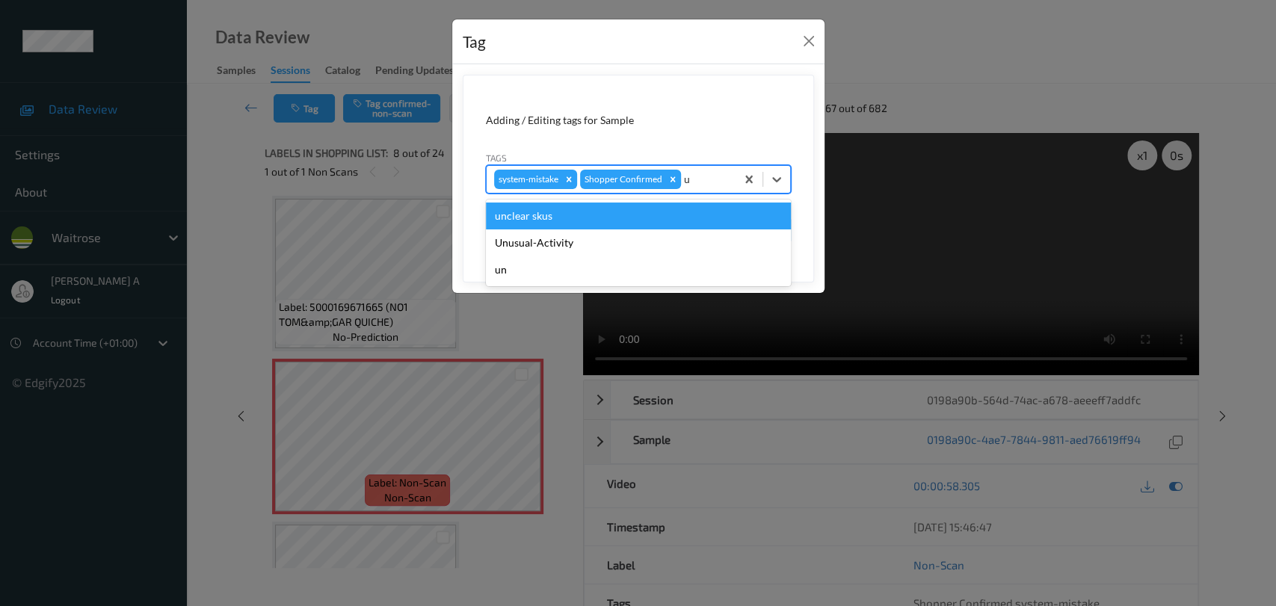
type input "un"
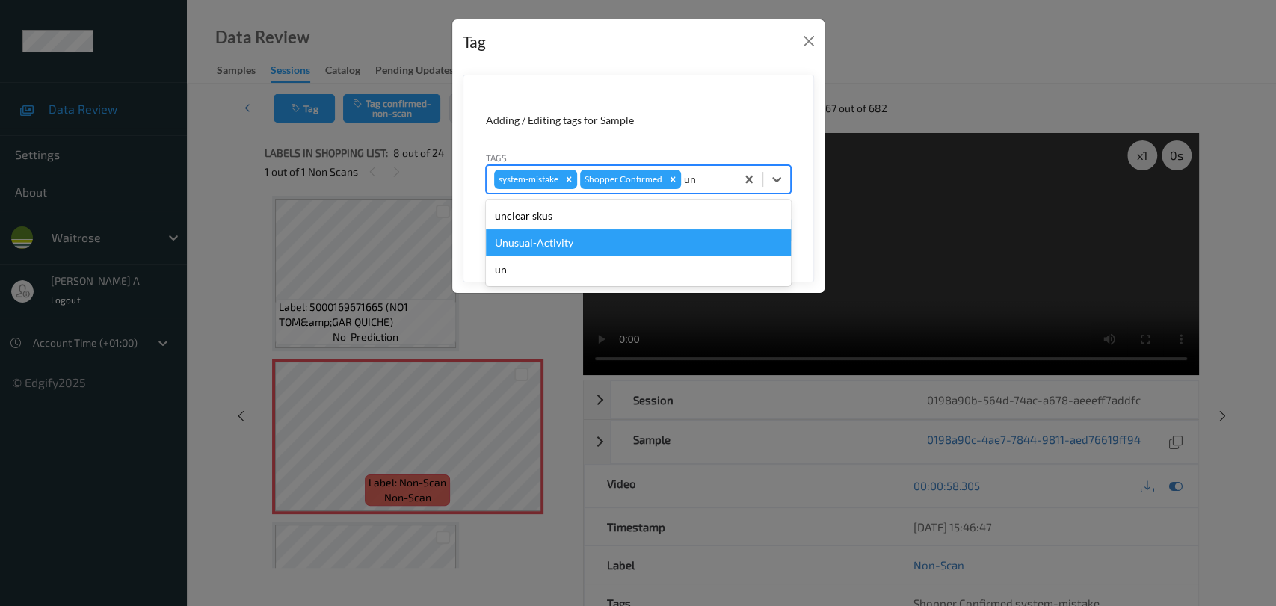
click at [585, 239] on div "Unusual-Activity" at bounding box center [638, 243] width 305 height 27
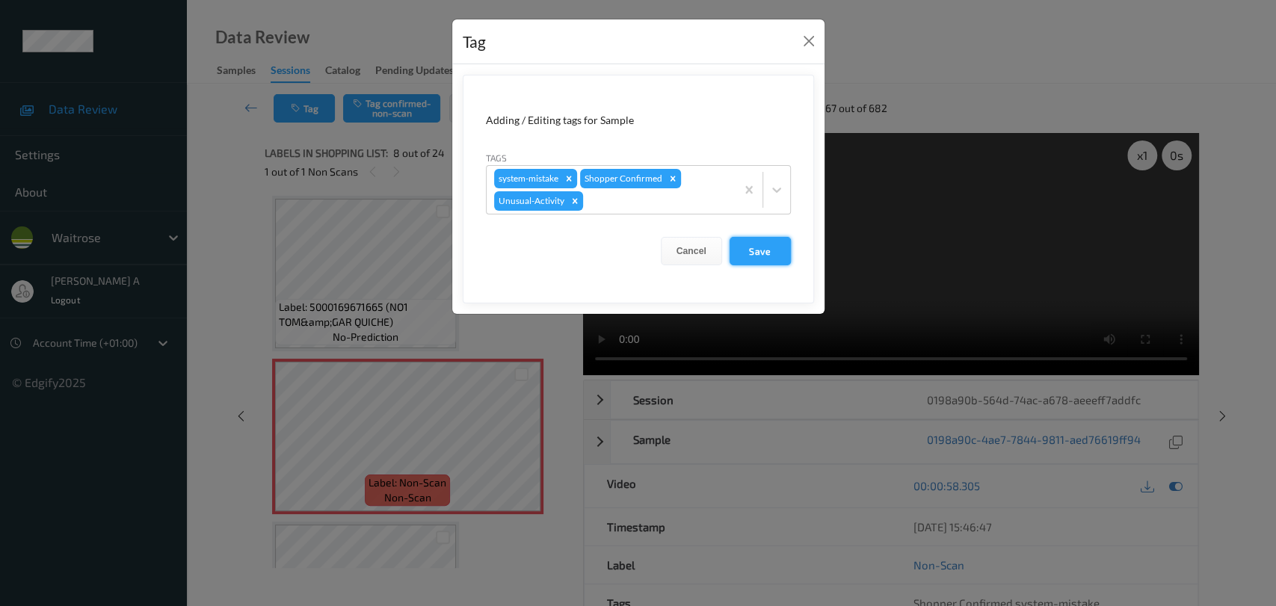
click at [778, 256] on button "Save" at bounding box center [760, 251] width 61 height 28
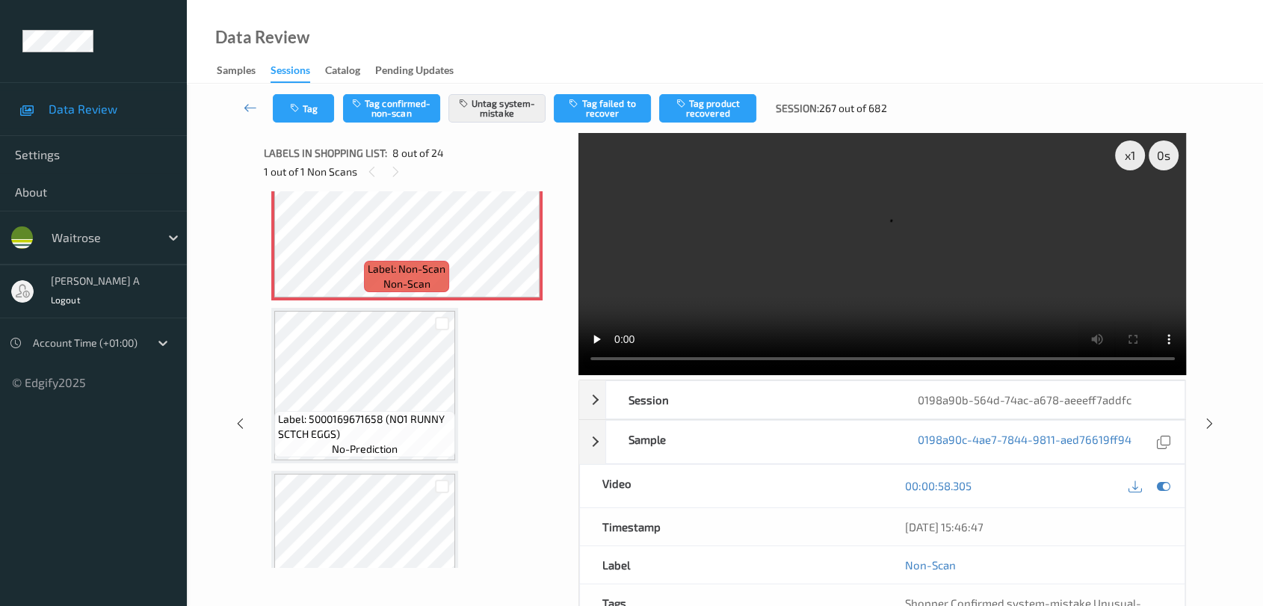
scroll to position [1065, 0]
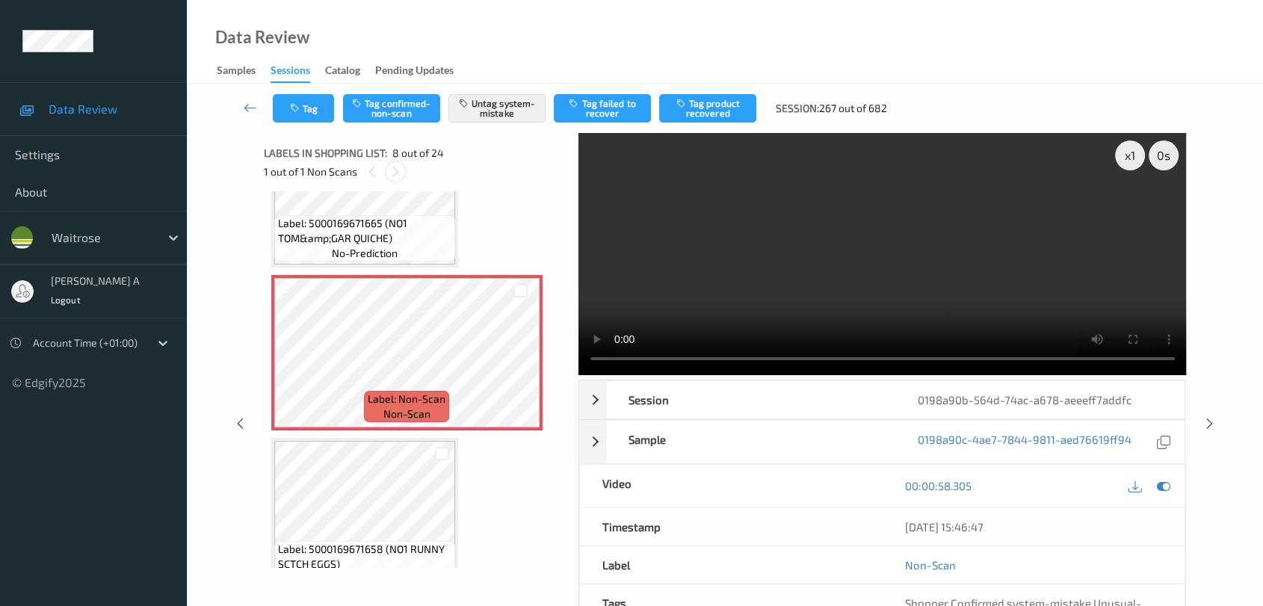
click at [394, 168] on icon at bounding box center [396, 171] width 13 height 13
click at [377, 173] on icon at bounding box center [372, 171] width 13 height 13
click at [819, 426] on icon at bounding box center [1210, 423] width 13 height 13
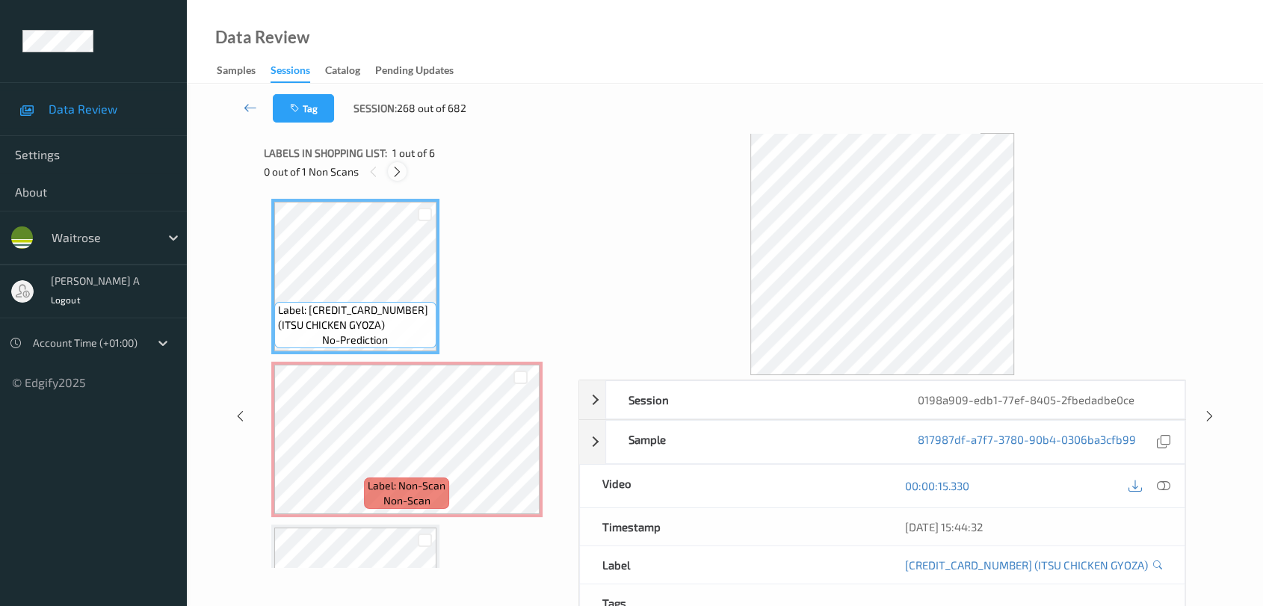
click at [395, 175] on icon at bounding box center [397, 171] width 13 height 13
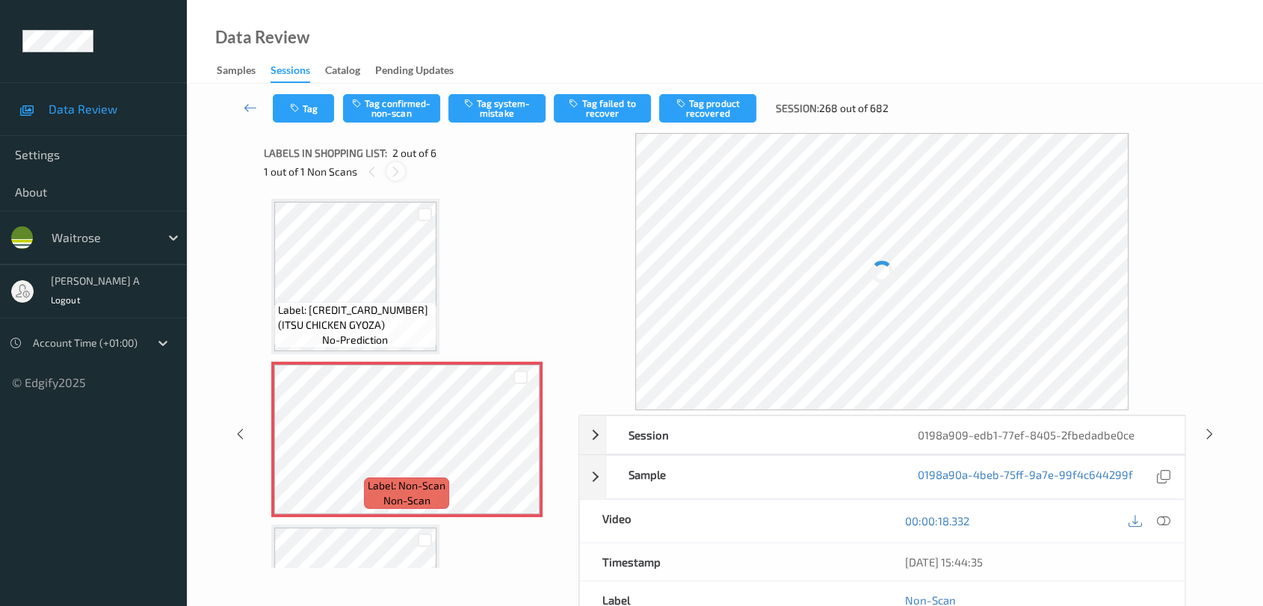
scroll to position [7, 0]
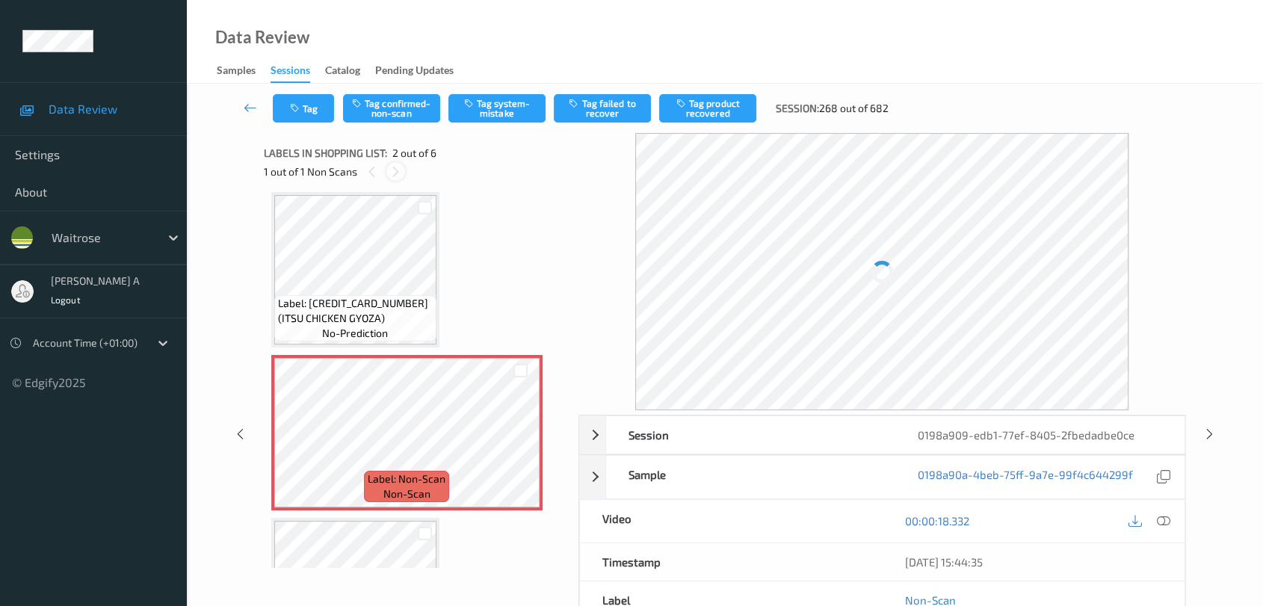
click at [395, 175] on icon at bounding box center [396, 171] width 13 height 13
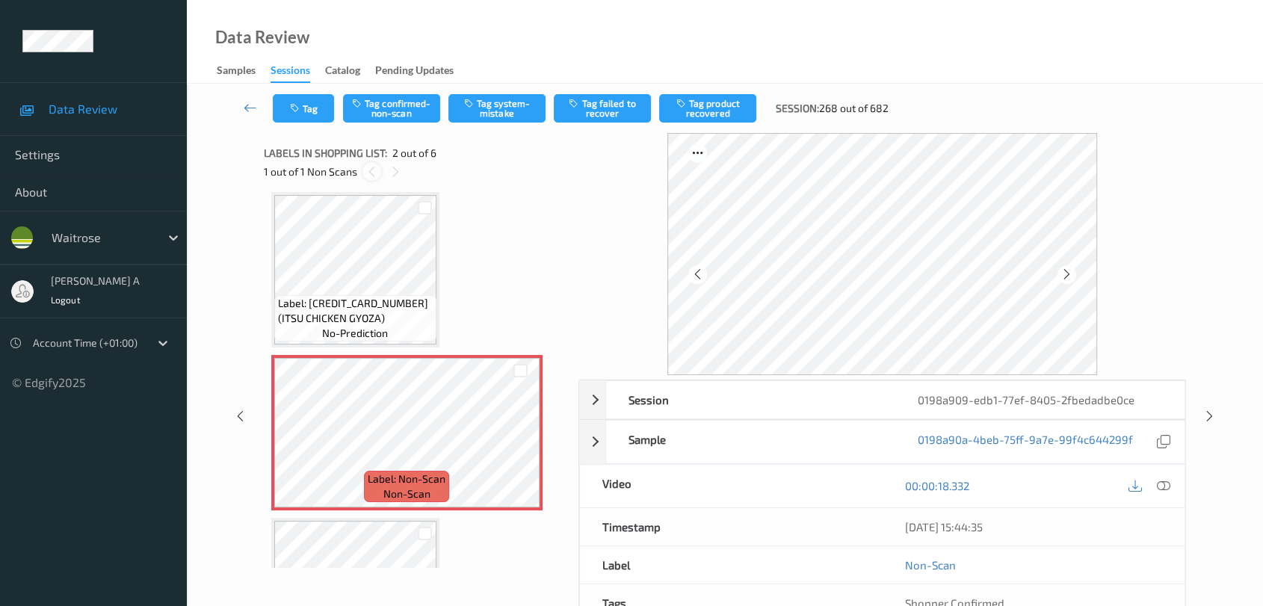
click at [371, 171] on icon at bounding box center [372, 171] width 13 height 13
click at [514, 444] on icon at bounding box center [520, 445] width 13 height 13
click at [520, 441] on icon at bounding box center [520, 445] width 13 height 13
click at [520, 444] on icon at bounding box center [520, 445] width 13 height 13
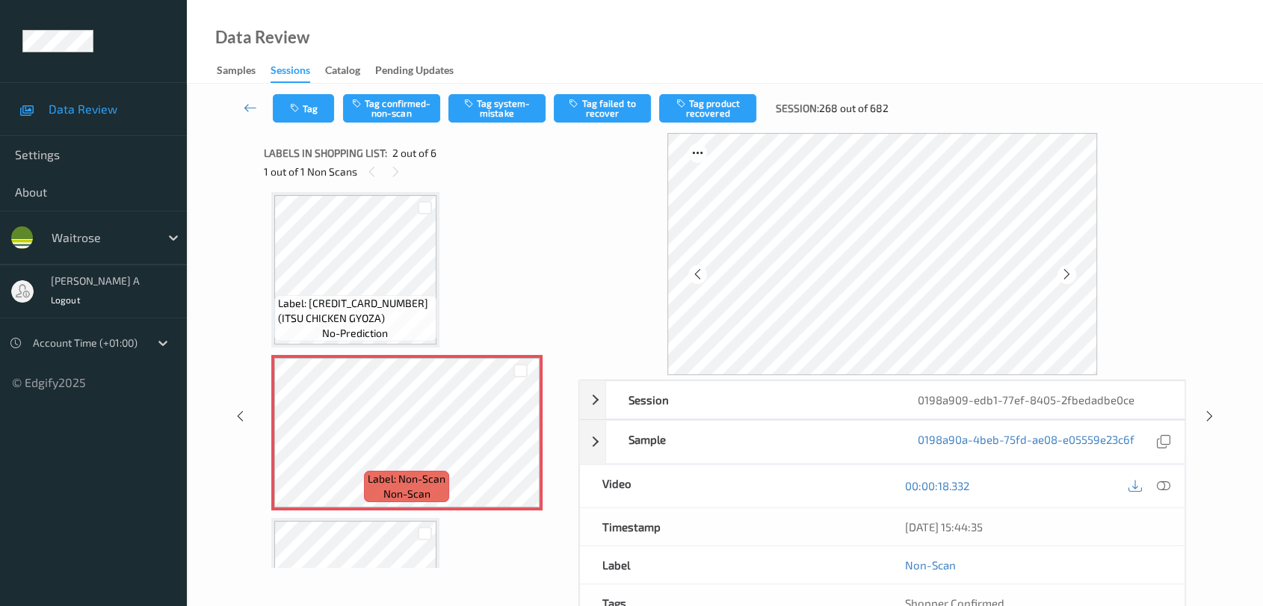
click at [819, 481] on icon at bounding box center [1163, 485] width 13 height 13
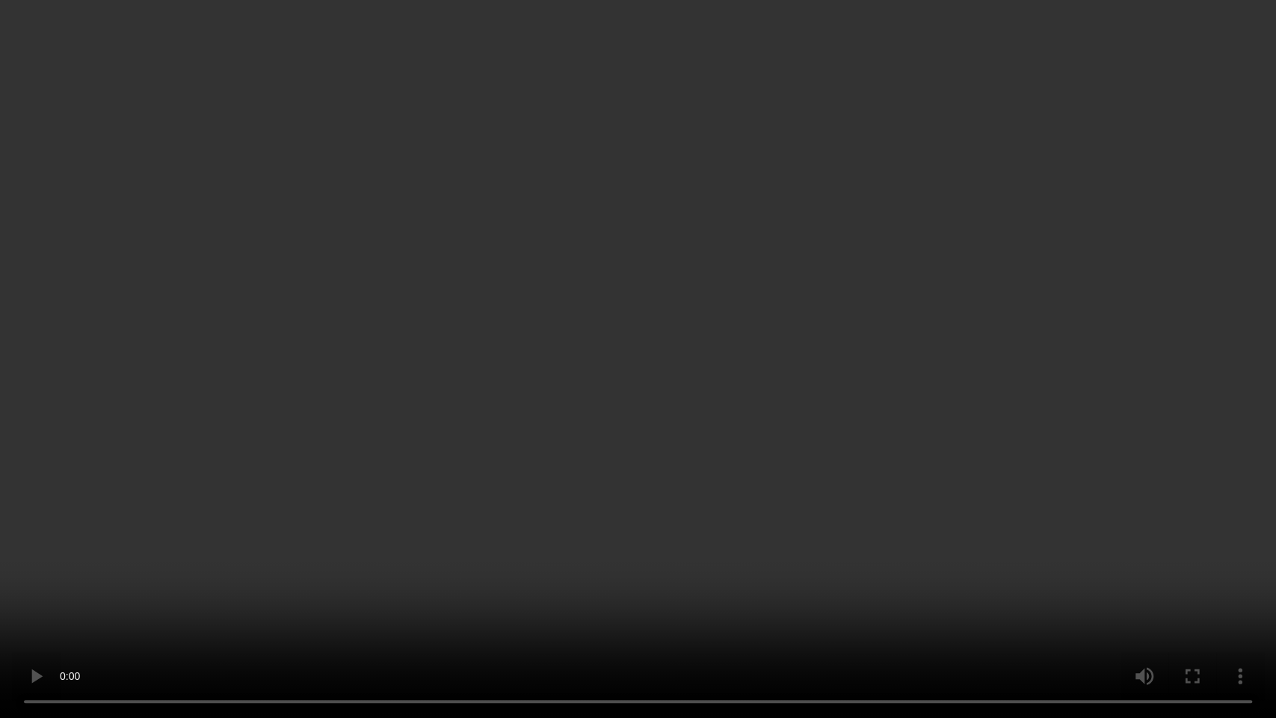
click at [712, 445] on video at bounding box center [638, 359] width 1276 height 718
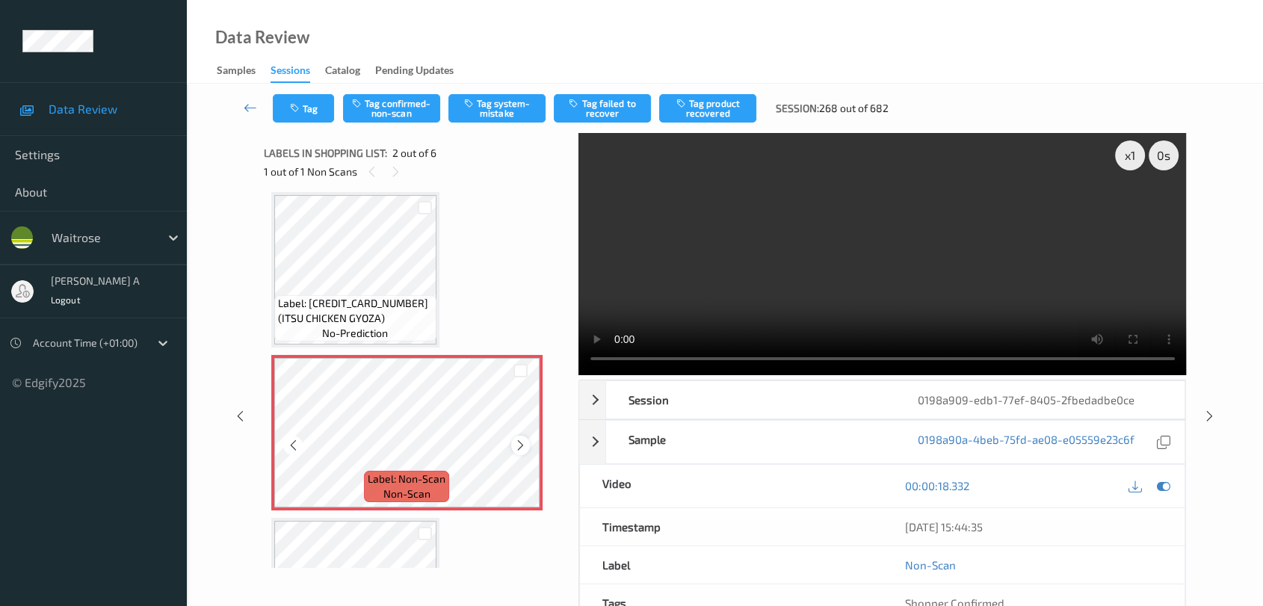
click at [526, 441] on icon at bounding box center [520, 445] width 13 height 13
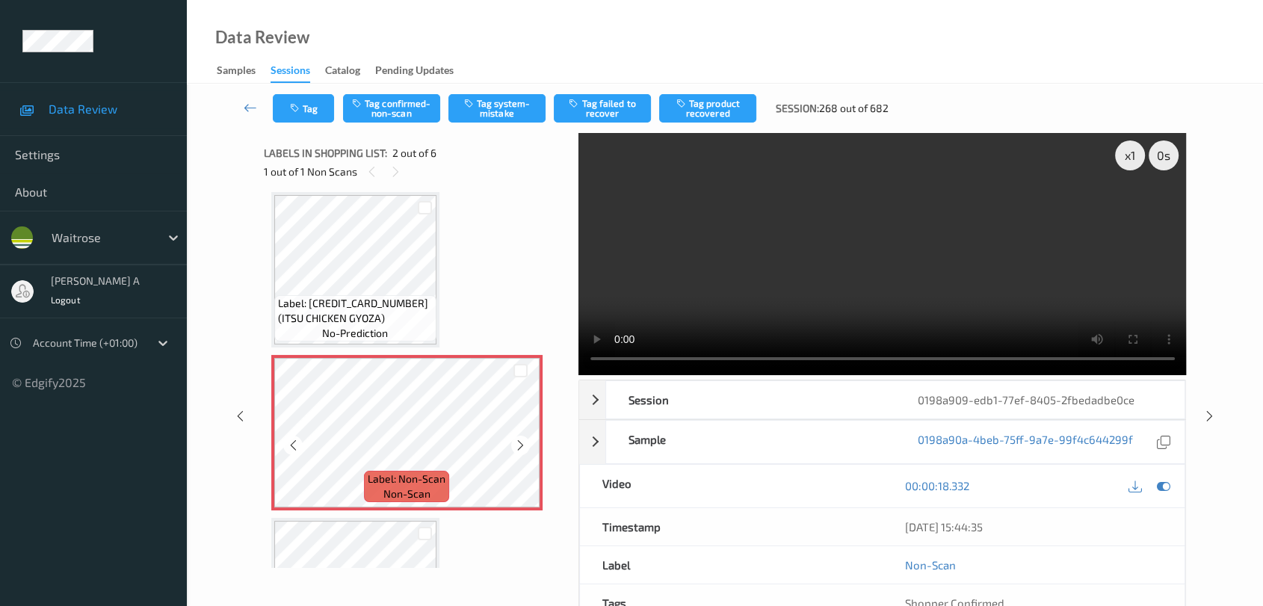
click at [526, 441] on icon at bounding box center [520, 445] width 13 height 13
click at [520, 100] on button "Tag system-mistake" at bounding box center [497, 108] width 97 height 28
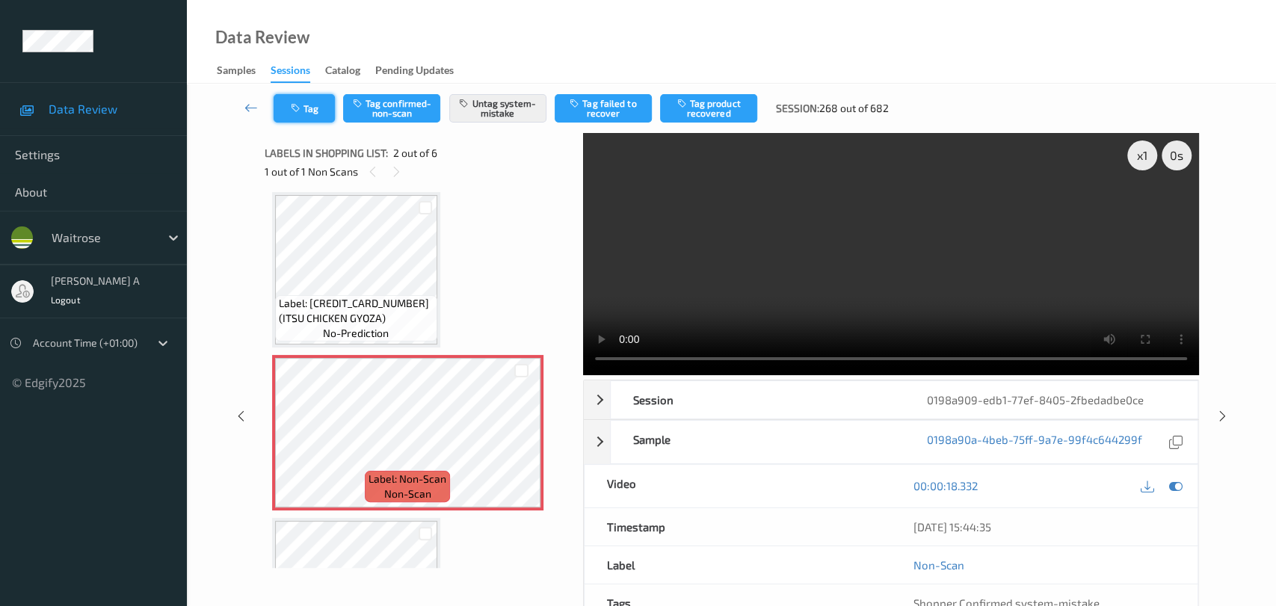
click at [303, 114] on button "Tag" at bounding box center [304, 108] width 61 height 28
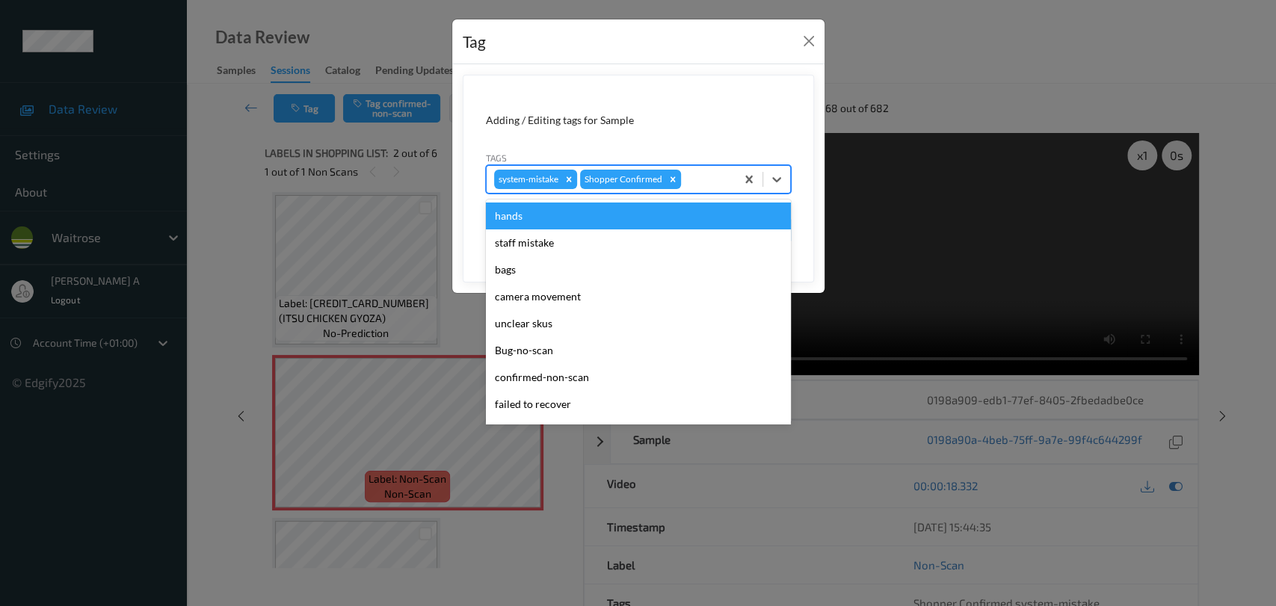
click at [709, 179] on div at bounding box center [706, 179] width 44 height 18
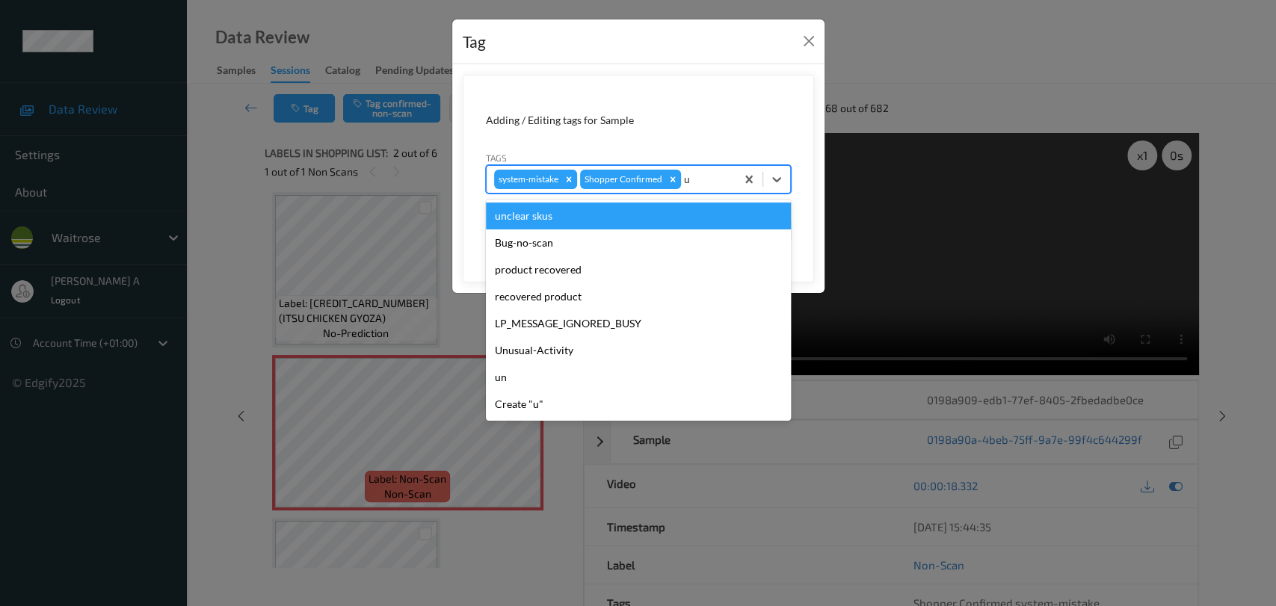
type input "un"
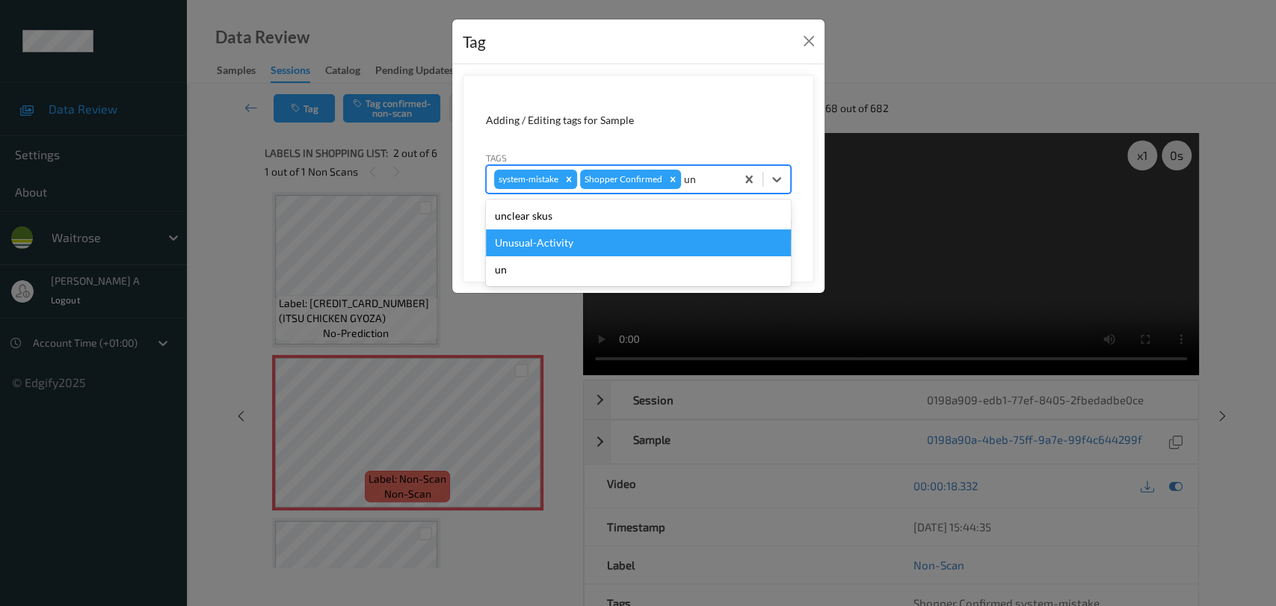
click at [567, 235] on div "Unusual-Activity" at bounding box center [638, 243] width 305 height 27
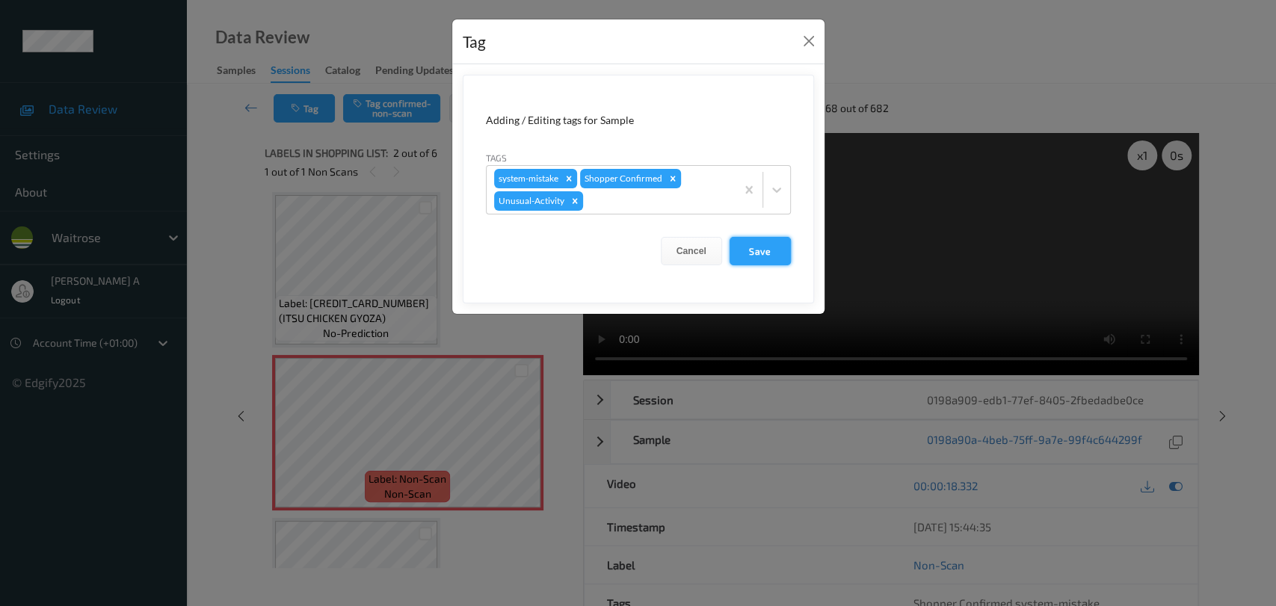
click at [772, 258] on button "Save" at bounding box center [760, 251] width 61 height 28
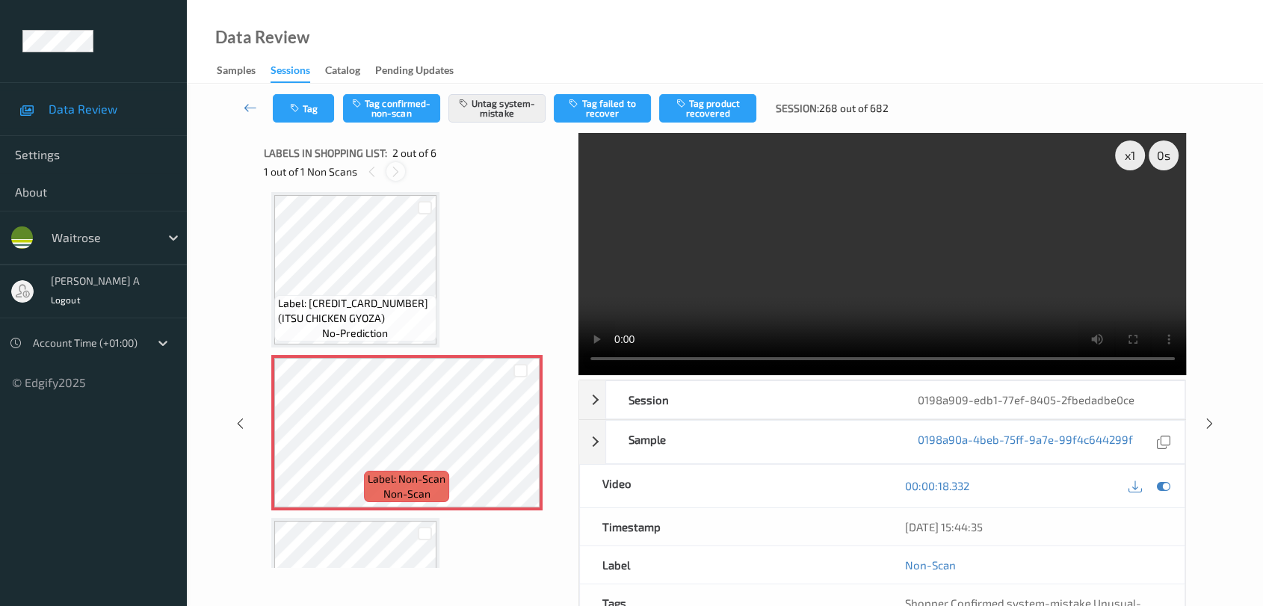
click at [396, 177] on icon at bounding box center [396, 171] width 13 height 13
click at [819, 426] on icon at bounding box center [1210, 423] width 13 height 13
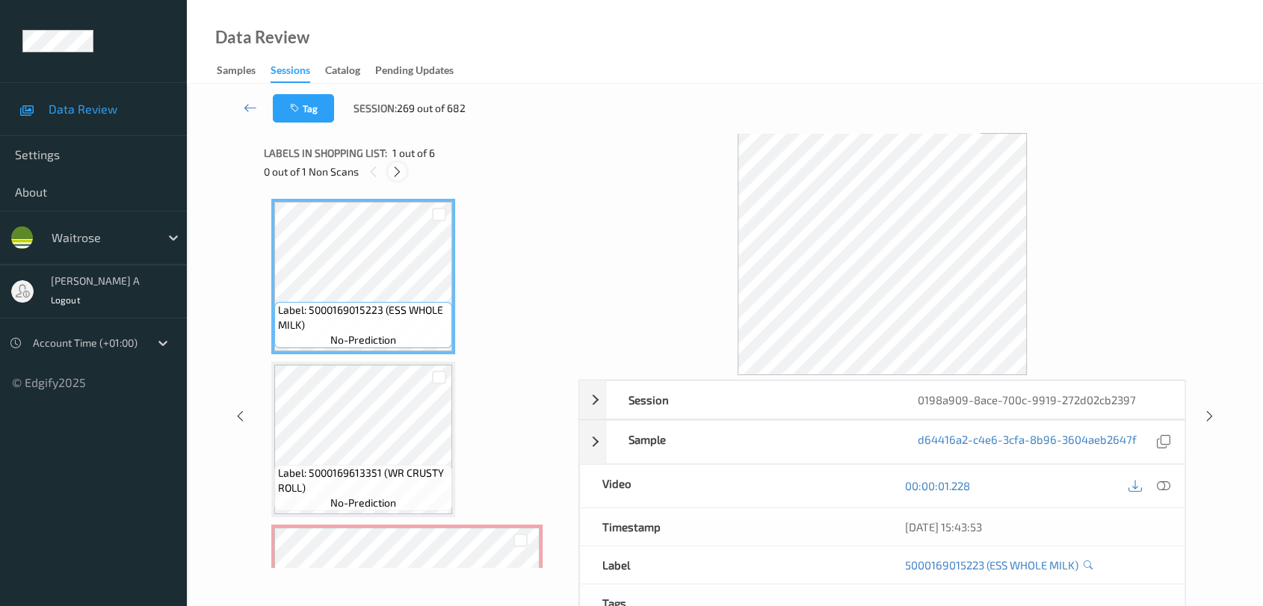
click at [399, 171] on icon at bounding box center [397, 171] width 13 height 13
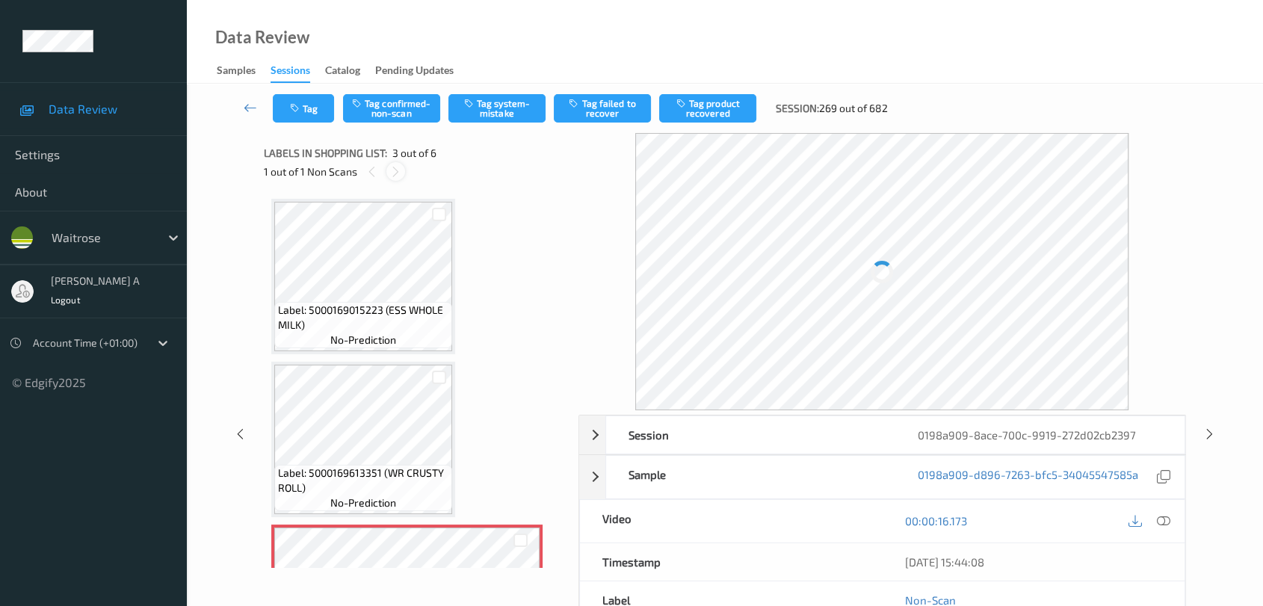
scroll to position [169, 0]
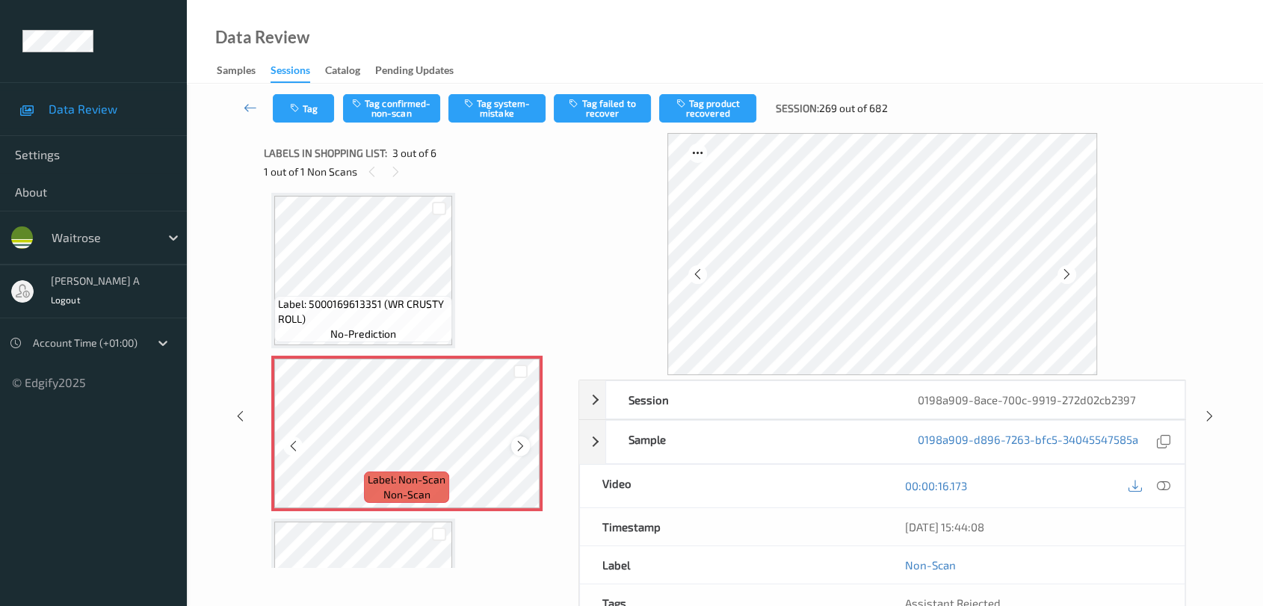
click at [520, 437] on div at bounding box center [520, 446] width 19 height 19
click at [517, 444] on icon at bounding box center [520, 446] width 13 height 13
click at [819, 486] on icon at bounding box center [1163, 485] width 13 height 13
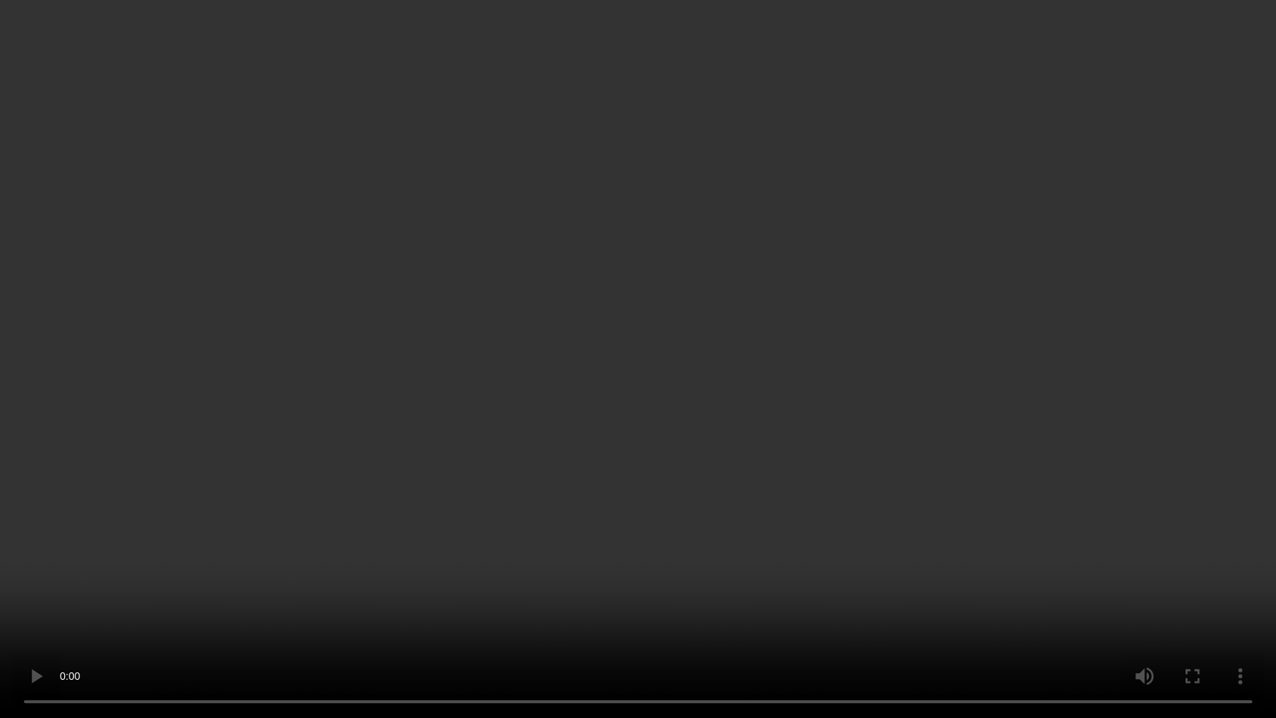
click at [718, 466] on video at bounding box center [638, 359] width 1276 height 718
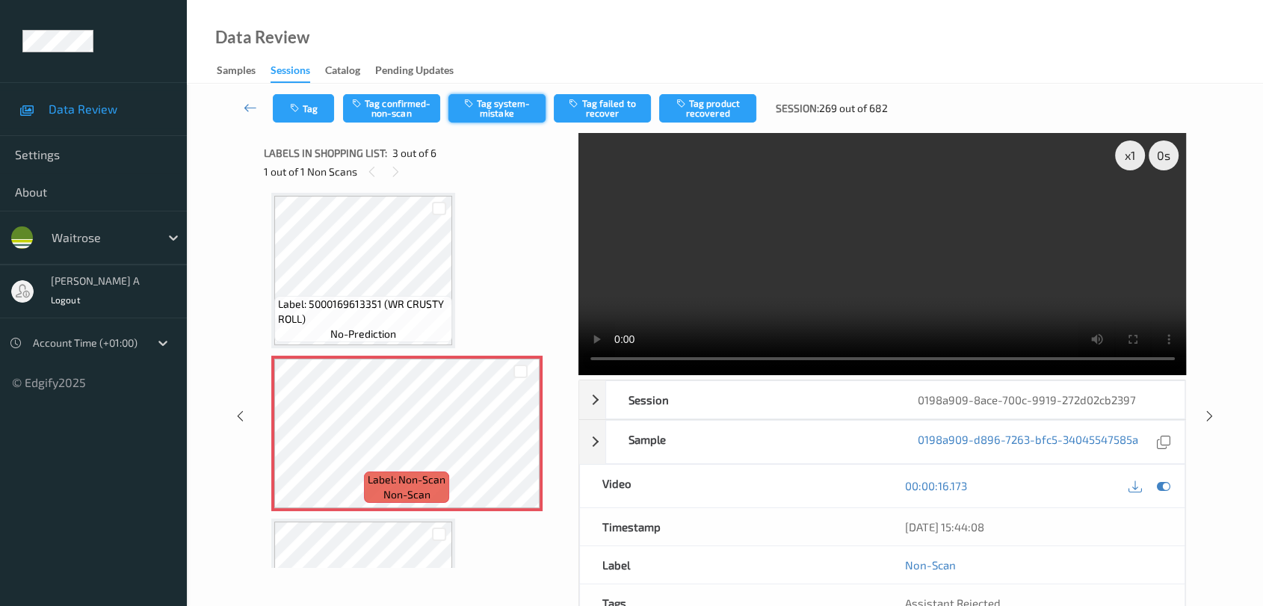
drag, startPoint x: 513, startPoint y: 111, endPoint x: 499, endPoint y: 111, distance: 13.5
click at [513, 111] on button "Tag system-mistake" at bounding box center [497, 108] width 97 height 28
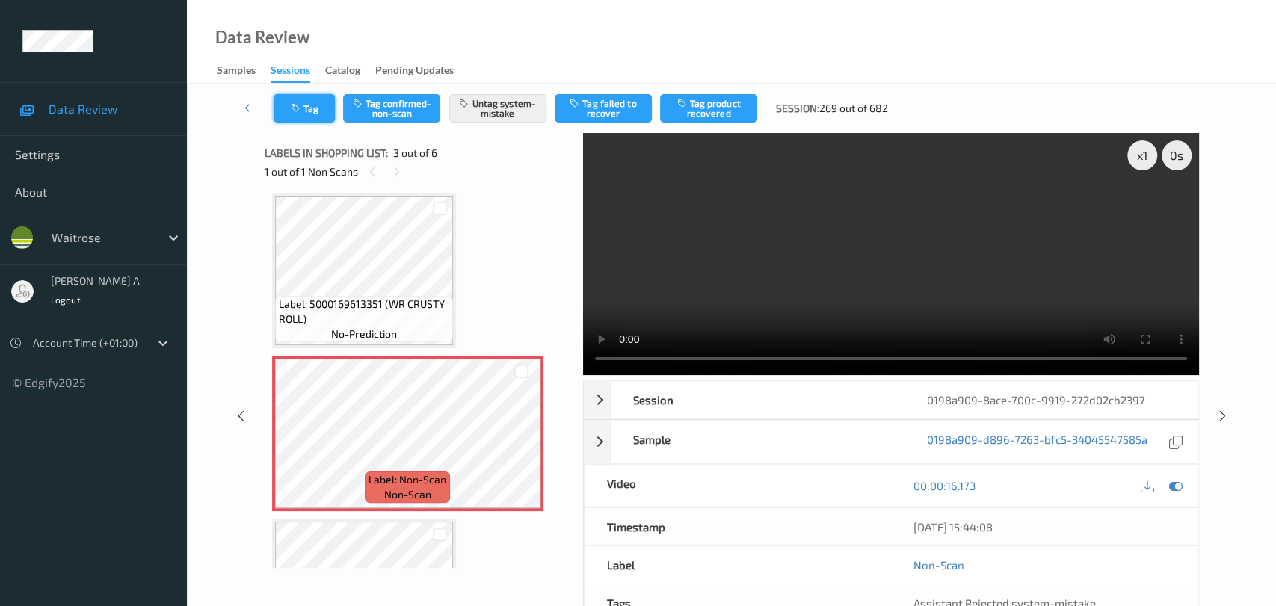
click at [302, 114] on button "Tag" at bounding box center [304, 108] width 61 height 28
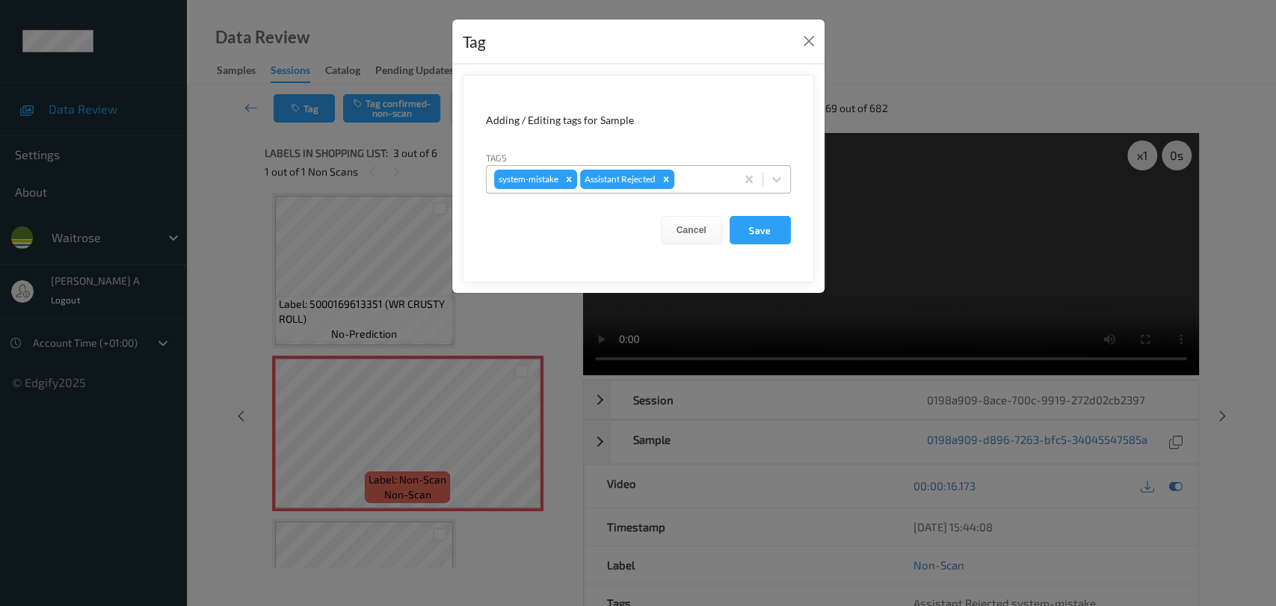
click at [706, 176] on div at bounding box center [702, 179] width 51 height 18
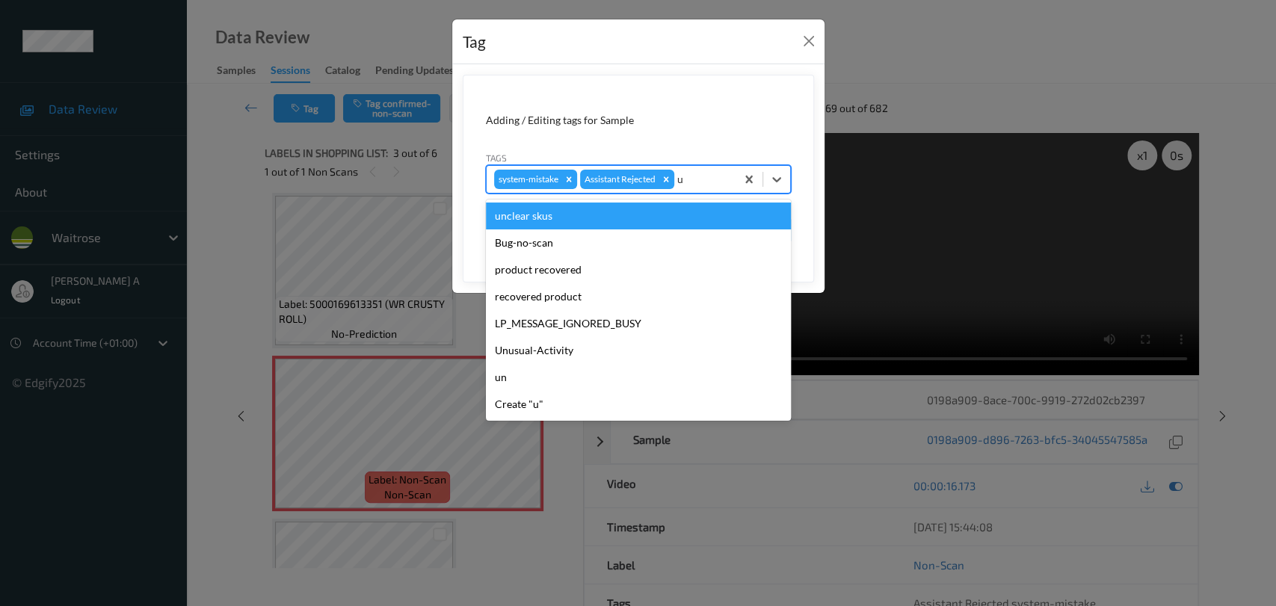
type input "un"
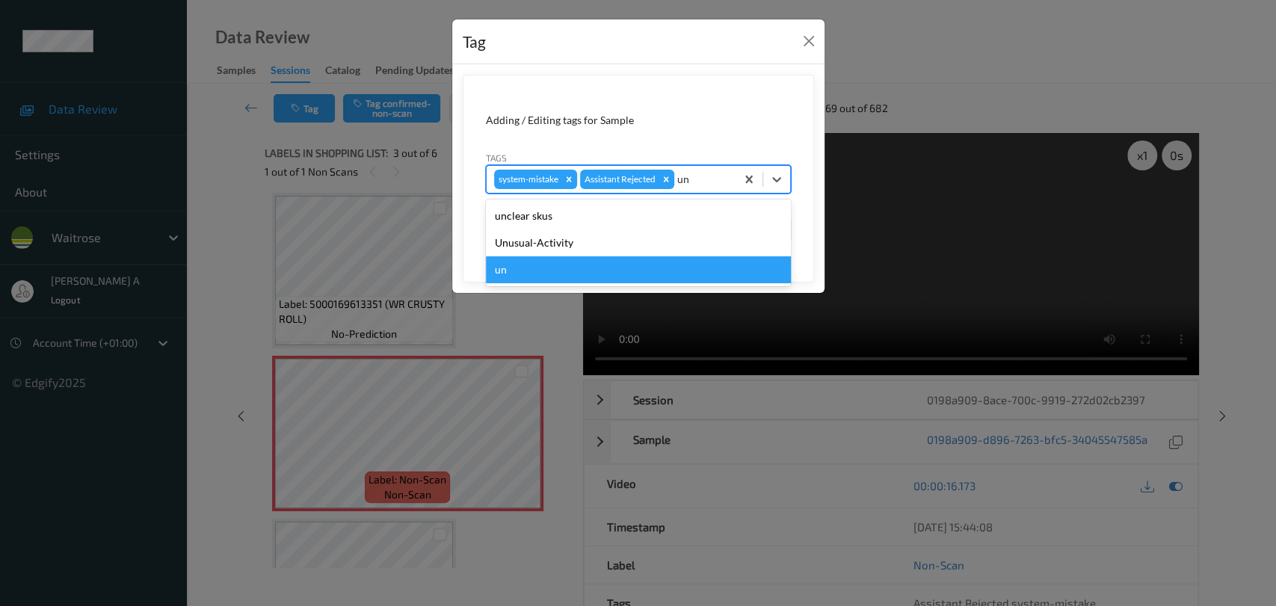
click at [583, 258] on div "un" at bounding box center [638, 269] width 305 height 27
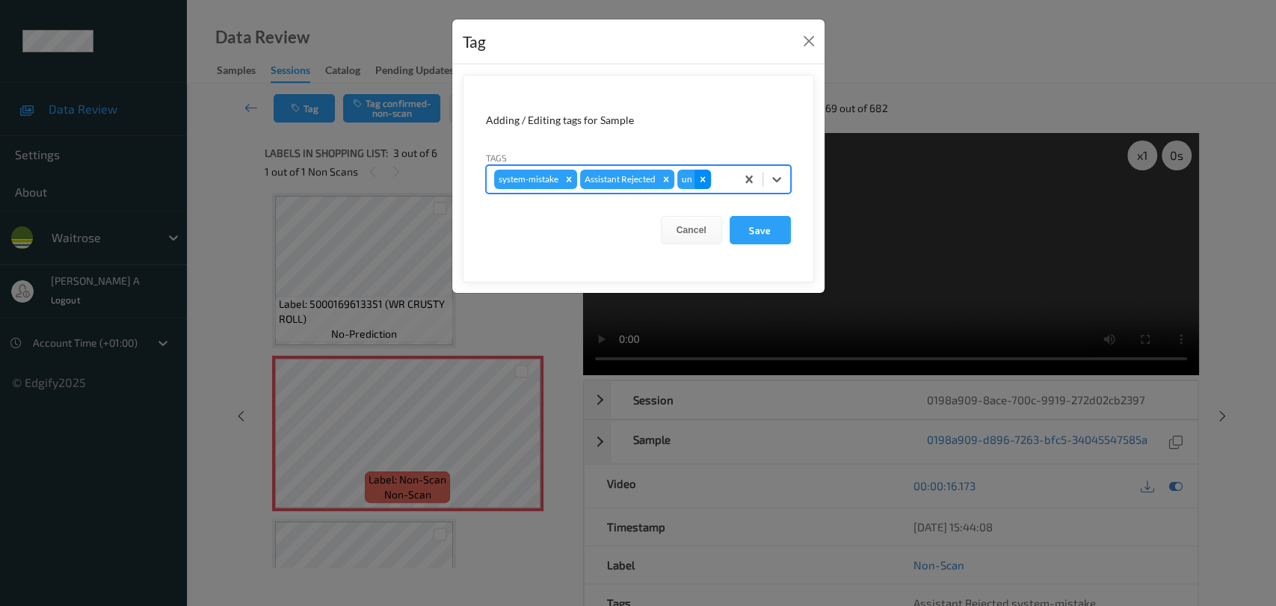
click at [709, 178] on div "Remove un" at bounding box center [703, 179] width 16 height 19
click at [709, 178] on div at bounding box center [702, 179] width 51 height 18
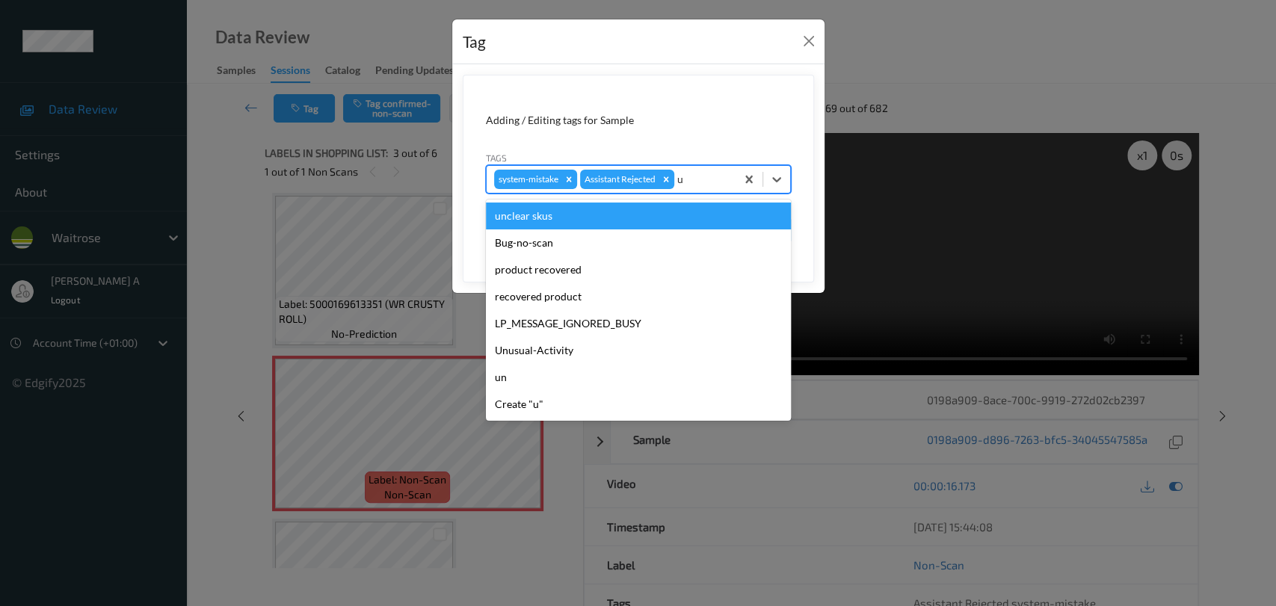
type input "un"
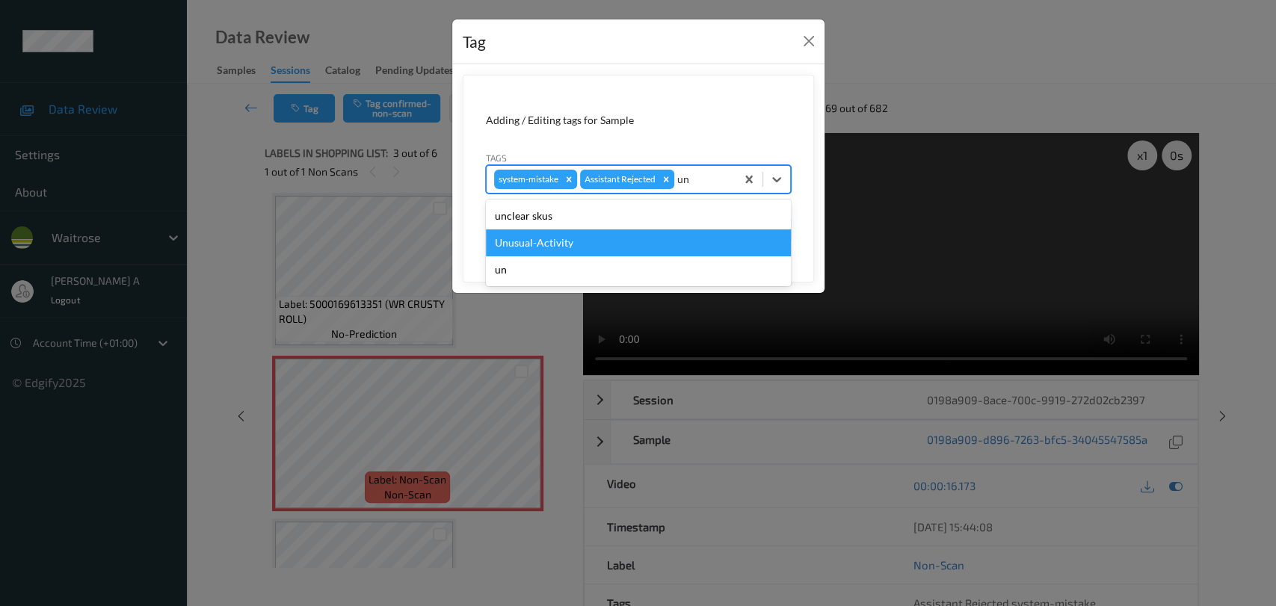
click at [536, 241] on div "Unusual-Activity" at bounding box center [638, 243] width 305 height 27
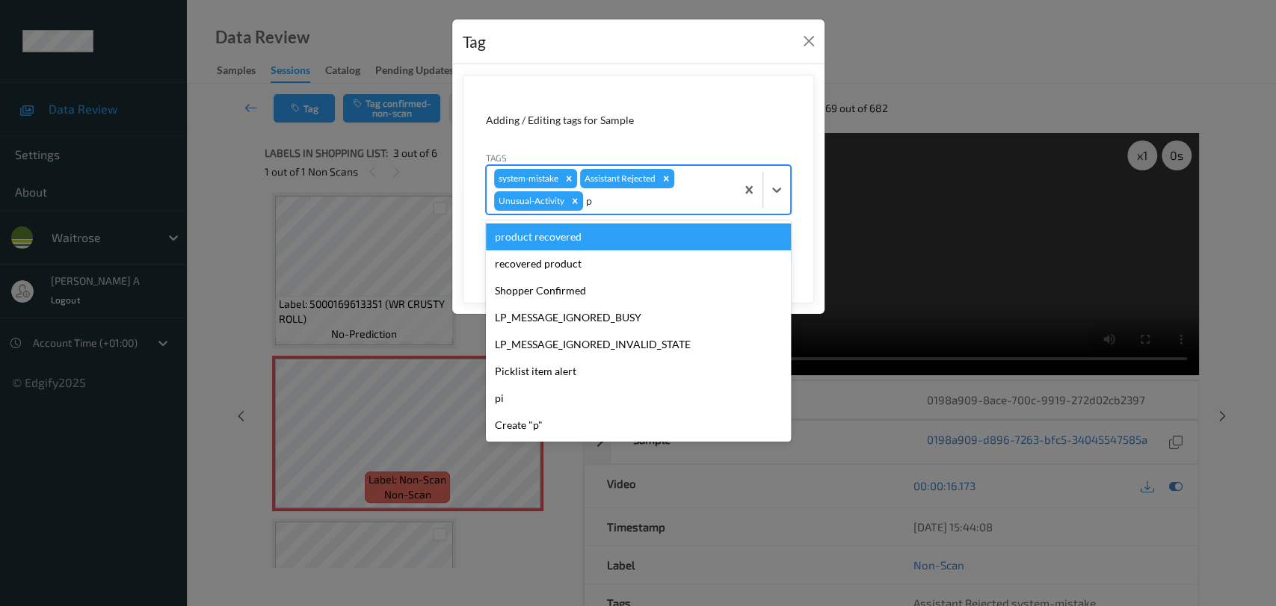
type input "pi"
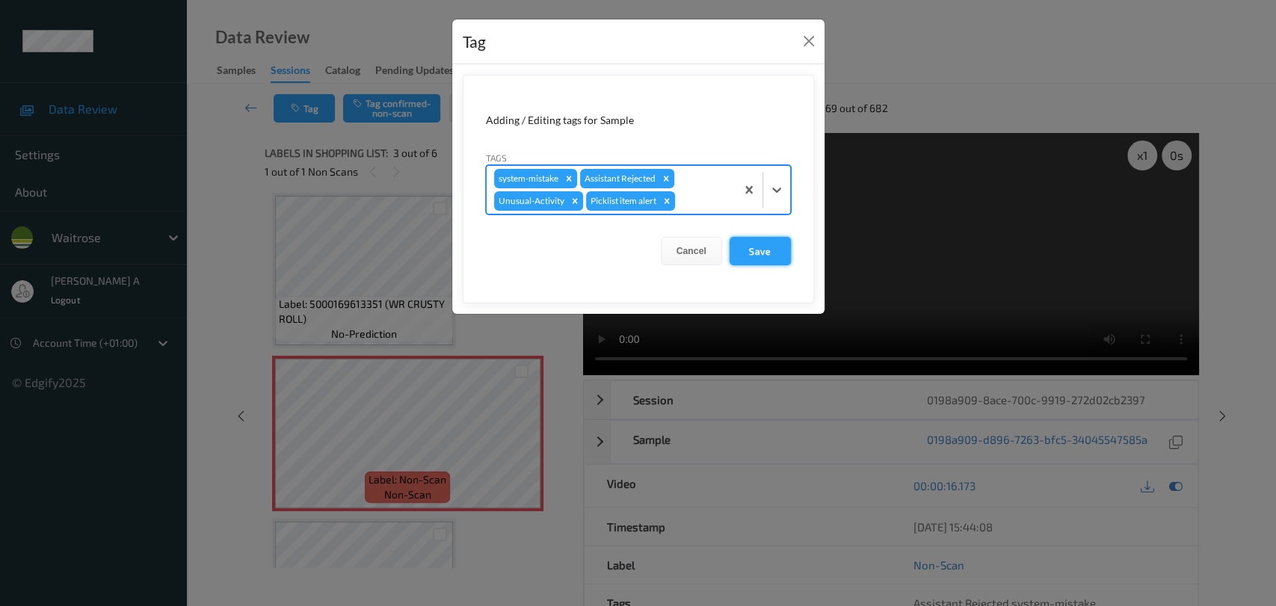
click at [763, 246] on button "Save" at bounding box center [760, 251] width 61 height 28
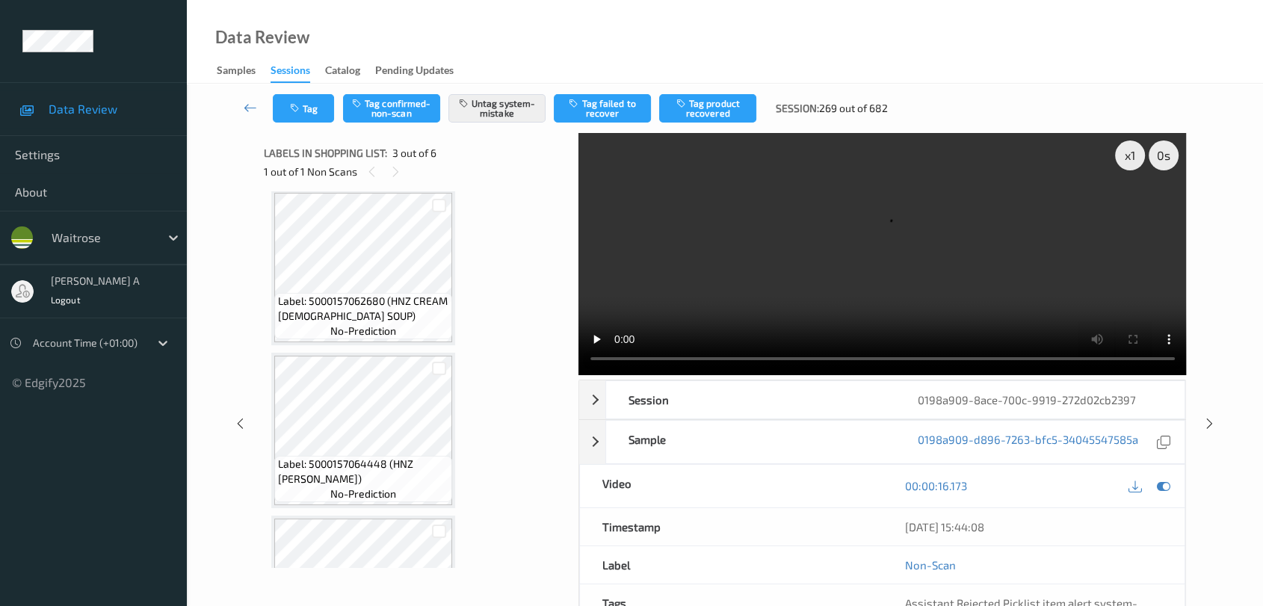
scroll to position [502, 0]
click at [819, 425] on icon at bounding box center [1210, 423] width 13 height 13
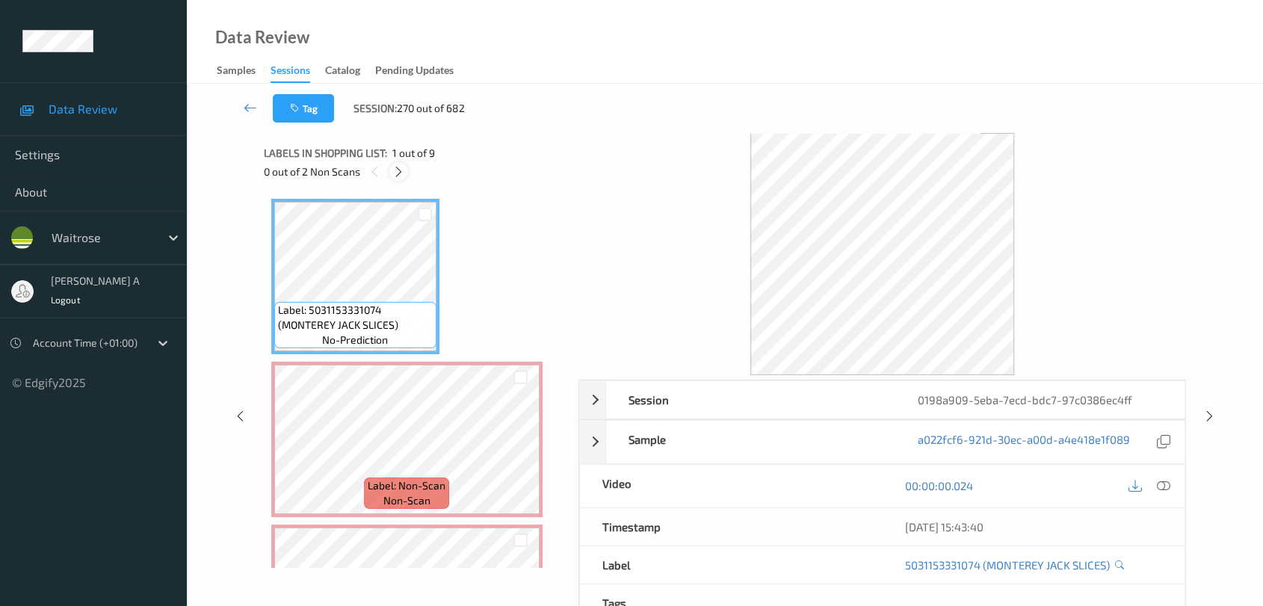
click at [398, 170] on icon at bounding box center [398, 171] width 13 height 13
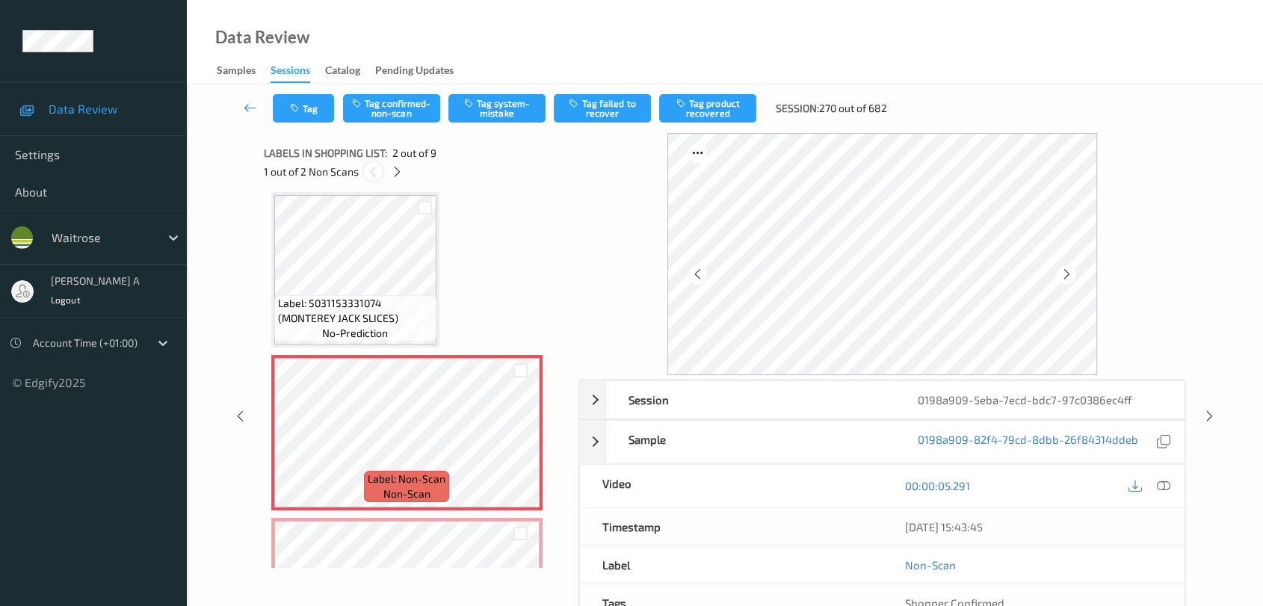
click at [367, 173] on icon at bounding box center [373, 171] width 13 height 13
click at [393, 173] on icon at bounding box center [397, 171] width 13 height 13
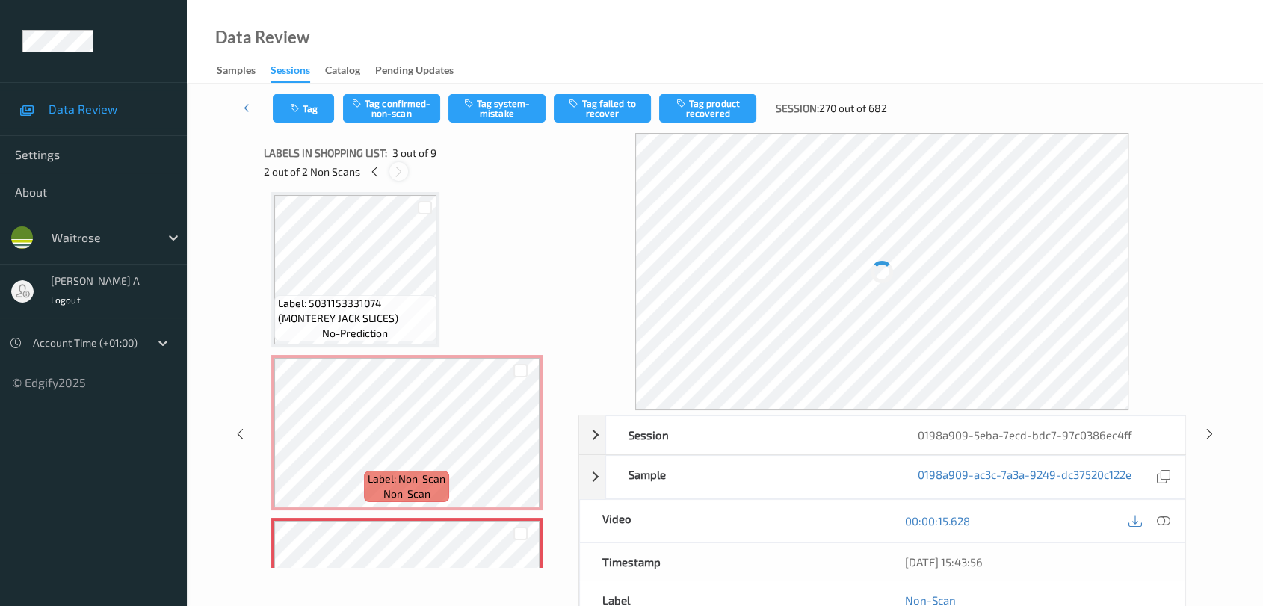
scroll to position [169, 0]
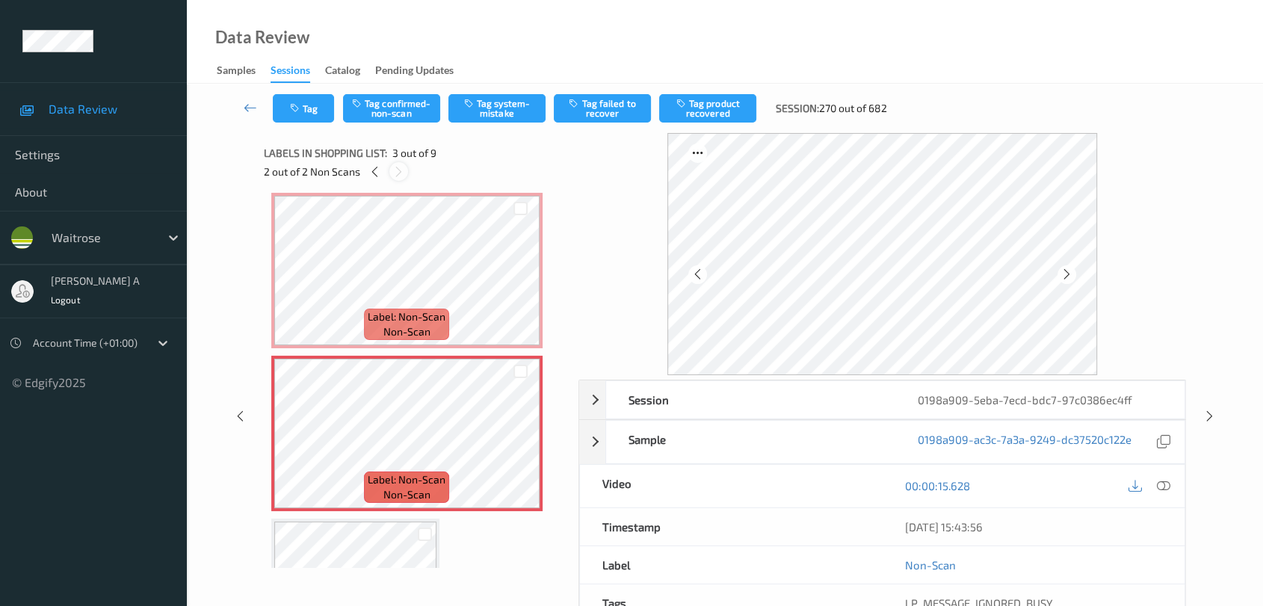
click at [393, 173] on icon at bounding box center [398, 171] width 13 height 13
click at [380, 173] on icon at bounding box center [375, 171] width 13 height 13
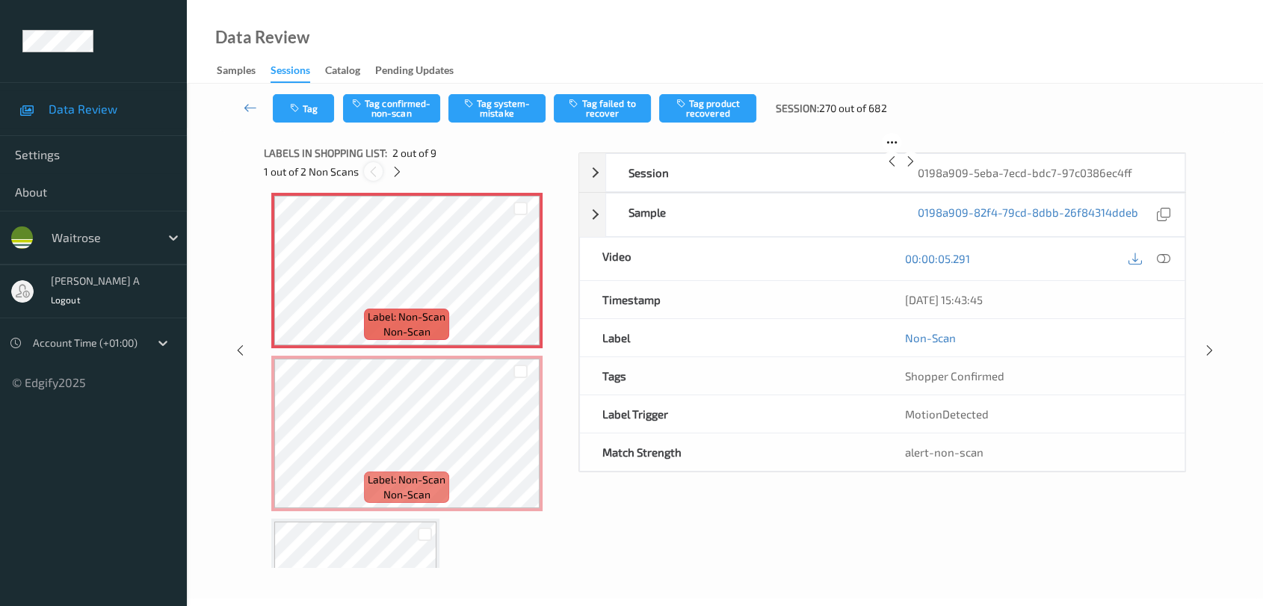
scroll to position [7, 0]
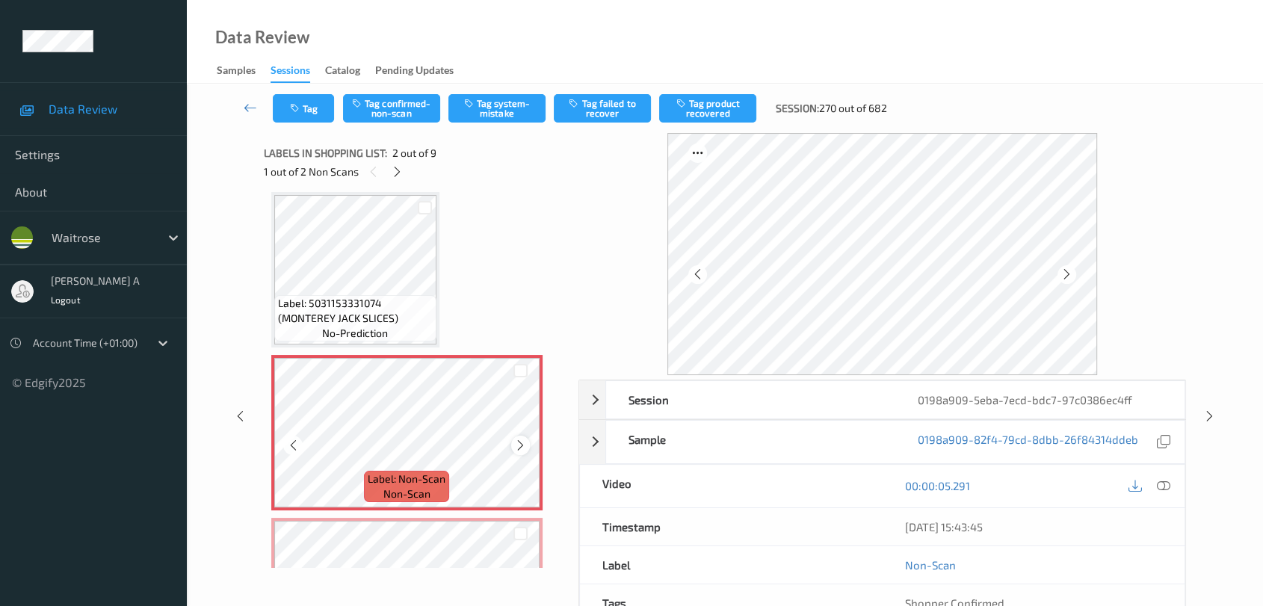
click at [521, 448] on icon at bounding box center [520, 445] width 13 height 13
click at [519, 447] on icon at bounding box center [520, 445] width 13 height 13
click at [819, 488] on icon at bounding box center [1163, 485] width 13 height 13
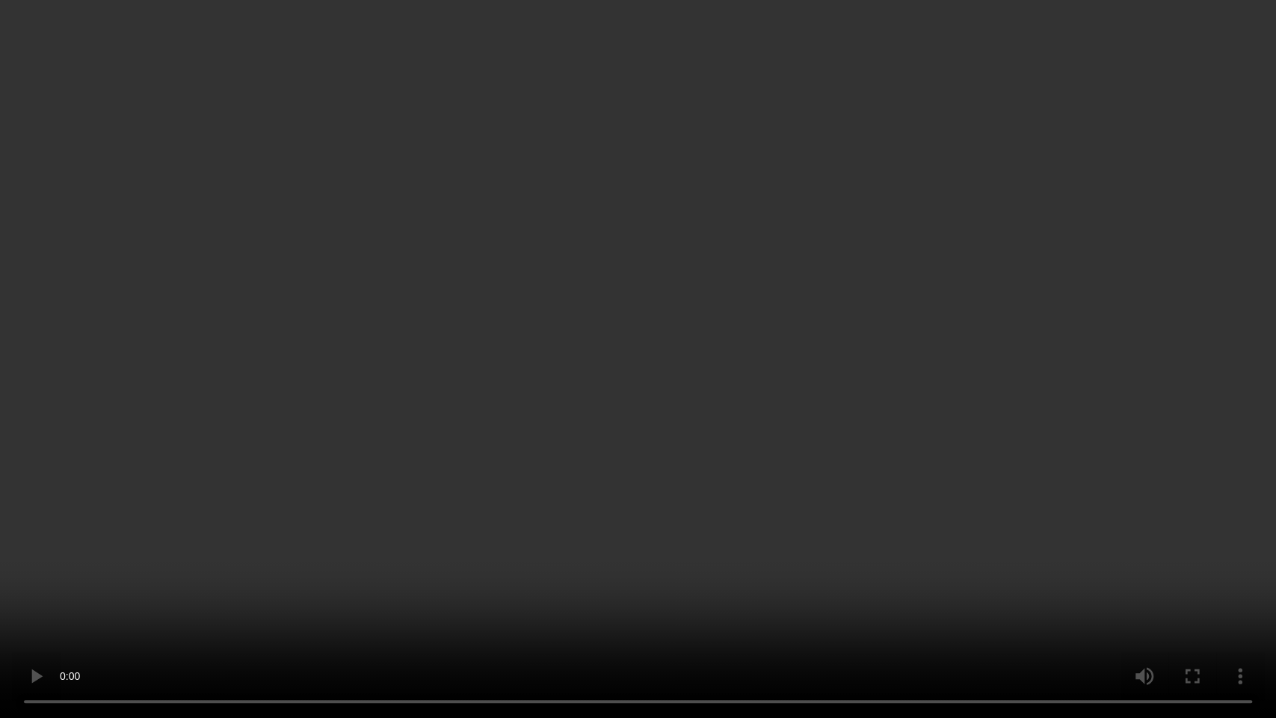
click at [658, 336] on video at bounding box center [638, 359] width 1276 height 718
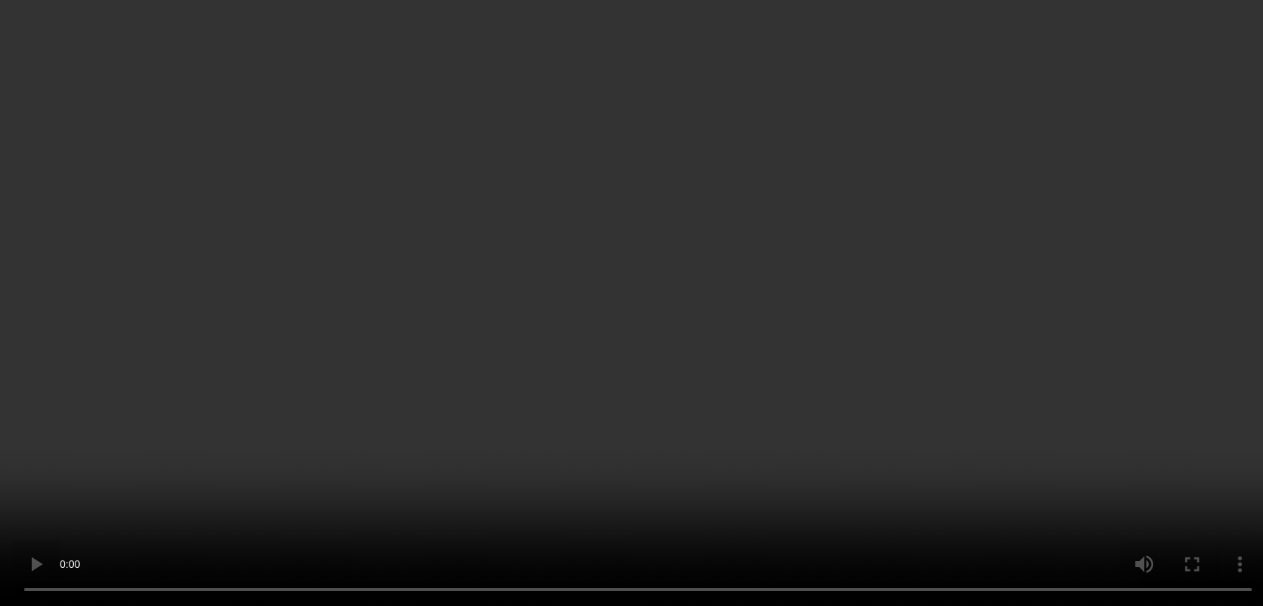
scroll to position [173, 0]
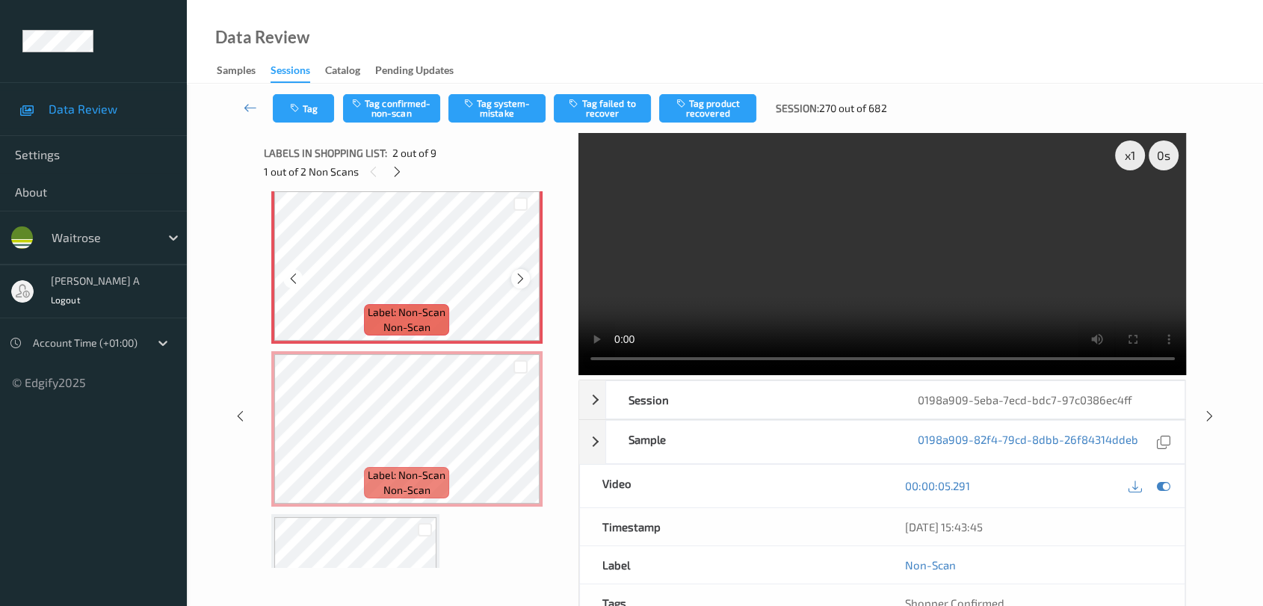
click at [522, 277] on icon at bounding box center [520, 278] width 13 height 13
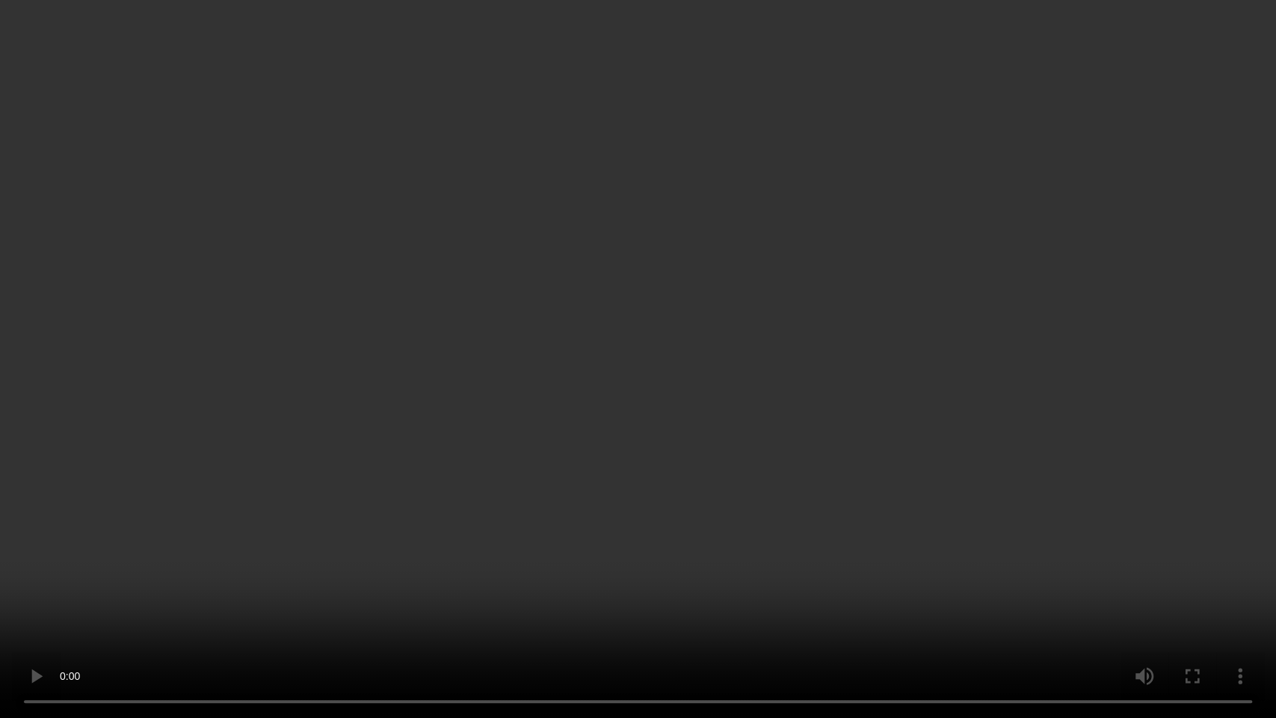
click at [670, 428] on video at bounding box center [638, 359] width 1276 height 718
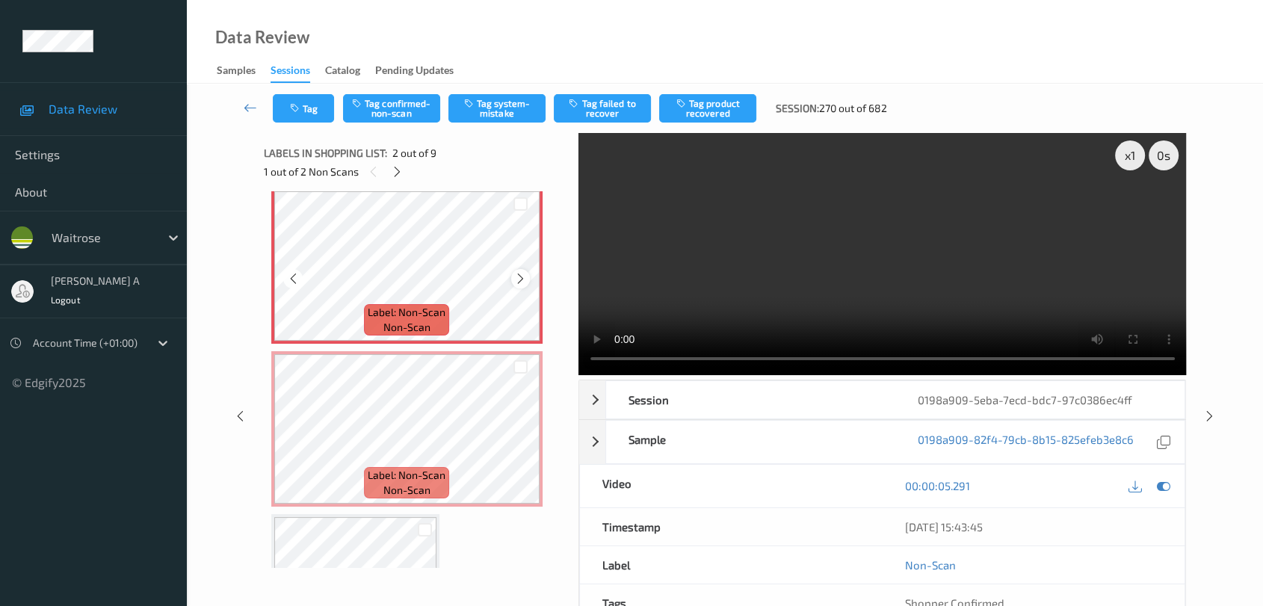
click at [519, 277] on icon at bounding box center [520, 278] width 13 height 13
click at [516, 108] on button "Tag system-mistake" at bounding box center [497, 108] width 97 height 28
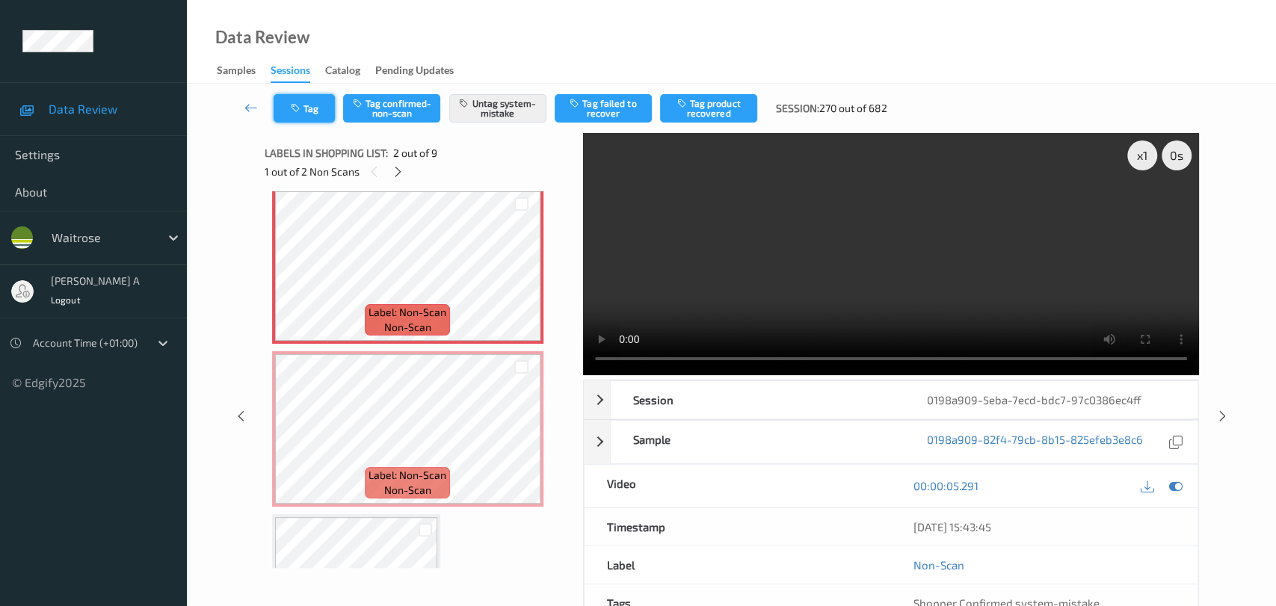
click at [299, 117] on button "Tag" at bounding box center [304, 108] width 61 height 28
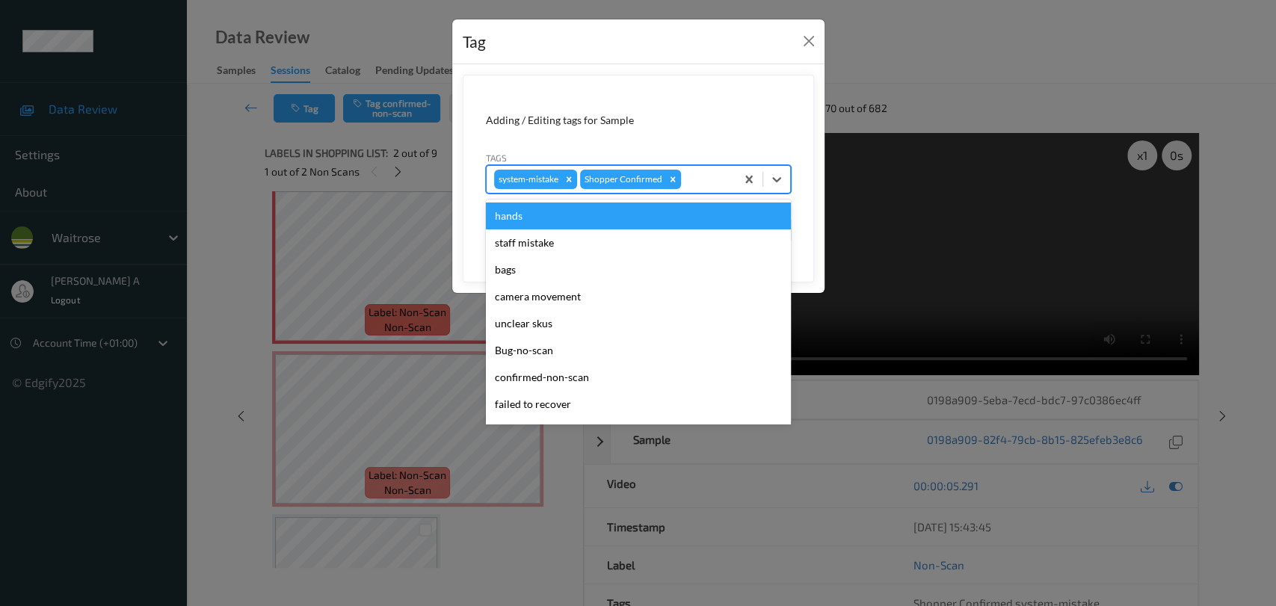
click at [712, 176] on div at bounding box center [706, 179] width 44 height 18
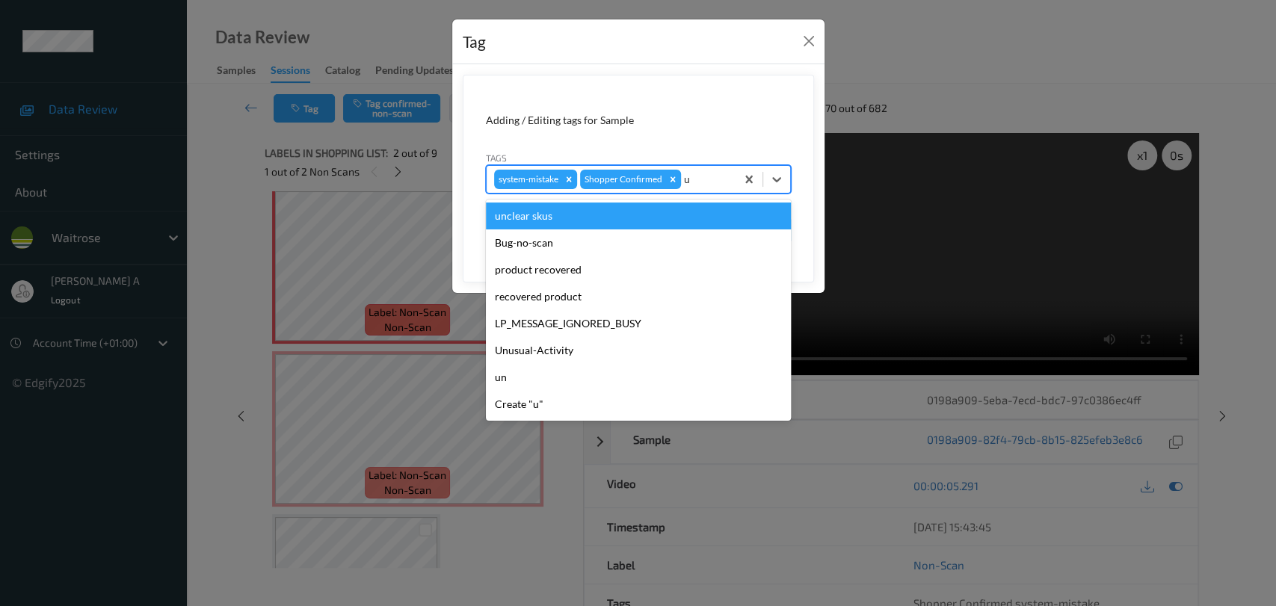
type input "un"
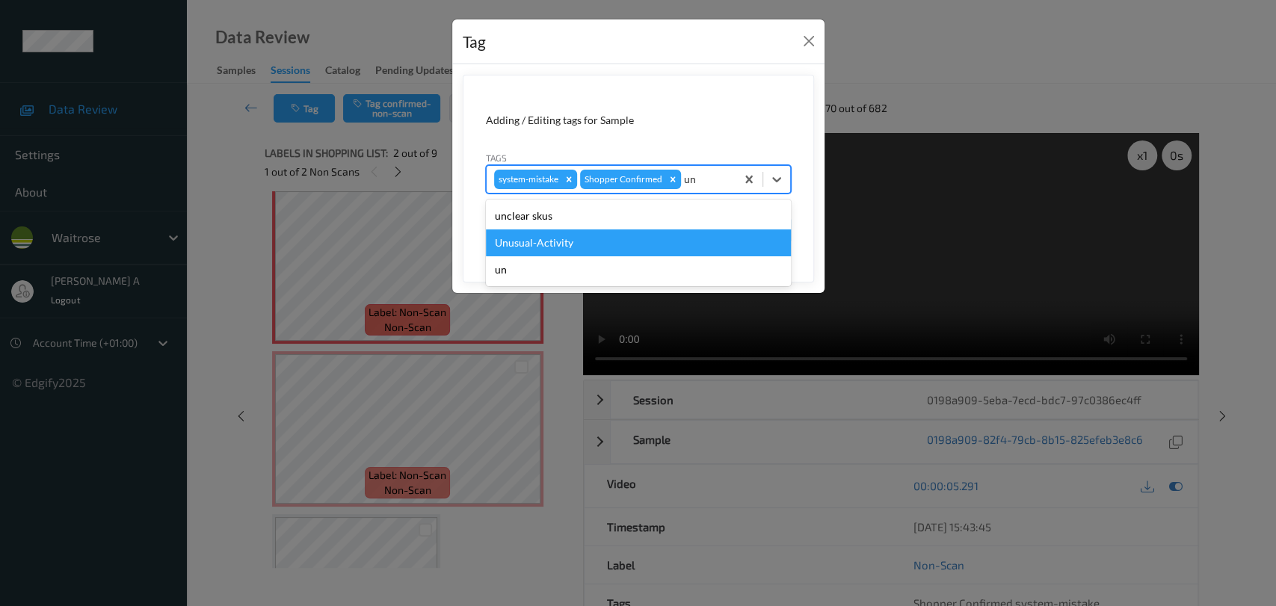
click at [643, 244] on div "Unusual-Activity" at bounding box center [638, 243] width 305 height 27
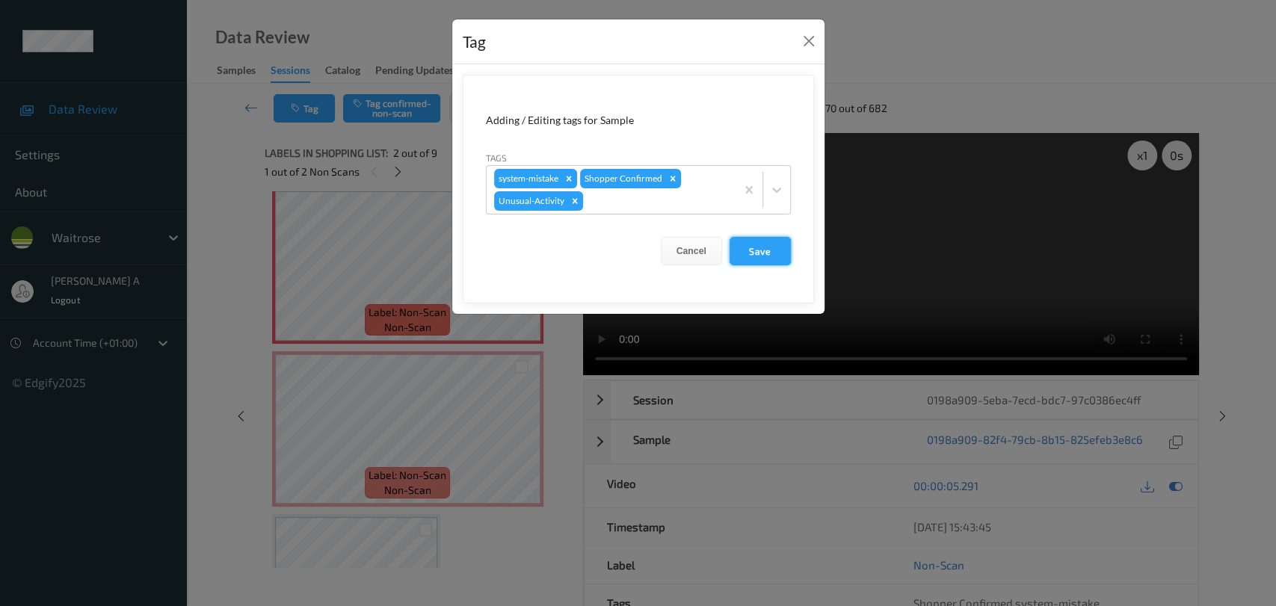
click at [757, 253] on button "Save" at bounding box center [760, 251] width 61 height 28
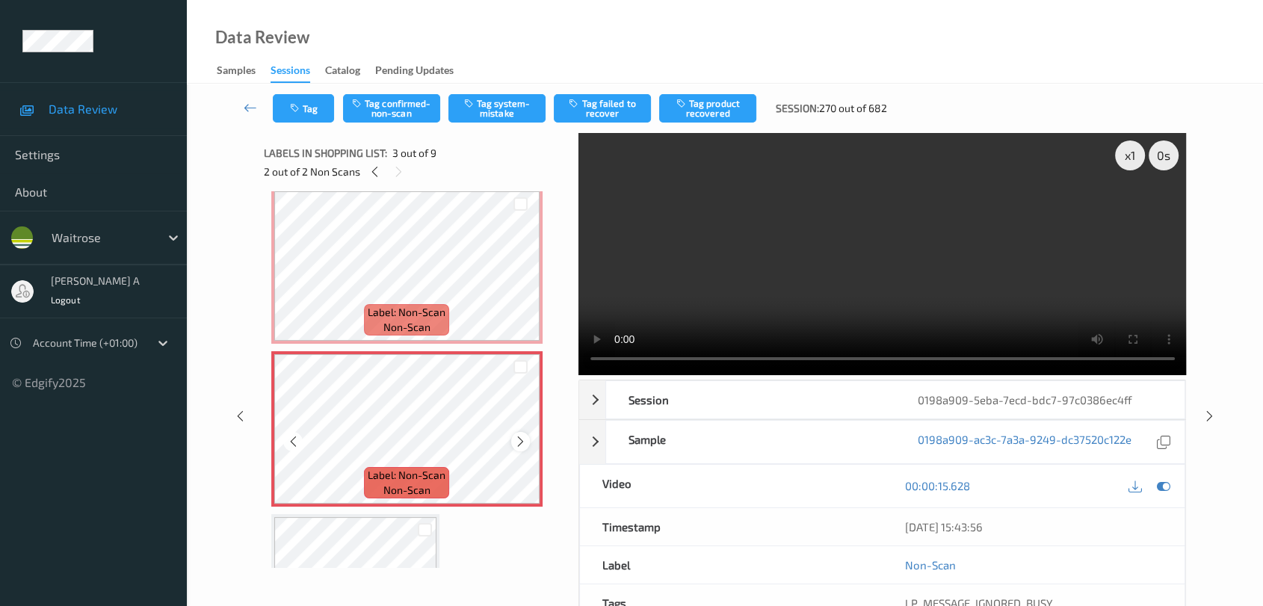
click at [521, 443] on icon at bounding box center [520, 441] width 13 height 13
click at [520, 438] on icon at bounding box center [520, 441] width 13 height 13
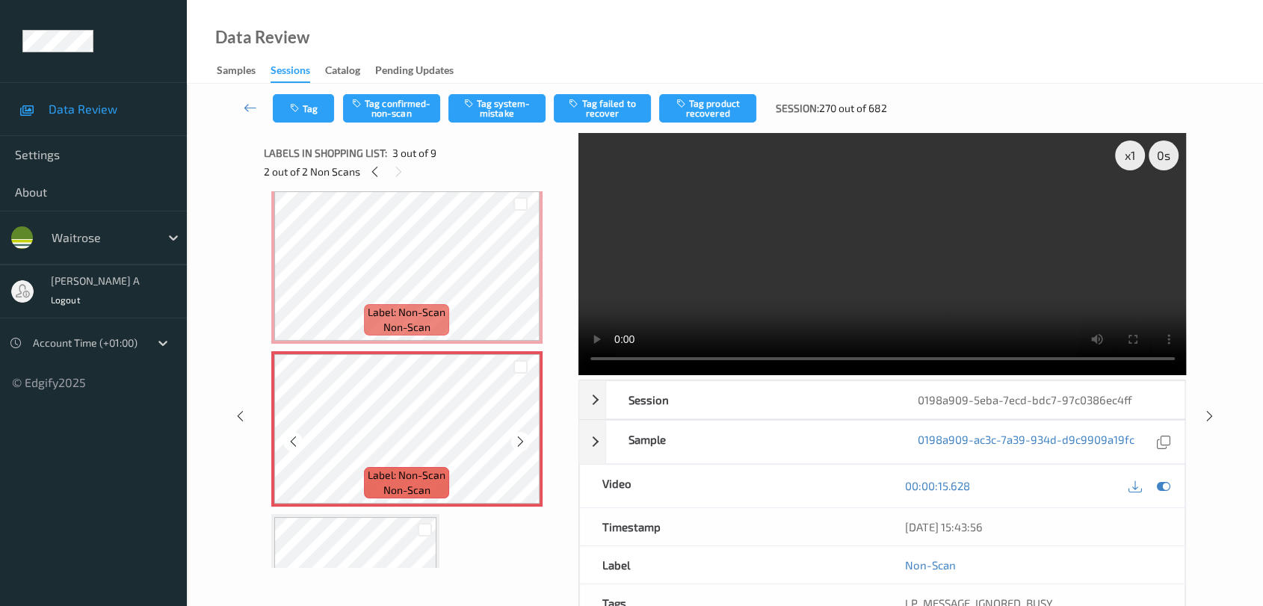
click at [520, 438] on icon at bounding box center [520, 441] width 13 height 13
click at [519, 440] on icon at bounding box center [520, 441] width 13 height 13
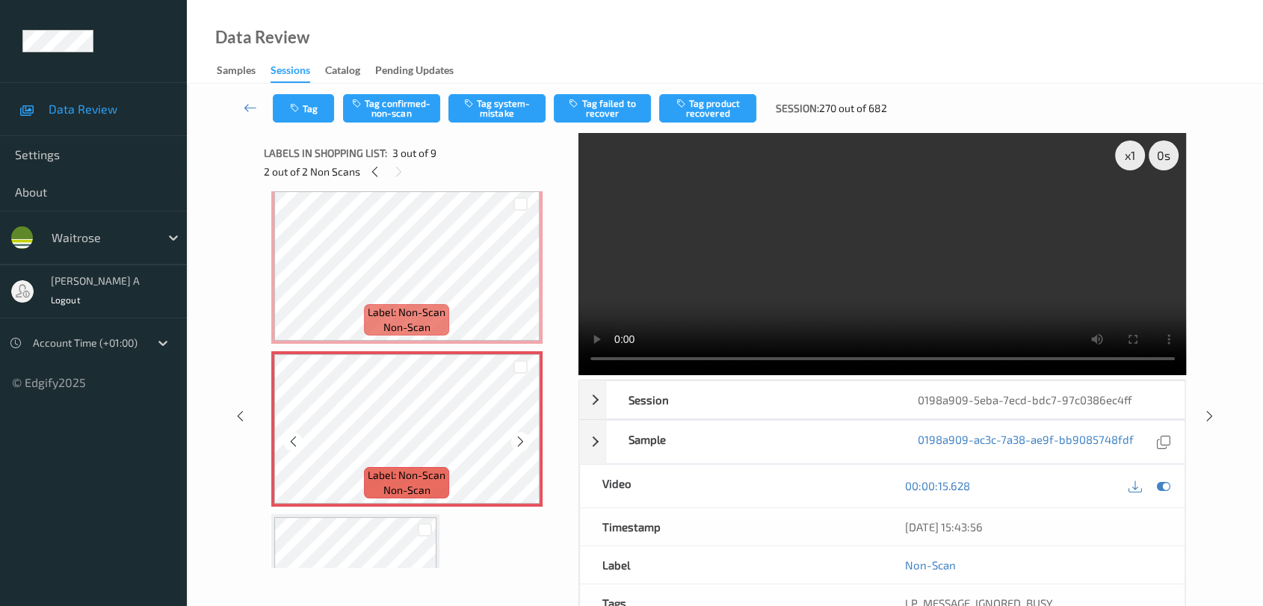
click at [519, 440] on icon at bounding box center [520, 441] width 13 height 13
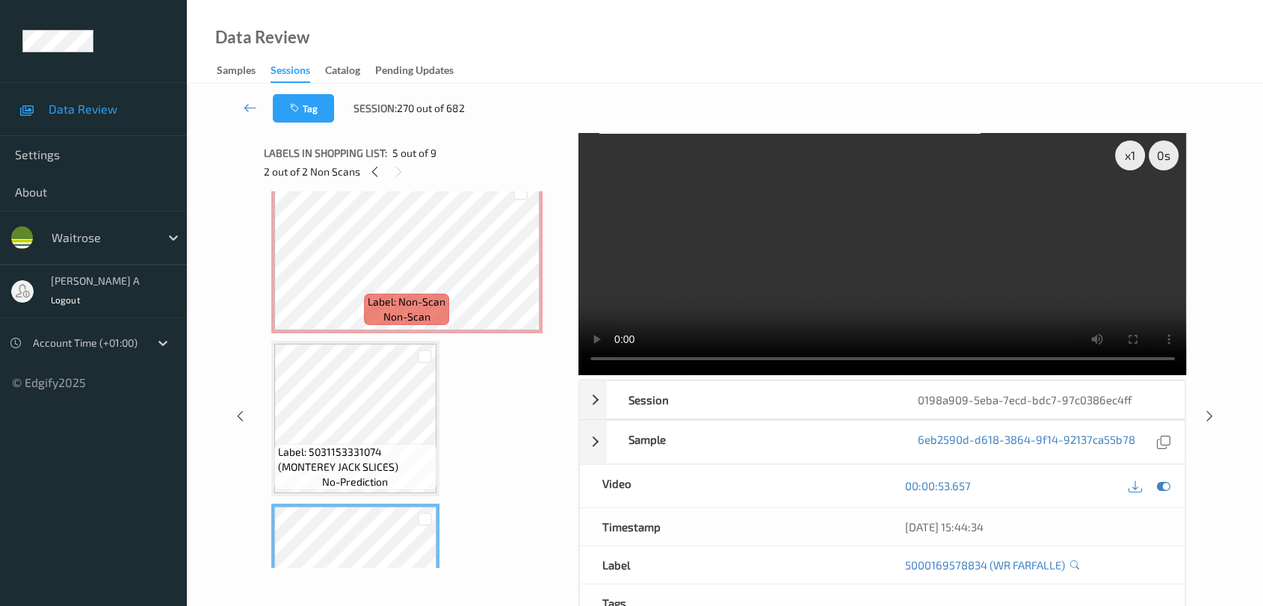
scroll to position [339, 0]
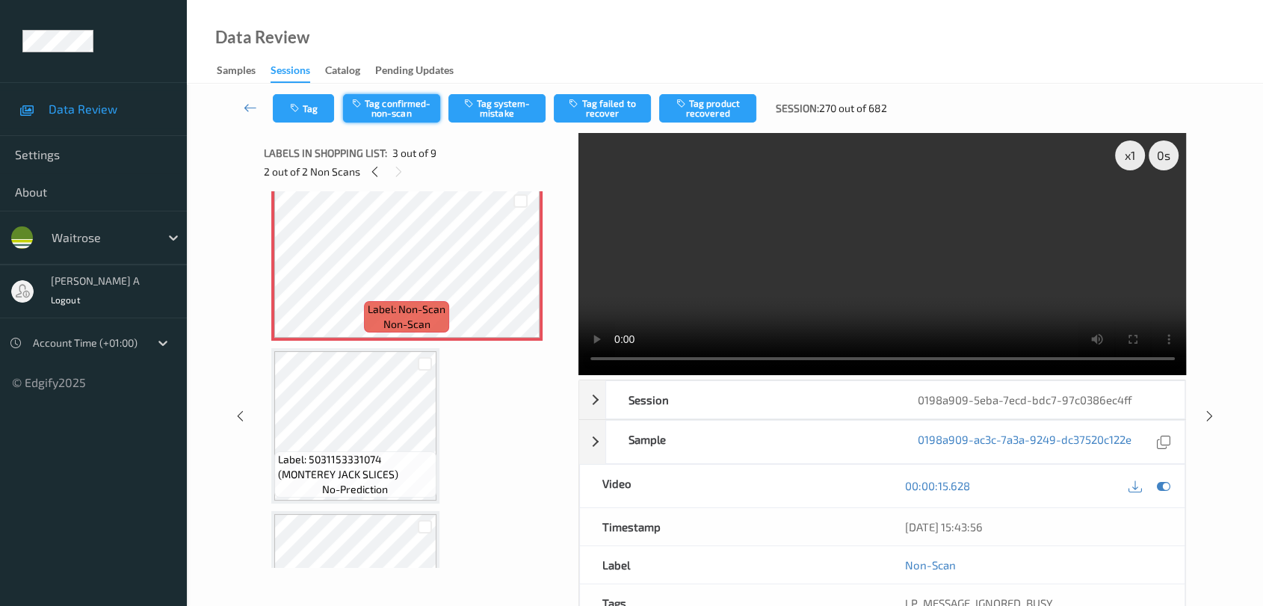
click at [395, 105] on button "Tag confirmed-non-scan" at bounding box center [391, 108] width 97 height 28
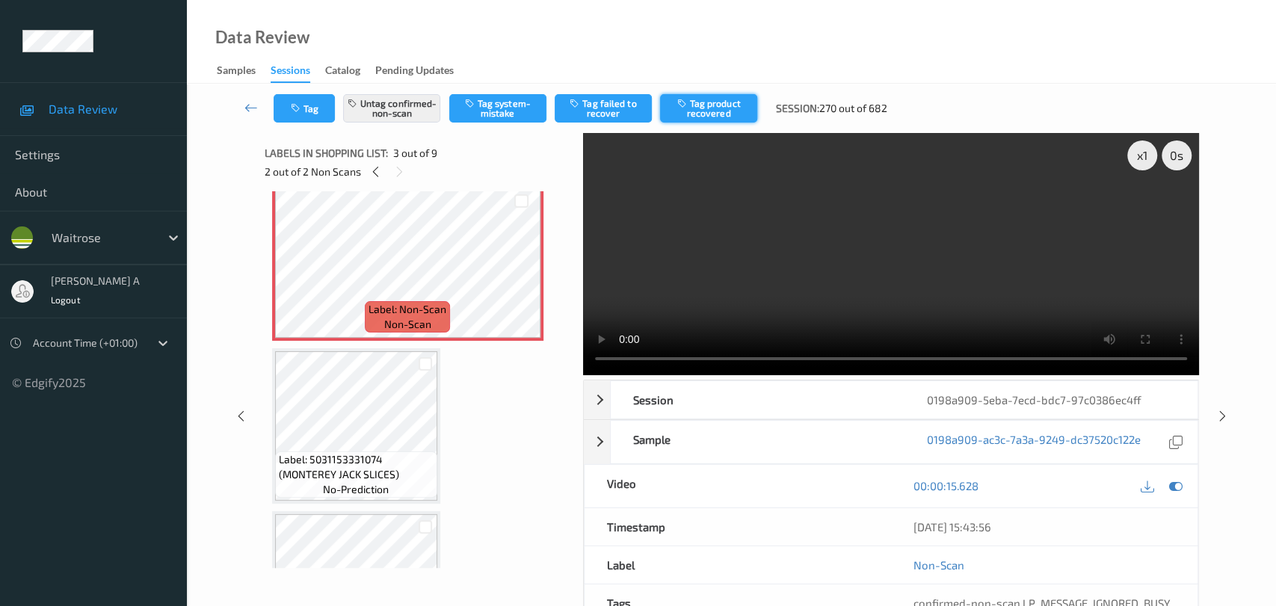
click at [715, 106] on button "Tag product recovered" at bounding box center [708, 108] width 97 height 28
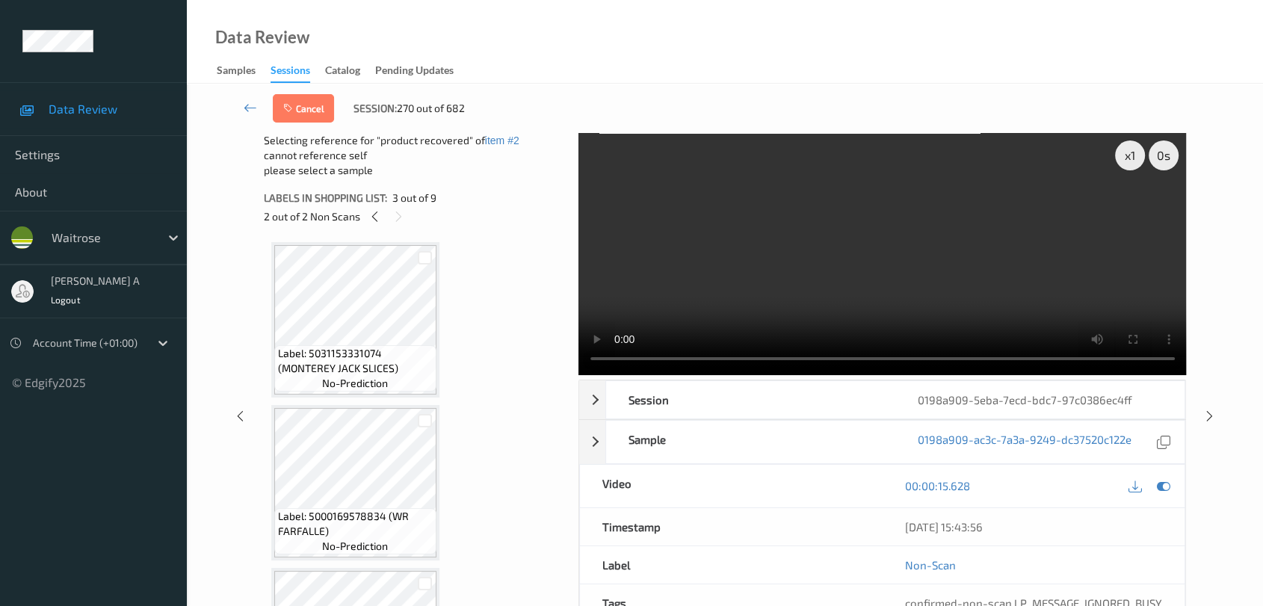
scroll to position [505, 0]
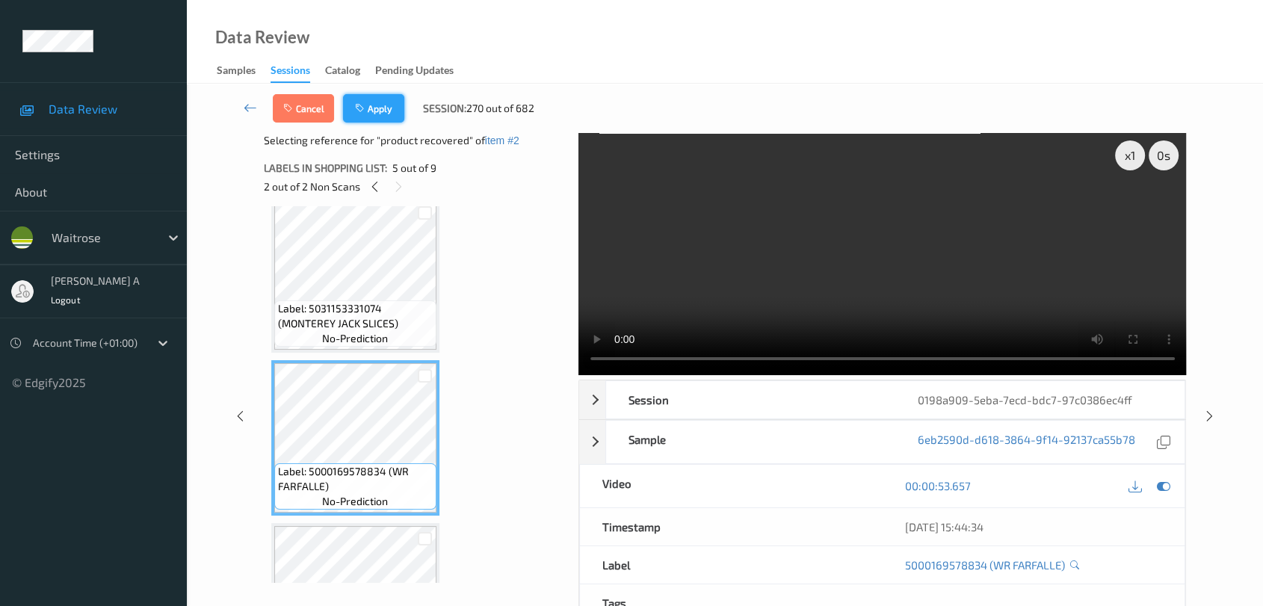
click at [378, 114] on button "Apply" at bounding box center [373, 108] width 61 height 28
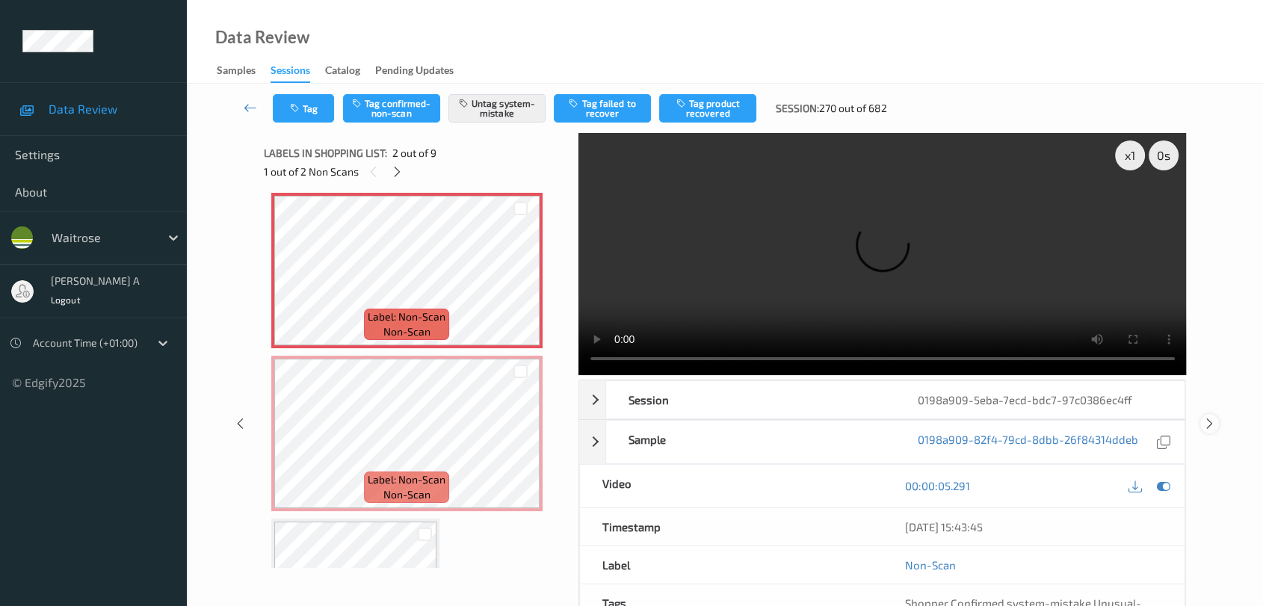
click at [819, 419] on icon at bounding box center [1210, 423] width 13 height 13
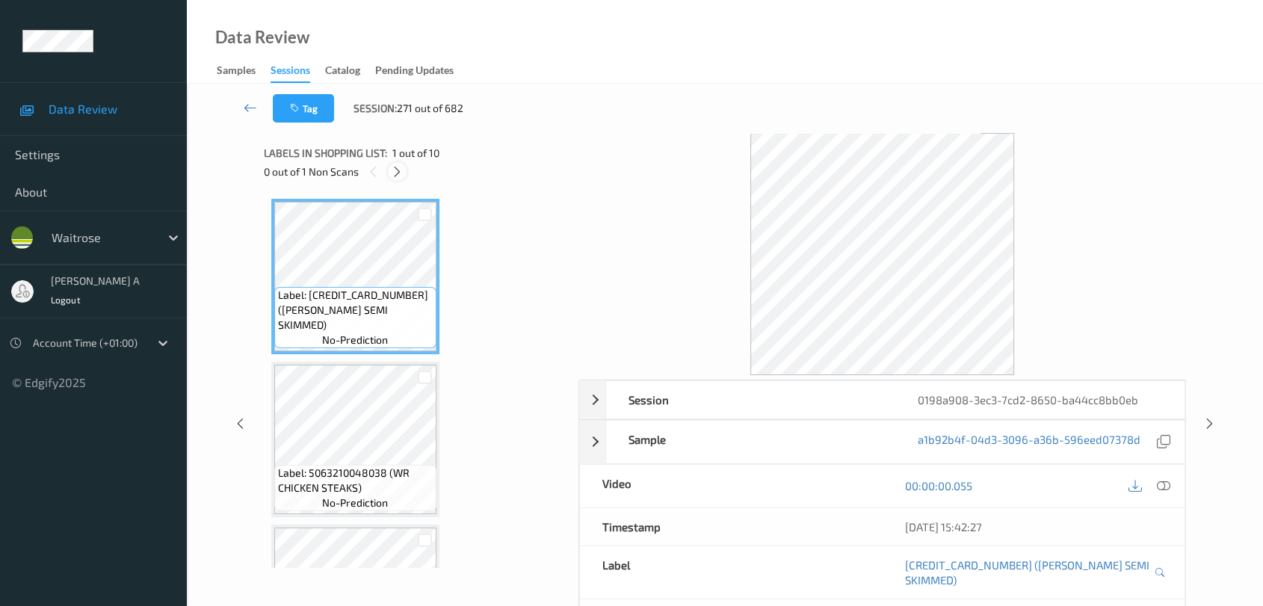
click at [395, 170] on icon at bounding box center [397, 171] width 13 height 13
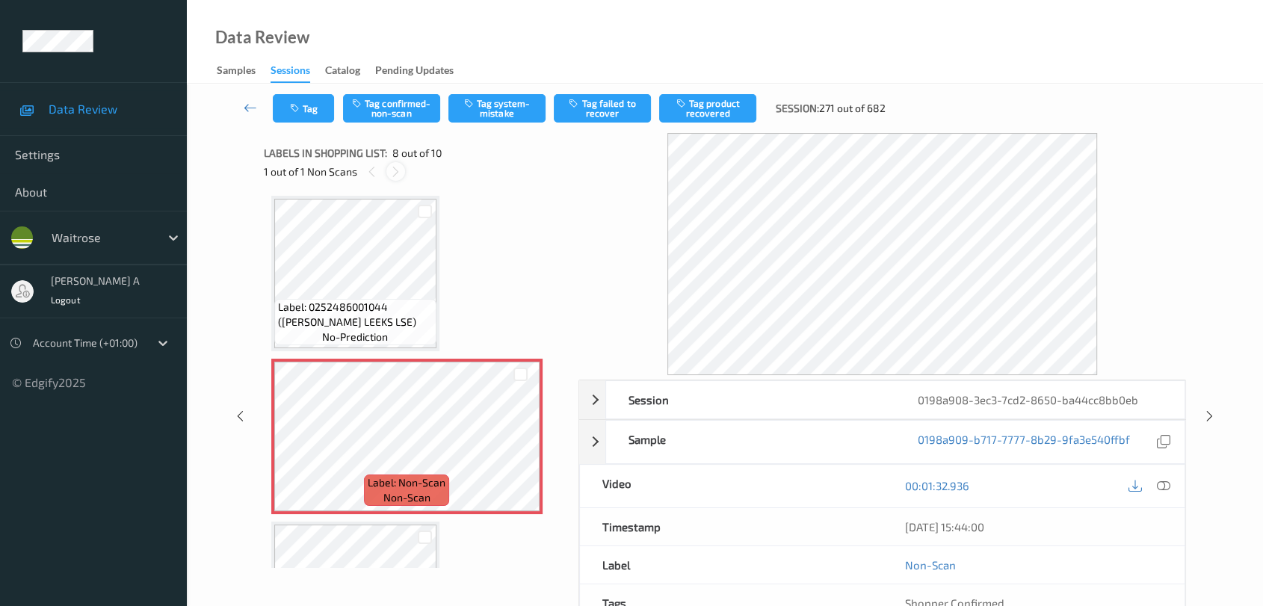
click at [395, 170] on icon at bounding box center [396, 171] width 13 height 13
click at [819, 490] on icon at bounding box center [1163, 485] width 13 height 13
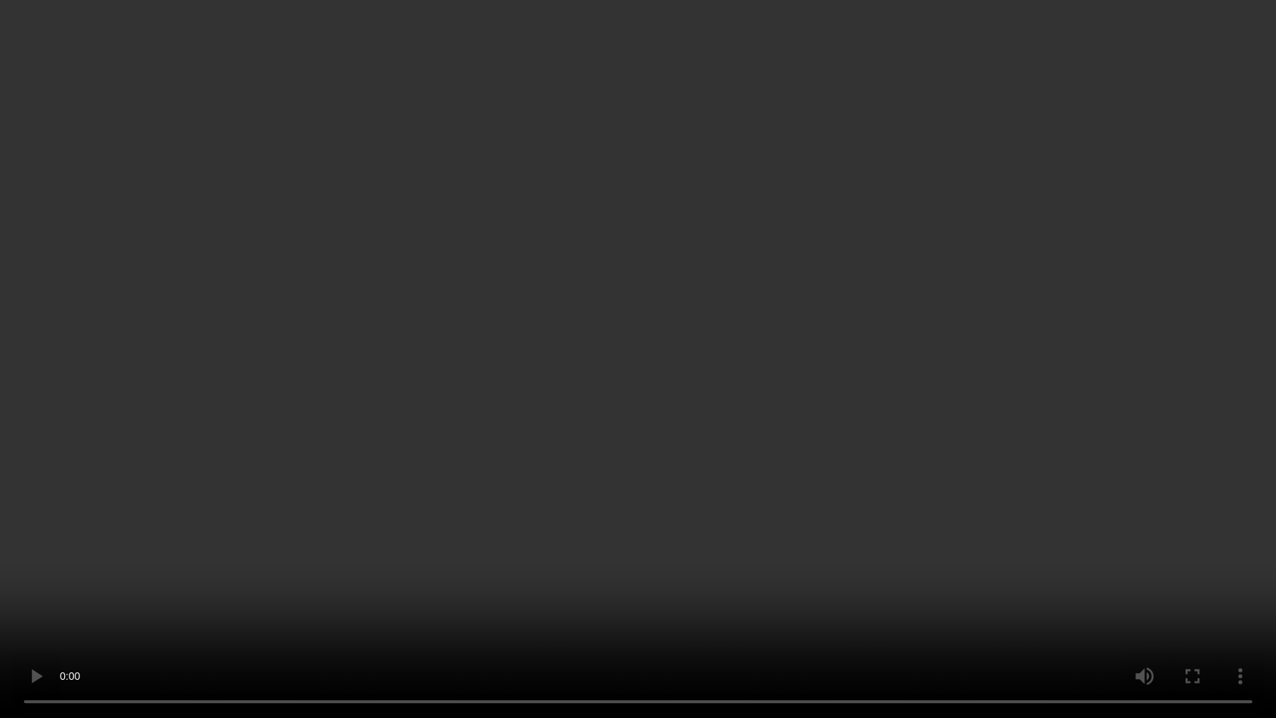
click at [572, 502] on video at bounding box center [638, 359] width 1276 height 718
click at [684, 518] on video at bounding box center [638, 359] width 1276 height 718
click at [728, 508] on video at bounding box center [638, 359] width 1276 height 718
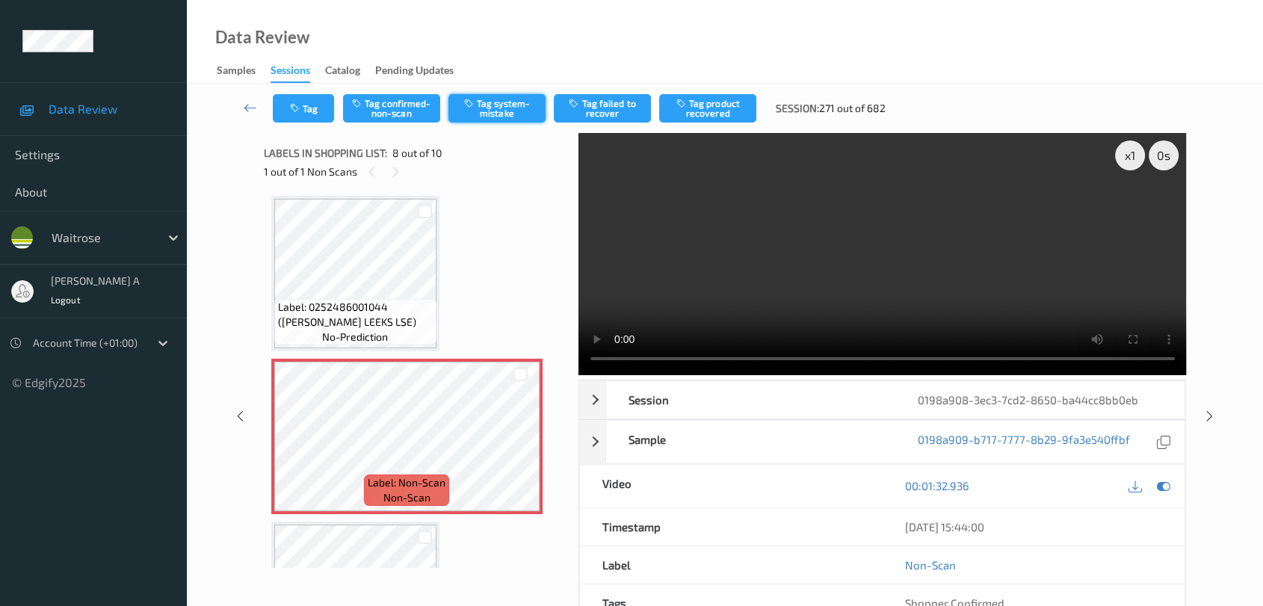
click at [491, 105] on button "Tag system-mistake" at bounding box center [497, 108] width 97 height 28
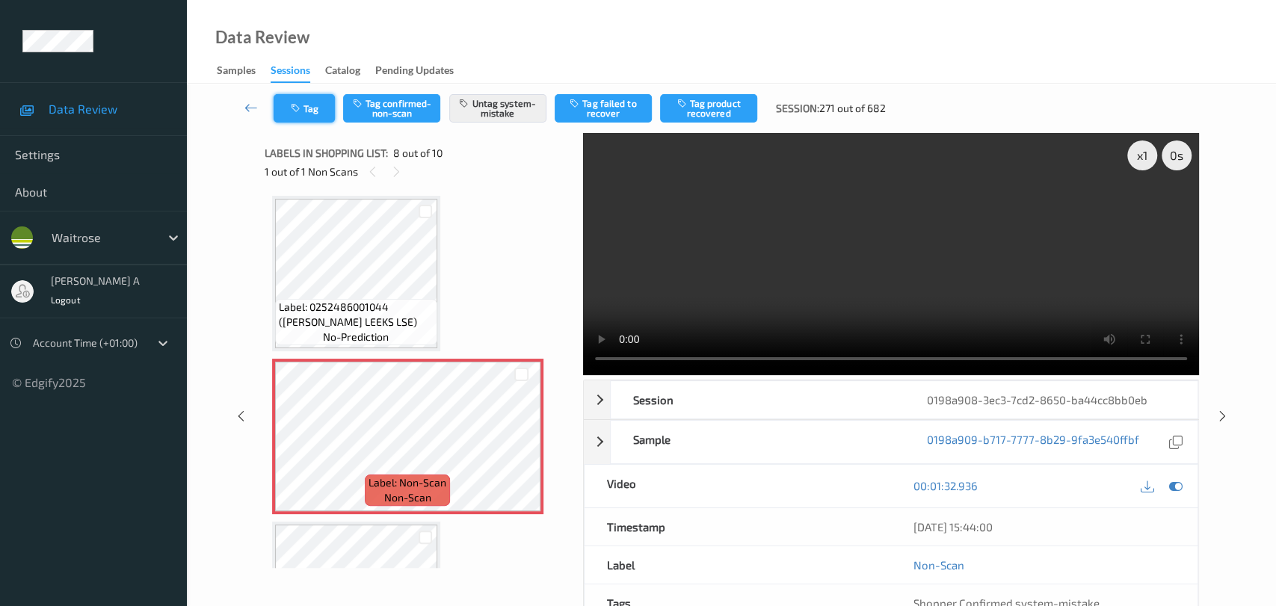
click at [305, 108] on button "Tag" at bounding box center [304, 108] width 61 height 28
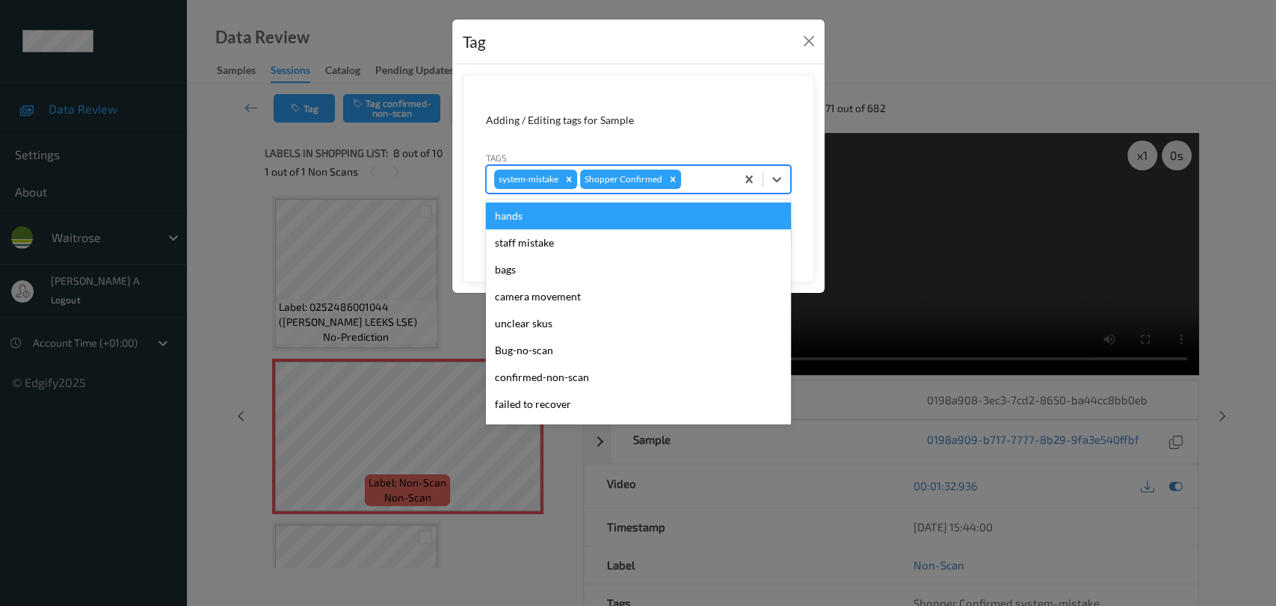
click at [701, 185] on div at bounding box center [706, 179] width 44 height 18
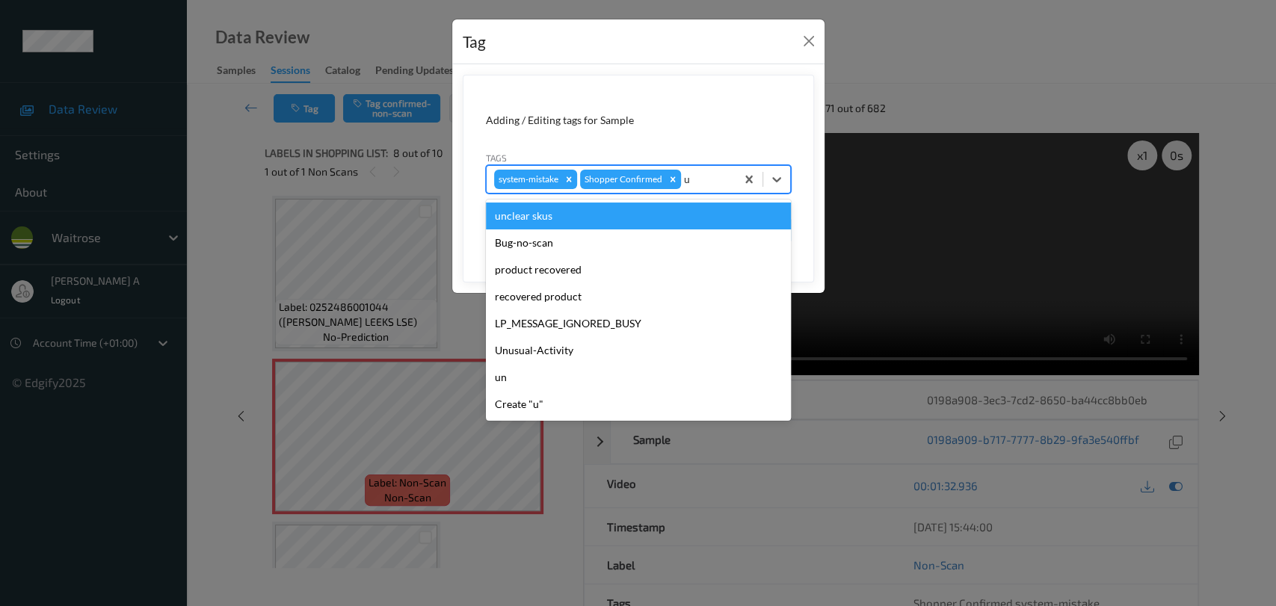
type input "un"
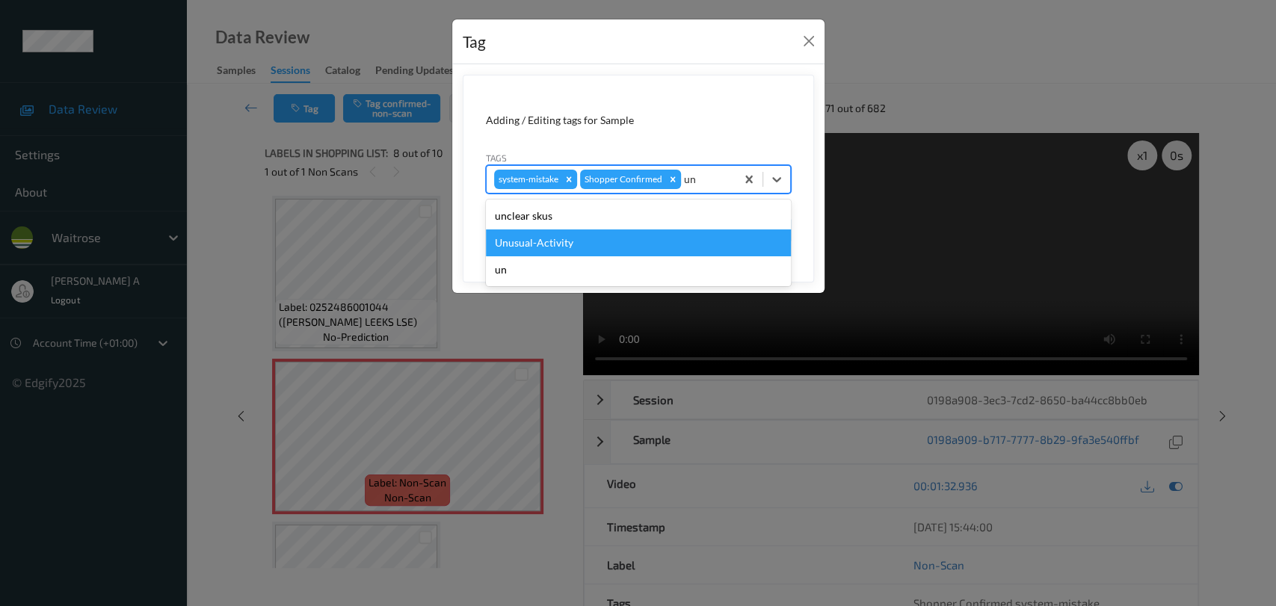
click at [560, 235] on div "Unusual-Activity" at bounding box center [638, 243] width 305 height 27
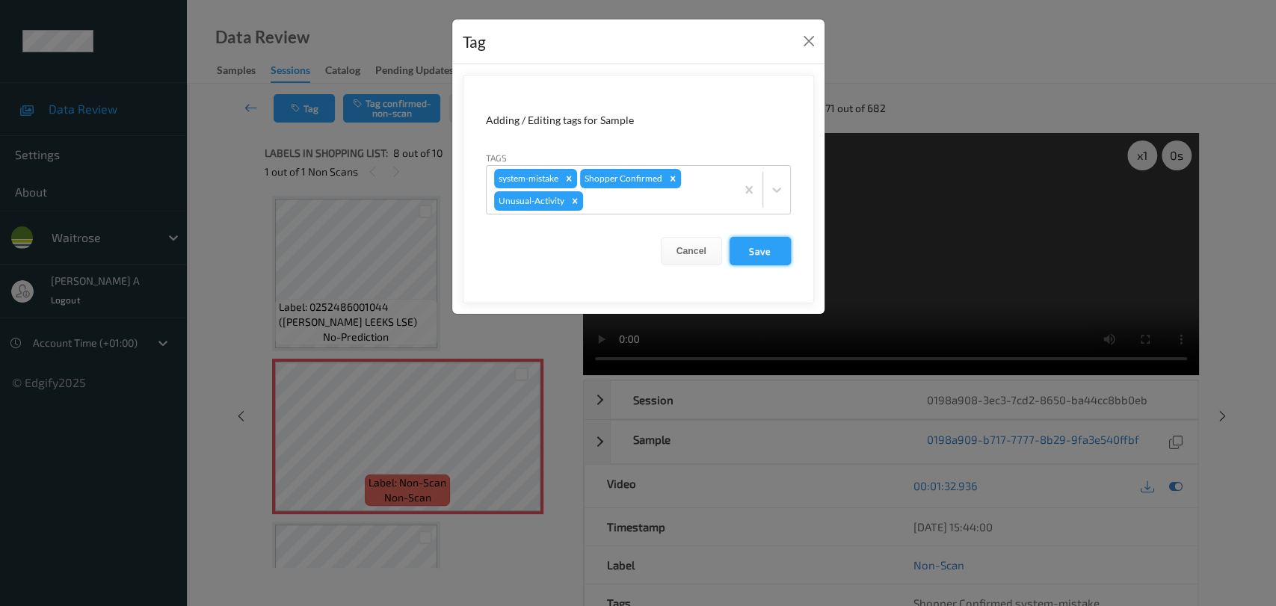
click at [755, 253] on button "Save" at bounding box center [760, 251] width 61 height 28
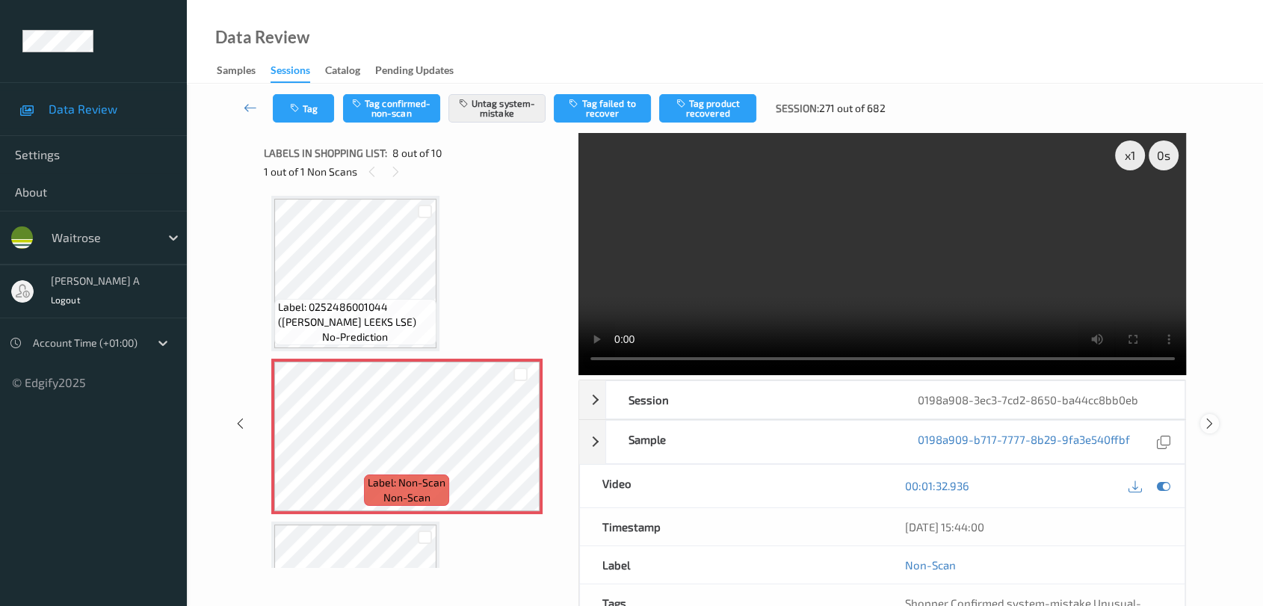
click at [819, 421] on icon at bounding box center [1210, 423] width 13 height 13
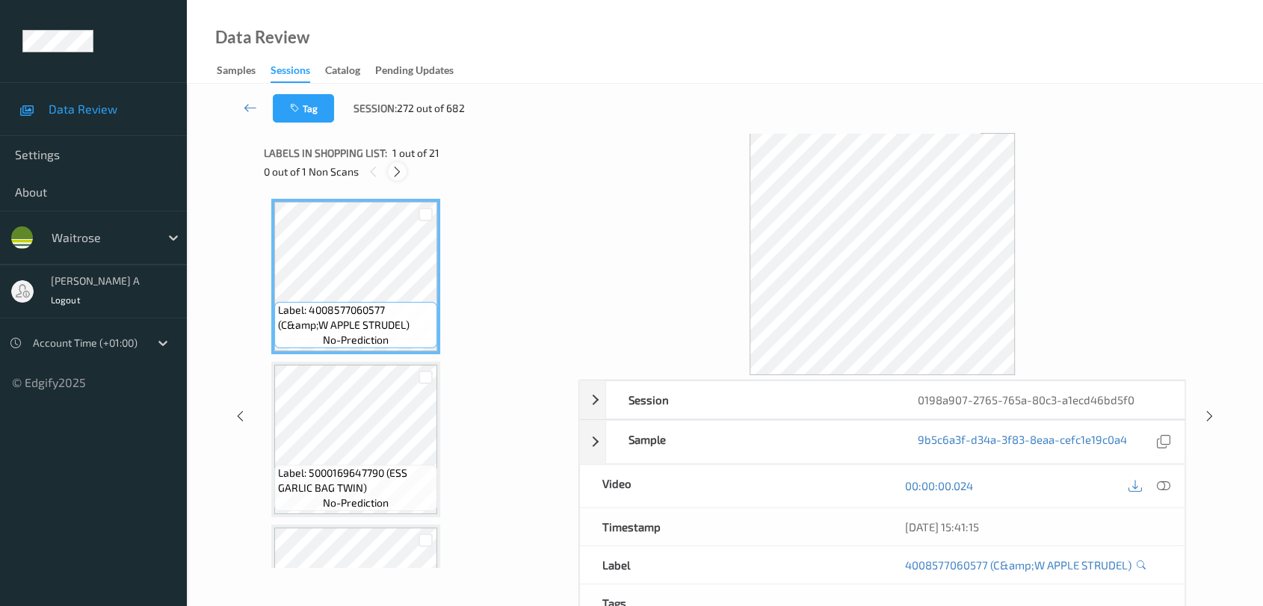
click at [401, 174] on icon at bounding box center [397, 171] width 13 height 13
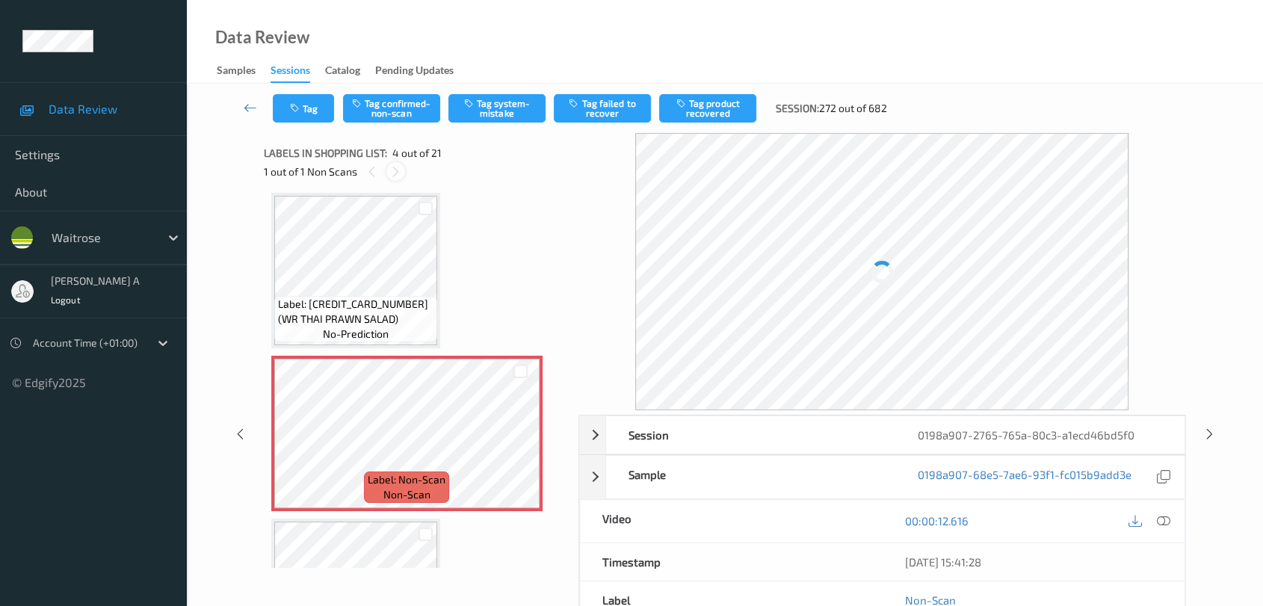
click at [401, 174] on icon at bounding box center [396, 171] width 13 height 13
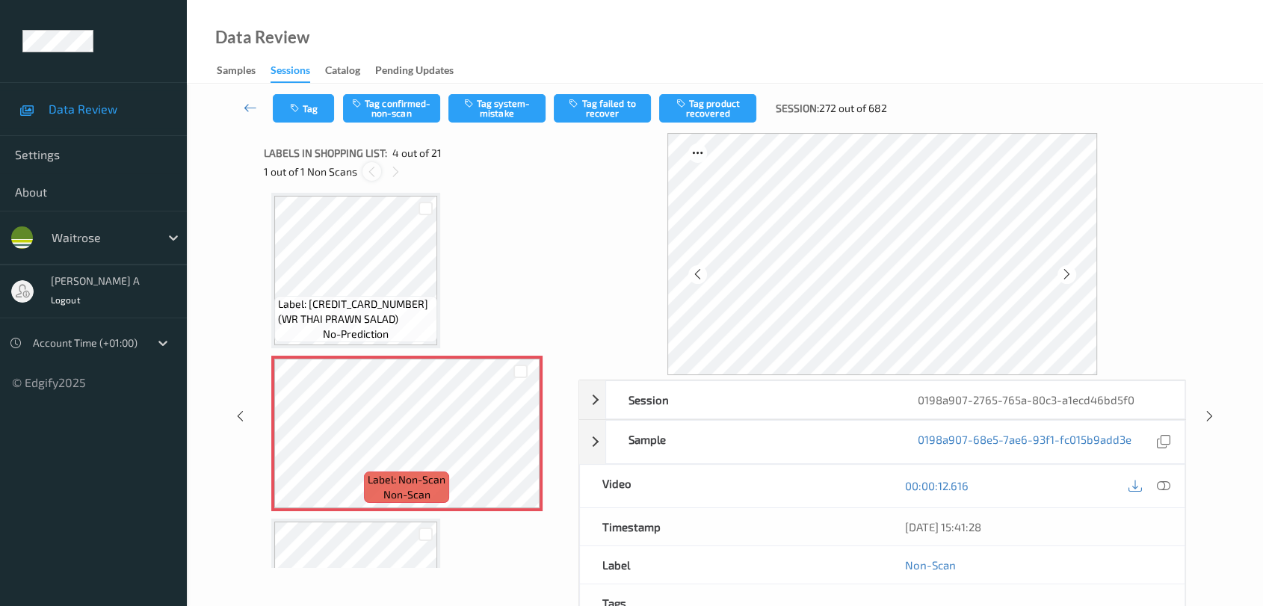
click at [368, 174] on icon at bounding box center [372, 171] width 13 height 13
click at [402, 170] on div at bounding box center [396, 171] width 19 height 19
click at [525, 446] on icon at bounding box center [520, 446] width 13 height 13
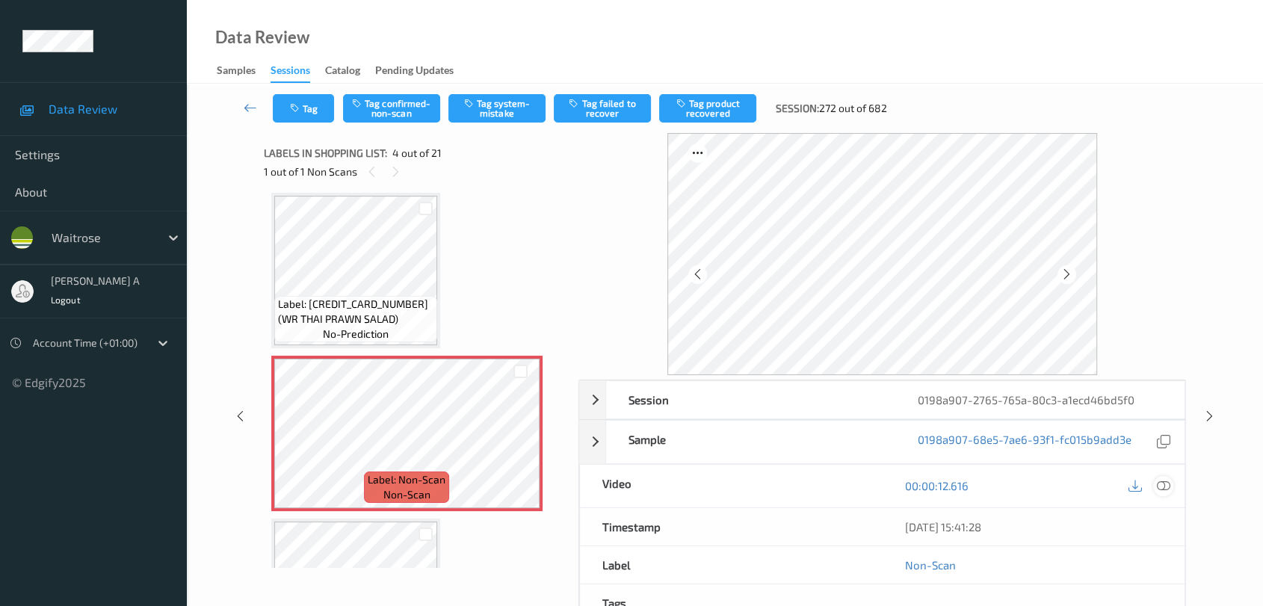
click at [819, 493] on div at bounding box center [1164, 486] width 20 height 20
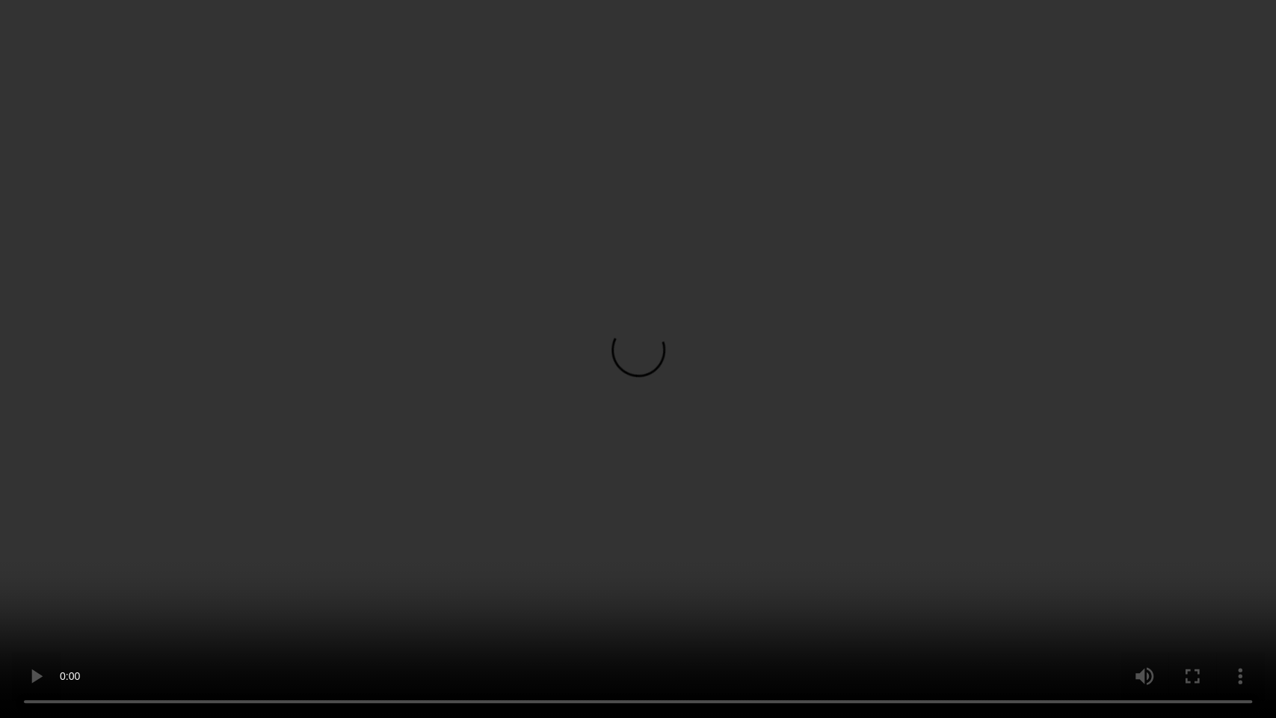
click at [4, 603] on video at bounding box center [638, 359] width 1276 height 718
click at [0, 603] on video at bounding box center [638, 359] width 1276 height 718
click at [724, 431] on video at bounding box center [638, 359] width 1276 height 718
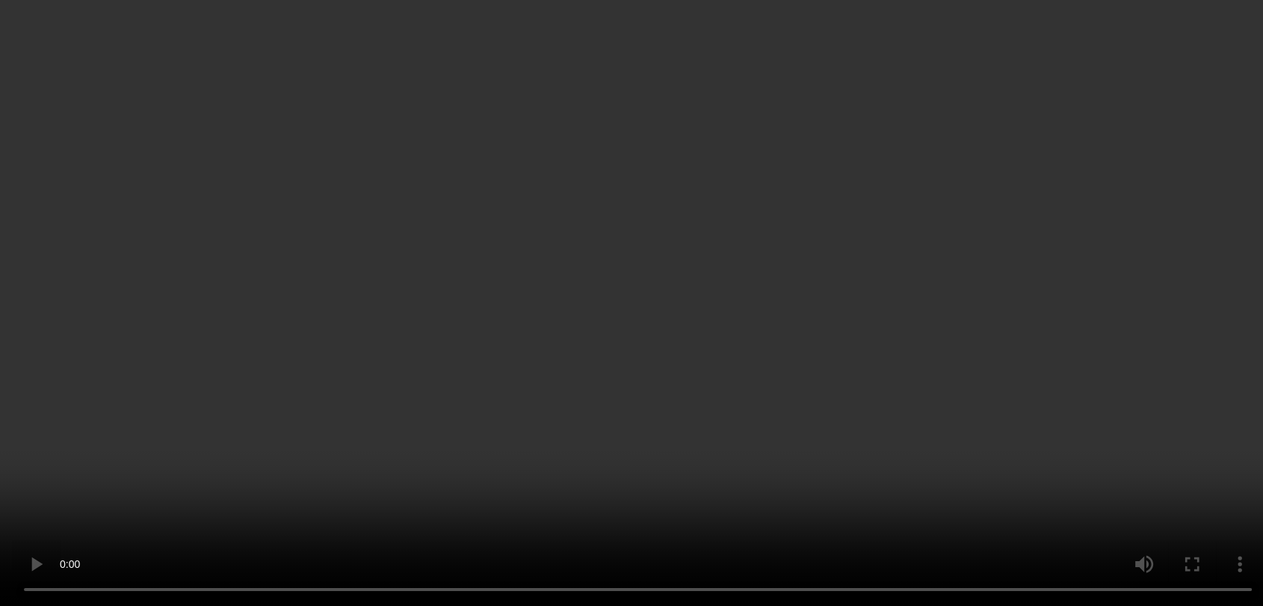
scroll to position [415, 0]
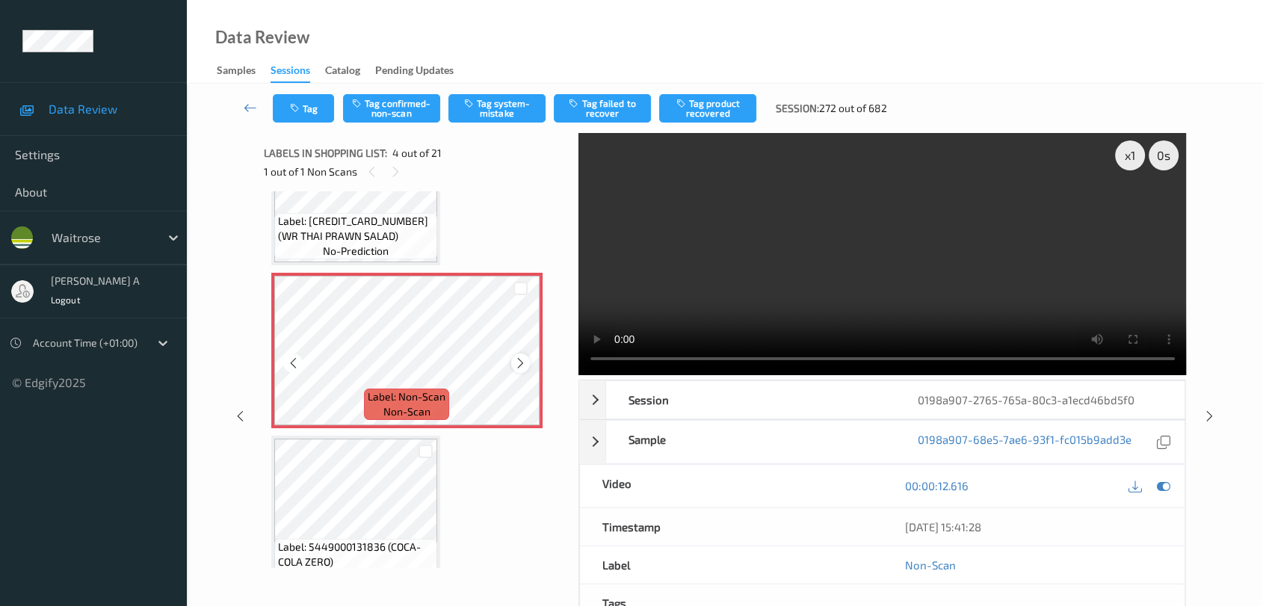
click at [518, 365] on icon at bounding box center [520, 363] width 13 height 13
click at [511, 103] on button "Tag system-mistake" at bounding box center [497, 108] width 97 height 28
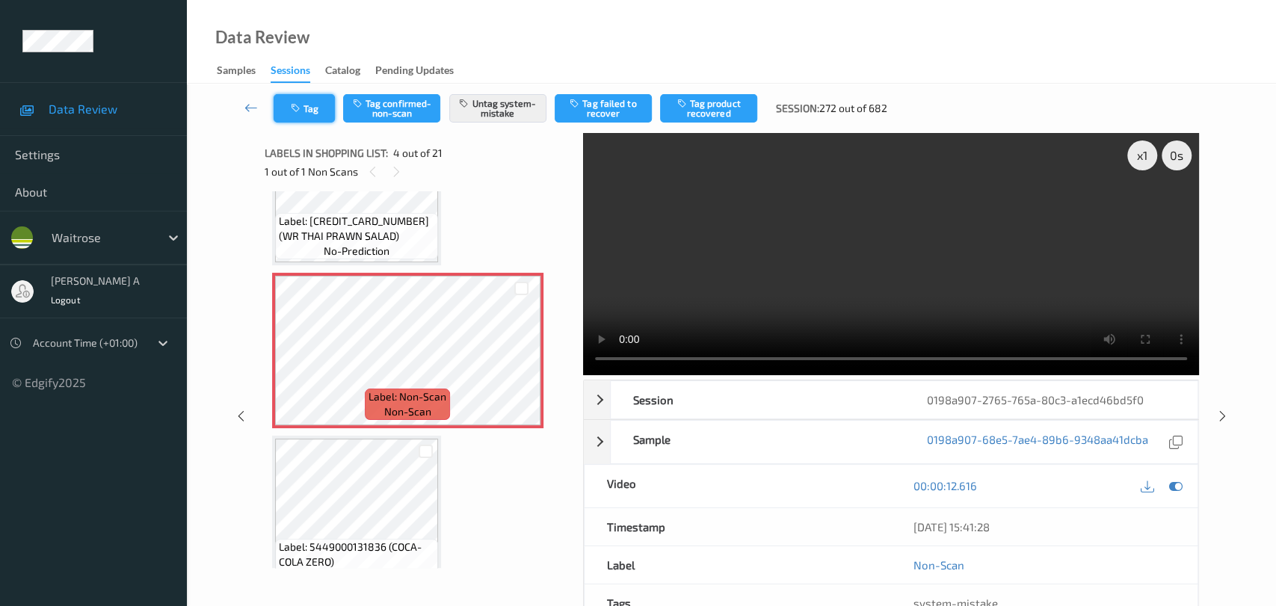
click at [319, 106] on button "Tag" at bounding box center [304, 108] width 61 height 28
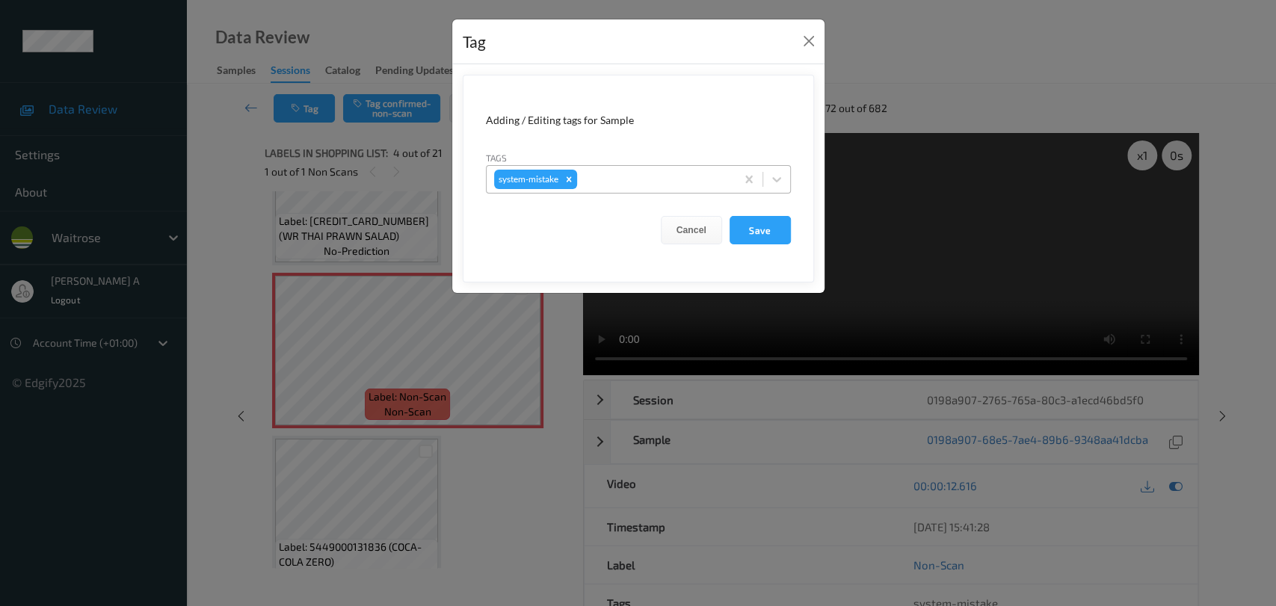
click at [684, 175] on div at bounding box center [654, 179] width 148 height 18
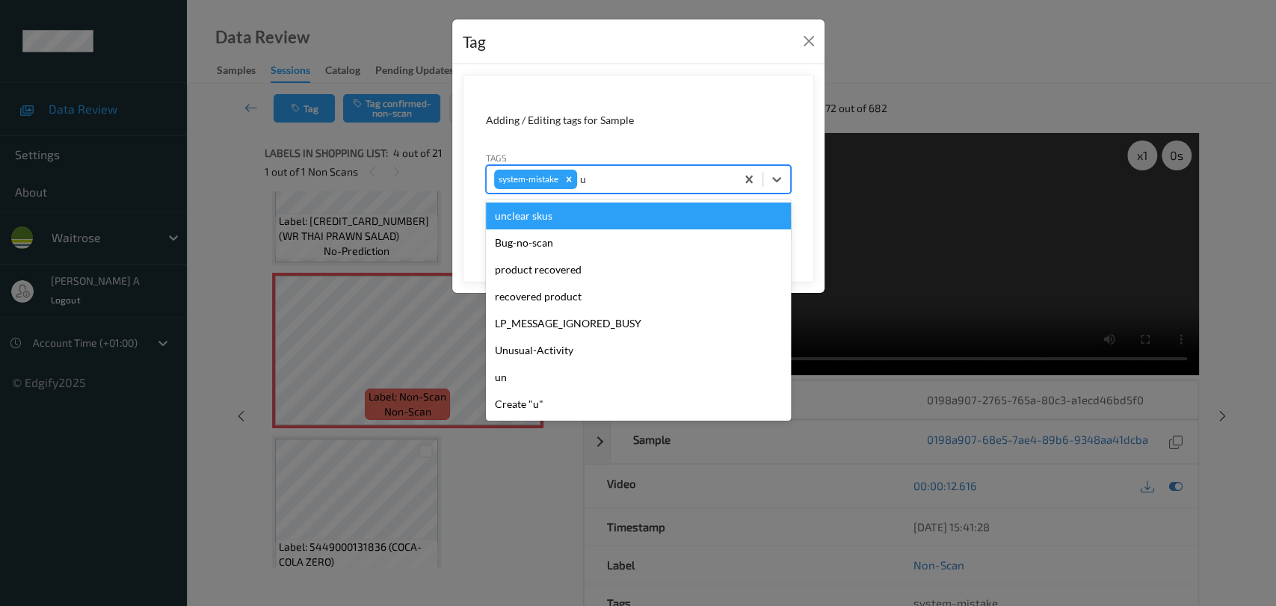
type input "un"
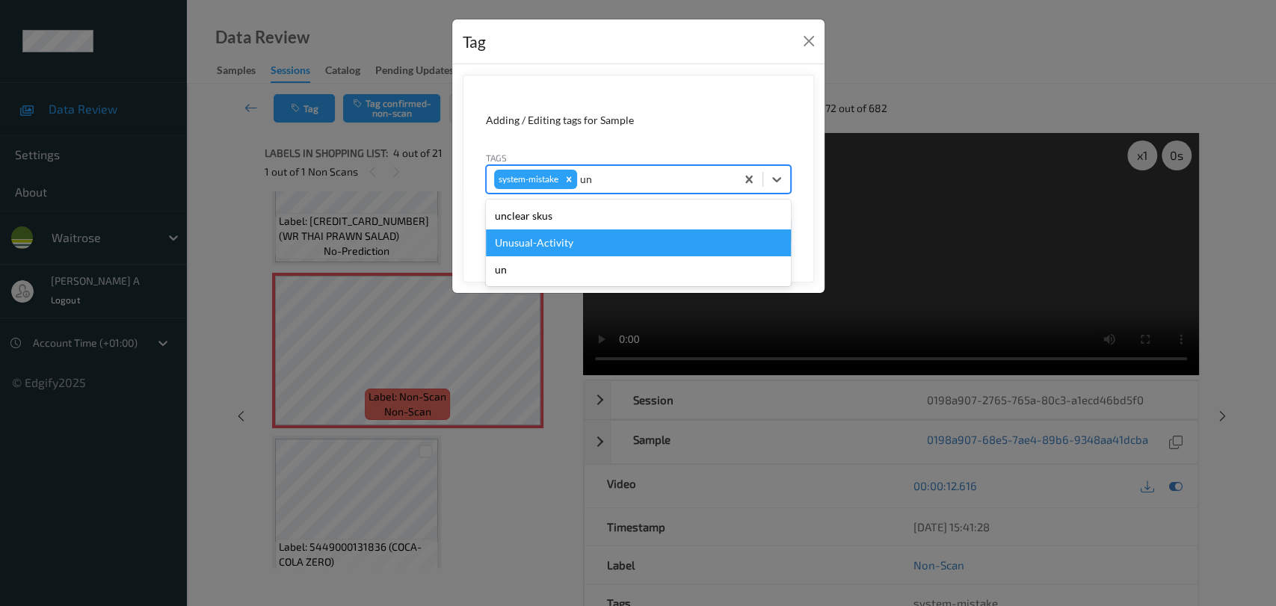
click at [572, 236] on div "Unusual-Activity" at bounding box center [638, 243] width 305 height 27
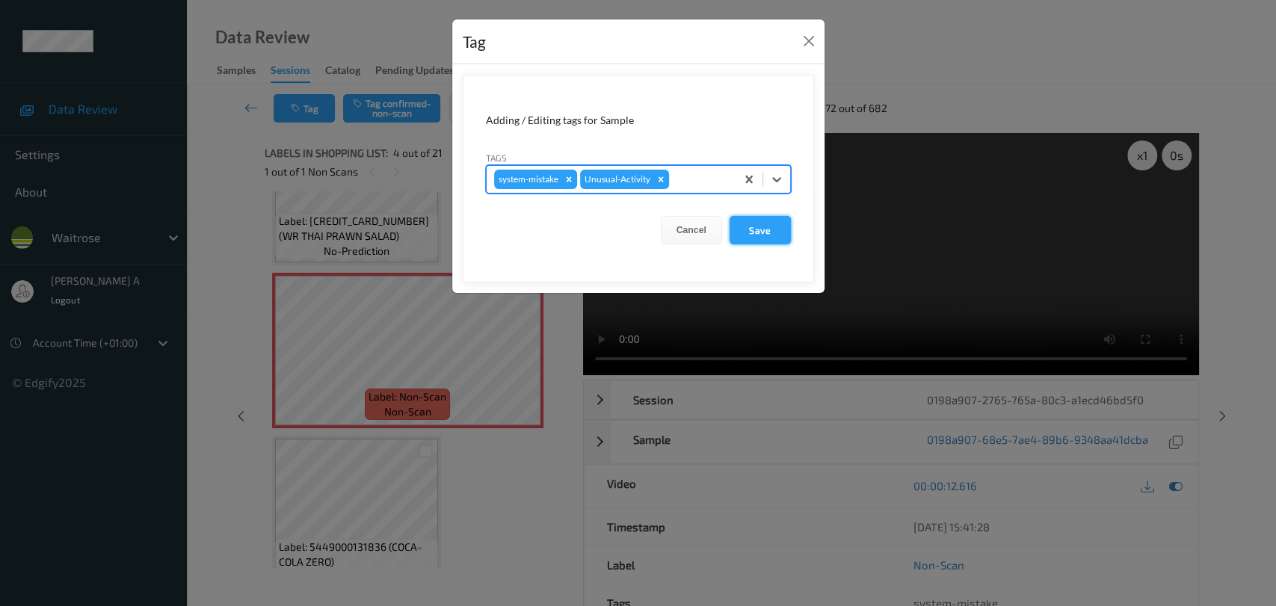
click at [752, 234] on button "Save" at bounding box center [760, 230] width 61 height 28
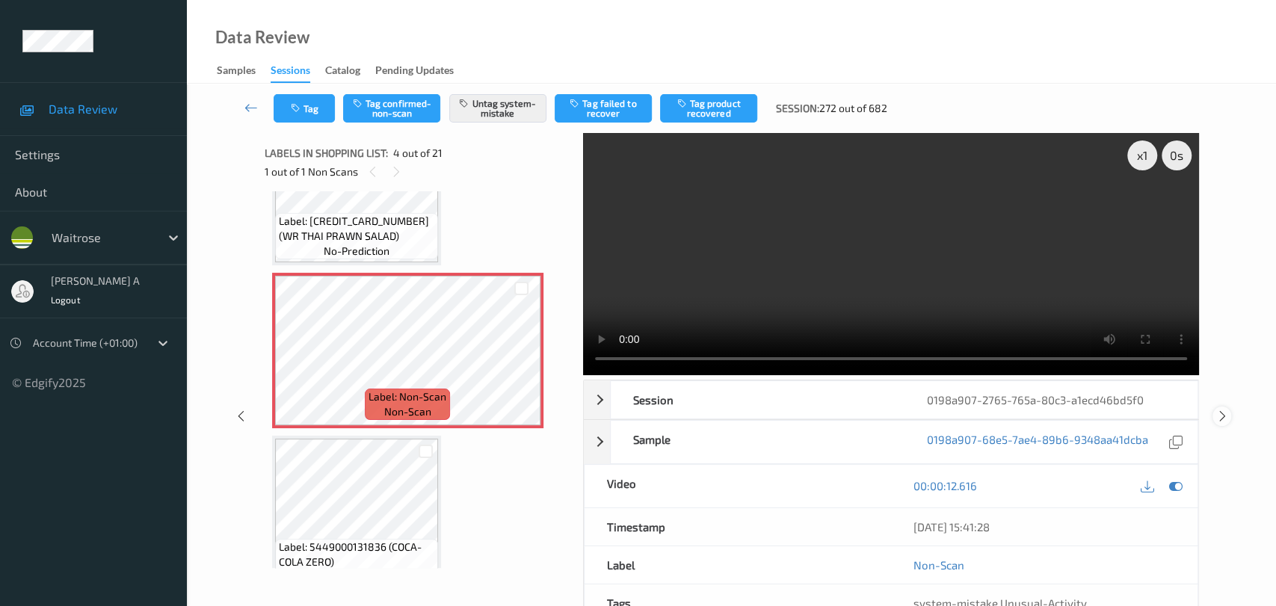
click at [819, 410] on icon at bounding box center [1222, 416] width 13 height 13
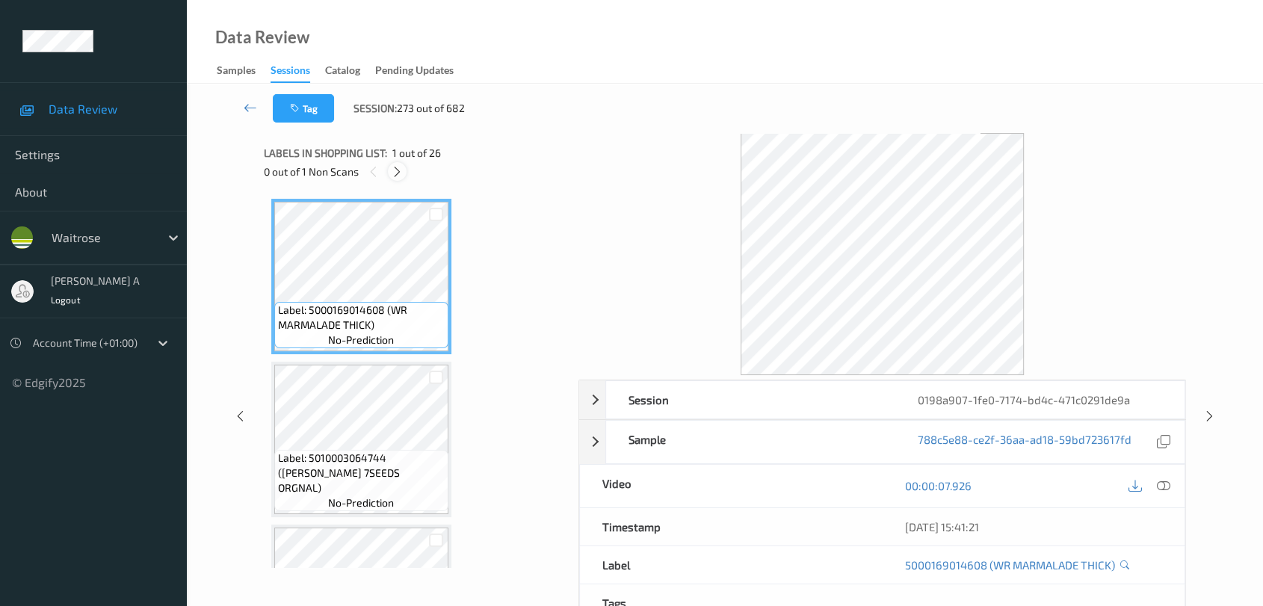
click at [404, 173] on div at bounding box center [397, 171] width 19 height 19
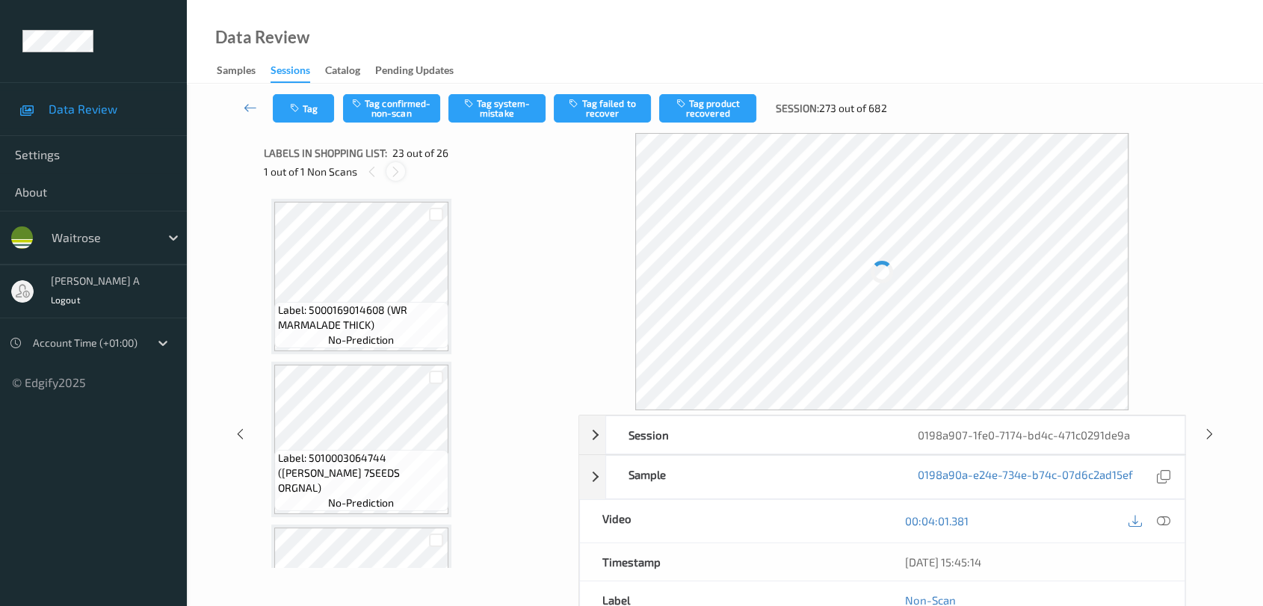
scroll to position [3415, 0]
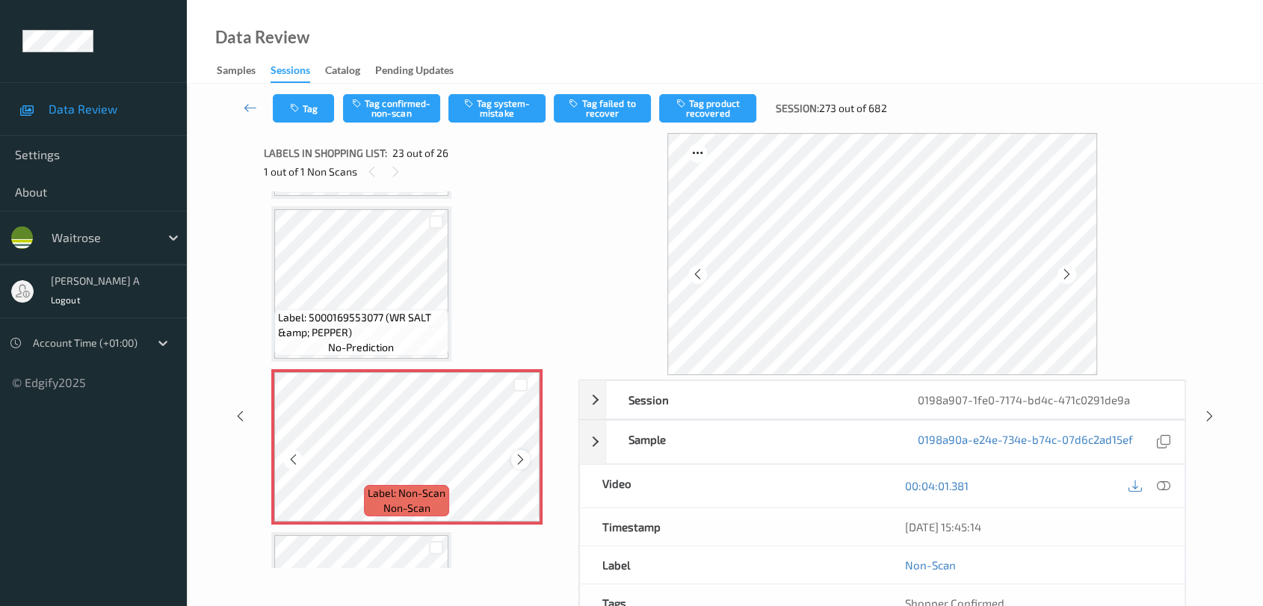
click at [514, 453] on icon at bounding box center [520, 459] width 13 height 13
click at [819, 482] on icon at bounding box center [1163, 485] width 13 height 13
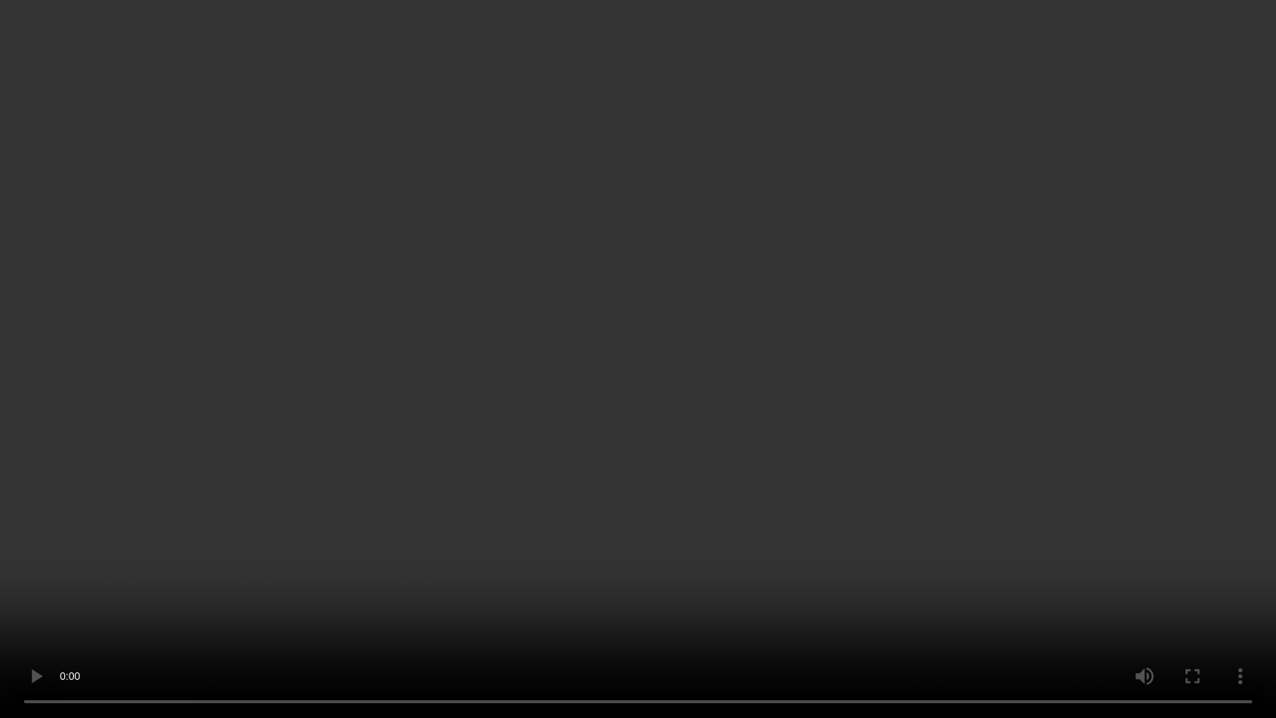
click at [446, 293] on video at bounding box center [638, 359] width 1276 height 718
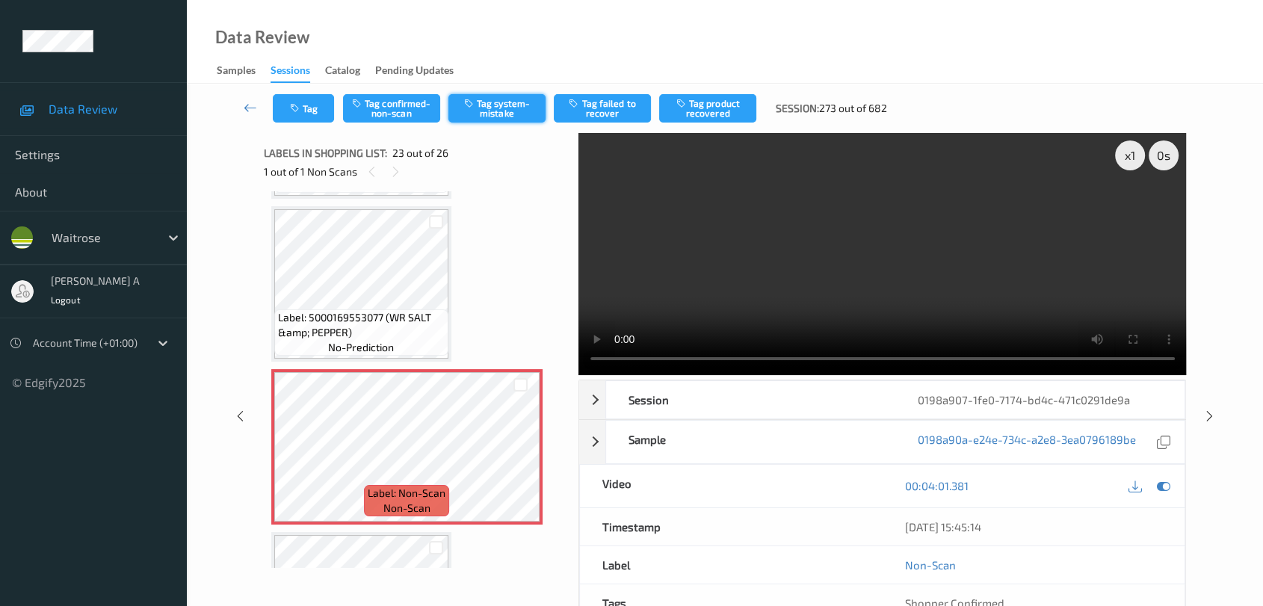
click at [512, 109] on button "Tag system-mistake" at bounding box center [497, 108] width 97 height 28
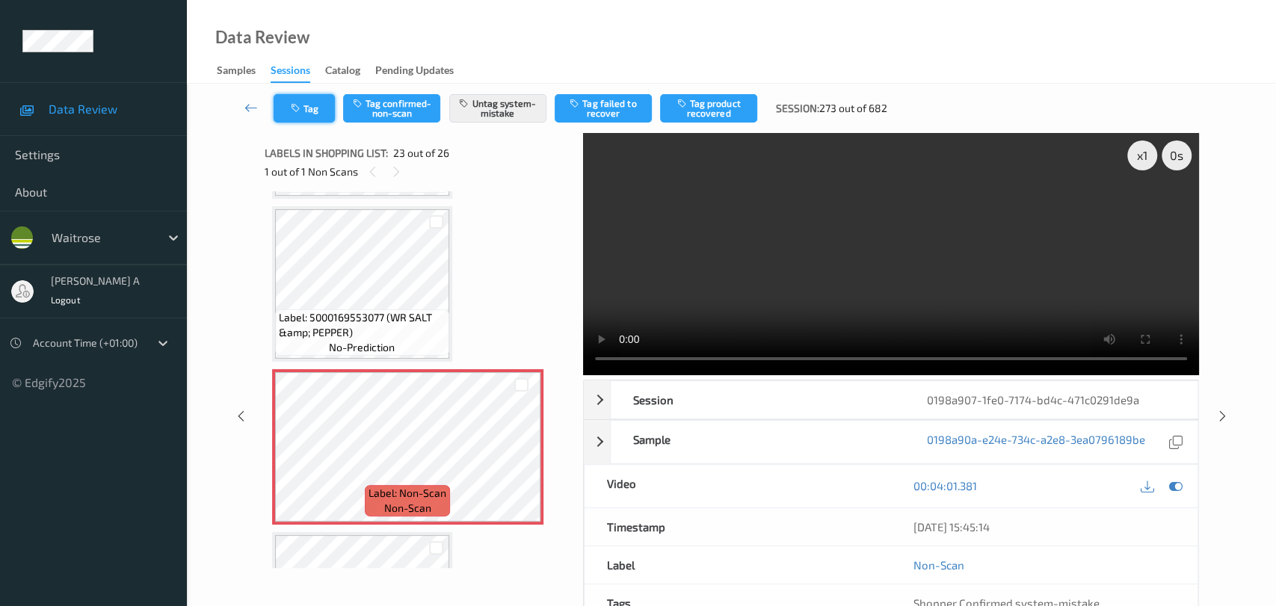
click at [304, 114] on button "Tag" at bounding box center [304, 108] width 61 height 28
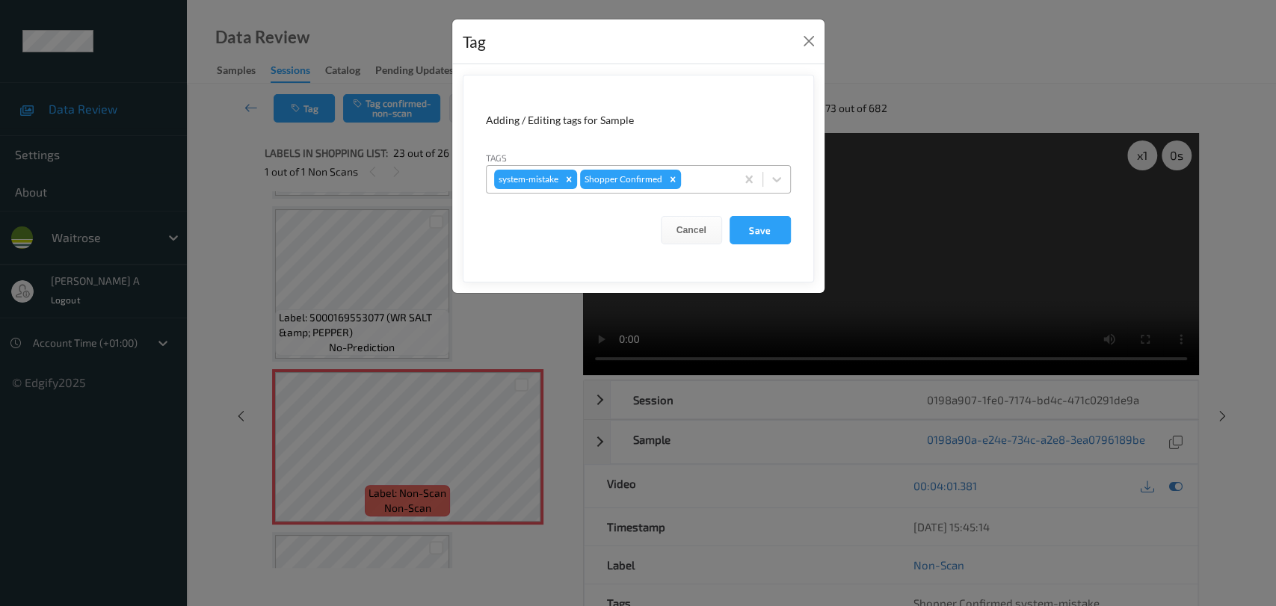
click at [697, 188] on div "system-mistake Shopper Confirmed" at bounding box center [611, 179] width 249 height 25
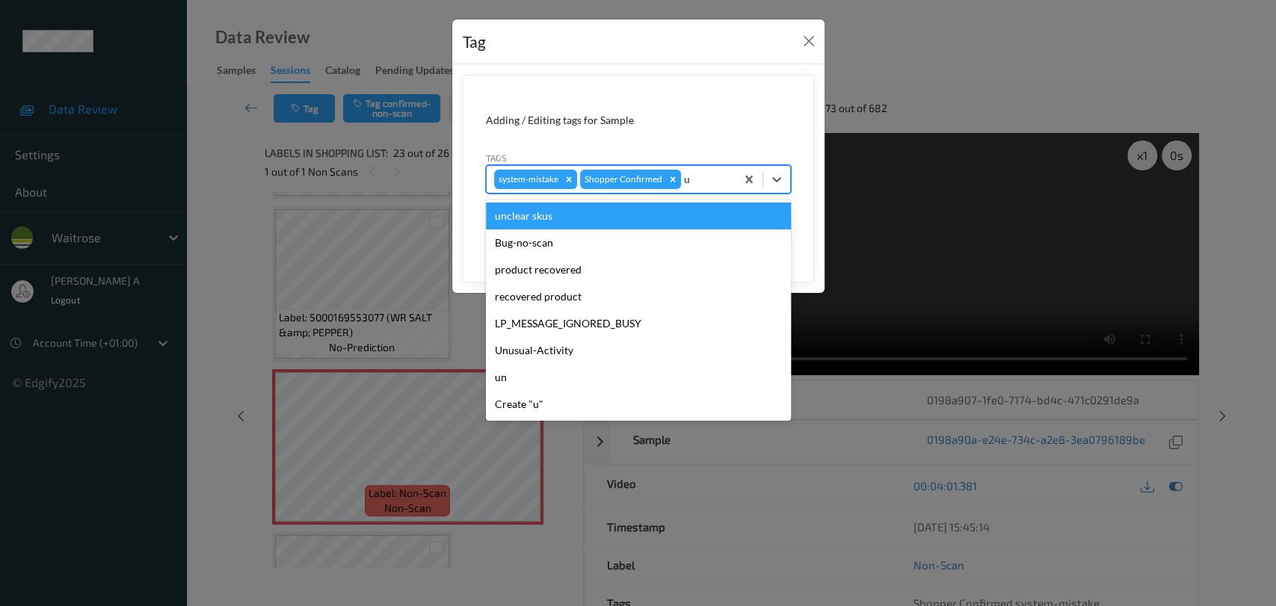
type input "un"
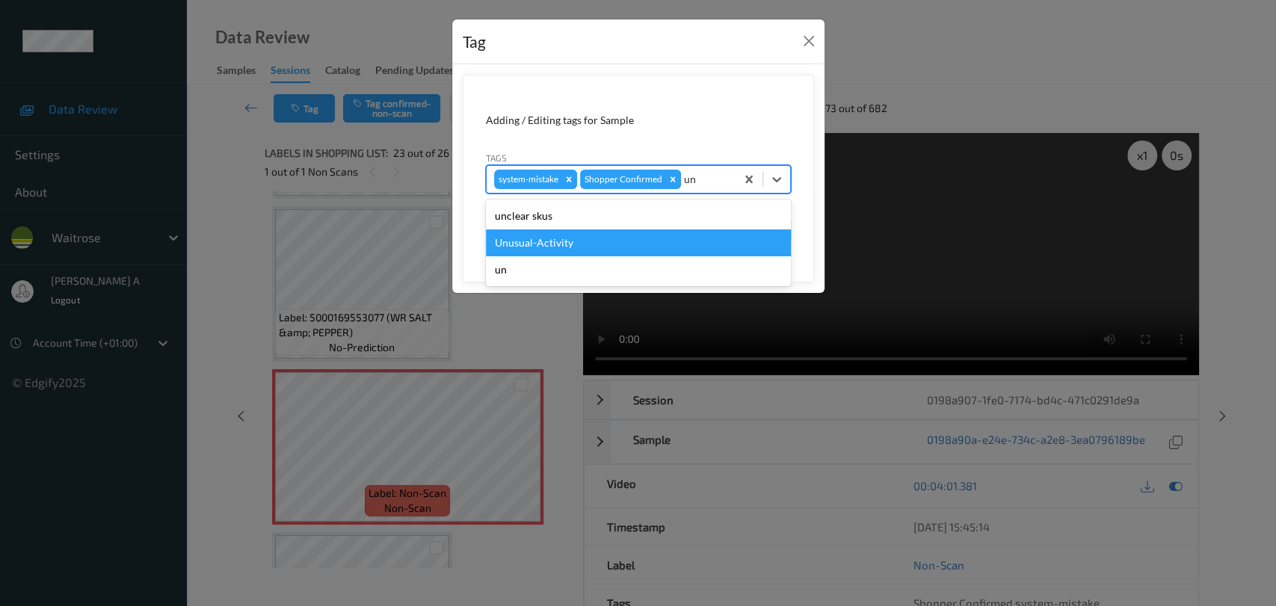
click at [638, 233] on div "Unusual-Activity" at bounding box center [638, 243] width 305 height 27
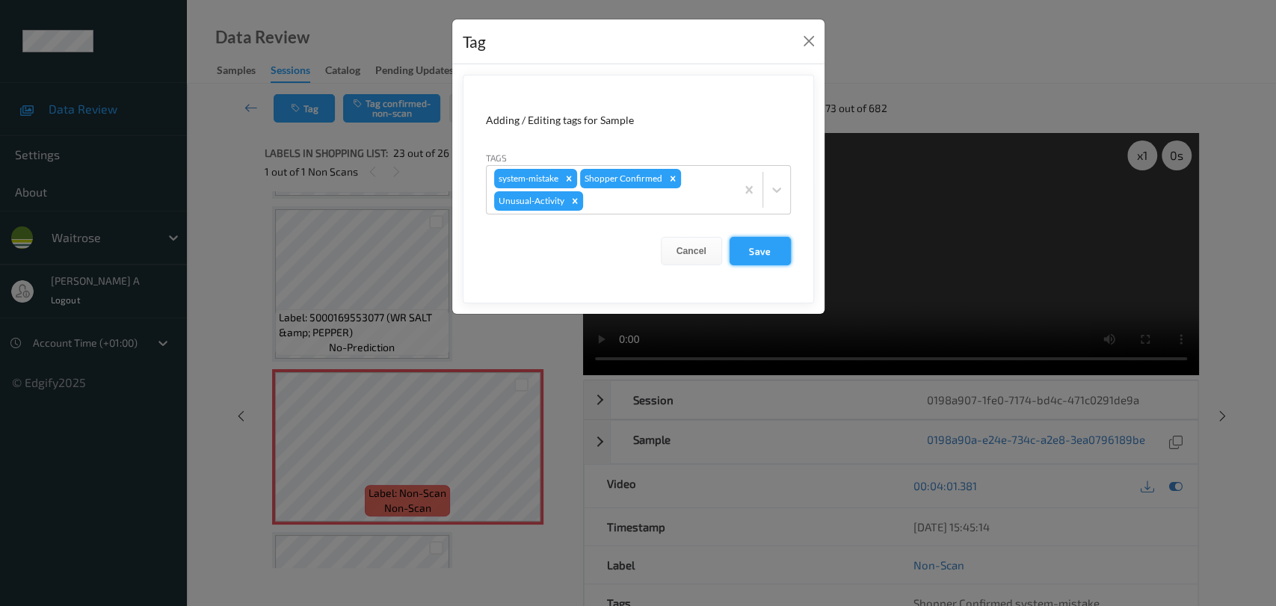
click at [760, 247] on button "Save" at bounding box center [760, 251] width 61 height 28
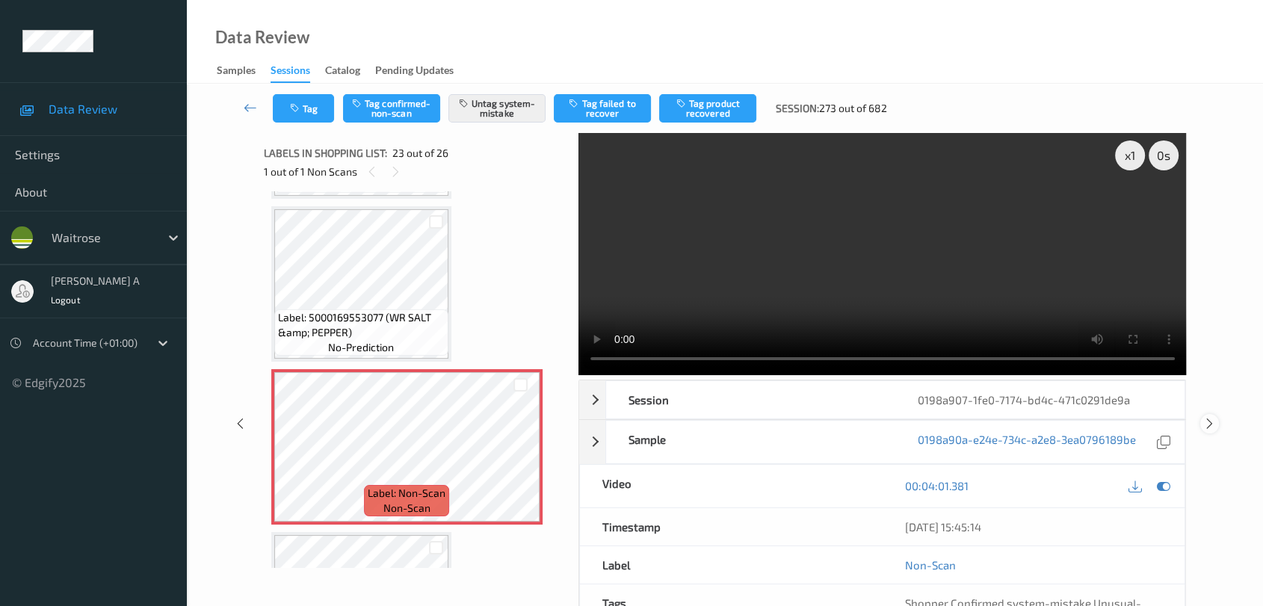
click at [819, 417] on icon at bounding box center [1210, 423] width 13 height 13
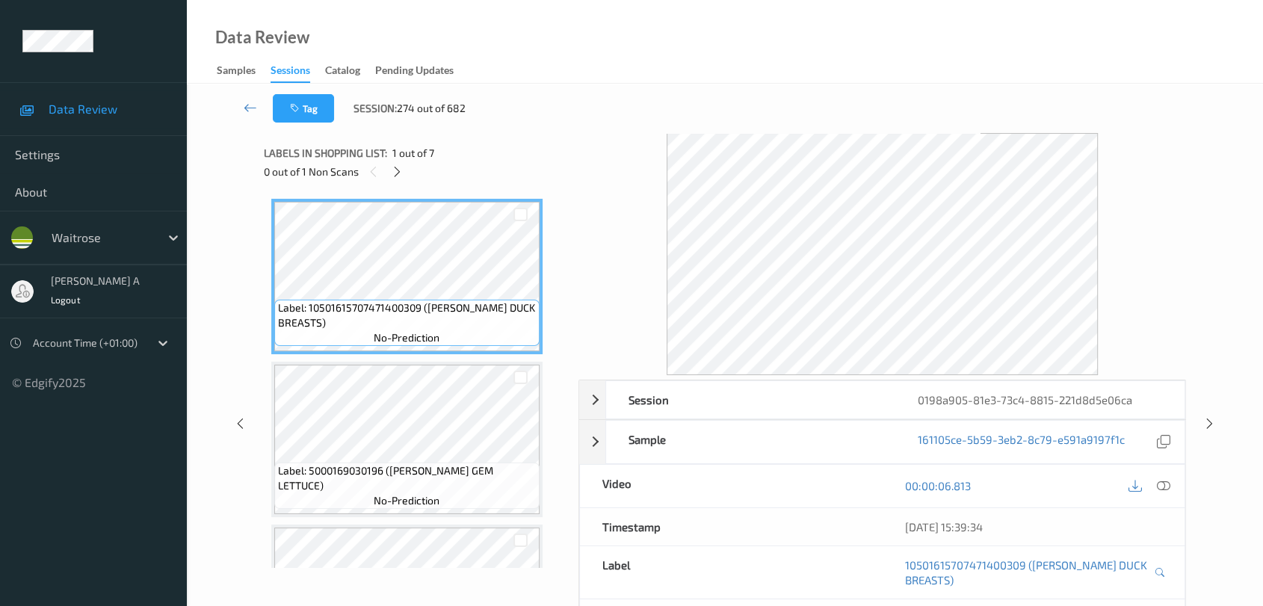
click at [558, 61] on div "Data Review Samples Sessions Catalog Pending Updates" at bounding box center [725, 42] width 1077 height 84
click at [400, 172] on icon at bounding box center [397, 171] width 13 height 13
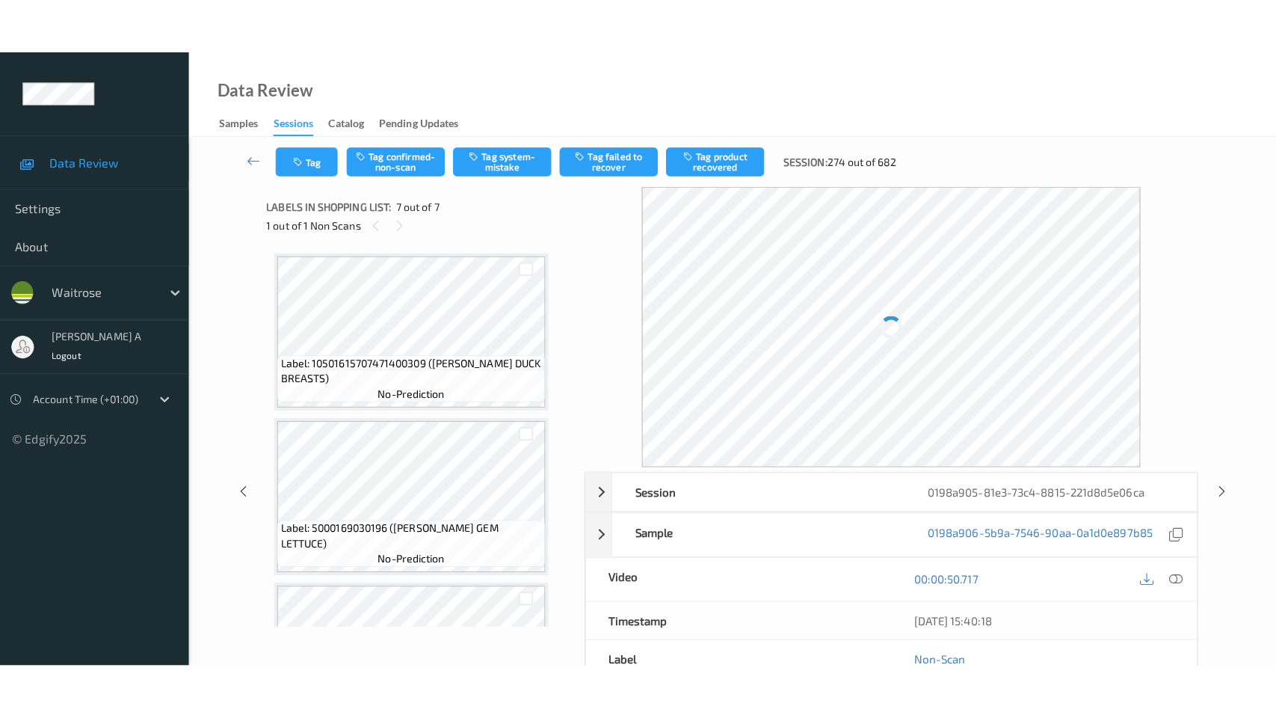
scroll to position [766, 0]
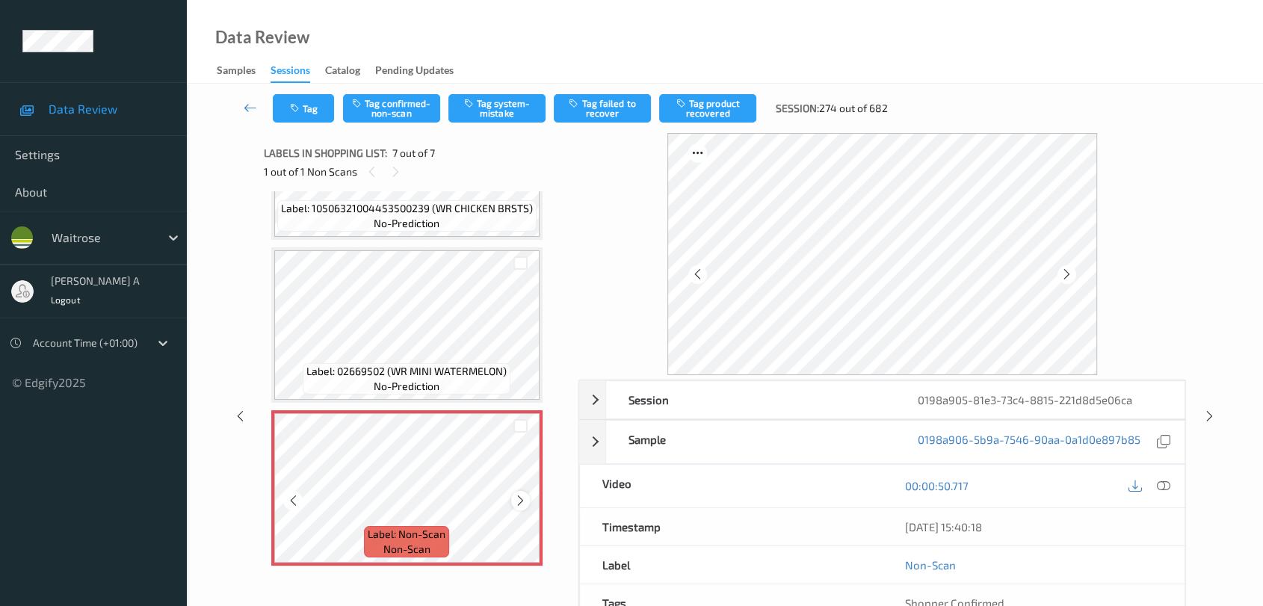
click at [516, 499] on icon at bounding box center [520, 500] width 13 height 13
click at [819, 480] on icon at bounding box center [1163, 485] width 13 height 13
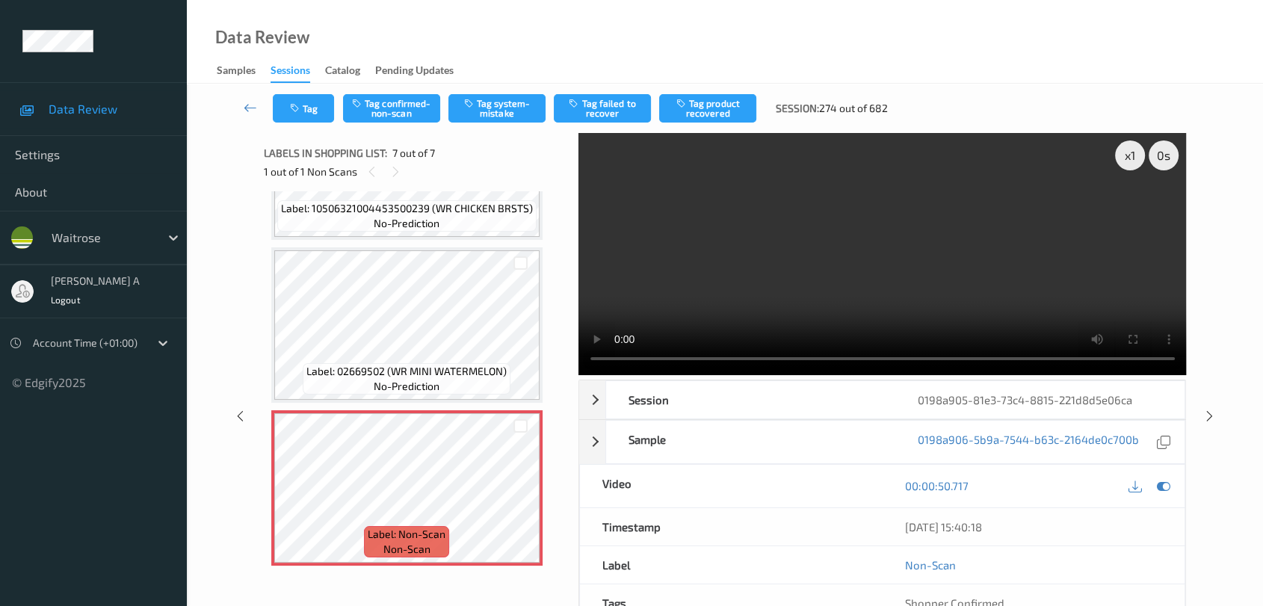
scroll to position [655, 0]
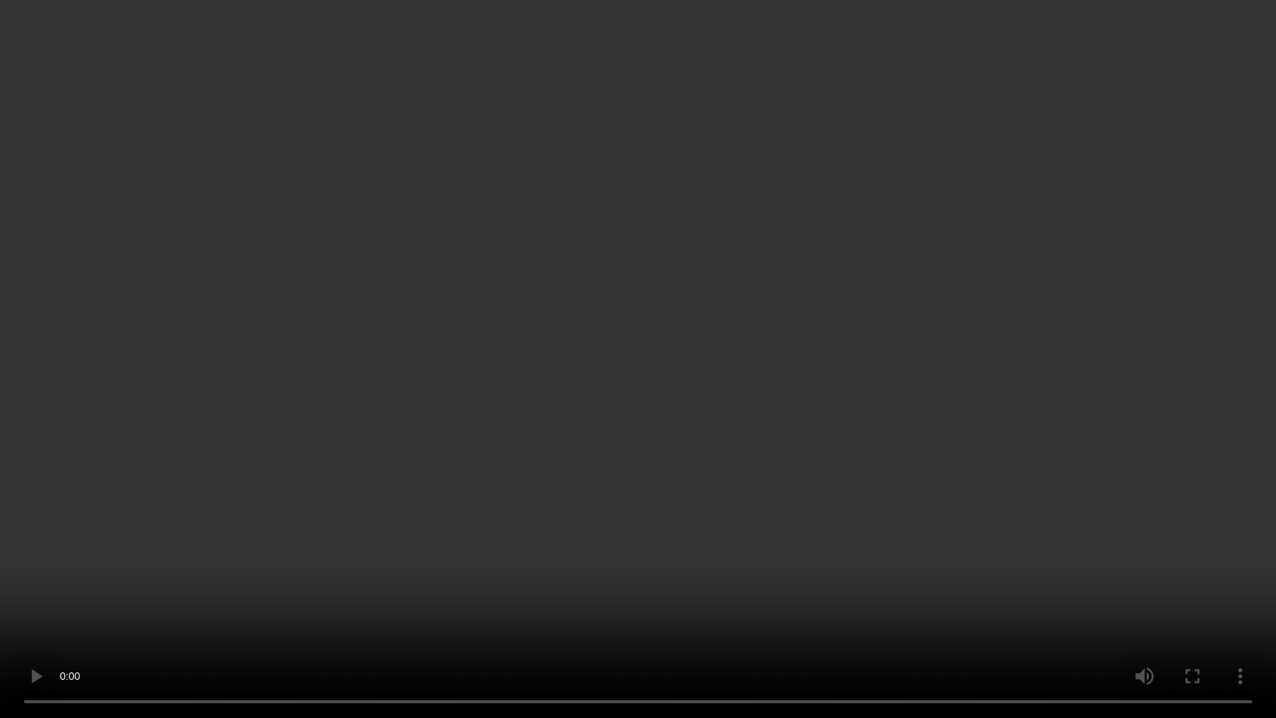
click at [614, 467] on video at bounding box center [638, 359] width 1276 height 718
click at [622, 424] on video at bounding box center [638, 359] width 1276 height 718
click at [819, 431] on video at bounding box center [638, 359] width 1276 height 718
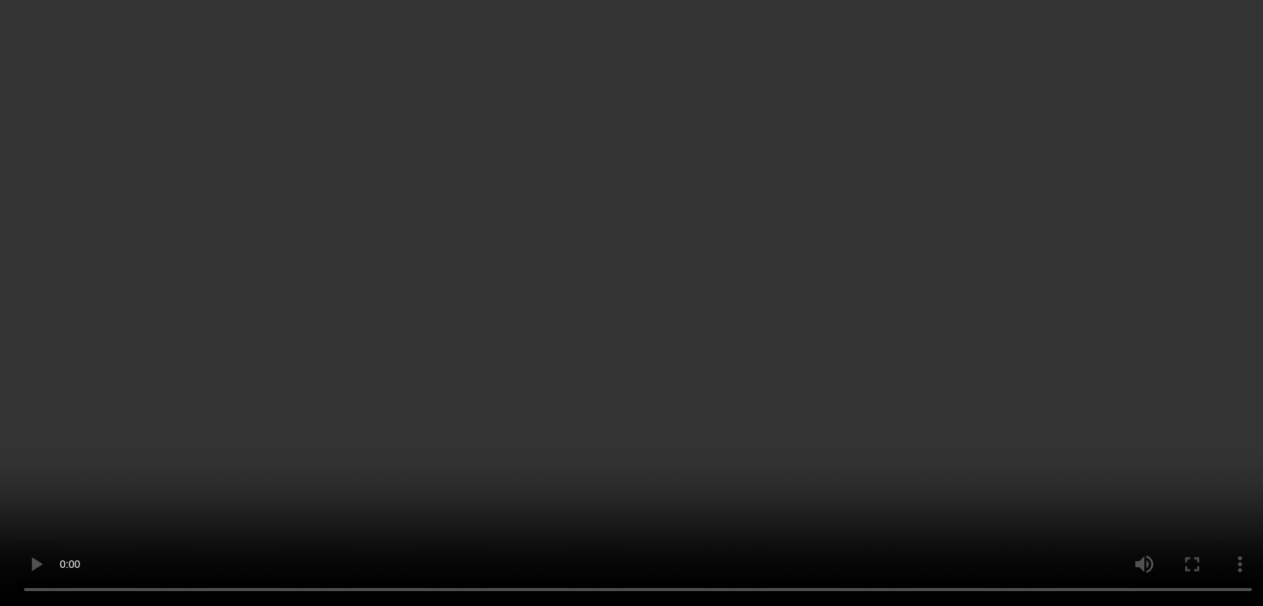
scroll to position [766, 0]
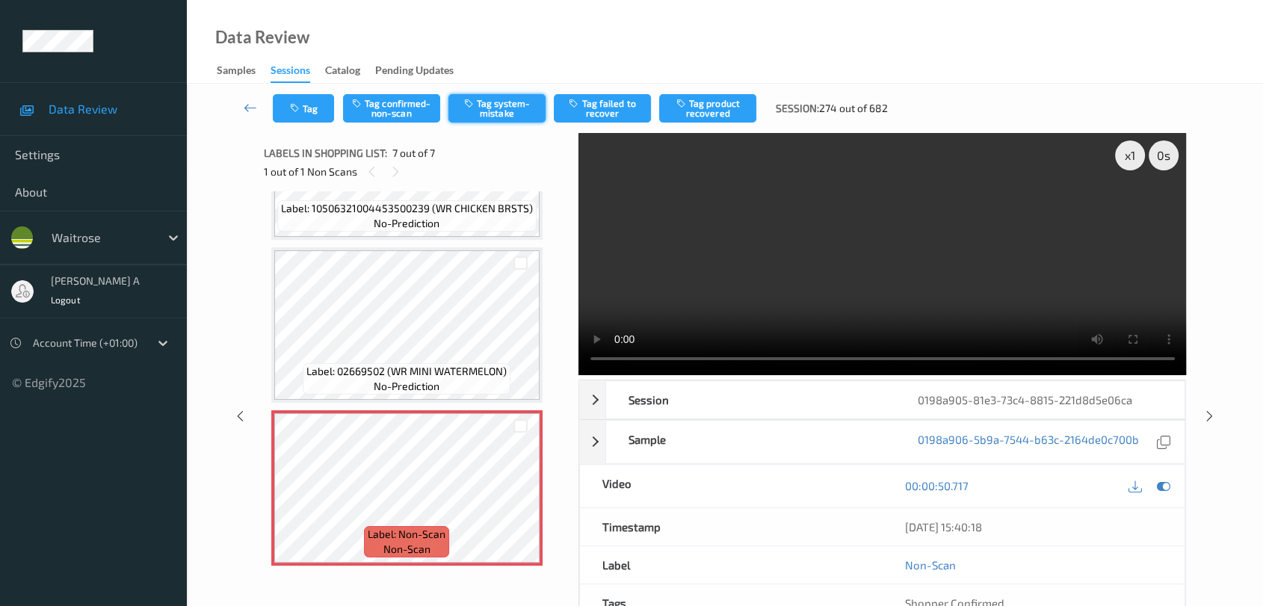
click at [503, 105] on button "Tag system-mistake" at bounding box center [497, 108] width 97 height 28
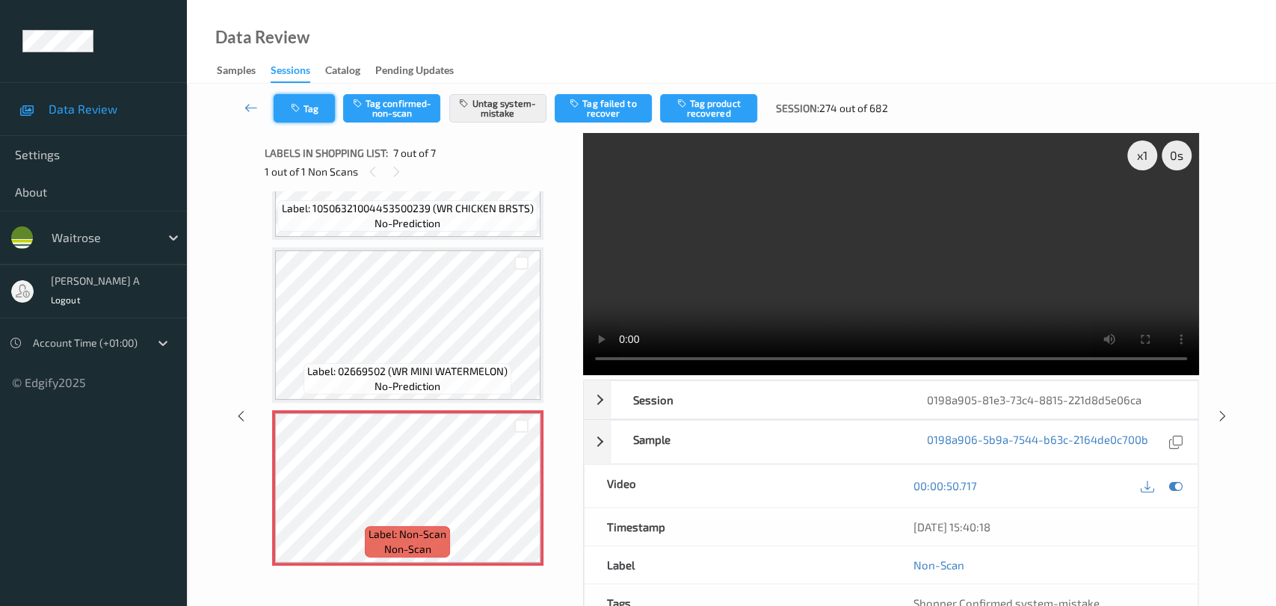
click at [315, 117] on button "Tag" at bounding box center [304, 108] width 61 height 28
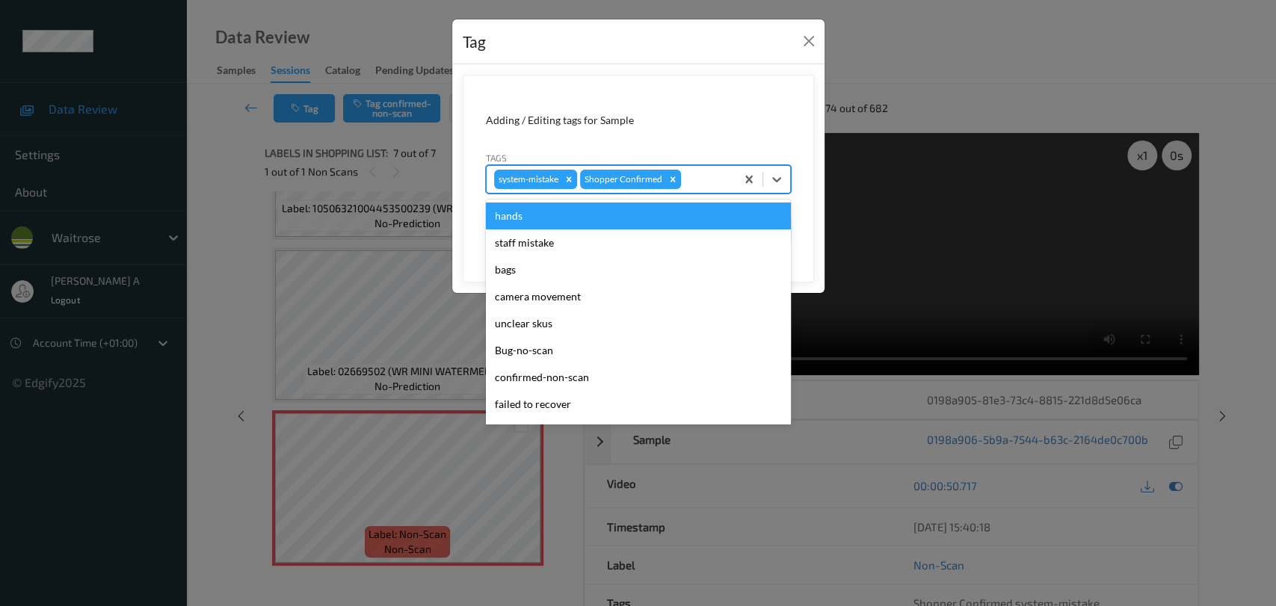
click at [698, 191] on div "system-mistake Shopper Confirmed" at bounding box center [611, 179] width 249 height 25
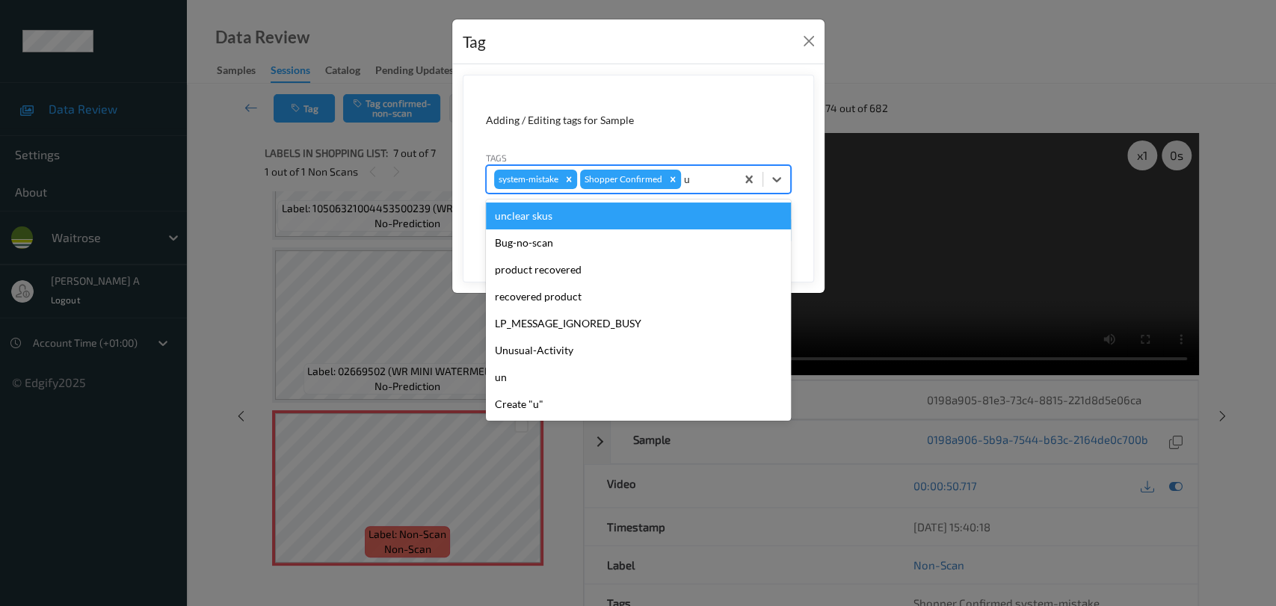
type input "un"
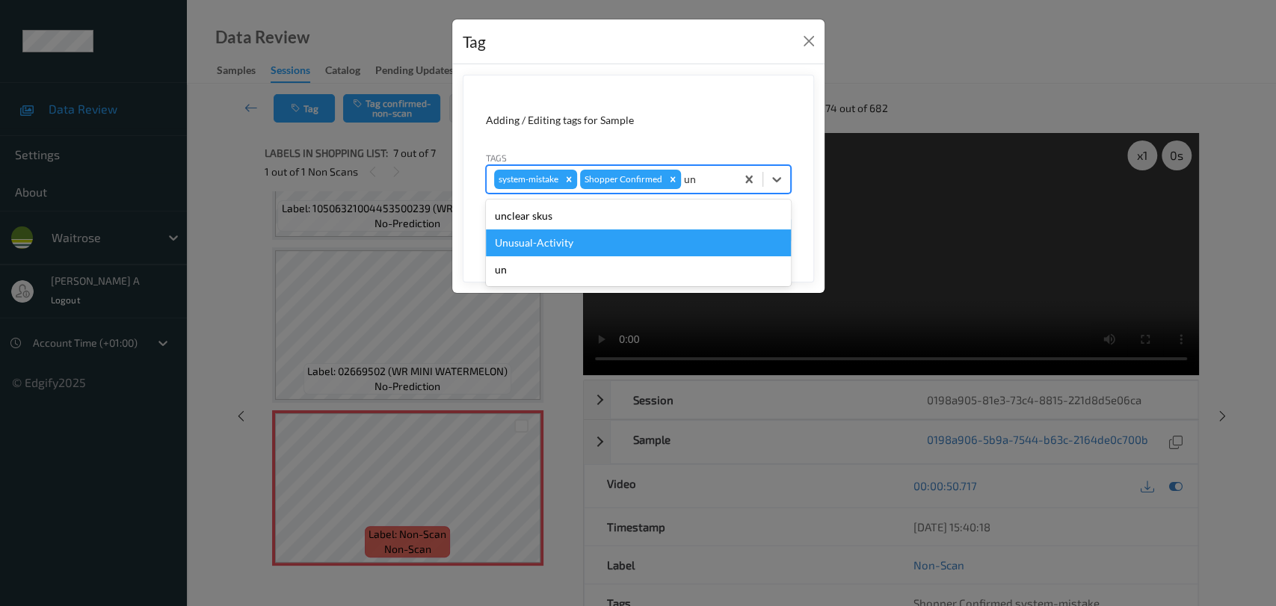
click at [607, 237] on div "Unusual-Activity" at bounding box center [638, 243] width 305 height 27
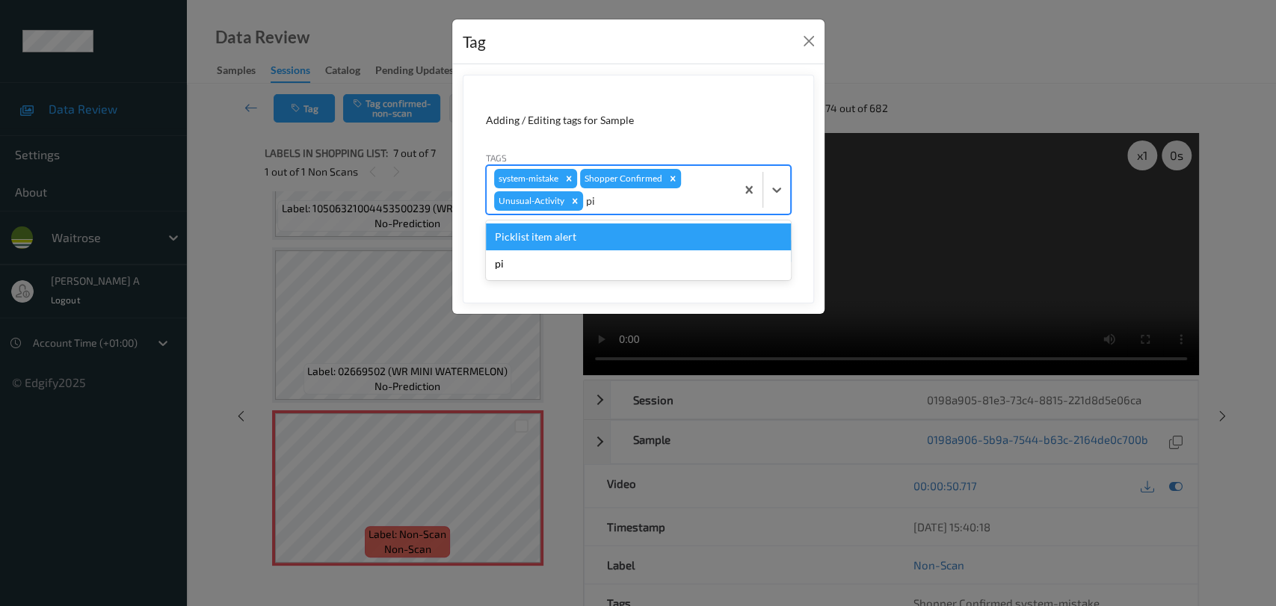
type input "pic"
click at [607, 237] on div "Picklist item alert" at bounding box center [638, 237] width 305 height 27
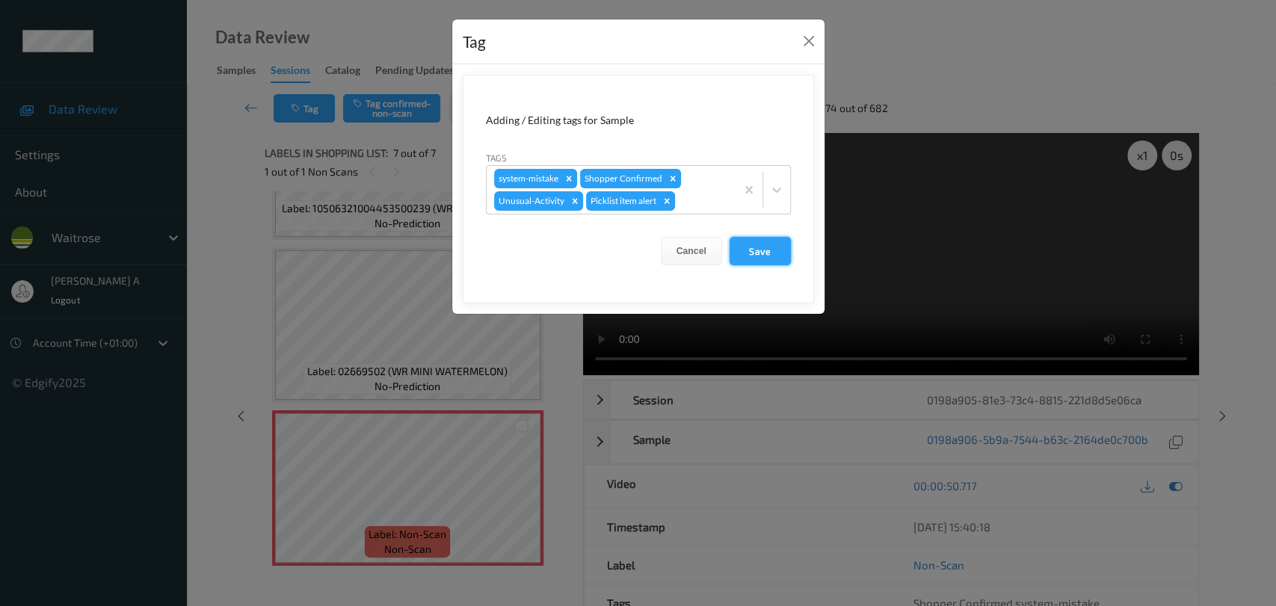
click at [752, 251] on button "Save" at bounding box center [760, 251] width 61 height 28
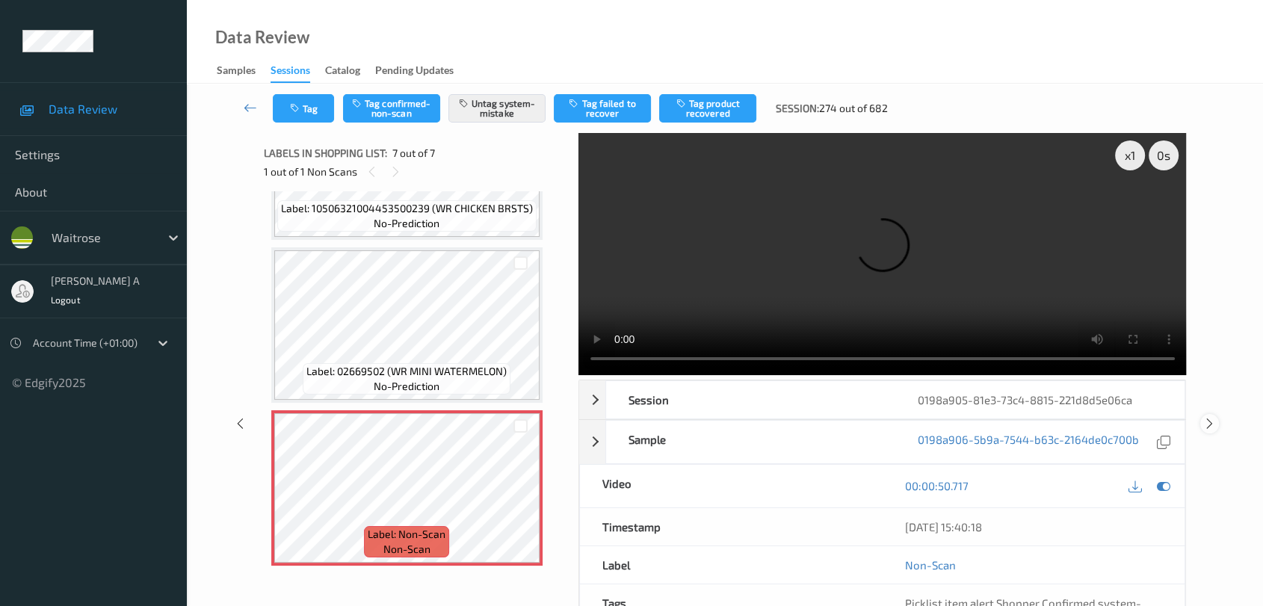
click at [819, 417] on icon at bounding box center [1210, 423] width 13 height 13
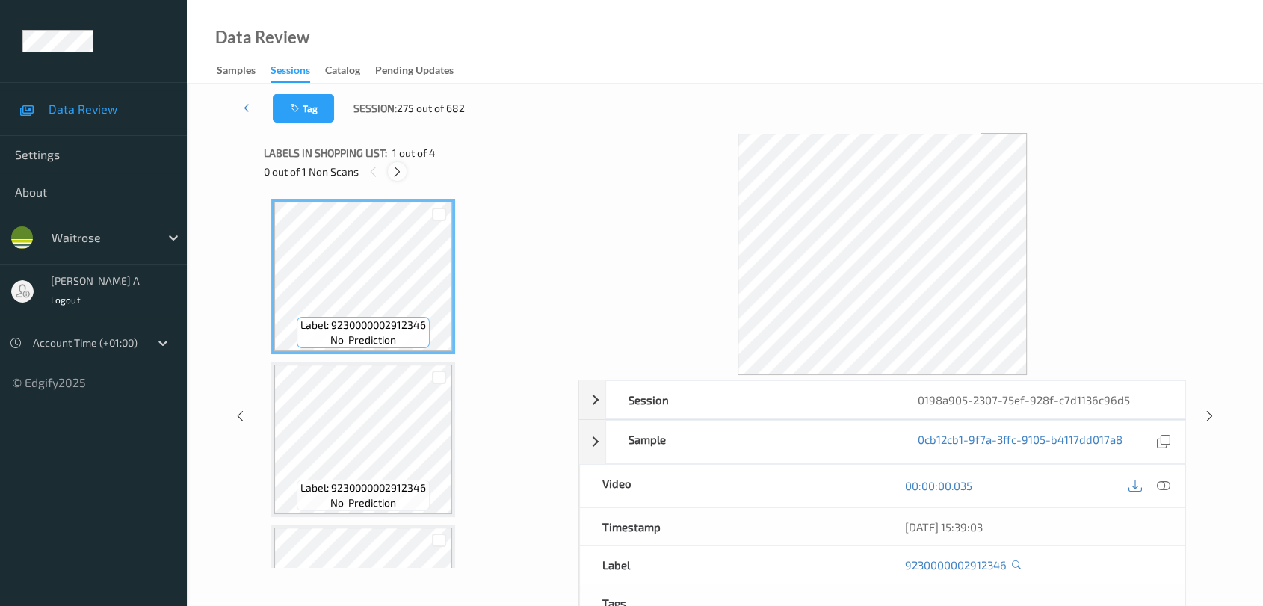
click at [400, 173] on icon at bounding box center [397, 171] width 13 height 13
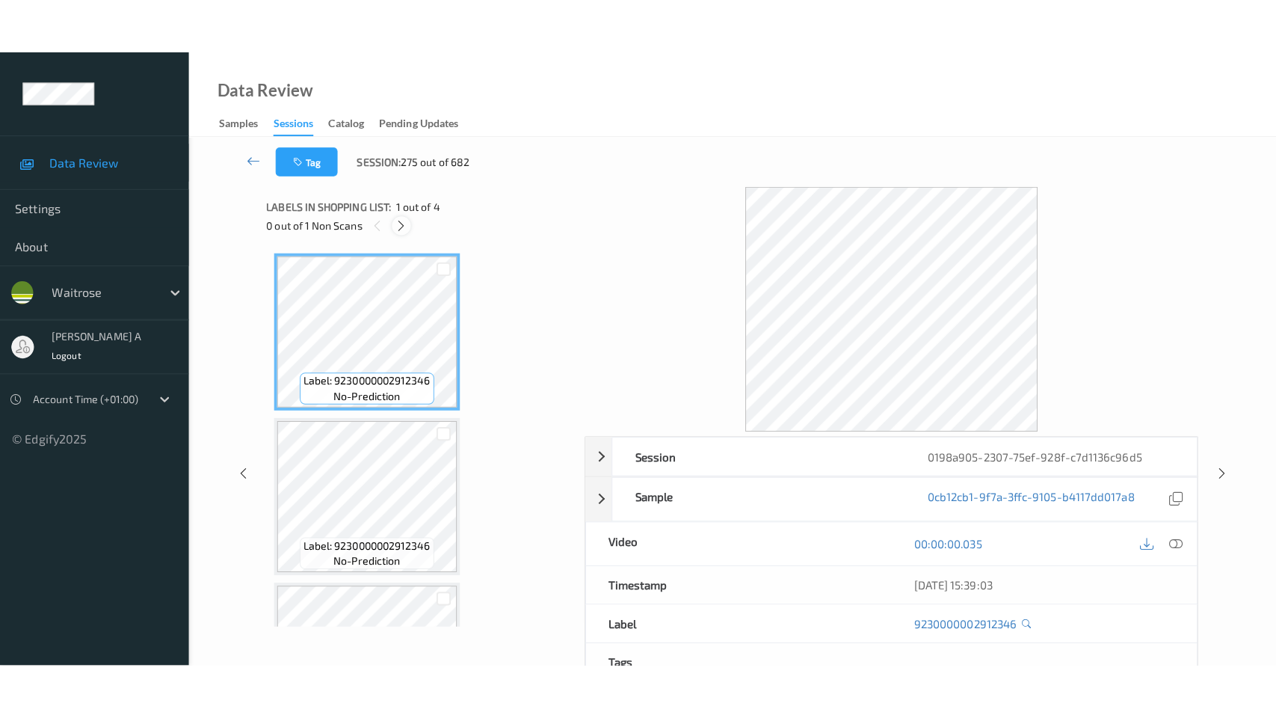
scroll to position [280, 0]
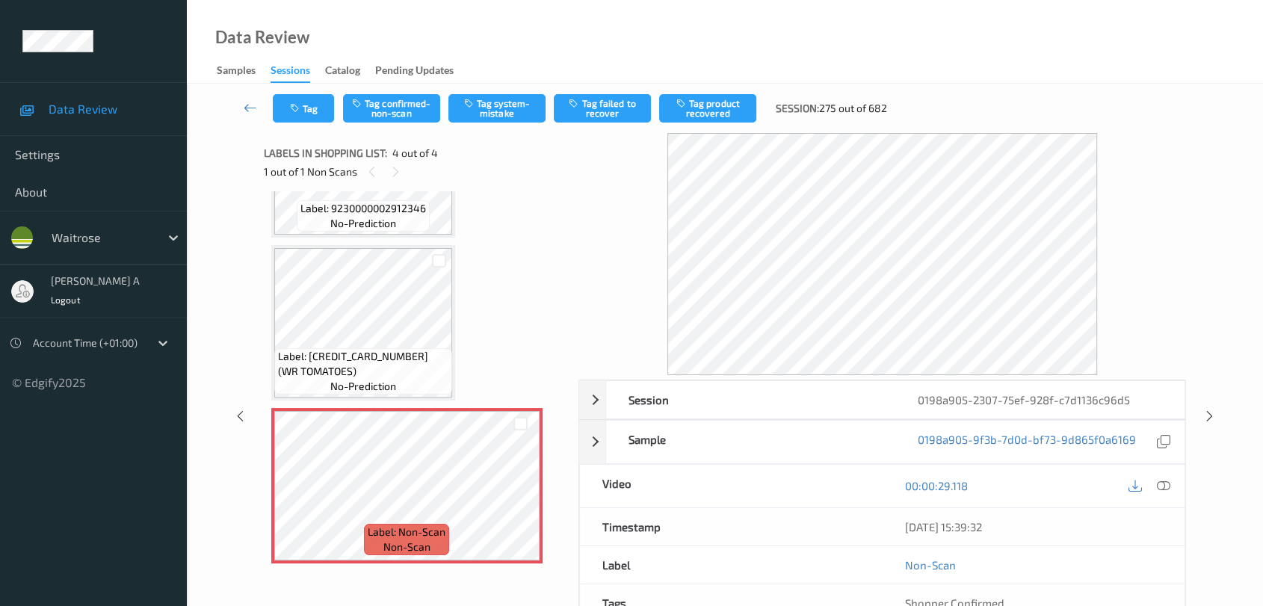
click at [819, 484] on div at bounding box center [1149, 486] width 49 height 20
click at [819, 484] on icon at bounding box center [1163, 485] width 13 height 13
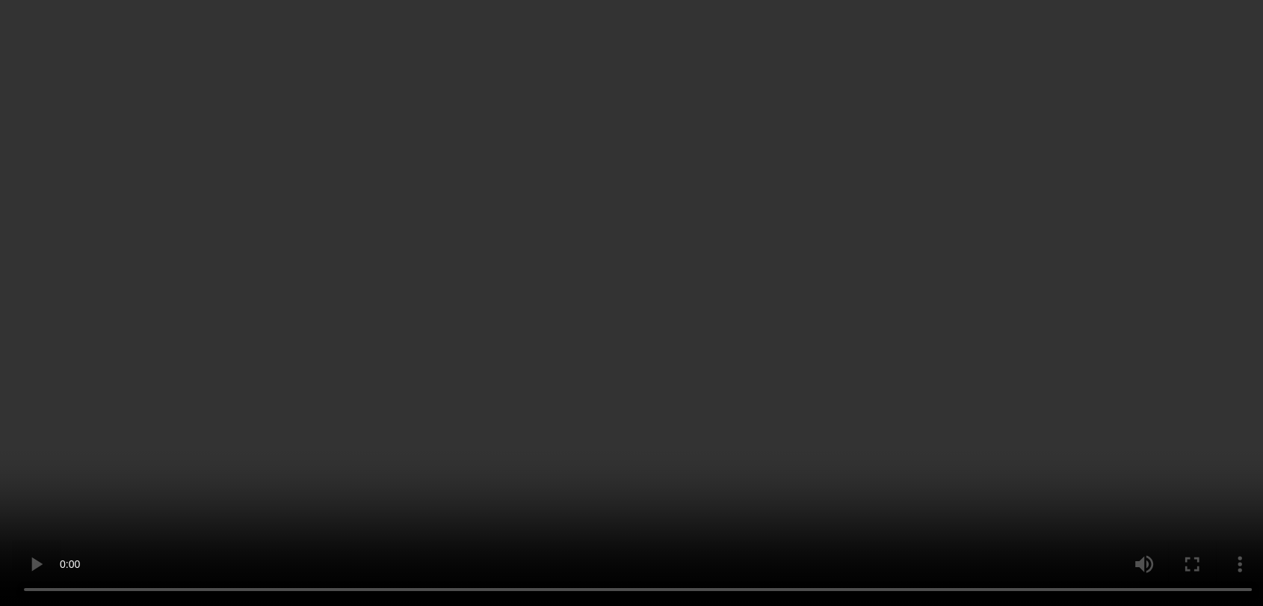
scroll to position [0, 0]
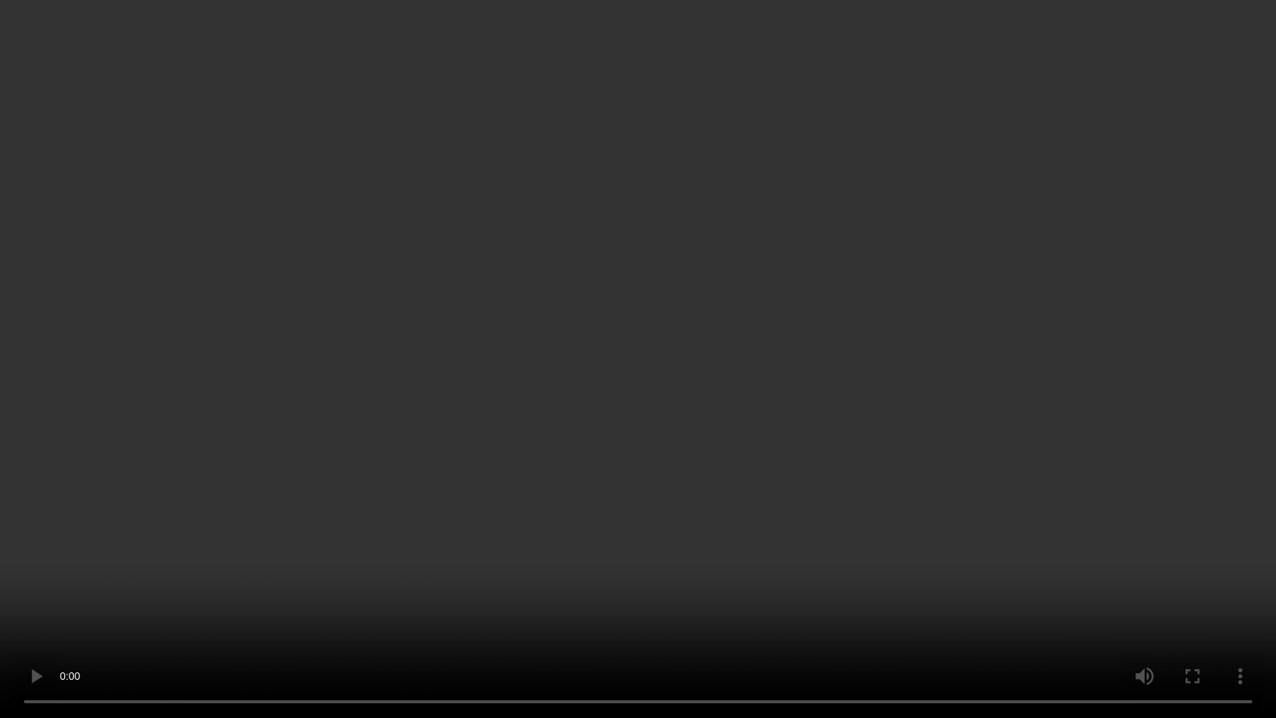
click at [461, 573] on video at bounding box center [638, 359] width 1276 height 718
click at [629, 413] on video at bounding box center [638, 359] width 1276 height 718
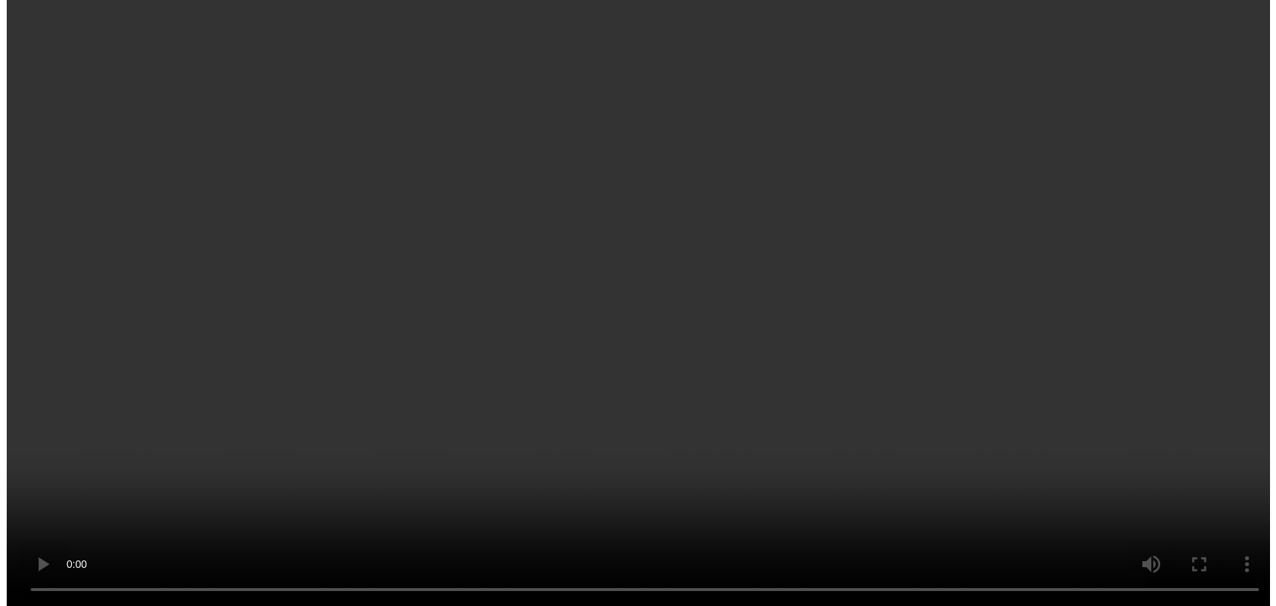
scroll to position [280, 0]
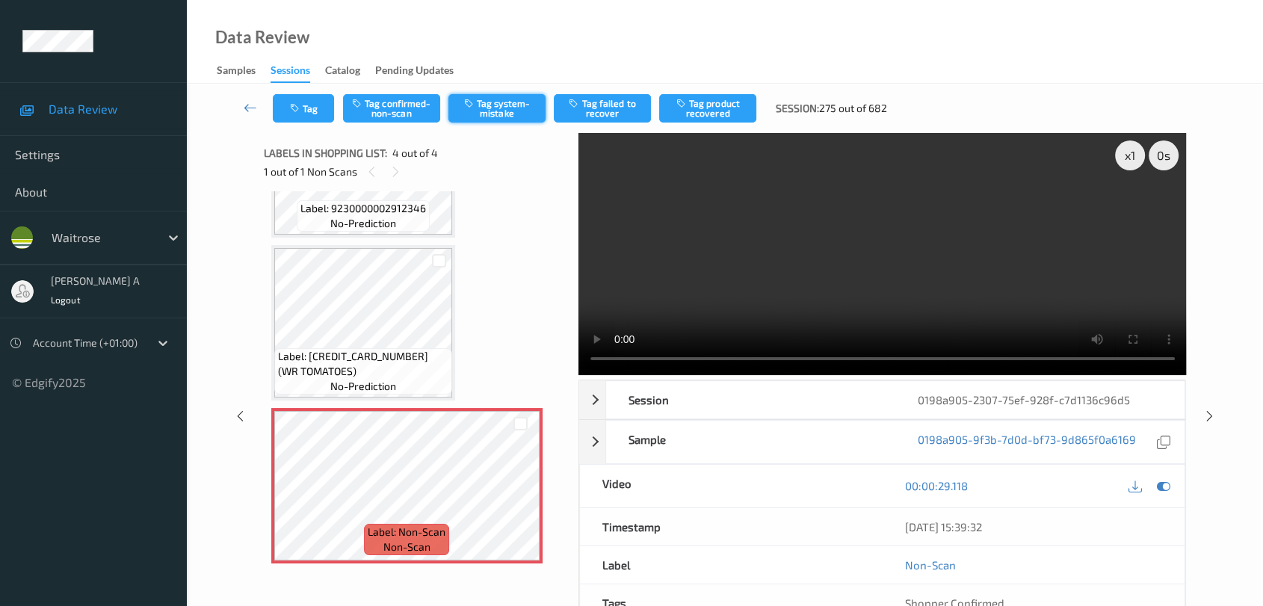
click at [488, 103] on button "Tag system-mistake" at bounding box center [497, 108] width 97 height 28
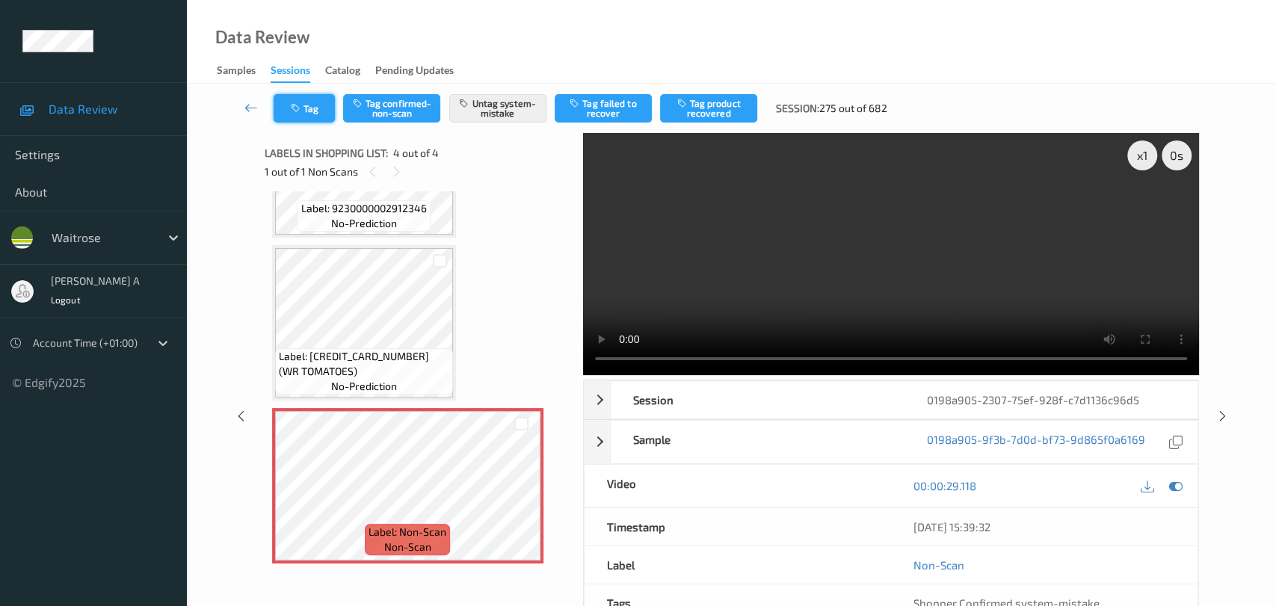
click at [321, 111] on button "Tag" at bounding box center [304, 108] width 61 height 28
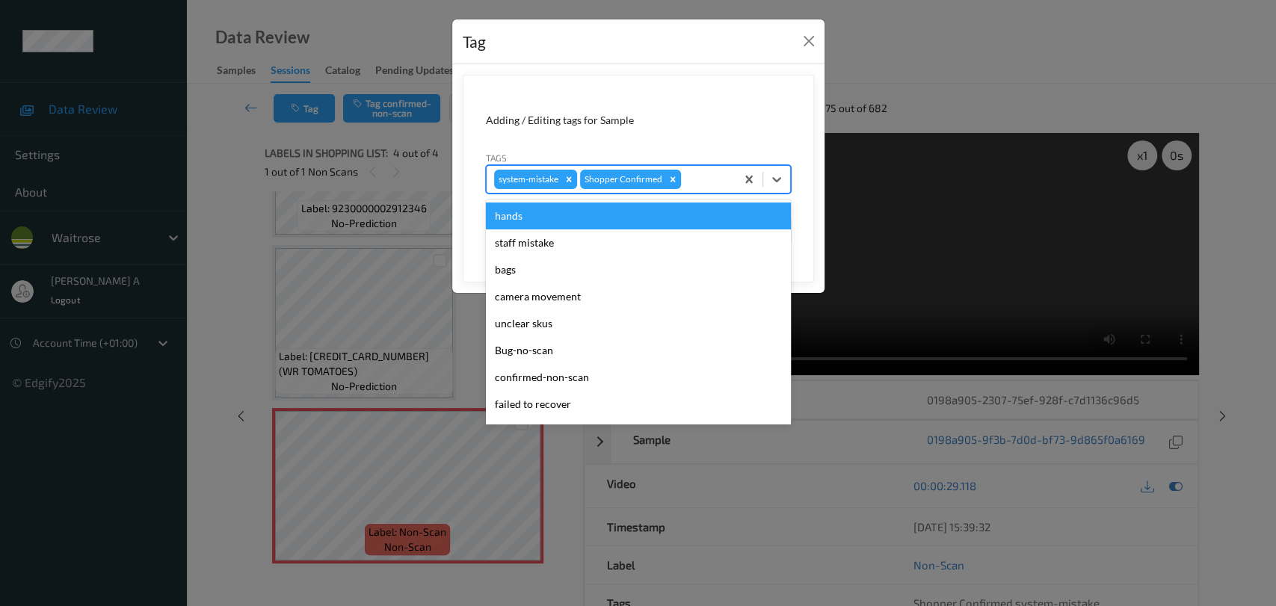
click at [711, 175] on div at bounding box center [706, 179] width 44 height 18
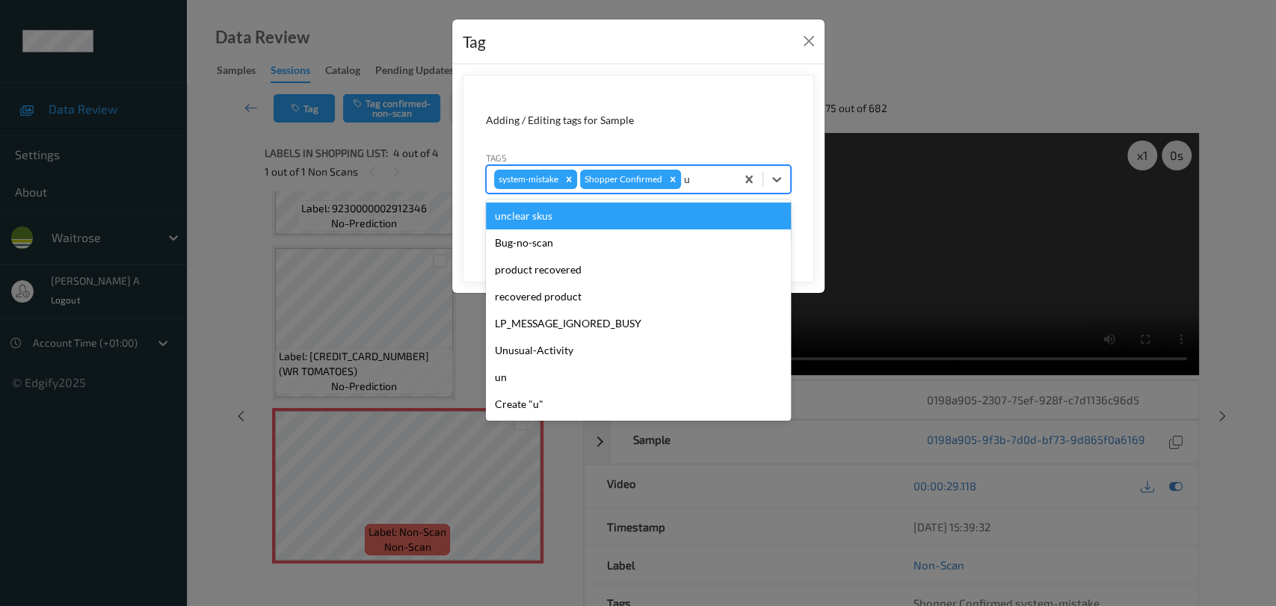
type input "un"
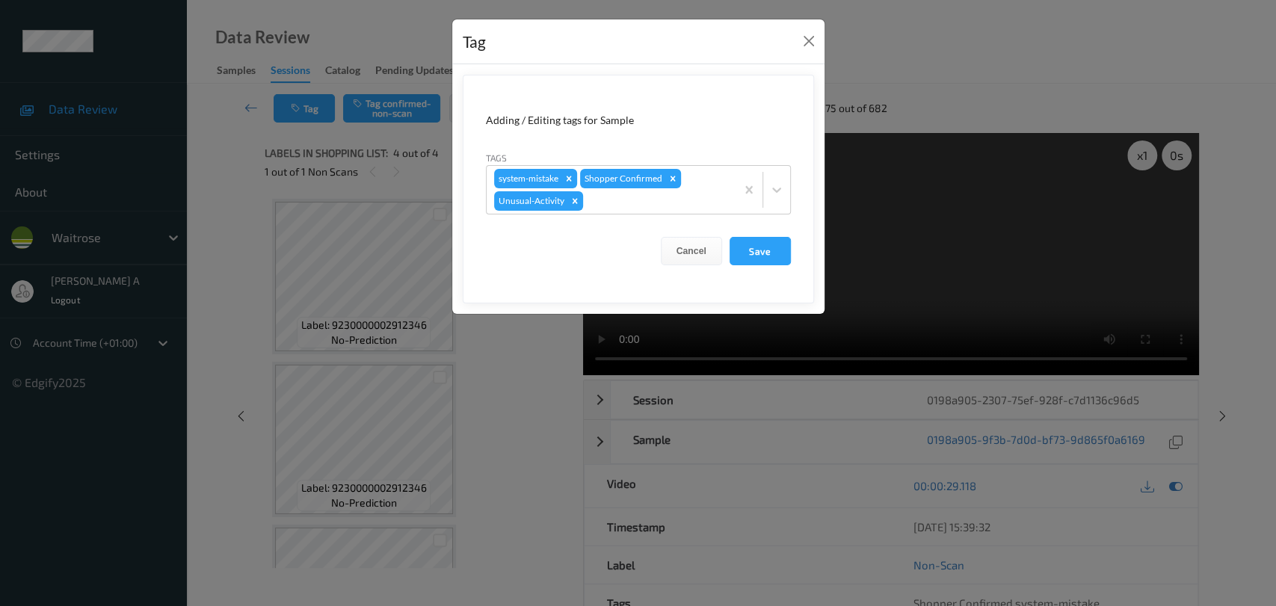
click at [778, 251] on button "Save" at bounding box center [760, 251] width 61 height 28
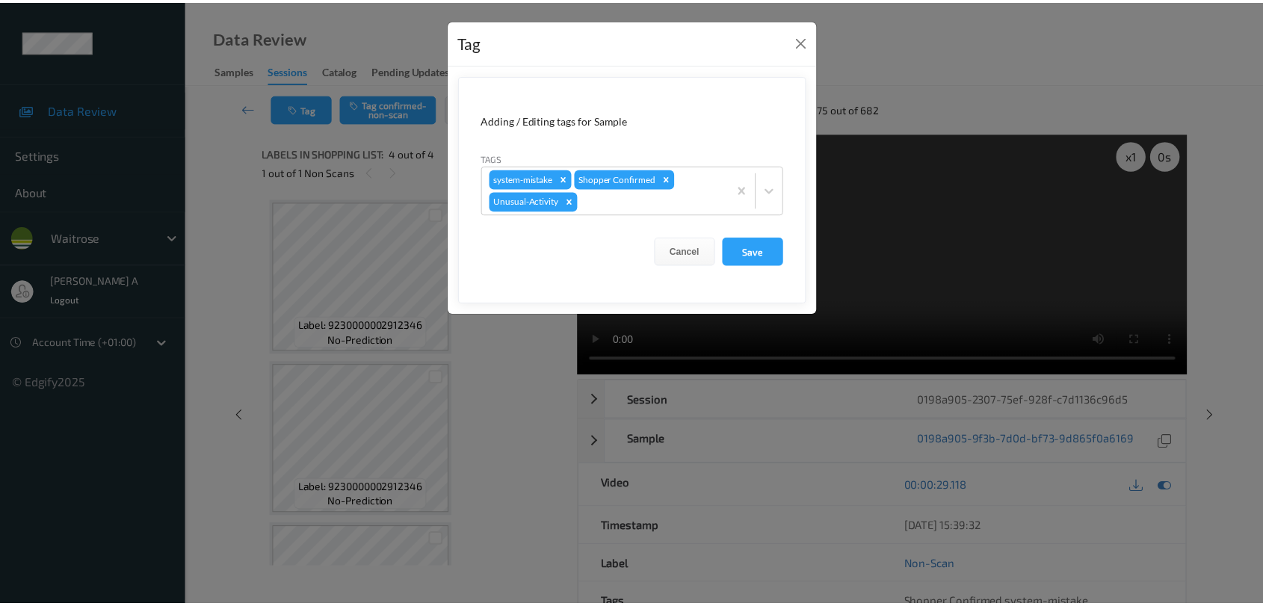
scroll to position [280, 0]
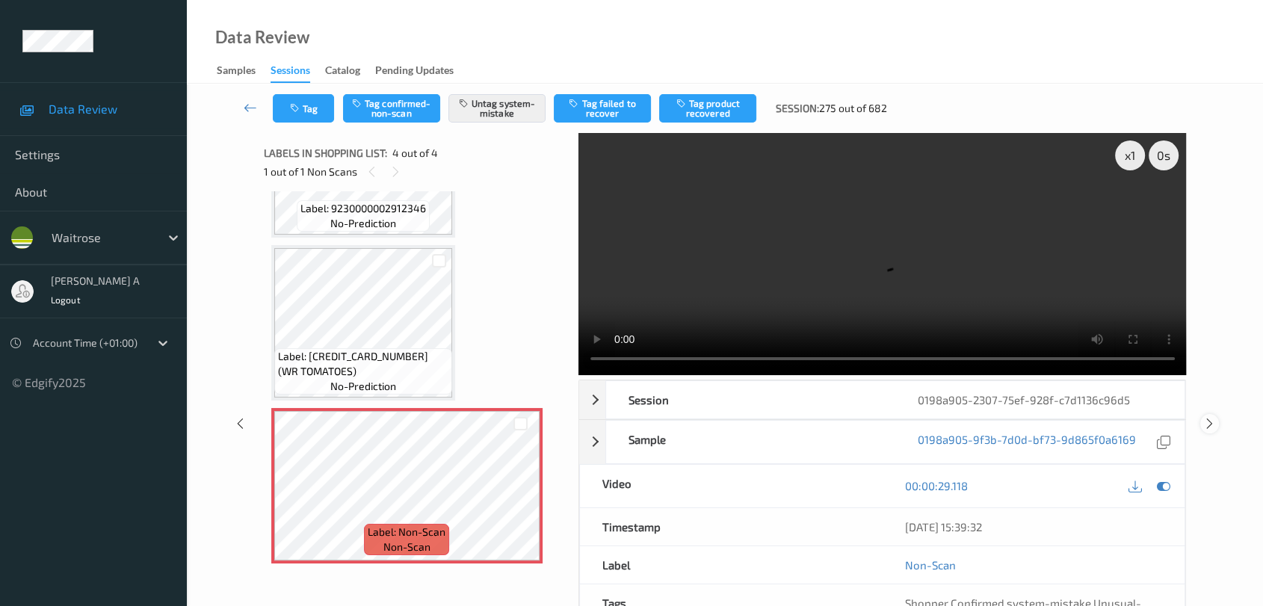
click at [1208, 419] on icon at bounding box center [1210, 423] width 13 height 13
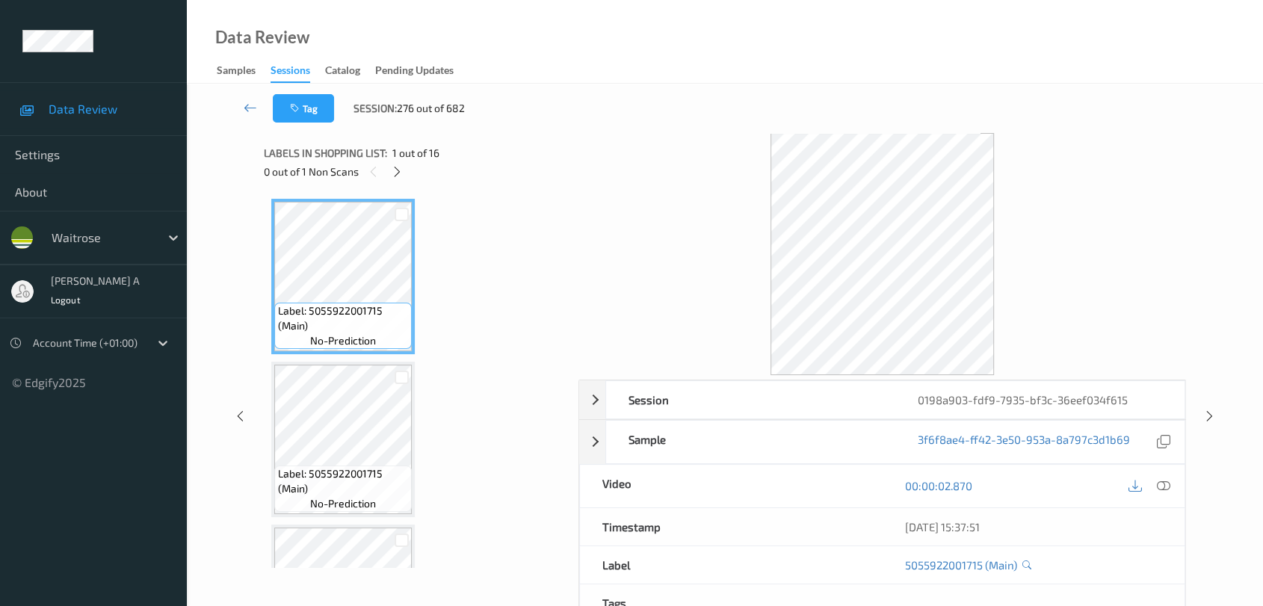
click at [512, 166] on div "0 out of 1 Non Scans" at bounding box center [416, 171] width 304 height 19
click at [407, 165] on div "0 out of 1 Non Scans" at bounding box center [416, 171] width 304 height 19
click at [396, 169] on icon at bounding box center [397, 171] width 13 height 13
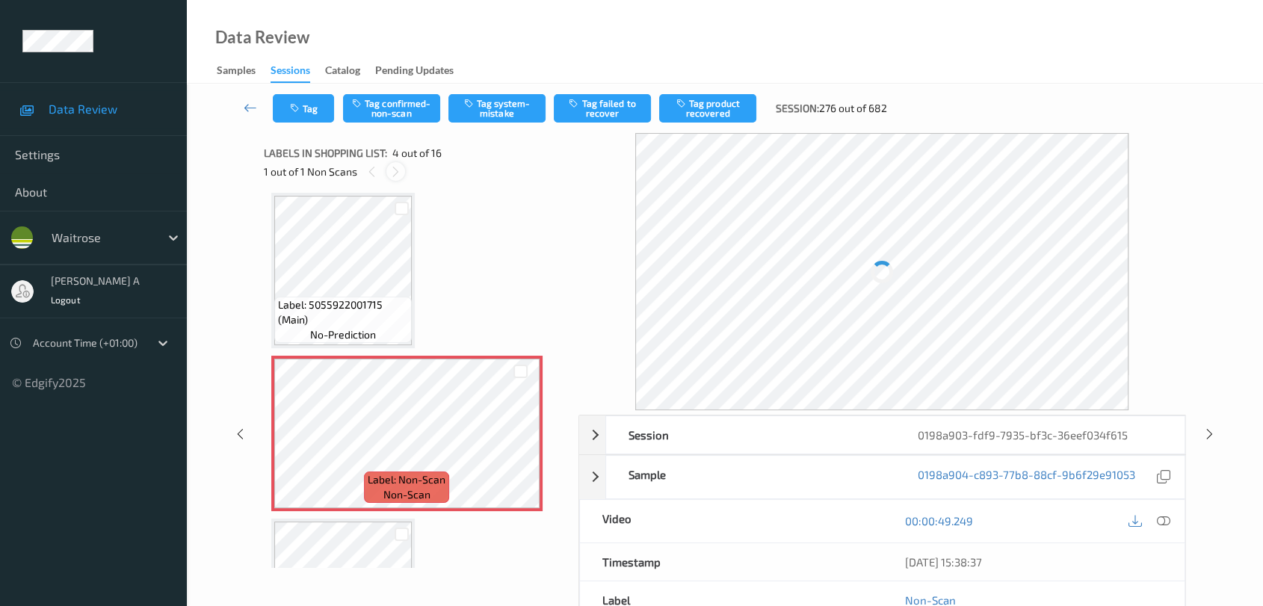
click at [396, 169] on icon at bounding box center [396, 171] width 13 height 13
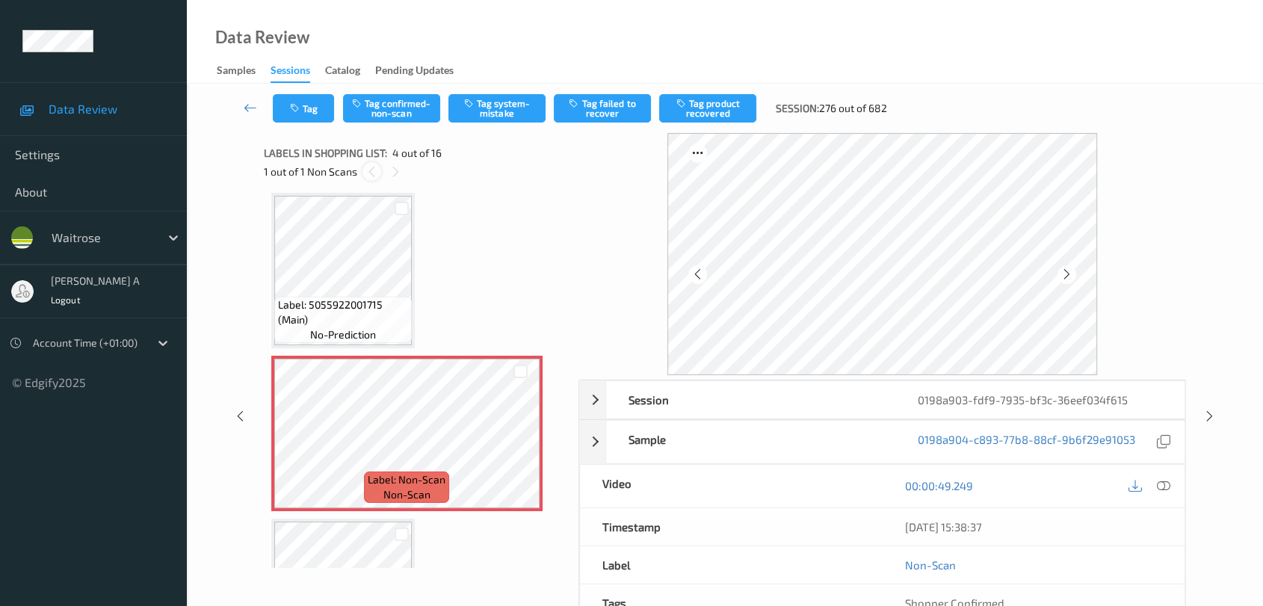
click at [369, 173] on icon at bounding box center [372, 171] width 13 height 13
click at [514, 444] on icon at bounding box center [520, 446] width 13 height 13
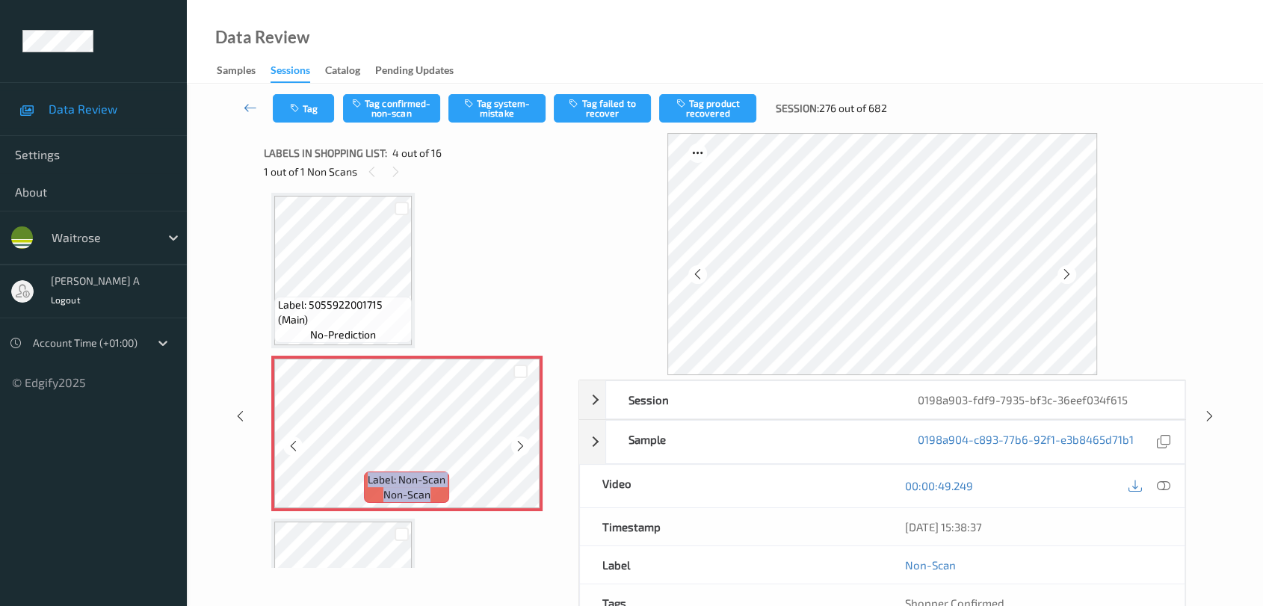
click at [514, 444] on icon at bounding box center [520, 446] width 13 height 13
click at [1159, 481] on icon at bounding box center [1163, 485] width 13 height 13
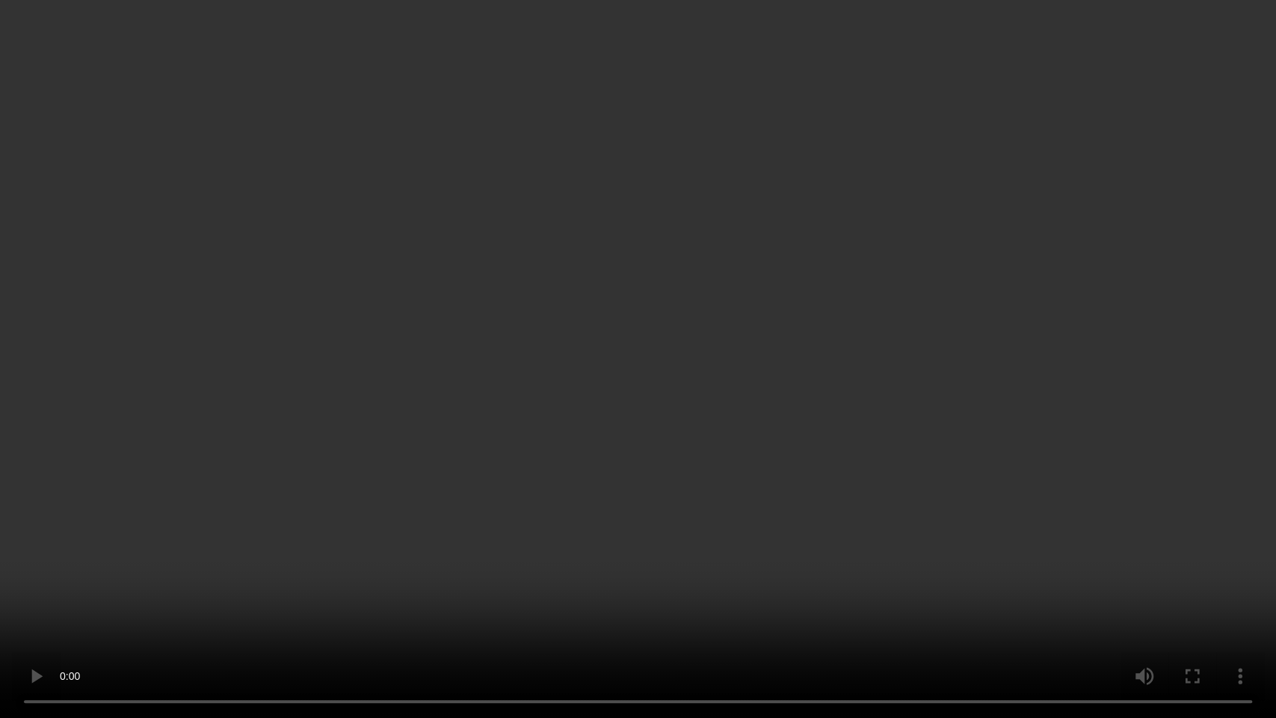
click at [693, 419] on video at bounding box center [638, 359] width 1276 height 718
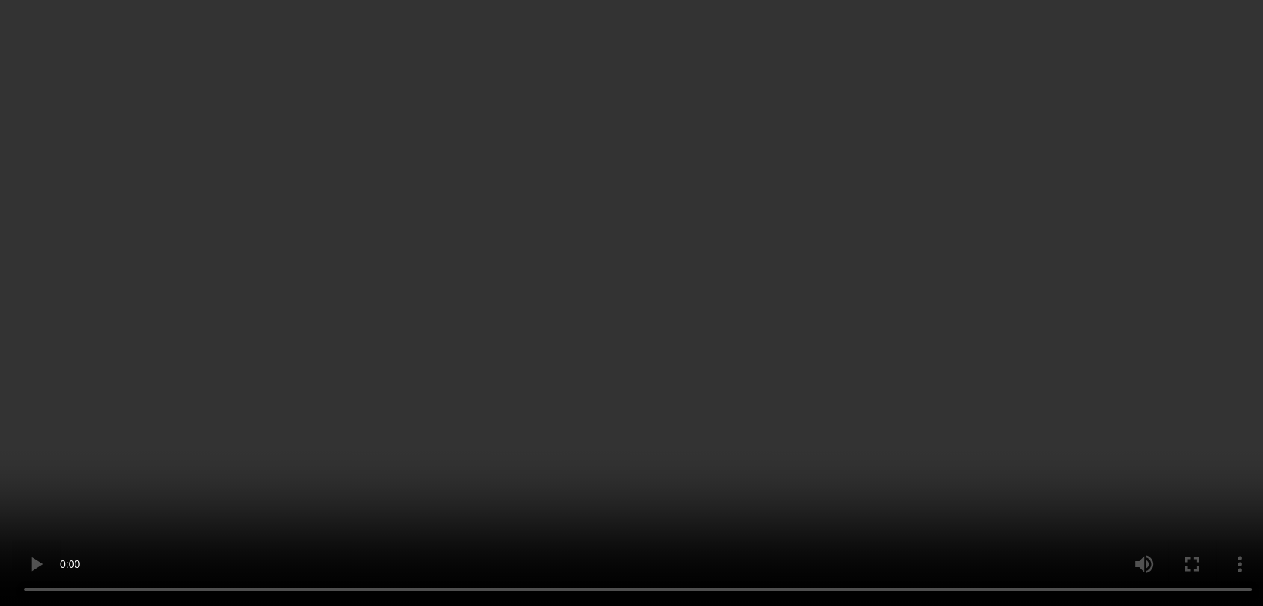
scroll to position [415, 0]
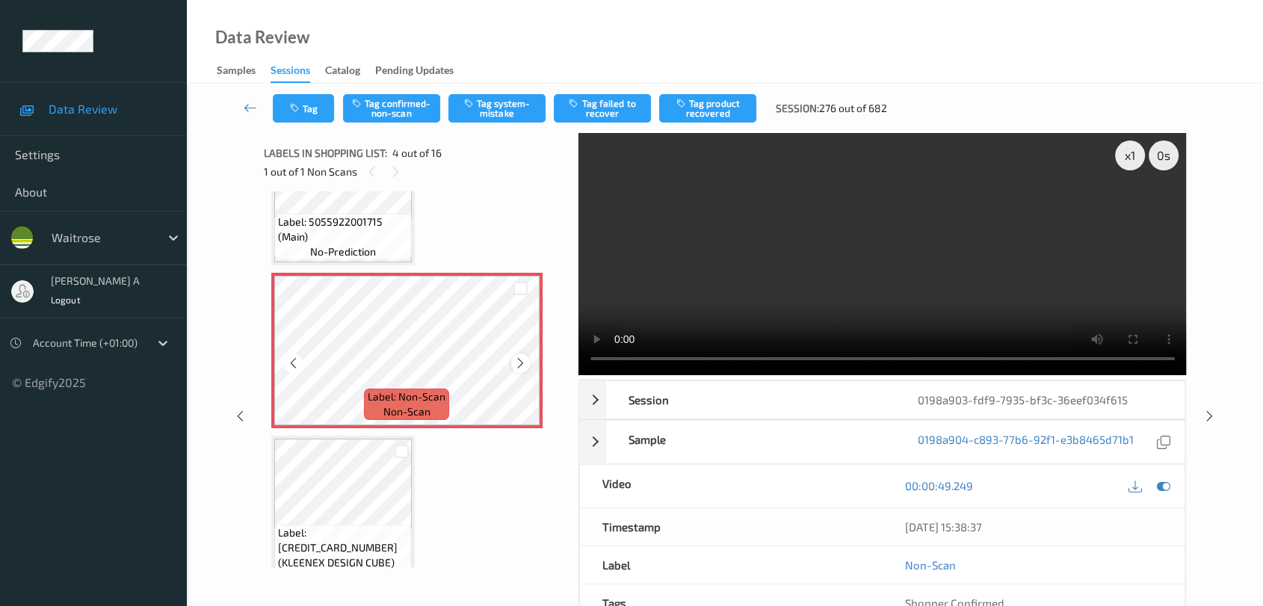
click at [520, 357] on icon at bounding box center [520, 363] width 13 height 13
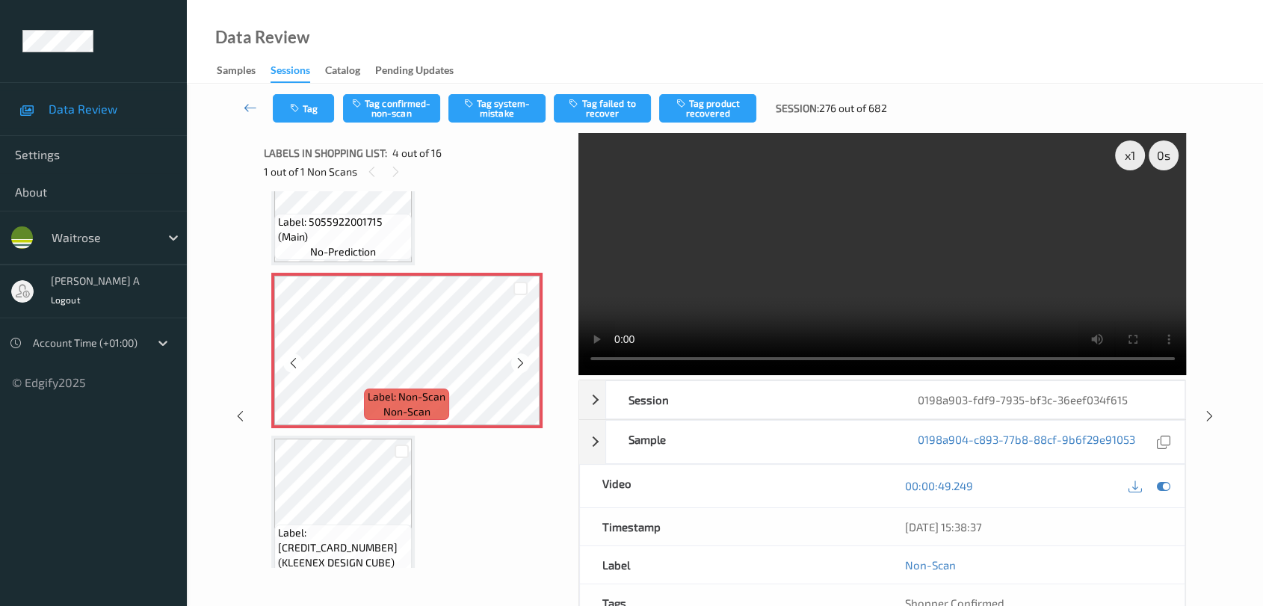
click at [520, 357] on icon at bounding box center [520, 363] width 13 height 13
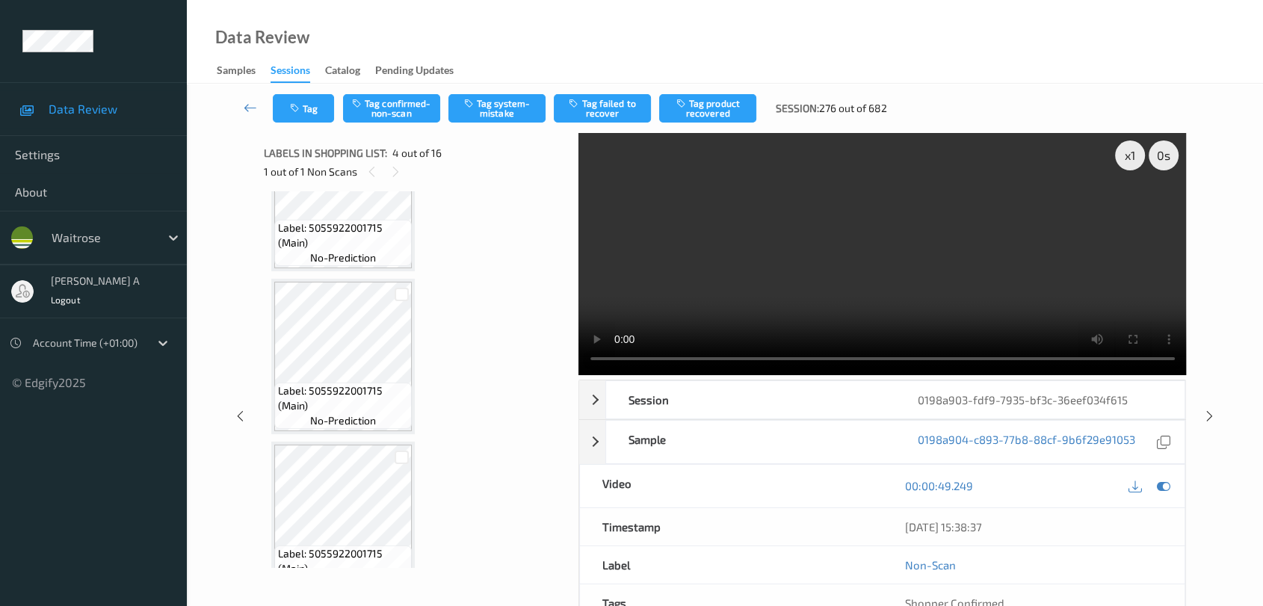
scroll to position [166, 0]
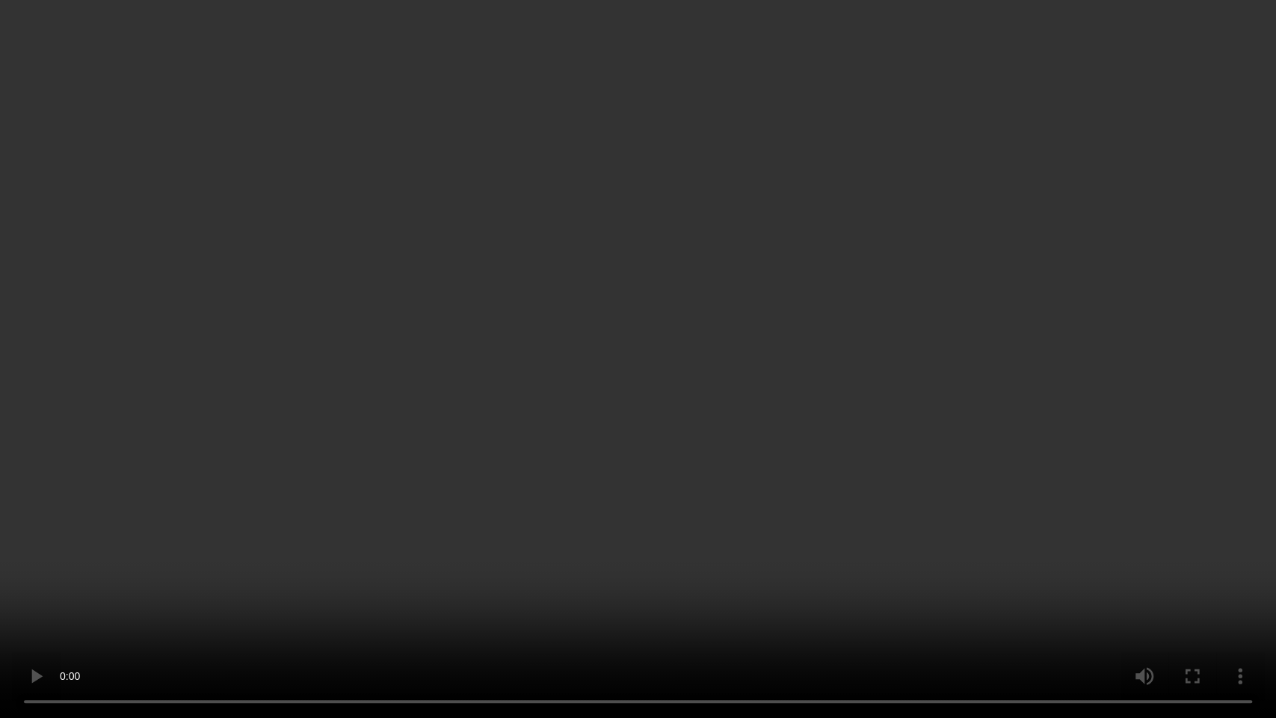
click at [486, 361] on video at bounding box center [638, 359] width 1276 height 718
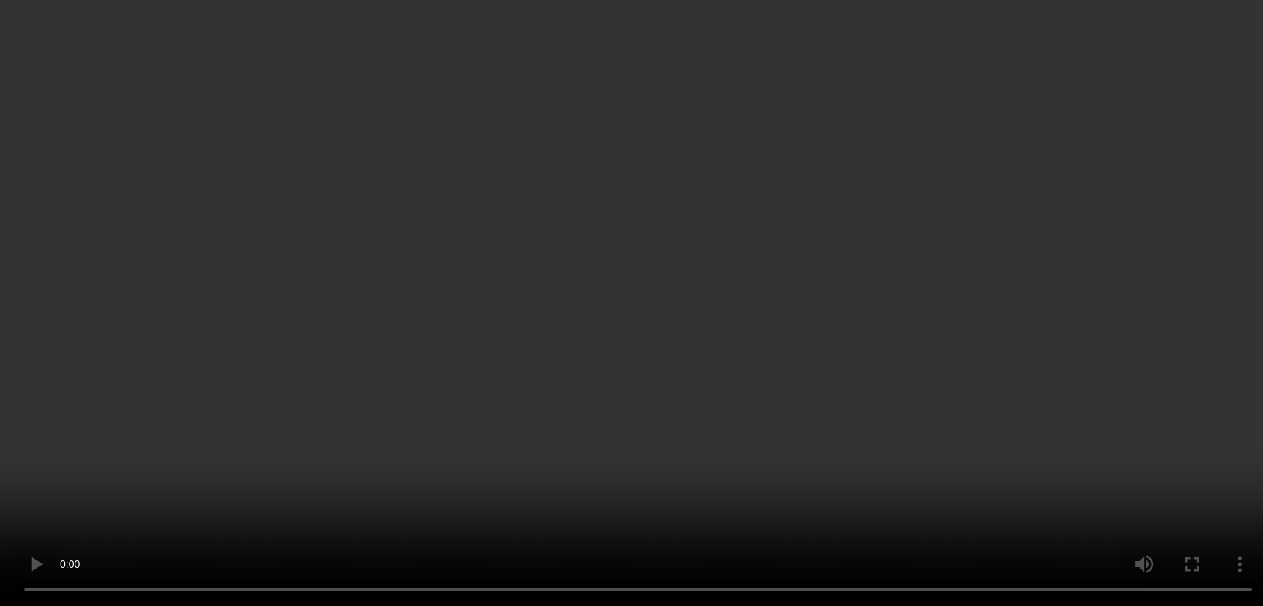
scroll to position [249, 0]
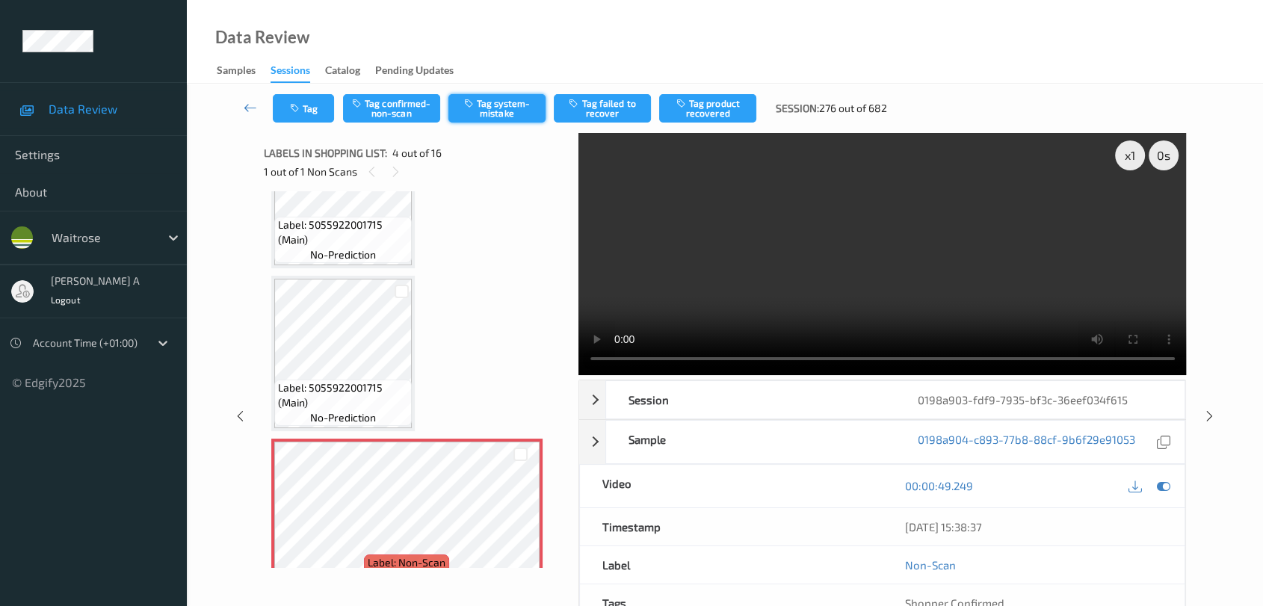
click at [512, 111] on button "Tag system-mistake" at bounding box center [497, 108] width 97 height 28
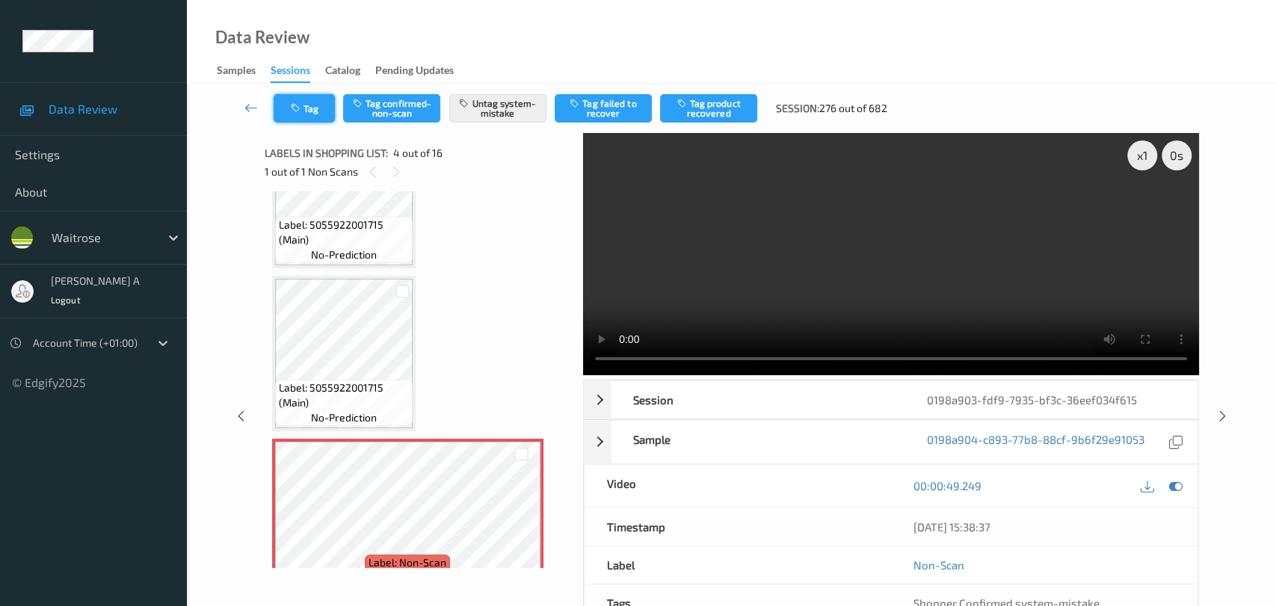
click at [299, 113] on icon "button" at bounding box center [297, 108] width 13 height 10
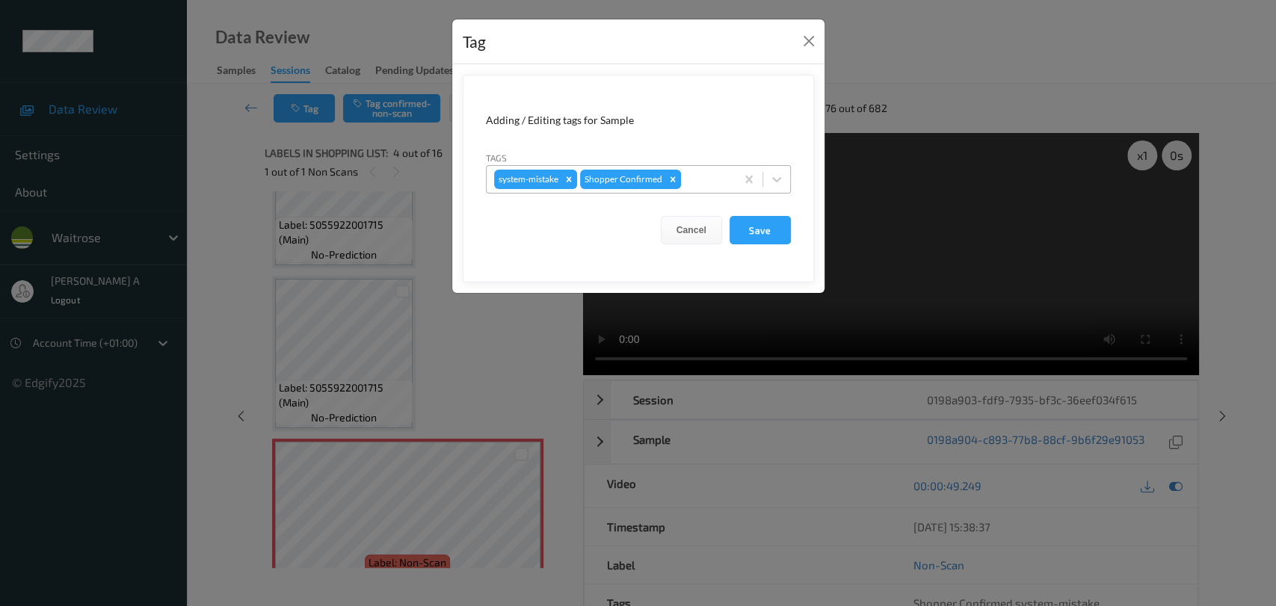
click at [694, 173] on div at bounding box center [706, 179] width 44 height 18
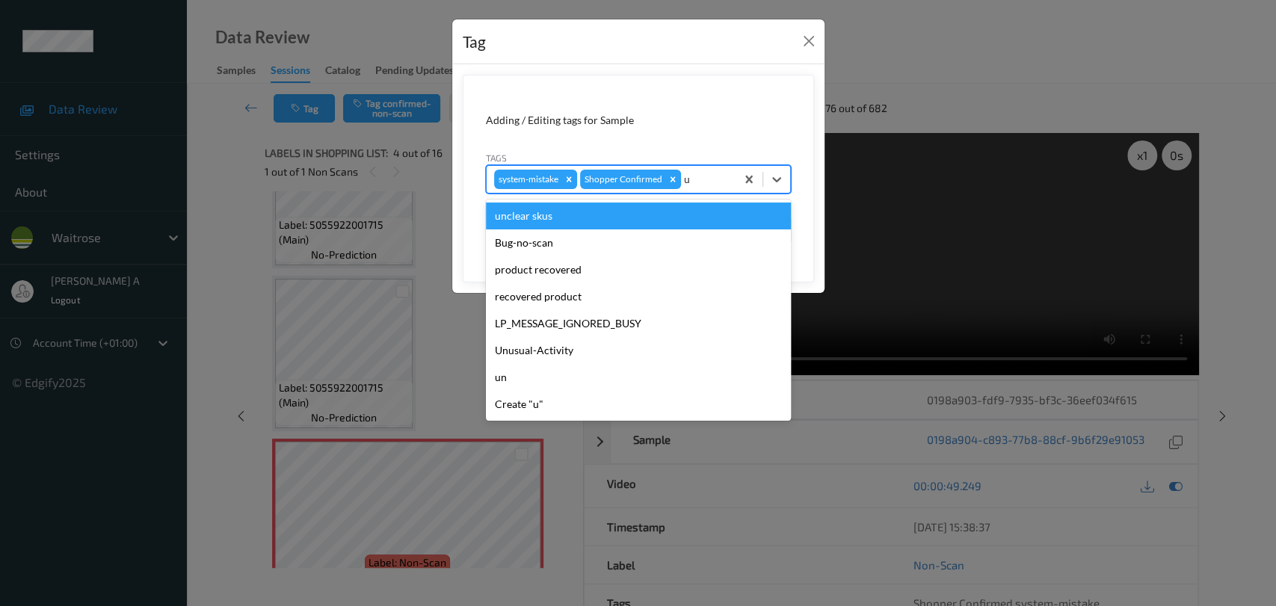
type input "un"
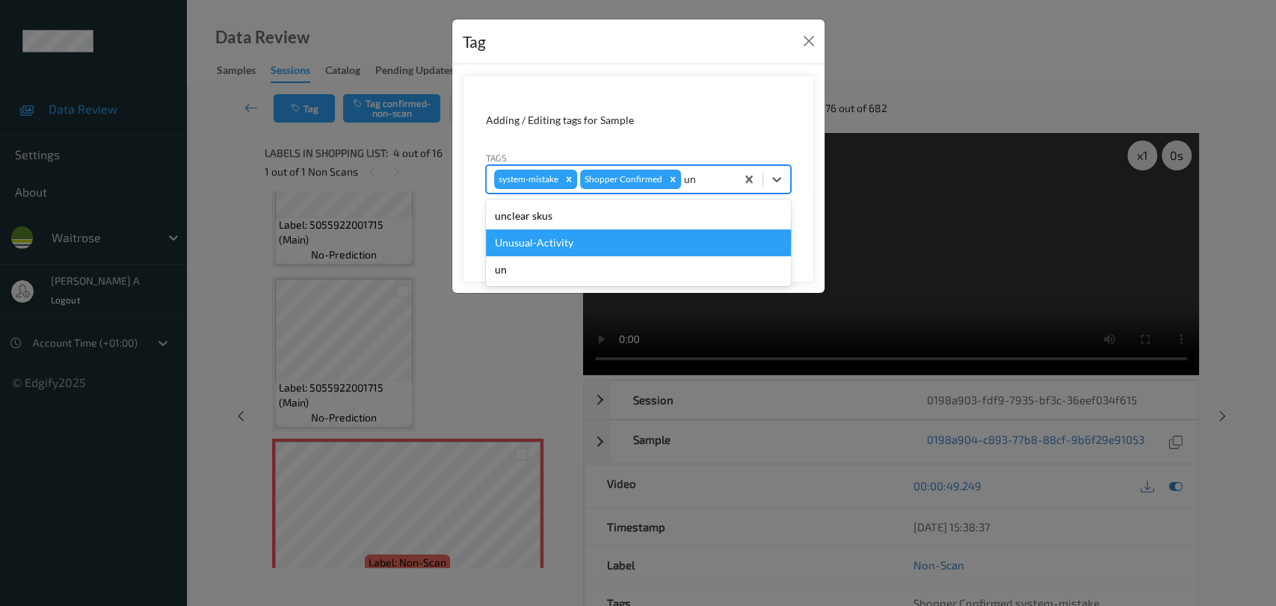
click at [588, 246] on div "Unusual-Activity" at bounding box center [638, 243] width 305 height 27
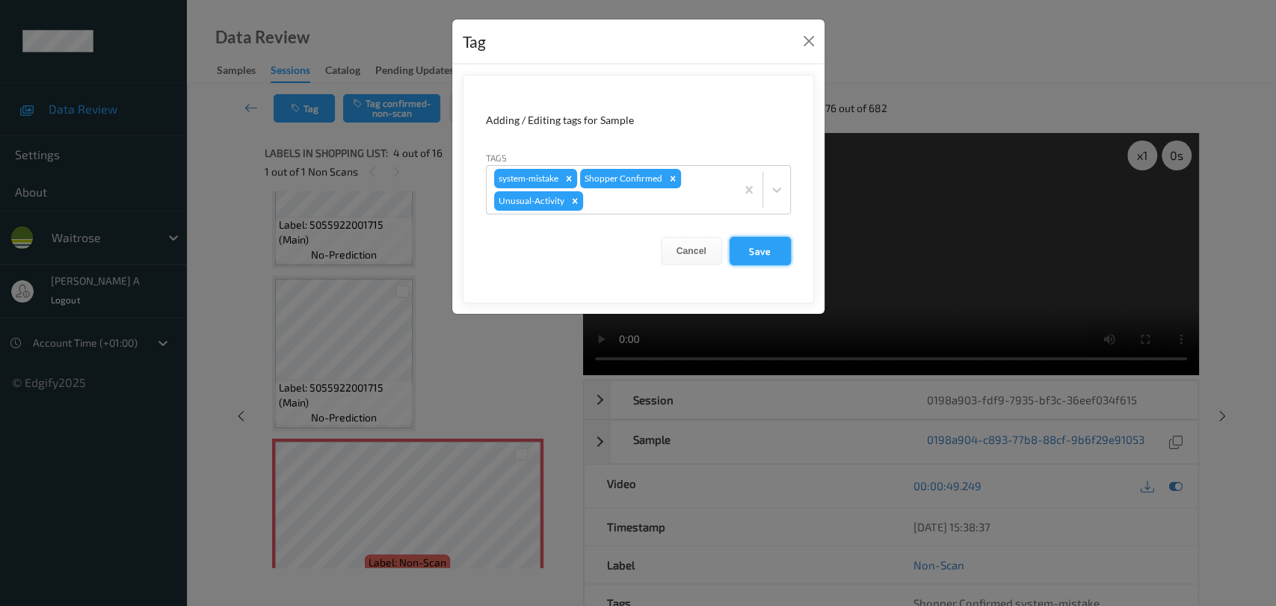
click at [778, 248] on button "Save" at bounding box center [760, 251] width 61 height 28
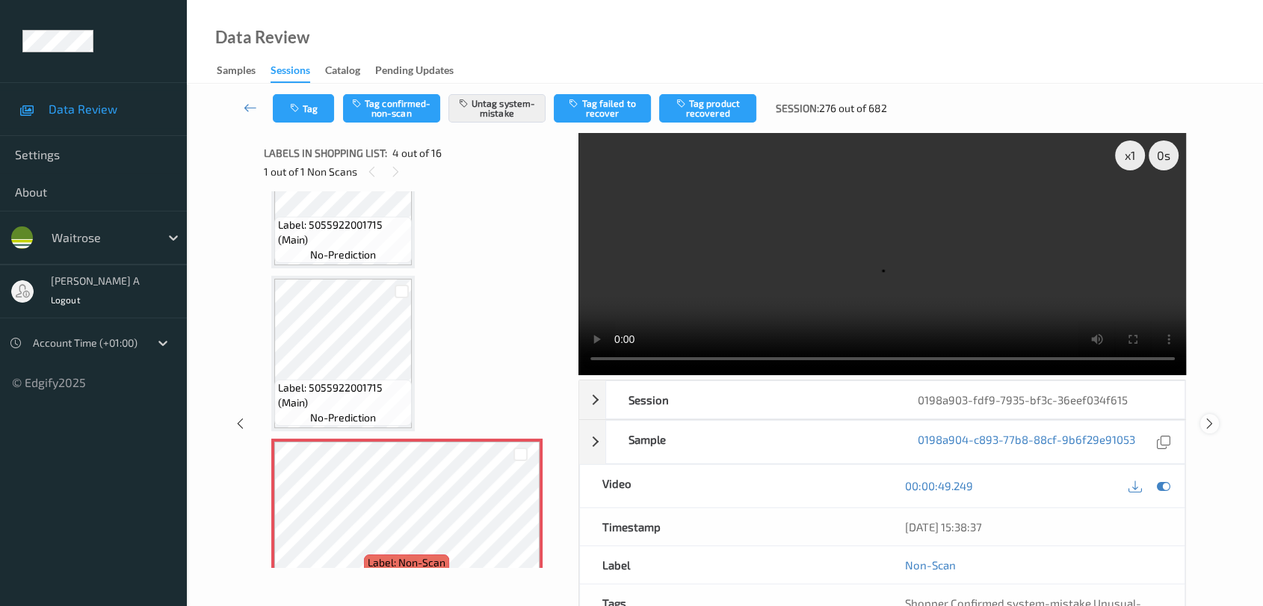
click at [1210, 417] on icon at bounding box center [1210, 423] width 13 height 13
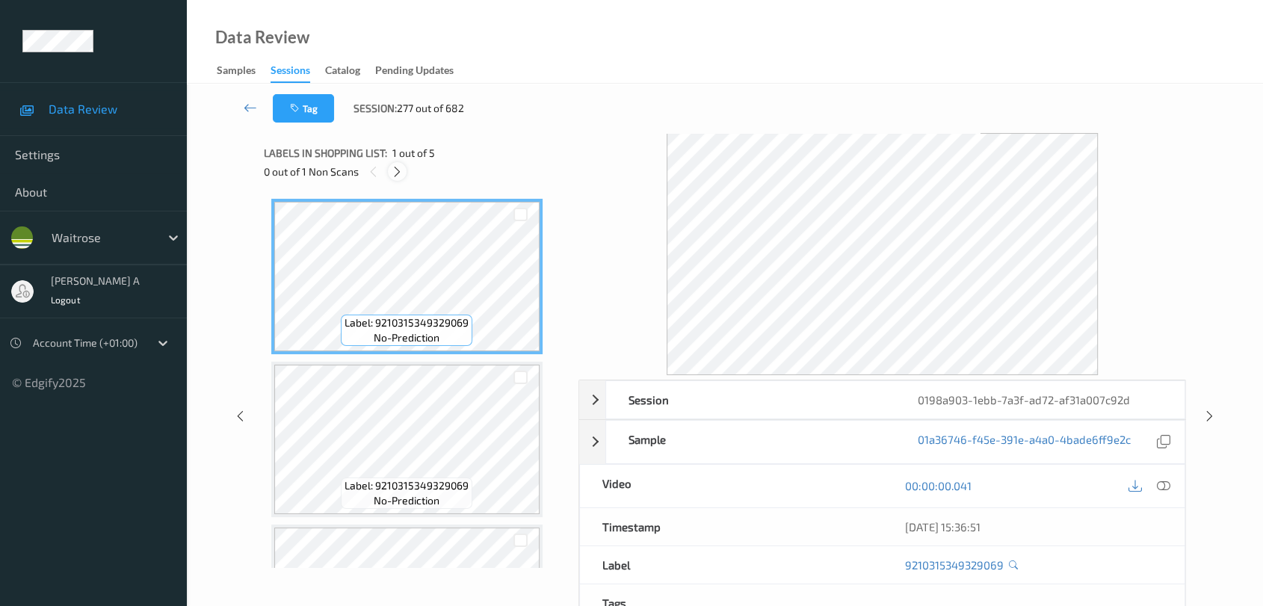
click at [398, 167] on icon at bounding box center [397, 171] width 13 height 13
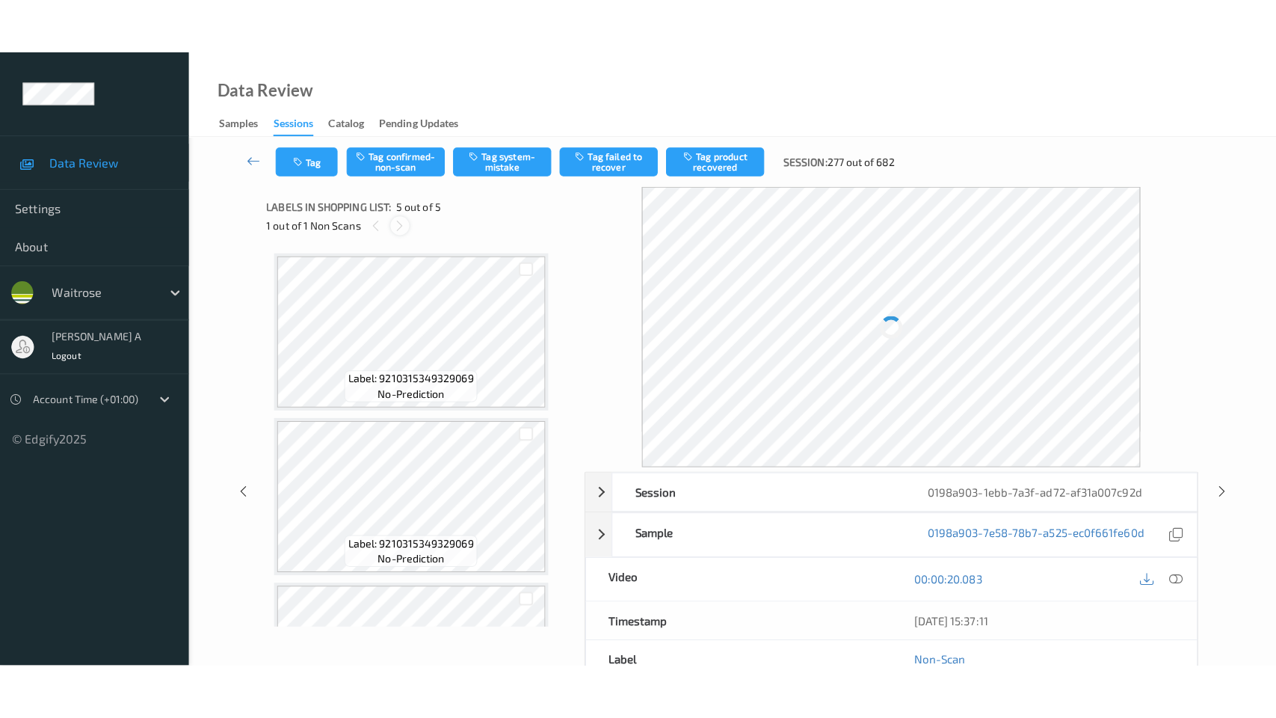
scroll to position [443, 0]
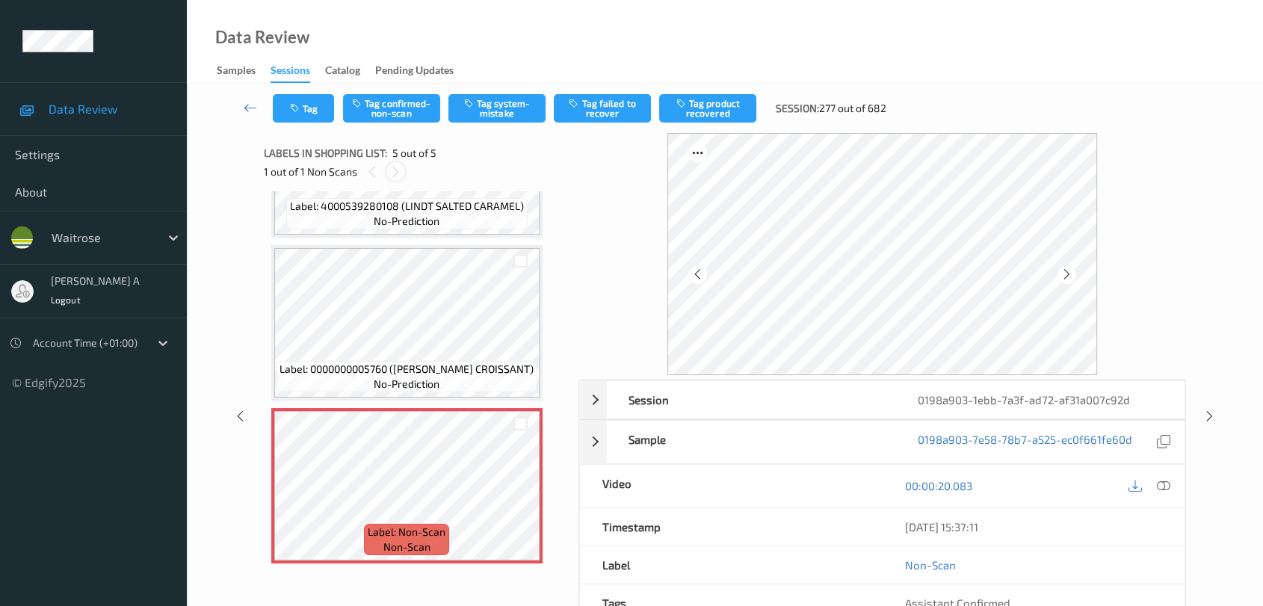
click at [398, 167] on icon at bounding box center [396, 171] width 13 height 13
click at [525, 496] on icon at bounding box center [520, 498] width 13 height 13
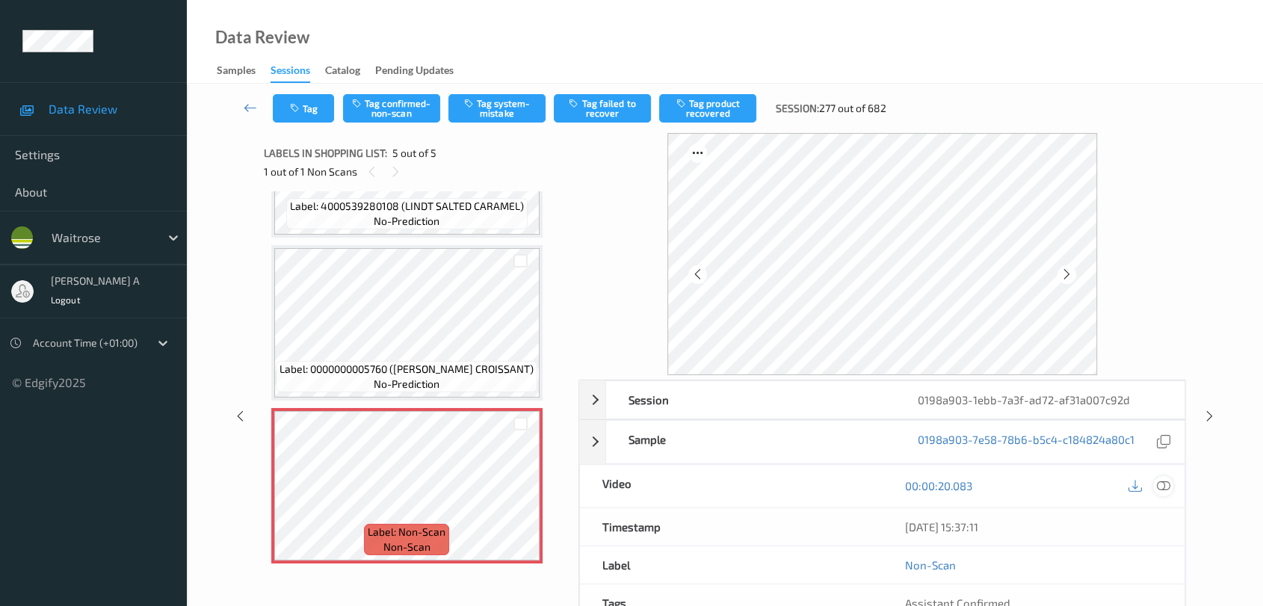
click at [1161, 483] on icon at bounding box center [1163, 485] width 13 height 13
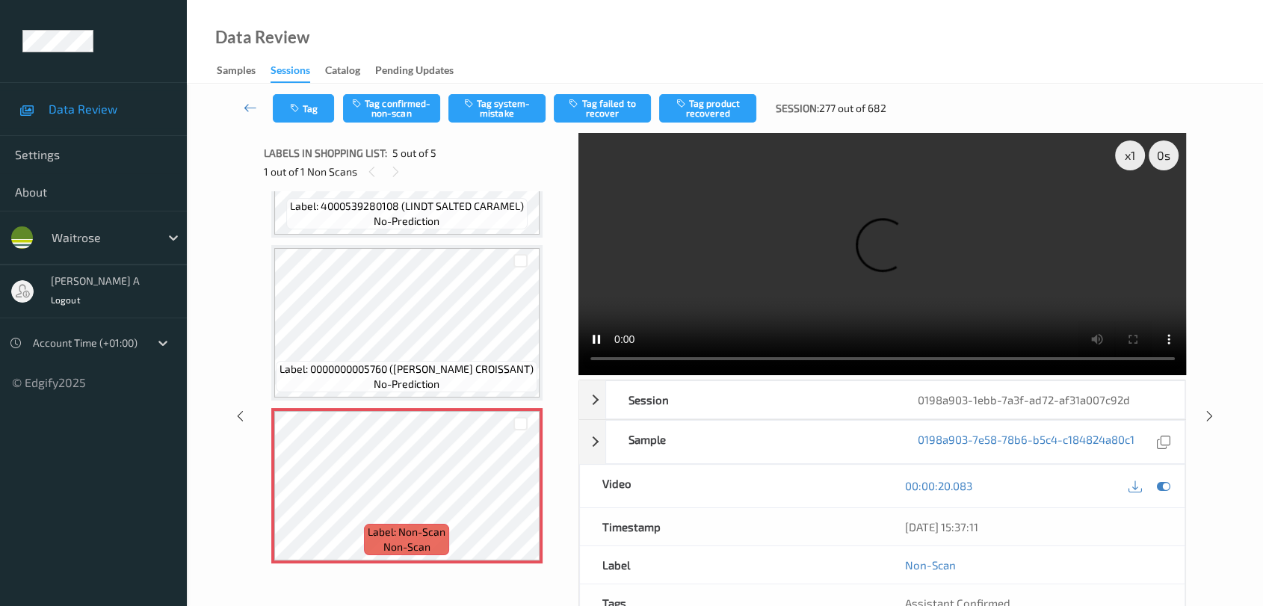
scroll to position [330, 0]
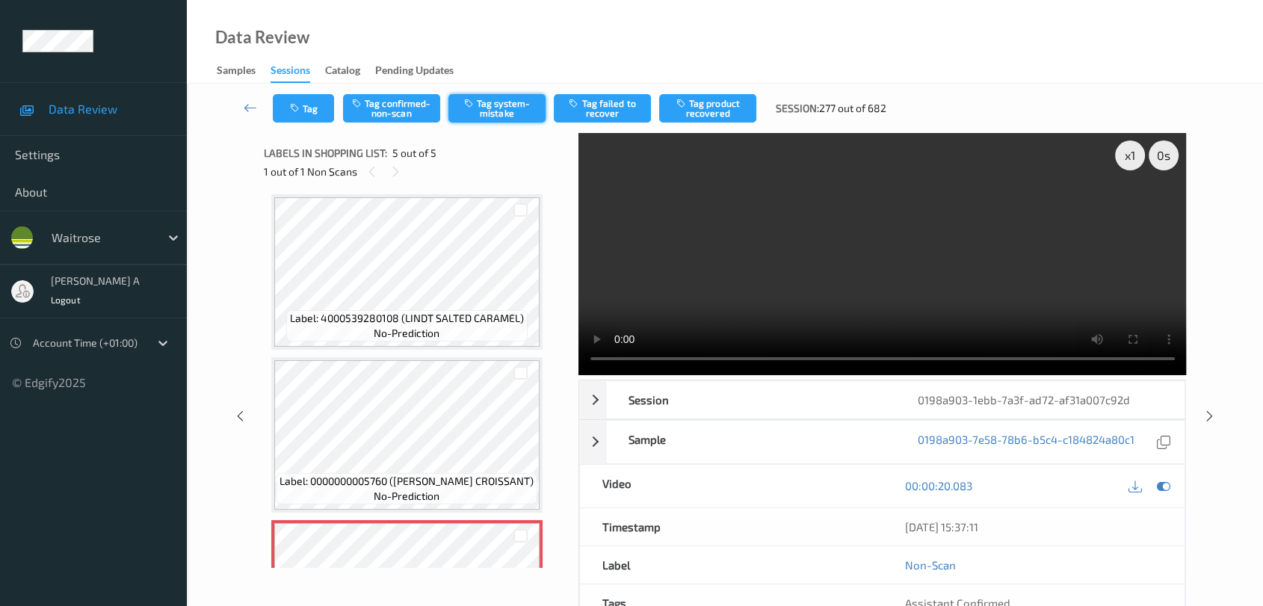
click at [474, 107] on icon "button" at bounding box center [470, 103] width 13 height 10
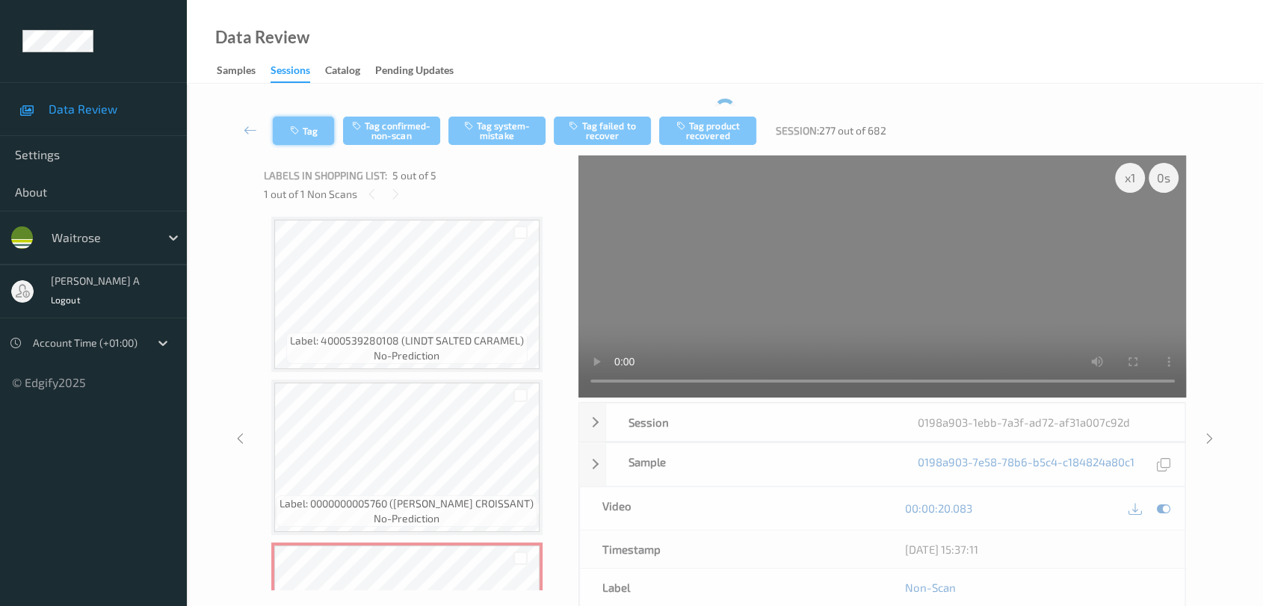
click at [307, 123] on div "Tag Tag confirmed-non-scan Tag system-mistake Tag failed to recover Tag product…" at bounding box center [725, 130] width 1015 height 49
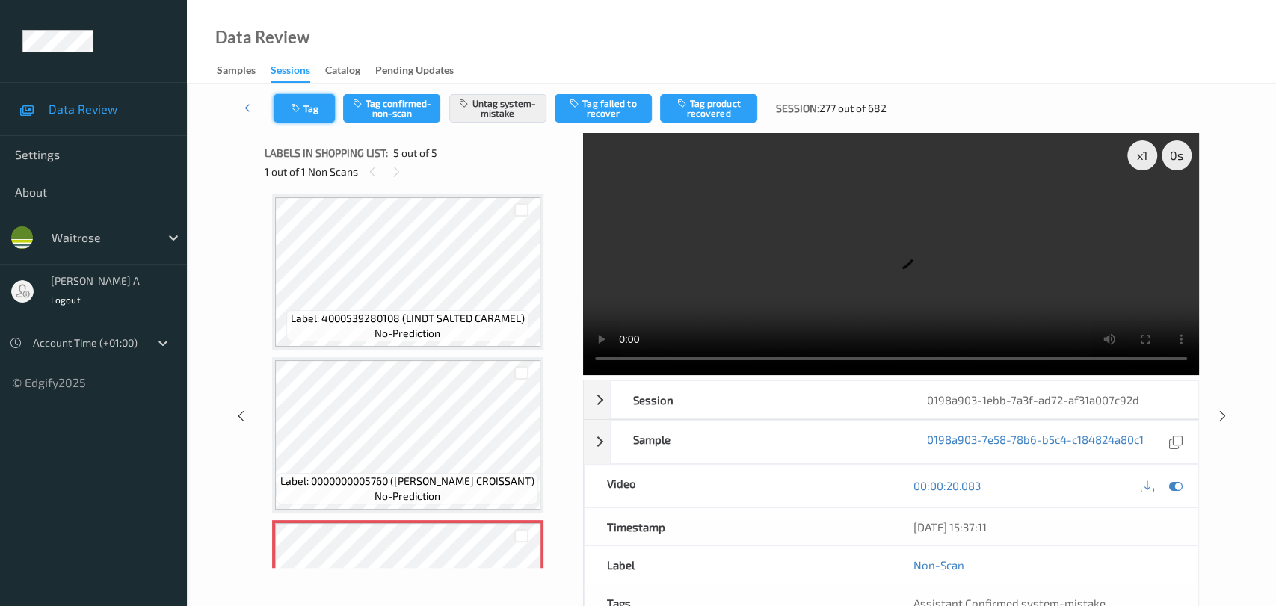
click at [312, 108] on button "Tag" at bounding box center [304, 108] width 61 height 28
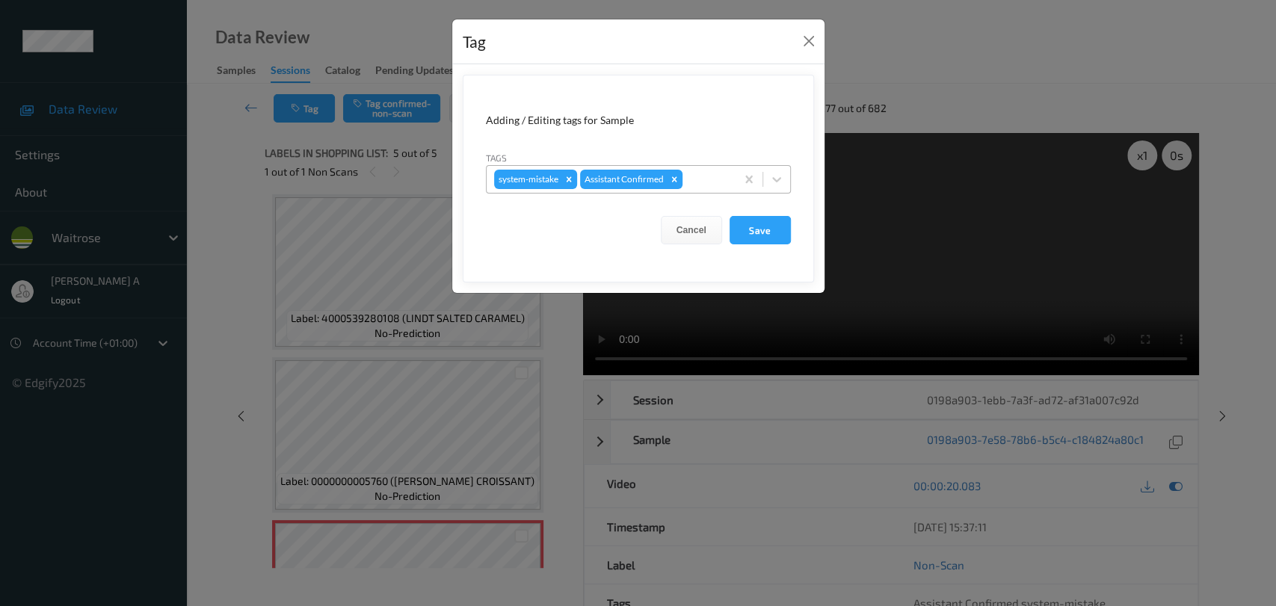
click at [721, 179] on div at bounding box center [707, 179] width 43 height 18
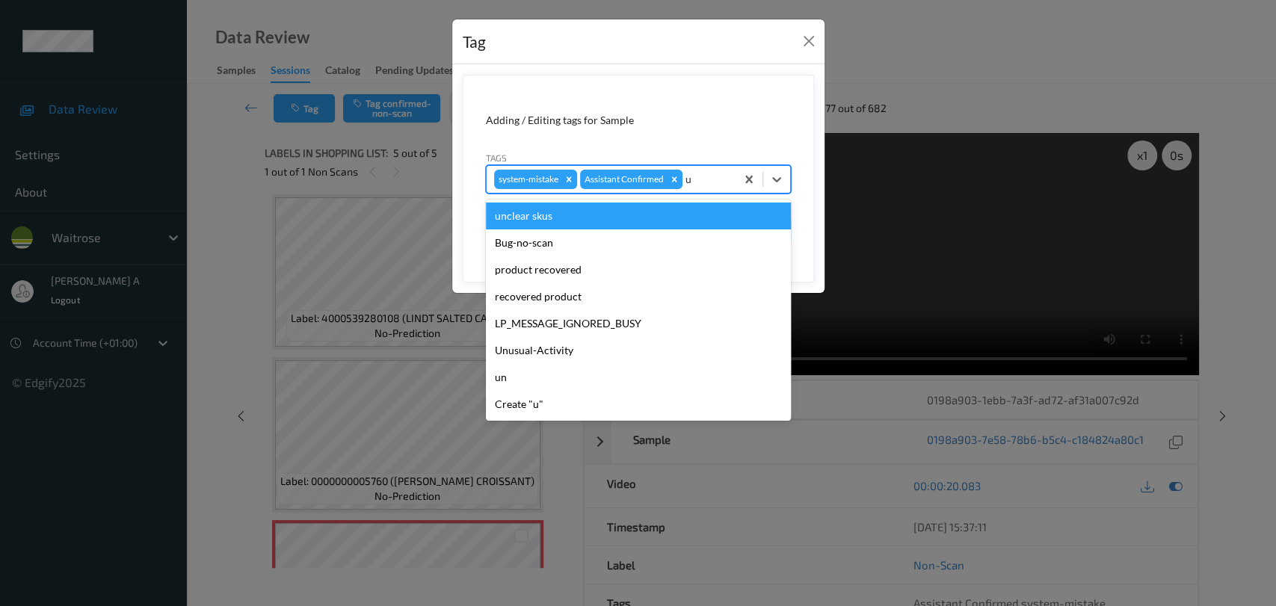
type input "un"
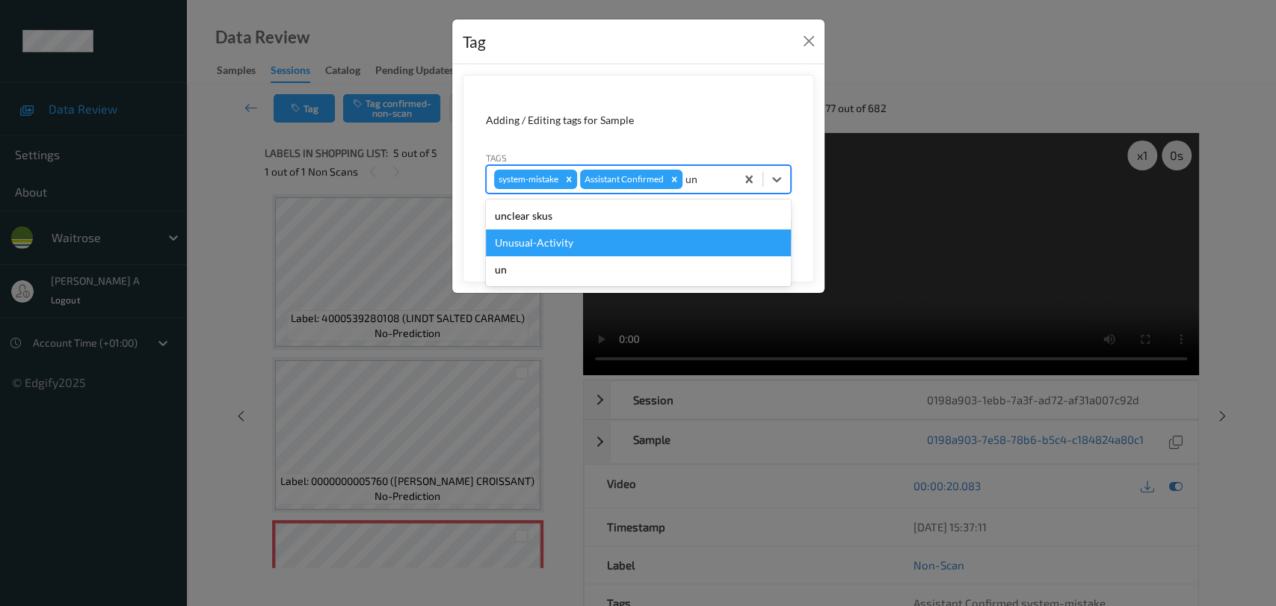
click at [656, 237] on div "Unusual-Activity" at bounding box center [638, 243] width 305 height 27
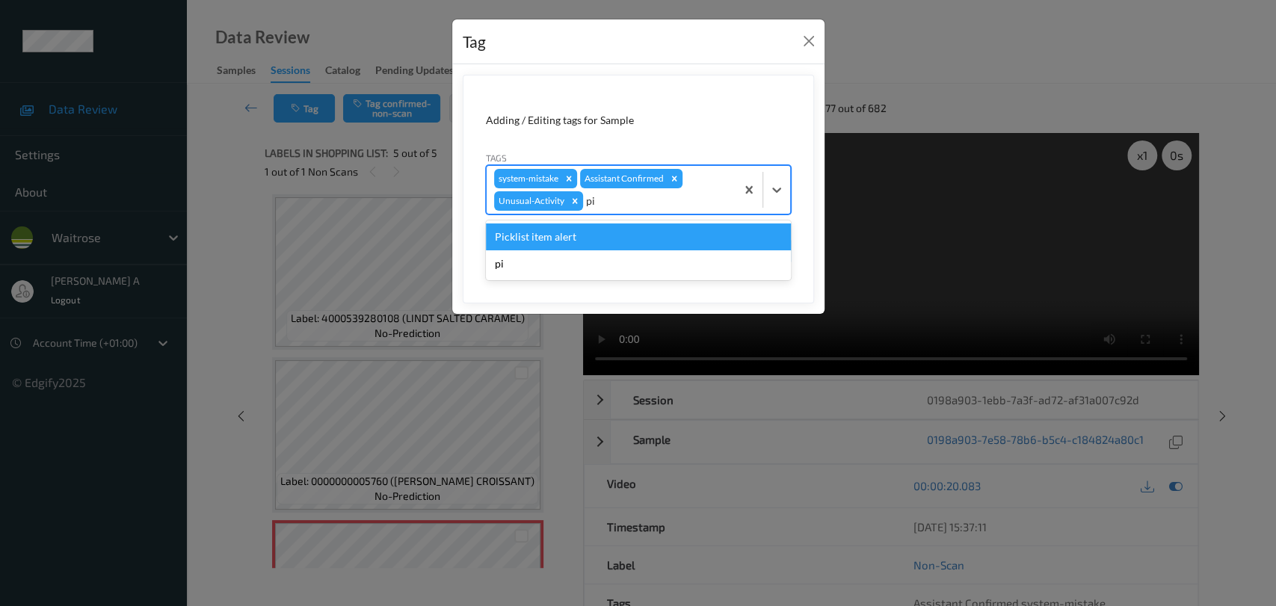
type input "pic"
click at [649, 234] on div "Picklist item alert" at bounding box center [638, 237] width 305 height 27
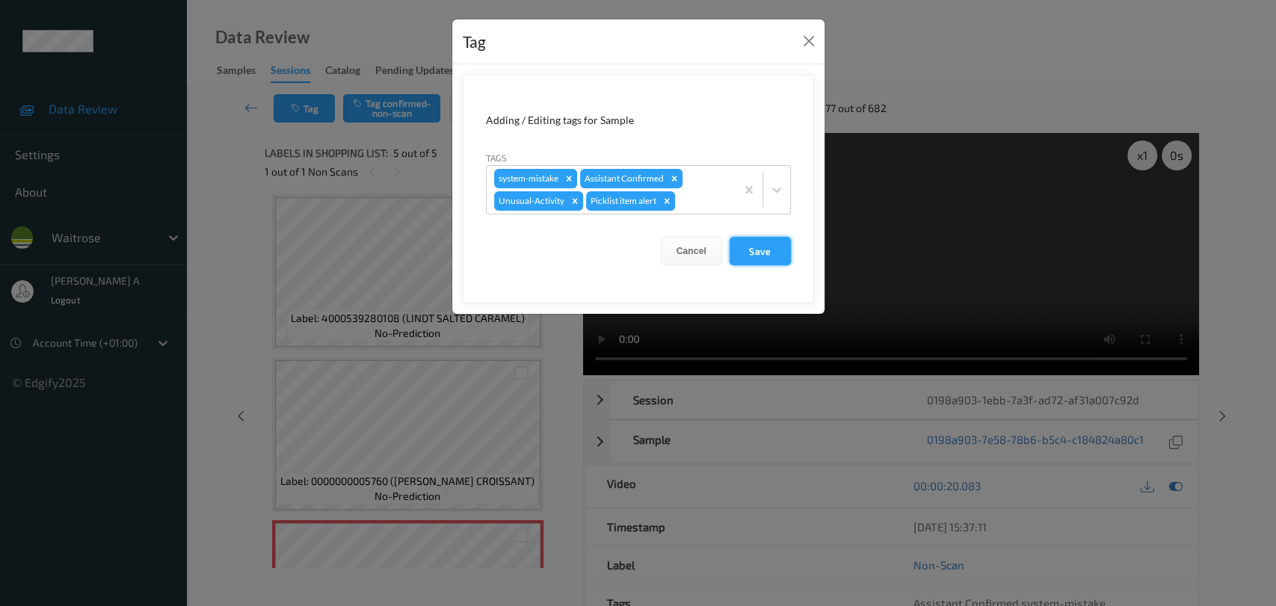
click at [762, 262] on button "Save" at bounding box center [760, 251] width 61 height 28
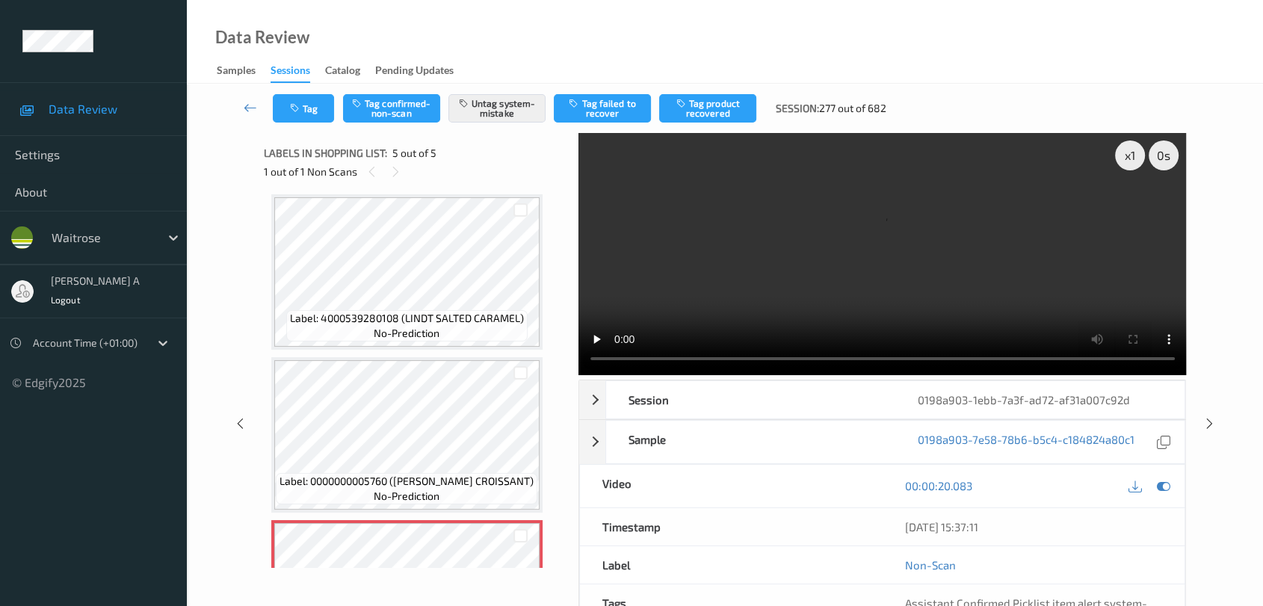
scroll to position [443, 0]
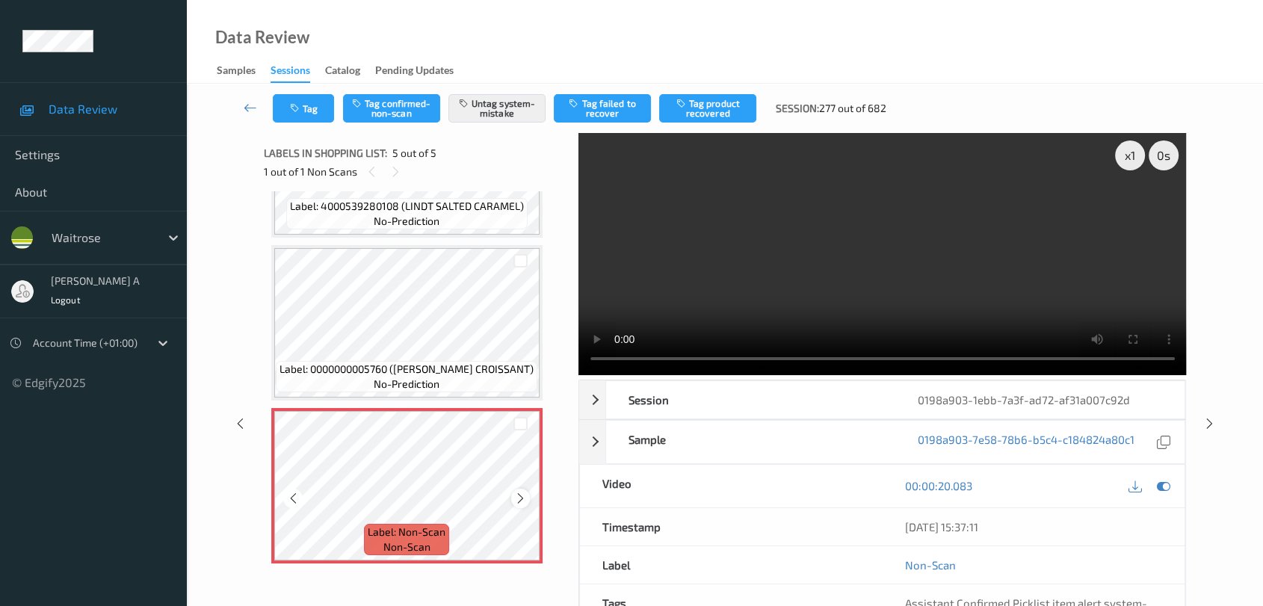
click at [519, 498] on icon at bounding box center [520, 498] width 13 height 13
click at [520, 496] on icon at bounding box center [520, 498] width 13 height 13
click at [301, 111] on icon "button" at bounding box center [296, 108] width 13 height 10
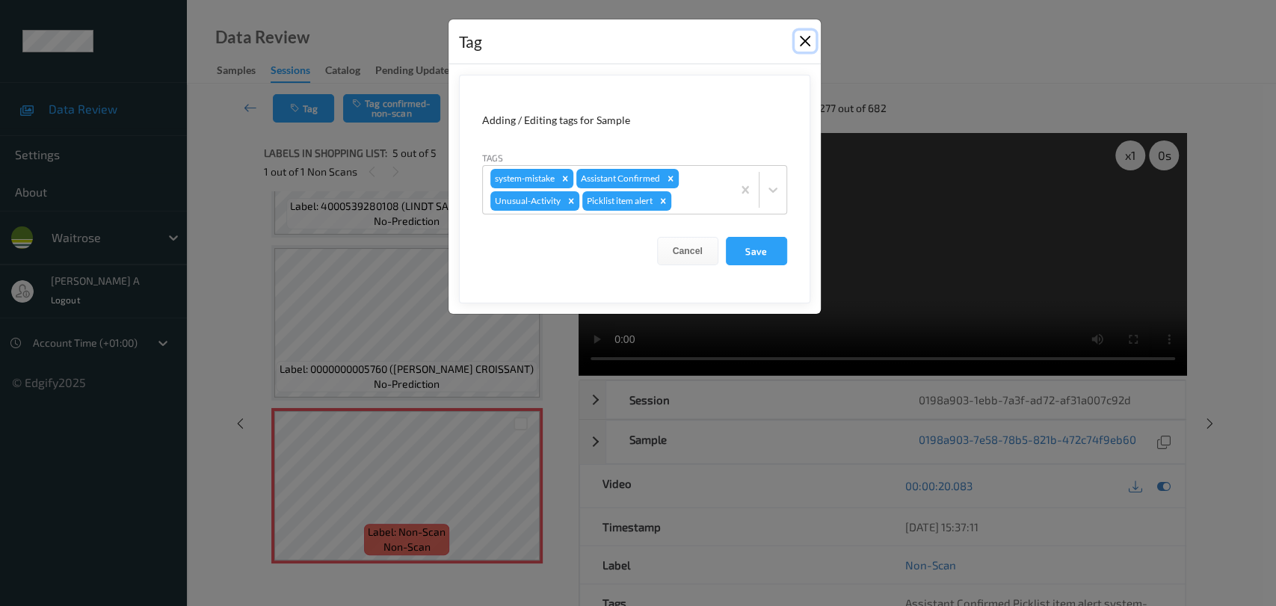
click at [801, 40] on button "Close" at bounding box center [805, 41] width 21 height 21
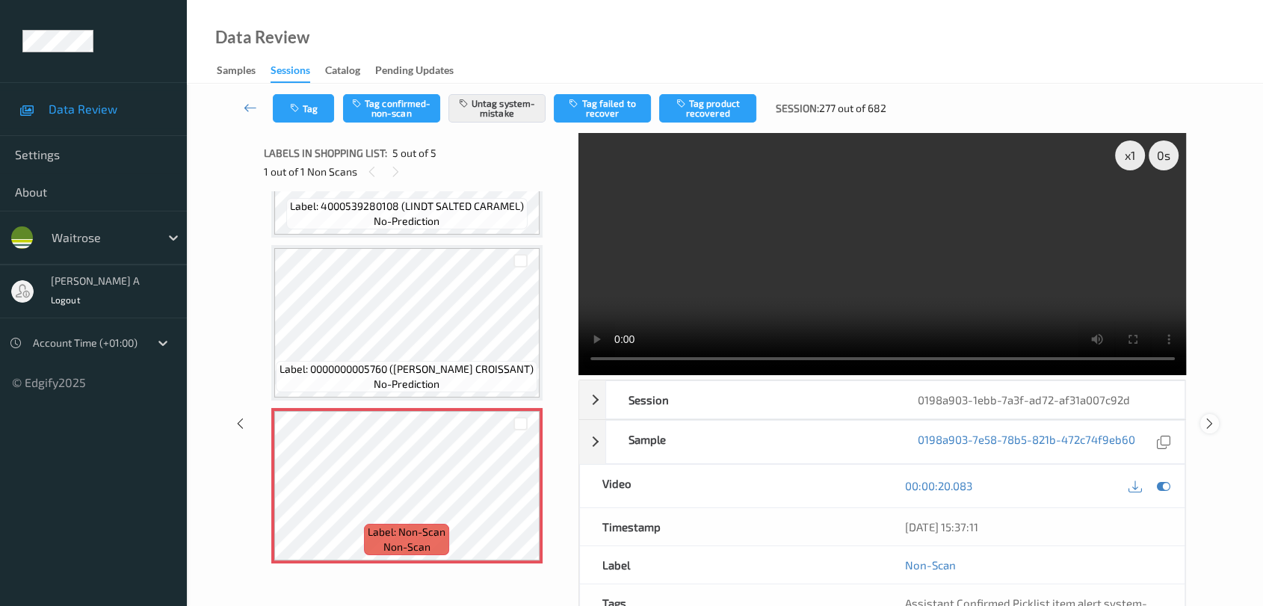
click at [1207, 422] on icon at bounding box center [1210, 423] width 13 height 13
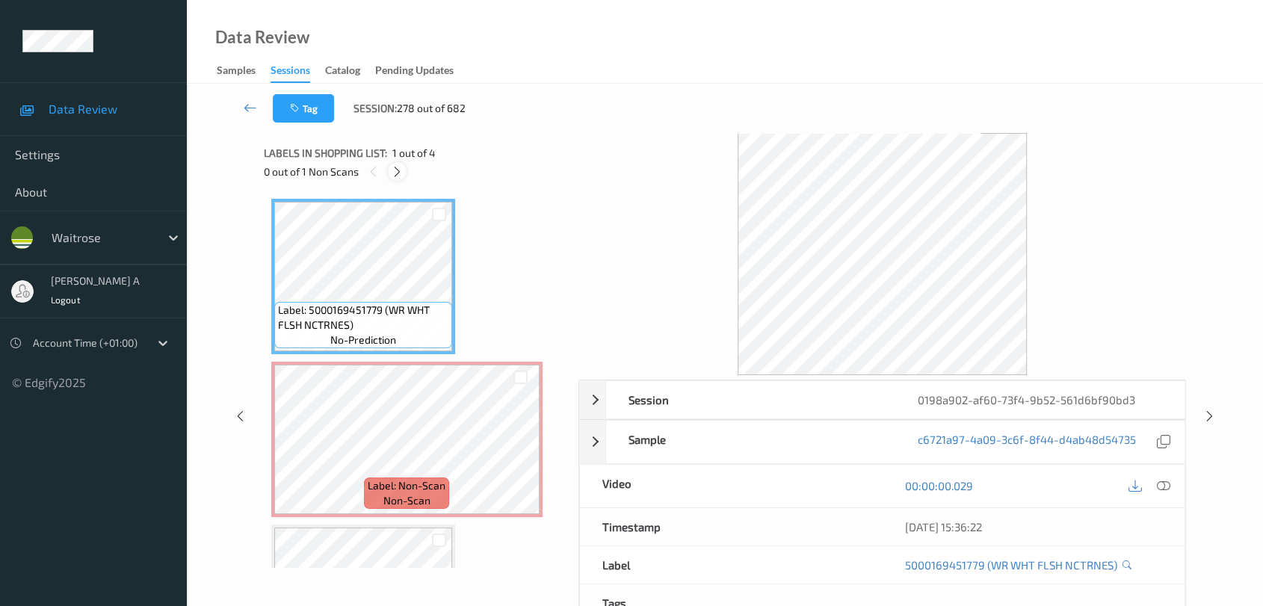
click at [395, 170] on icon at bounding box center [397, 171] width 13 height 13
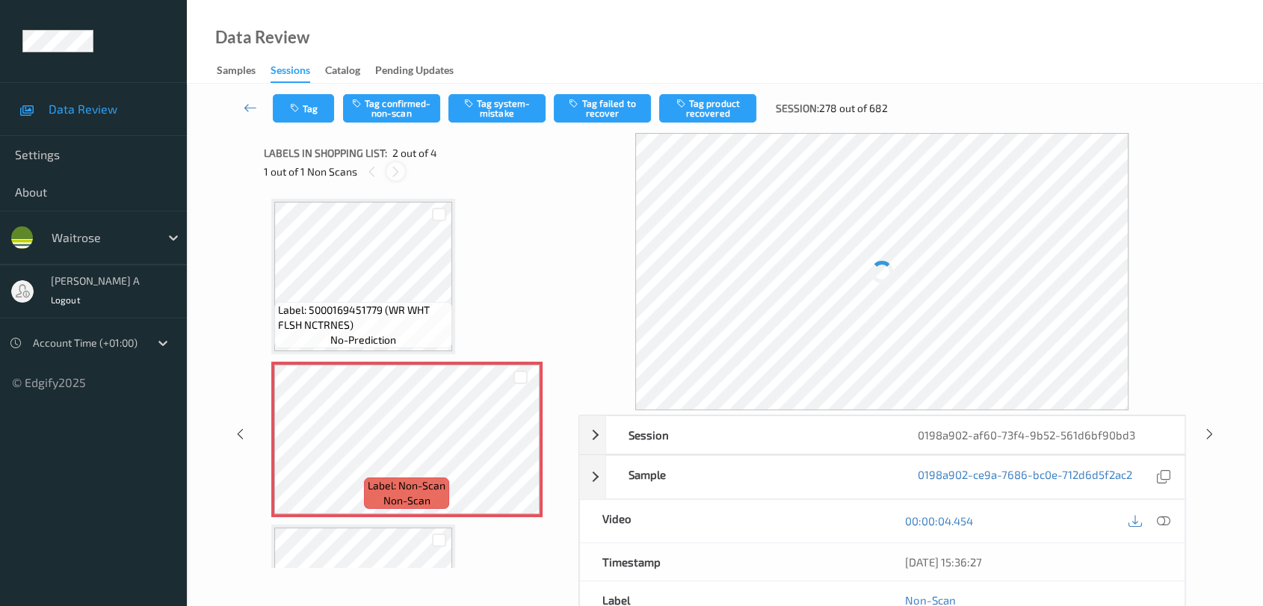
scroll to position [7, 0]
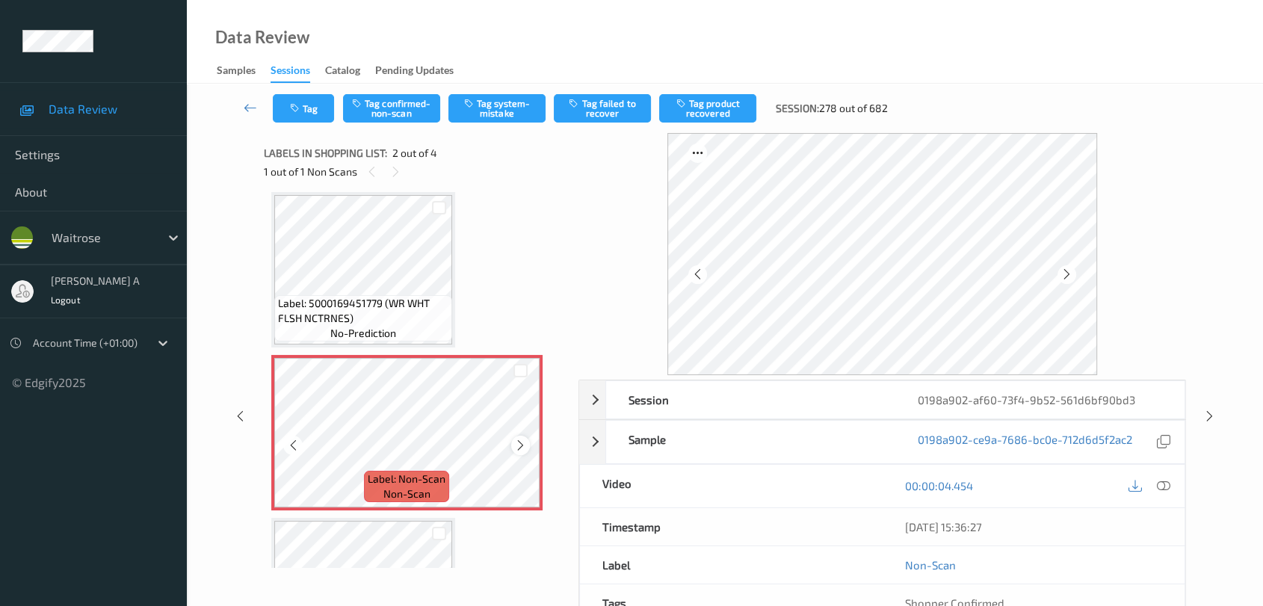
click at [522, 442] on icon at bounding box center [520, 445] width 13 height 13
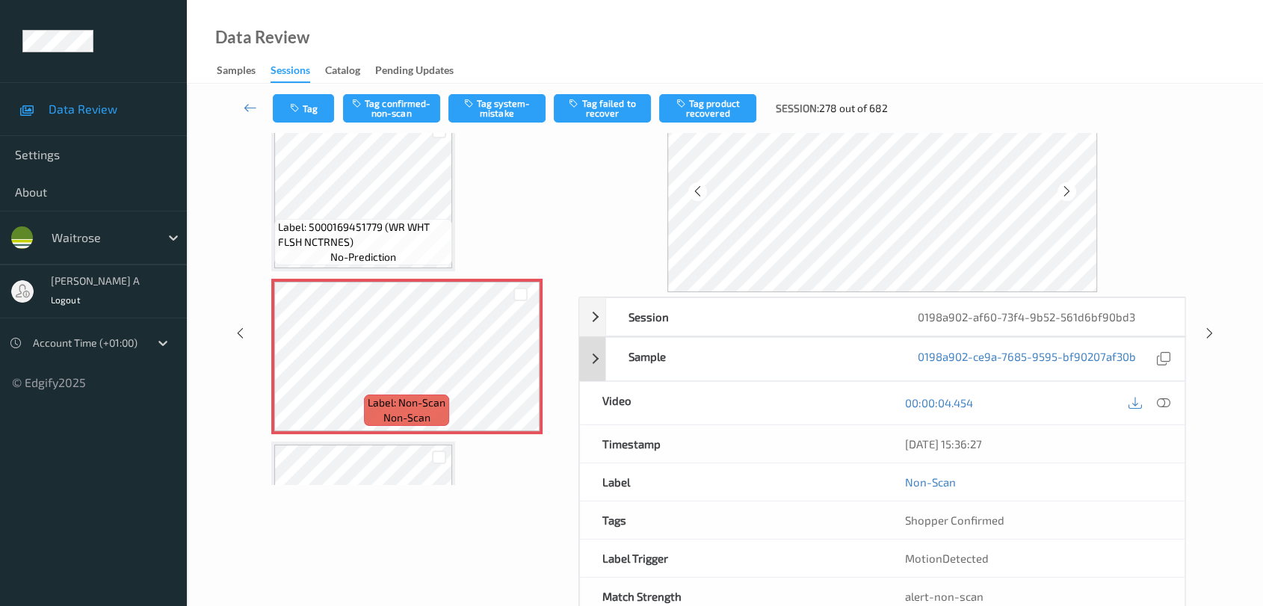
scroll to position [0, 0]
drag, startPoint x: 1166, startPoint y: 407, endPoint x: 1062, endPoint y: 378, distance: 108.5
click at [1166, 407] on icon at bounding box center [1163, 402] width 13 height 13
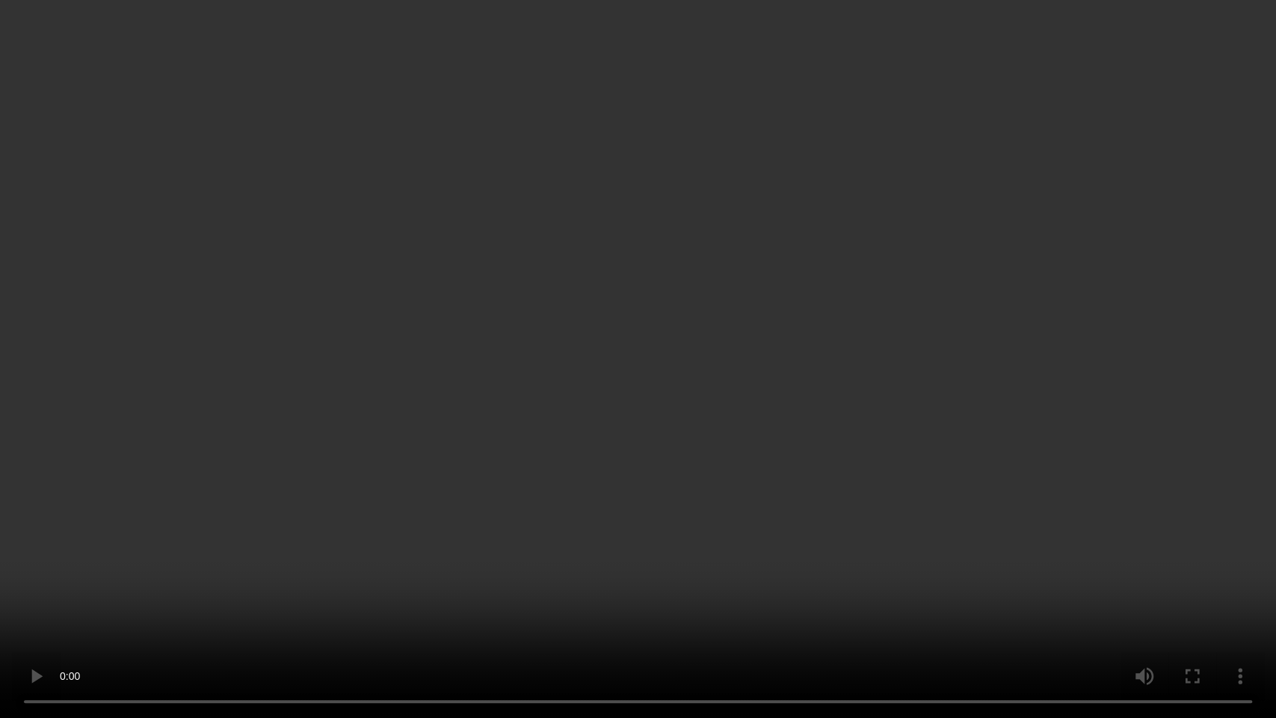
click at [663, 418] on video at bounding box center [638, 359] width 1276 height 718
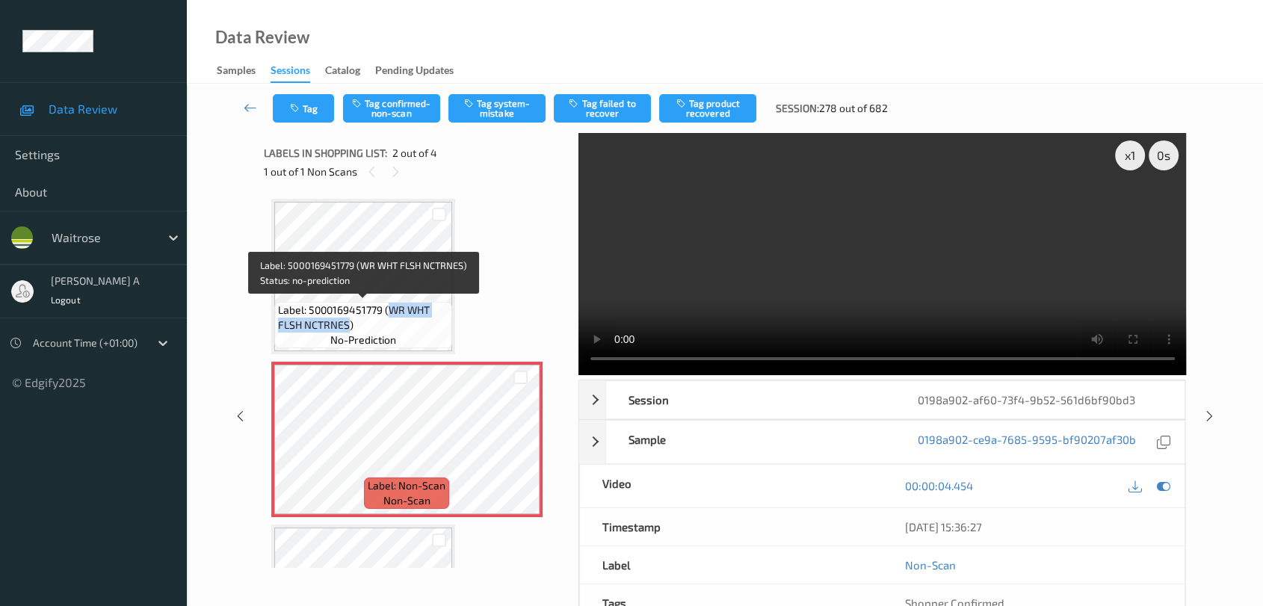
drag, startPoint x: 390, startPoint y: 305, endPoint x: 347, endPoint y: 324, distance: 46.5
click at [347, 324] on span "Label: 5000169451779 (WR WHT FLSH NCTRNES)" at bounding box center [363, 318] width 170 height 30
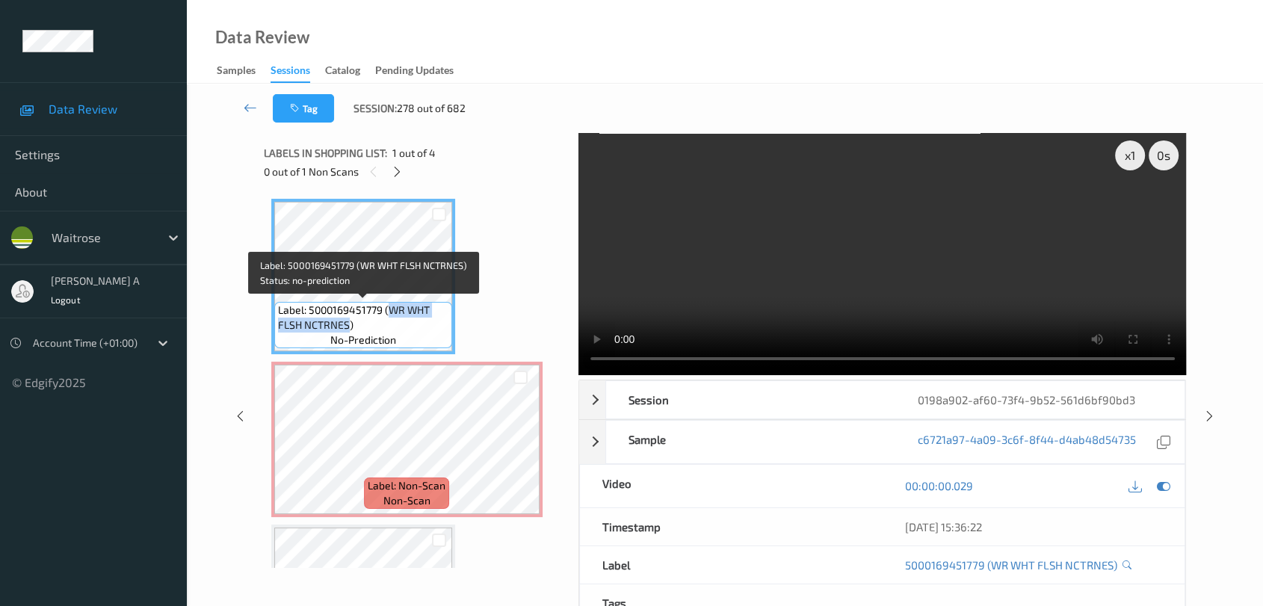
copy span "WR WHT FLSH NCTRNES"
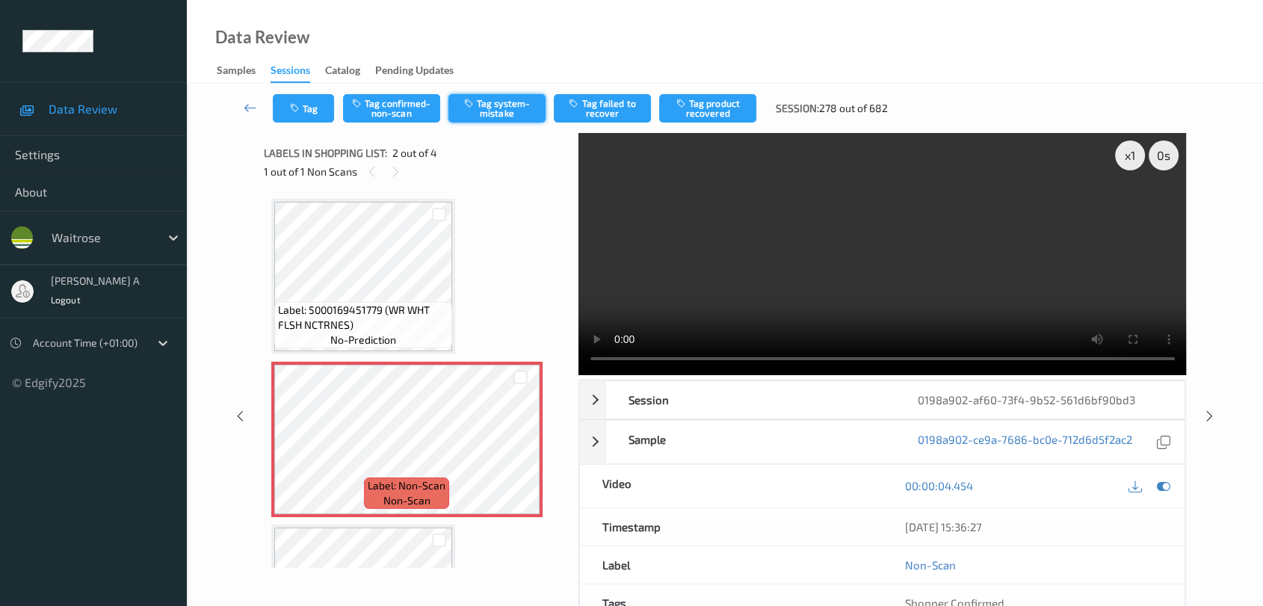
click at [508, 121] on button "Tag system-mistake" at bounding box center [497, 108] width 97 height 28
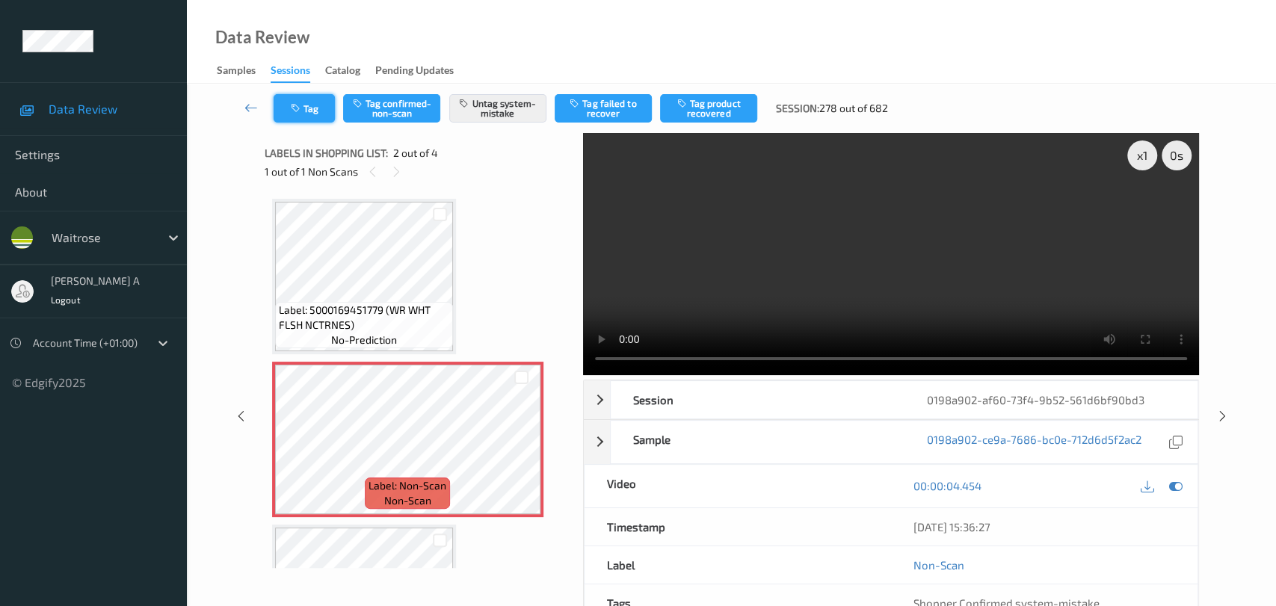
click at [310, 114] on button "Tag" at bounding box center [304, 108] width 61 height 28
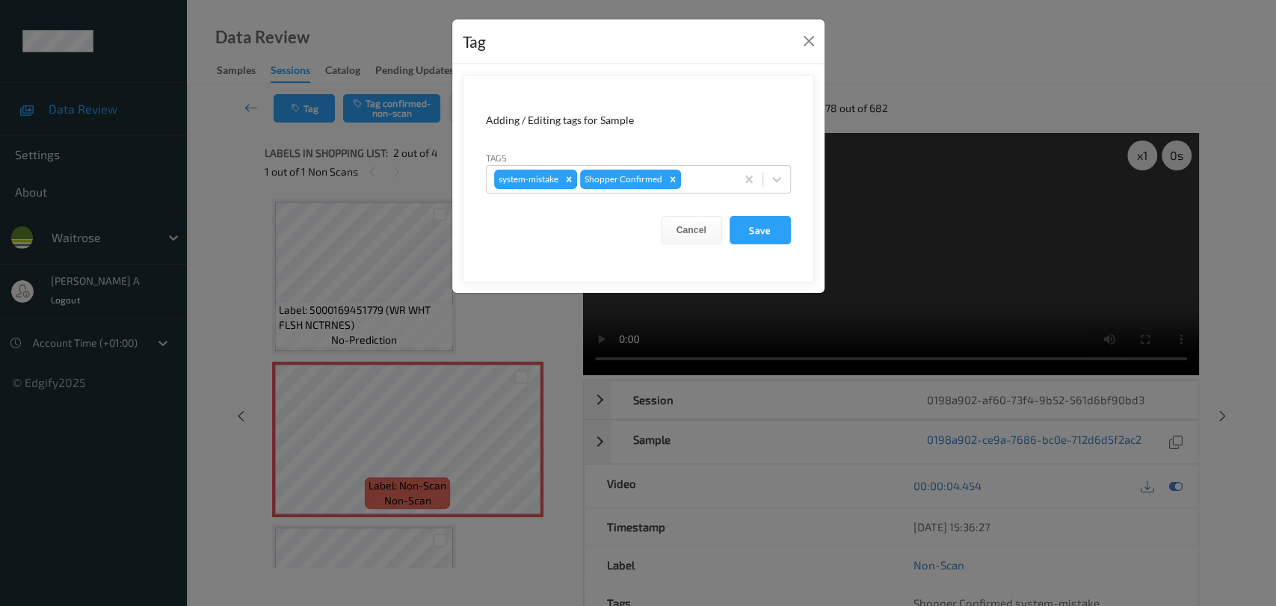
click at [704, 164] on div "Tags system-mistake Shopper Confirmed" at bounding box center [638, 171] width 305 height 43
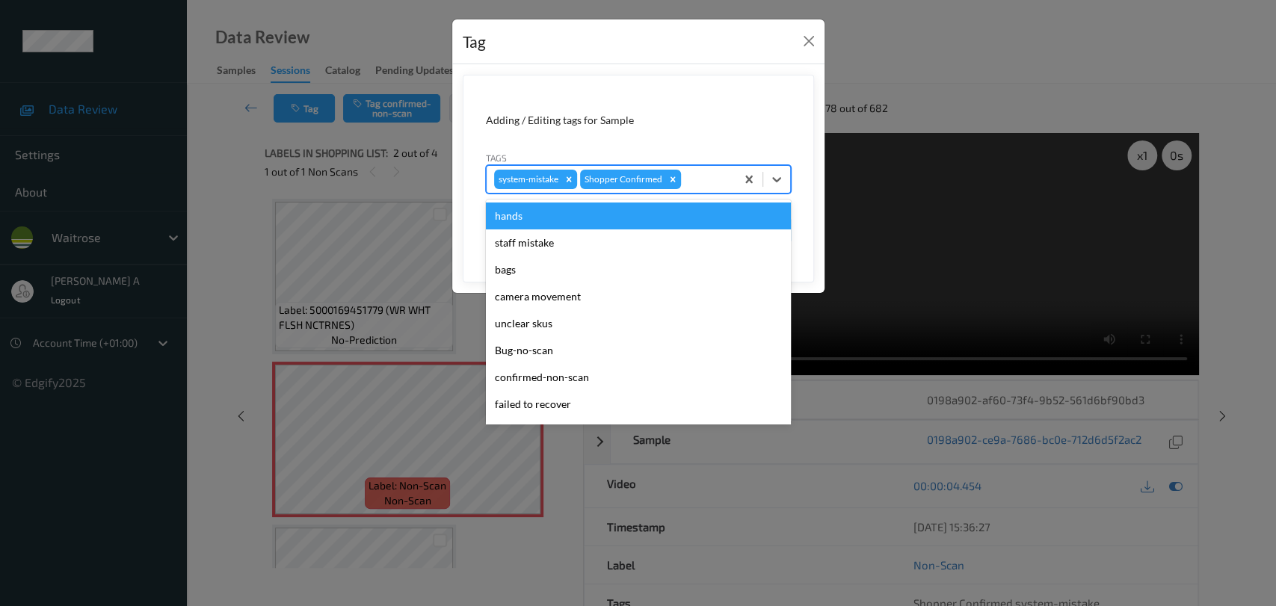
click at [698, 167] on div "system-mistake Shopper Confirmed" at bounding box center [611, 179] width 249 height 25
type input "un"
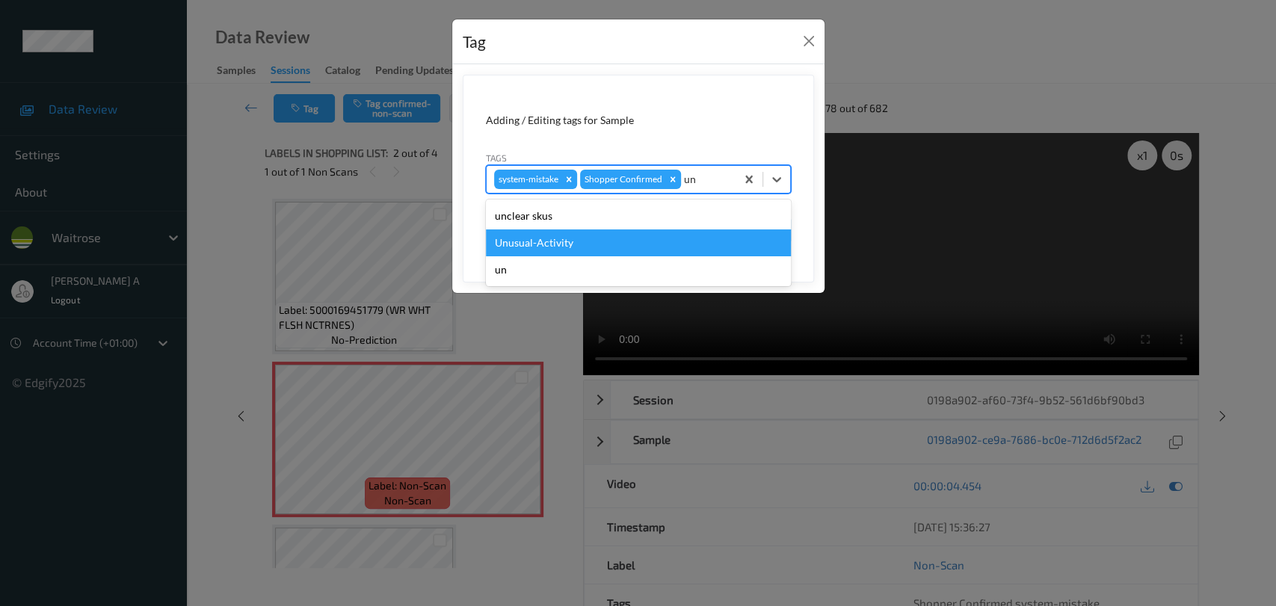
click at [626, 247] on div "Unusual-Activity" at bounding box center [638, 243] width 305 height 27
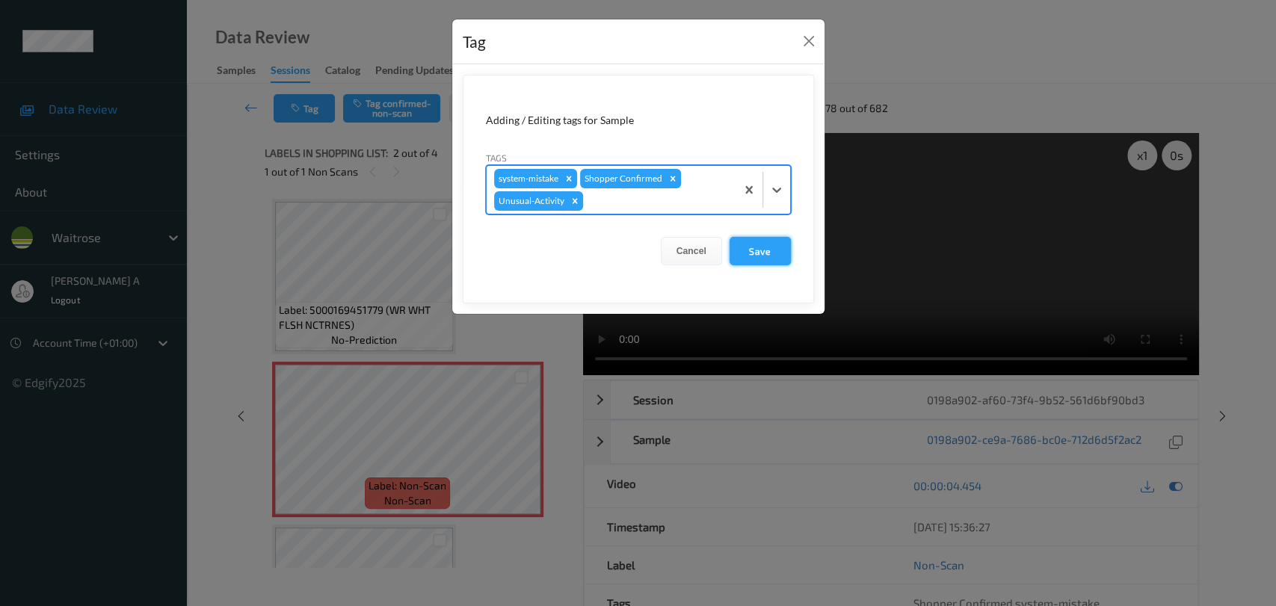
click at [769, 254] on button "Save" at bounding box center [760, 251] width 61 height 28
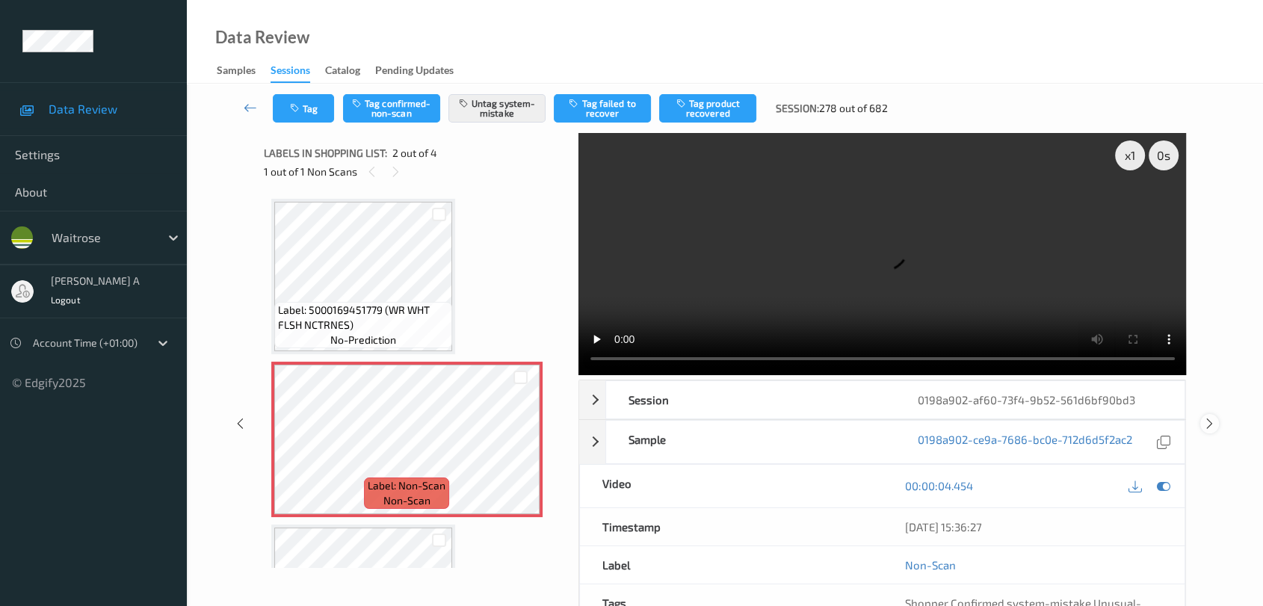
click at [1208, 417] on icon at bounding box center [1210, 423] width 13 height 13
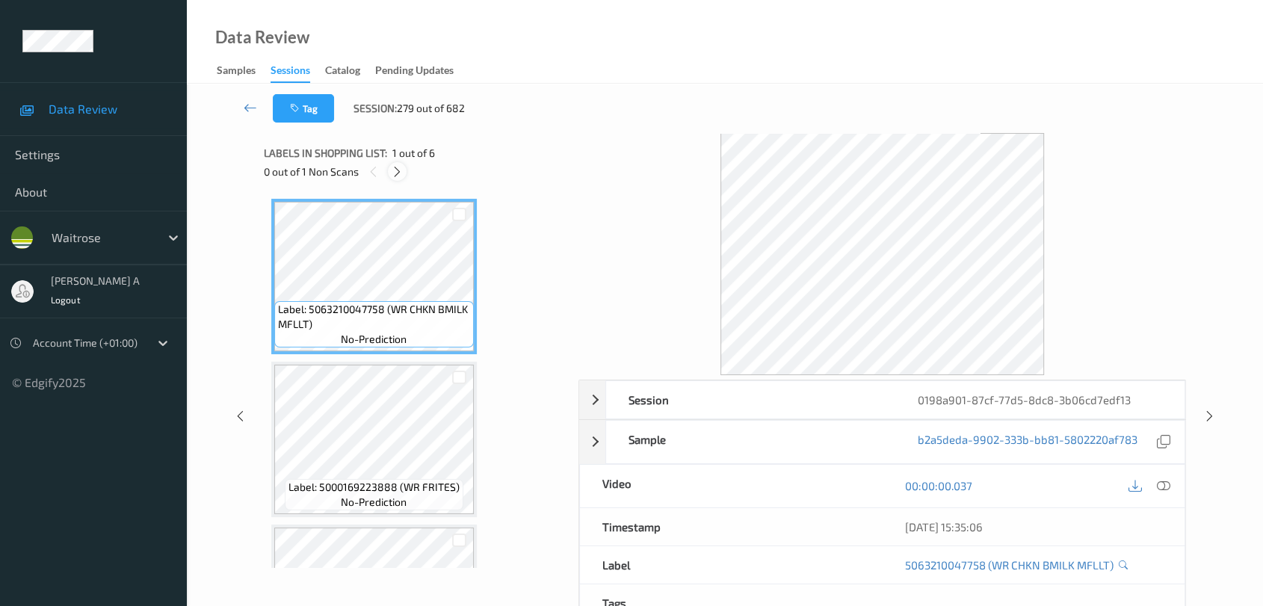
click at [401, 170] on icon at bounding box center [397, 171] width 13 height 13
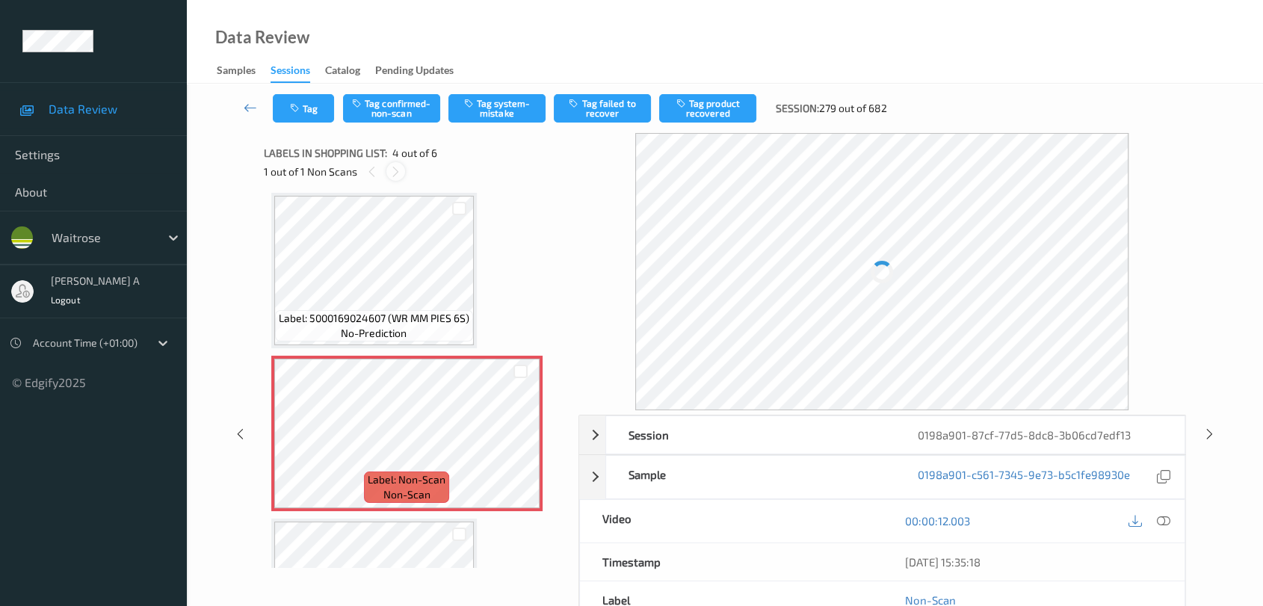
click at [401, 170] on icon at bounding box center [396, 171] width 13 height 13
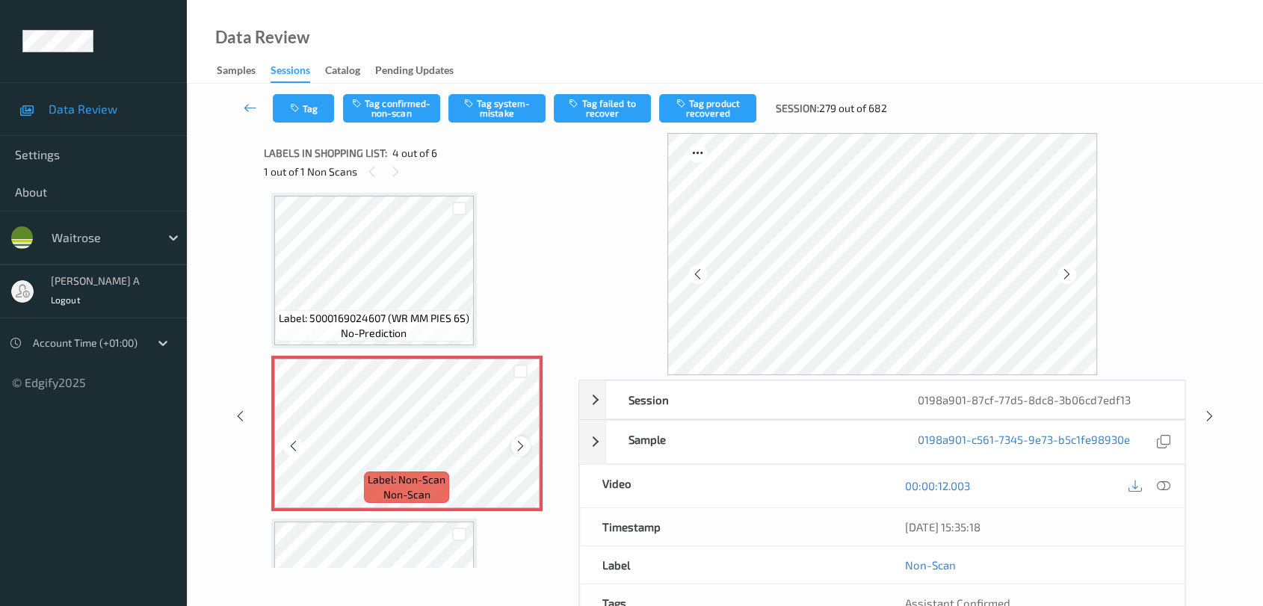
click at [520, 447] on icon at bounding box center [520, 446] width 13 height 13
click at [1163, 486] on icon at bounding box center [1163, 485] width 13 height 13
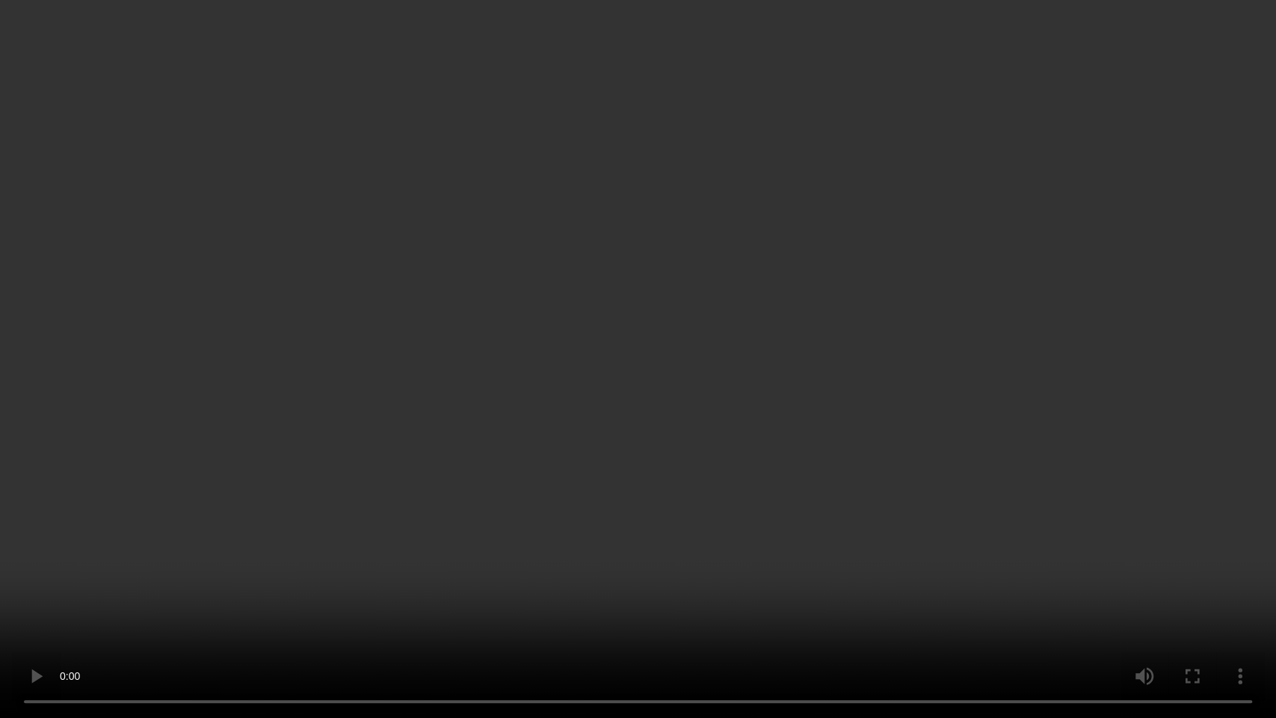
click at [663, 268] on video at bounding box center [638, 359] width 1276 height 718
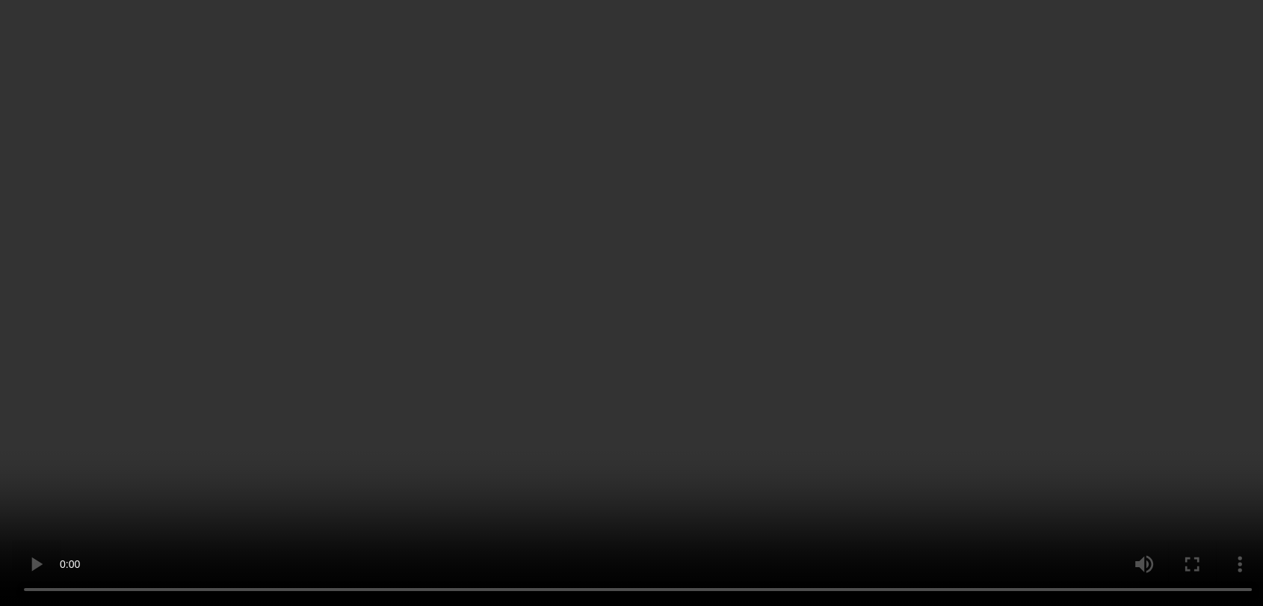
scroll to position [355, 0]
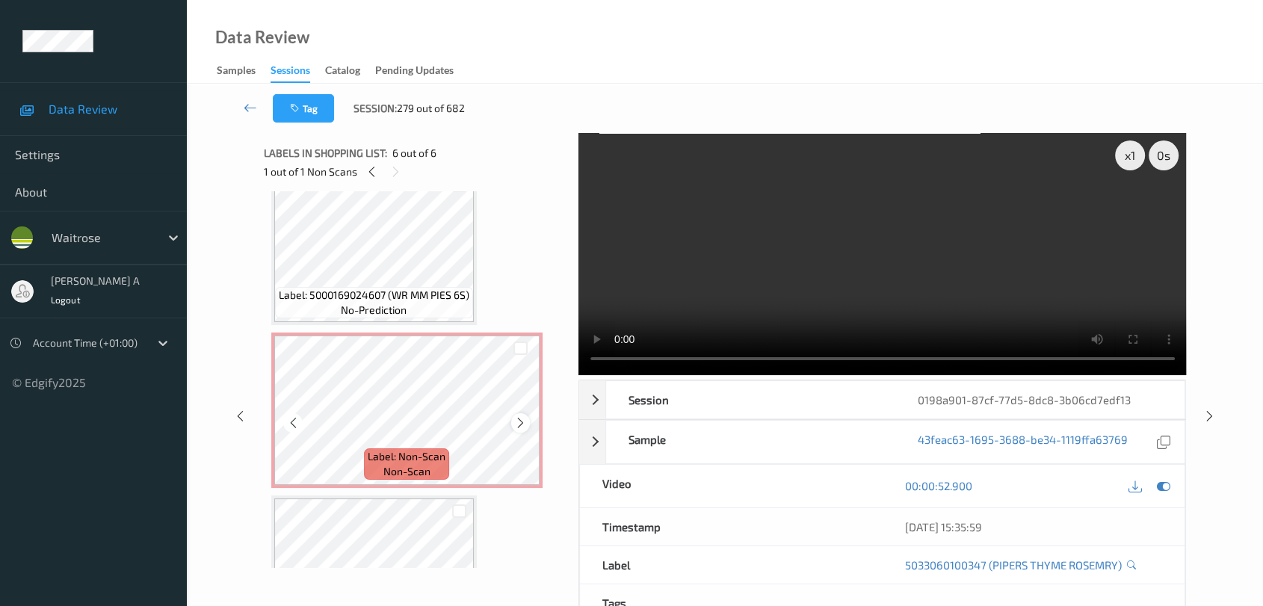
click at [526, 426] on icon at bounding box center [520, 422] width 13 height 13
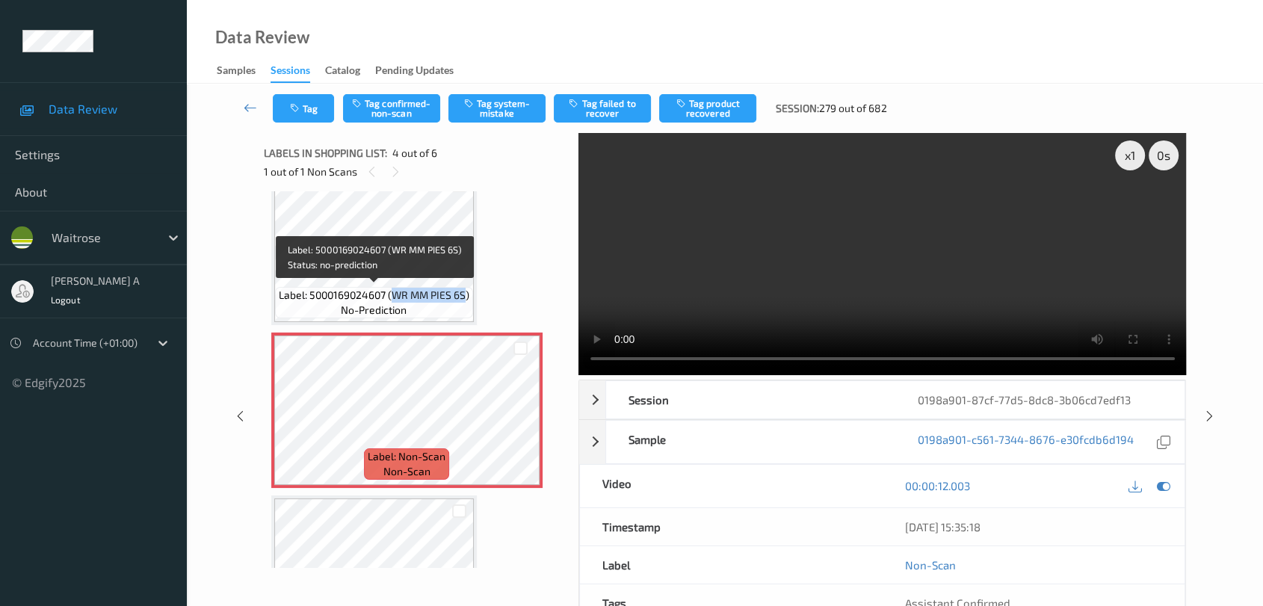
drag, startPoint x: 392, startPoint y: 289, endPoint x: 465, endPoint y: 292, distance: 72.6
click at [465, 292] on span "Label: 5000169024607 (WR MM PIES 6S)" at bounding box center [374, 295] width 191 height 15
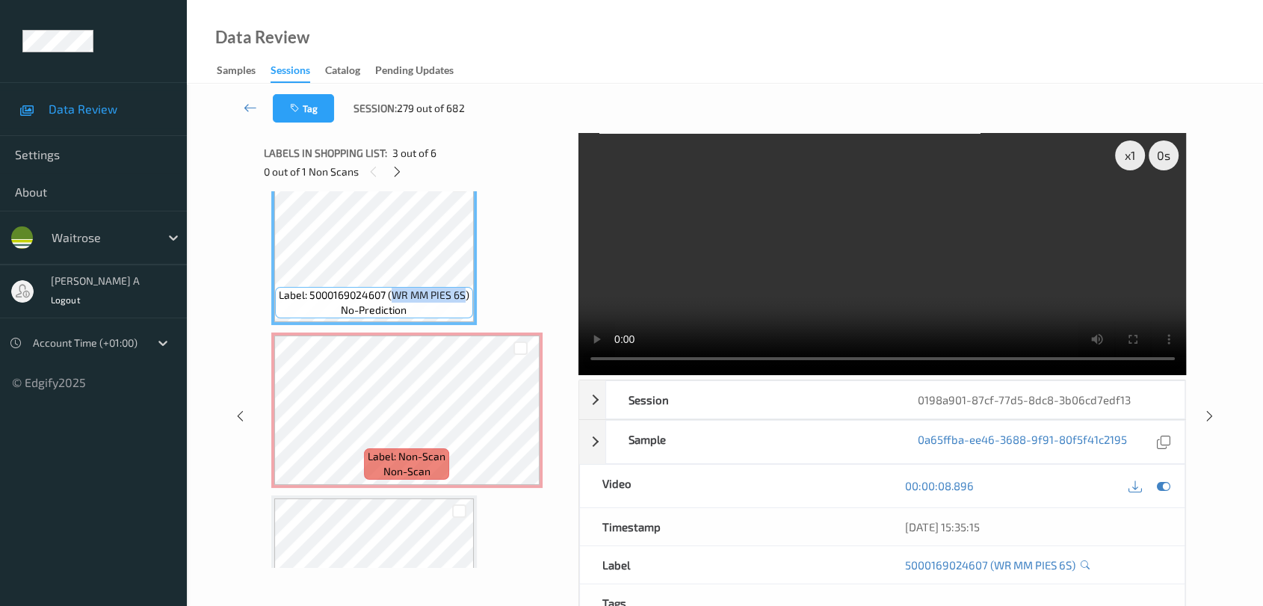
copy span "WR MM PIES 6S"
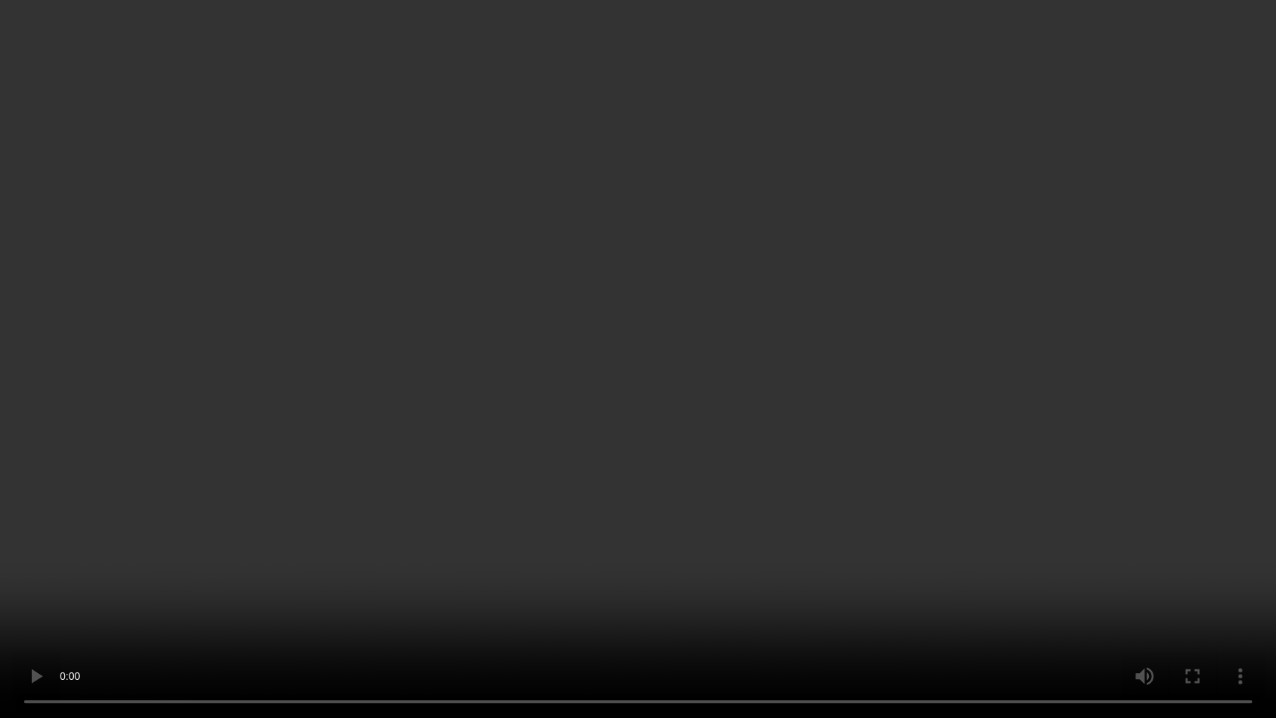
click at [792, 346] on video at bounding box center [638, 359] width 1276 height 718
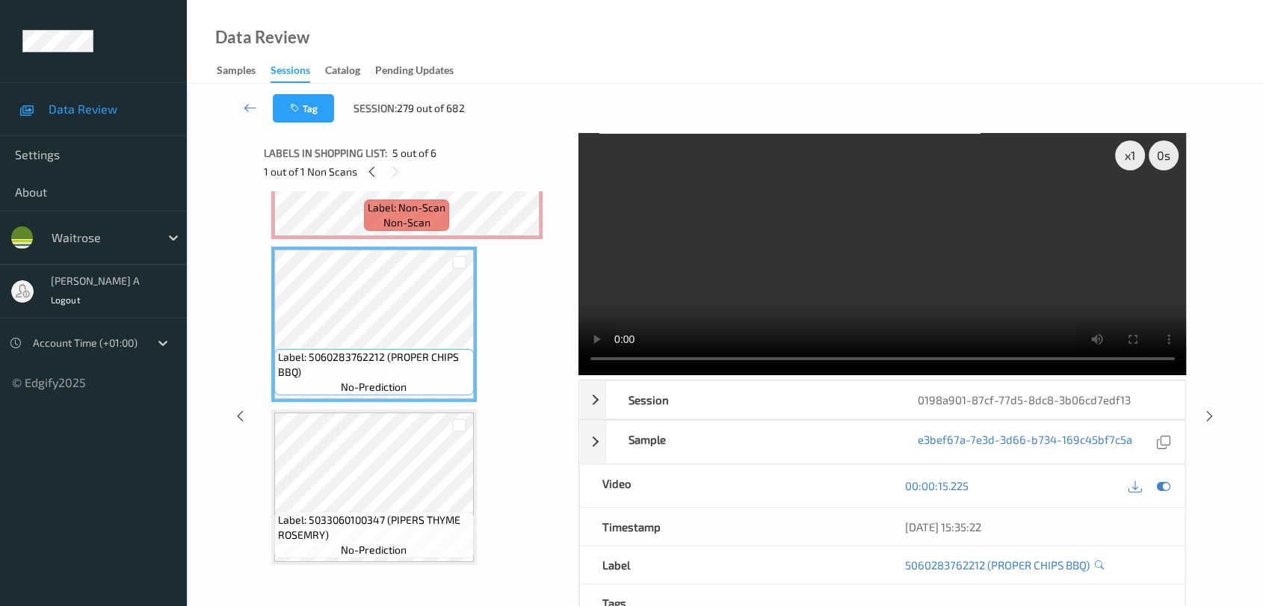
scroll to position [83, 0]
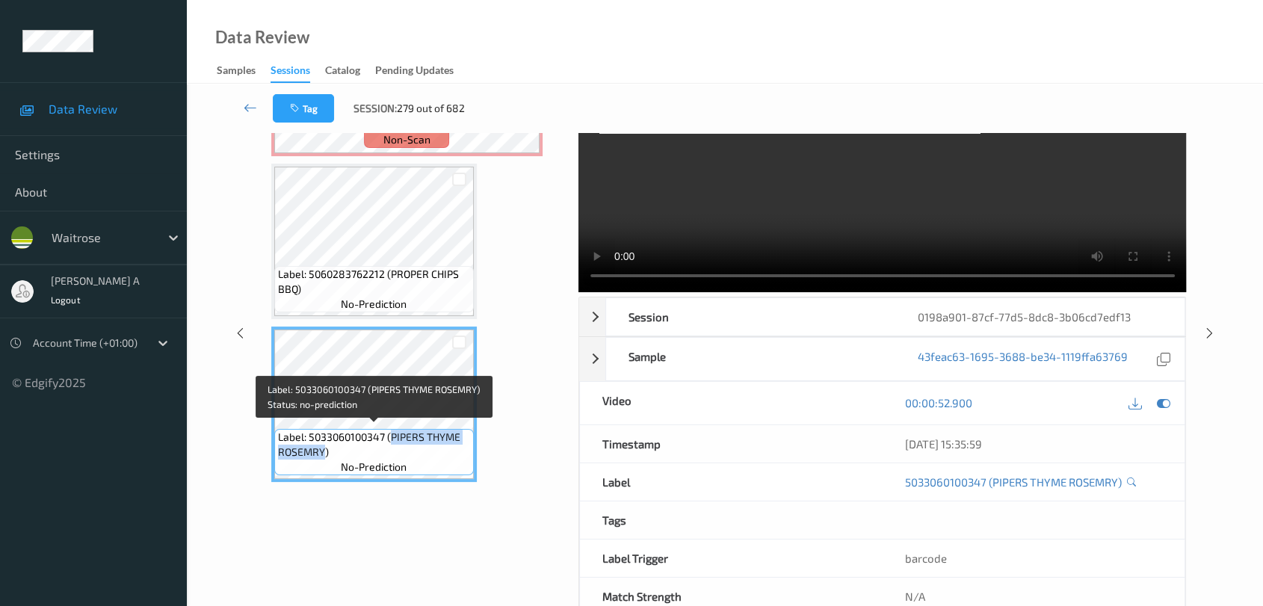
drag, startPoint x: 389, startPoint y: 429, endPoint x: 324, endPoint y: 449, distance: 67.9
click at [324, 449] on span "Label: 5033060100347 (PIPERS THYME ROSEMRY)" at bounding box center [374, 445] width 192 height 30
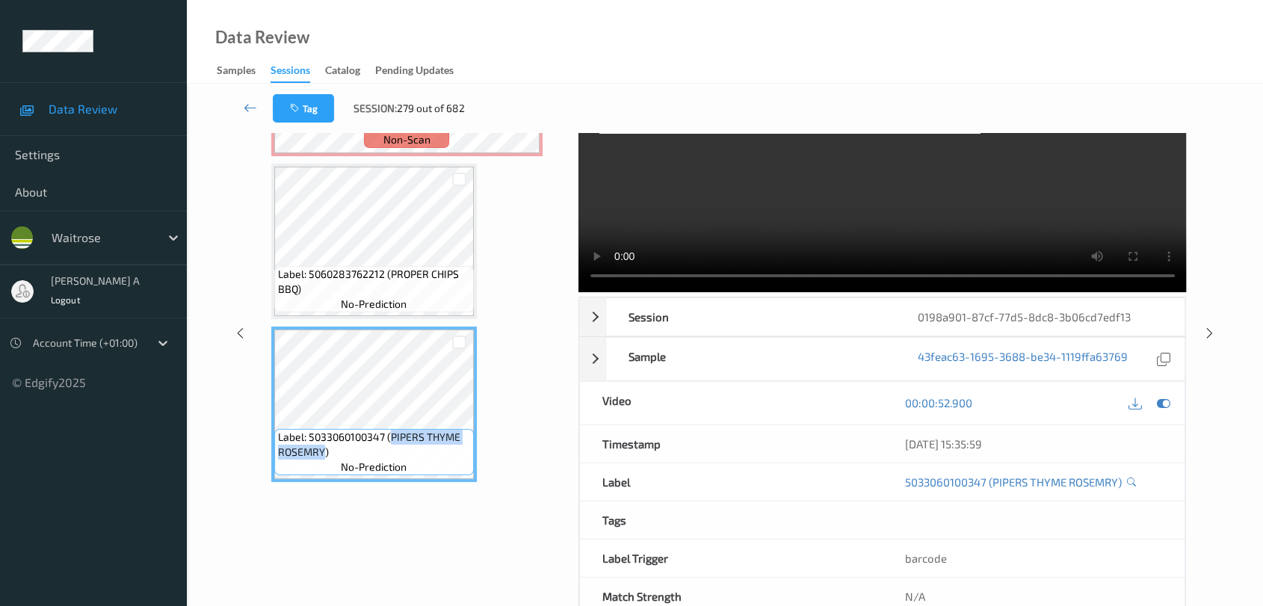
copy span "PIPERS THYME ROSEMRY"
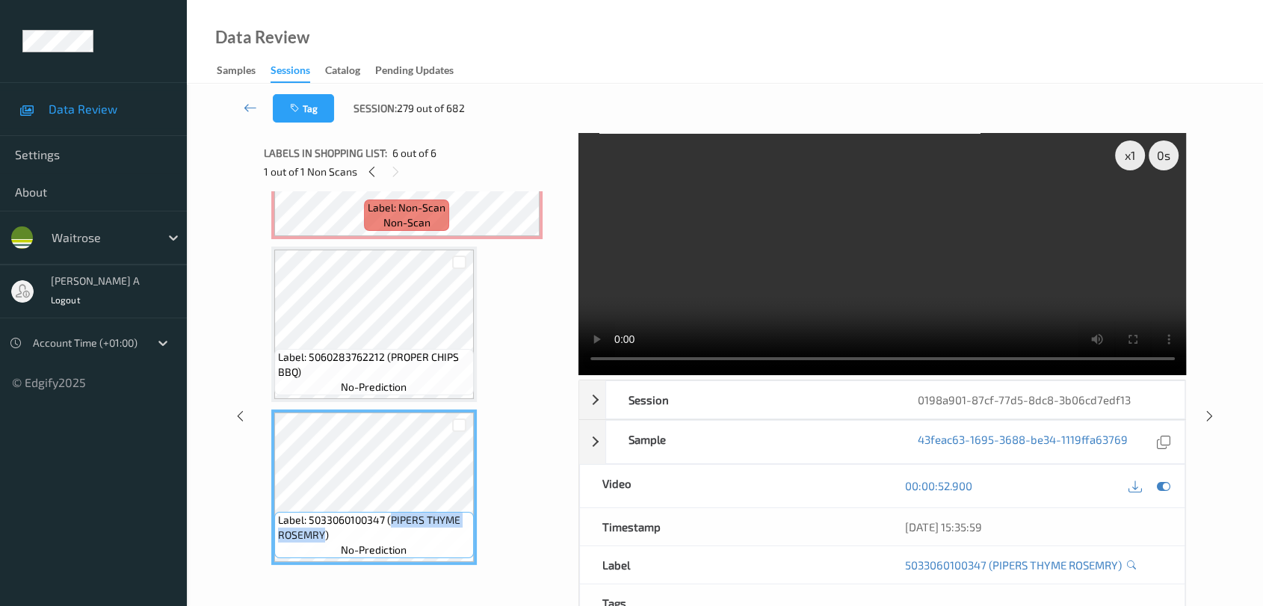
scroll to position [493, 0]
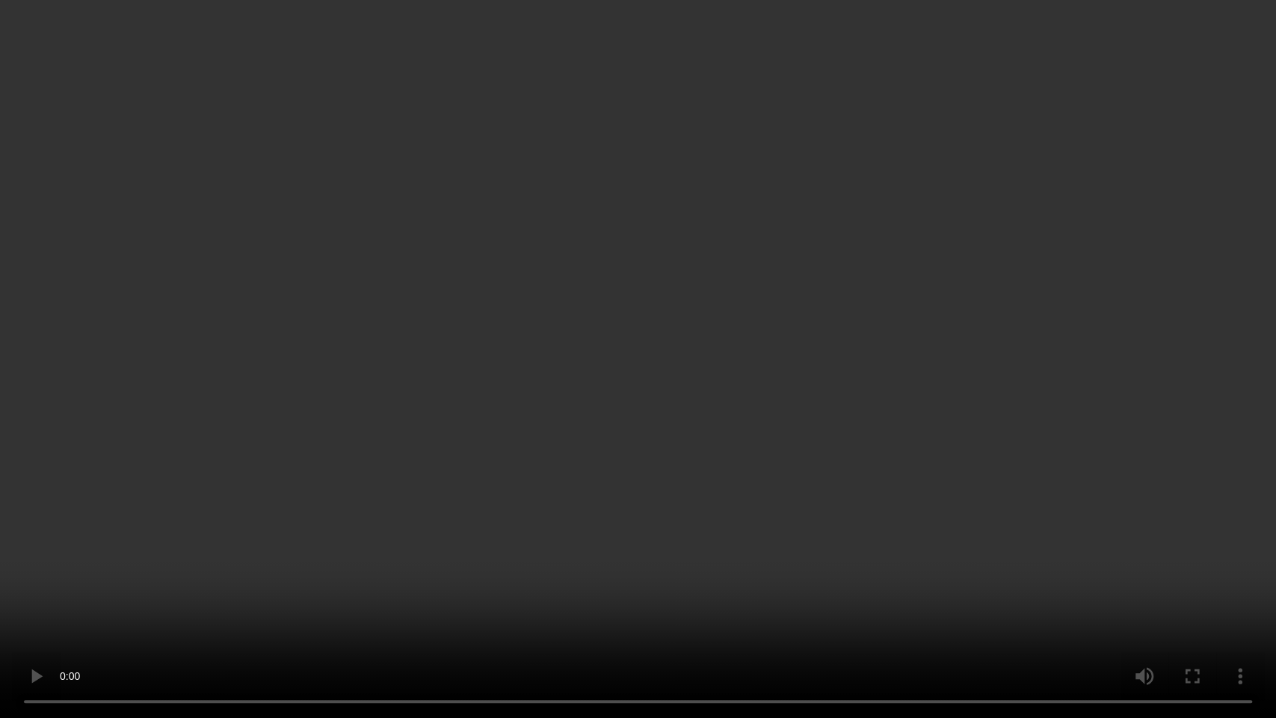
click at [642, 342] on video at bounding box center [638, 359] width 1276 height 718
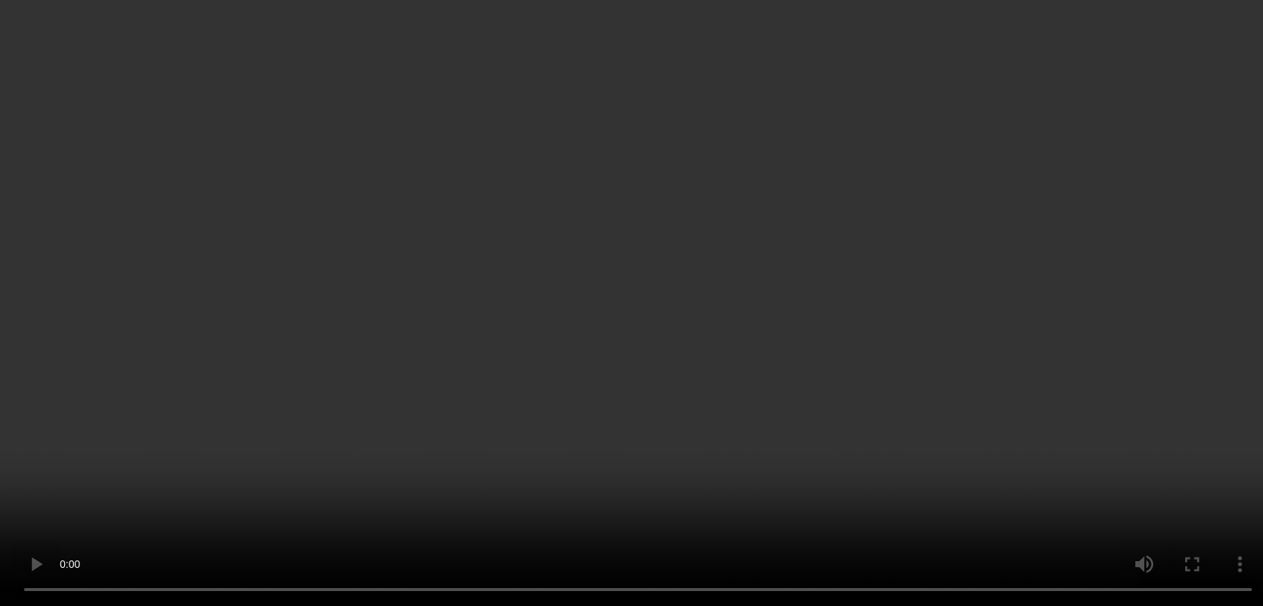
scroll to position [244, 0]
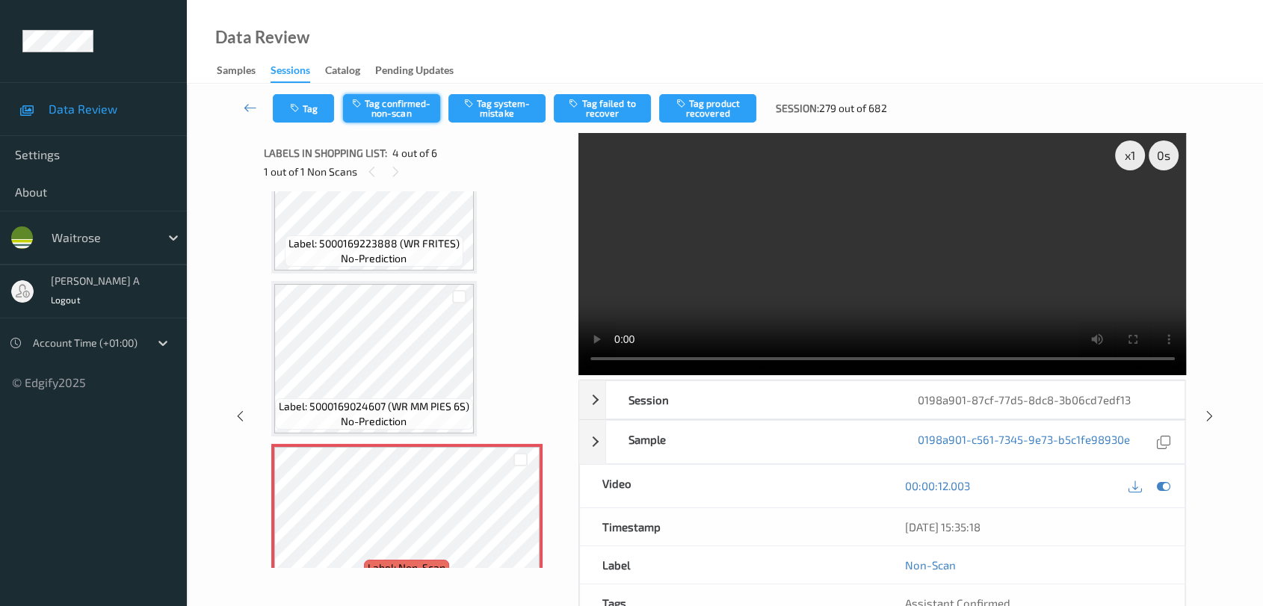
click at [393, 109] on button "Tag confirmed-non-scan" at bounding box center [391, 108] width 97 height 28
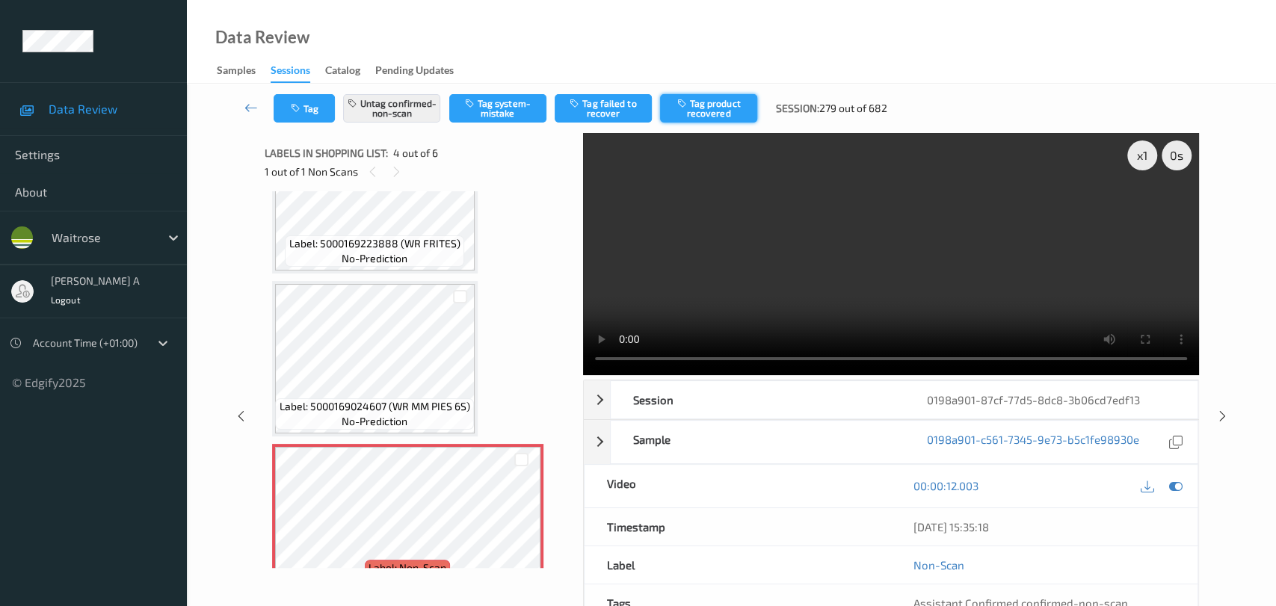
click at [724, 109] on button "Tag product recovered" at bounding box center [708, 108] width 97 height 28
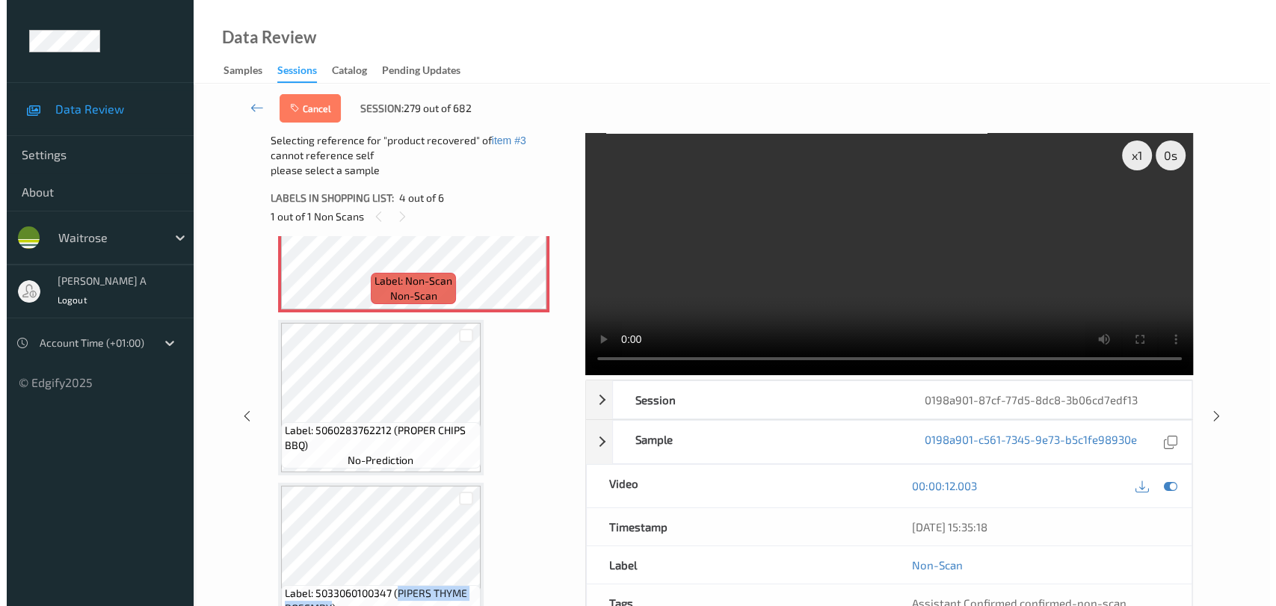
scroll to position [604, 0]
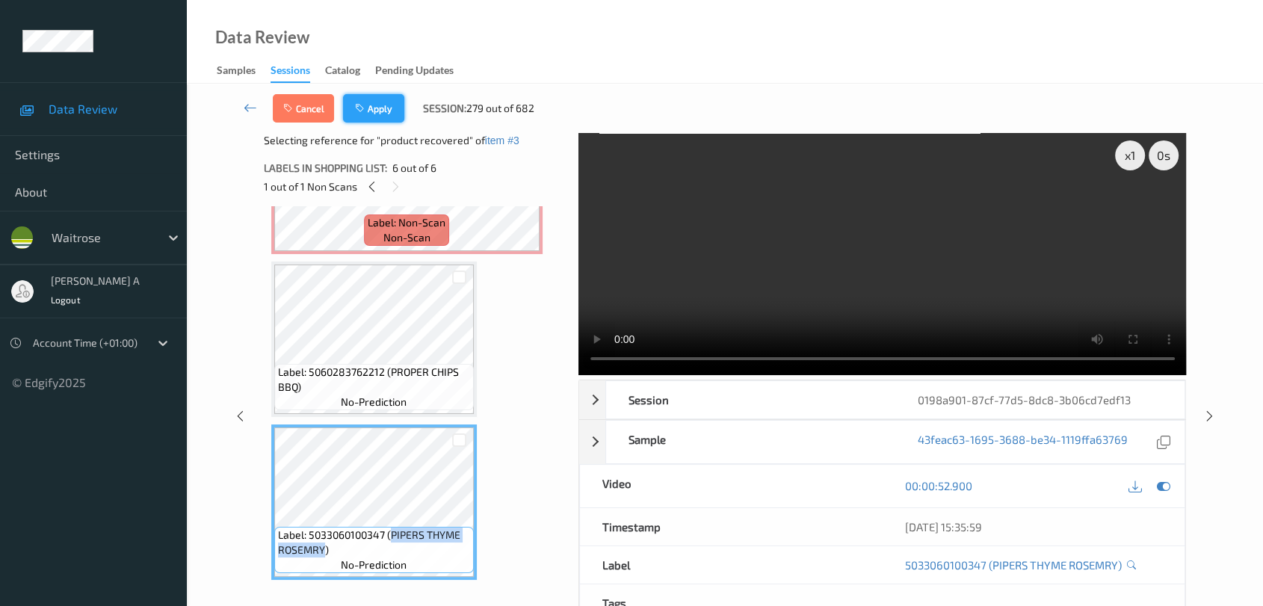
click at [365, 112] on icon "button" at bounding box center [361, 108] width 13 height 10
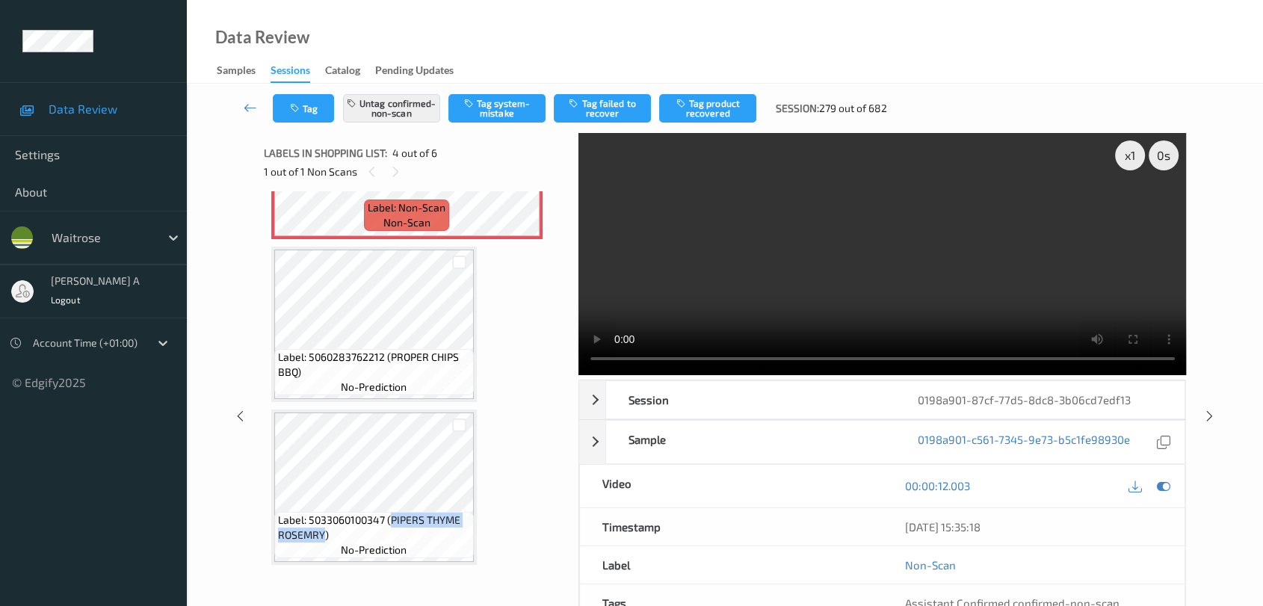
scroll to position [332, 0]
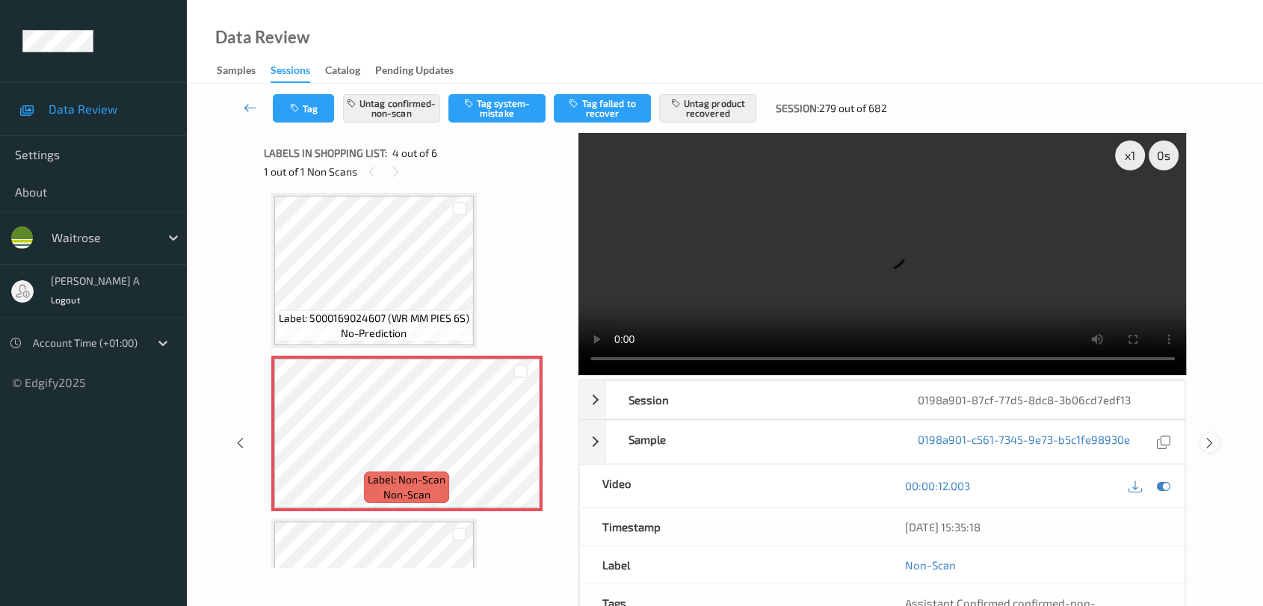
click at [1206, 437] on icon at bounding box center [1210, 443] width 13 height 13
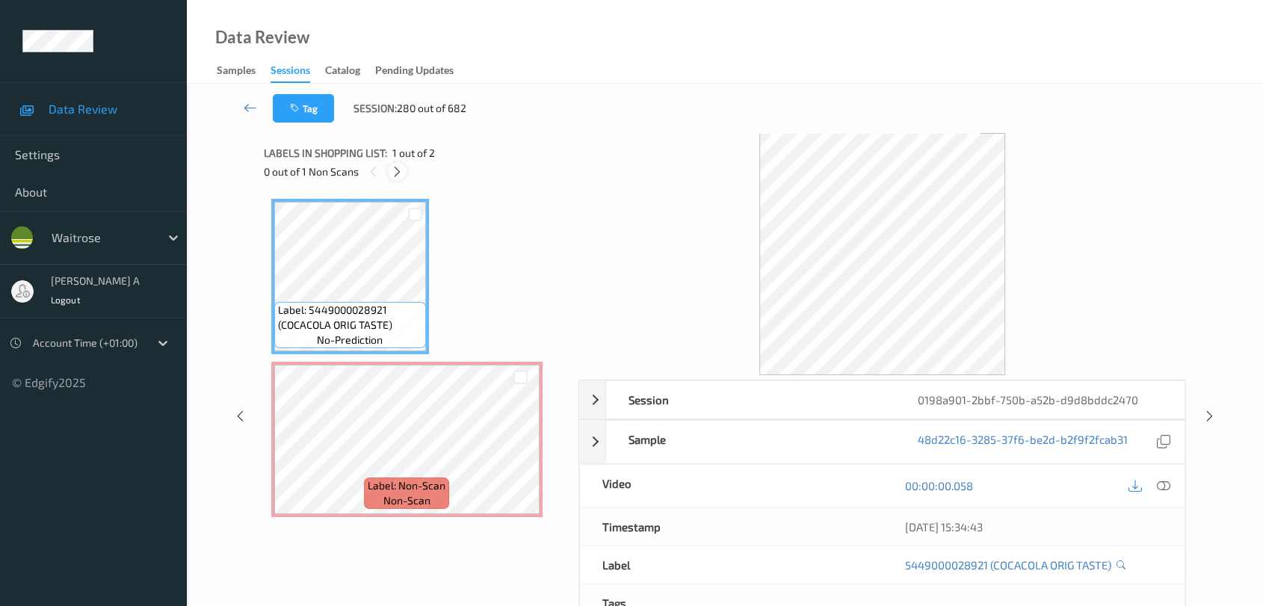
click at [401, 165] on icon at bounding box center [397, 171] width 13 height 13
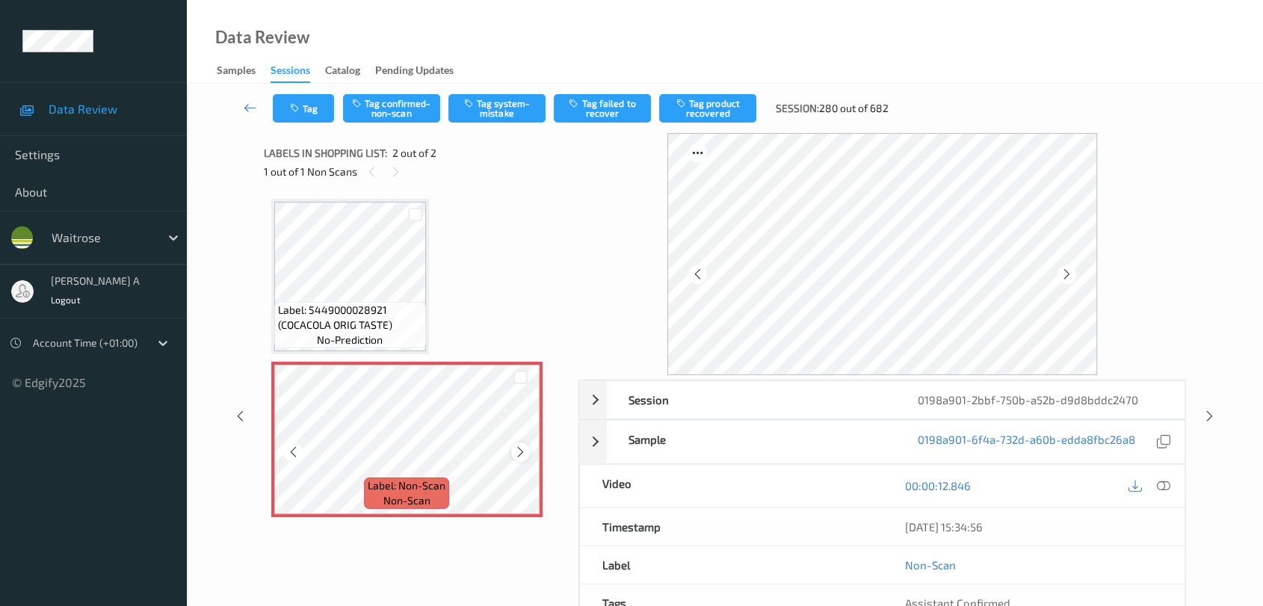
click at [521, 452] on icon at bounding box center [520, 452] width 13 height 13
click at [1171, 486] on div at bounding box center [1164, 486] width 20 height 20
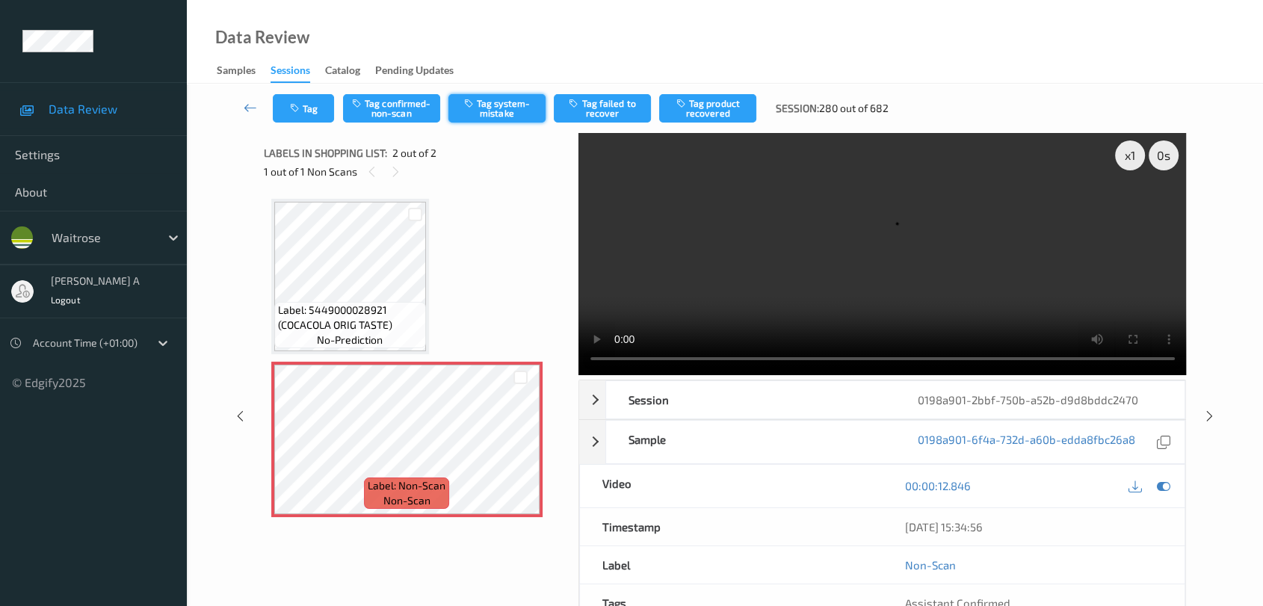
click at [493, 111] on button "Tag system-mistake" at bounding box center [497, 108] width 97 height 28
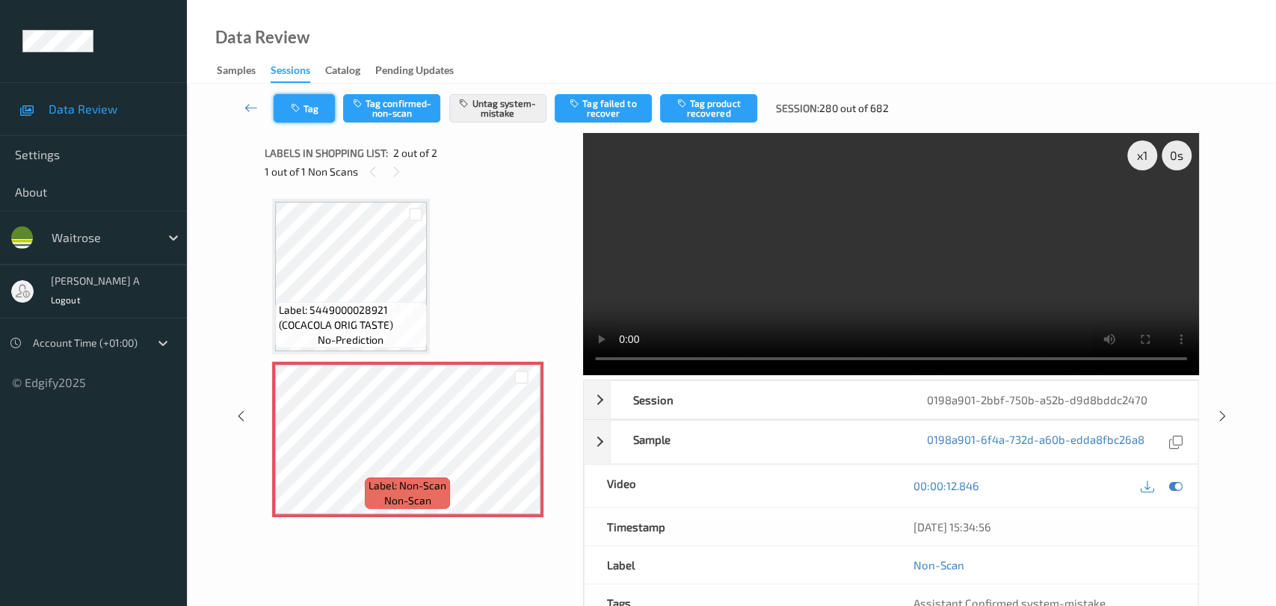
click at [309, 115] on button "Tag" at bounding box center [304, 108] width 61 height 28
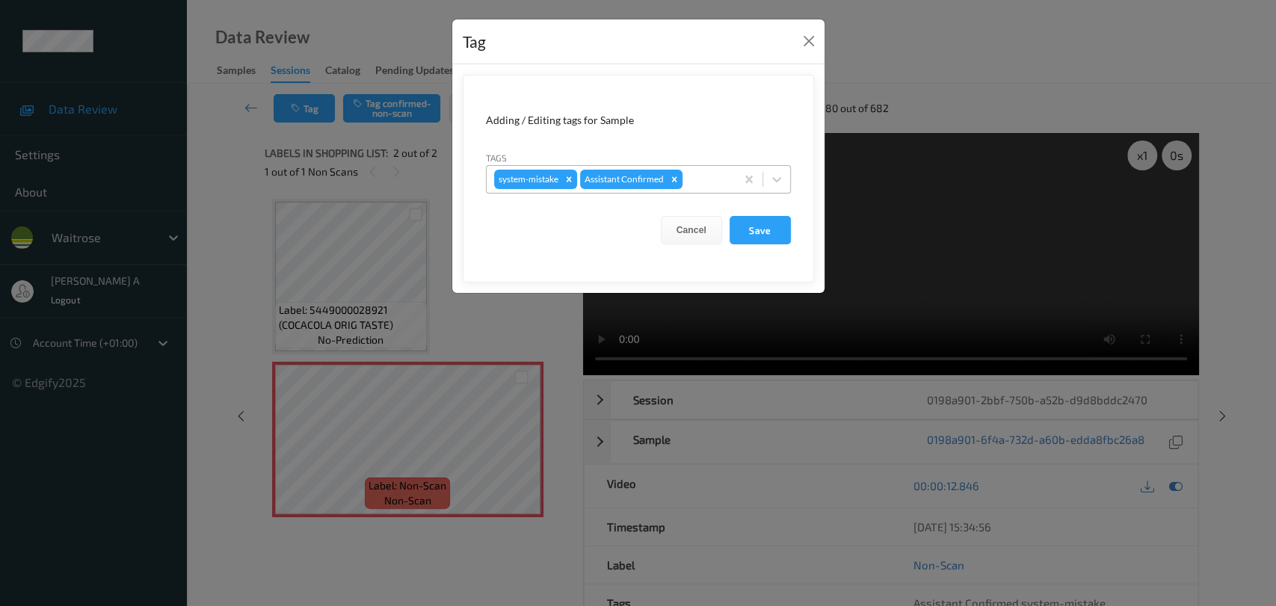
click at [703, 187] on div at bounding box center [707, 179] width 43 height 18
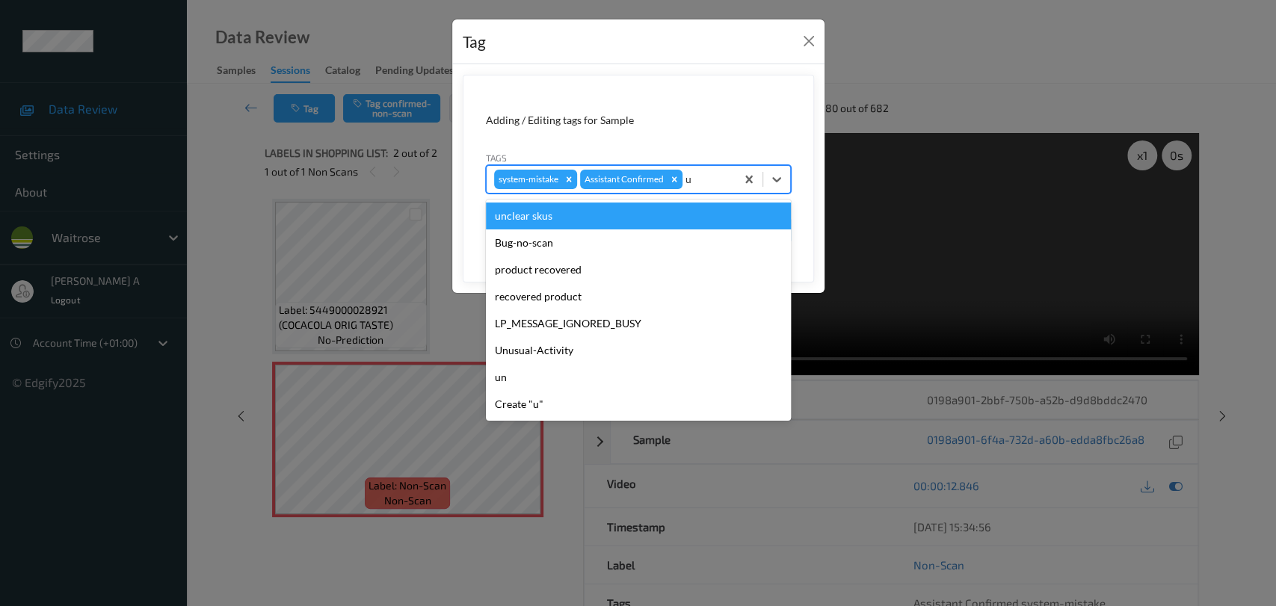
type input "un"
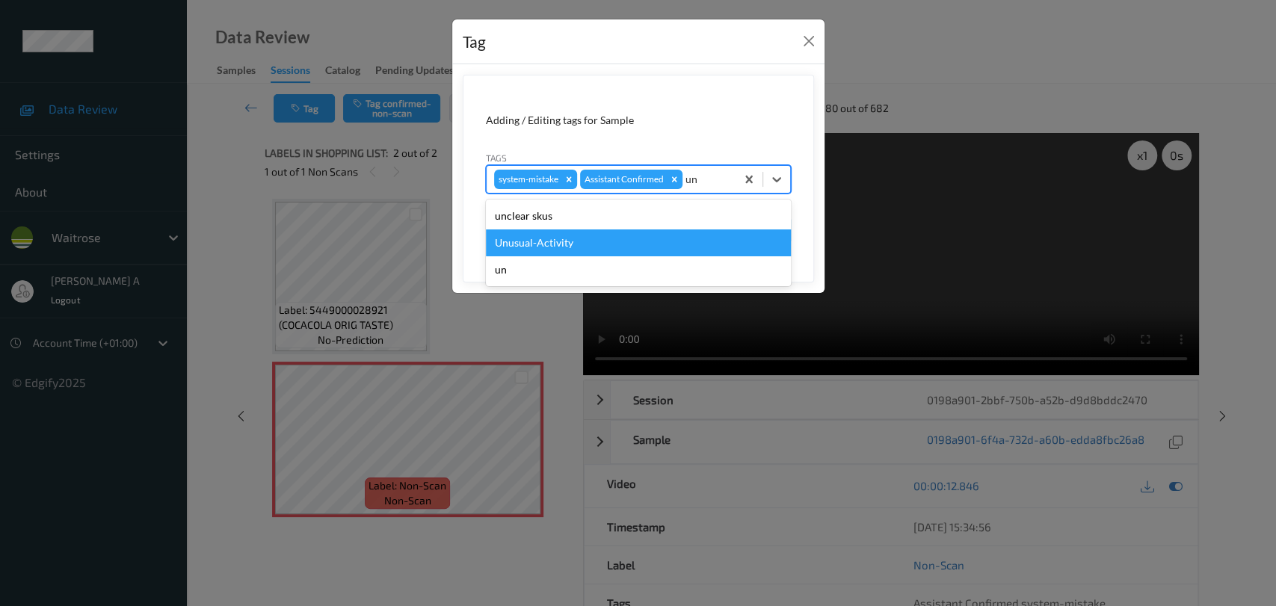
click at [632, 247] on div "Unusual-Activity" at bounding box center [638, 243] width 305 height 27
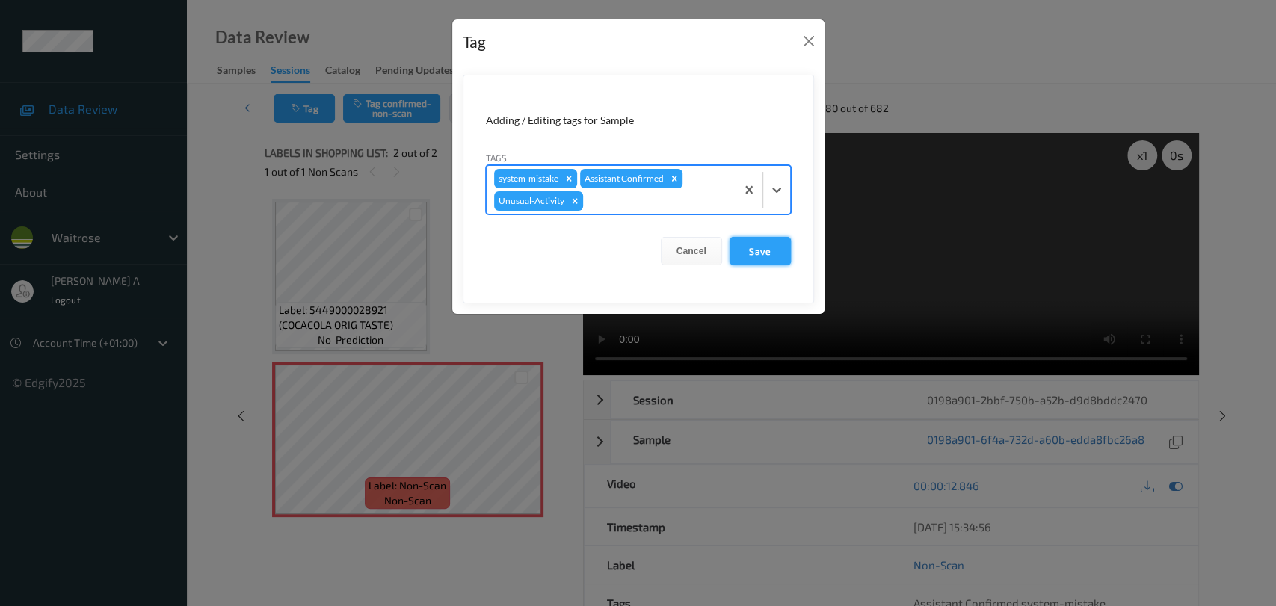
click at [760, 259] on button "Save" at bounding box center [760, 251] width 61 height 28
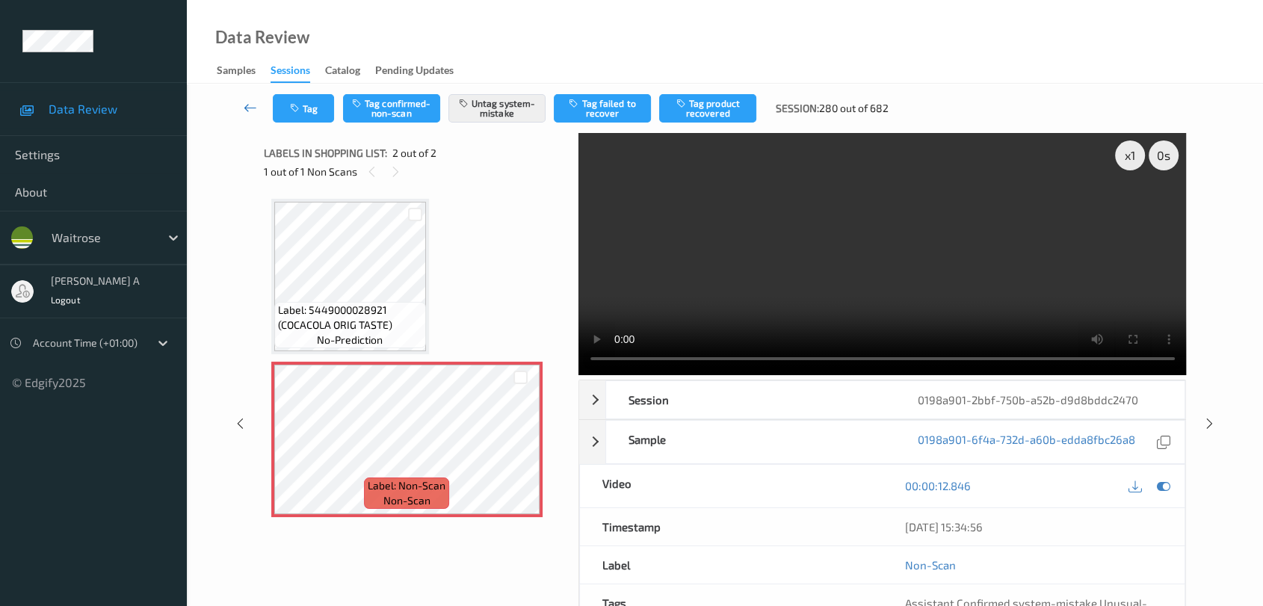
click at [247, 112] on icon at bounding box center [250, 107] width 13 height 15
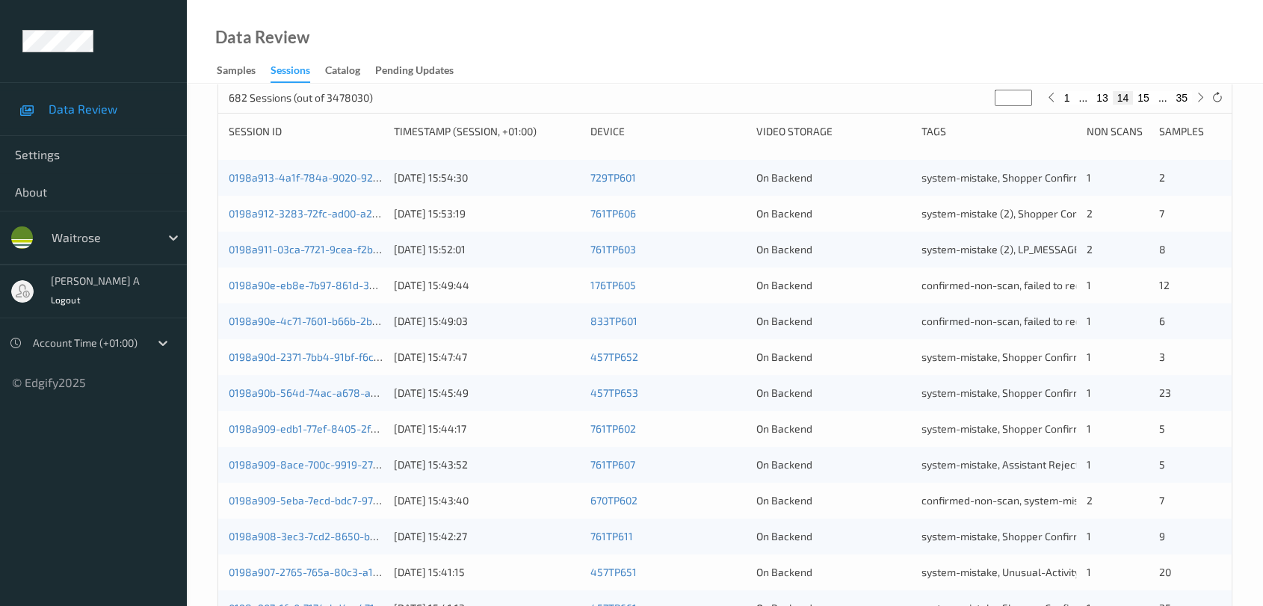
scroll to position [72, 0]
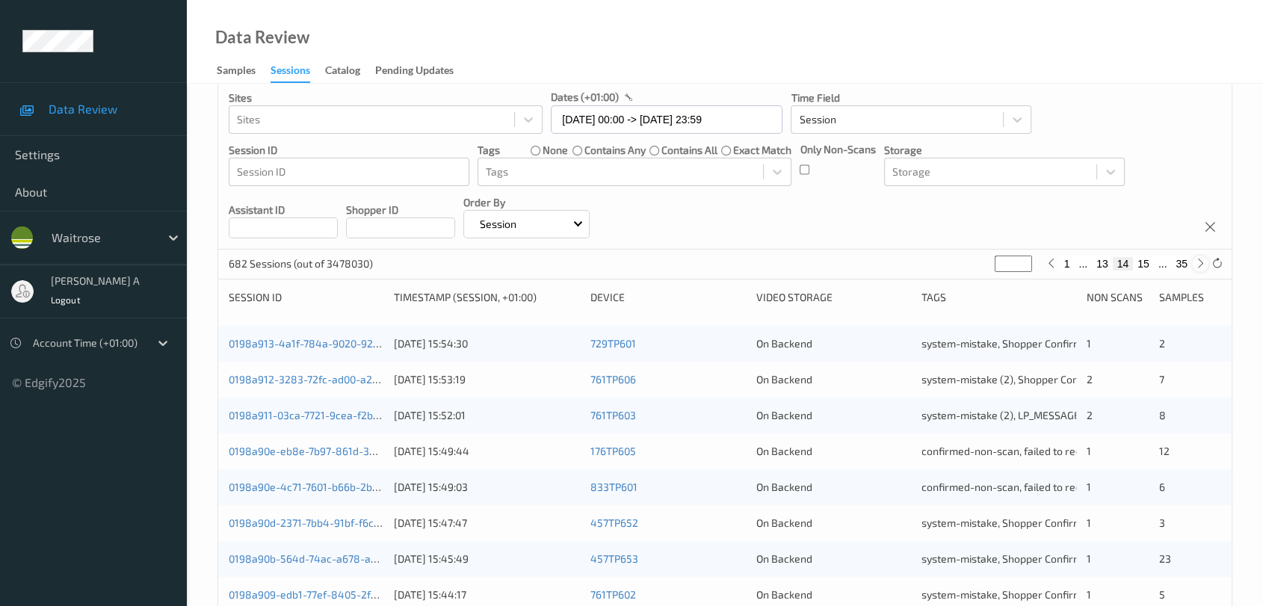
click at [1196, 265] on icon at bounding box center [1200, 263] width 11 height 11
type input "**"
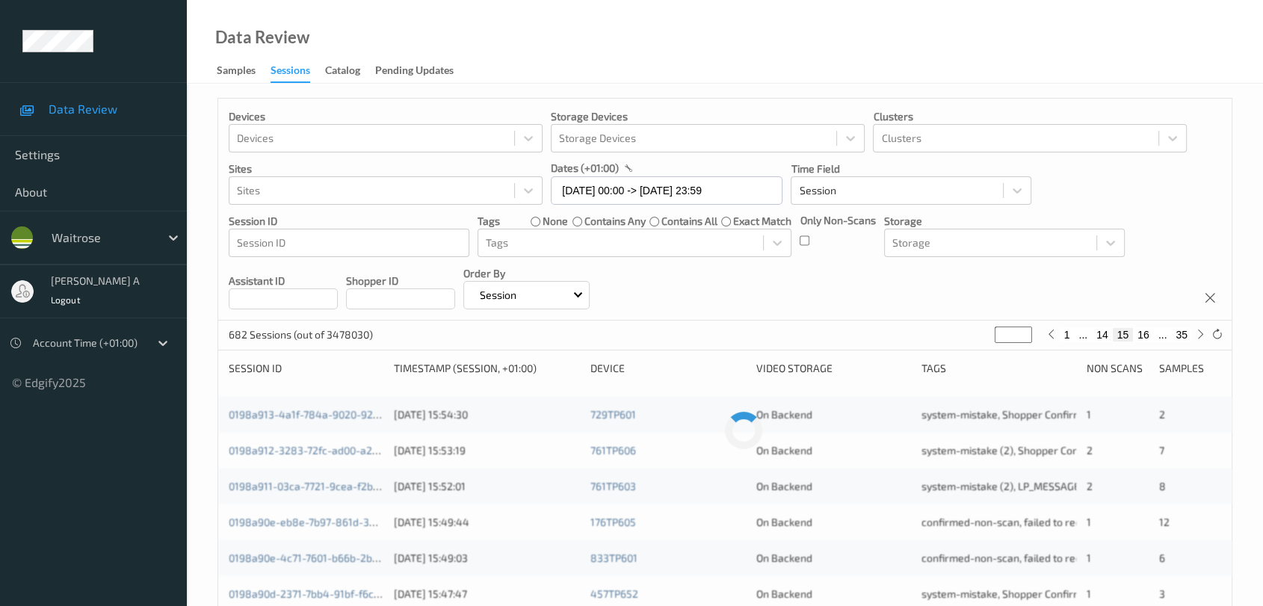
scroll to position [0, 0]
click at [1202, 339] on icon at bounding box center [1200, 335] width 11 height 11
type input "**"
click at [1202, 339] on icon at bounding box center [1200, 335] width 11 height 11
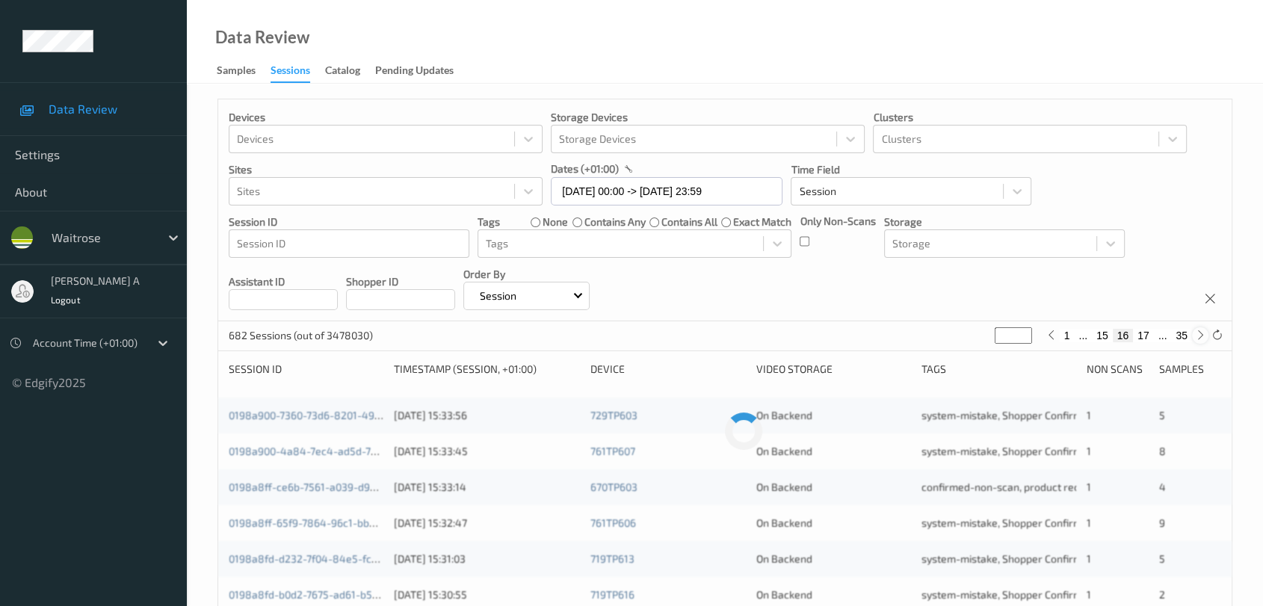
type input "**"
click at [1202, 339] on icon at bounding box center [1200, 335] width 11 height 11
type input "**"
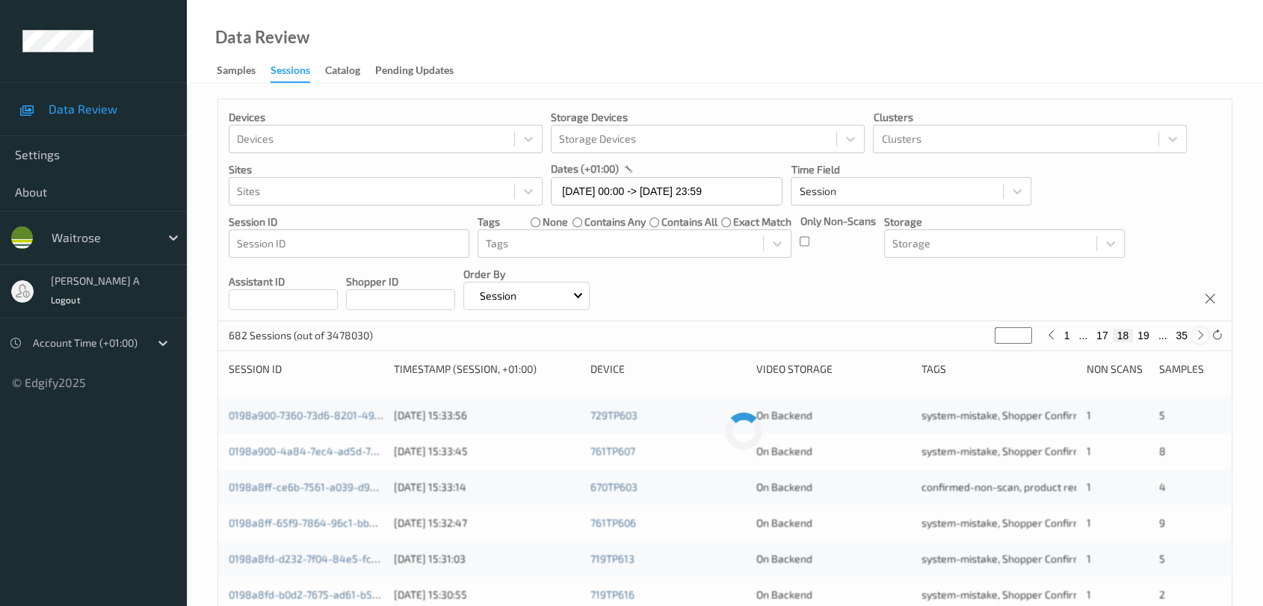
click at [1202, 339] on icon at bounding box center [1200, 335] width 11 height 11
type input "**"
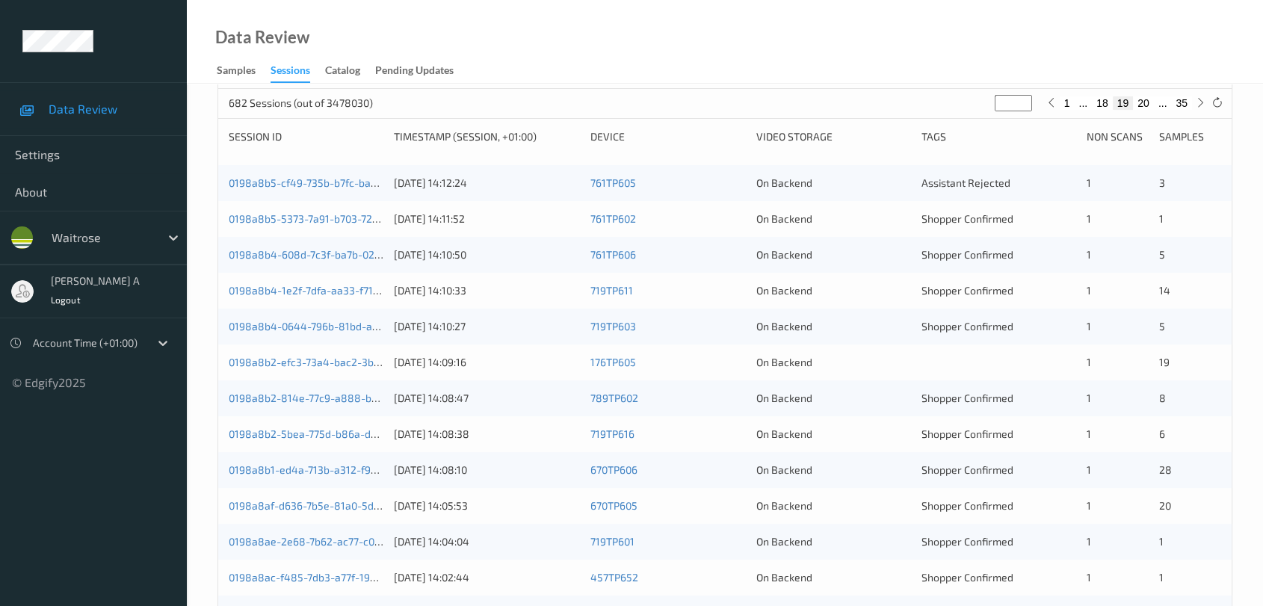
scroll to position [72, 0]
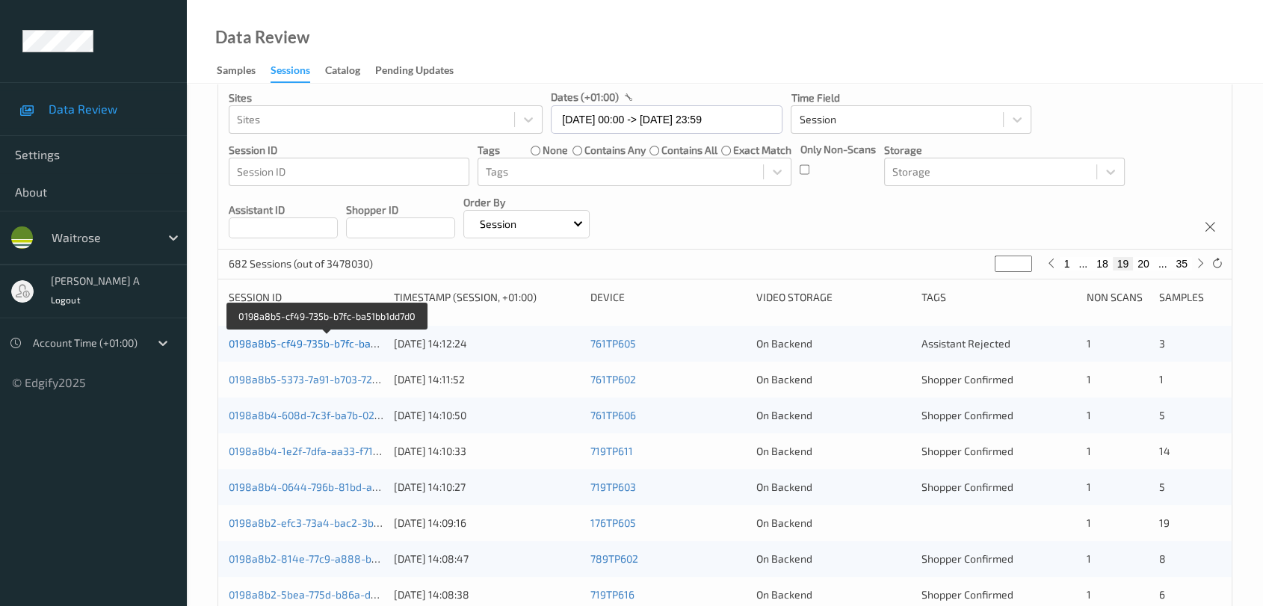
click at [336, 345] on link "0198a8b5-cf49-735b-b7fc-ba51bb1dd7d0" at bounding box center [328, 343] width 198 height 13
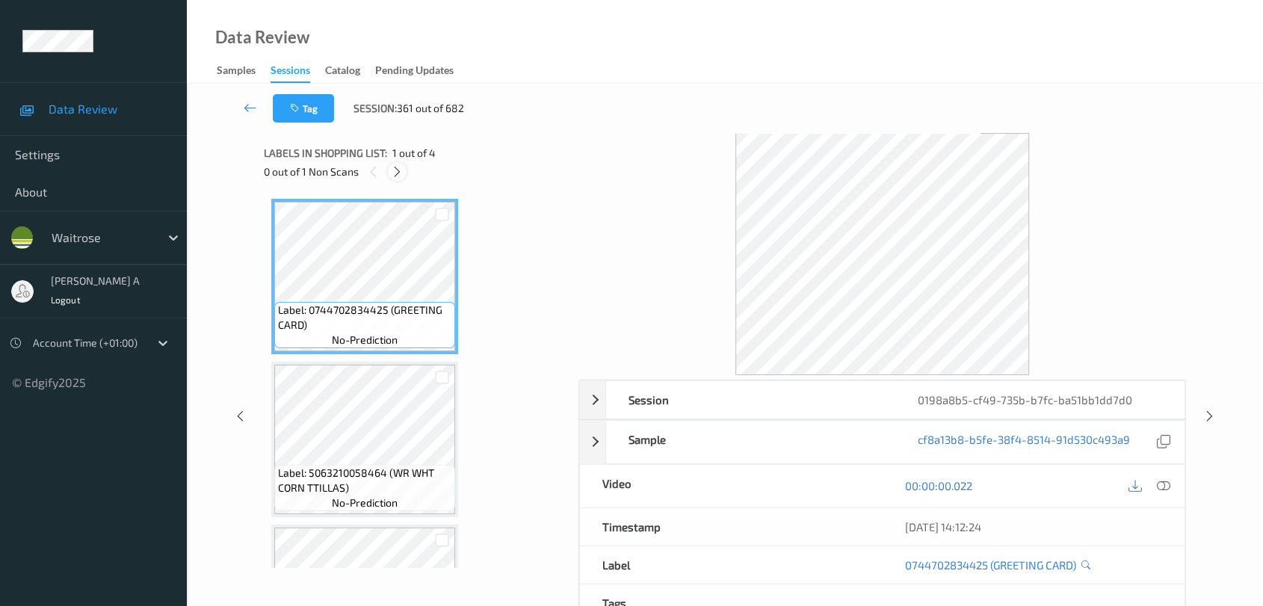
click at [401, 173] on icon at bounding box center [397, 171] width 13 height 13
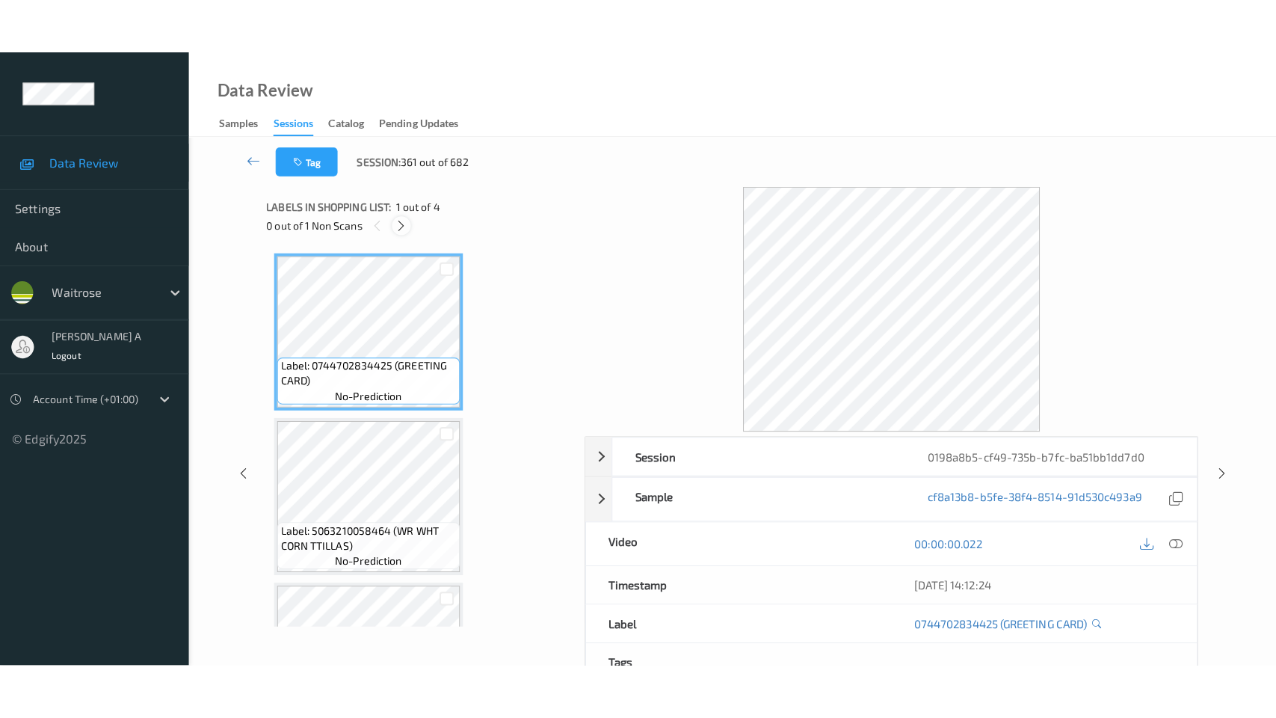
scroll to position [280, 0]
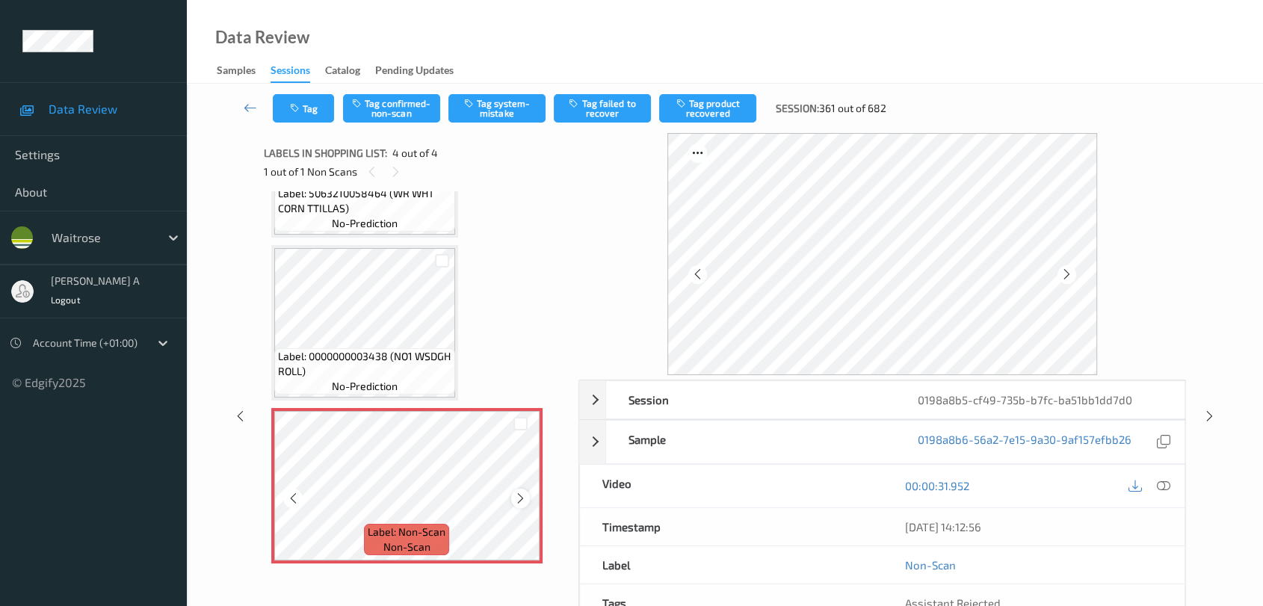
click at [520, 493] on icon at bounding box center [520, 498] width 13 height 13
click at [522, 492] on icon at bounding box center [520, 498] width 13 height 13
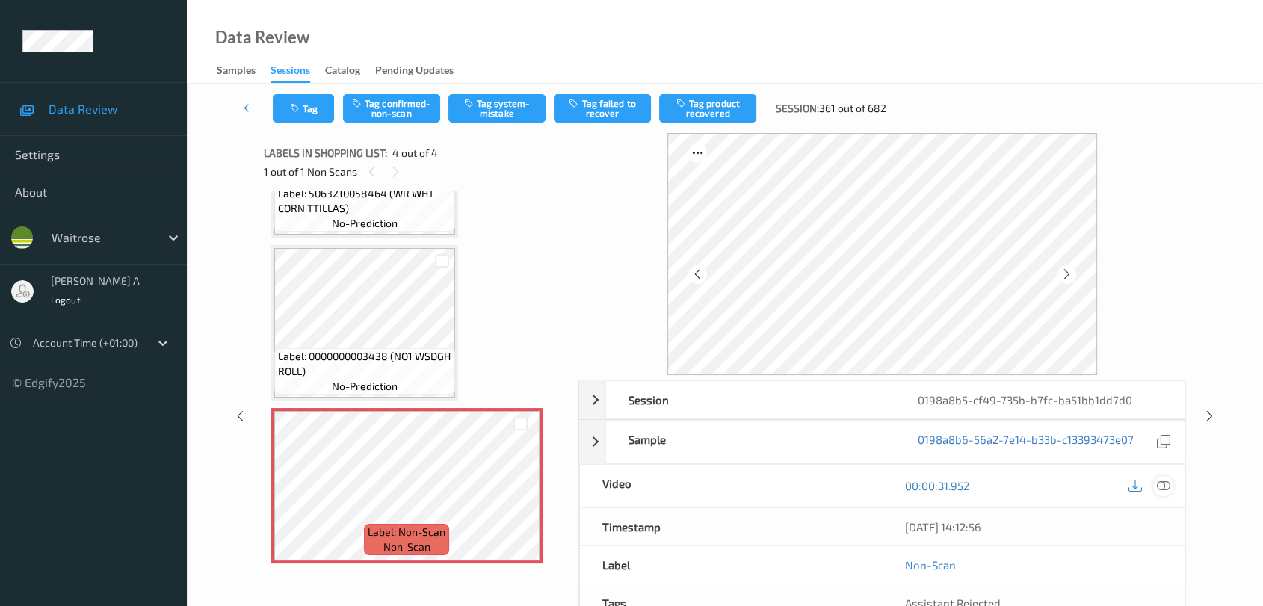
click at [1160, 486] on icon at bounding box center [1163, 485] width 13 height 13
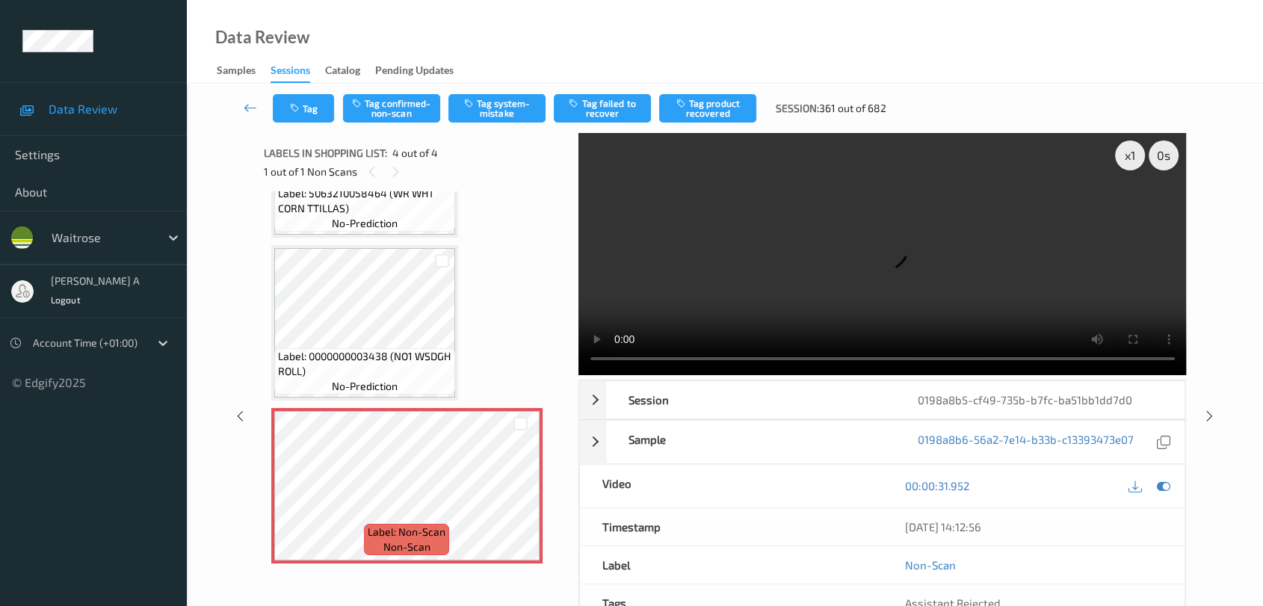
scroll to position [167, 0]
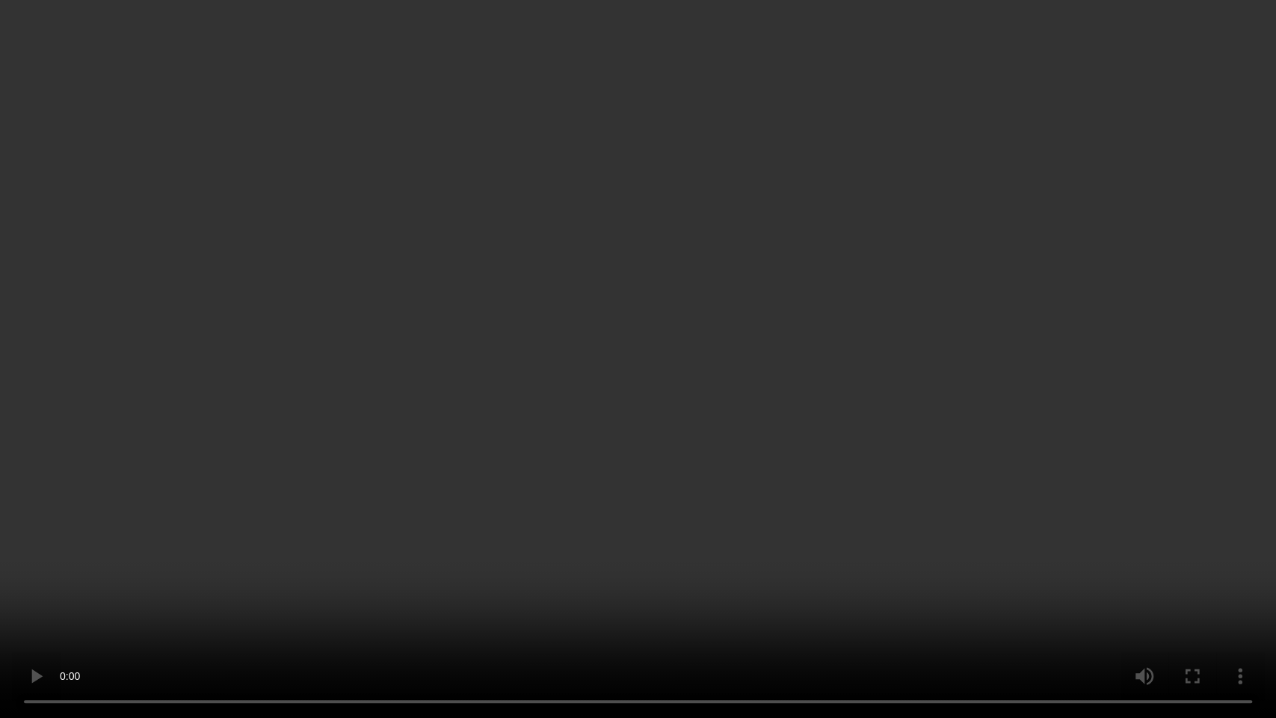
click at [737, 395] on video at bounding box center [638, 359] width 1276 height 718
click at [659, 374] on video at bounding box center [638, 359] width 1276 height 718
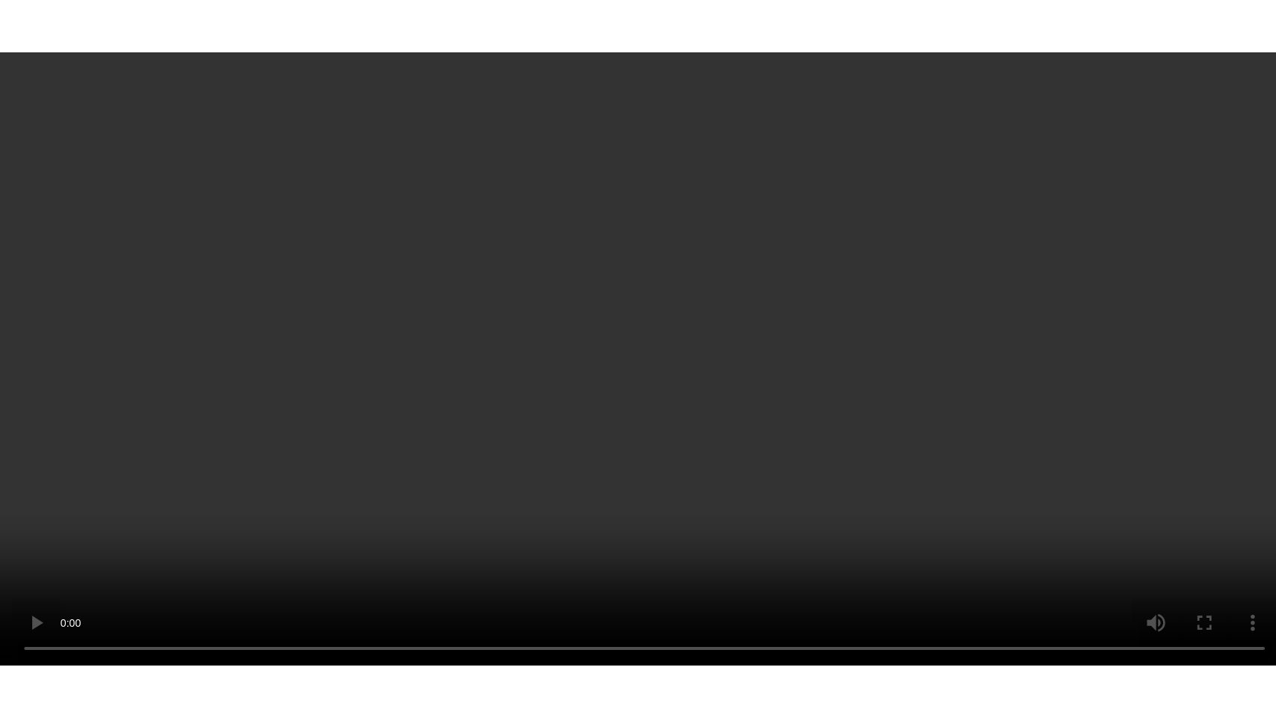
scroll to position [280, 0]
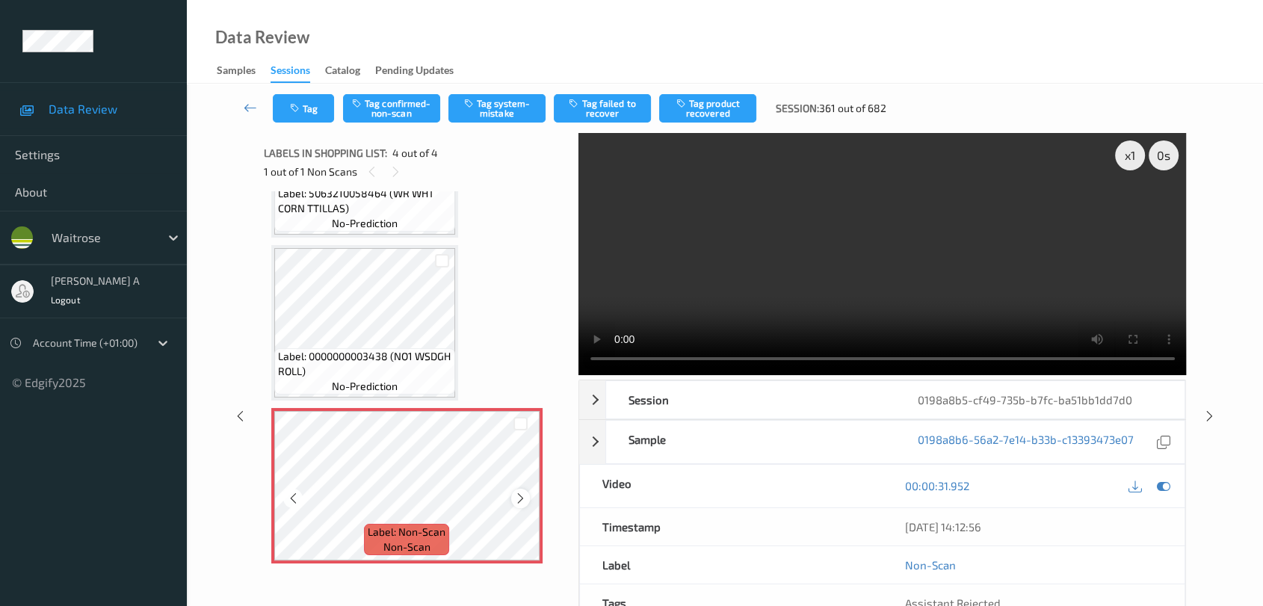
click at [518, 498] on icon at bounding box center [520, 498] width 13 height 13
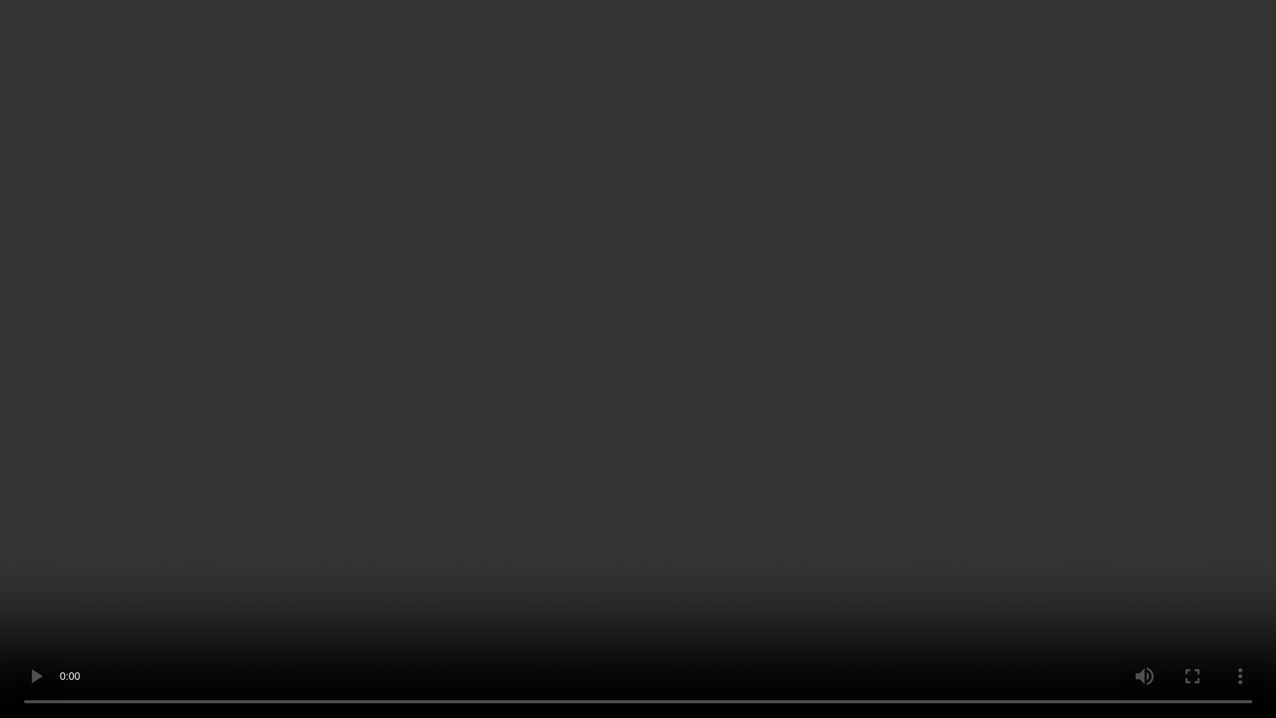
click at [745, 293] on video at bounding box center [638, 359] width 1276 height 718
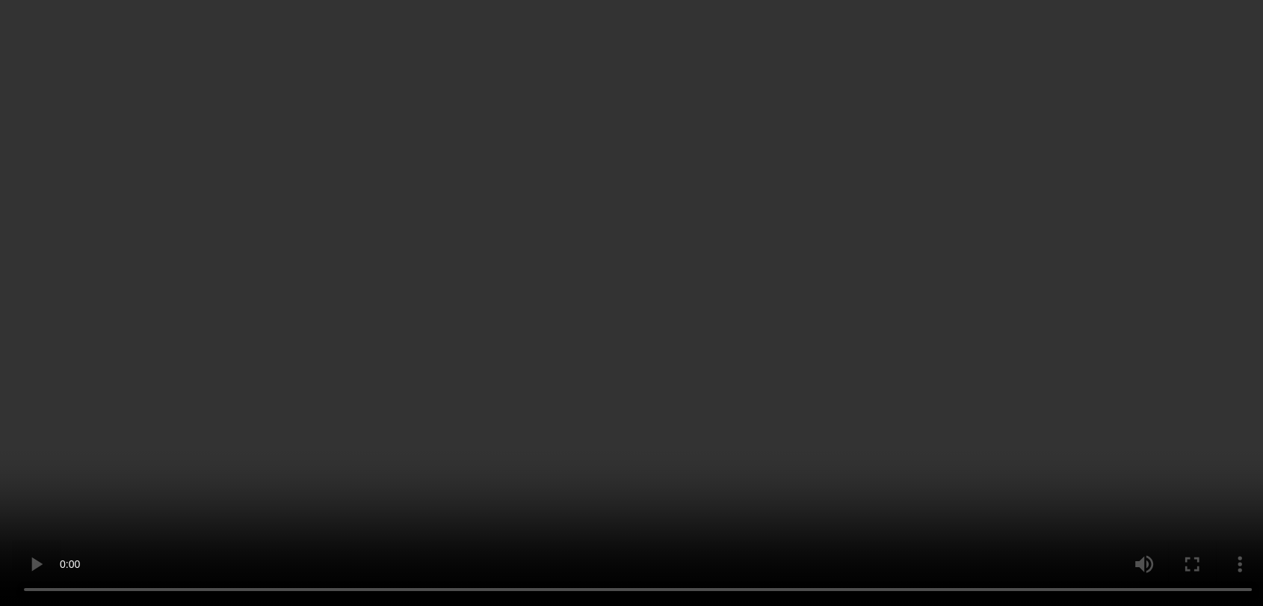
scroll to position [280, 0]
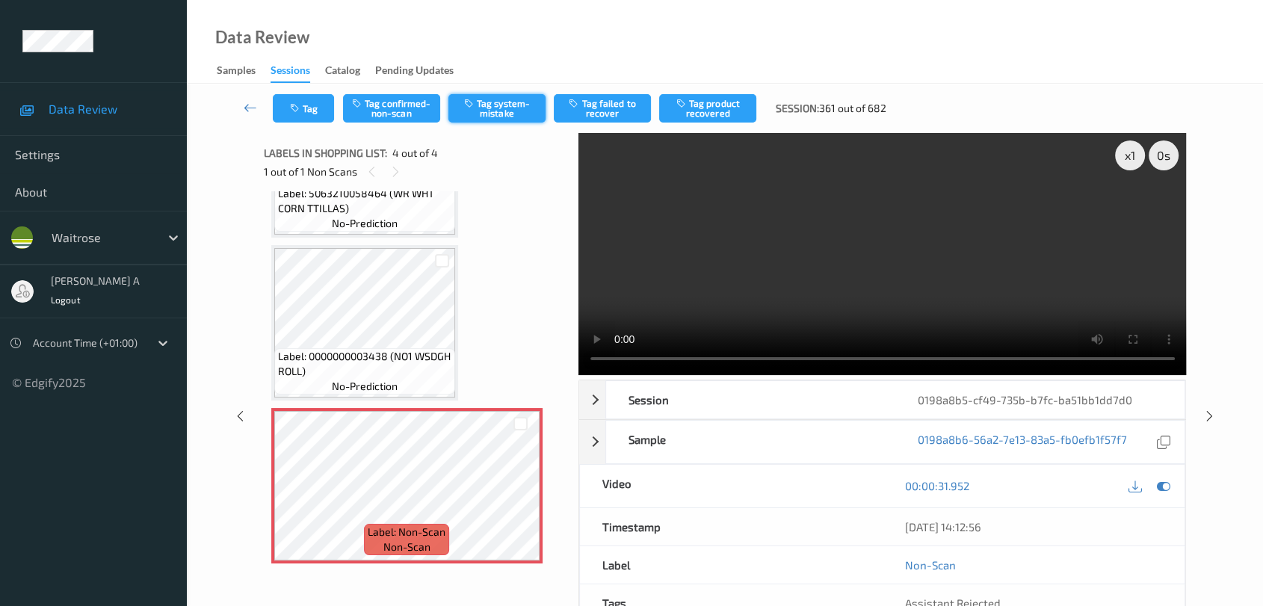
click at [488, 105] on button "Tag system-mistake" at bounding box center [497, 108] width 97 height 28
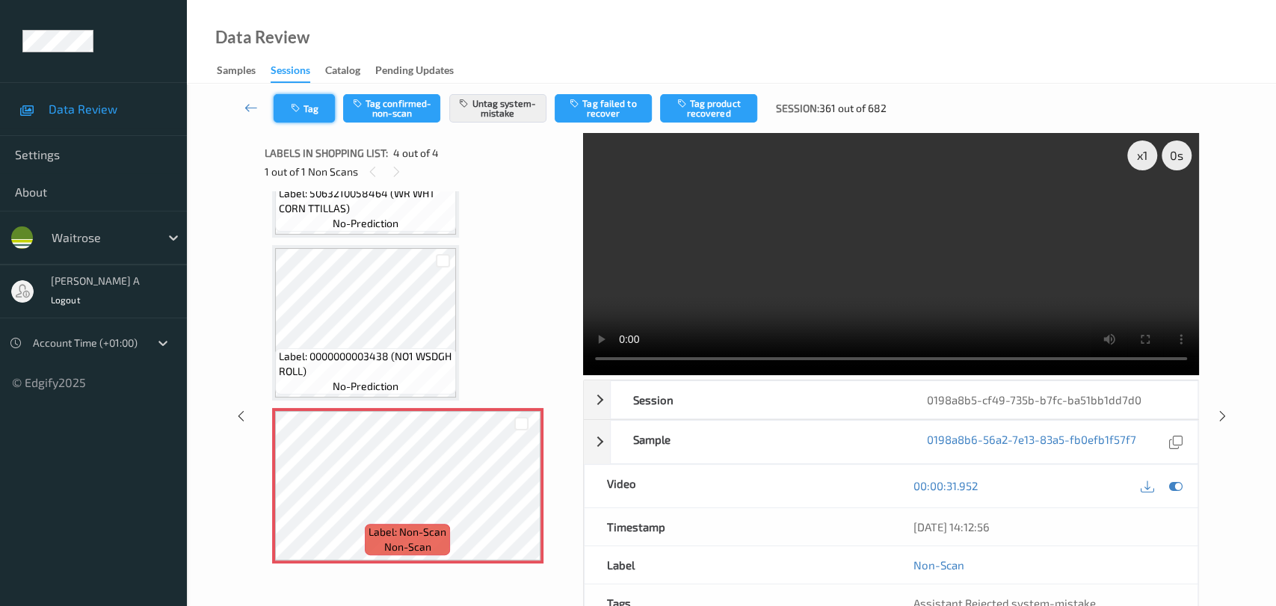
click at [309, 121] on button "Tag" at bounding box center [304, 108] width 61 height 28
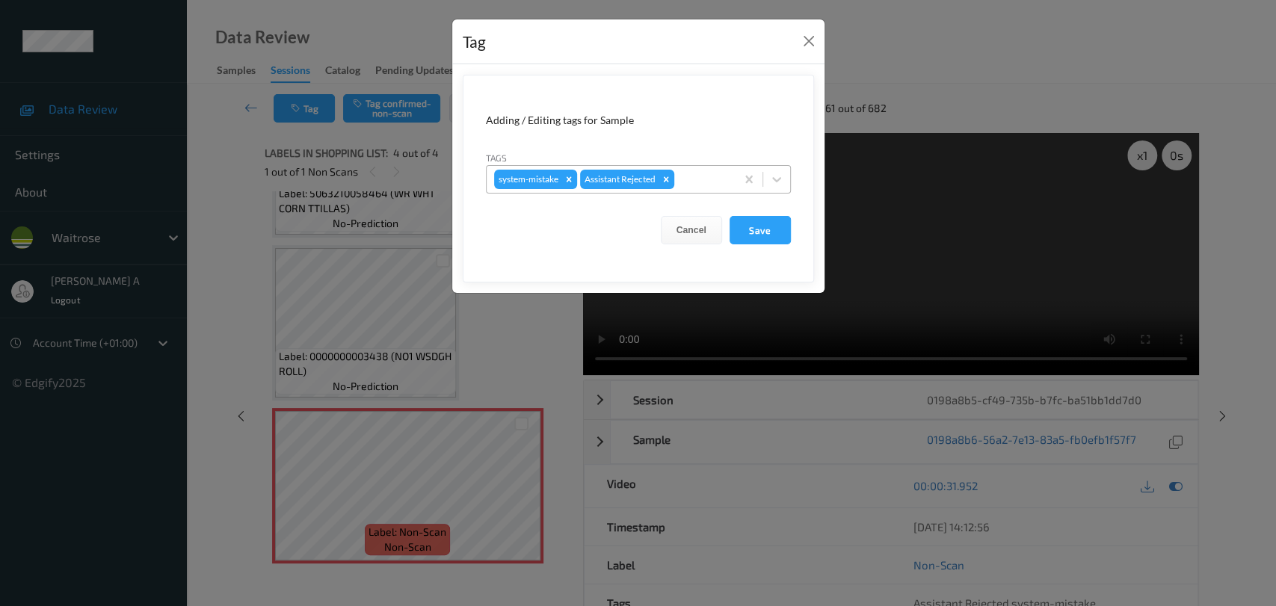
click at [687, 179] on div at bounding box center [702, 179] width 51 height 18
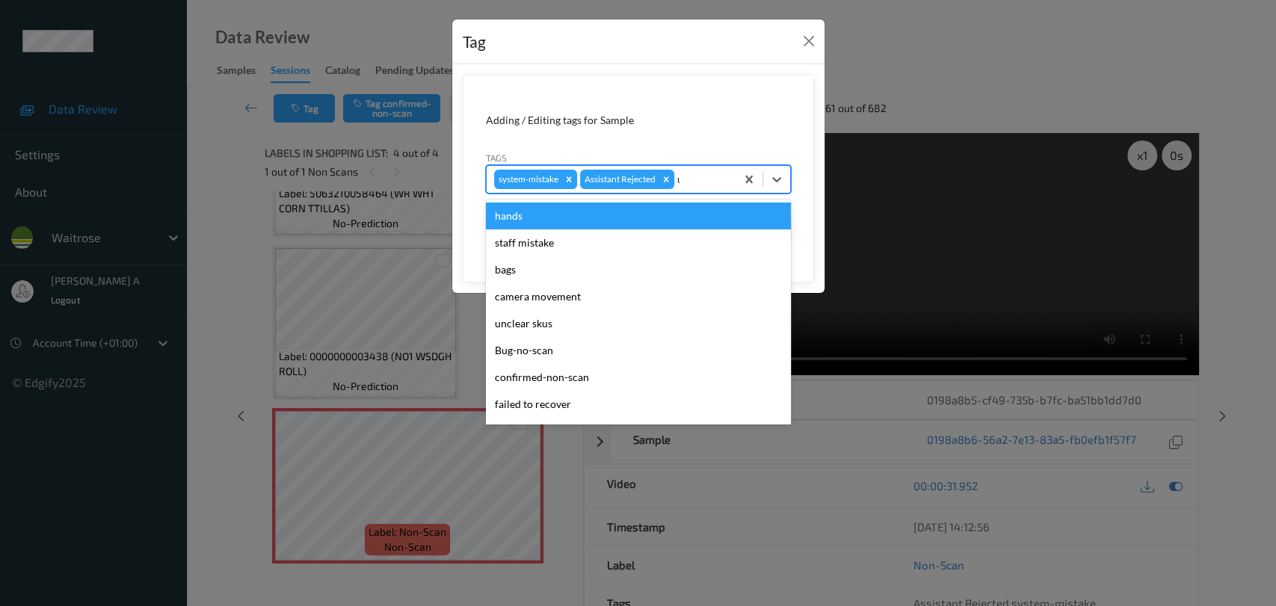
type input "un"
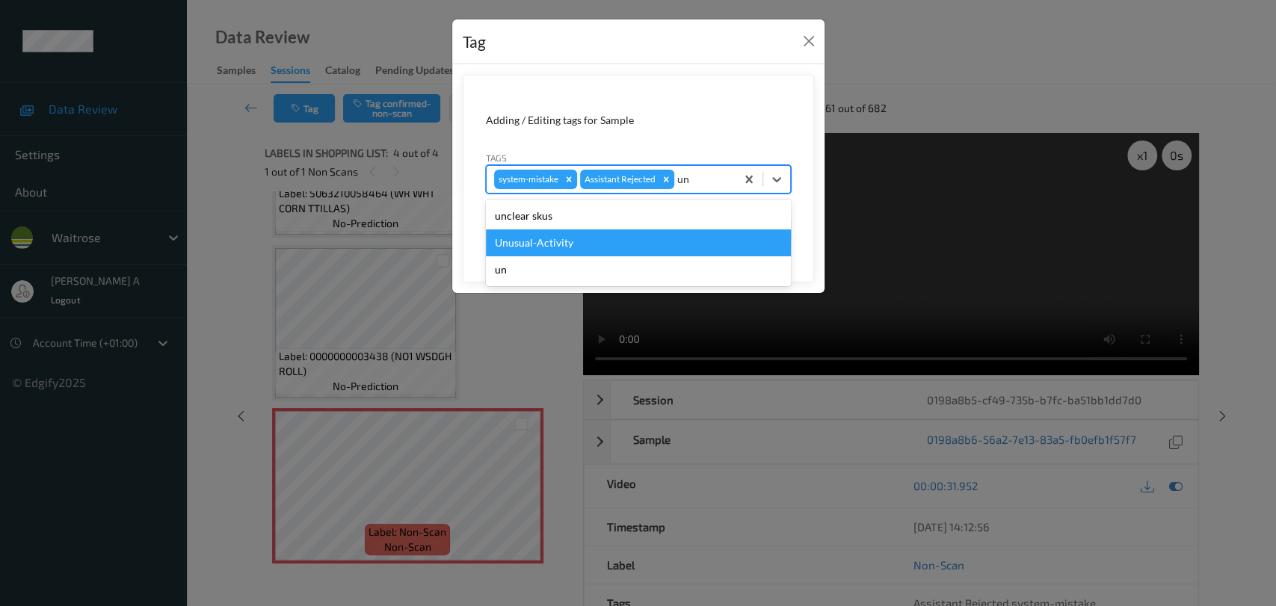
click at [574, 245] on div "Unusual-Activity" at bounding box center [638, 243] width 305 height 27
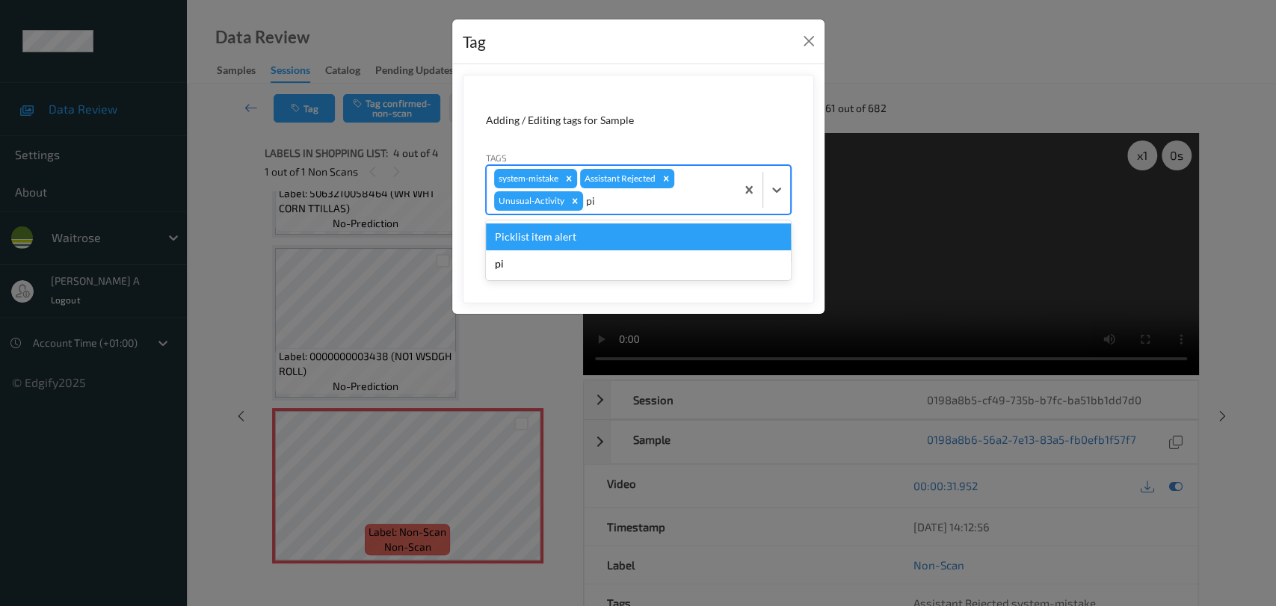
type input "pic"
click at [574, 244] on div "Picklist item alert" at bounding box center [638, 237] width 305 height 27
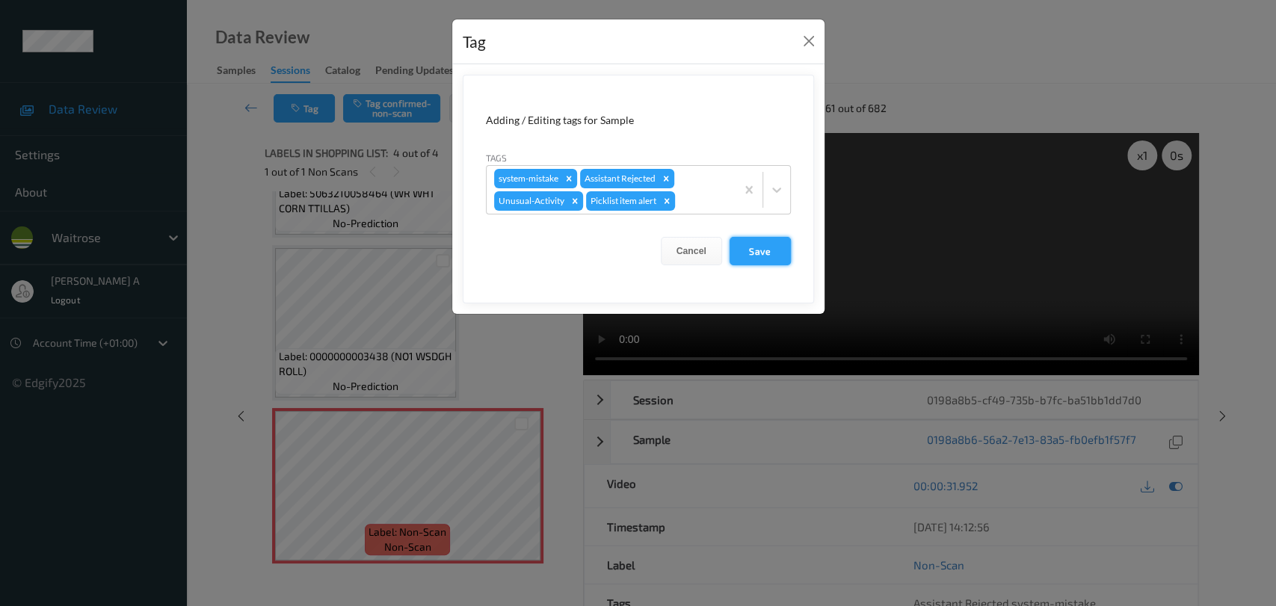
click at [760, 252] on button "Save" at bounding box center [760, 251] width 61 height 28
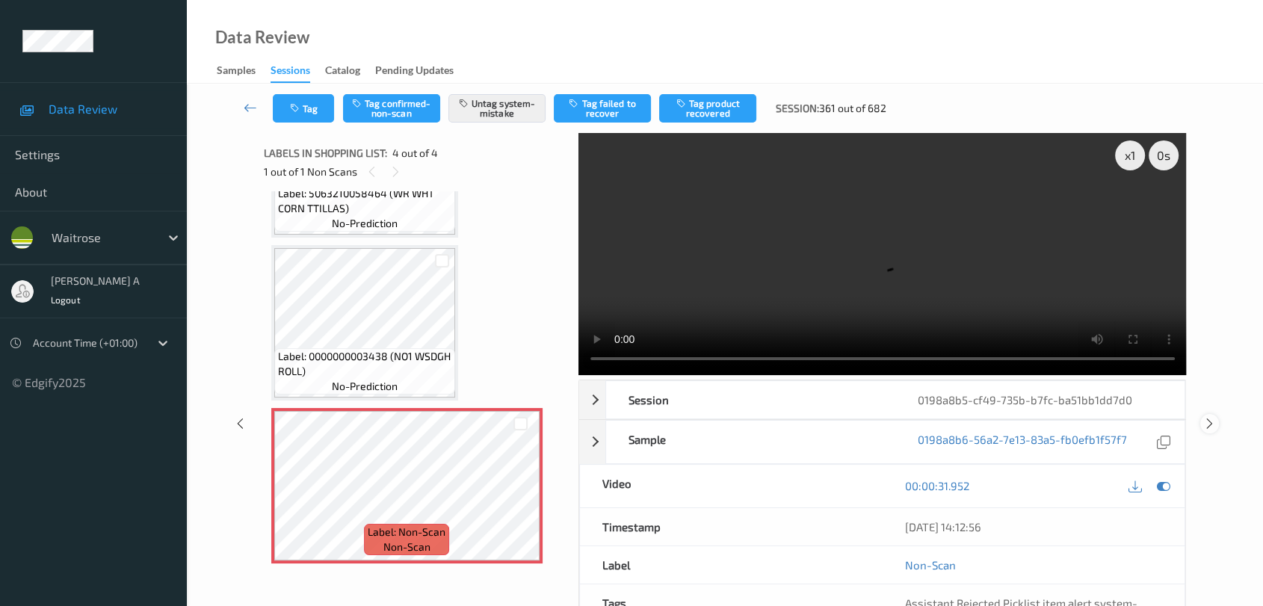
click at [1214, 417] on icon at bounding box center [1210, 423] width 13 height 13
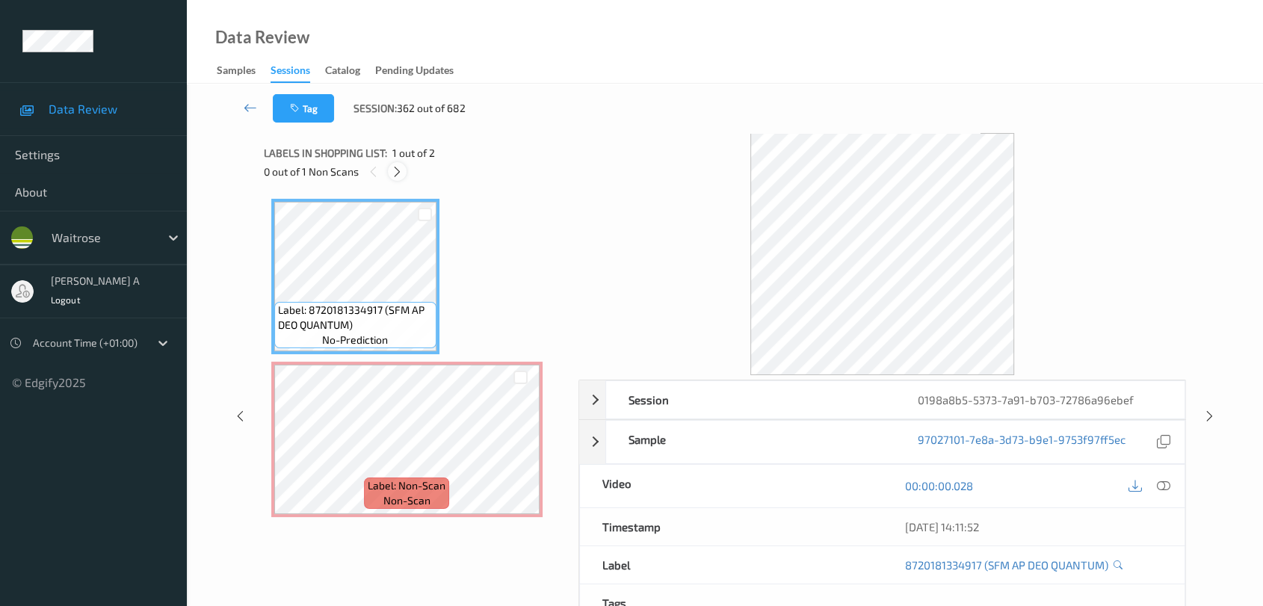
click at [395, 167] on icon at bounding box center [397, 171] width 13 height 13
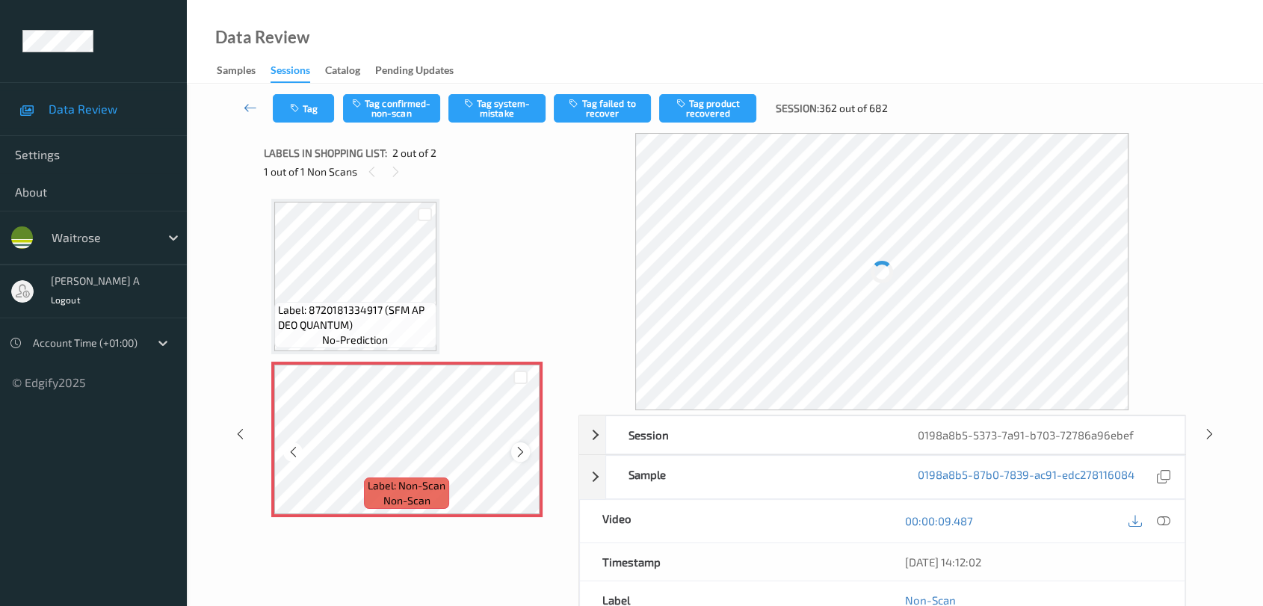
click at [523, 446] on icon at bounding box center [520, 452] width 13 height 13
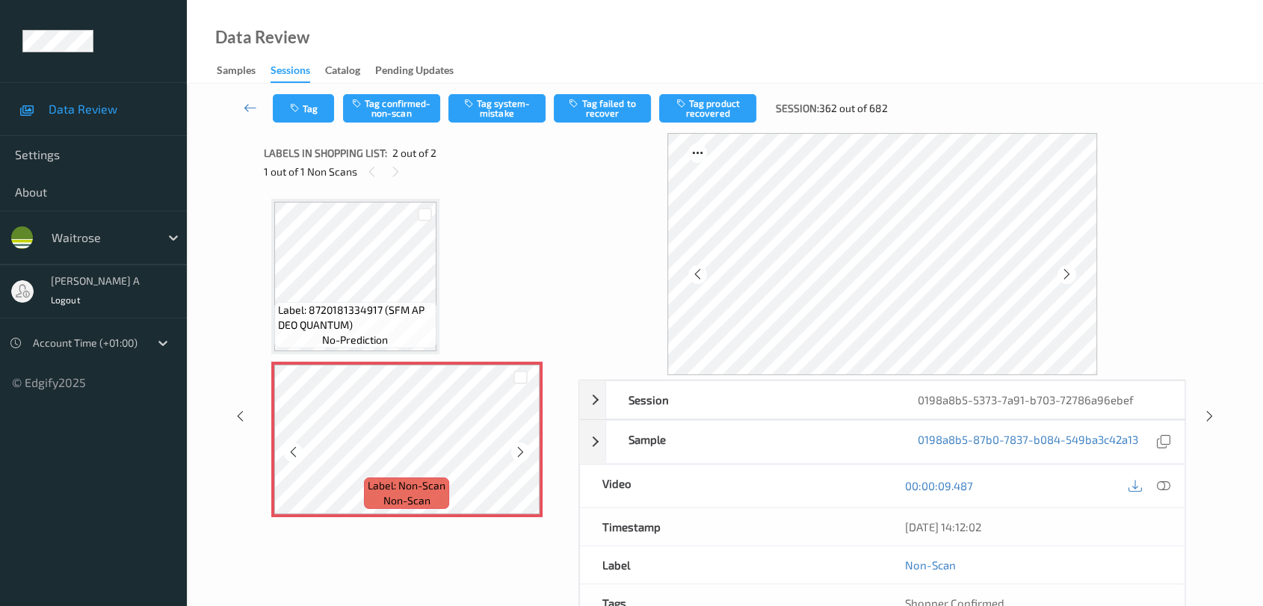
click at [523, 446] on icon at bounding box center [520, 452] width 13 height 13
click at [1163, 488] on icon at bounding box center [1163, 485] width 13 height 13
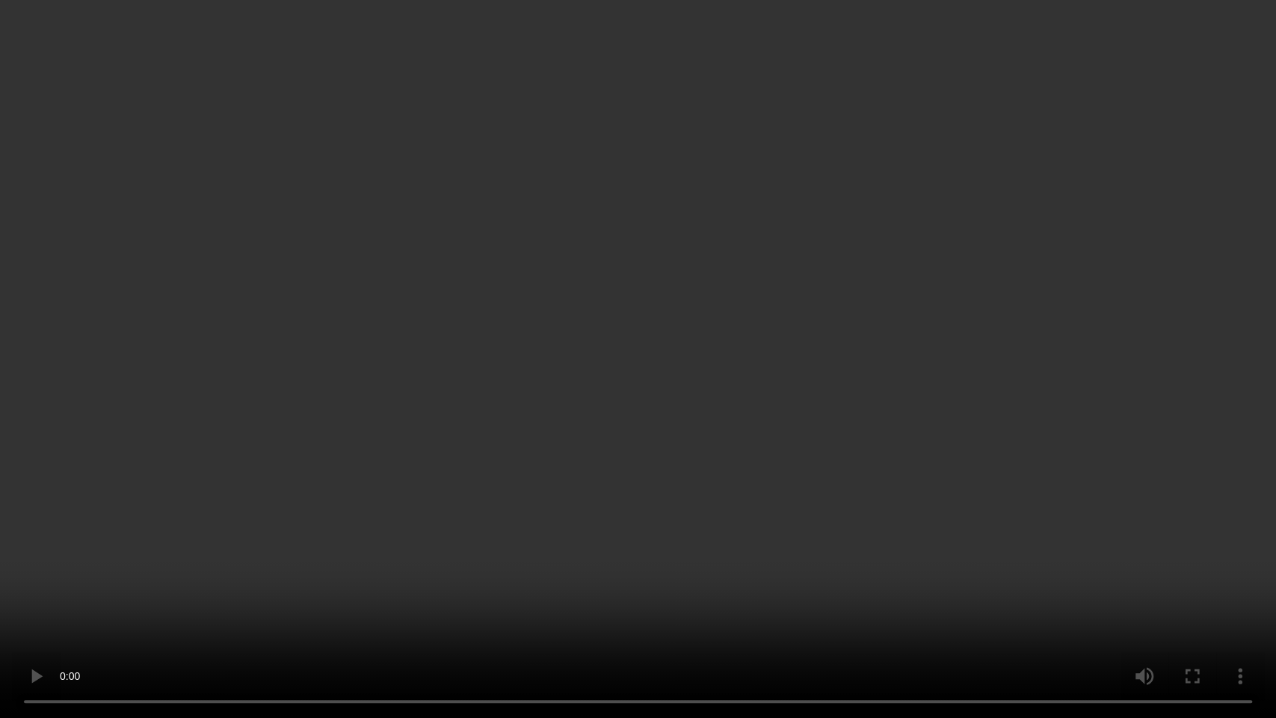
click at [748, 253] on video at bounding box center [638, 359] width 1276 height 718
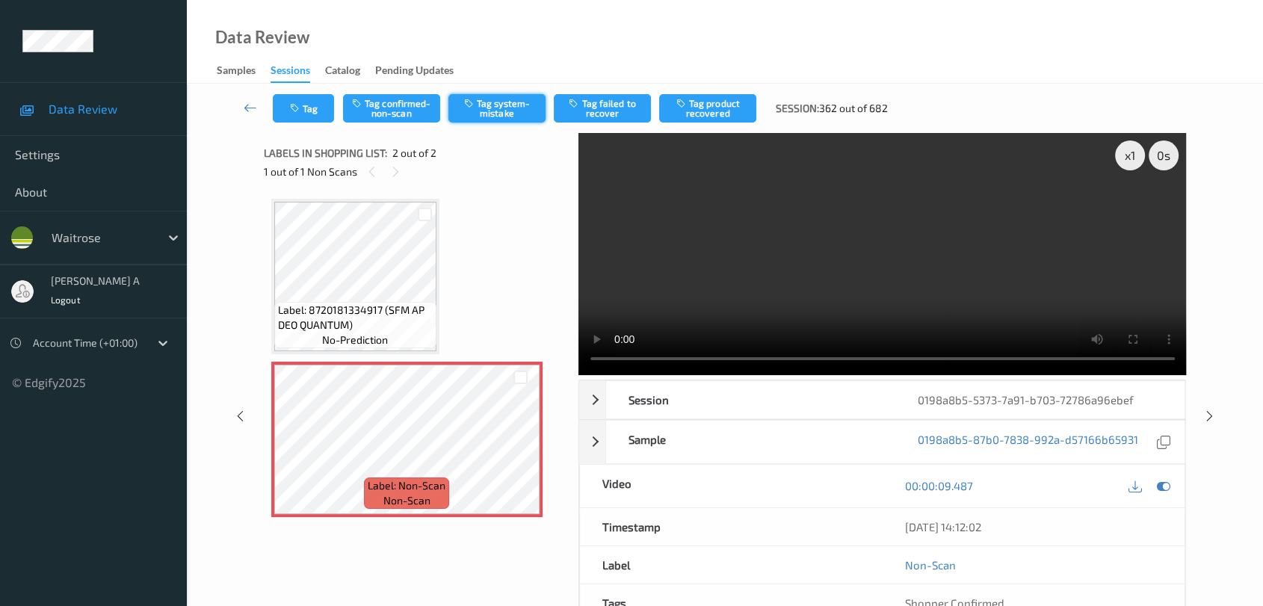
click at [490, 120] on button "Tag system-mistake" at bounding box center [497, 108] width 97 height 28
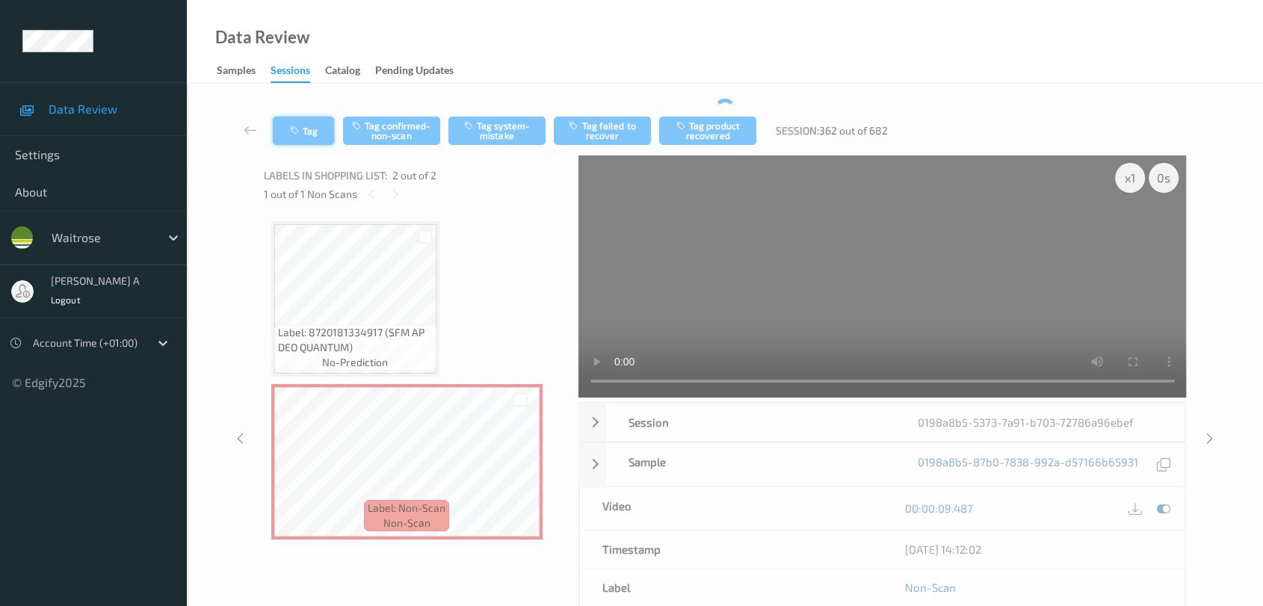
click at [296, 118] on button "Tag" at bounding box center [303, 131] width 61 height 28
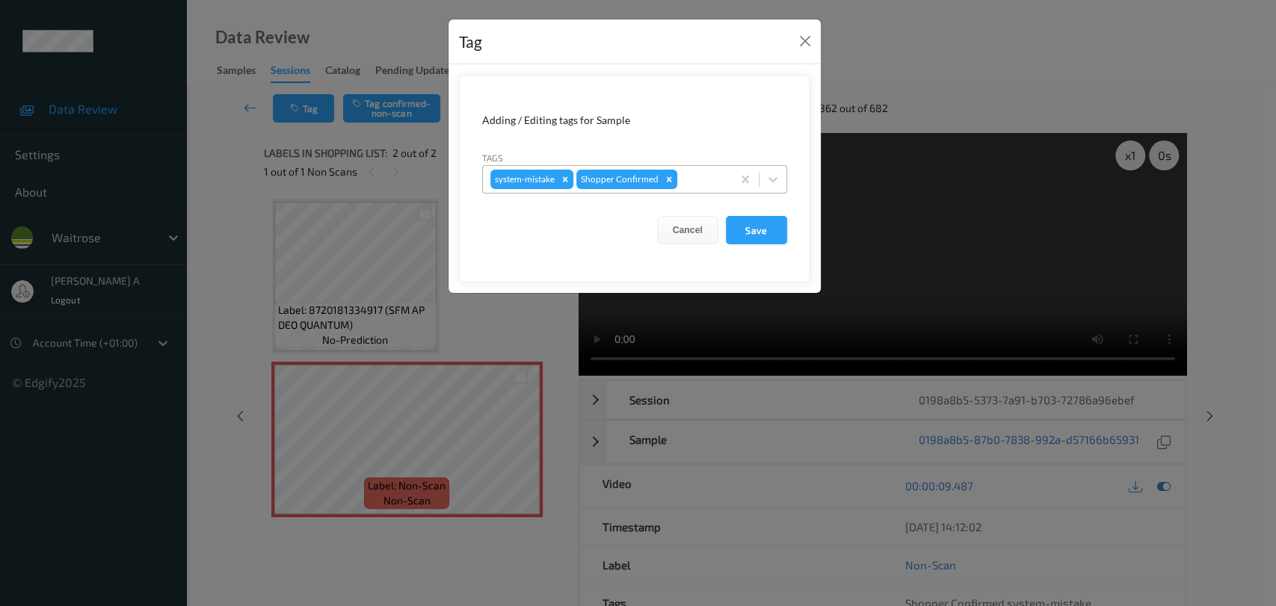
click at [715, 186] on div at bounding box center [702, 179] width 44 height 18
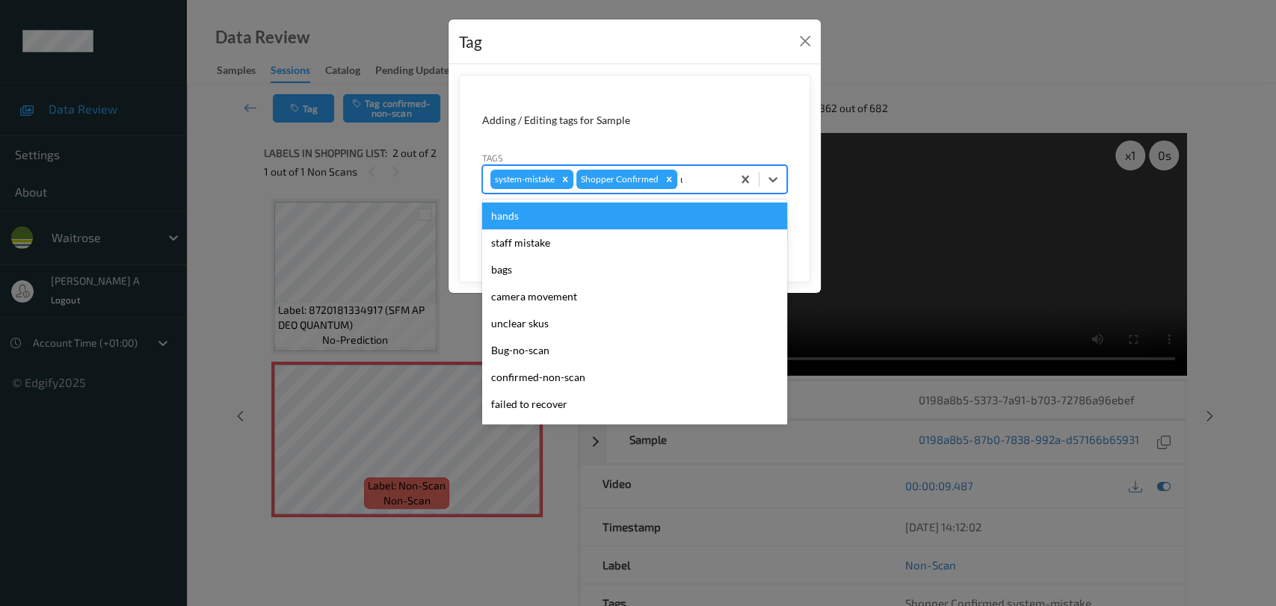
type input "un"
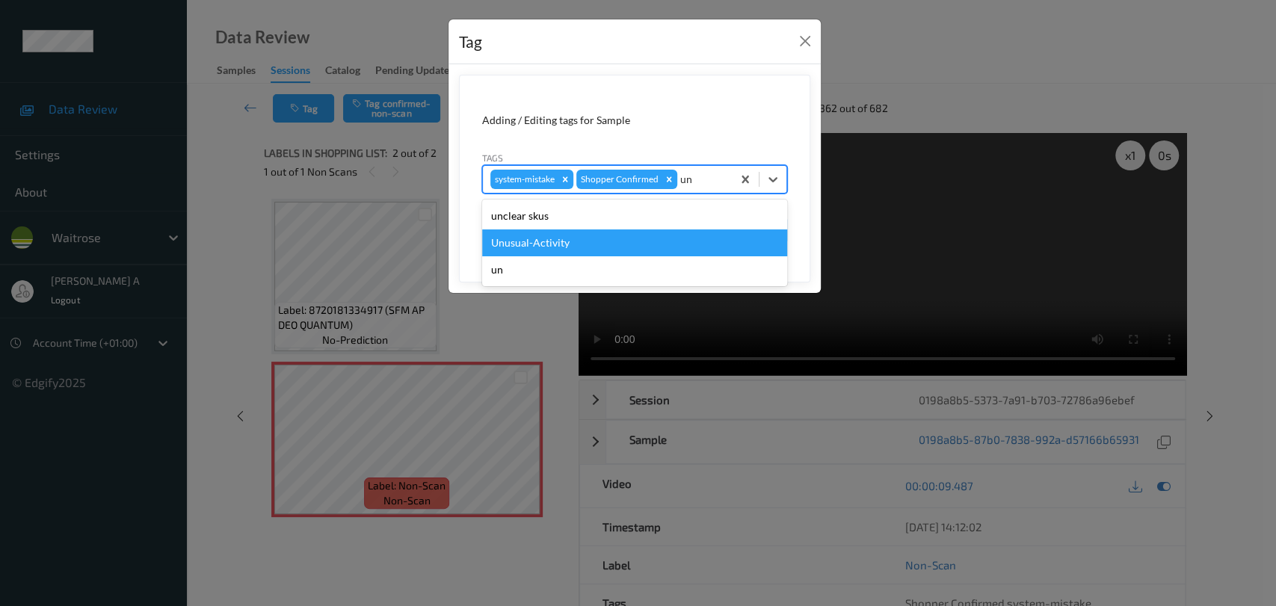
click at [588, 241] on div "Unusual-Activity" at bounding box center [634, 243] width 305 height 27
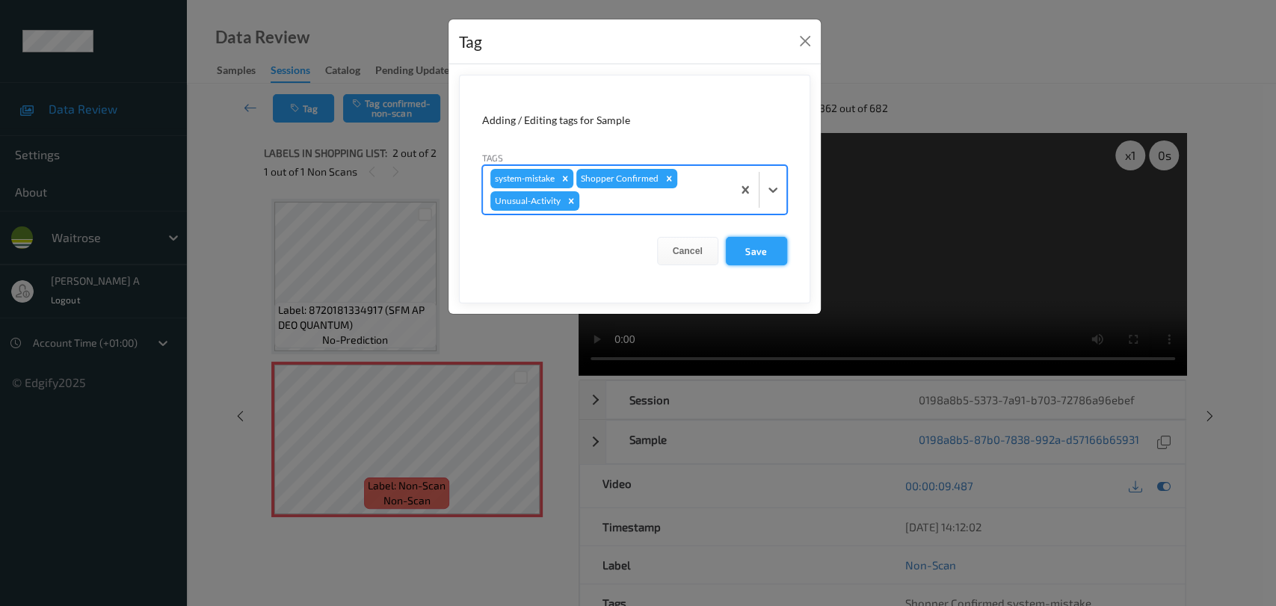
click at [740, 251] on button "Save" at bounding box center [756, 251] width 61 height 28
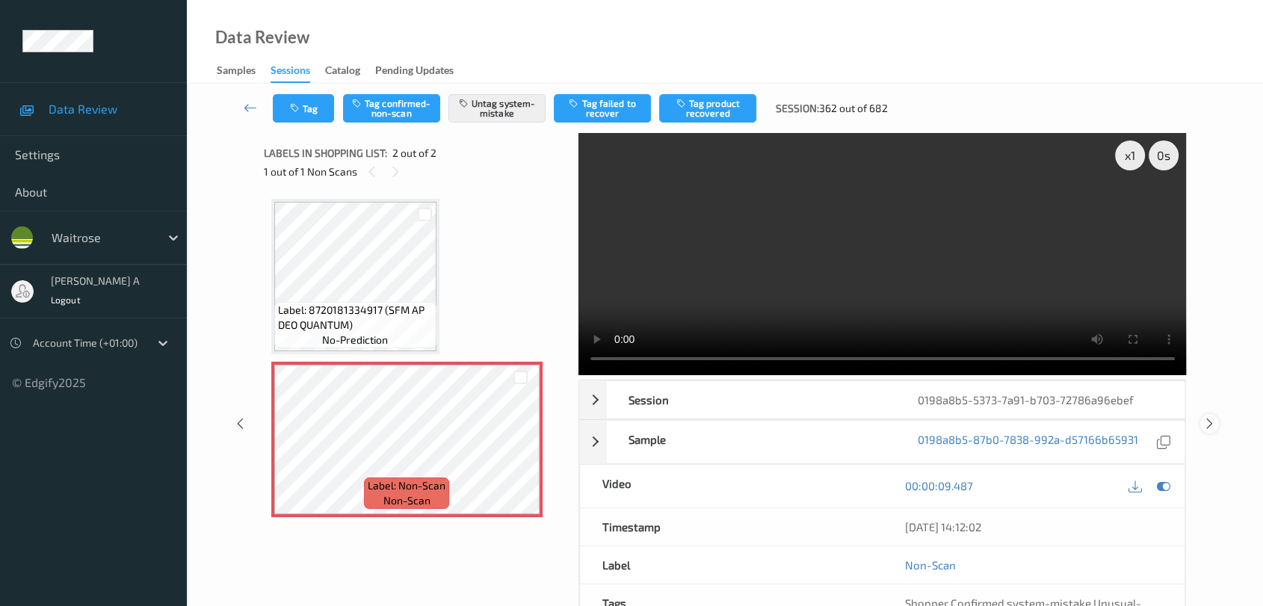
click at [1216, 426] on div at bounding box center [1210, 423] width 19 height 19
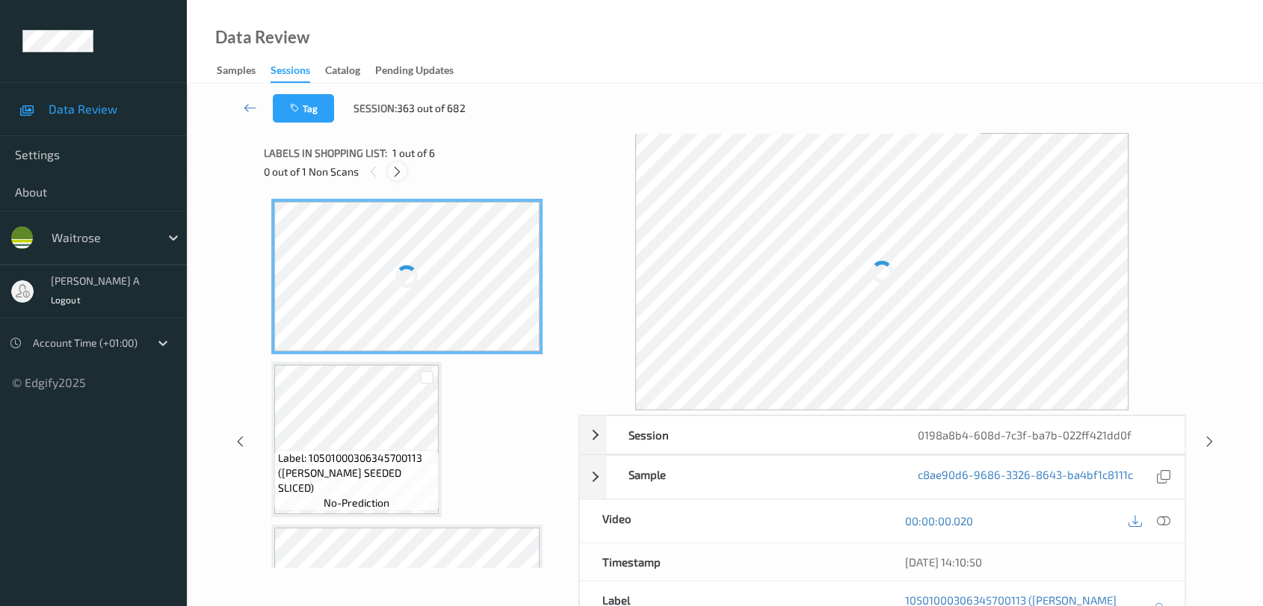
click at [395, 173] on icon at bounding box center [397, 171] width 13 height 13
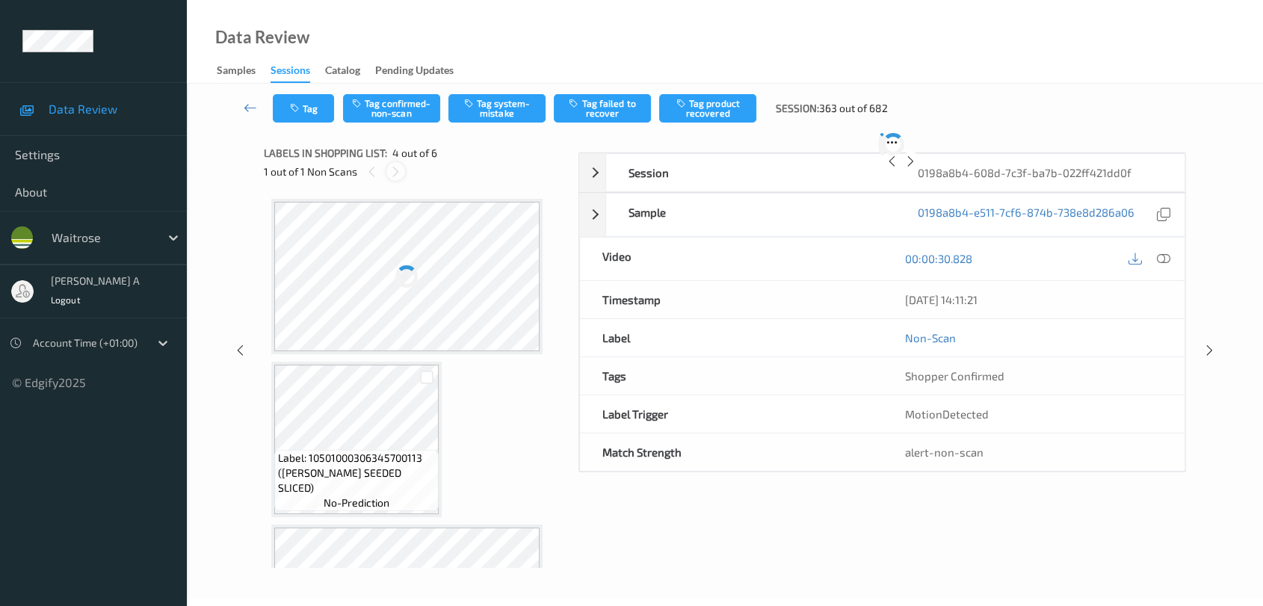
scroll to position [332, 0]
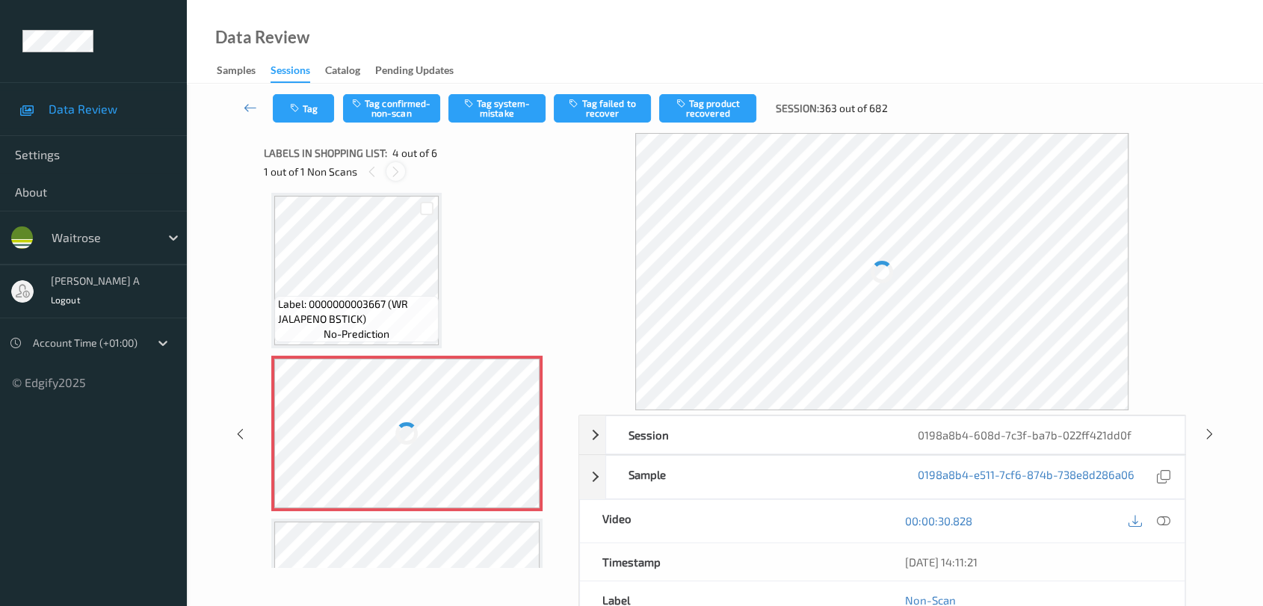
click at [395, 173] on icon at bounding box center [396, 171] width 13 height 13
click at [518, 448] on icon at bounding box center [520, 446] width 13 height 13
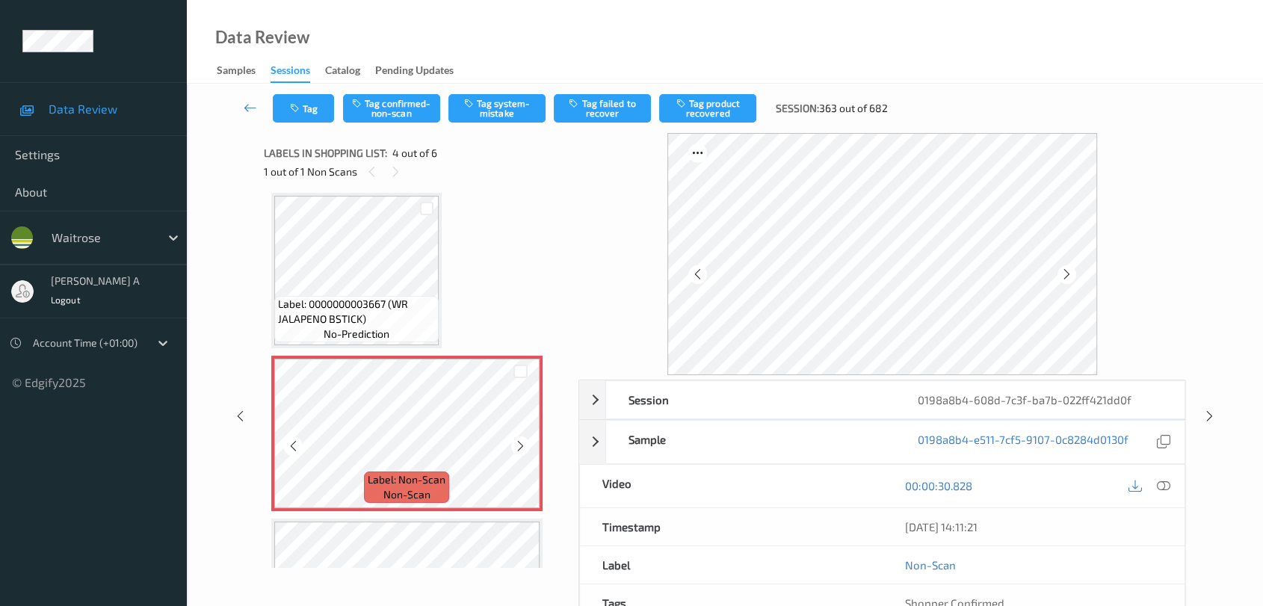
click at [518, 448] on icon at bounding box center [520, 446] width 13 height 13
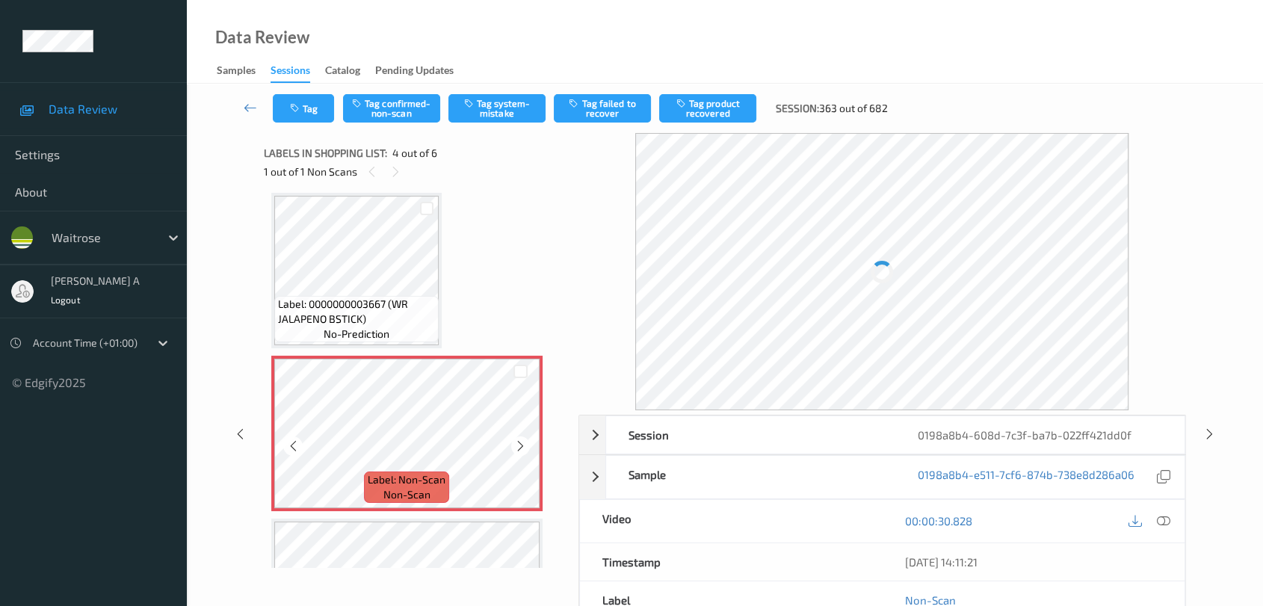
click at [518, 448] on icon at bounding box center [520, 446] width 13 height 13
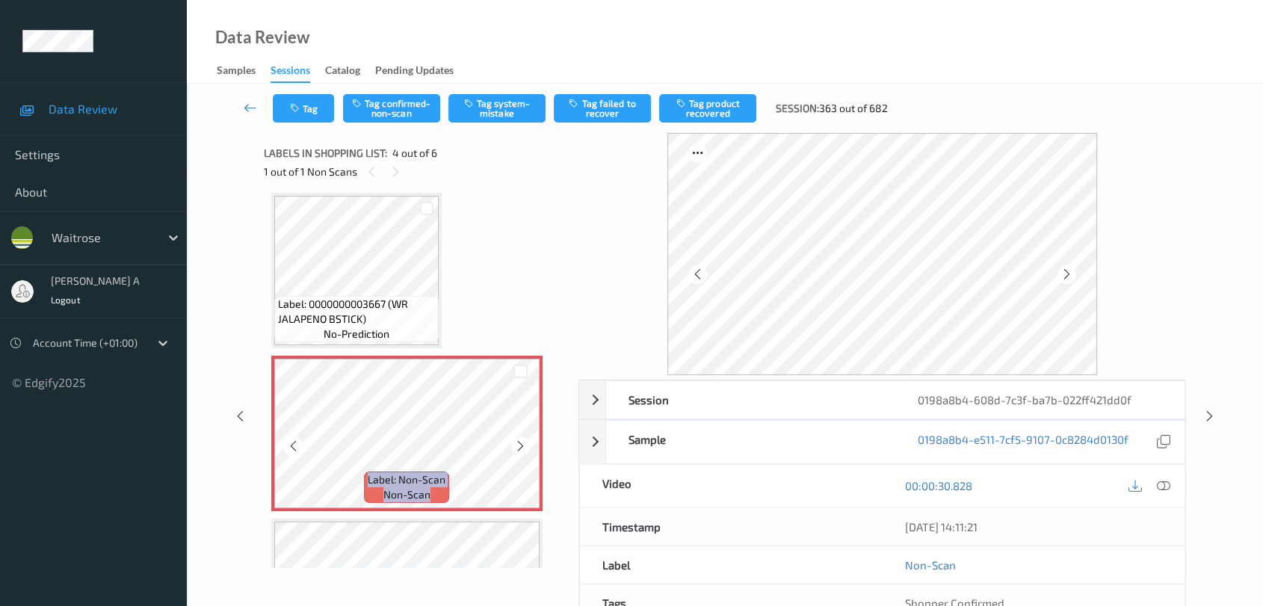
click at [518, 448] on icon at bounding box center [520, 446] width 13 height 13
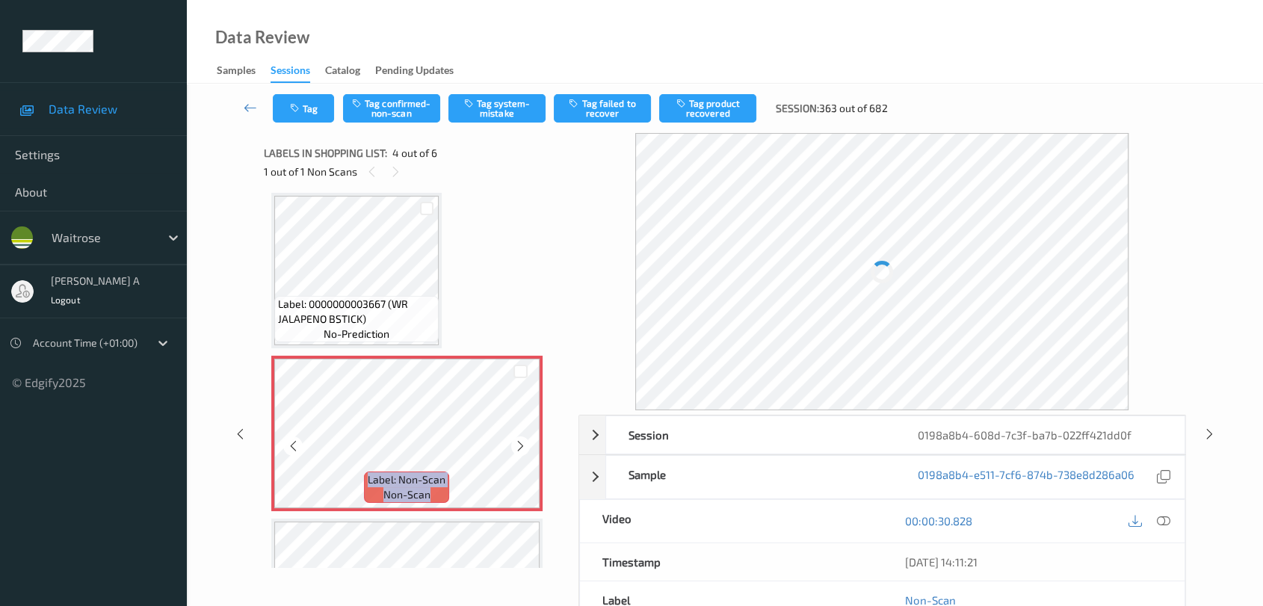
click at [518, 448] on icon at bounding box center [520, 446] width 13 height 13
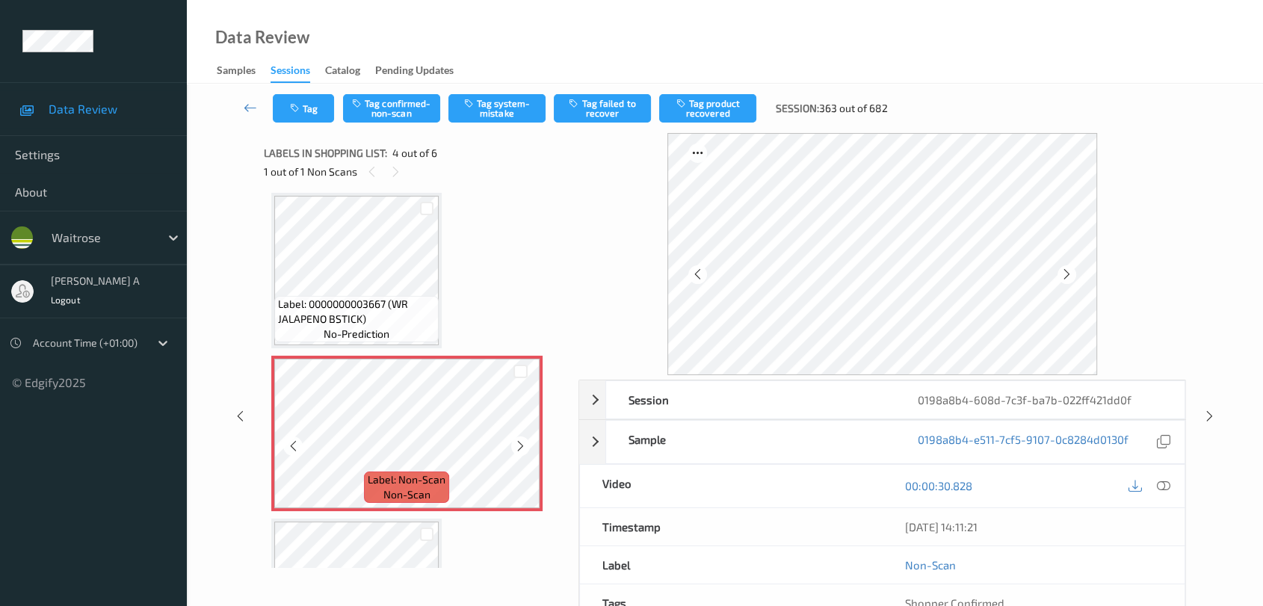
click at [518, 448] on icon at bounding box center [520, 446] width 13 height 13
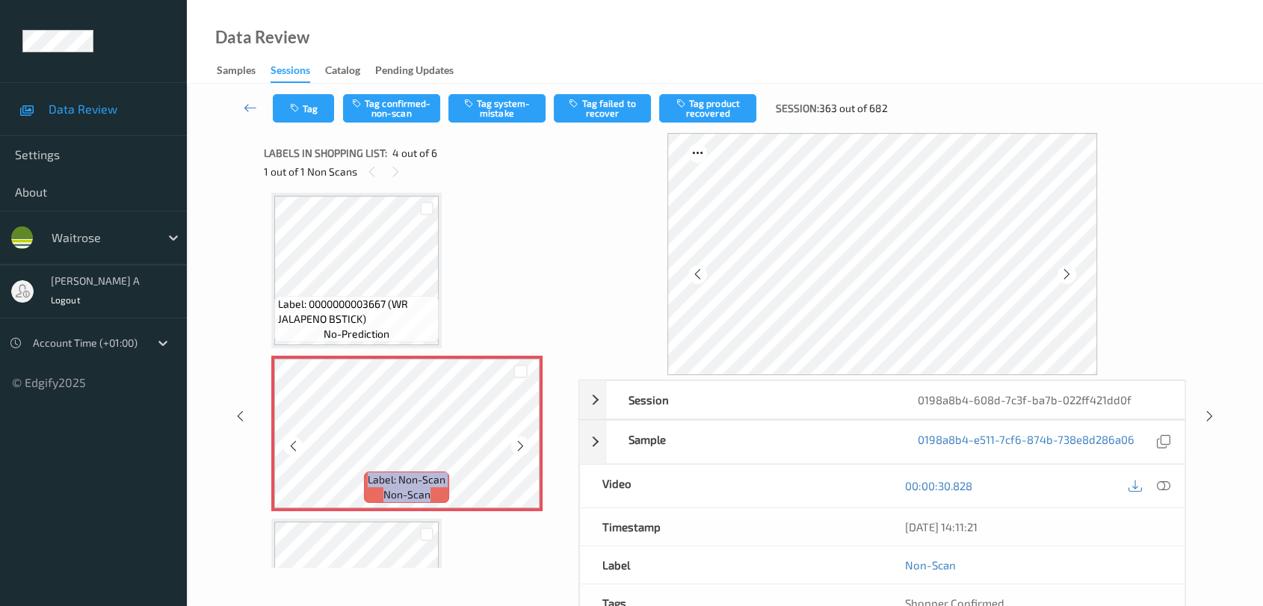
click at [518, 448] on icon at bounding box center [520, 446] width 13 height 13
click at [1166, 488] on icon at bounding box center [1163, 485] width 13 height 13
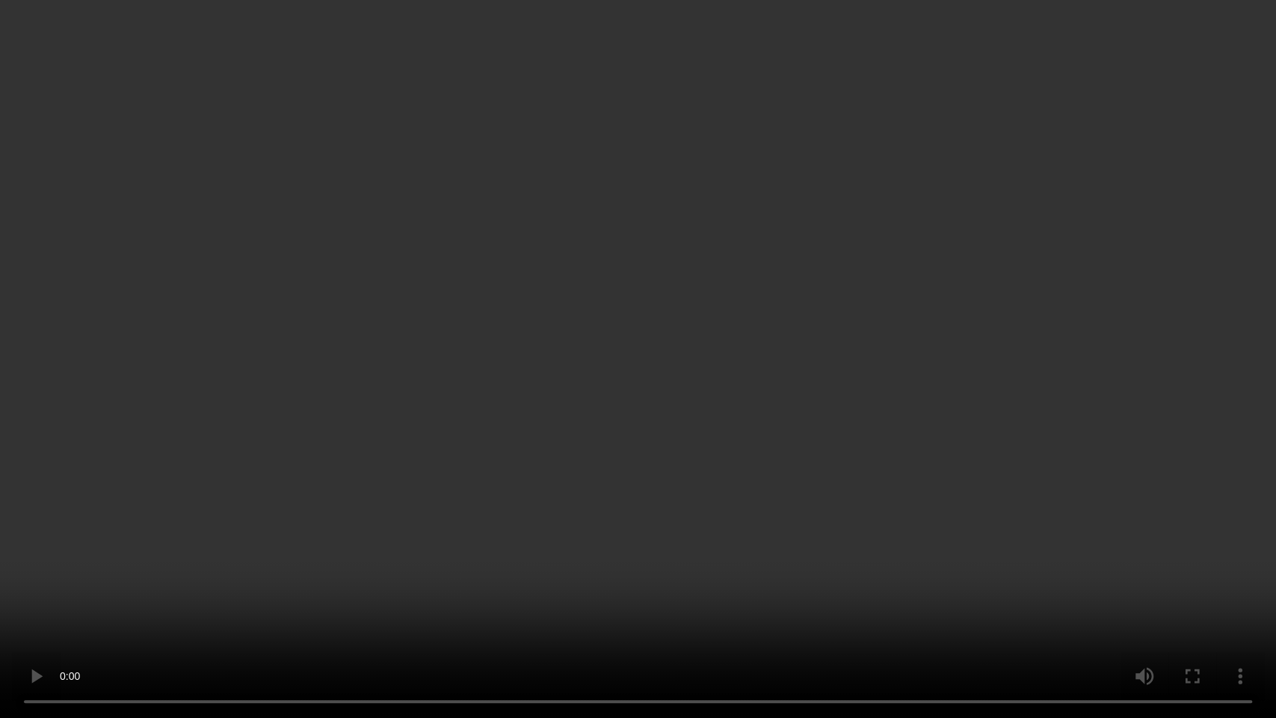
click at [582, 341] on video at bounding box center [638, 359] width 1276 height 718
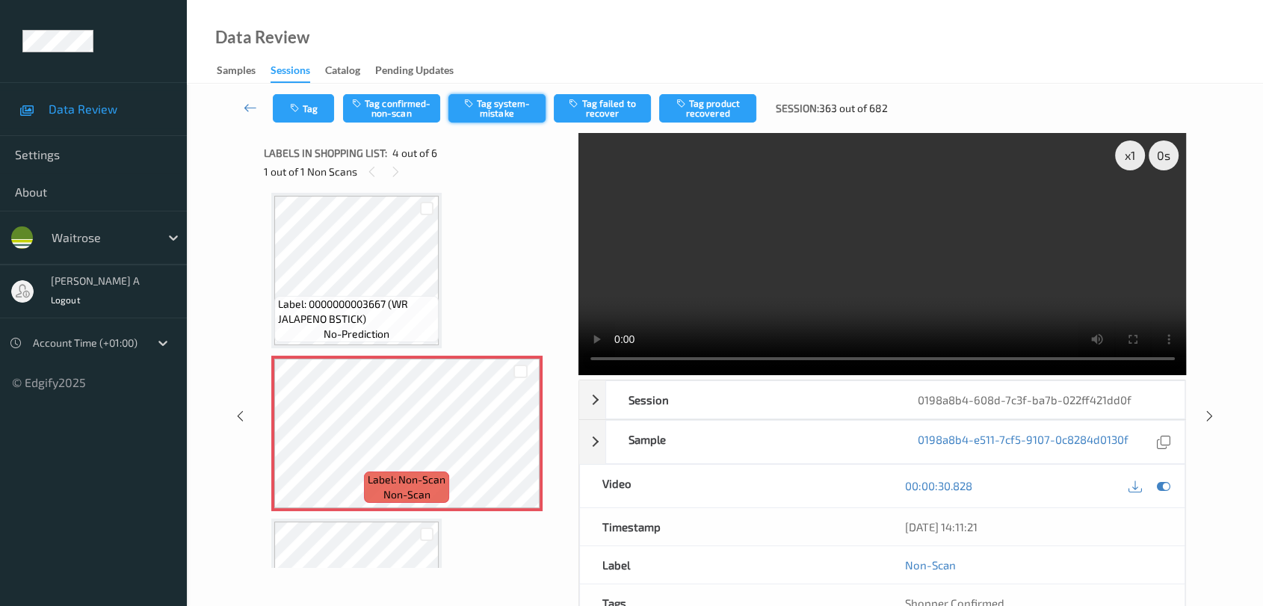
click at [499, 108] on button "Tag system-mistake" at bounding box center [497, 108] width 97 height 28
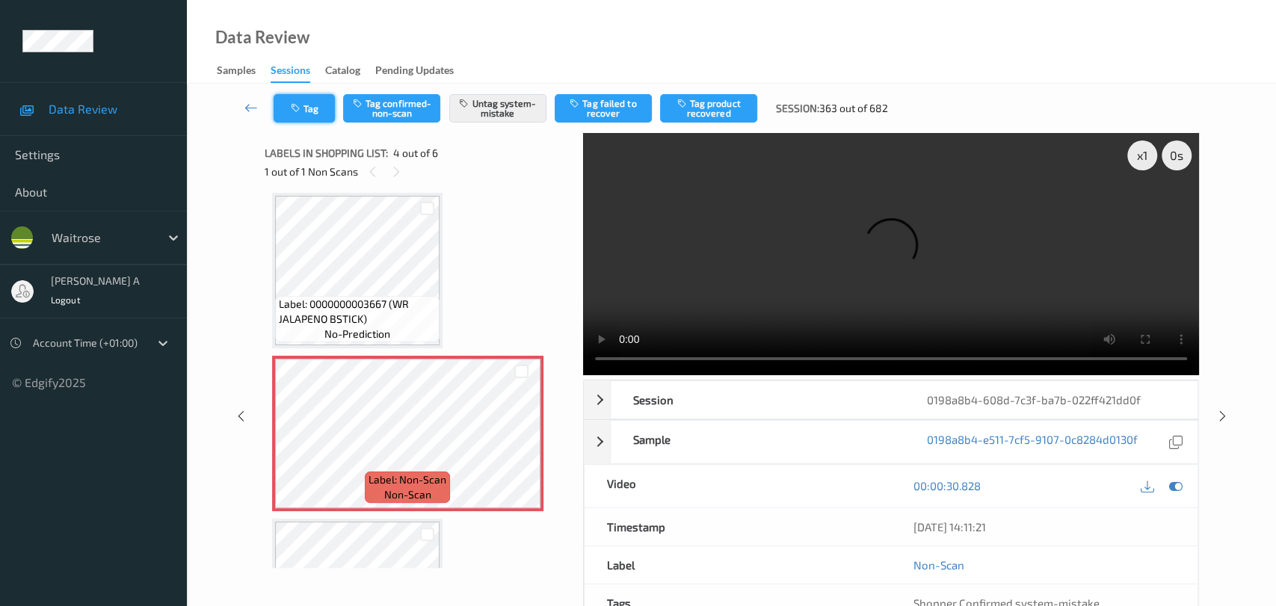
click at [305, 105] on button "Tag" at bounding box center [304, 108] width 61 height 28
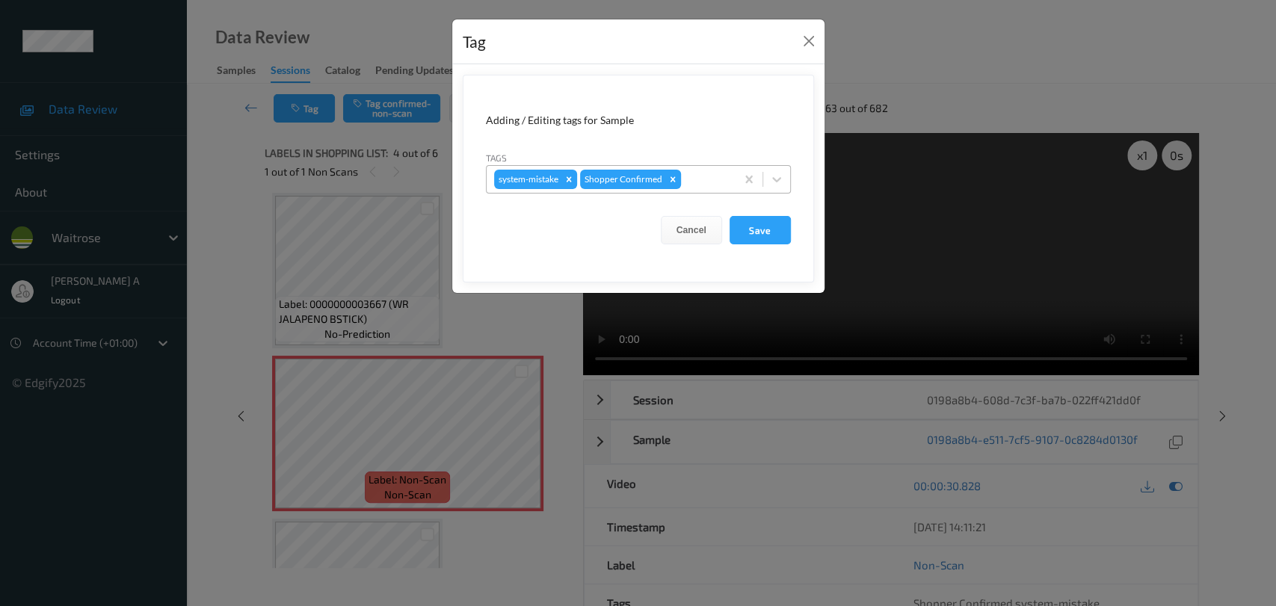
click at [718, 179] on div at bounding box center [706, 179] width 44 height 18
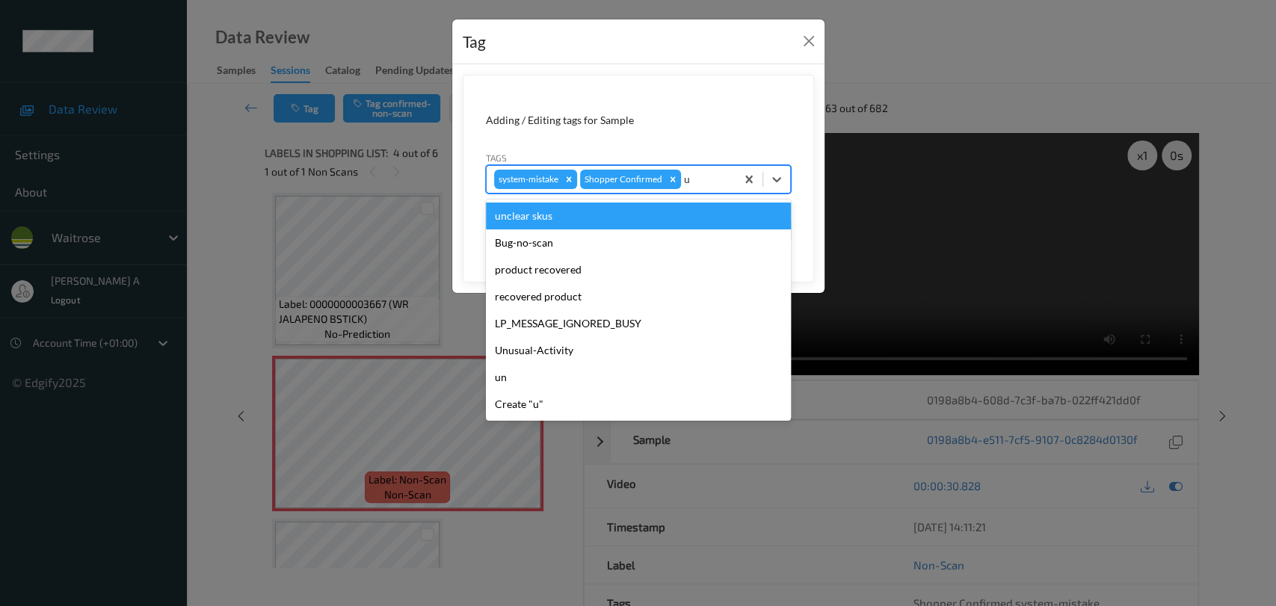
type input "un"
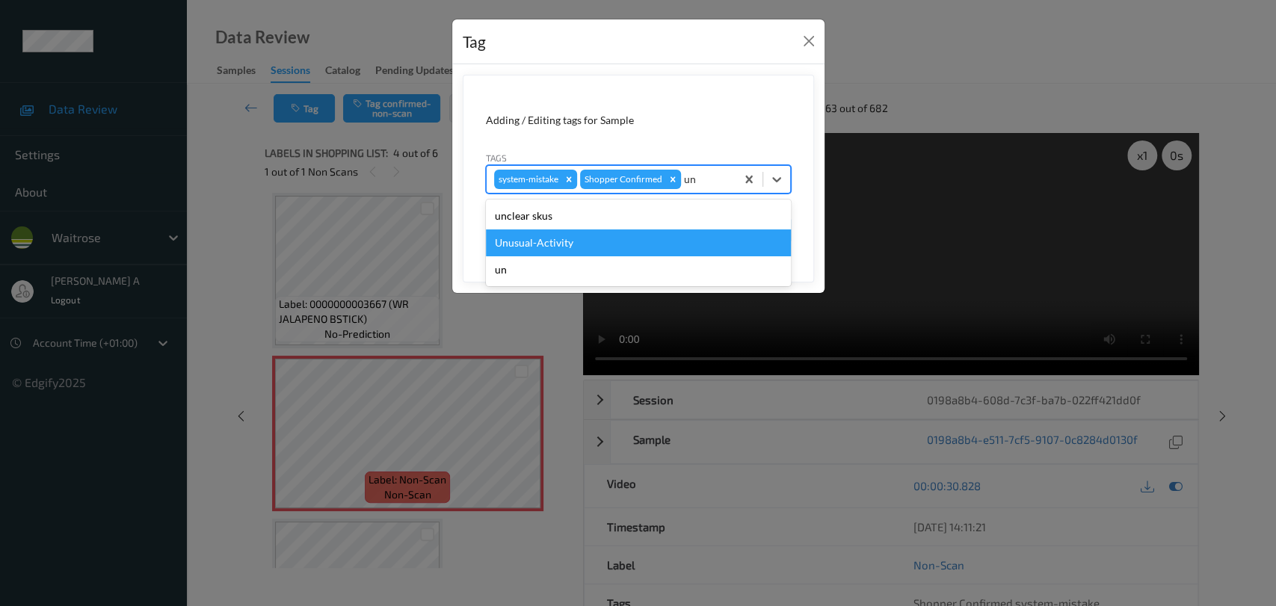
click at [591, 235] on div "Unusual-Activity" at bounding box center [638, 243] width 305 height 27
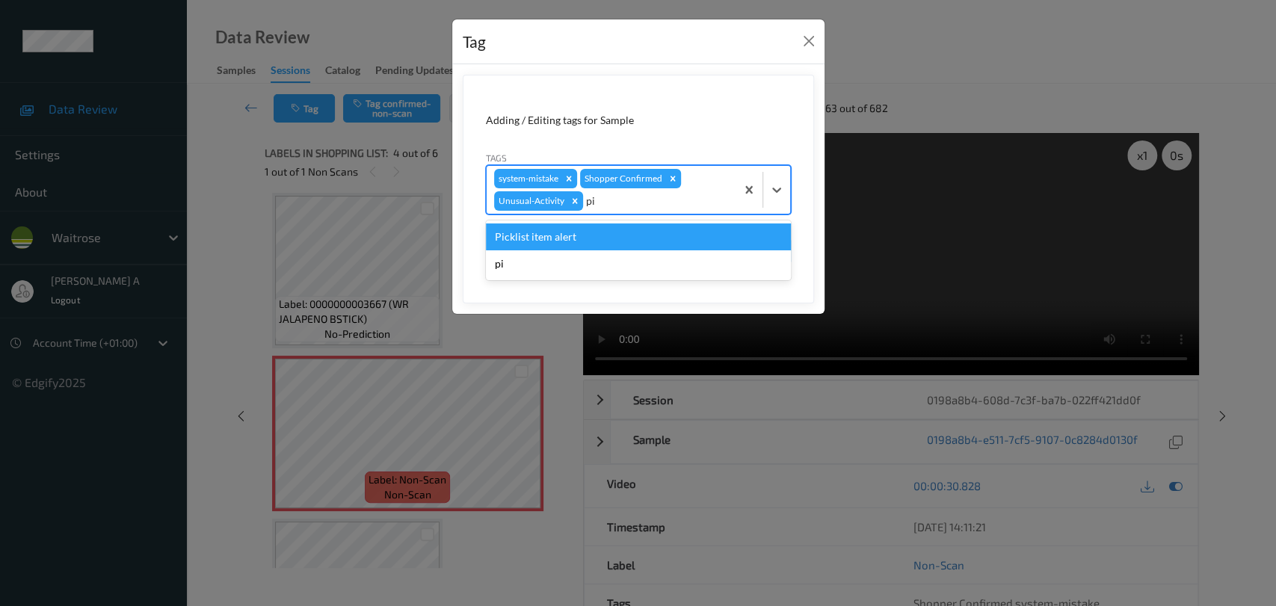
type input "pic"
click at [591, 235] on div "Picklist item alert" at bounding box center [638, 237] width 305 height 27
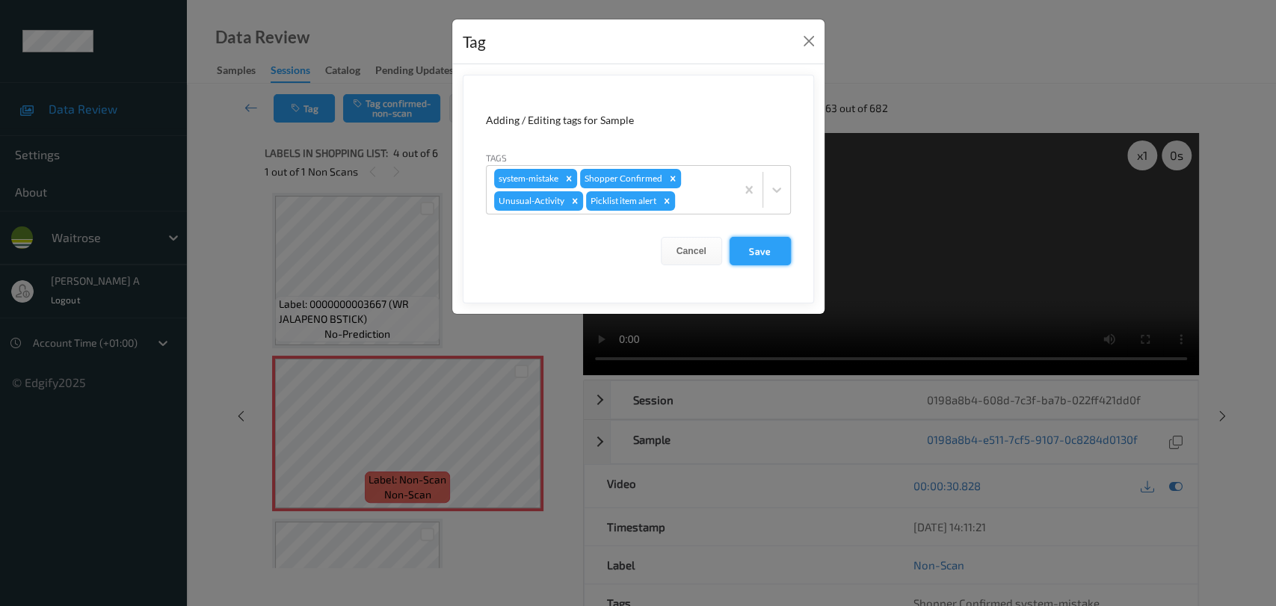
click at [759, 260] on button "Save" at bounding box center [760, 251] width 61 height 28
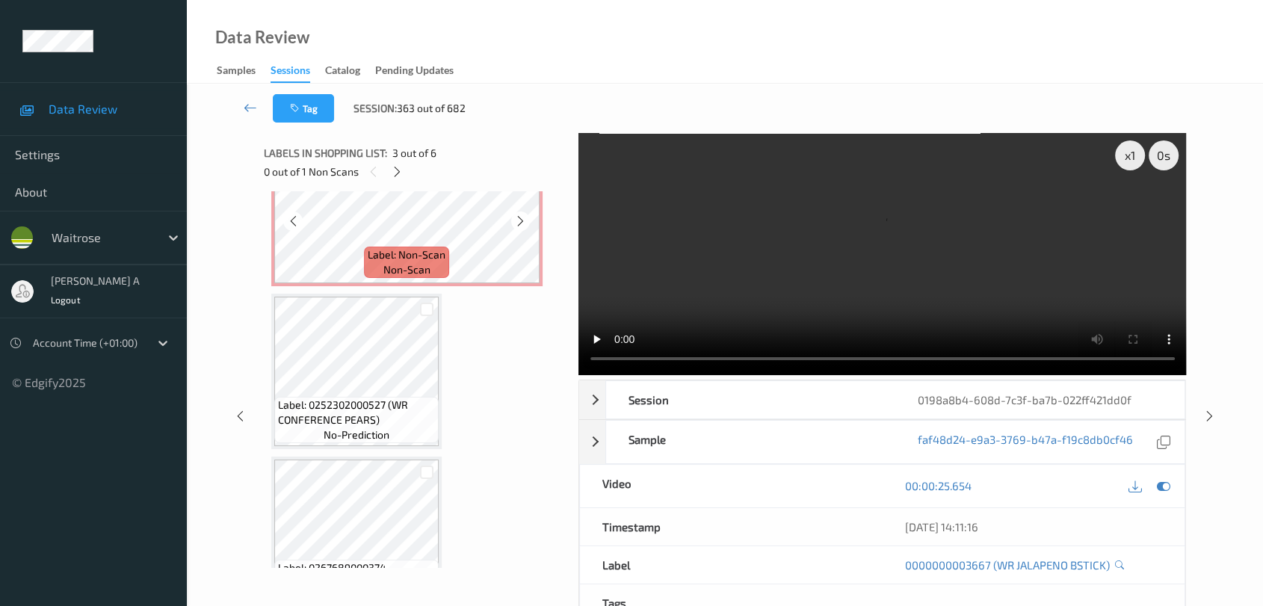
scroll to position [581, 0]
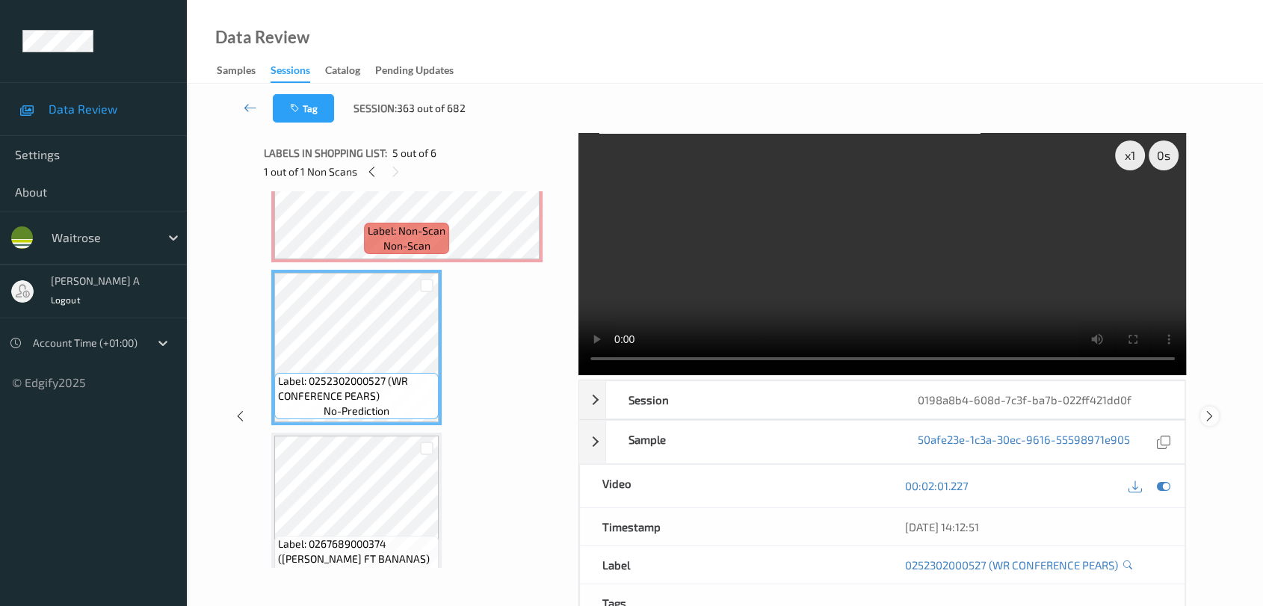
click at [1214, 419] on icon at bounding box center [1210, 416] width 13 height 13
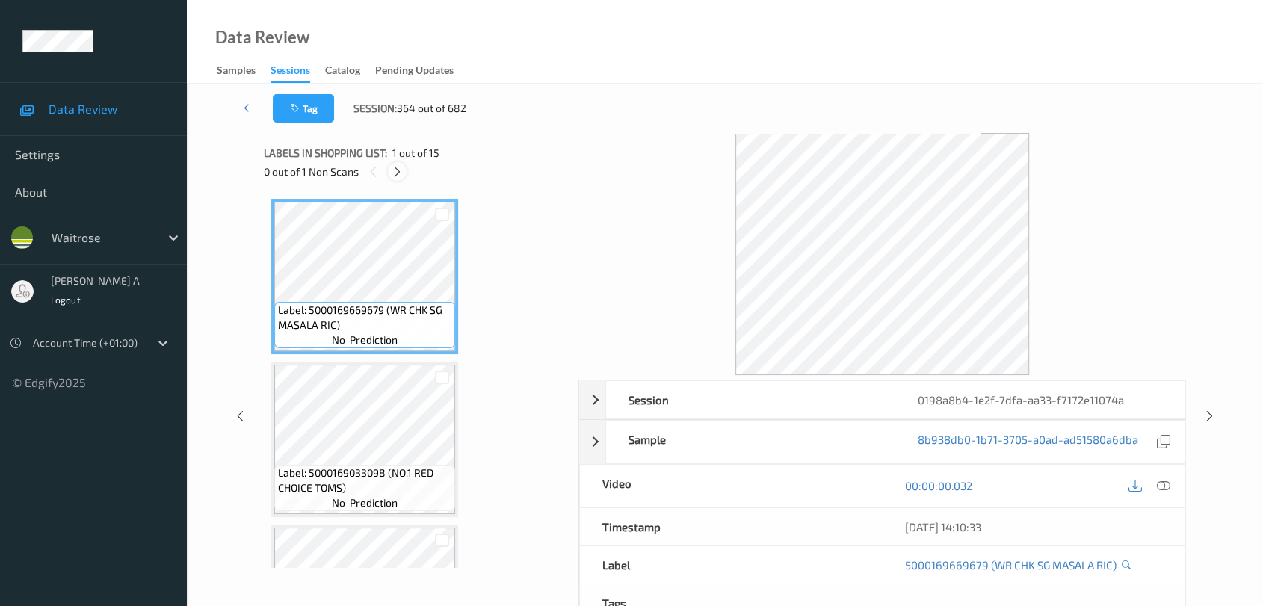
click at [392, 169] on icon at bounding box center [397, 171] width 13 height 13
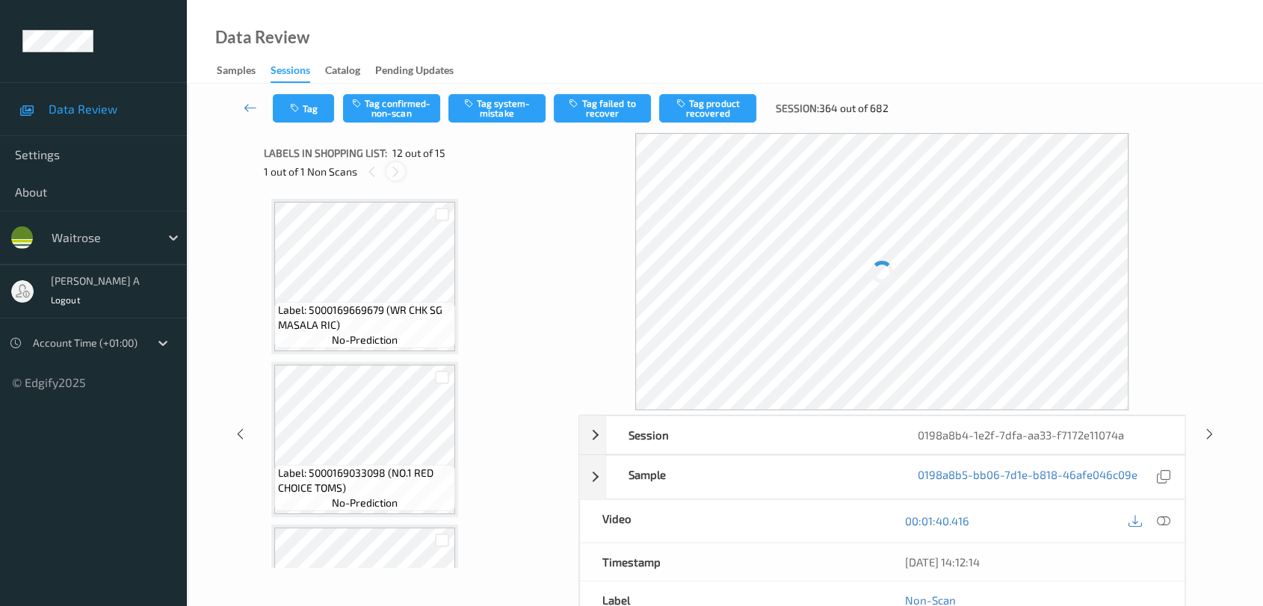
scroll to position [1631, 0]
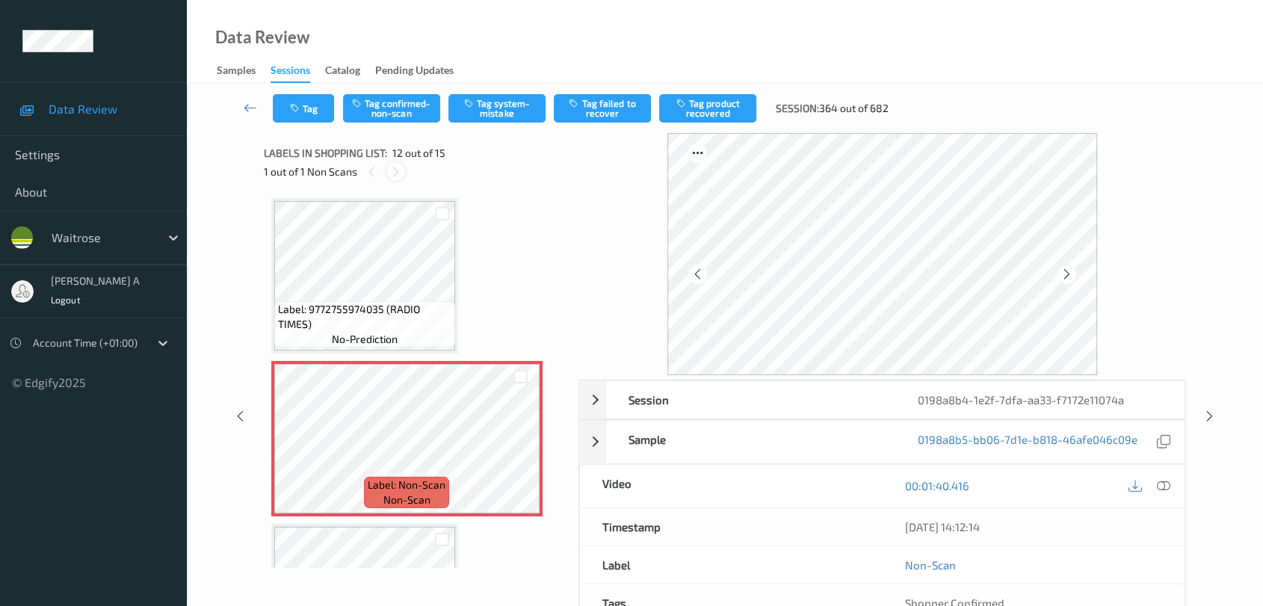
click at [392, 169] on icon at bounding box center [396, 171] width 13 height 13
click at [523, 445] on icon at bounding box center [520, 451] width 13 height 13
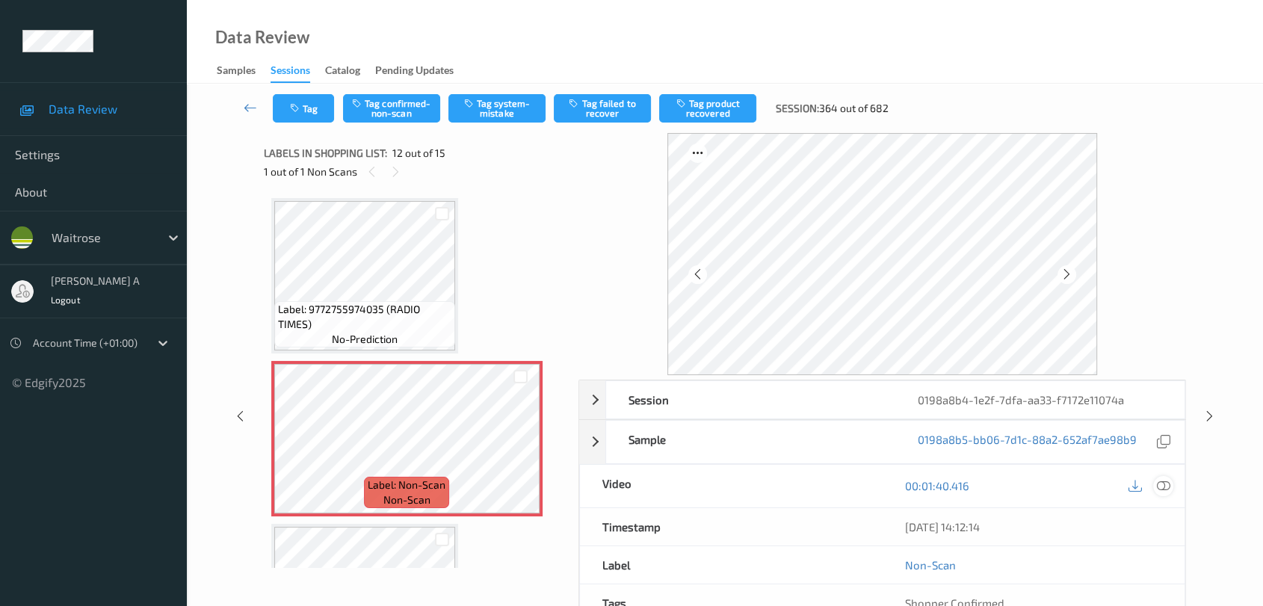
click at [1164, 484] on icon at bounding box center [1163, 485] width 13 height 13
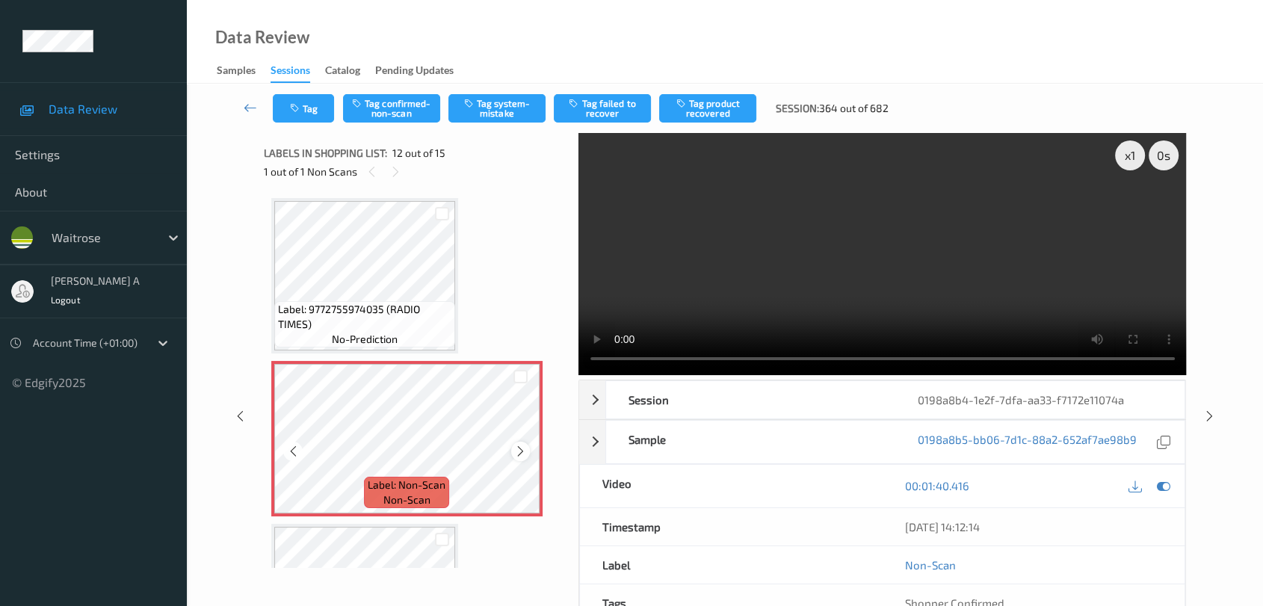
click at [526, 445] on icon at bounding box center [520, 451] width 13 height 13
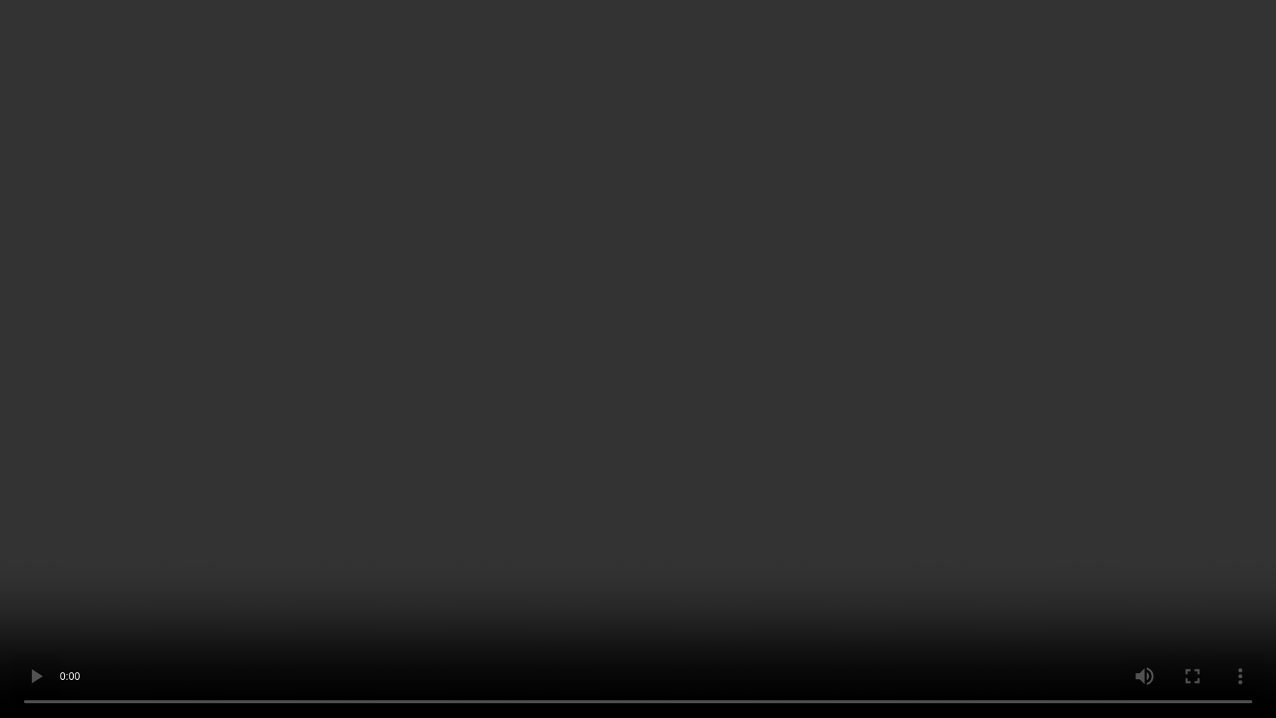
click at [563, 376] on video at bounding box center [638, 359] width 1276 height 718
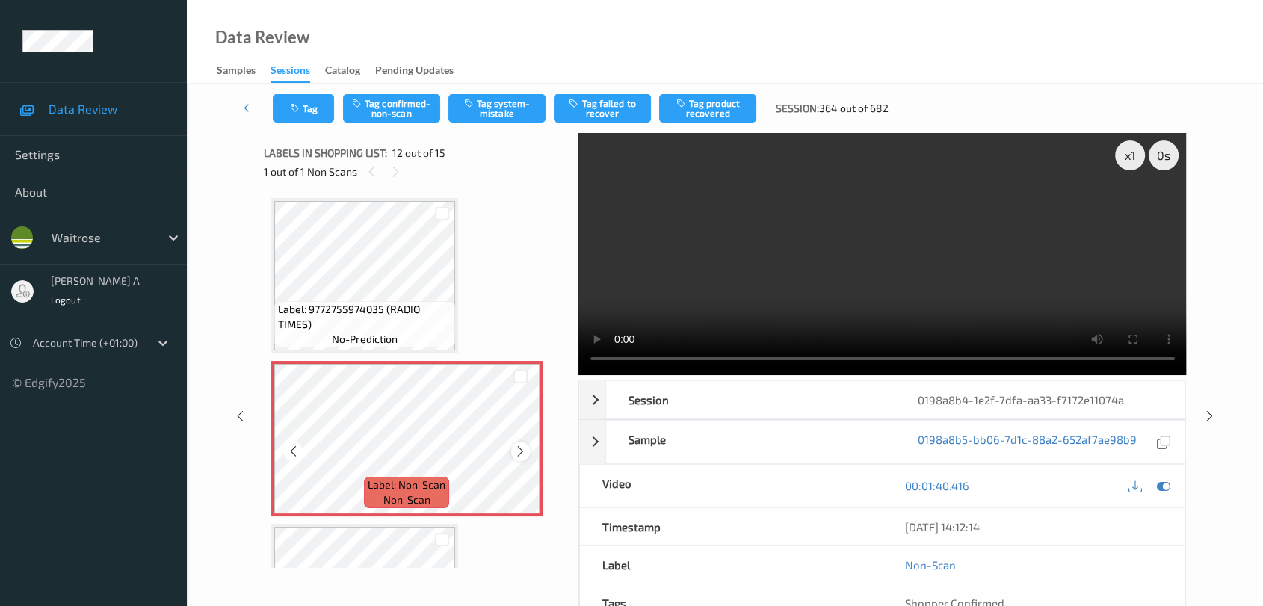
click at [519, 445] on icon at bounding box center [520, 451] width 13 height 13
click at [292, 451] on div at bounding box center [292, 451] width 19 height 19
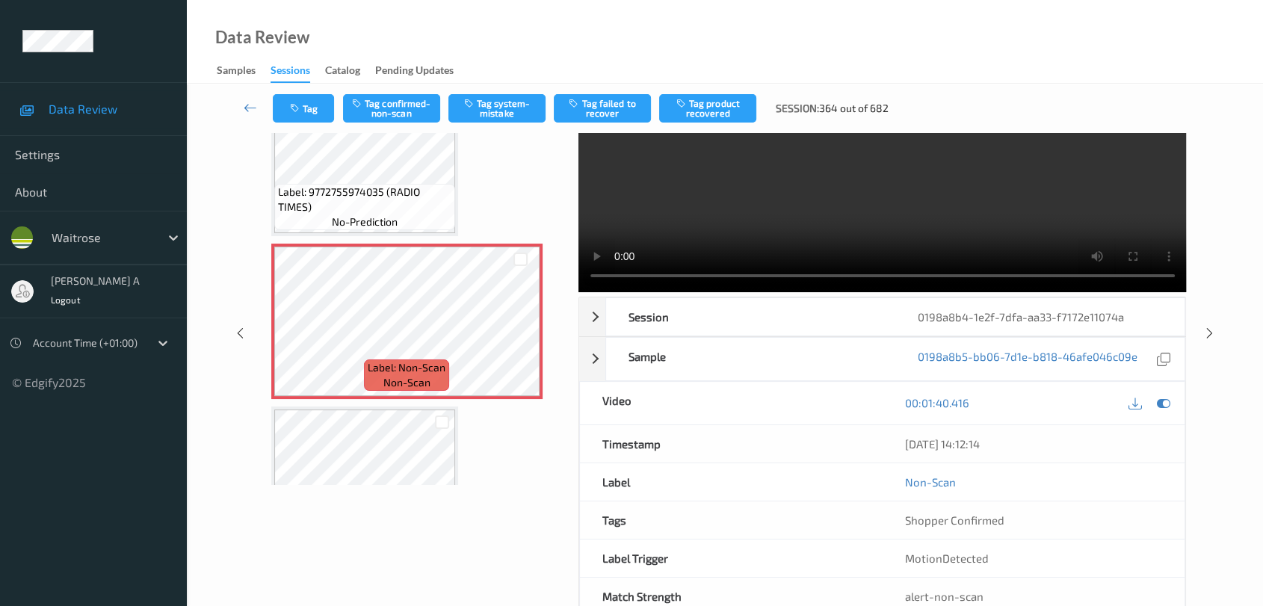
scroll to position [1650, 0]
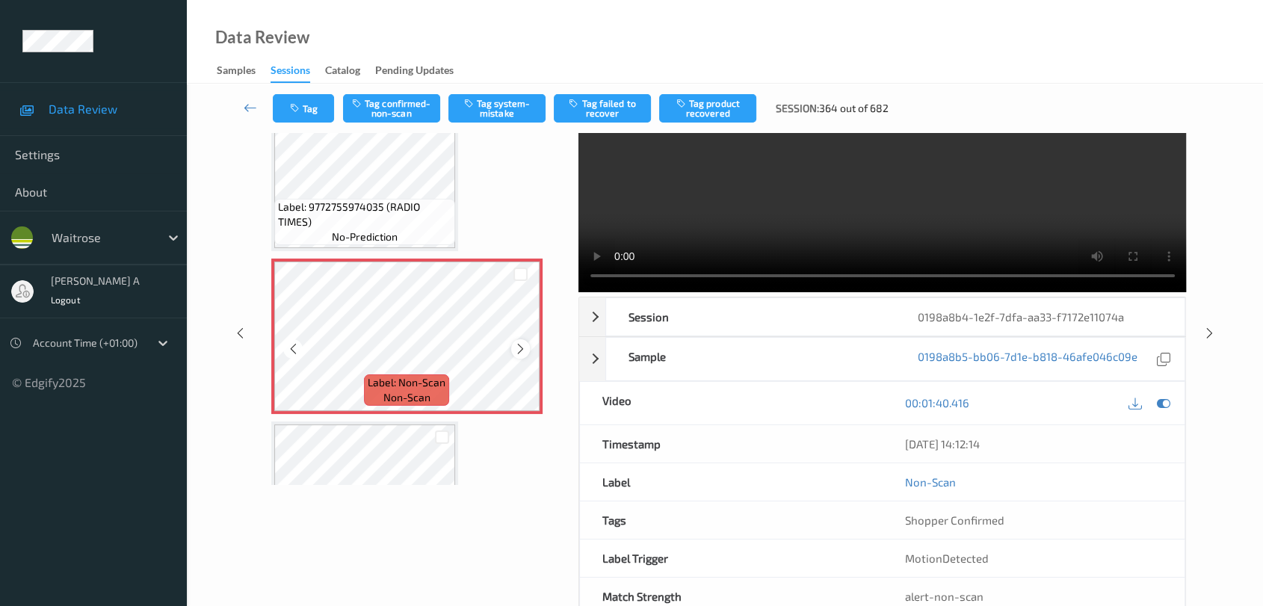
click at [524, 345] on icon at bounding box center [520, 348] width 13 height 13
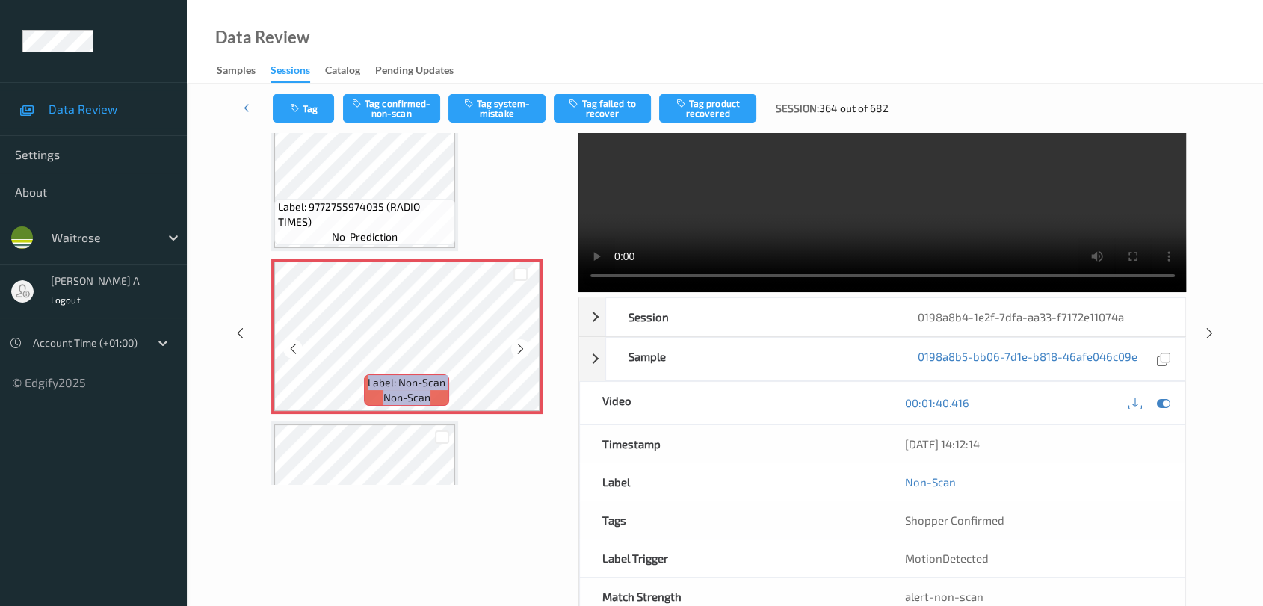
click at [524, 345] on icon at bounding box center [520, 348] width 13 height 13
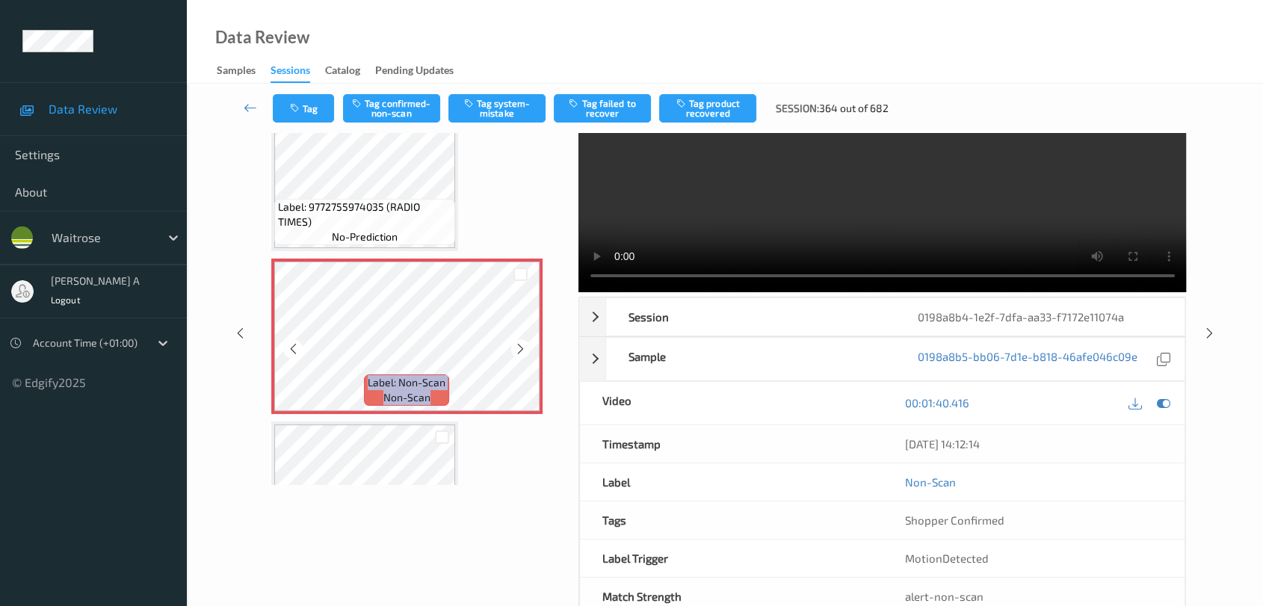
click at [524, 345] on icon at bounding box center [520, 348] width 13 height 13
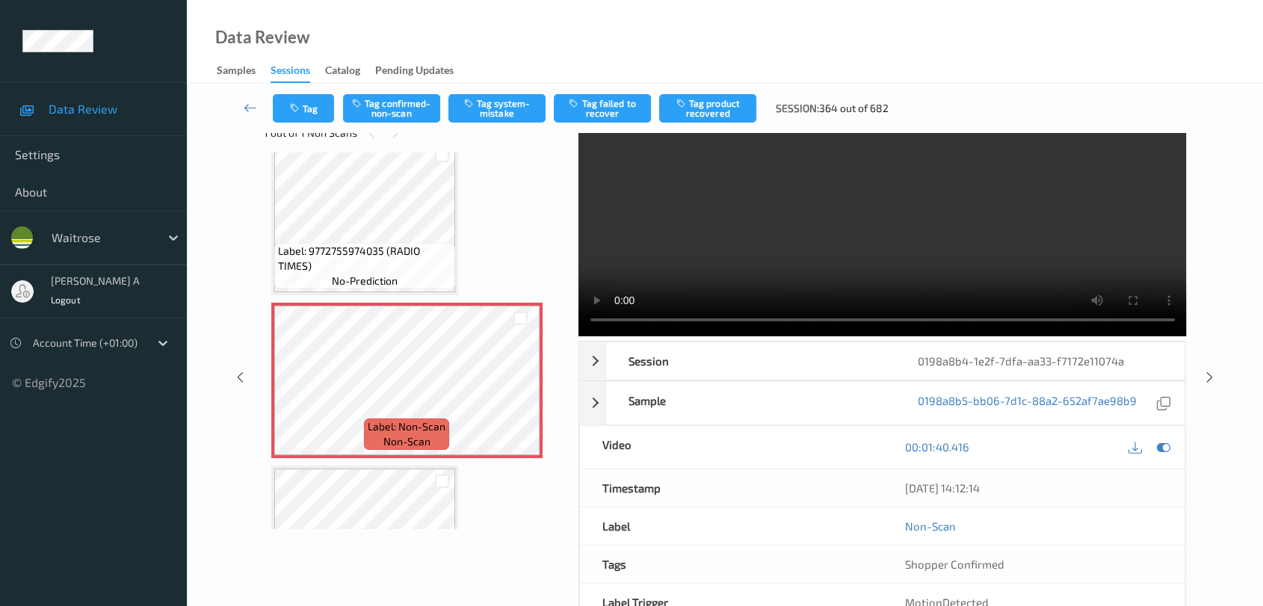
scroll to position [0, 0]
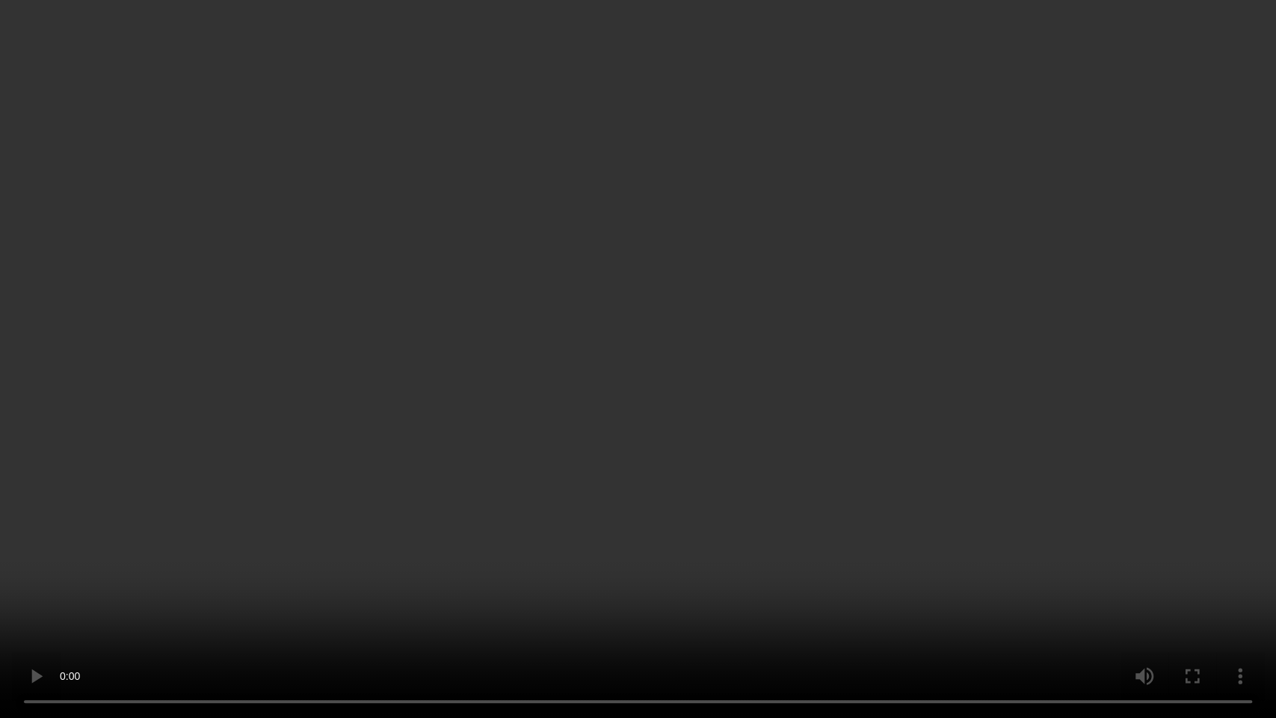
click at [666, 412] on video at bounding box center [638, 359] width 1276 height 718
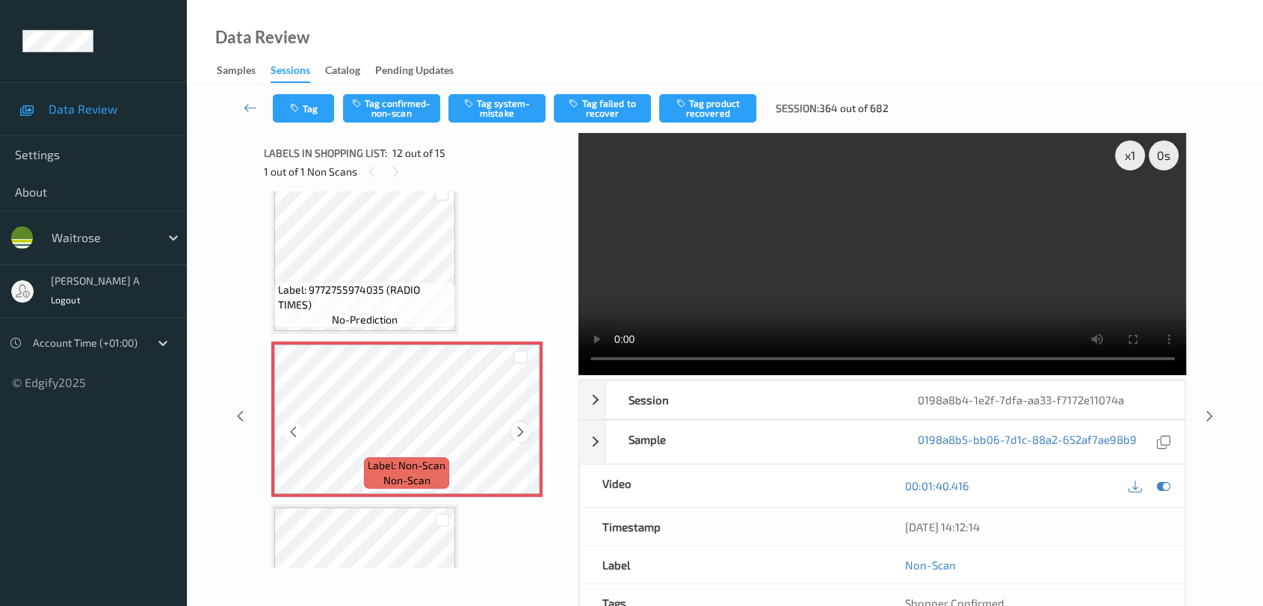
click at [526, 428] on icon at bounding box center [520, 431] width 13 height 13
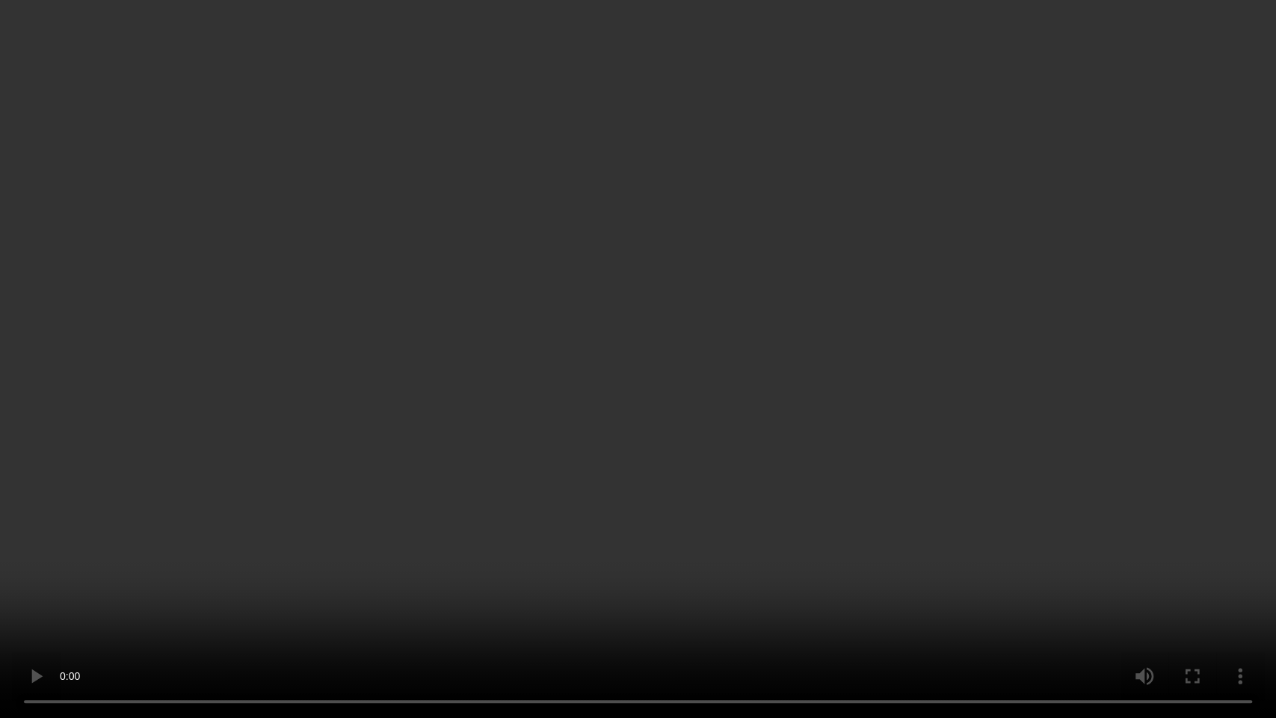
click at [314, 546] on video at bounding box center [638, 359] width 1276 height 718
click at [346, 457] on video at bounding box center [638, 359] width 1276 height 718
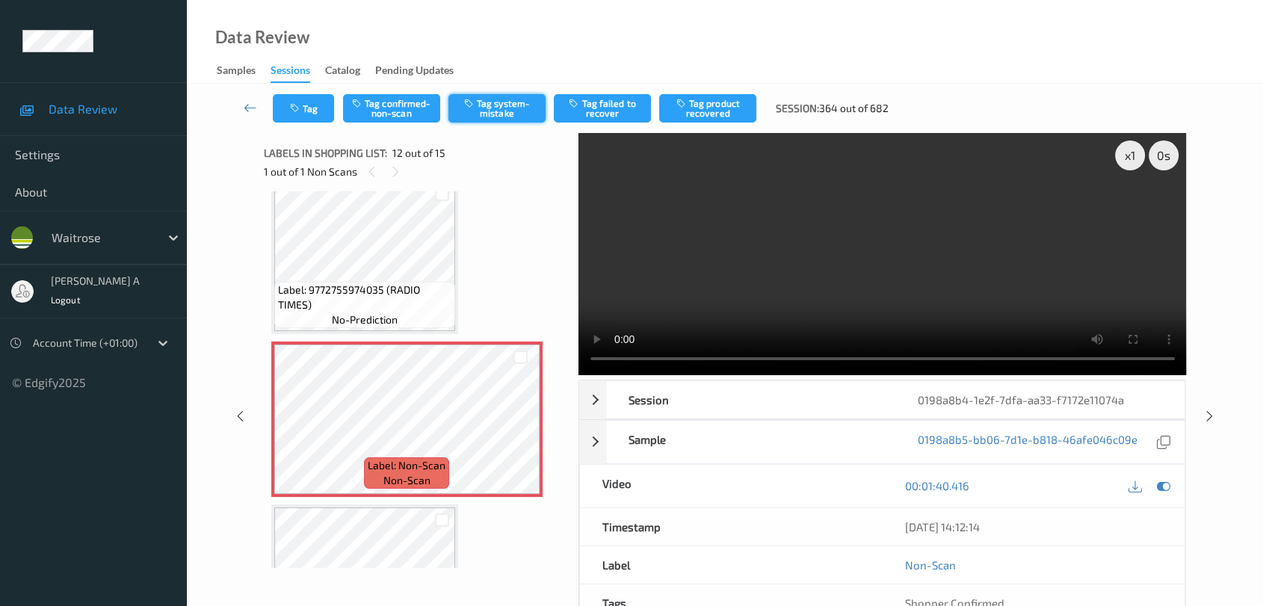
click at [500, 108] on button "Tag system-mistake" at bounding box center [497, 108] width 97 height 28
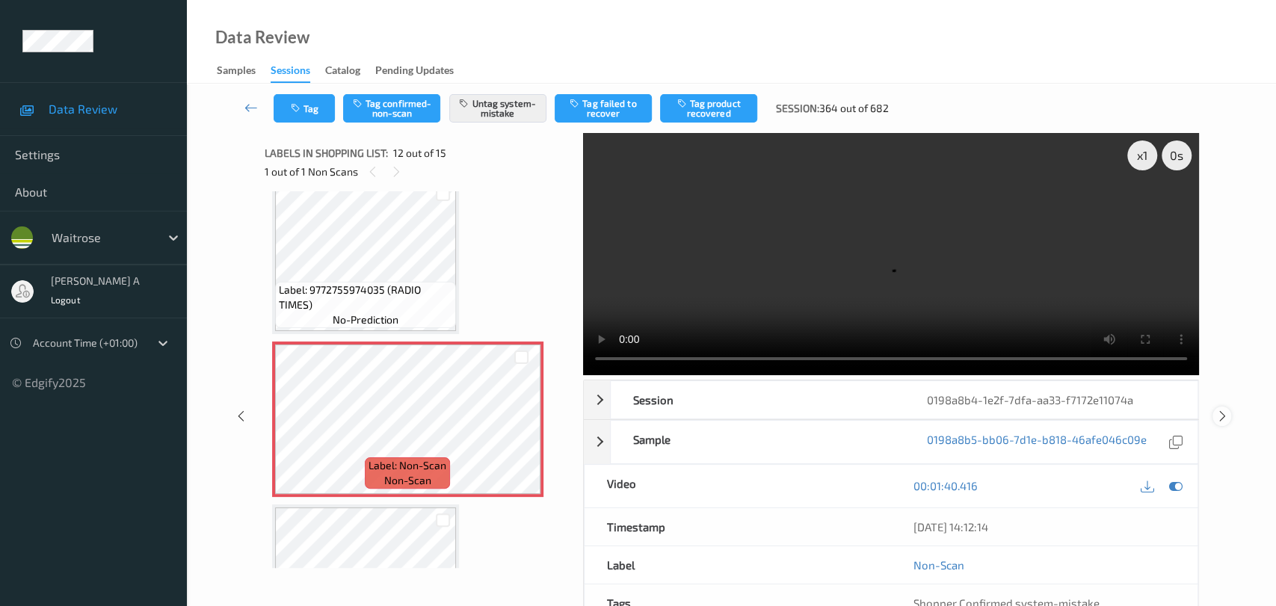
click at [1219, 410] on icon at bounding box center [1222, 416] width 13 height 13
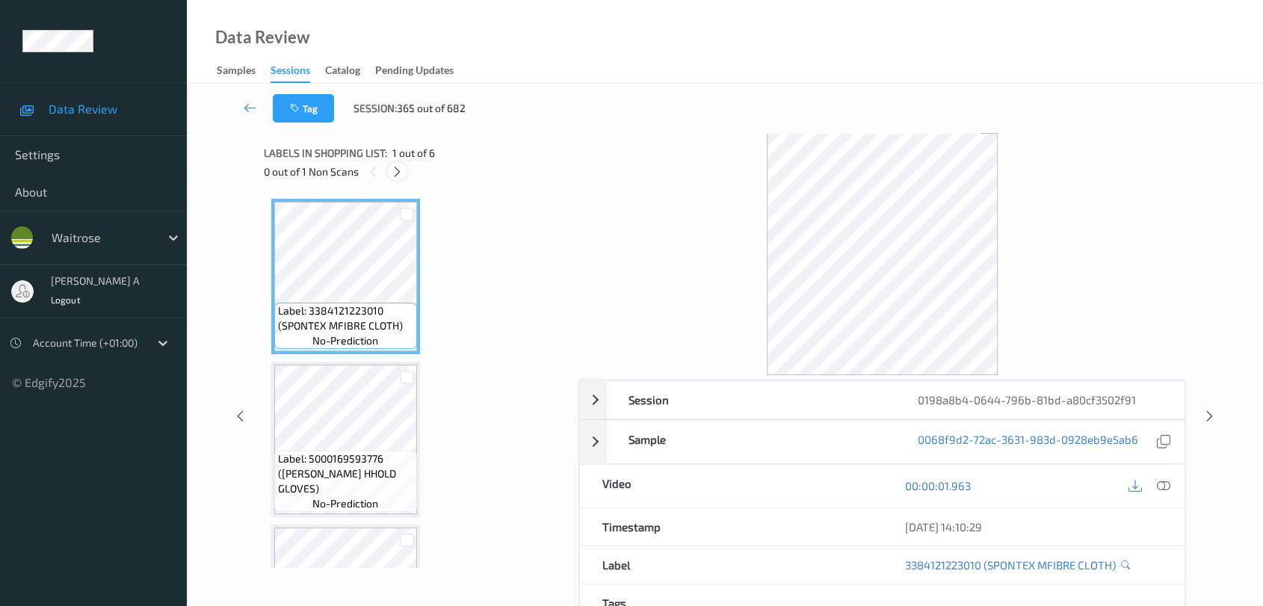
click at [395, 170] on icon at bounding box center [397, 171] width 13 height 13
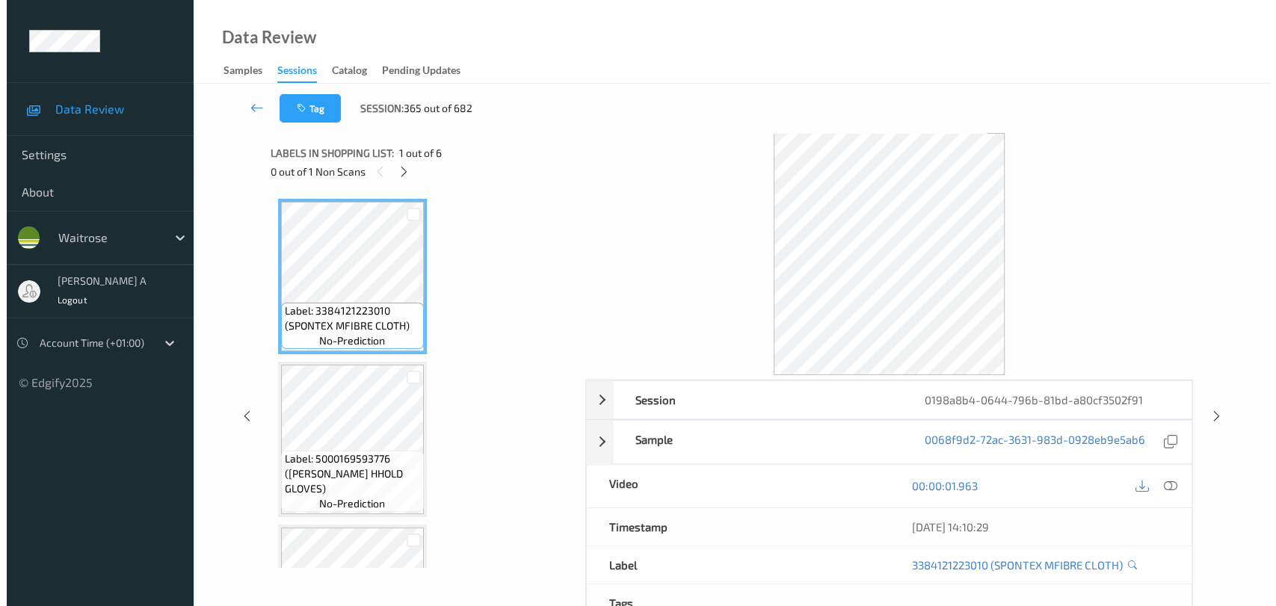
scroll to position [494, 0]
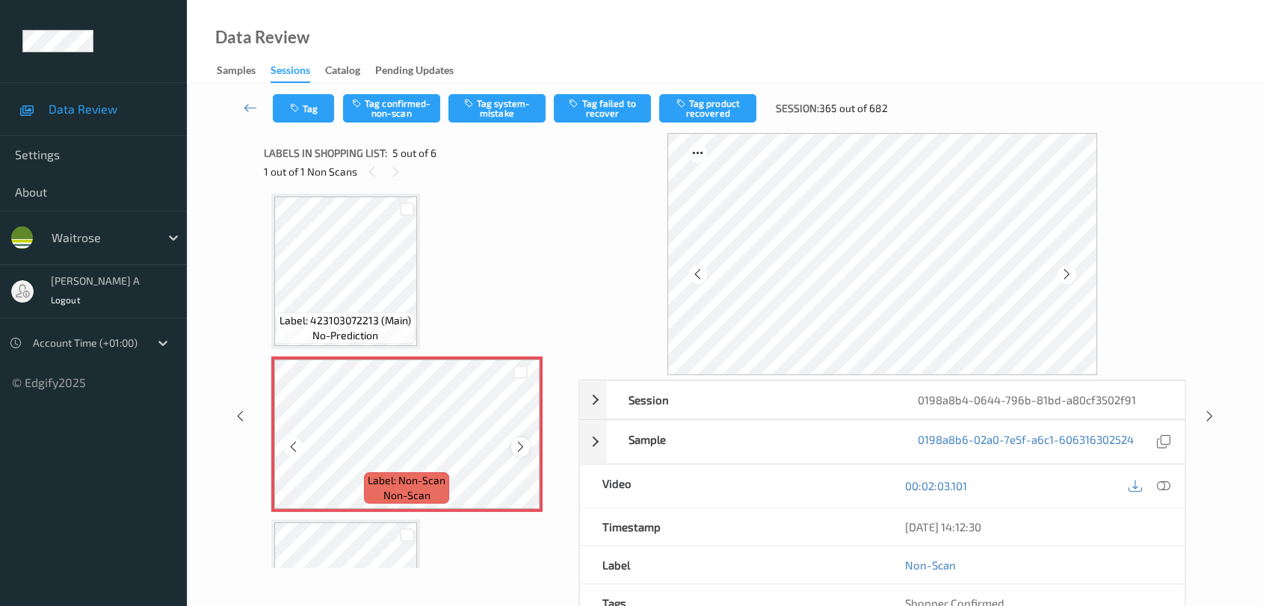
click at [519, 443] on icon at bounding box center [520, 446] width 13 height 13
click at [517, 443] on icon at bounding box center [520, 446] width 13 height 13
drag, startPoint x: 1169, startPoint y: 486, endPoint x: 1128, endPoint y: 478, distance: 41.9
click at [1169, 486] on icon at bounding box center [1163, 485] width 13 height 13
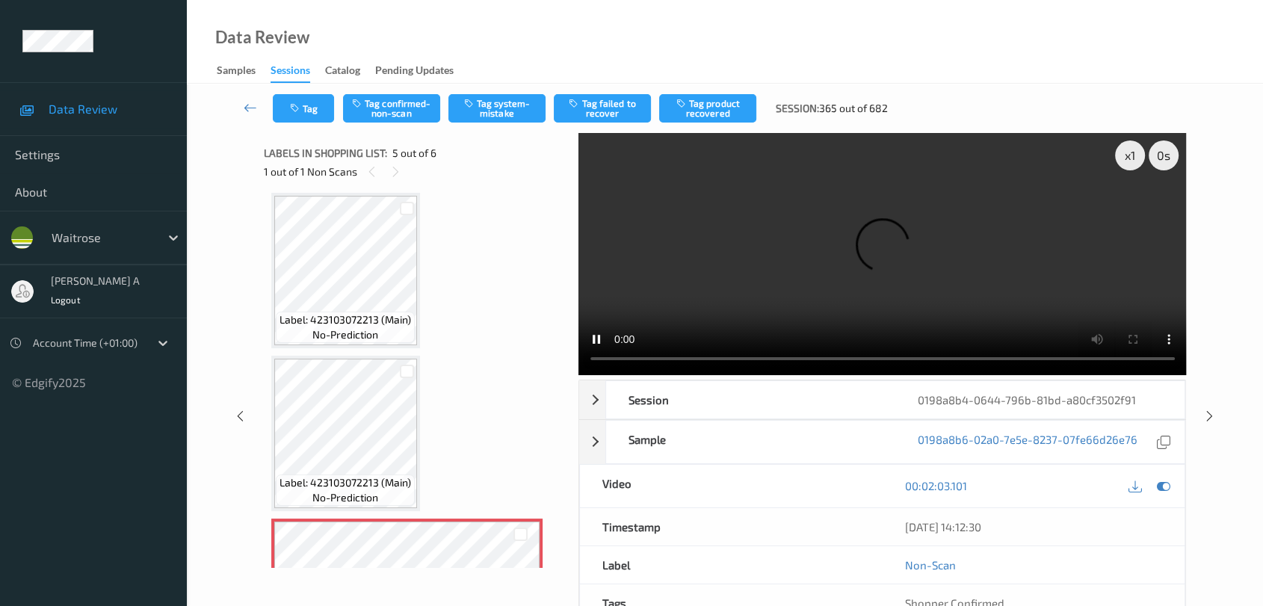
scroll to position [415, 0]
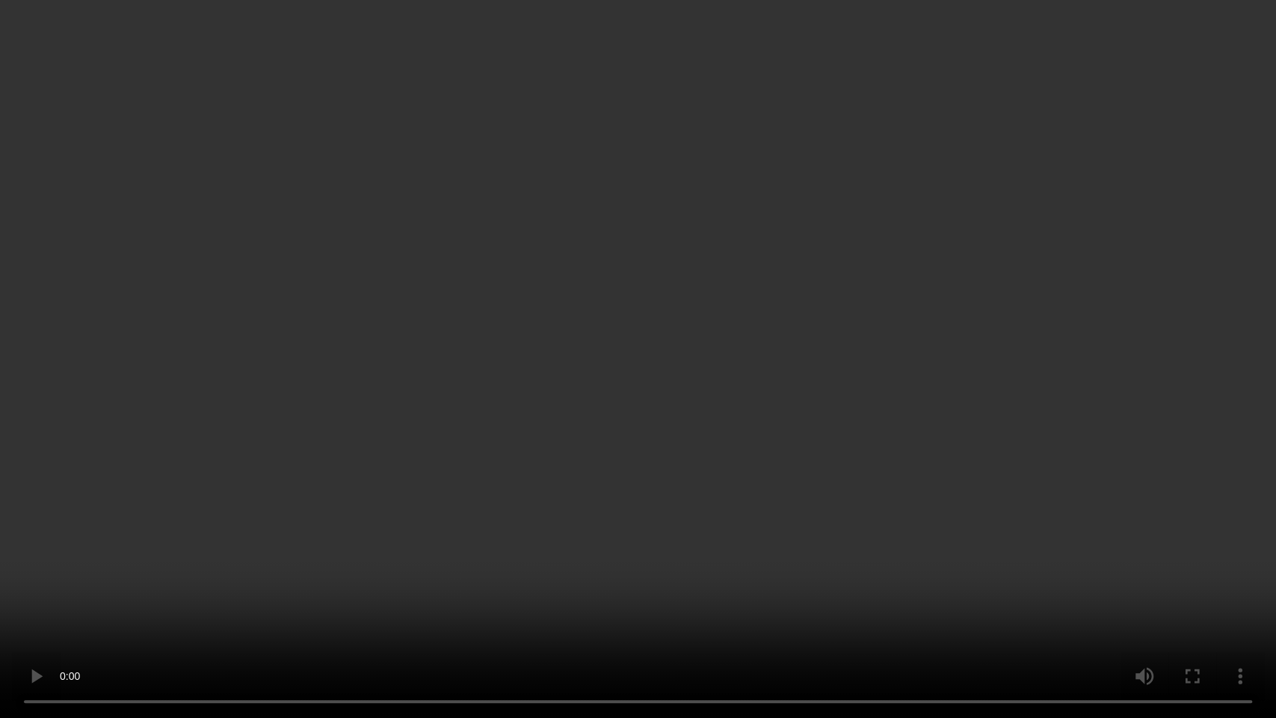
click at [290, 472] on video at bounding box center [638, 359] width 1276 height 718
click at [706, 443] on video at bounding box center [638, 359] width 1276 height 718
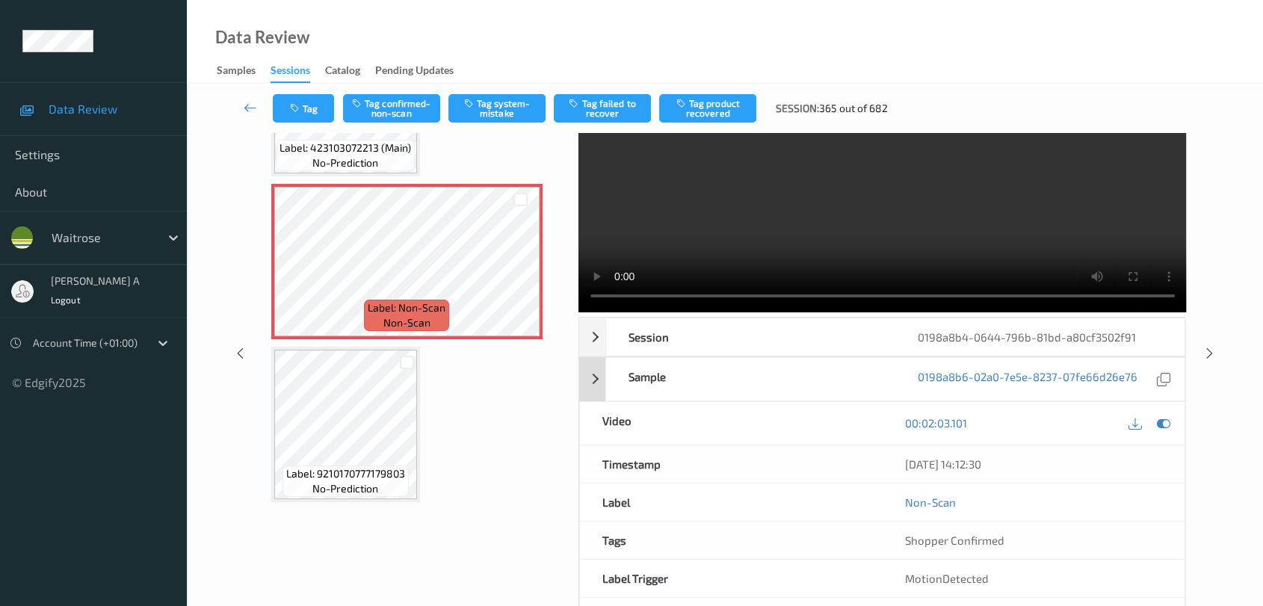
scroll to position [0, 0]
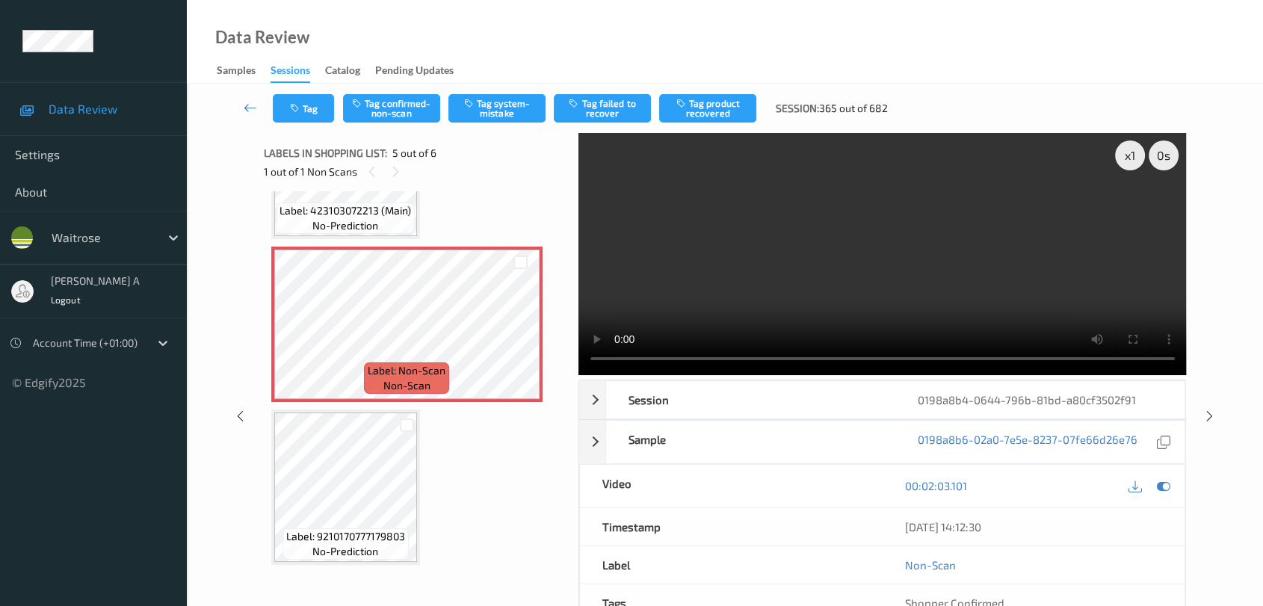
click at [903, 280] on video at bounding box center [883, 254] width 609 height 242
click at [500, 113] on button "Tag system-mistake" at bounding box center [497, 108] width 97 height 28
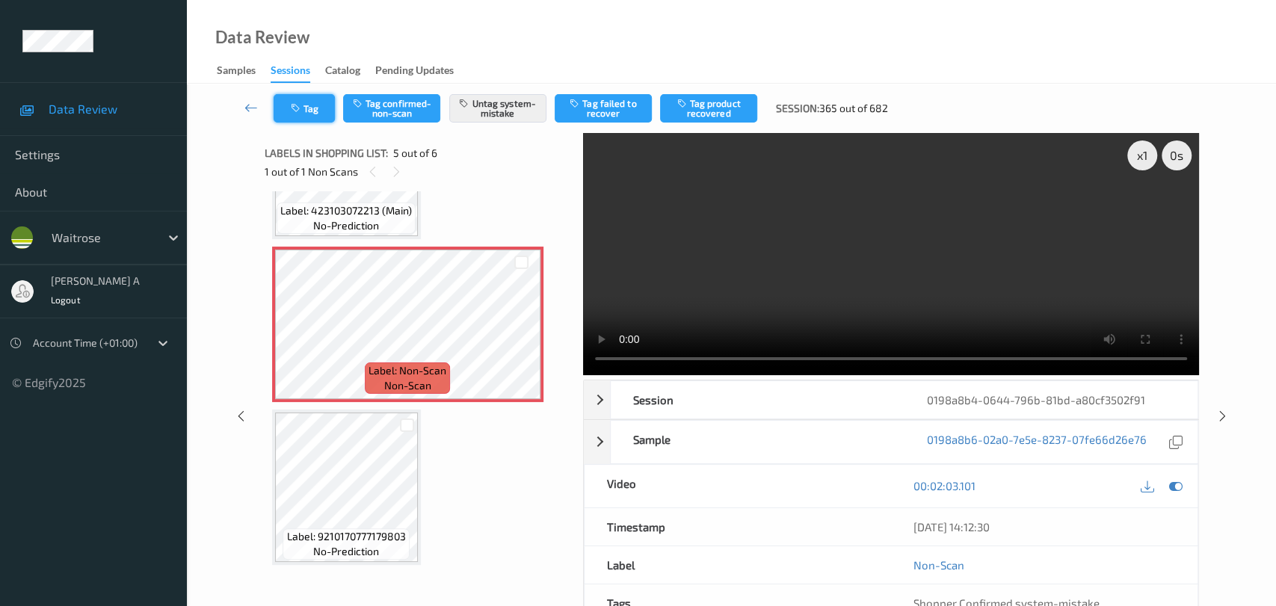
click at [315, 111] on button "Tag" at bounding box center [304, 108] width 61 height 28
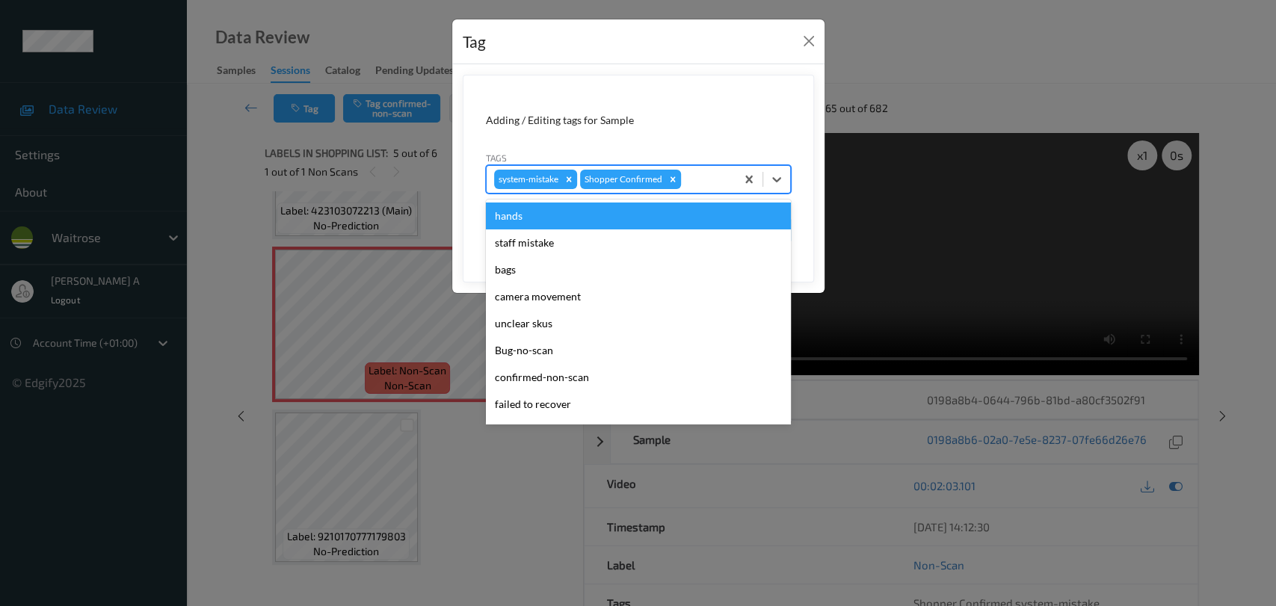
click at [703, 179] on div at bounding box center [706, 179] width 44 height 18
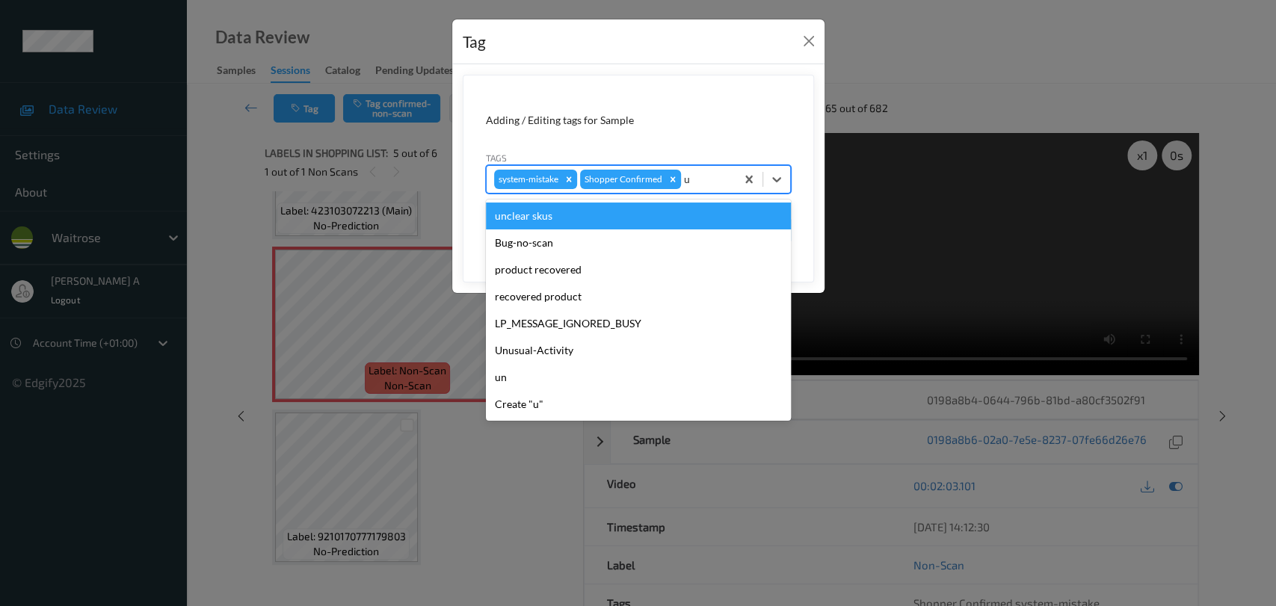
type input "un"
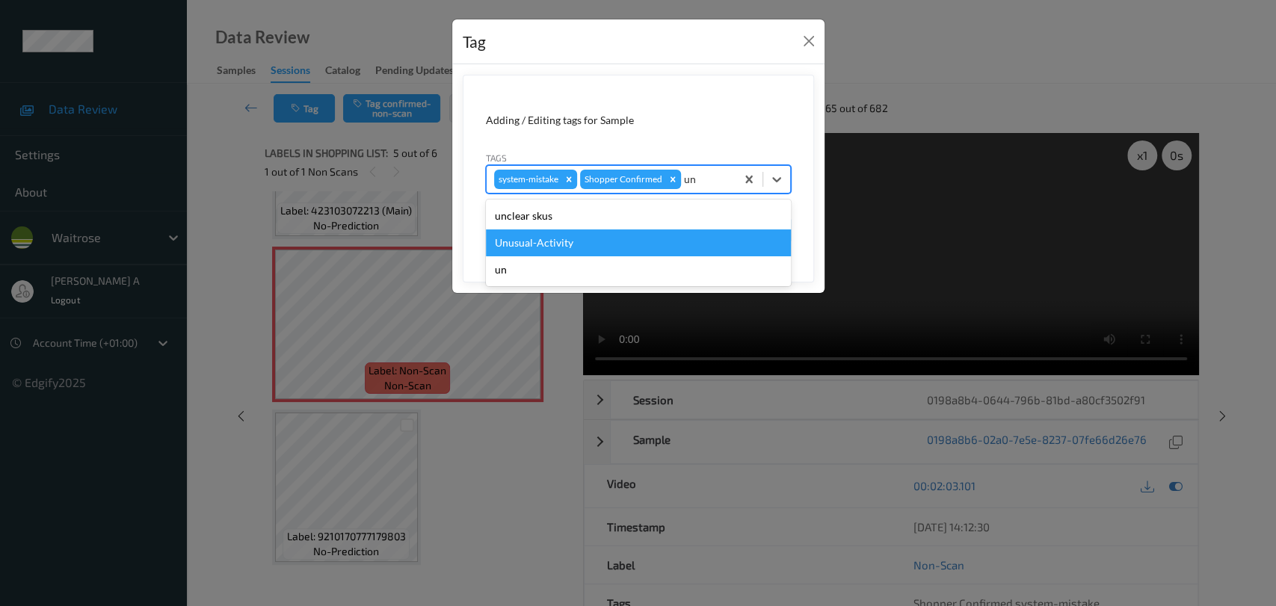
click at [600, 240] on div "Unusual-Activity" at bounding box center [638, 243] width 305 height 27
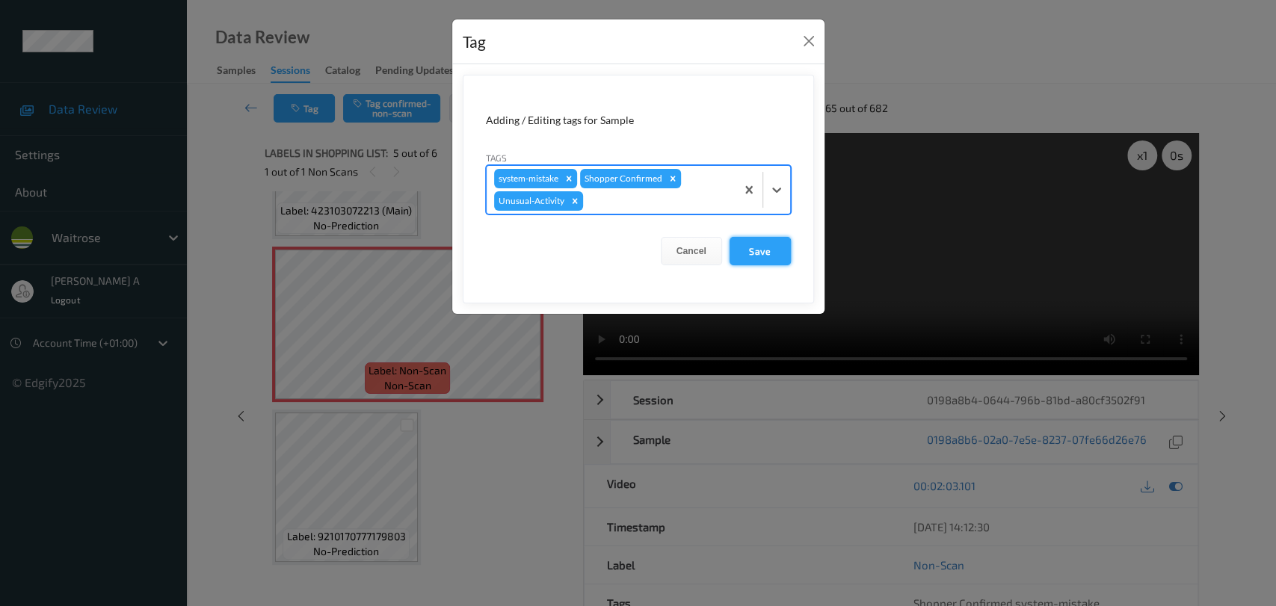
click at [775, 253] on button "Save" at bounding box center [760, 251] width 61 height 28
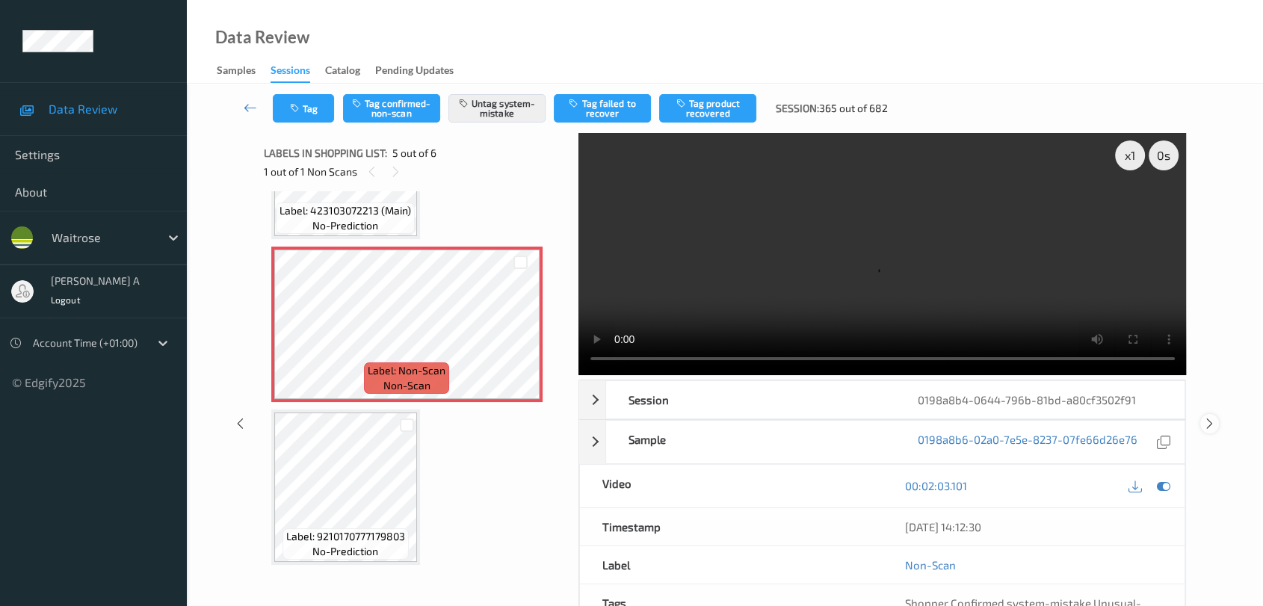
click at [1208, 417] on icon at bounding box center [1210, 423] width 13 height 13
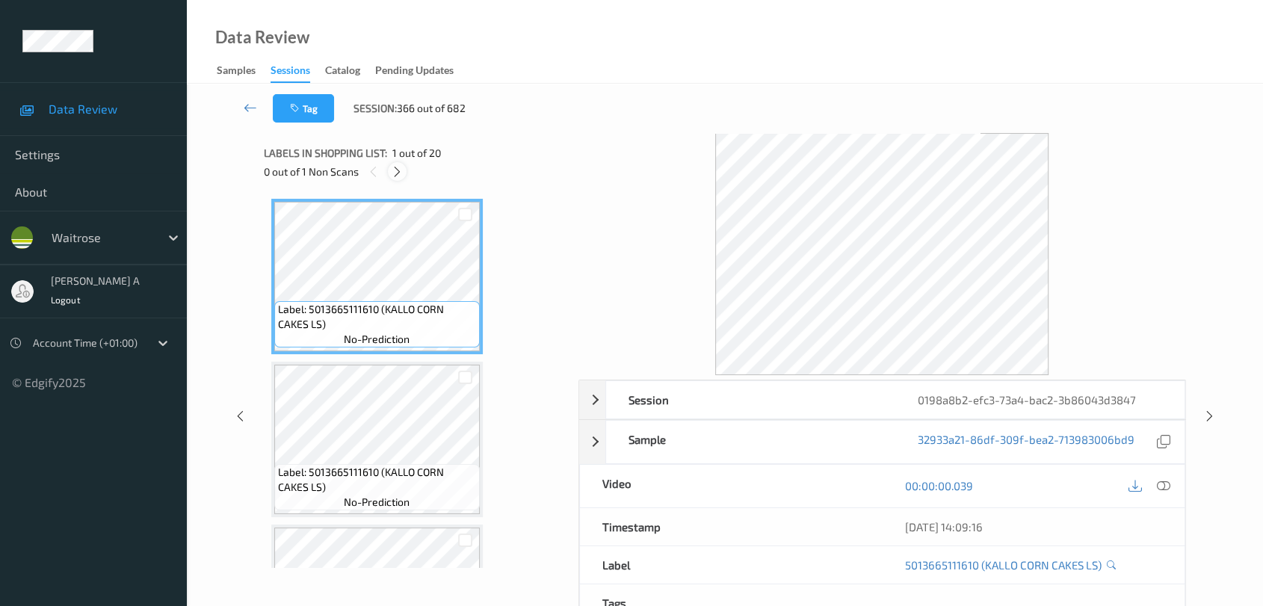
click at [393, 172] on icon at bounding box center [397, 171] width 13 height 13
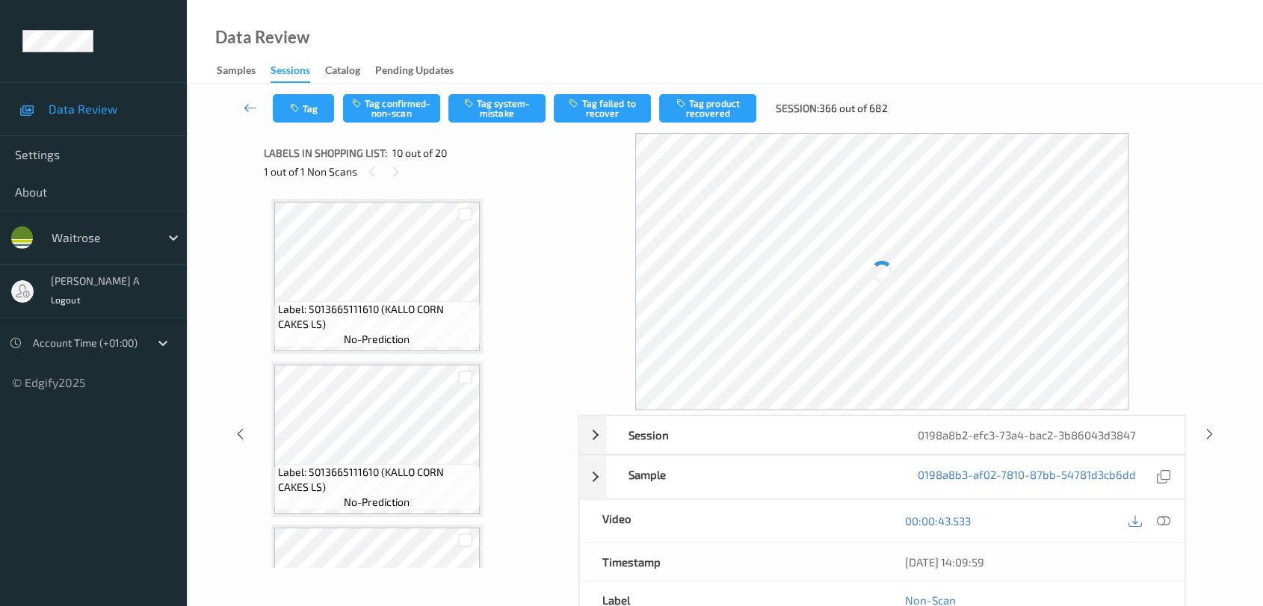
scroll to position [1305, 0]
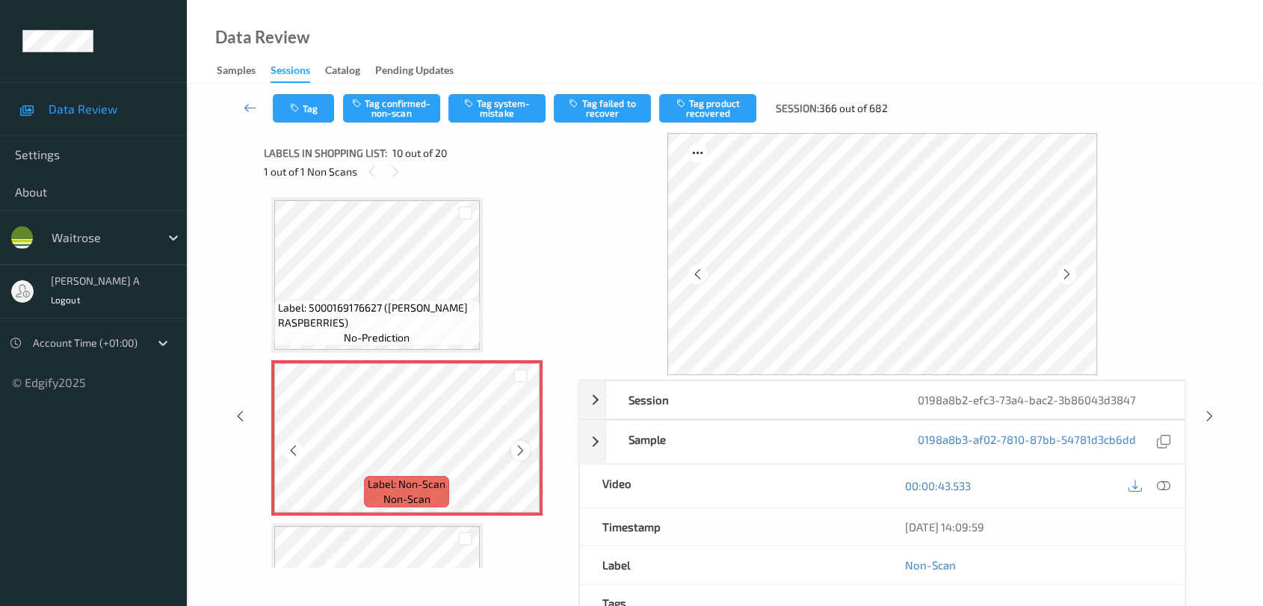
click at [523, 444] on icon at bounding box center [520, 450] width 13 height 13
click at [1161, 486] on icon at bounding box center [1163, 485] width 13 height 13
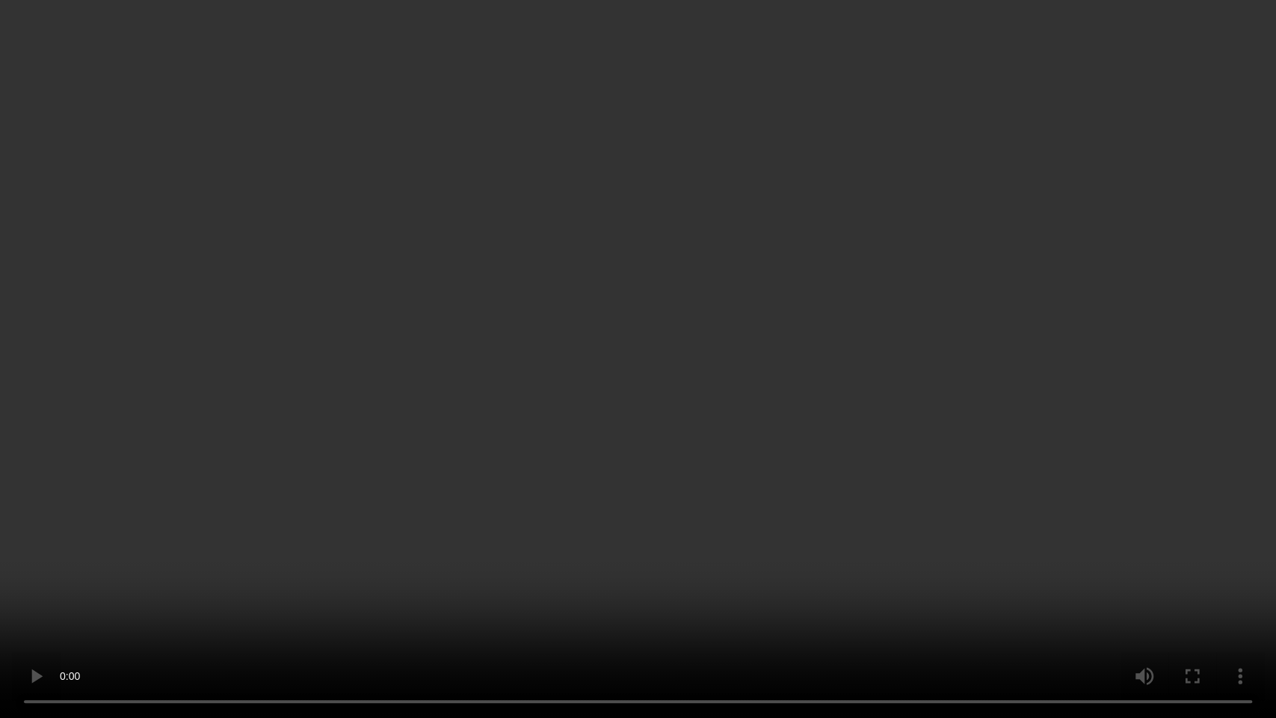
click at [411, 472] on video at bounding box center [638, 359] width 1276 height 718
click at [818, 379] on video at bounding box center [638, 359] width 1276 height 718
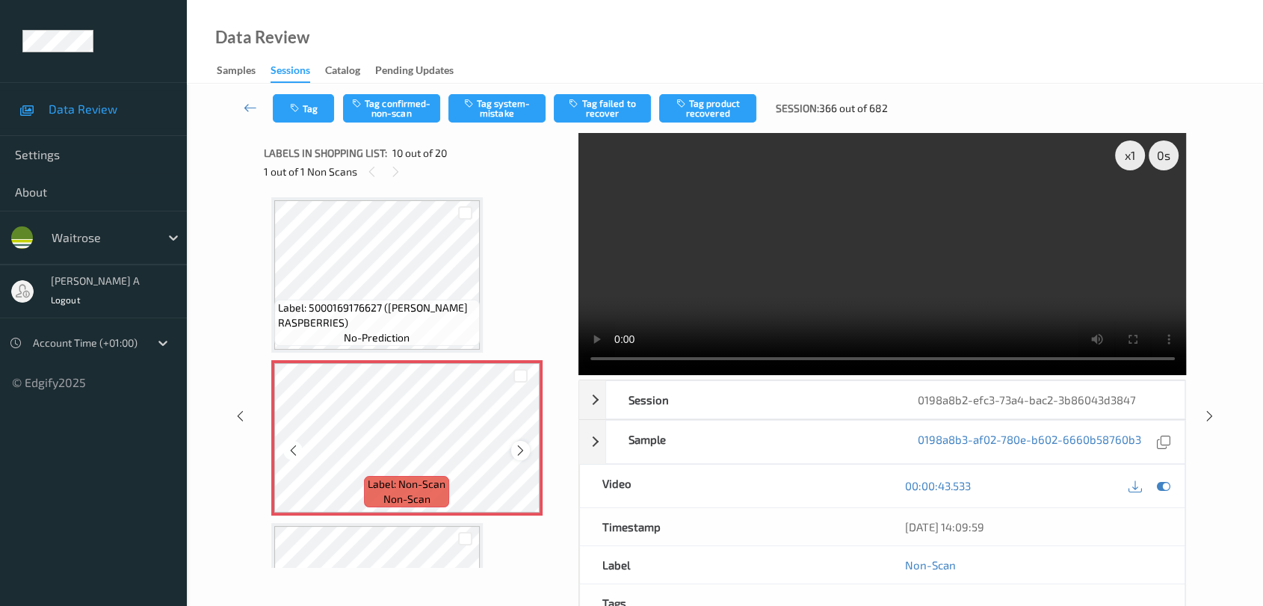
drag, startPoint x: 542, startPoint y: 447, endPoint x: 520, endPoint y: 443, distance: 22.1
click at [520, 444] on icon at bounding box center [520, 450] width 13 height 13
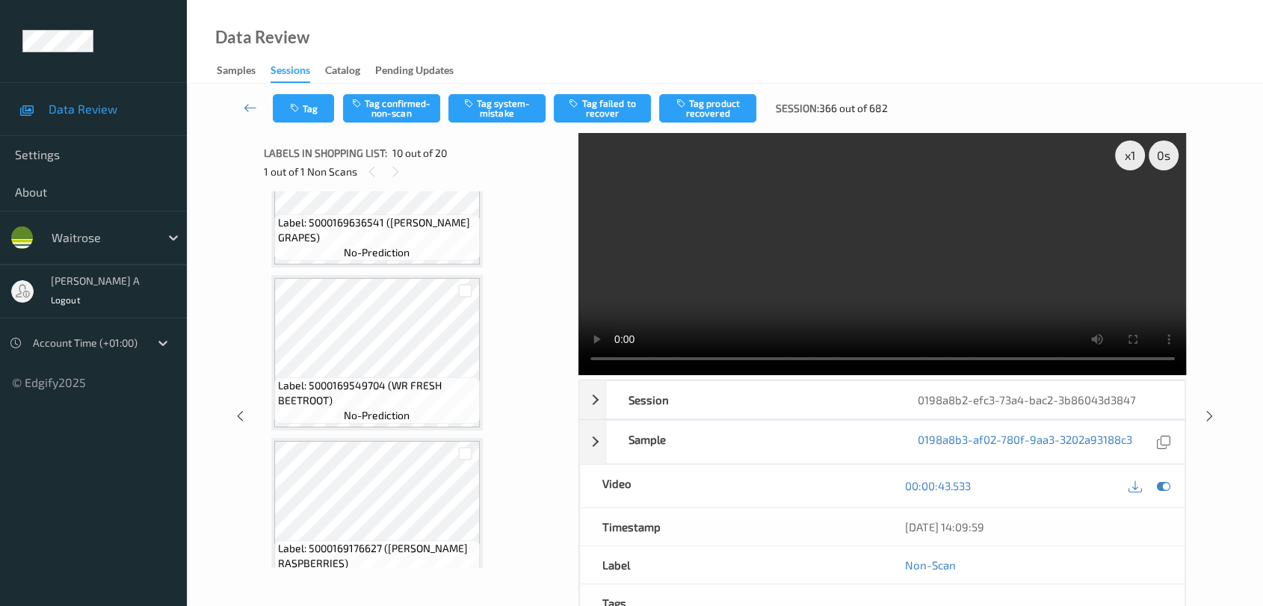
scroll to position [1050, 0]
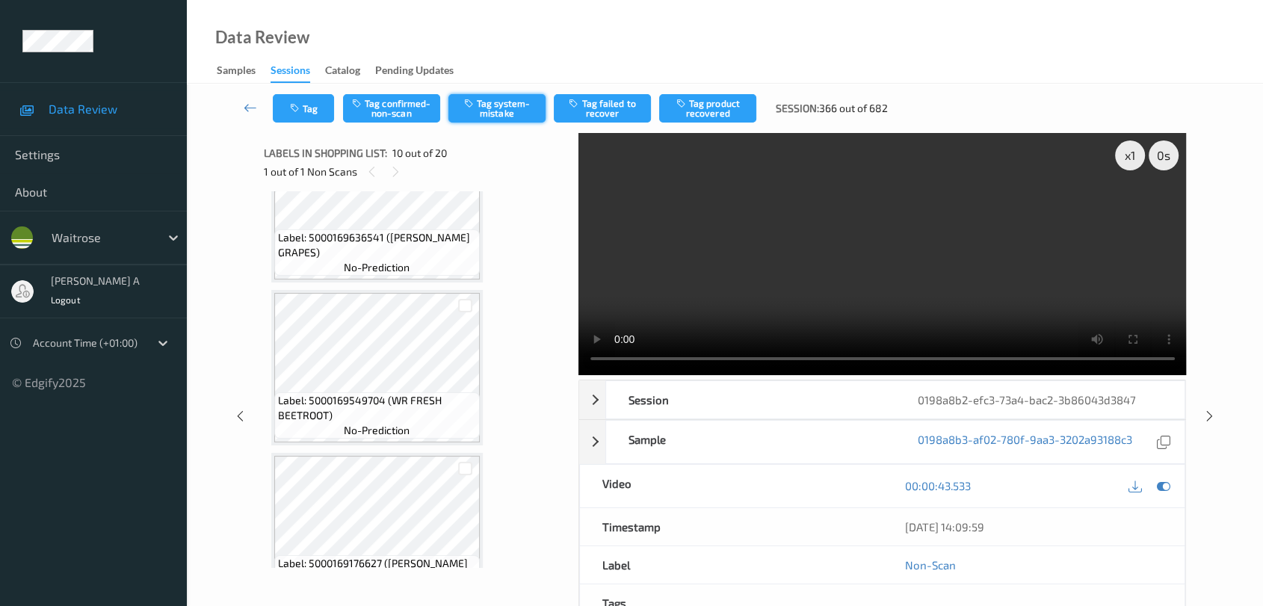
click at [505, 108] on button "Tag system-mistake" at bounding box center [497, 108] width 97 height 28
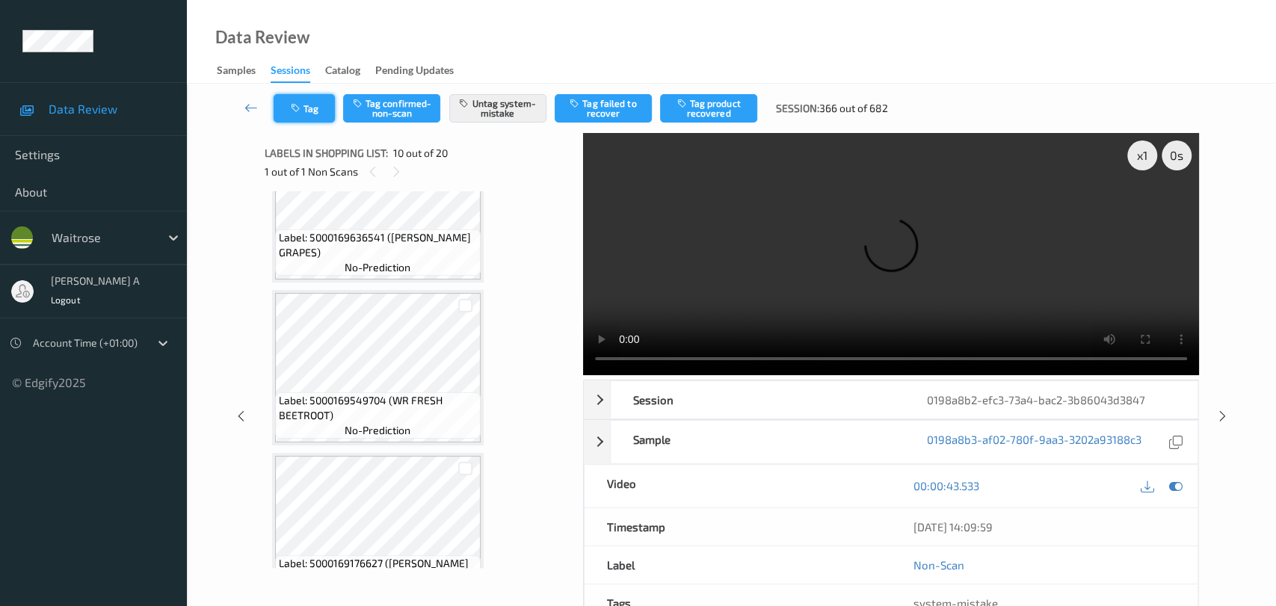
click at [295, 112] on icon "button" at bounding box center [297, 108] width 13 height 10
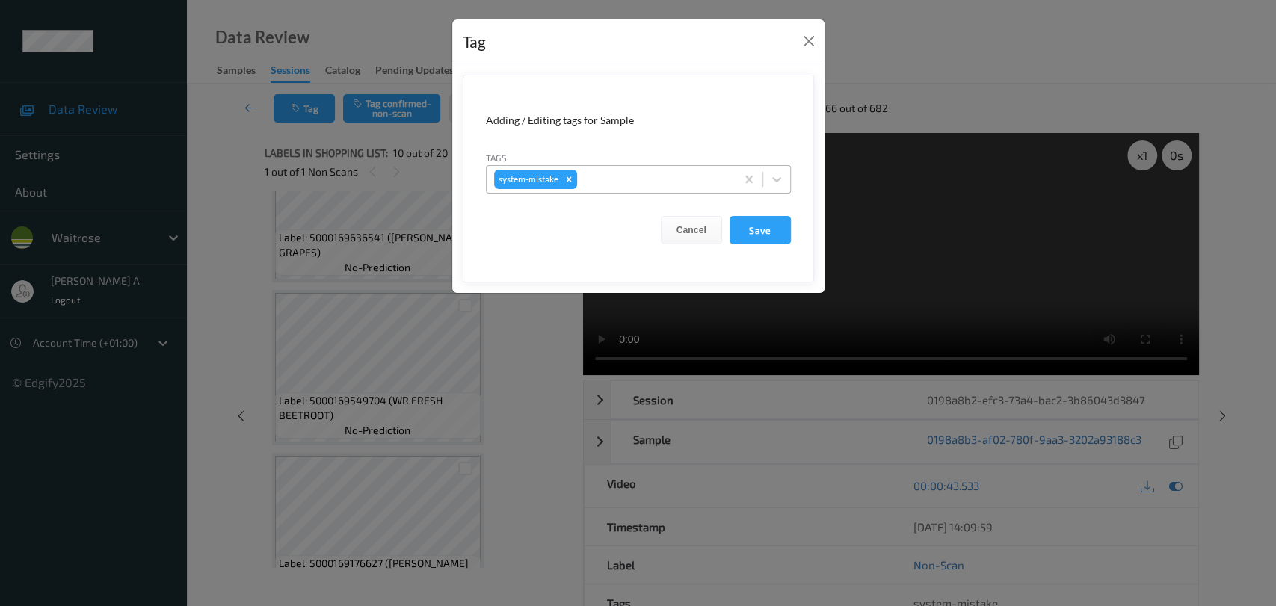
click at [689, 183] on div at bounding box center [654, 179] width 148 height 18
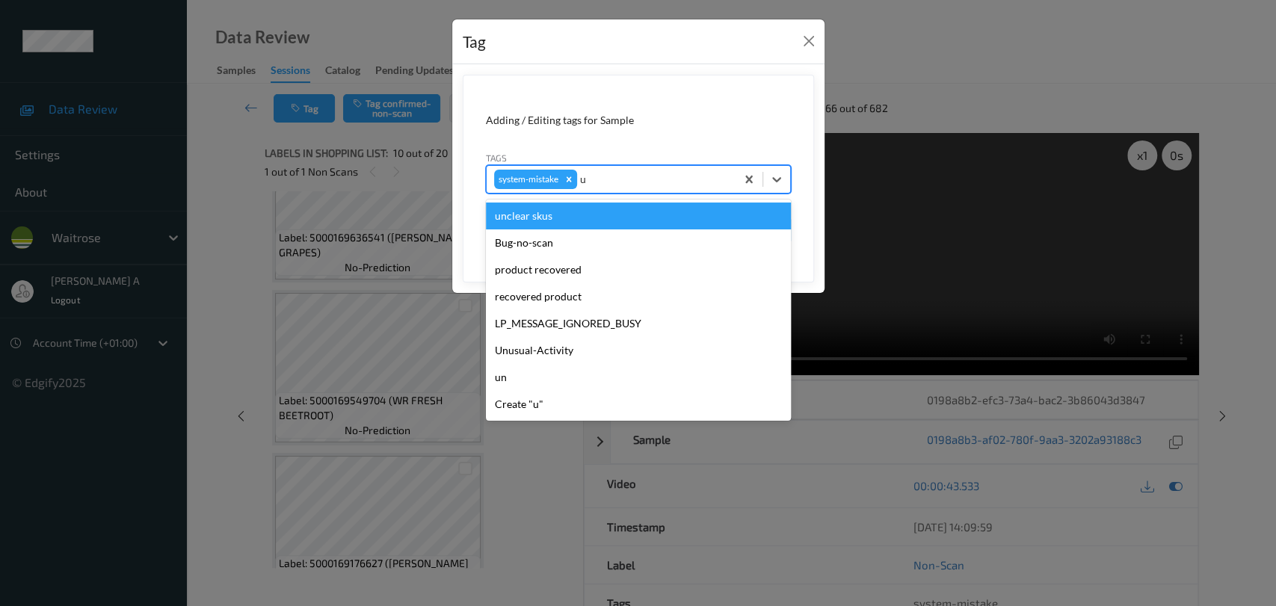
type input "un"
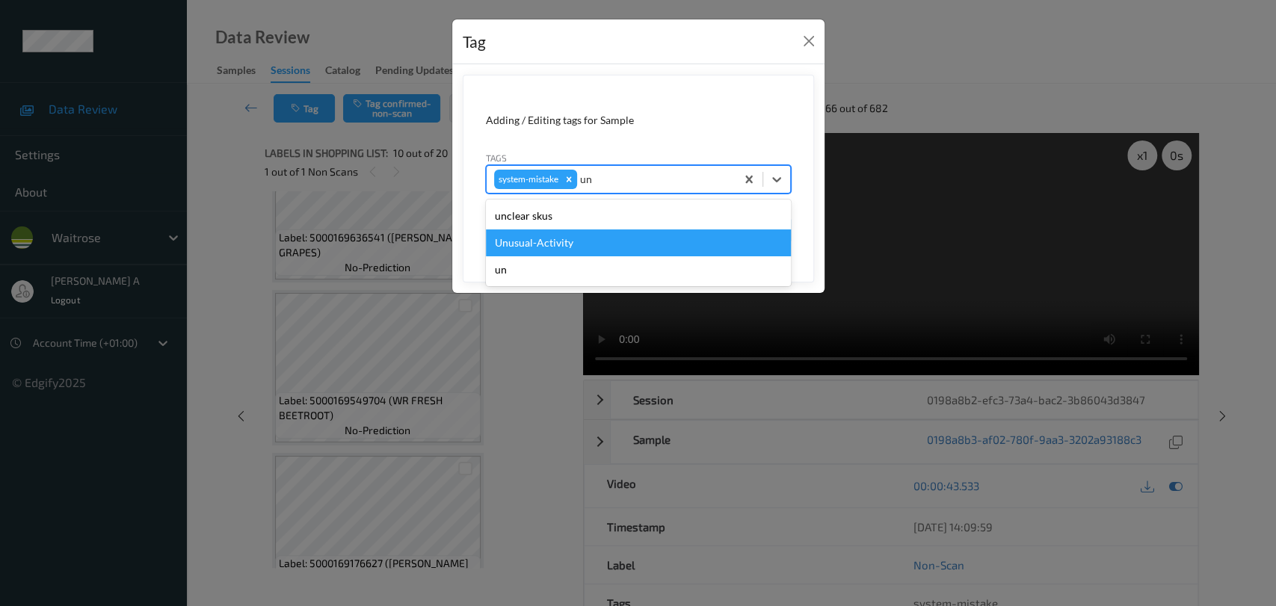
click at [582, 248] on div "Unusual-Activity" at bounding box center [638, 243] width 305 height 27
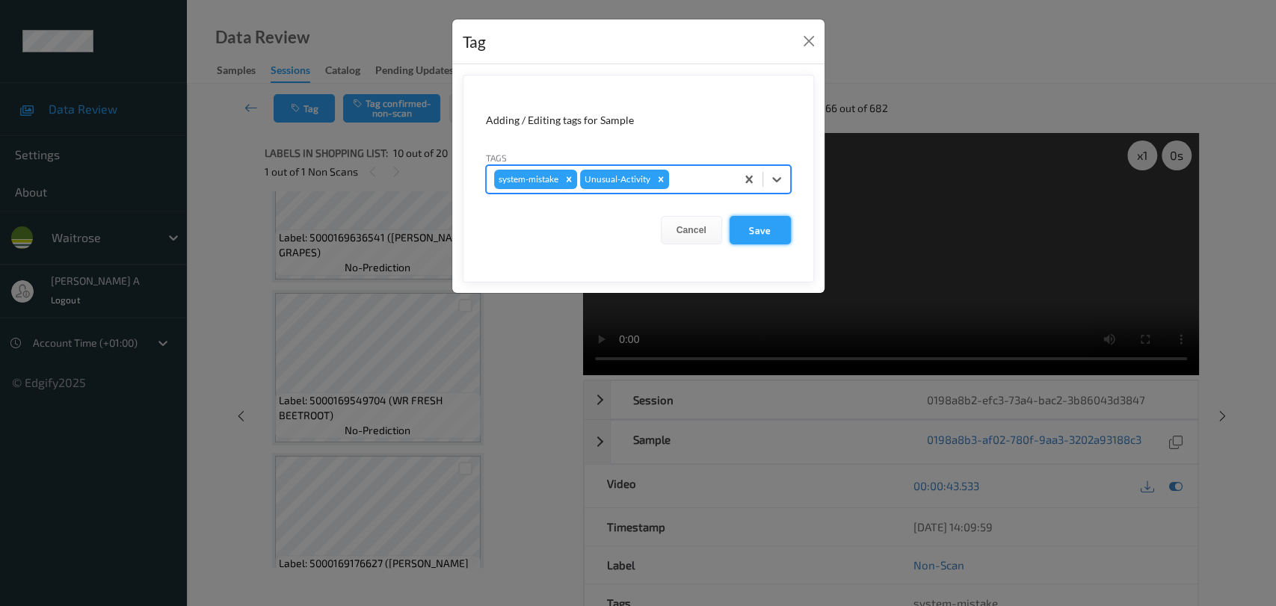
click at [766, 234] on button "Save" at bounding box center [760, 230] width 61 height 28
click at [763, 233] on button "Save" at bounding box center [760, 230] width 61 height 28
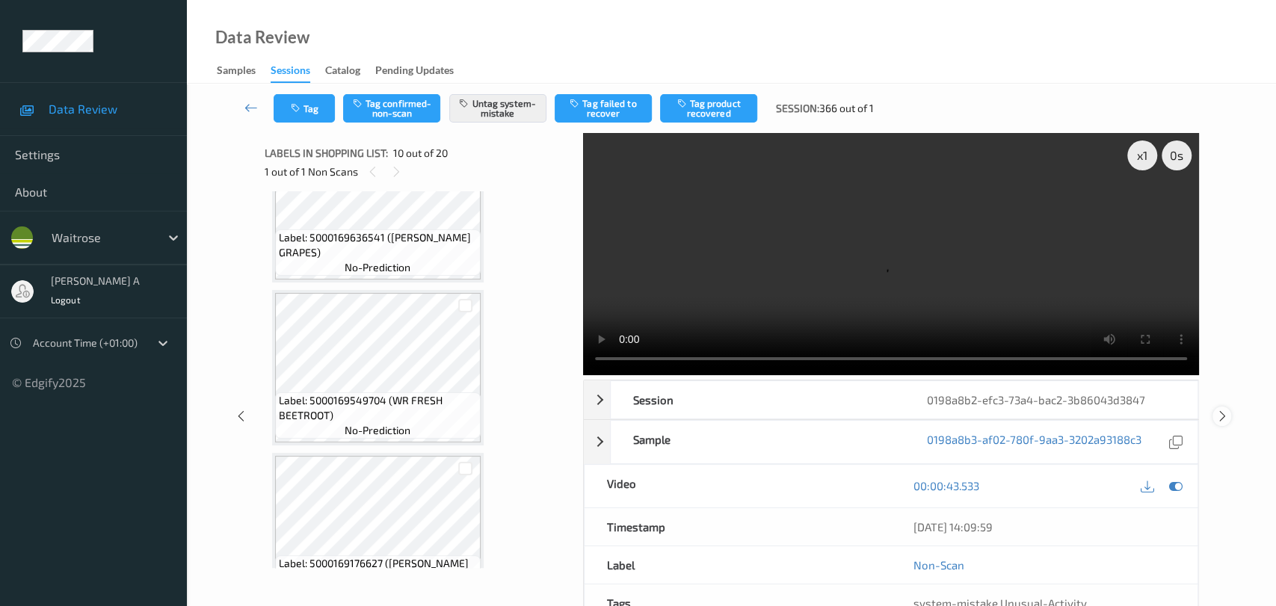
click at [1216, 410] on icon at bounding box center [1222, 416] width 13 height 13
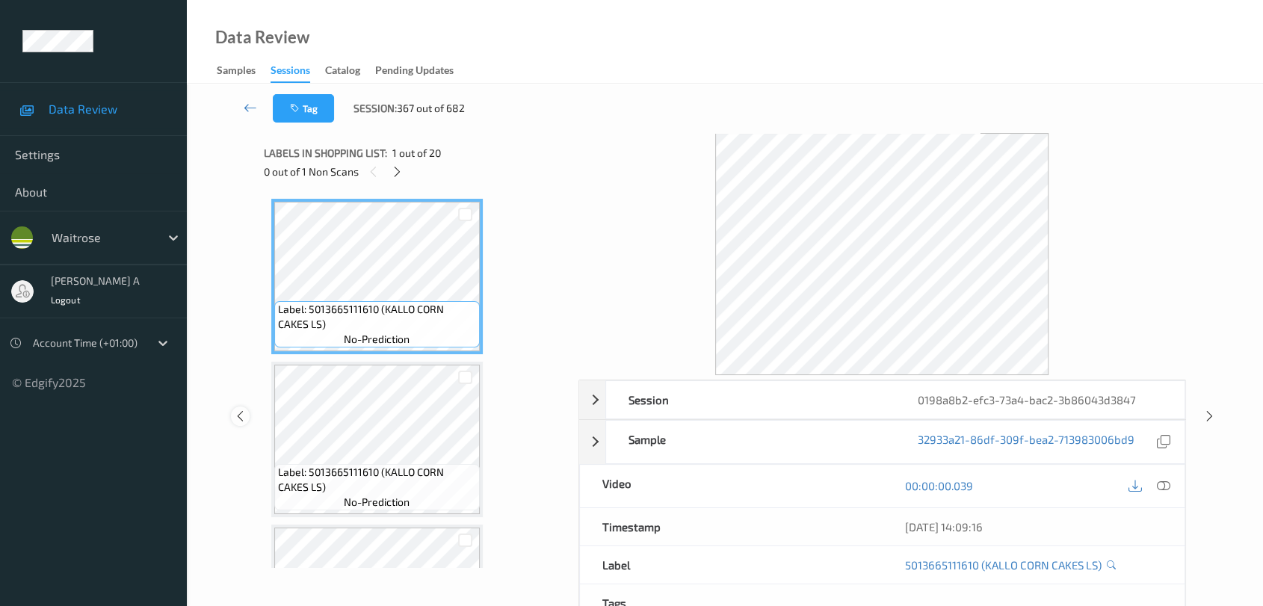
click at [239, 413] on icon at bounding box center [240, 416] width 13 height 13
click at [396, 177] on icon at bounding box center [397, 171] width 13 height 13
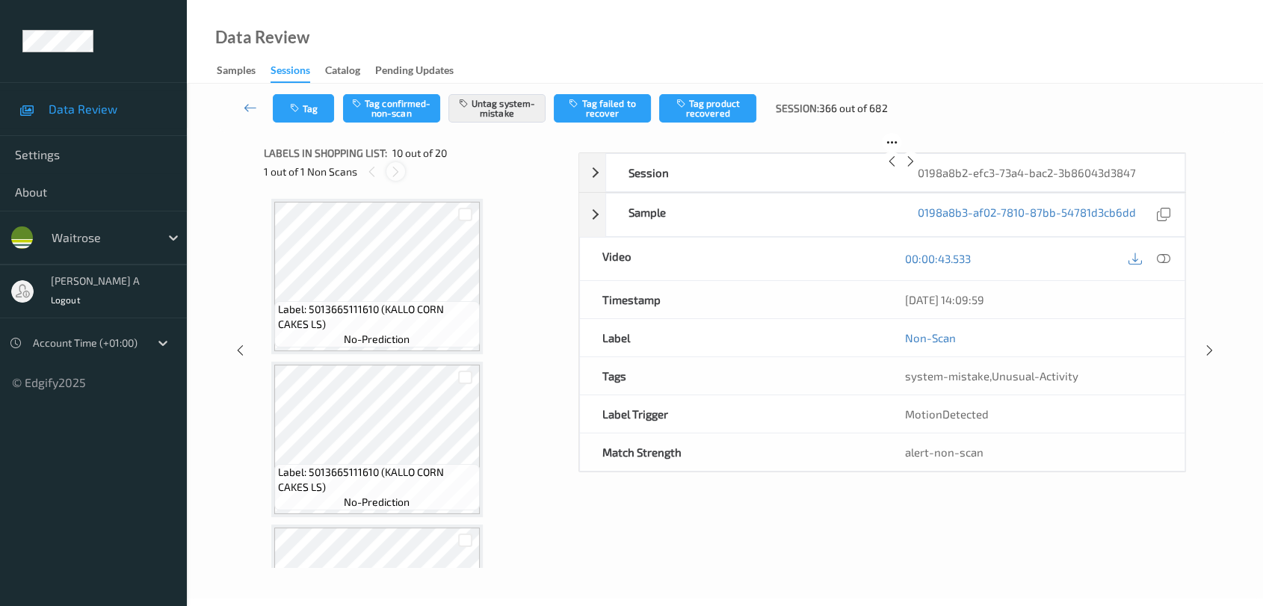
scroll to position [1305, 0]
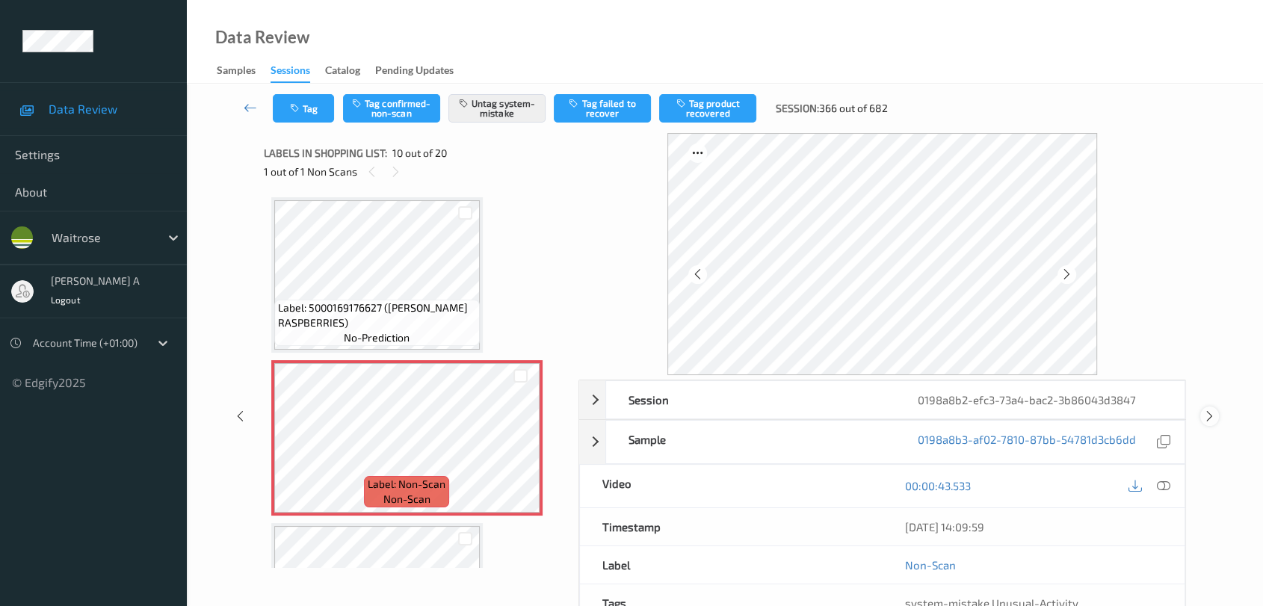
click at [1206, 417] on icon at bounding box center [1210, 416] width 13 height 13
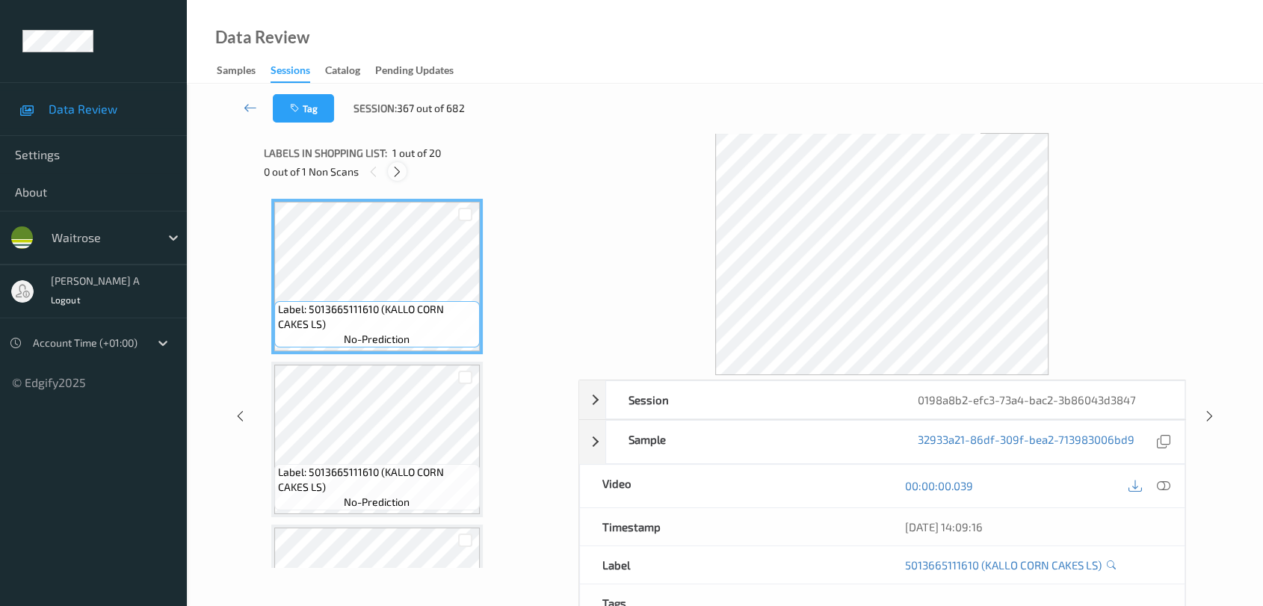
click at [397, 175] on icon at bounding box center [397, 171] width 13 height 13
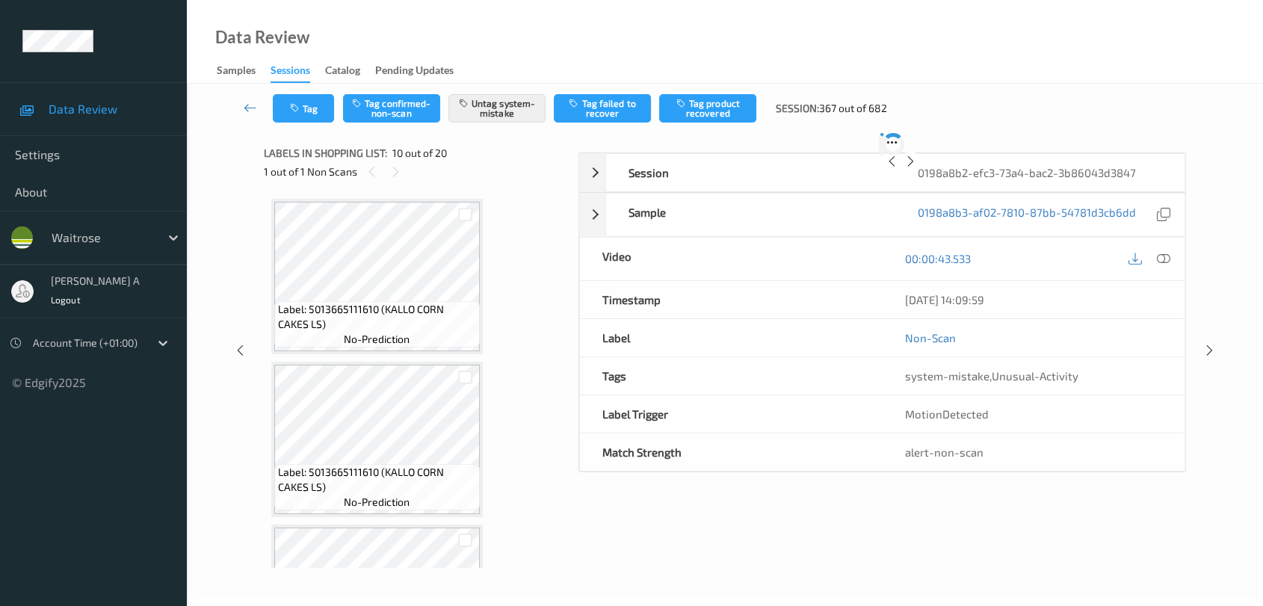
scroll to position [1305, 0]
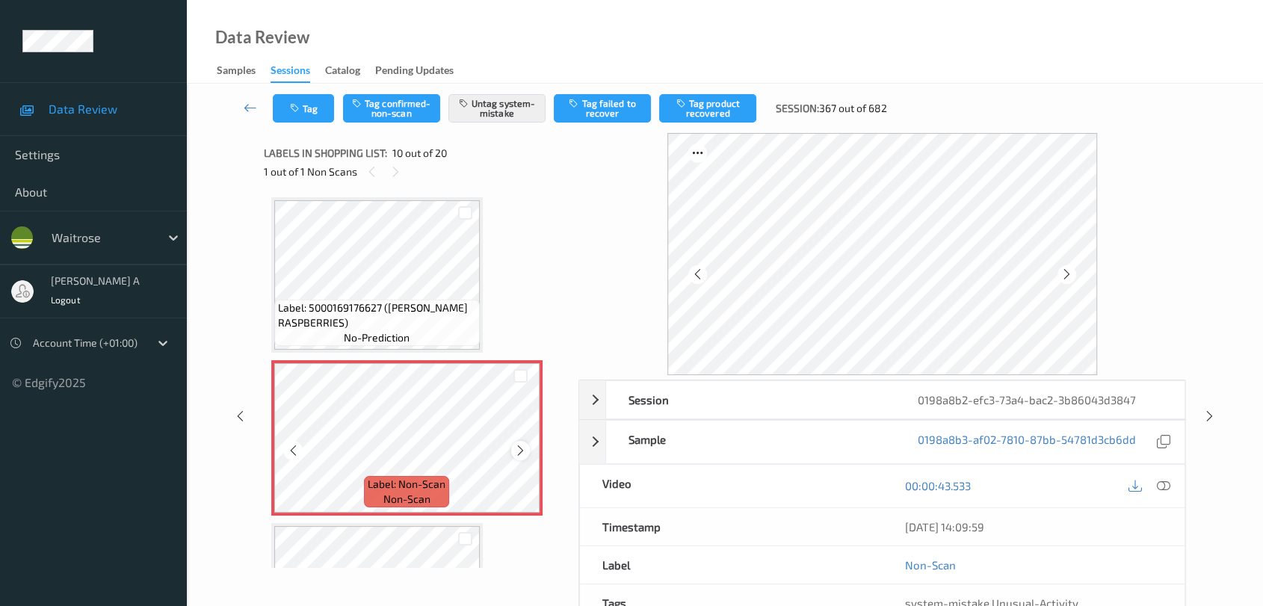
click at [522, 446] on icon at bounding box center [520, 450] width 13 height 13
click at [243, 414] on icon at bounding box center [240, 416] width 13 height 13
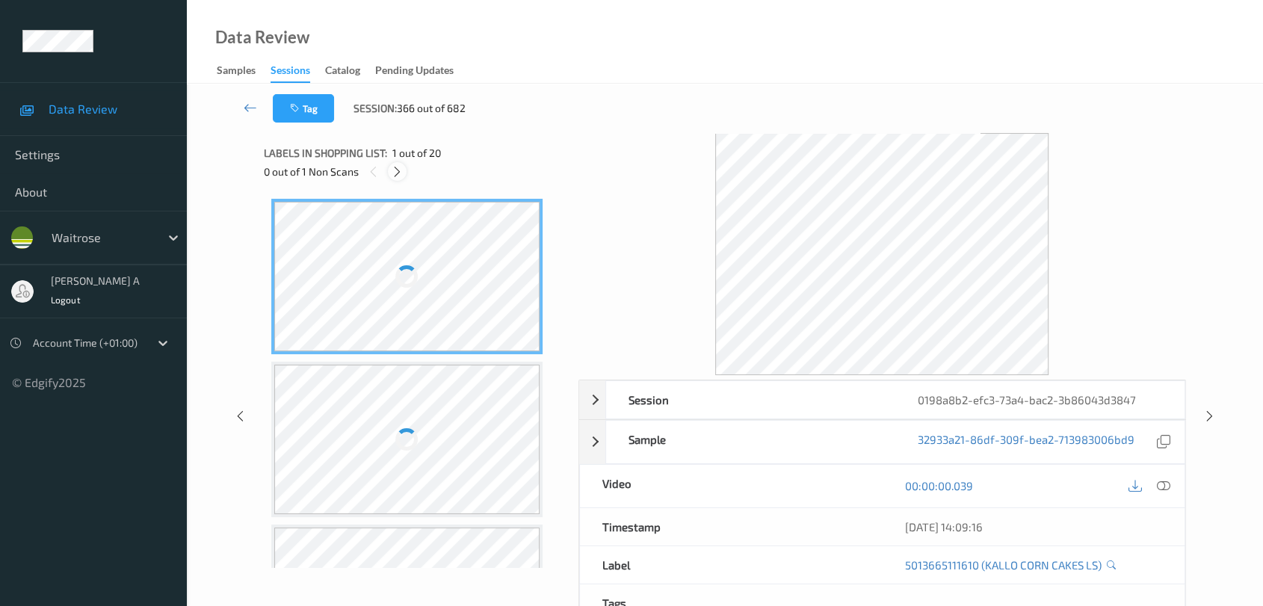
click at [398, 169] on icon at bounding box center [397, 171] width 13 height 13
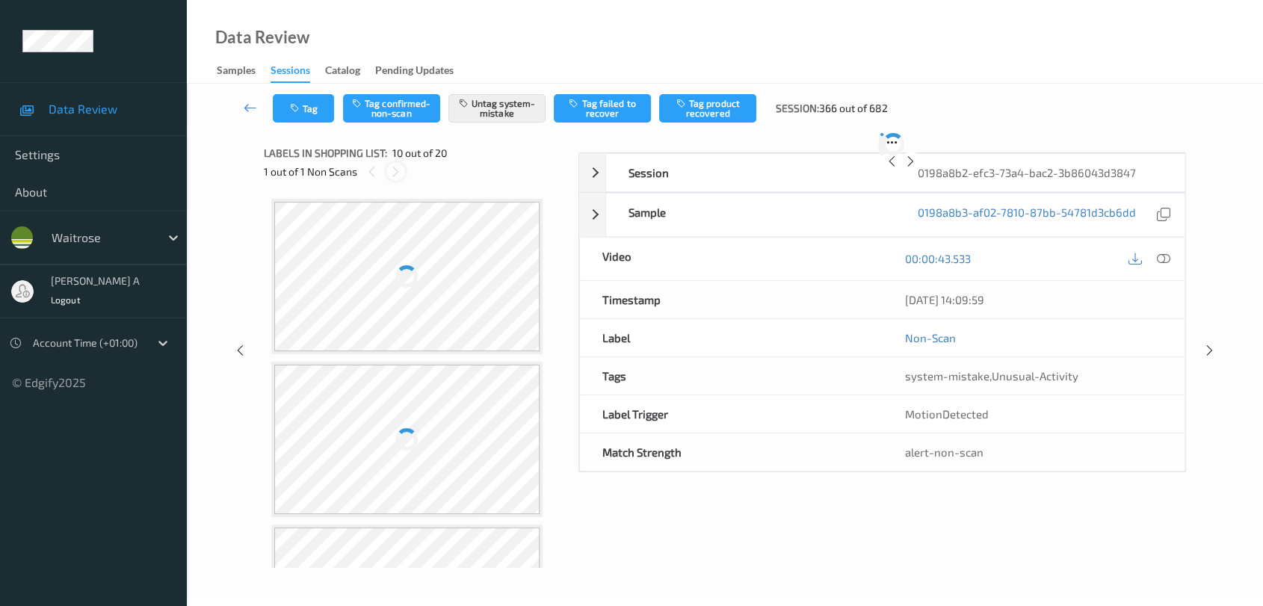
scroll to position [1305, 0]
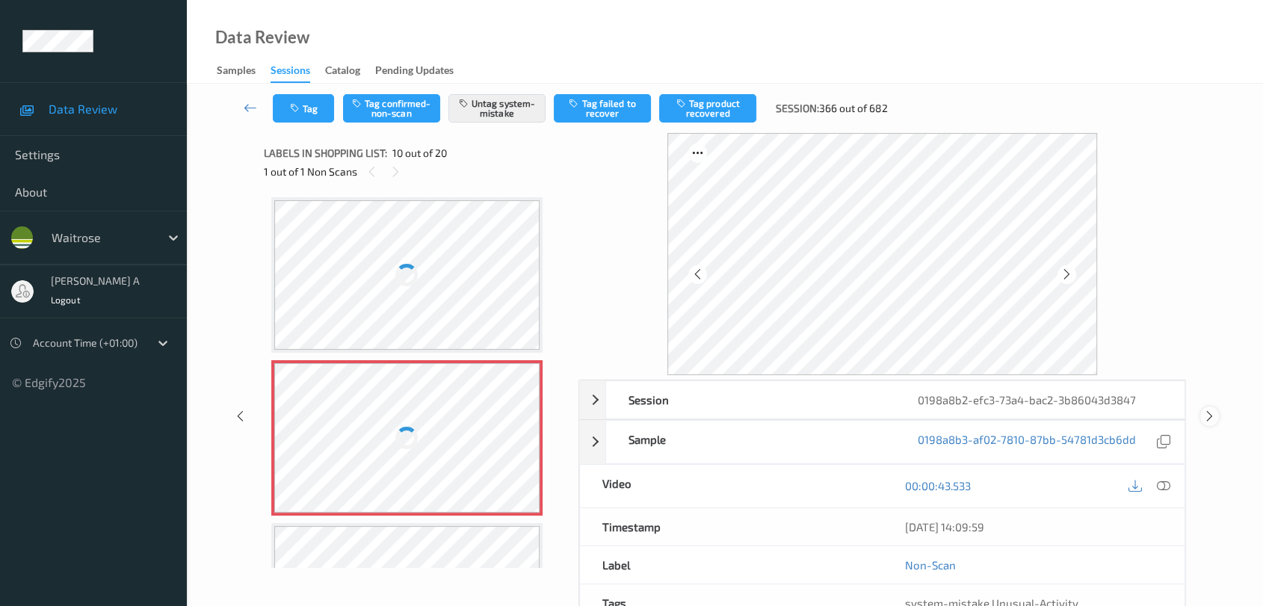
click at [1204, 414] on icon at bounding box center [1210, 416] width 13 height 13
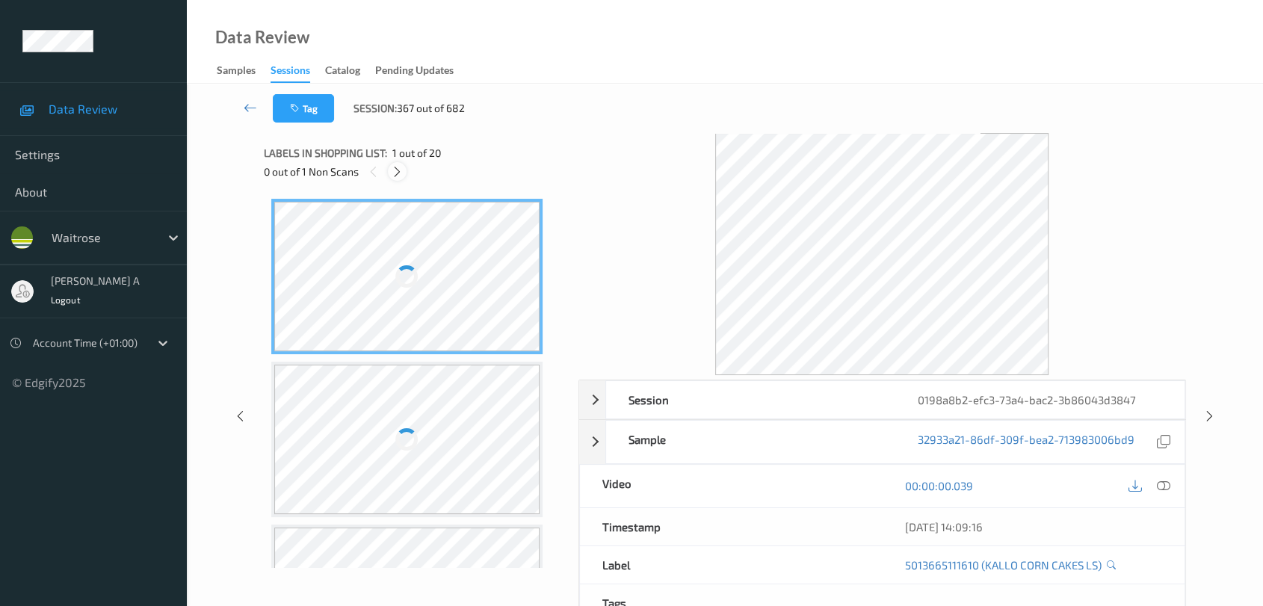
click at [401, 169] on icon at bounding box center [397, 171] width 13 height 13
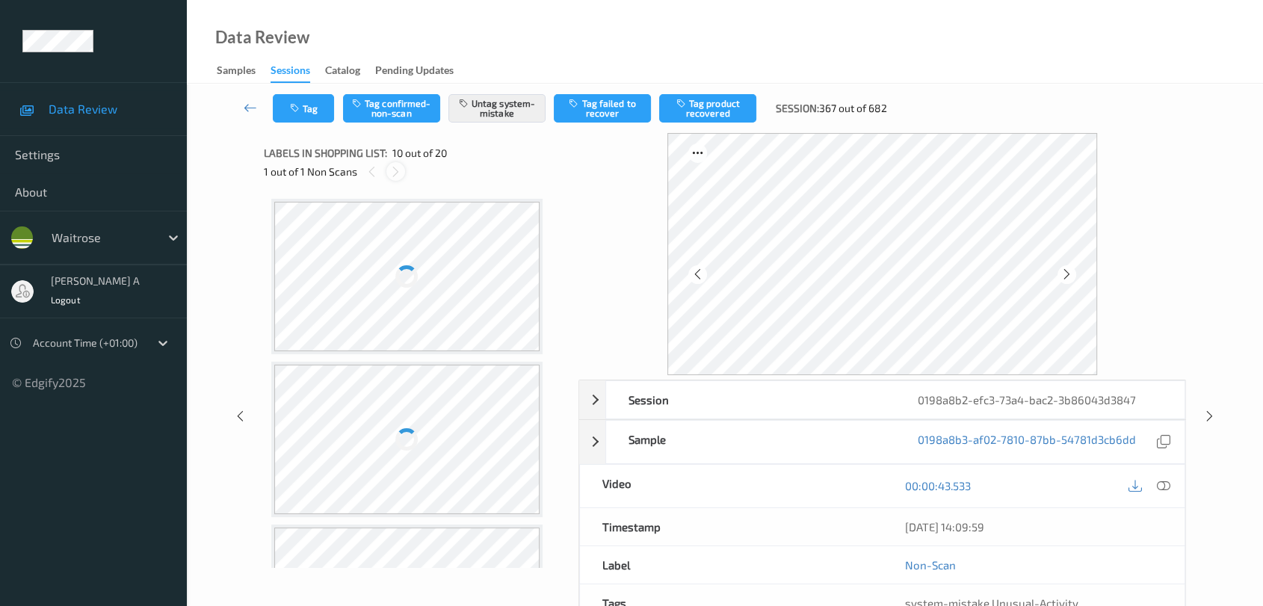
scroll to position [1305, 0]
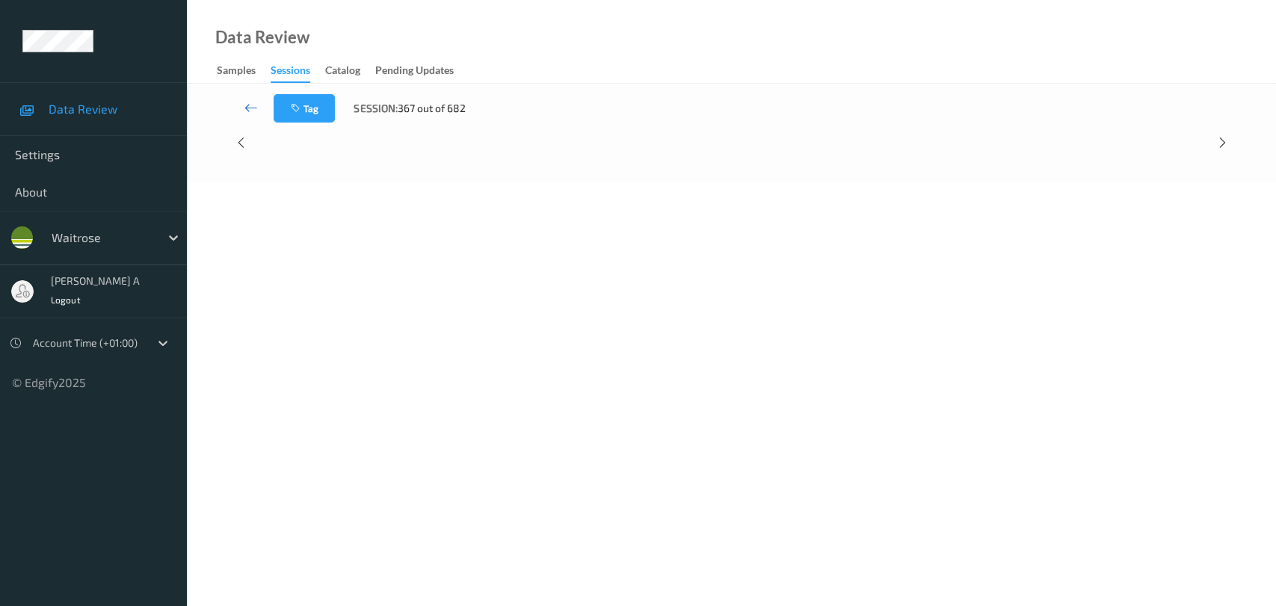
click at [254, 109] on icon at bounding box center [250, 107] width 13 height 15
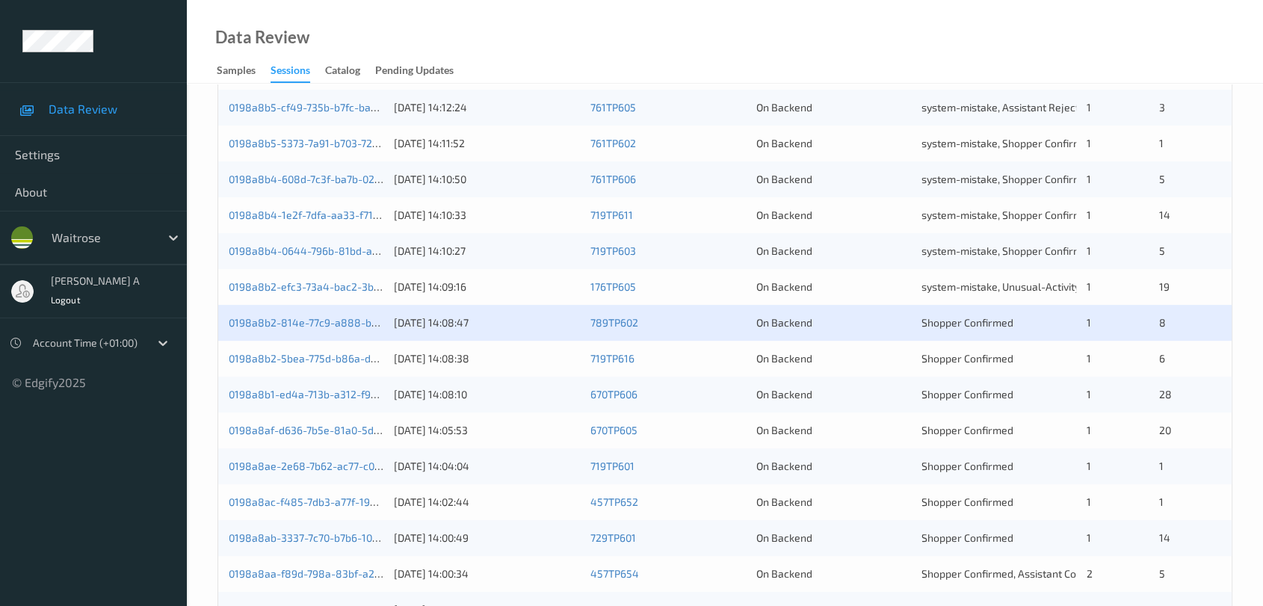
scroll to position [332, 0]
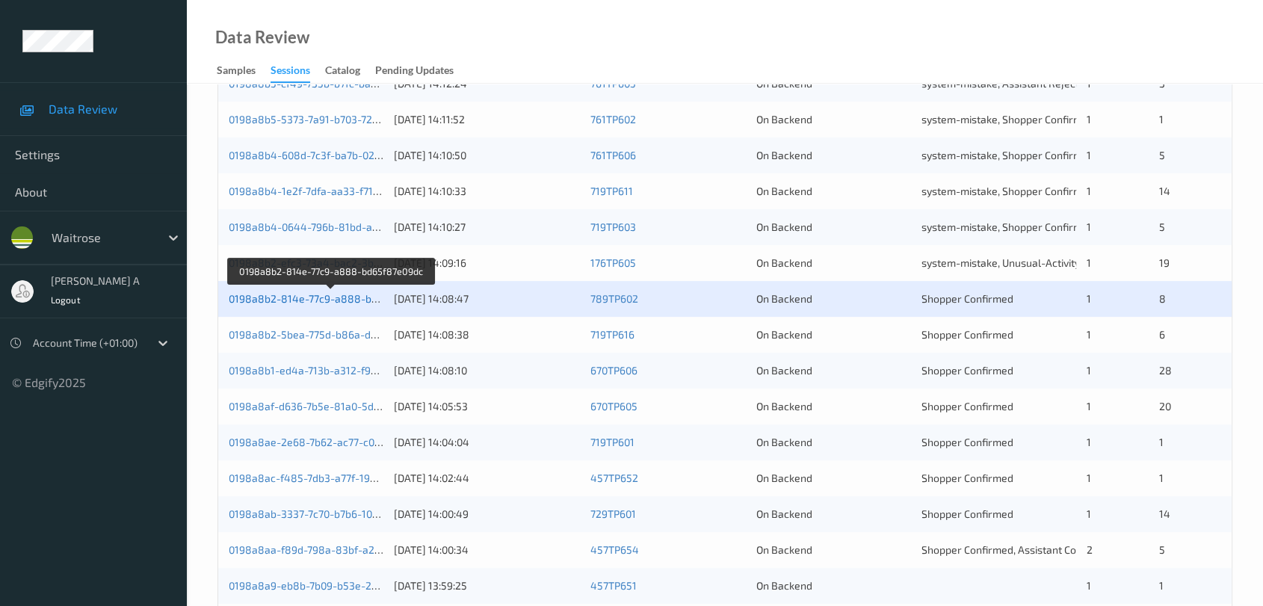
click at [339, 299] on link "0198a8b2-814e-77c9-a888-bd65f87e09dc" at bounding box center [332, 298] width 206 height 13
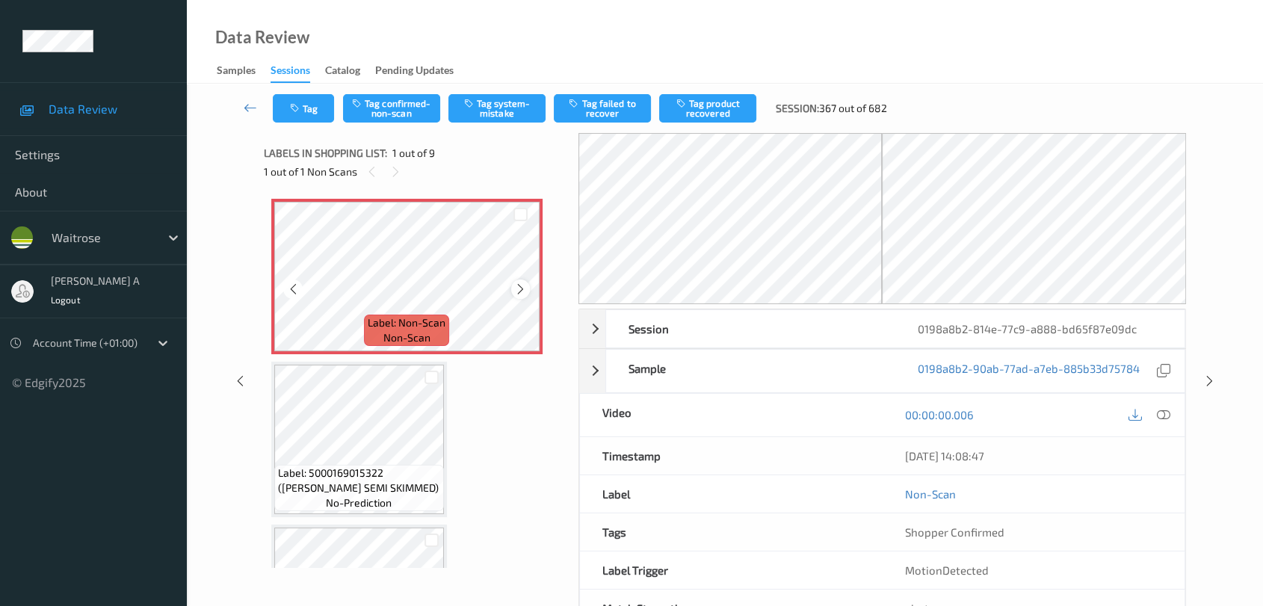
click at [523, 292] on icon at bounding box center [520, 289] width 13 height 13
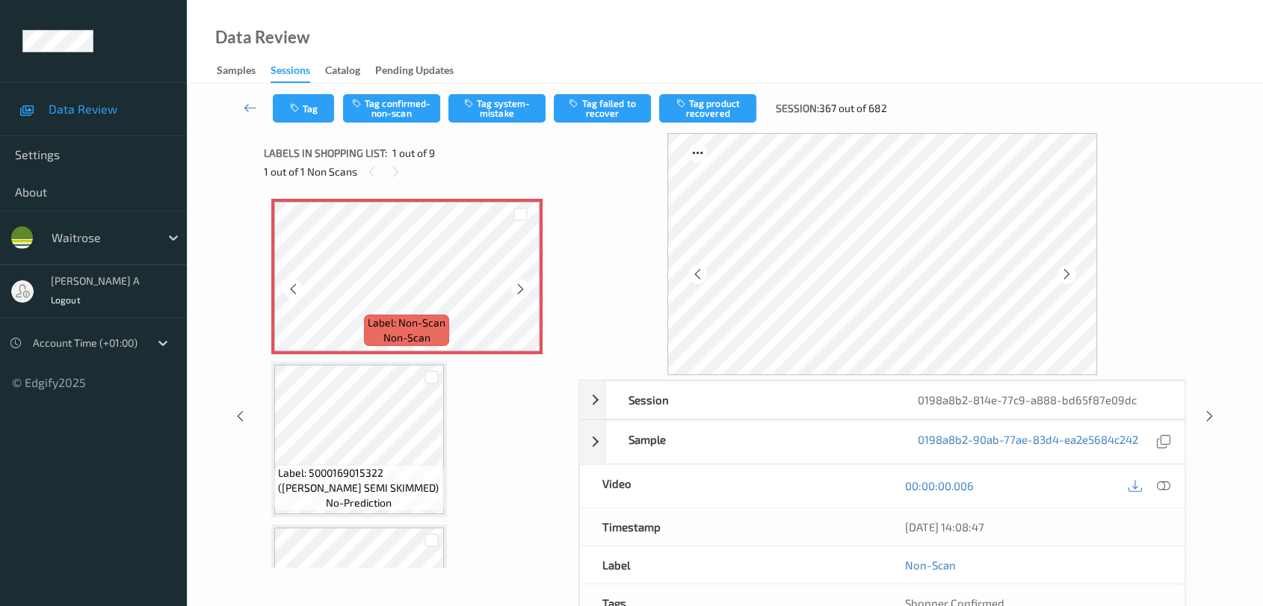
click at [523, 292] on icon at bounding box center [520, 289] width 13 height 13
click at [240, 412] on icon at bounding box center [240, 416] width 13 height 13
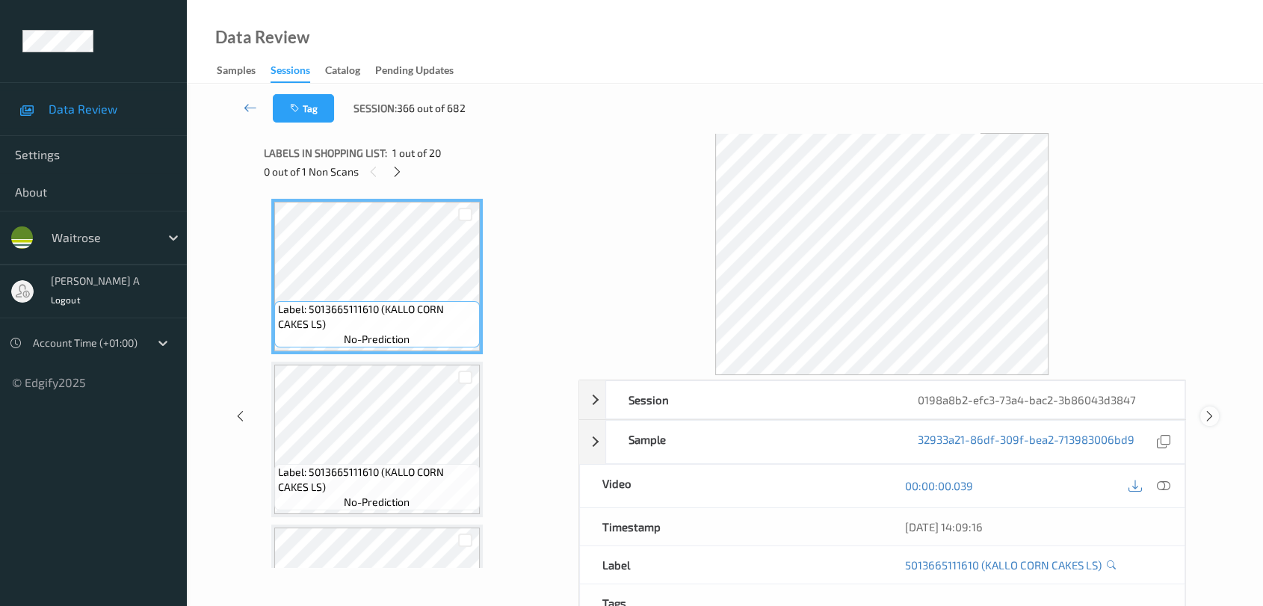
click at [1207, 412] on icon at bounding box center [1210, 416] width 13 height 13
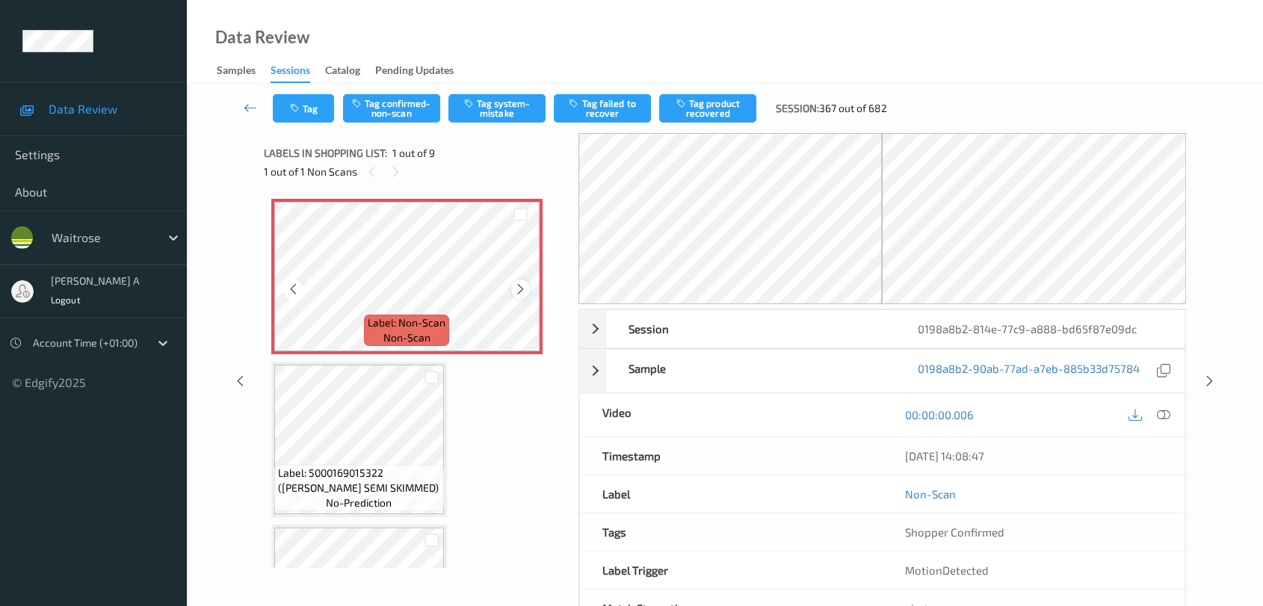
click at [526, 286] on icon at bounding box center [520, 289] width 13 height 13
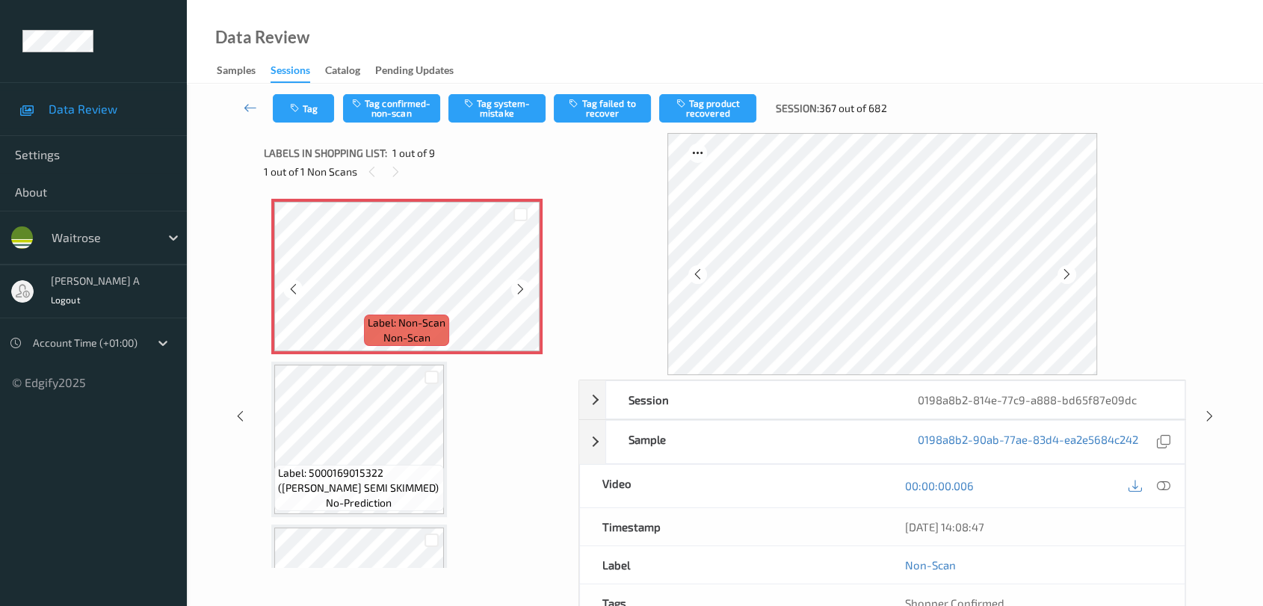
click at [526, 286] on icon at bounding box center [520, 289] width 13 height 13
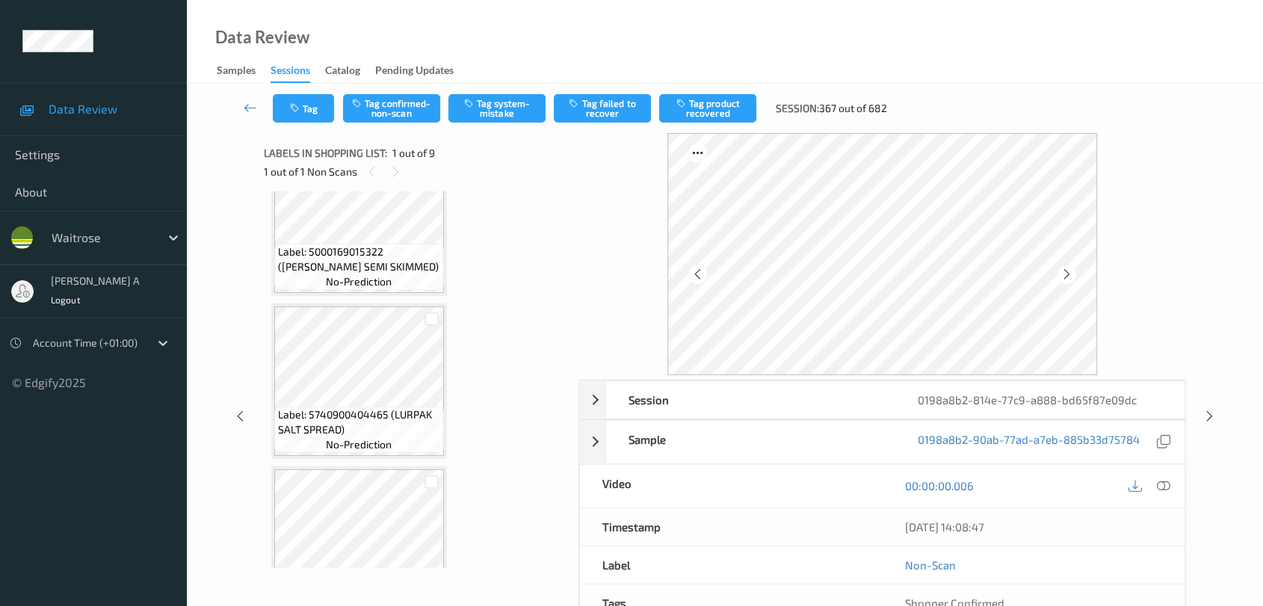
scroll to position [249, 0]
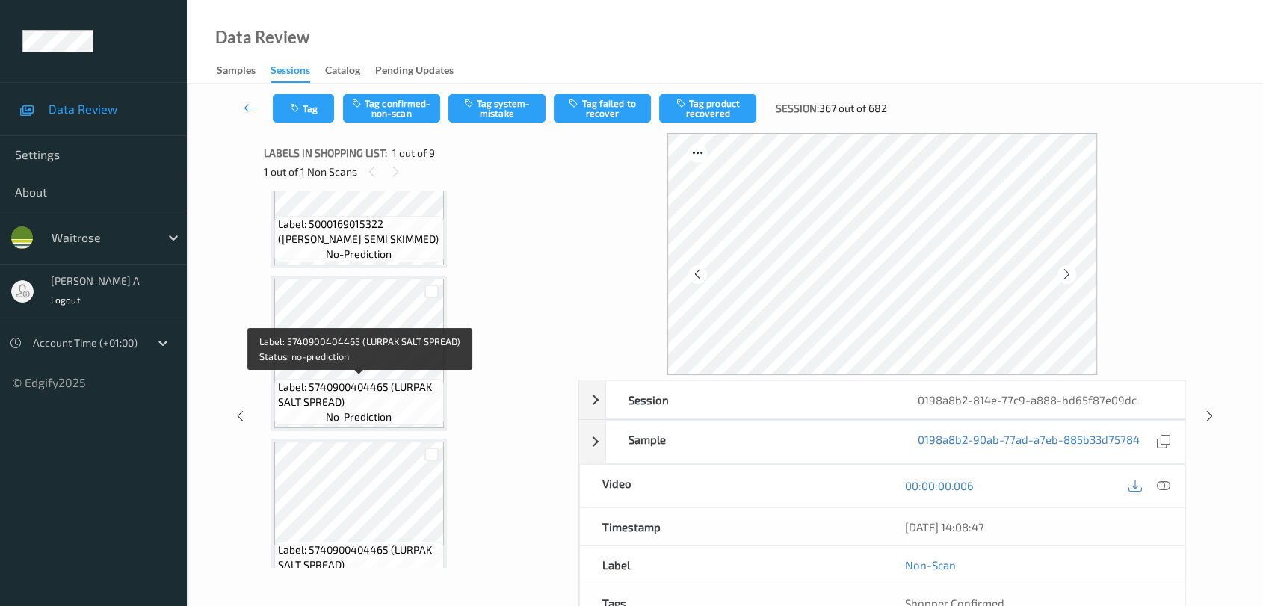
click at [405, 384] on span "Label: 5740900404465 (LURPAK SALT SPREAD)" at bounding box center [359, 395] width 162 height 30
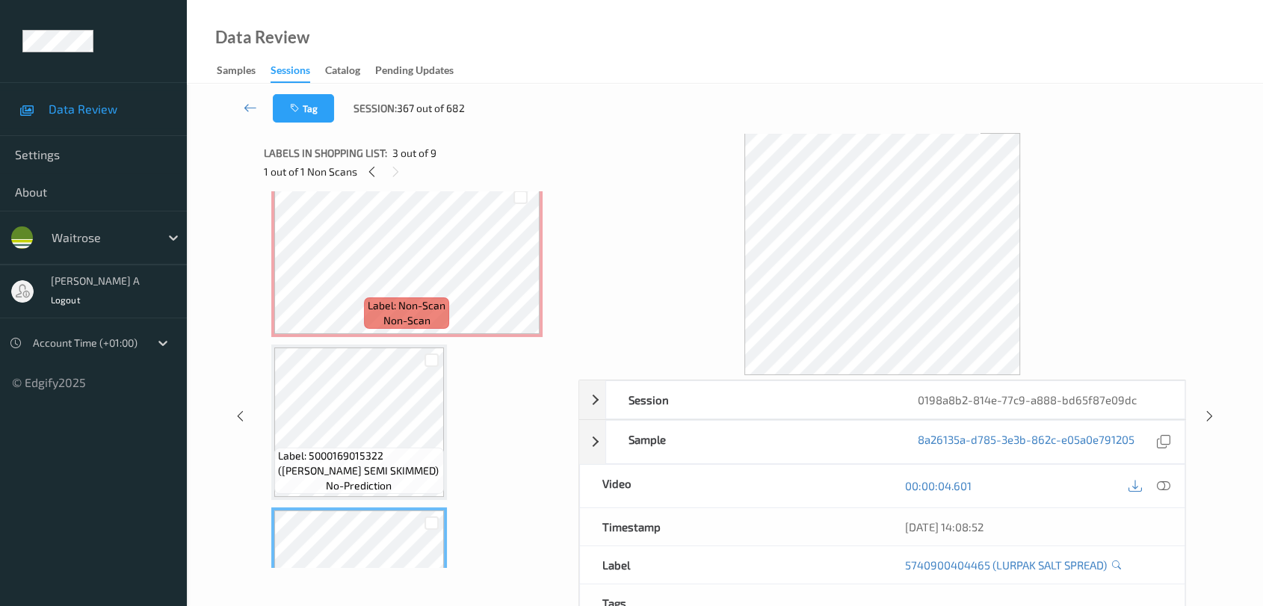
scroll to position [0, 0]
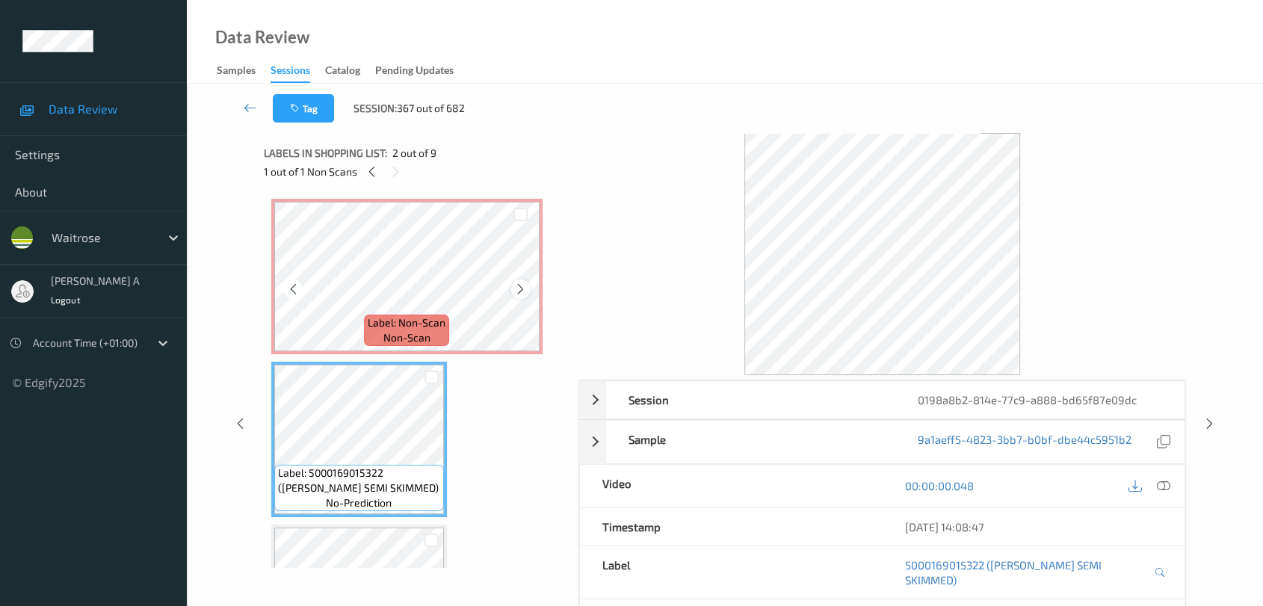
click at [520, 292] on icon at bounding box center [520, 289] width 13 height 13
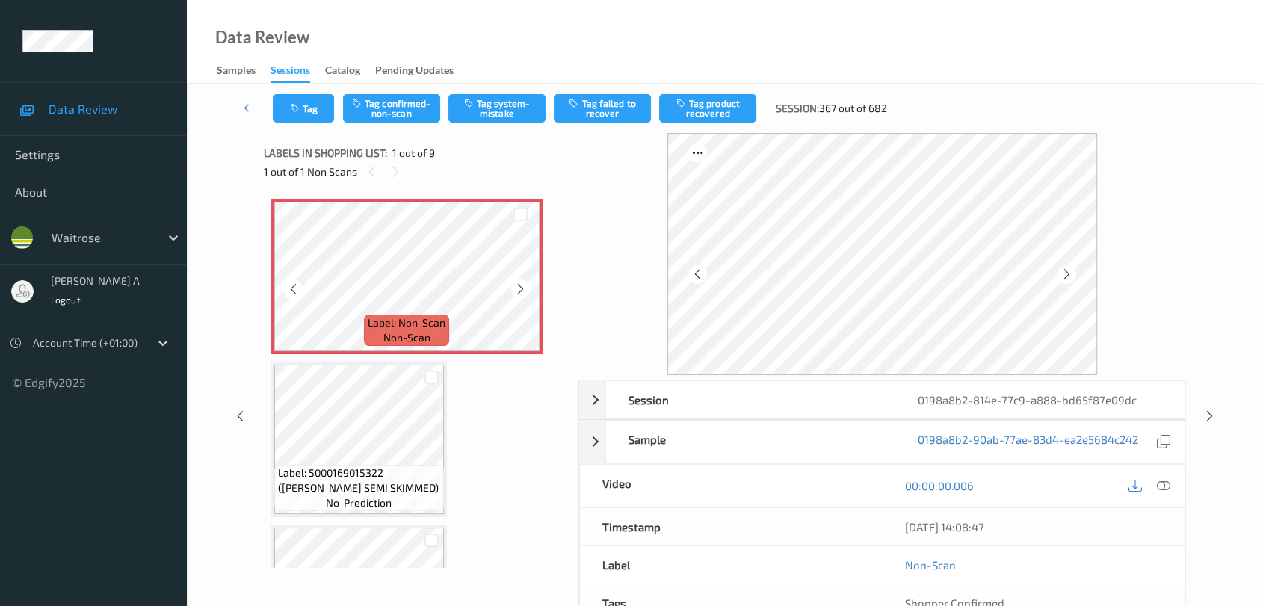
click at [520, 292] on icon at bounding box center [520, 289] width 13 height 13
click at [1169, 487] on icon at bounding box center [1163, 485] width 13 height 13
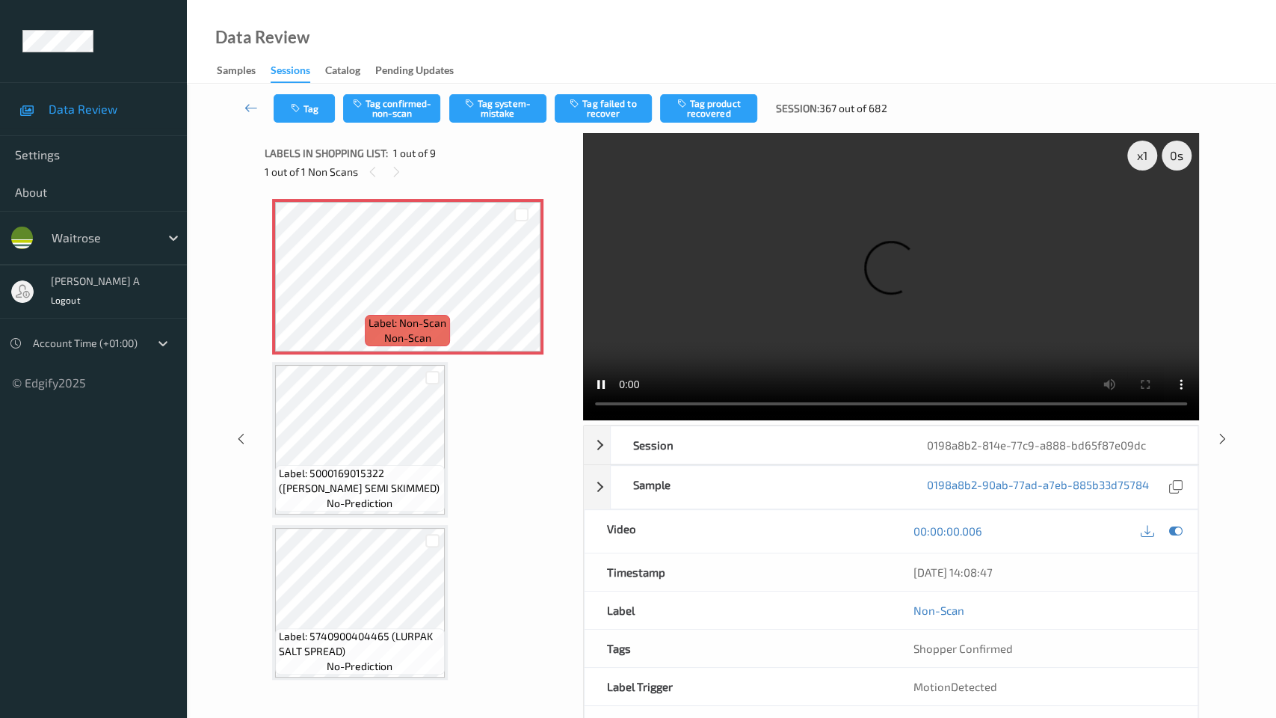
click at [583, 420] on video at bounding box center [891, 276] width 616 height 287
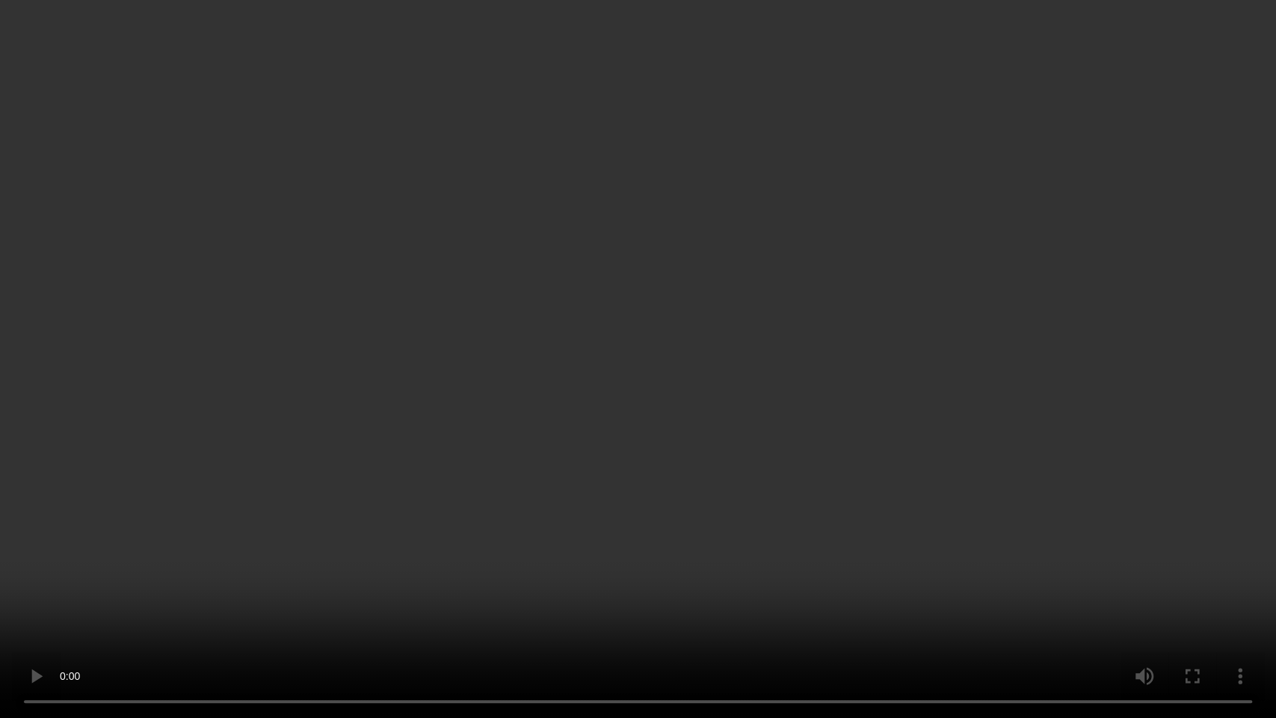
click at [887, 376] on video at bounding box center [638, 359] width 1276 height 718
click at [4, 606] on video at bounding box center [638, 359] width 1276 height 718
click at [652, 384] on video at bounding box center [638, 359] width 1276 height 718
click at [697, 431] on video at bounding box center [638, 359] width 1276 height 718
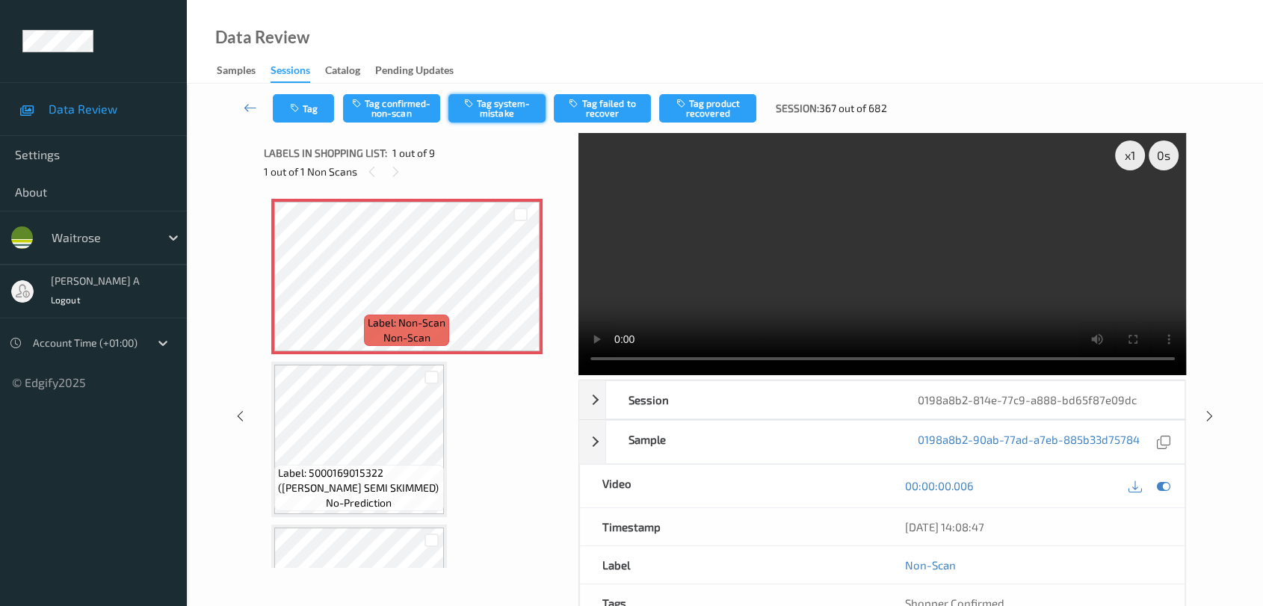
click at [505, 115] on button "Tag system-mistake" at bounding box center [497, 108] width 97 height 28
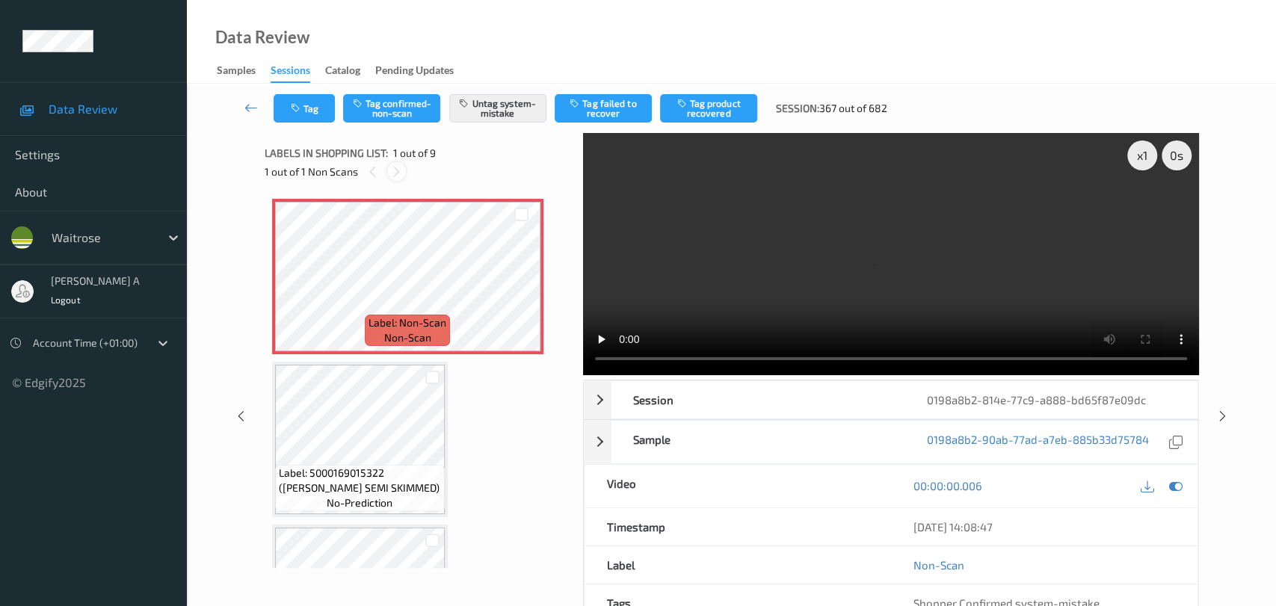
click at [395, 176] on icon at bounding box center [396, 171] width 13 height 13
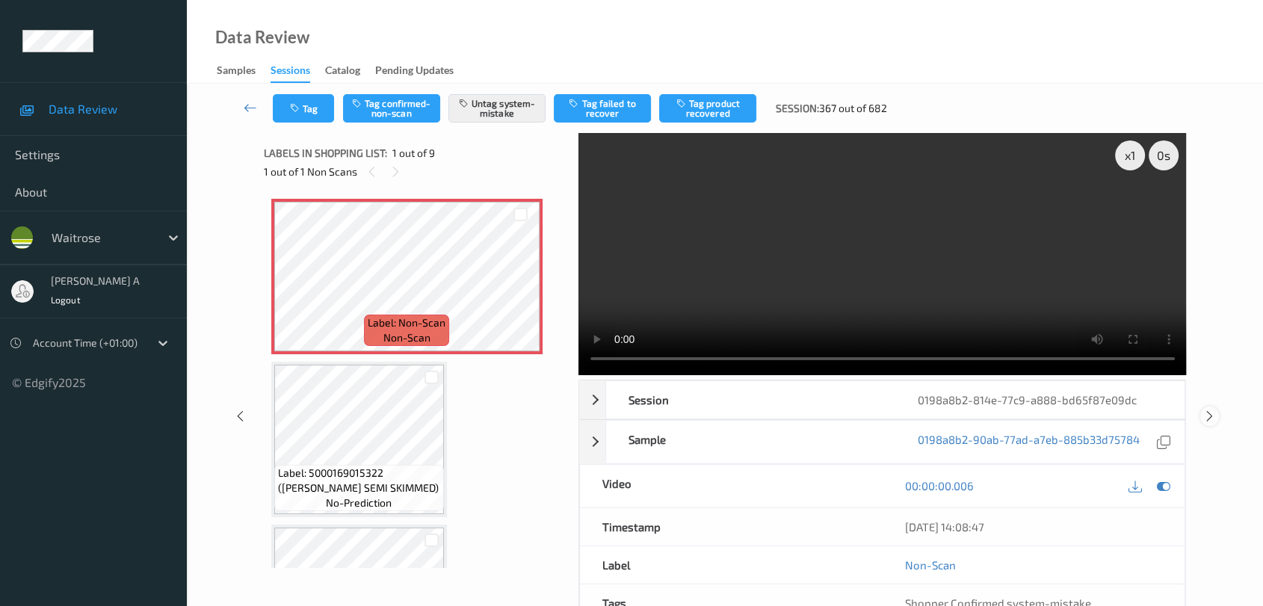
click at [1210, 418] on icon at bounding box center [1210, 416] width 13 height 13
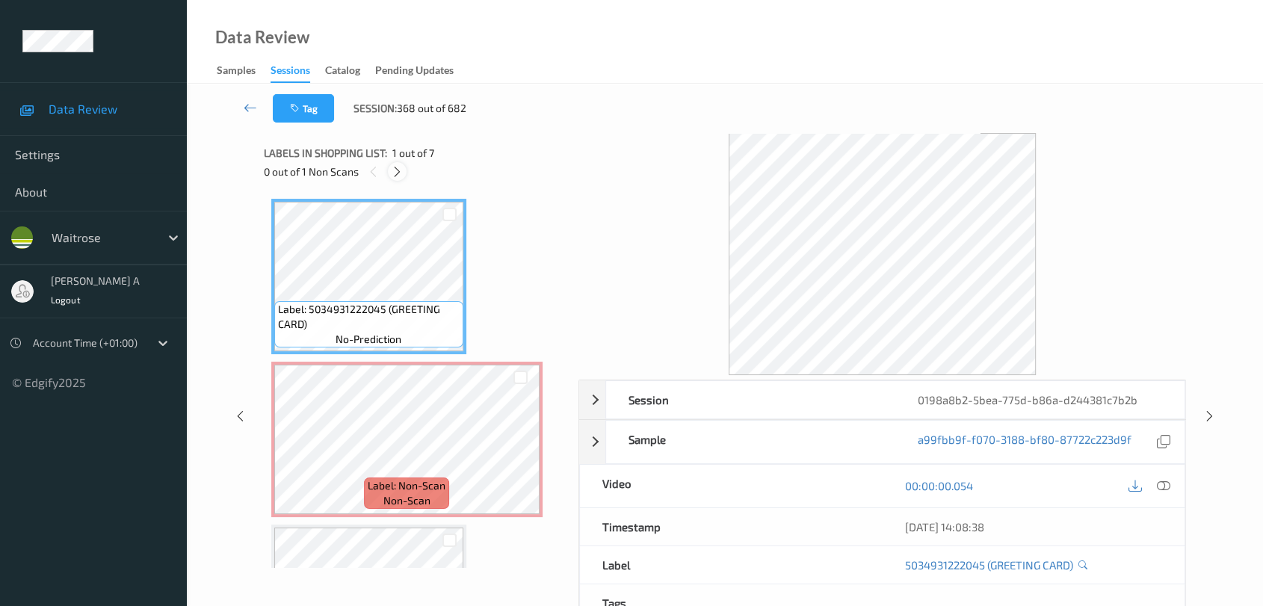
click at [396, 175] on icon at bounding box center [397, 171] width 13 height 13
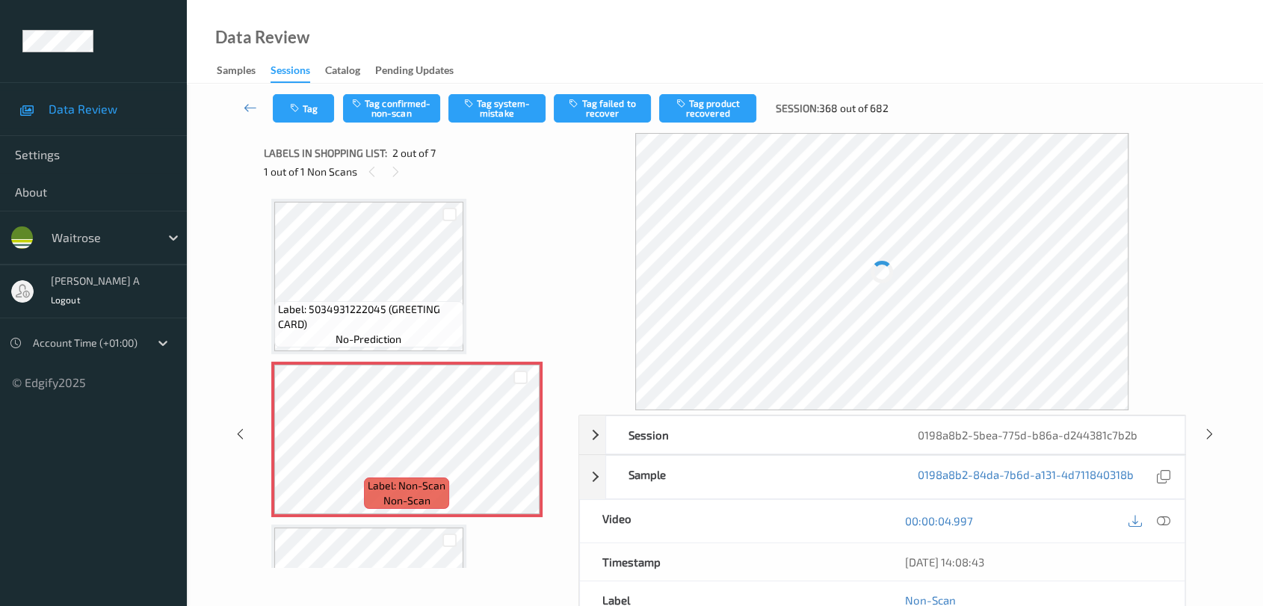
scroll to position [7, 0]
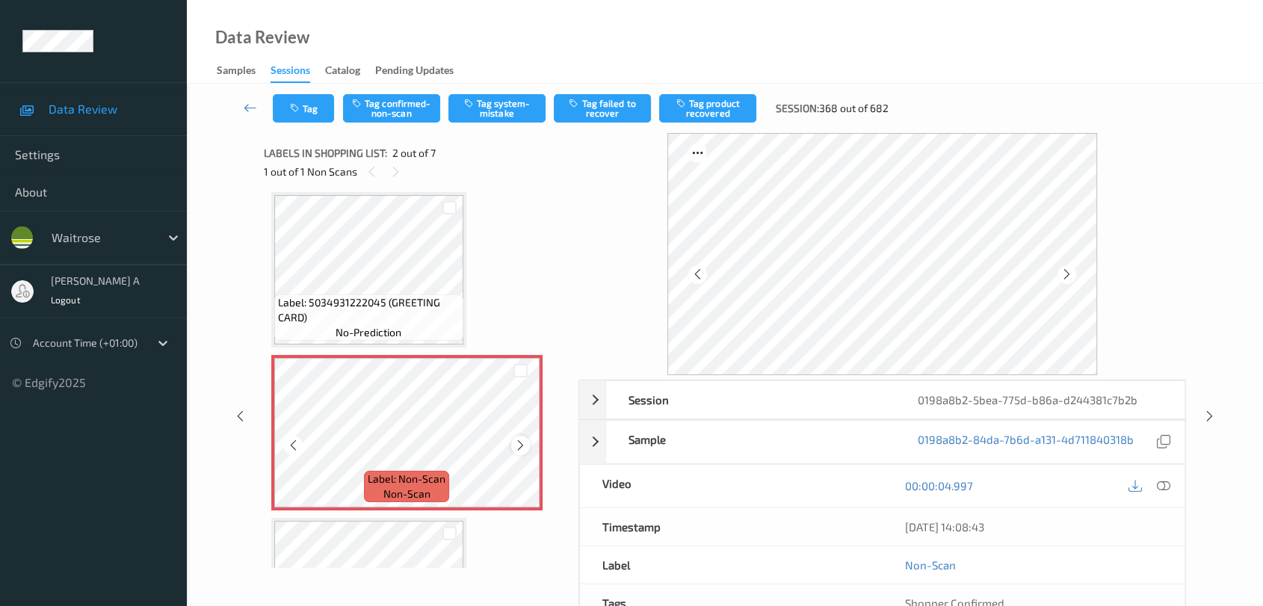
click at [516, 442] on icon at bounding box center [520, 445] width 13 height 13
click at [1166, 485] on icon at bounding box center [1163, 485] width 13 height 13
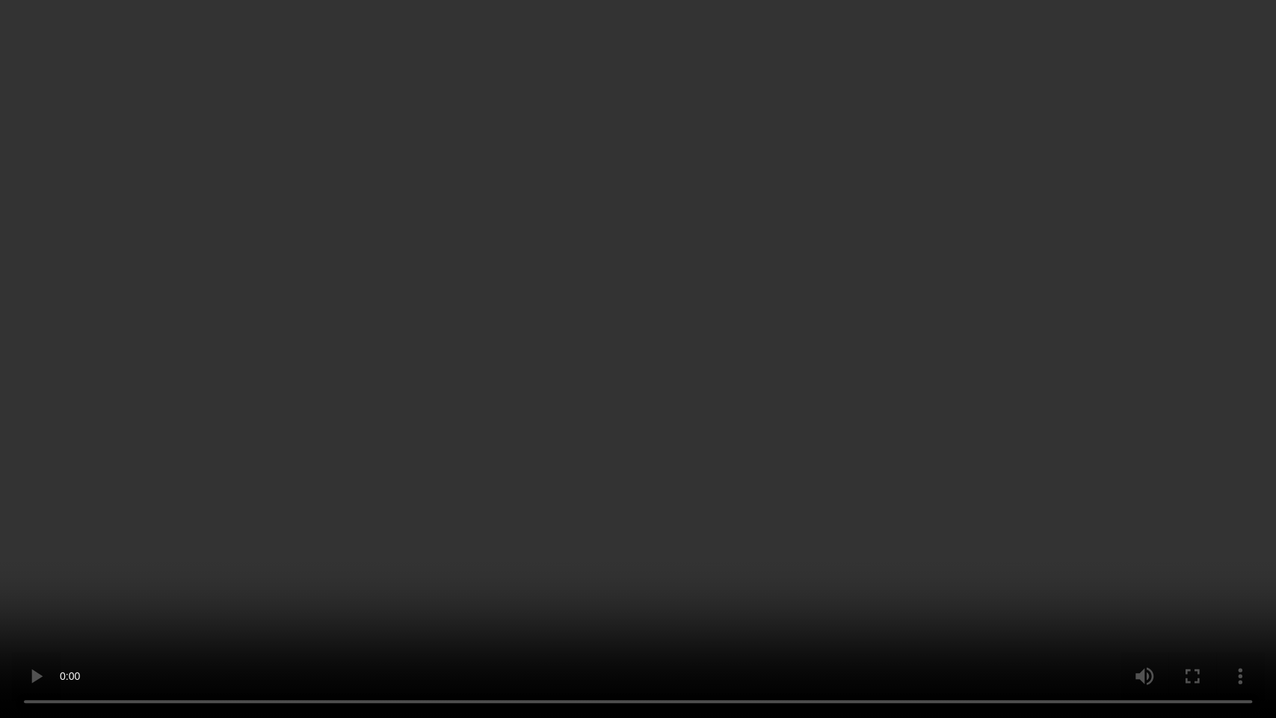
click at [251, 568] on video at bounding box center [638, 359] width 1276 height 718
click at [689, 367] on video at bounding box center [638, 359] width 1276 height 718
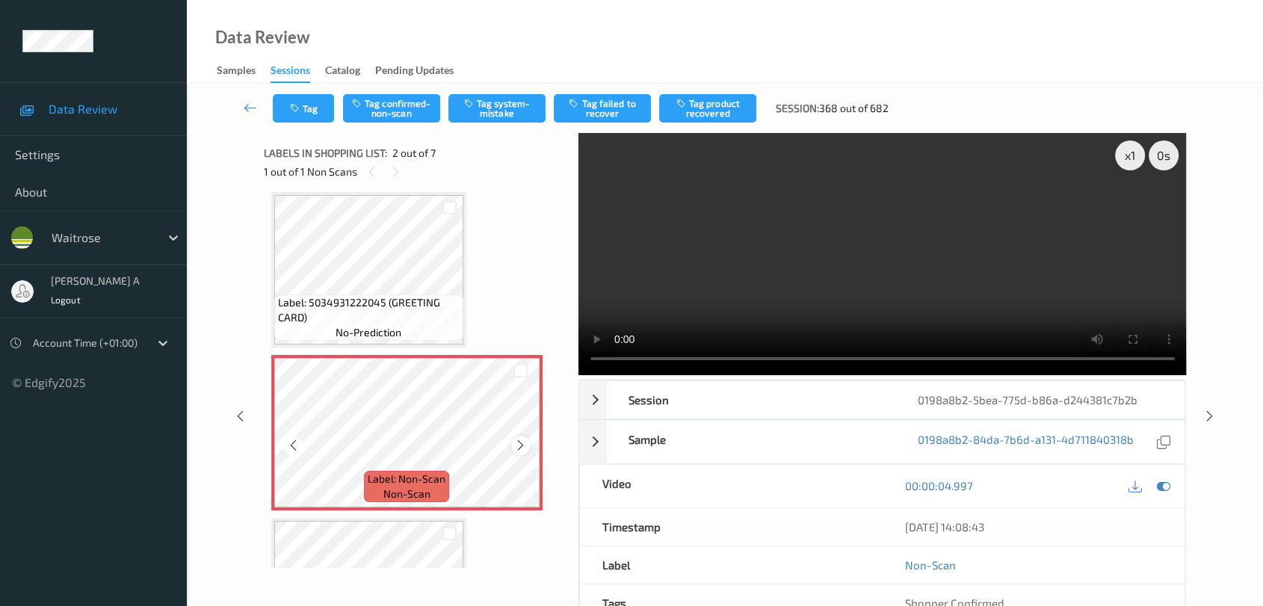
click at [517, 444] on icon at bounding box center [520, 445] width 13 height 13
click at [500, 103] on button "Tag system-mistake" at bounding box center [497, 108] width 97 height 28
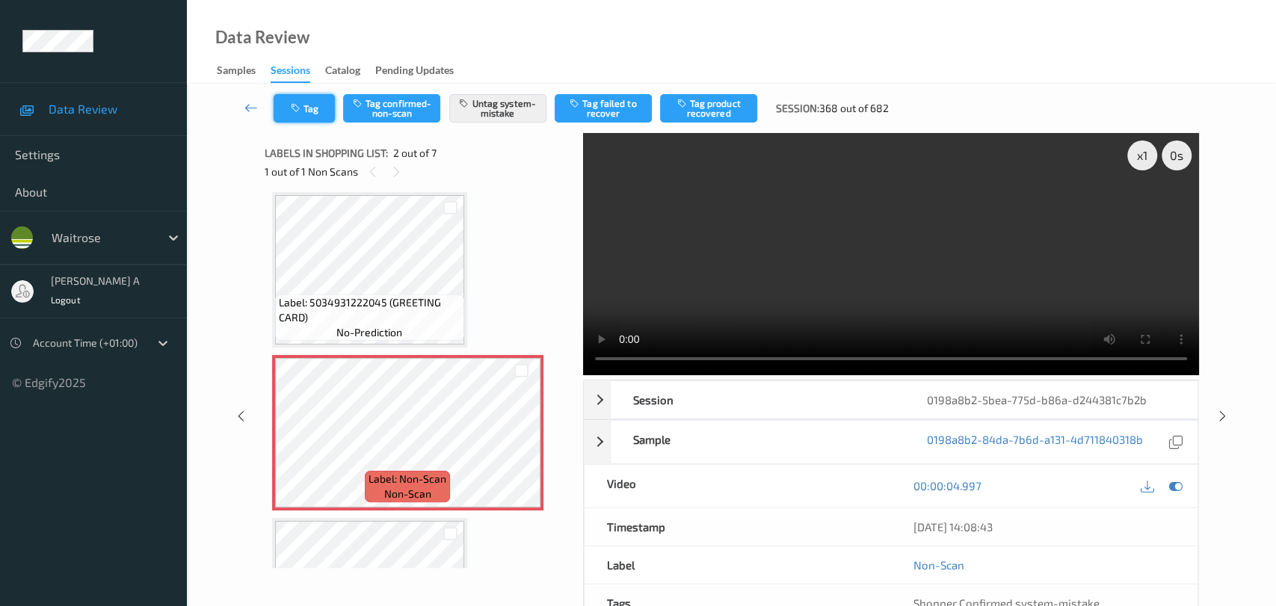
click at [303, 114] on button "Tag" at bounding box center [304, 108] width 61 height 28
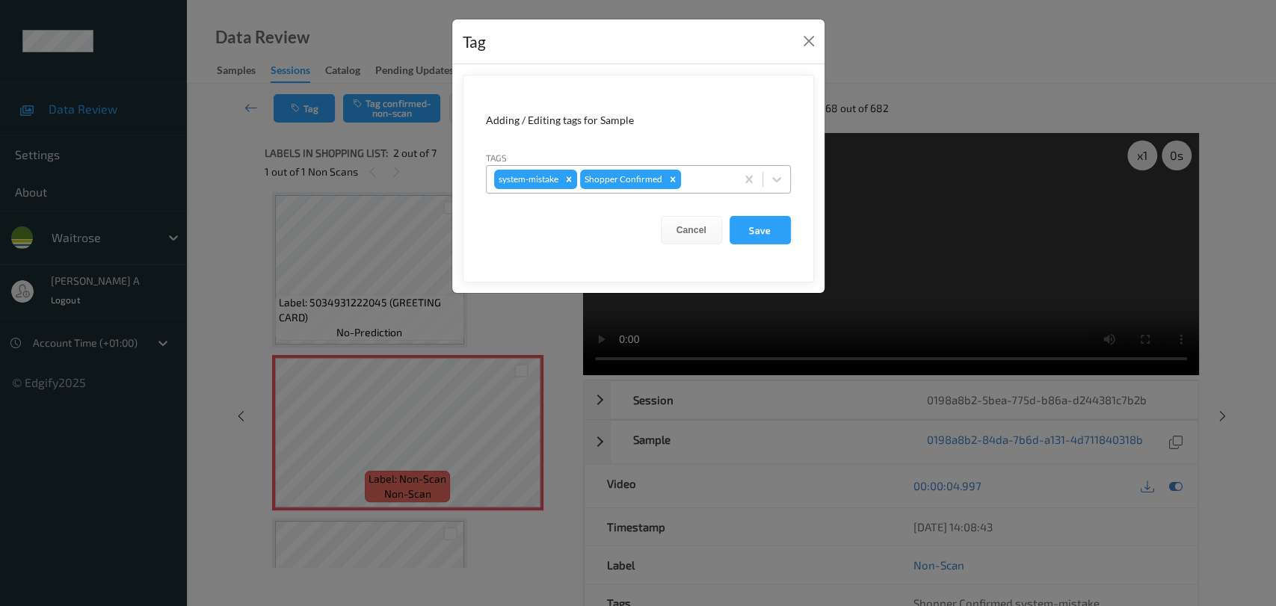
click at [692, 179] on div at bounding box center [706, 179] width 44 height 18
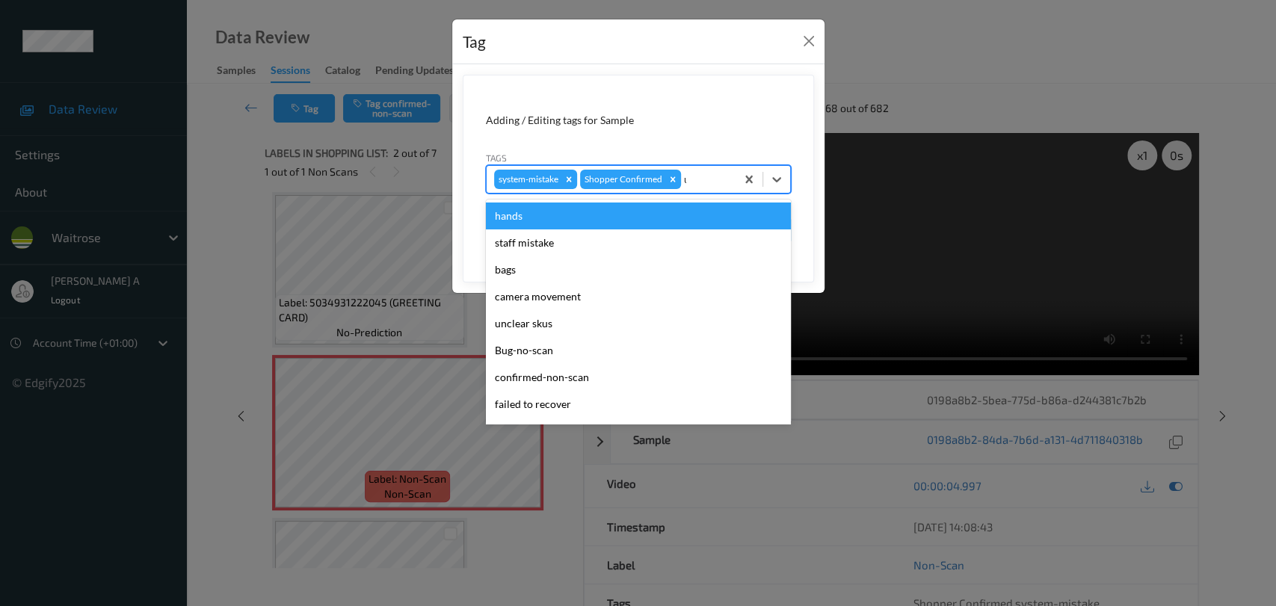
type input "un"
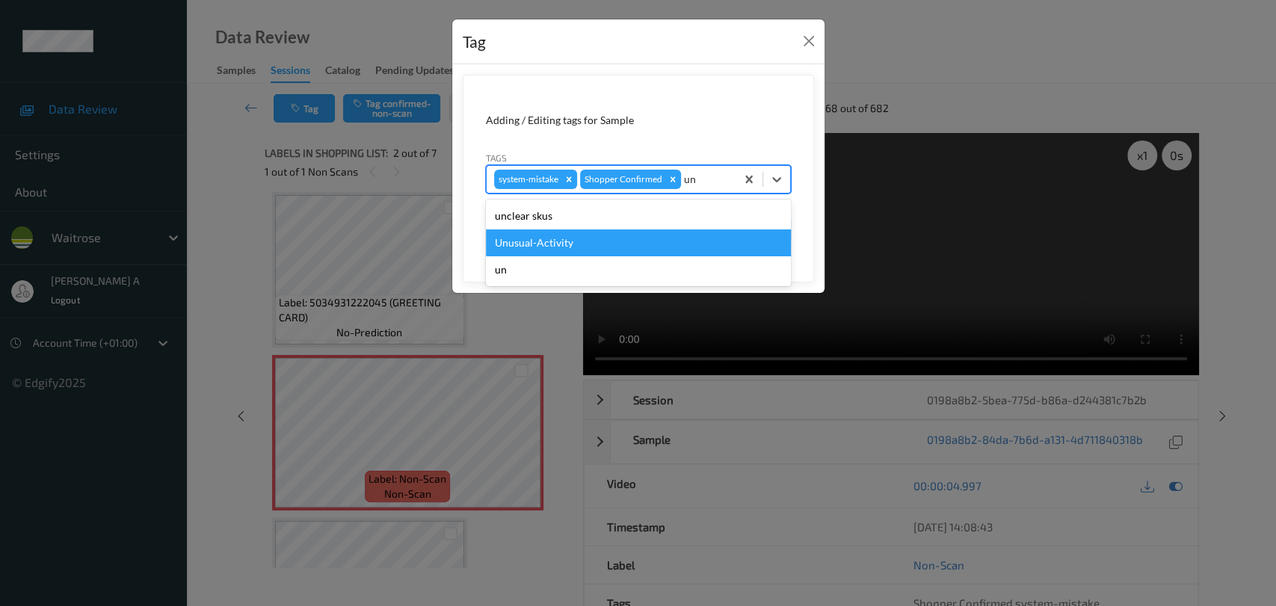
click at [575, 237] on div "Unusual-Activity" at bounding box center [638, 243] width 305 height 27
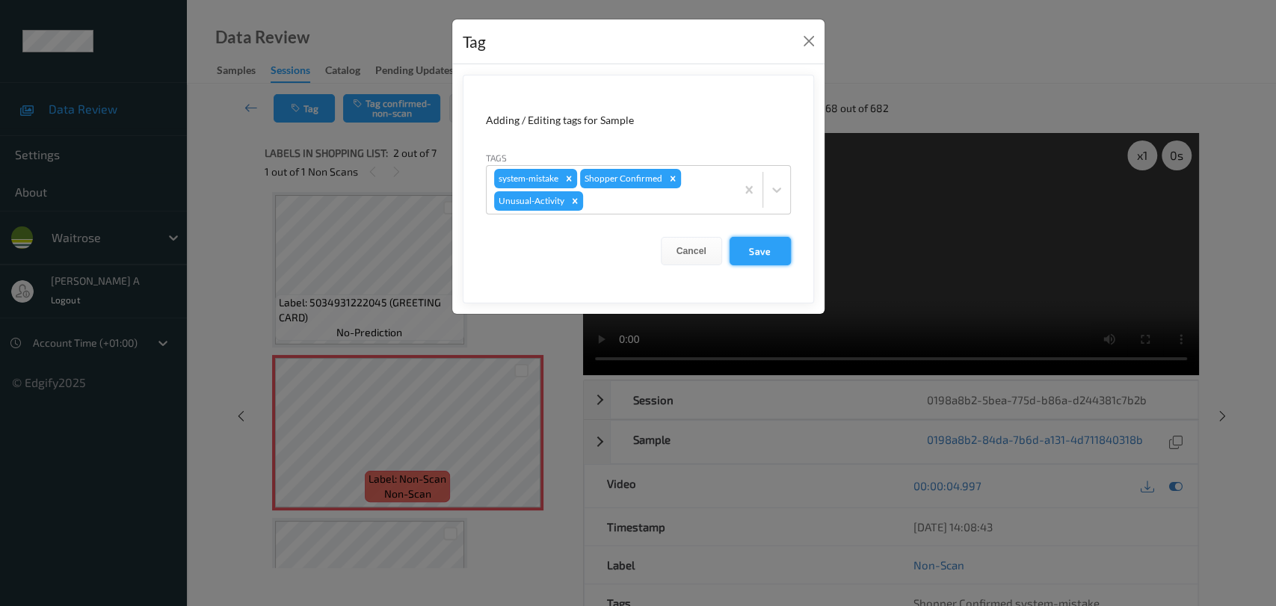
click at [766, 257] on button "Save" at bounding box center [760, 251] width 61 height 28
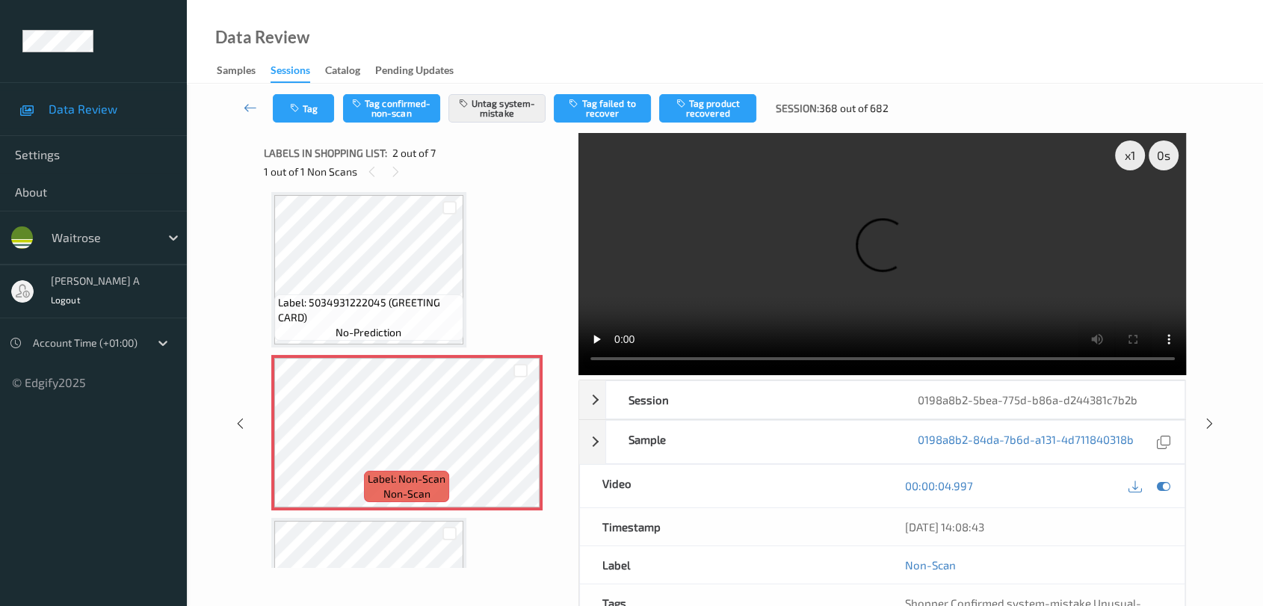
drag, startPoint x: 1209, startPoint y: 358, endPoint x: 1189, endPoint y: 312, distance: 49.6
click at [1210, 417] on icon at bounding box center [1210, 423] width 13 height 13
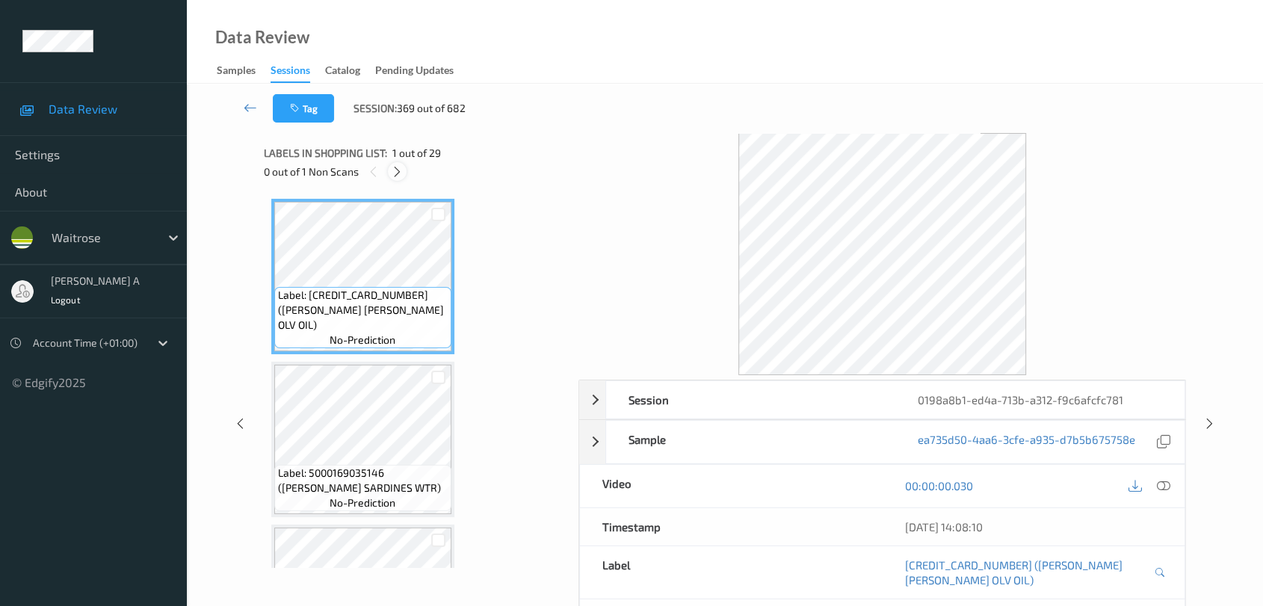
click at [396, 181] on div at bounding box center [397, 171] width 19 height 19
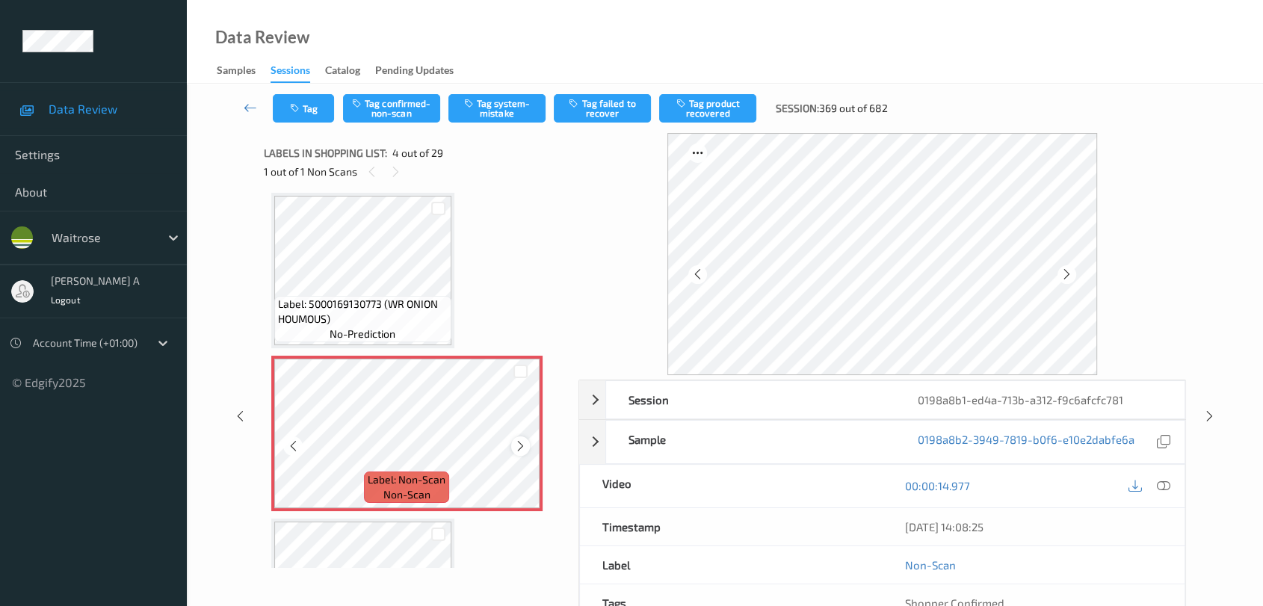
click at [516, 440] on icon at bounding box center [520, 446] width 13 height 13
click at [1163, 491] on icon at bounding box center [1163, 485] width 13 height 13
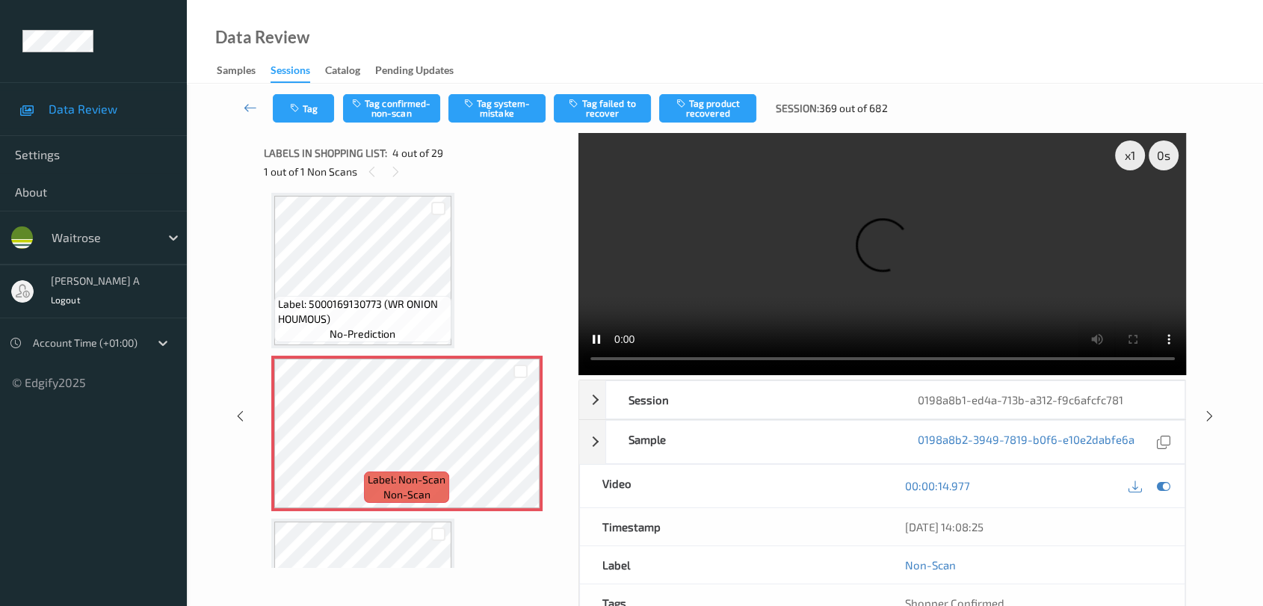
click at [1147, 209] on video at bounding box center [883, 254] width 609 height 242
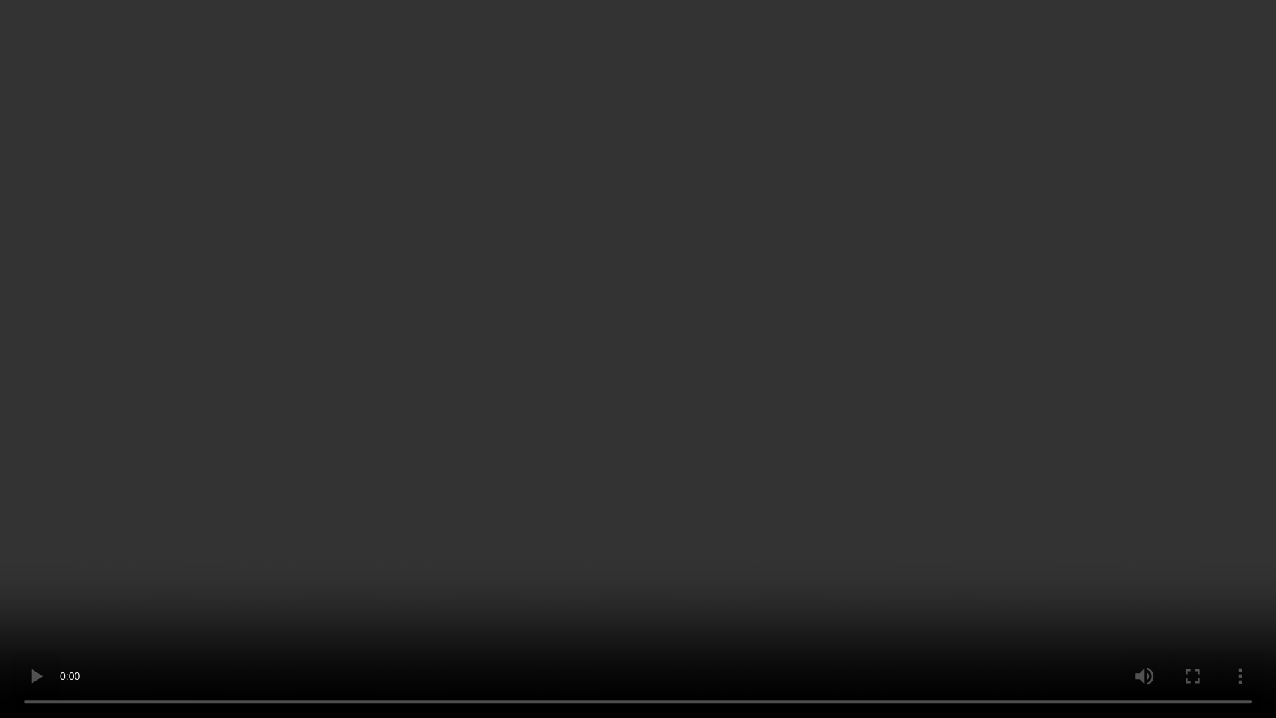
click at [483, 411] on video at bounding box center [638, 359] width 1276 height 718
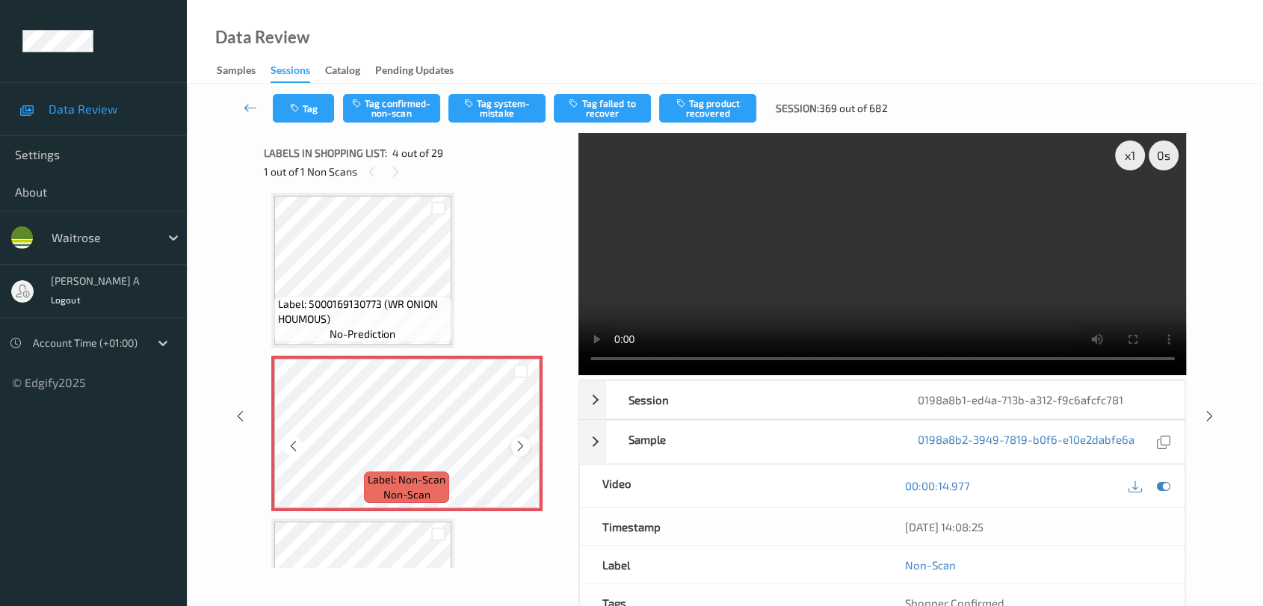
click at [520, 441] on icon at bounding box center [520, 446] width 13 height 13
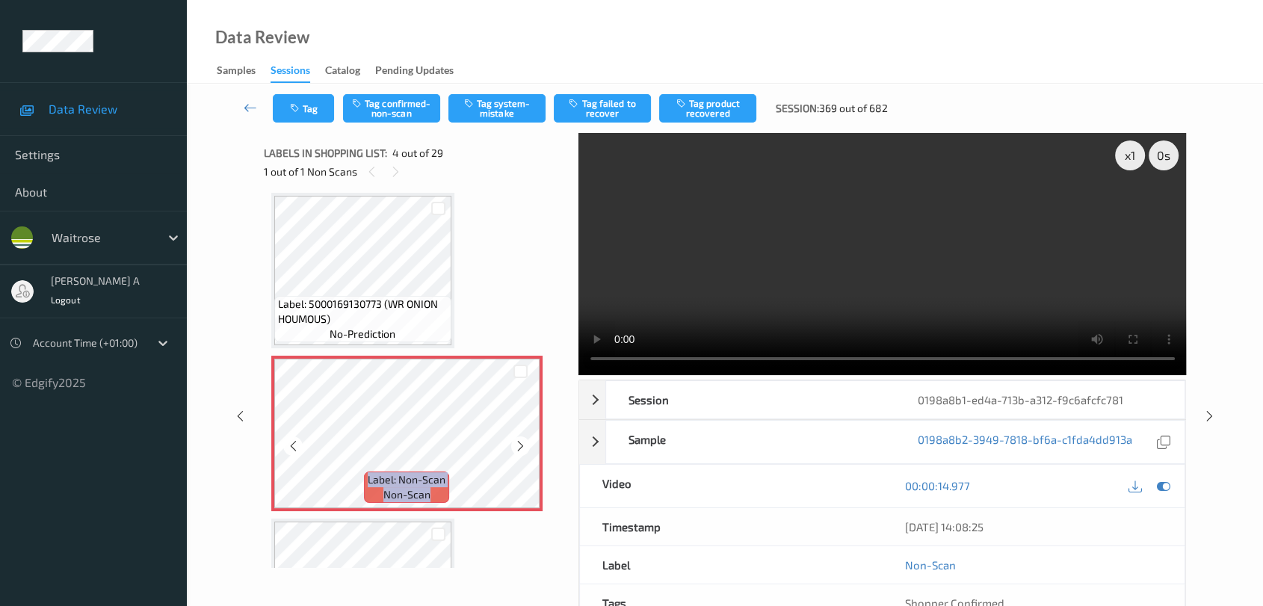
click at [520, 441] on icon at bounding box center [520, 446] width 13 height 13
click at [524, 443] on icon at bounding box center [520, 446] width 13 height 13
click at [520, 440] on icon at bounding box center [520, 446] width 13 height 13
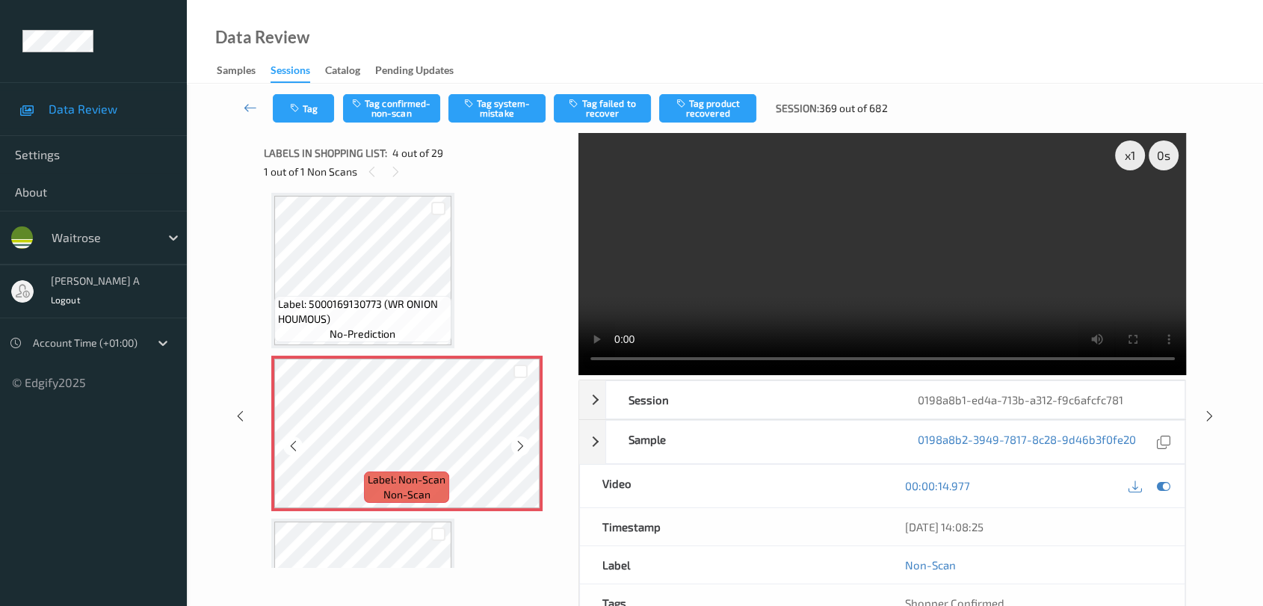
click at [520, 440] on icon at bounding box center [520, 446] width 13 height 13
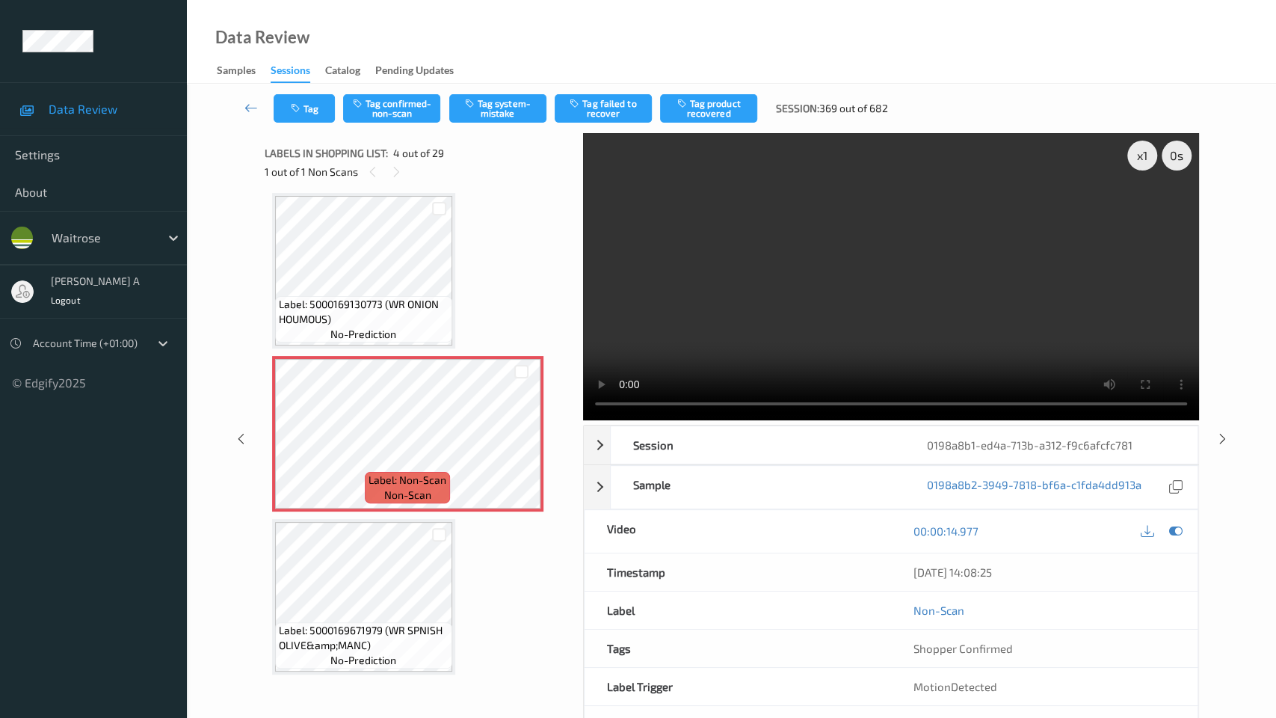
click at [583, 420] on video at bounding box center [891, 276] width 616 height 287
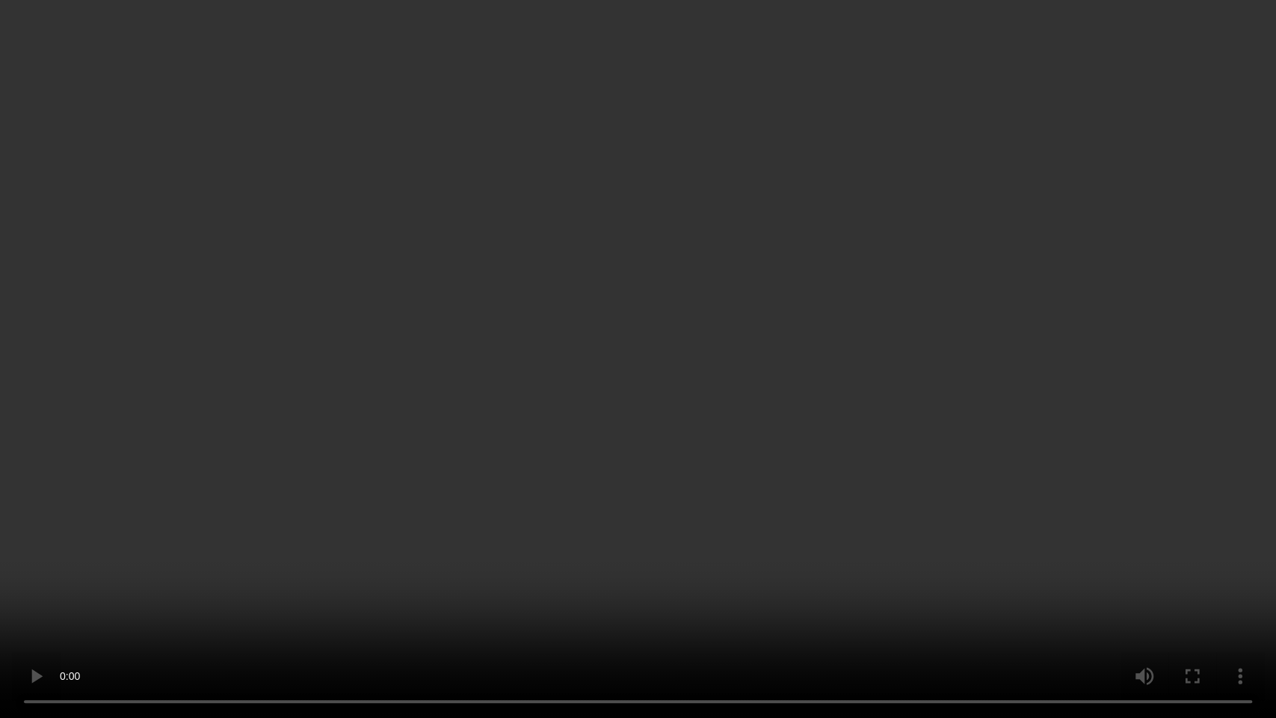
click at [635, 478] on video at bounding box center [638, 359] width 1276 height 718
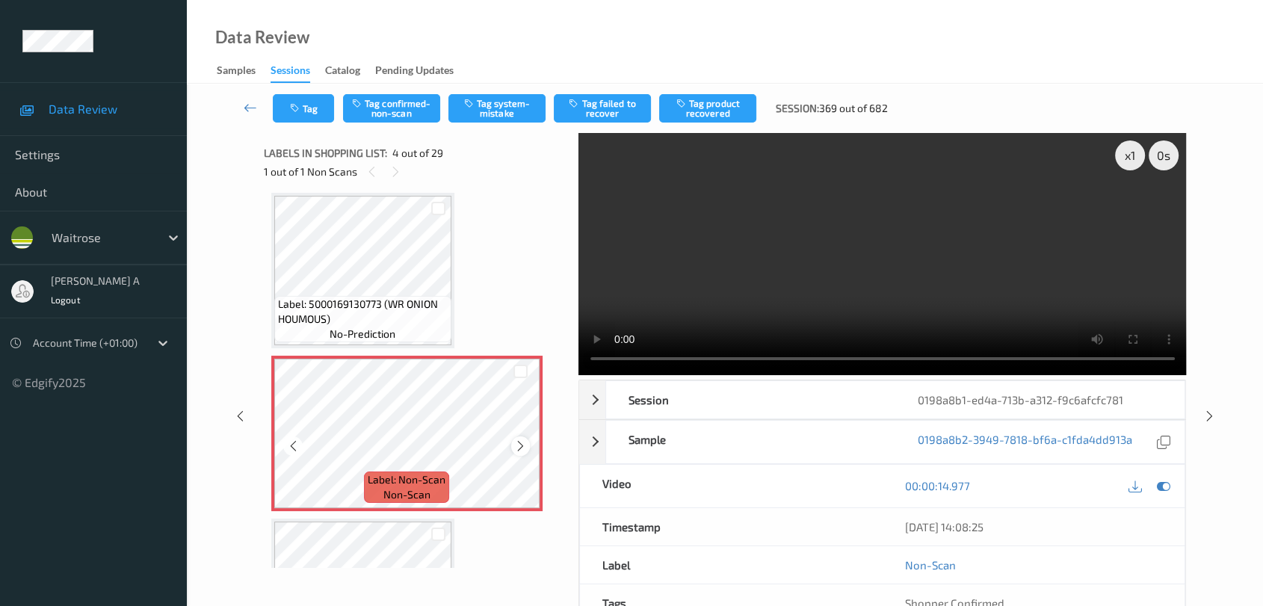
click at [516, 440] on icon at bounding box center [520, 446] width 13 height 13
click at [390, 168] on icon at bounding box center [396, 171] width 13 height 13
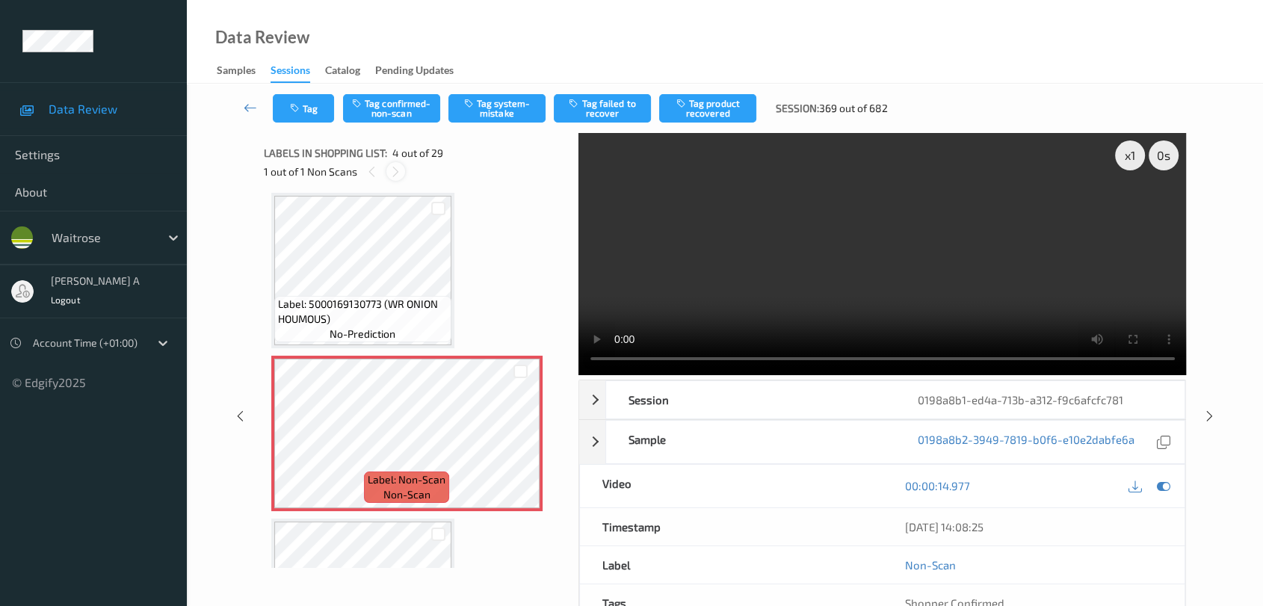
click at [390, 168] on icon at bounding box center [396, 171] width 13 height 13
click at [375, 170] on icon at bounding box center [372, 171] width 13 height 13
click at [485, 115] on button "Tag system-mistake" at bounding box center [497, 108] width 97 height 28
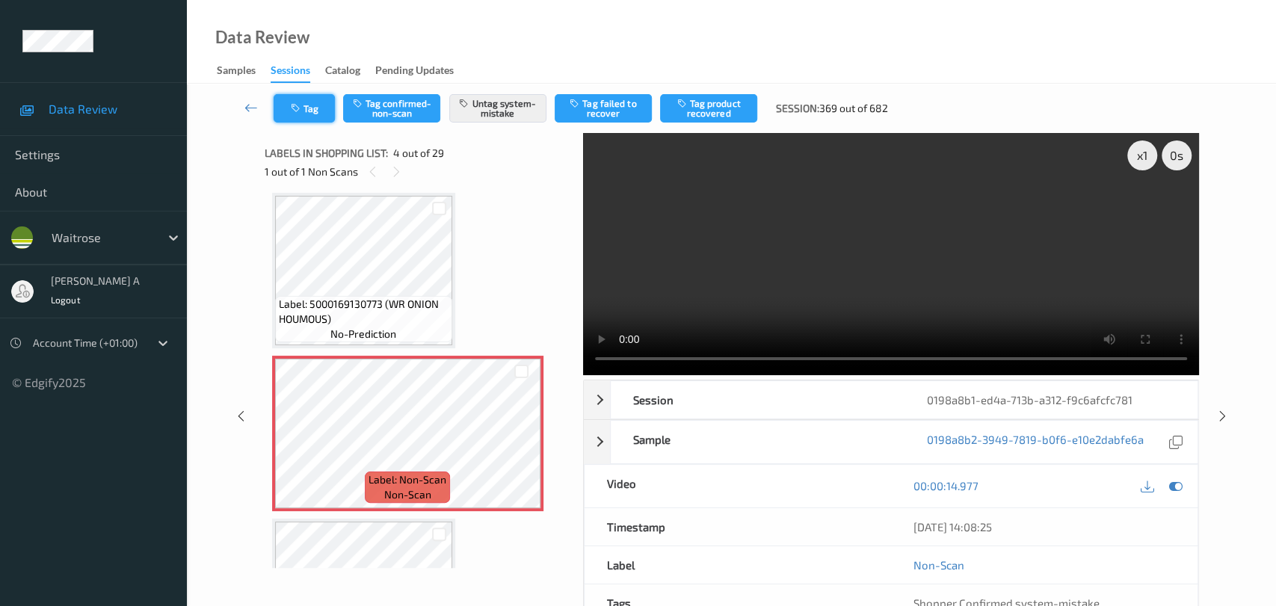
click at [311, 114] on button "Tag" at bounding box center [304, 108] width 61 height 28
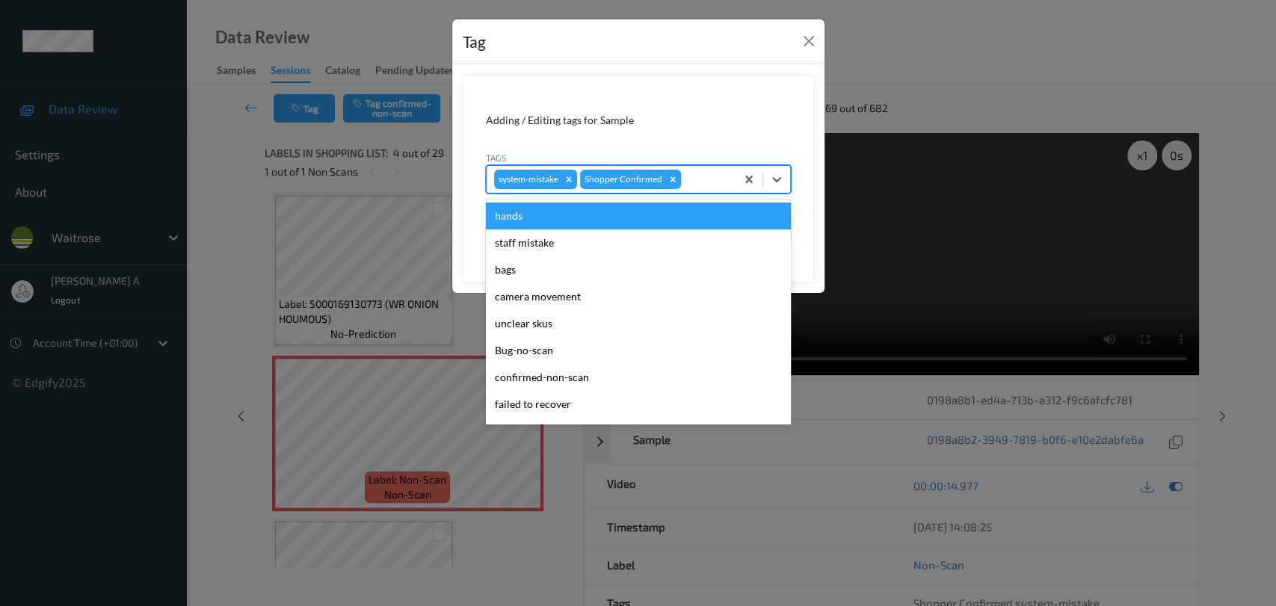
click at [710, 186] on div at bounding box center [706, 179] width 44 height 18
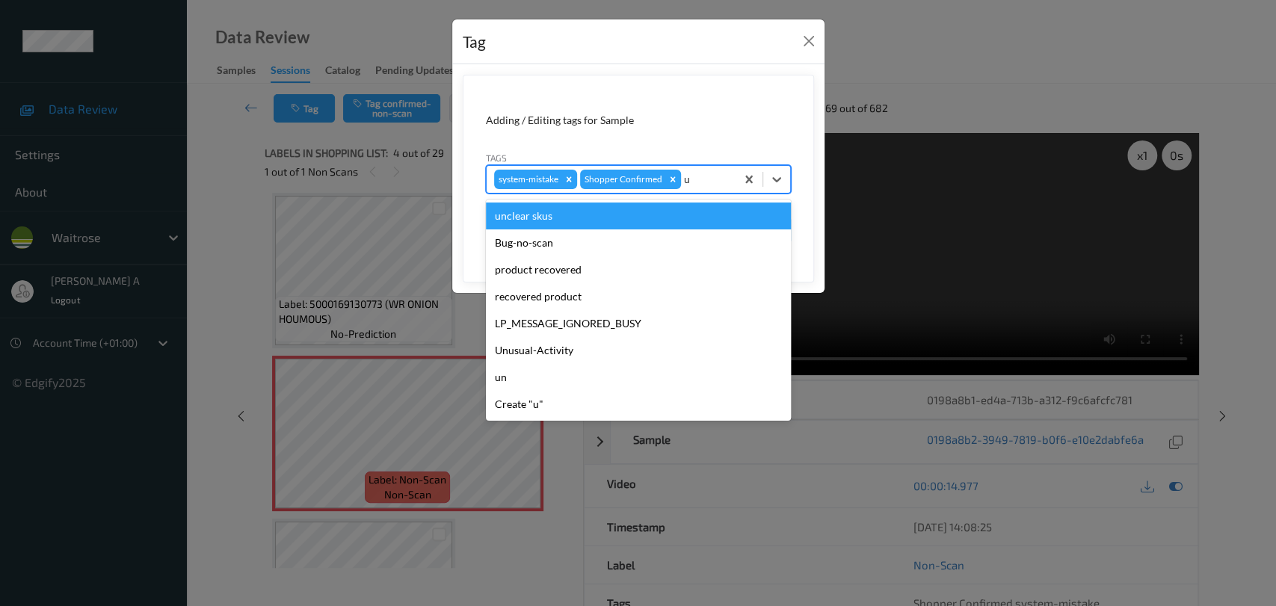
type input "un"
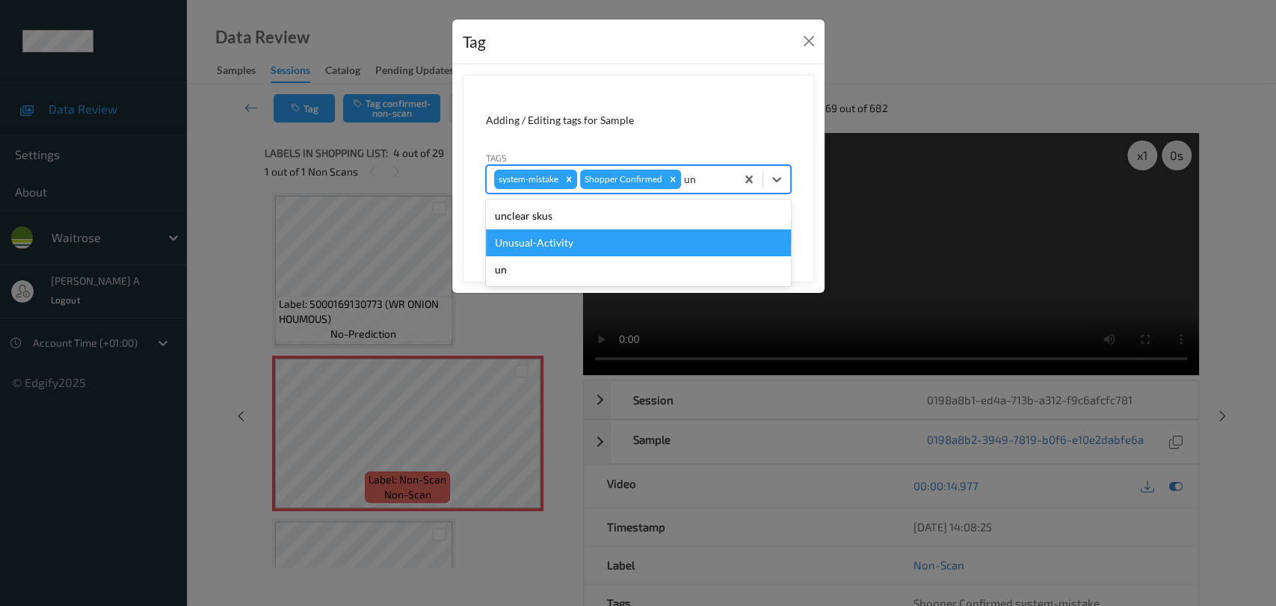
click at [597, 247] on div "Unusual-Activity" at bounding box center [638, 243] width 305 height 27
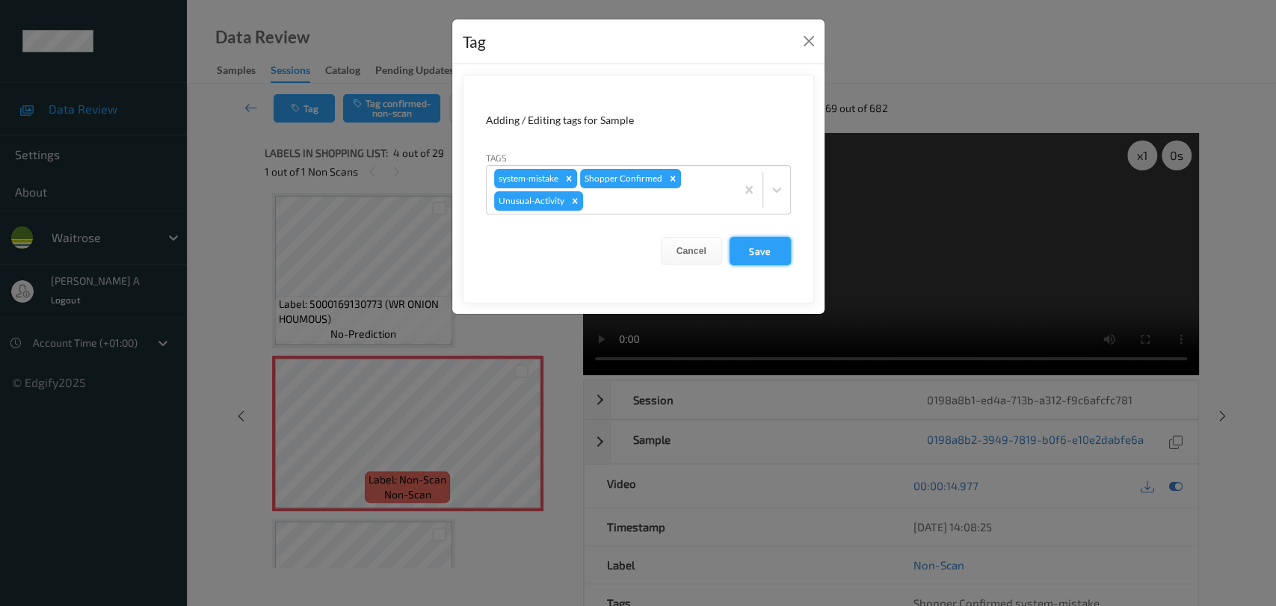
click at [756, 249] on button "Save" at bounding box center [760, 251] width 61 height 28
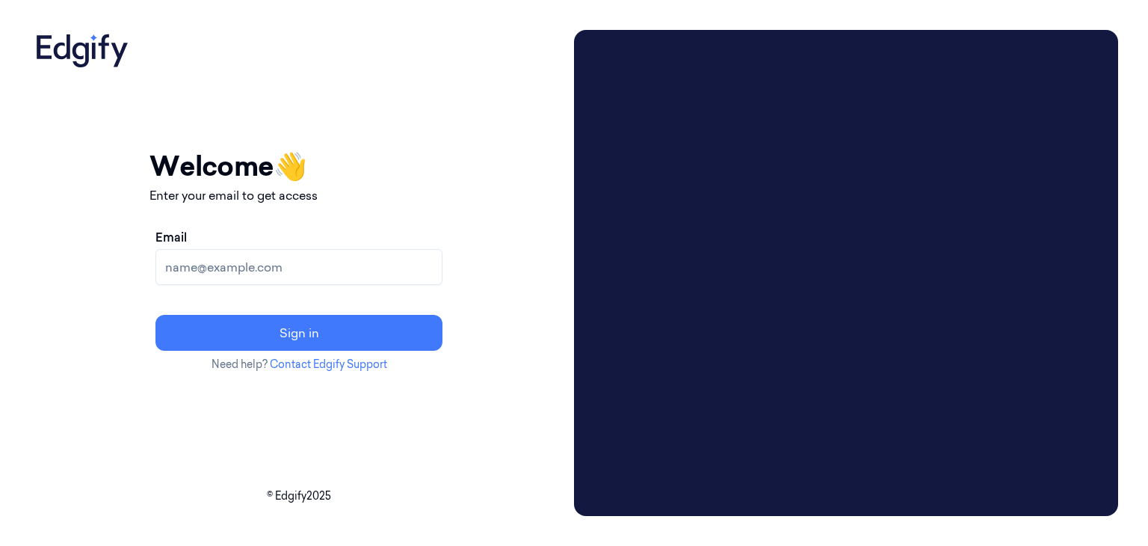
click at [312, 253] on input "Email" at bounding box center [299, 267] width 287 height 36
type input "chandu@indivillage.co"
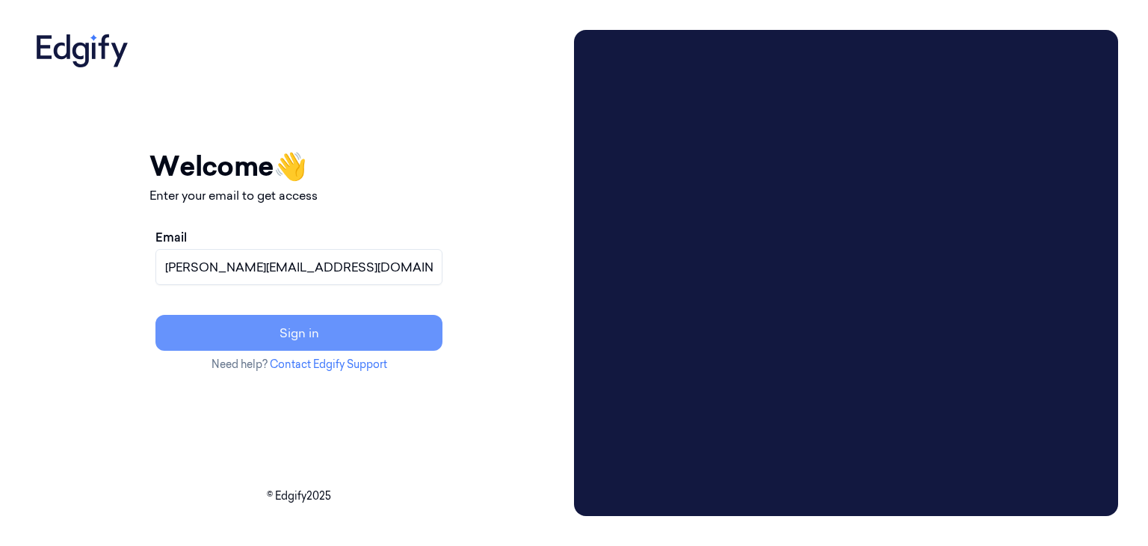
click at [304, 336] on button "Sign in" at bounding box center [299, 333] width 287 height 36
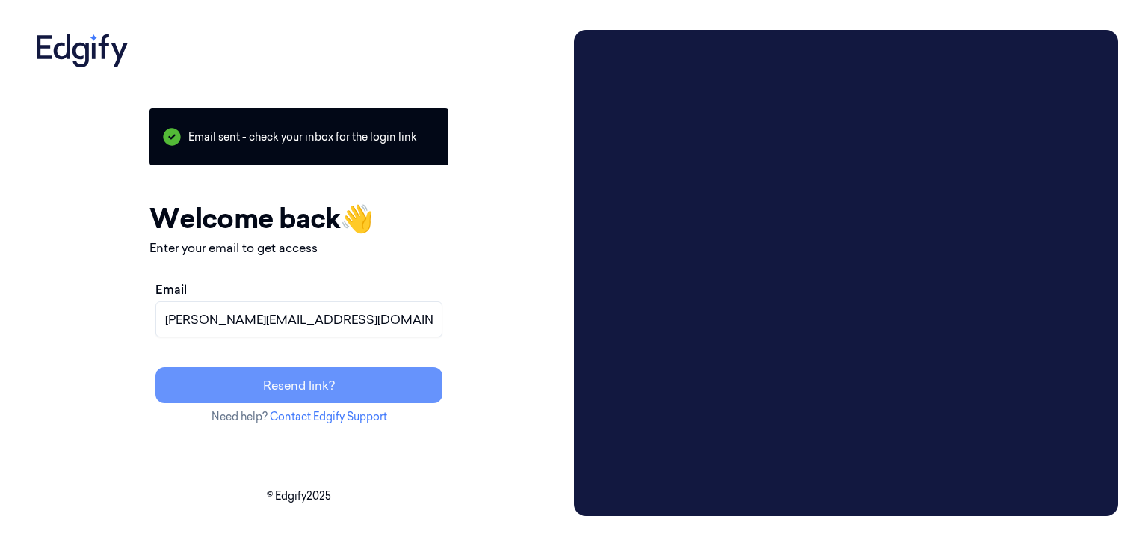
click at [357, 381] on button "Resend link?" at bounding box center [299, 385] width 287 height 36
